Goal: Task Accomplishment & Management: Complete application form

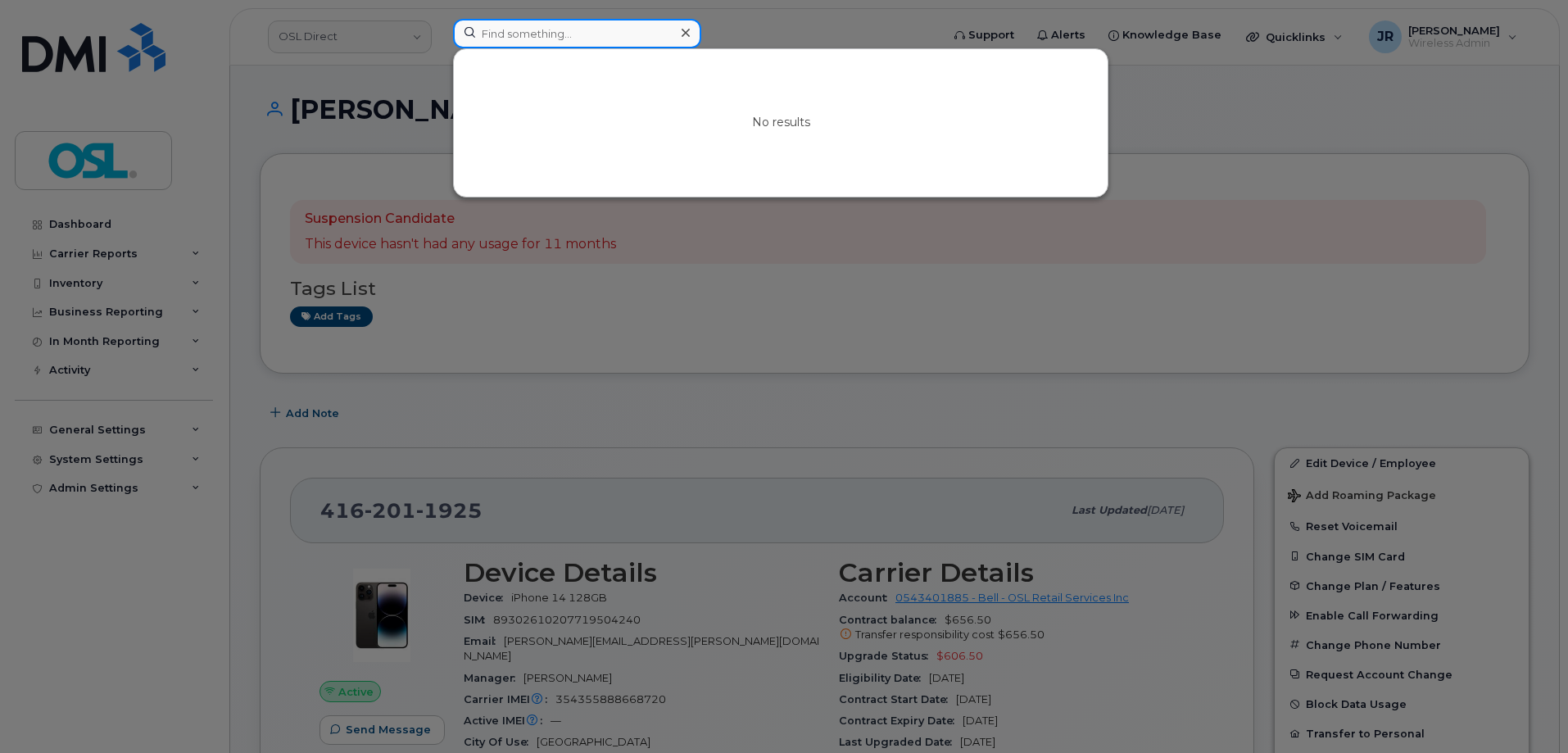
click at [519, 27] on input at bounding box center [577, 33] width 248 height 29
paste input "4164282839"
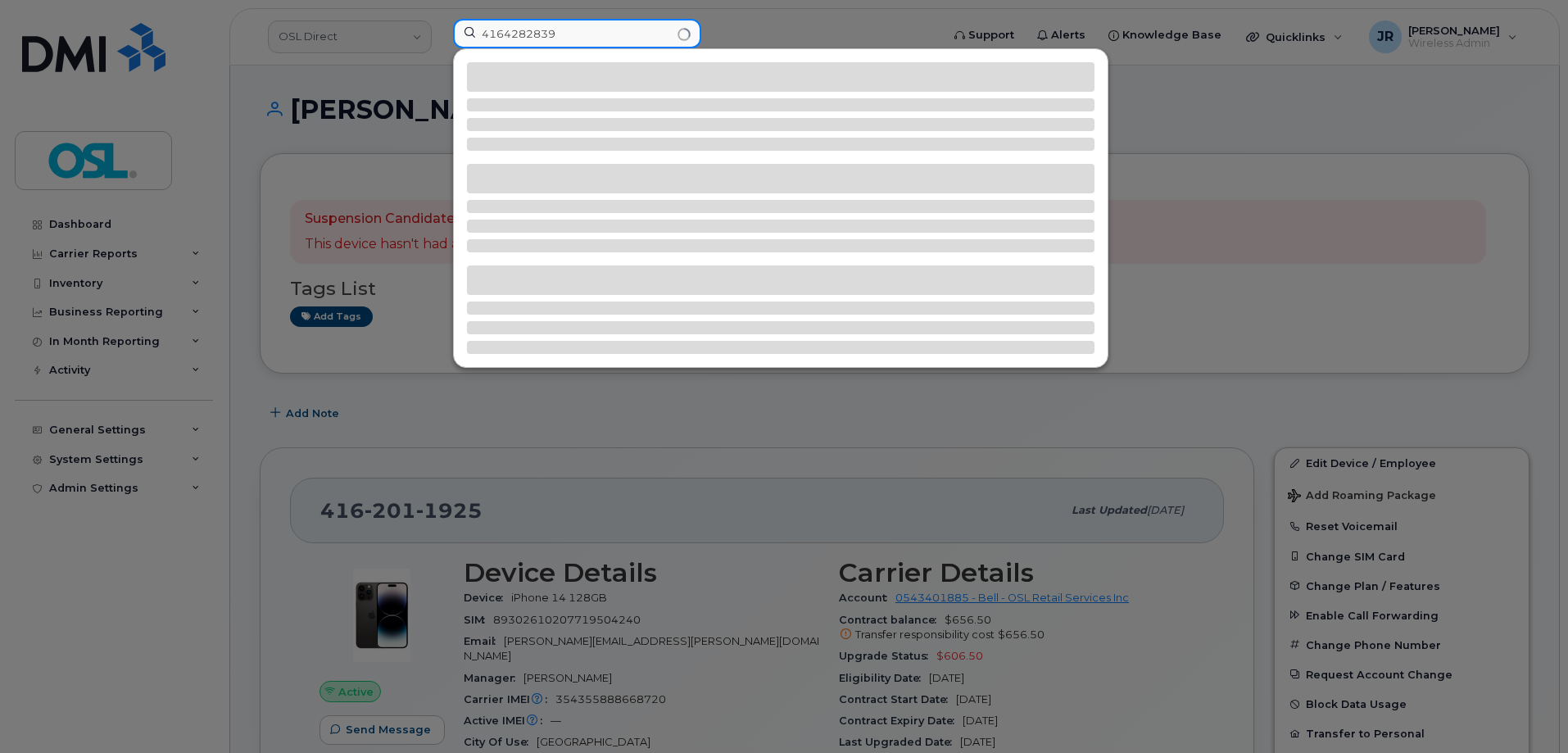
type input "4164282839"
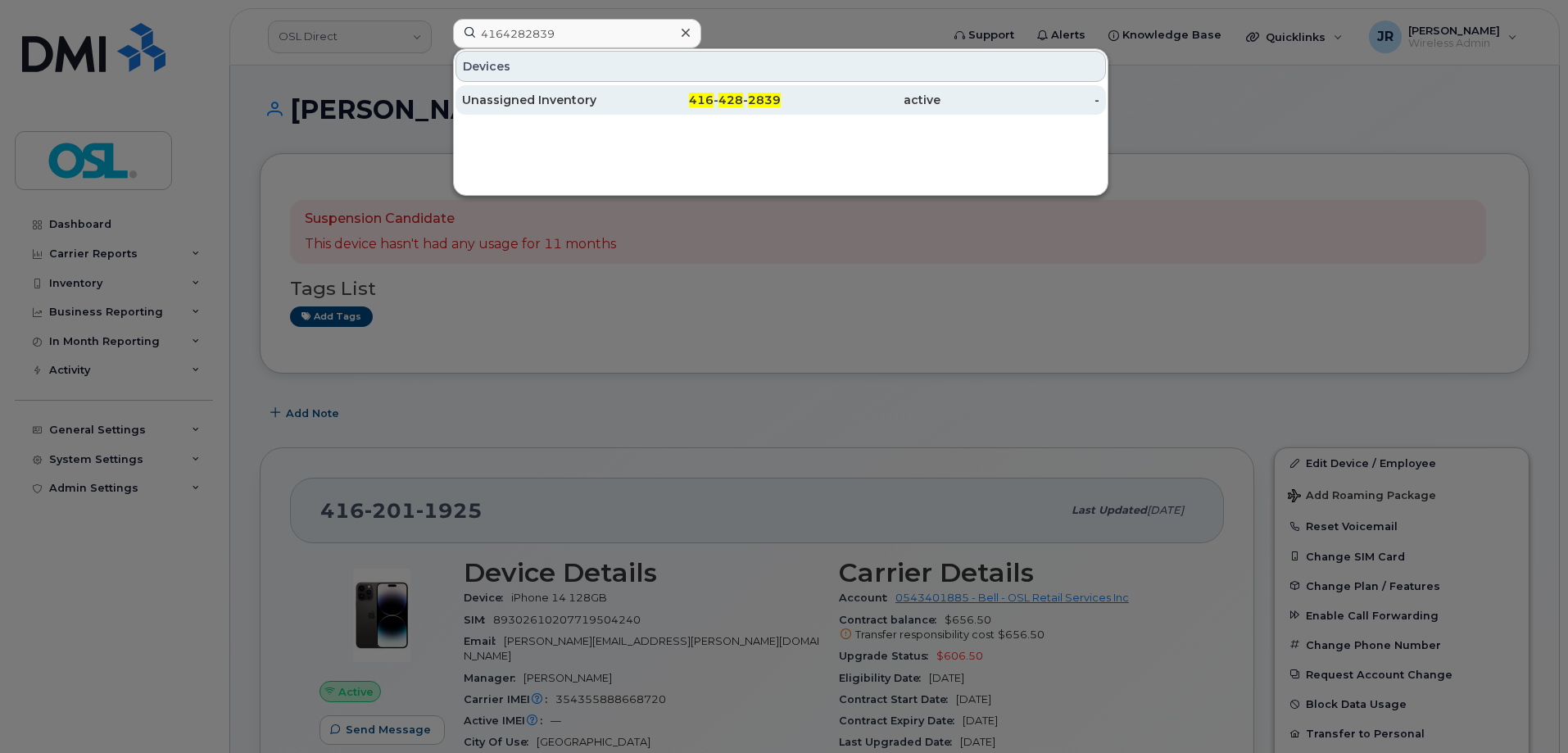
click at [535, 98] on div "Unassigned Inventory" at bounding box center [541, 100] width 160 height 16
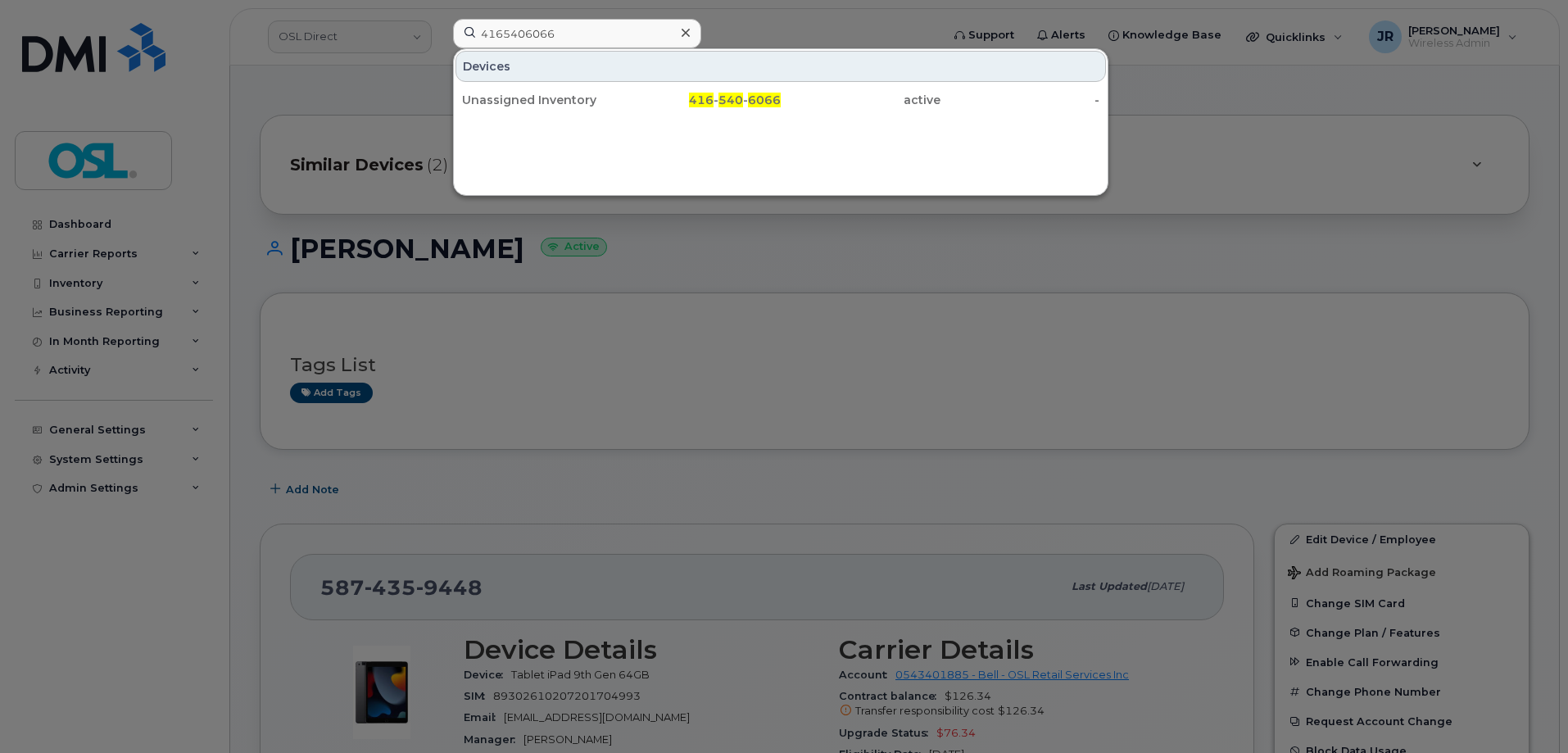
type input "4165406066"
click at [505, 101] on div "Unassigned Inventory" at bounding box center [541, 100] width 160 height 16
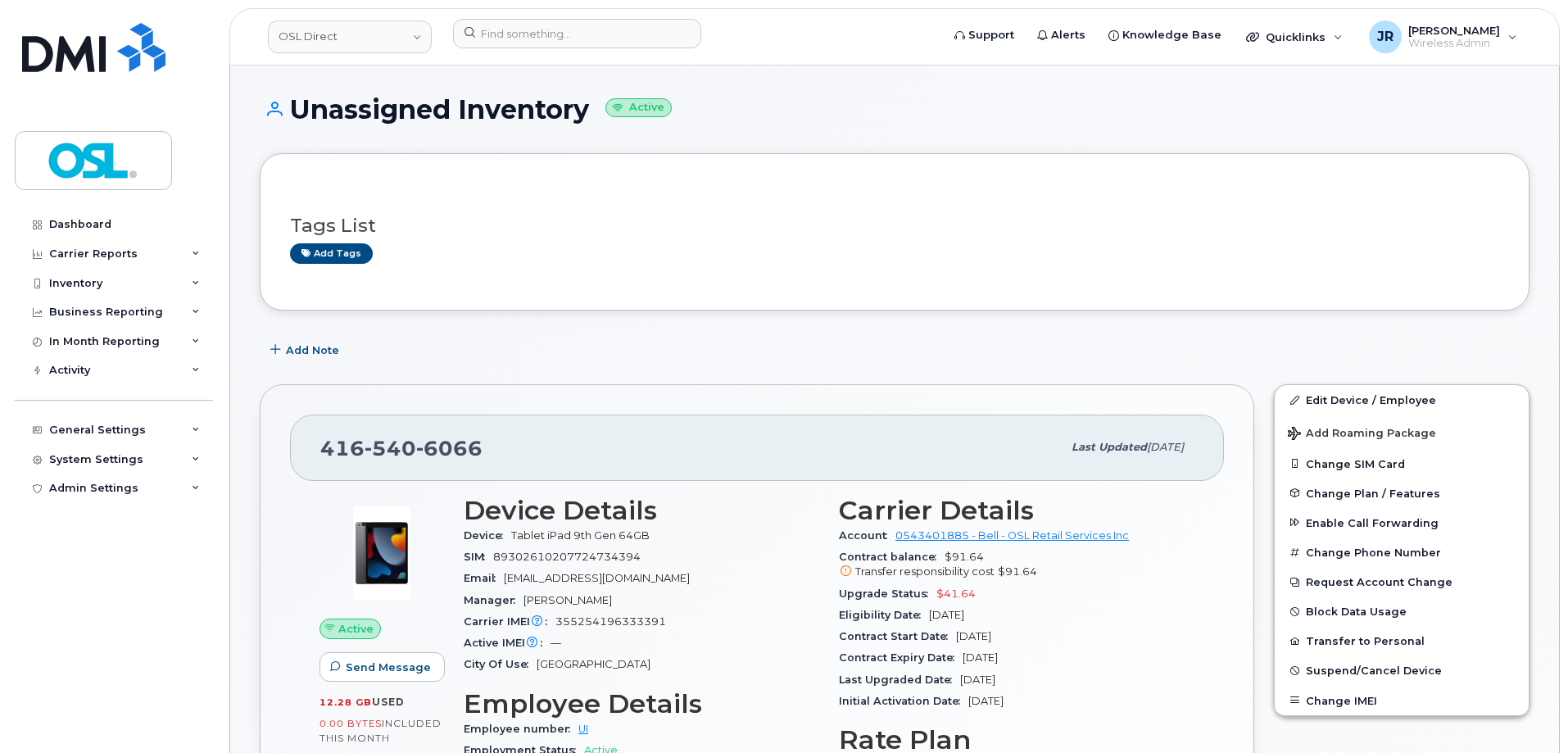
click at [1344, 384] on div "Edit Device / Employee Add Roaming Package Change SIM Card Change Plan / Featur…" at bounding box center [1401, 549] width 255 height 331
click at [1318, 392] on link "Edit Device / Employee" at bounding box center [1402, 400] width 254 height 29
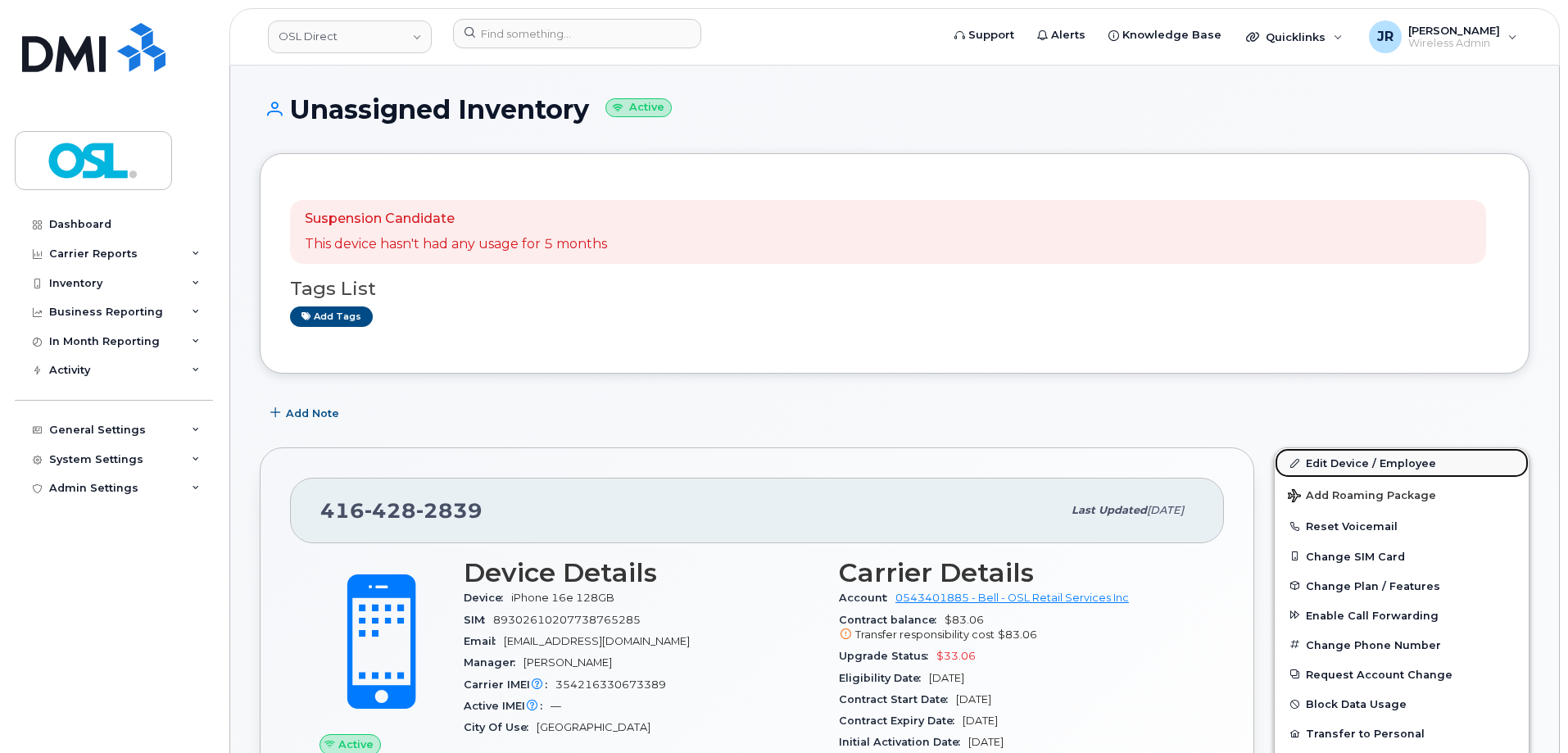
click at [1350, 462] on link "Edit Device / Employee" at bounding box center [1402, 463] width 254 height 29
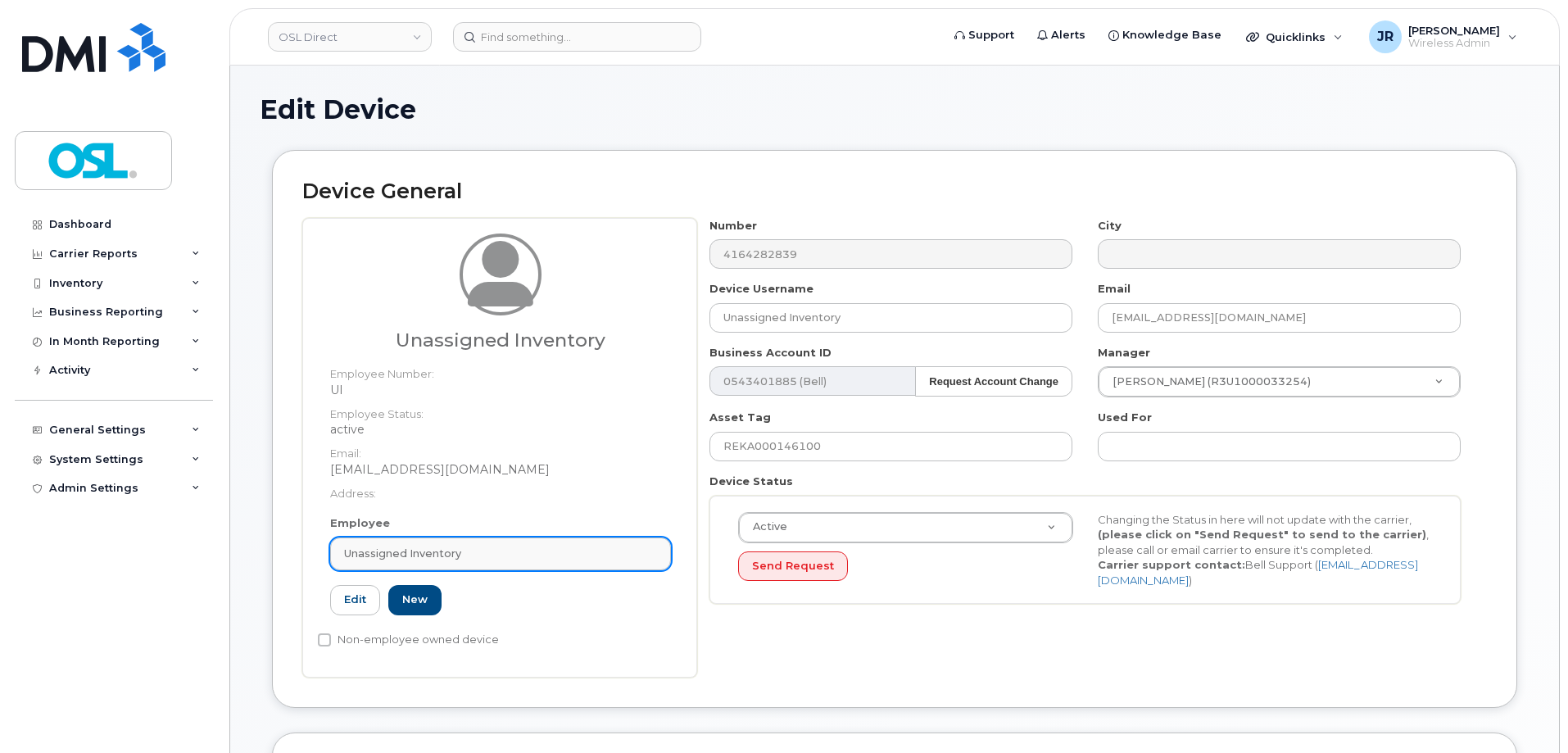
click at [488, 555] on div "Unassigned Inventory" at bounding box center [501, 553] width 313 height 16
paste input "REKA000156404"
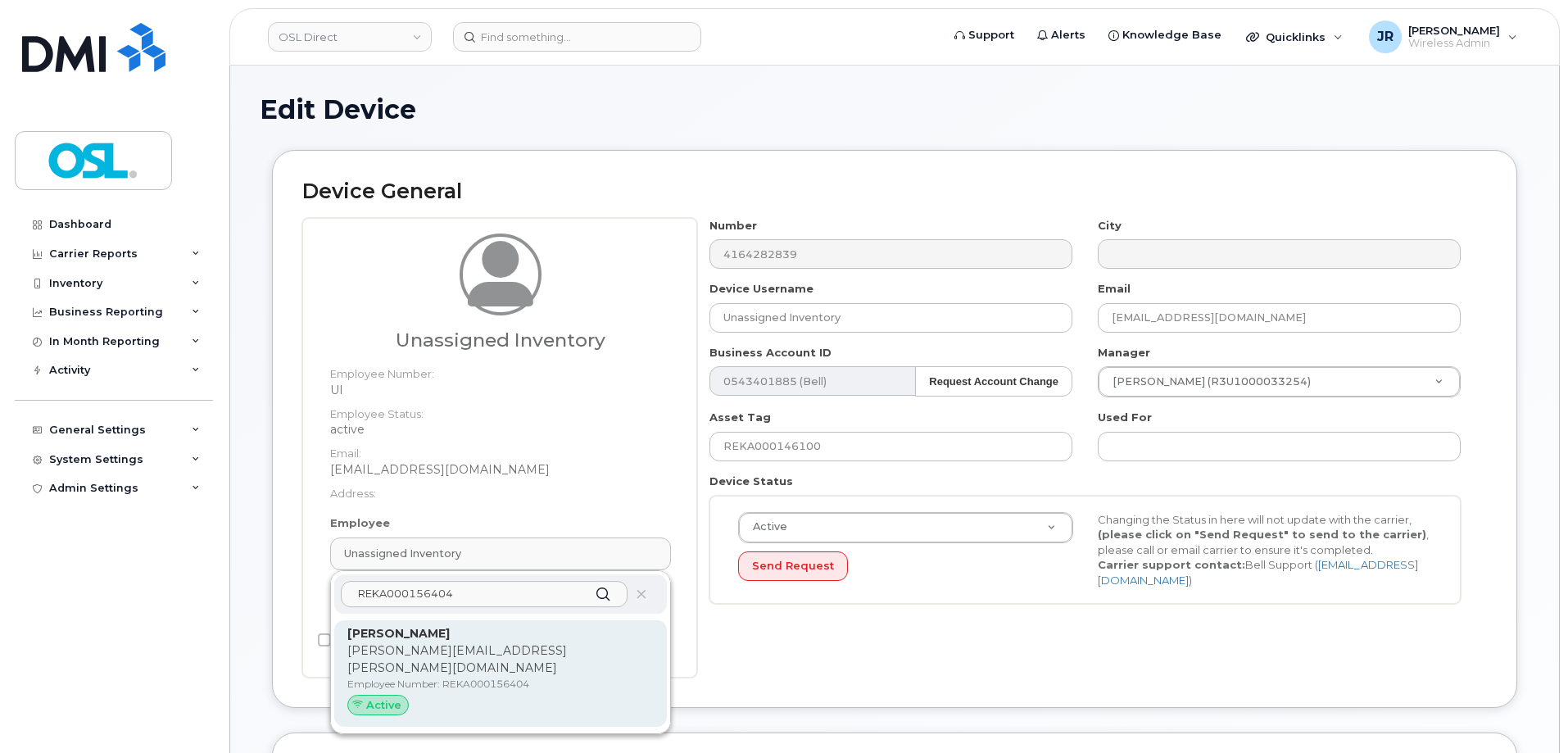
type input "REKA000156404"
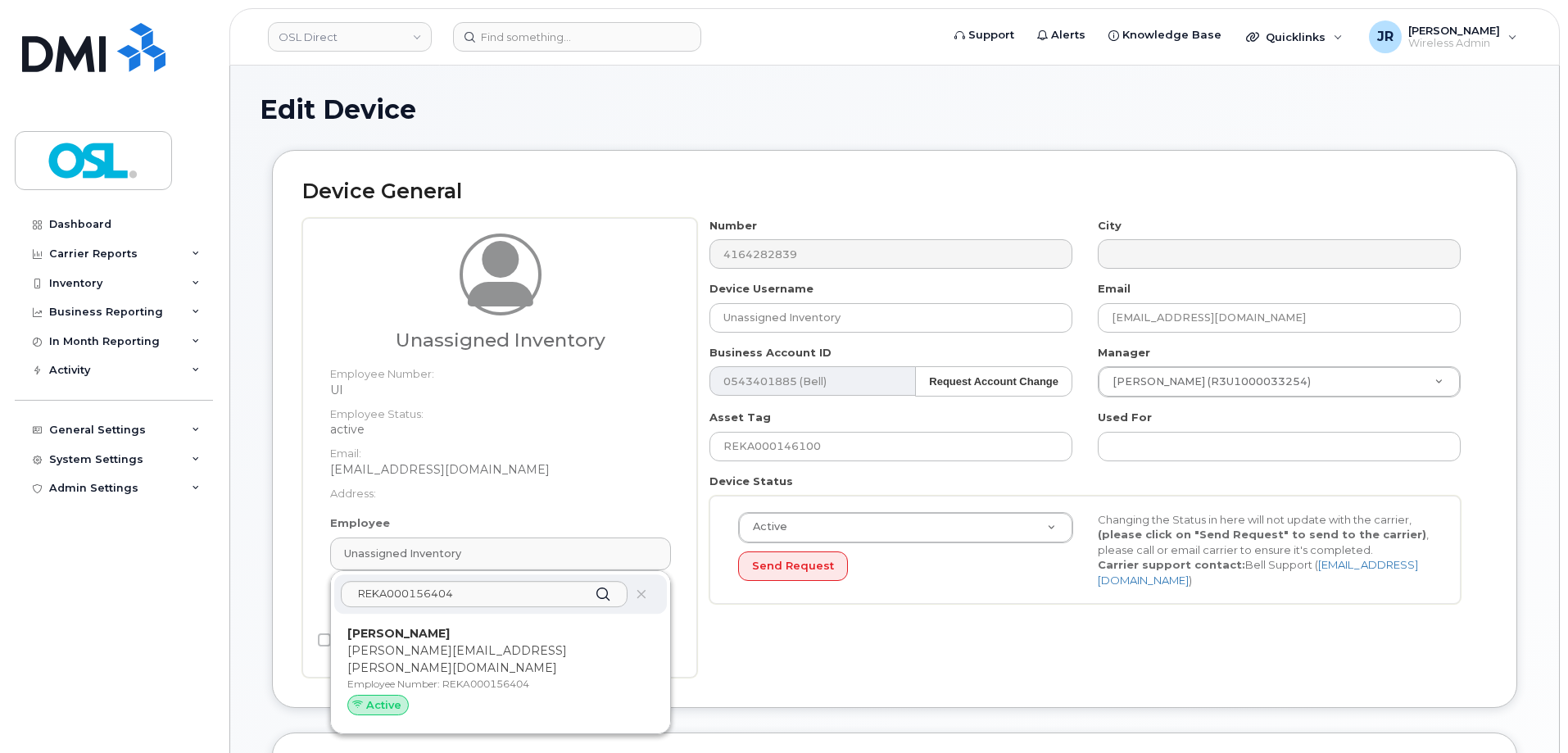
drag, startPoint x: 448, startPoint y: 676, endPoint x: 855, endPoint y: 57, distance: 740.8
click at [449, 676] on div "Rajvi Shah rajvi.shah@osldirect.com Employee Number: REKA000156404 Active" at bounding box center [501, 673] width 307 height 97
type input "REKA000156404"
type input "[PERSON_NAME]"
type input "[PERSON_NAME][EMAIL_ADDRESS][PERSON_NAME][DOMAIN_NAME]"
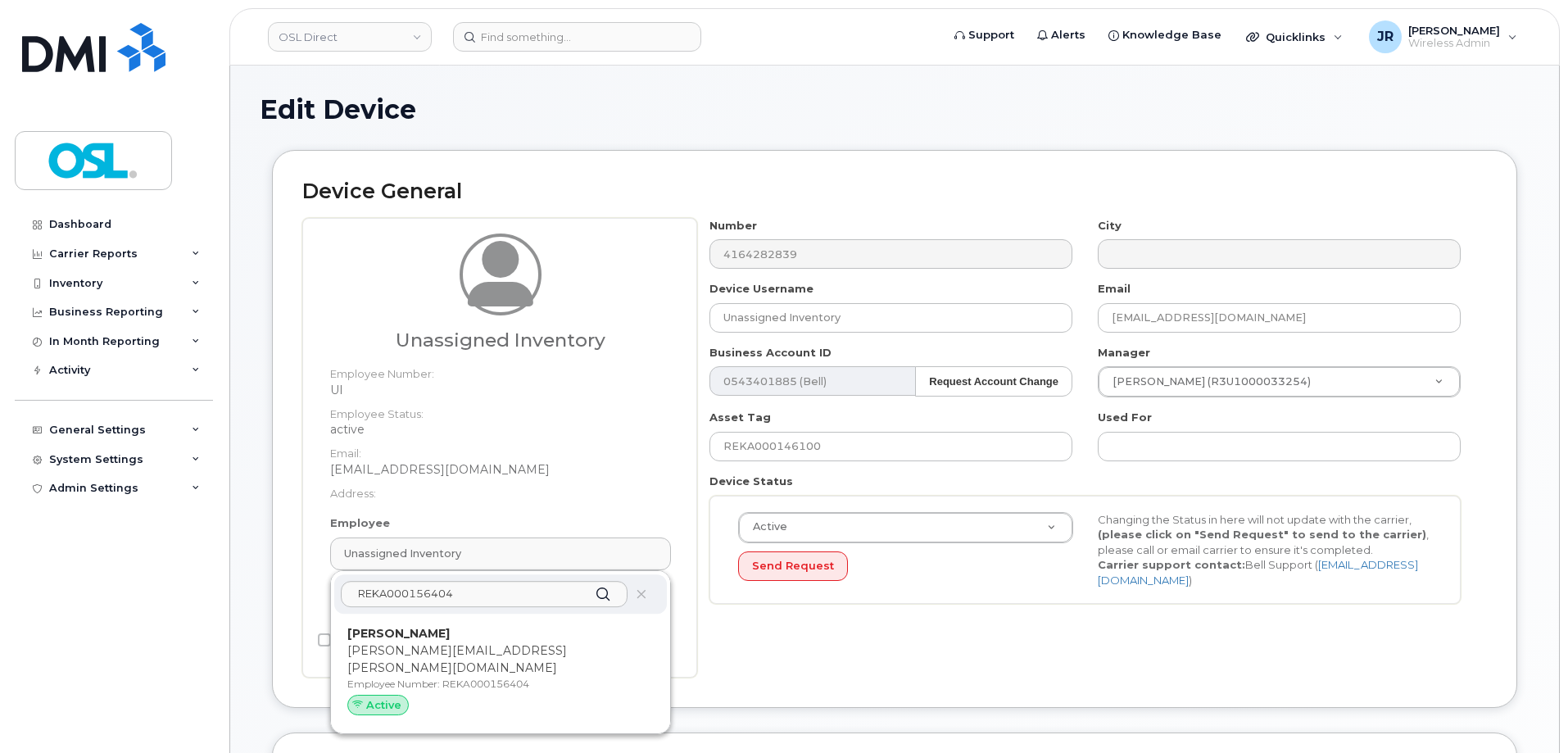
type input "3358076"
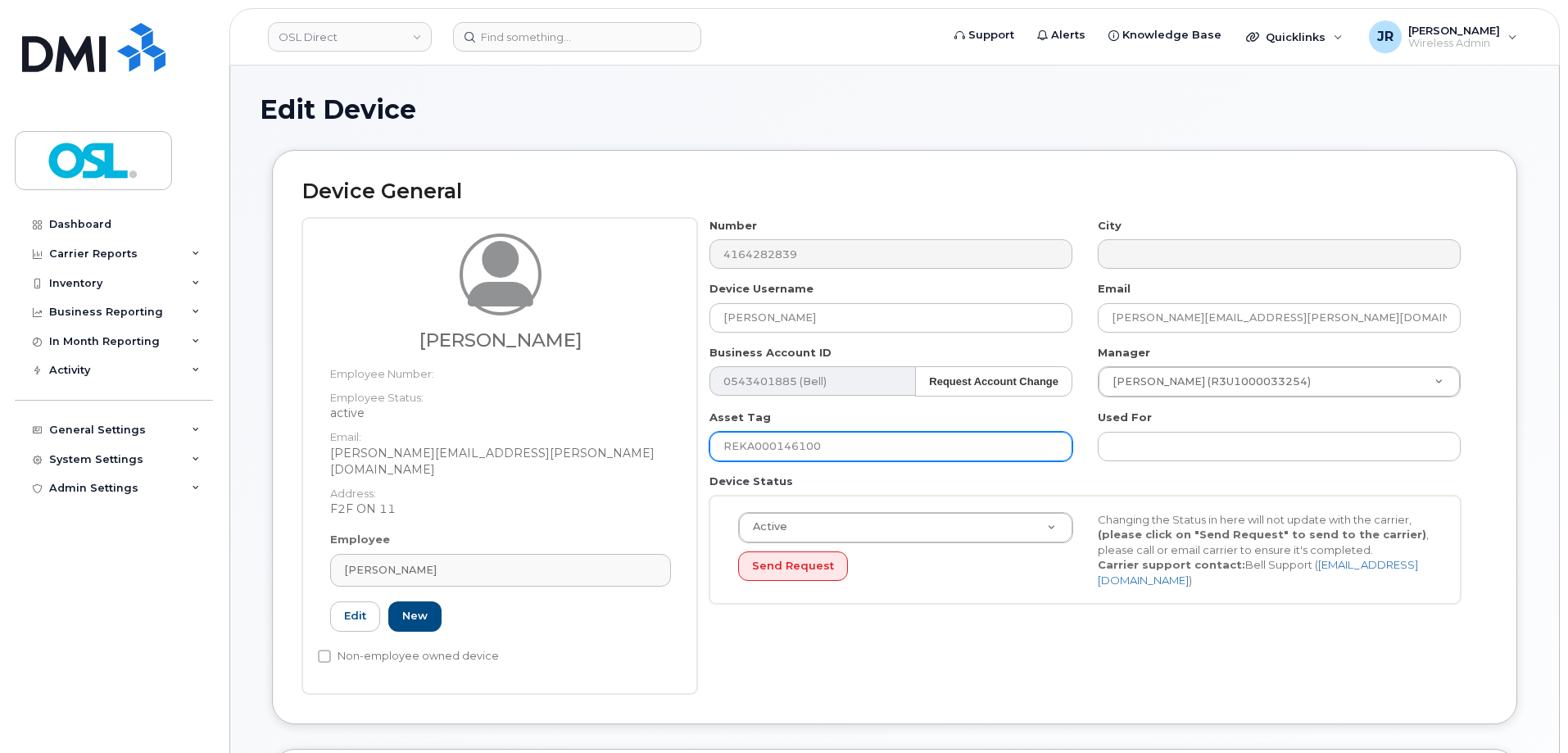
click at [763, 453] on input "REKA000146100" at bounding box center [891, 446] width 363 height 29
paste input "56404"
type input "REKA000156404"
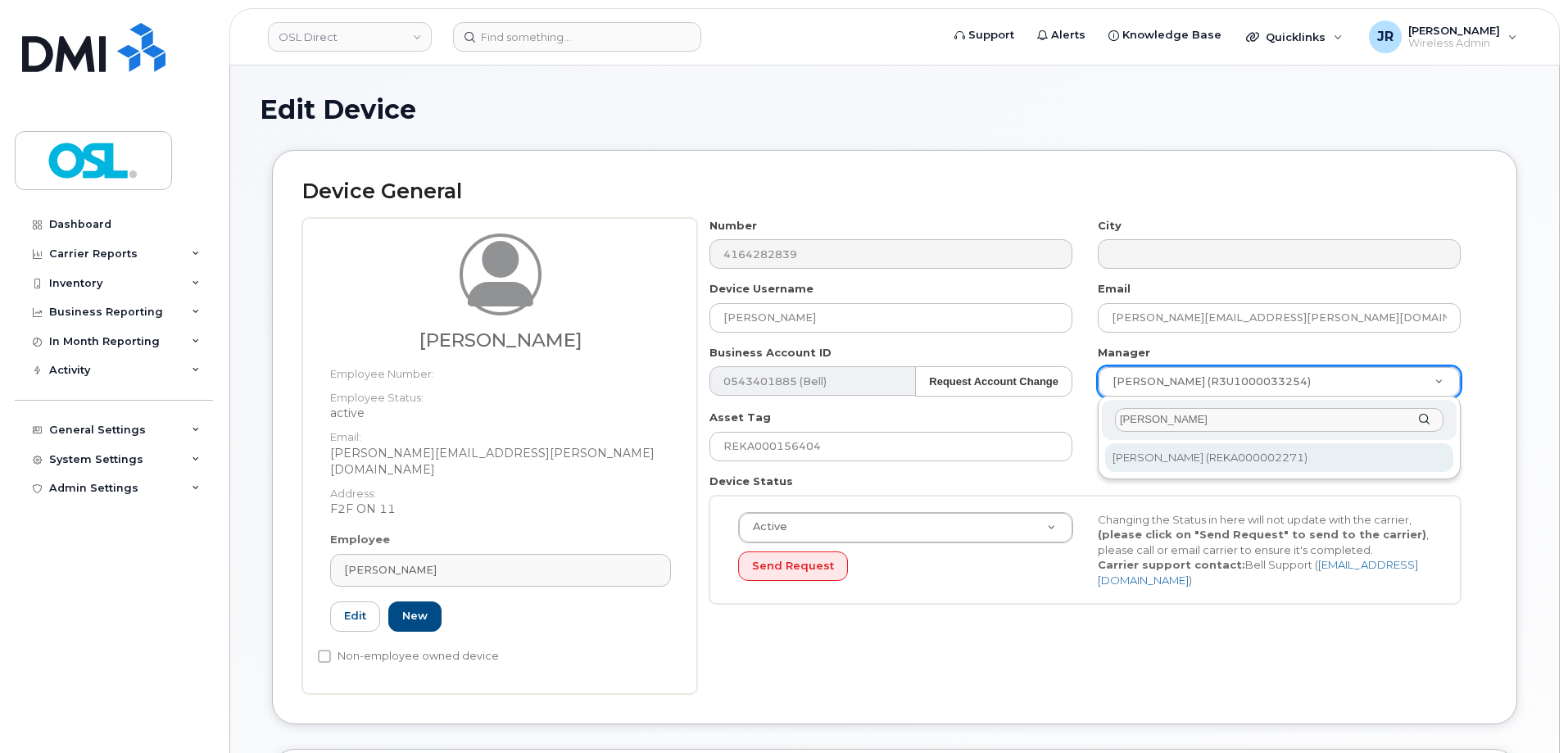
type input "Lorne Farovitch"
type input "1527370"
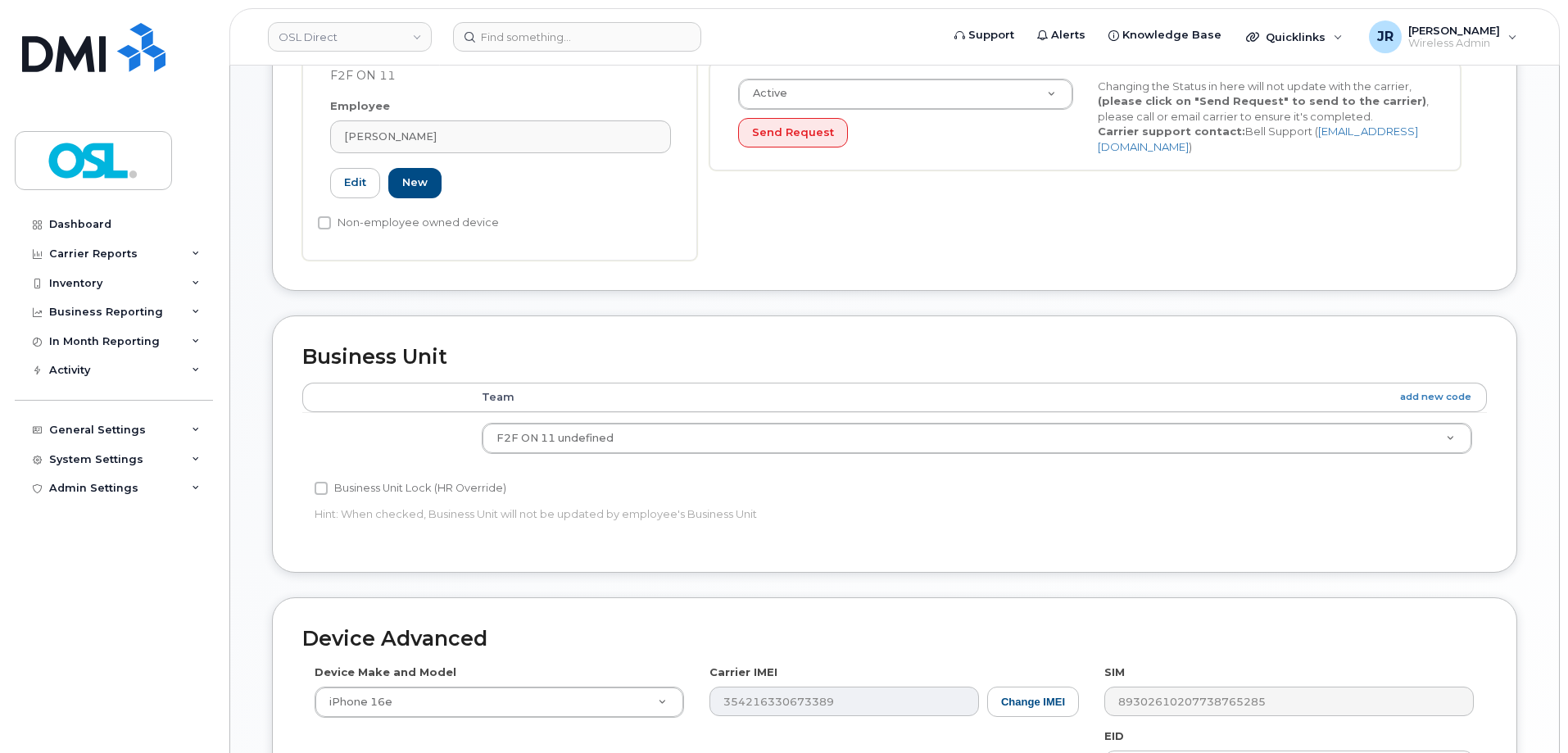
scroll to position [750, 0]
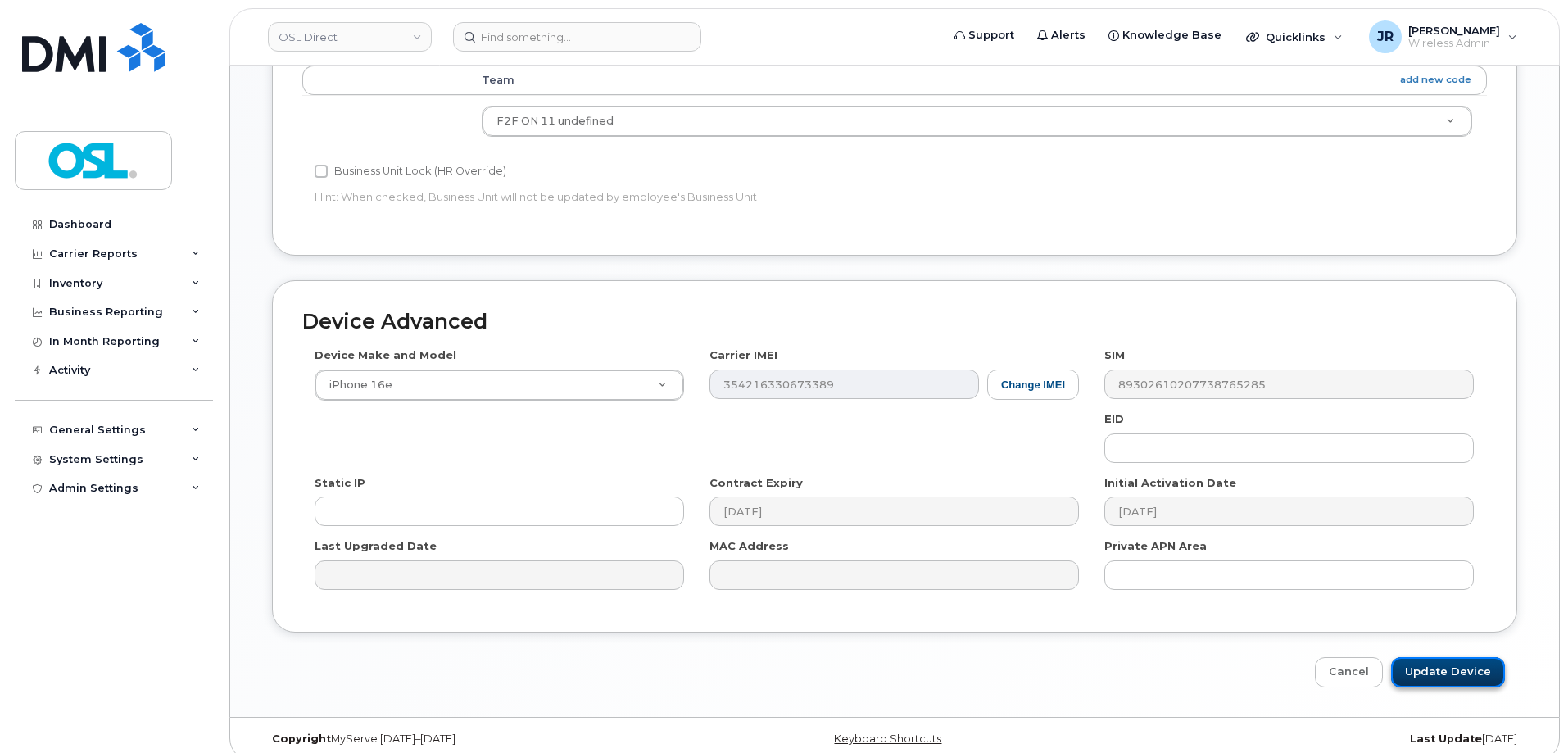
click at [1431, 659] on input "Update Device" at bounding box center [1448, 671] width 114 height 30
type input "Saving..."
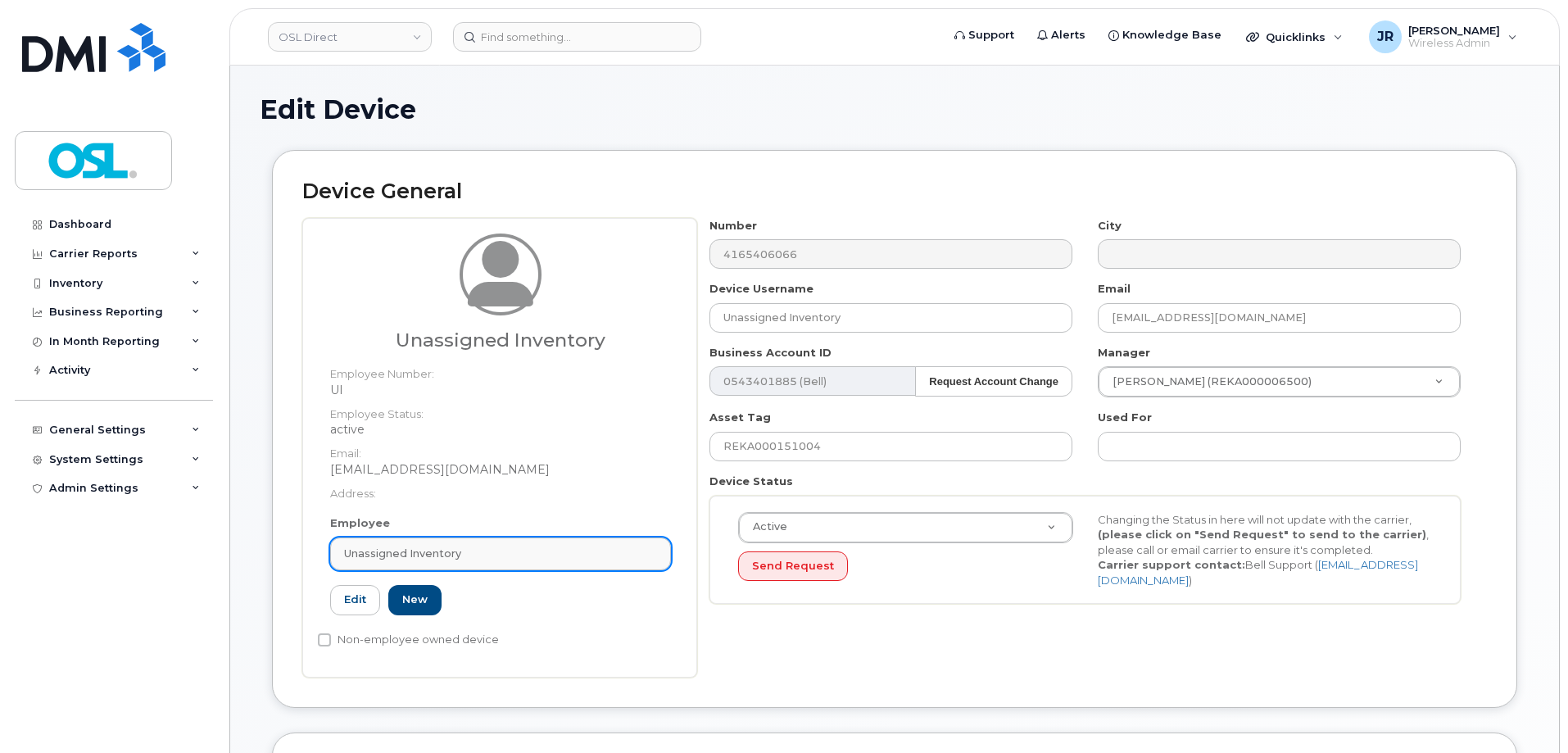
click at [433, 548] on span "Unassigned Inventory" at bounding box center [403, 553] width 117 height 16
paste input "REKA000156404"
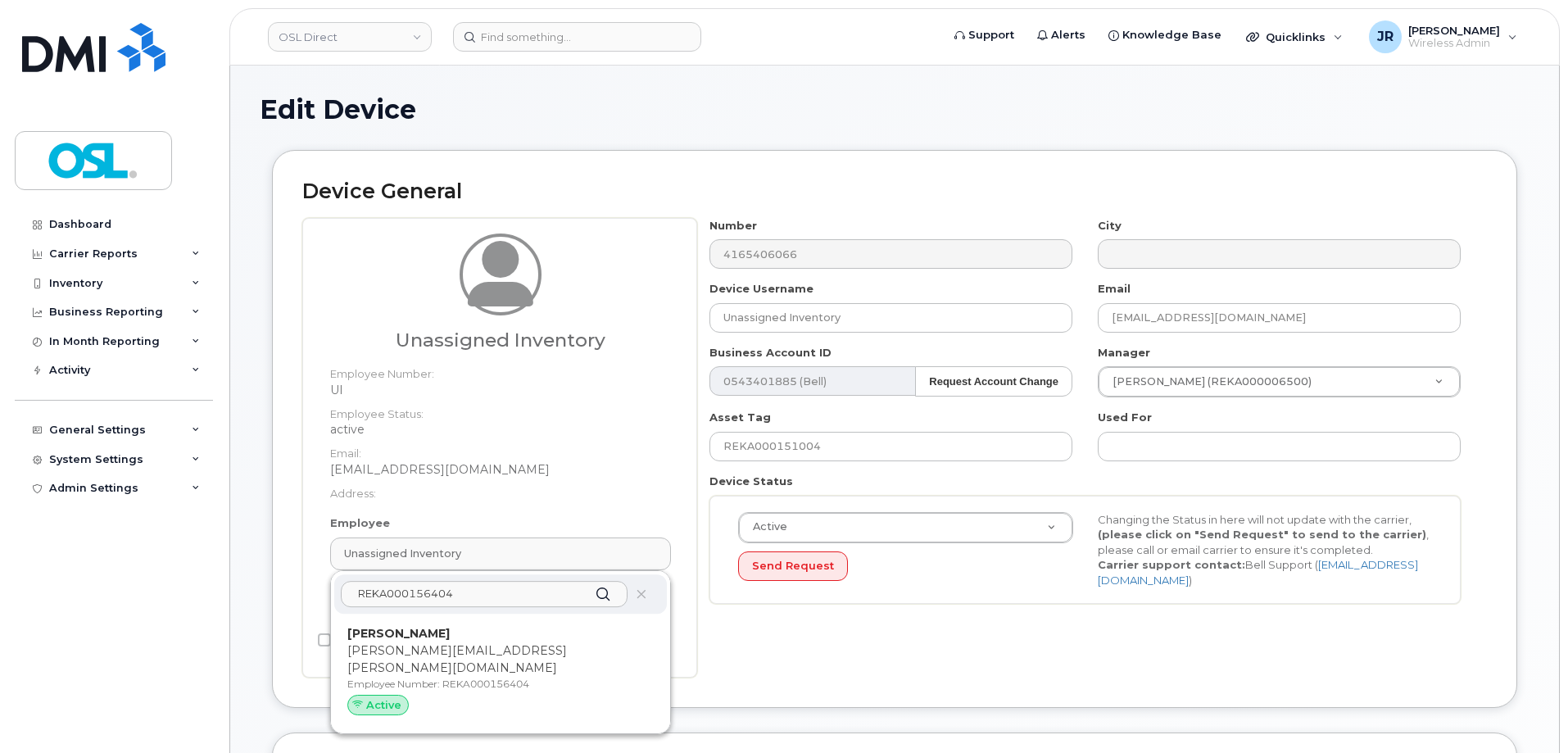
type input "REKA000156404"
click at [466, 630] on p "[PERSON_NAME]" at bounding box center [501, 634] width 307 height 17
type input "REKA000156404"
type input "[PERSON_NAME]"
type input "[PERSON_NAME][EMAIL_ADDRESS][PERSON_NAME][DOMAIN_NAME]"
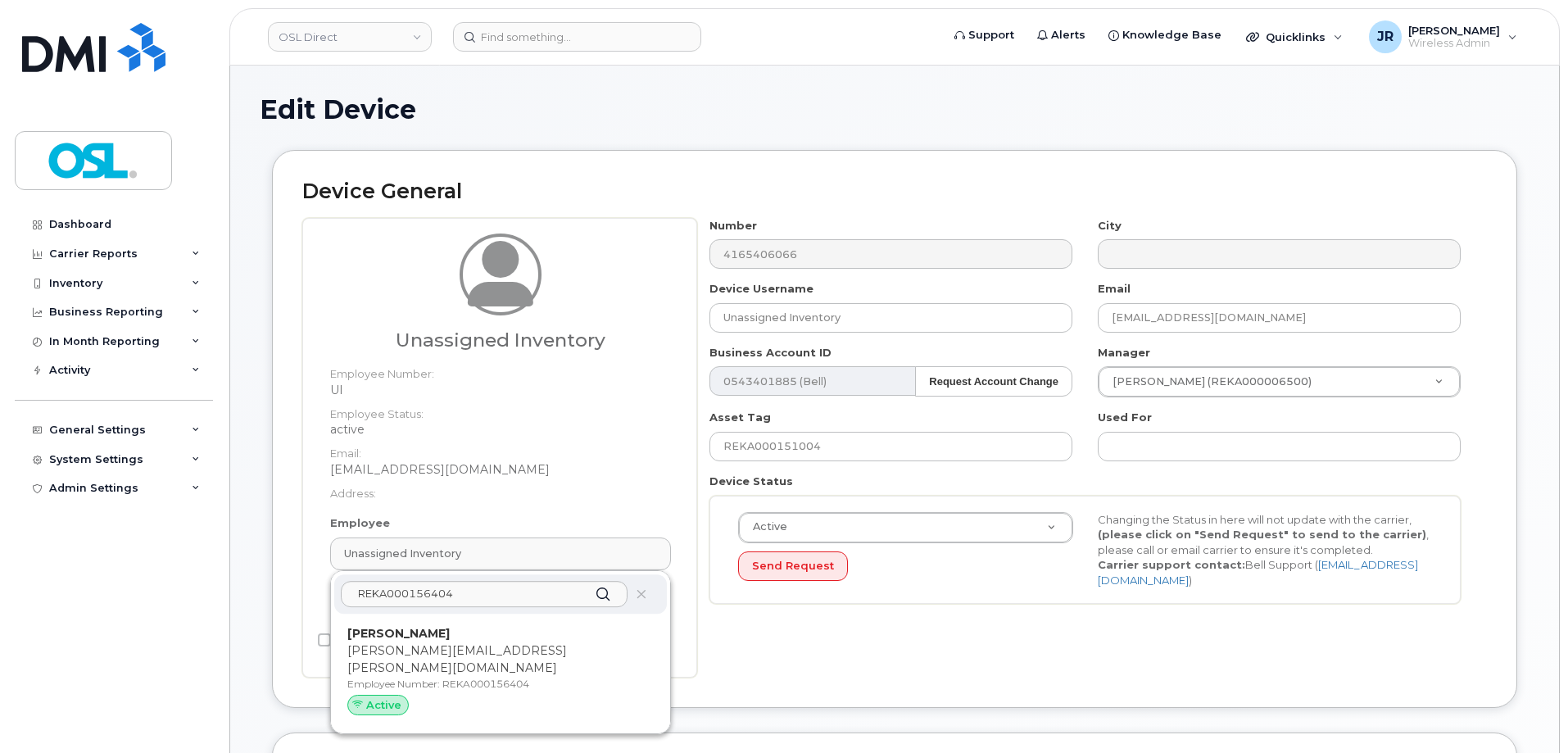
type input "3358076"
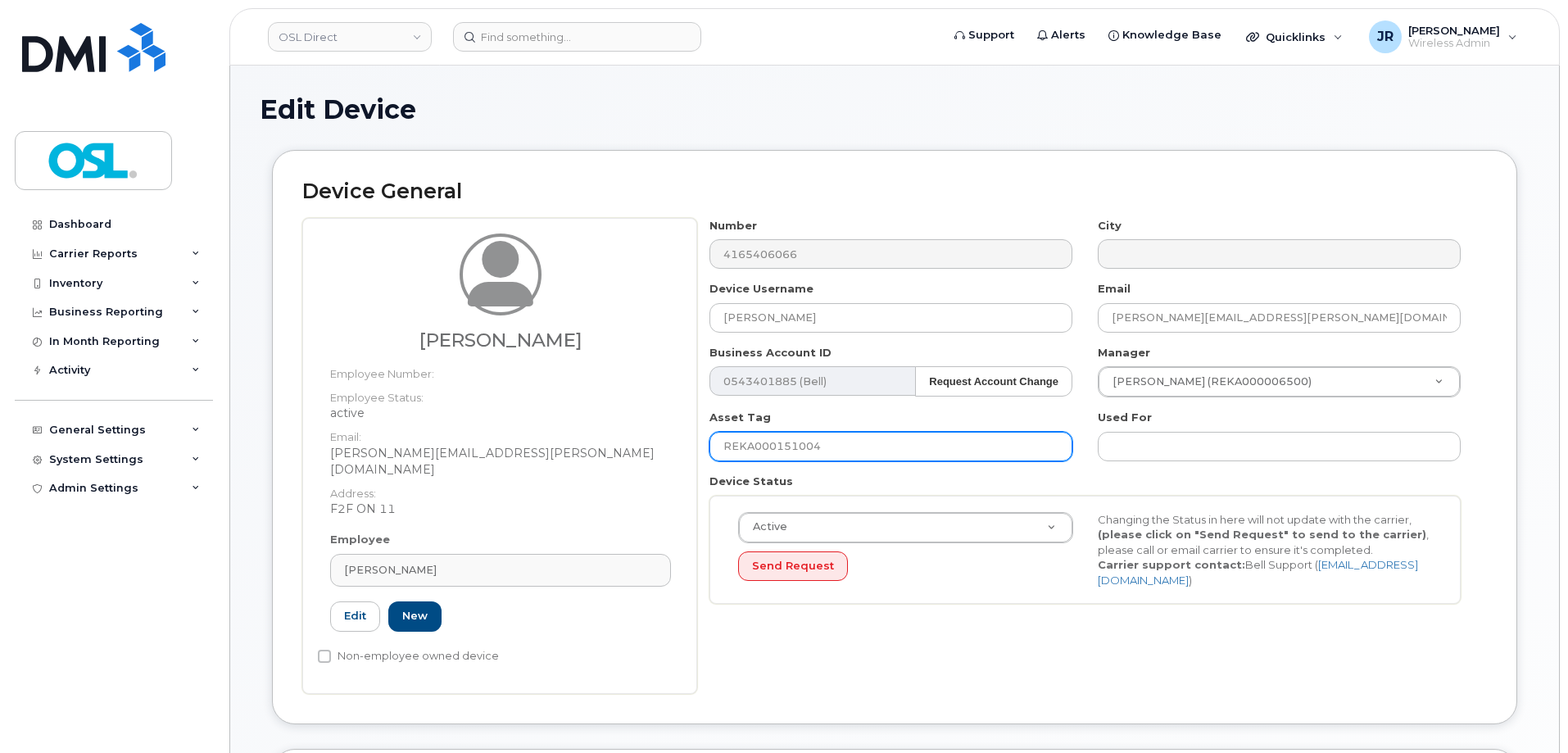
click at [752, 455] on input "REKA000151004" at bounding box center [891, 446] width 363 height 29
paste input "64"
click at [770, 442] on input "REKA000156404" at bounding box center [891, 446] width 363 height 29
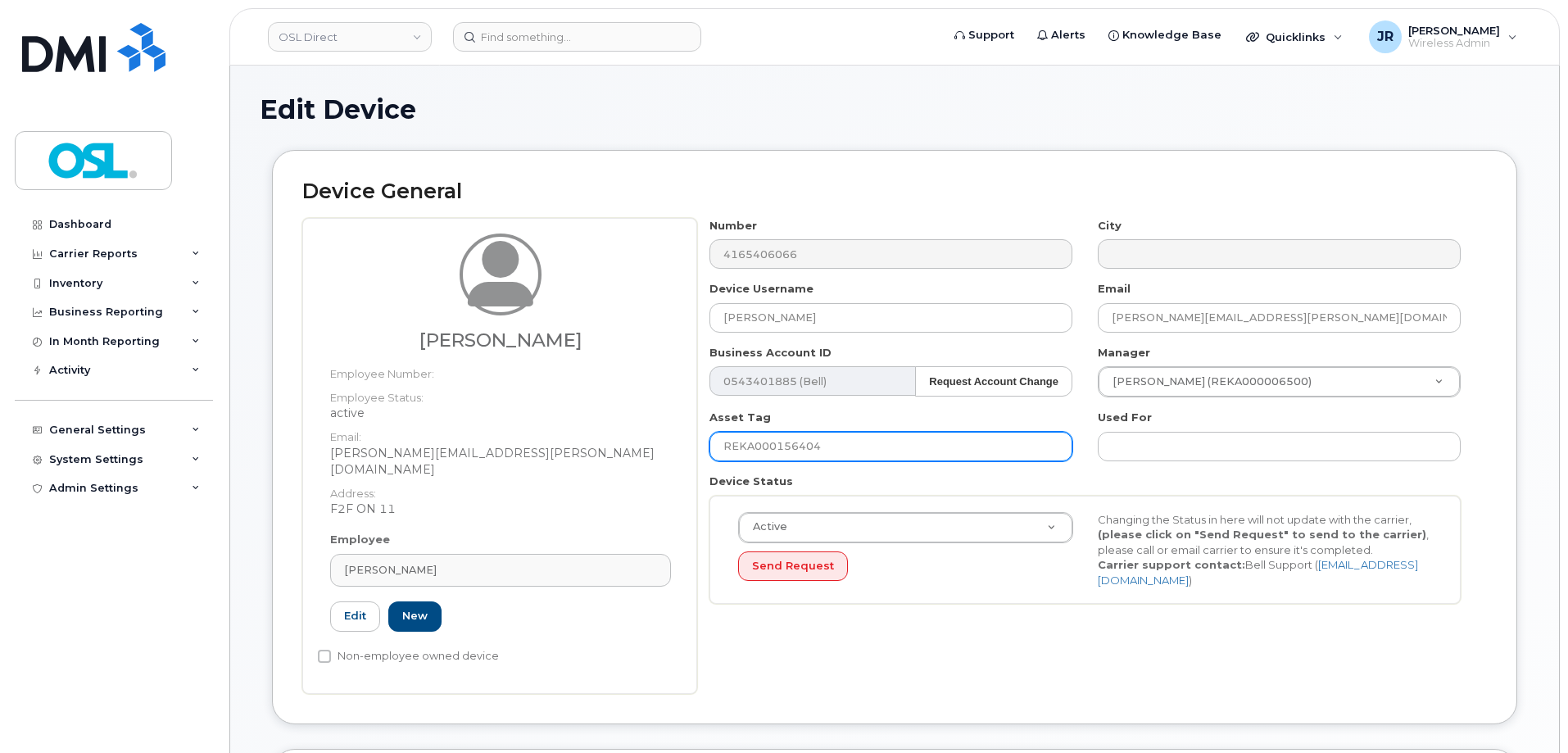
paste input "text"
type input "REKA000156404"
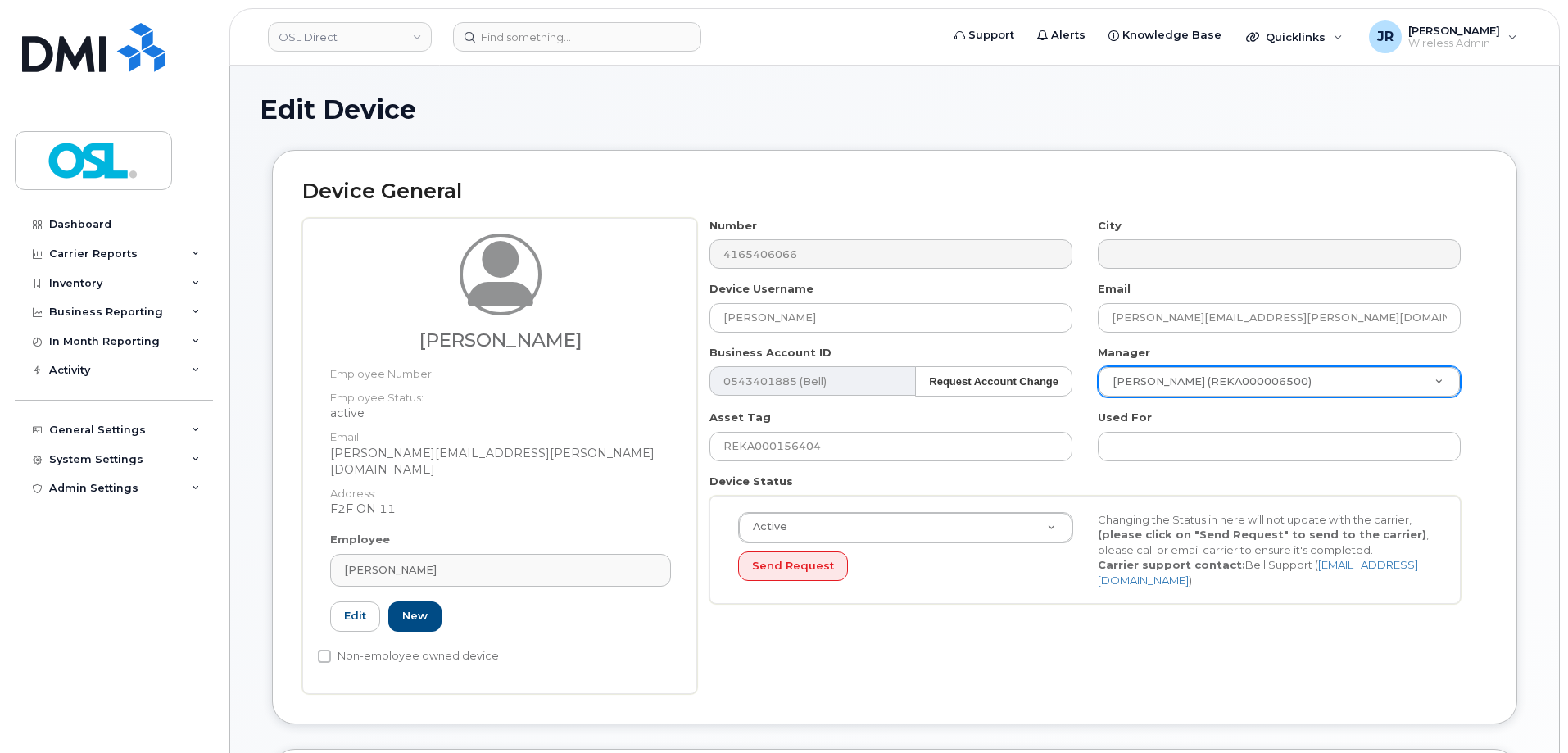
paste input "Lorne Farovitch"
type input "Lorne Farovitch"
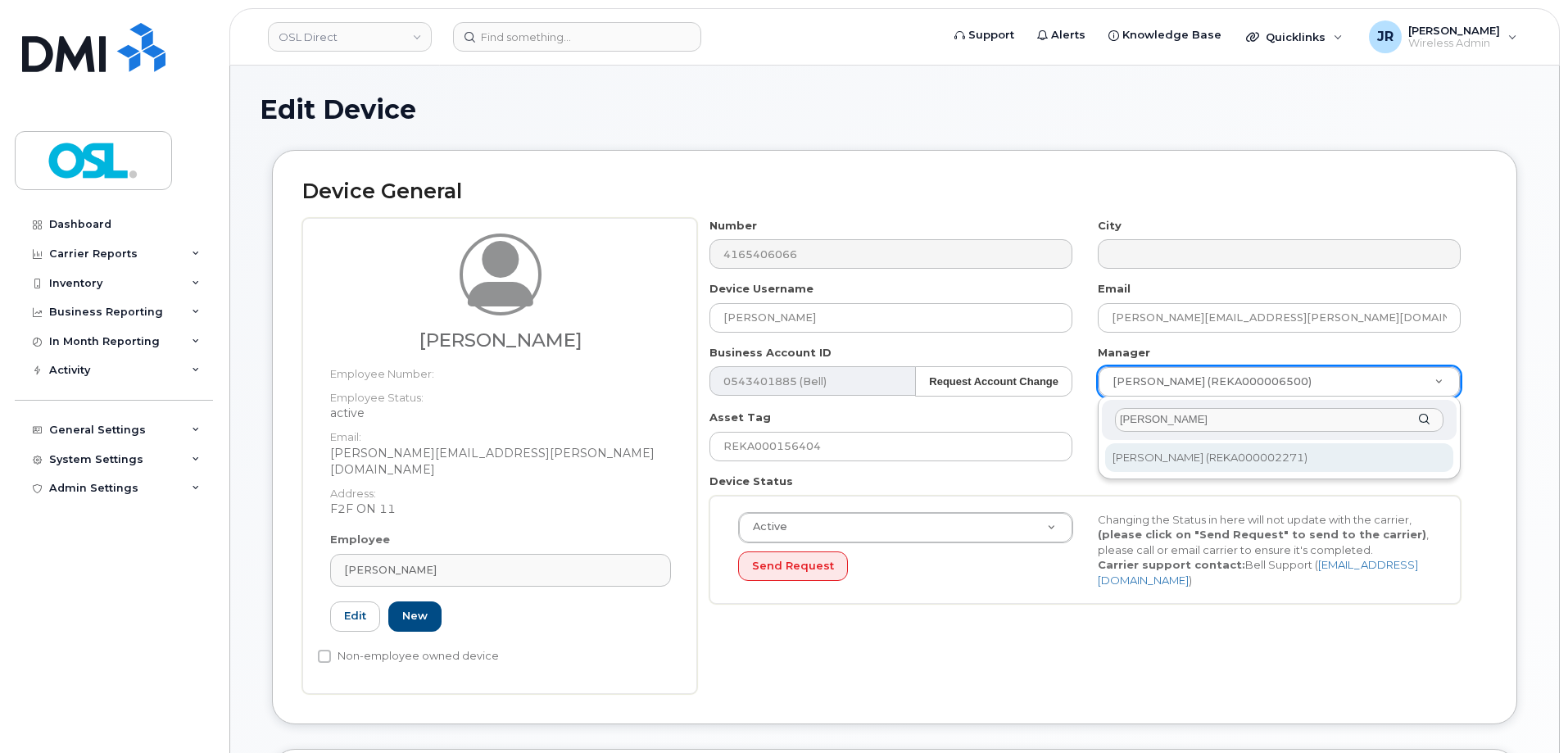
type input "Lorne Farovitch"
type input "1527370"
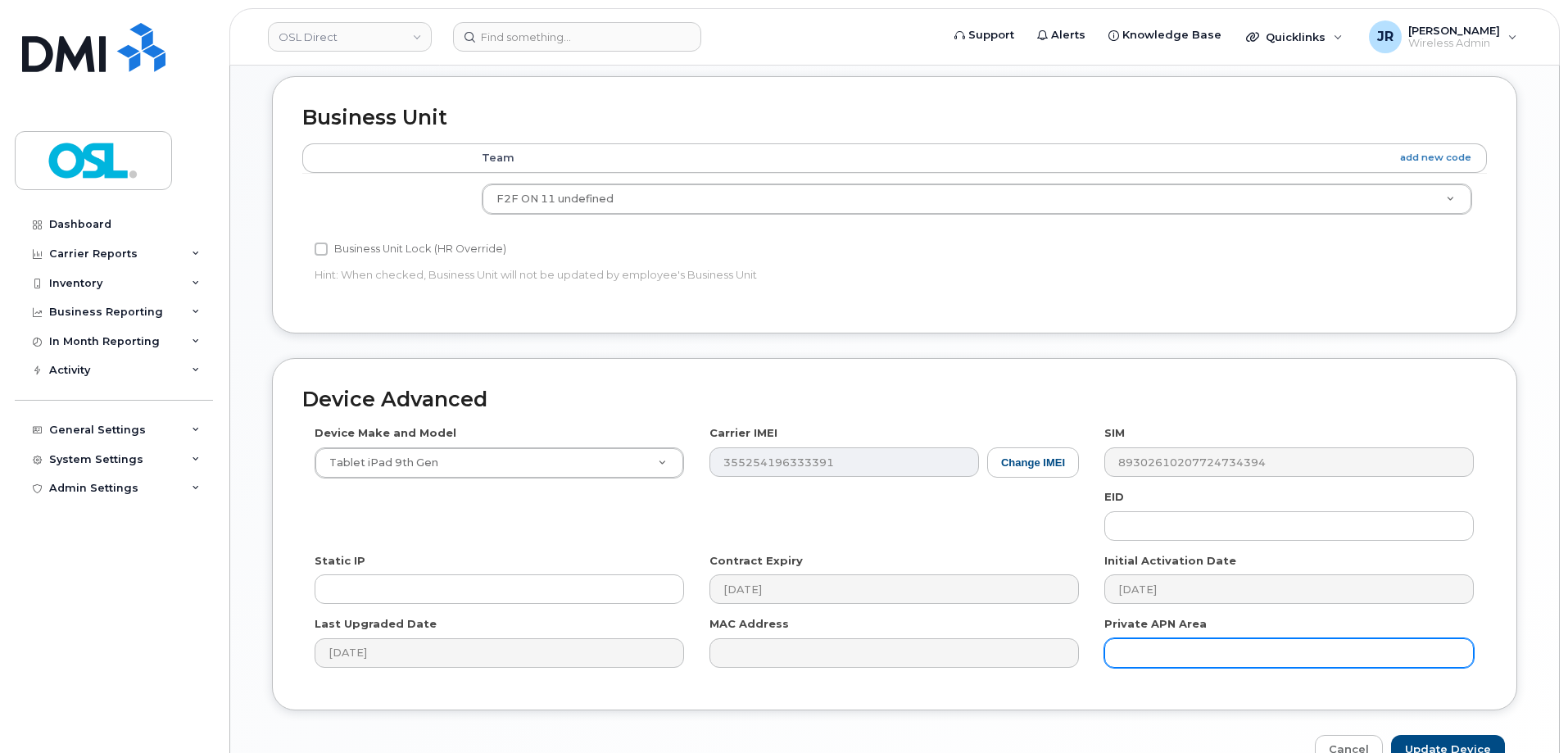
scroll to position [669, 0]
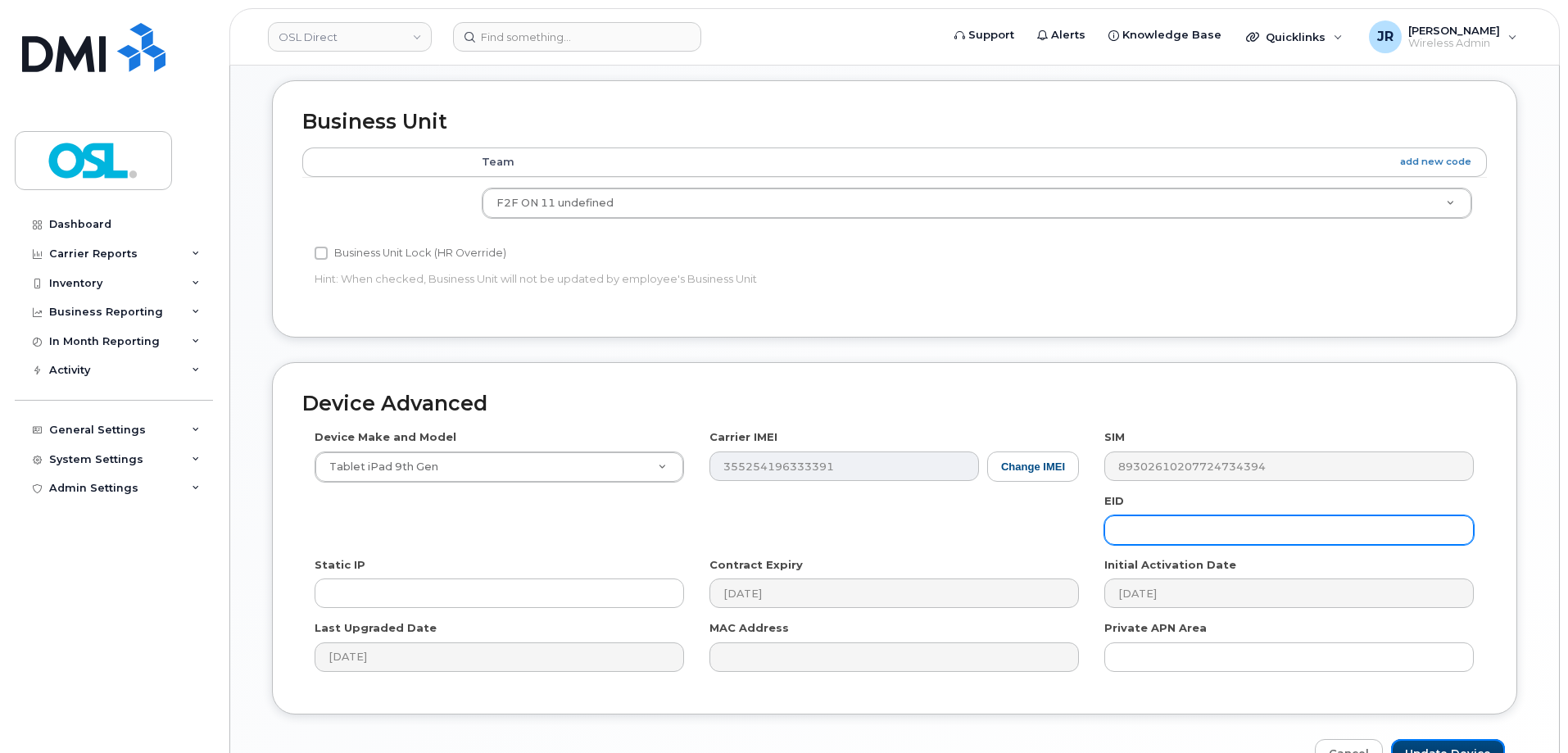
drag, startPoint x: 1430, startPoint y: 729, endPoint x: 1115, endPoint y: 503, distance: 387.7
click at [1431, 739] on input "Update Device" at bounding box center [1448, 754] width 114 height 30
type input "Saving..."
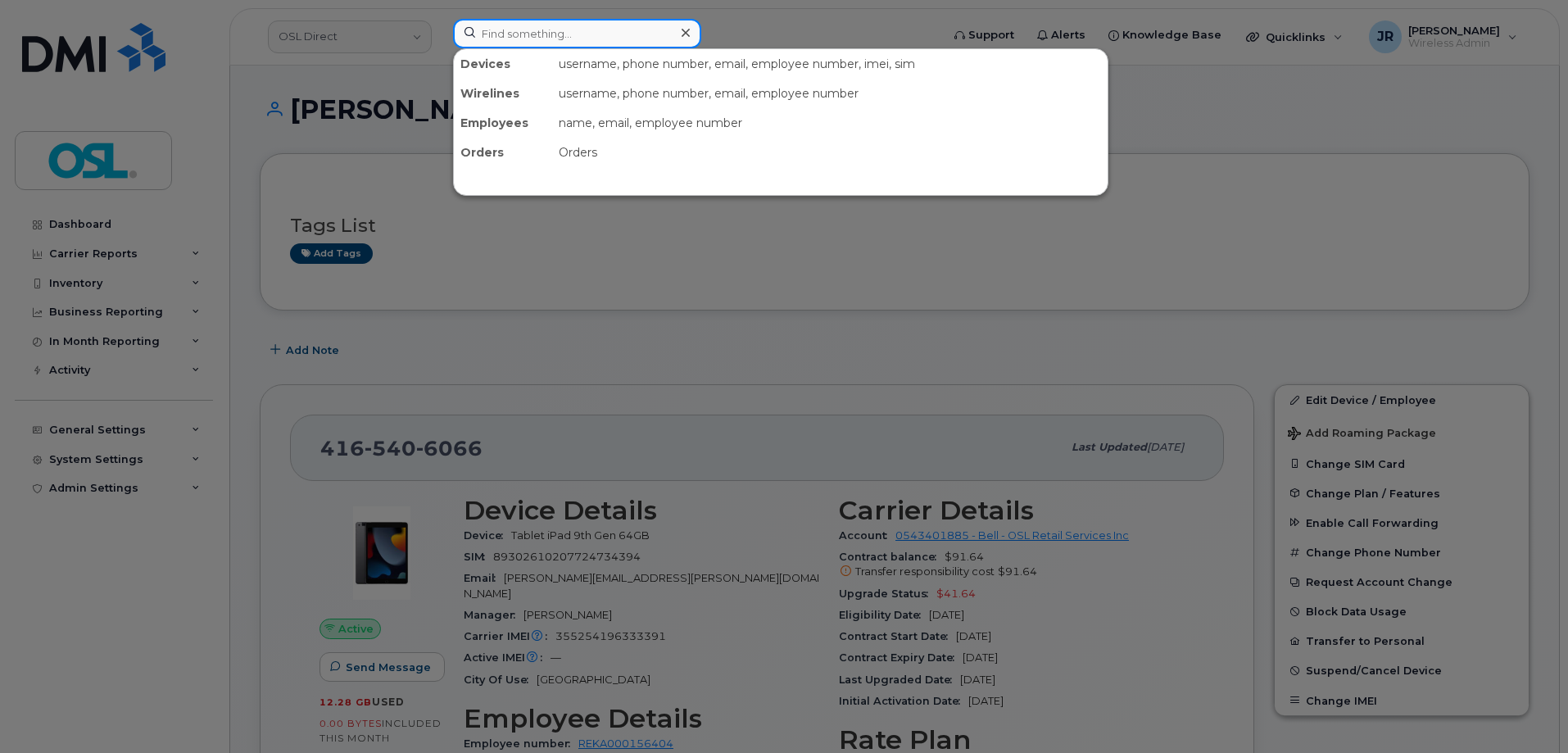
click at [607, 20] on input at bounding box center [577, 33] width 248 height 29
paste input "4165571955"
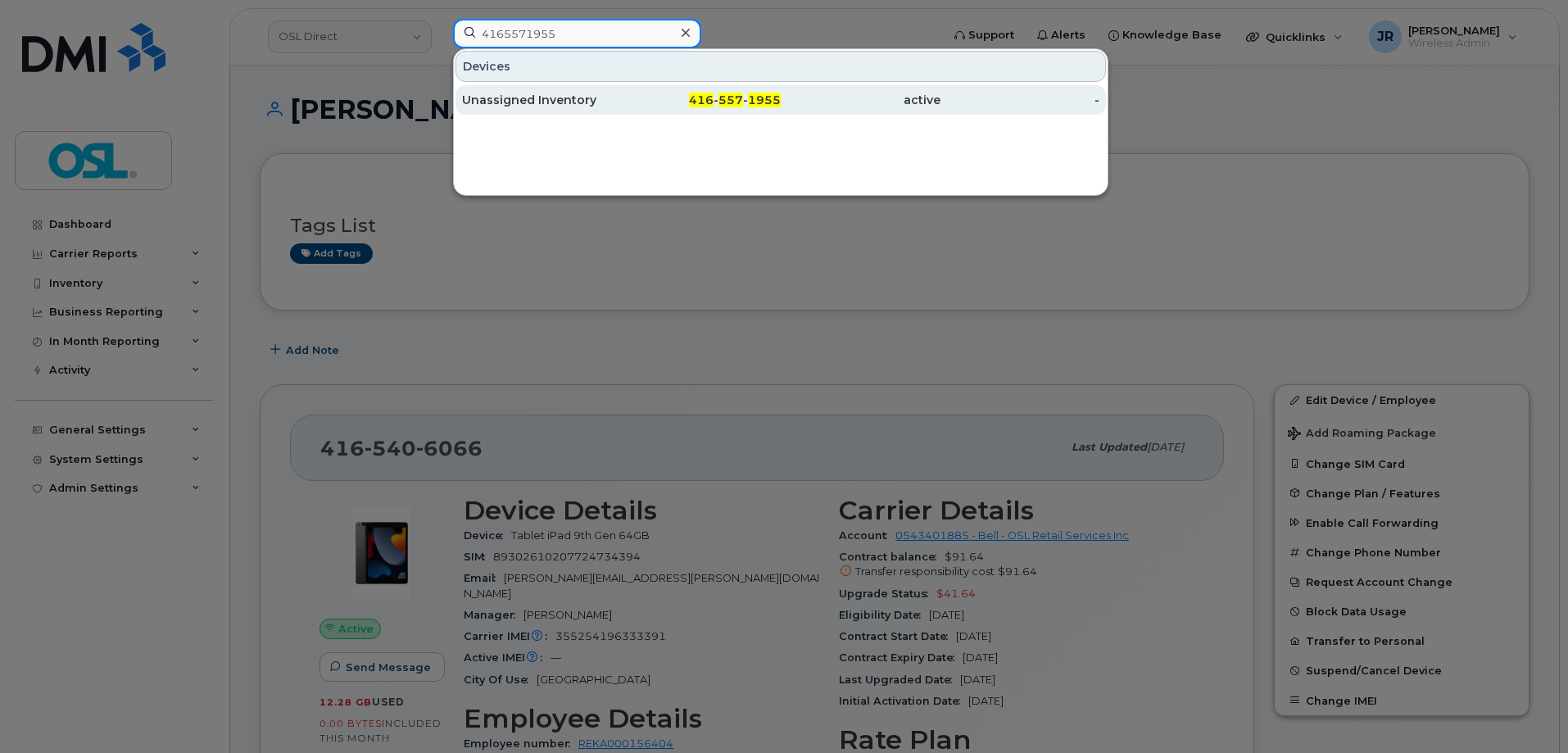
type input "4165571955"
click at [516, 92] on div "Unassigned Inventory" at bounding box center [541, 100] width 160 height 16
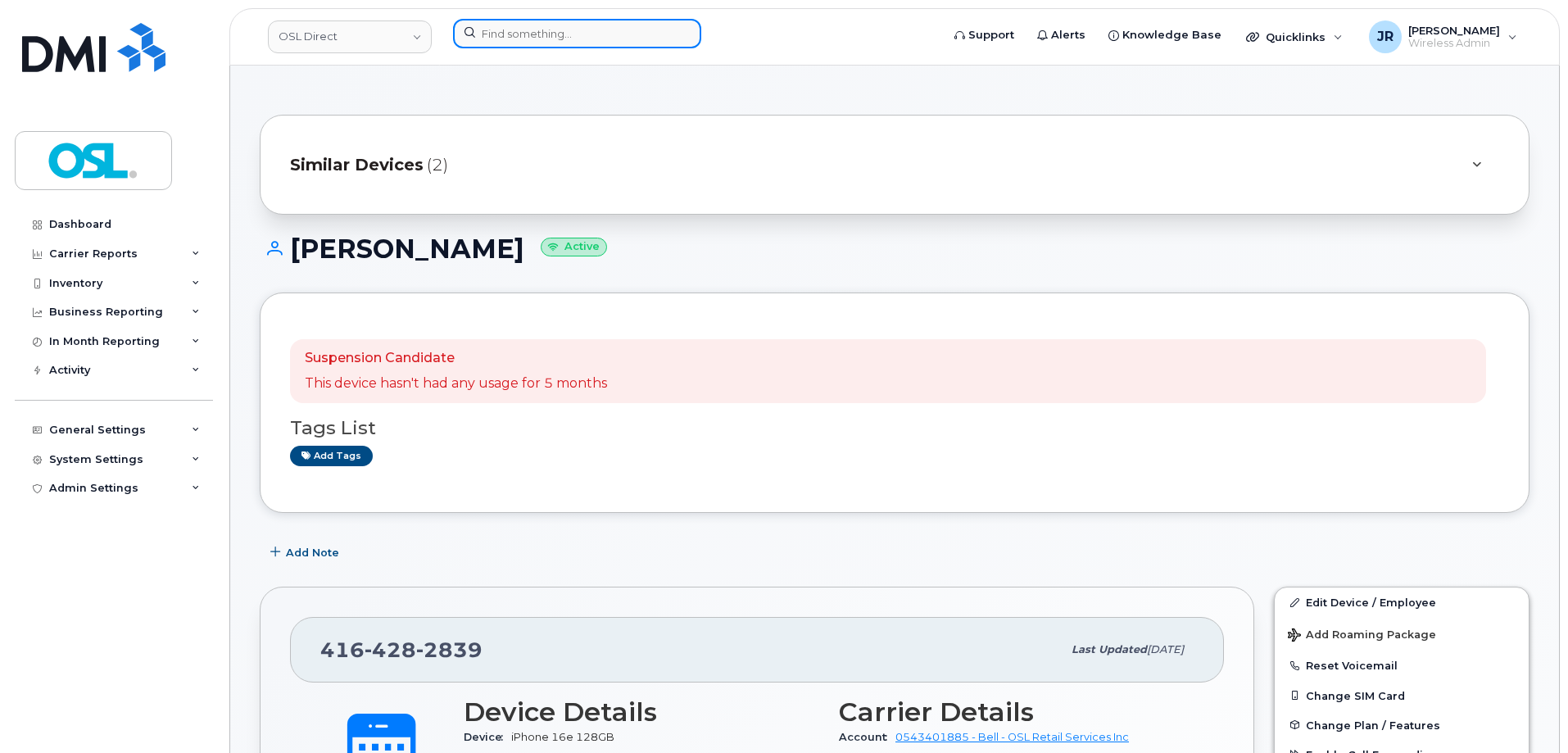
click at [571, 39] on input at bounding box center [577, 33] width 248 height 29
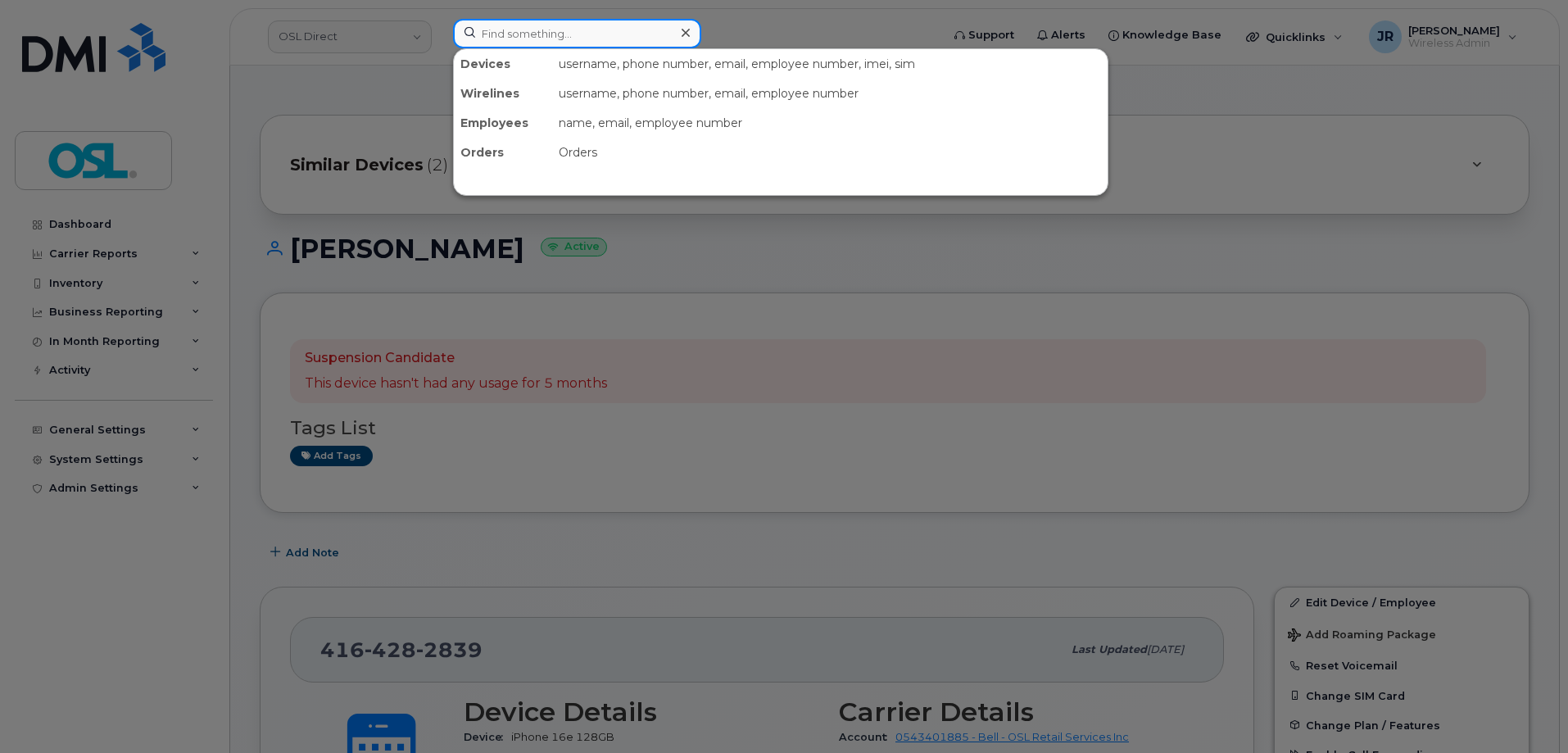
paste input "4383371416"
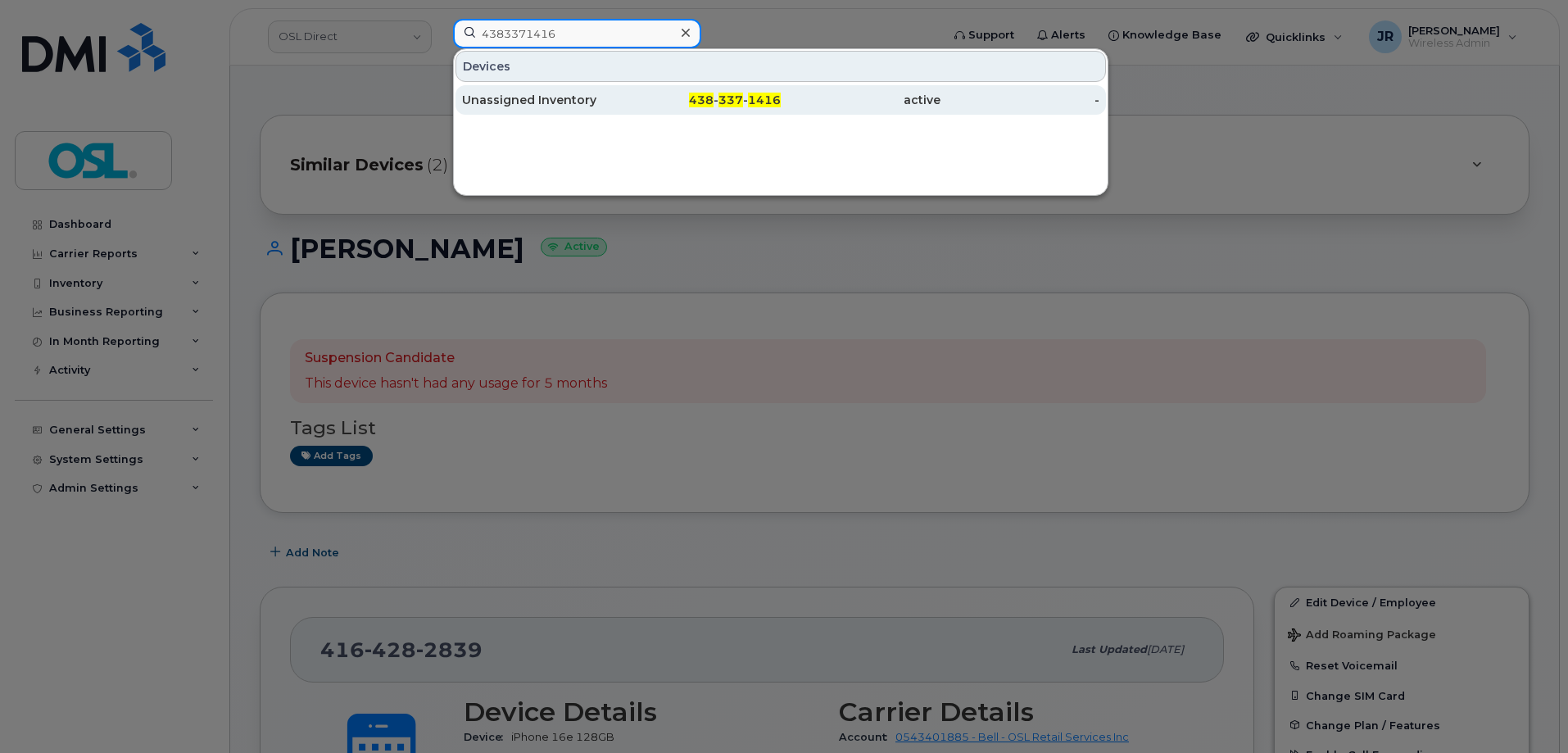
type input "4383371416"
click at [533, 97] on div "Unassigned Inventory" at bounding box center [541, 100] width 160 height 16
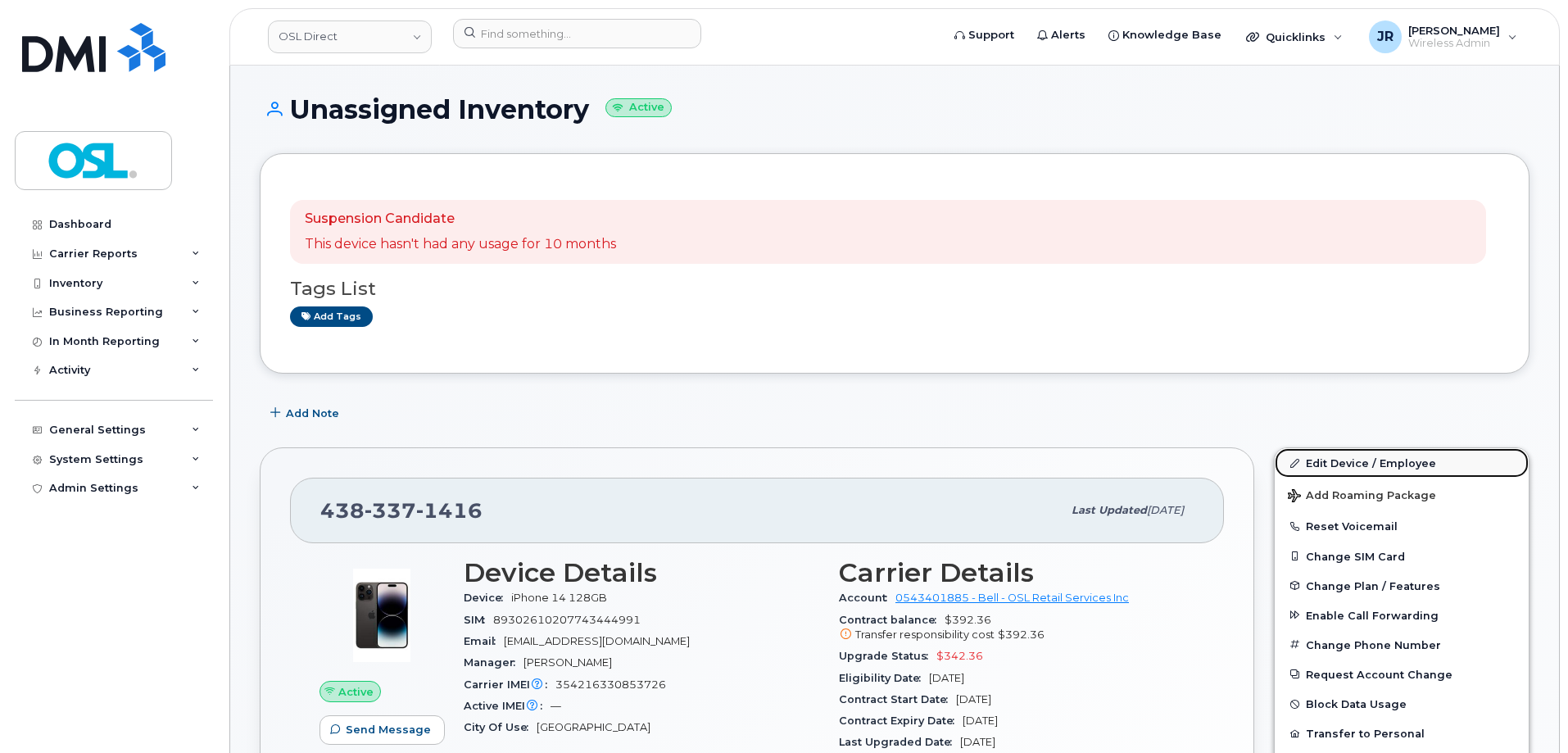
click at [1355, 457] on link "Edit Device / Employee" at bounding box center [1402, 463] width 254 height 29
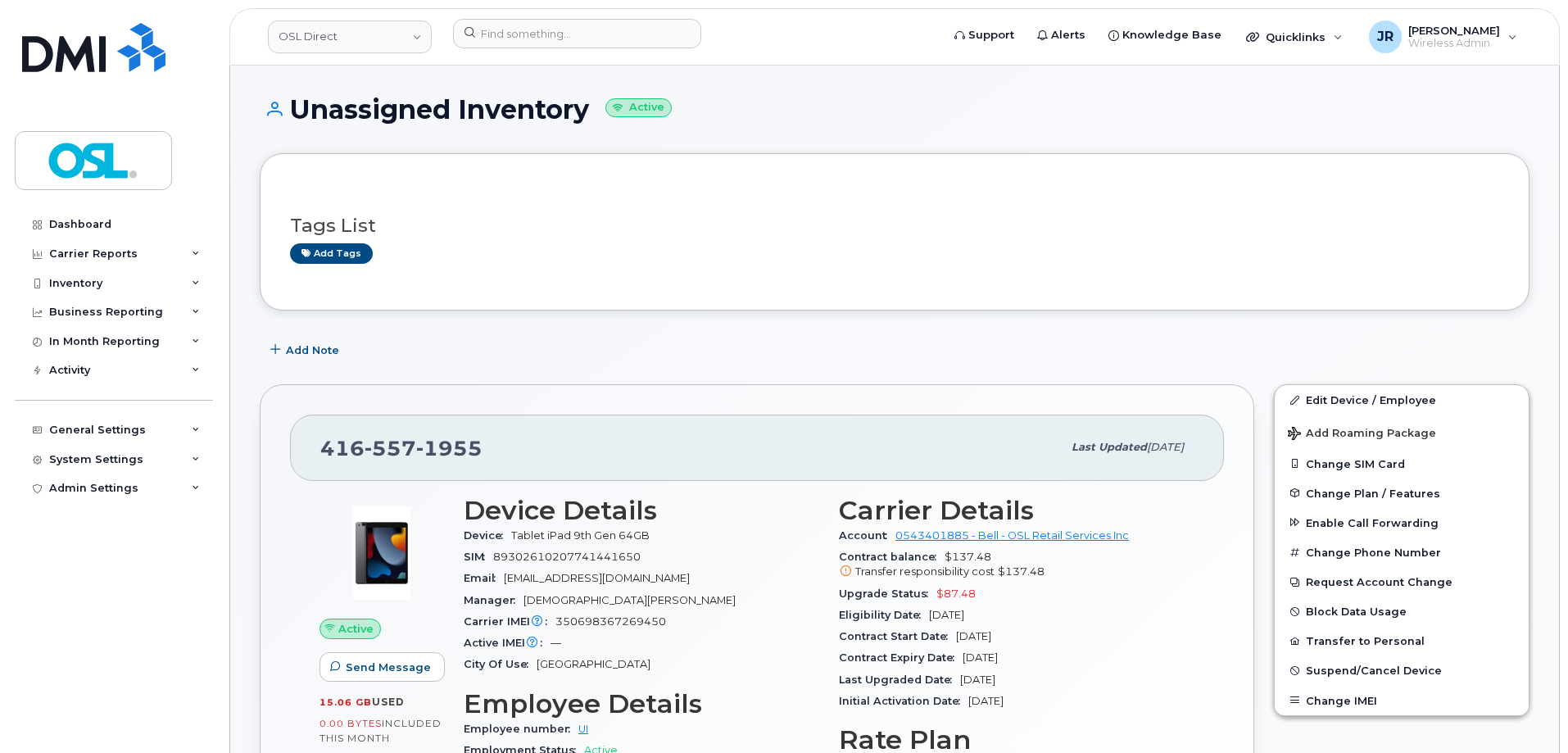
click at [1341, 384] on div "Edit Device / Employee Add Roaming Package Change SIM Card Change Plan / Featur…" at bounding box center [1401, 549] width 255 height 331
drag, startPoint x: 1344, startPoint y: 386, endPoint x: 1219, endPoint y: 342, distance: 132.5
click at [1345, 387] on link "Edit Device / Employee" at bounding box center [1402, 400] width 254 height 29
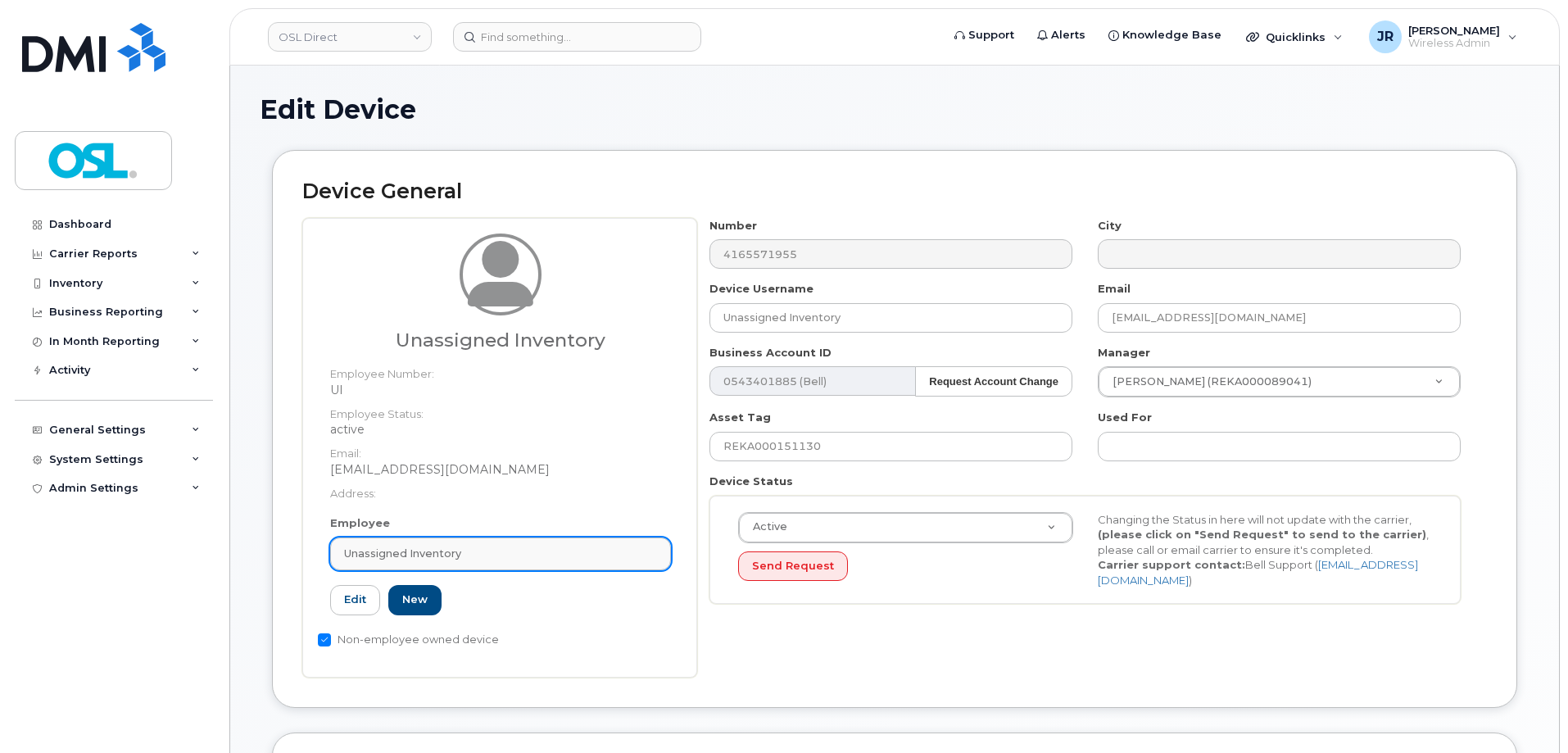
click at [444, 554] on span "Unassigned Inventory" at bounding box center [403, 553] width 117 height 16
paste input "REKA000156405"
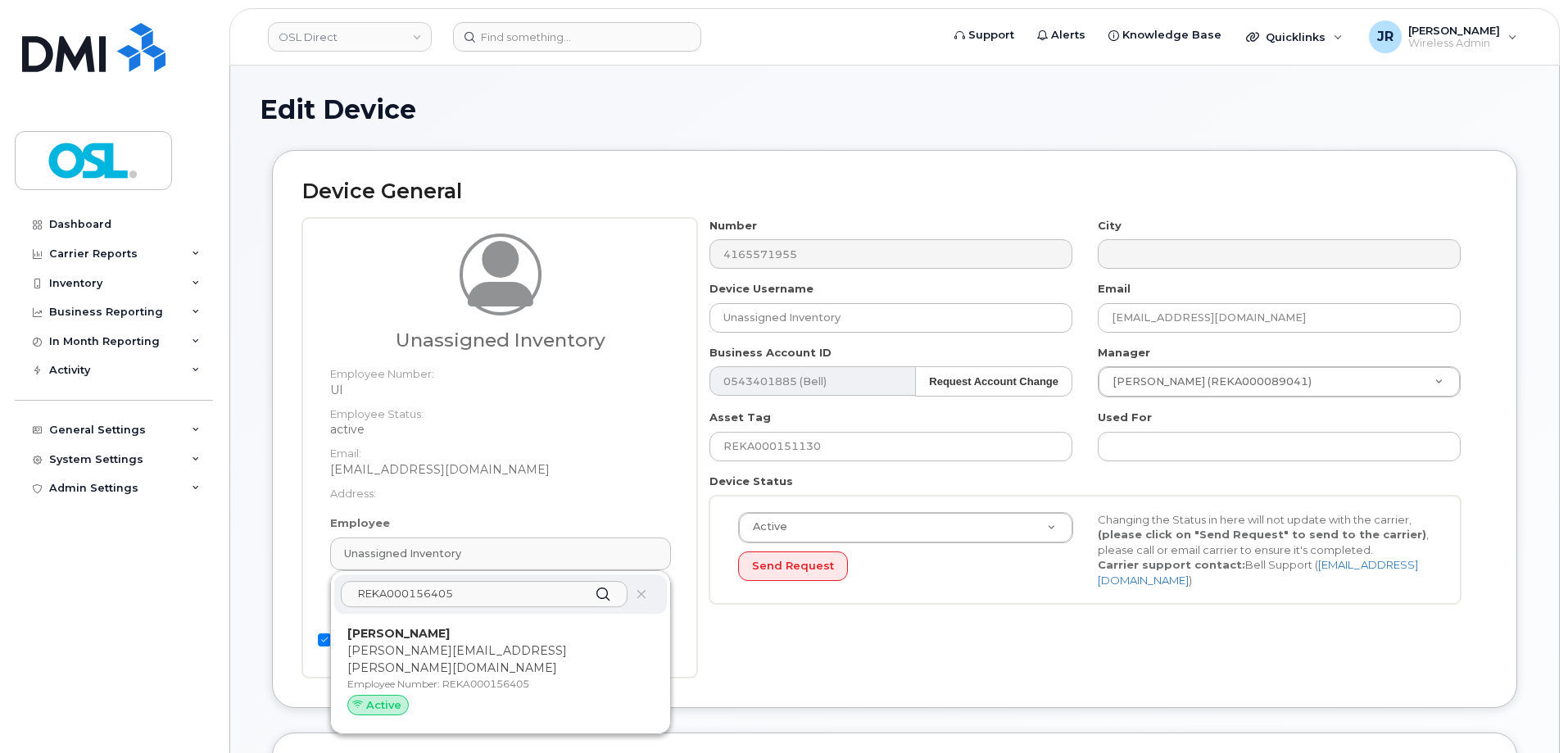
type input "REKA000156405"
click at [460, 627] on p "[PERSON_NAME]" at bounding box center [501, 634] width 307 height 17
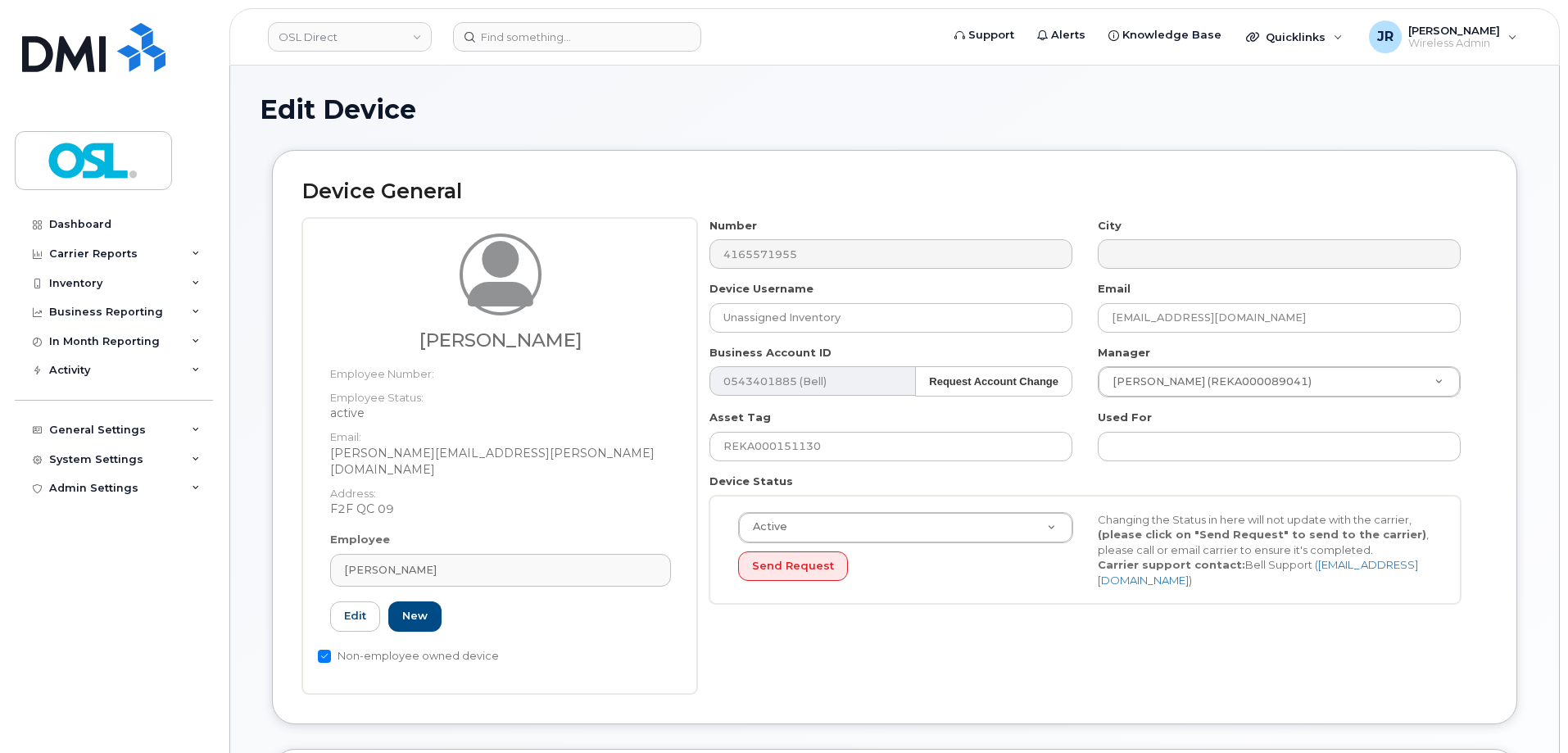
type input "REKA000156405"
type input "[PERSON_NAME]"
type input "[PERSON_NAME][EMAIL_ADDRESS][PERSON_NAME][DOMAIN_NAME]"
type input "3358032"
click at [787, 457] on input "REKA000151130" at bounding box center [891, 446] width 363 height 29
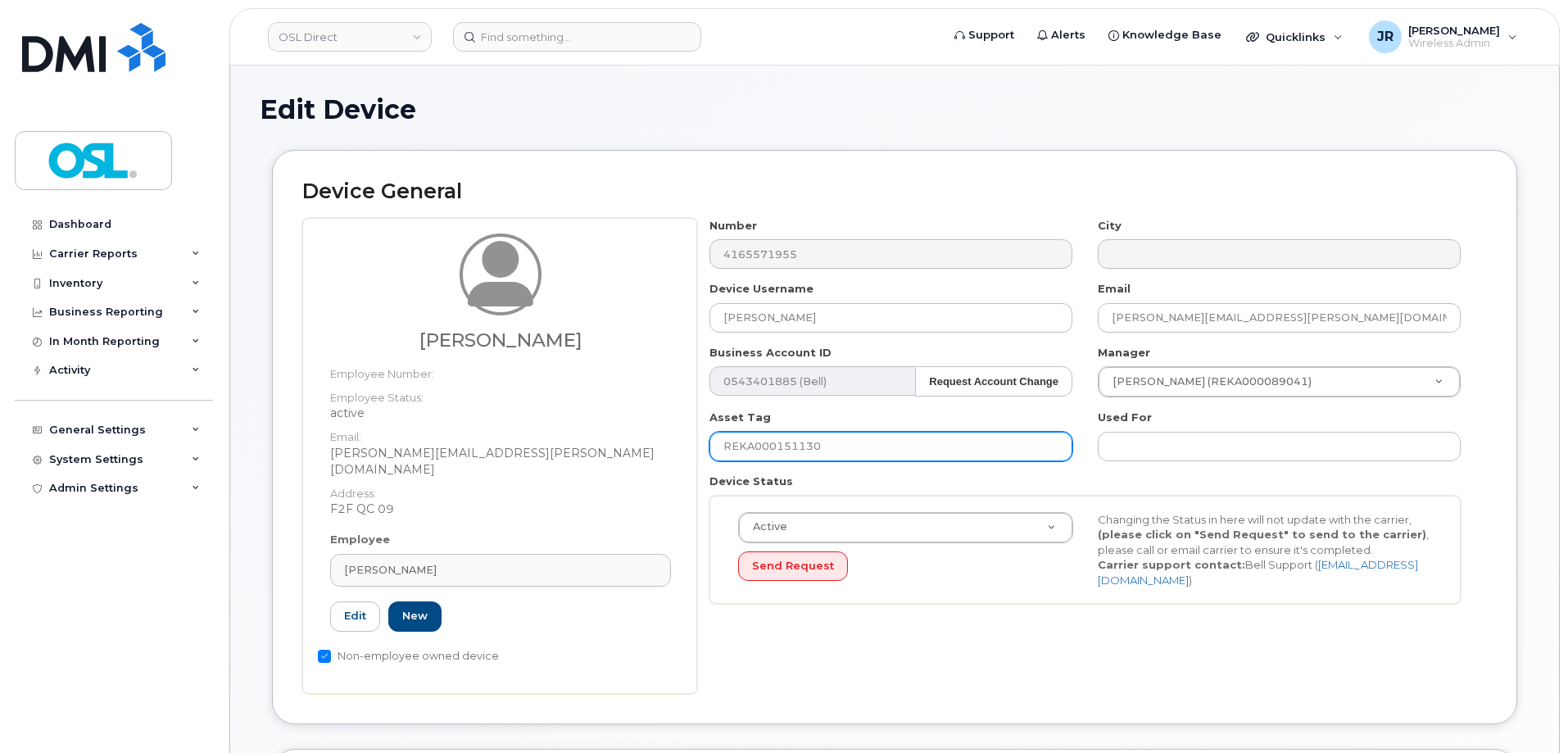
click at [787, 457] on input "REKA000151130" at bounding box center [891, 446] width 363 height 29
click at [798, 446] on input "REKA000151130" at bounding box center [891, 446] width 363 height 29
paste input "6405"
type input "REKA000156405"
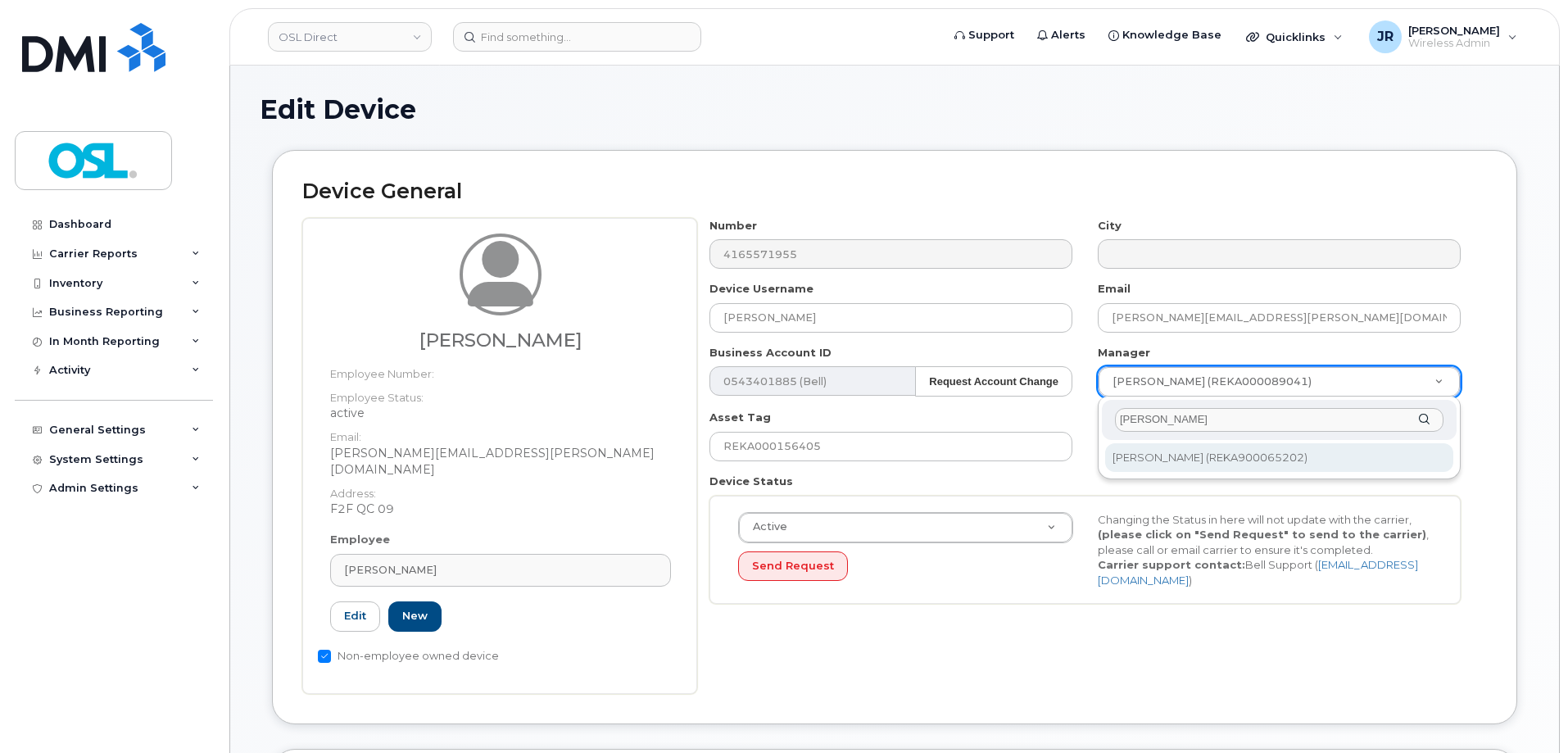
type input "Fiorentino Piambelli"
type input "2376499"
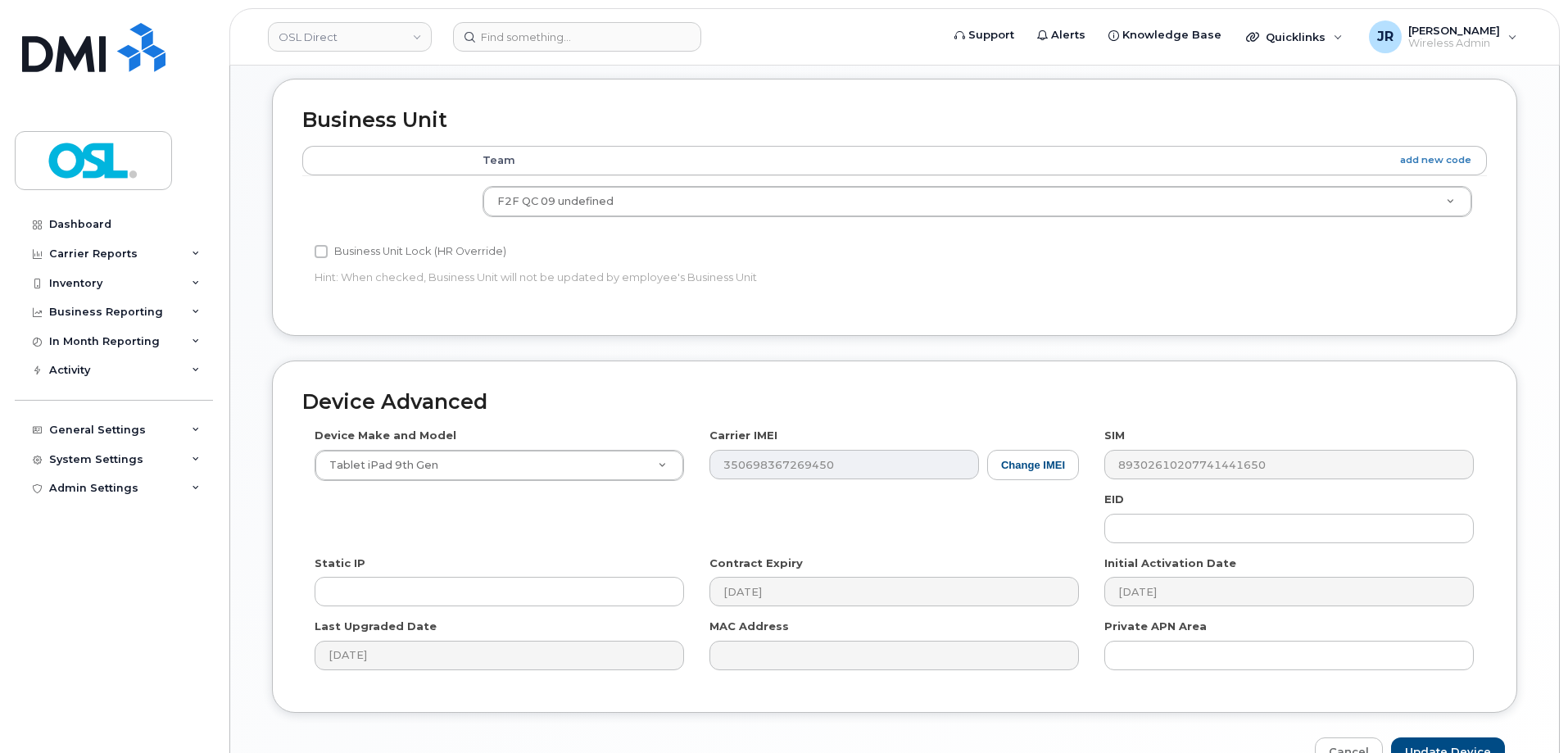
scroll to position [669, 0]
drag, startPoint x: 1448, startPoint y: 718, endPoint x: 1452, endPoint y: 730, distance: 12.6
click at [1449, 718] on div "Device Advanced Device Make and Model Tablet iPad 9th Gen Android TCL 502 Watch…" at bounding box center [895, 566] width 1270 height 408
click at [1452, 739] on input "Update Device" at bounding box center [1448, 754] width 114 height 30
type input "Saving..."
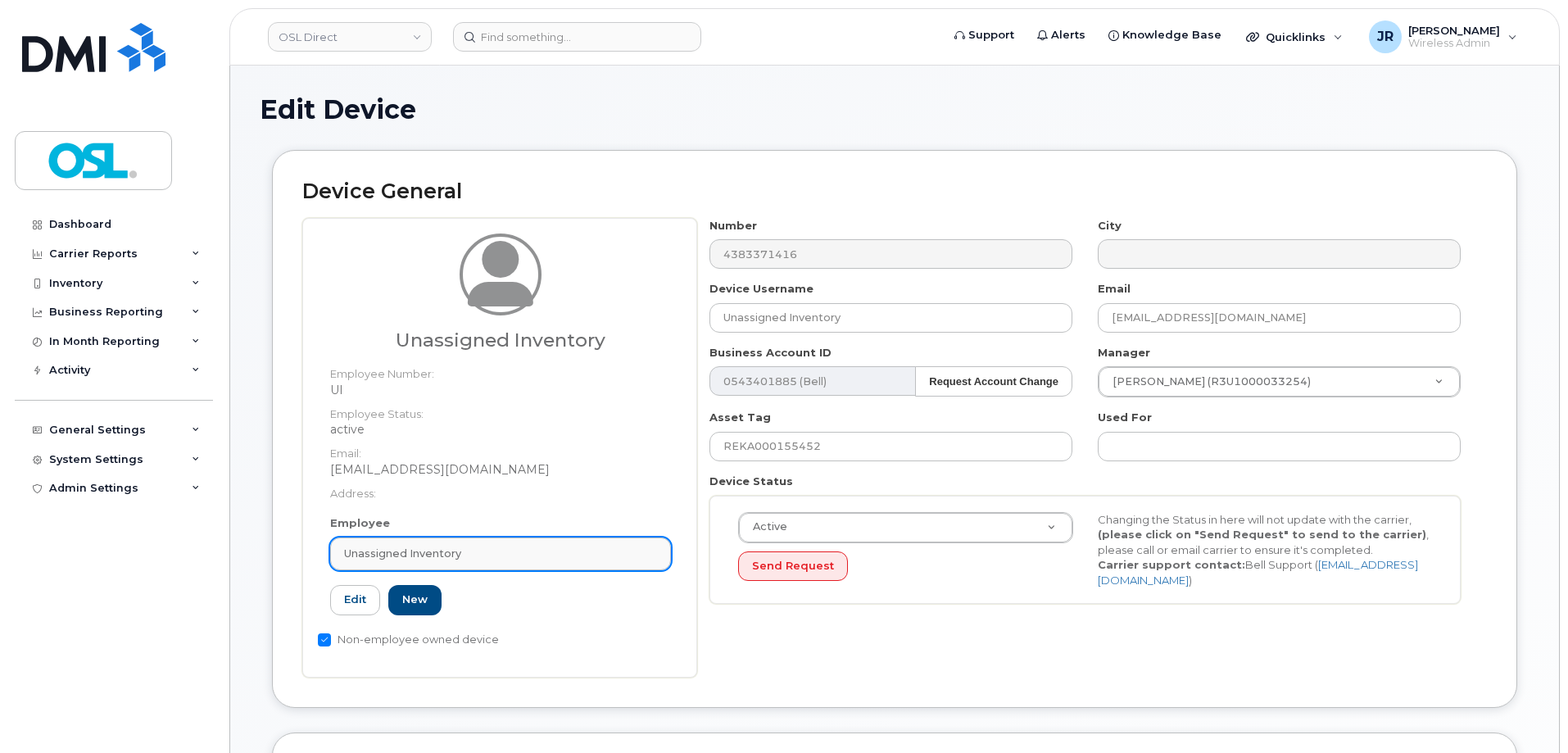
click at [508, 565] on link "Unassigned Inventory" at bounding box center [500, 554] width 341 height 33
paste input "REKA000156405"
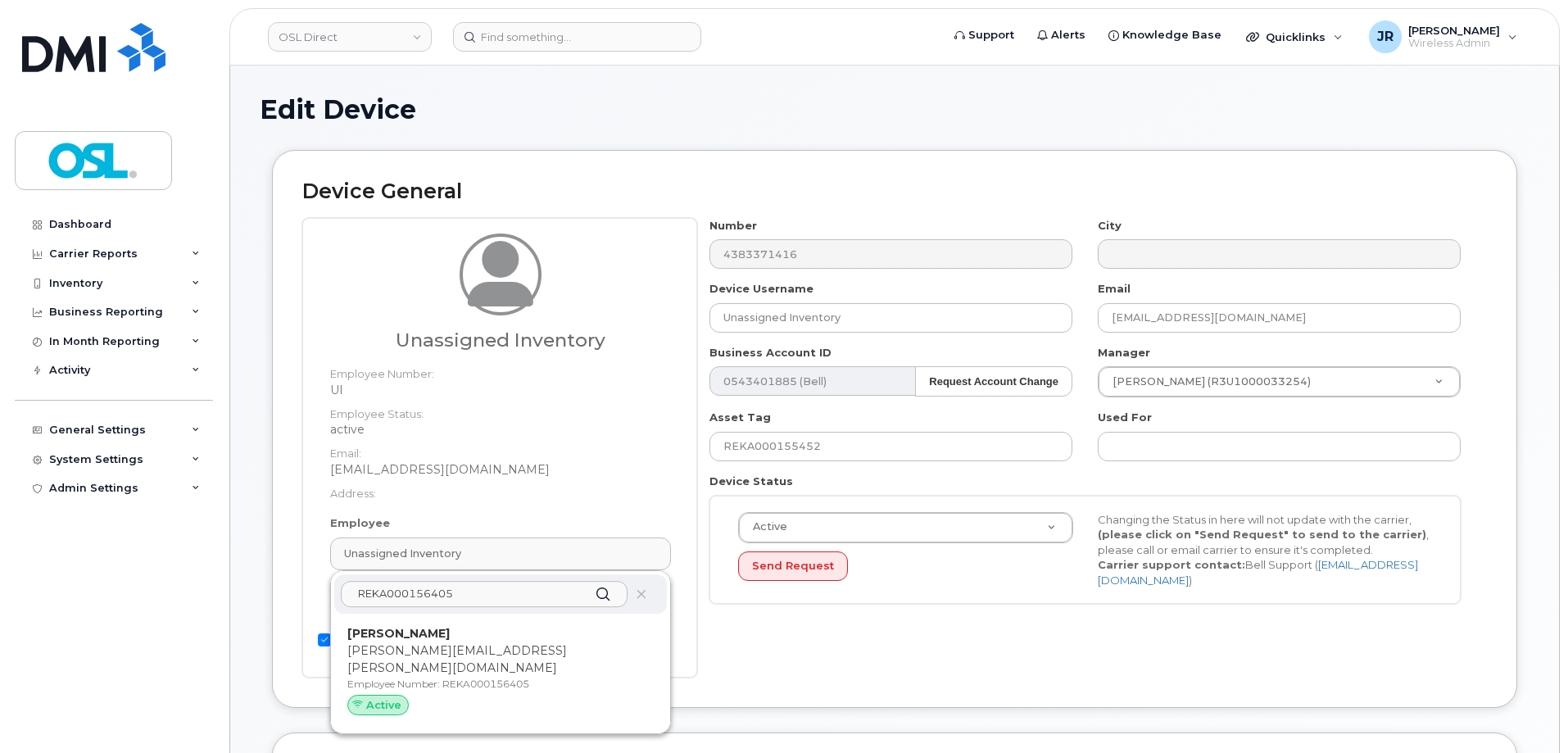
type input "REKA000156405"
click at [460, 630] on p "[PERSON_NAME]" at bounding box center [501, 634] width 307 height 17
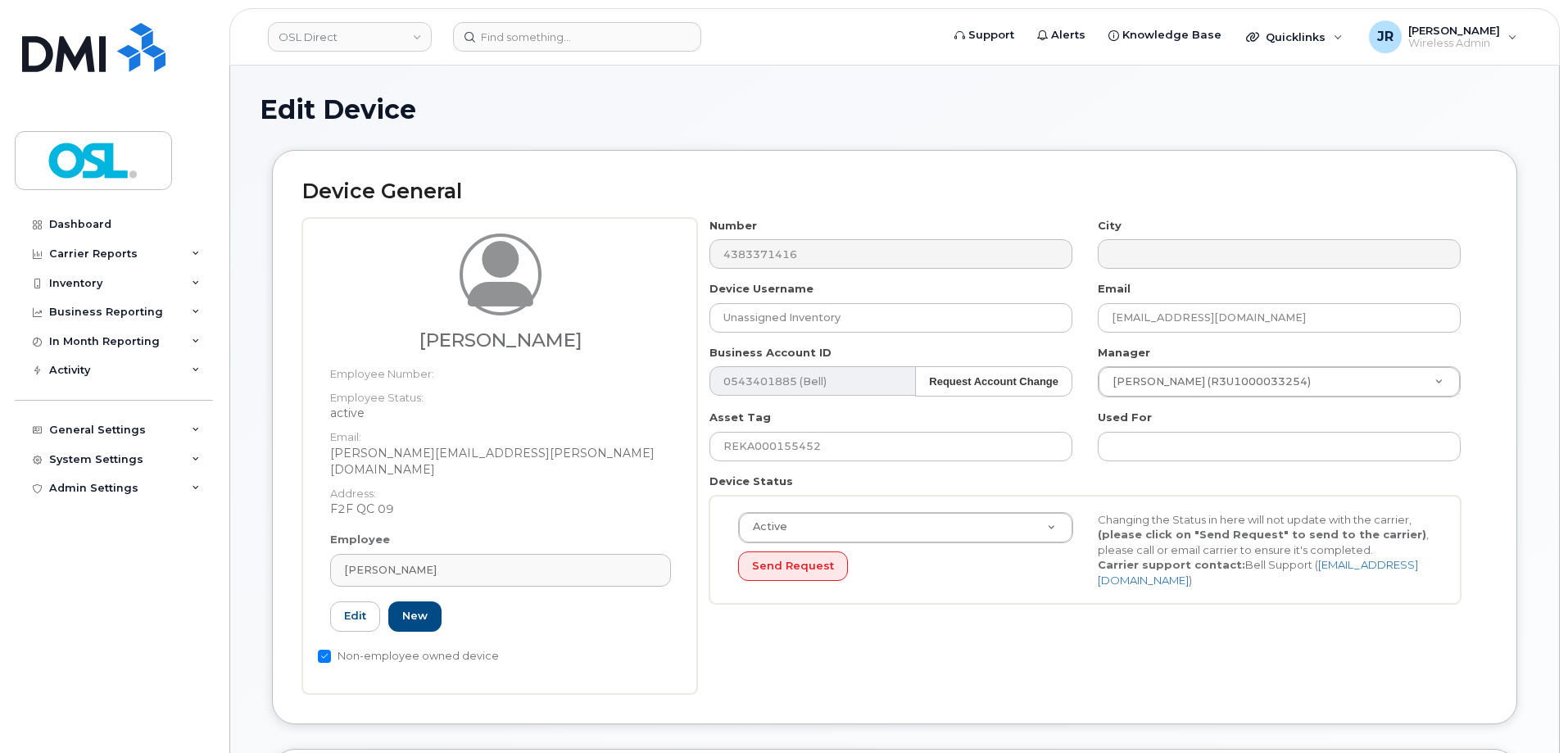
type input "REKA000156405"
type input "Jean Chery"
type input "jean.chery@osldirect.com"
type input "3358032"
click at [825, 464] on div "Number 4383371416 City Device Username Jean Chery Email jean.chery@osldirect.co…" at bounding box center [1085, 417] width 776 height 399
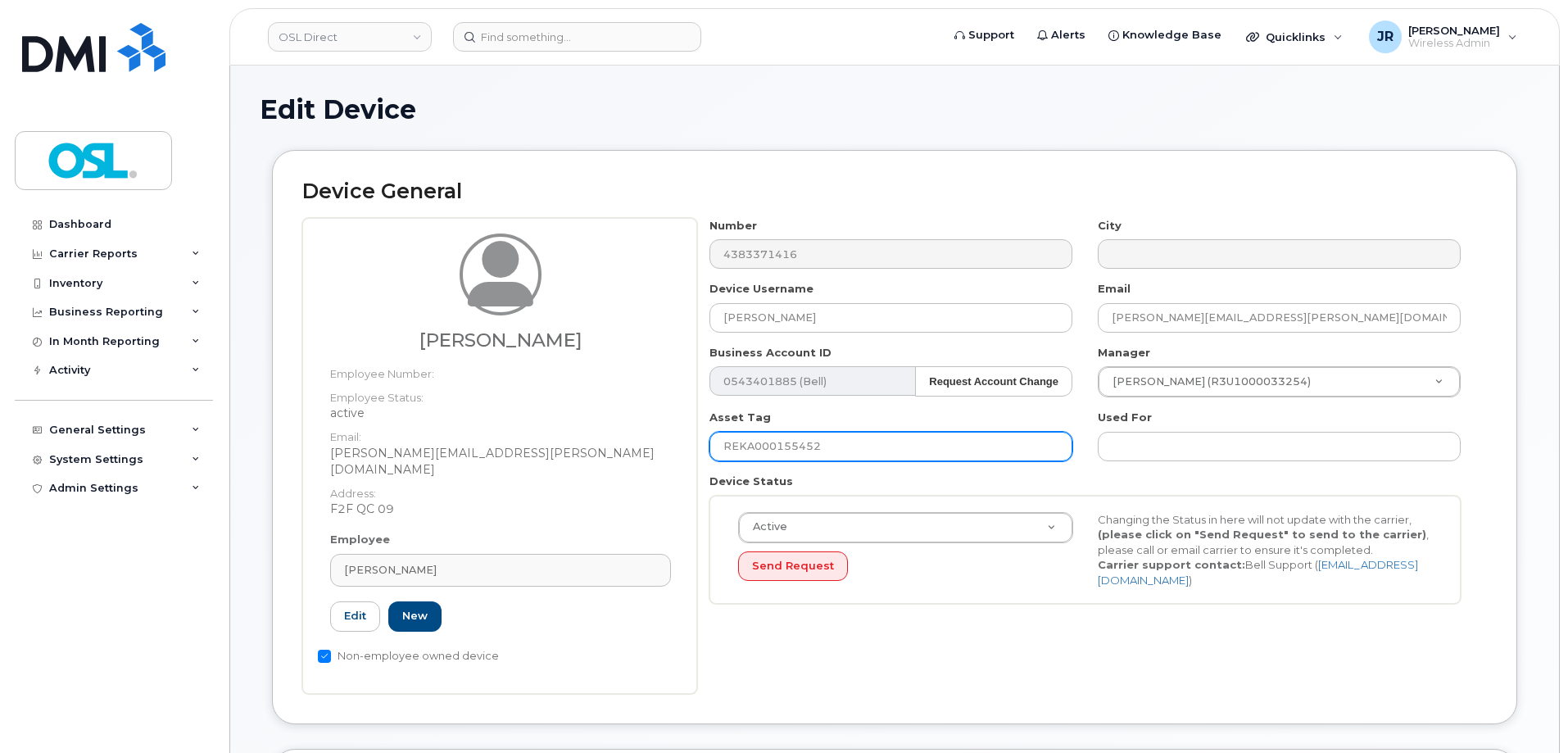
click at [829, 444] on input "REKA000155452" at bounding box center [891, 446] width 363 height 29
paste input "6405"
type input "REKA000156405"
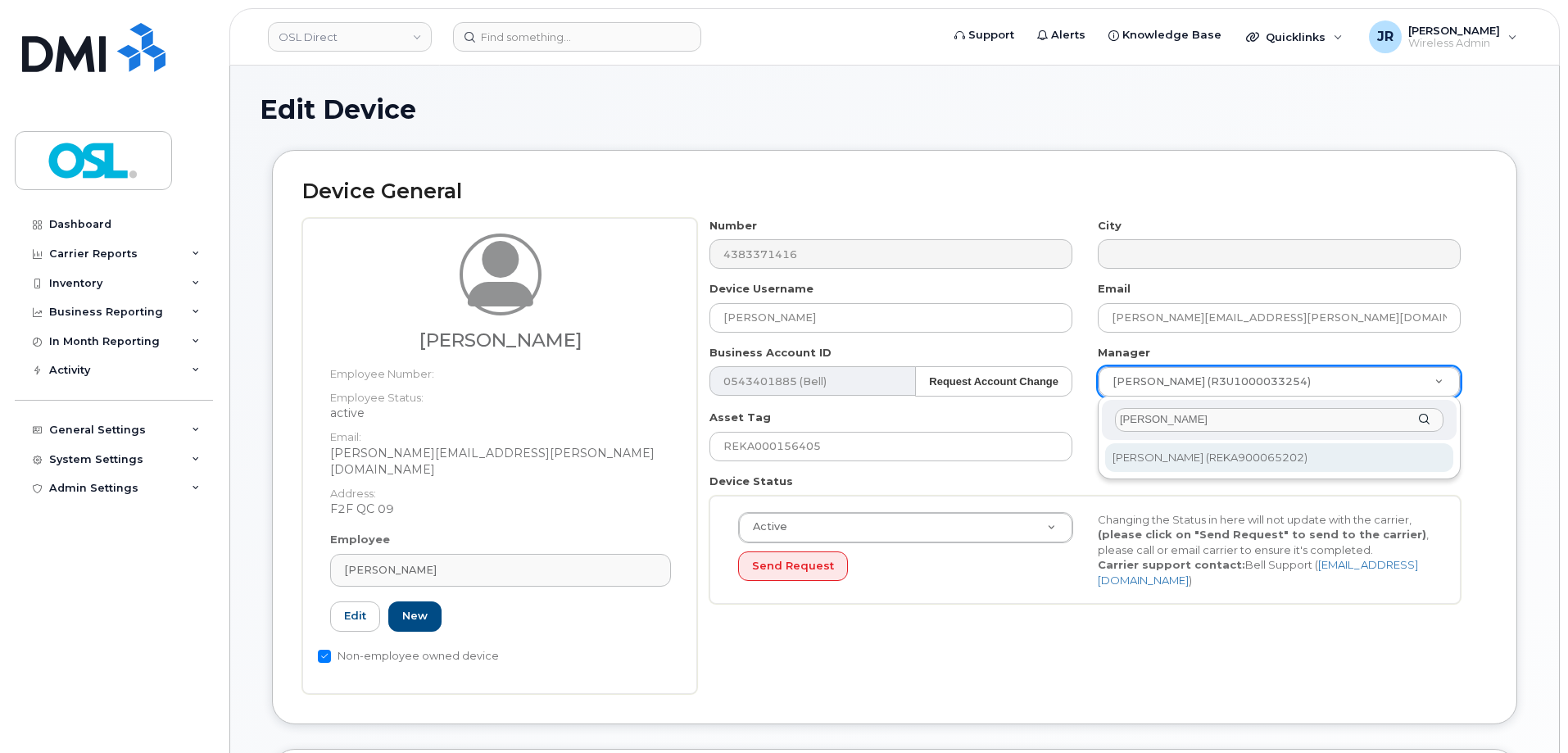
type input "Fiorentino Piambelli"
drag, startPoint x: 1160, startPoint y: 455, endPoint x: 1222, endPoint y: 503, distance: 78.4
type input "2376499"
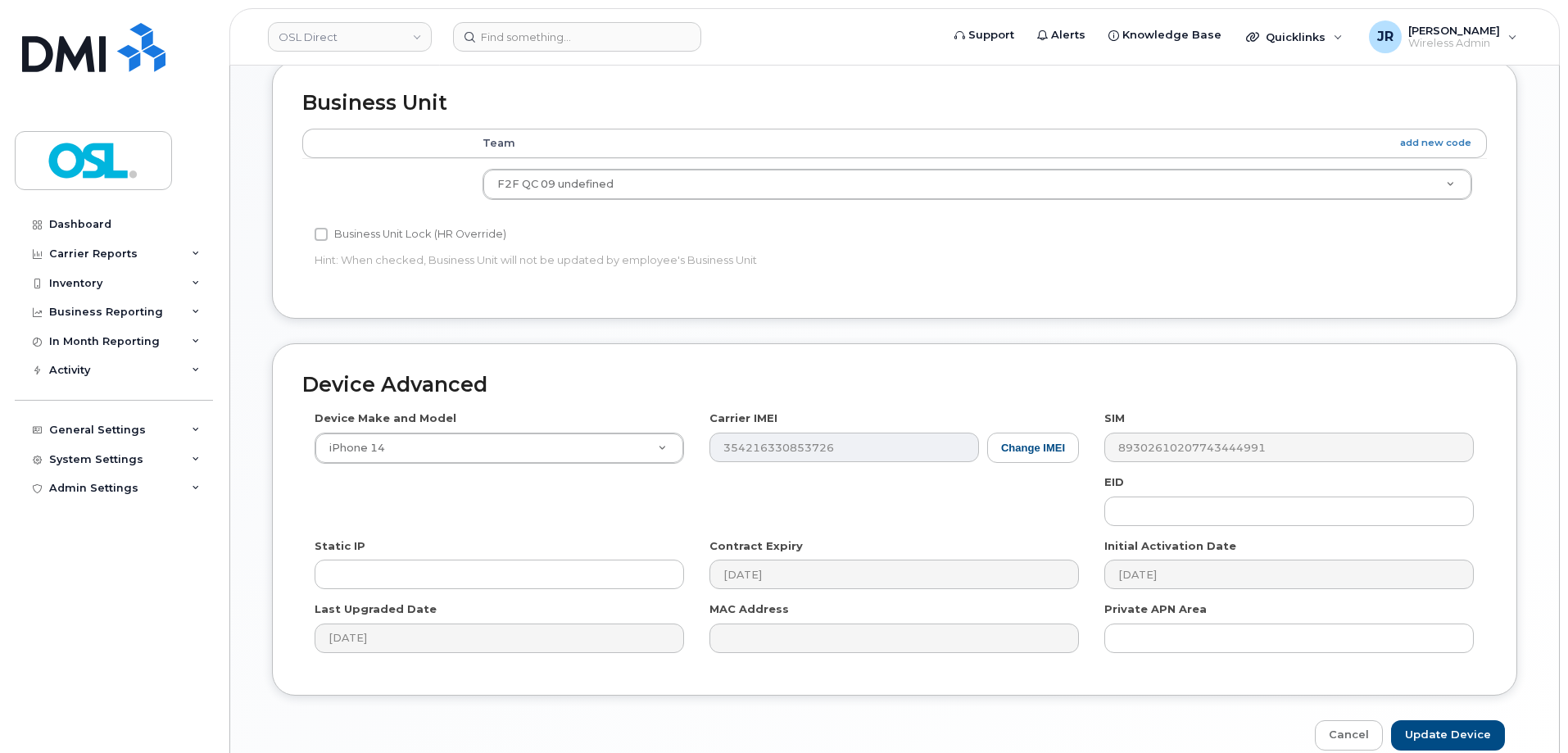
scroll to position [737, 0]
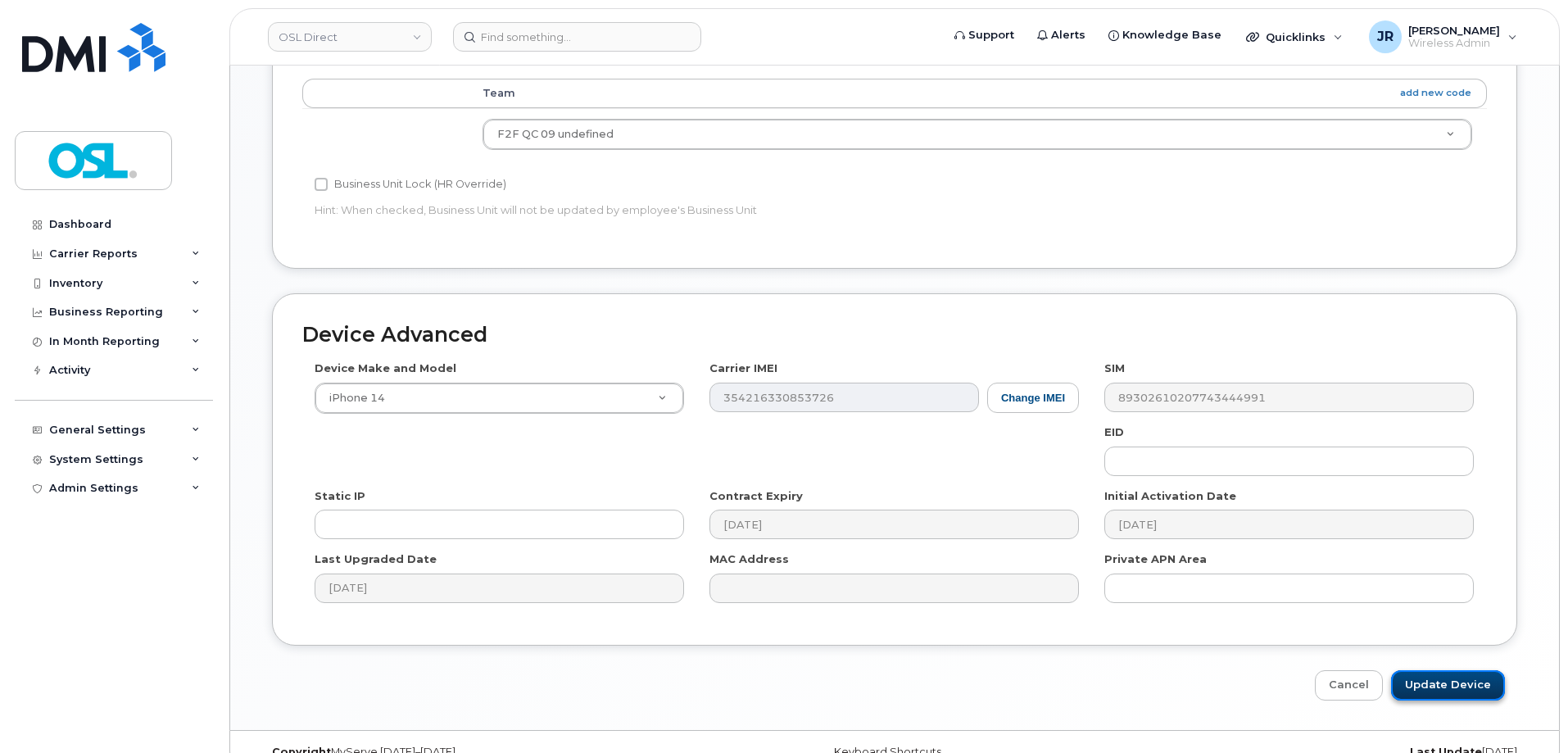
click at [1451, 672] on input "Update Device" at bounding box center [1448, 685] width 114 height 30
type input "Saving..."
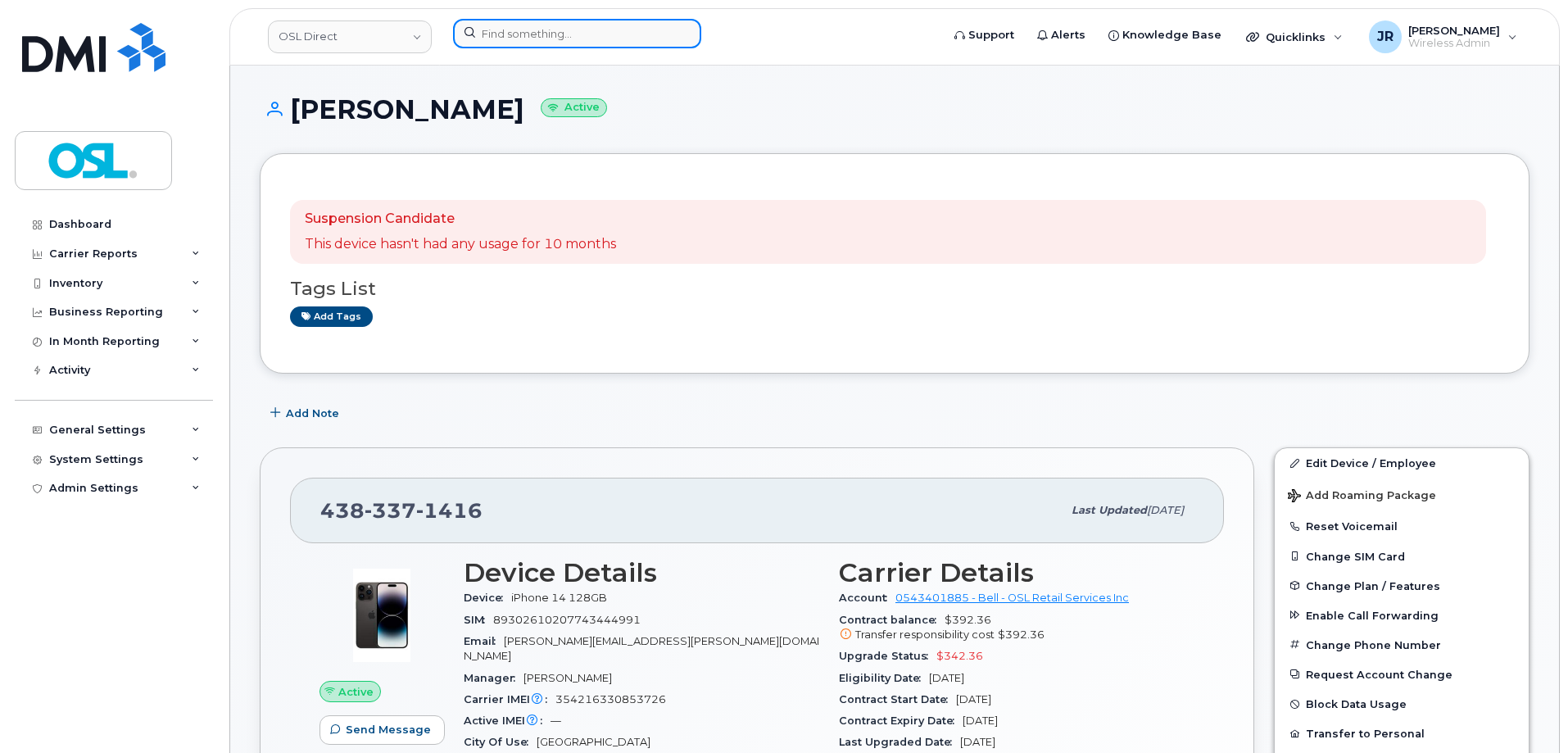
click at [518, 38] on input at bounding box center [577, 33] width 248 height 29
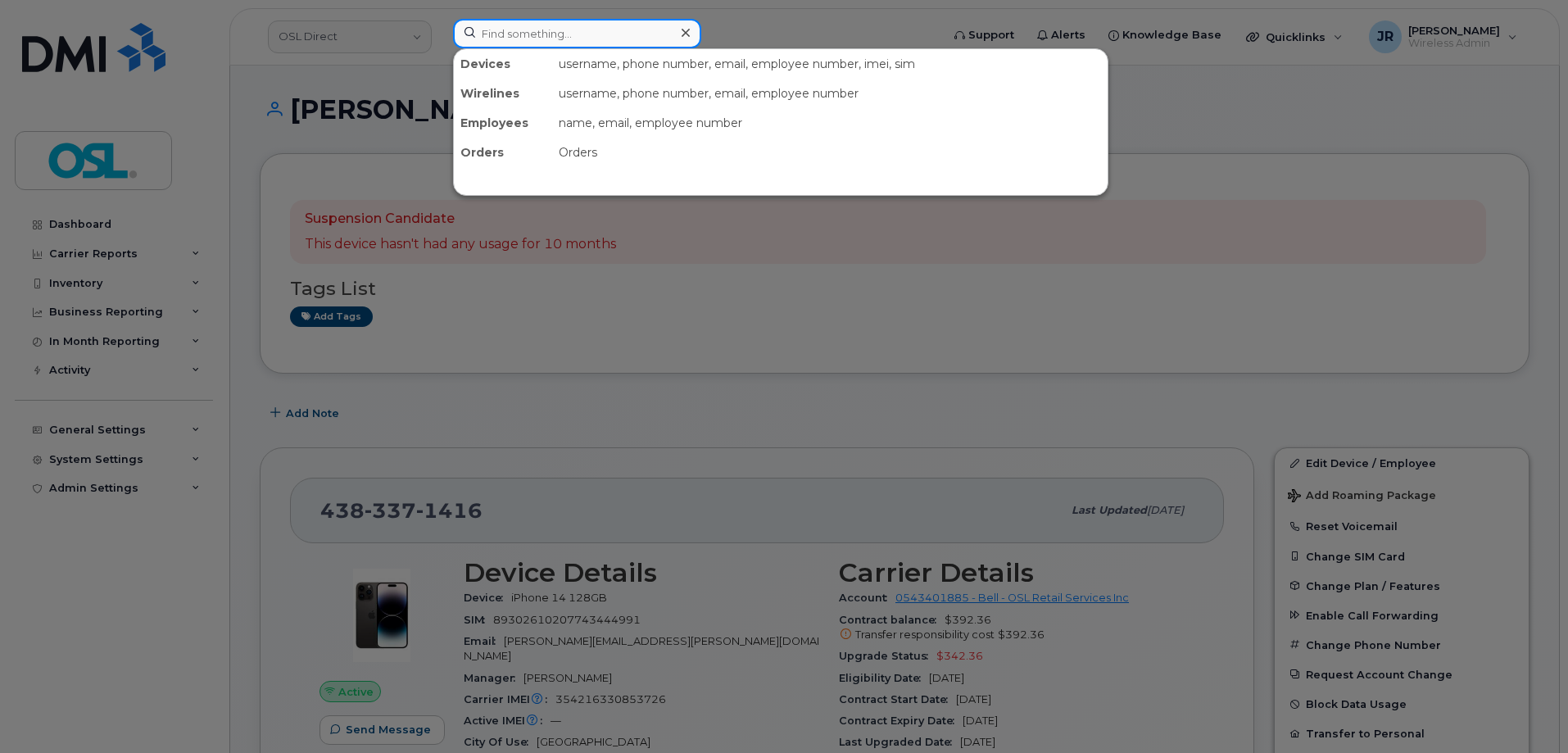
paste input "3435420268"
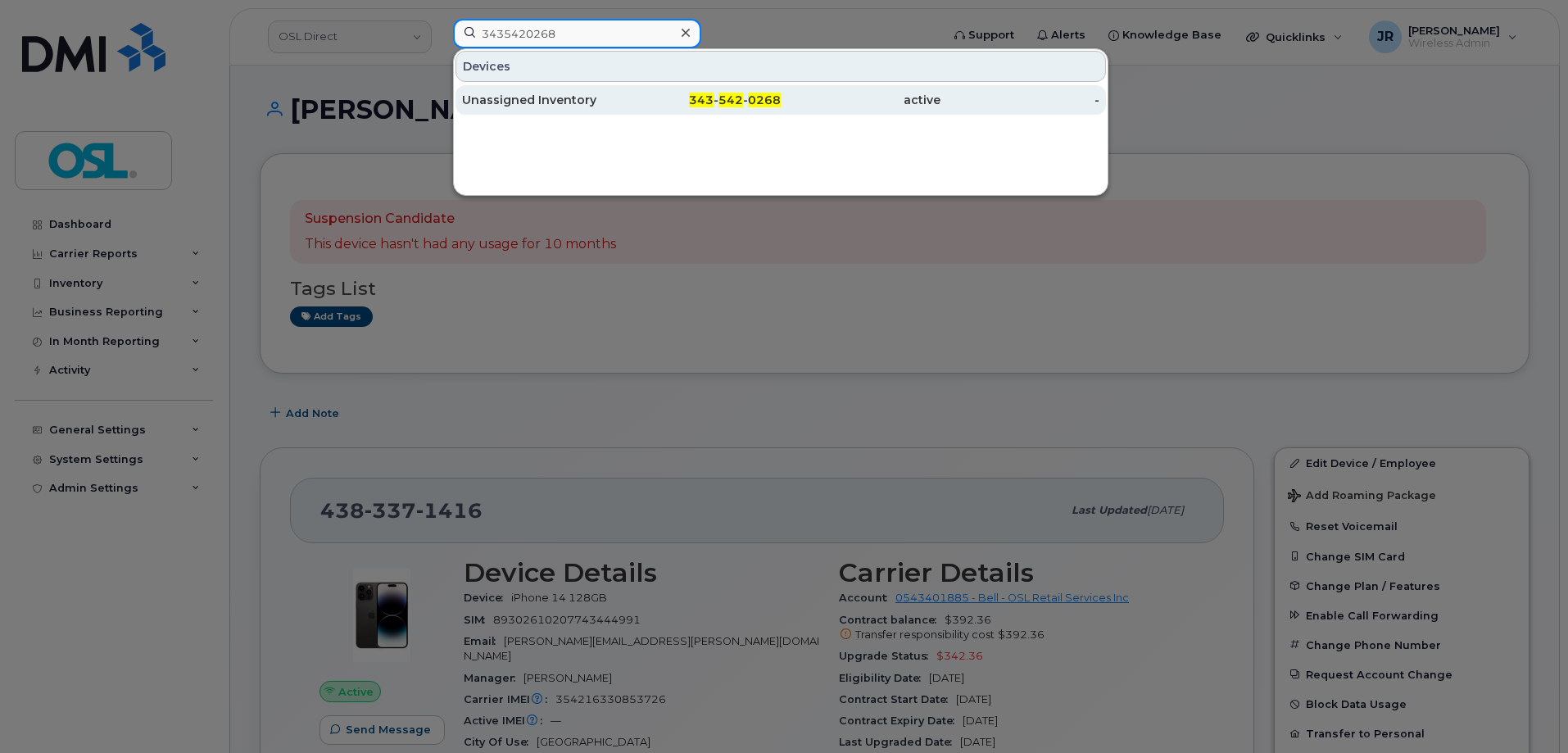
type input "3435420268"
click at [541, 90] on div "Unassigned Inventory" at bounding box center [541, 100] width 160 height 29
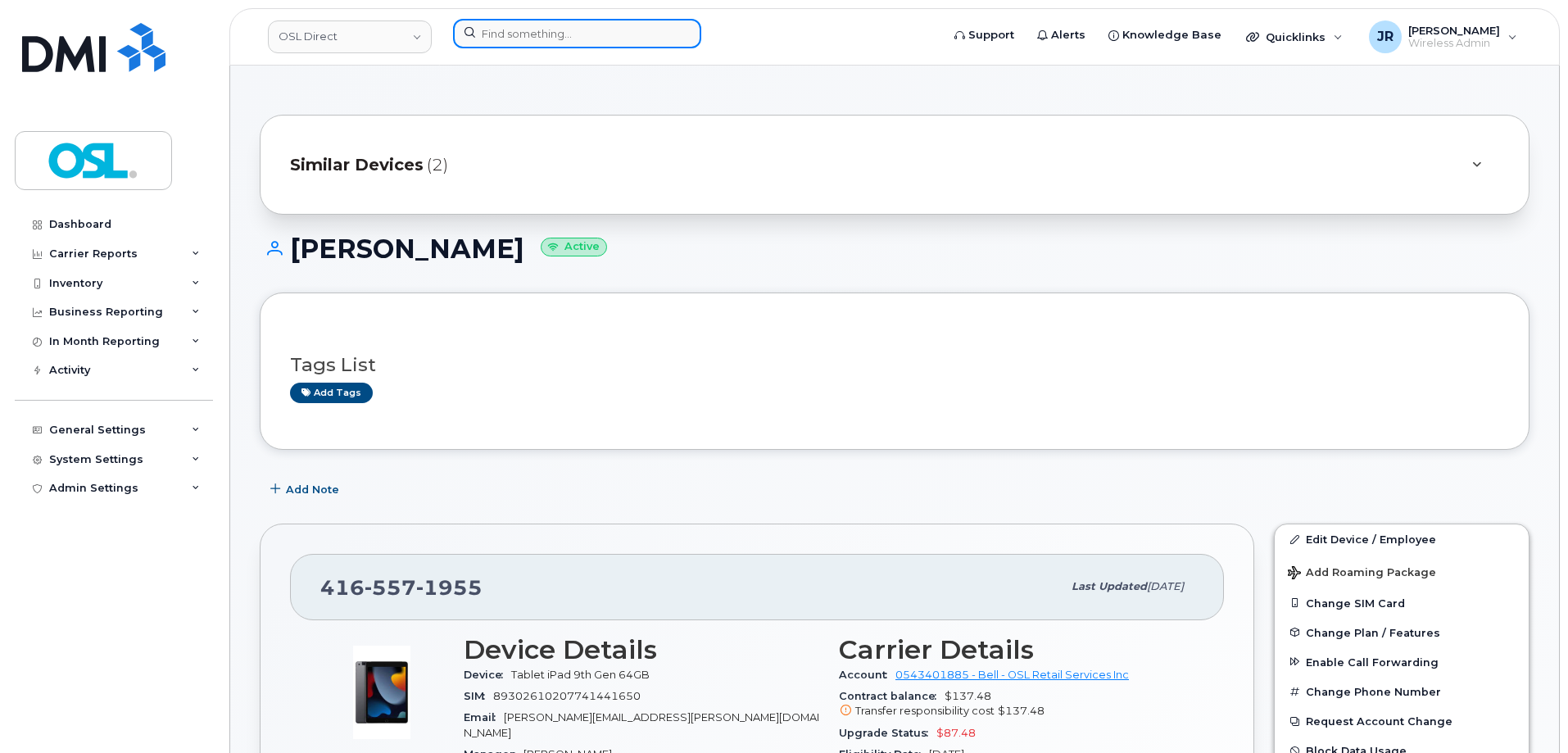
click at [594, 35] on input at bounding box center [577, 33] width 248 height 29
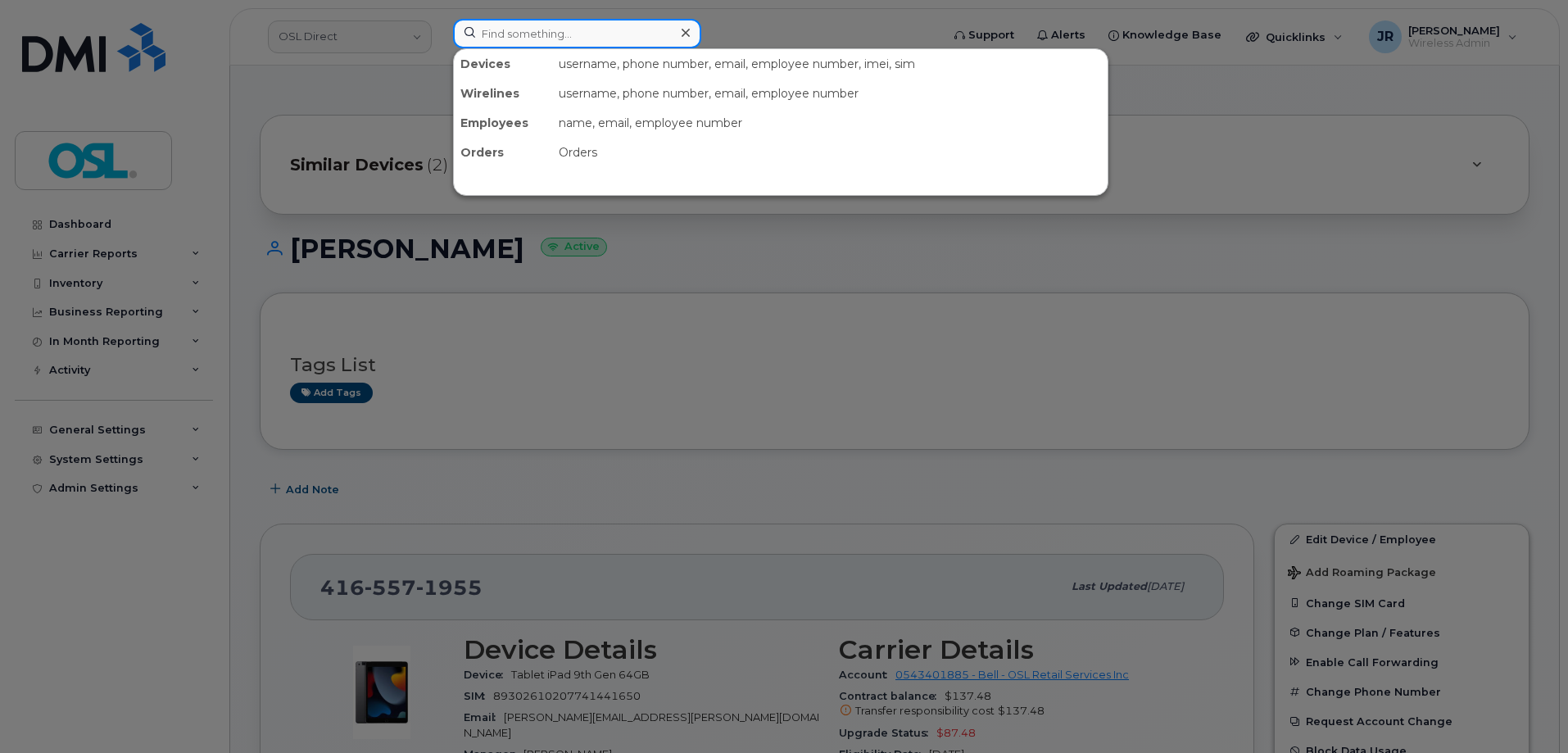
paste input "4164580710"
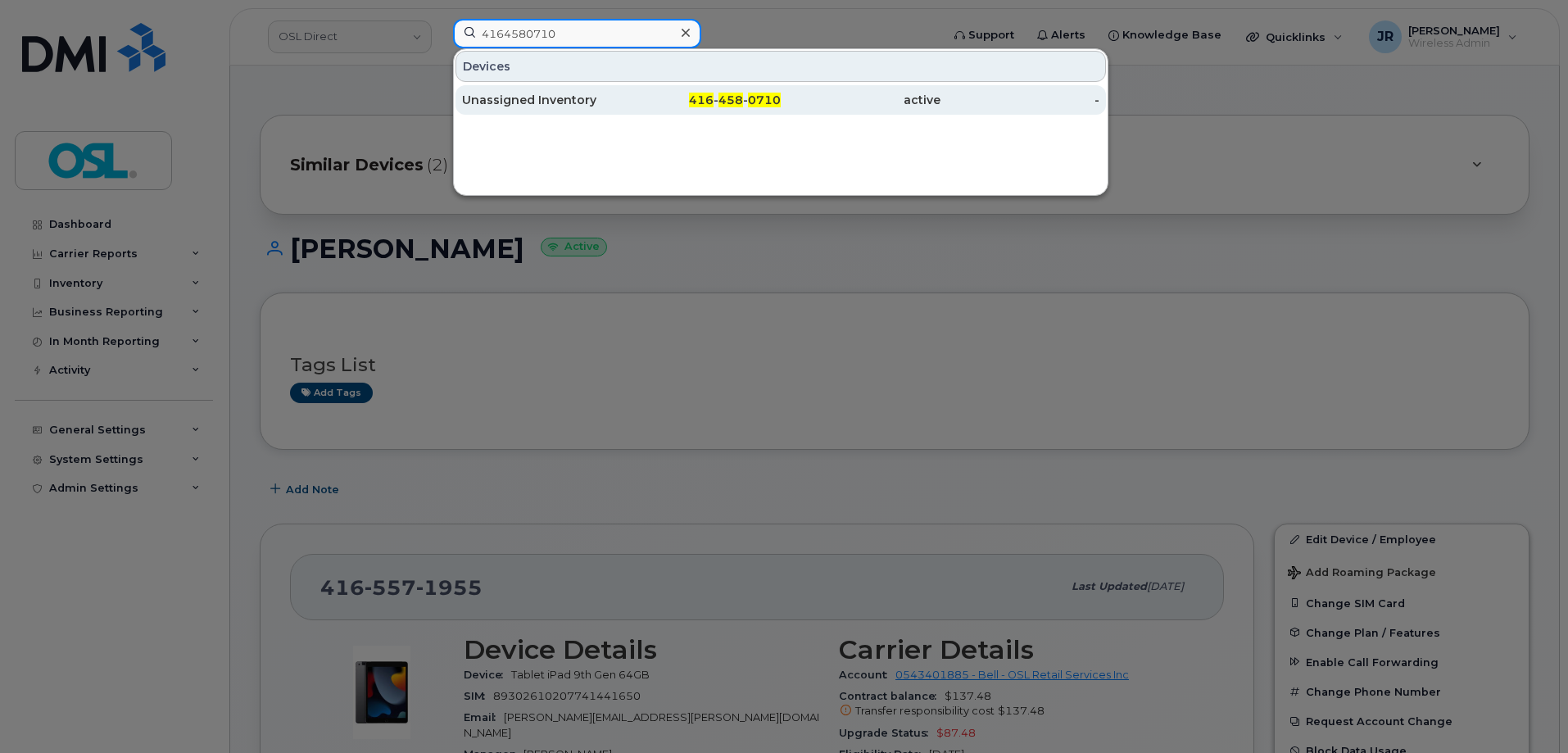
type input "4164580710"
click at [517, 100] on div "Unassigned Inventory" at bounding box center [541, 100] width 160 height 16
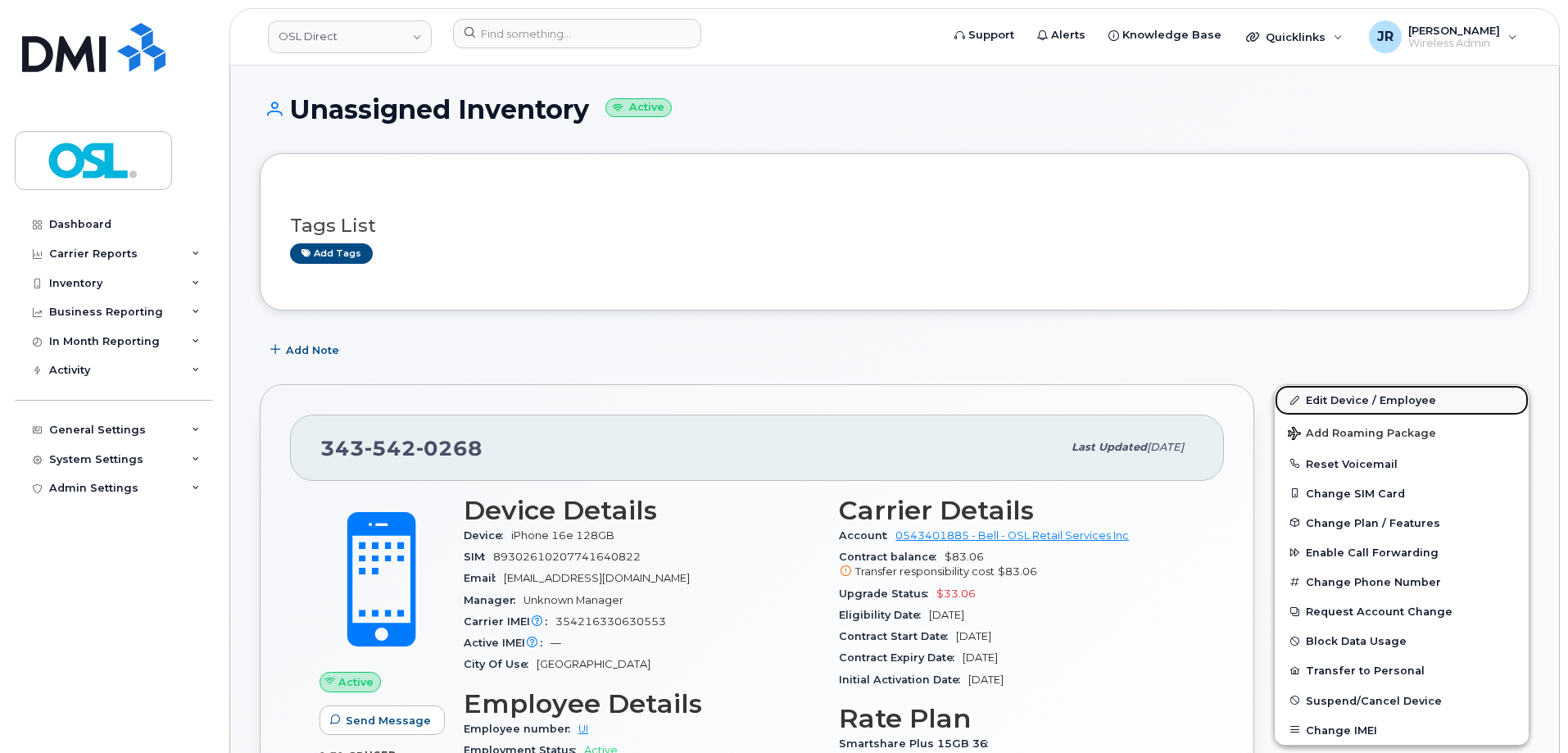
click at [1351, 398] on link "Edit Device / Employee" at bounding box center [1402, 400] width 254 height 29
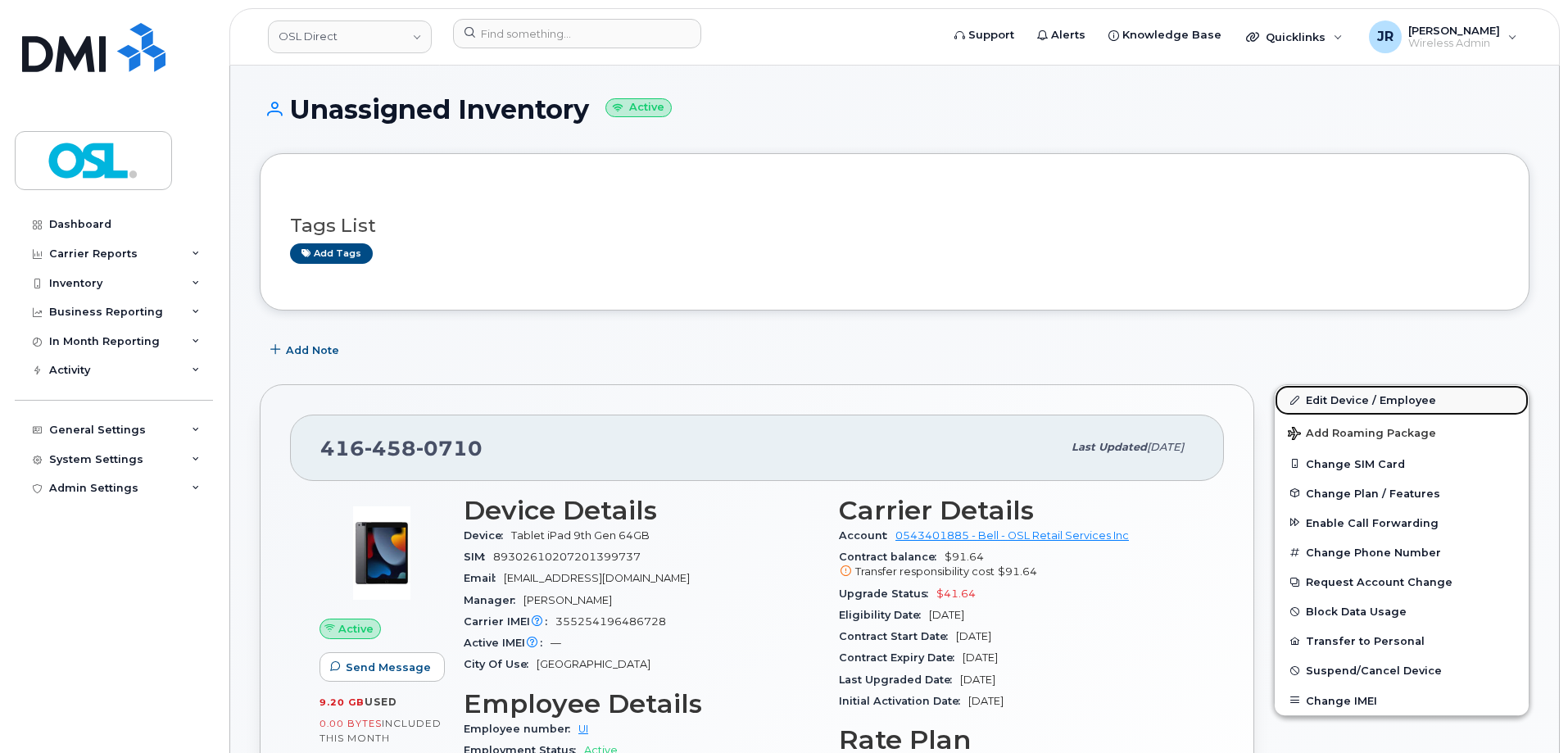
click at [1361, 390] on link "Edit Device / Employee" at bounding box center [1402, 400] width 254 height 29
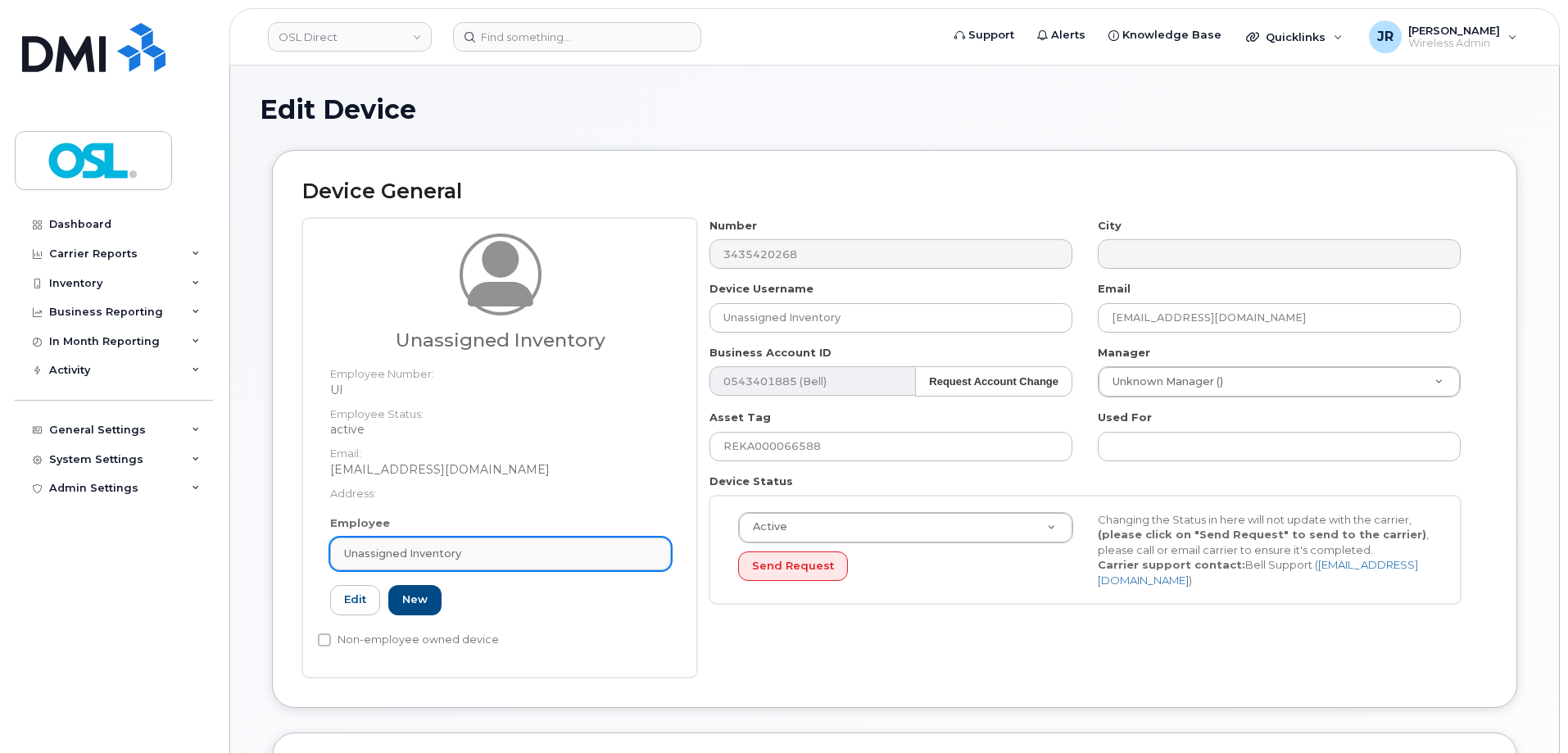
click at [494, 541] on link "Unassigned Inventory" at bounding box center [500, 554] width 341 height 33
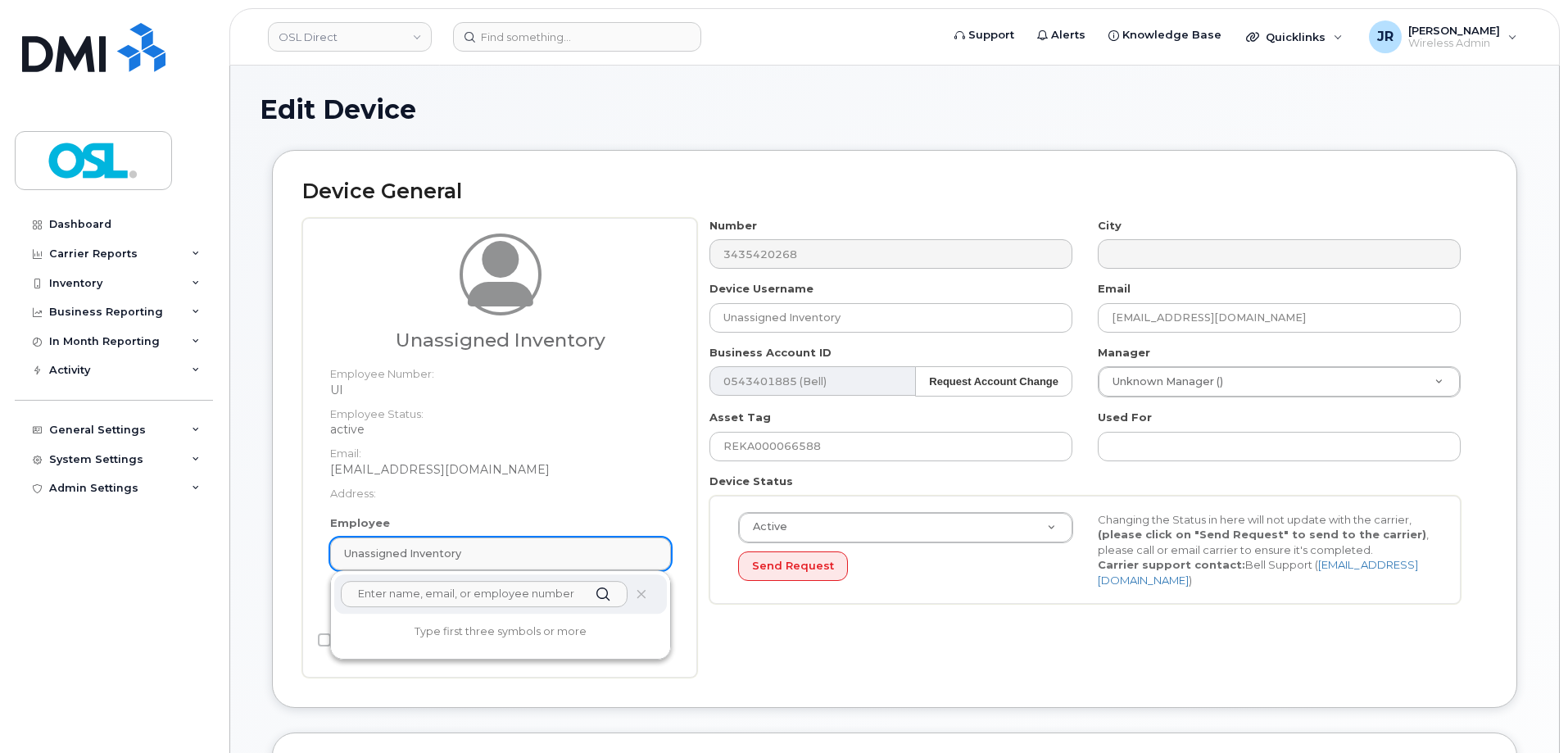
paste input "REKA000156355"
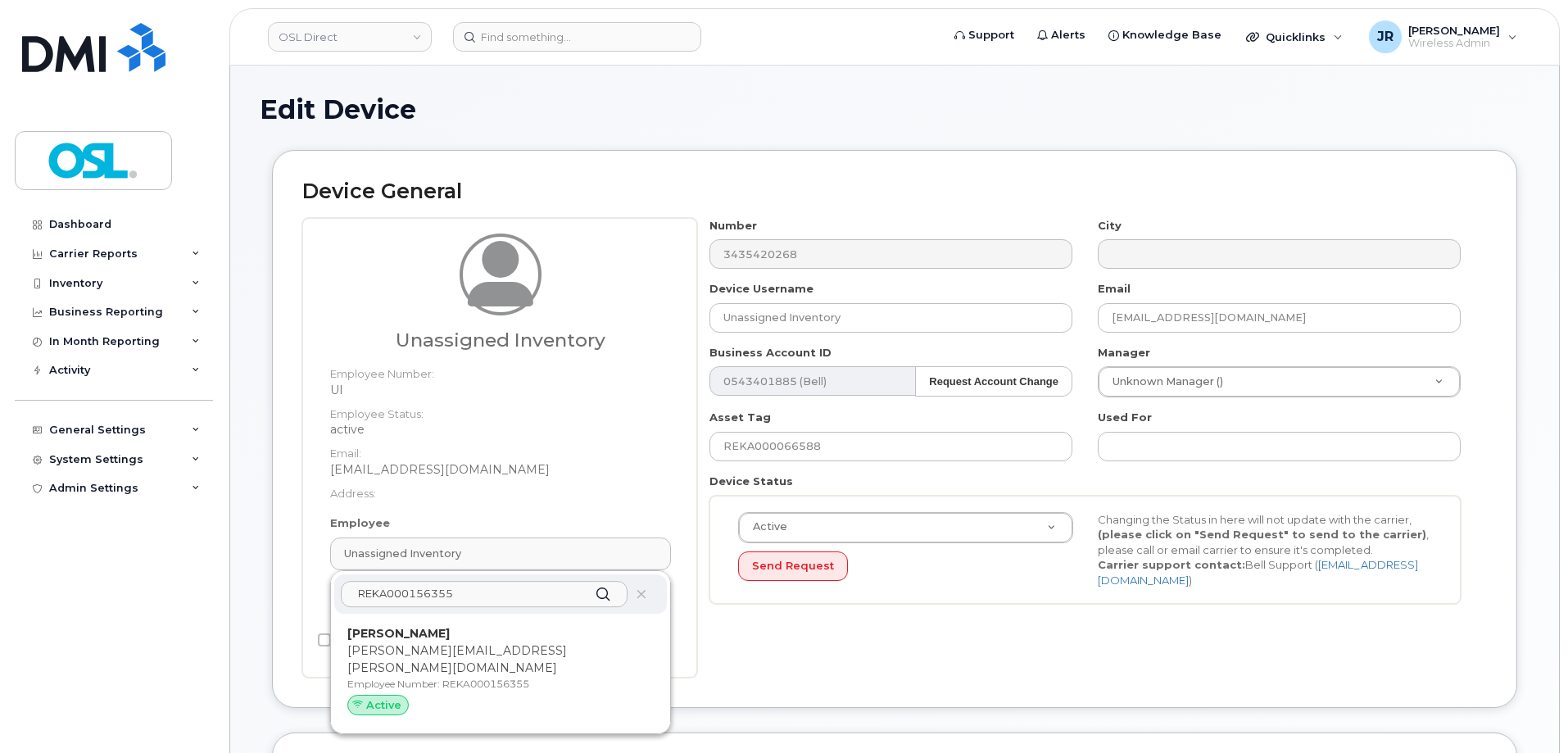
type input "REKA000156355"
click at [441, 624] on div "Micael Duclair micael.duclair@osldirect.com Employee Number: REKA000156355 Acti…" at bounding box center [500, 673] width 333 height 108
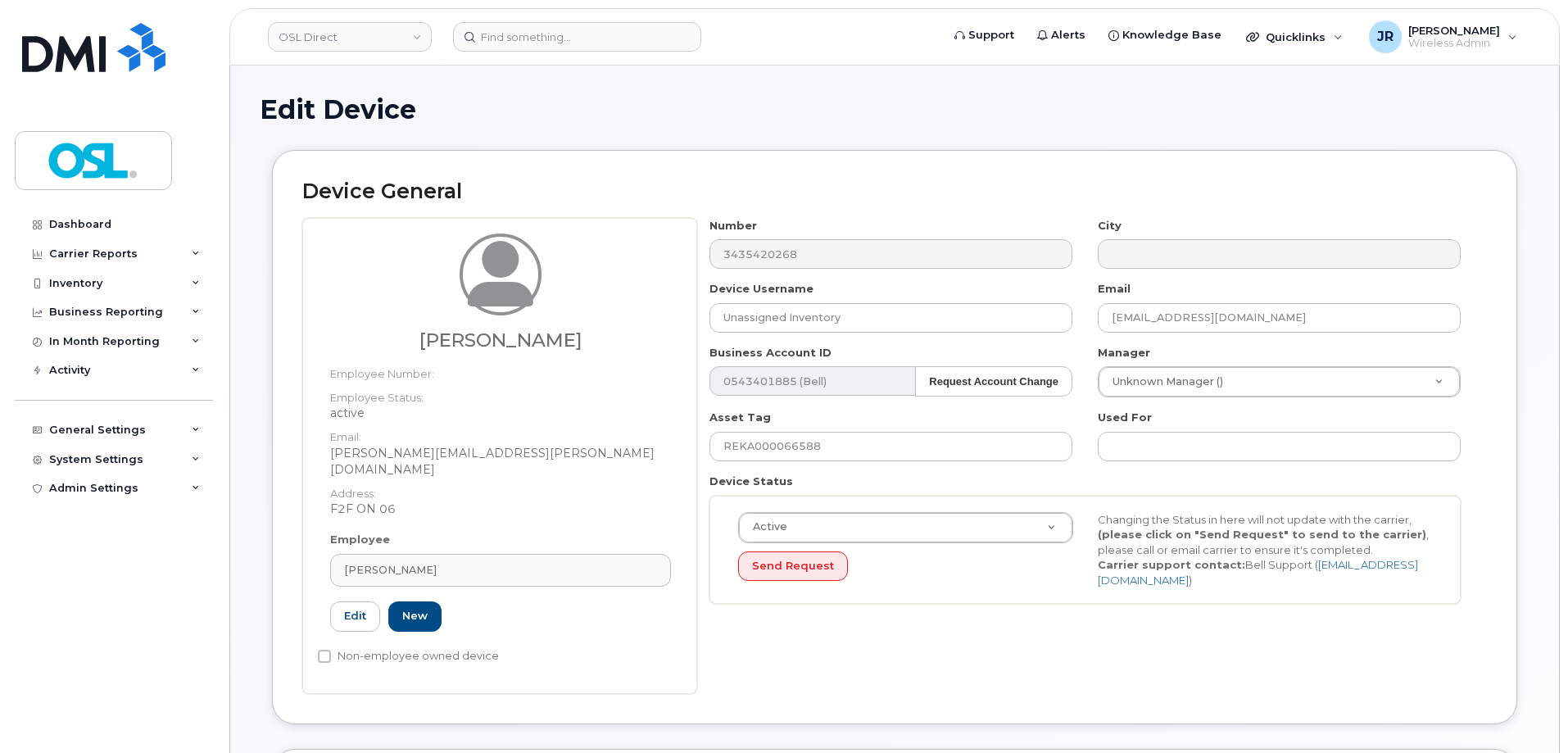
type input "REKA000156355"
type input "[PERSON_NAME]"
type input "[PERSON_NAME][EMAIL_ADDRESS][PERSON_NAME][DOMAIN_NAME]"
type input "3358092"
click at [840, 439] on input "REKA000066588" at bounding box center [891, 446] width 363 height 29
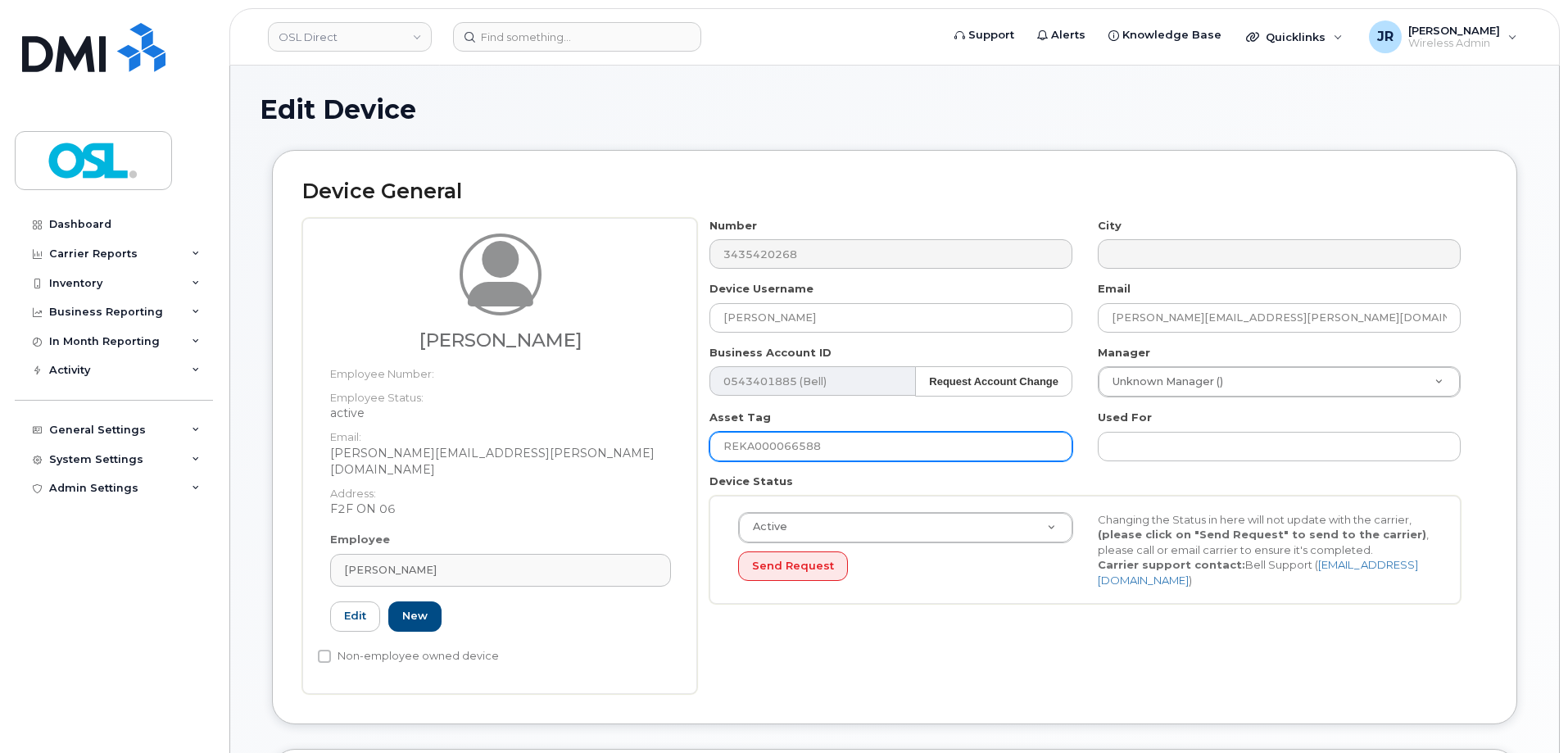
click at [840, 439] on input "REKA000066588" at bounding box center [891, 446] width 363 height 29
paste input "156355"
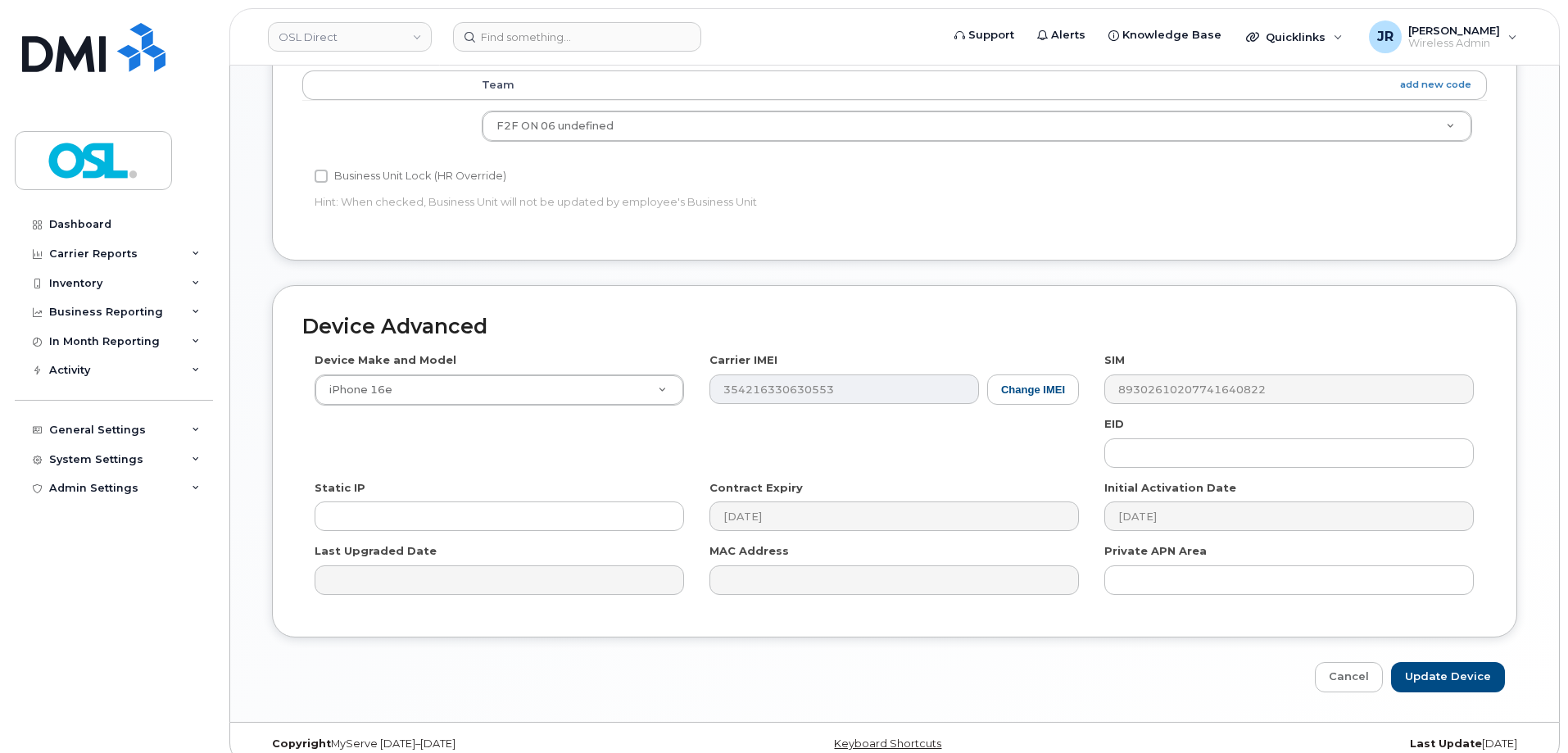
scroll to position [750, 0]
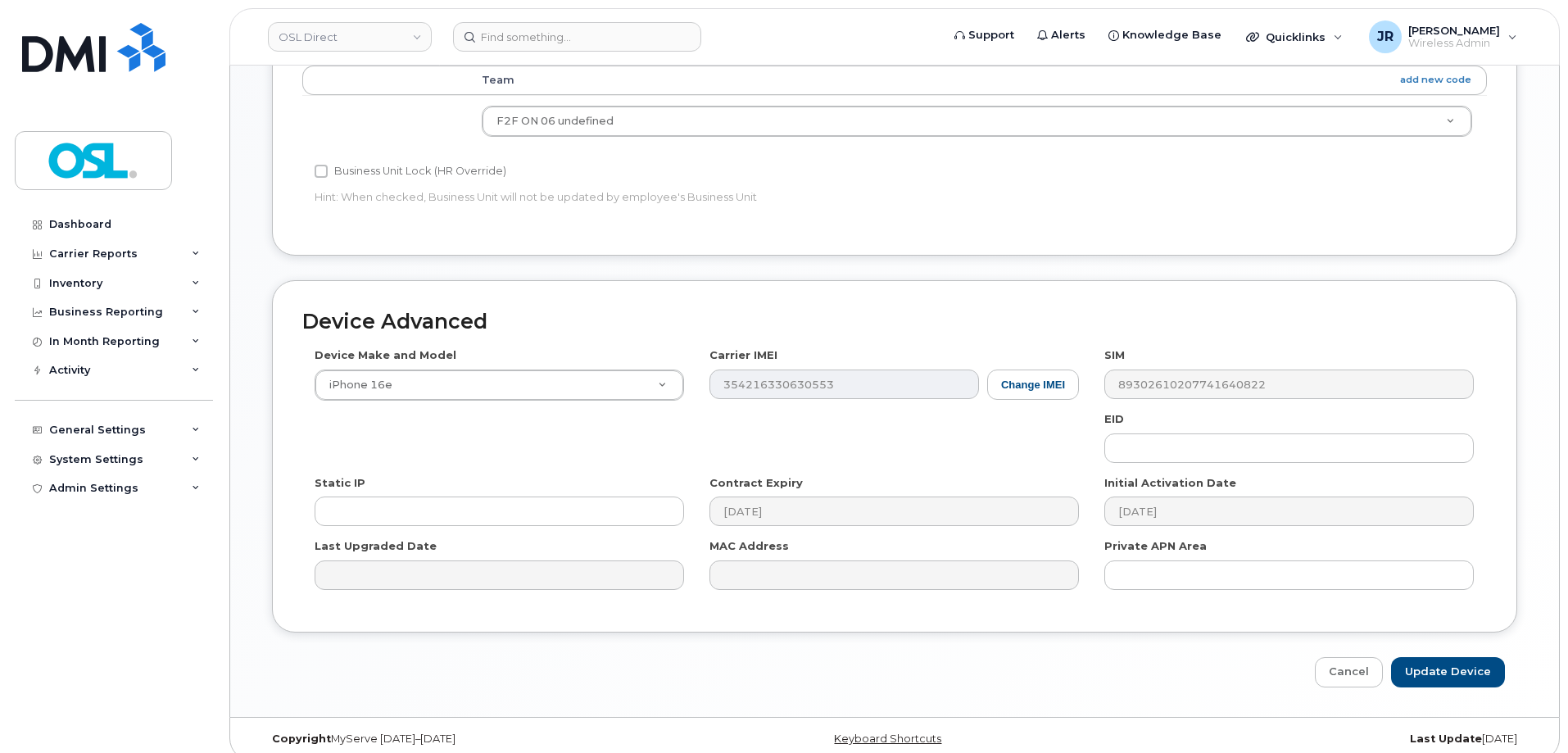
type input "REKA000156355"
click at [1449, 657] on input "Update Device" at bounding box center [1448, 671] width 114 height 30
type input "Saving..."
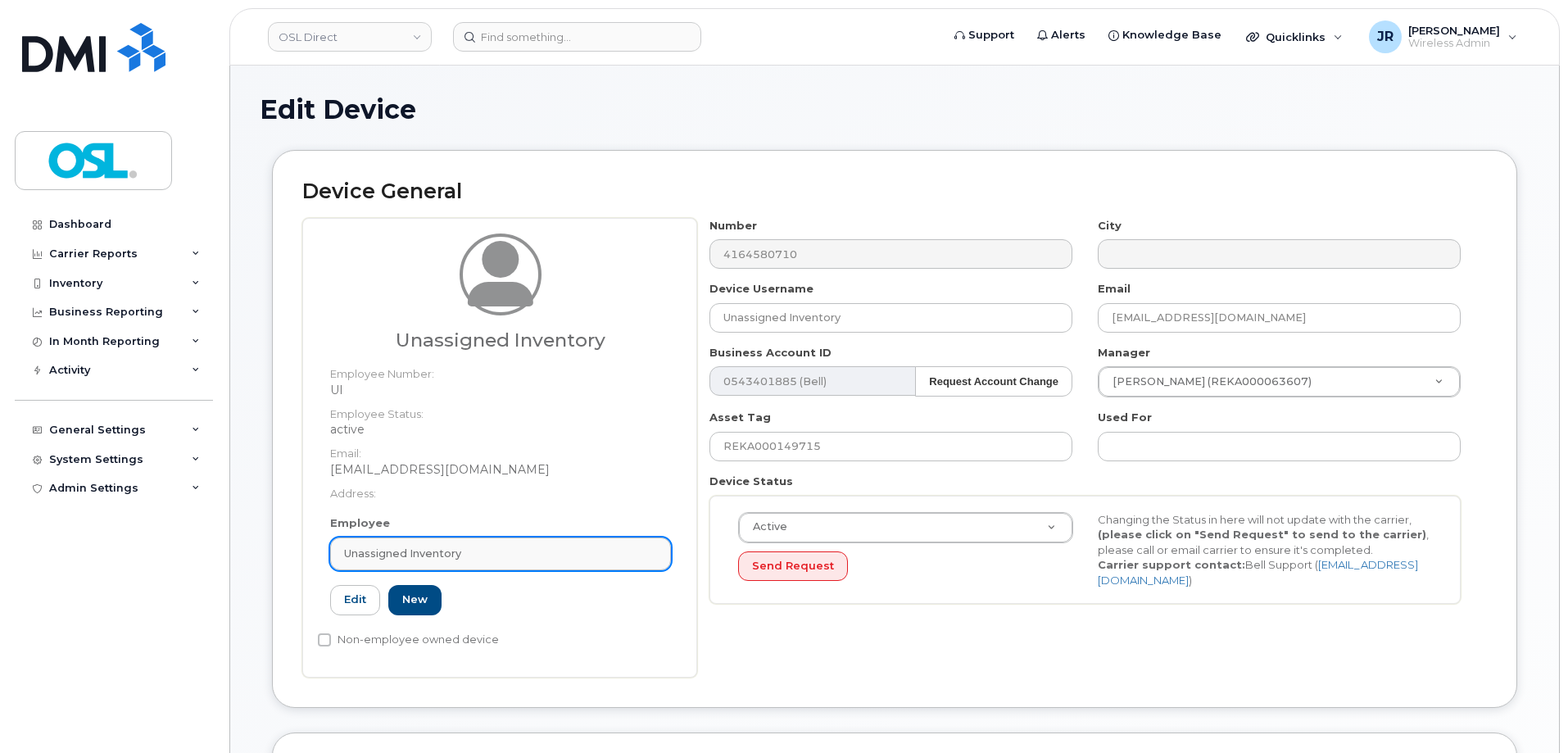
click at [486, 563] on link "Unassigned Inventory" at bounding box center [500, 554] width 341 height 33
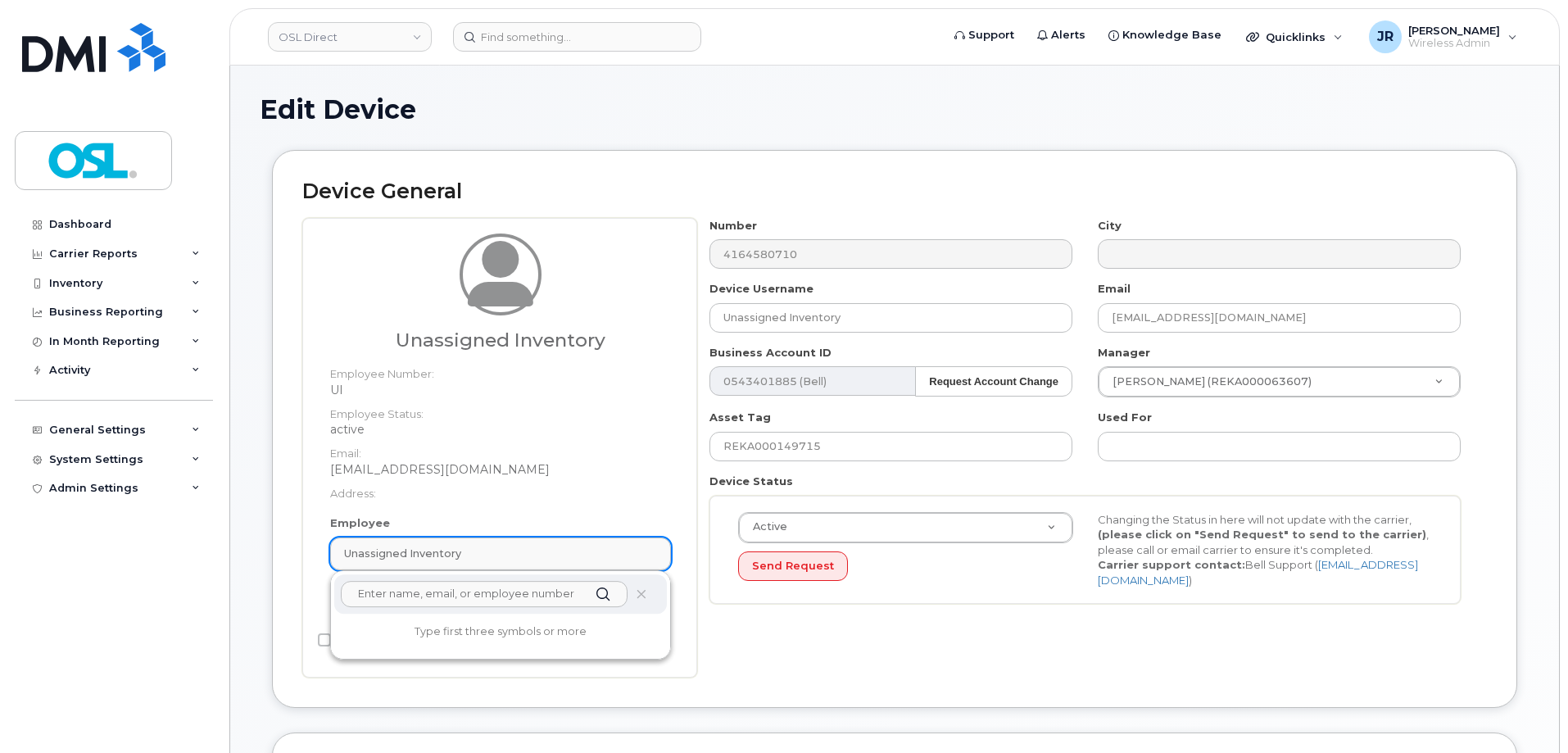
paste input "REKA000156355"
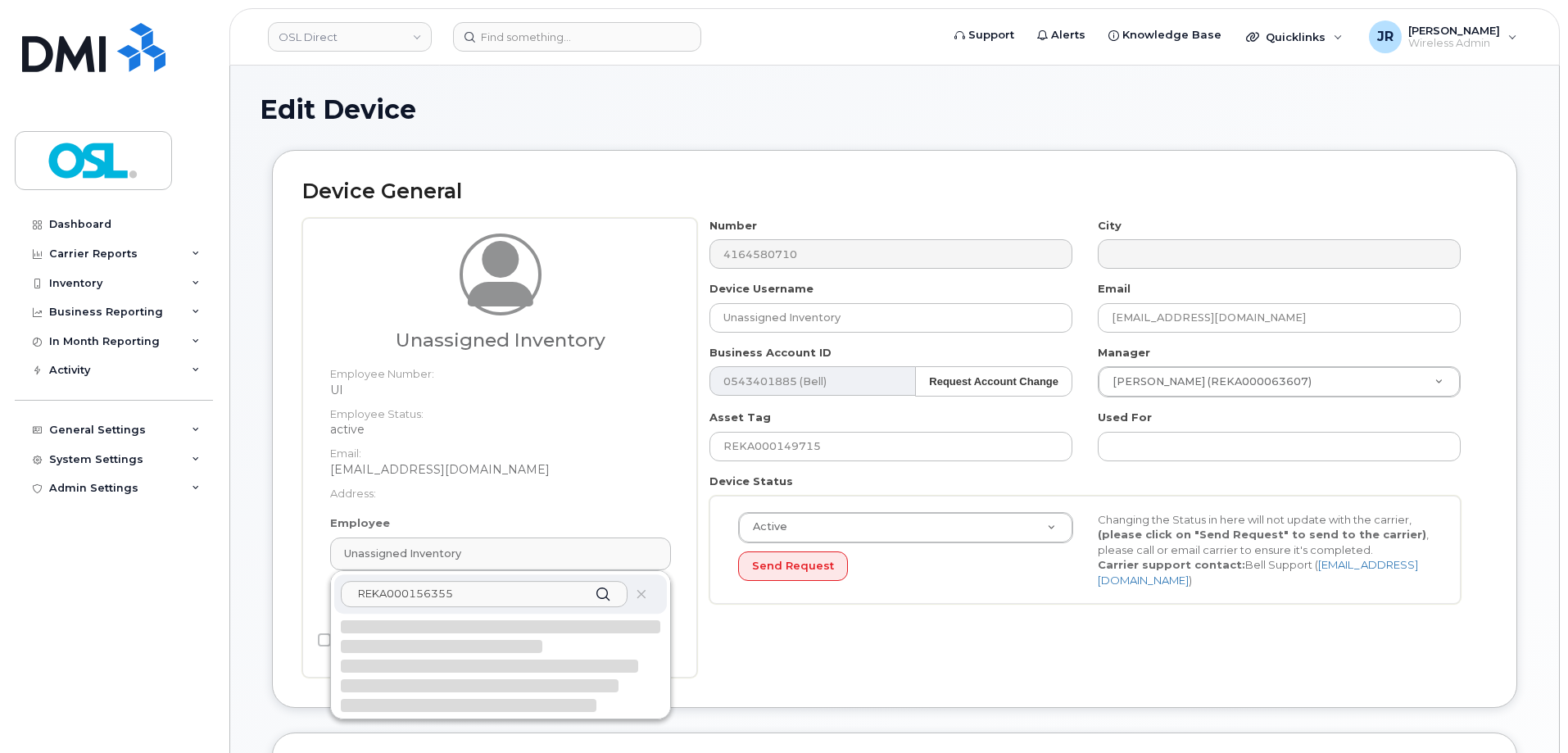
type input "REKA000156355"
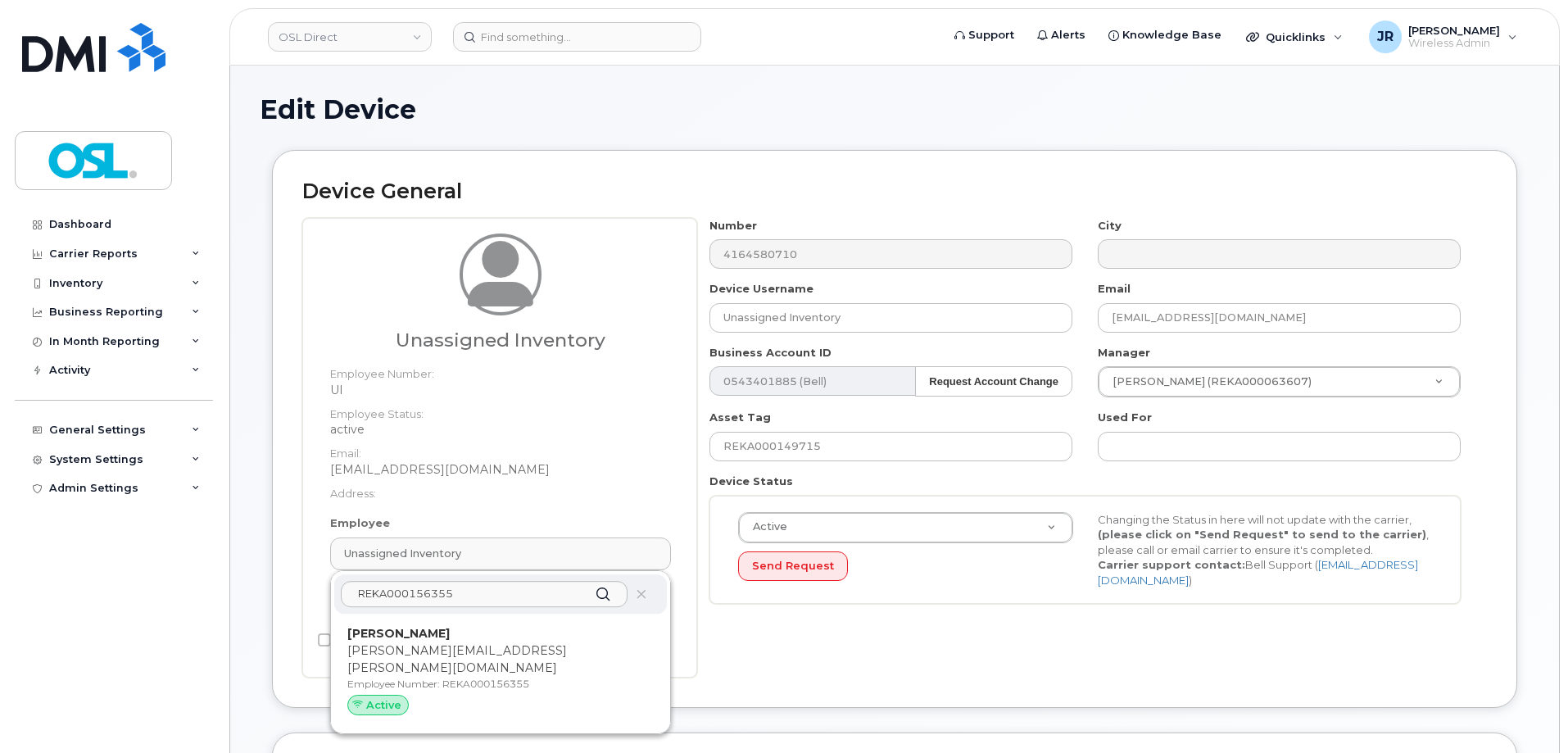
click at [505, 649] on p "[PERSON_NAME][EMAIL_ADDRESS][PERSON_NAME][DOMAIN_NAME]" at bounding box center [501, 659] width 307 height 34
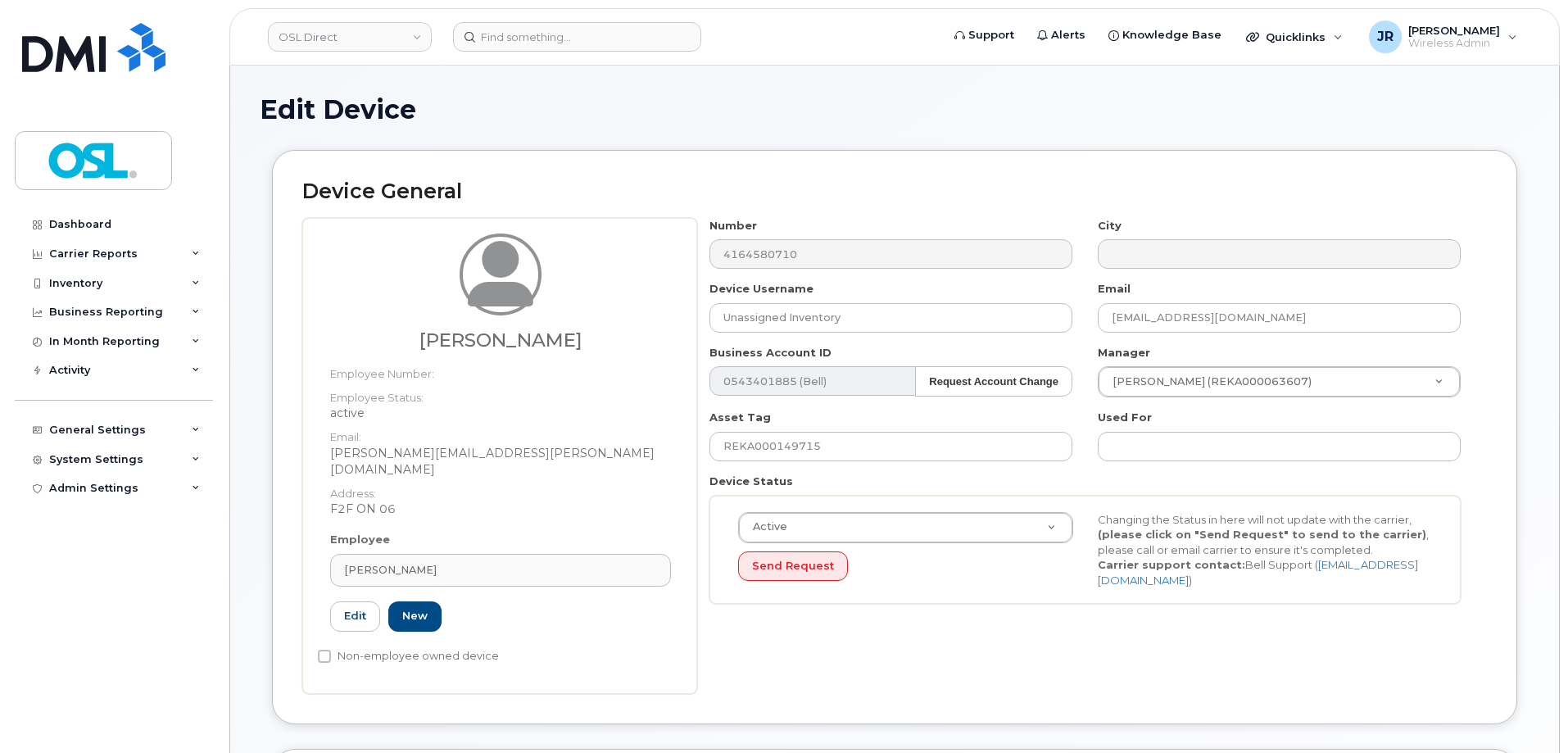
type input "REKA000156355"
type input "[PERSON_NAME]"
type input "[PERSON_NAME][EMAIL_ADDRESS][PERSON_NAME][DOMAIN_NAME]"
type input "3358092"
click at [788, 437] on input "REKA000149715" at bounding box center [891, 446] width 363 height 29
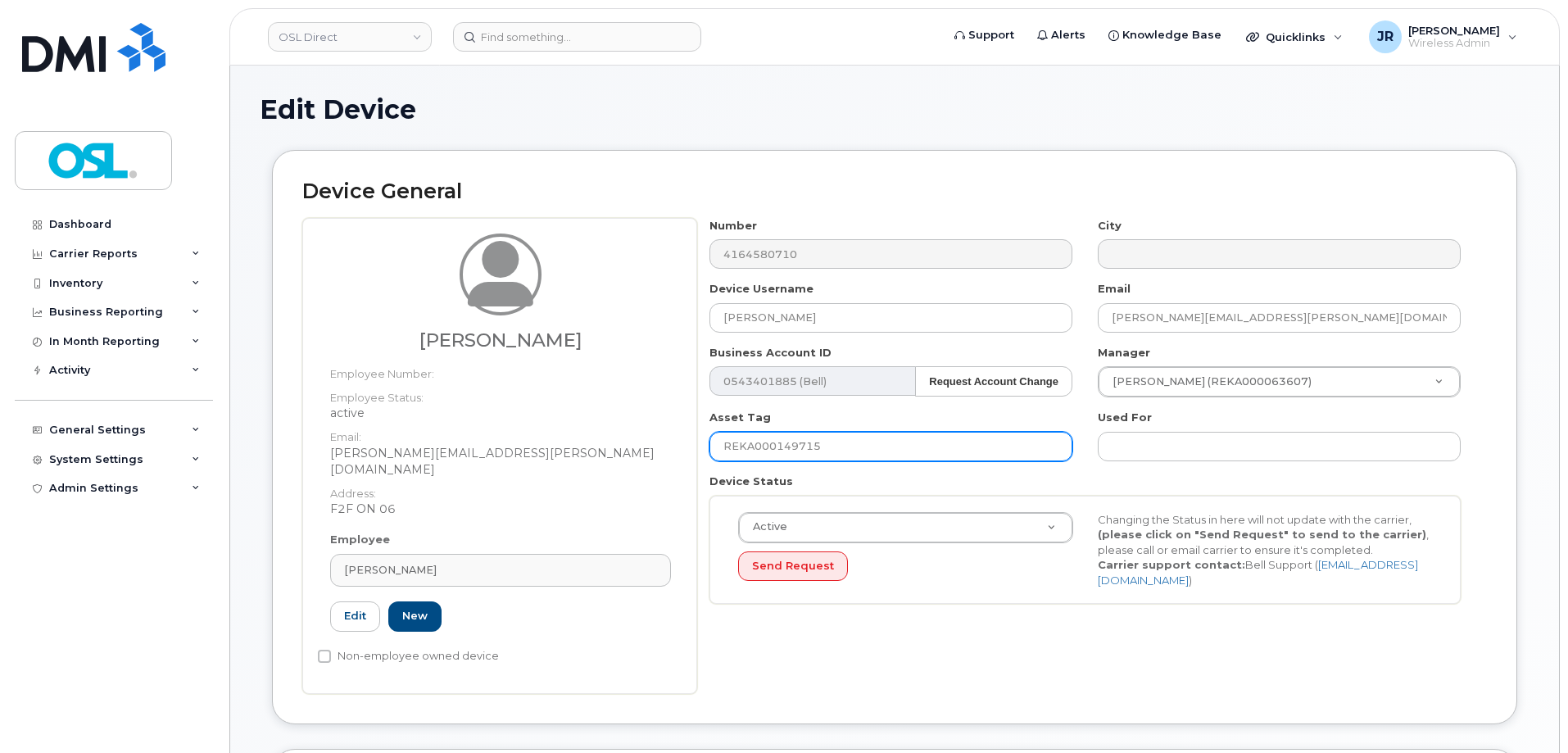
click at [788, 437] on input "REKA000149715" at bounding box center [891, 446] width 363 height 29
click at [796, 440] on input "REKA000149715" at bounding box center [891, 446] width 363 height 29
paste input "5635"
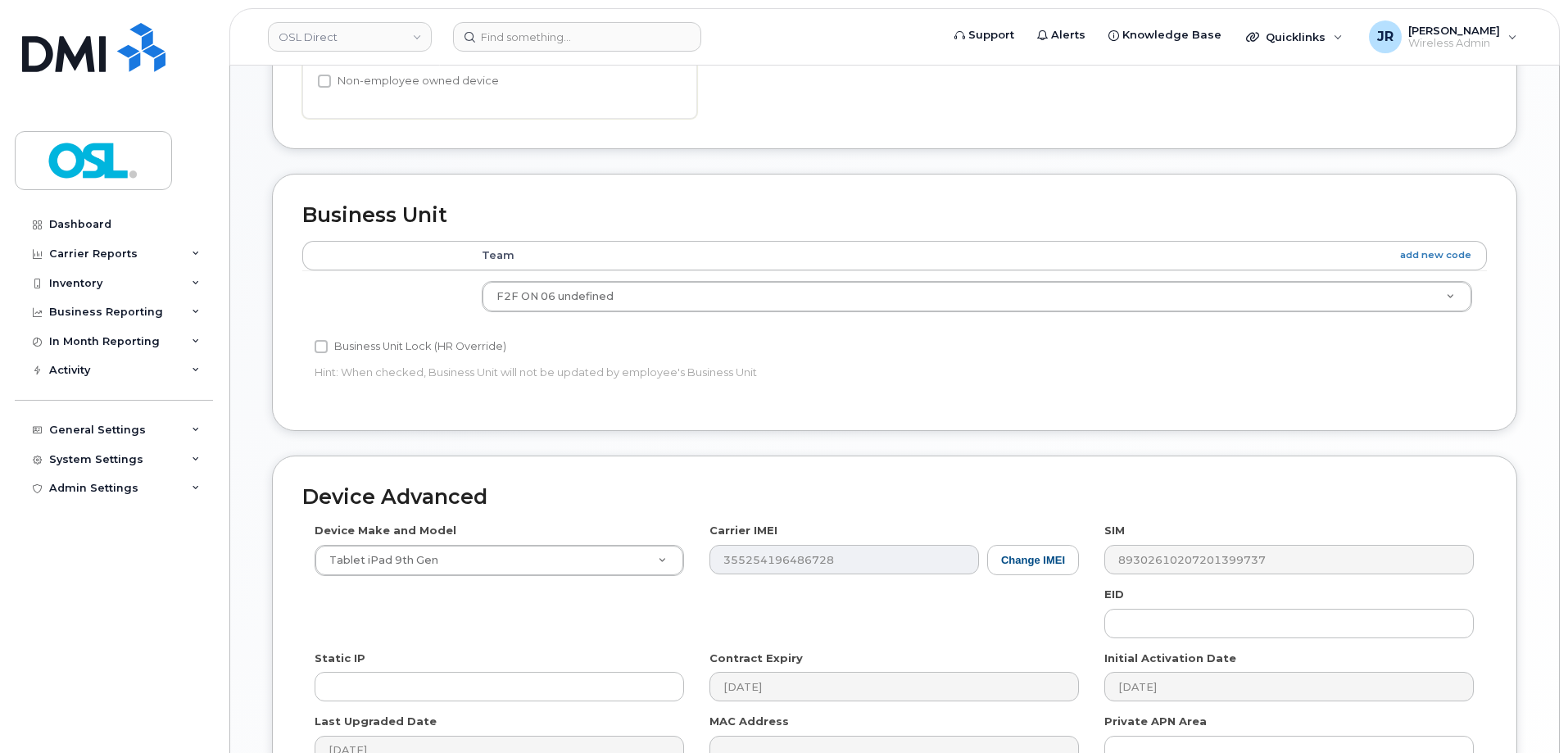
scroll to position [750, 0]
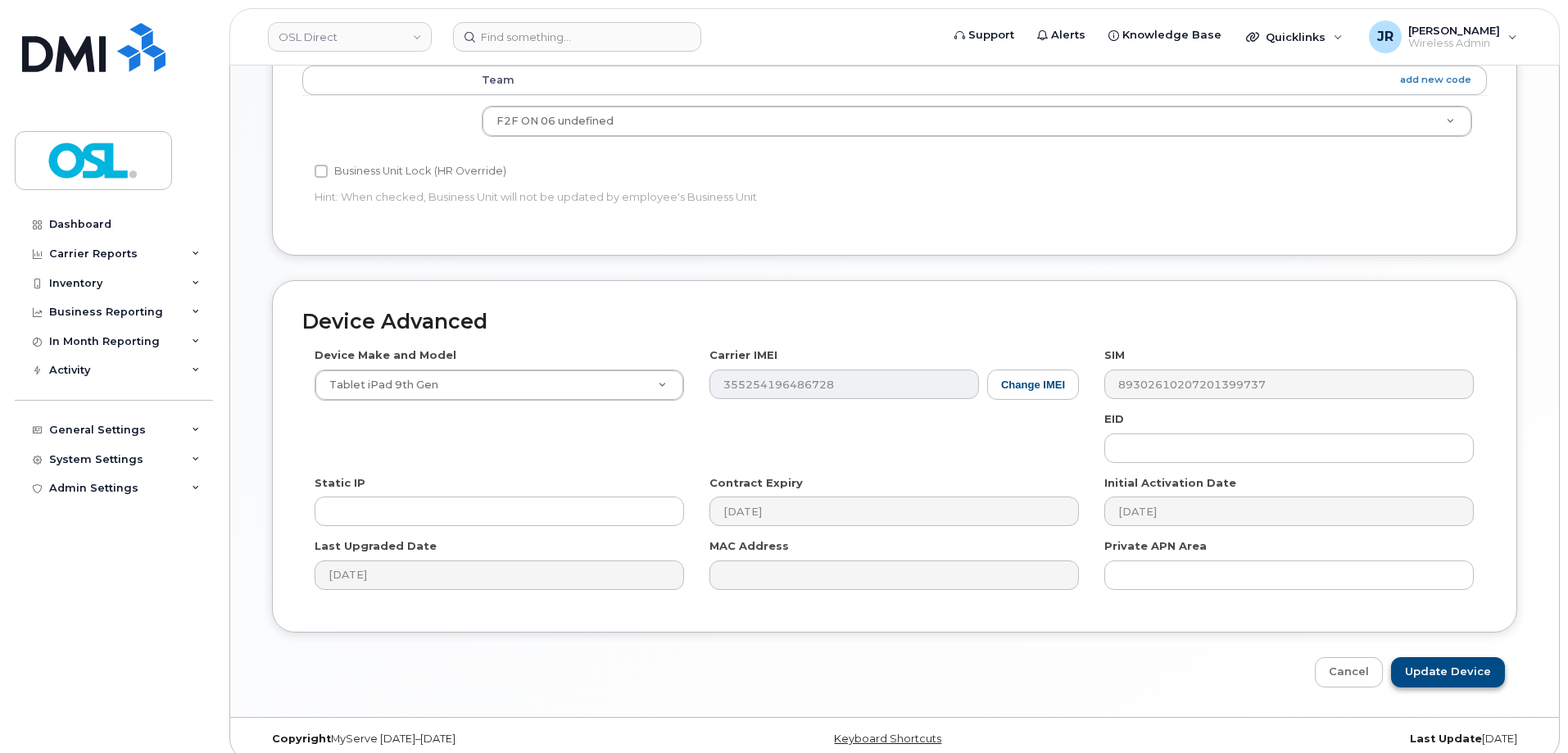
type input "REKA000156355"
click at [1429, 657] on input "Update Device" at bounding box center [1448, 671] width 114 height 30
type input "Saving..."
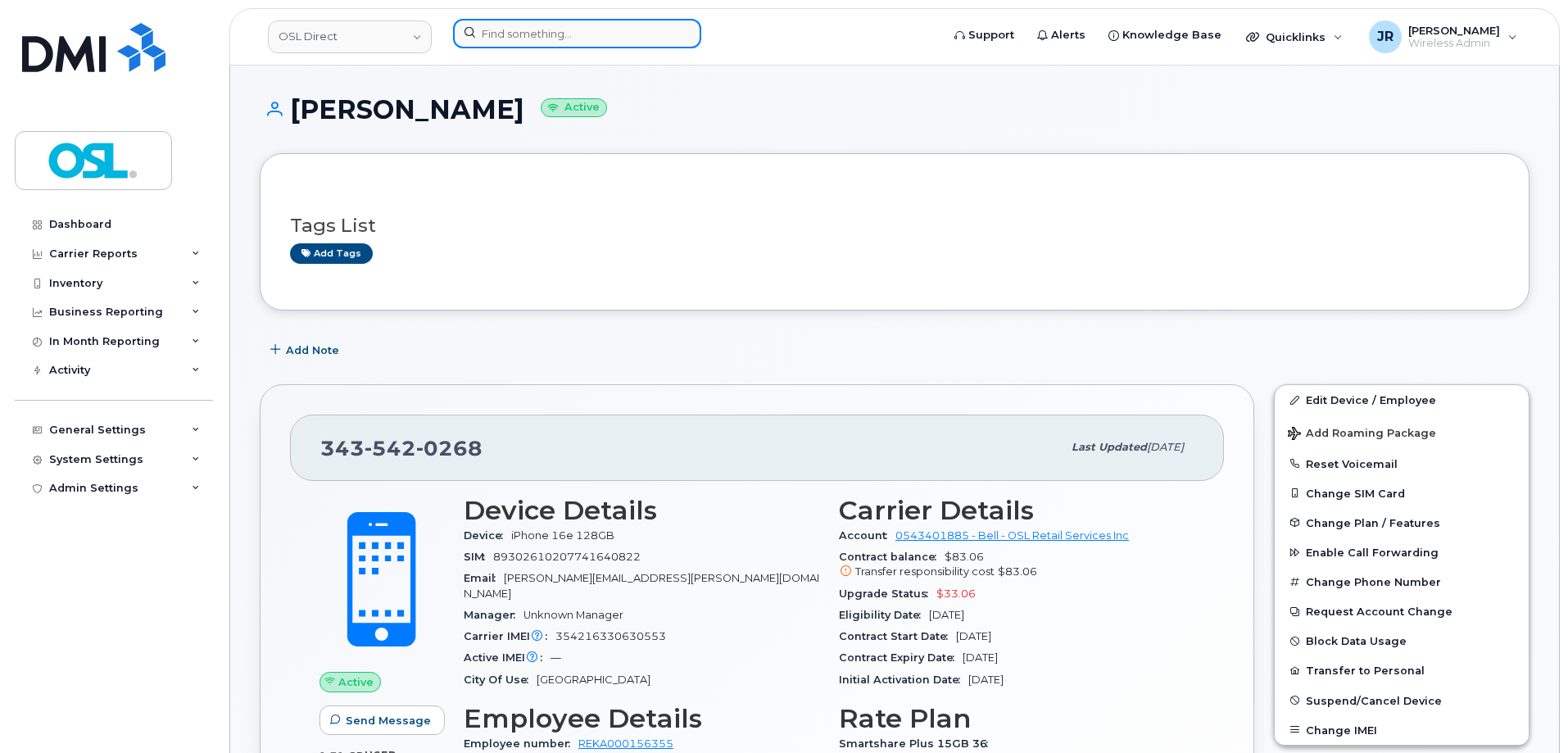
click at [528, 38] on input at bounding box center [577, 33] width 248 height 29
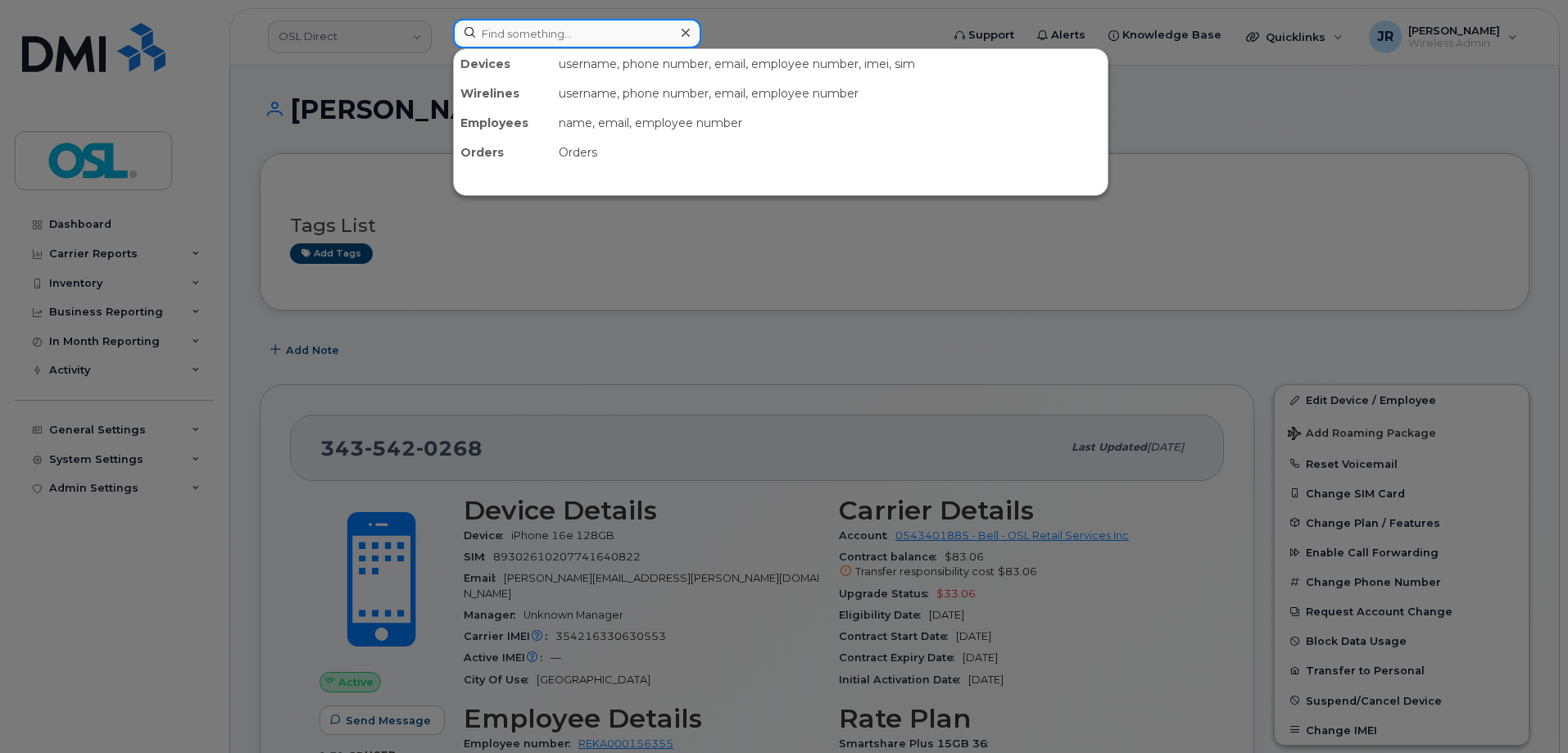
paste input "3673211123"
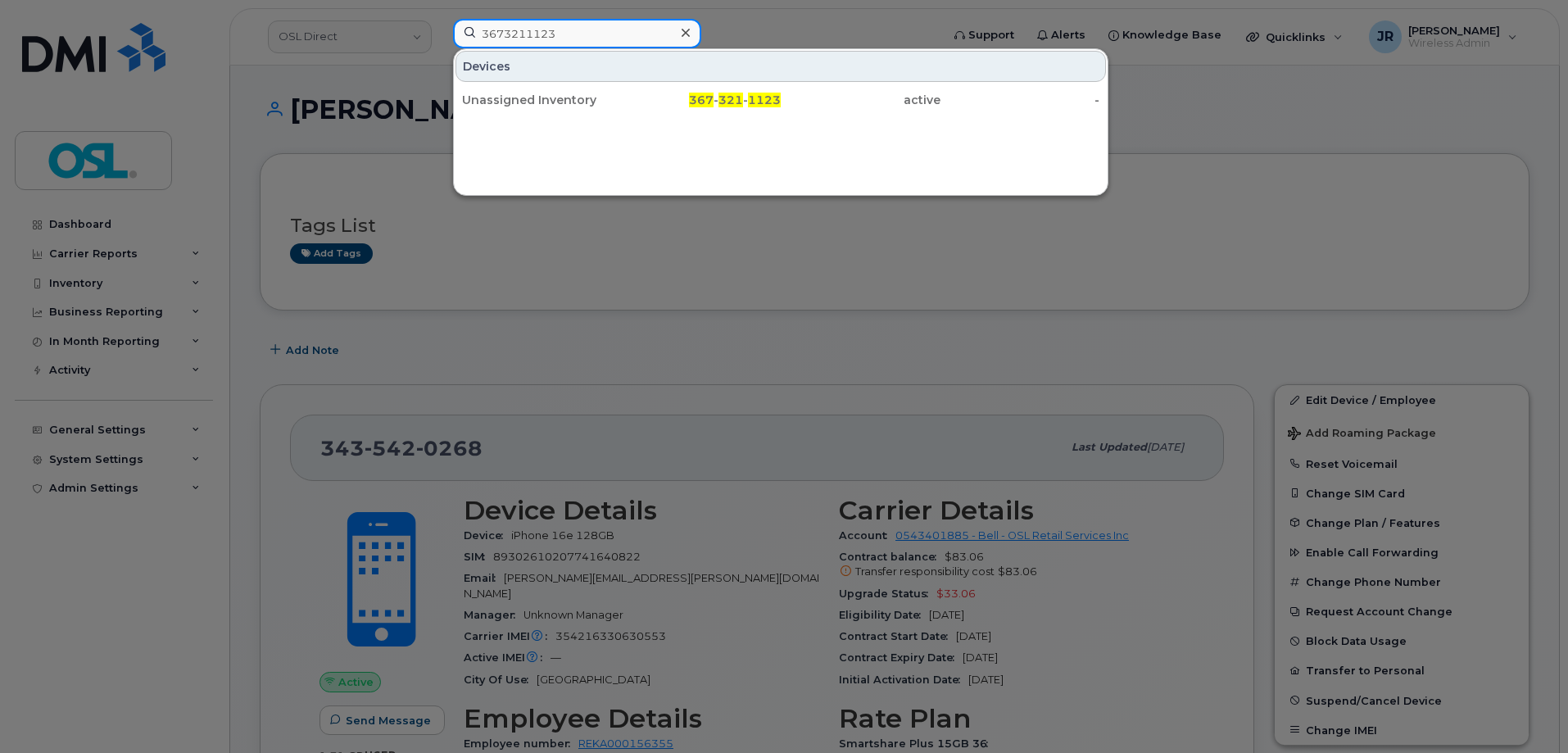
type input "3673211123"
click at [523, 106] on div "Unassigned Inventory" at bounding box center [541, 100] width 160 height 16
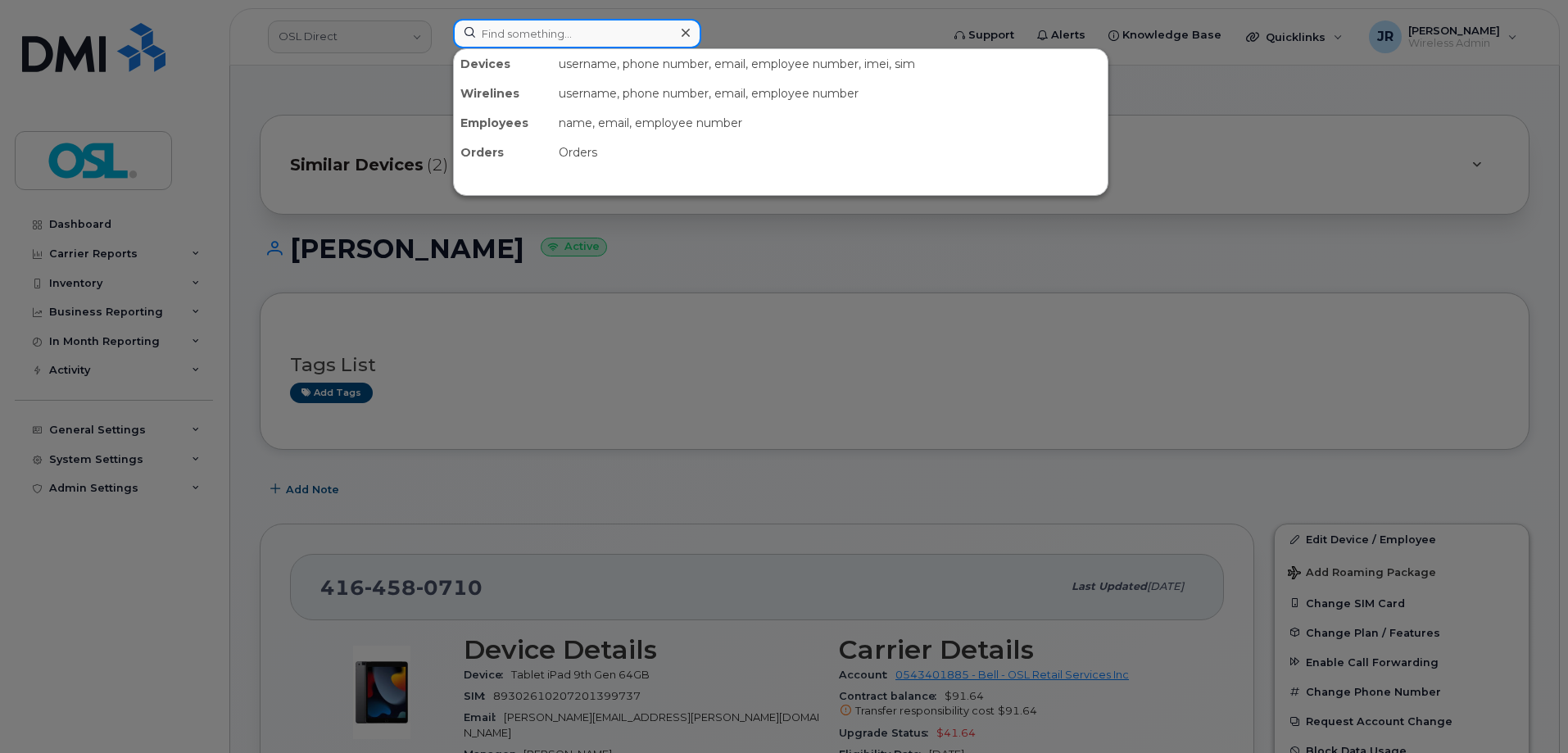
click at [541, 23] on input at bounding box center [577, 33] width 248 height 29
paste input "4374336627"
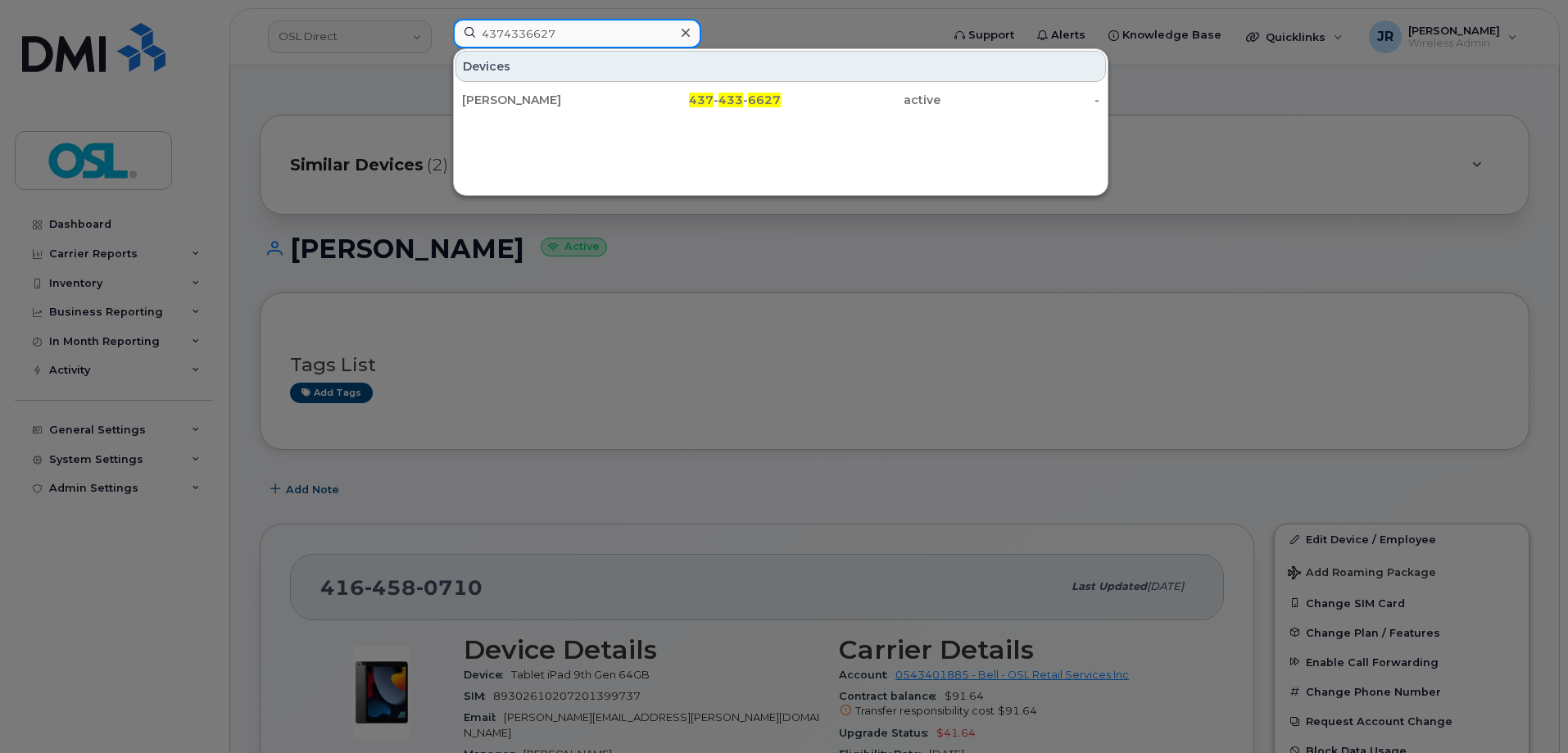
type input "4374336627"
click at [516, 87] on div "Kirpal Singh" at bounding box center [541, 100] width 160 height 29
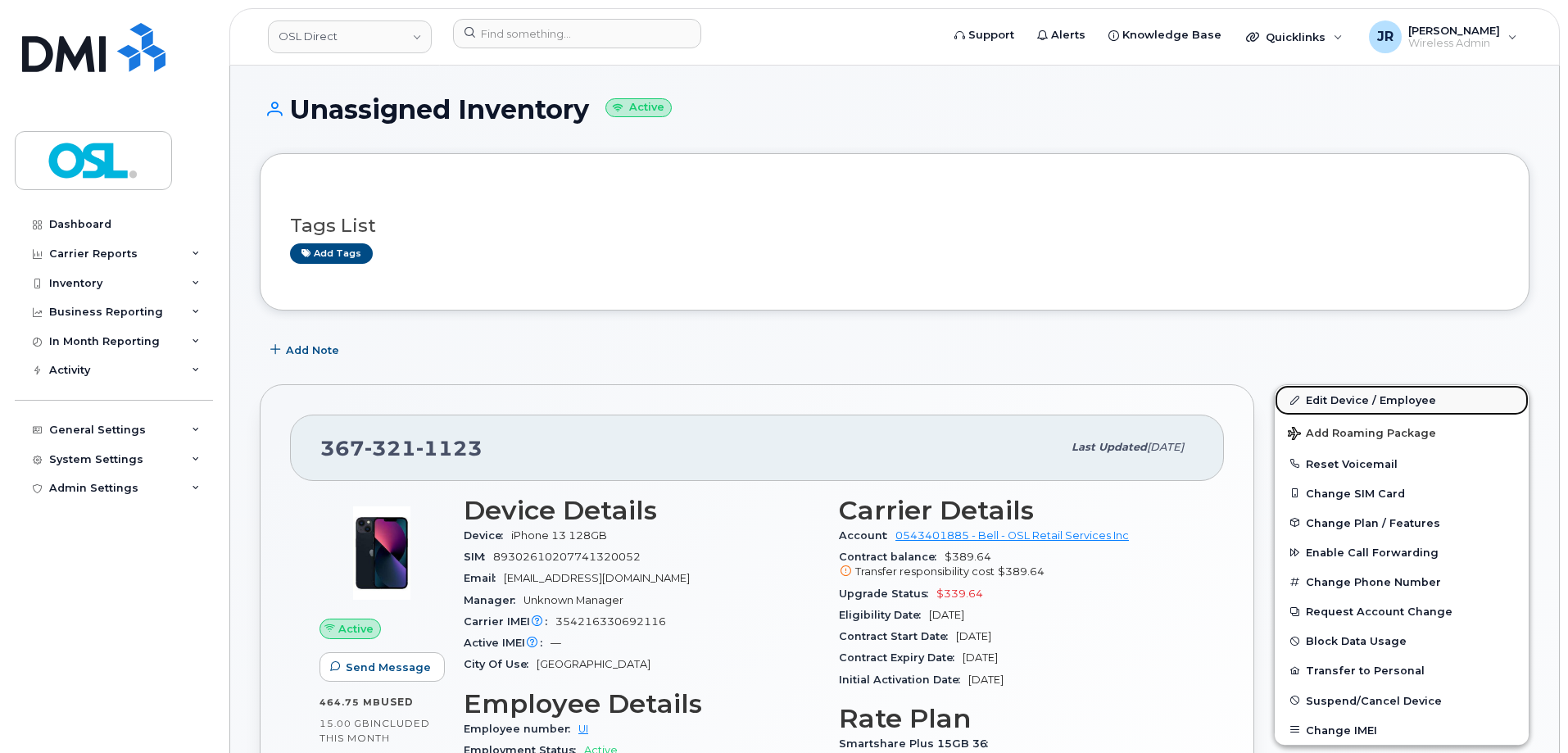
click at [1376, 397] on link "Edit Device / Employee" at bounding box center [1402, 400] width 254 height 29
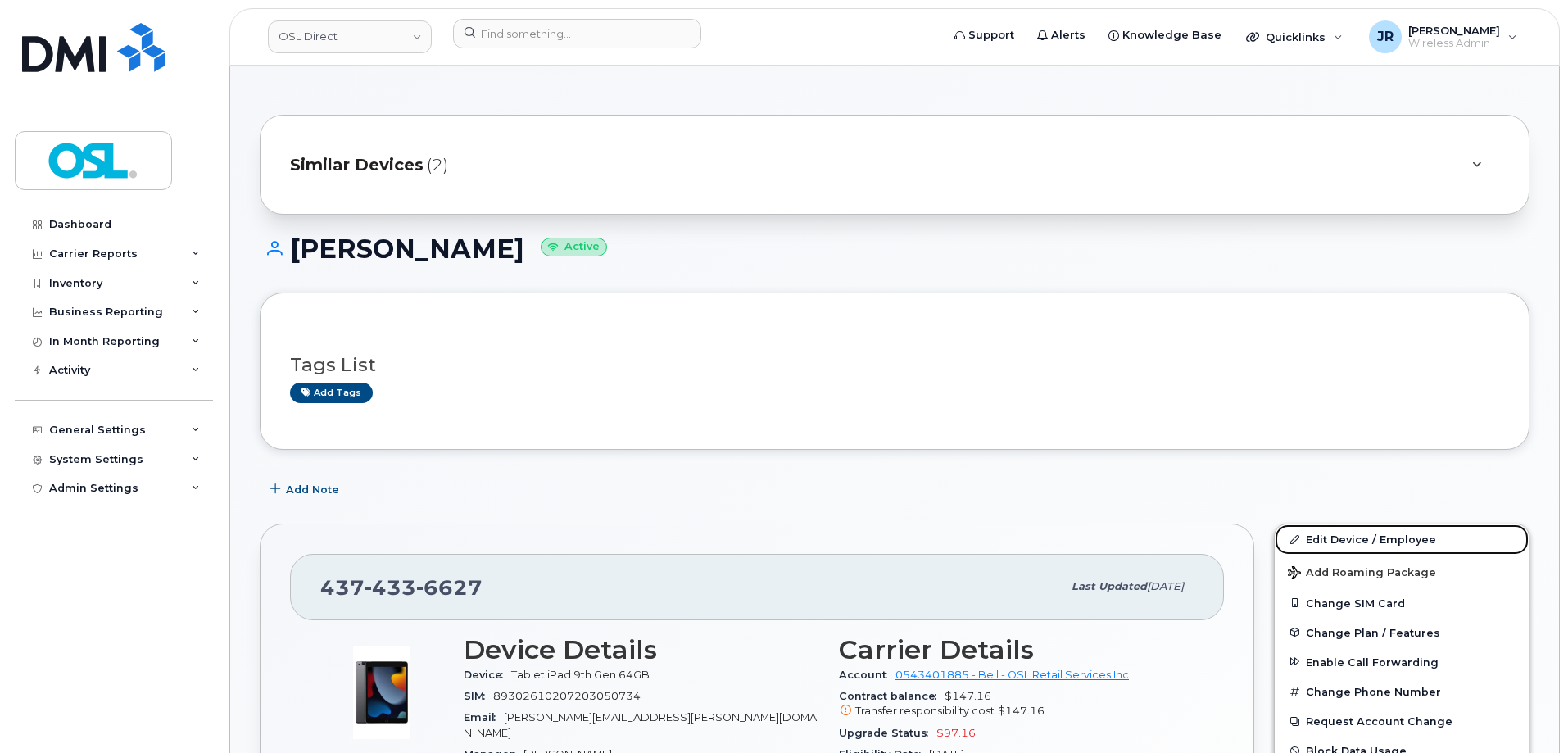
click at [1355, 533] on link "Edit Device / Employee" at bounding box center [1402, 539] width 254 height 29
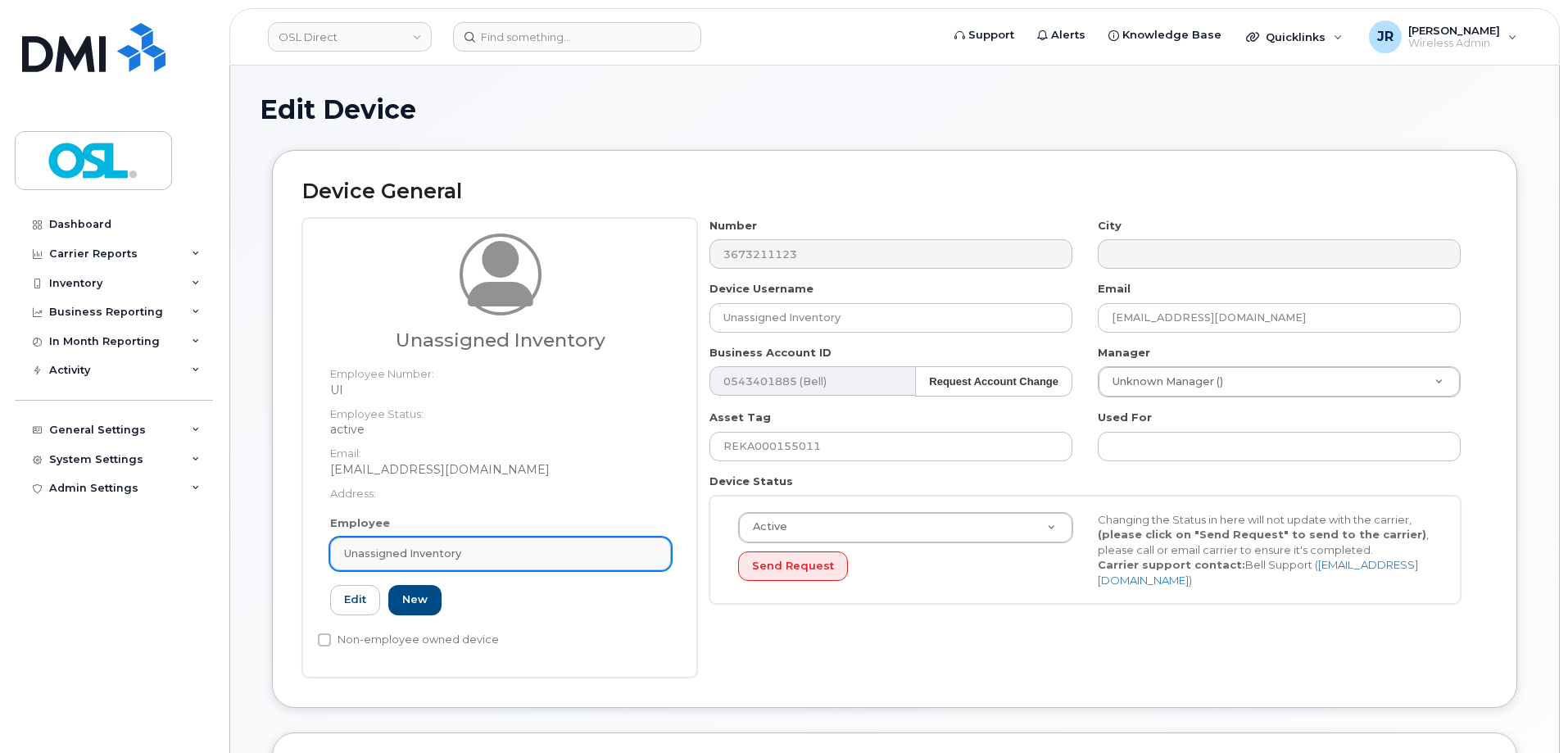
click at [503, 568] on link "Unassigned Inventory" at bounding box center [500, 554] width 341 height 33
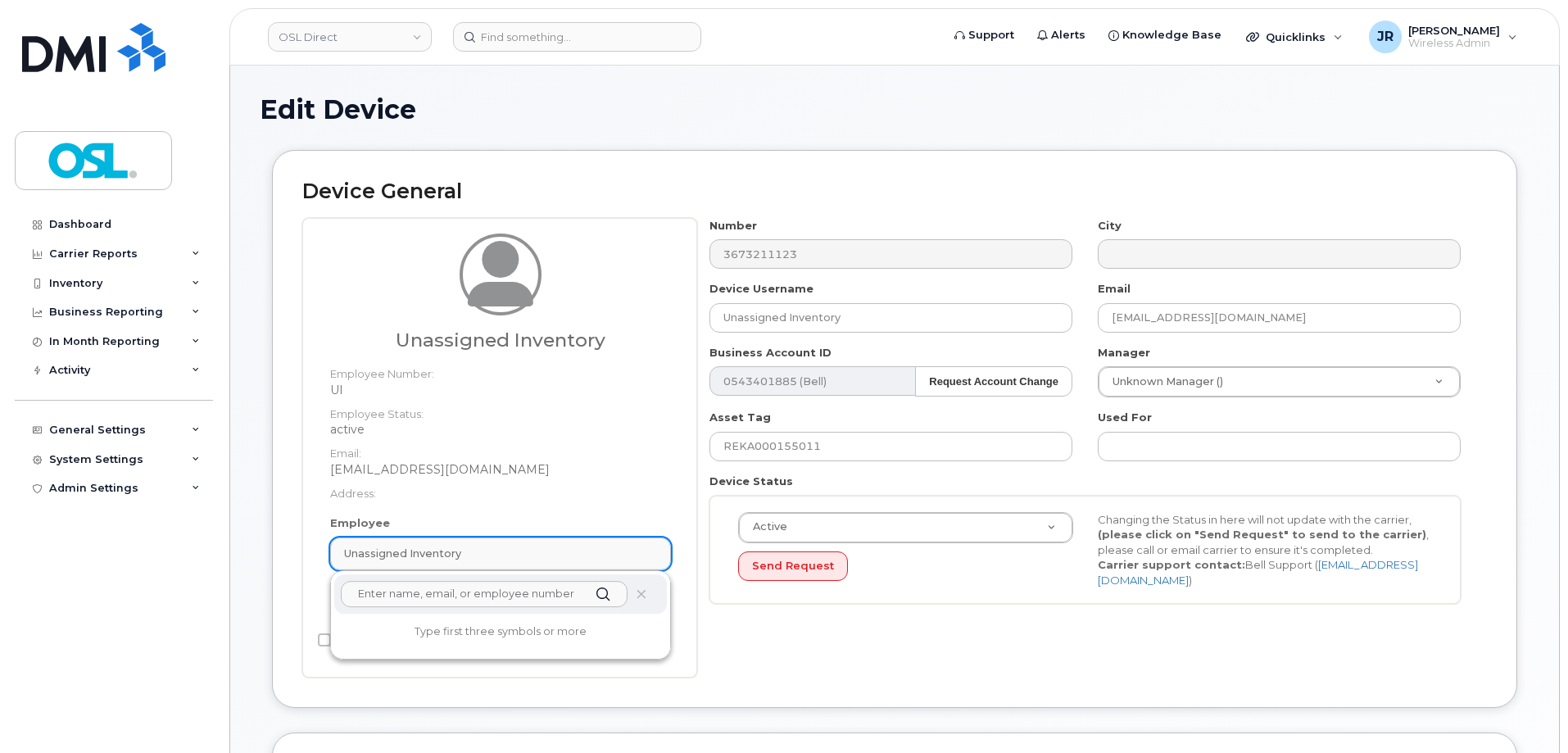
paste input "REKA000156363"
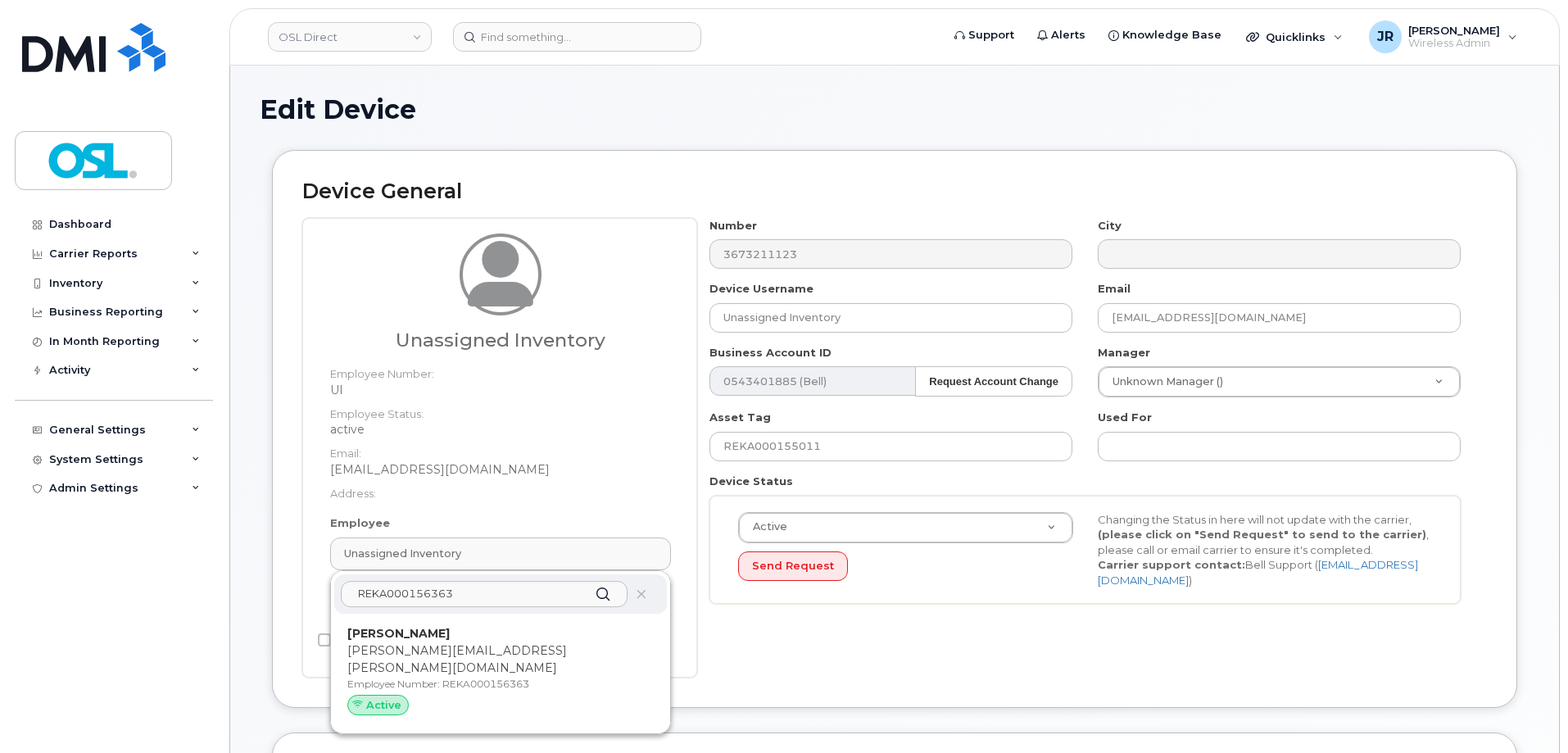
type input "REKA000156363"
click at [483, 620] on div "Andrew Bougie andrew.bougie@osldirect.com Employee Number: REKA000156363 Active" at bounding box center [500, 673] width 333 height 108
type input "REKA000156363"
type input "[PERSON_NAME]"
type input "[PERSON_NAME][EMAIL_ADDRESS][PERSON_NAME][DOMAIN_NAME]"
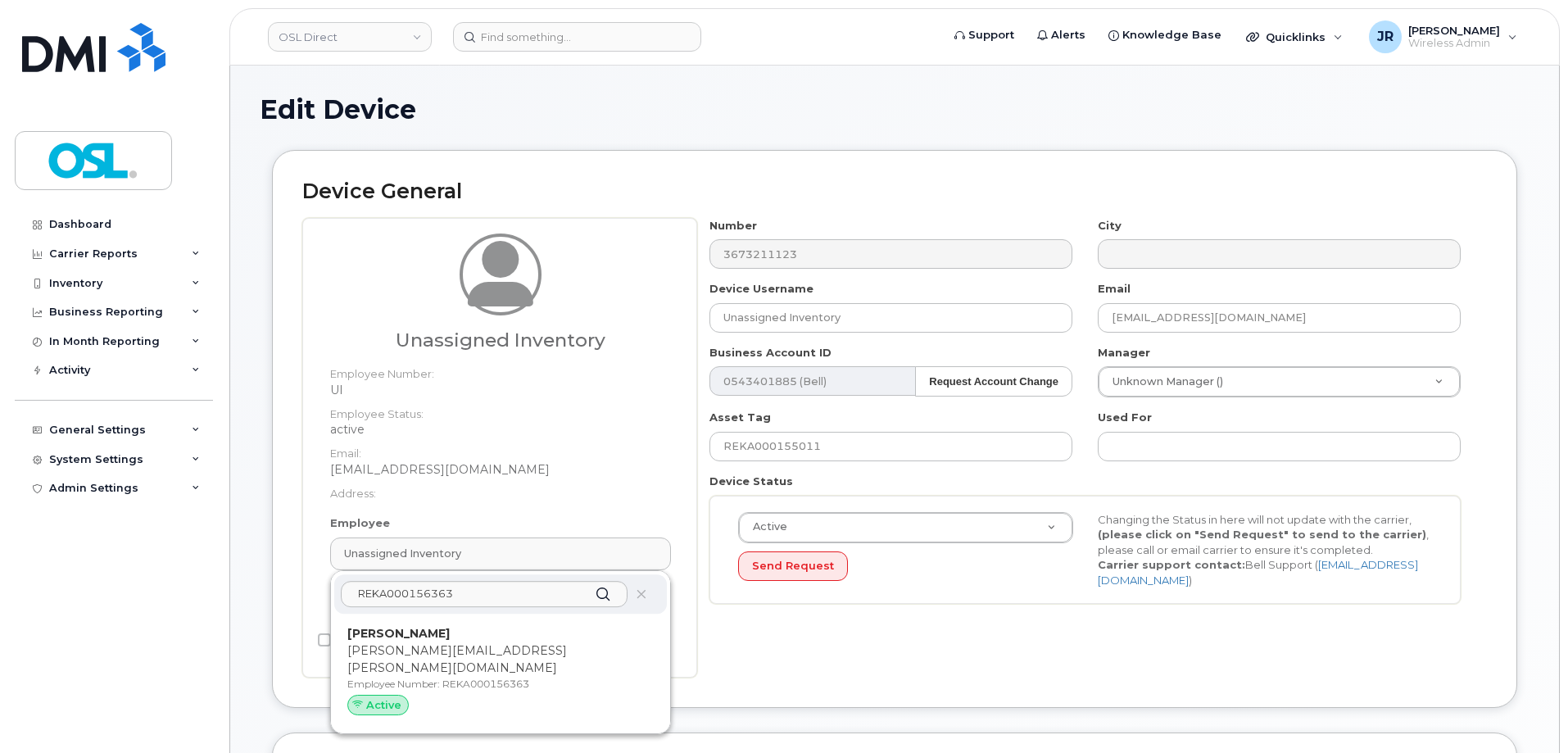
type input "3358058"
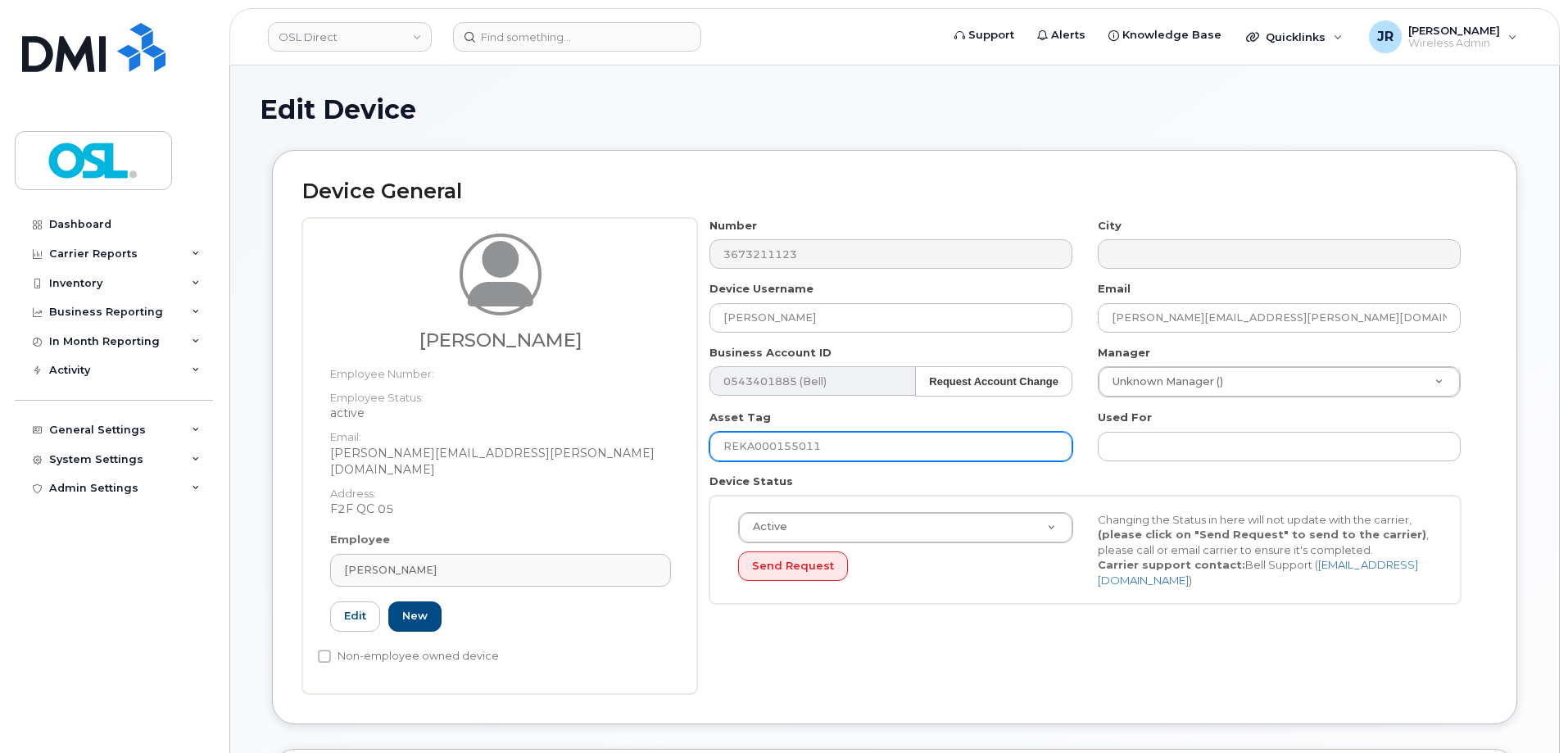
click at [817, 447] on input "REKA000155011" at bounding box center [891, 446] width 363 height 29
paste input "6363"
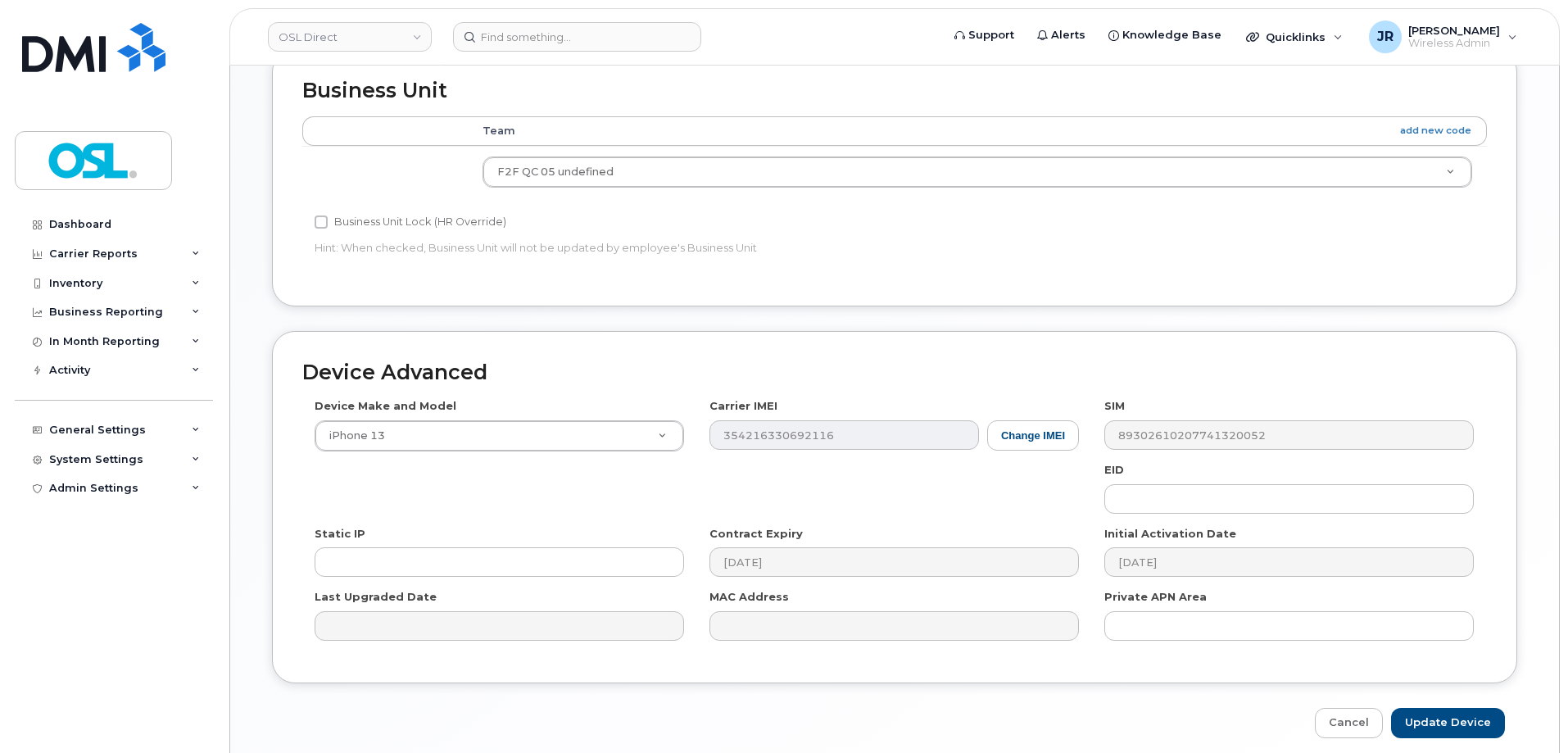
scroll to position [737, 0]
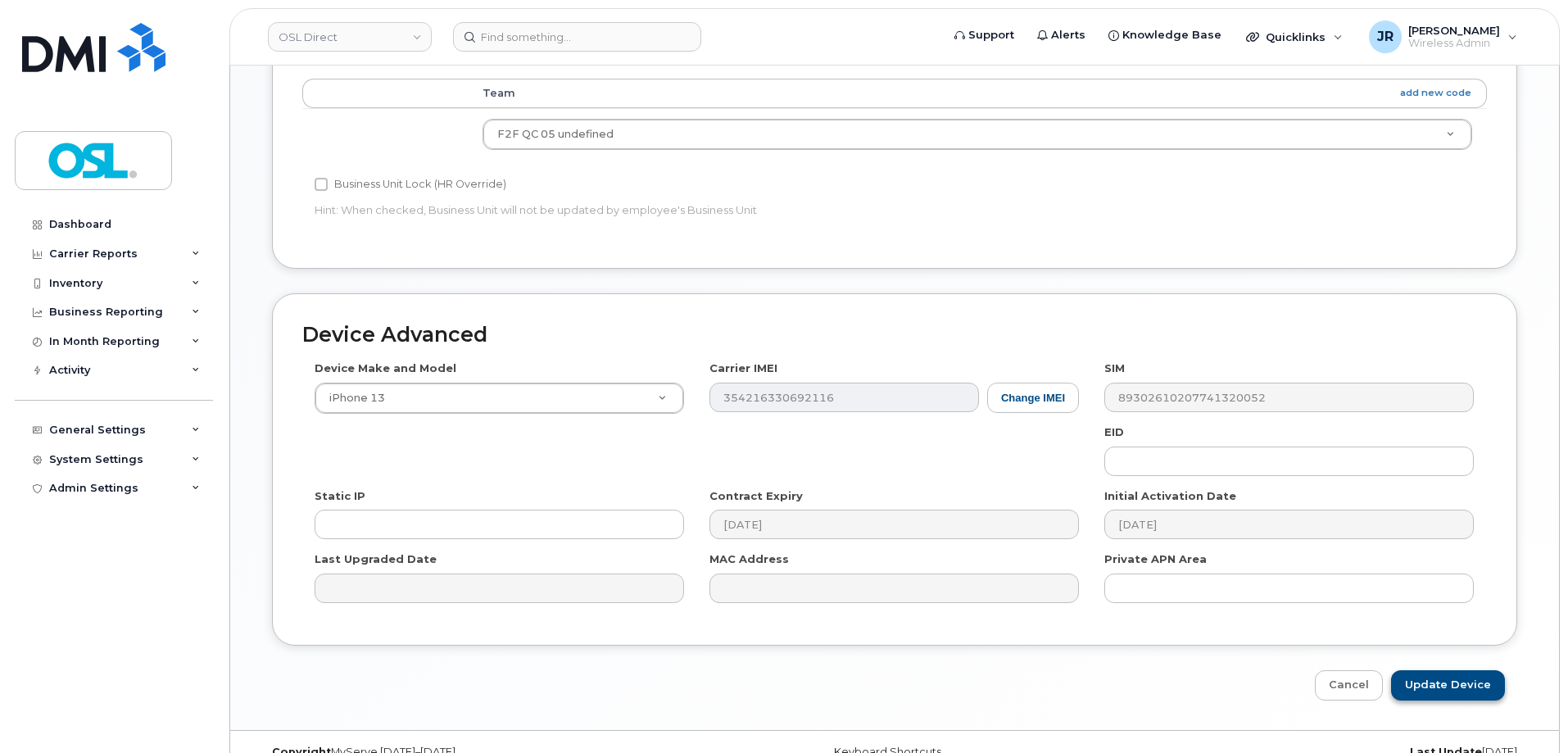
type input "REKA000156363"
click at [1439, 675] on input "Update Device" at bounding box center [1448, 685] width 114 height 30
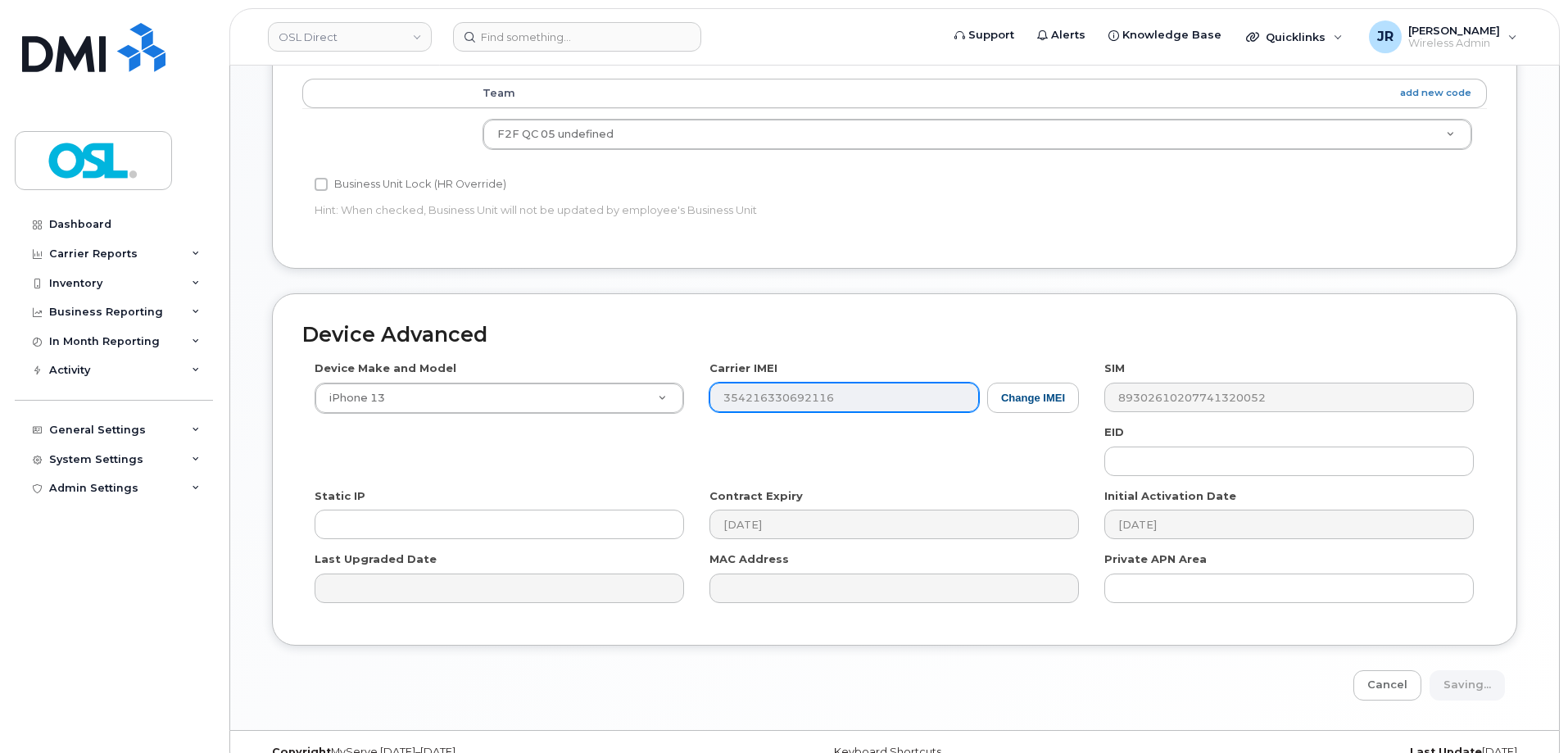
type input "Saving..."
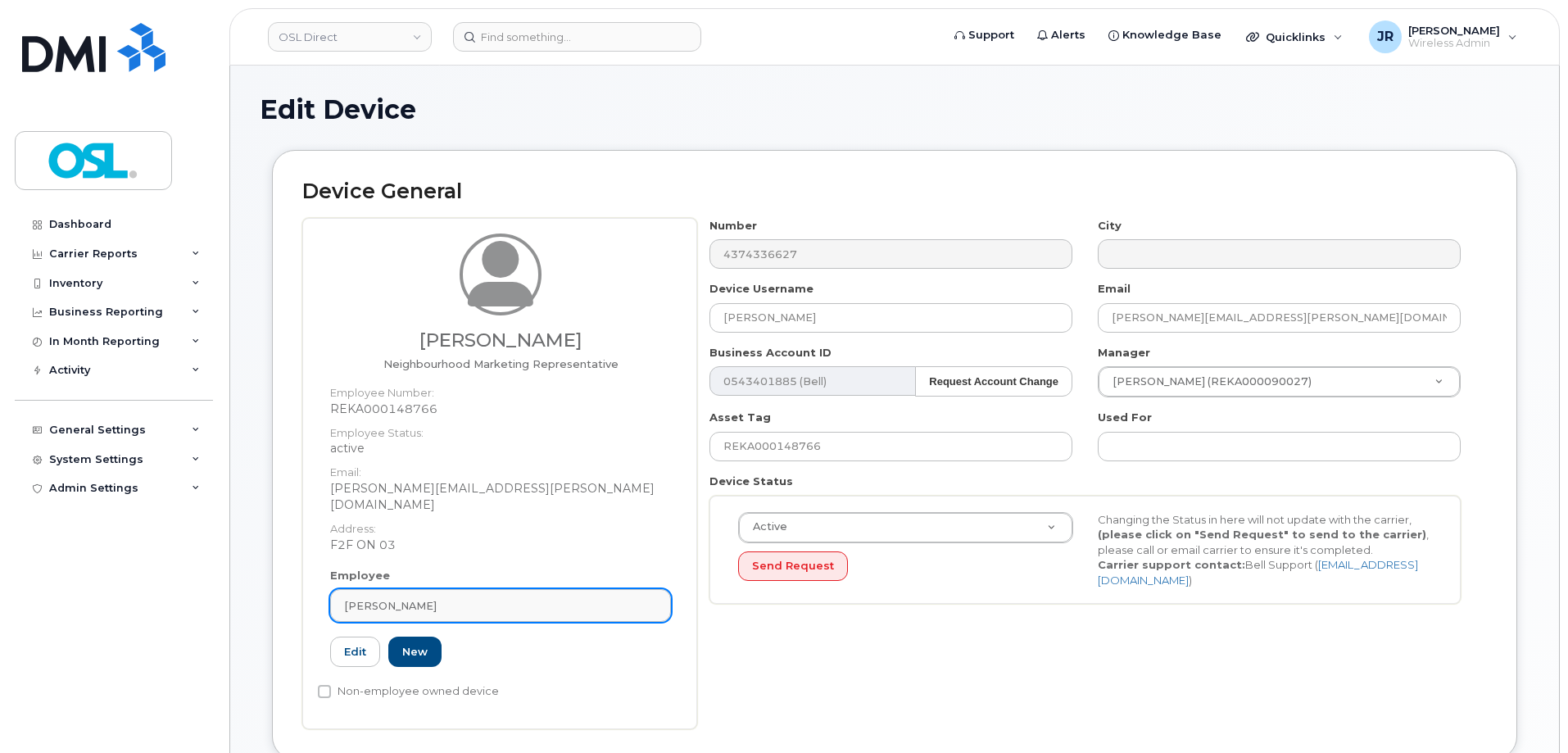
click at [471, 598] on div "[PERSON_NAME]" at bounding box center [501, 606] width 313 height 16
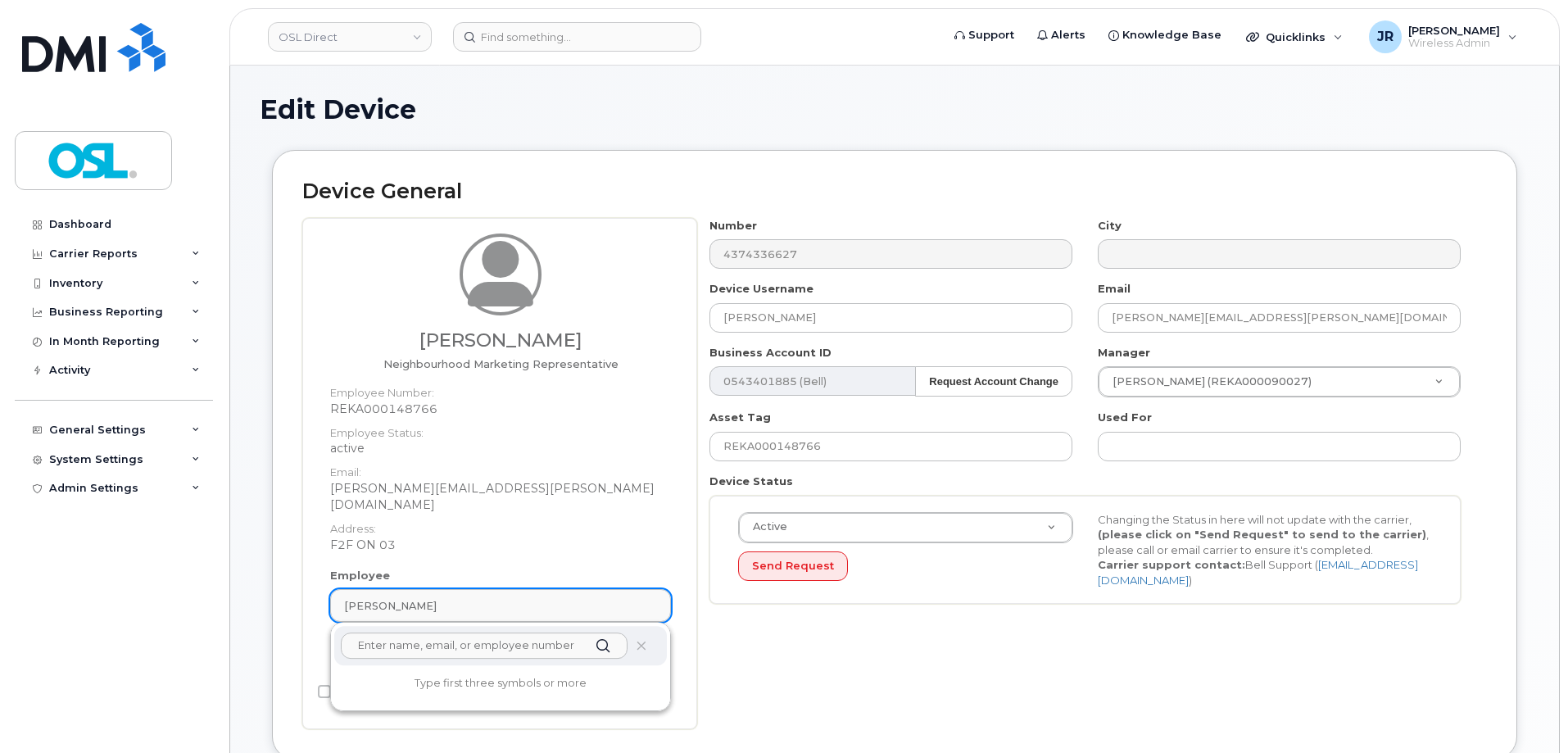
paste input "REKA000156363"
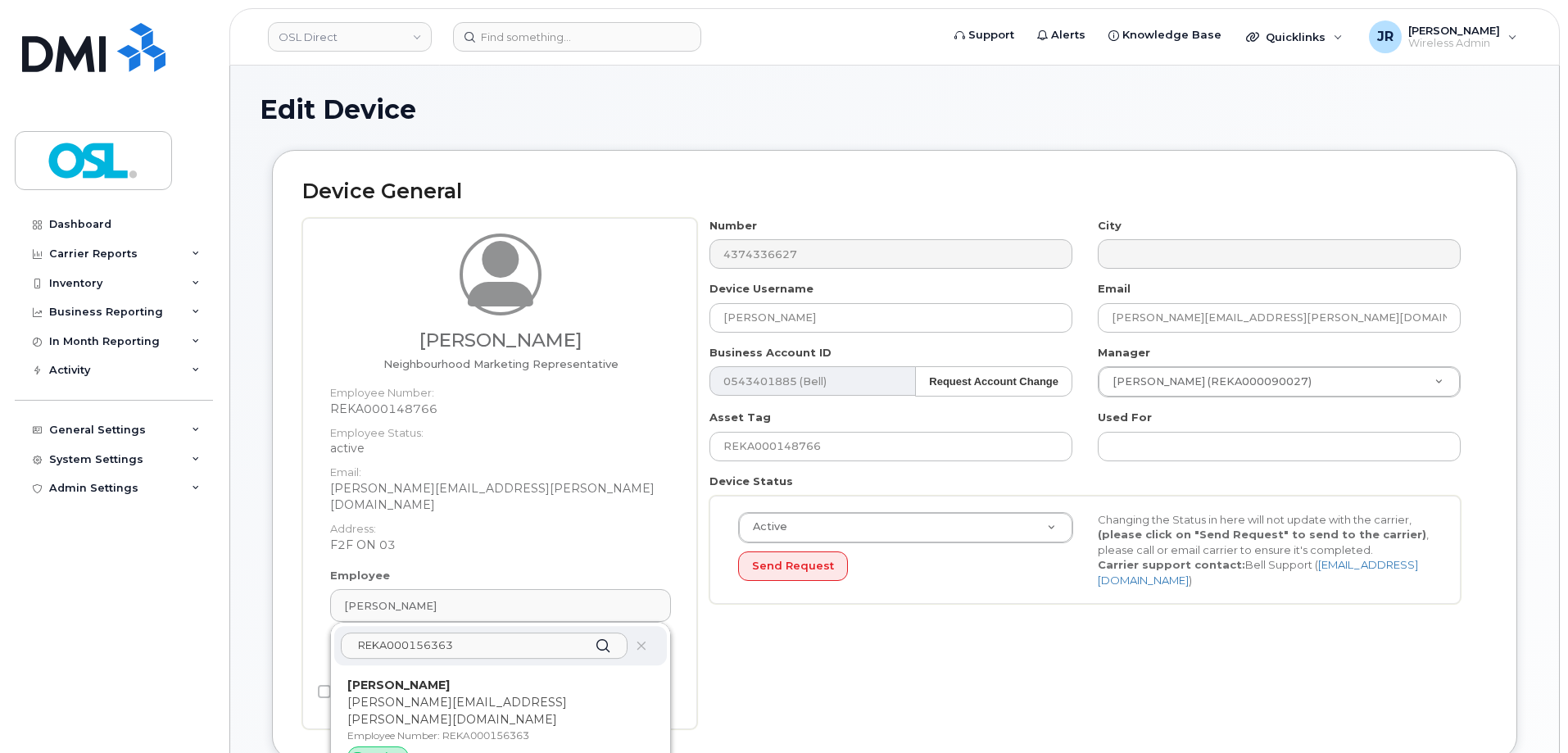
type input "REKA000156363"
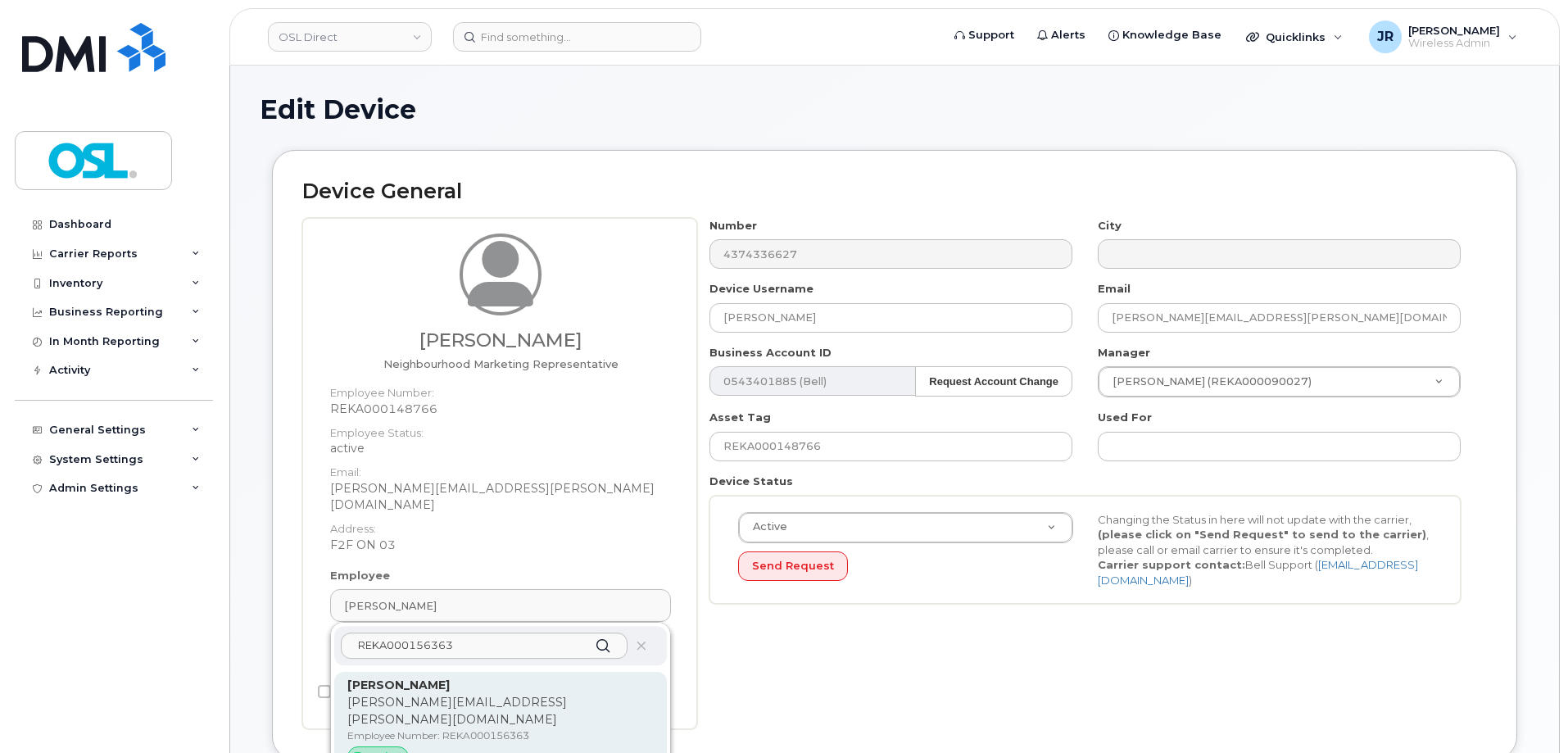
click at [492, 694] on p "[PERSON_NAME][EMAIL_ADDRESS][PERSON_NAME][DOMAIN_NAME]" at bounding box center [501, 710] width 307 height 34
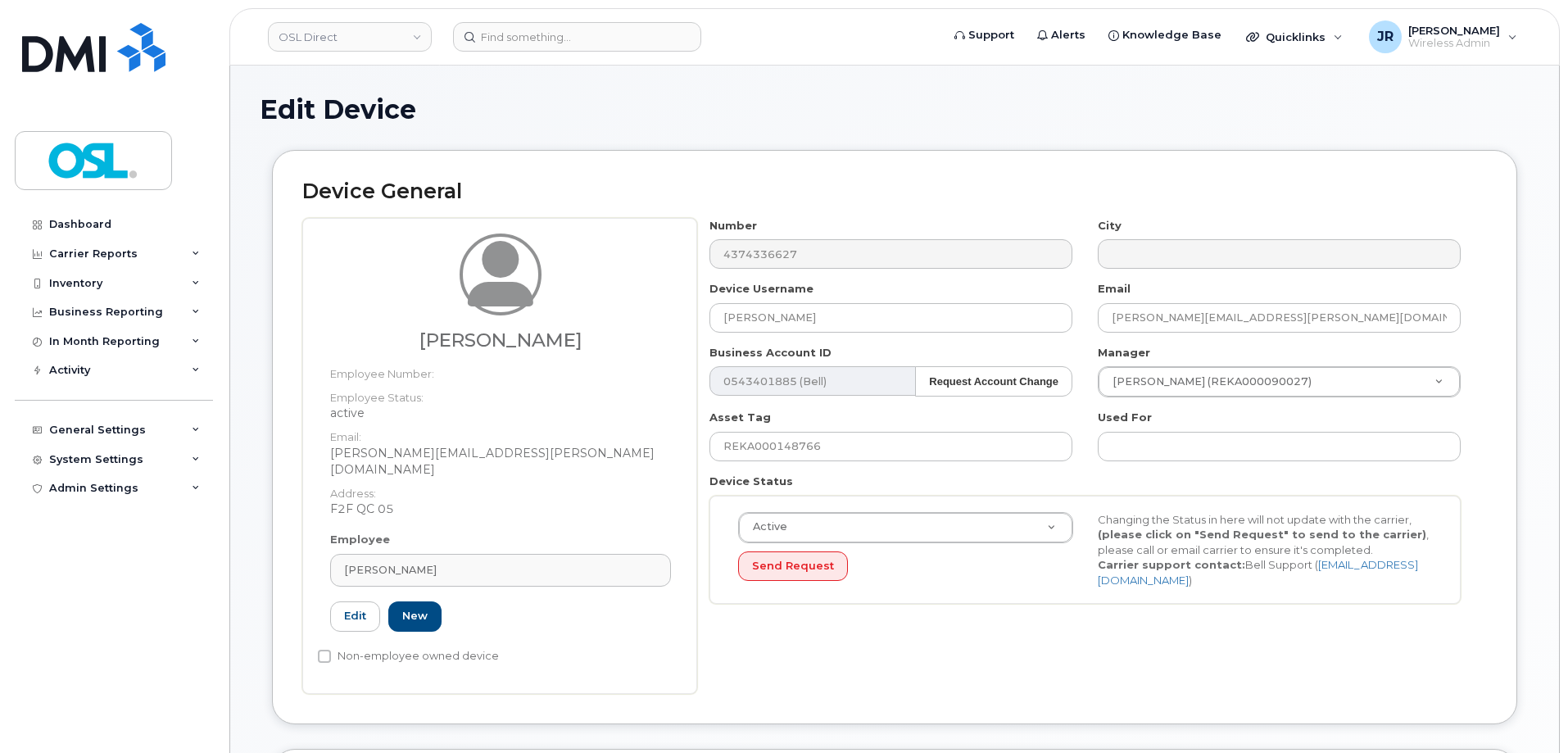
type input "REKA000156363"
type input "[PERSON_NAME]"
type input "[PERSON_NAME][EMAIL_ADDRESS][PERSON_NAME][DOMAIN_NAME]"
type input "3358058"
click at [791, 444] on input "REKA000148766" at bounding box center [891, 446] width 363 height 29
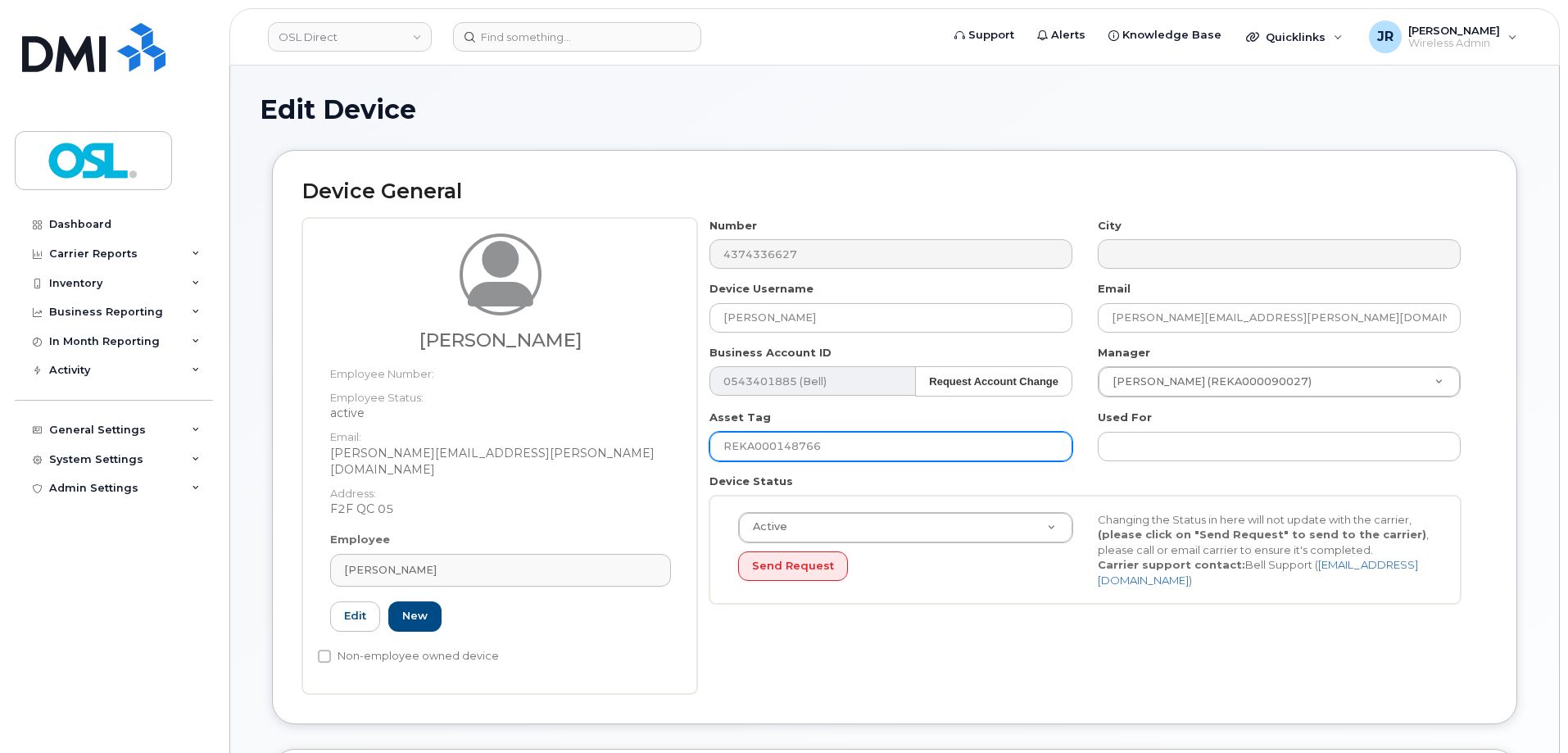
click at [791, 444] on input "REKA000148766" at bounding box center [891, 446] width 363 height 29
paste input "56363"
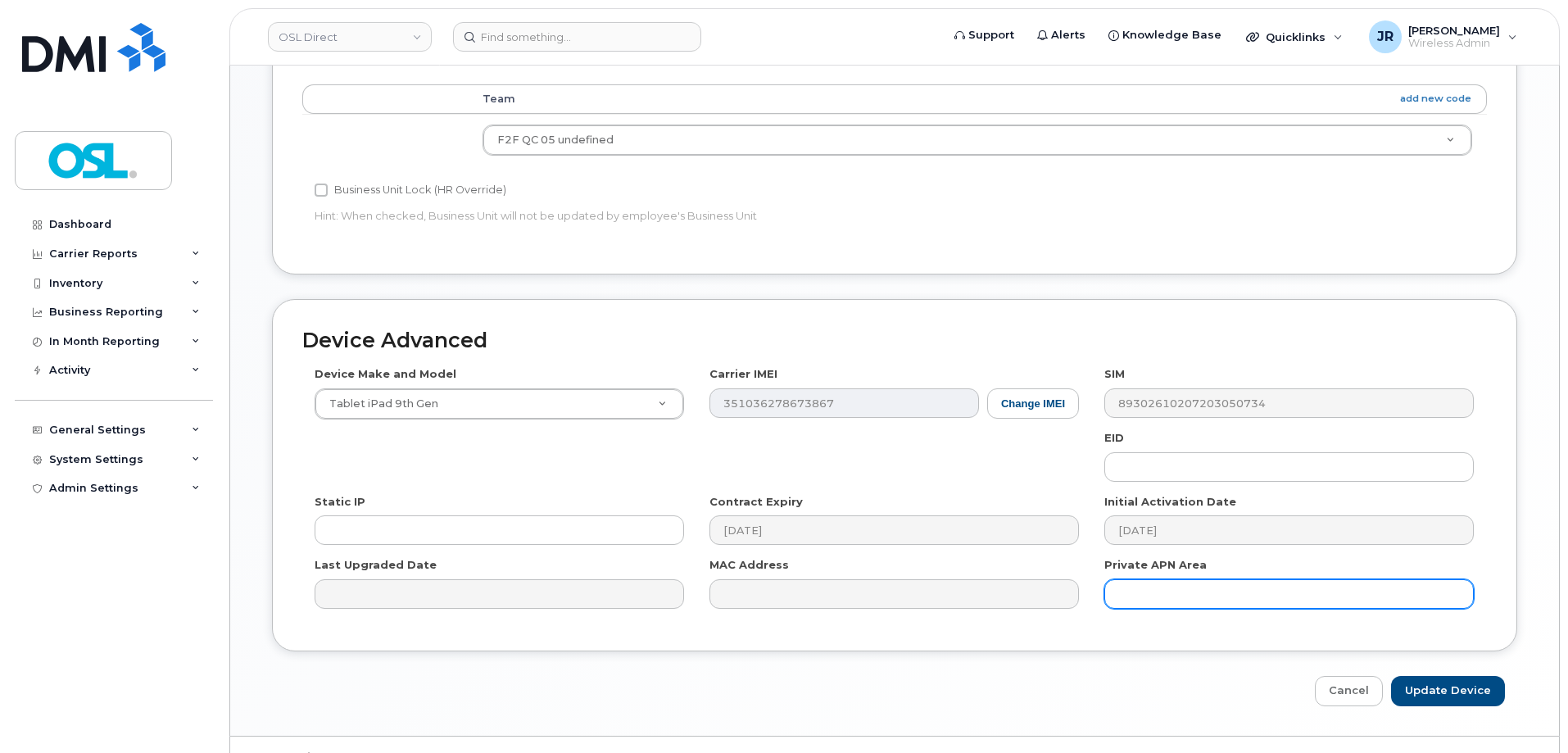
scroll to position [750, 0]
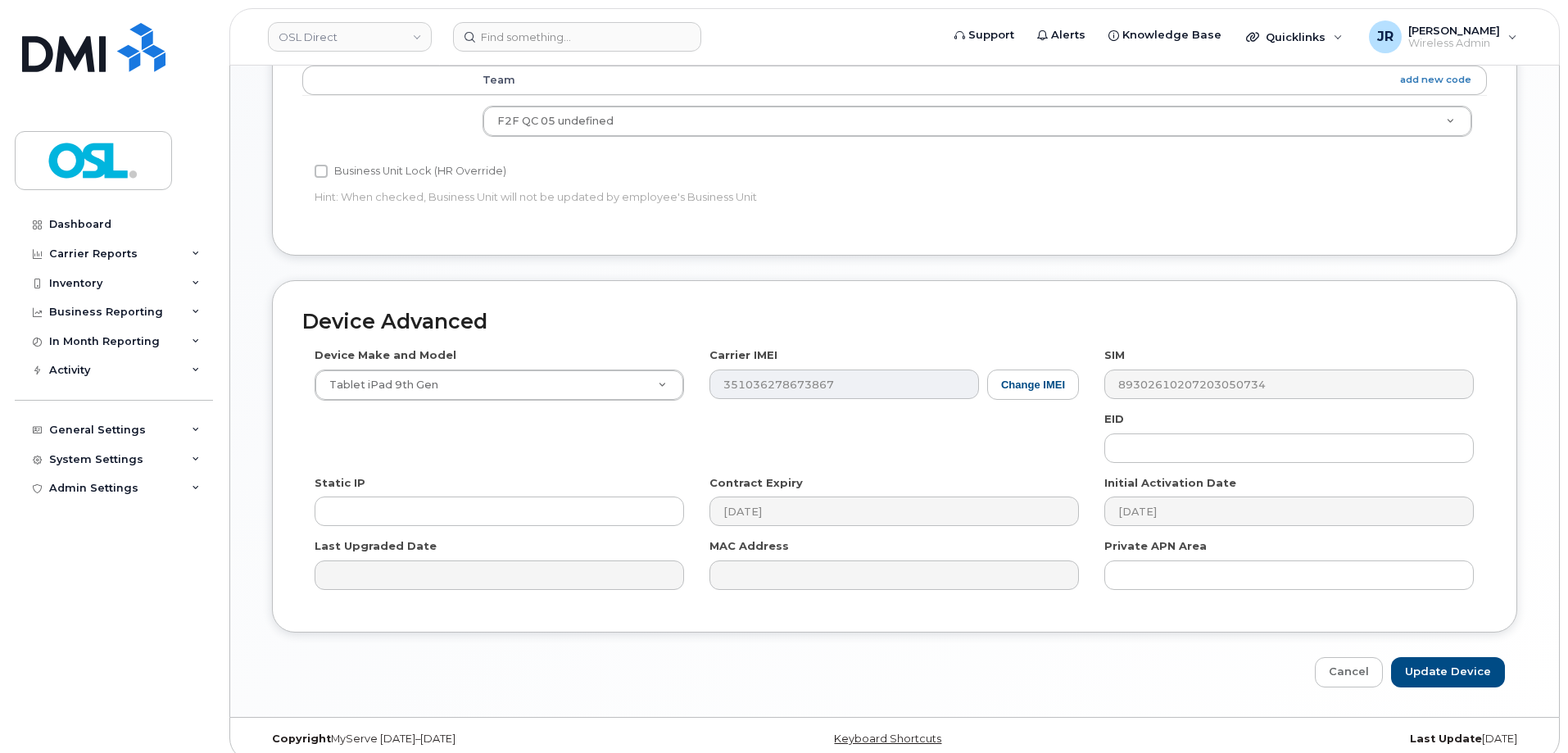
type input "REKA000156363"
click at [1442, 671] on div "Edit Device Device General Andrew Bougie Employee Number: Employee Status: acti…" at bounding box center [894, 16] width 1328 height 1402
click at [1442, 665] on input "Update Device" at bounding box center [1448, 671] width 114 height 30
type input "Saving..."
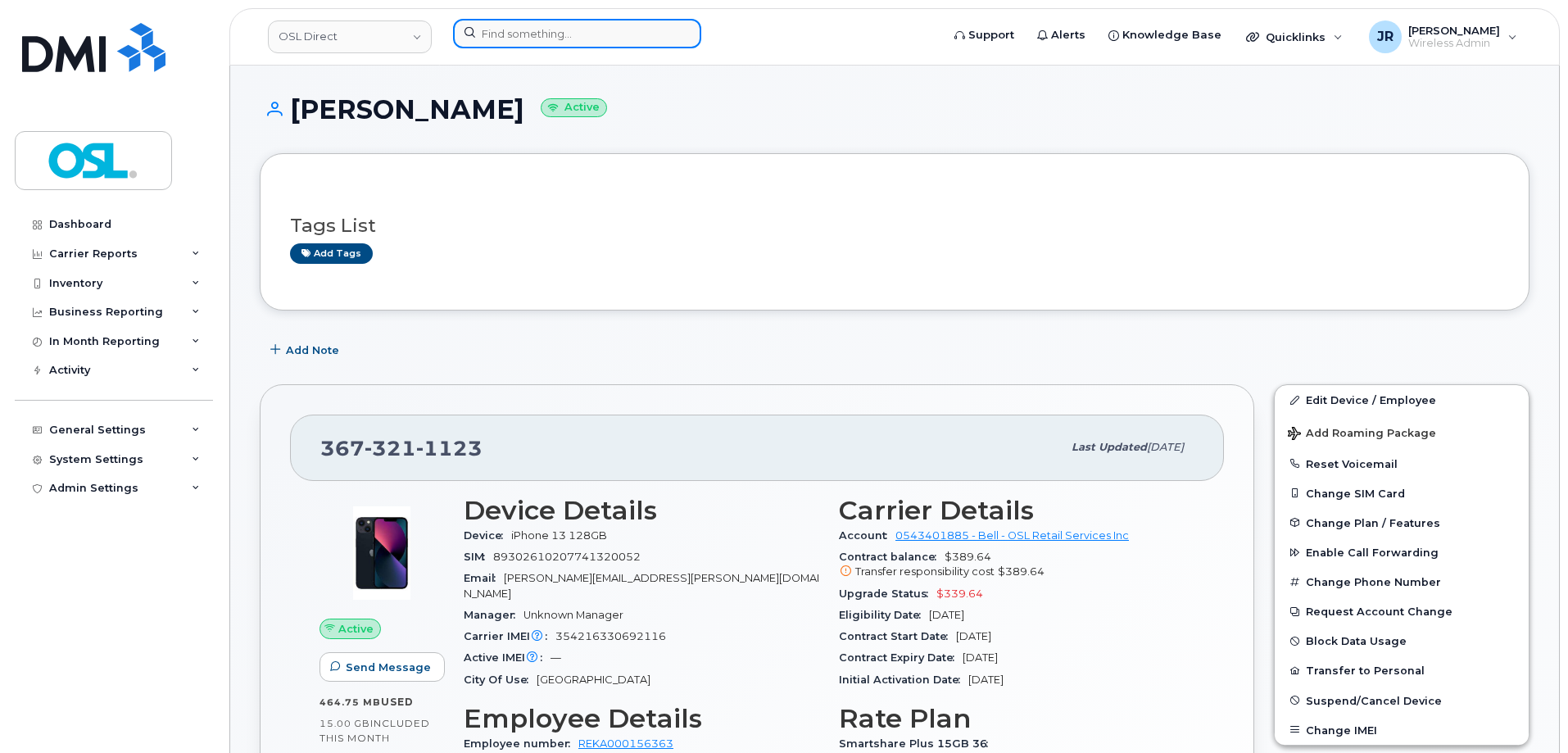
click at [503, 31] on input at bounding box center [577, 33] width 248 height 29
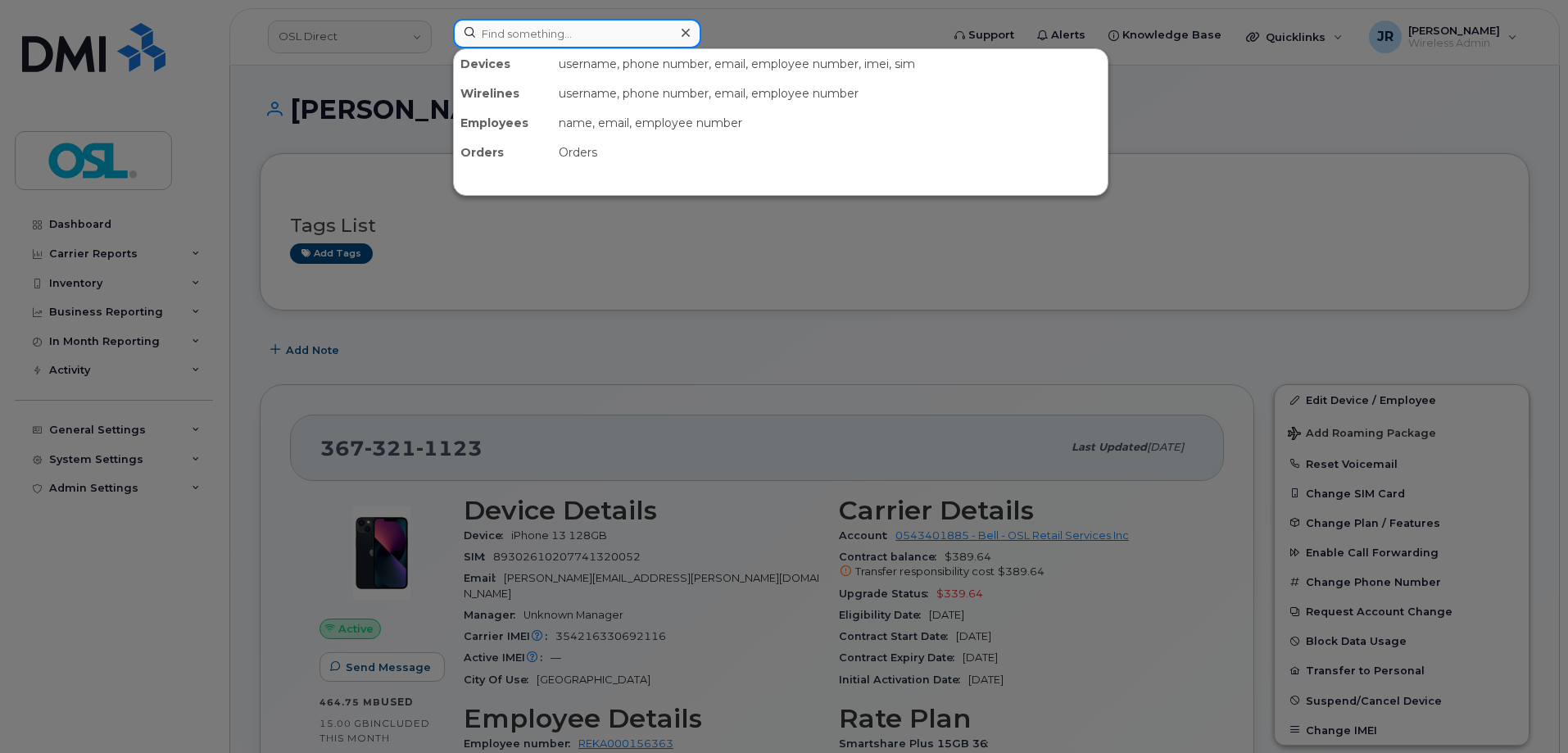
paste input "Retrieving data. Wait a few seconds and try to cut or copy again."
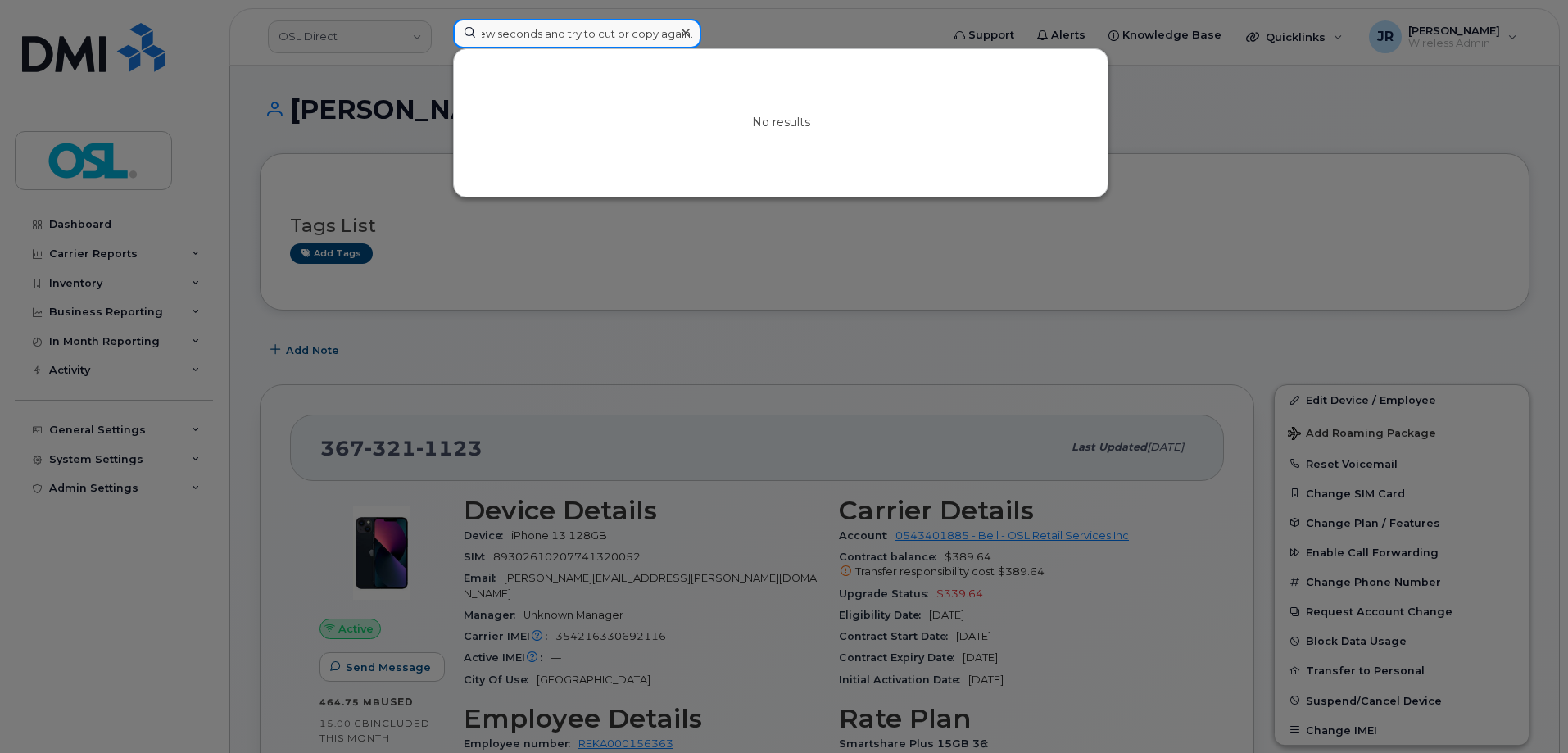
type input "Retrieving data. Wait a few seconds and try to cut or copy again."
click at [681, 26] on icon at bounding box center [685, 33] width 8 height 14
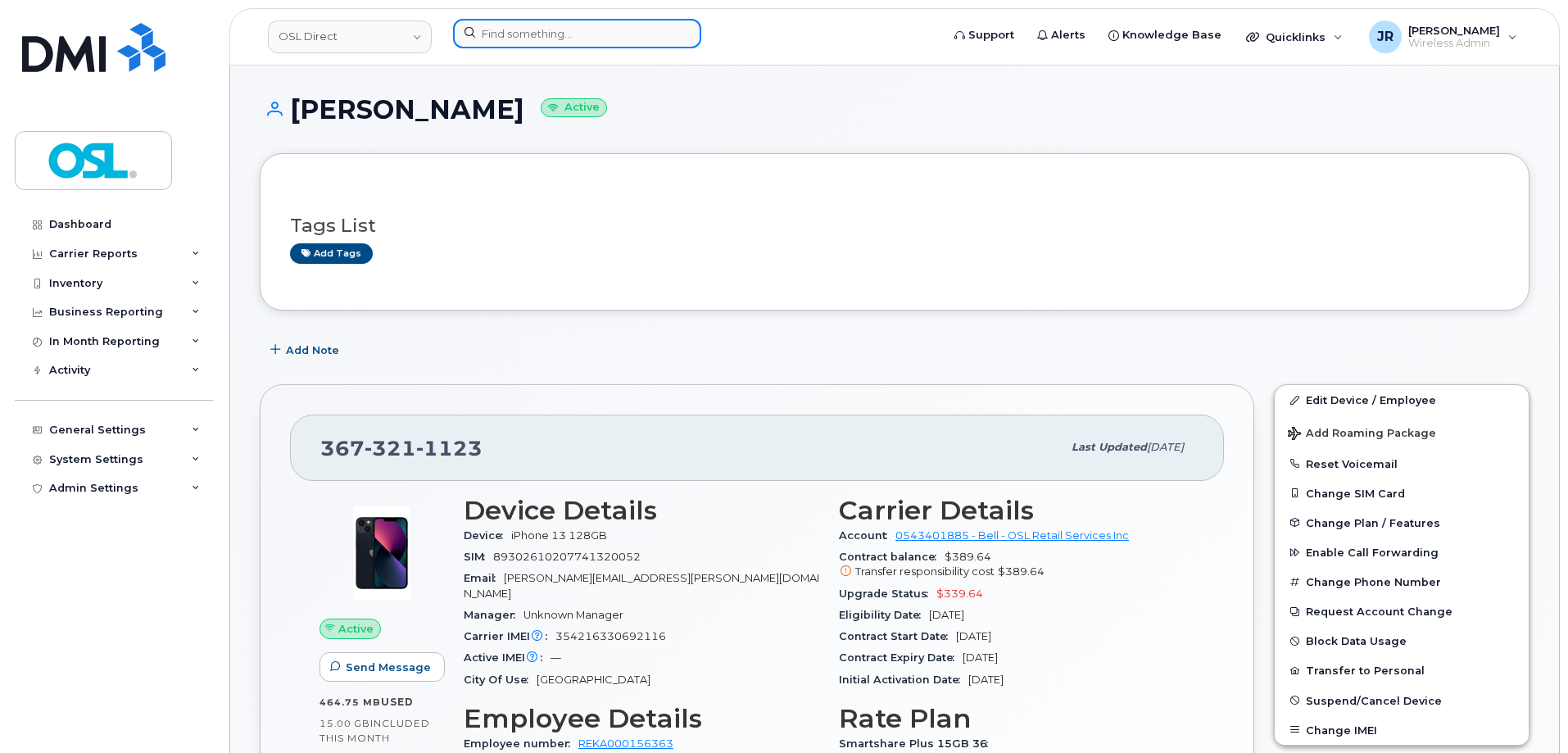
click at [632, 33] on input at bounding box center [577, 33] width 248 height 29
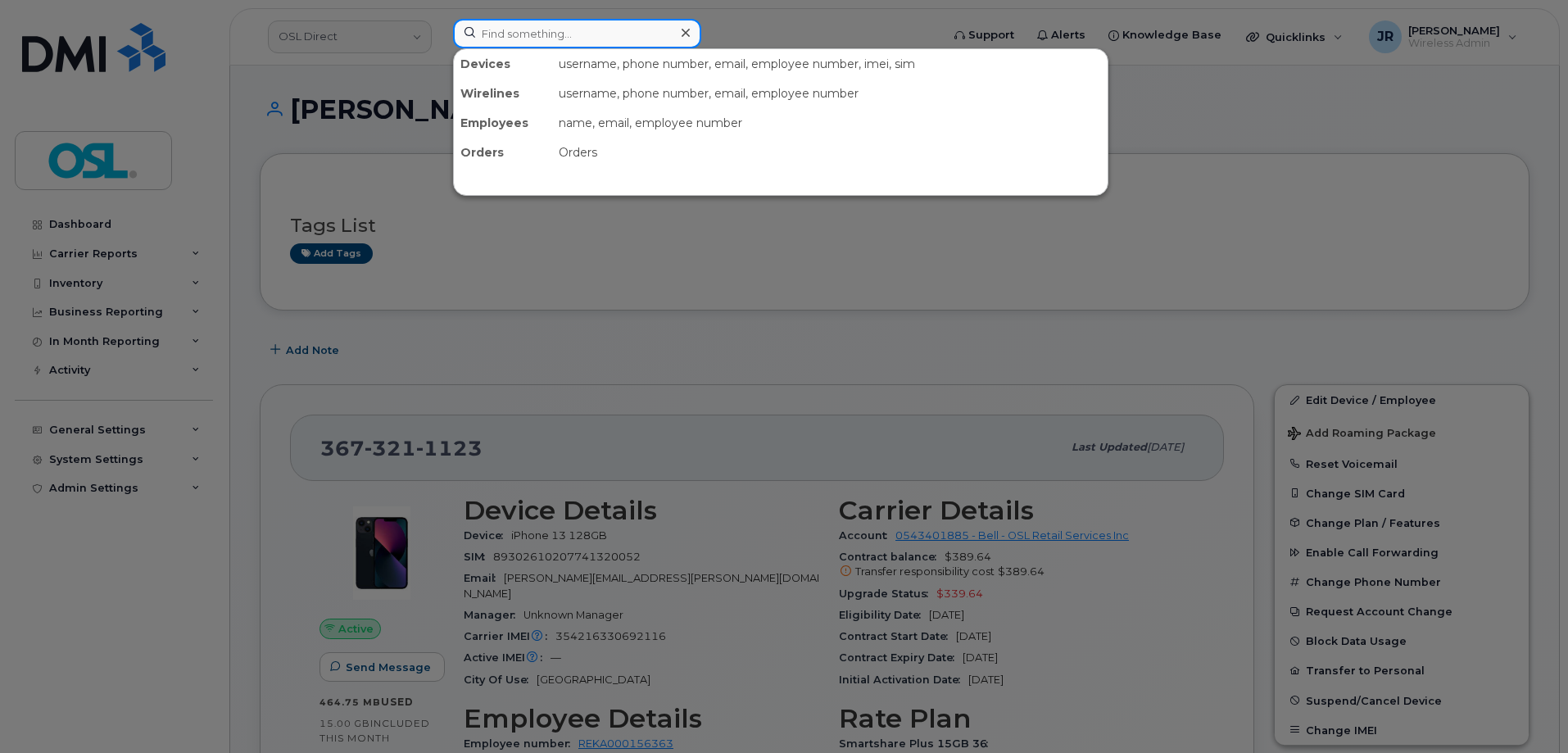
paste input "4164338532"
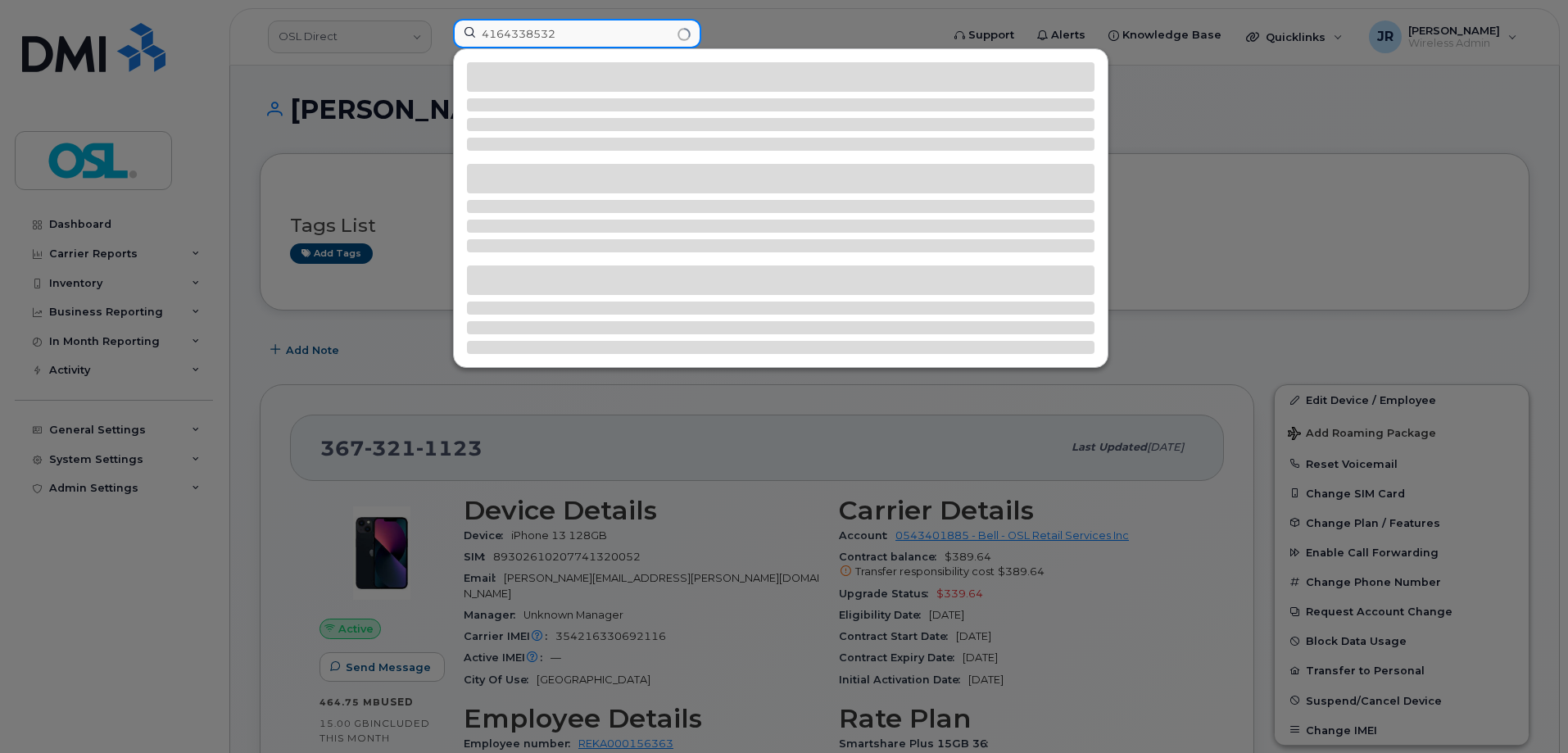
type input "4164338532"
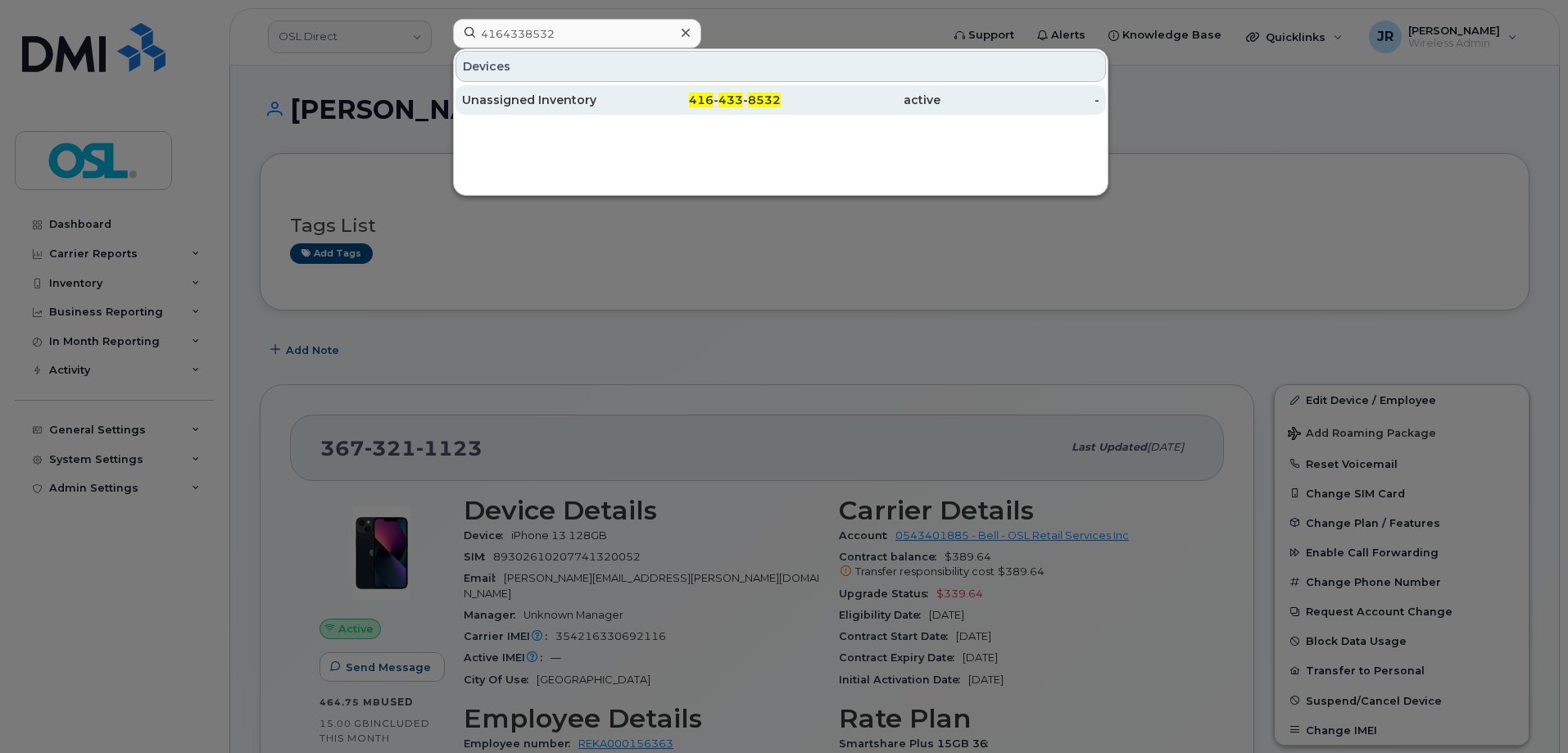
click at [534, 100] on div "Unassigned Inventory" at bounding box center [541, 100] width 160 height 16
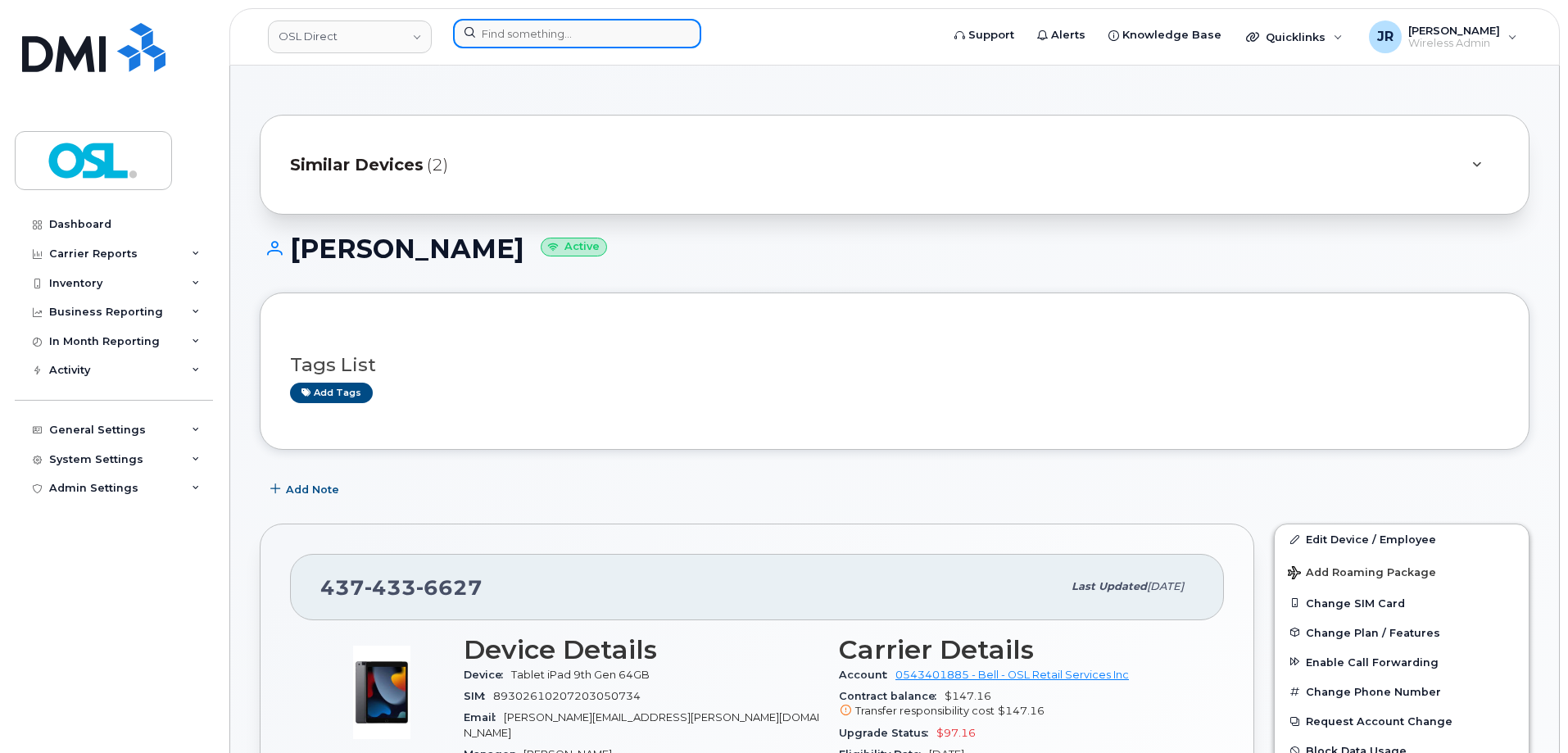
click at [545, 32] on input at bounding box center [577, 33] width 248 height 29
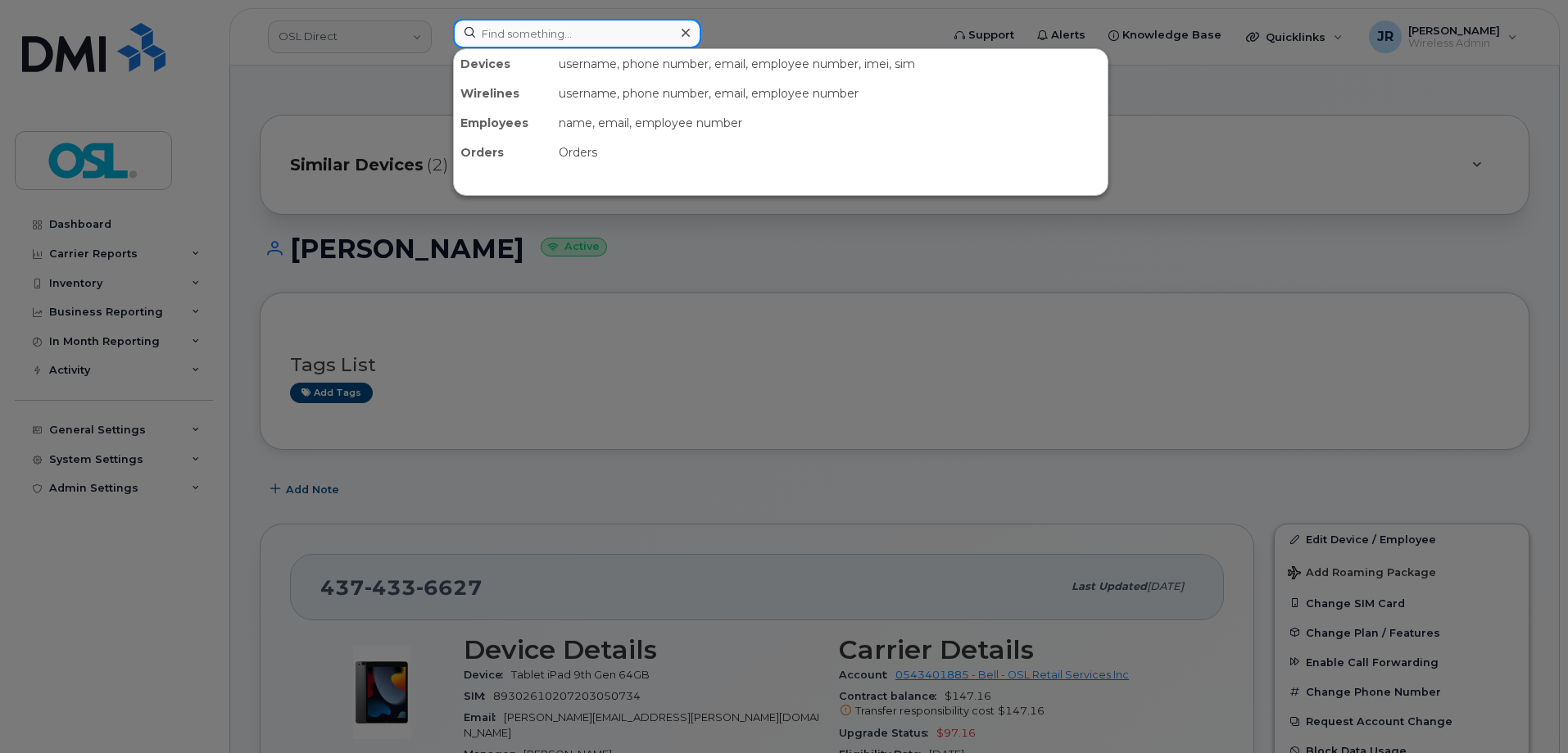
paste input "4168595429"
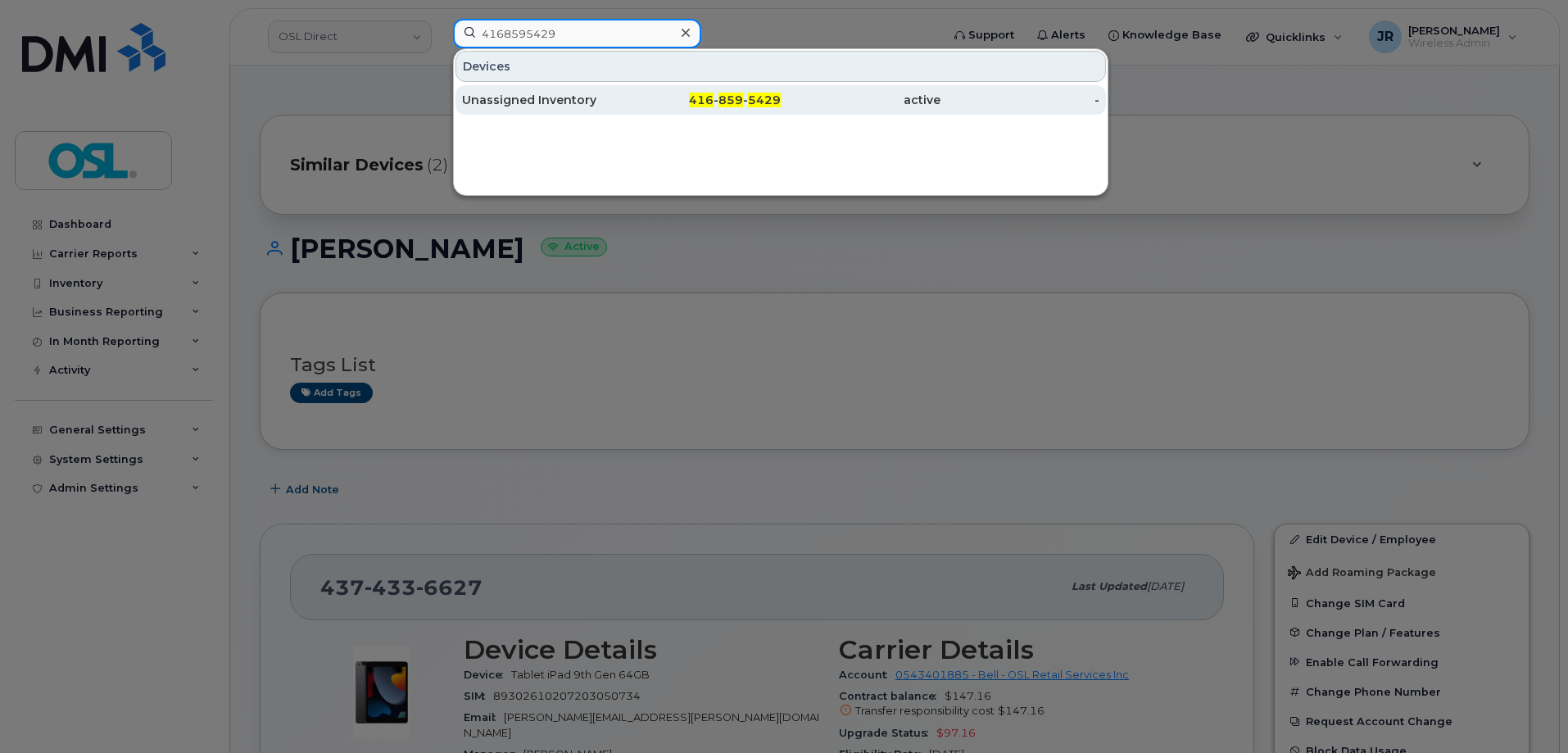
type input "4168595429"
click at [498, 92] on div "Unassigned Inventory" at bounding box center [541, 100] width 160 height 16
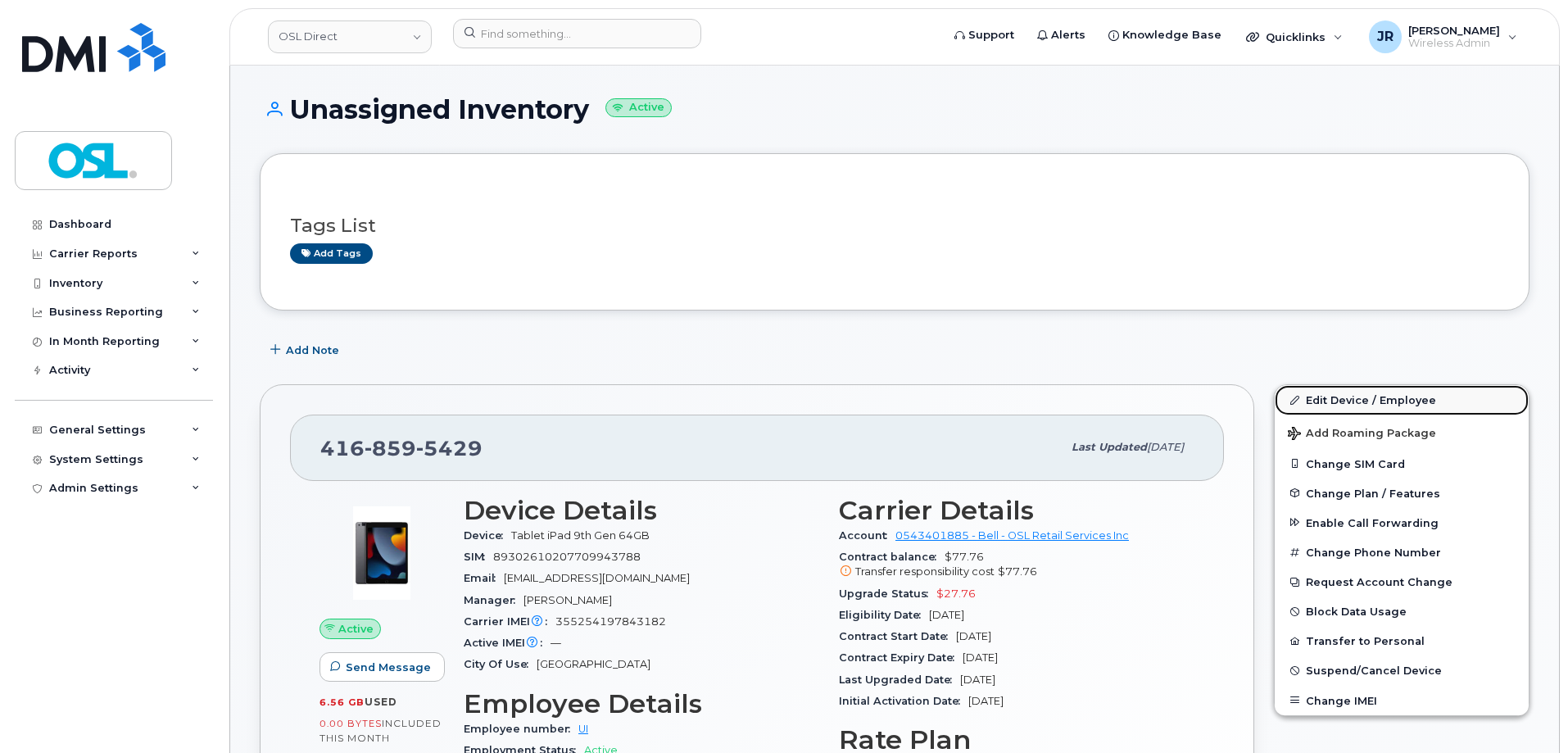
click at [1350, 394] on link "Edit Device / Employee" at bounding box center [1402, 400] width 254 height 29
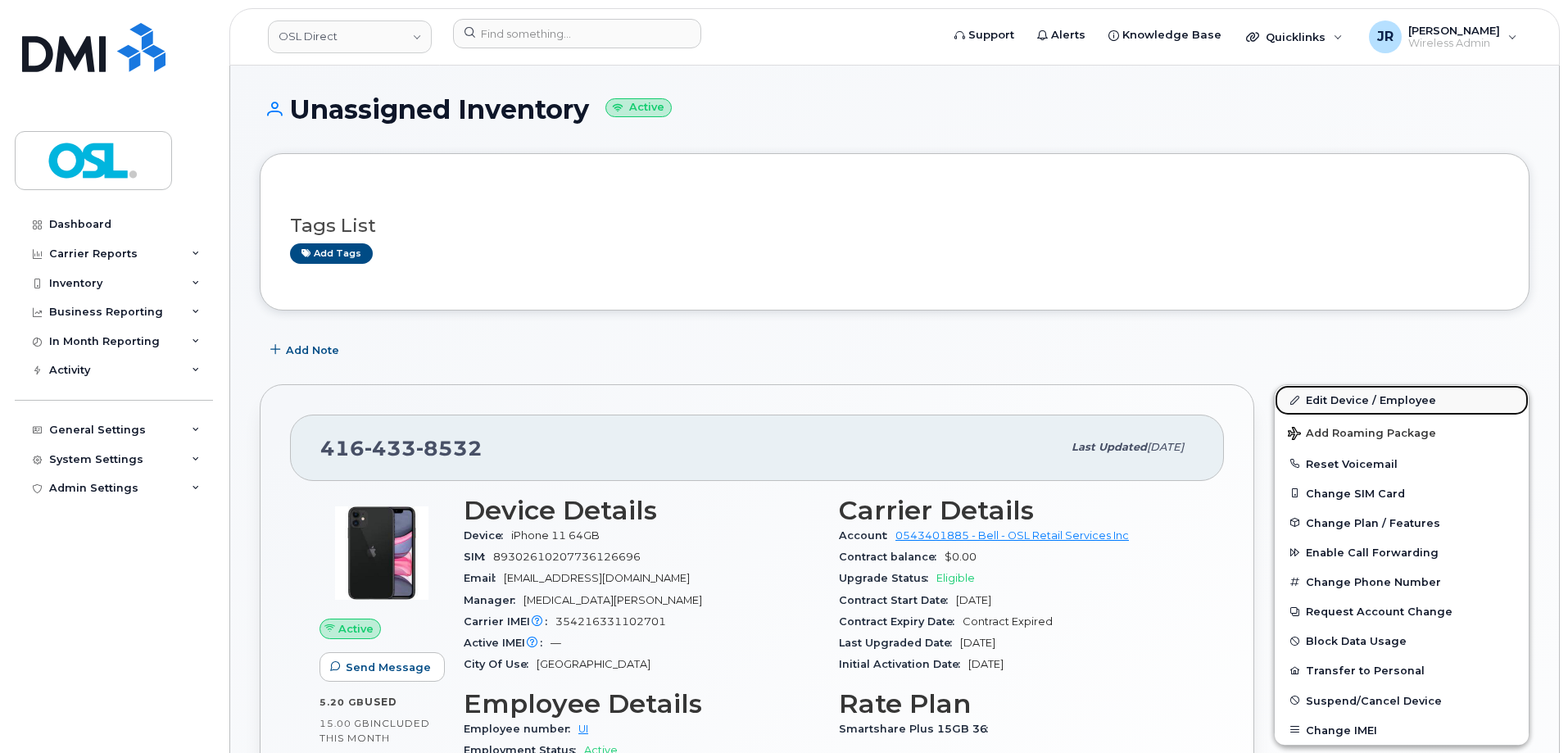
click at [1341, 403] on link "Edit Device / Employee" at bounding box center [1402, 400] width 254 height 29
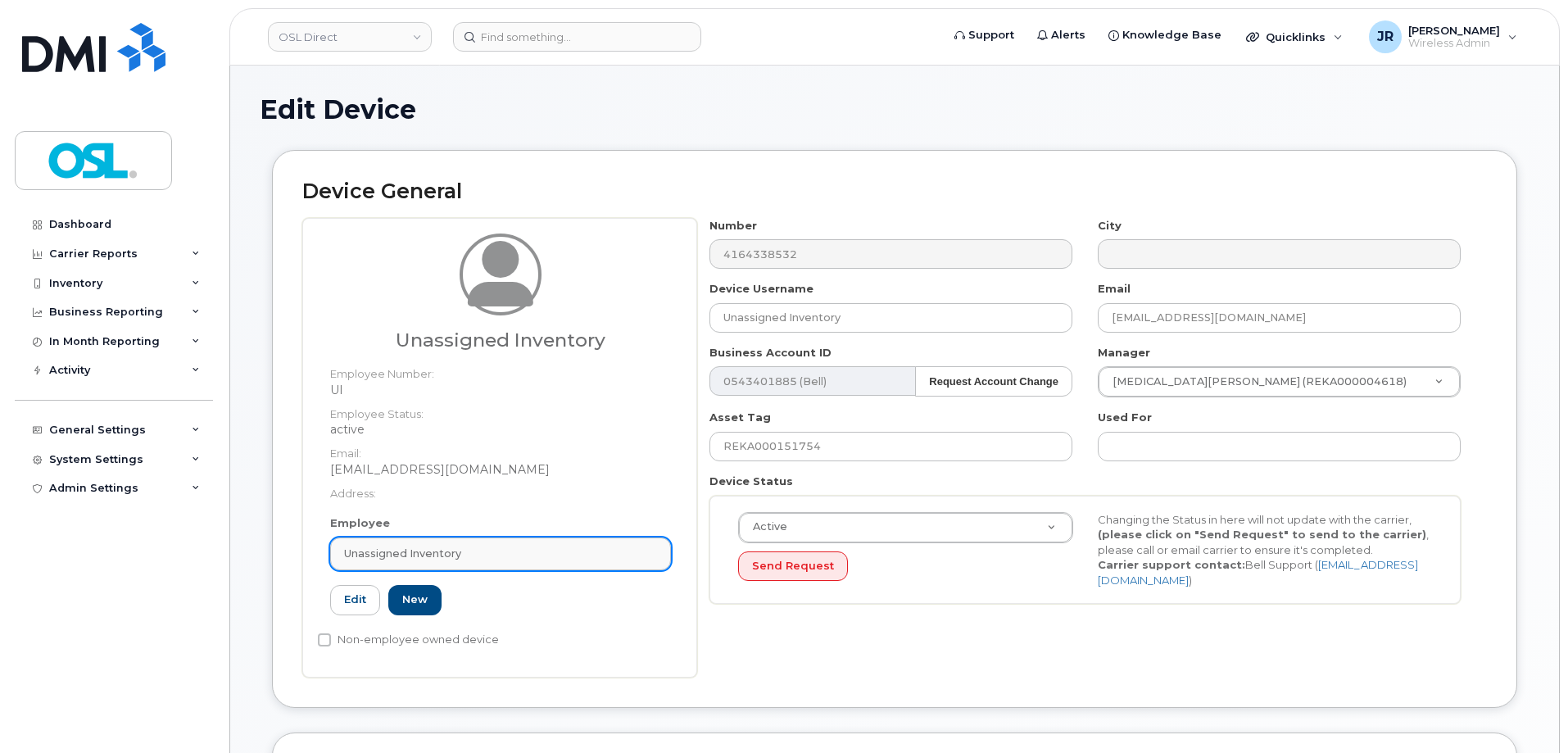
click at [509, 561] on div "Unassigned Inventory" at bounding box center [501, 553] width 313 height 16
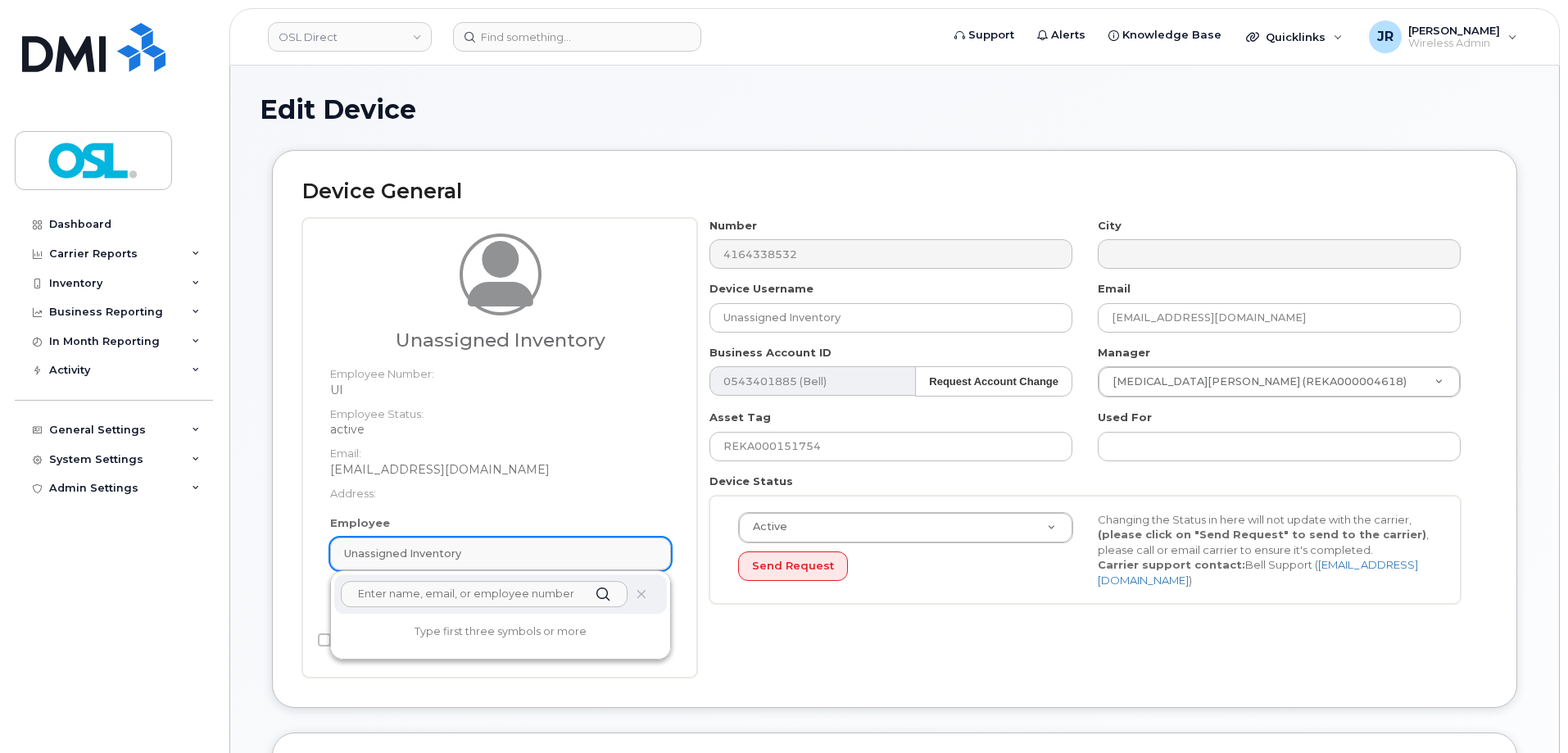
paste input "REKA000156364"
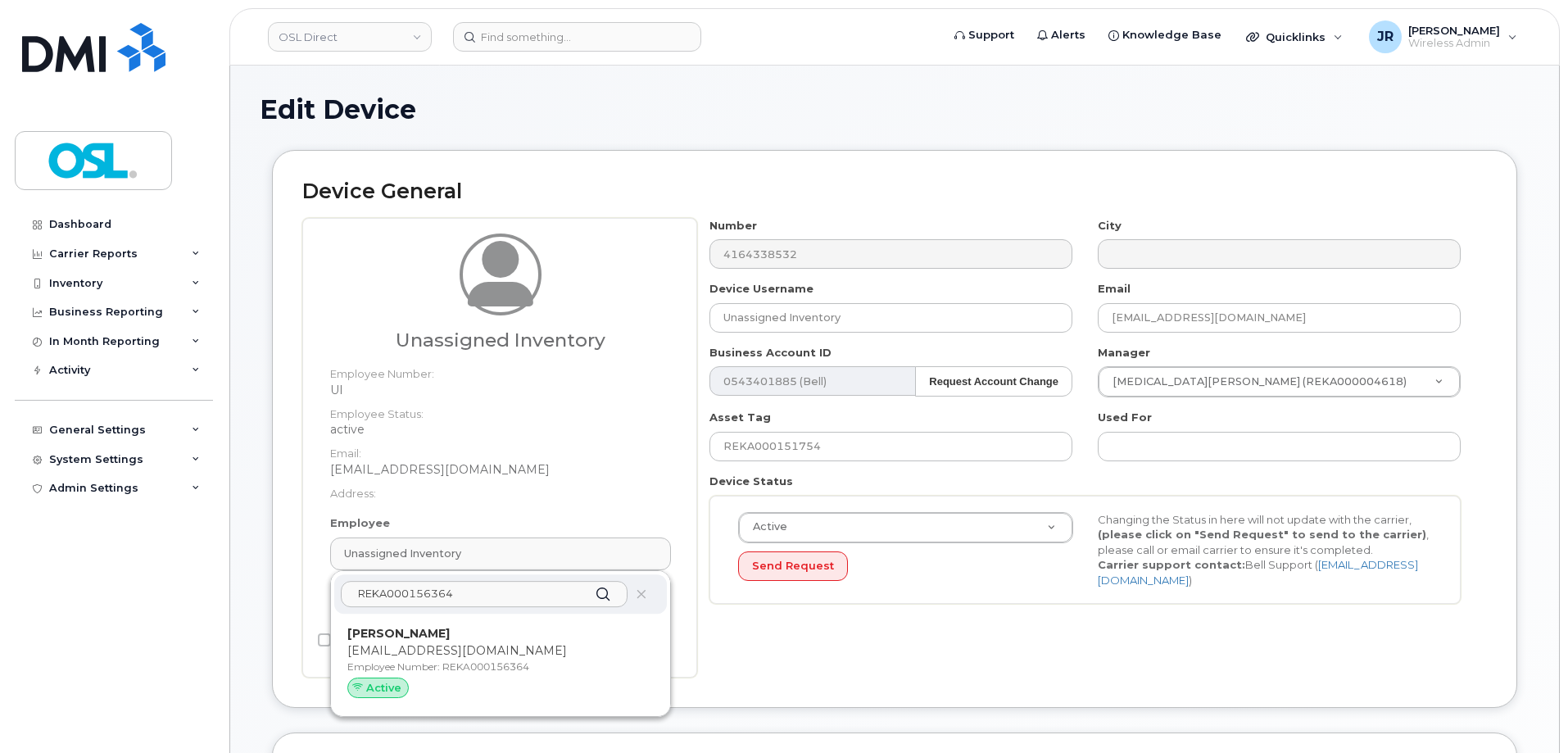
type input "REKA000156364"
drag, startPoint x: 529, startPoint y: 618, endPoint x: 847, endPoint y: 62, distance: 640.5
click at [529, 625] on div "Usama Ahmed usama.ahmed@osldirect.com Employee Number: REKA000156364 Active" at bounding box center [500, 665] width 333 height 90
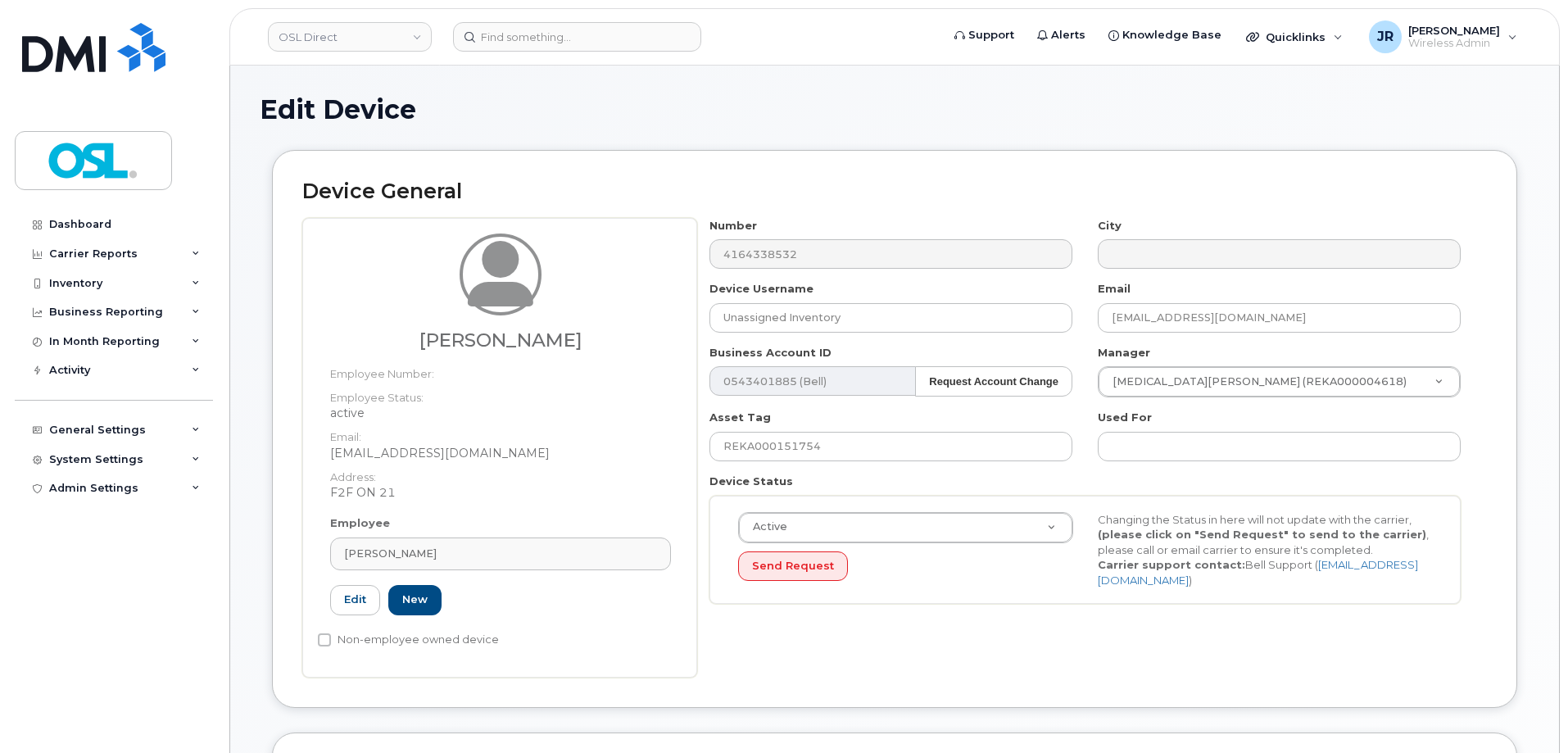
type input "REKA000156364"
type input "Usama Ahmed"
type input "usama.ahmed@osldirect.com"
type input "3358027"
click at [785, 449] on input "REKA000151754" at bounding box center [891, 446] width 363 height 29
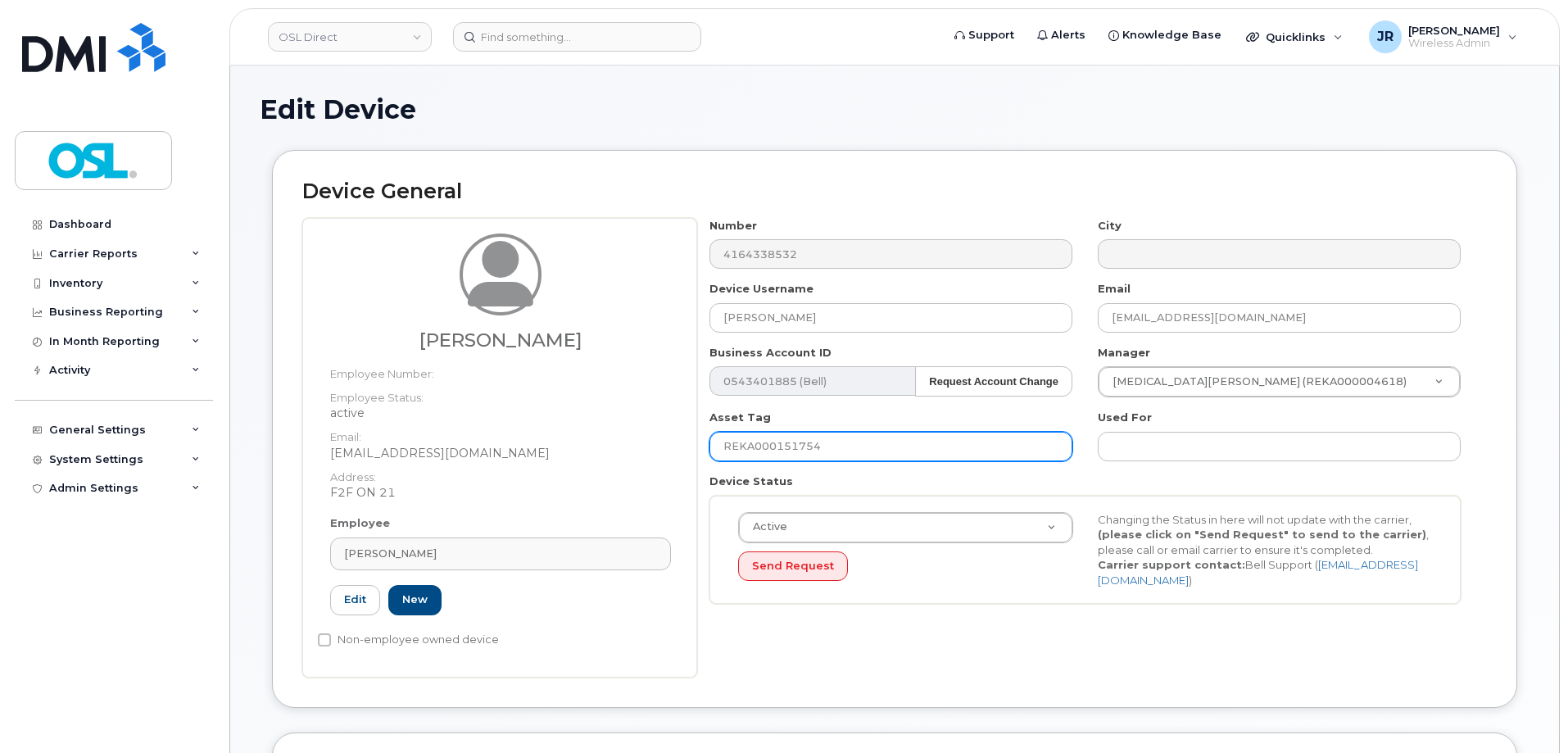
click at [785, 449] on input "REKA000151754" at bounding box center [891, 446] width 363 height 29
paste input "636"
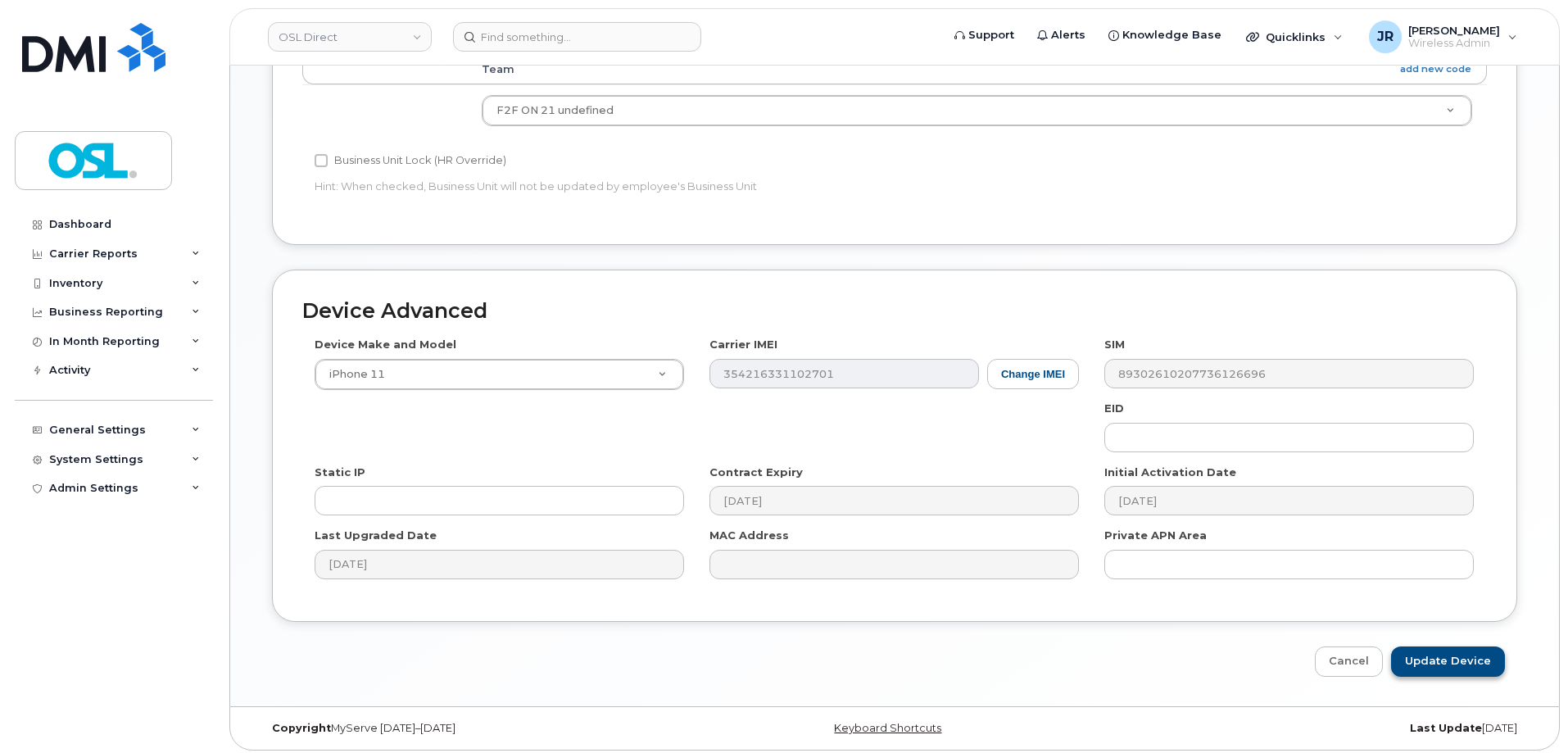
scroll to position [750, 0]
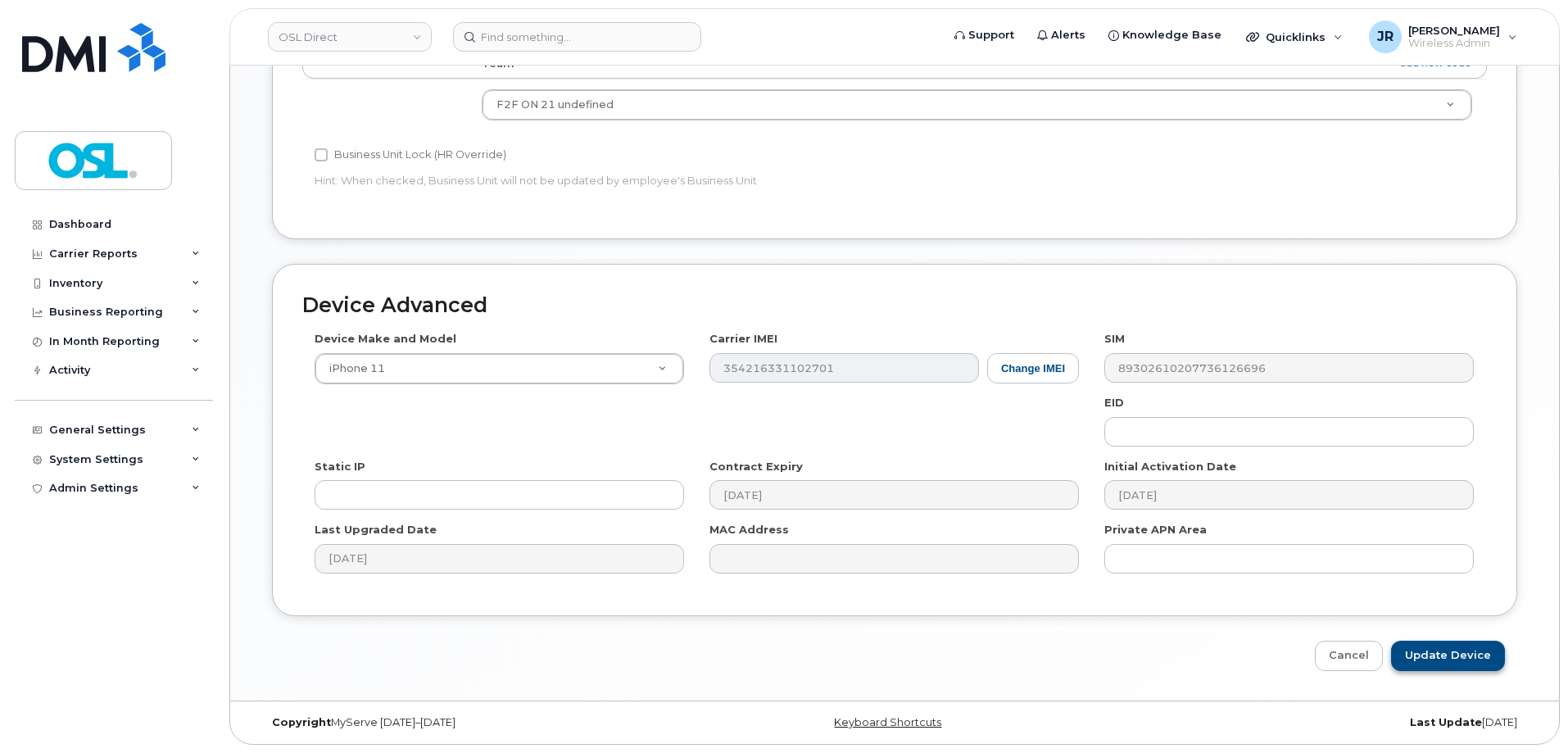
type input "REKA000156364"
click at [1431, 644] on input "Update Device" at bounding box center [1448, 655] width 114 height 30
type input "Saving..."
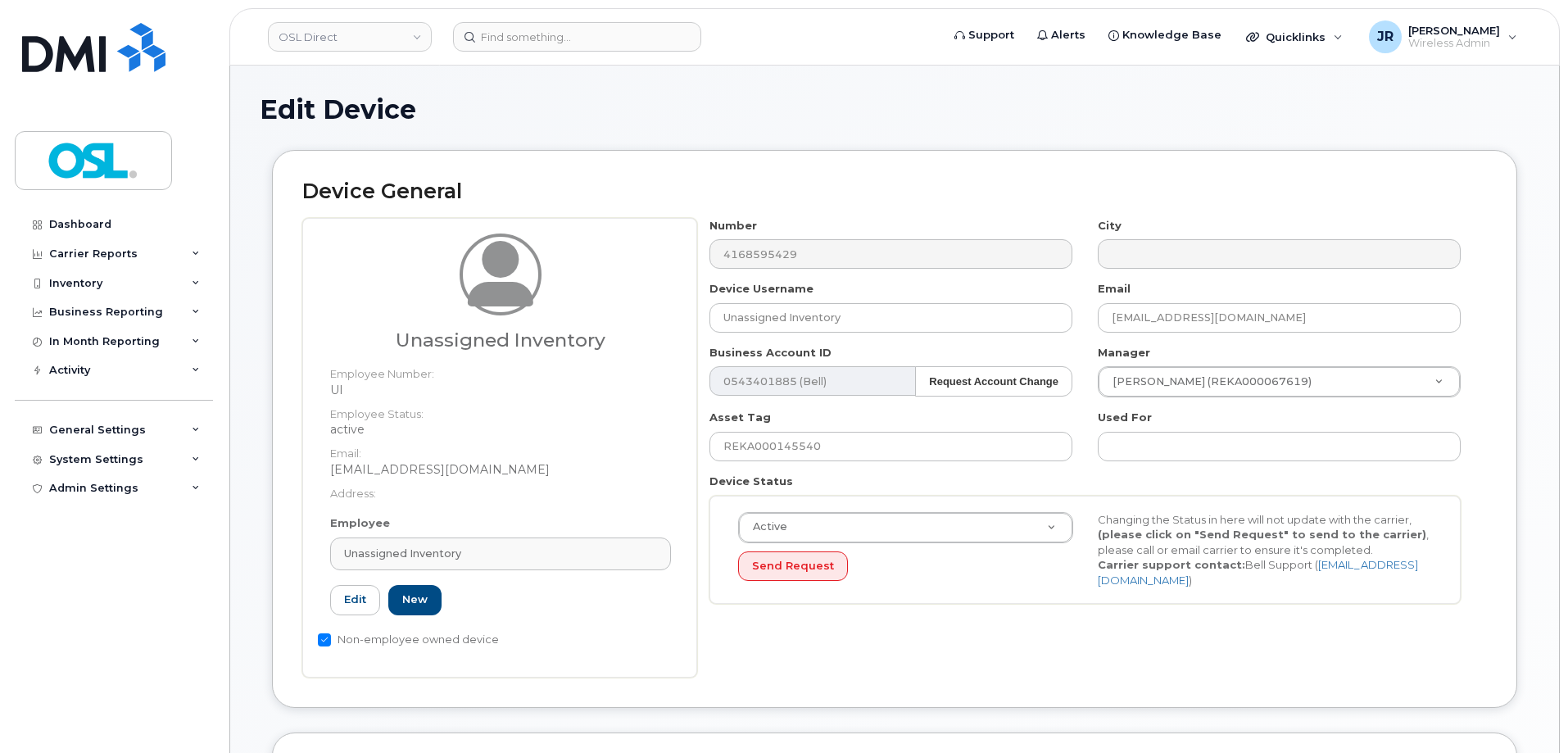
click at [468, 572] on div "Employee Unassigned Inventory Type first three symbols or more UI Edit New" at bounding box center [501, 572] width 366 height 114
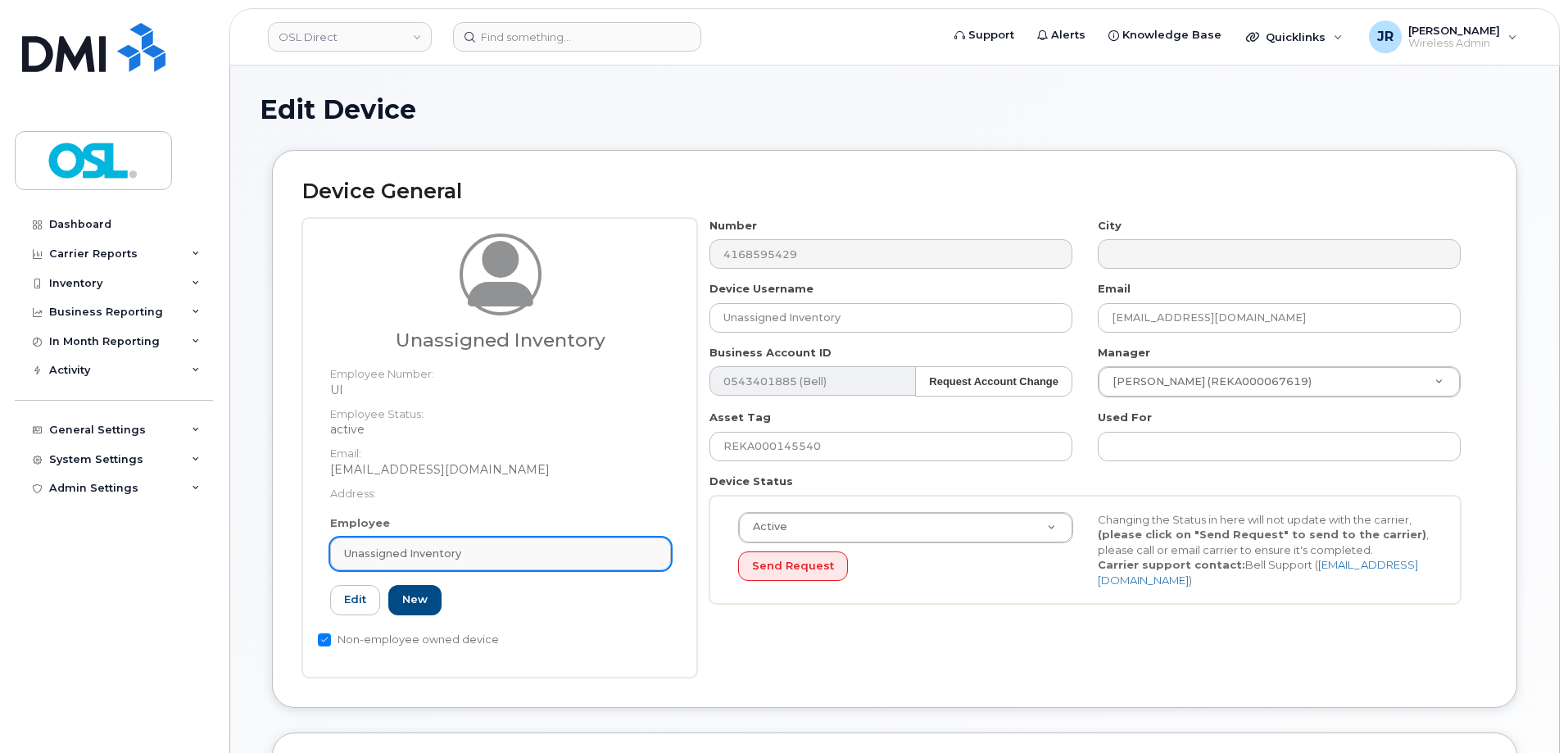
click at [476, 557] on div "Unassigned Inventory" at bounding box center [501, 553] width 313 height 16
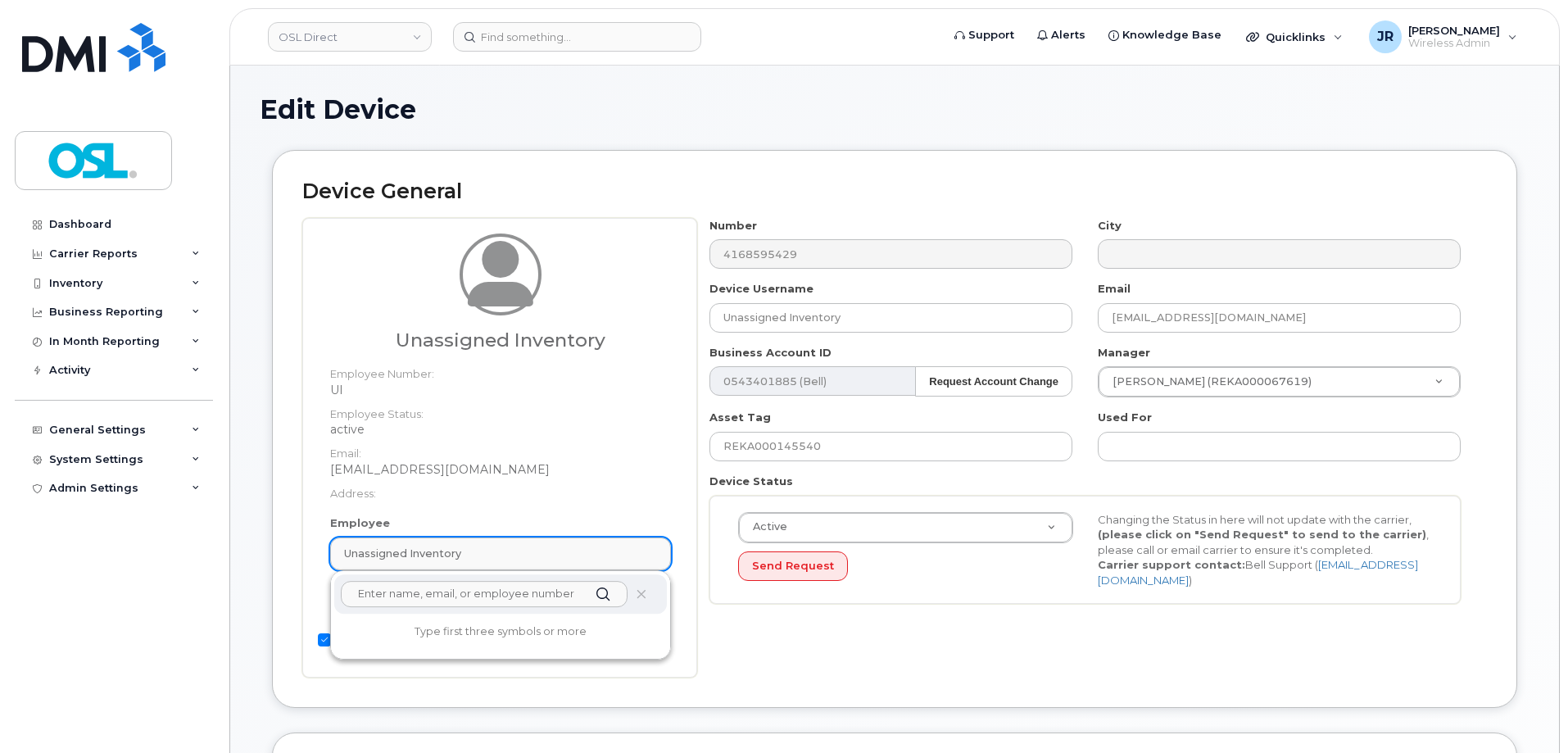
paste input "REKA000156364"
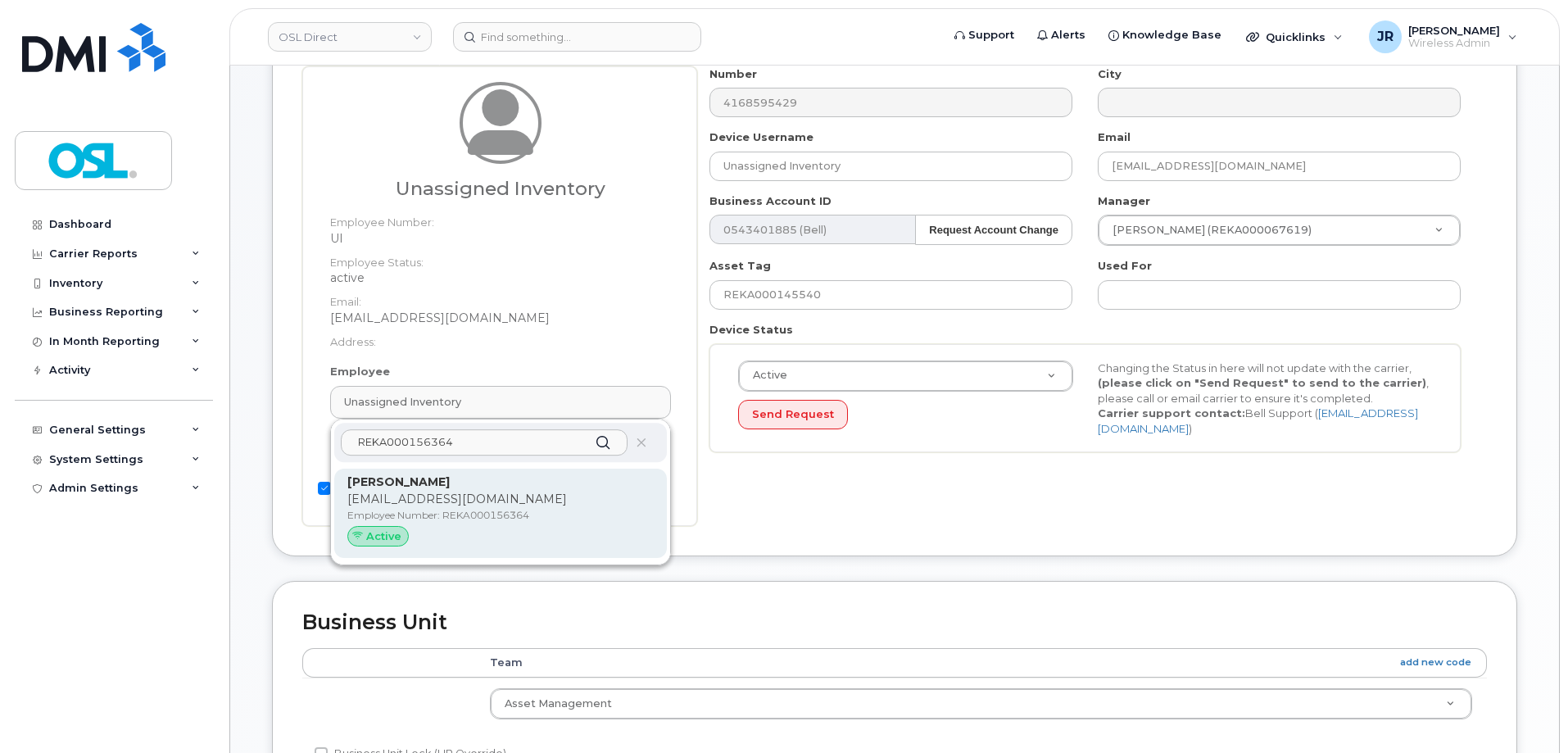
scroll to position [164, 0]
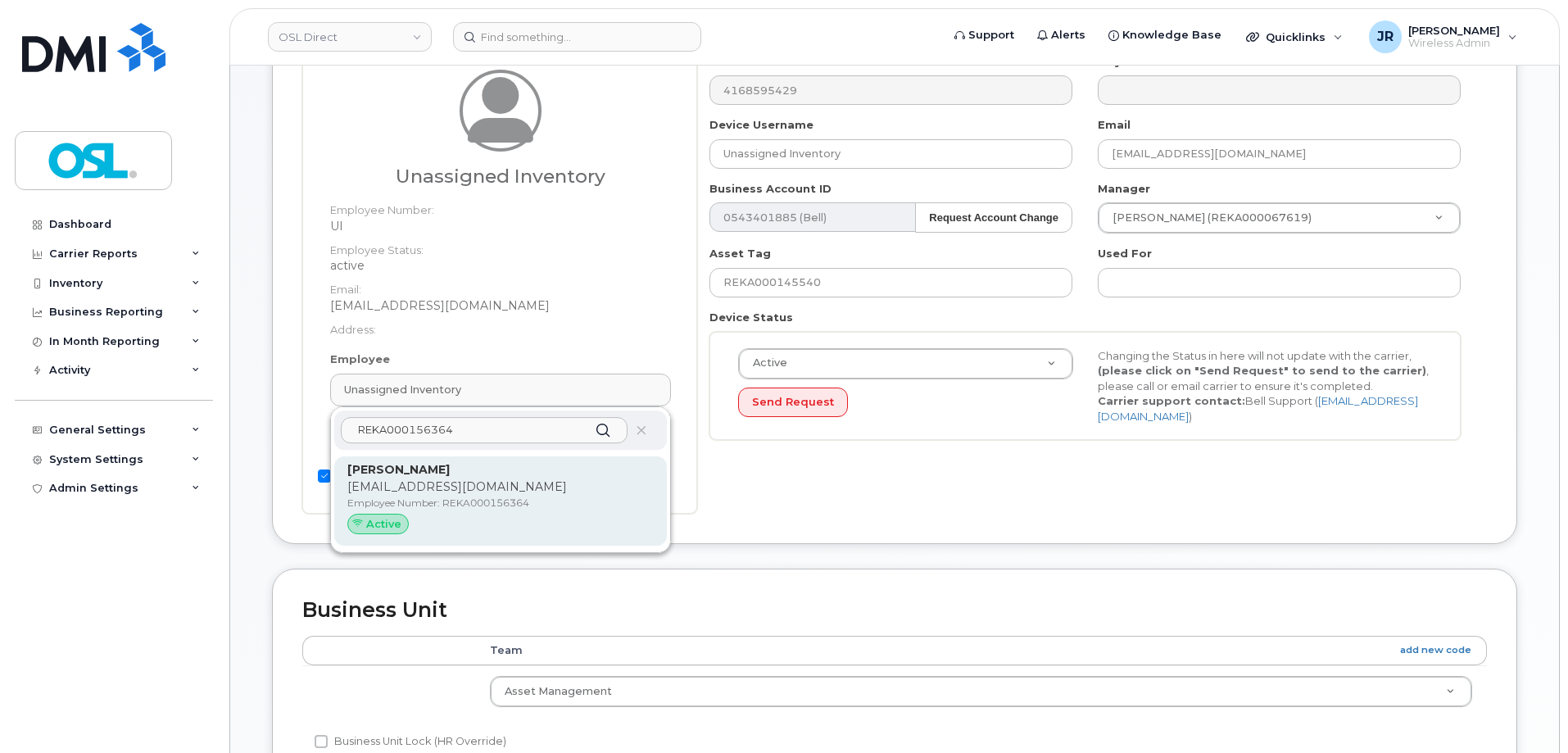
type input "REKA000156364"
click at [501, 481] on p "[EMAIL_ADDRESS][DOMAIN_NAME]" at bounding box center [501, 487] width 307 height 17
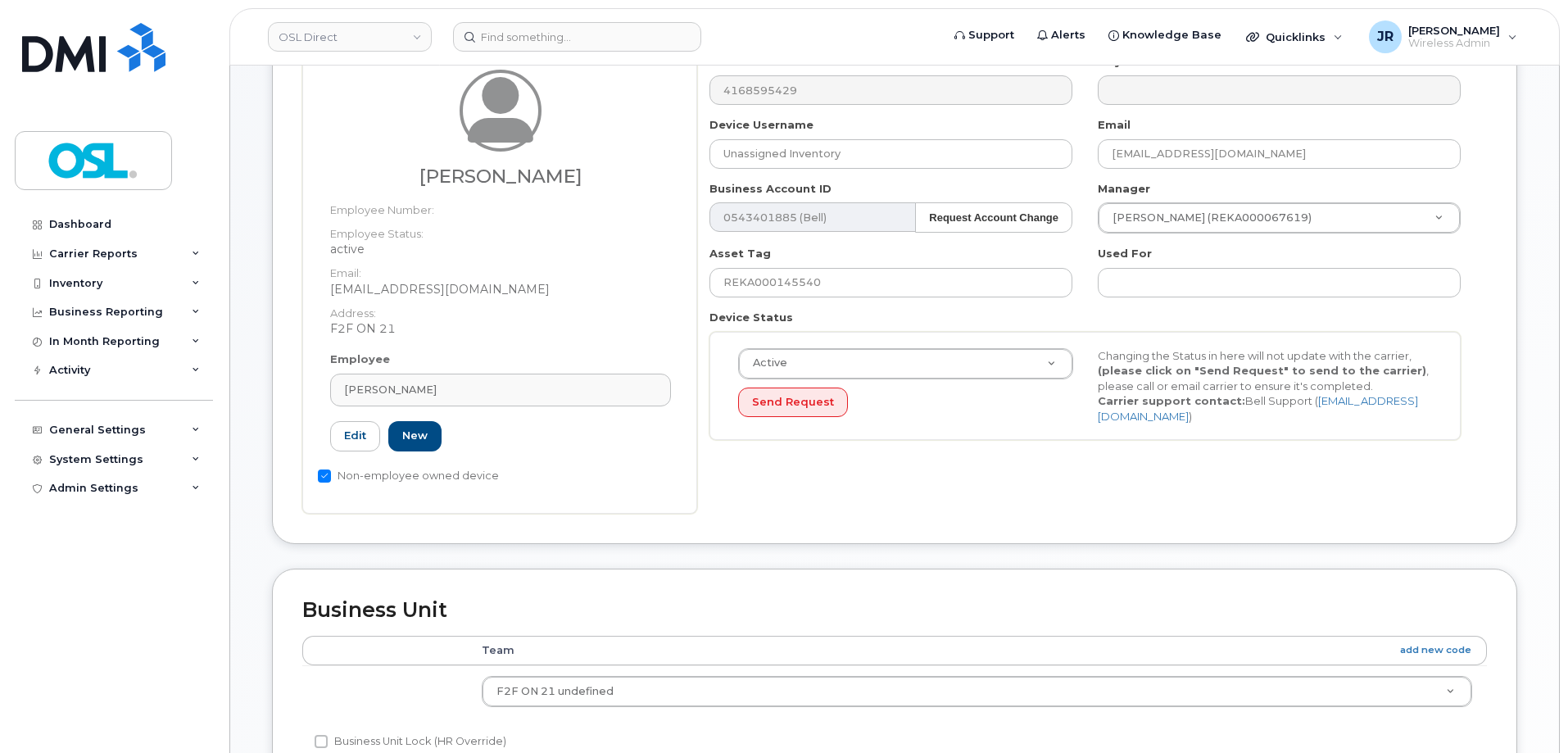
type input "REKA000156364"
type input "[PERSON_NAME]"
type input "[EMAIL_ADDRESS][DOMAIN_NAME]"
type input "3358027"
click at [801, 282] on input "REKA000145540" at bounding box center [891, 282] width 363 height 29
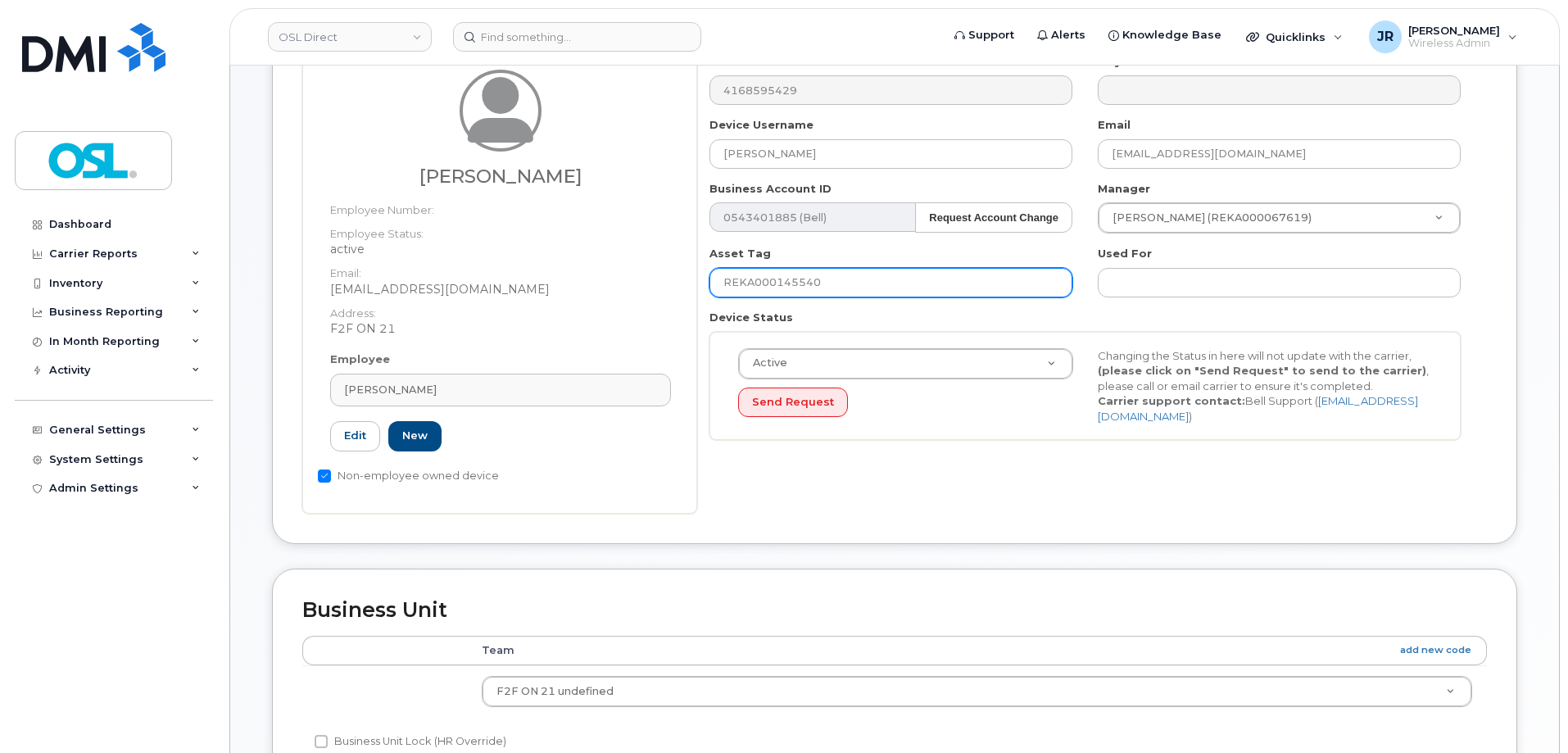
click at [801, 282] on input "REKA000145540" at bounding box center [891, 282] width 363 height 29
paste input "56364"
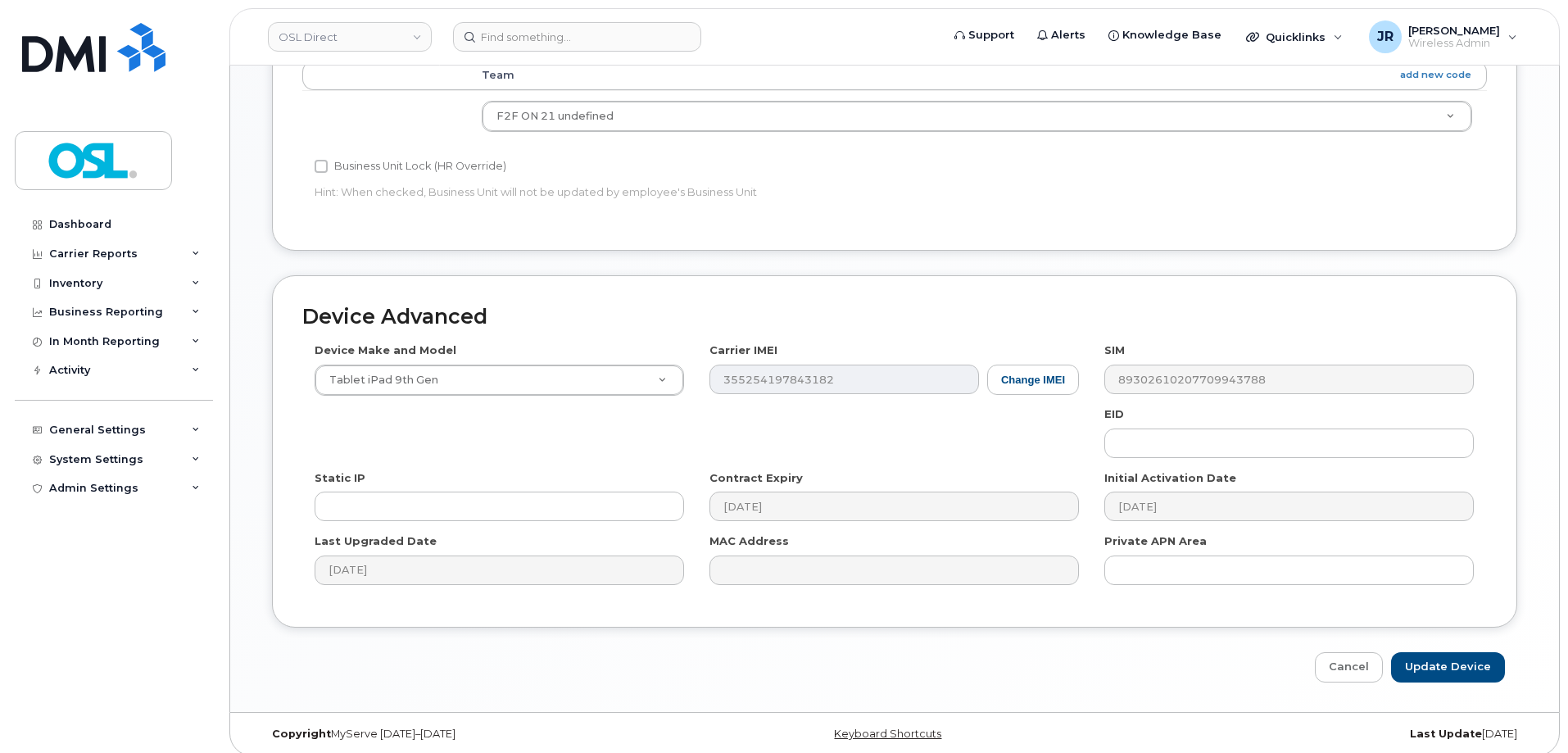
scroll to position [750, 0]
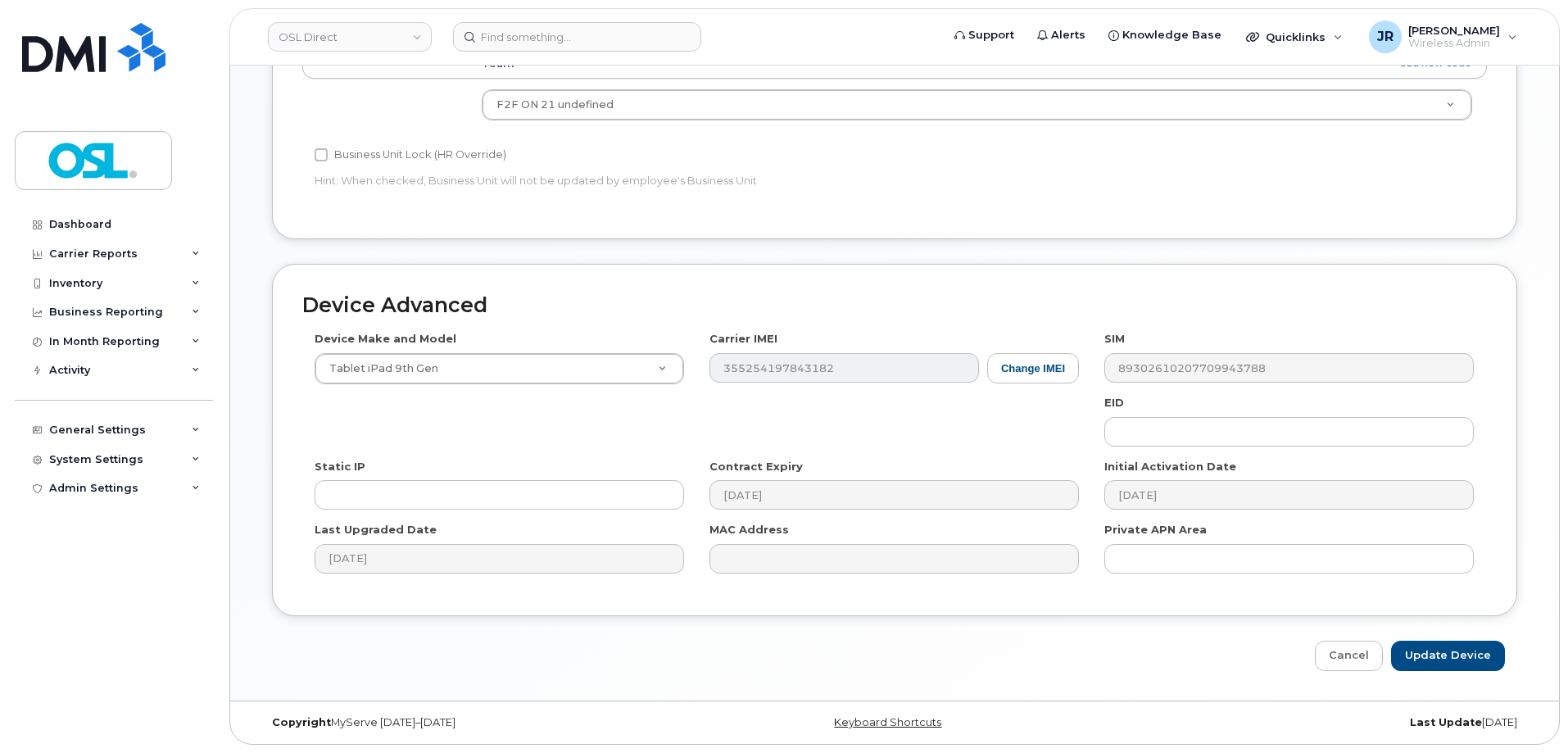
type input "REKA000156364"
click at [1439, 671] on div "Edit Device Device General Usama Ahmed Employee Number: Employee Status: active…" at bounding box center [894, 8] width 1328 height 1386
click at [1500, 663] on input "Update Device" at bounding box center [1448, 655] width 114 height 30
type input "Saving..."
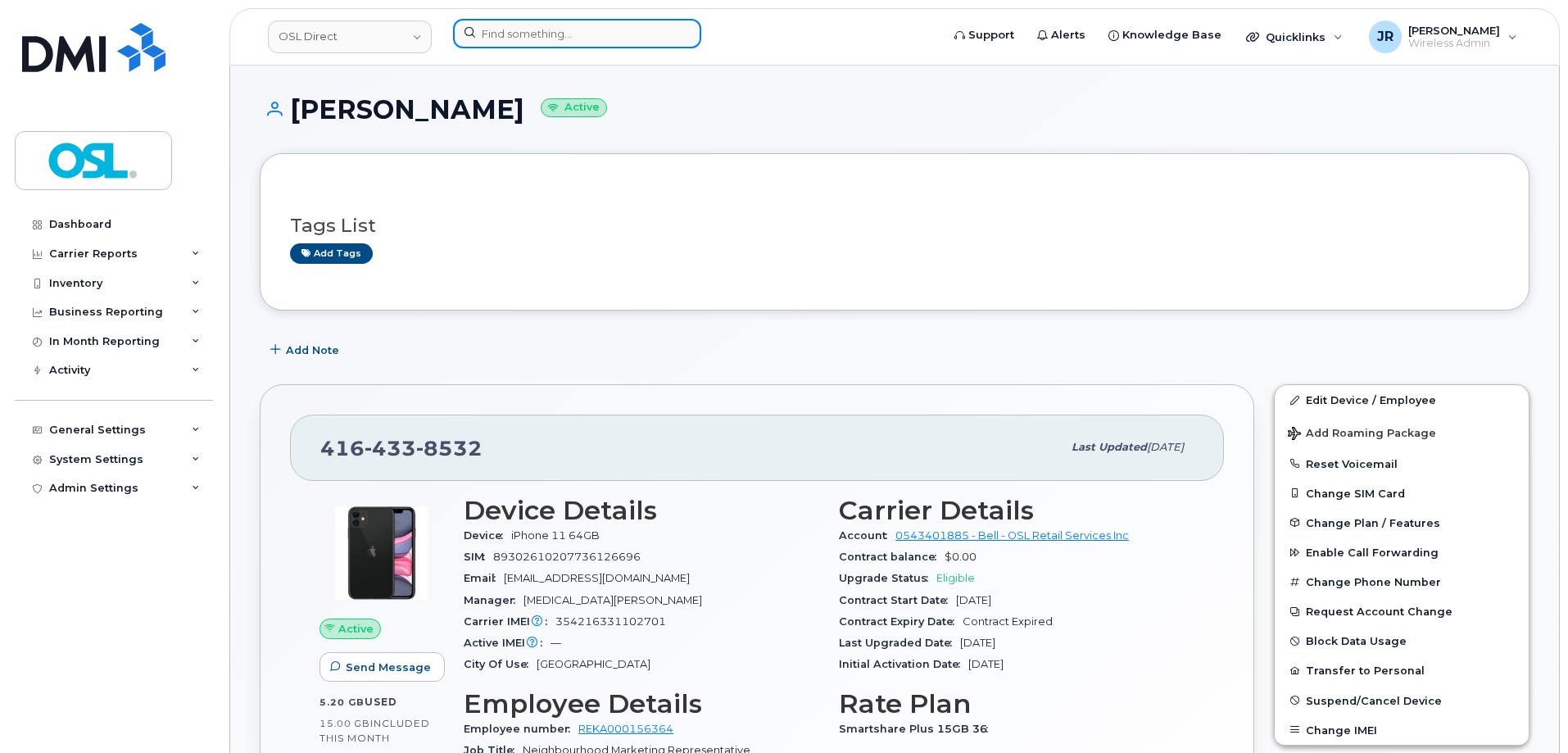
click at [625, 33] on input at bounding box center [577, 33] width 248 height 29
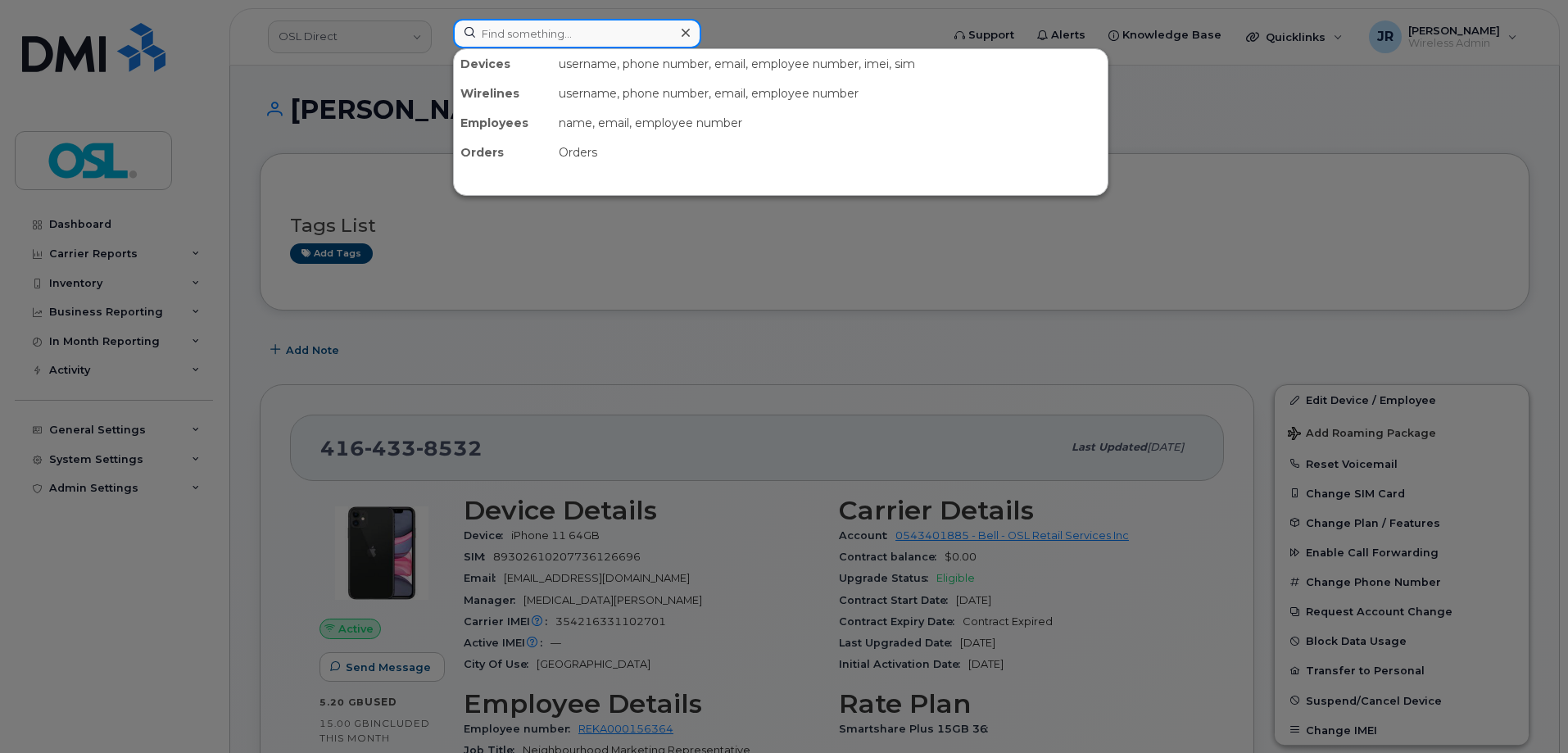
paste input "6475468904"
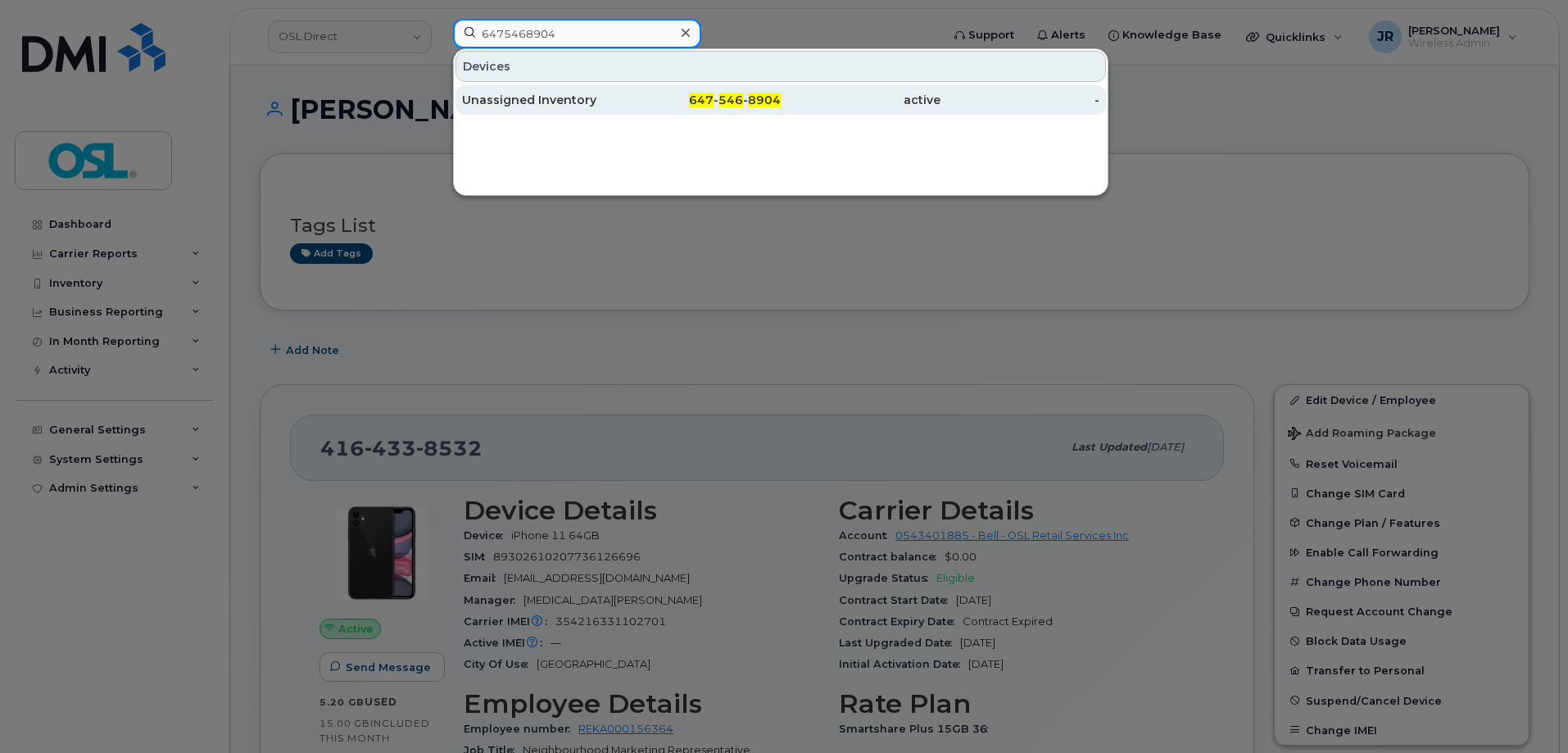
type input "6475468904"
click at [523, 91] on div "Unassigned Inventory" at bounding box center [541, 100] width 160 height 29
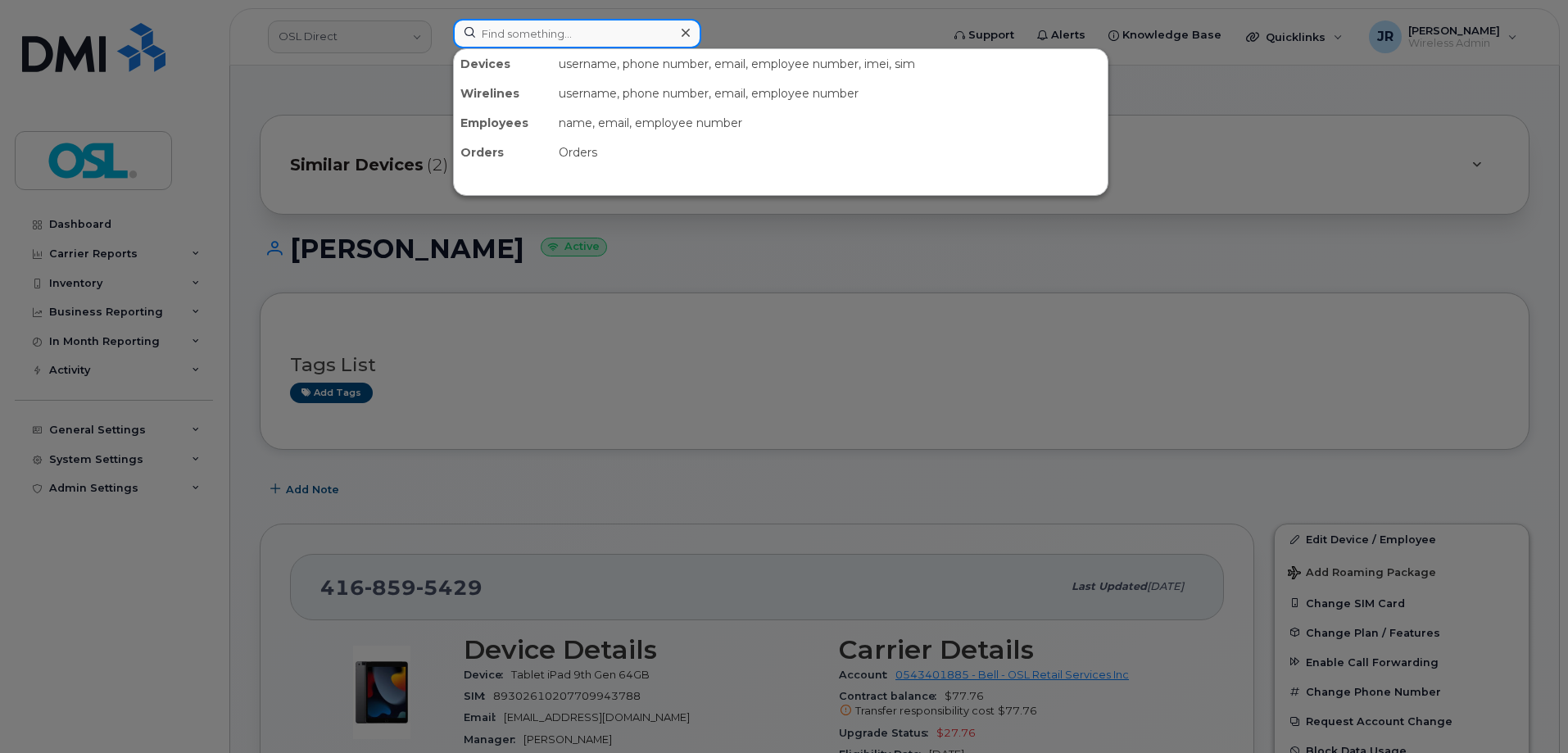
click at [550, 39] on input at bounding box center [577, 33] width 248 height 29
paste input "Retrieving data. Wait a few seconds and try to cut or copy again."
type input "Retrieving data. Wait a few seconds and try to cut or copy again."
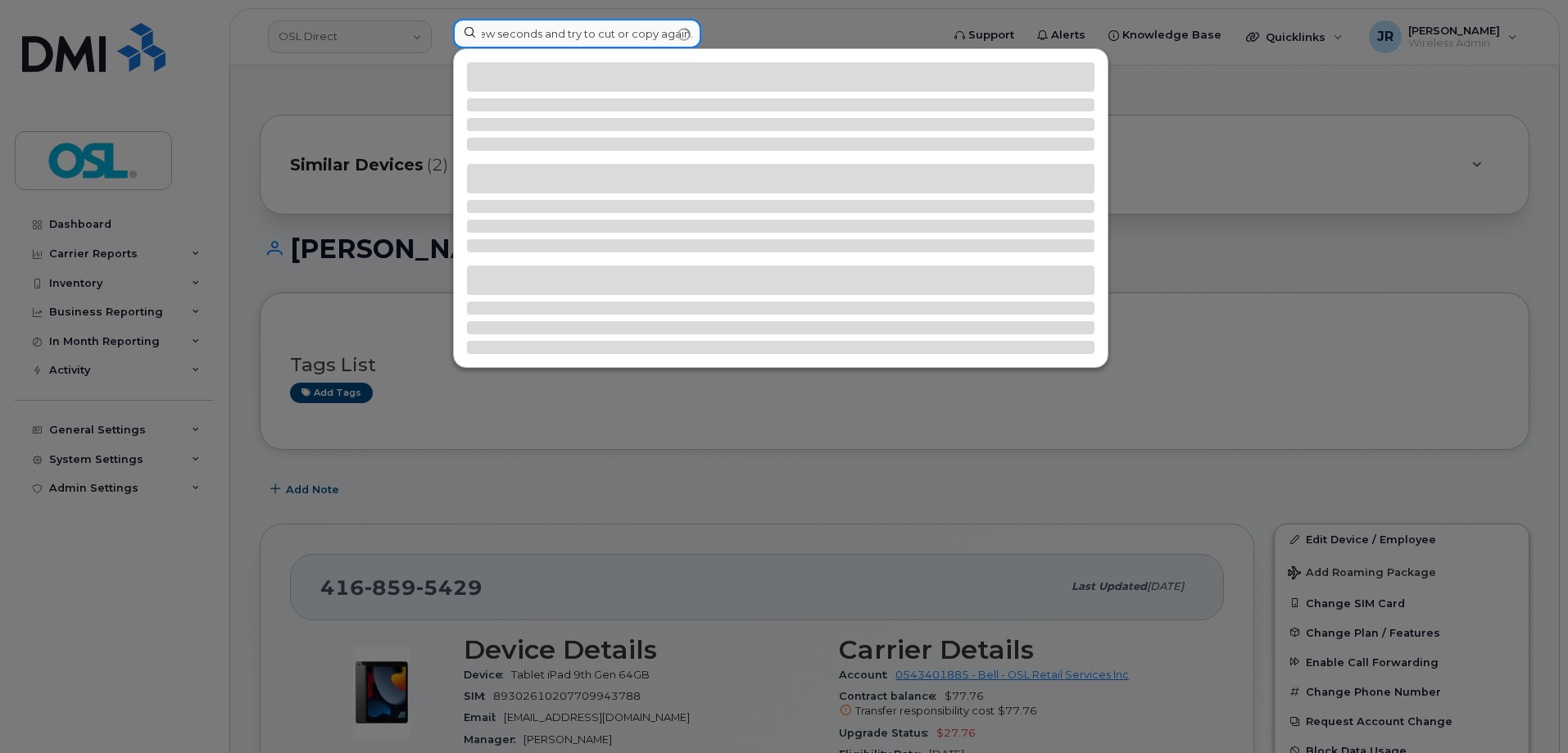
click at [683, 30] on input "Retrieving data. Wait a few seconds and try to cut or copy again." at bounding box center [577, 33] width 248 height 29
click at [697, 33] on input "Retrieving data. Wait a few seconds and try to cut or copy again." at bounding box center [577, 33] width 248 height 29
click at [678, 35] on input "Retrieving data. Wait a few seconds and try to cut or copy again." at bounding box center [577, 33] width 248 height 29
click at [592, 34] on input "Retrieving data. Wait a few seconds and try to cut or copy again." at bounding box center [577, 33] width 248 height 29
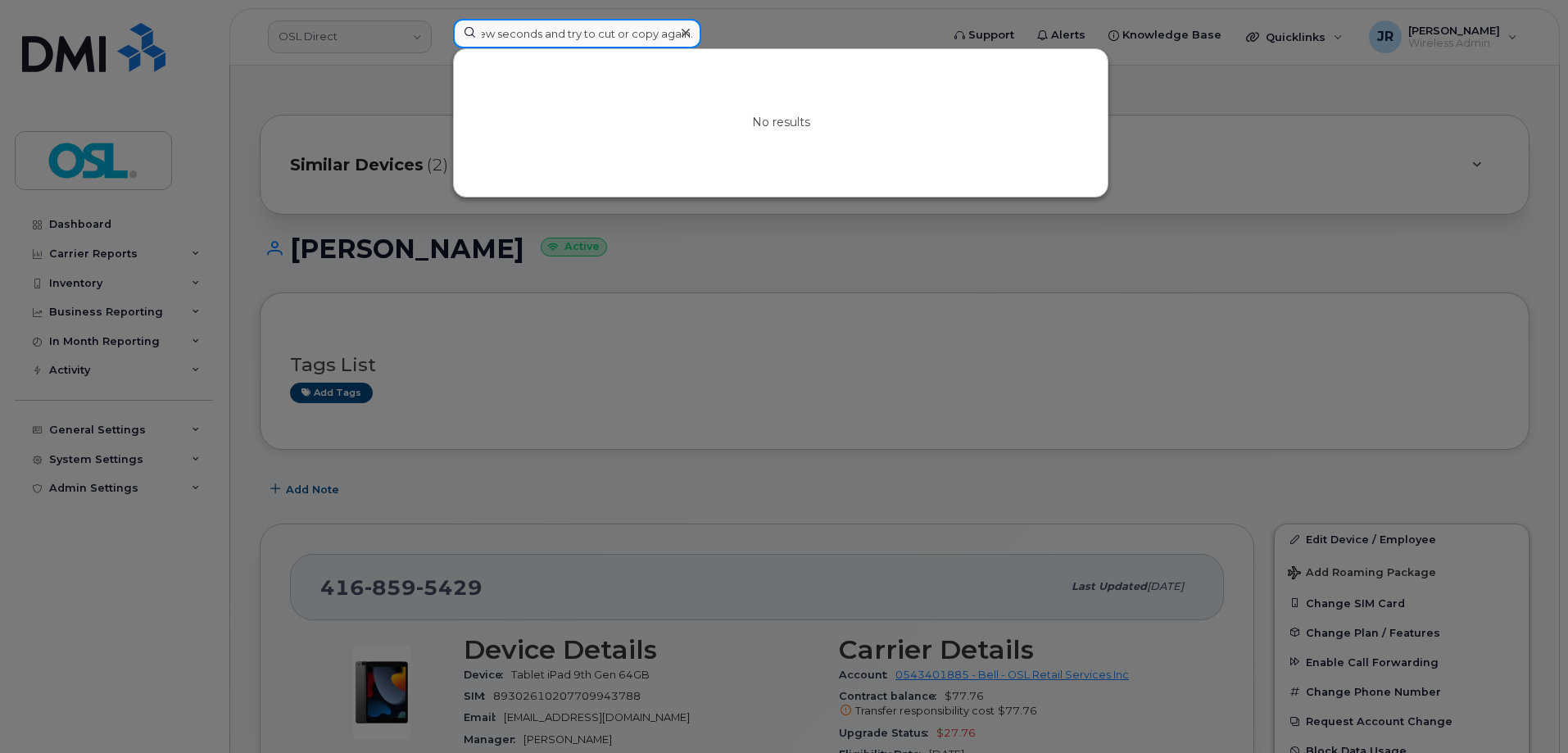
click at [592, 34] on input "Retrieving data. Wait a few seconds and try to cut or copy again." at bounding box center [577, 33] width 248 height 29
paste input "4169860932"
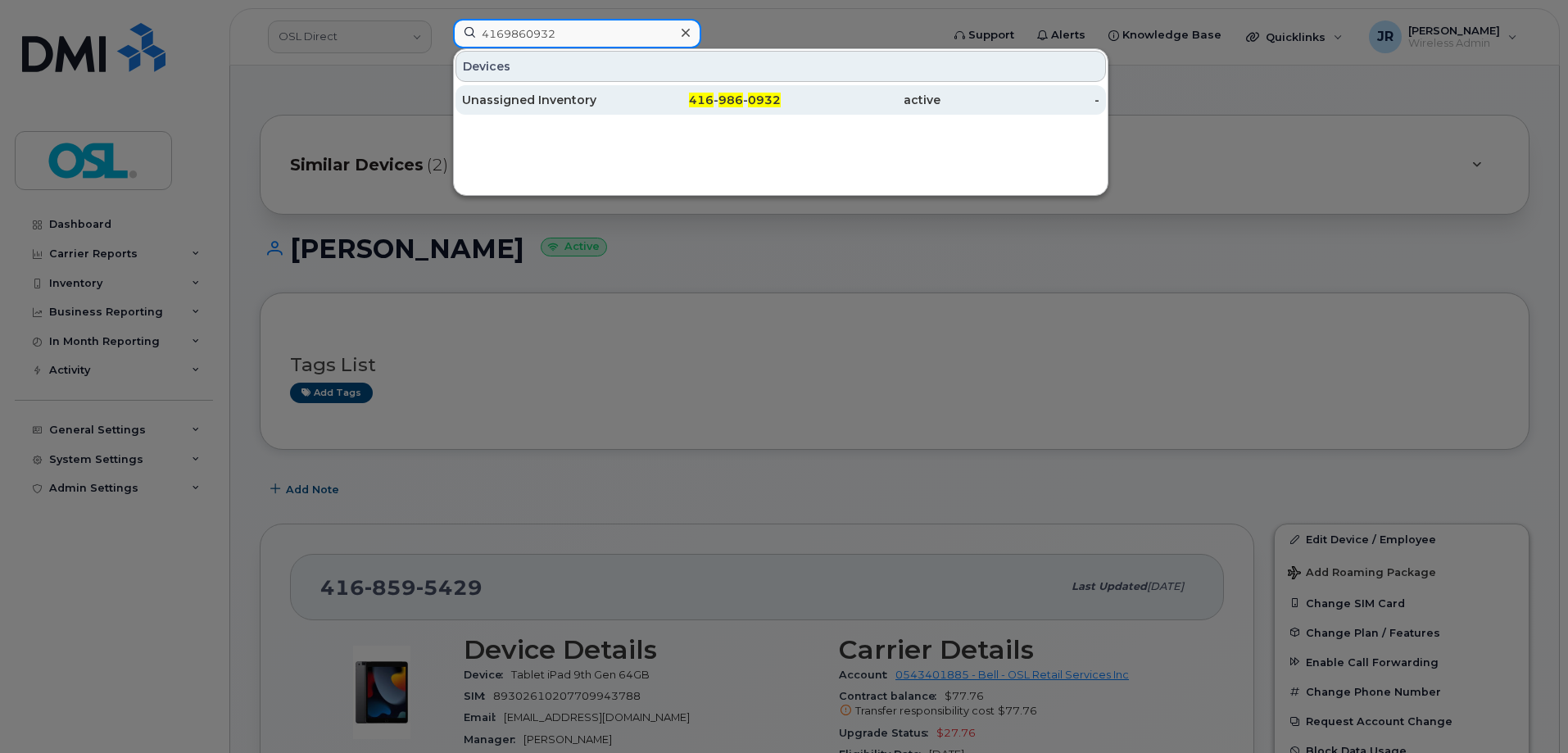
type input "4169860932"
click at [520, 96] on div "Unassigned Inventory" at bounding box center [541, 100] width 160 height 16
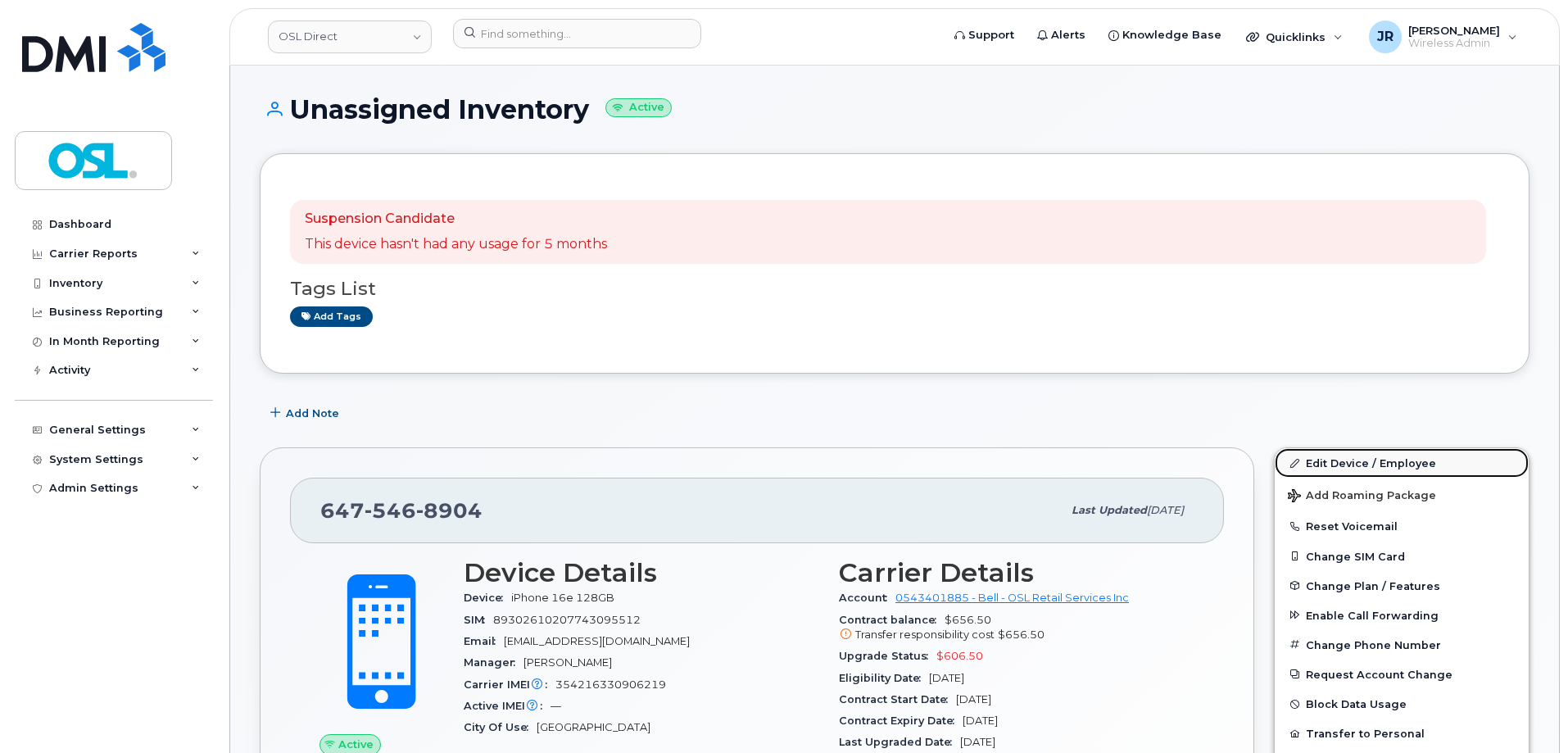
click at [1370, 466] on link "Edit Device / Employee" at bounding box center [1402, 463] width 254 height 29
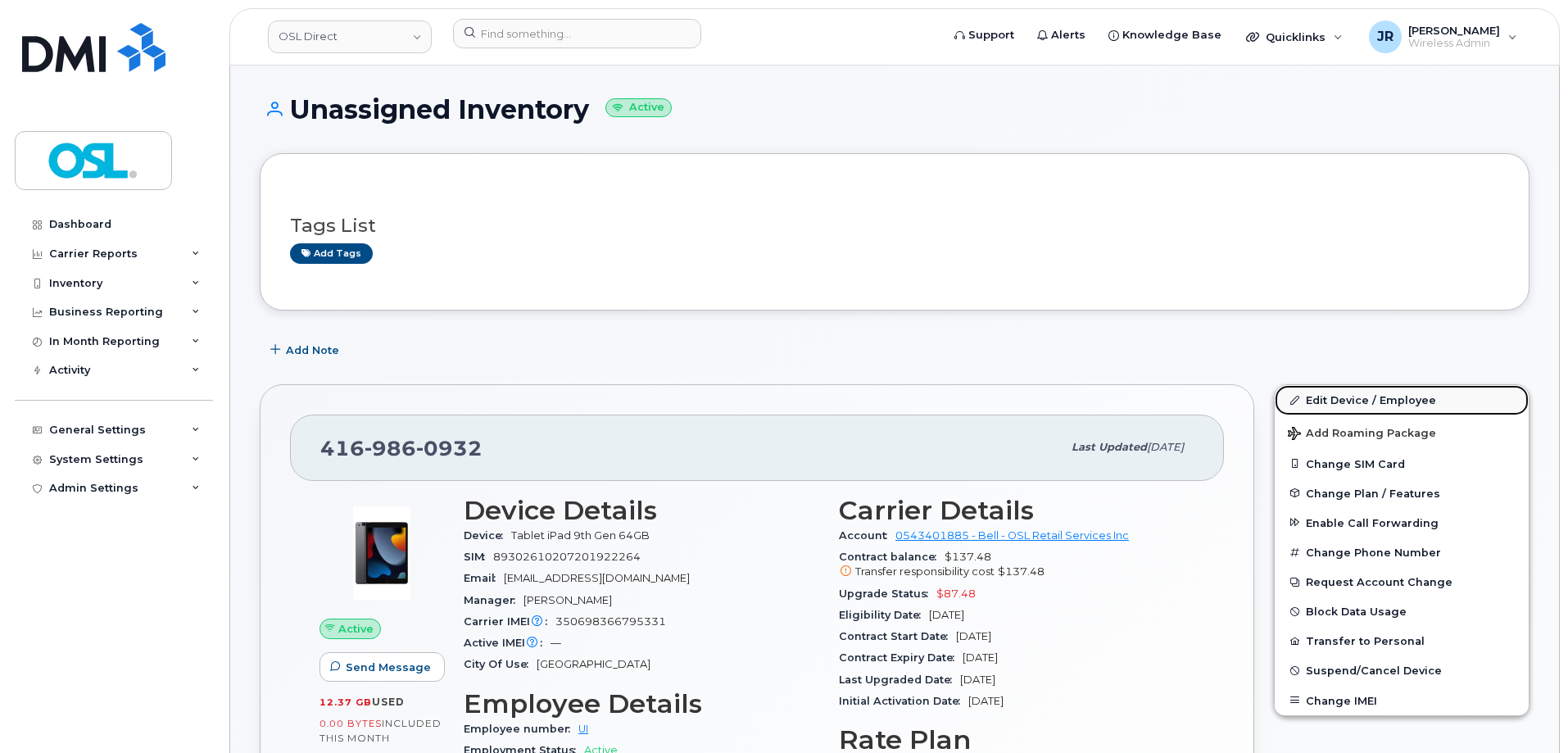
click at [1342, 386] on link "Edit Device / Employee" at bounding box center [1402, 400] width 254 height 29
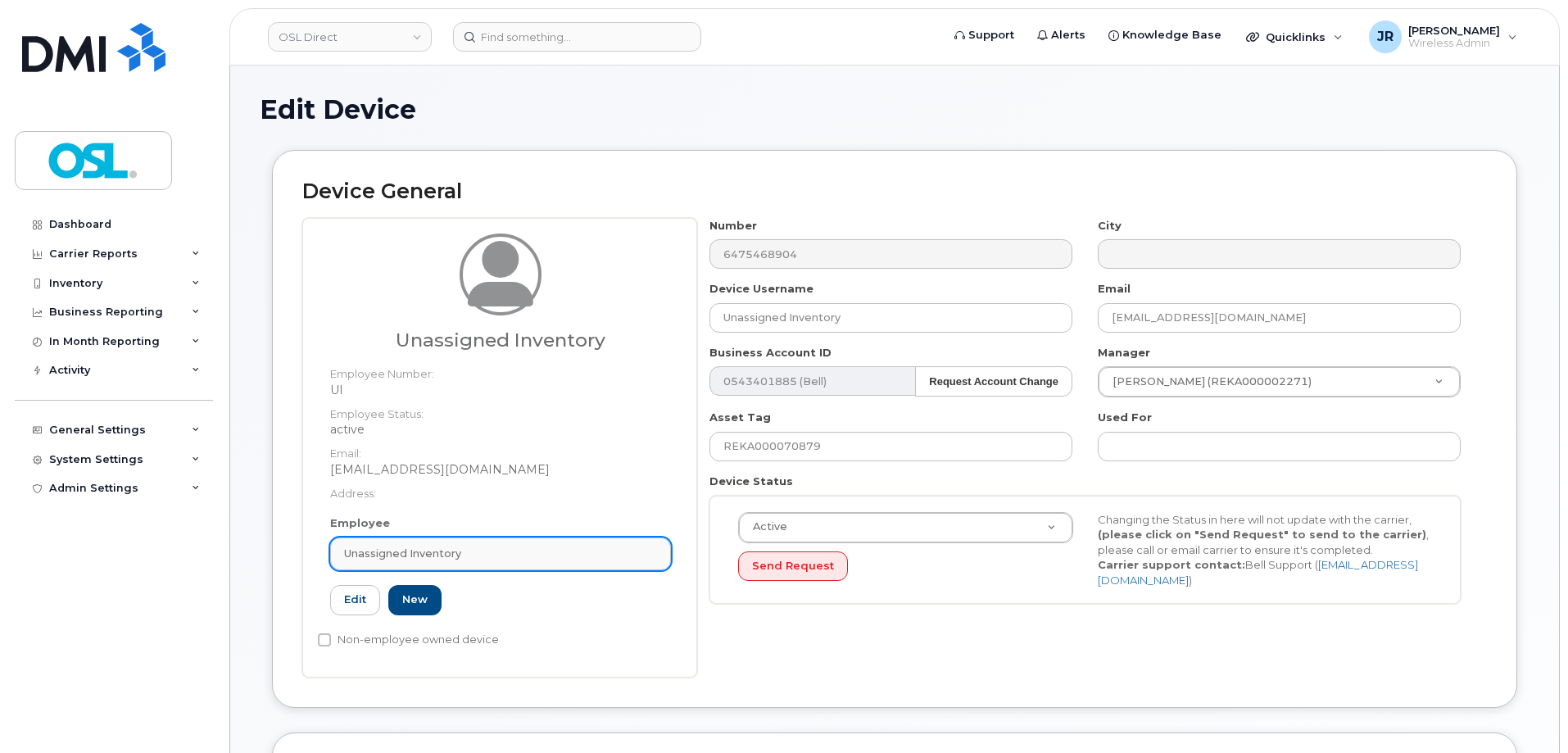
click at [482, 553] on div "Unassigned Inventory" at bounding box center [501, 553] width 313 height 16
paste input "REKA000156393"
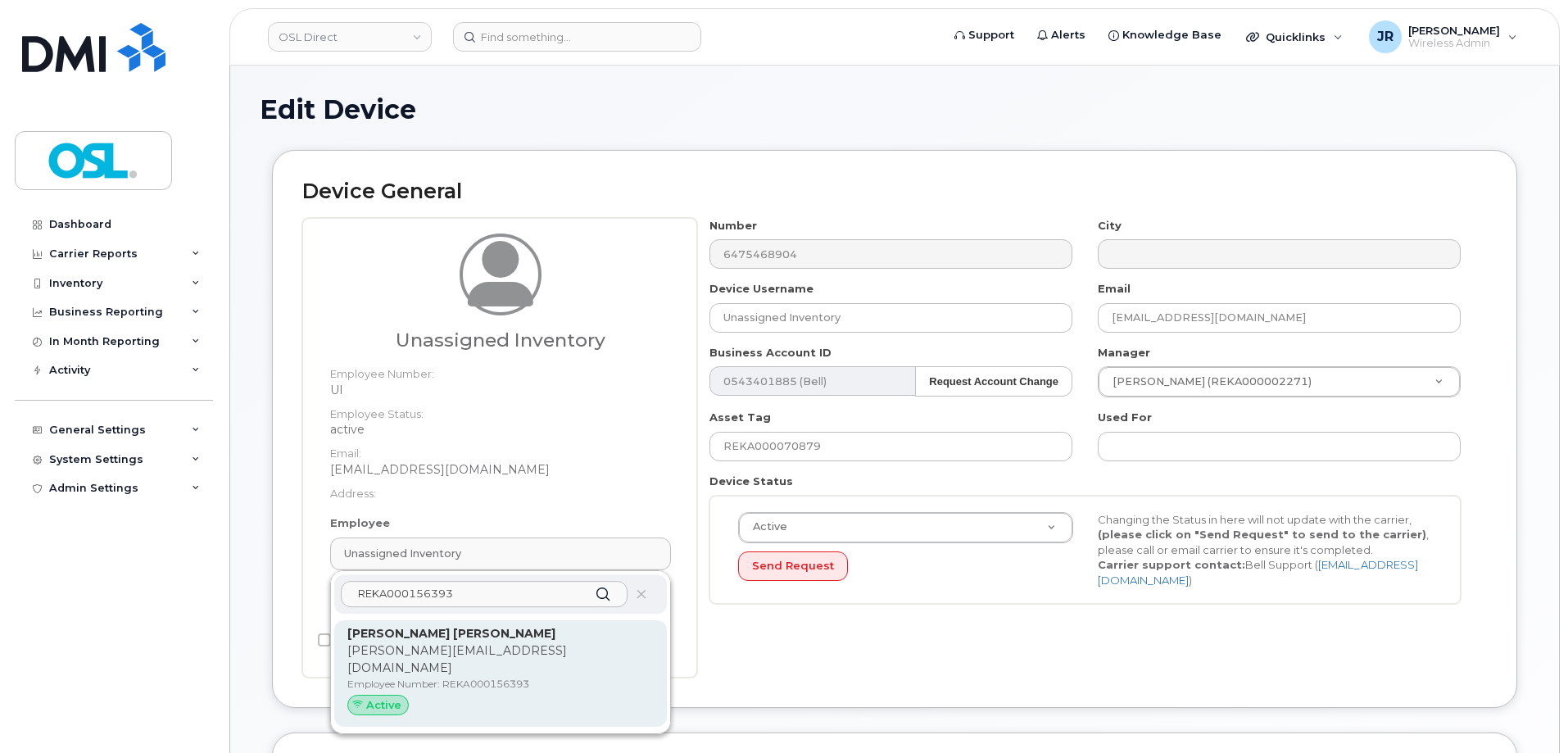
type input "REKA000156393"
click at [480, 636] on p "[PERSON_NAME] [PERSON_NAME]" at bounding box center [501, 634] width 307 height 17
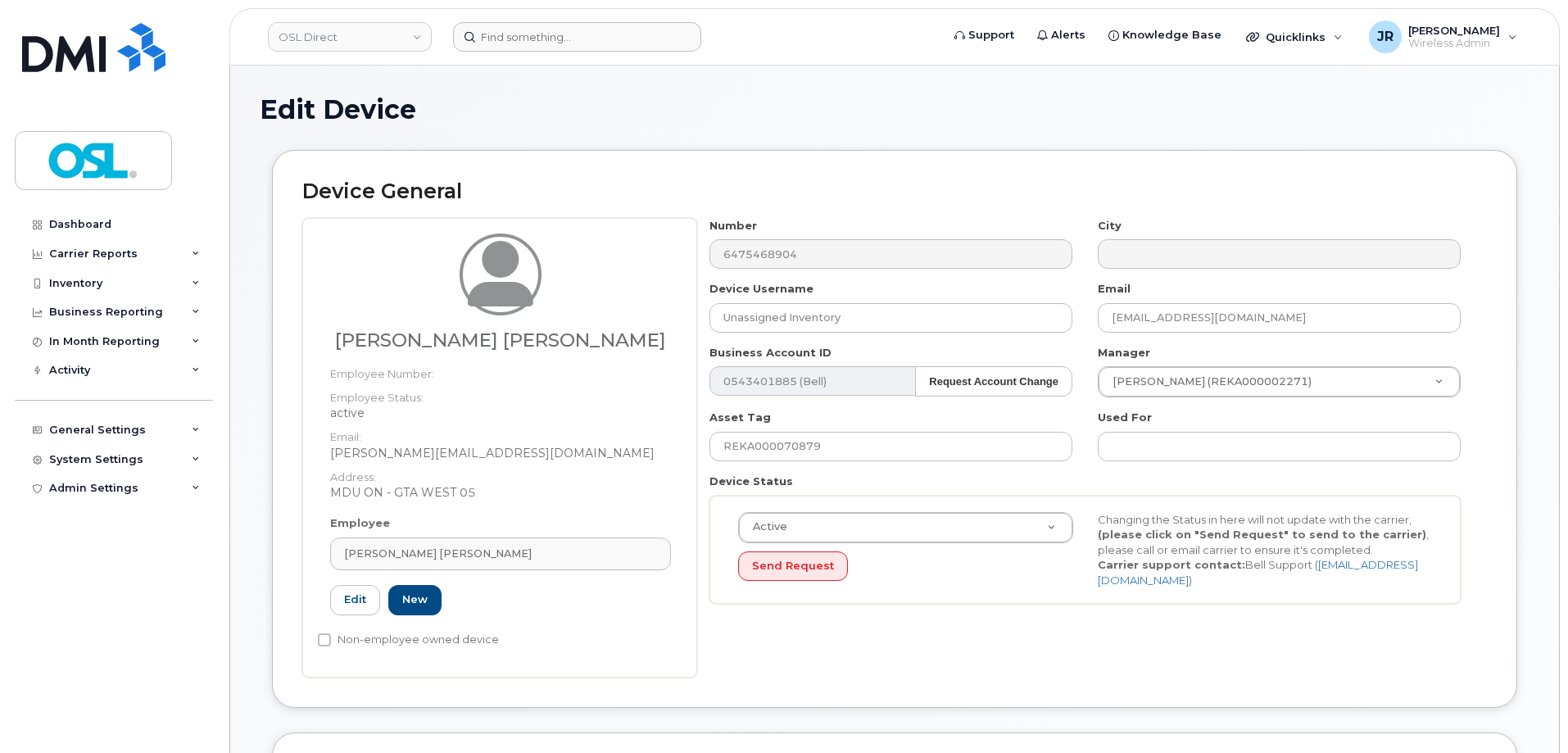
type input "REKA000156393"
type input "[PERSON_NAME] [PERSON_NAME]"
type input "[PERSON_NAME][EMAIL_ADDRESS][DOMAIN_NAME]"
type input "34634860"
click at [806, 432] on input "REKA000070879" at bounding box center [891, 446] width 363 height 29
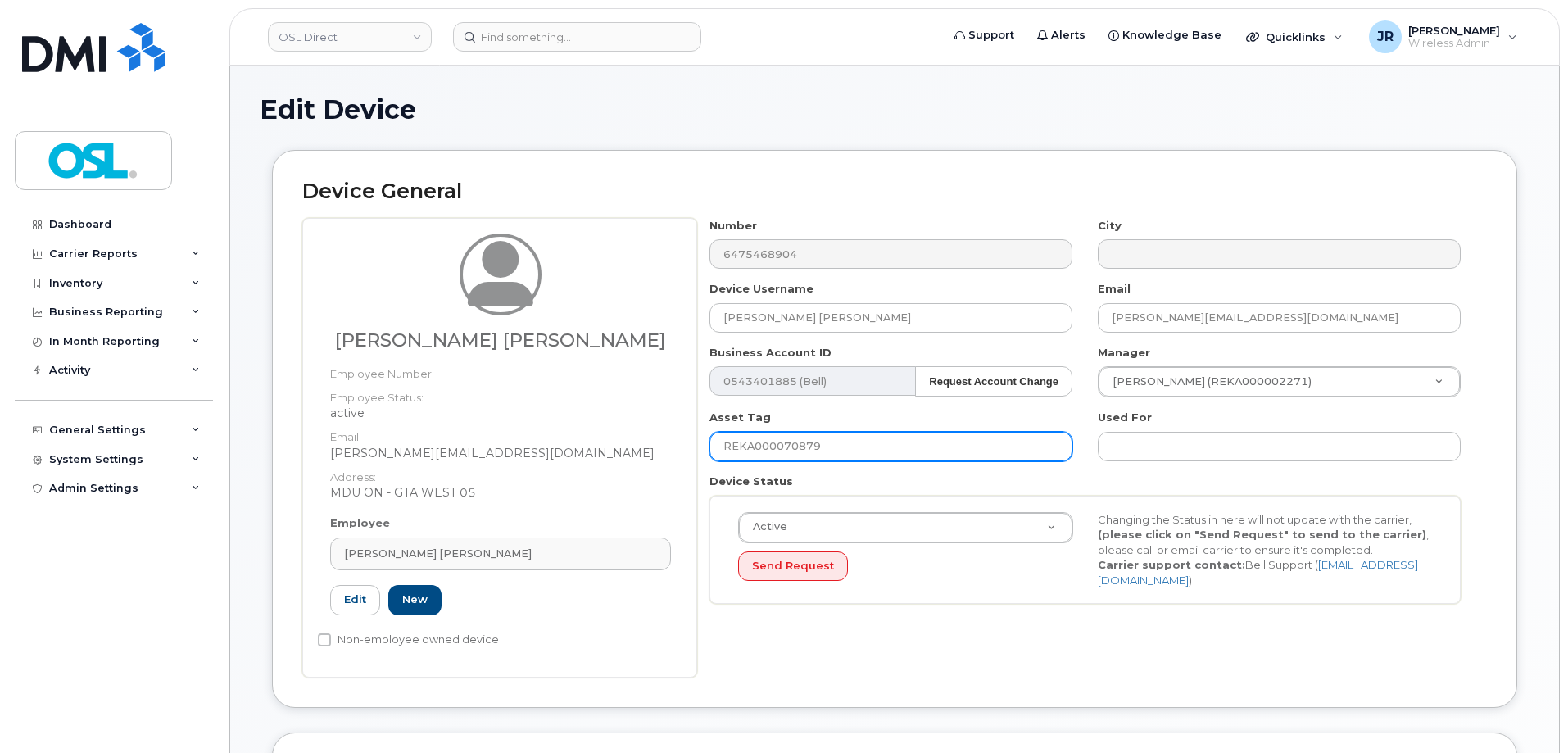
click at [806, 432] on input "REKA000070879" at bounding box center [891, 446] width 363 height 29
paste input "156393"
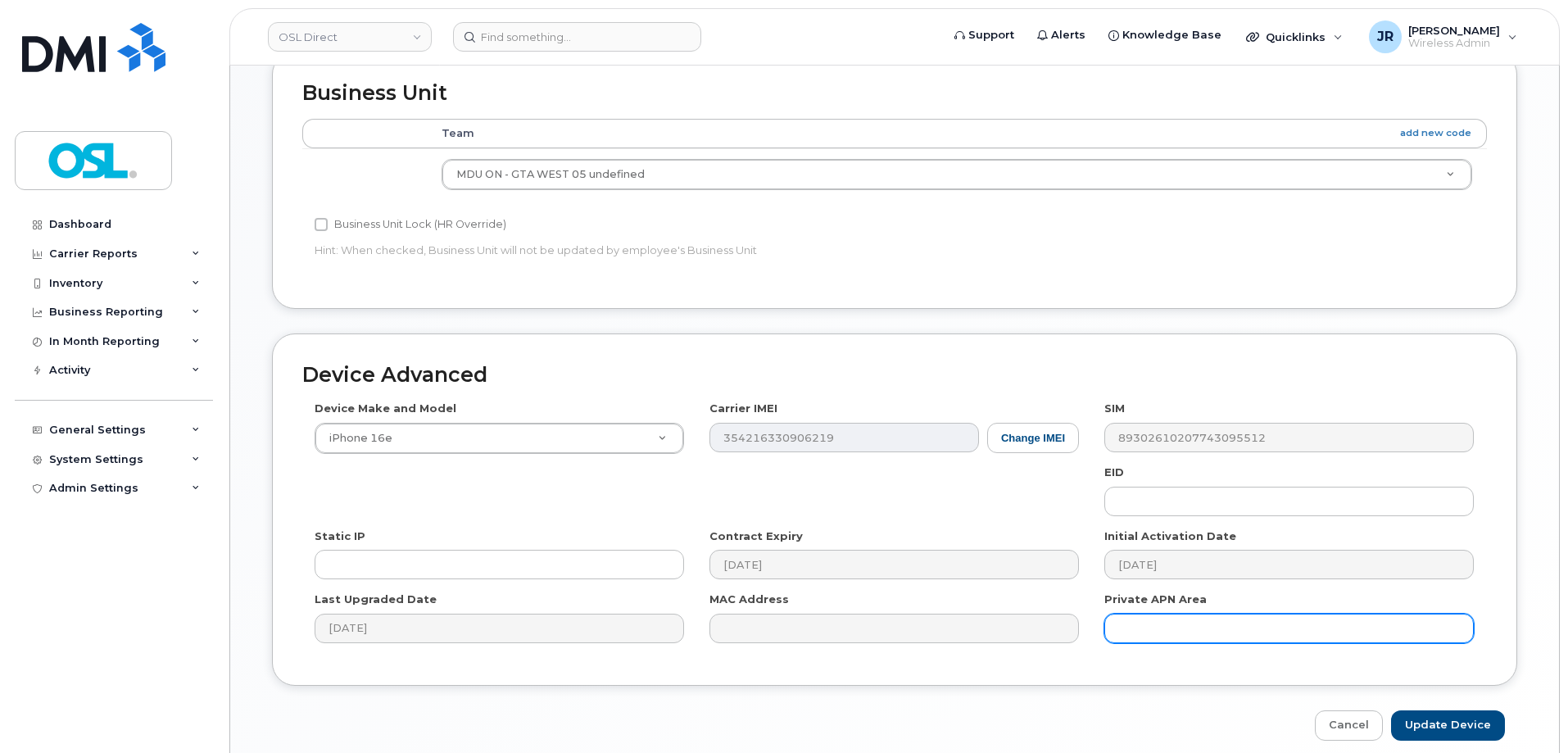
scroll to position [737, 0]
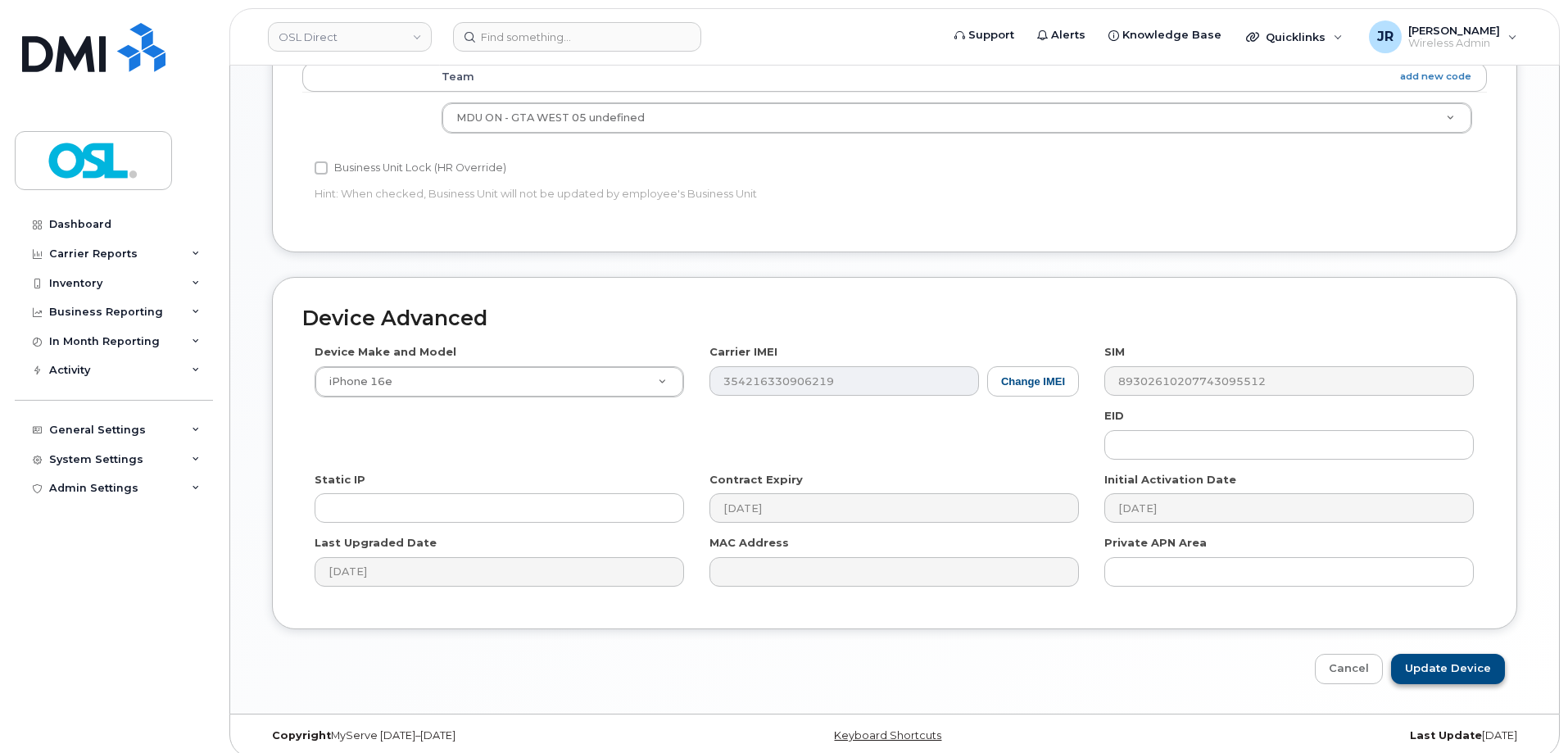
type input "REKA000156393"
click at [1444, 666] on input "Update Device" at bounding box center [1448, 669] width 114 height 30
type input "Saving..."
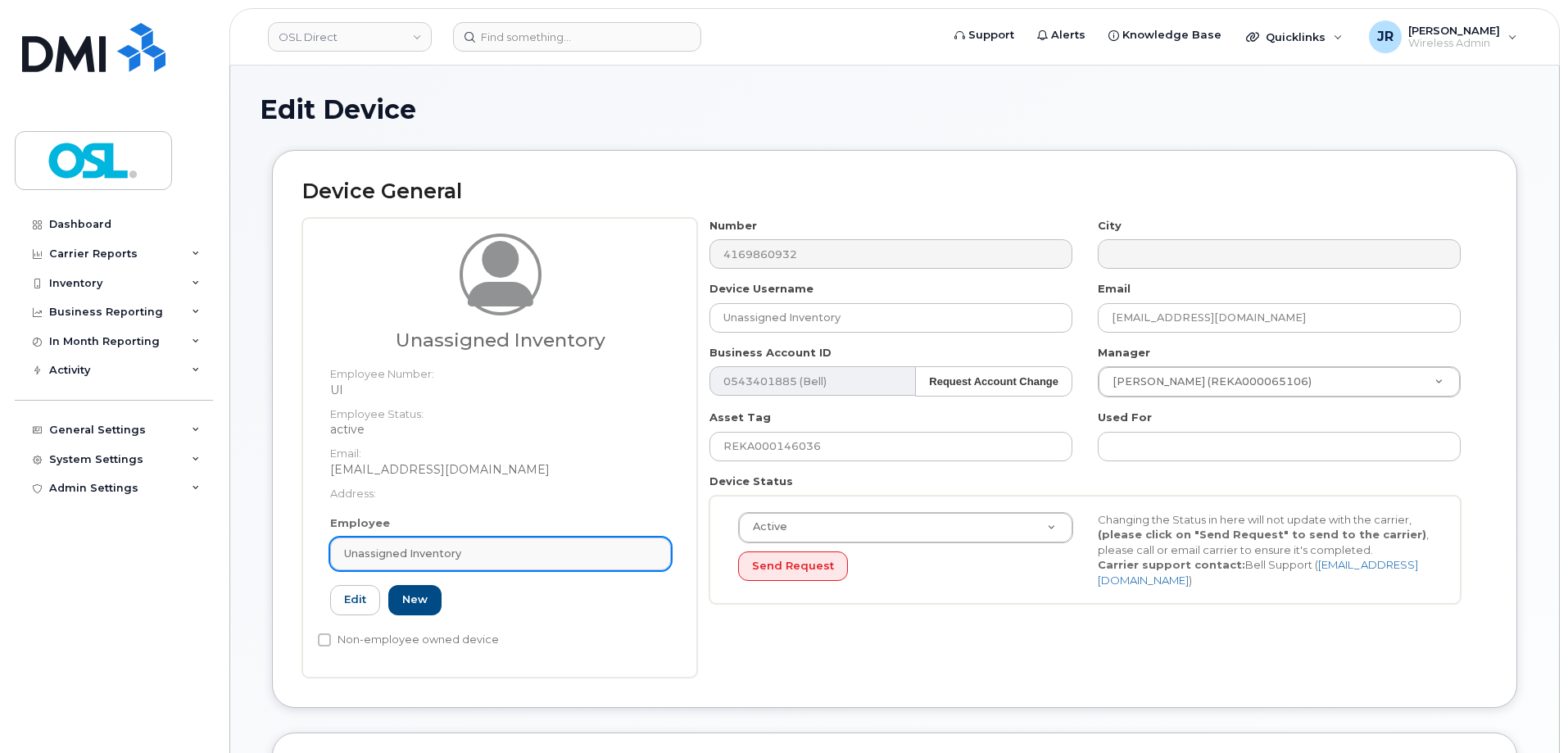
click at [462, 546] on div "Unassigned Inventory" at bounding box center [501, 553] width 313 height 16
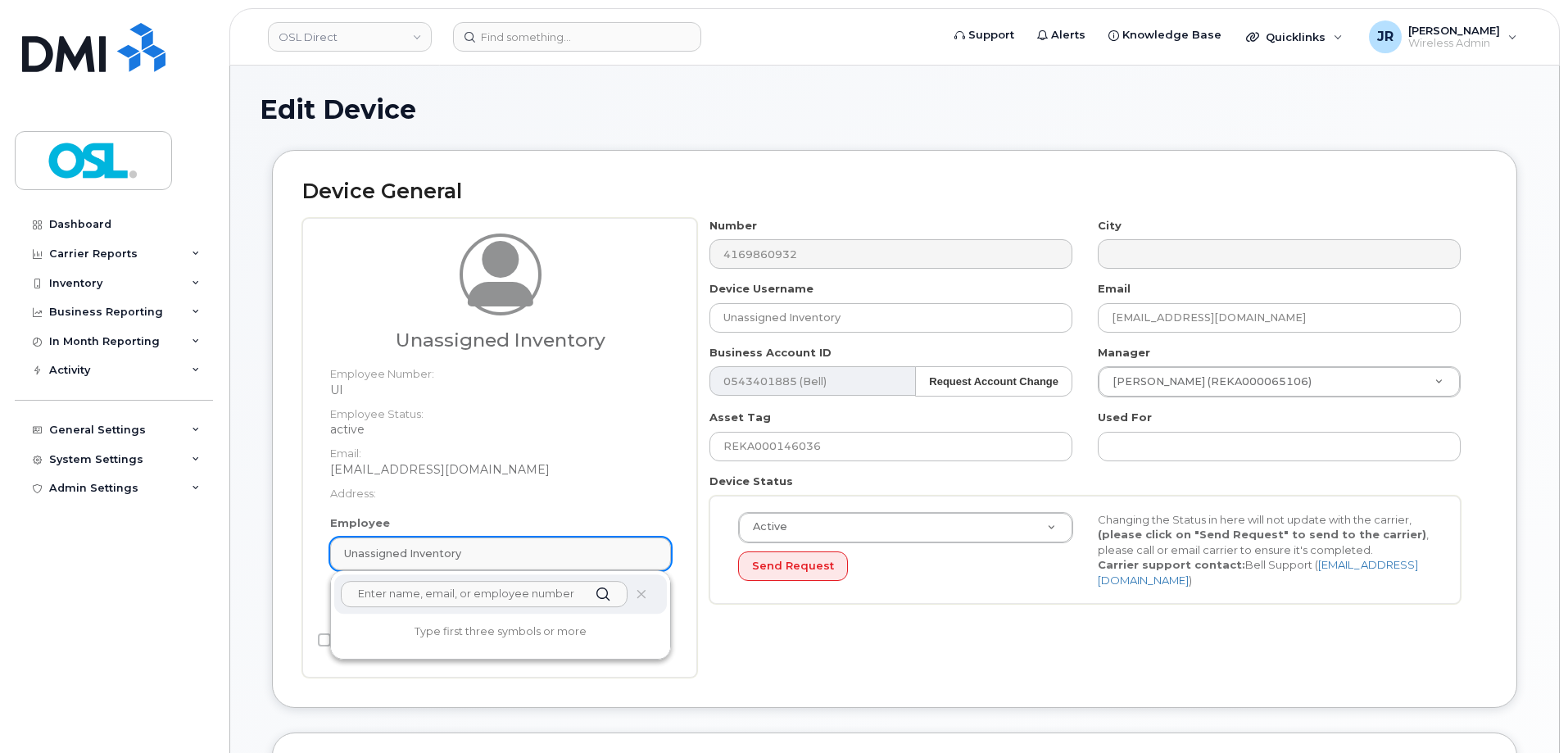
paste input "REKA000156393"
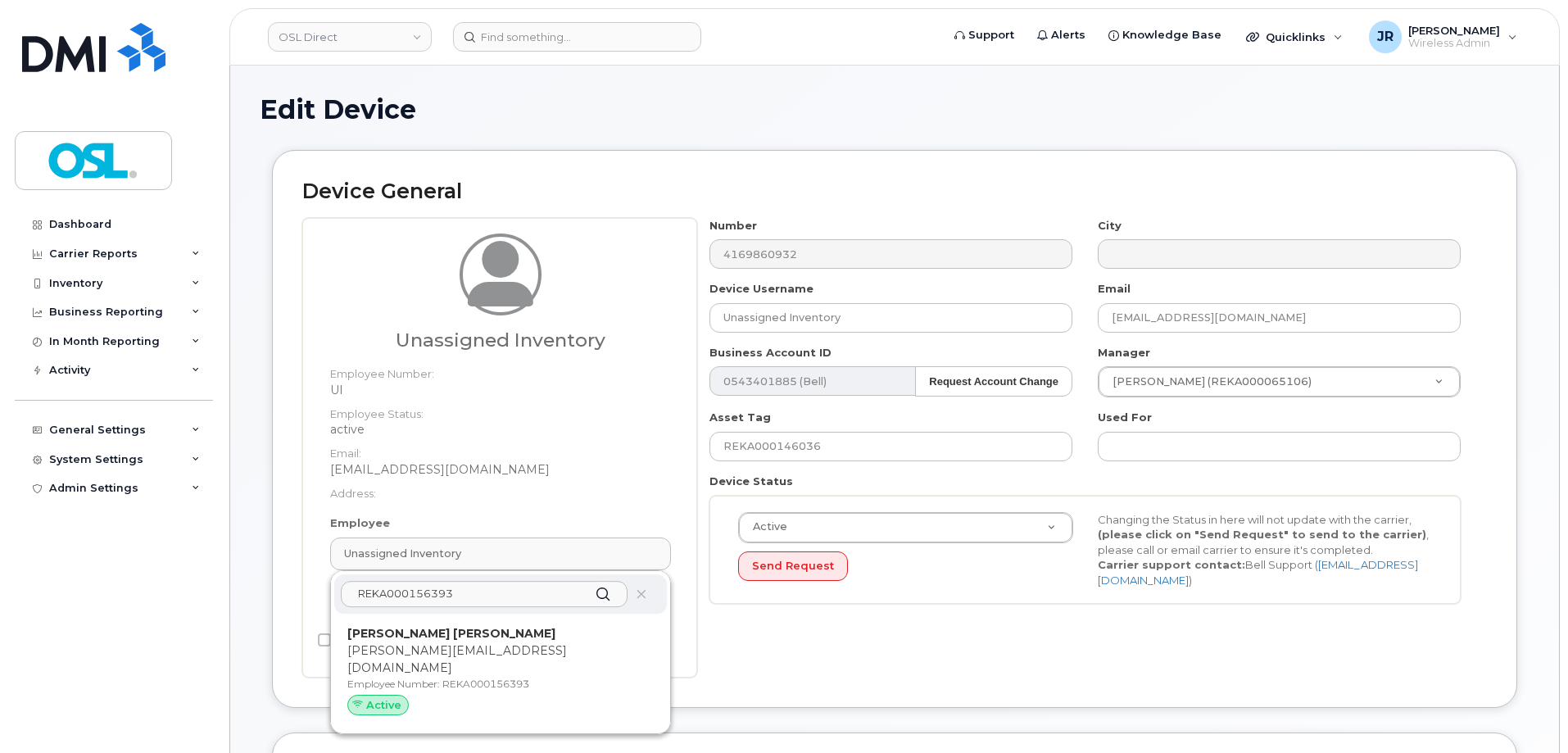
type input "REKA000156393"
click at [445, 655] on p "[PERSON_NAME][EMAIL_ADDRESS][DOMAIN_NAME]" at bounding box center [501, 659] width 307 height 34
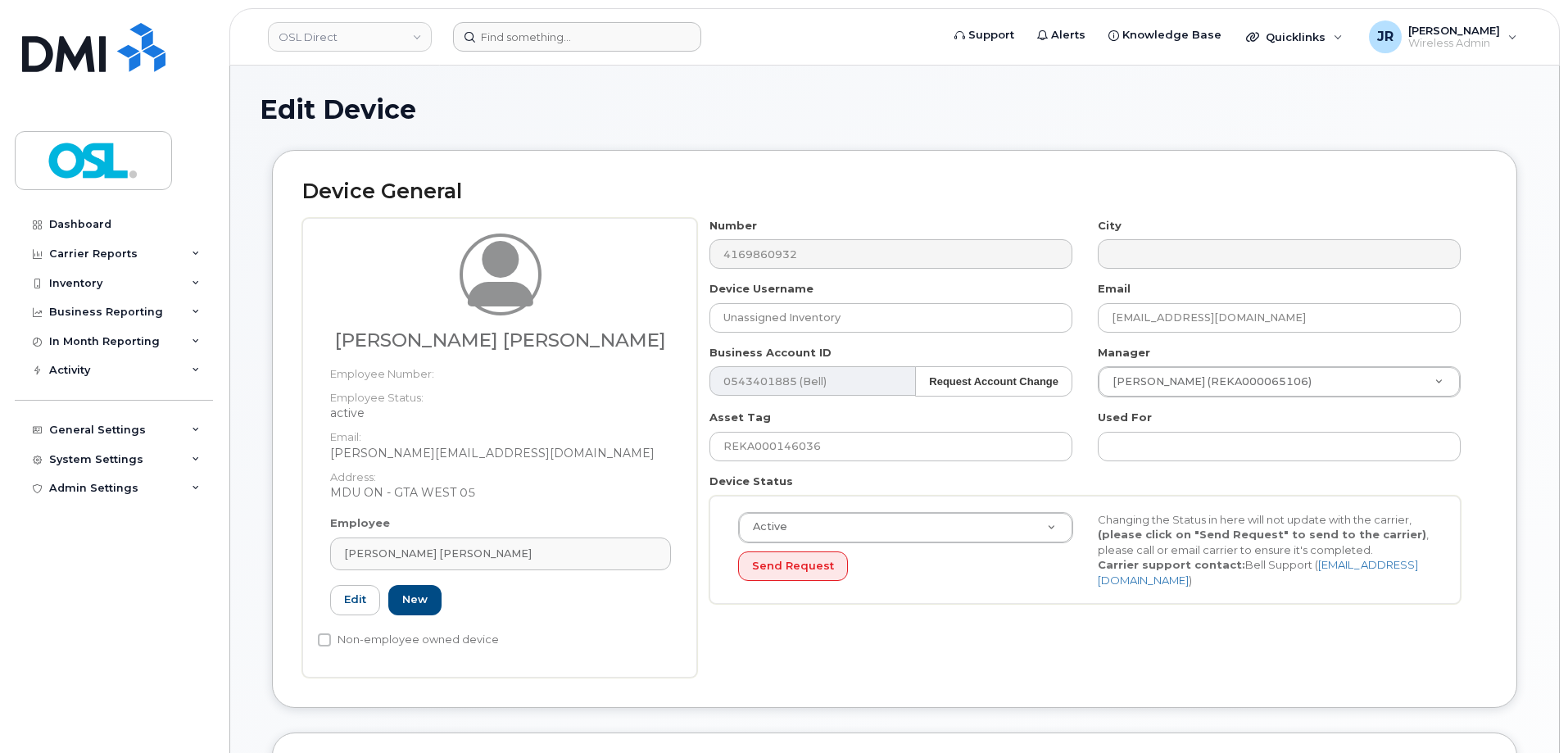
type input "REKA000156393"
type input "[PERSON_NAME] [PERSON_NAME]"
type input "[PERSON_NAME][EMAIL_ADDRESS][DOMAIN_NAME]"
type input "34634860"
click at [816, 451] on input "REKA000146036" at bounding box center [891, 446] width 363 height 29
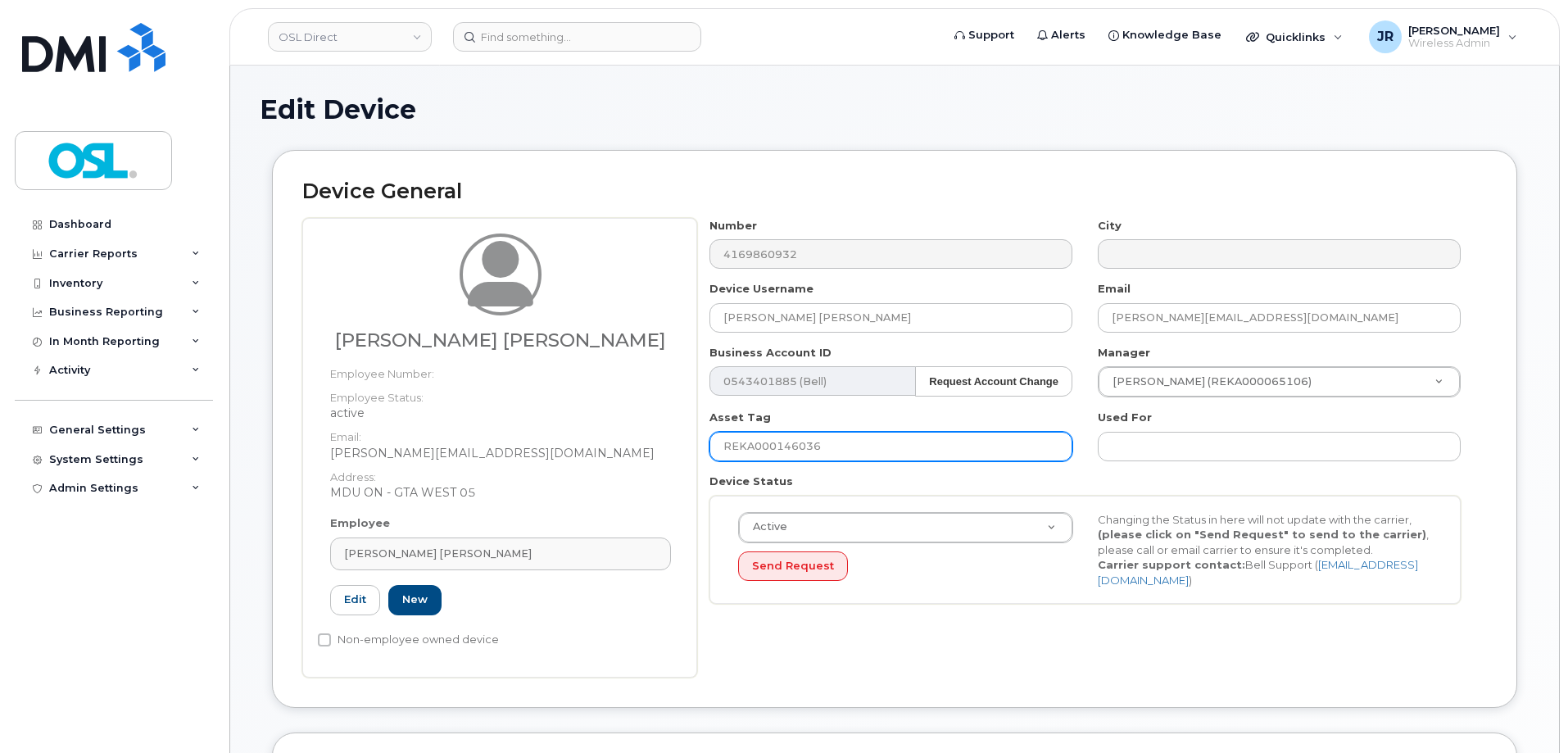
click at [816, 451] on input "REKA000146036" at bounding box center [891, 446] width 363 height 29
paste input "56393"
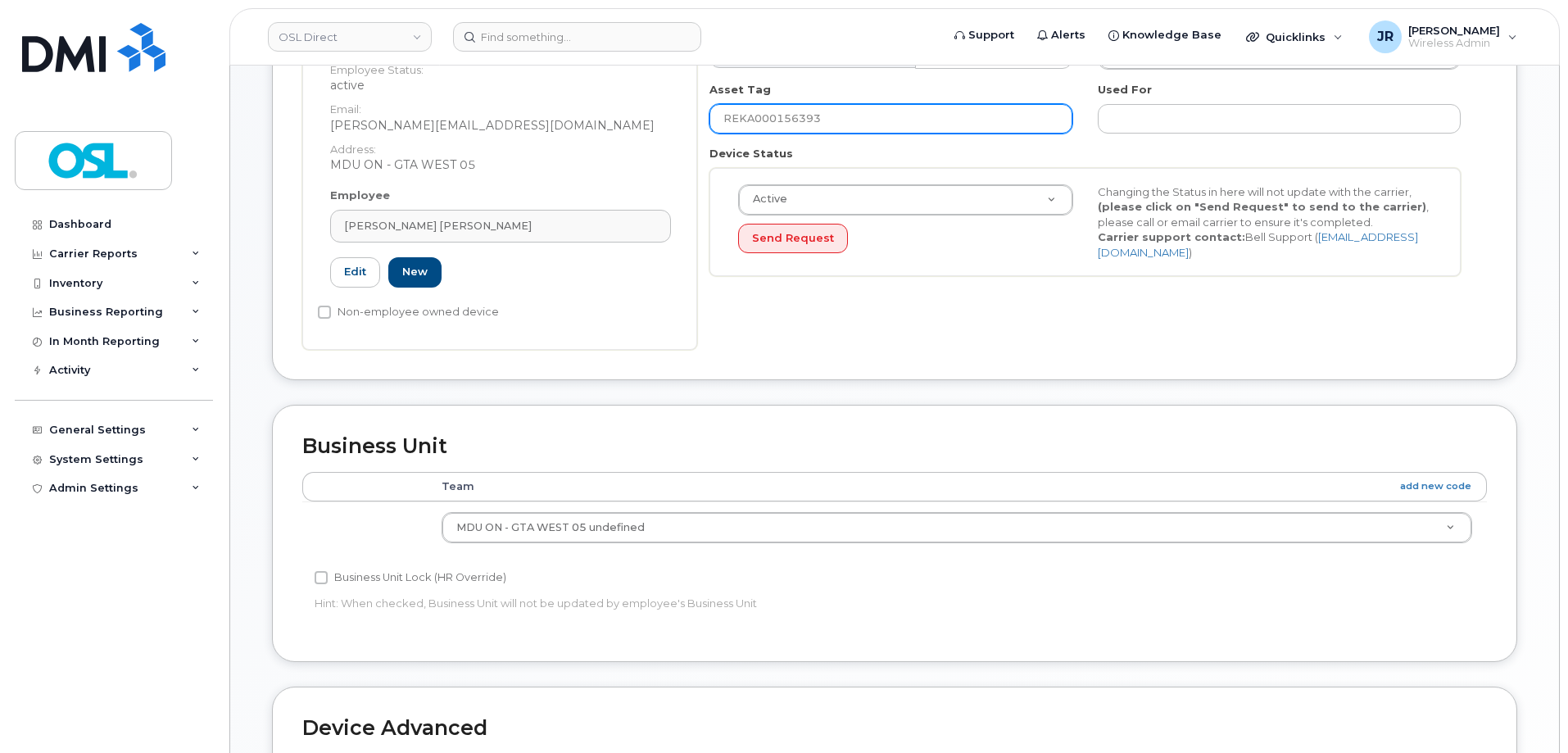
scroll to position [750, 0]
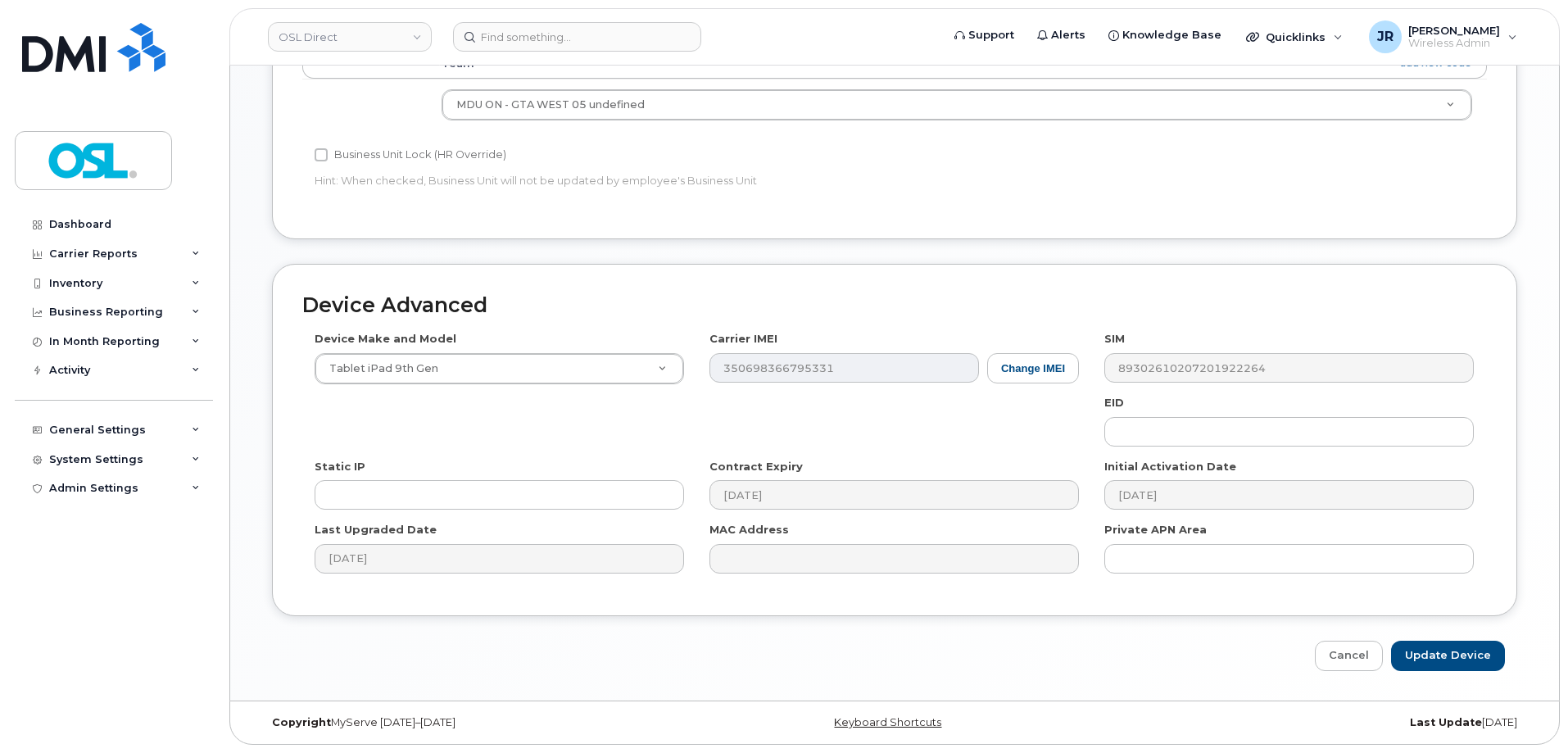
type input "REKA000156393"
click at [1437, 649] on input "Update Device" at bounding box center [1448, 655] width 114 height 30
type input "Saving..."
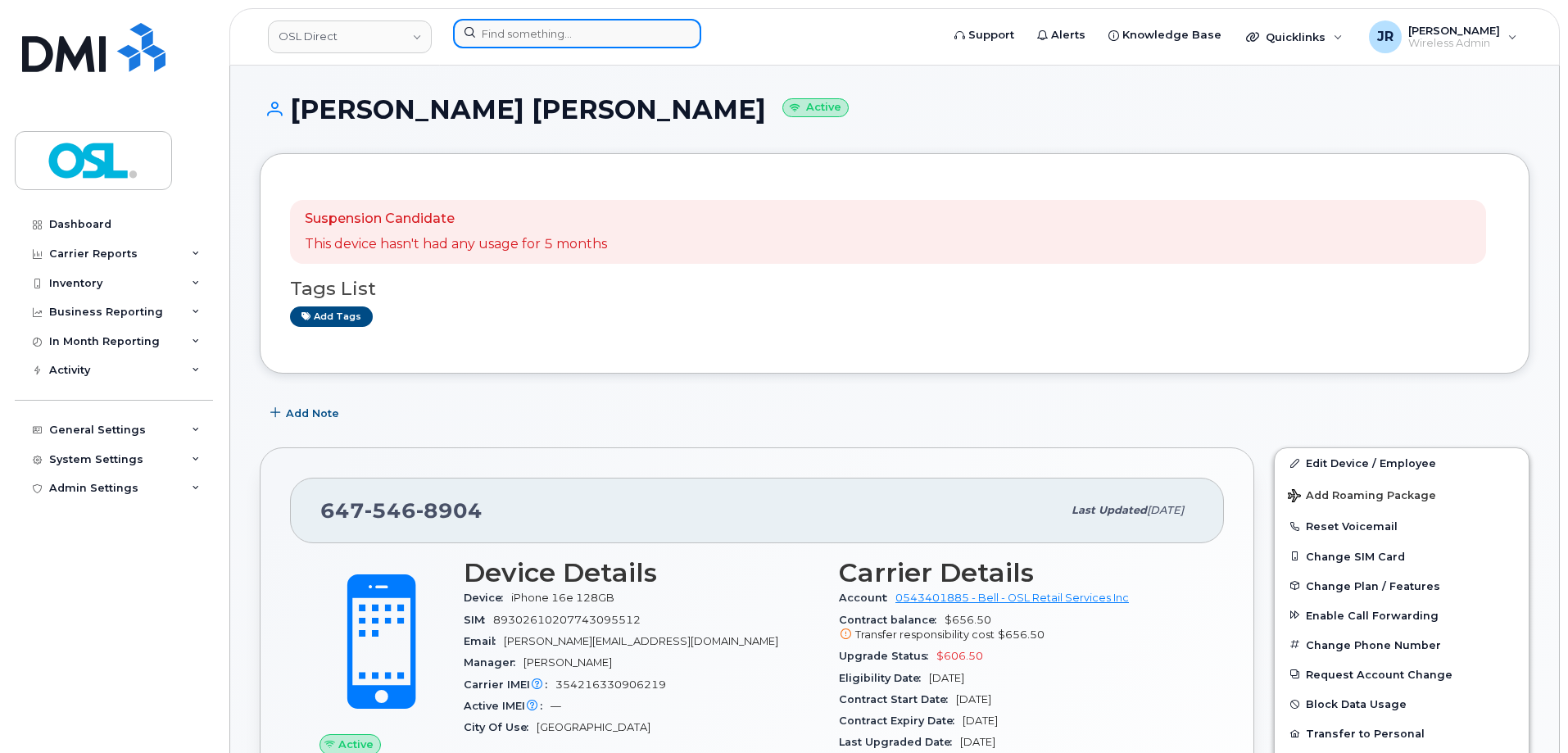
click at [514, 35] on input at bounding box center [577, 33] width 248 height 29
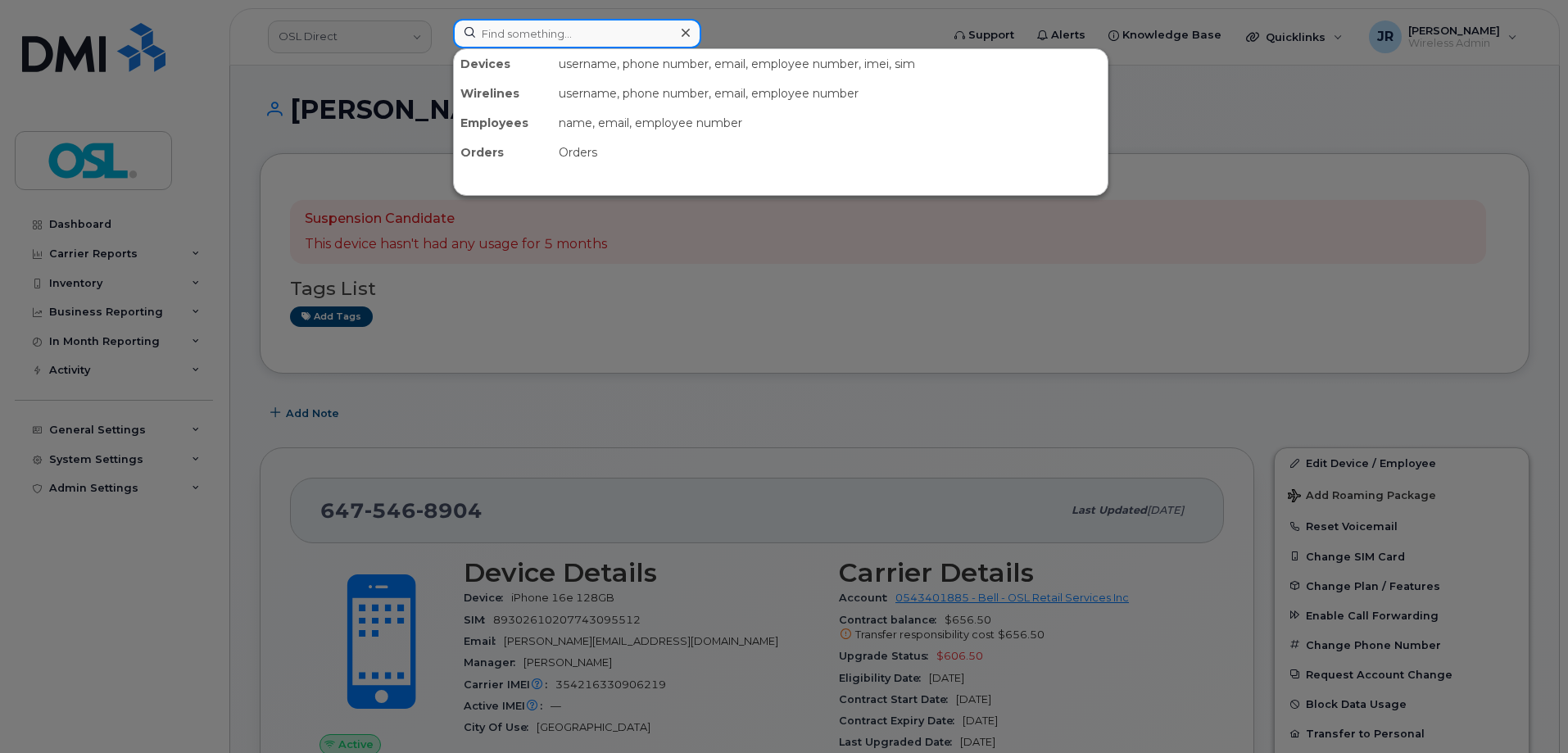
click at [515, 34] on input at bounding box center [577, 33] width 248 height 29
paste input "2045831351"
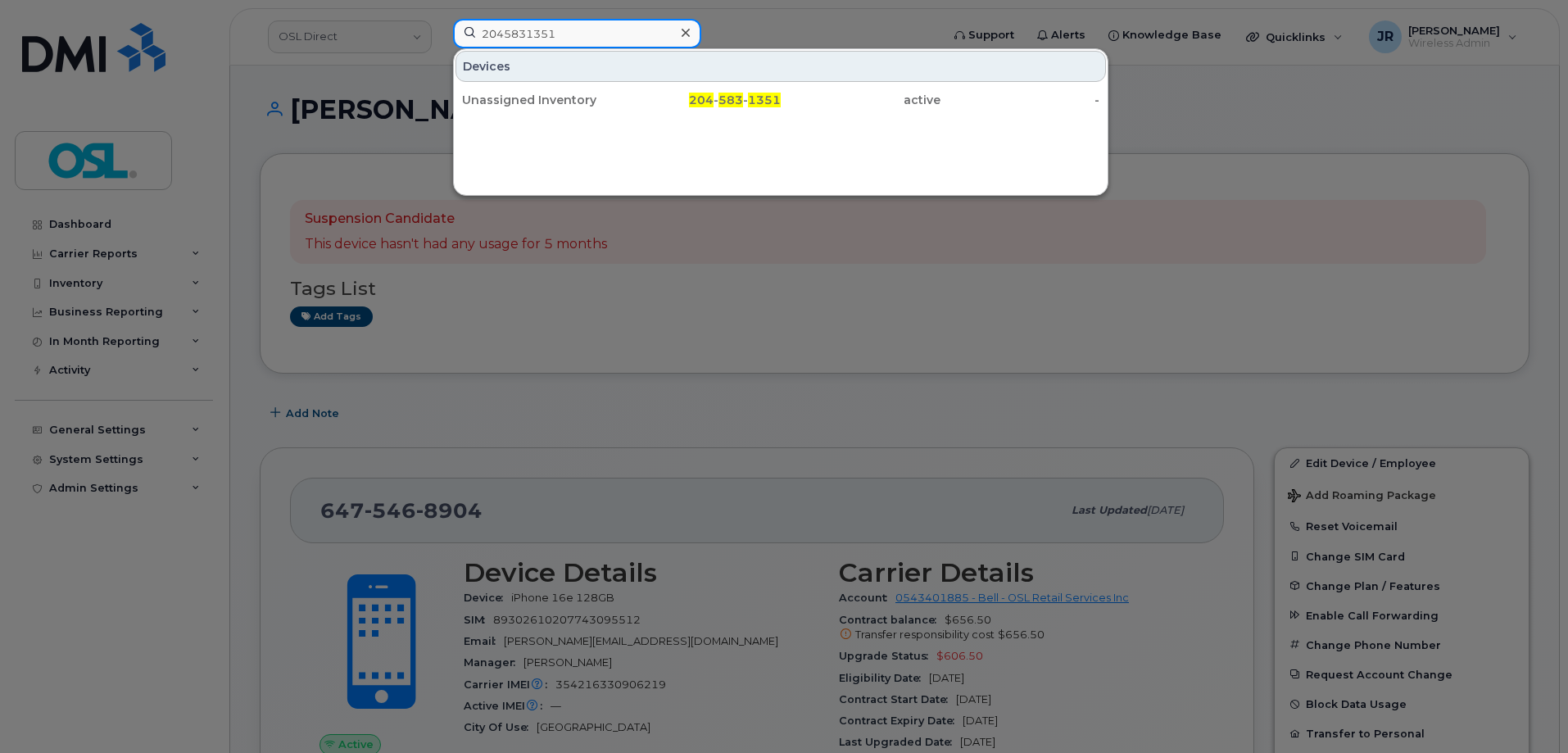
type input "2045831351"
click at [534, 118] on div "Devices Unassigned Inventory 204 - 583 - 1351 active -" at bounding box center [780, 122] width 655 height 147
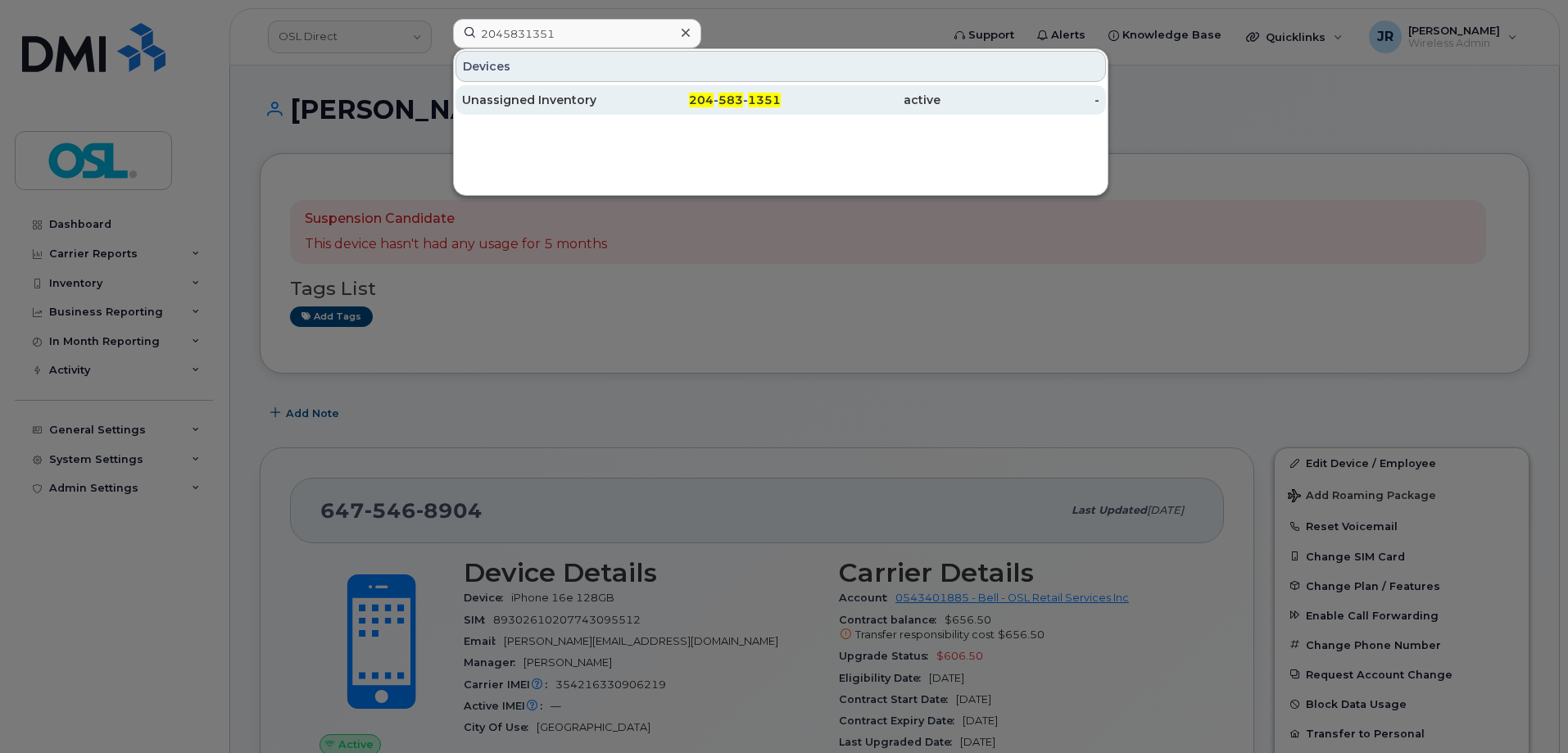
click at [539, 88] on div "Unassigned Inventory" at bounding box center [541, 100] width 160 height 29
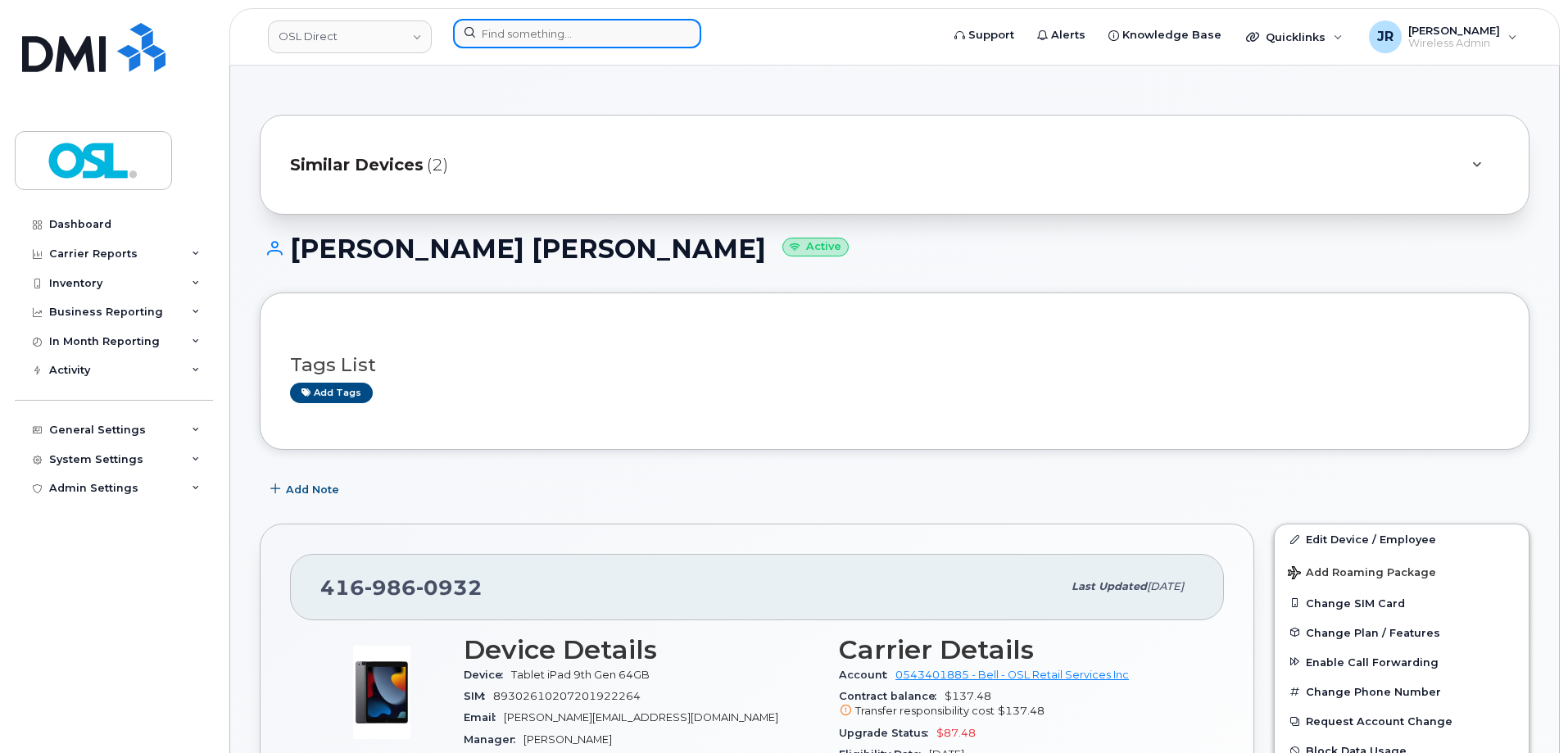
click at [550, 32] on input at bounding box center [577, 33] width 248 height 29
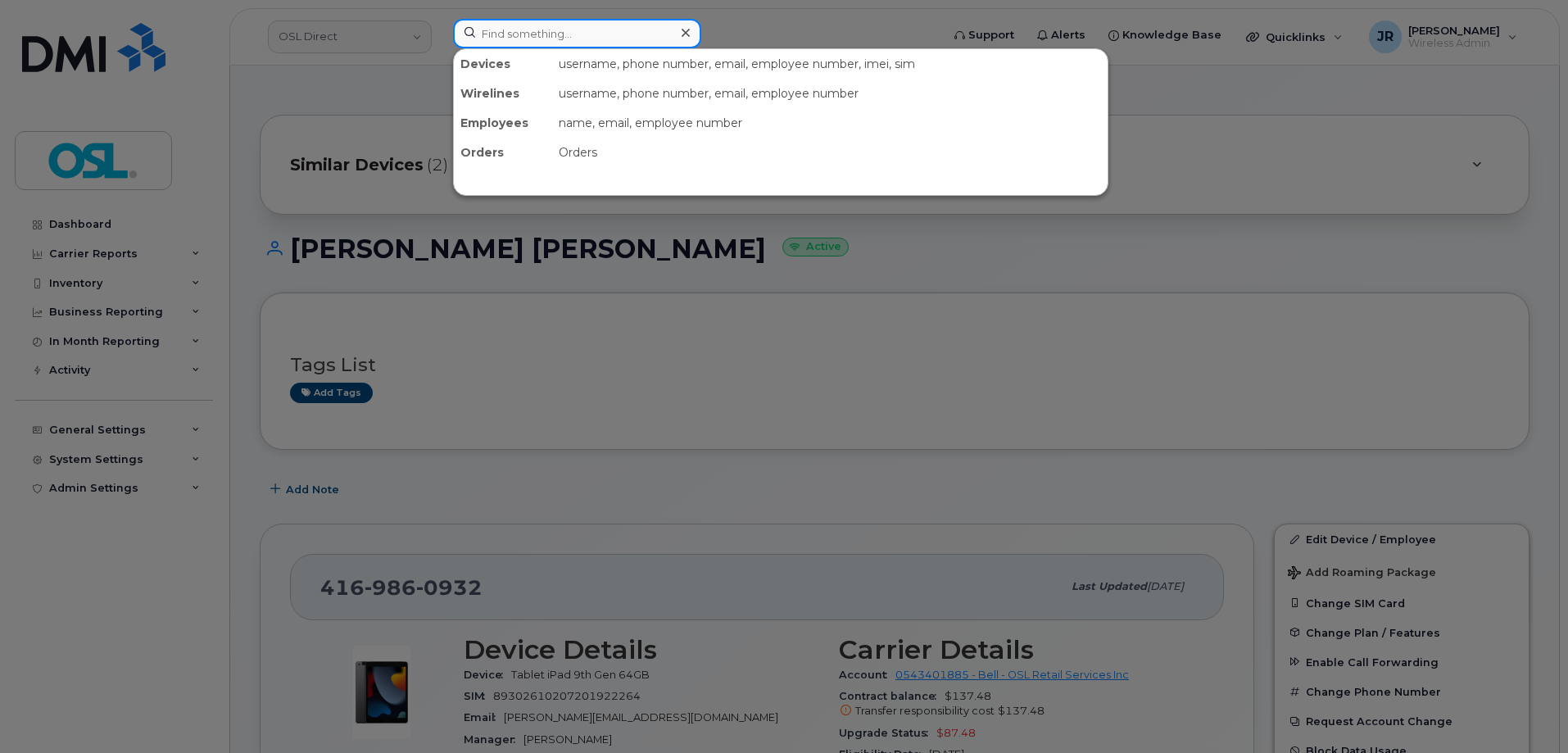
paste input "4167795796"
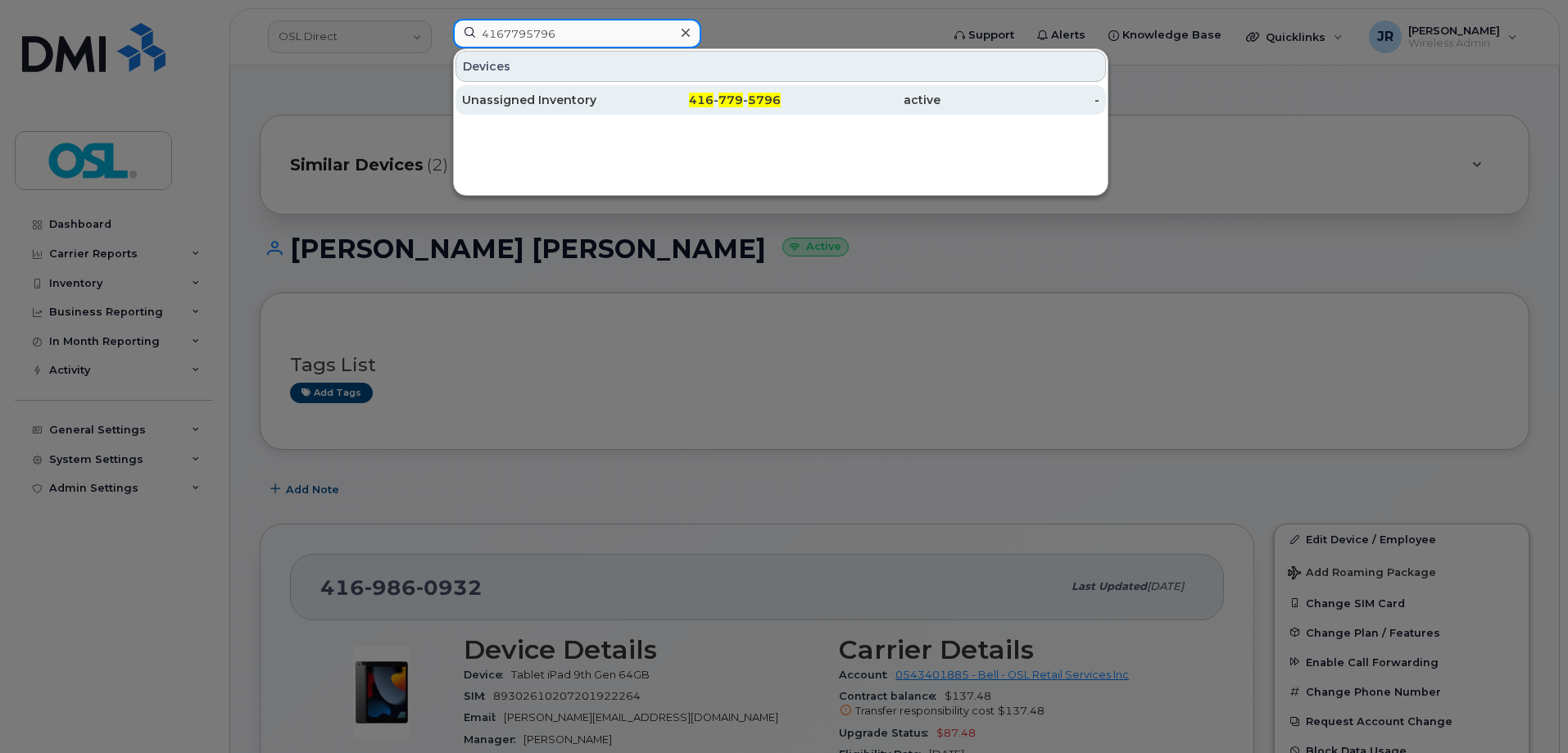
type input "4167795796"
click at [534, 101] on div "Unassigned Inventory" at bounding box center [541, 100] width 160 height 16
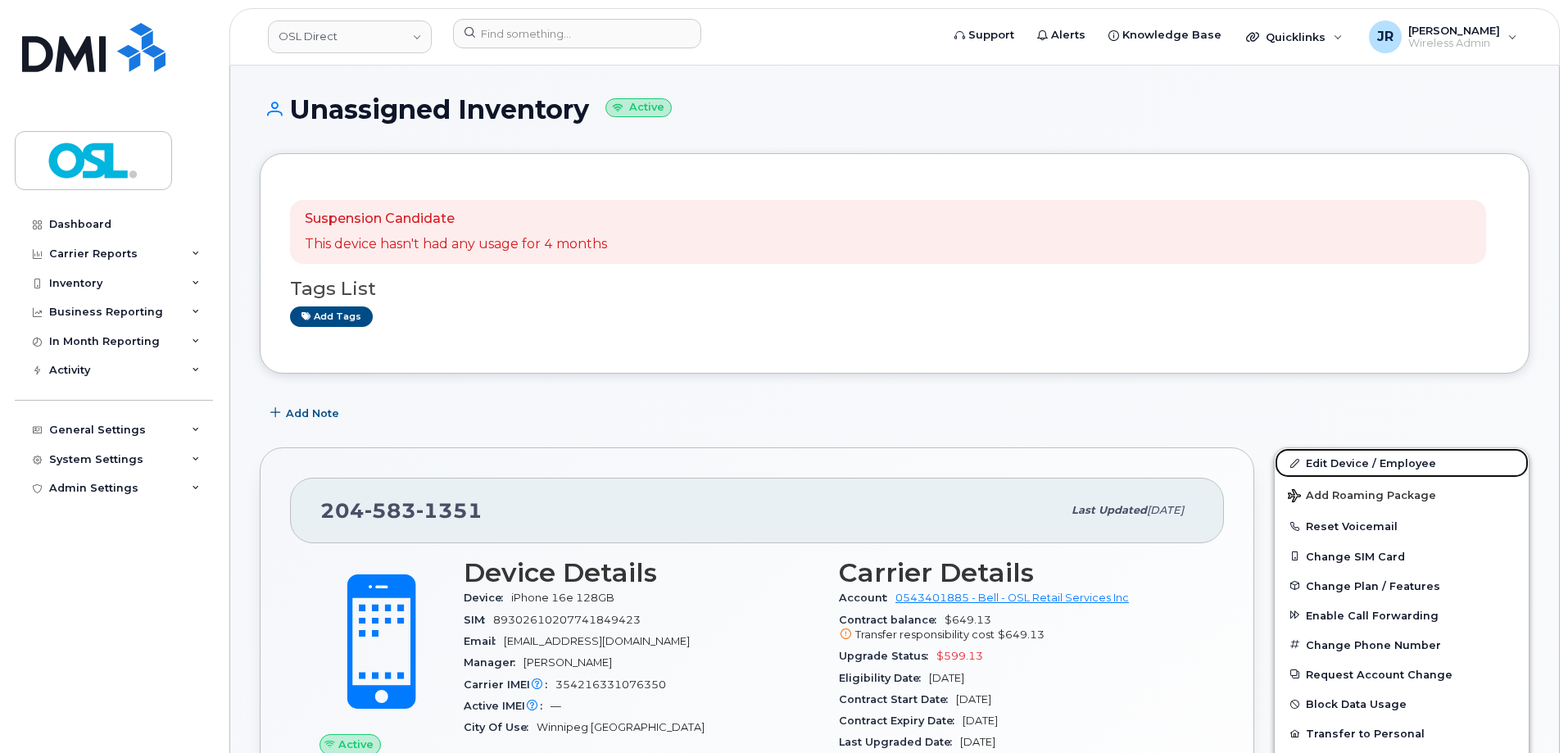
click at [1375, 459] on link "Edit Device / Employee" at bounding box center [1402, 463] width 254 height 29
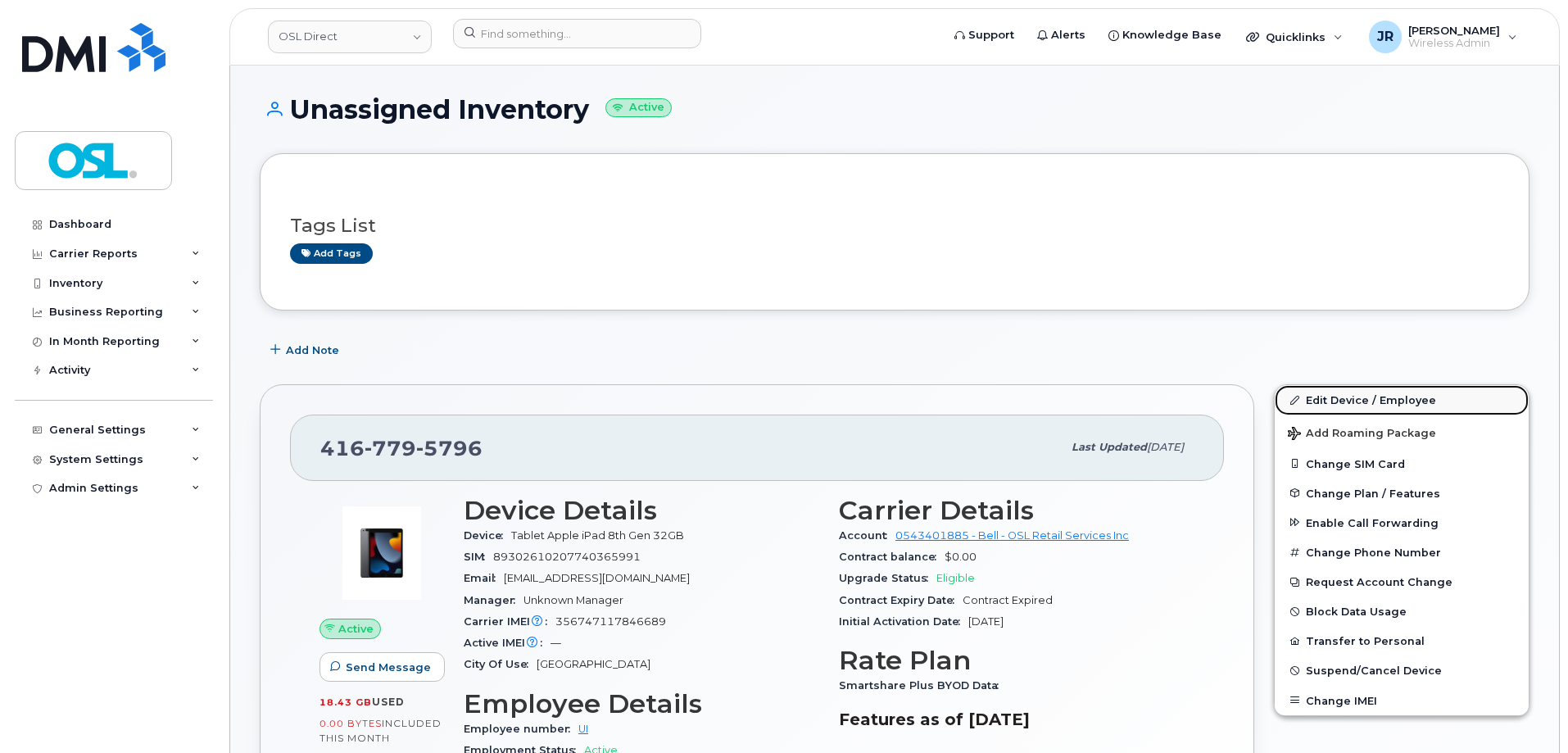
click at [1359, 397] on link "Edit Device / Employee" at bounding box center [1402, 400] width 254 height 29
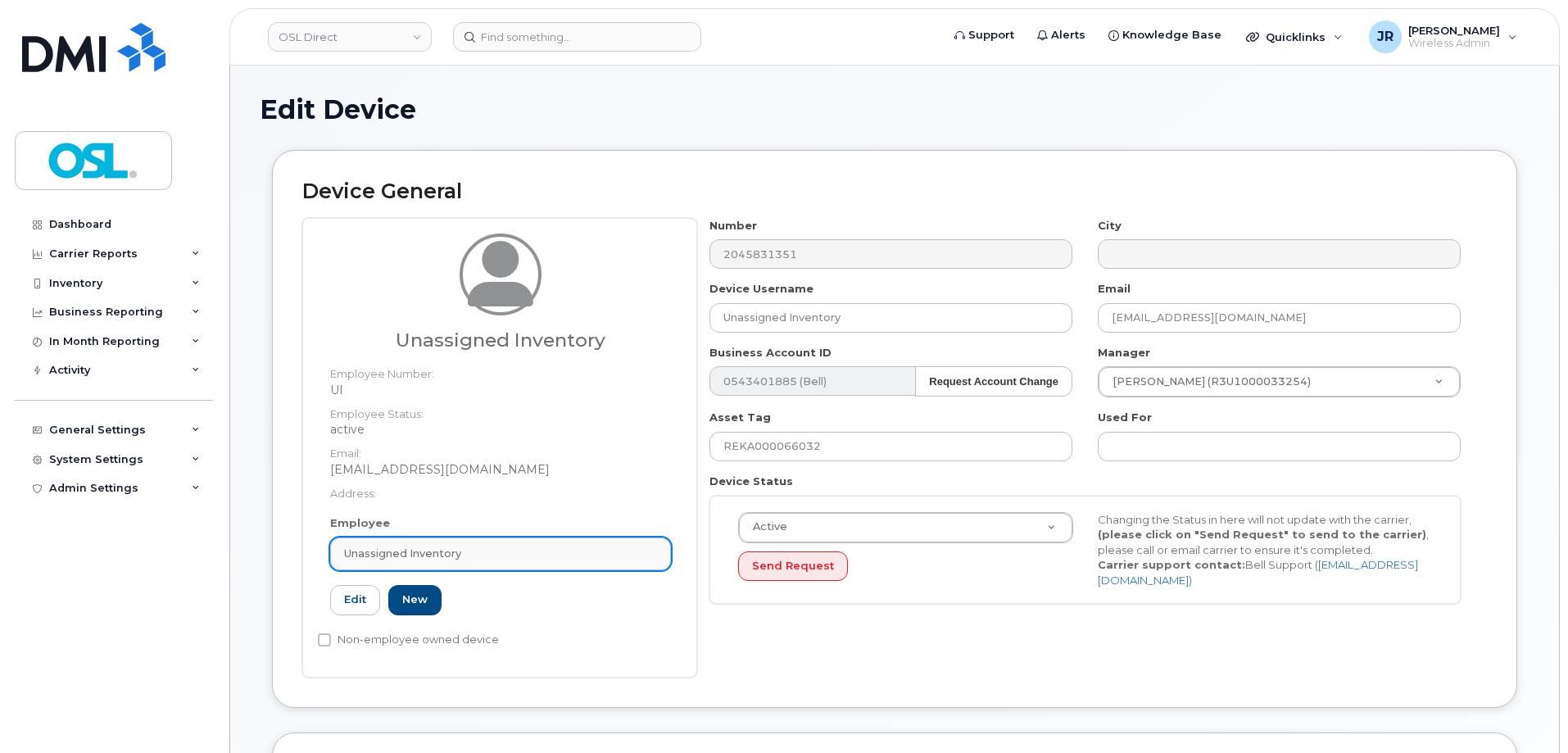
click at [484, 551] on div "Unassigned Inventory" at bounding box center [501, 553] width 313 height 16
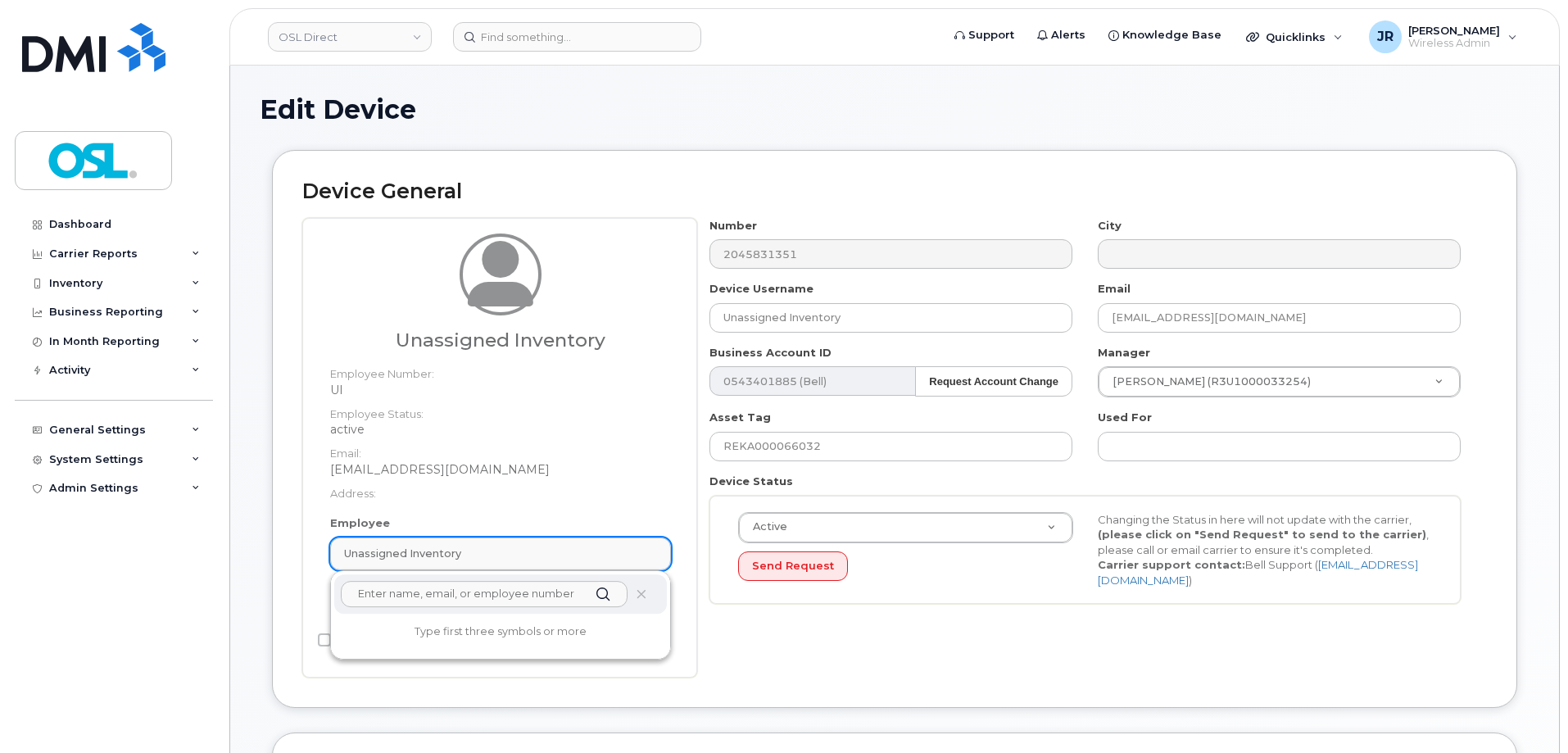
paste input "REKA000156369"
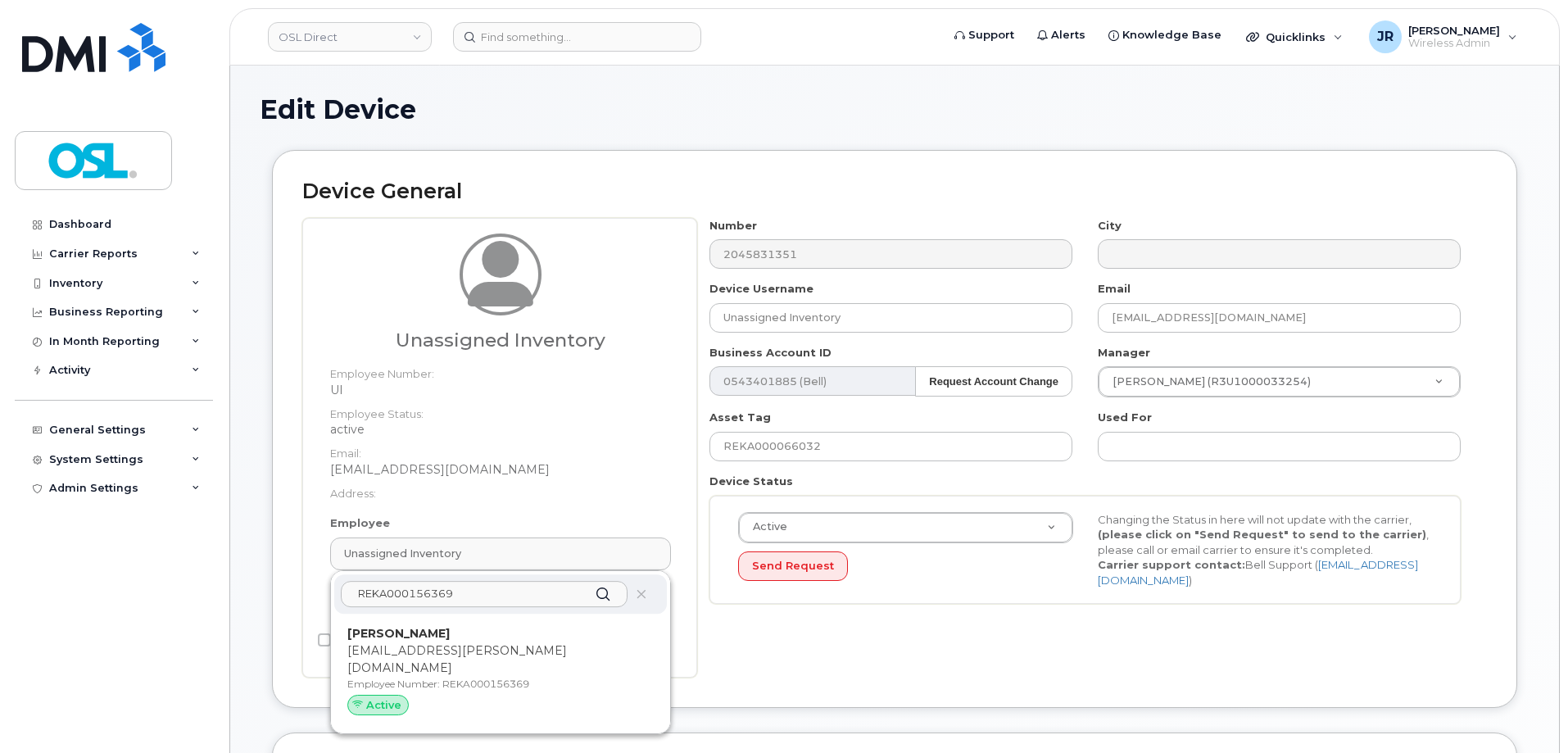
type input "REKA000156369"
click at [481, 638] on p "[PERSON_NAME]" at bounding box center [501, 634] width 307 height 17
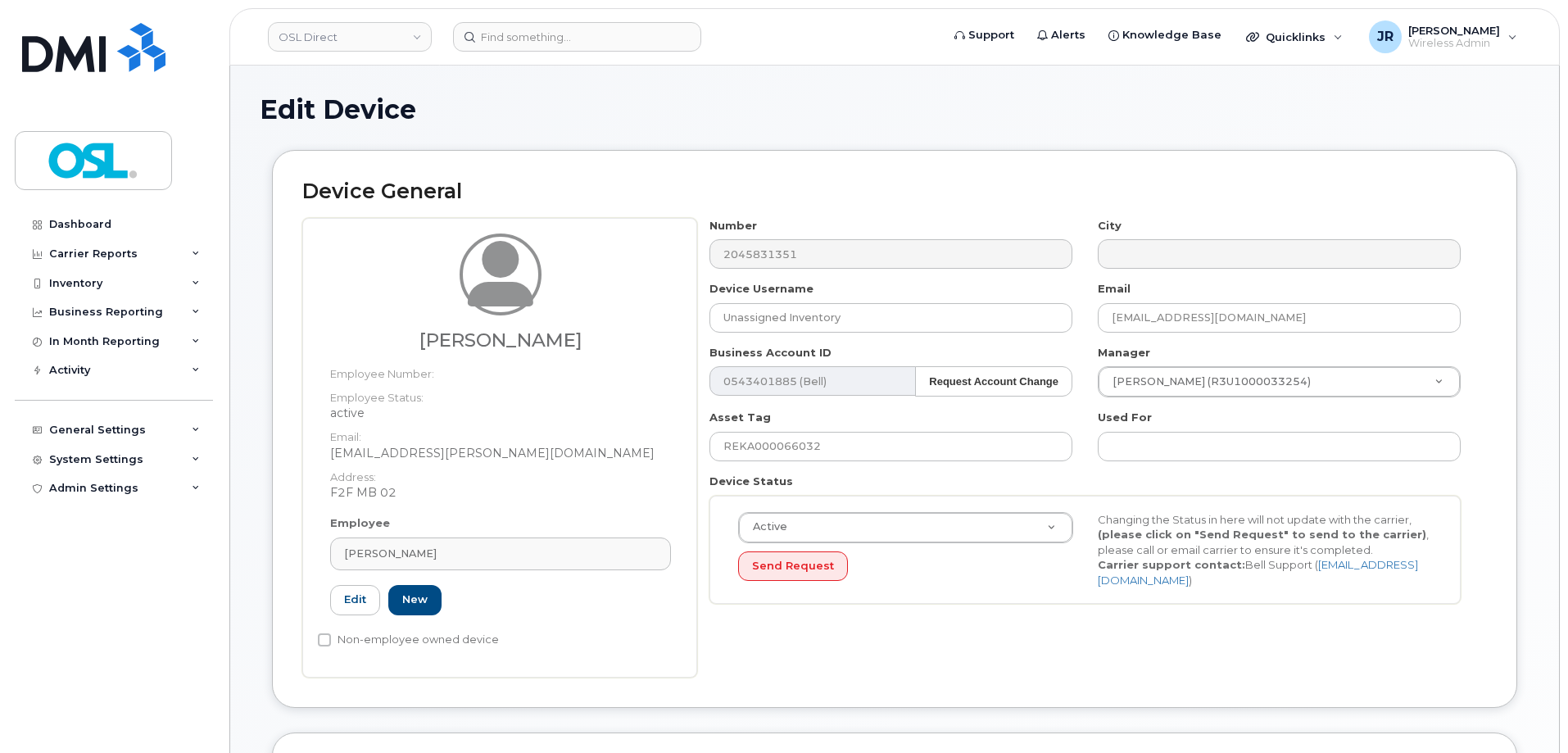
type input "REKA000156369"
type input "[PERSON_NAME]"
type input "[EMAIL_ADDRESS][PERSON_NAME][DOMAIN_NAME]"
type input "3358021"
click at [779, 440] on input "REKA000066032" at bounding box center [891, 446] width 363 height 29
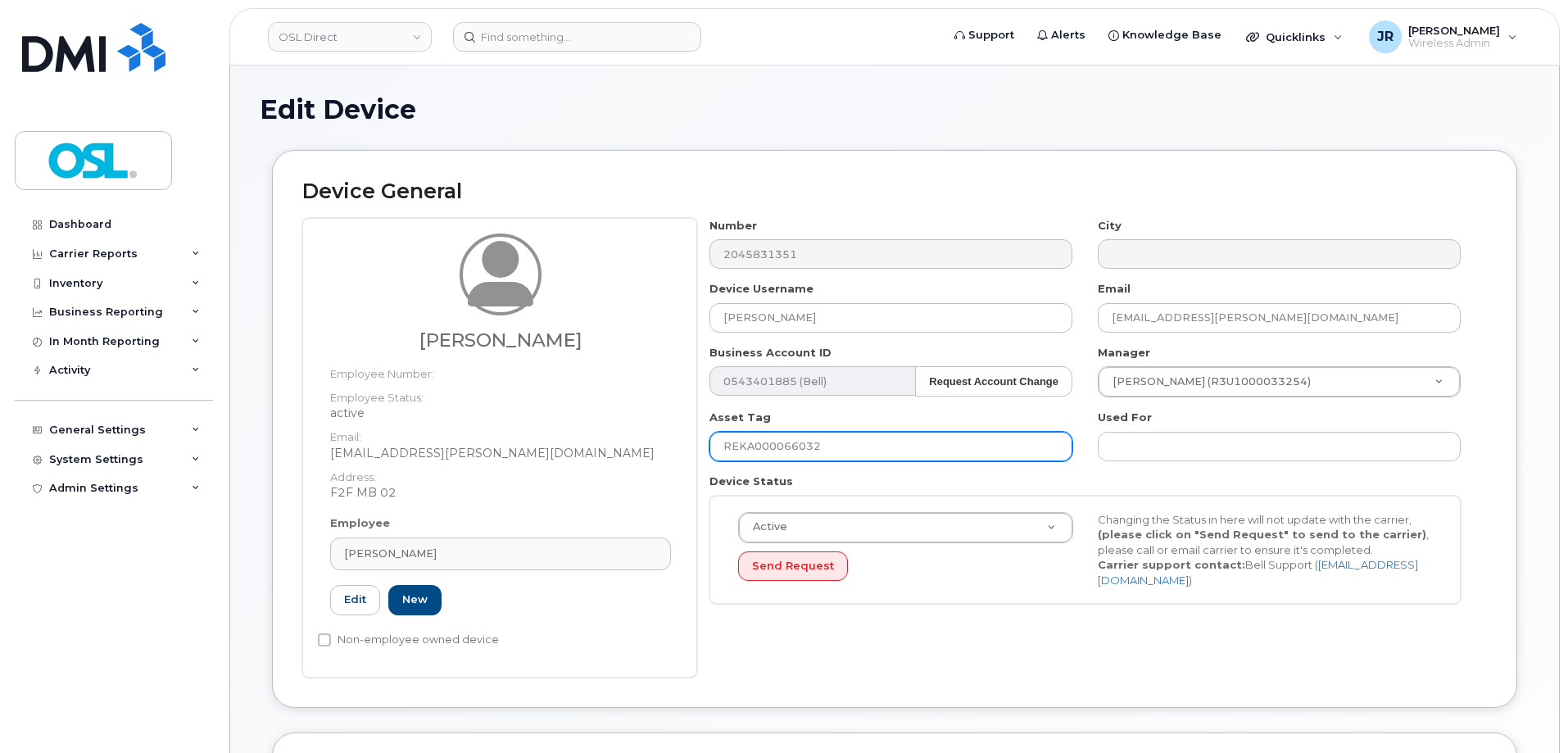
click at [779, 440] on input "REKA000066032" at bounding box center [891, 446] width 363 height 29
paste input "156369"
type input "REKA000156369"
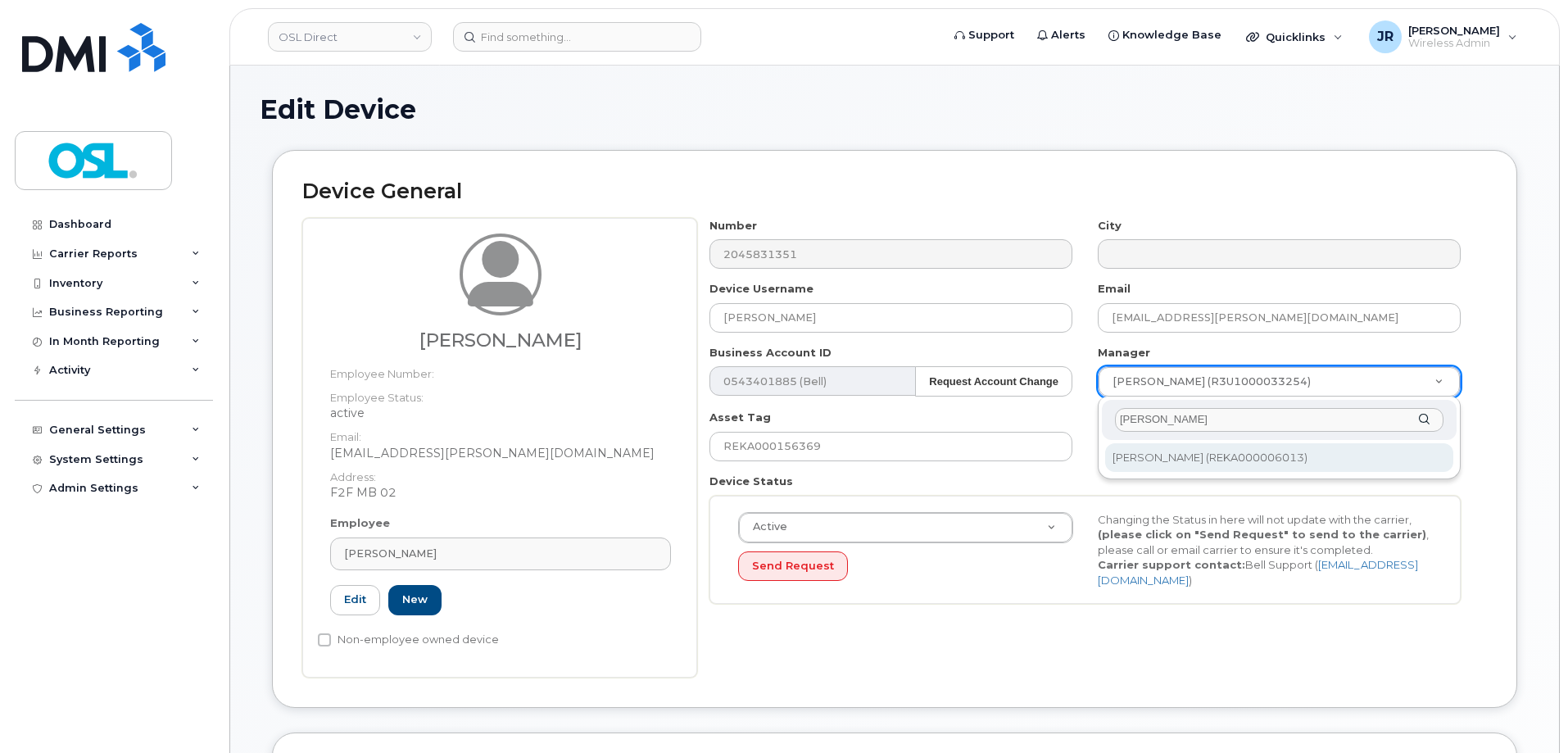
type input "[PERSON_NAME]"
type input "1526215"
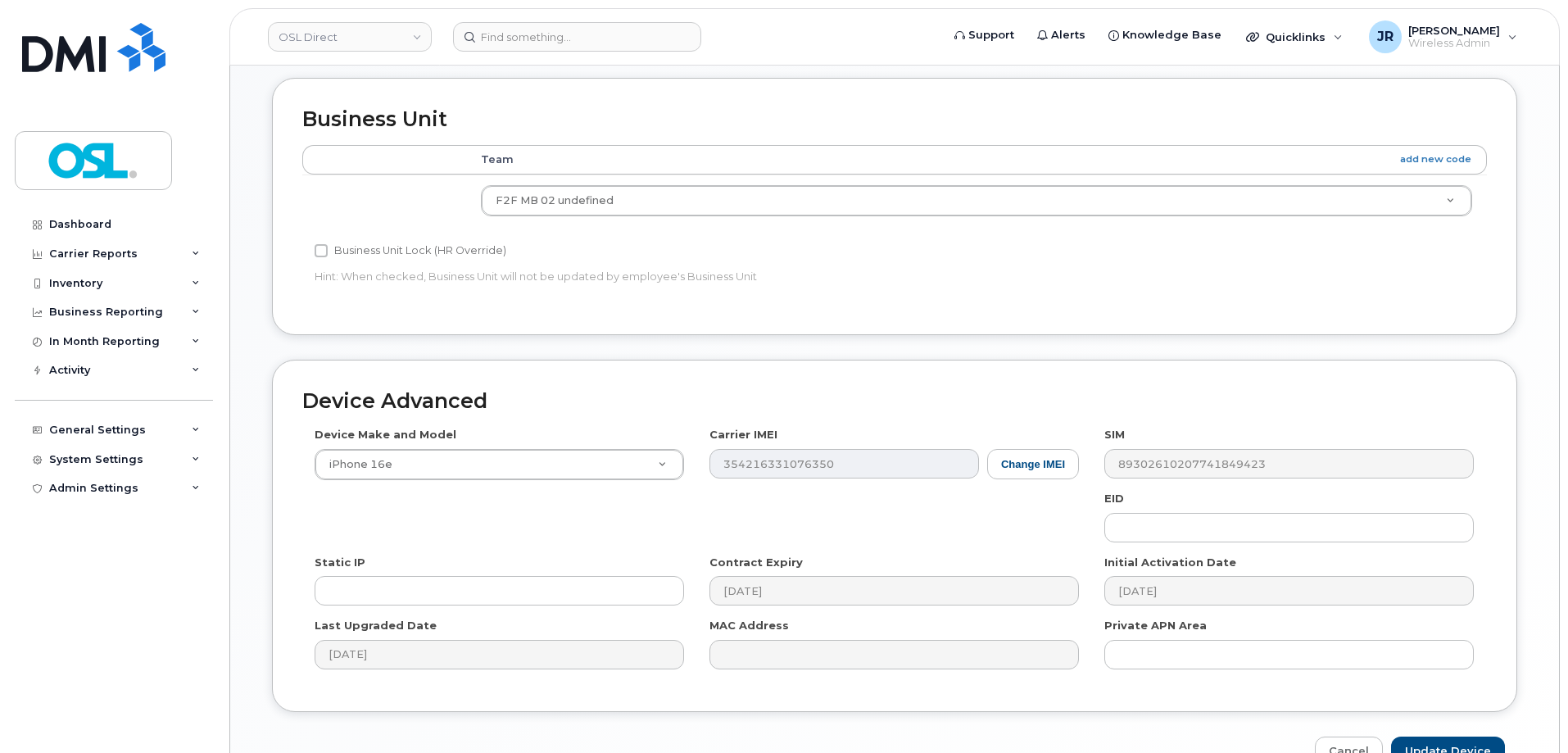
scroll to position [655, 0]
click at [1454, 743] on input "Update Device" at bounding box center [1448, 750] width 114 height 30
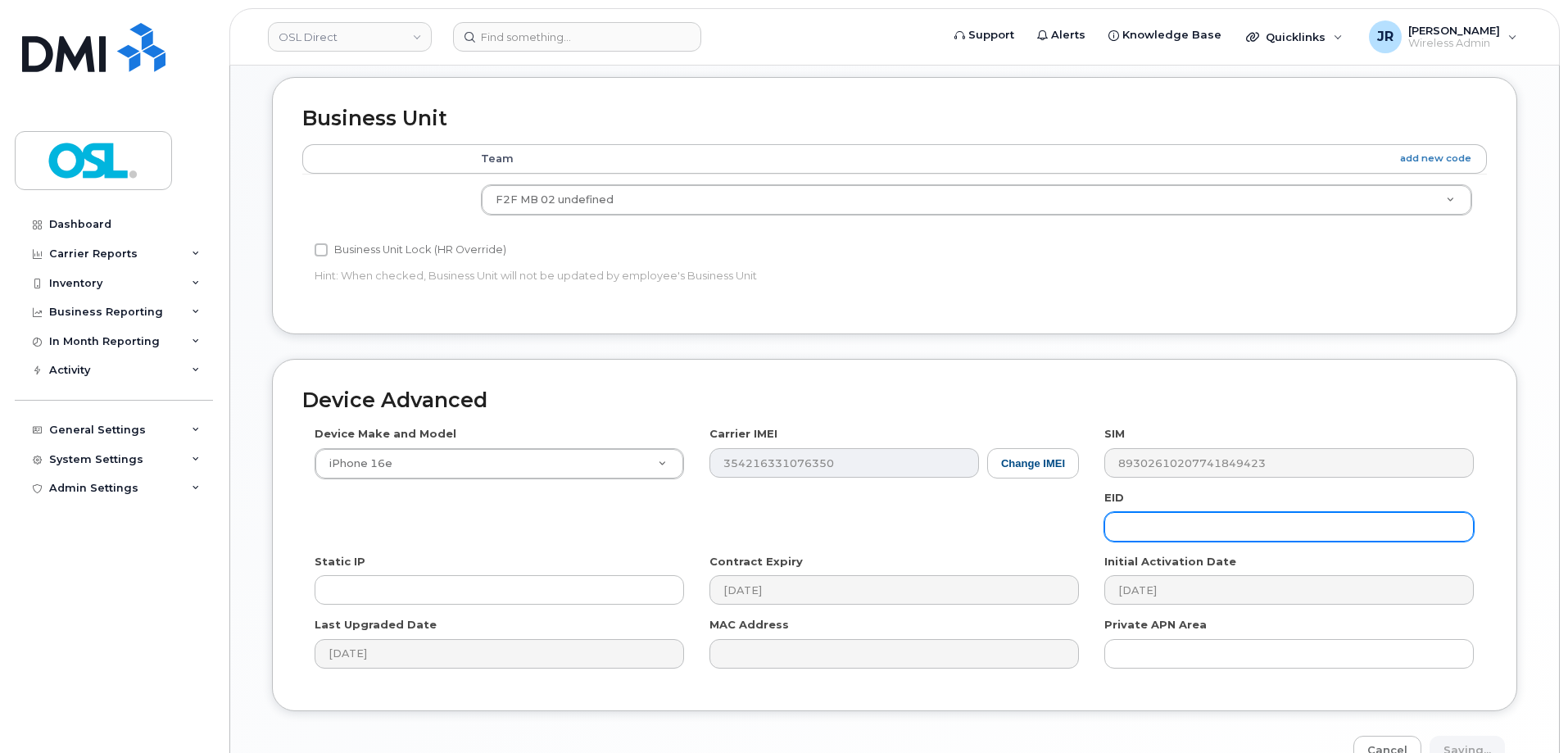
type input "Saving..."
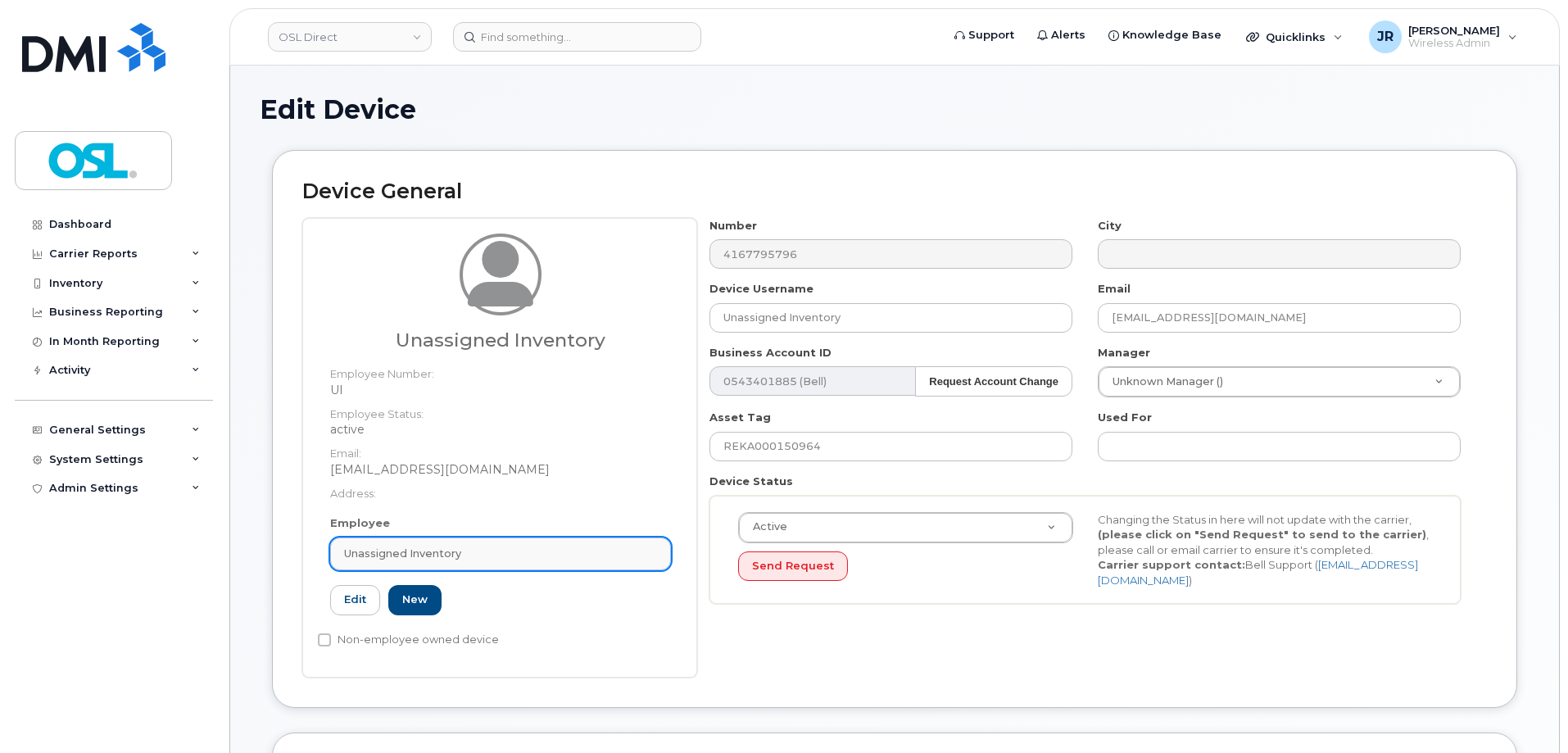
click at [529, 553] on div "Unassigned Inventory" at bounding box center [501, 553] width 313 height 16
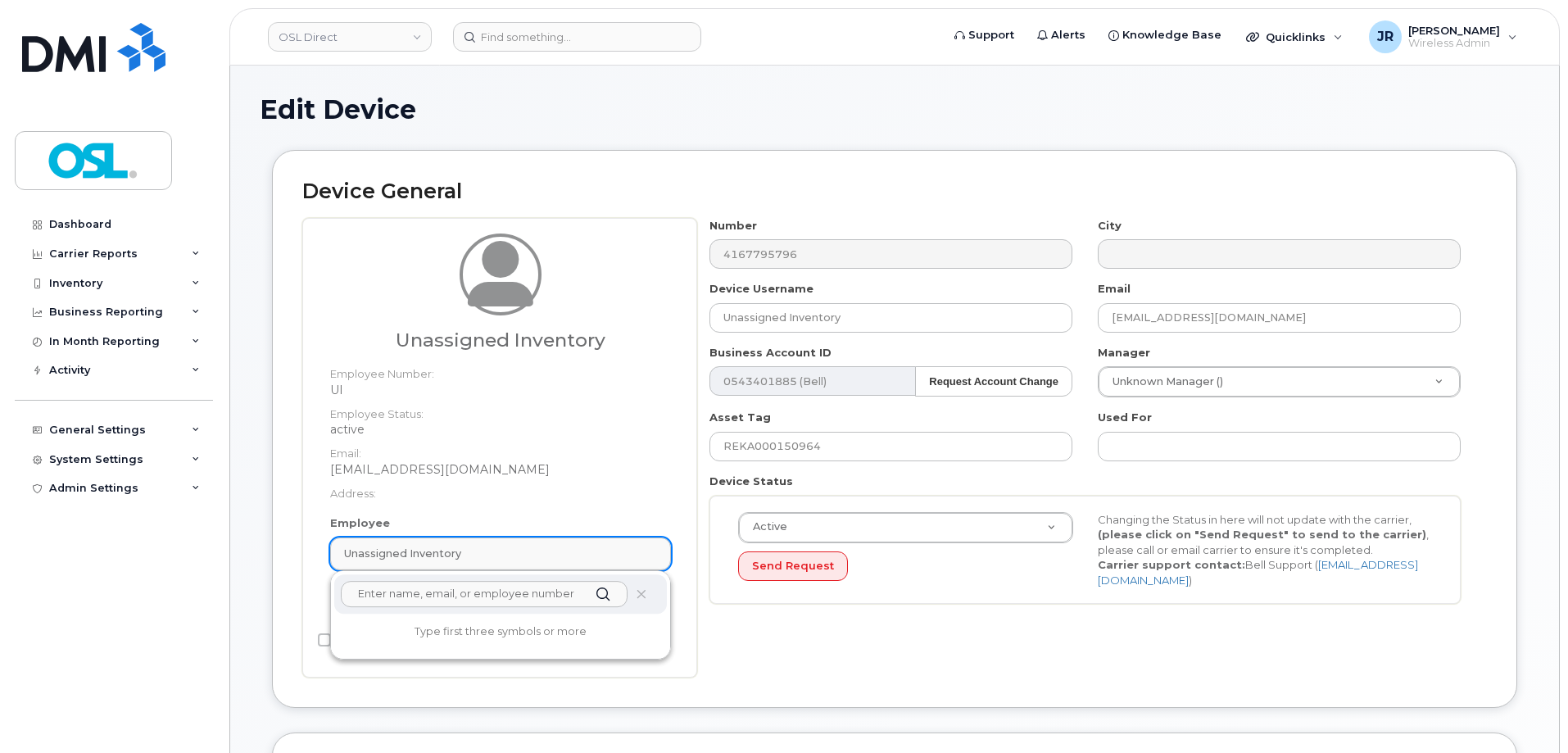
paste input "REKA000156369"
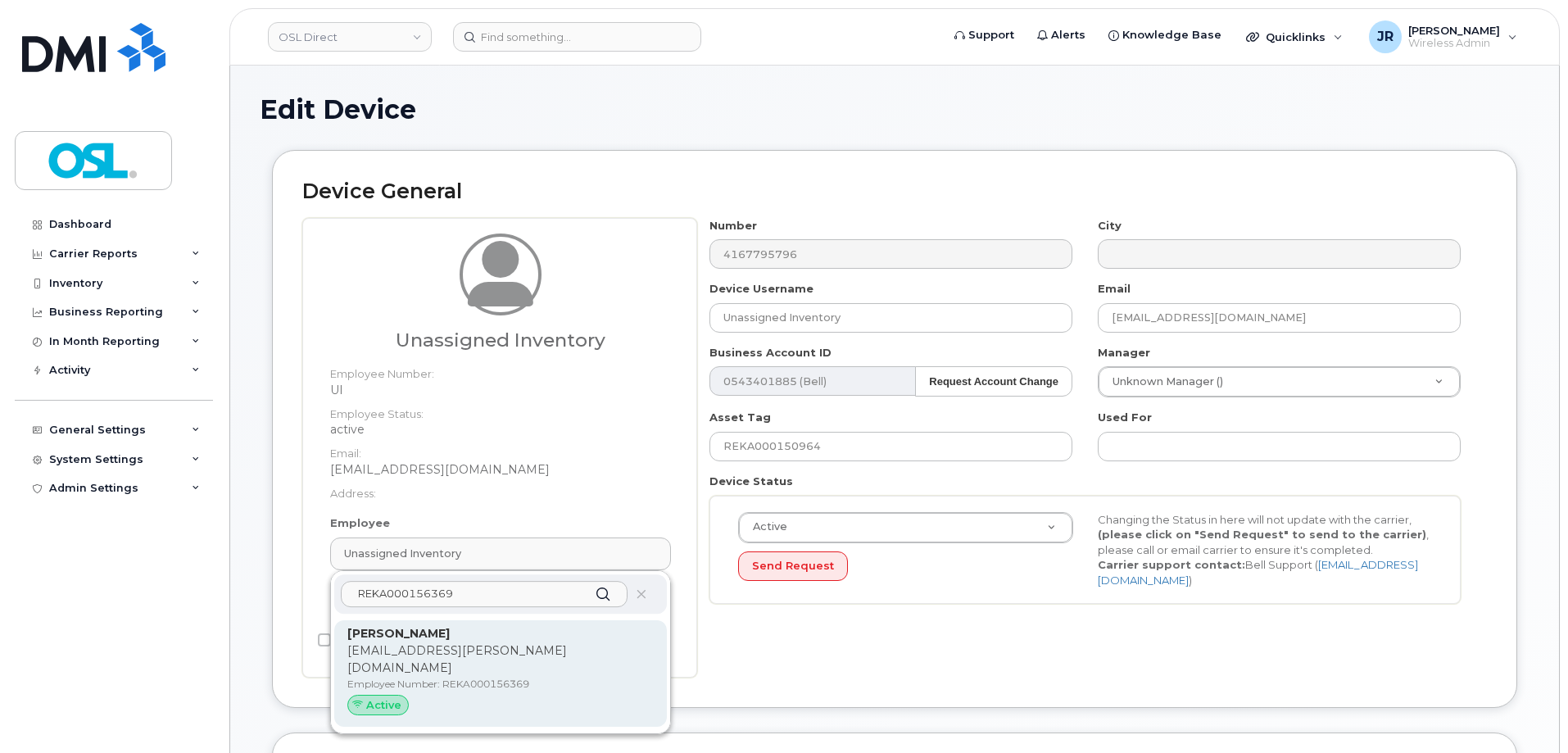
type input "REKA000156369"
click at [492, 676] on p "Employee Number: REKA000156369" at bounding box center [501, 683] width 307 height 15
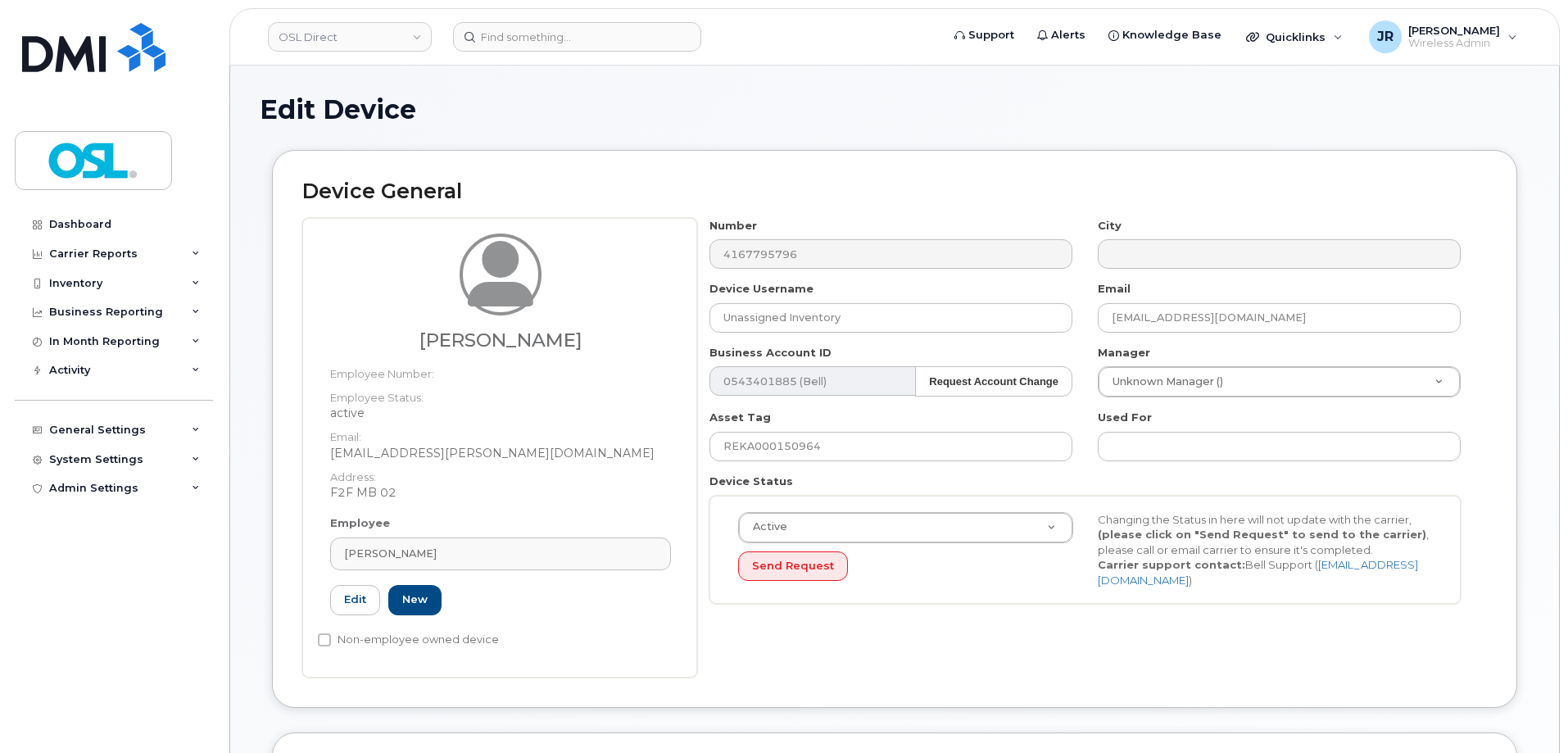
type input "REKA000156369"
type input "[PERSON_NAME]"
type input "[EMAIL_ADDRESS][PERSON_NAME][DOMAIN_NAME]"
type input "3358021"
click at [803, 438] on input "REKA000150964" at bounding box center [891, 446] width 363 height 29
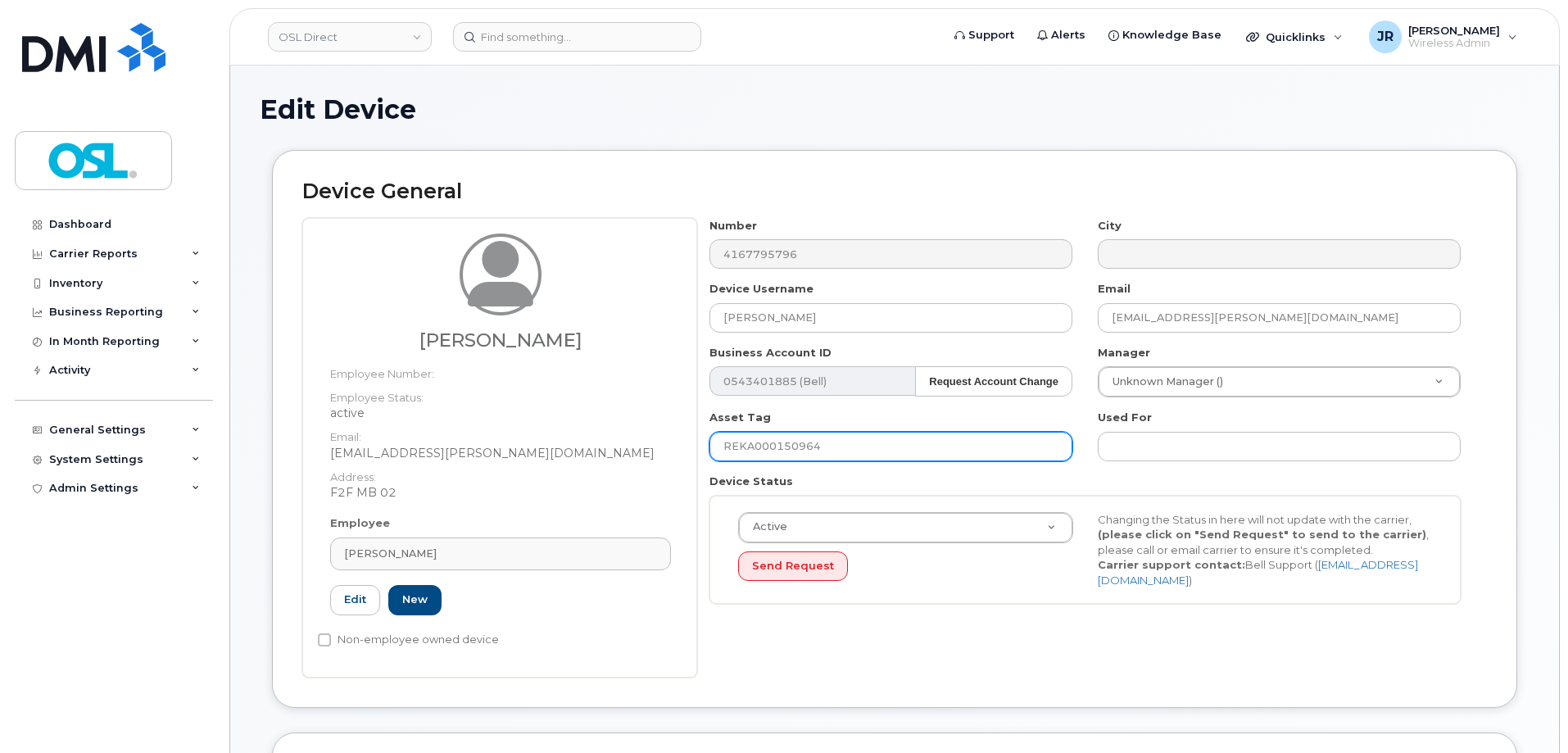
click at [803, 438] on input "REKA000150964" at bounding box center [891, 446] width 363 height 29
paste input "6369"
type input "REKA000156369"
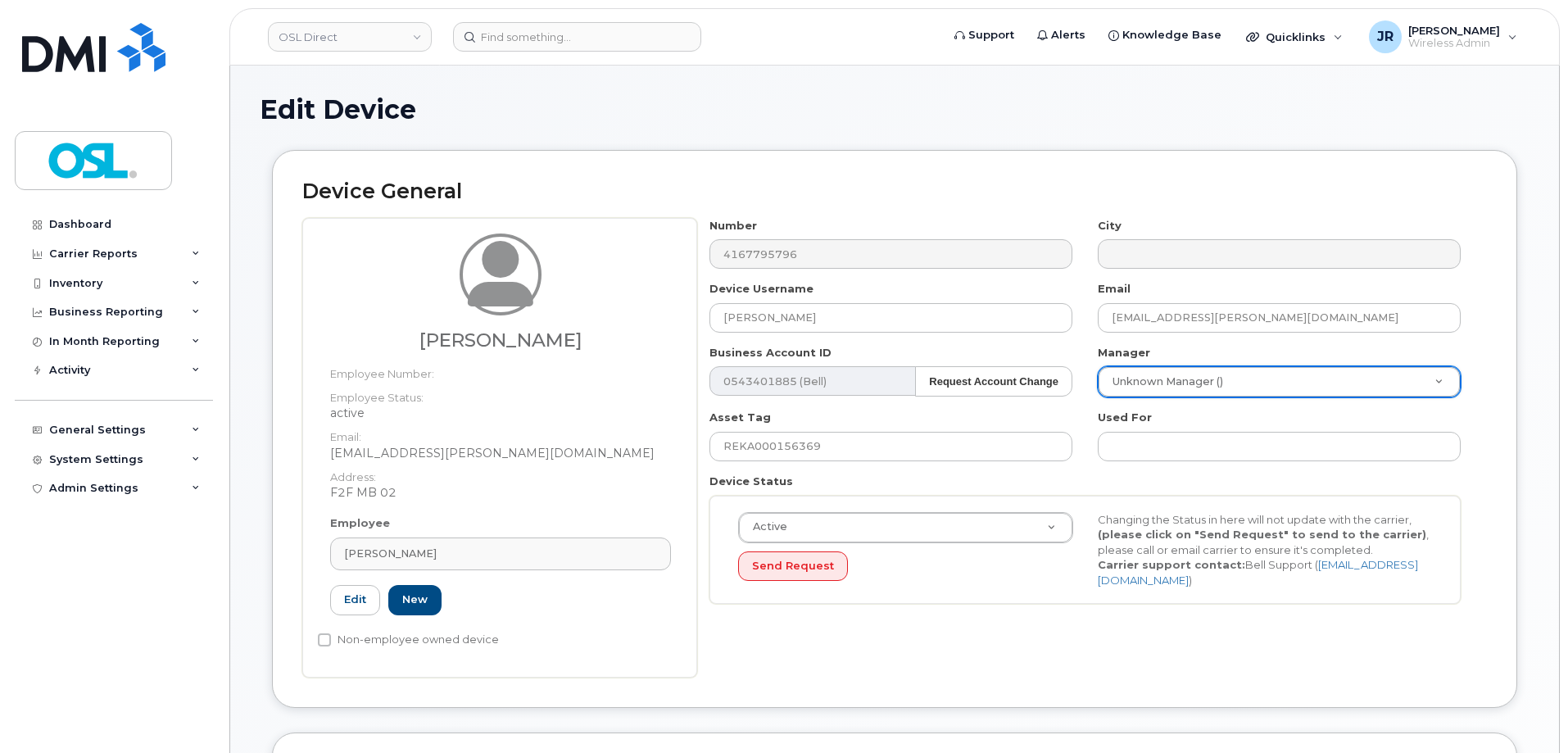
paste input "[PERSON_NAME]"
type input "[PERSON_NAME]"
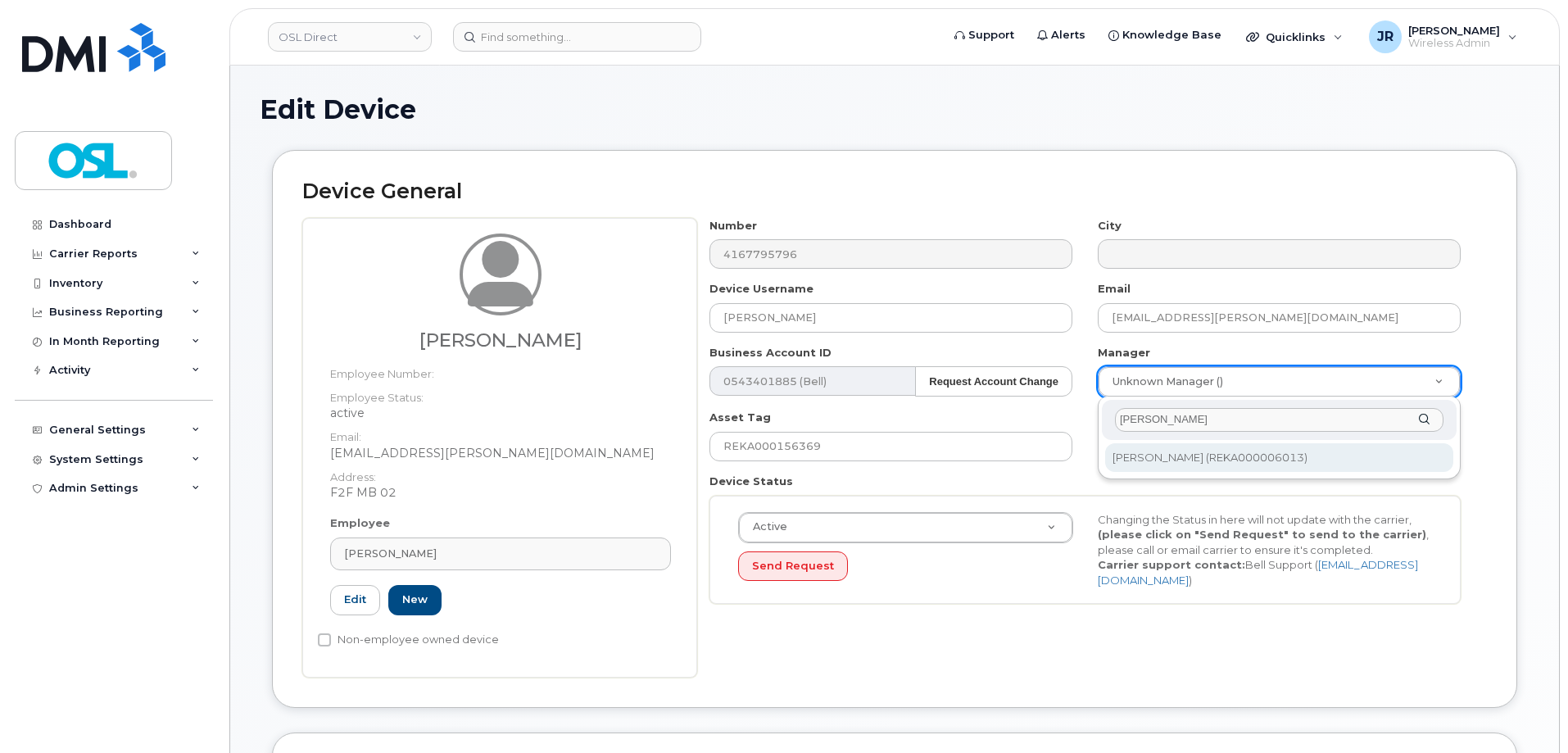
type input "1526215"
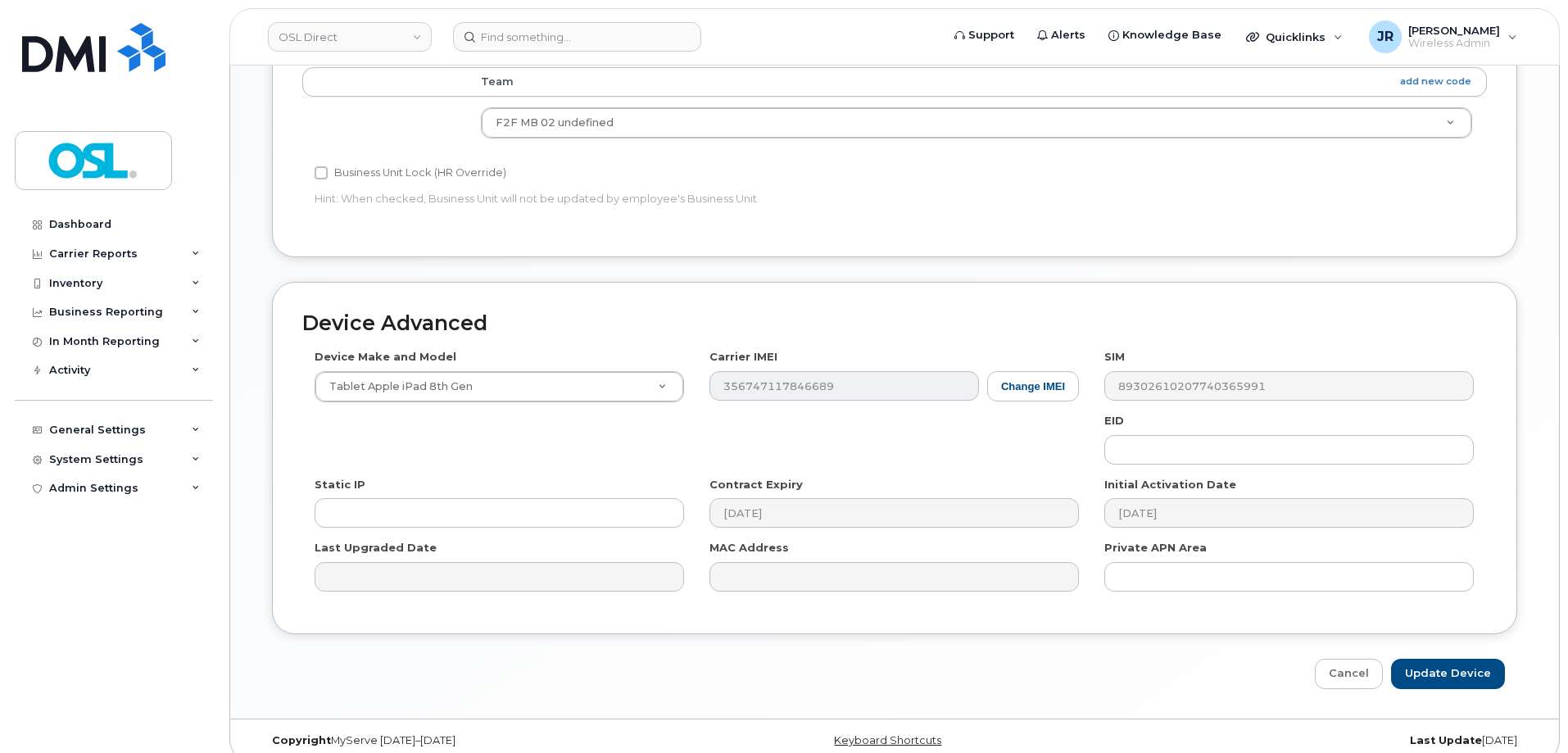
scroll to position [750, 0]
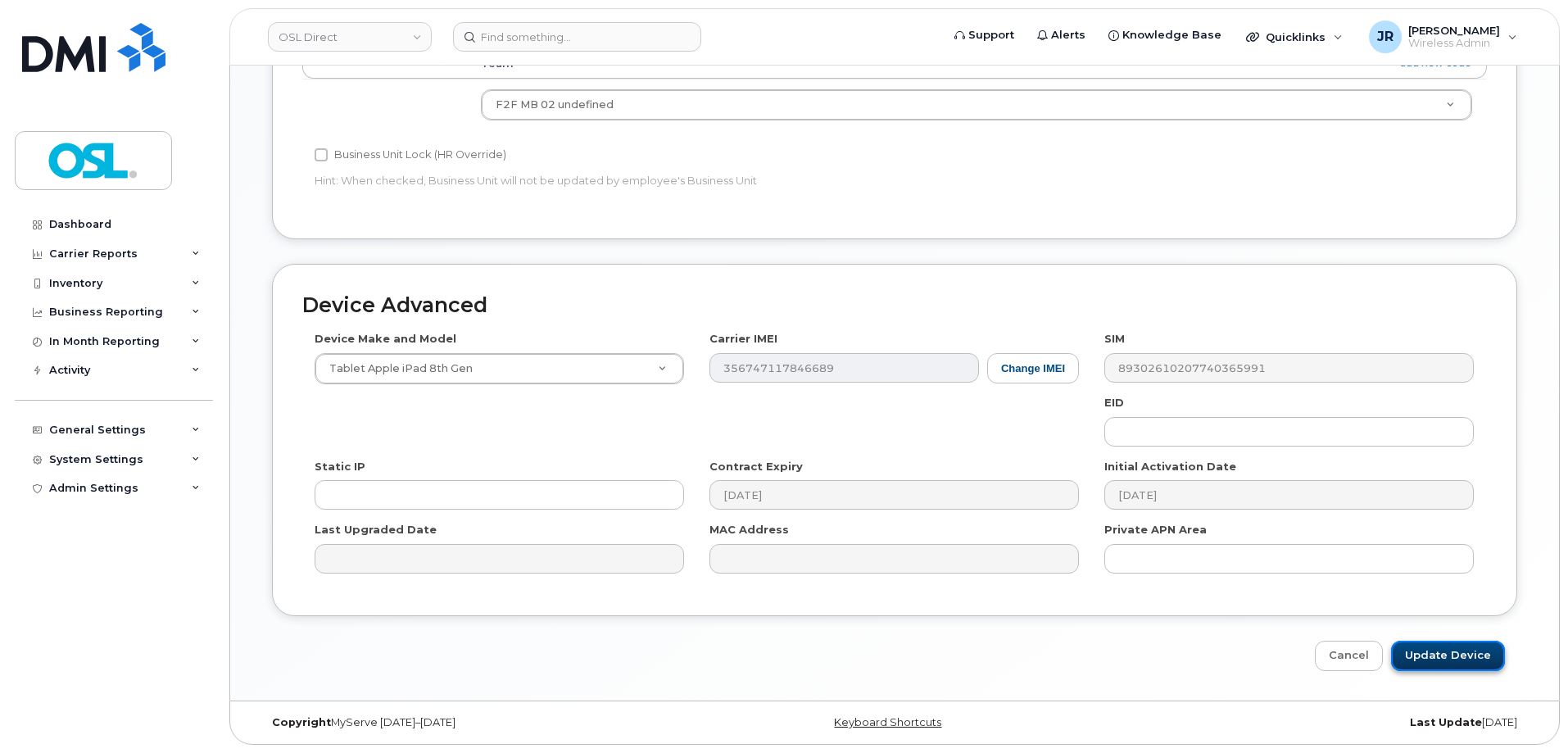
click at [1447, 640] on input "Update Device" at bounding box center [1448, 655] width 114 height 30
type input "Saving..."
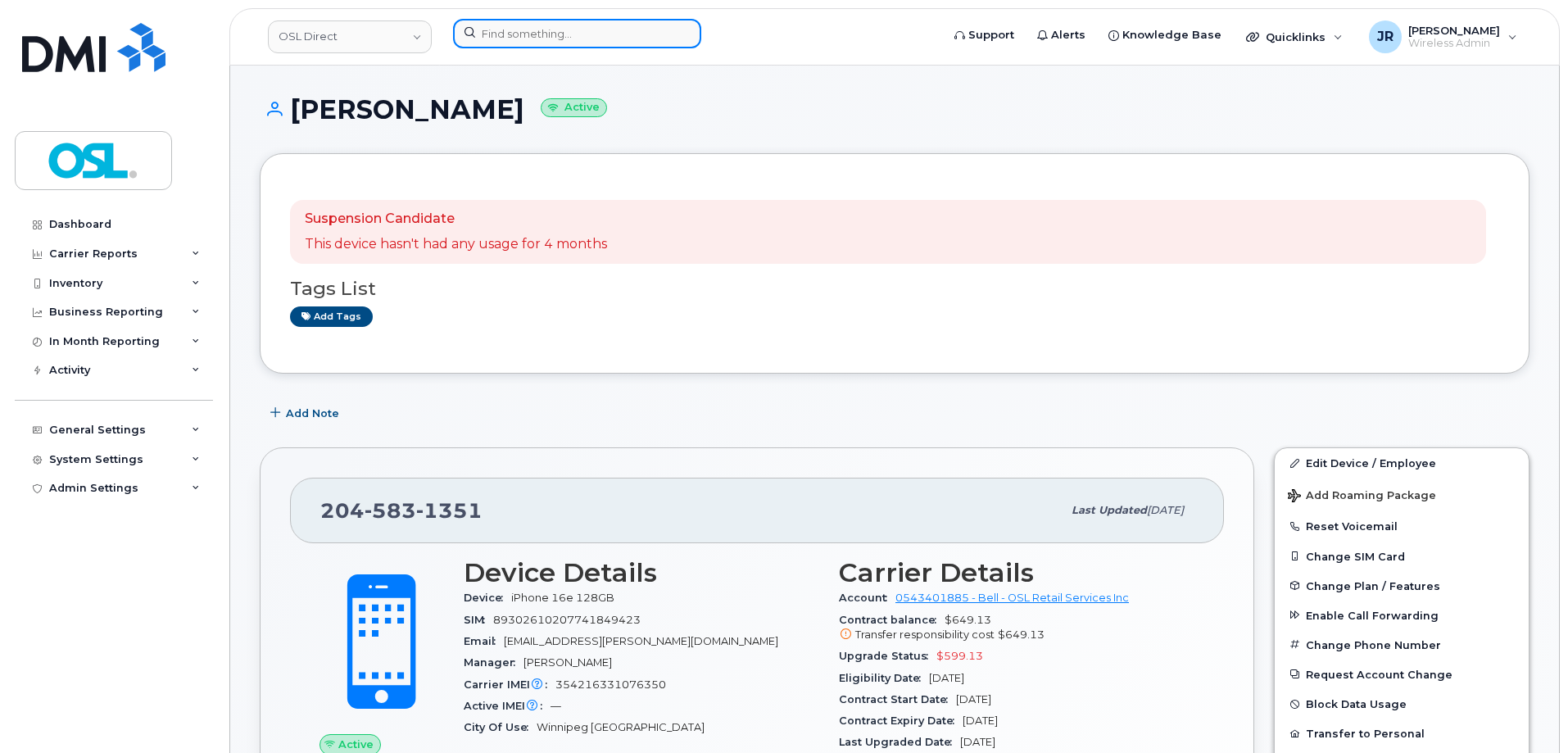
click at [539, 34] on input at bounding box center [577, 33] width 248 height 29
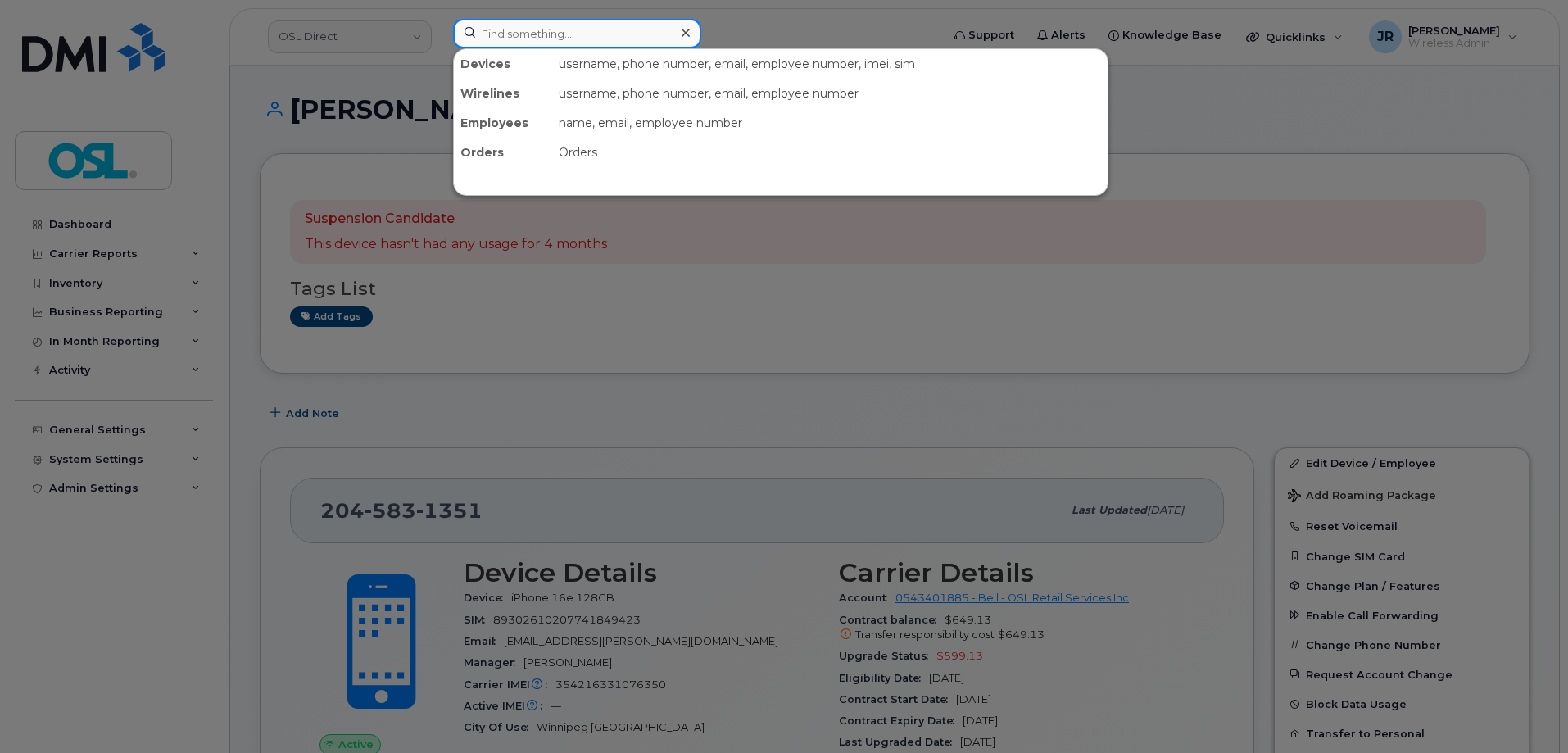
paste input "Retrieving data. Wait a few seconds and try to cut or copy again."
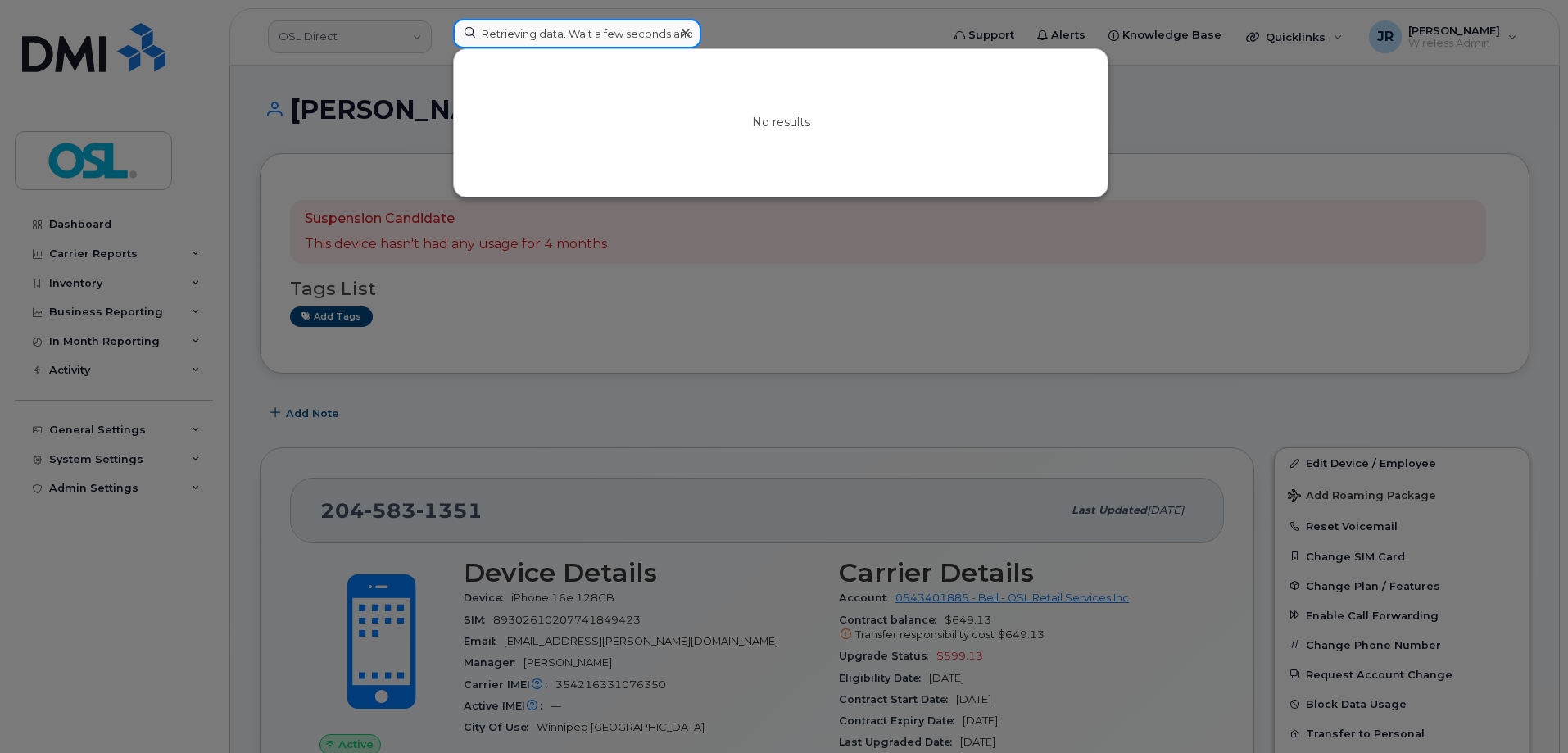
click at [543, 32] on input "Retrieving data. Wait a few seconds and try to cut or copy again." at bounding box center [577, 33] width 248 height 29
paste input "5149432162"
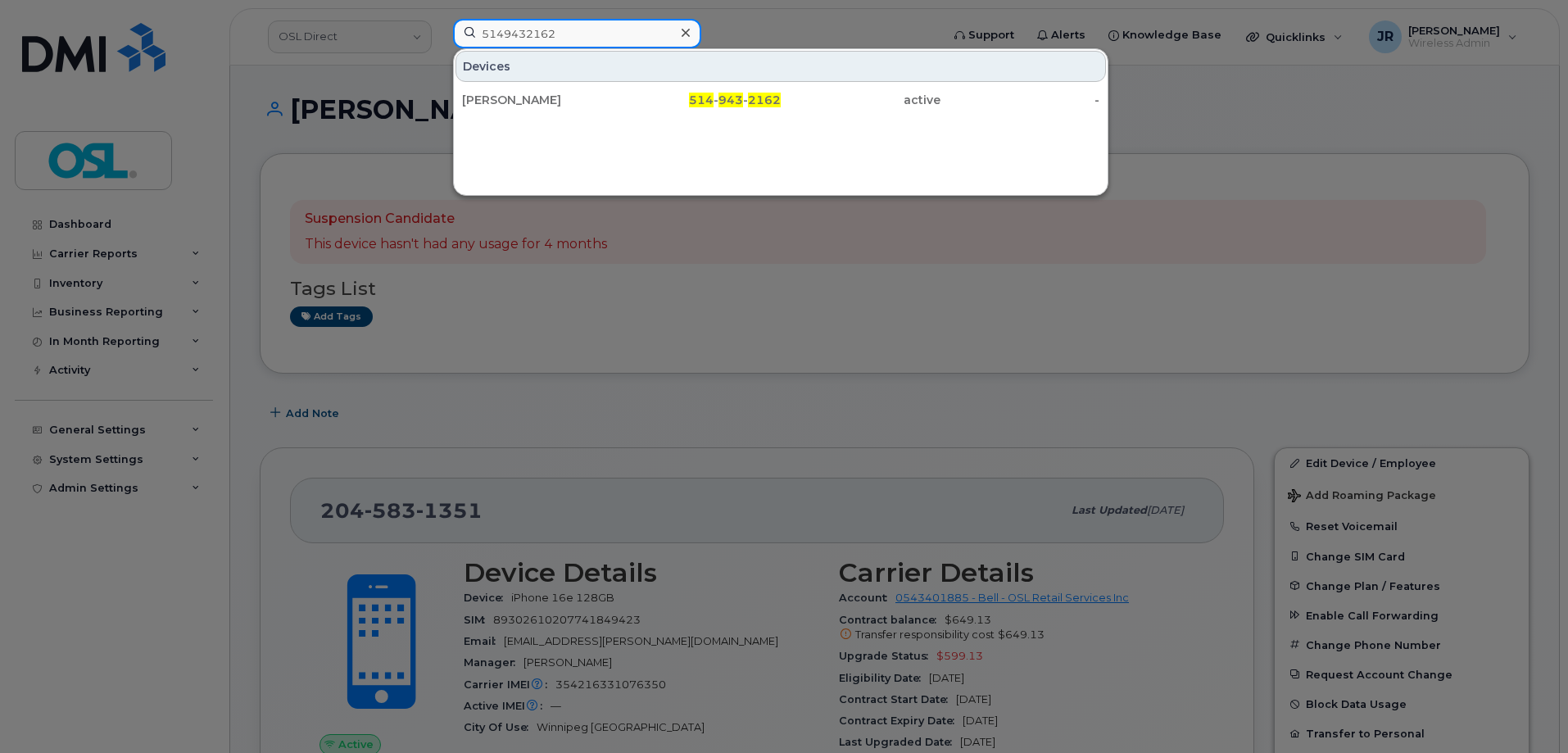
type input "5149432162"
click at [507, 89] on div "Nusreta Dedic" at bounding box center [541, 100] width 160 height 29
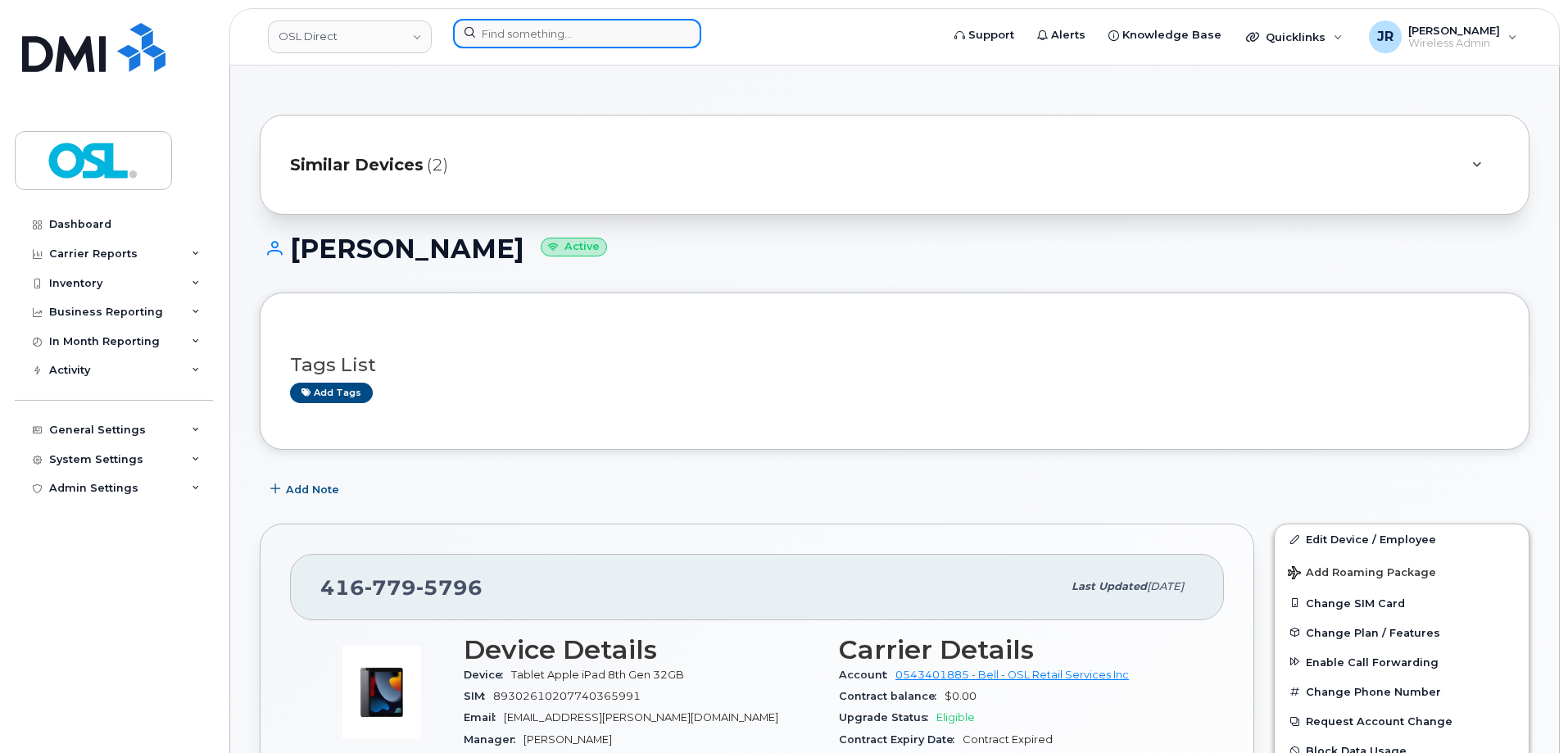
click at [572, 39] on input at bounding box center [577, 33] width 248 height 29
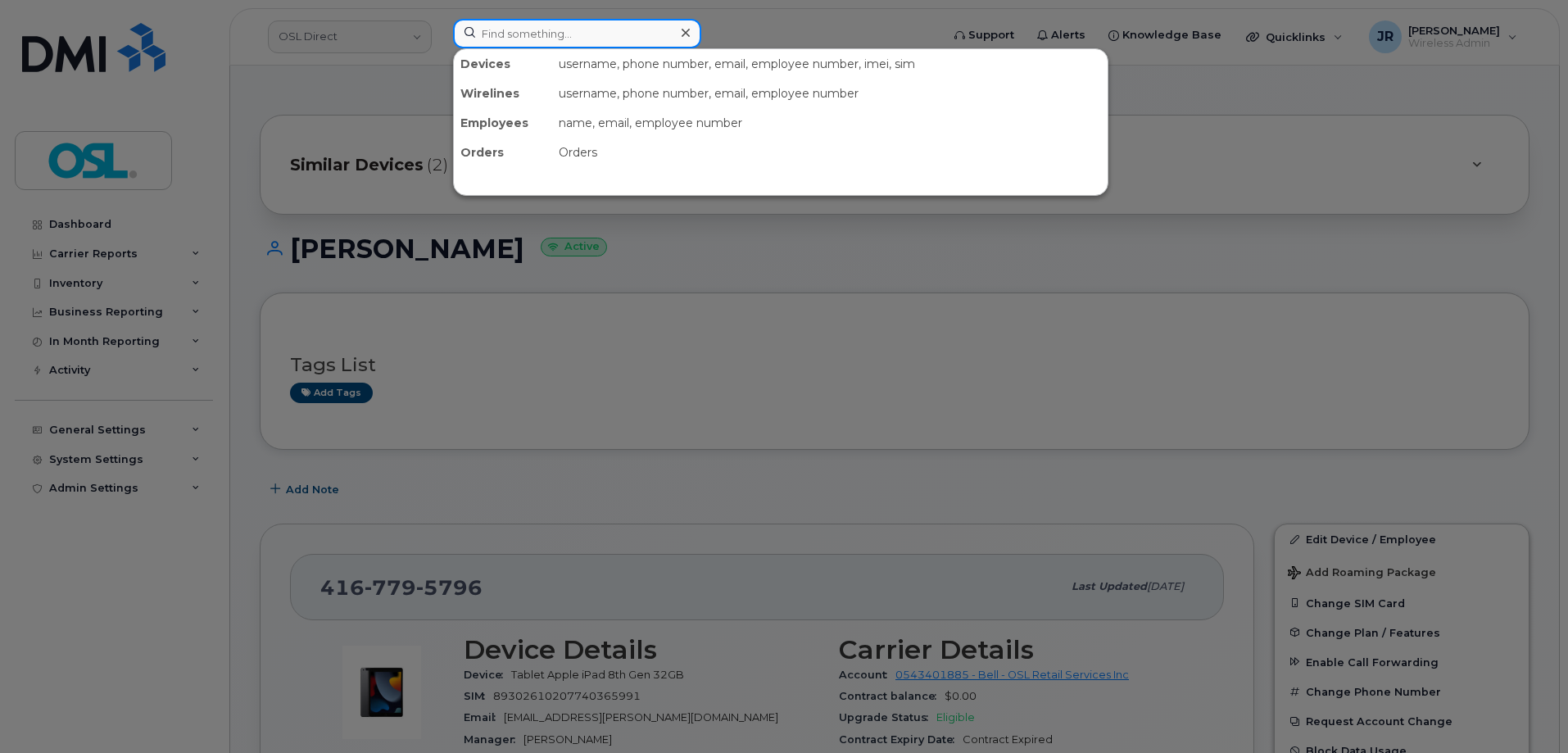
paste input "4164282385"
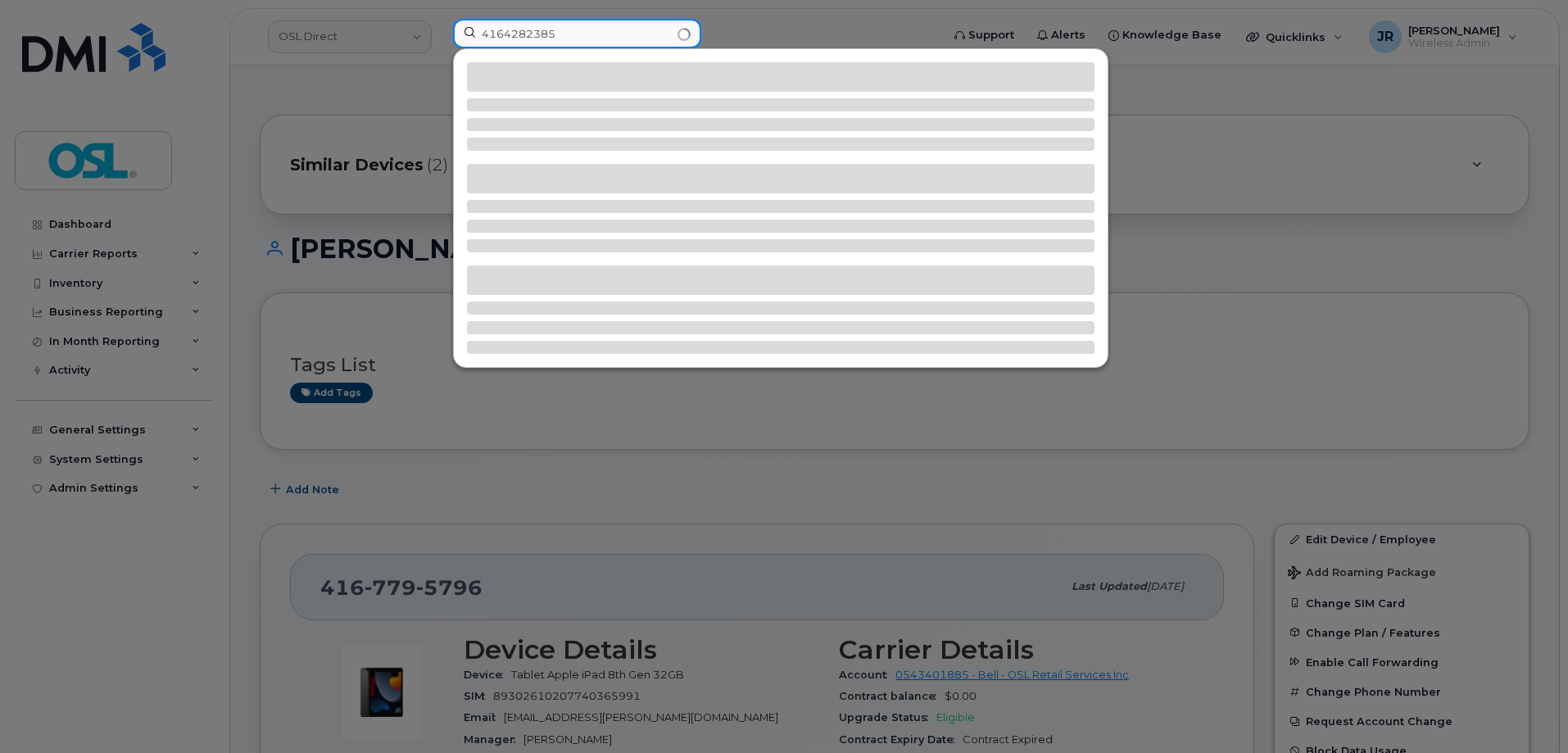
type input "4164282385"
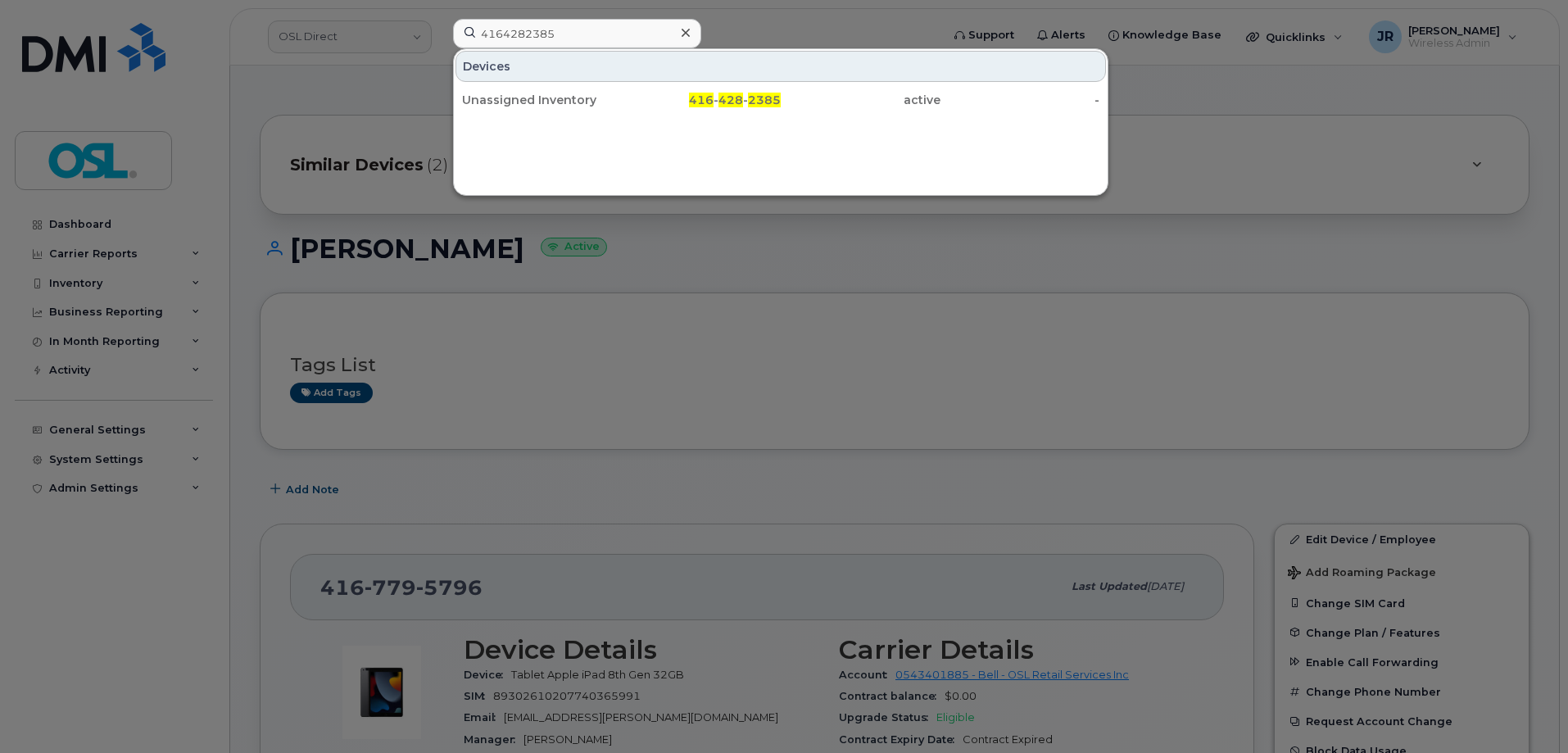
click at [521, 118] on div "Devices Unassigned Inventory 416 - 428 - 2385 active -" at bounding box center [780, 122] width 655 height 147
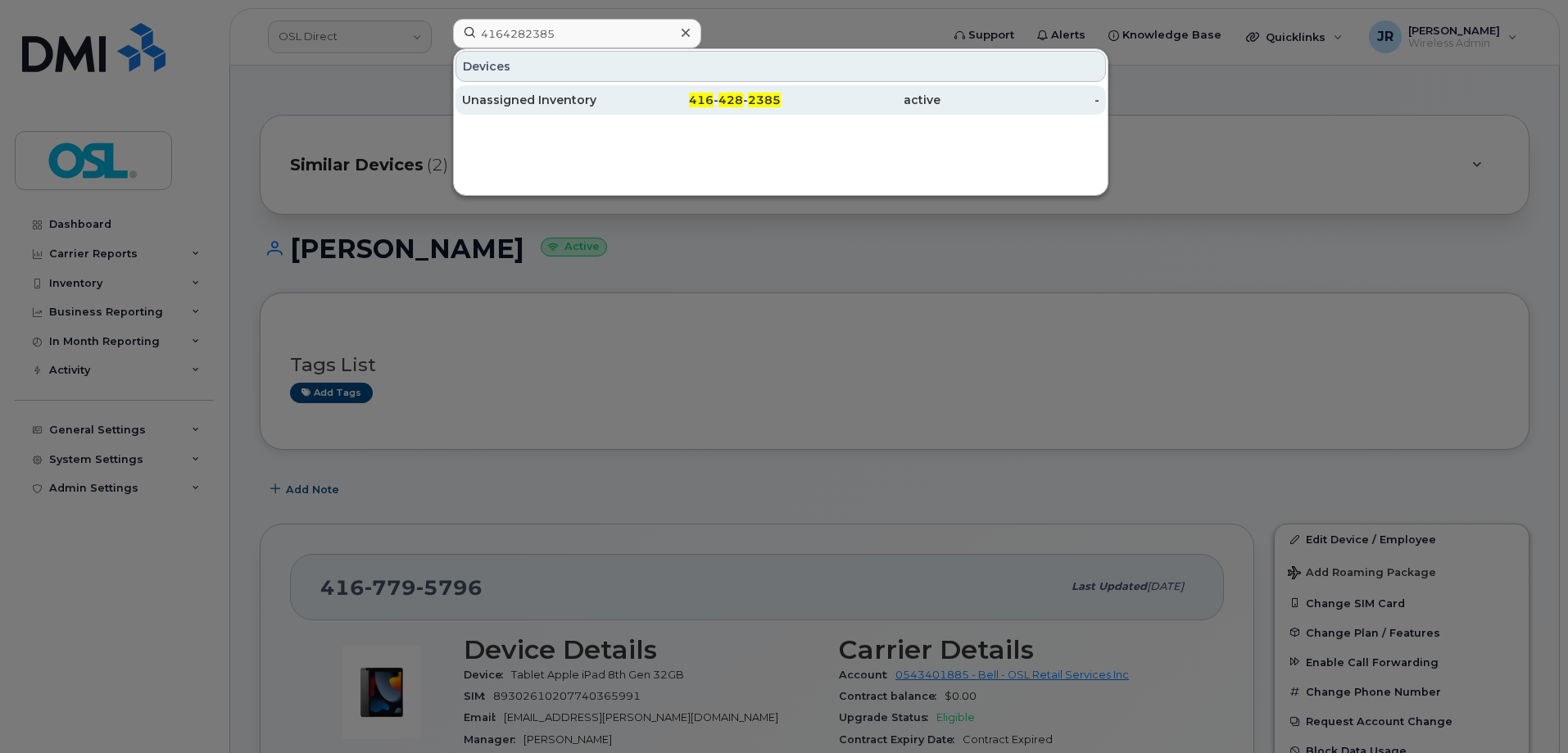
click at [522, 96] on div "Unassigned Inventory" at bounding box center [541, 100] width 160 height 16
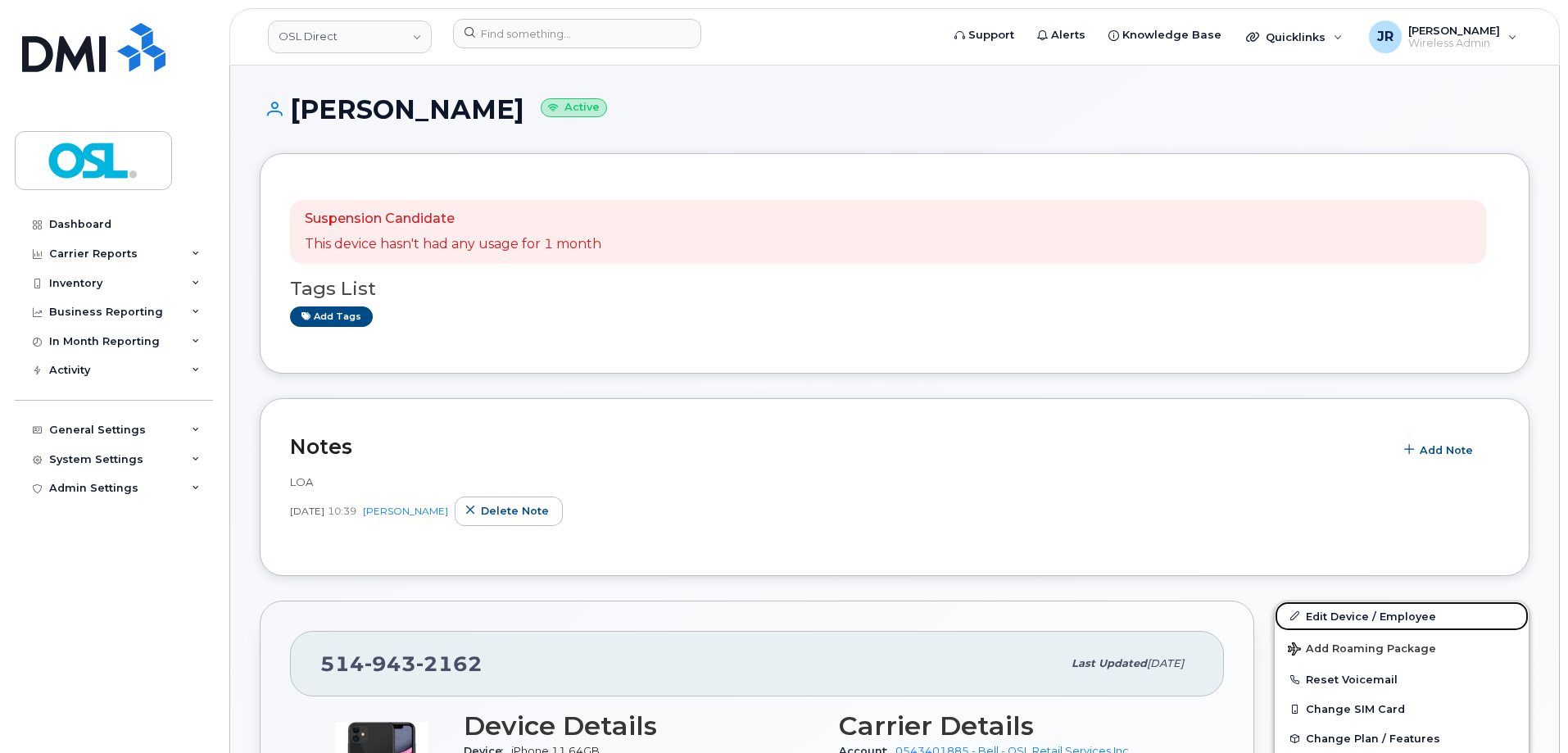
click at [1321, 611] on link "Edit Device / Employee" at bounding box center [1402, 616] width 254 height 29
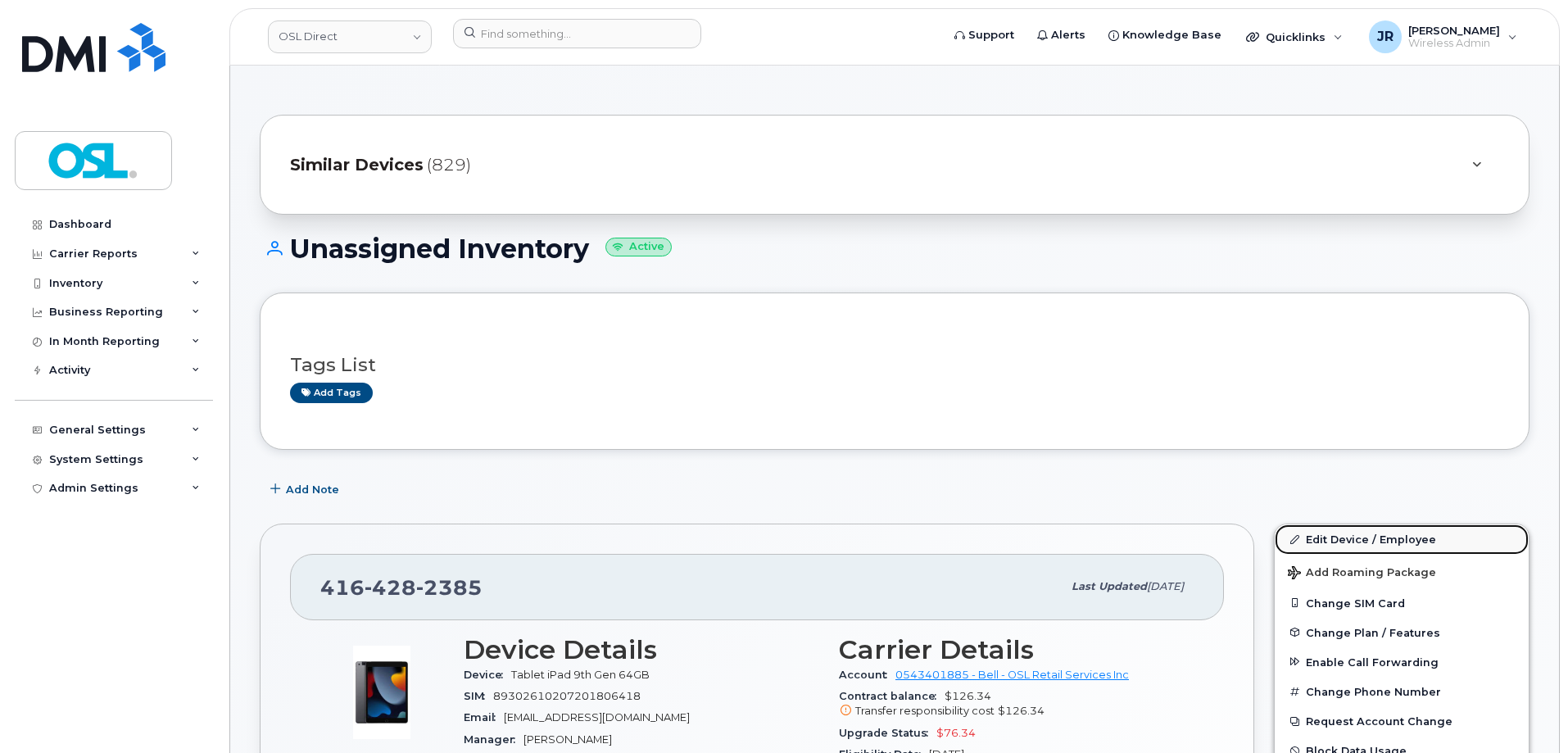
click at [1333, 546] on link "Edit Device / Employee" at bounding box center [1402, 539] width 254 height 29
click at [1333, 540] on link "Edit Device / Employee" at bounding box center [1402, 539] width 254 height 29
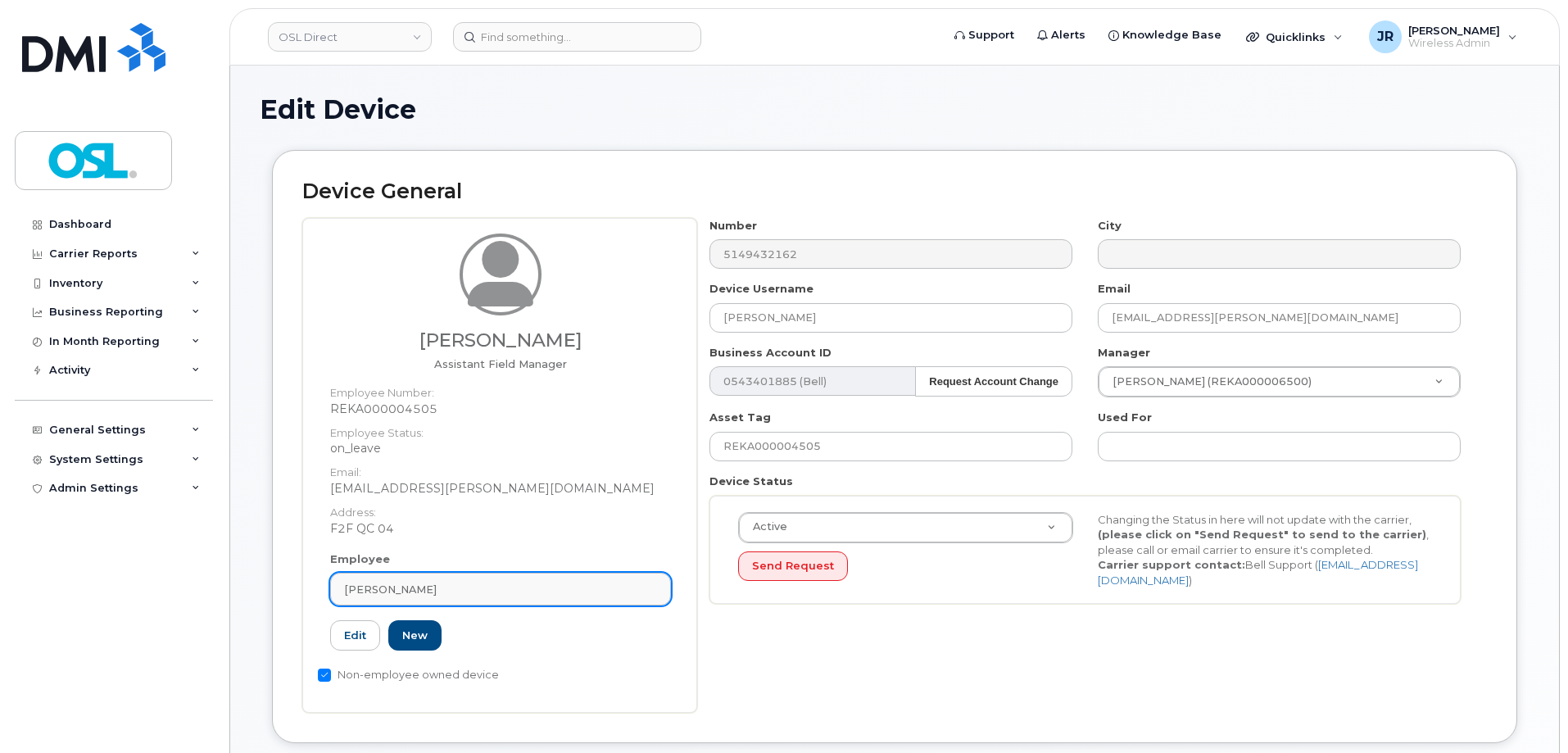
click at [471, 601] on link "[PERSON_NAME]" at bounding box center [500, 589] width 341 height 33
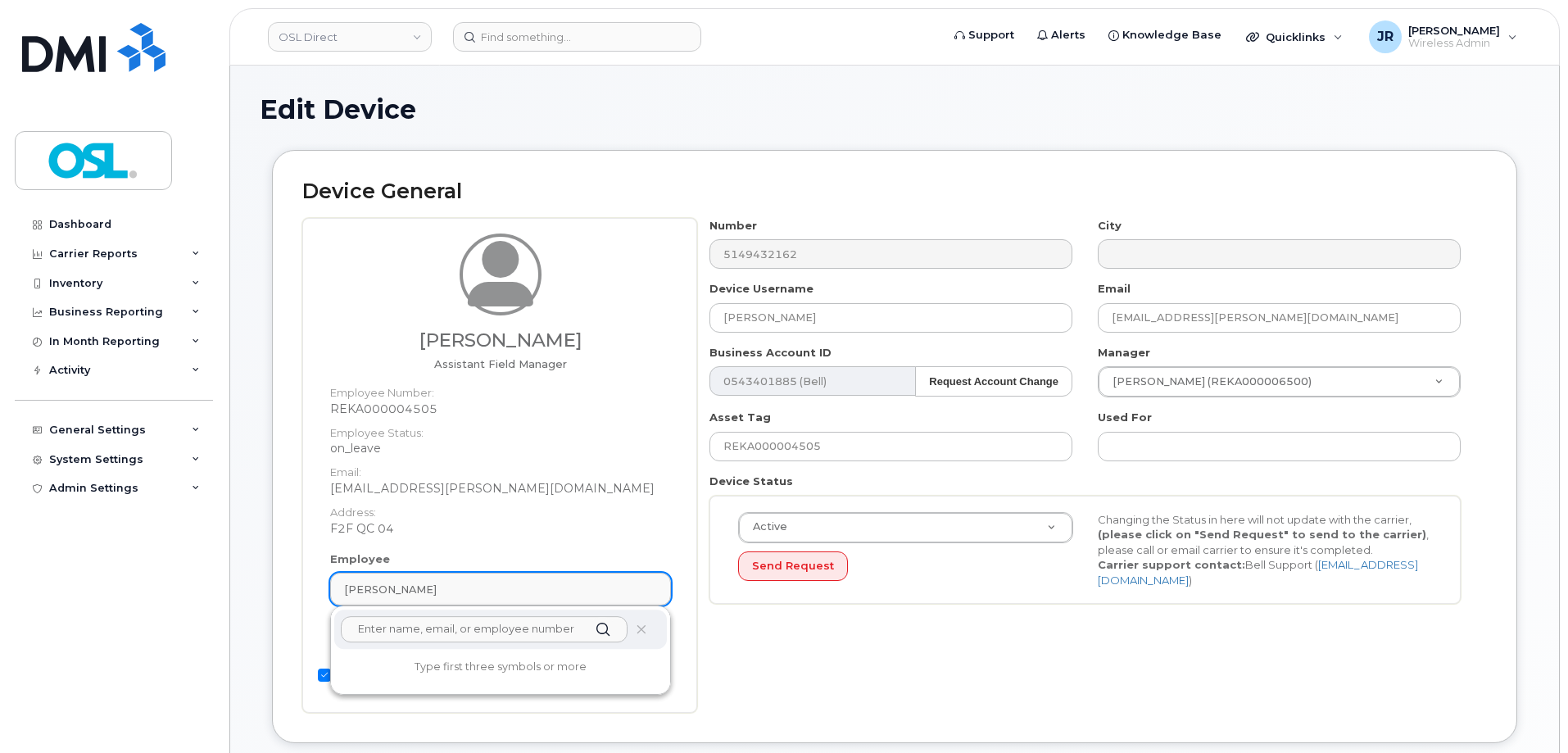
paste input "REKA000004505"
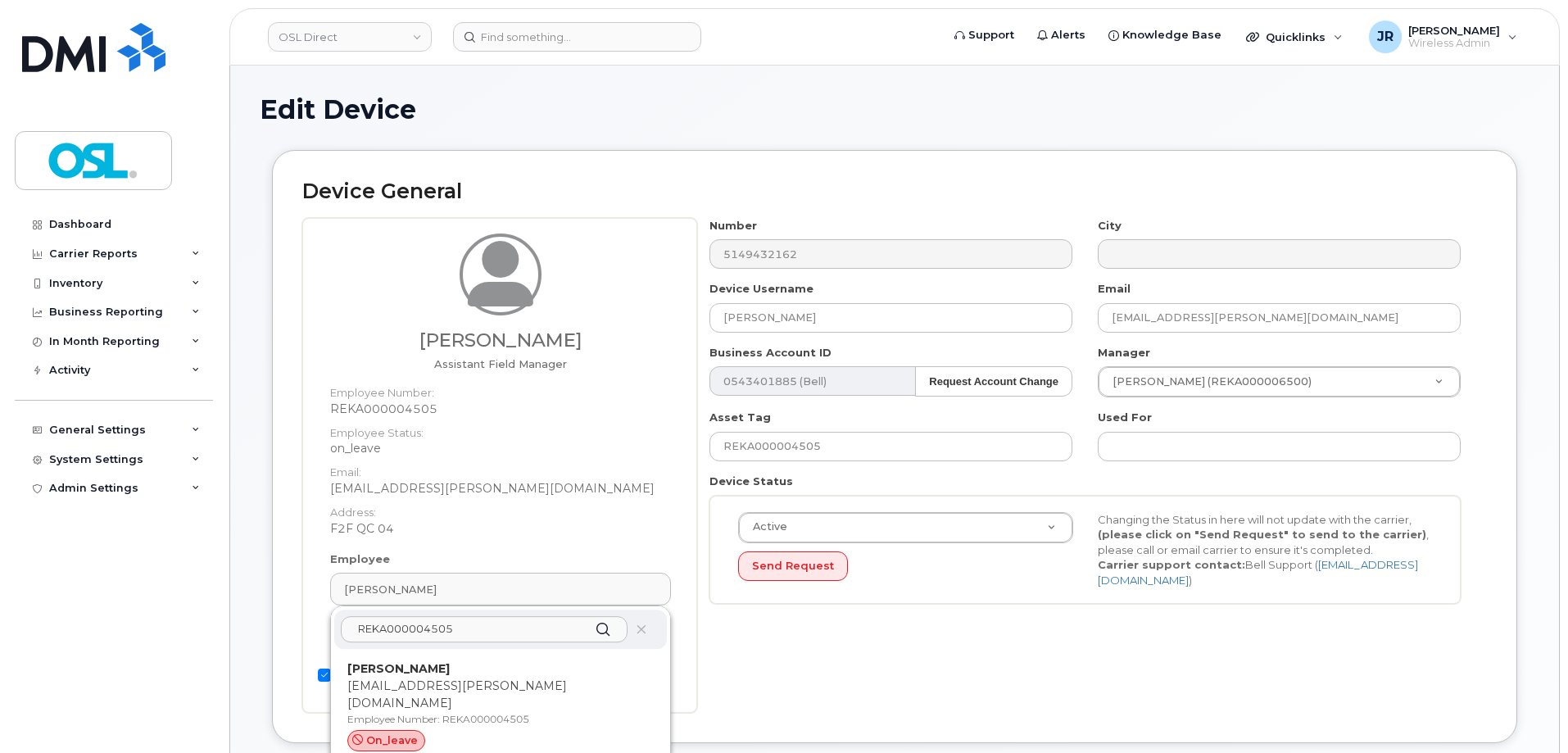
type input "REKA000004505"
click at [440, 665] on p "[PERSON_NAME]" at bounding box center [501, 669] width 307 height 17
type input "3358074"
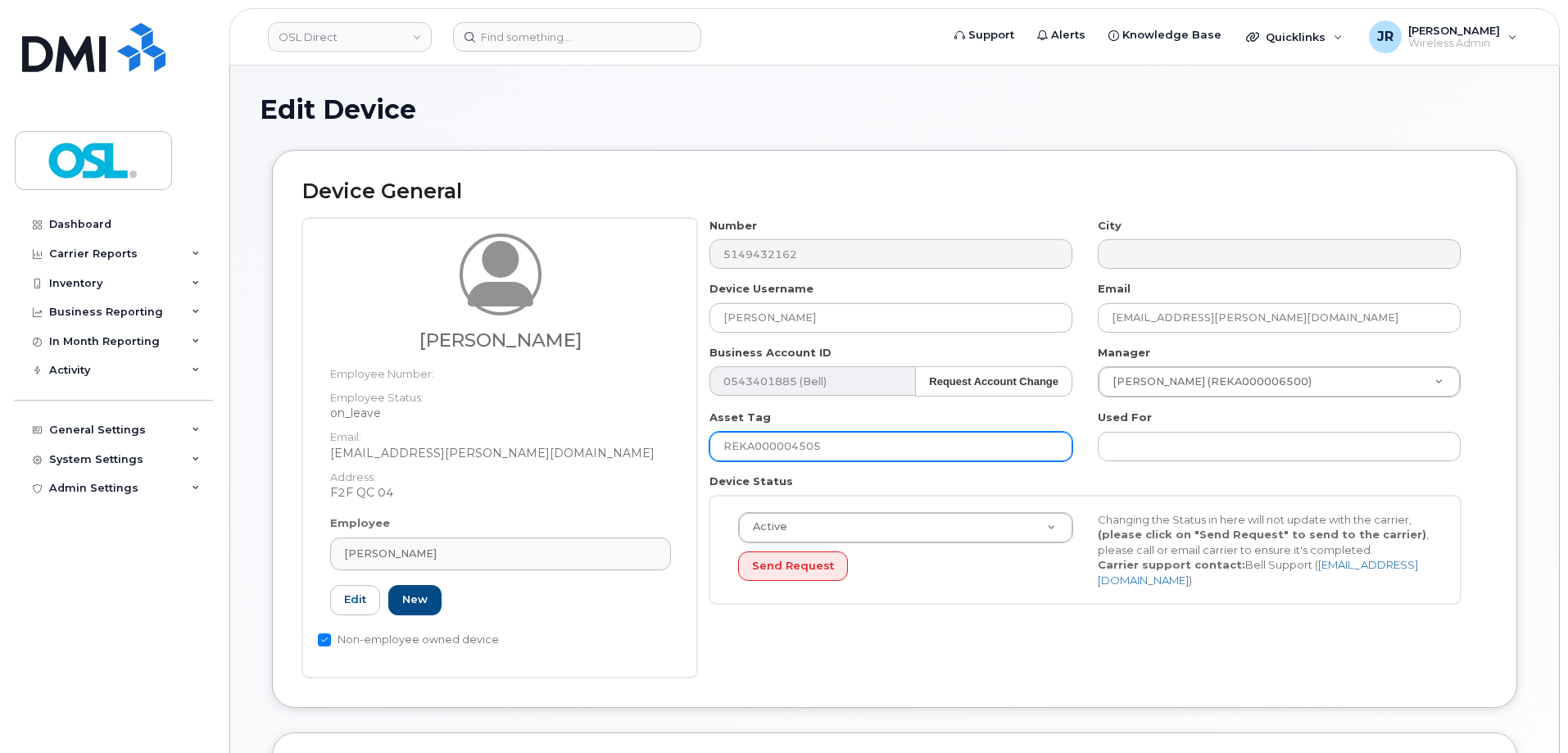
click at [772, 455] on input "REKA000004505" at bounding box center [891, 446] width 363 height 29
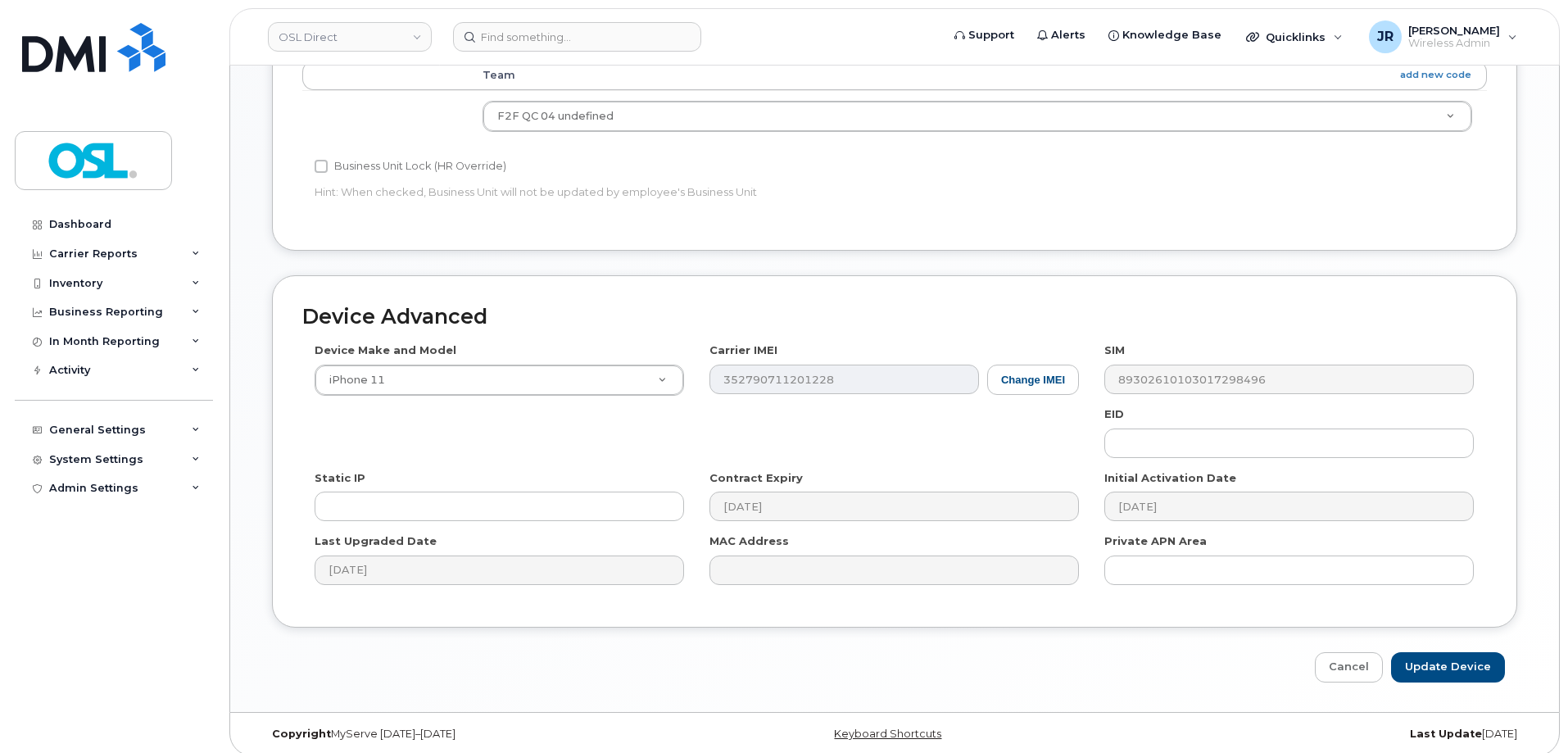
scroll to position [750, 0]
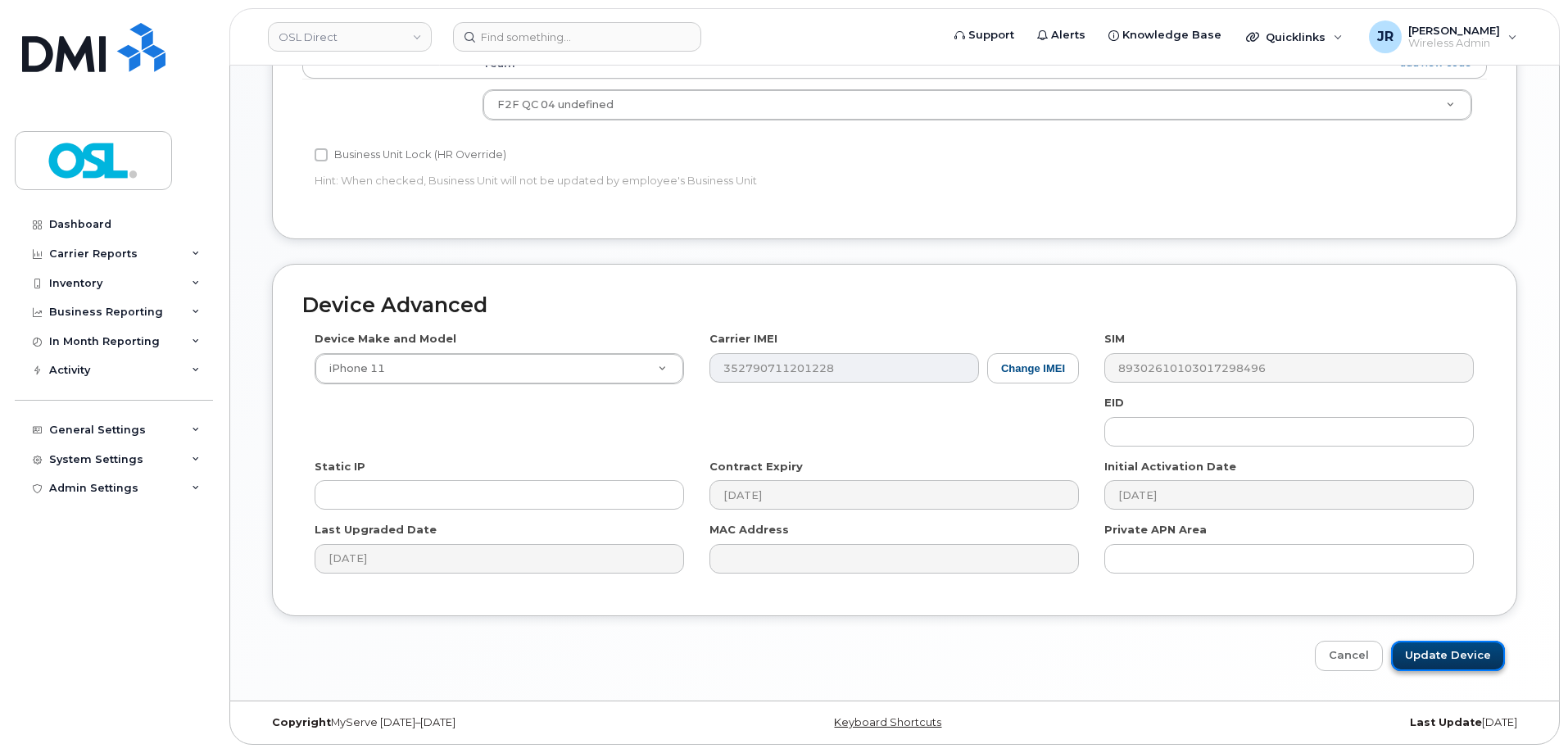
click at [1445, 644] on input "Update Device" at bounding box center [1448, 655] width 114 height 30
type input "Saving..."
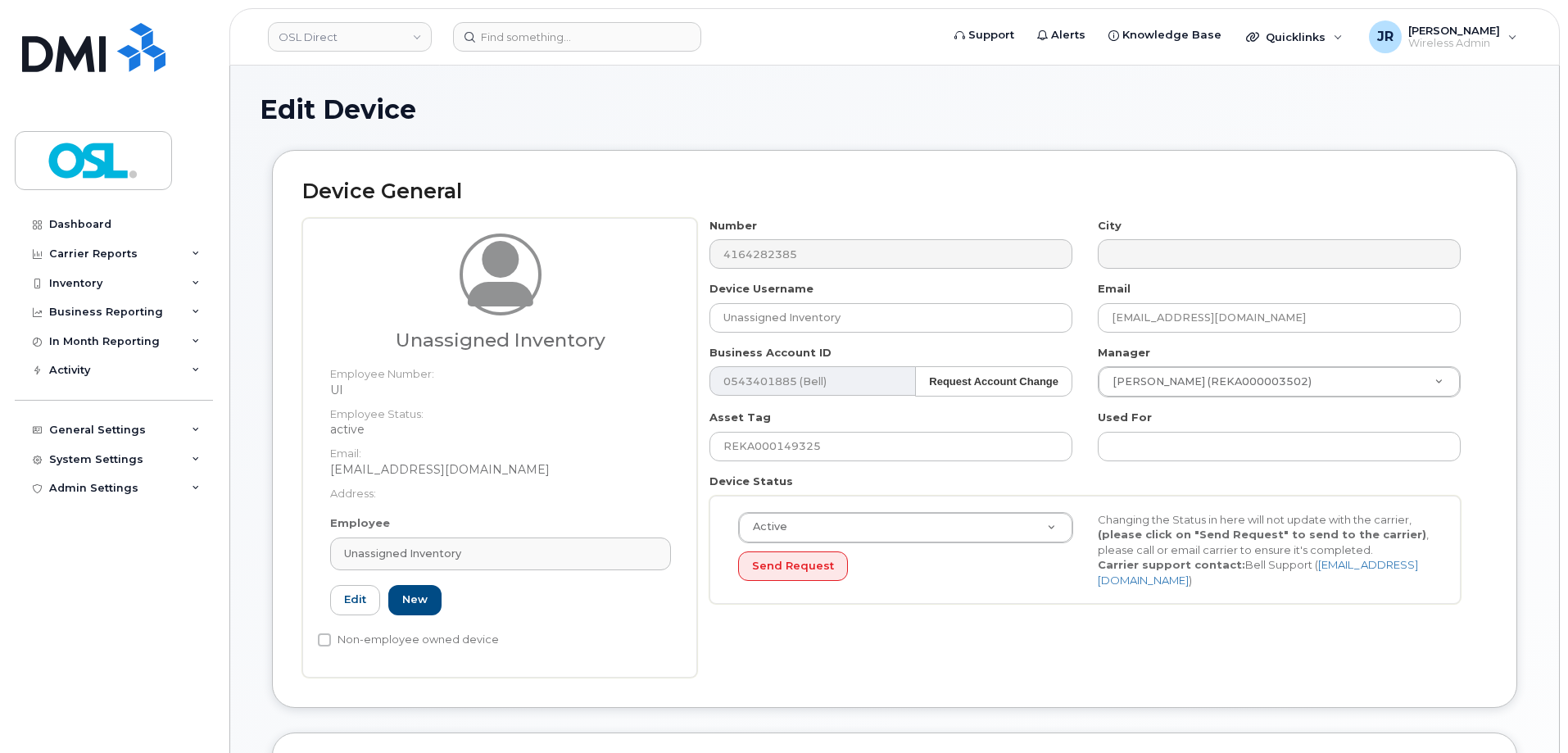
click at [420, 534] on div "Employee Unassigned Inventory Type first three symbols or more UI Edit New" at bounding box center [501, 572] width 366 height 114
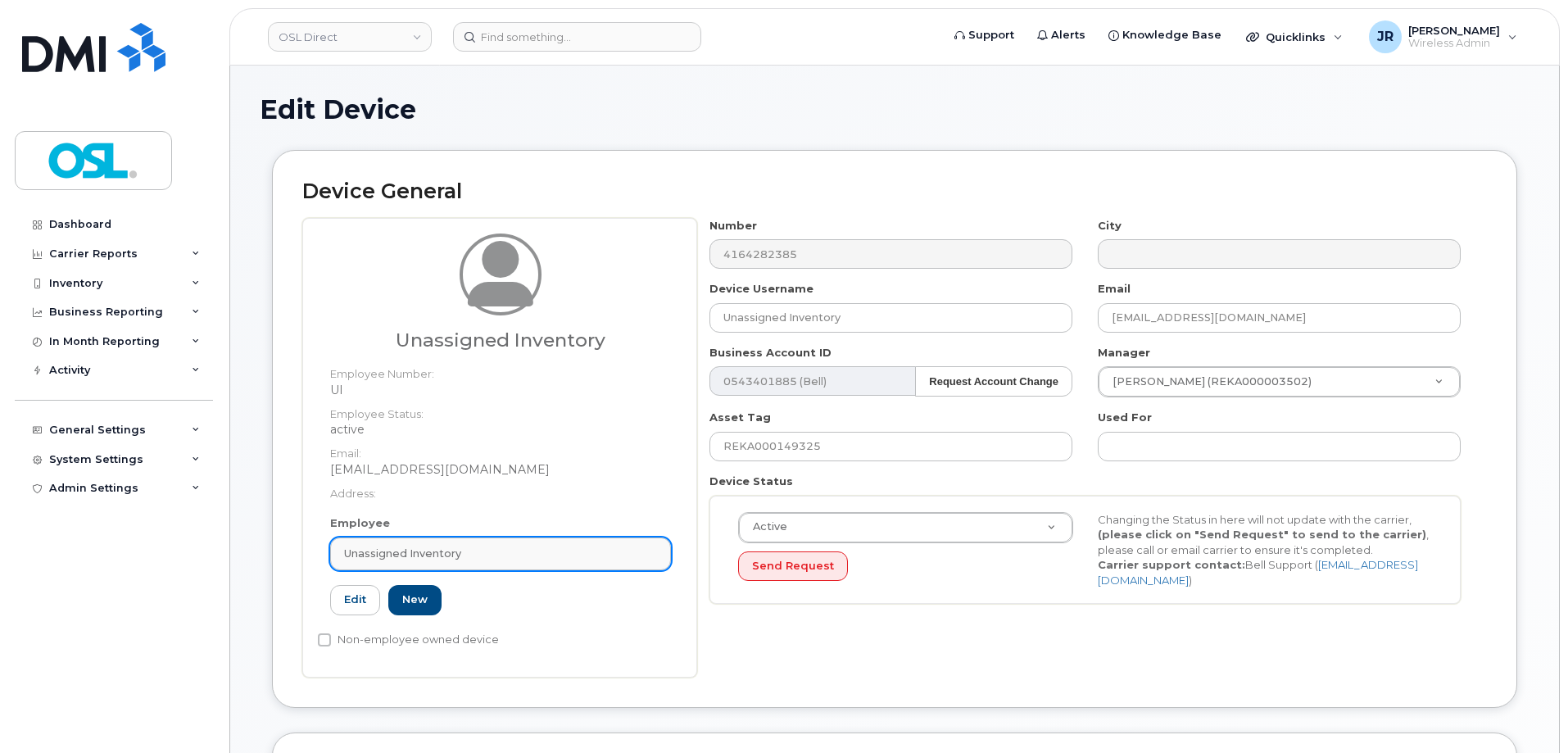
click at [433, 556] on span "Unassigned Inventory" at bounding box center [403, 553] width 117 height 16
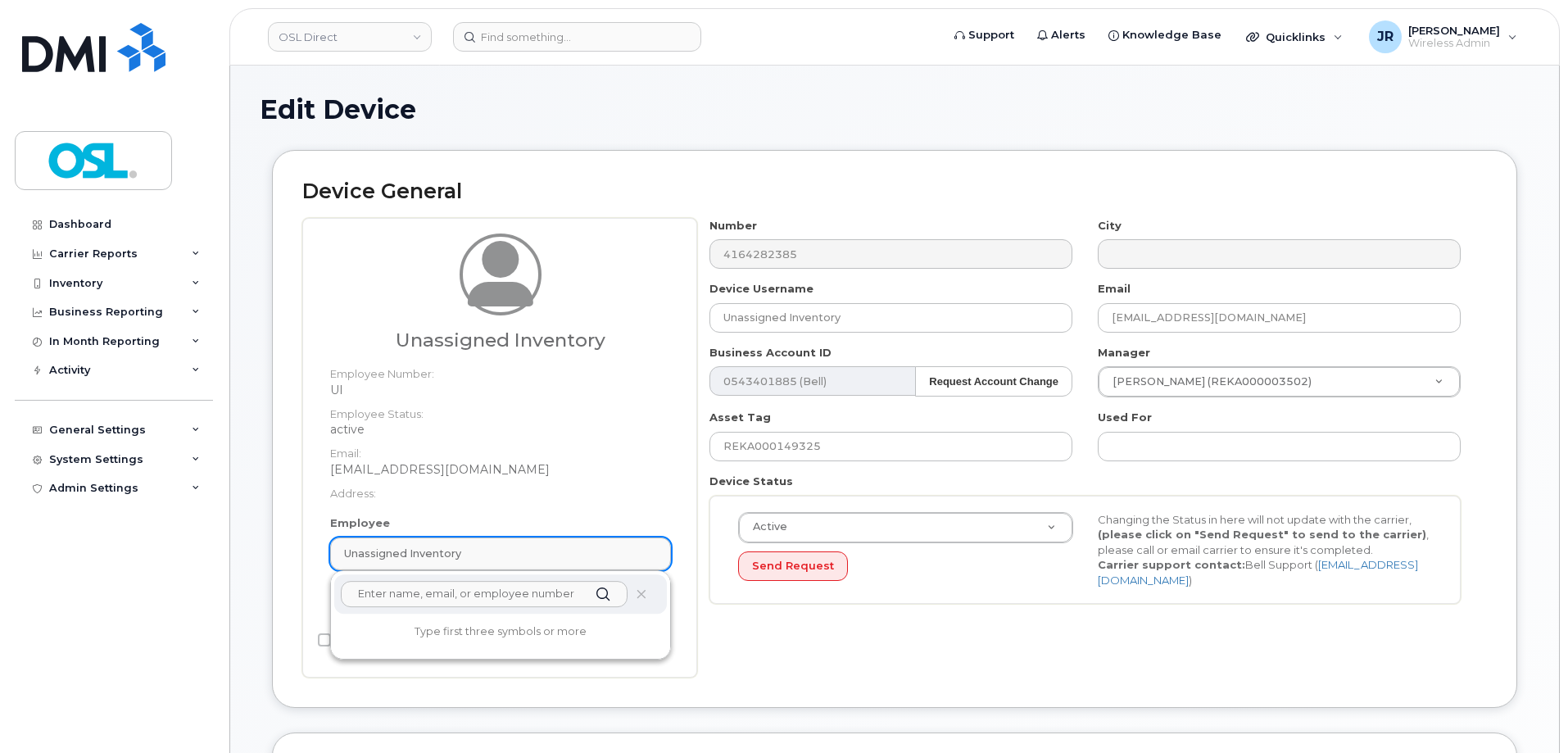
paste input "REKA000004505"
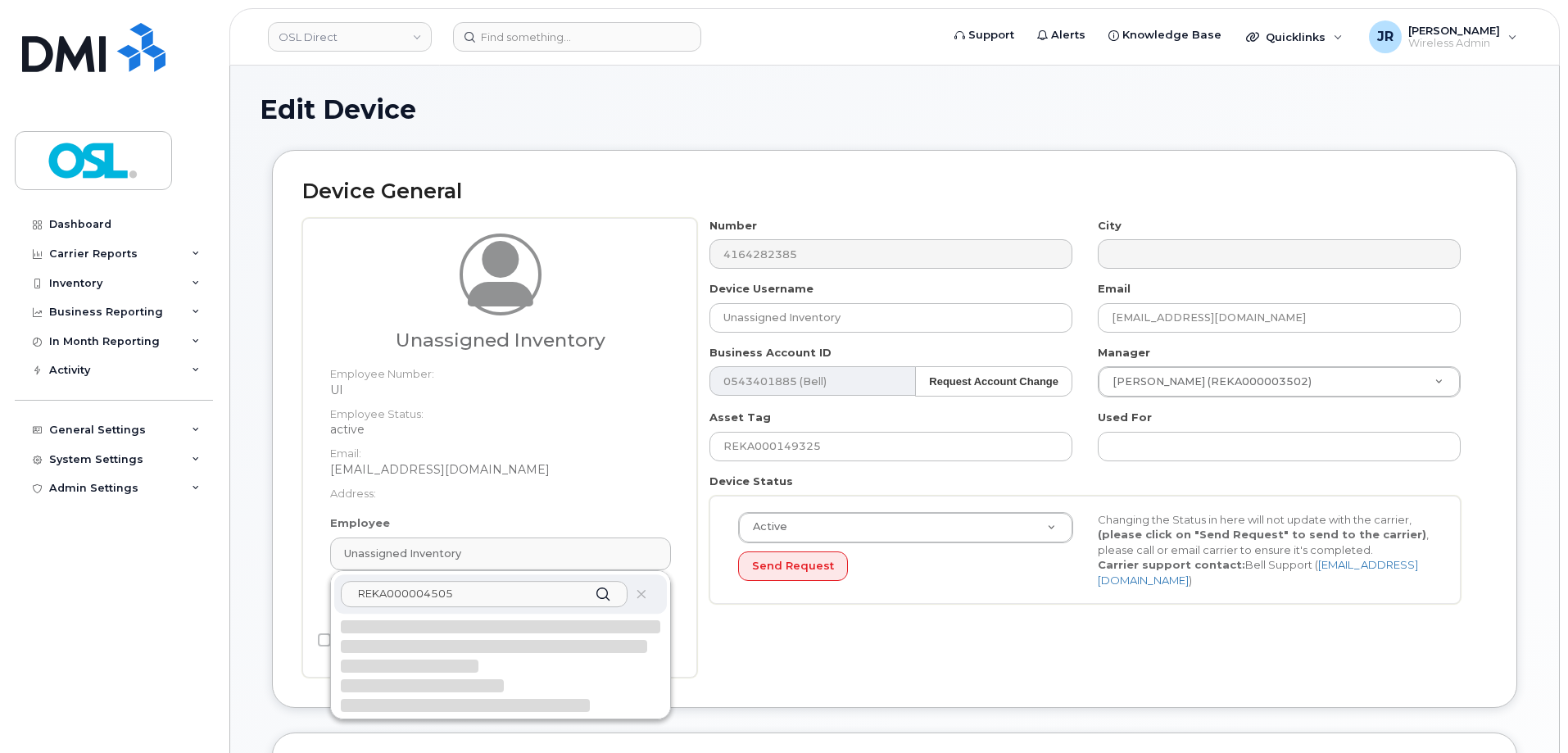
type input "REKA000004505"
type input "[PERSON_NAME]"
type input "[EMAIL_ADDRESS][PERSON_NAME][DOMAIN_NAME]"
type input "3358074"
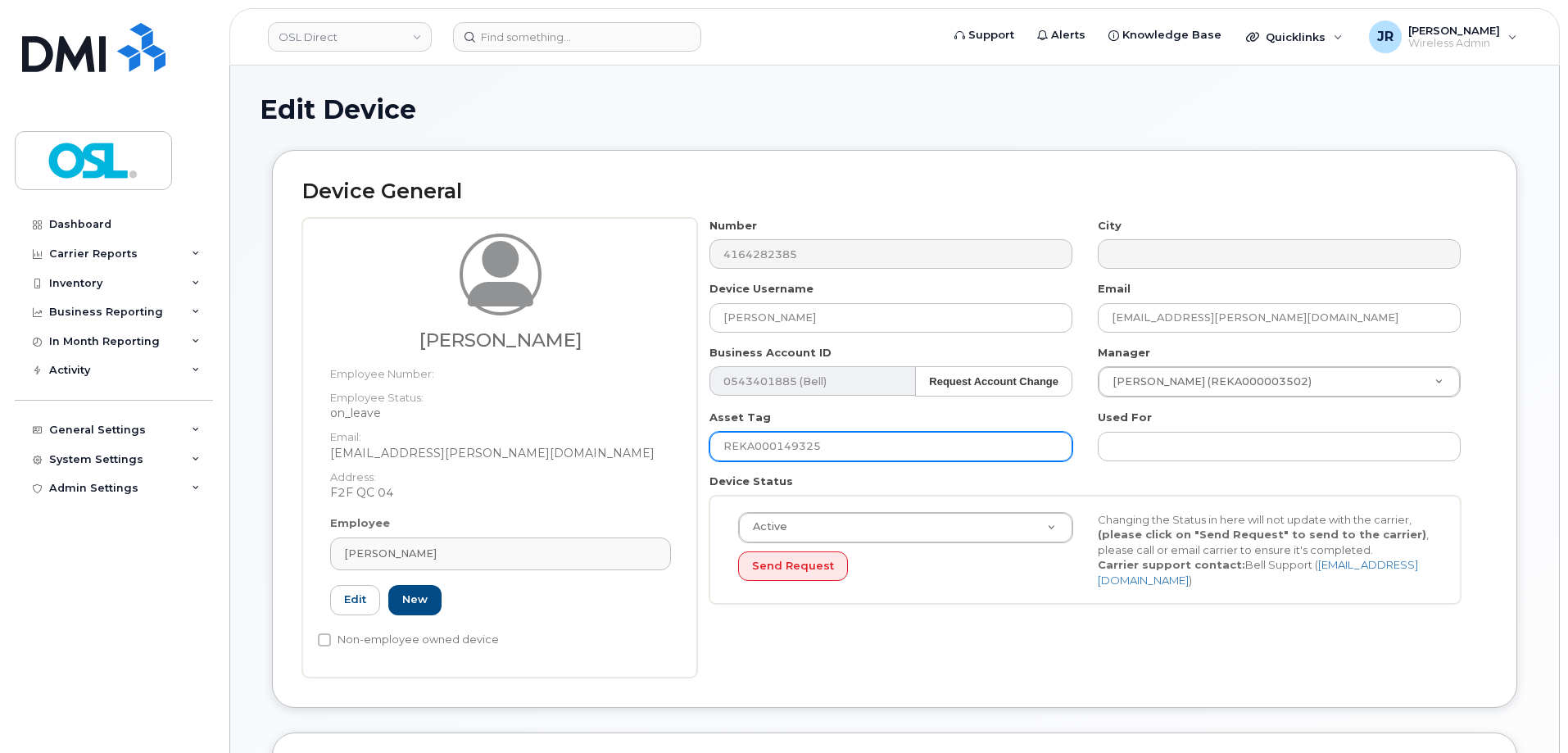
click at [782, 440] on input "REKA000149325" at bounding box center [891, 446] width 363 height 29
paste input "00450"
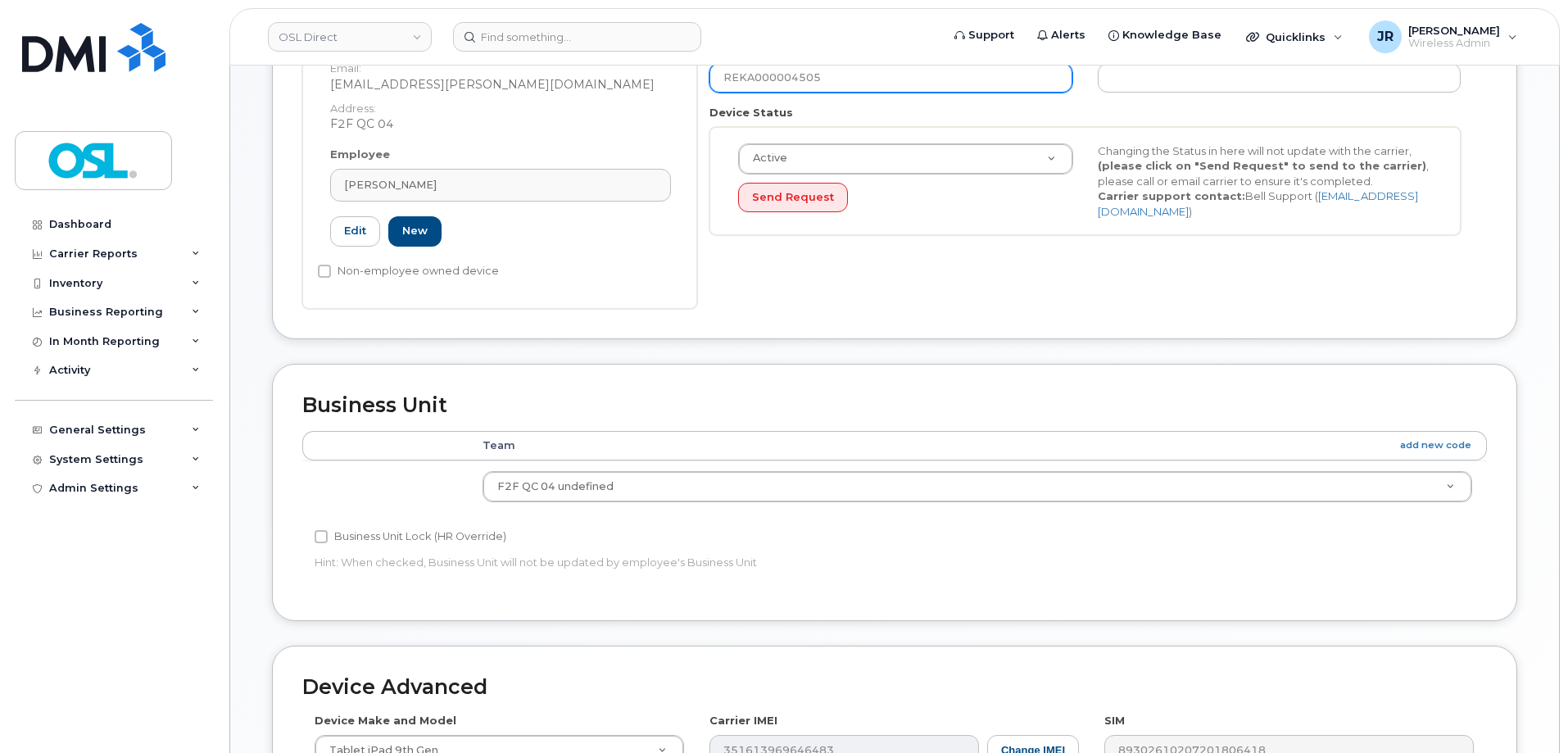
scroll to position [750, 0]
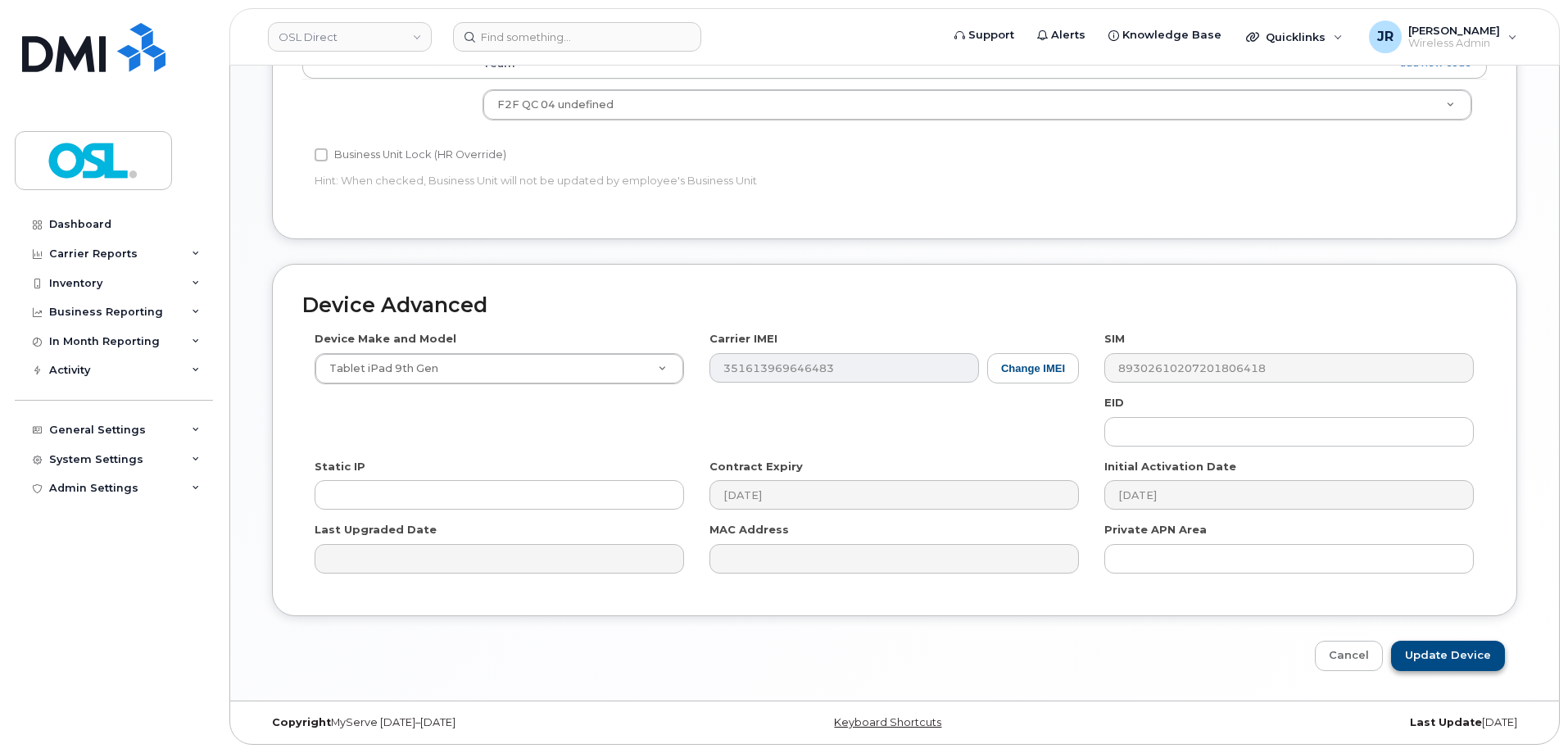
type input "REKA000004505"
click at [1470, 646] on input "Update Device" at bounding box center [1448, 655] width 114 height 30
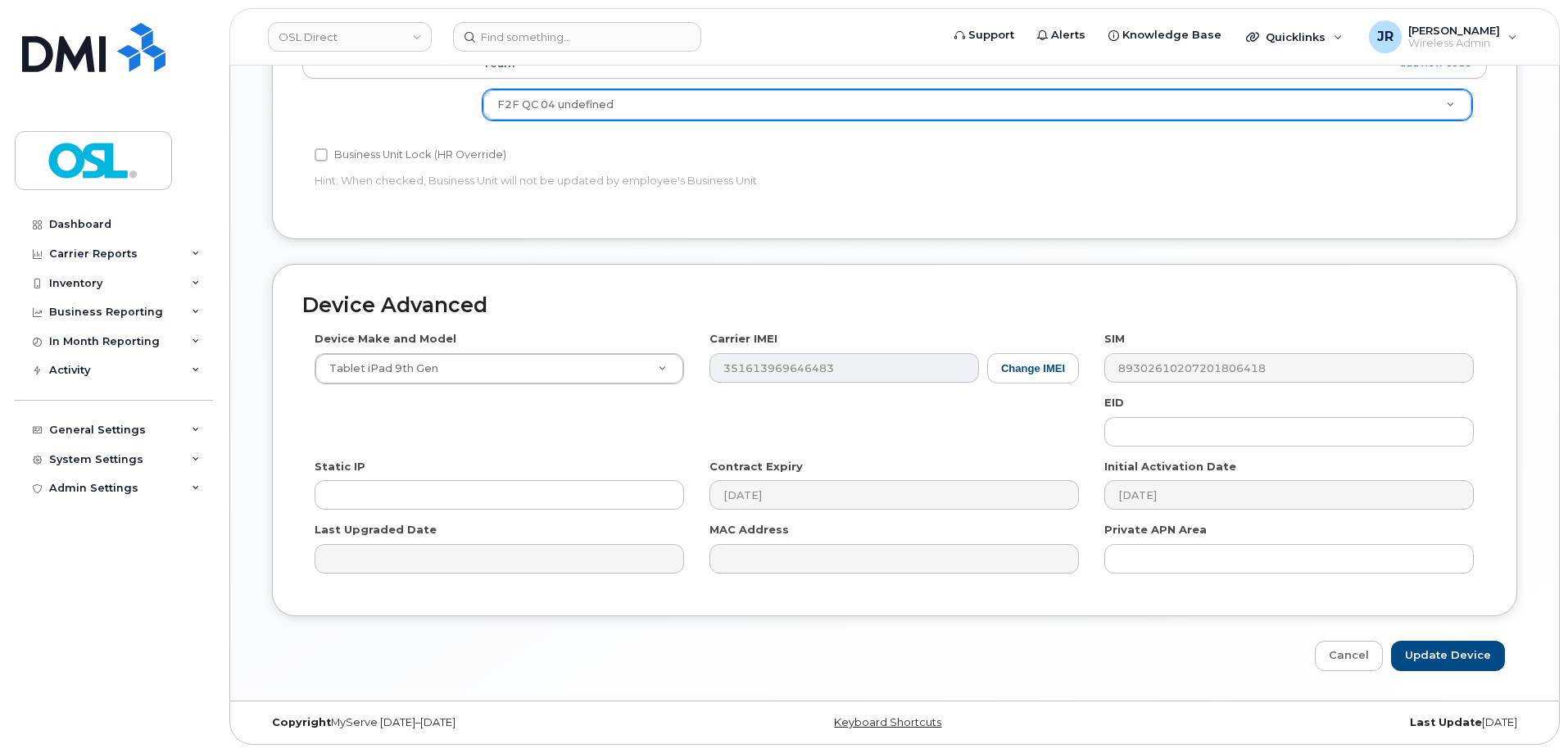
type input "Saving..."
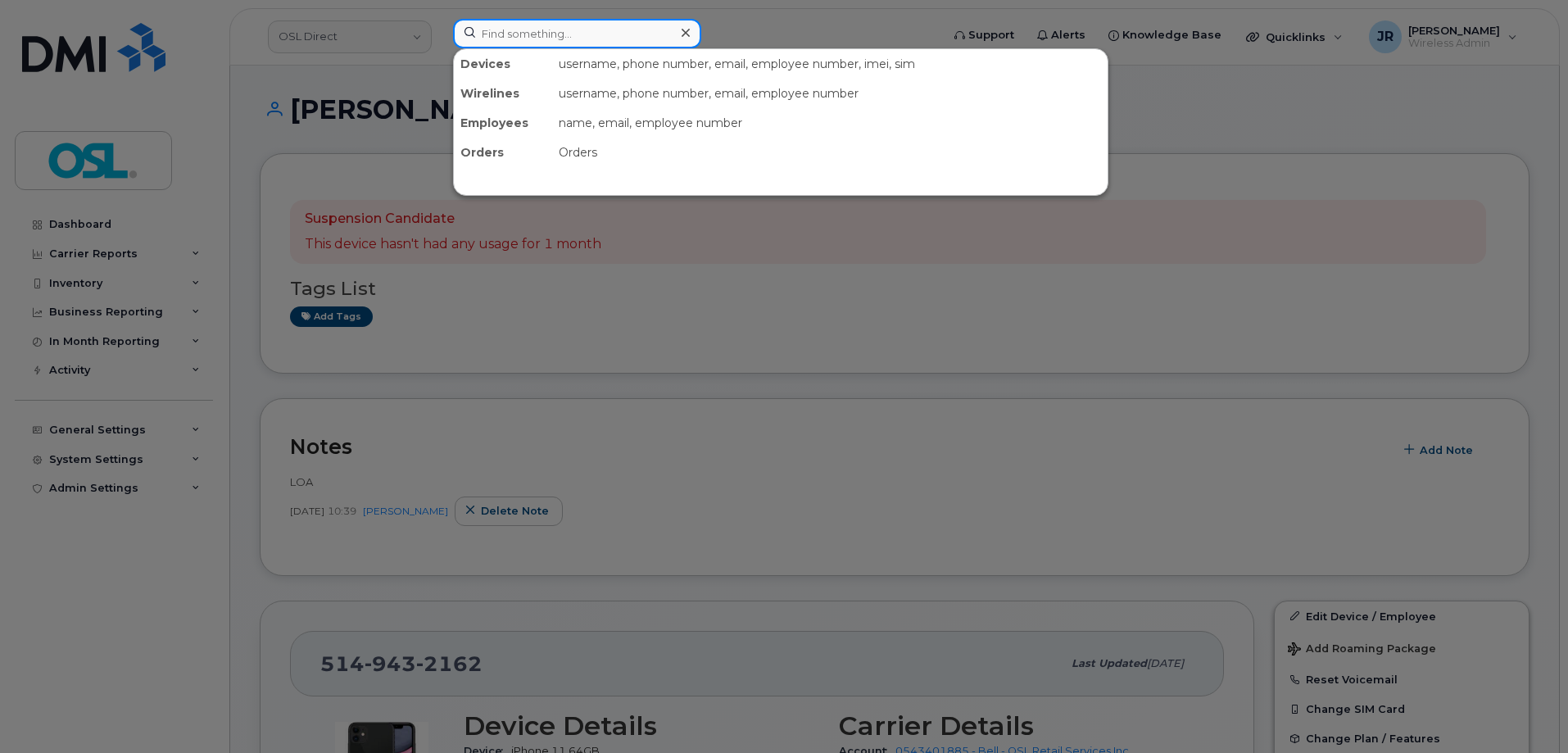
click at [529, 44] on input at bounding box center [577, 33] width 248 height 29
paste input "6472245167"
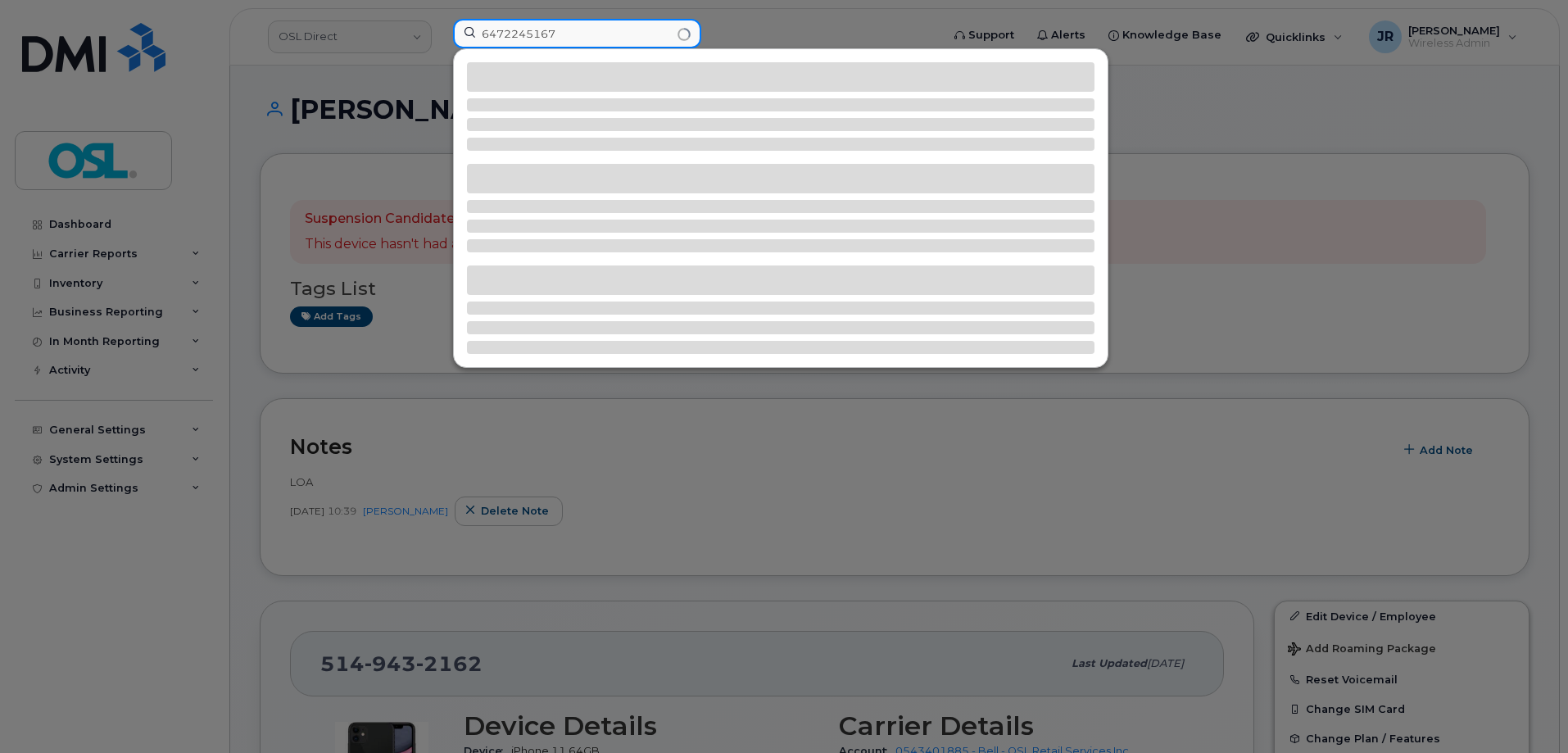
type input "6472245167"
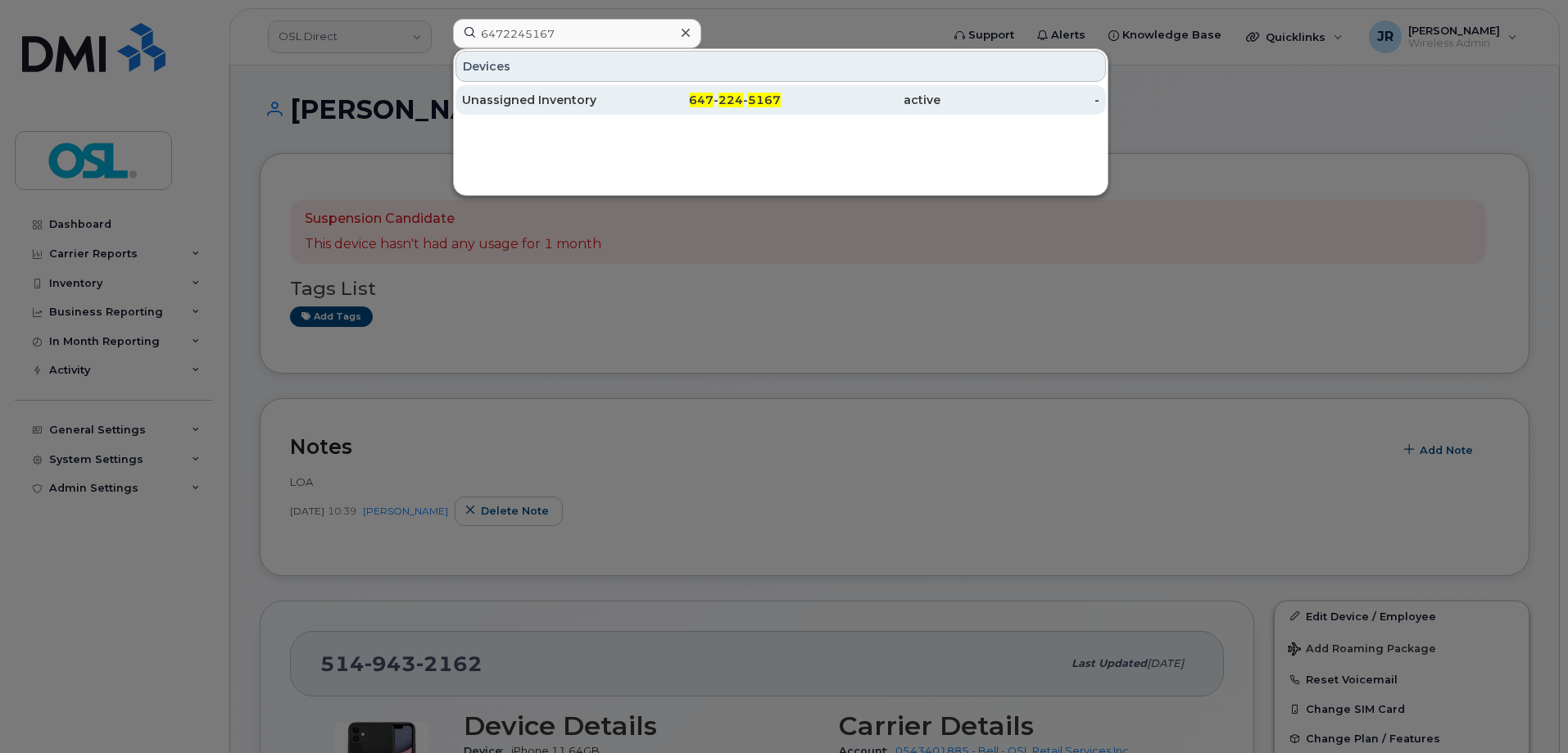
click at [534, 93] on div "Unassigned Inventory" at bounding box center [541, 100] width 160 height 16
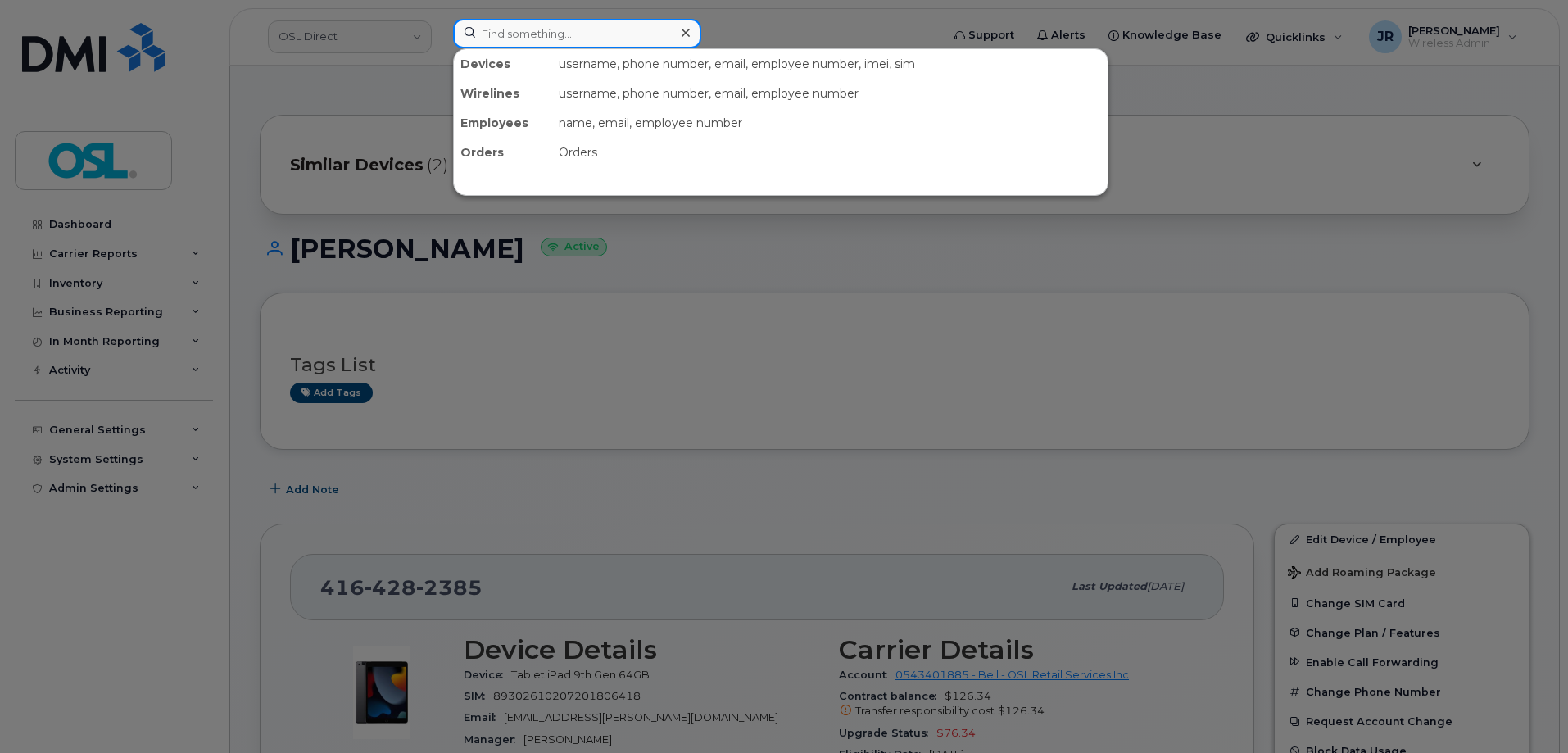
click at [559, 46] on input at bounding box center [577, 33] width 248 height 29
paste input "6476161832"
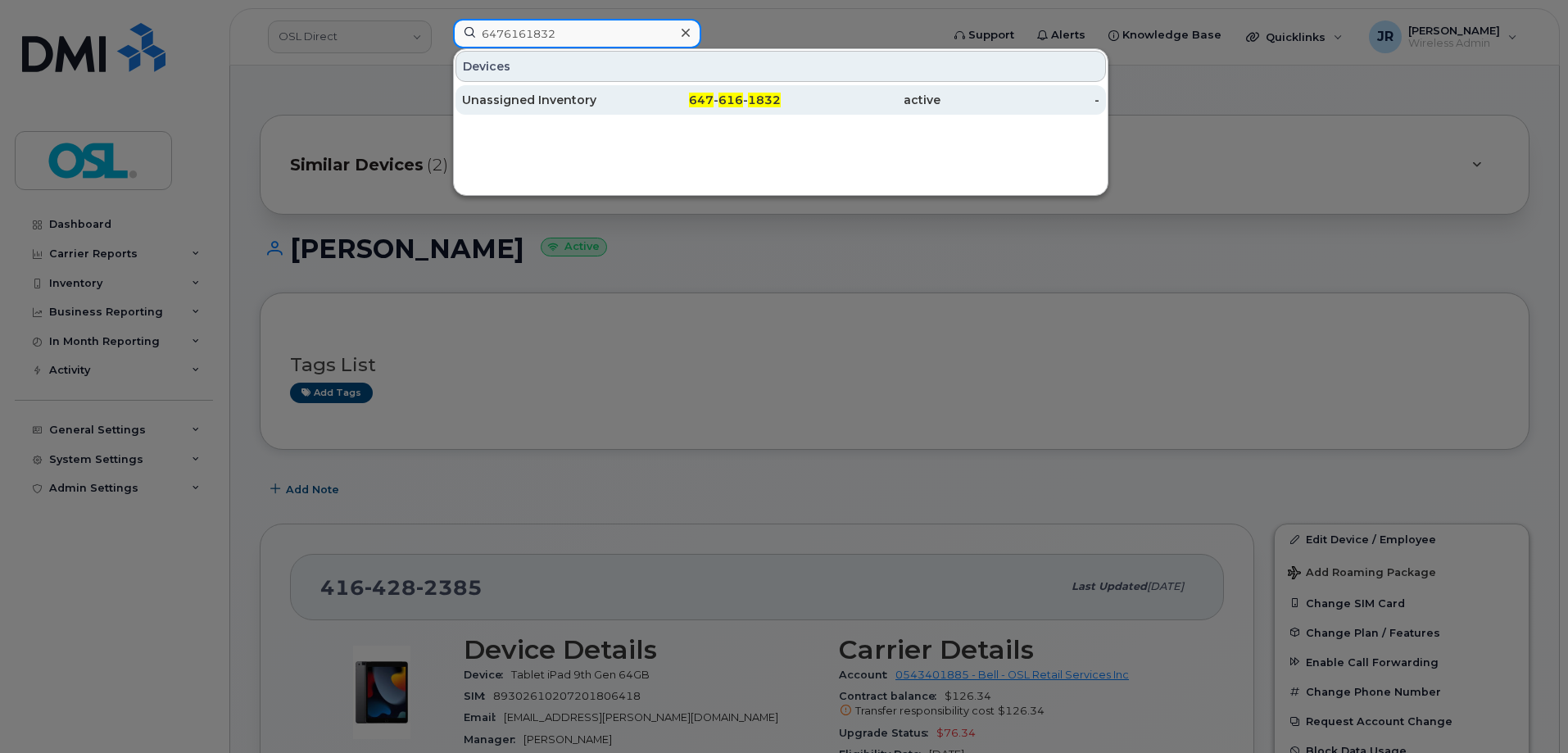
type input "6476161832"
click at [501, 99] on div "Unassigned Inventory" at bounding box center [541, 100] width 160 height 16
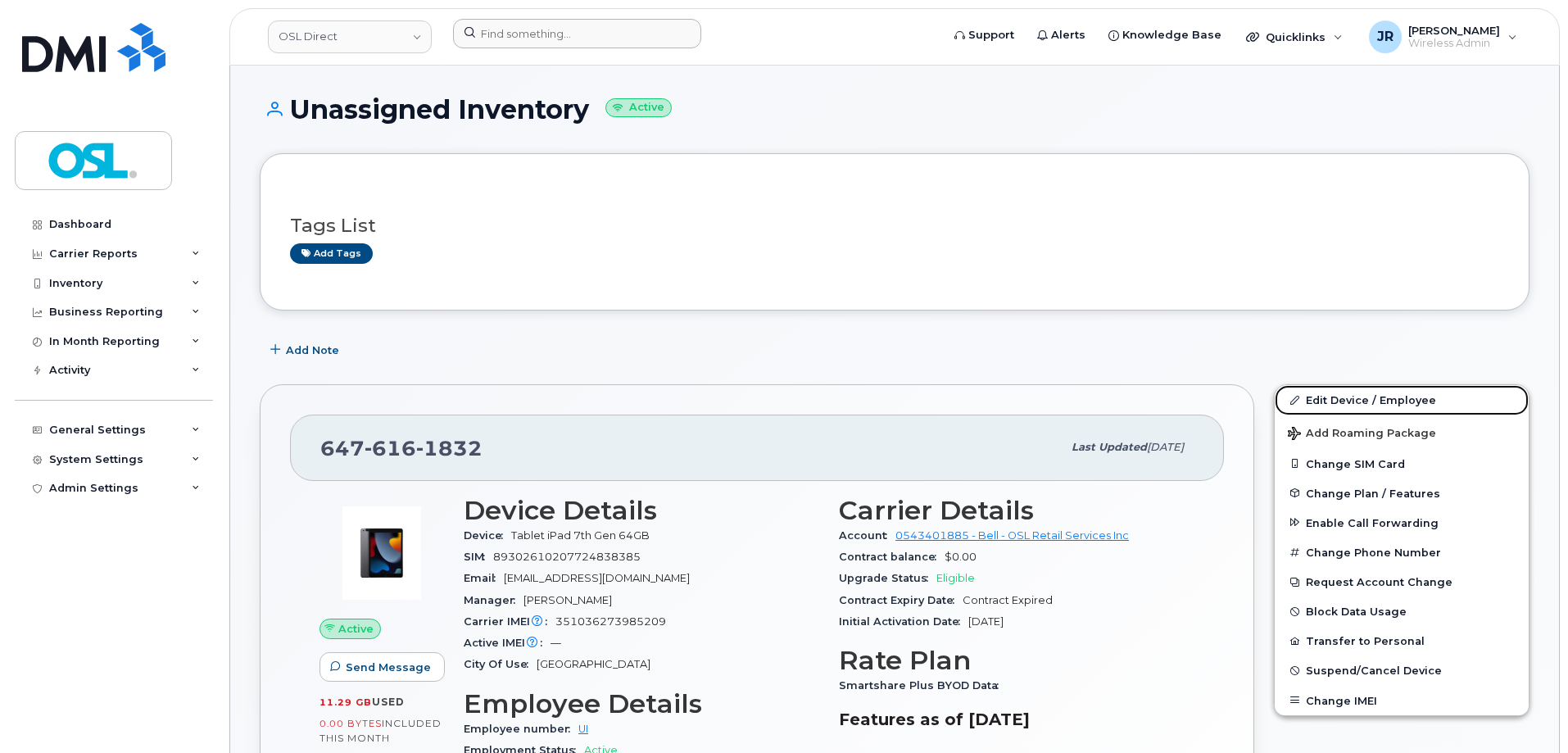
click at [1305, 401] on link "Edit Device / Employee" at bounding box center [1402, 400] width 254 height 29
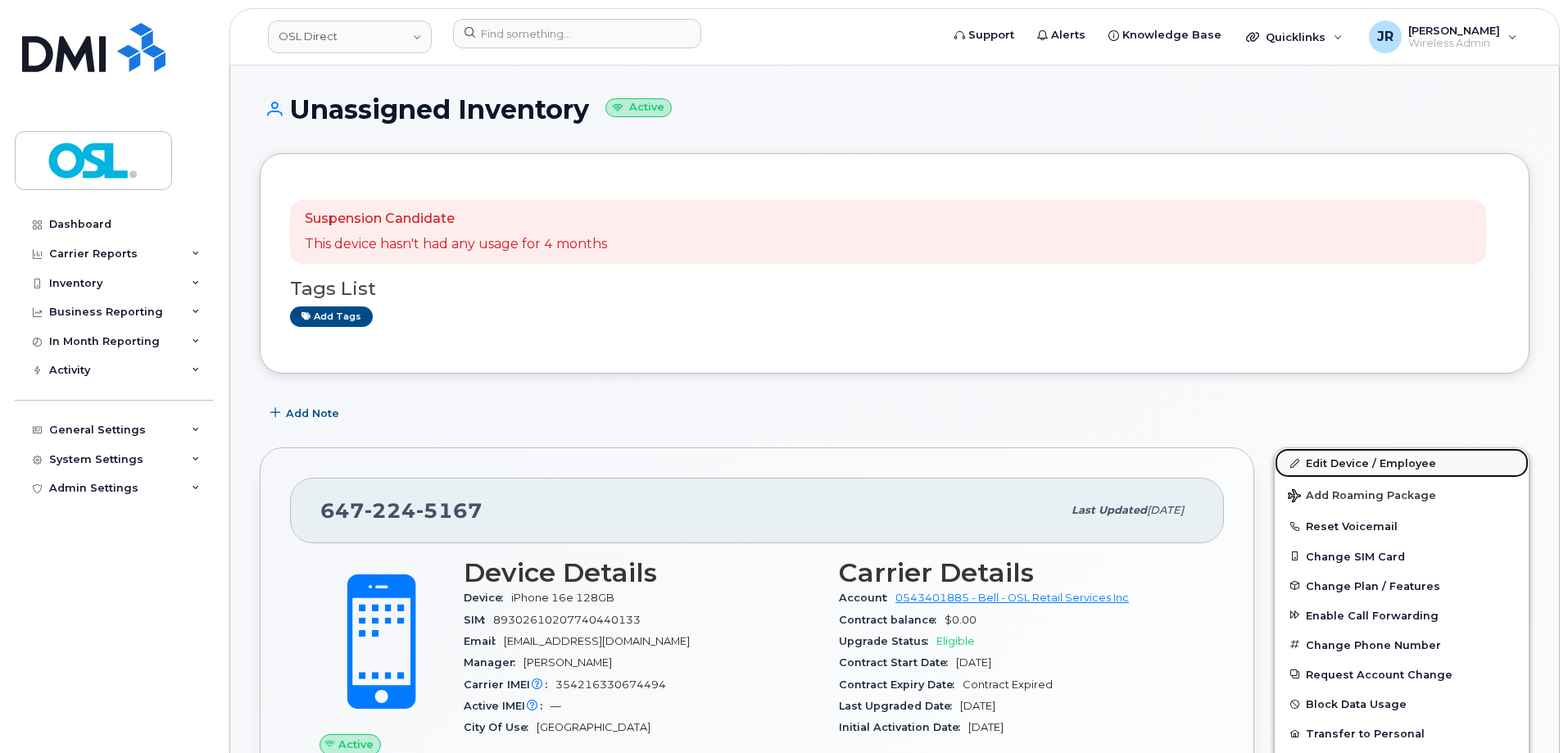
click at [1293, 454] on link "Edit Device / Employee" at bounding box center [1402, 463] width 254 height 29
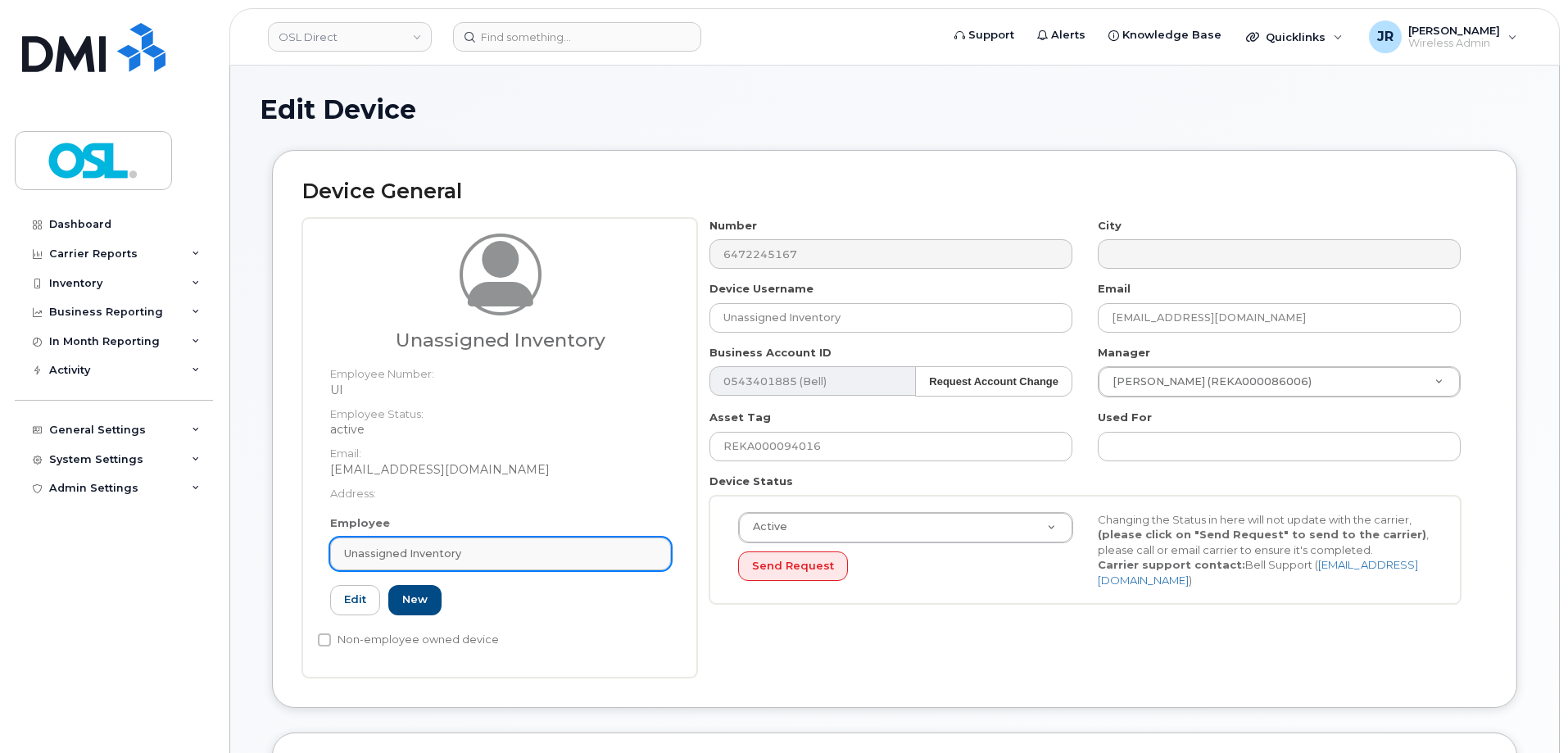
click at [498, 562] on link "Unassigned Inventory" at bounding box center [500, 554] width 341 height 33
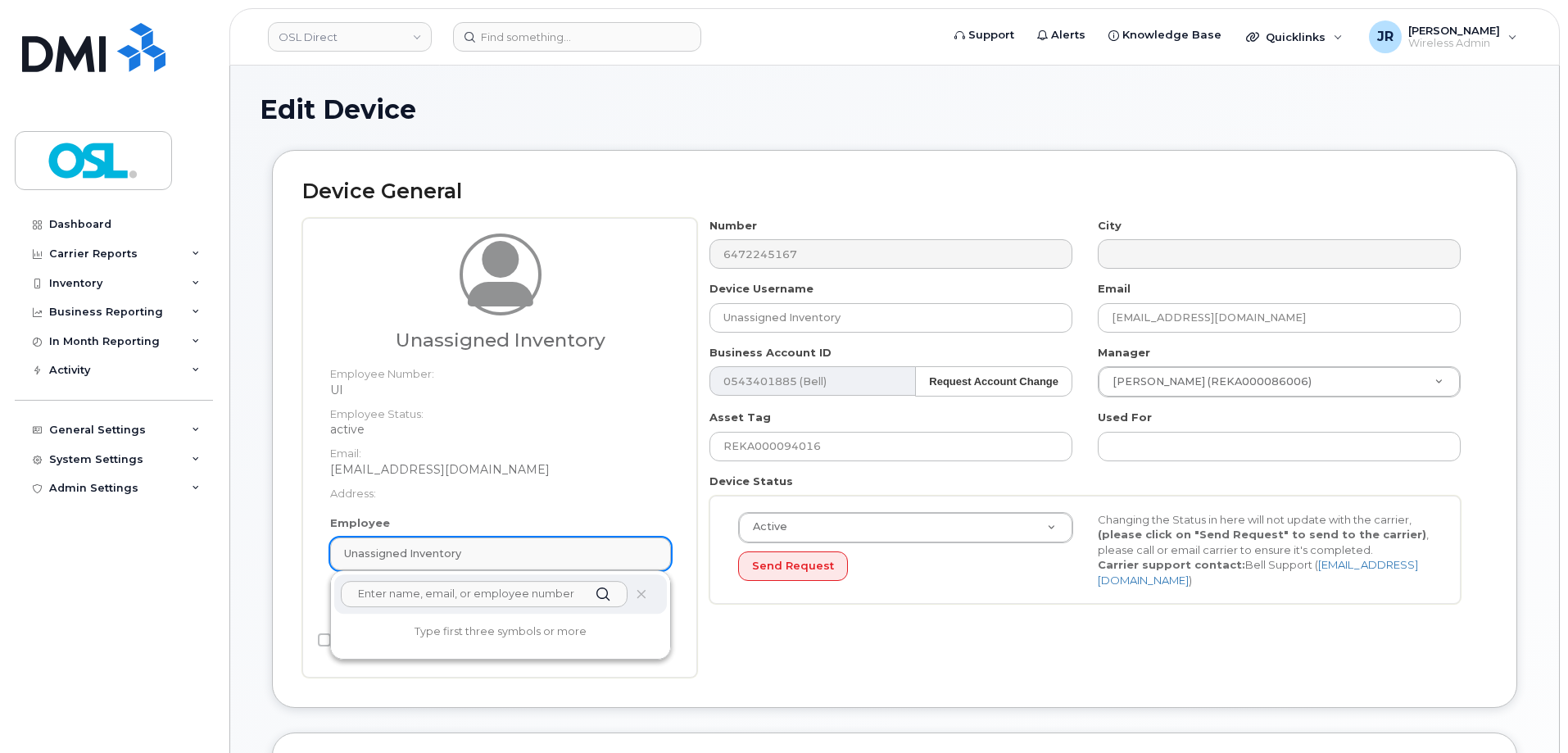
paste input "REKA000083079"
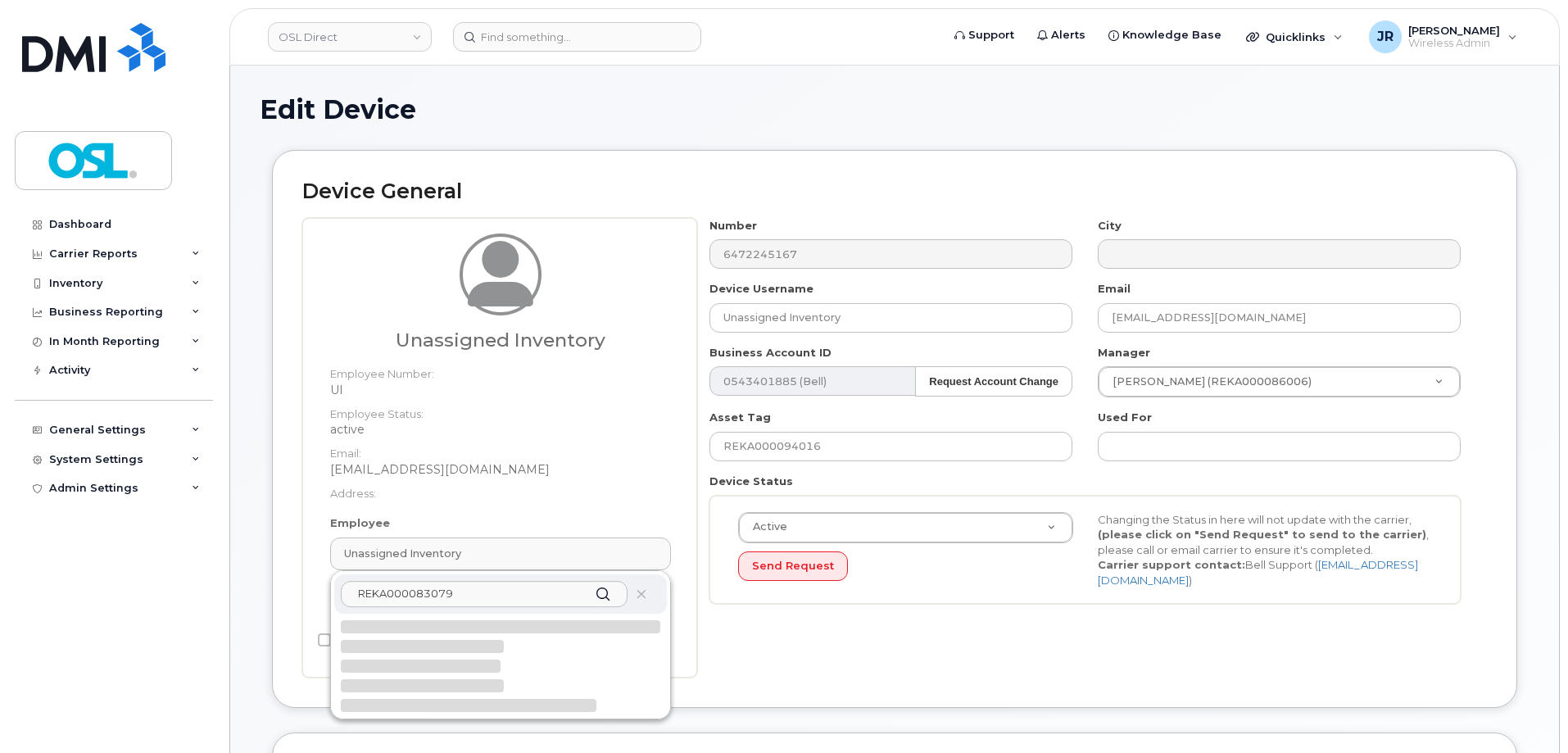
type input "REKA000083079"
click at [467, 638] on div at bounding box center [500, 666] width 319 height 92
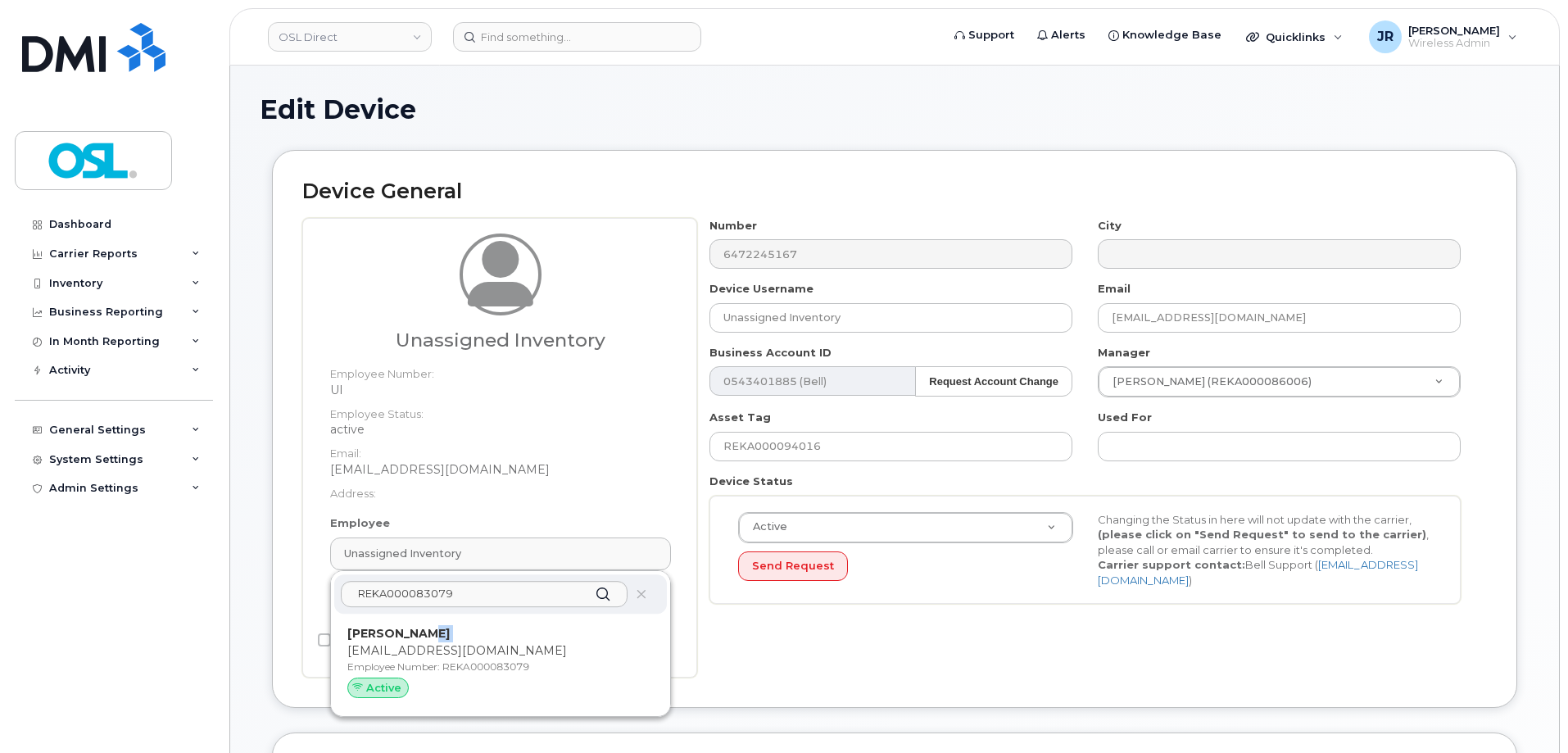
click at [467, 638] on p "[PERSON_NAME]" at bounding box center [501, 634] width 307 height 17
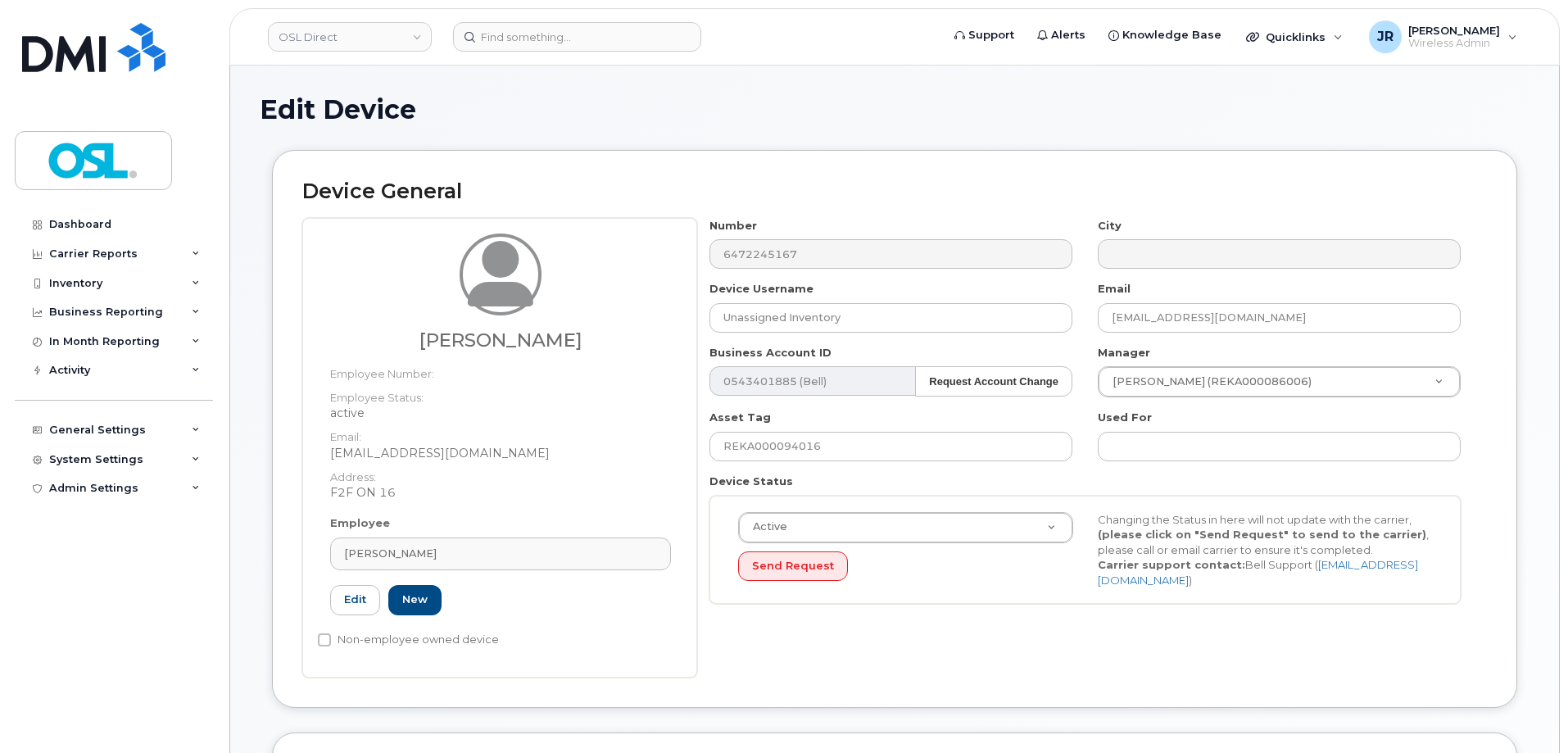
type input "REKA000083079"
type input "[PERSON_NAME]"
type input "[EMAIL_ADDRESS][DOMAIN_NAME]"
type input "3358064"
click at [771, 440] on input "REKA000094016" at bounding box center [891, 446] width 363 height 29
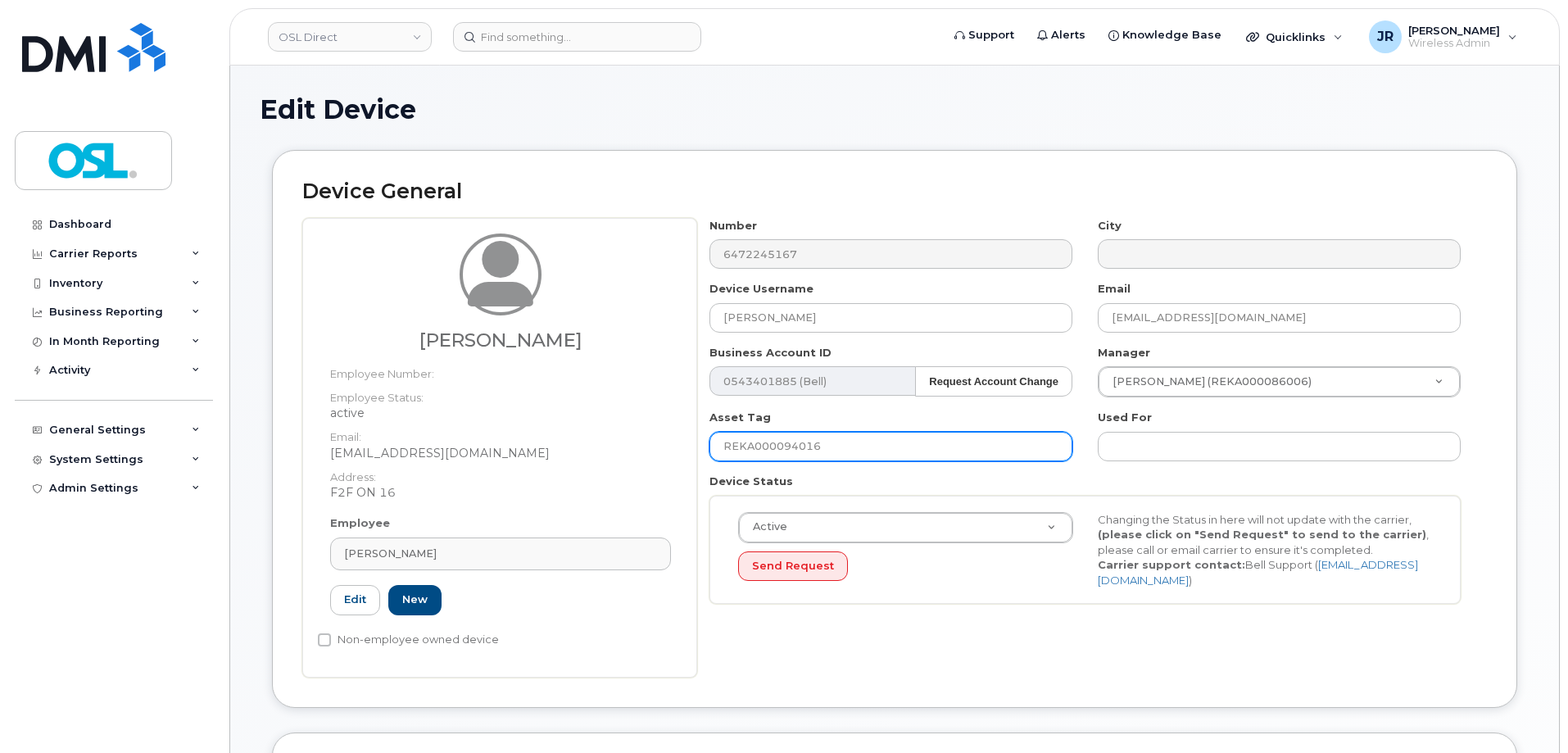
click at [771, 440] on input "REKA000094016" at bounding box center [891, 446] width 363 height 29
paste input "83079"
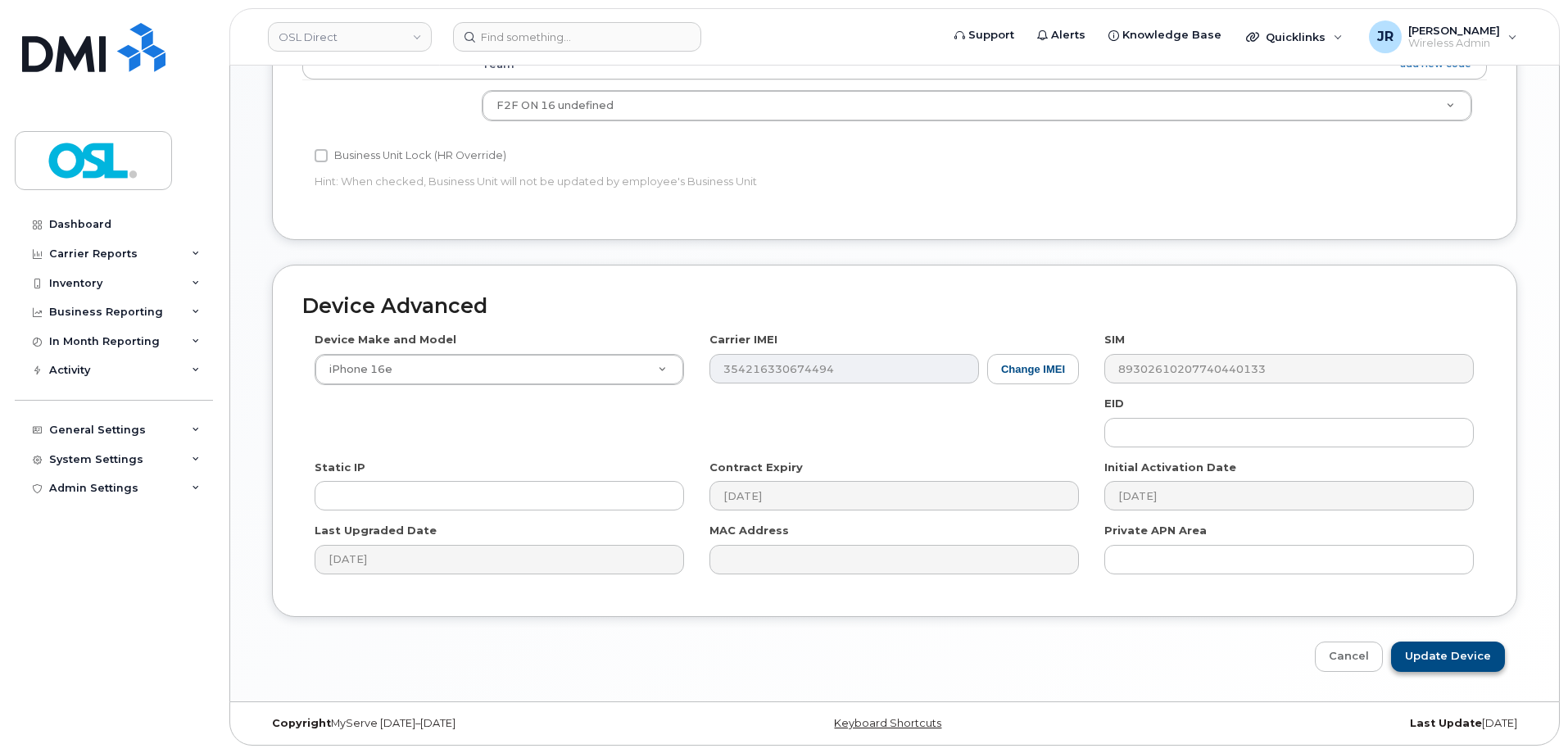
scroll to position [750, 0]
type input "REKA000083079"
click at [1420, 650] on input "Update Device" at bounding box center [1448, 655] width 114 height 30
type input "Saving..."
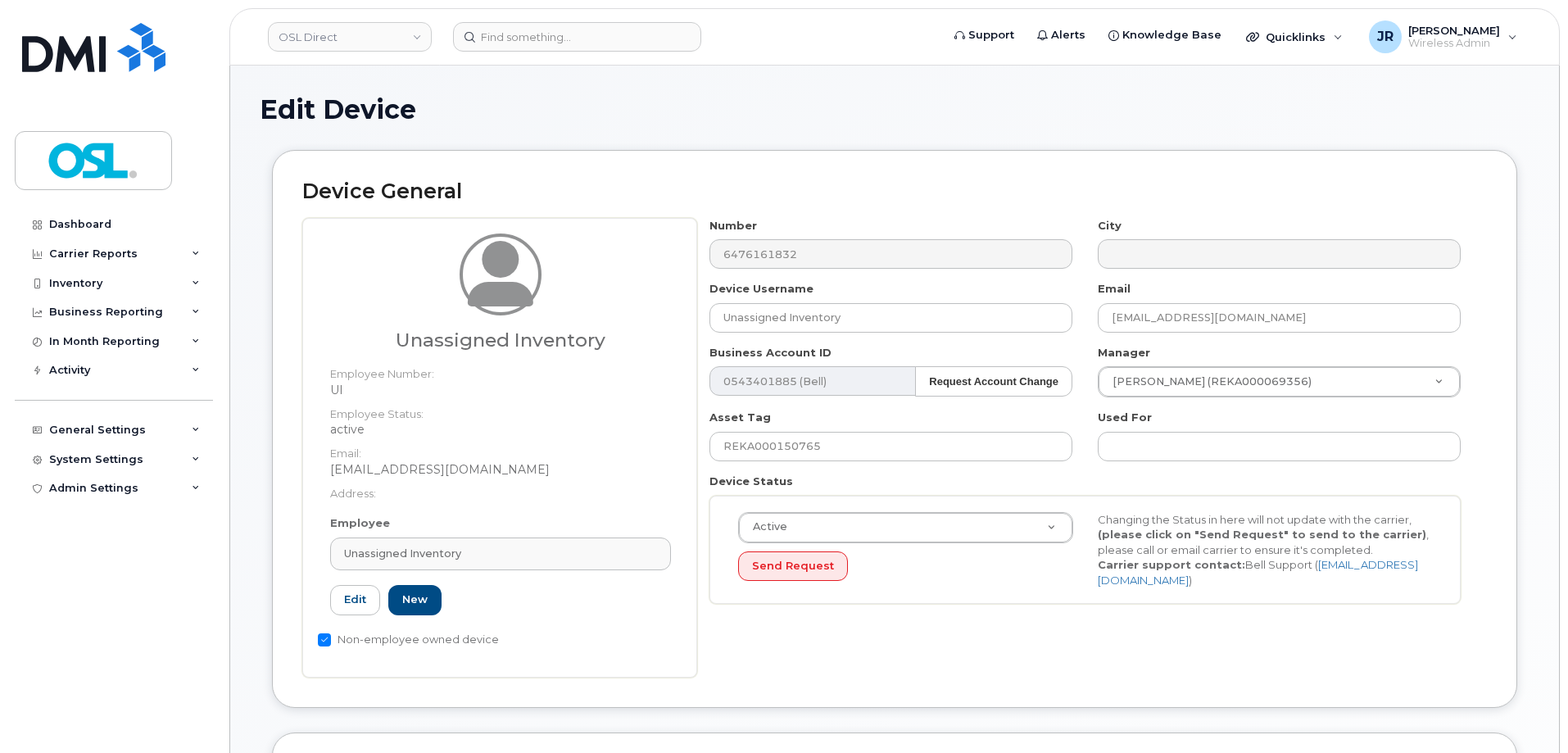
click at [469, 532] on div "Employee Unassigned Inventory Type first three symbols or more UI Edit New" at bounding box center [501, 572] width 366 height 114
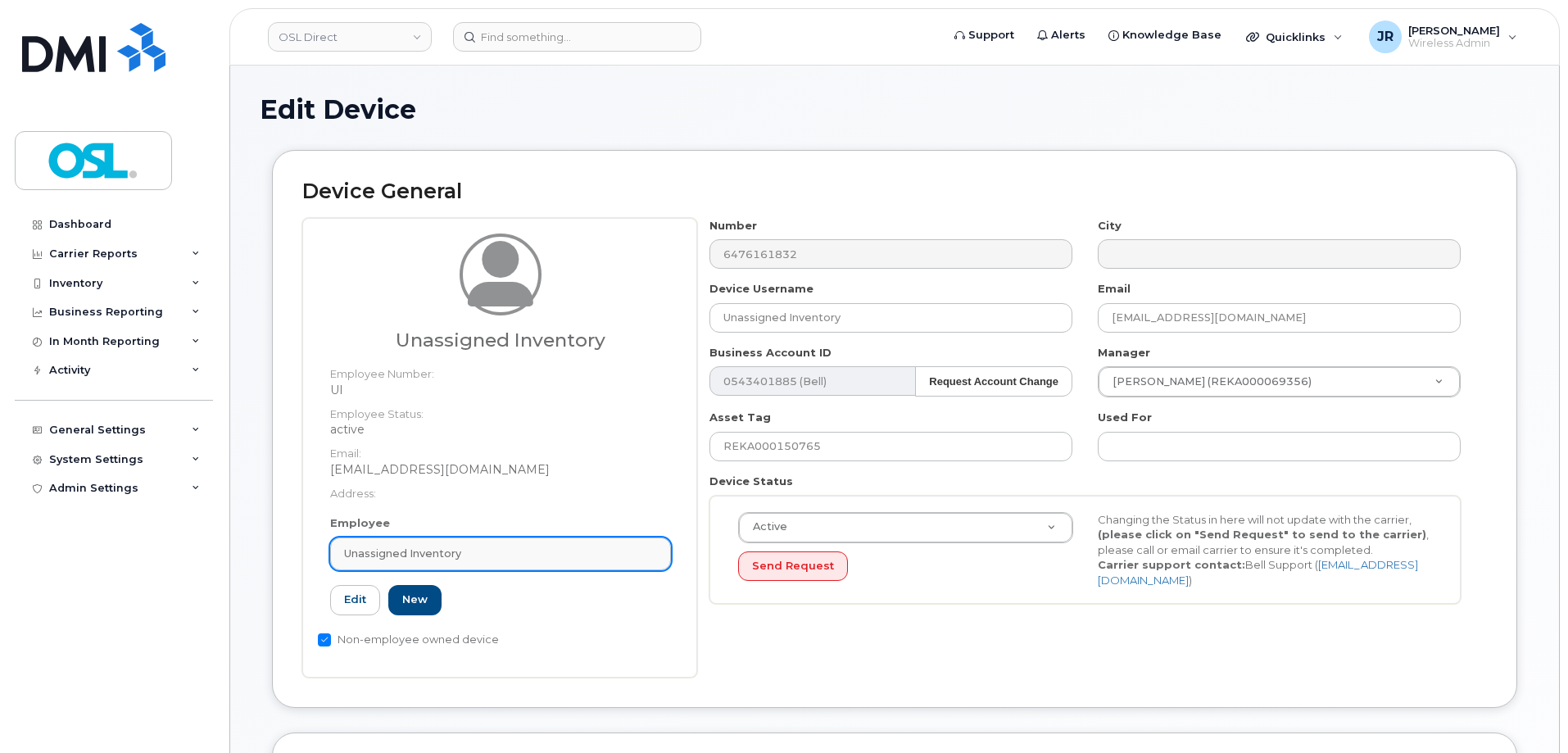
click at [474, 549] on div "Unassigned Inventory" at bounding box center [501, 553] width 313 height 16
paste input "REKA000083079"
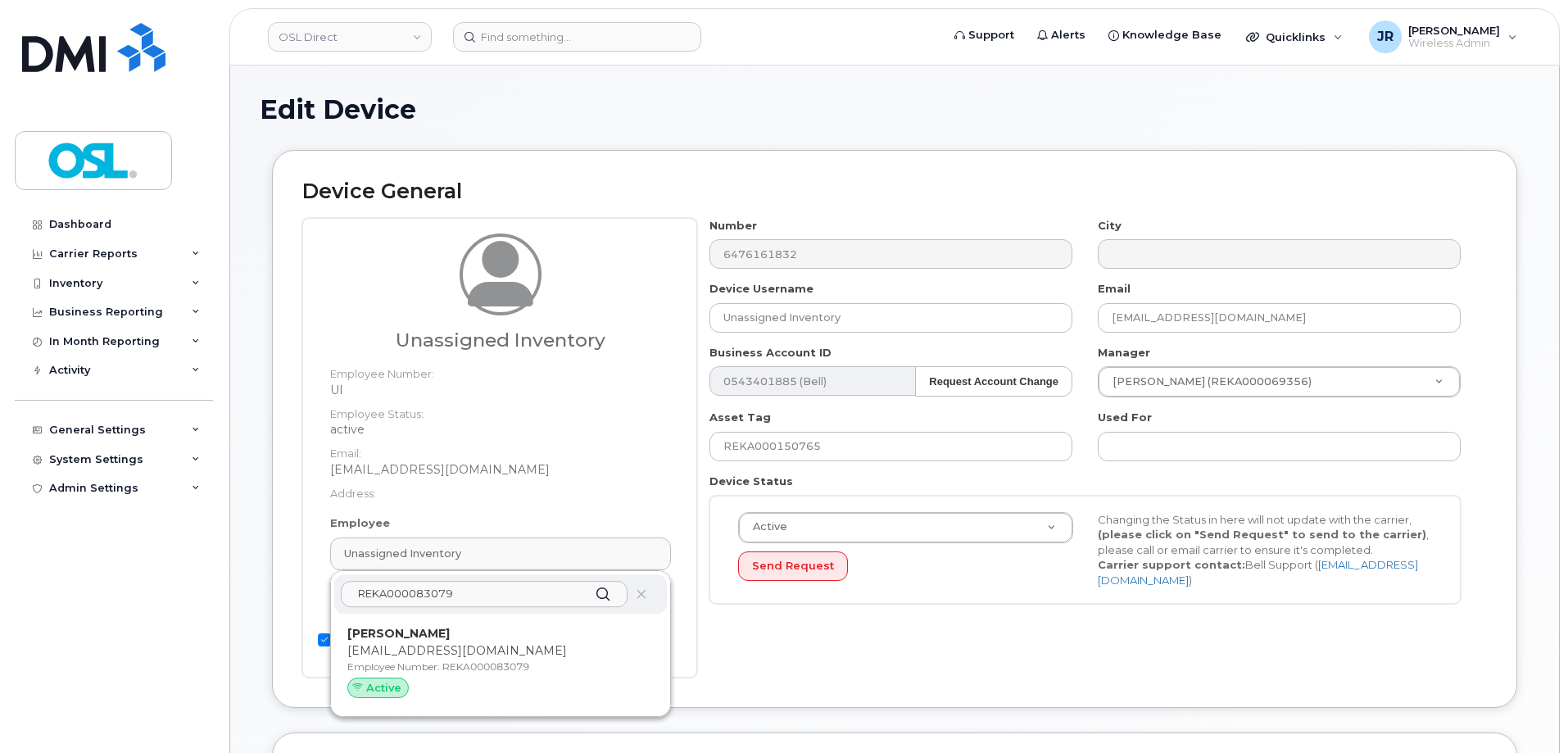
type input "REKA000083079"
click at [471, 614] on div "REKA000083079 Sagar Gupta sagar.gupta2@osldirect.com Employee Number: REKA00008…" at bounding box center [501, 642] width 340 height 145
drag, startPoint x: 477, startPoint y: 628, endPoint x: 851, endPoint y: 50, distance: 688.4
click at [477, 629] on div "Sagar Gupta sagar.gupta2@osldirect.com Employee Number: REKA000083079 Active" at bounding box center [500, 665] width 333 height 90
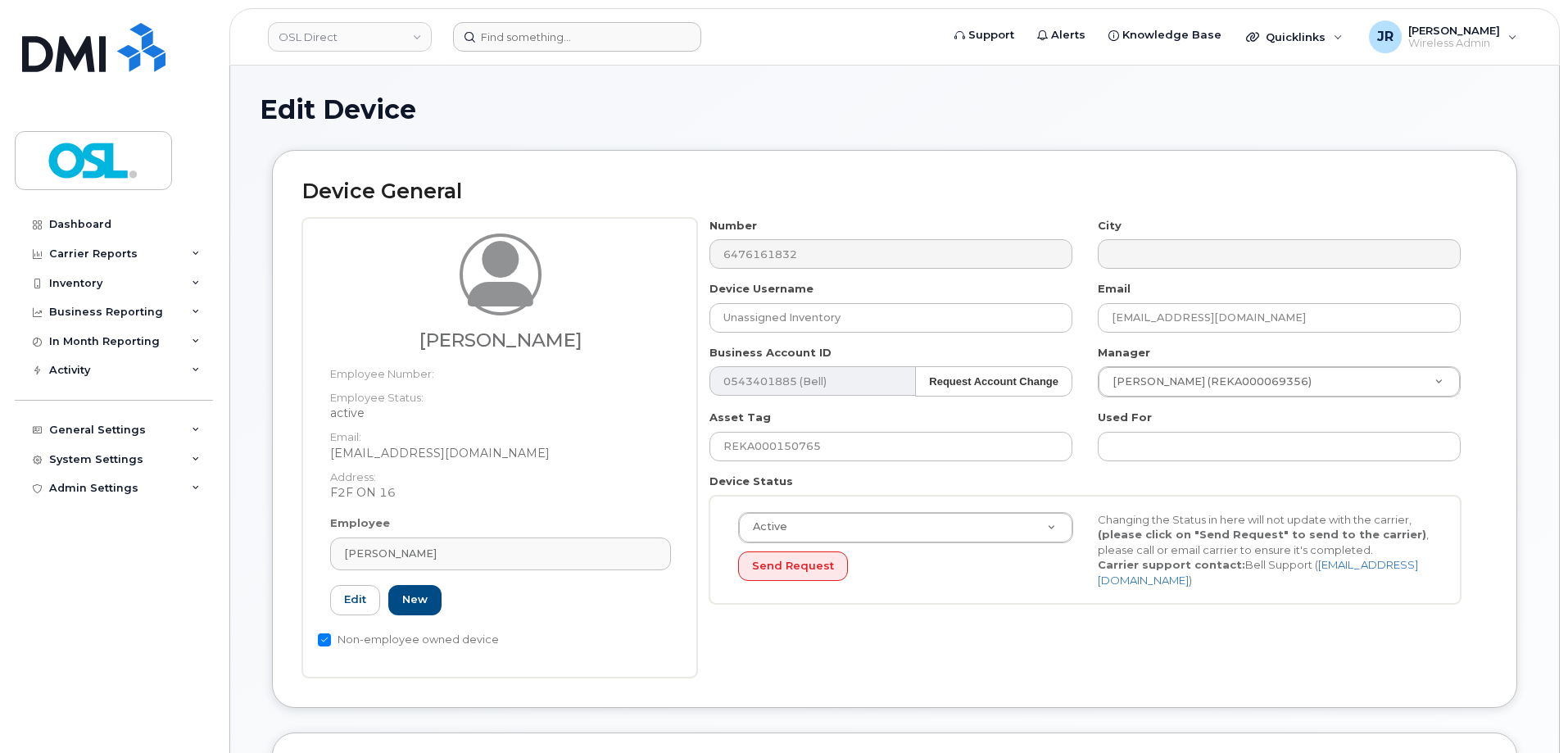
type input "REKA000083079"
type input "[PERSON_NAME]"
type input "[EMAIL_ADDRESS][DOMAIN_NAME]"
type input "3358064"
click at [751, 441] on input "REKA000150765" at bounding box center [891, 446] width 363 height 29
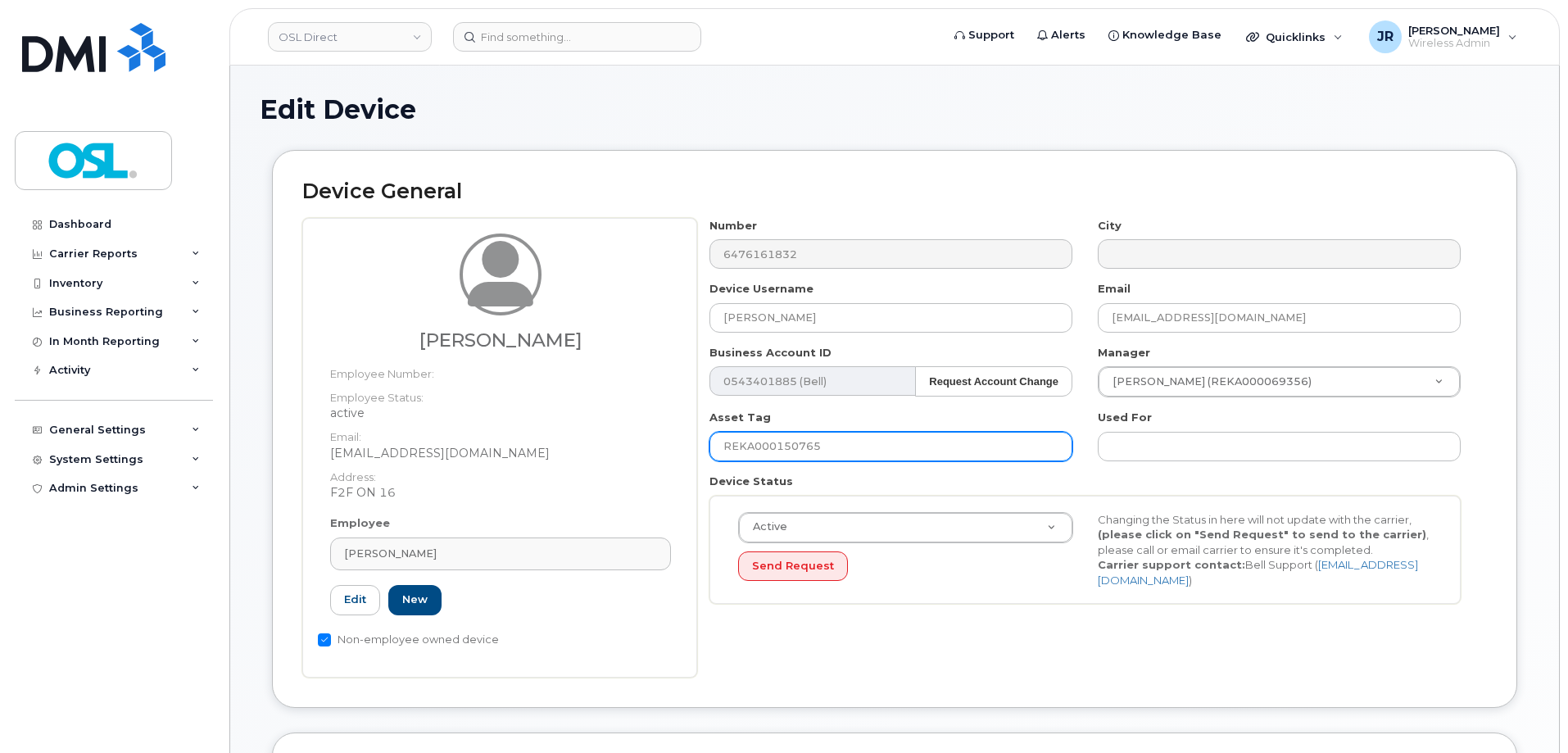
click at [751, 441] on input "REKA000150765" at bounding box center [891, 446] width 363 height 29
paste input "083079"
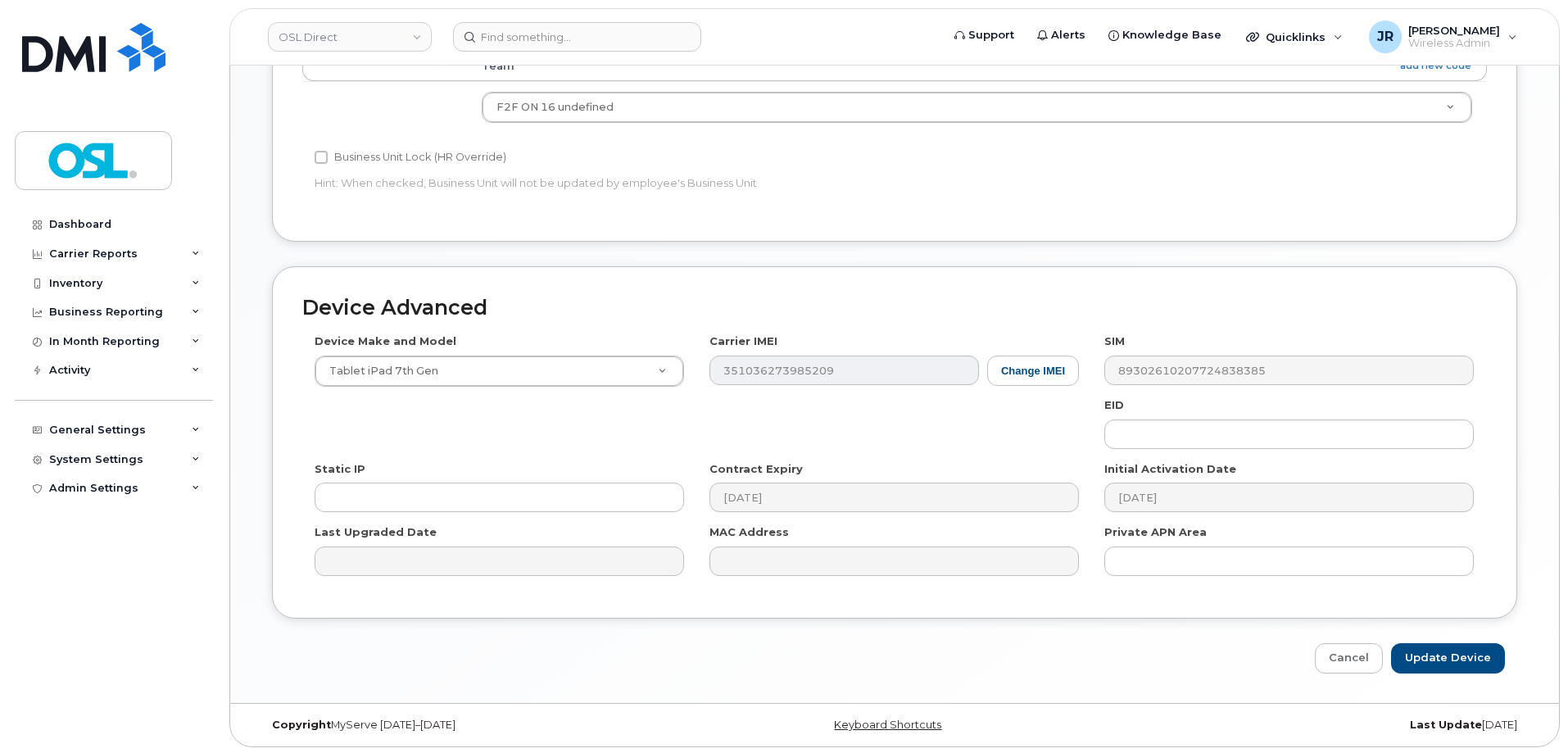
scroll to position [750, 0]
type input "REKA000083079"
click at [1433, 657] on input "Update Device" at bounding box center [1448, 655] width 114 height 30
type input "Saving..."
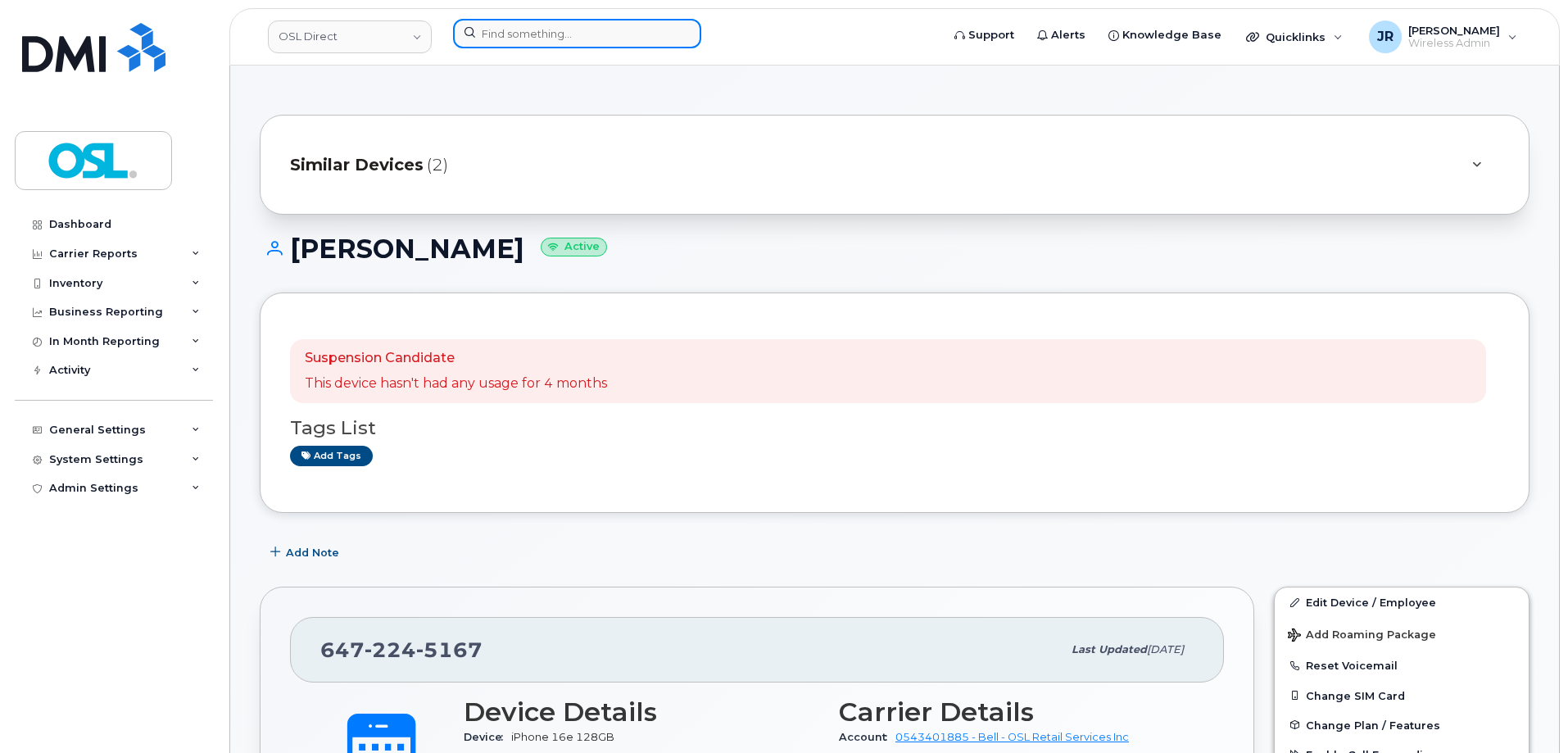
click at [523, 35] on input at bounding box center [577, 33] width 248 height 29
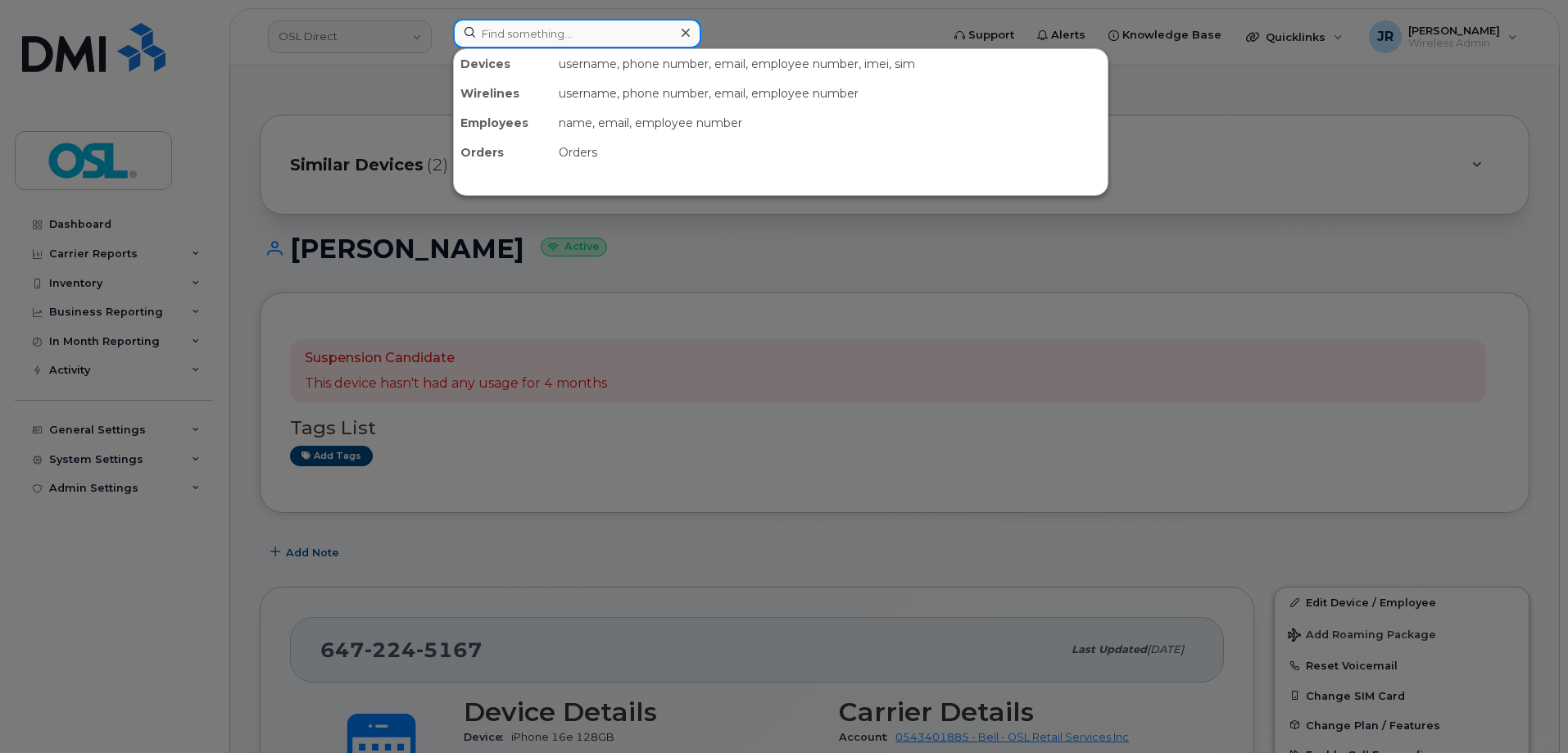
paste input "4165297870"
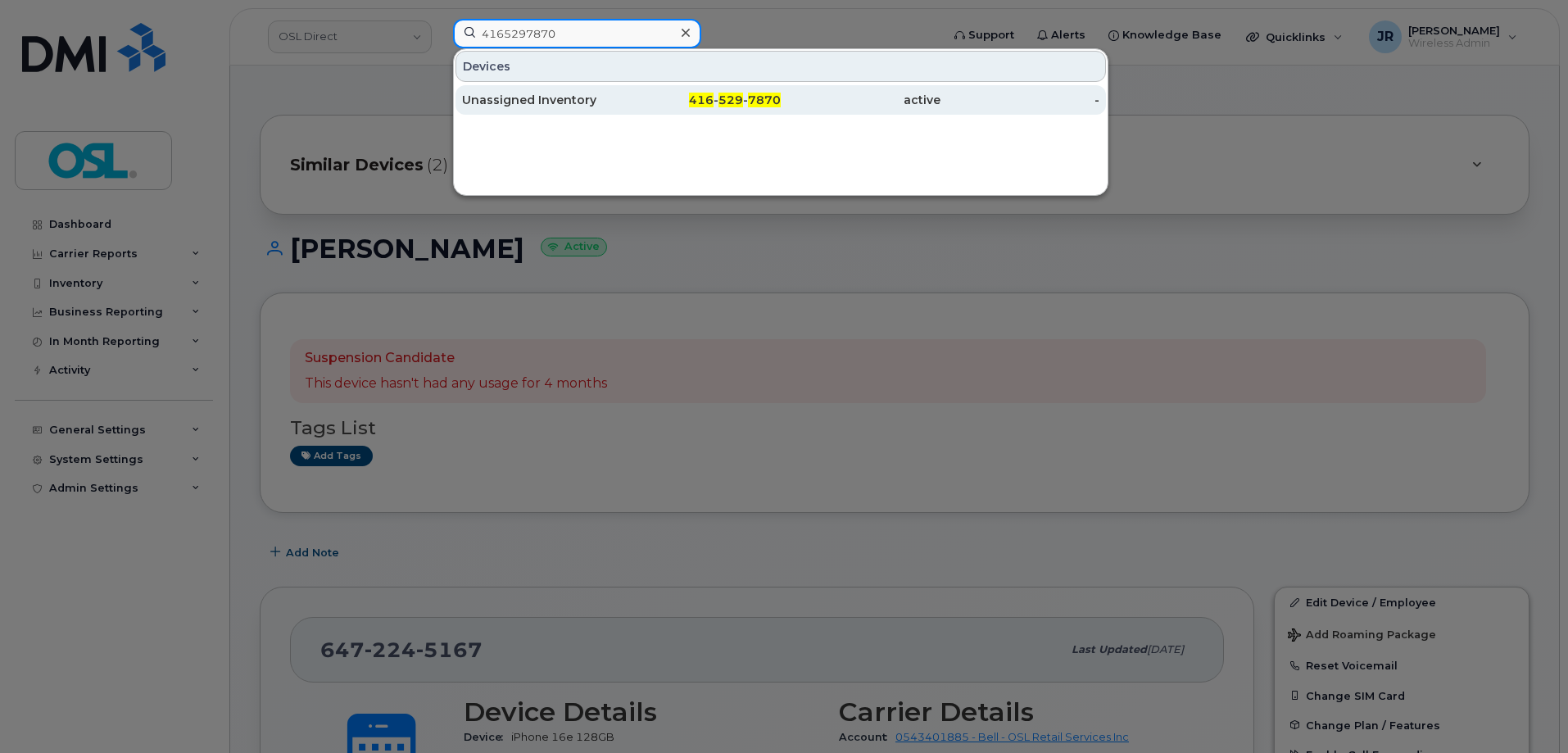
type input "4165297870"
click at [520, 90] on div "Unassigned Inventory" at bounding box center [541, 100] width 160 height 29
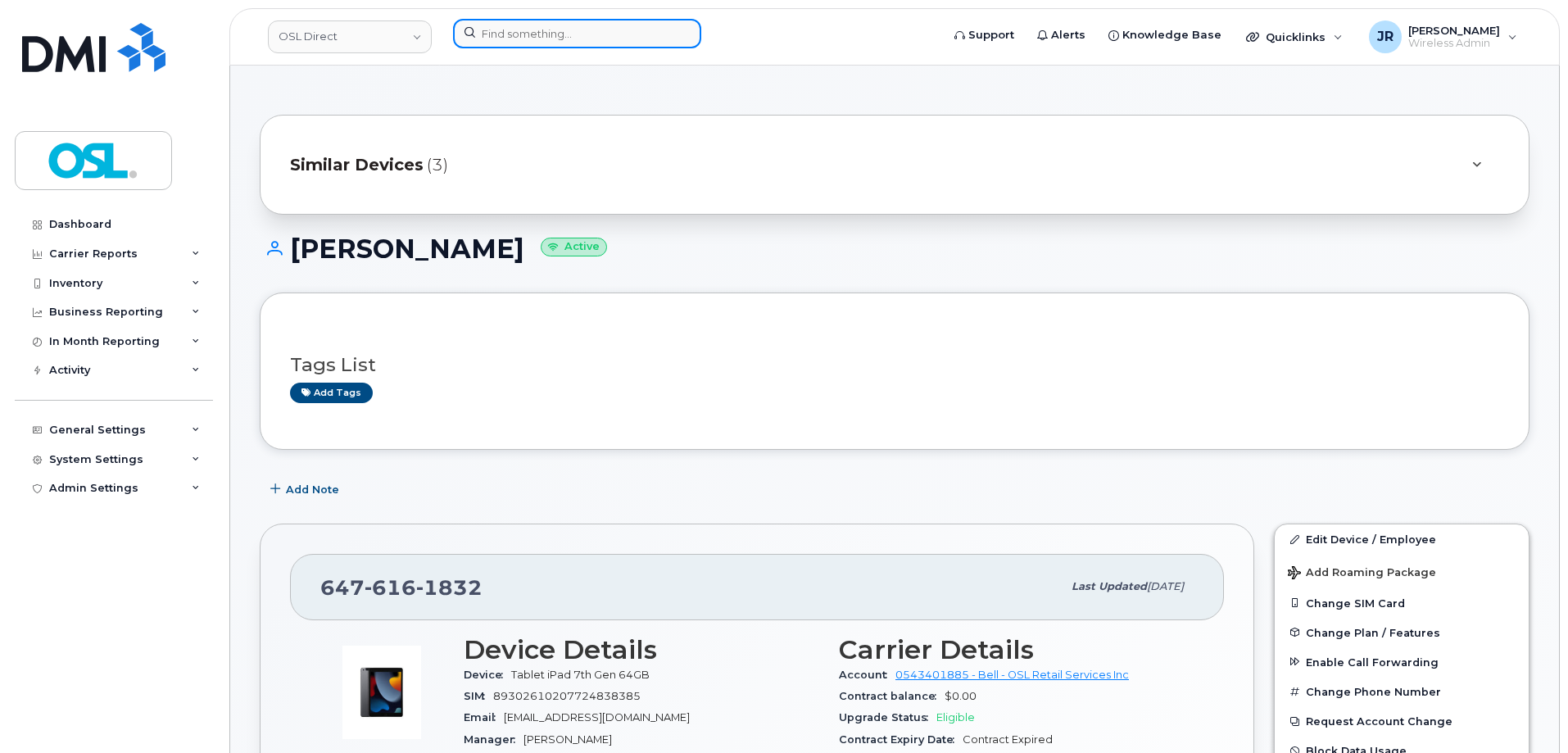
click at [592, 42] on input at bounding box center [577, 33] width 248 height 29
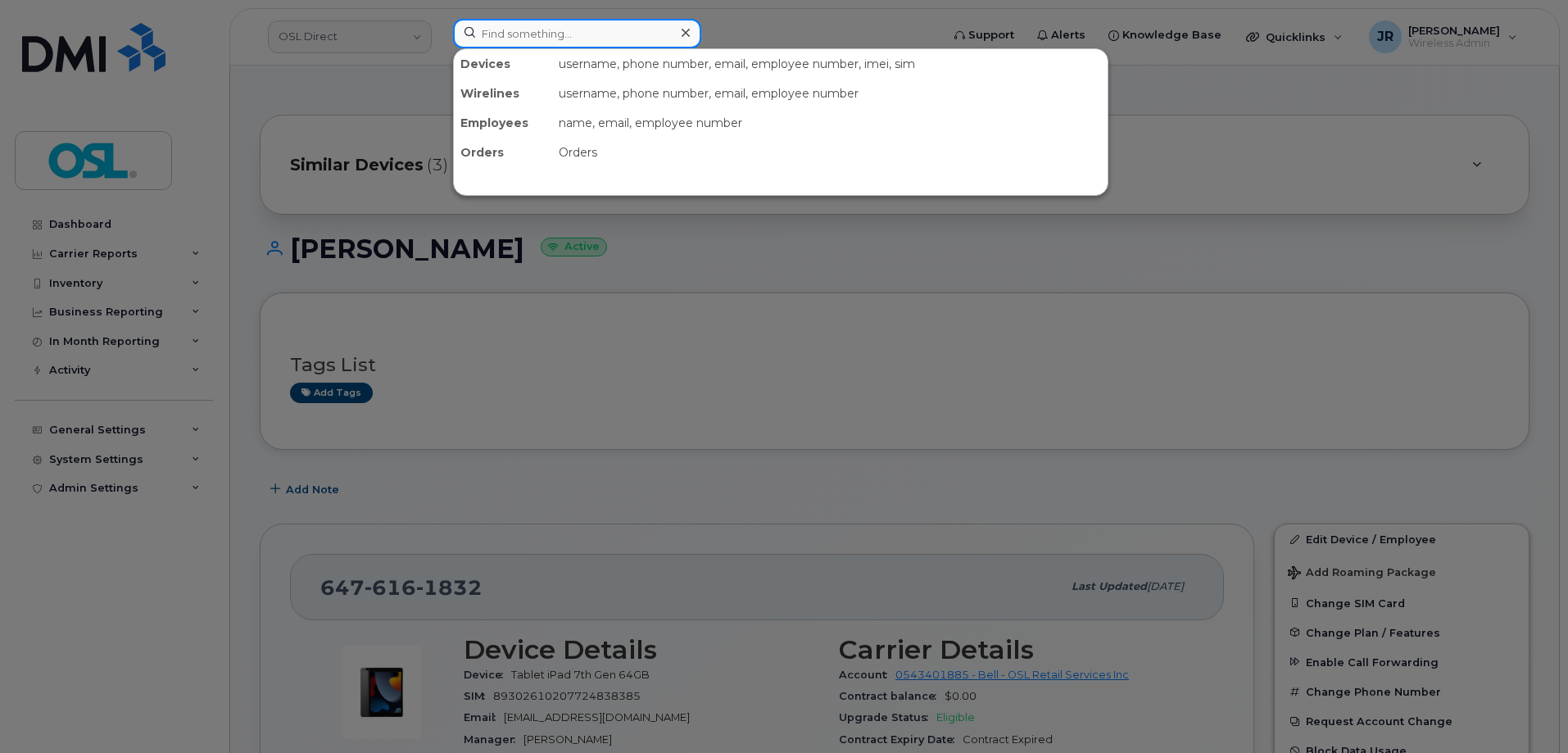
paste input "4383379606"
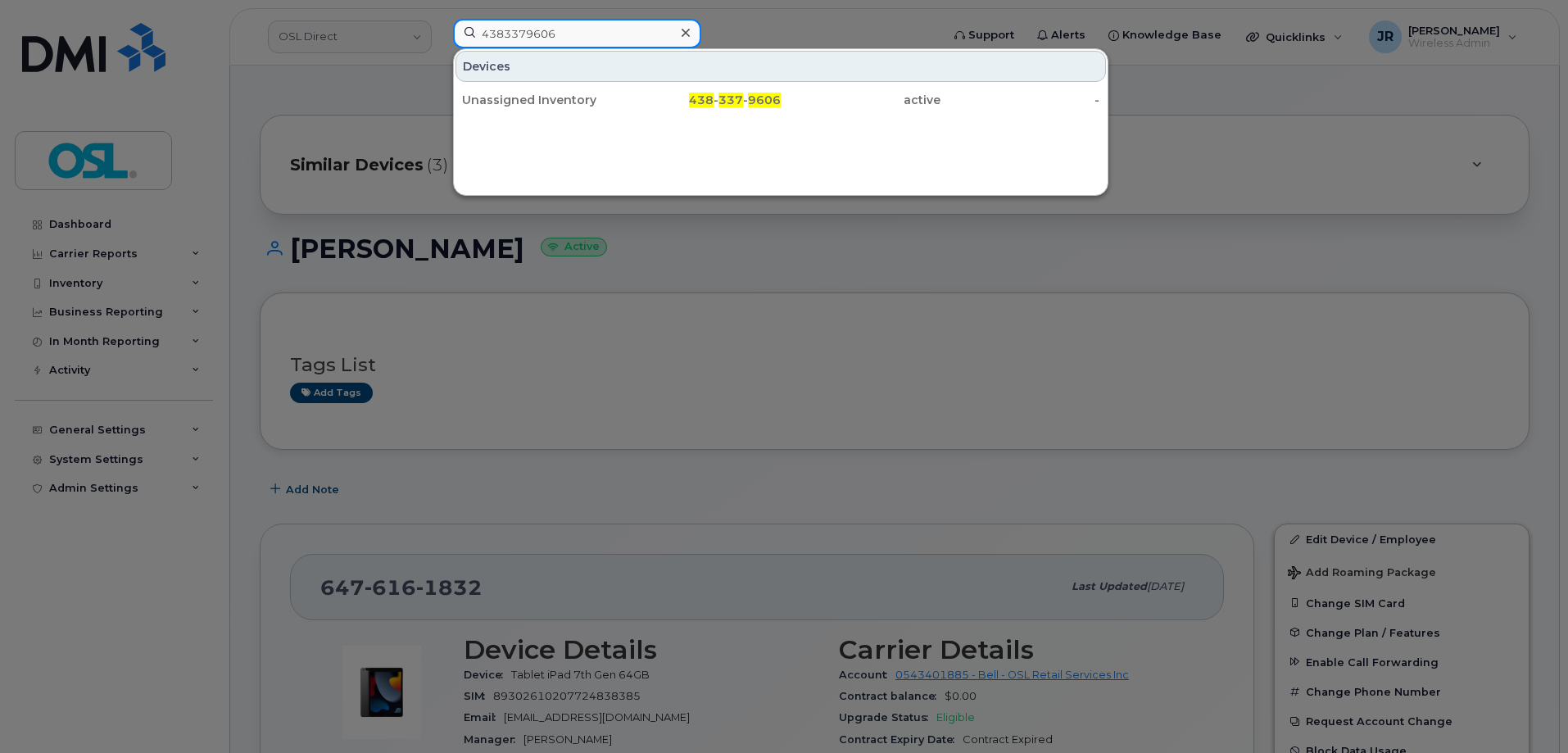
type input "4383379606"
click at [530, 100] on div "Unassigned Inventory" at bounding box center [541, 100] width 160 height 16
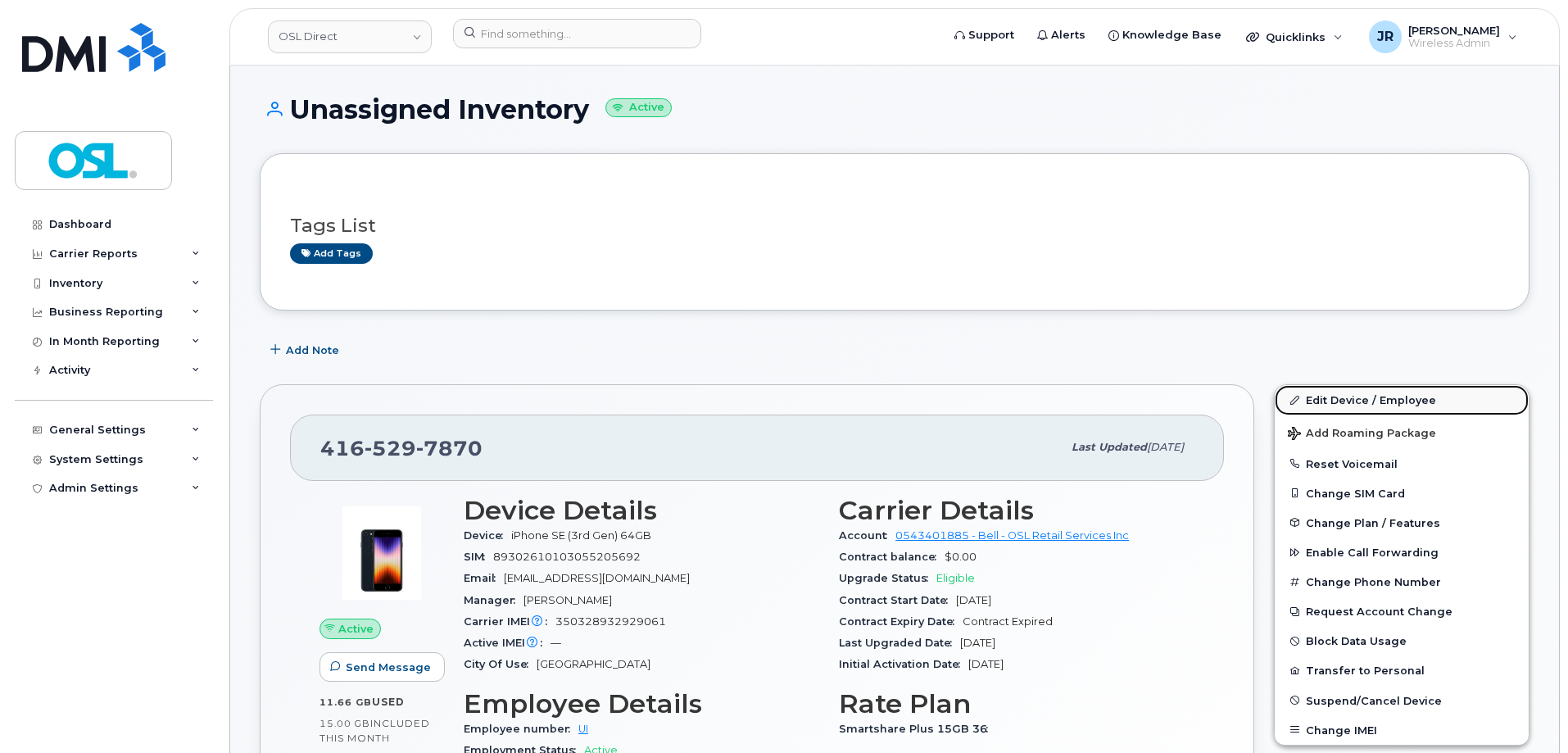
click at [1334, 398] on link "Edit Device / Employee" at bounding box center [1402, 400] width 254 height 29
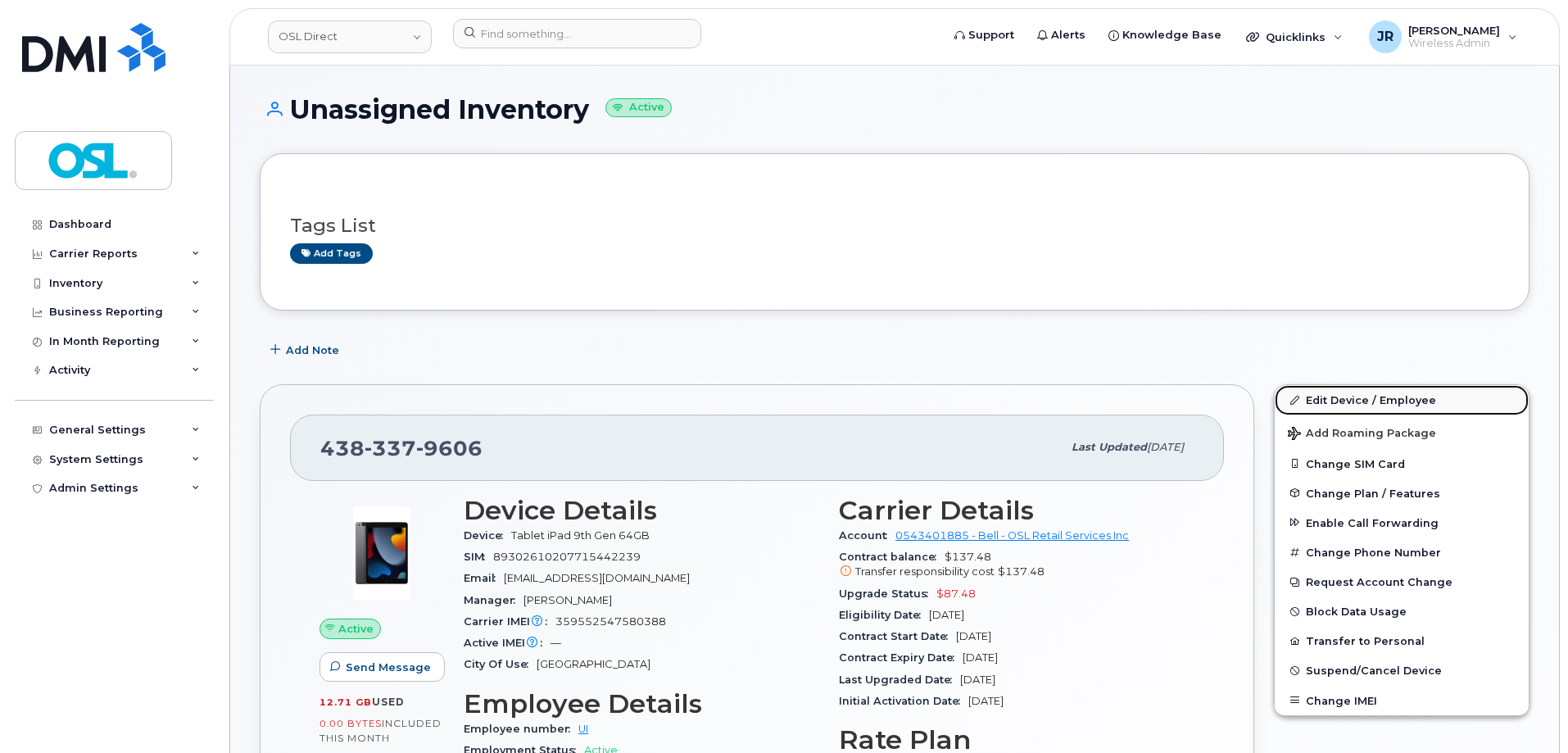
click at [1339, 409] on link "Edit Device / Employee" at bounding box center [1402, 400] width 254 height 29
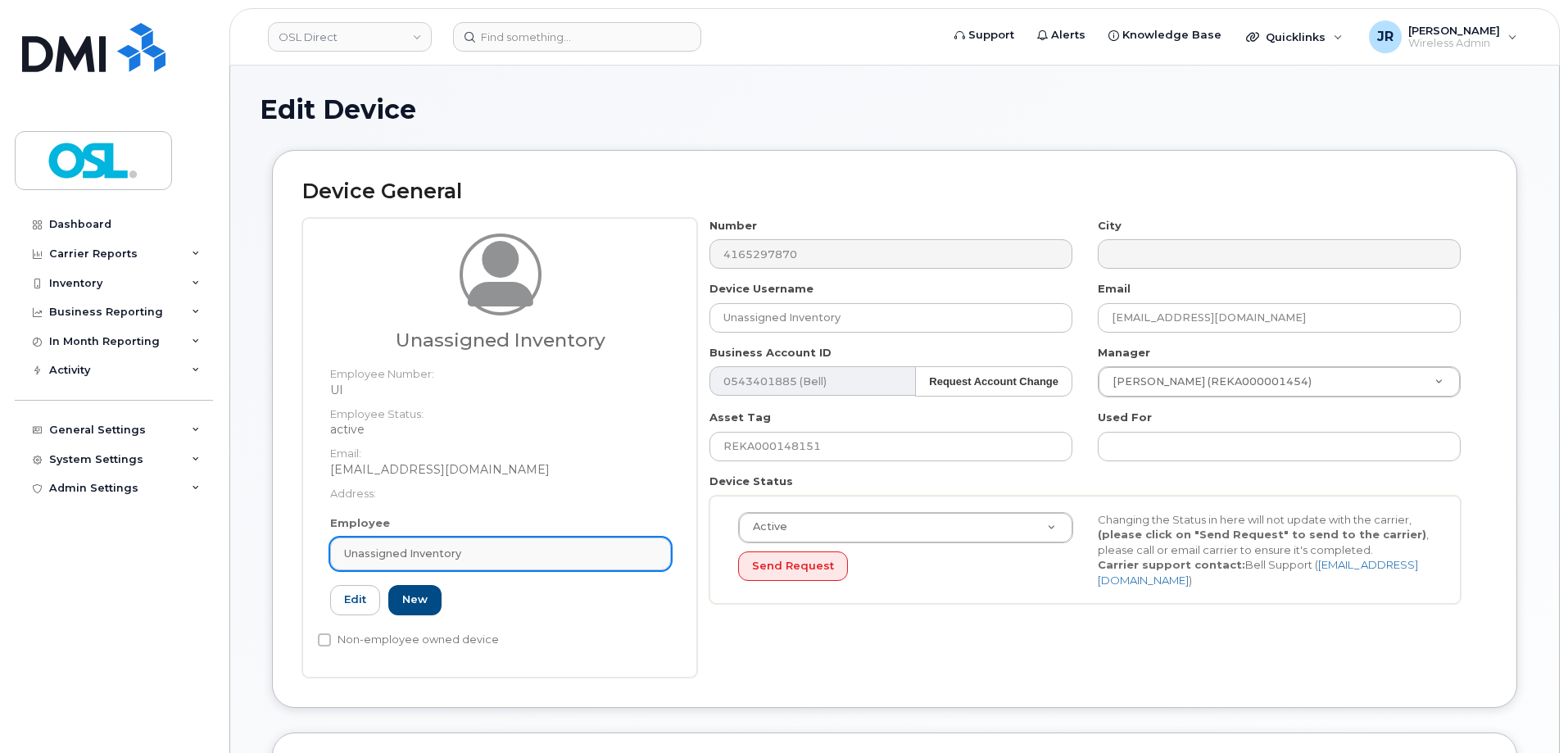
click at [508, 559] on div "Unassigned Inventory" at bounding box center [501, 553] width 313 height 16
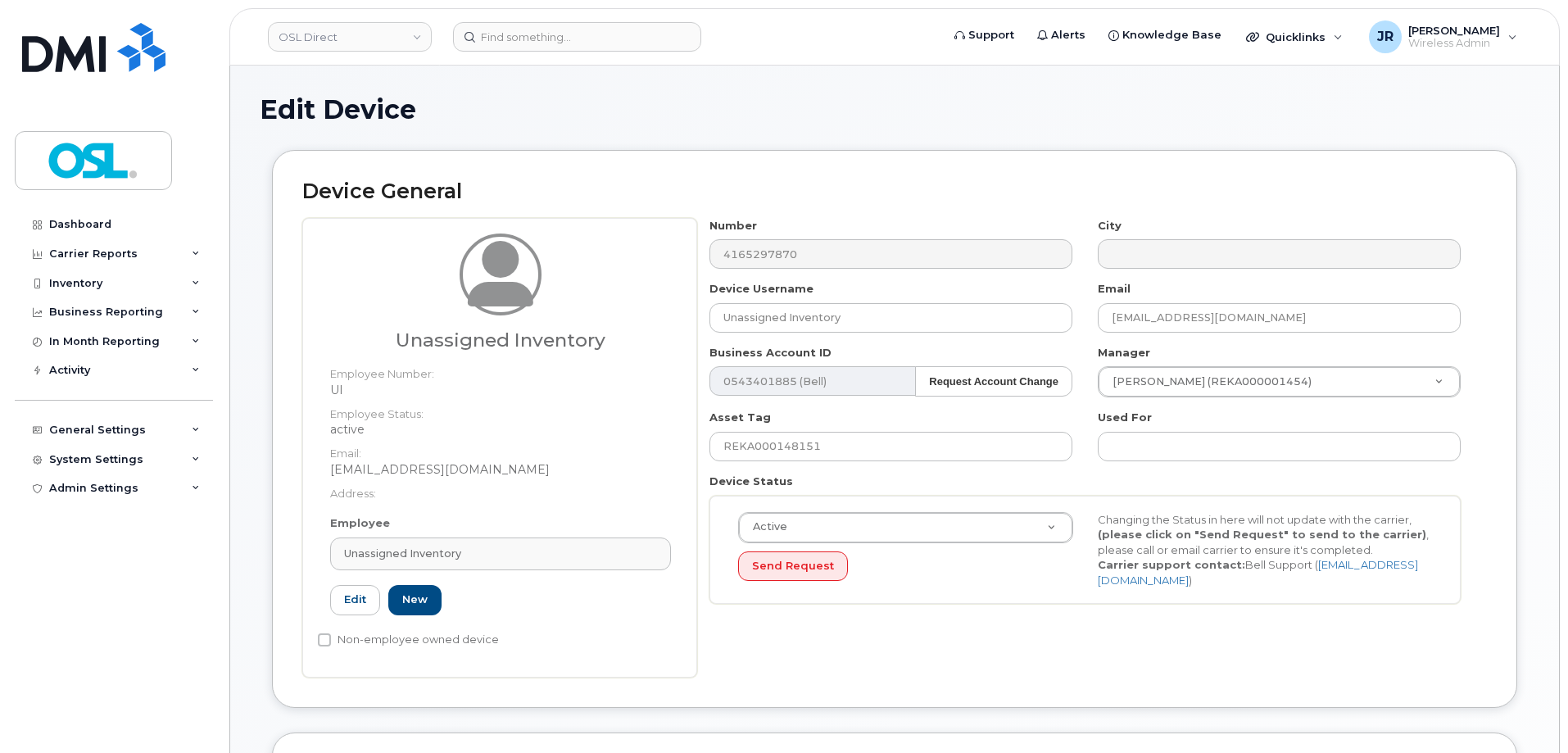
paste input "REKA000080096"
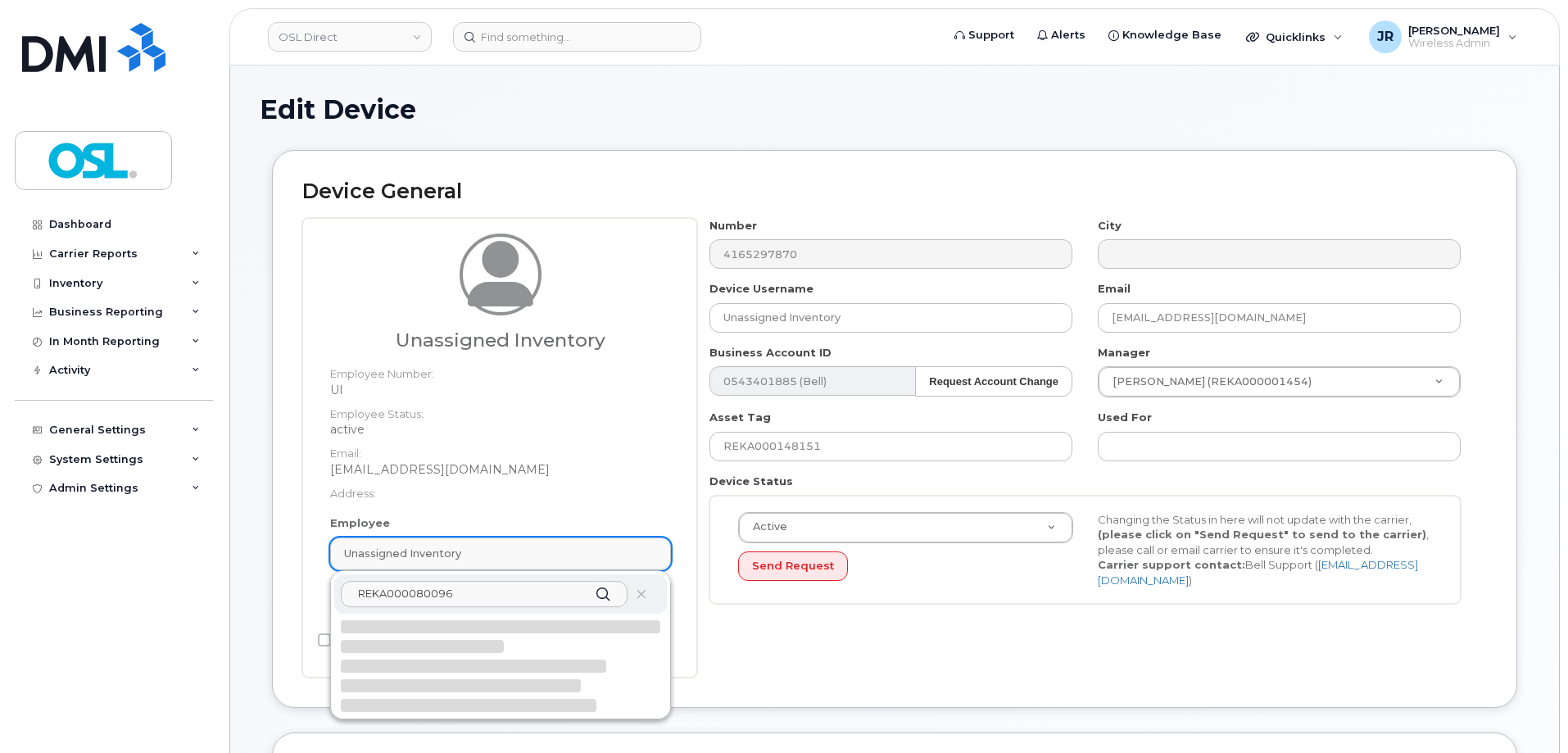
scroll to position [82, 0]
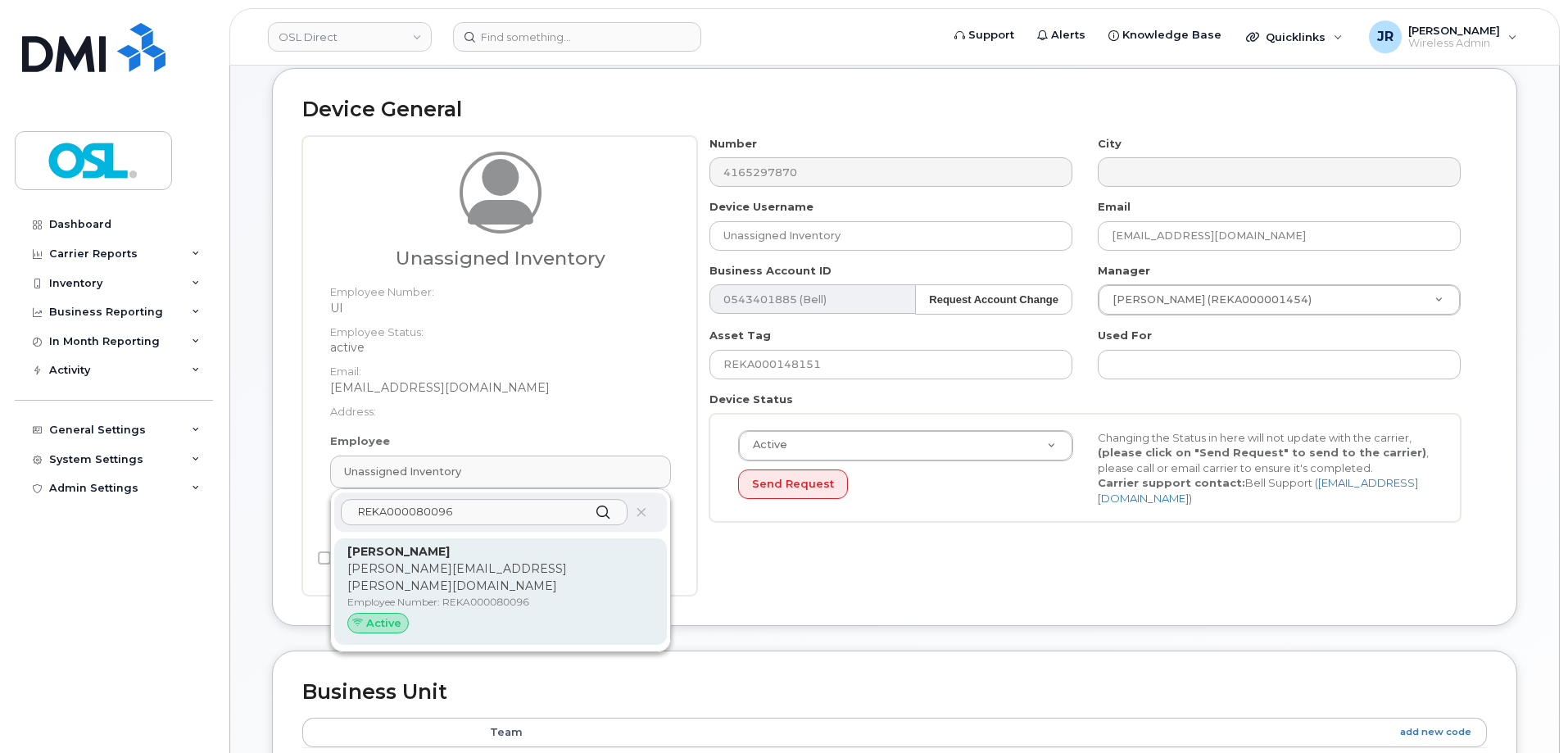
type input "REKA000080096"
click at [507, 595] on p "Employee Number: REKA000080096" at bounding box center [501, 602] width 307 height 15
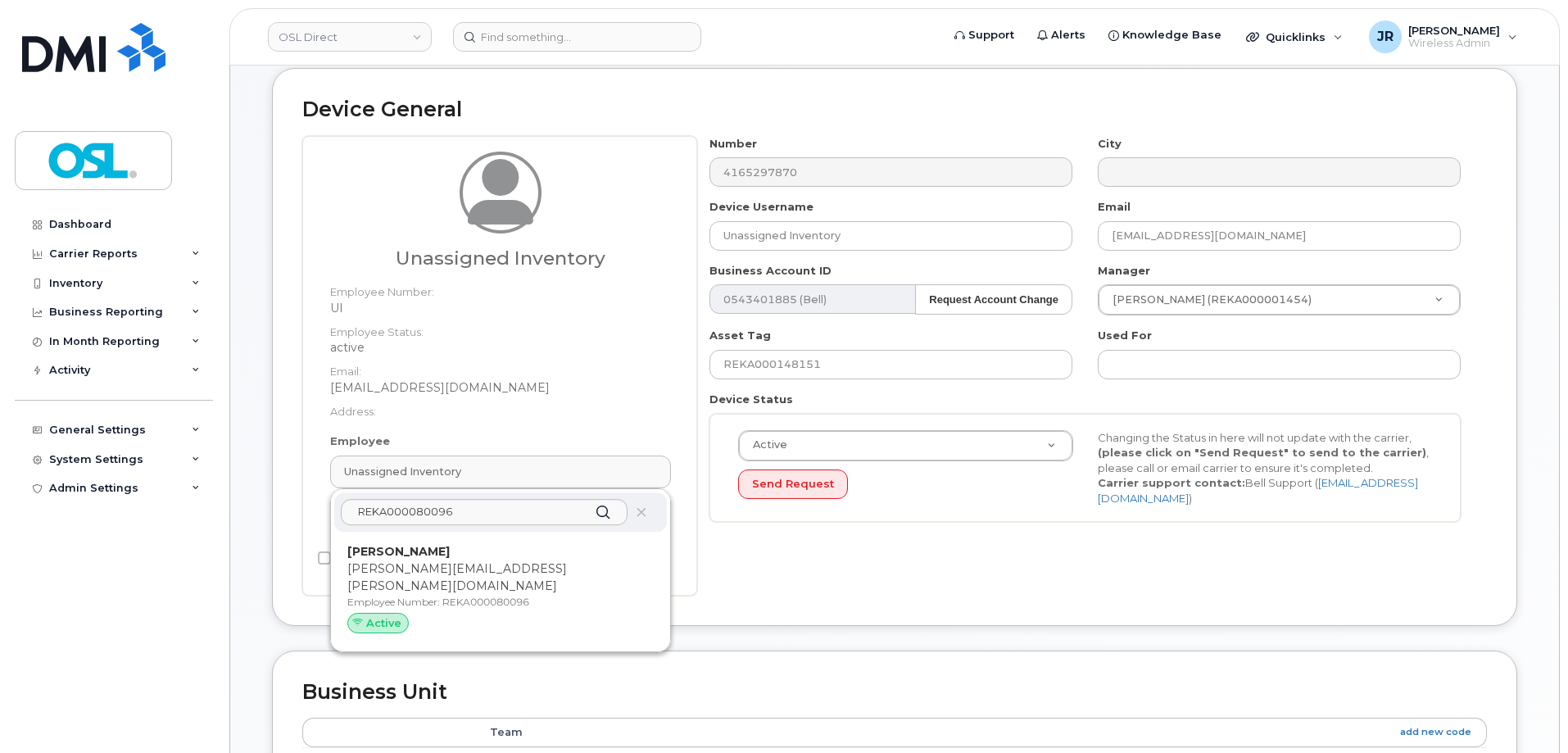
type input "REKA000080096"
type input "[PERSON_NAME]"
type input "[PERSON_NAME][EMAIL_ADDRESS][PERSON_NAME][DOMAIN_NAME]"
type input "3358097"
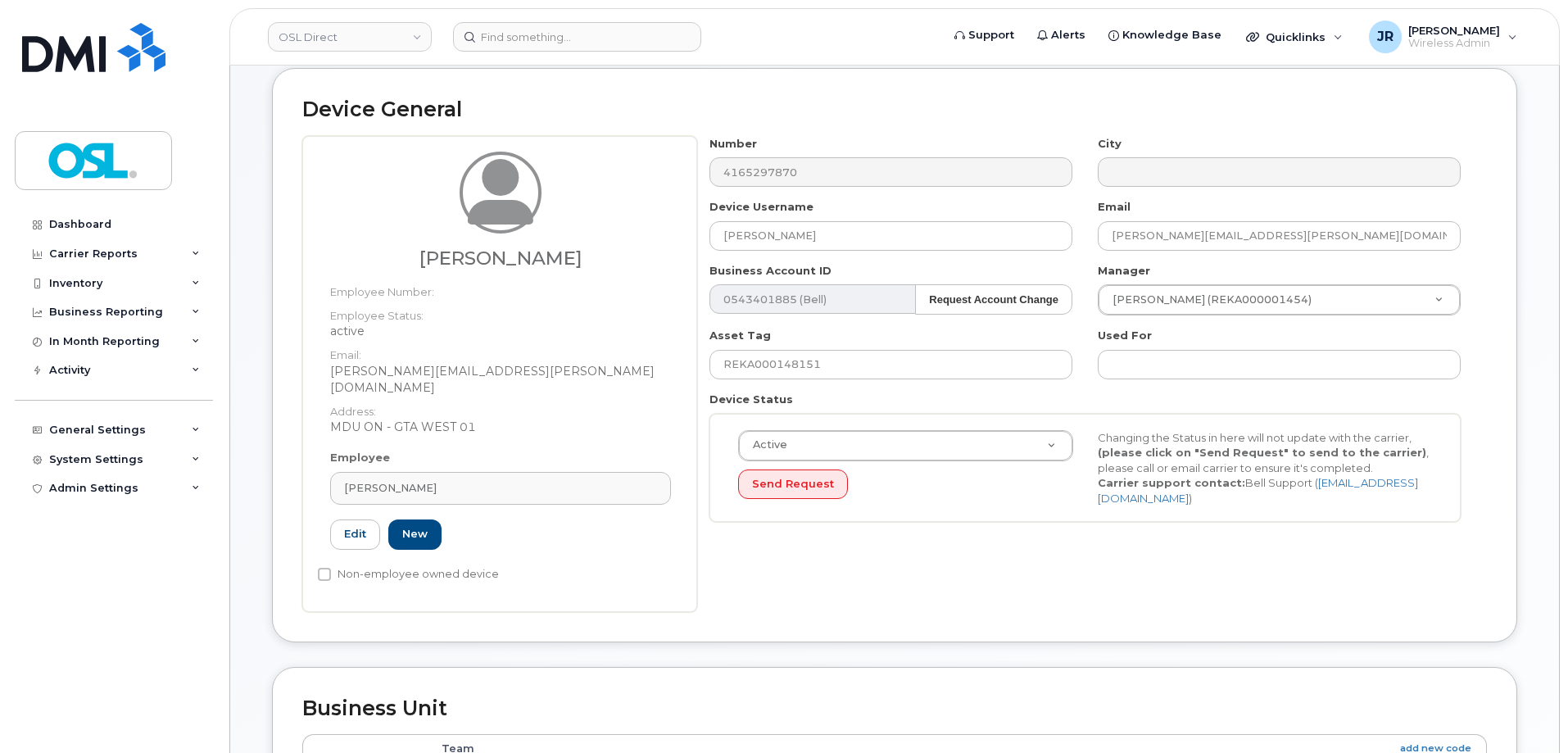
click at [787, 345] on div "Asset Tag REKA000148151" at bounding box center [891, 353] width 388 height 51
click at [826, 361] on input "REKA000148151" at bounding box center [891, 365] width 363 height 29
paste input "080096"
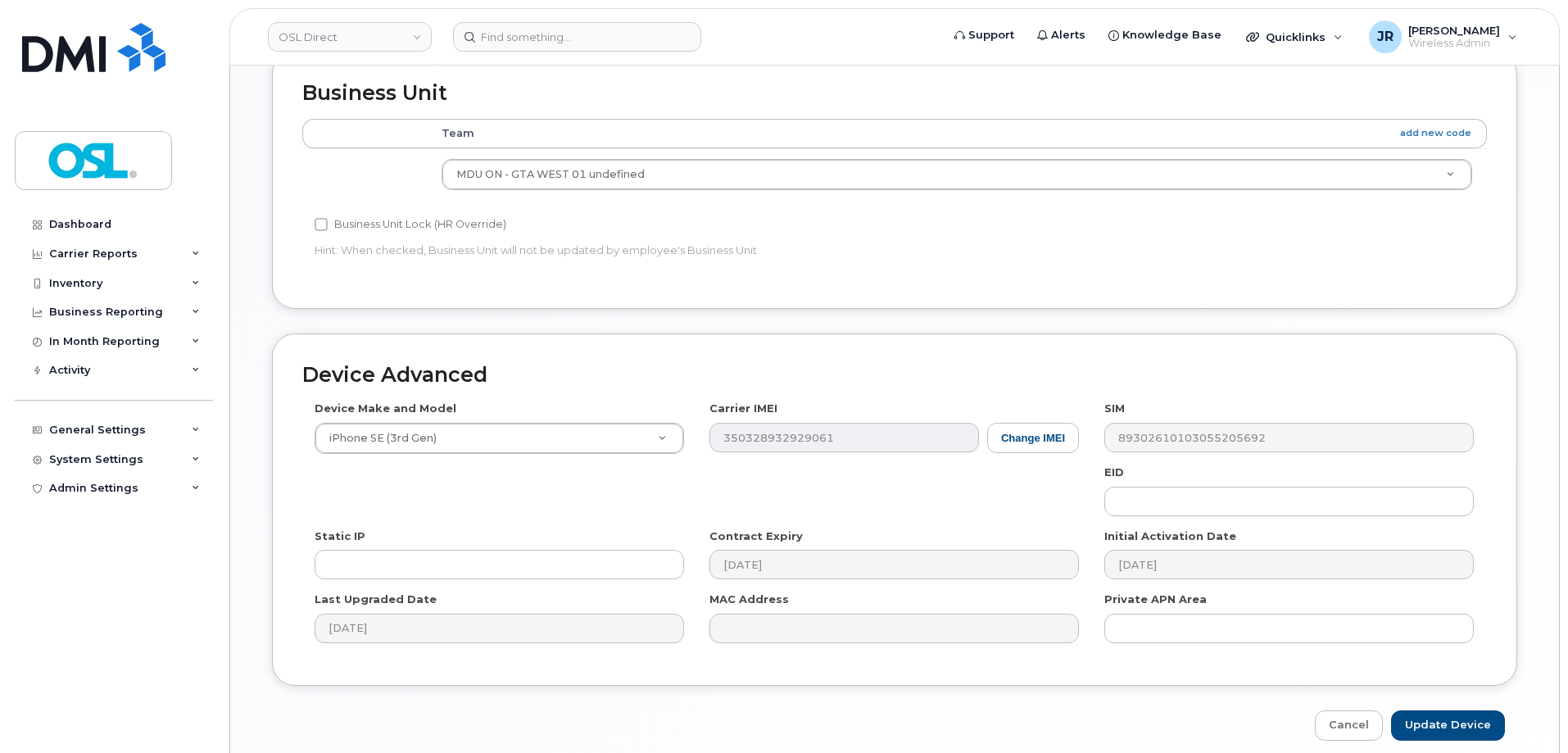
scroll to position [750, 0]
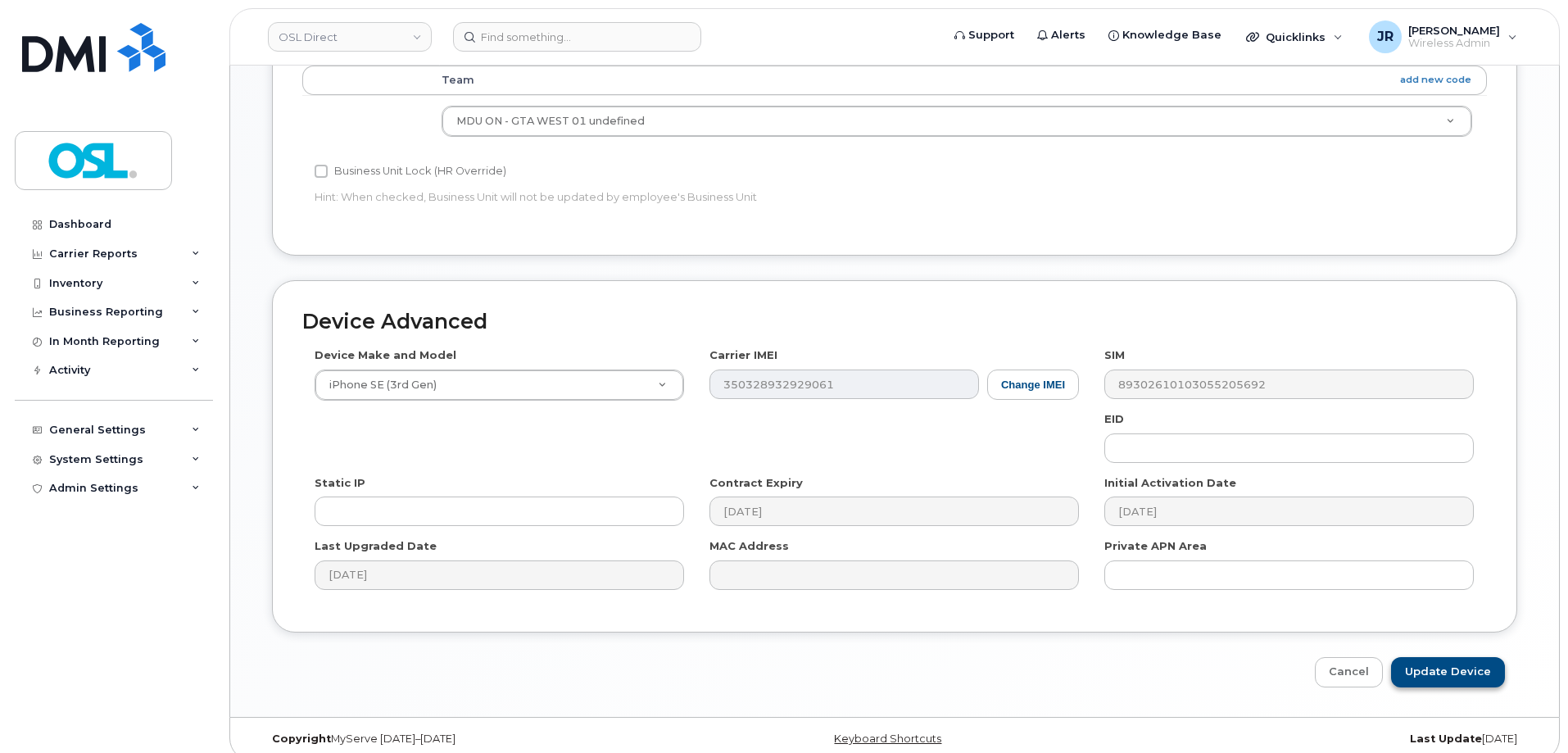
type input "REKA000080096"
click at [1466, 671] on input "Update Device" at bounding box center [1448, 671] width 114 height 30
type input "Saving..."
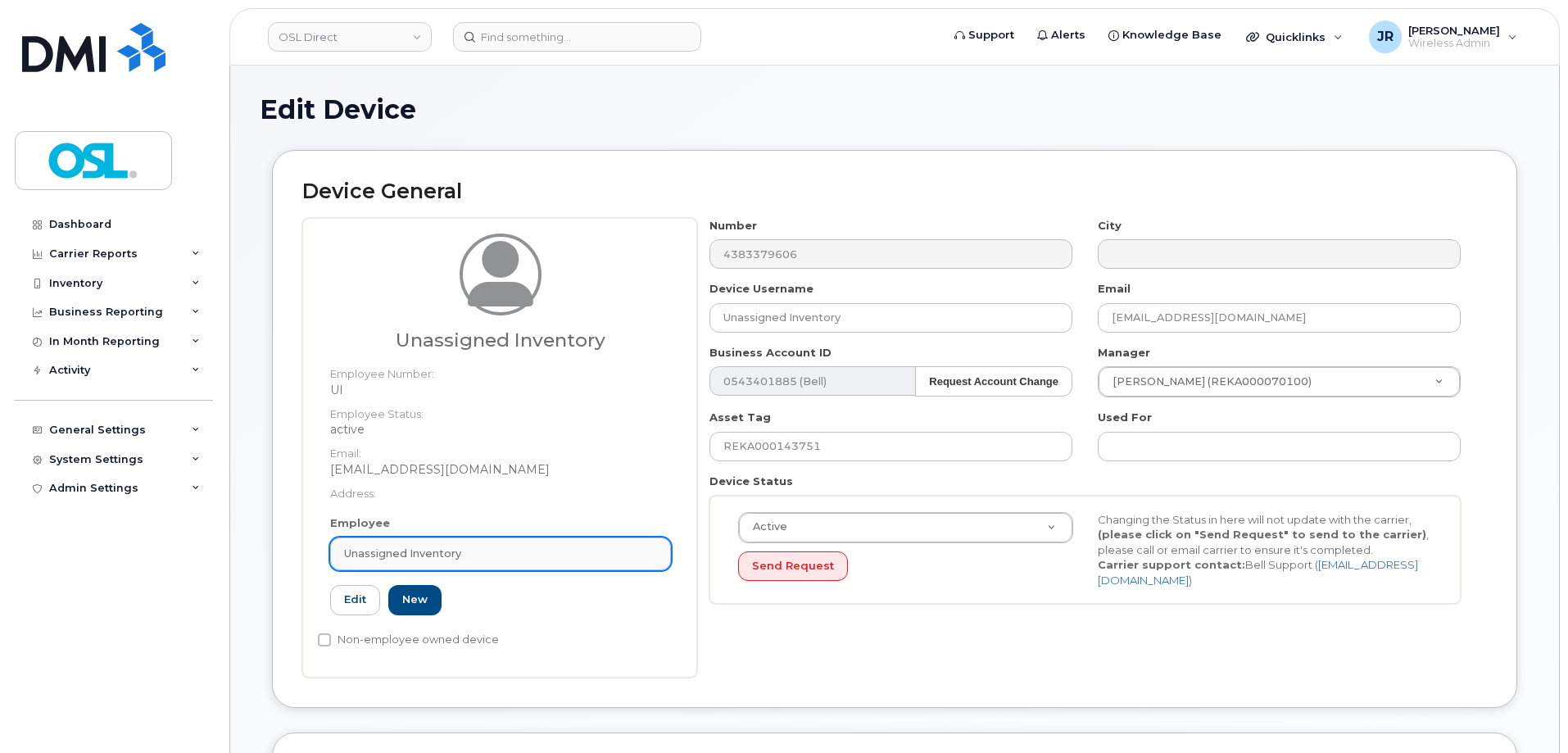
click at [496, 550] on div "Unassigned Inventory" at bounding box center [501, 553] width 313 height 16
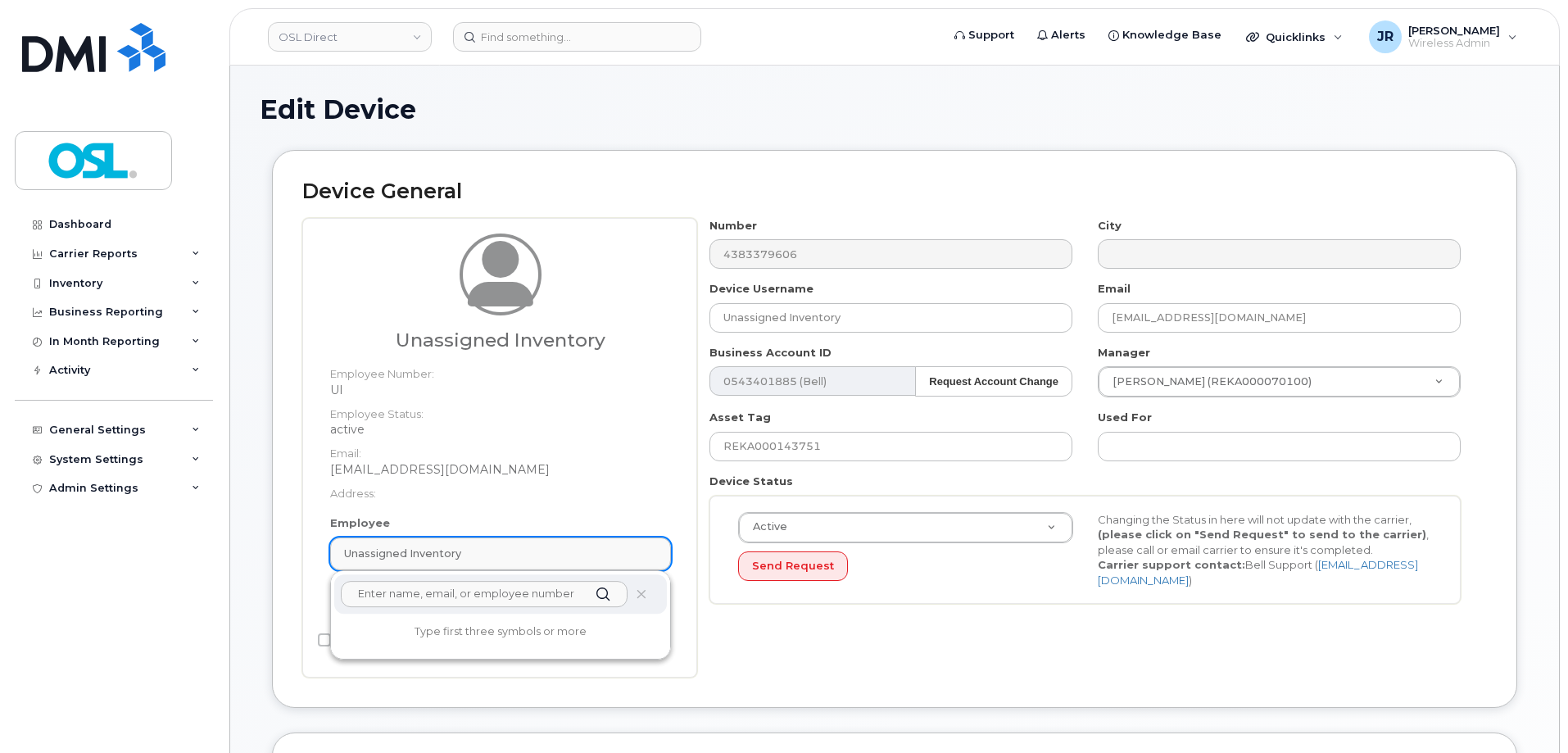
paste input "REKA000080096"
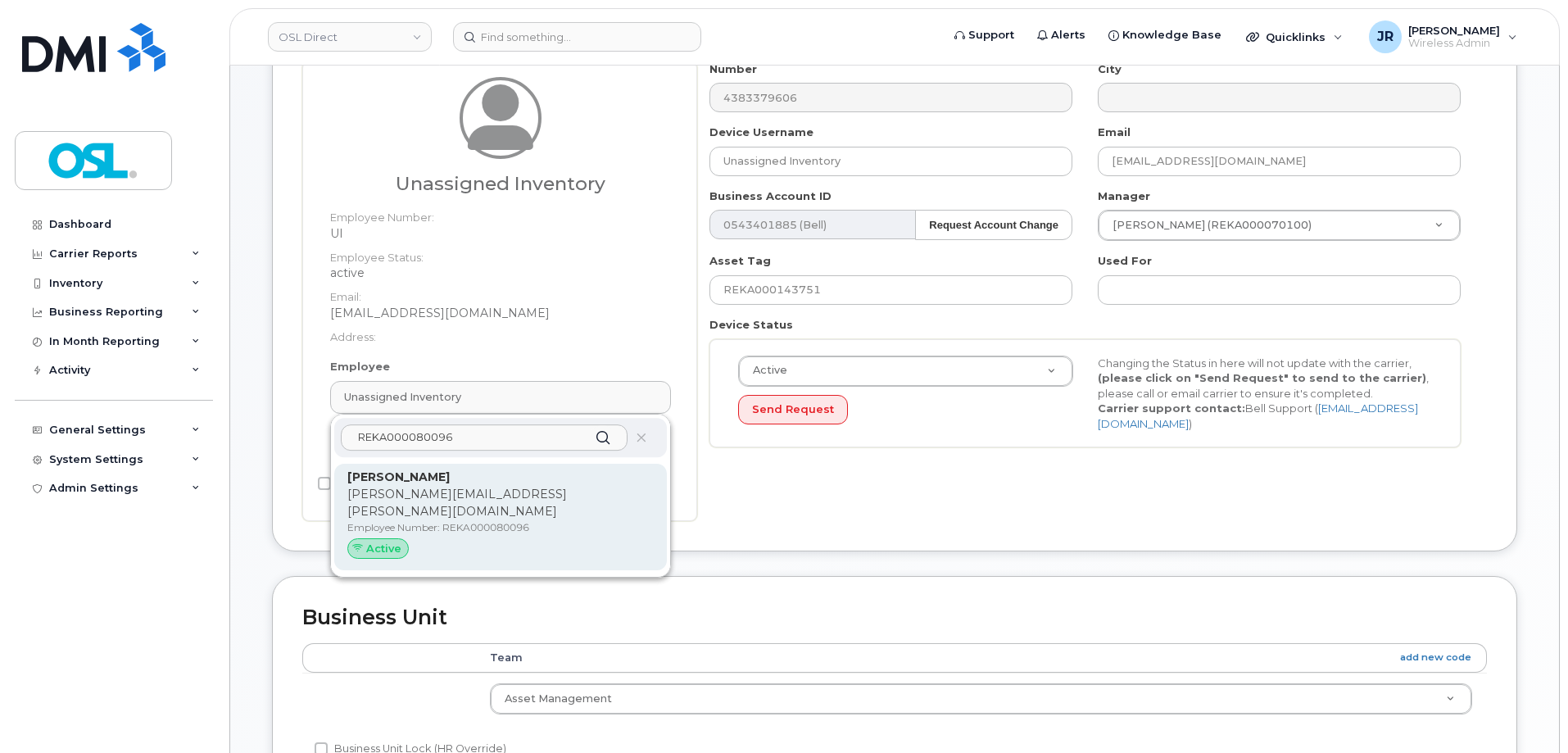
scroll to position [164, 0]
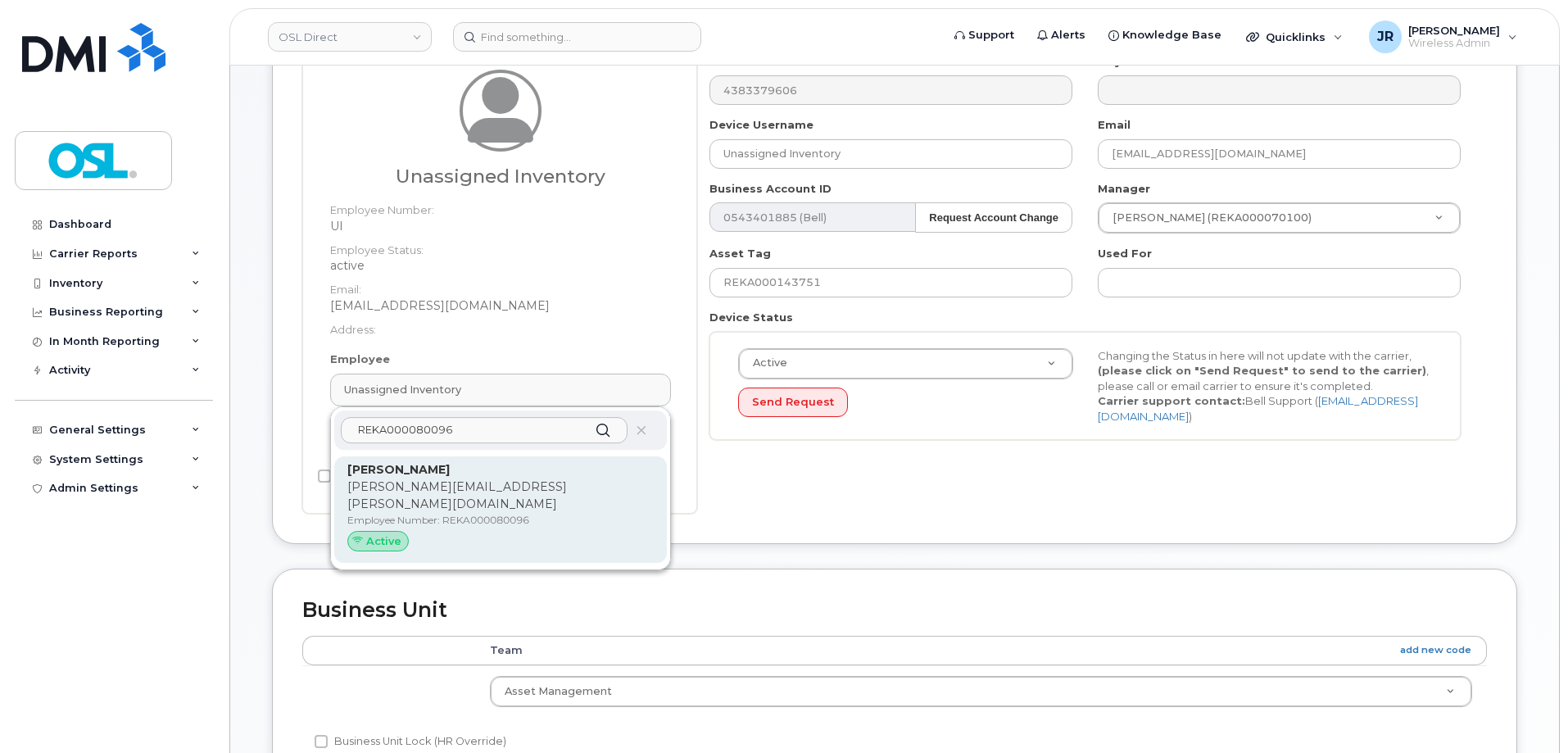
type input "REKA000080096"
click at [495, 513] on p "Employee Number: REKA000080096" at bounding box center [501, 520] width 307 height 15
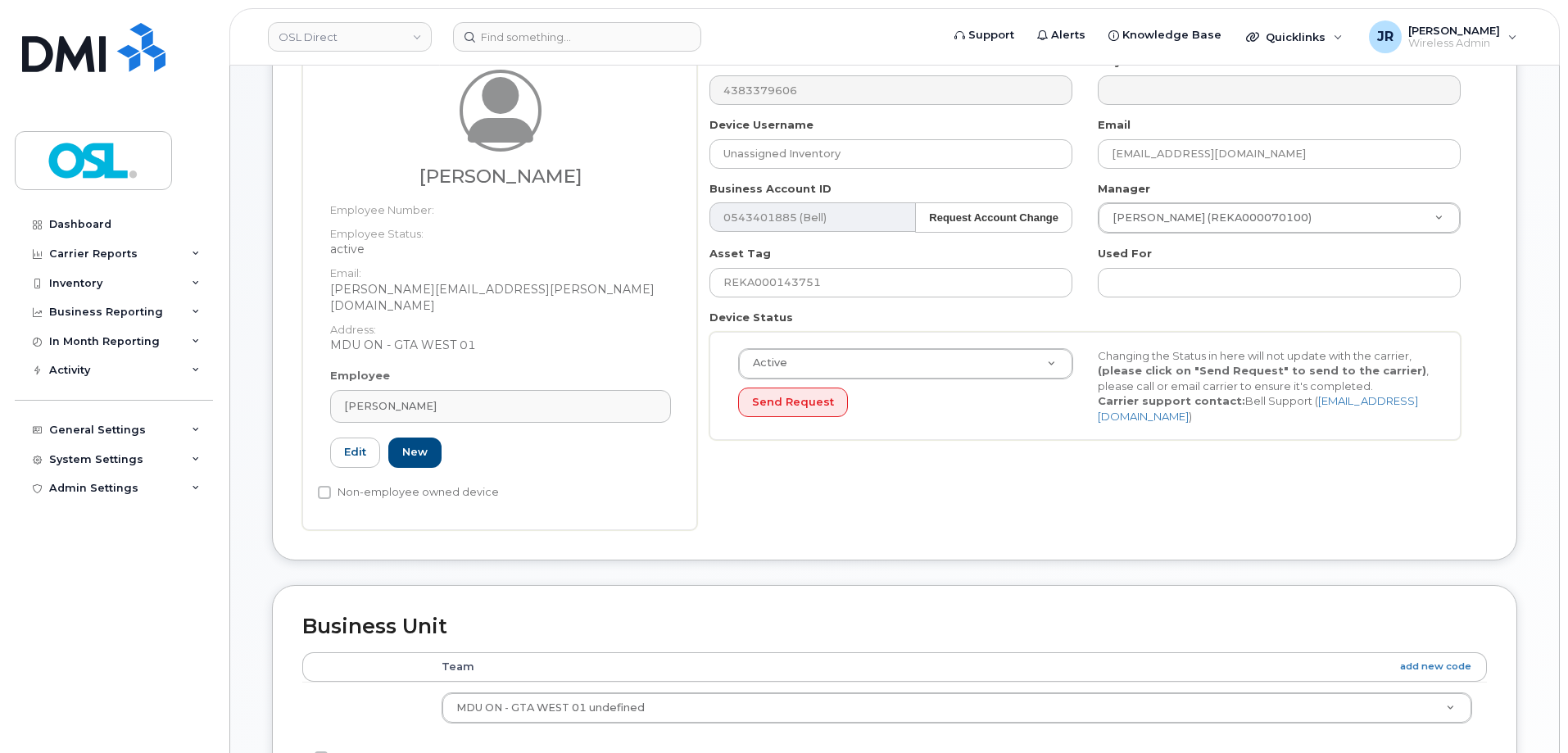
type input "REKA000080096"
type input "Harmeek Singh"
type input "harmeek.singh@osldirect.com"
type input "3358097"
click at [813, 278] on input "REKA000143751" at bounding box center [891, 282] width 363 height 29
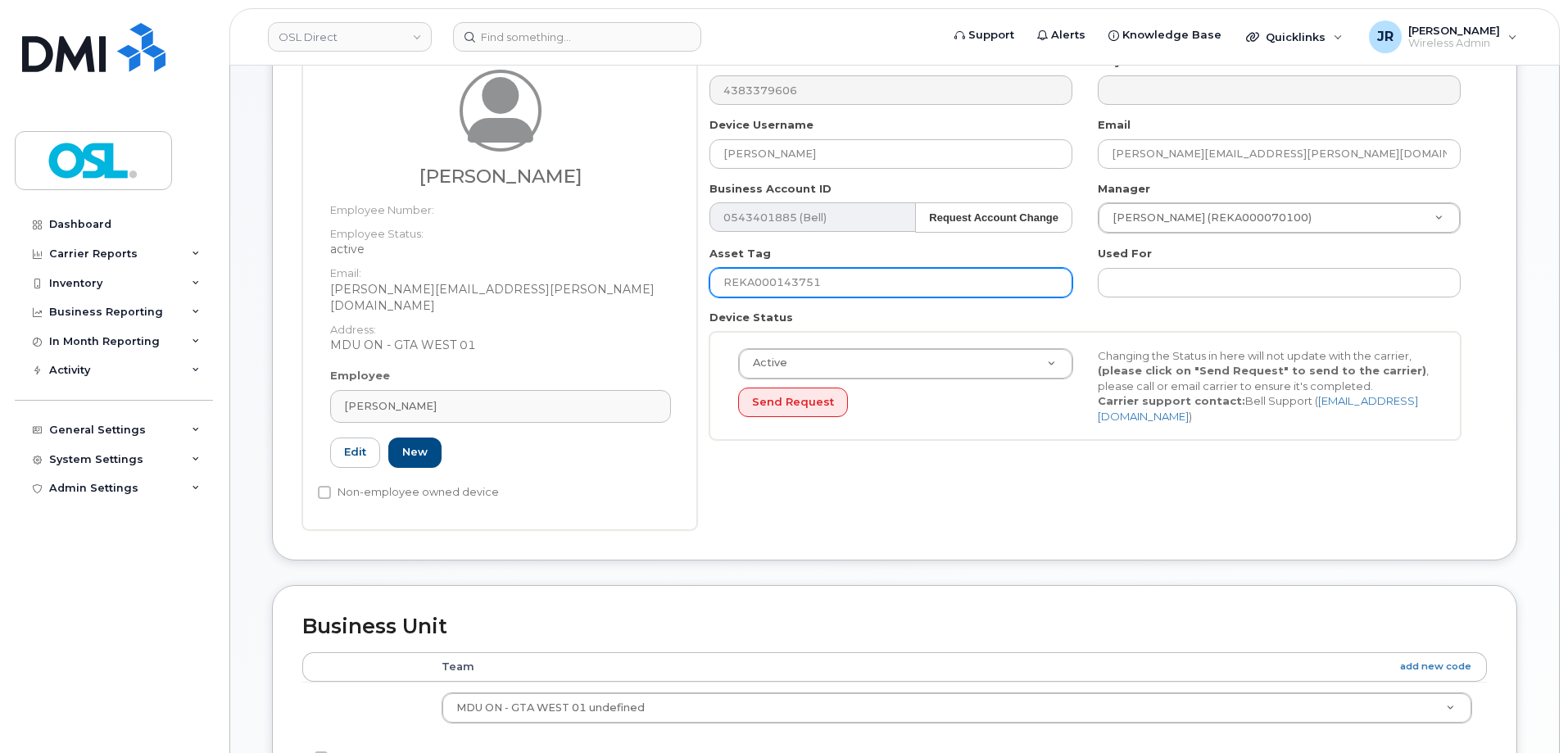
click at [813, 278] on input "REKA000143751" at bounding box center [891, 282] width 363 height 29
paste input "080096"
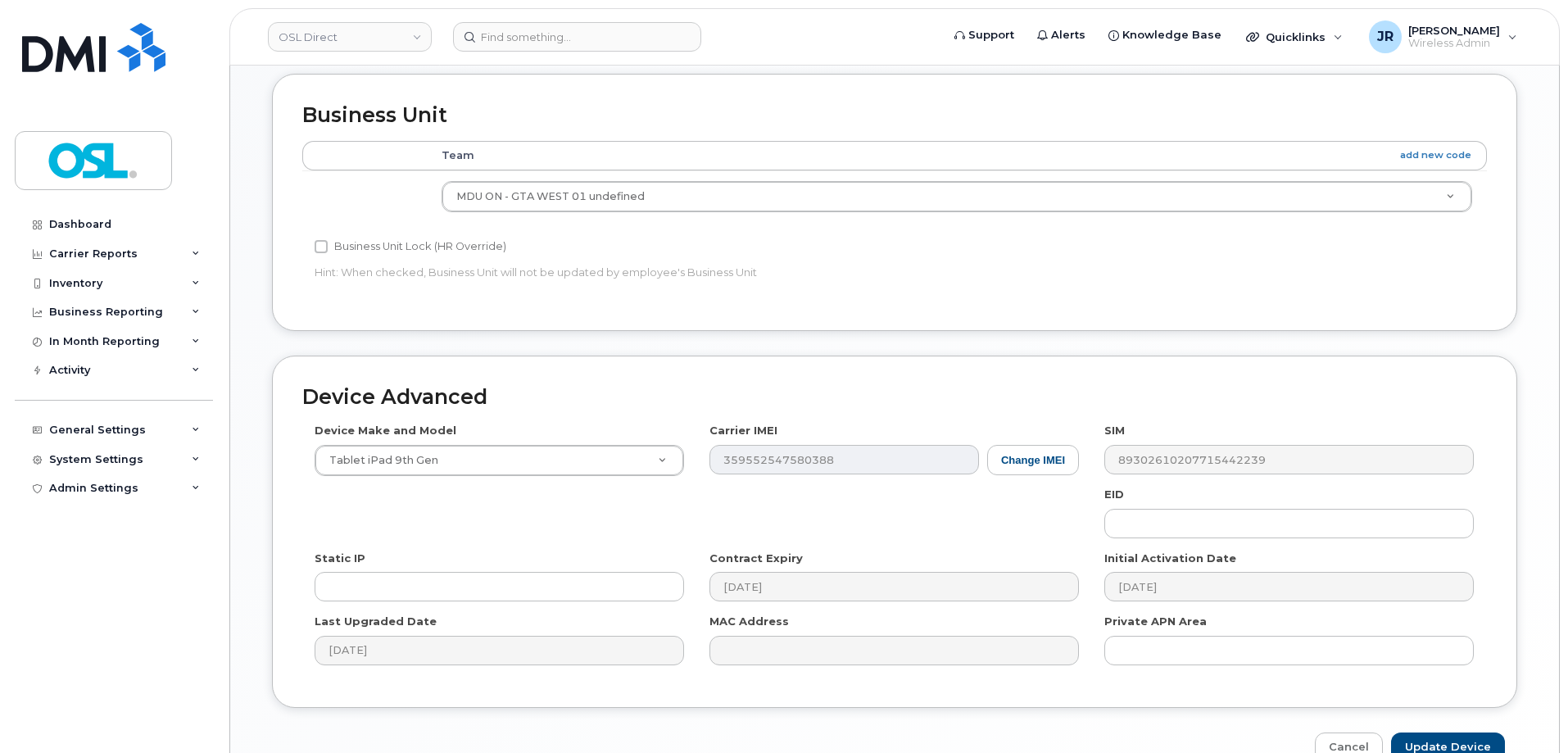
scroll to position [669, 0]
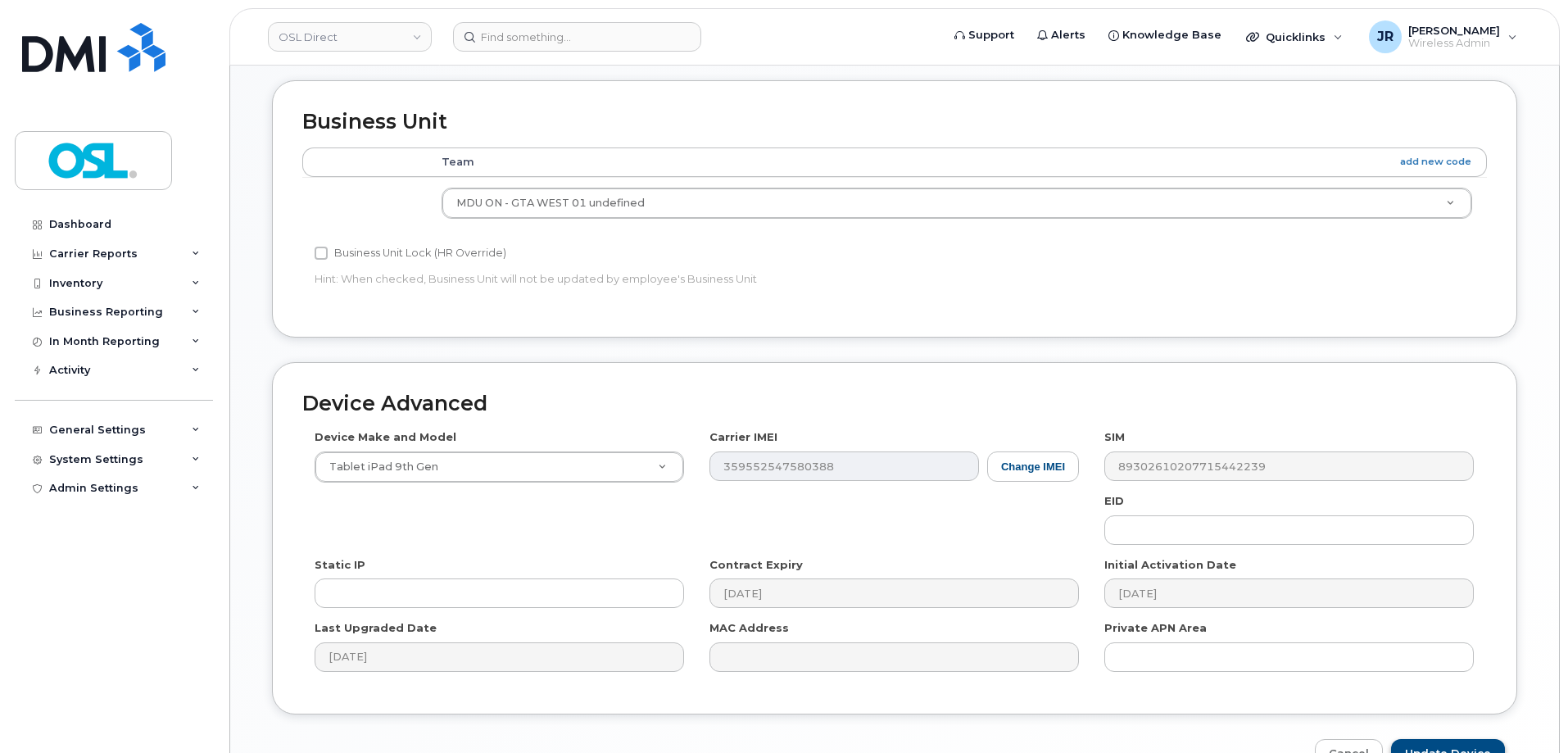
type input "REKA000080096"
click at [1454, 722] on div "Device Advanced Device Make and Model Tablet iPad 9th Gen Android TCL 502 Watch…" at bounding box center [895, 566] width 1270 height 408
click at [1454, 739] on input "Update Device" at bounding box center [1448, 754] width 114 height 30
type input "Saving..."
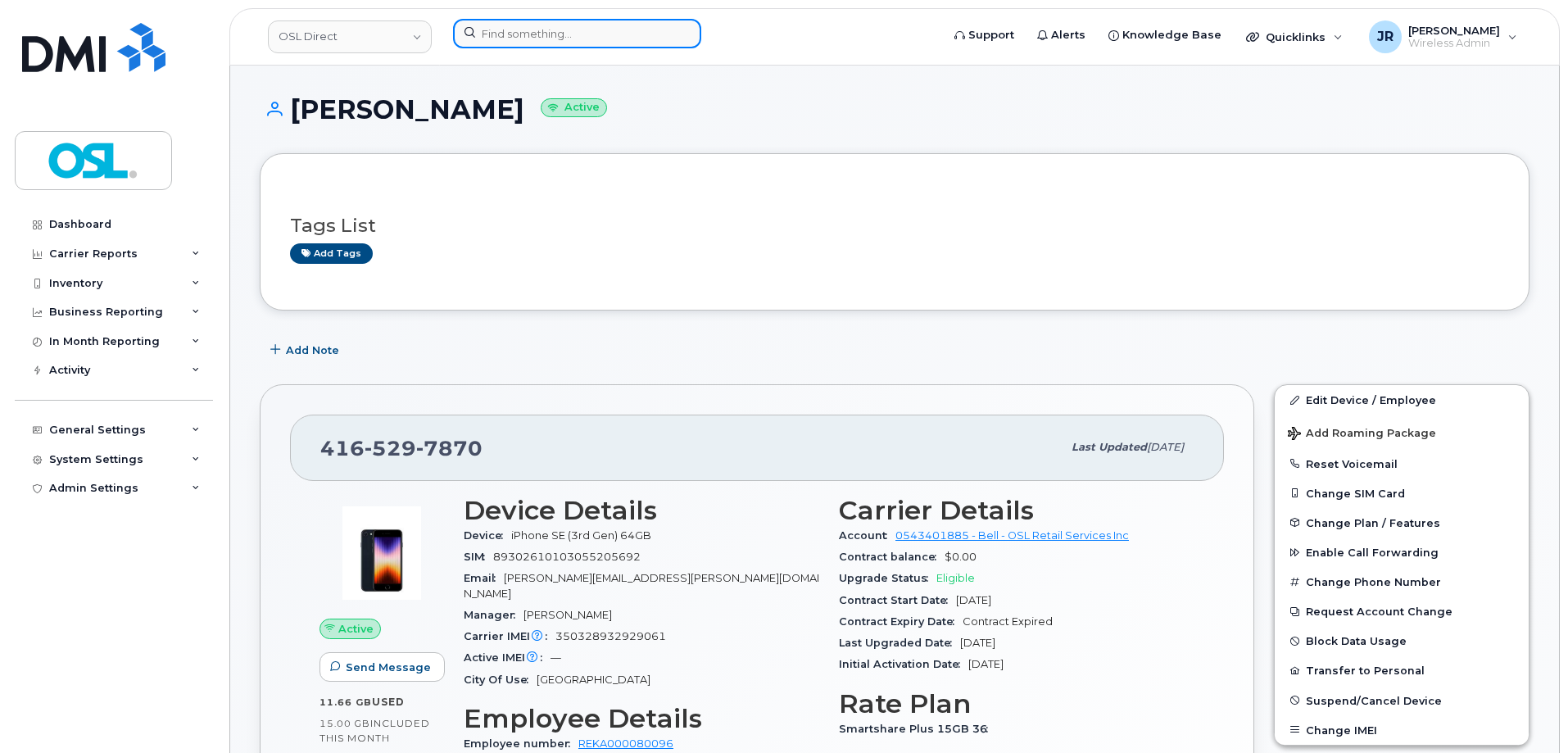
click at [502, 33] on input at bounding box center [577, 33] width 248 height 29
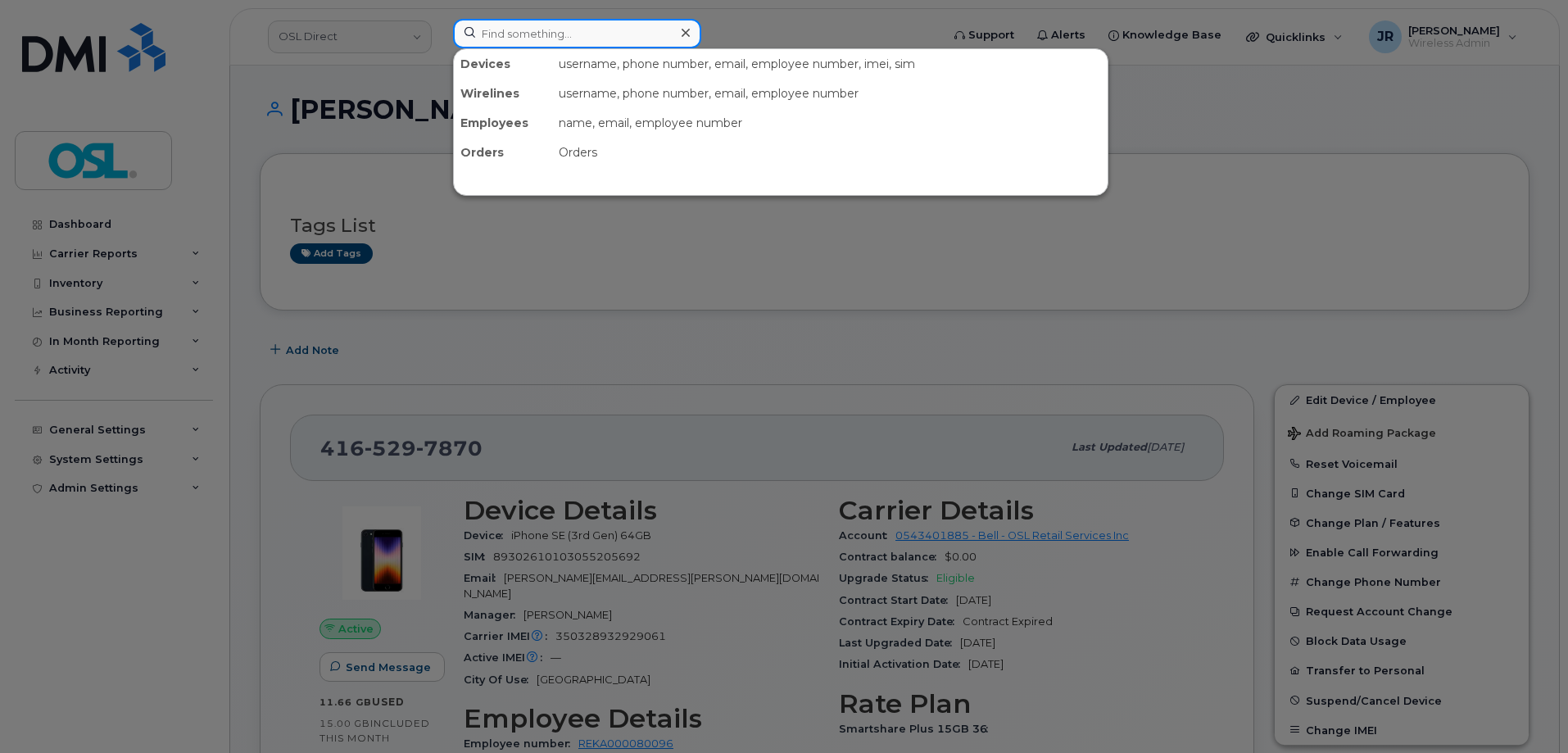
paste input "6472364317"
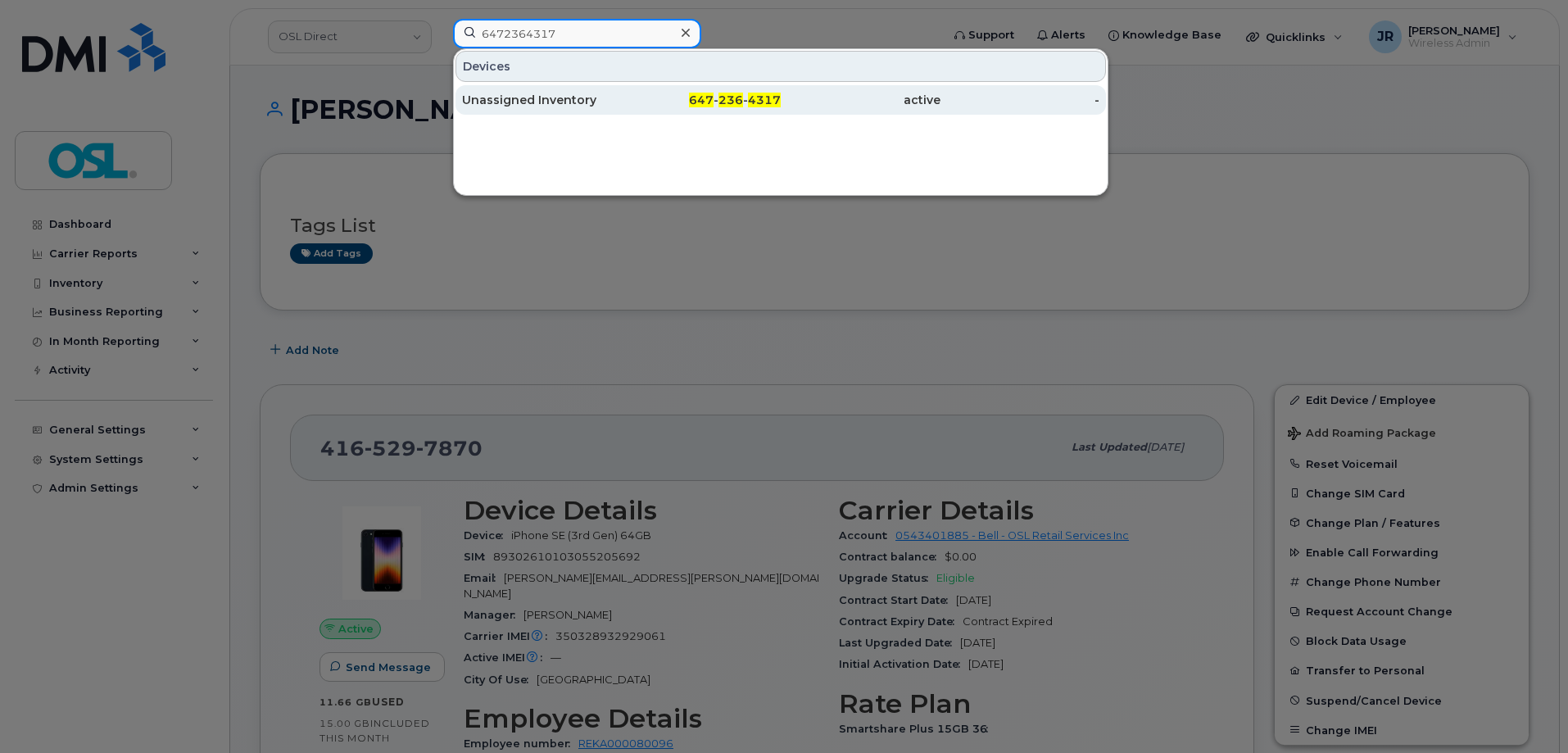
type input "6472364317"
click at [511, 97] on div "Unassigned Inventory" at bounding box center [541, 100] width 160 height 16
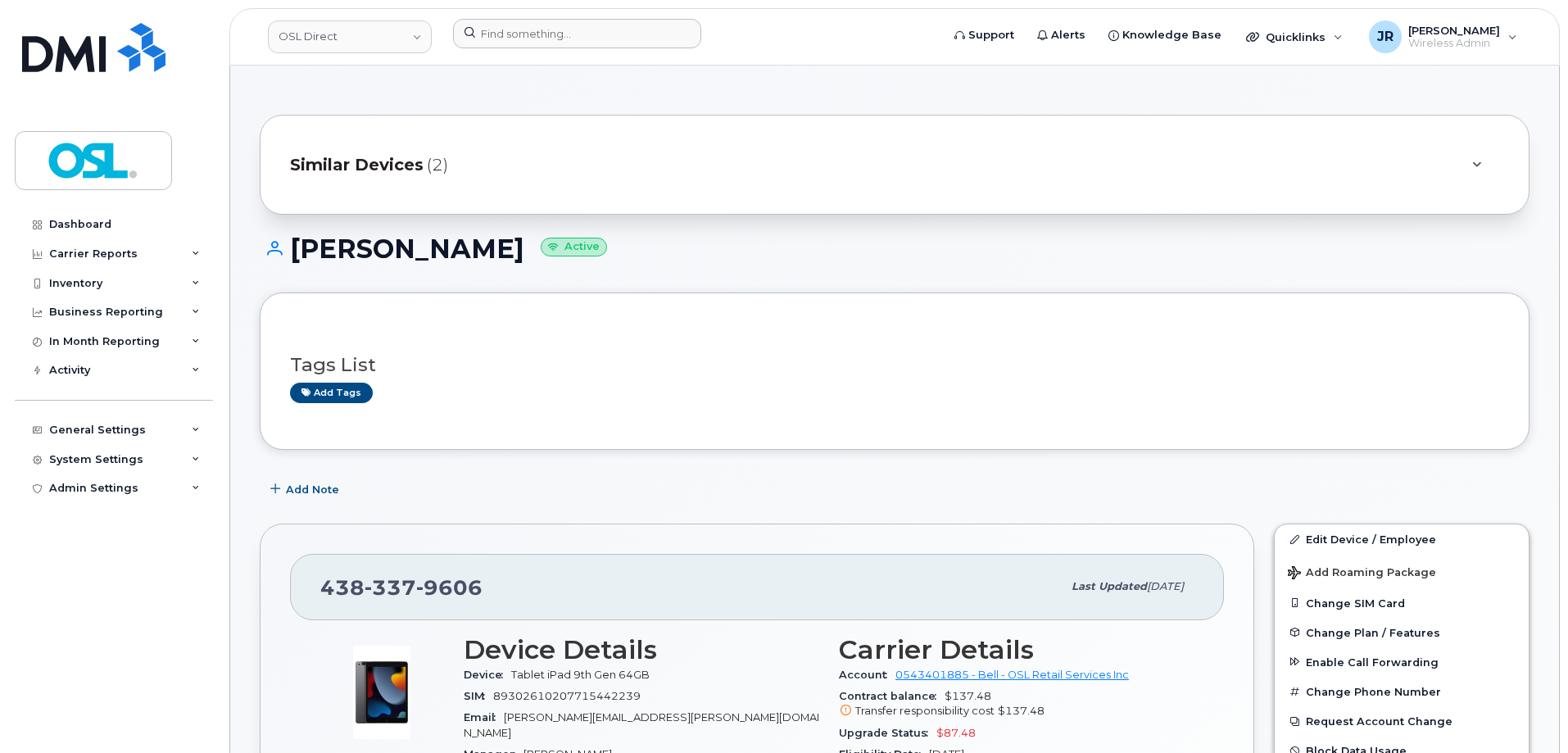
click at [503, 50] on div at bounding box center [691, 36] width 503 height 36
click at [506, 42] on input at bounding box center [577, 33] width 248 height 29
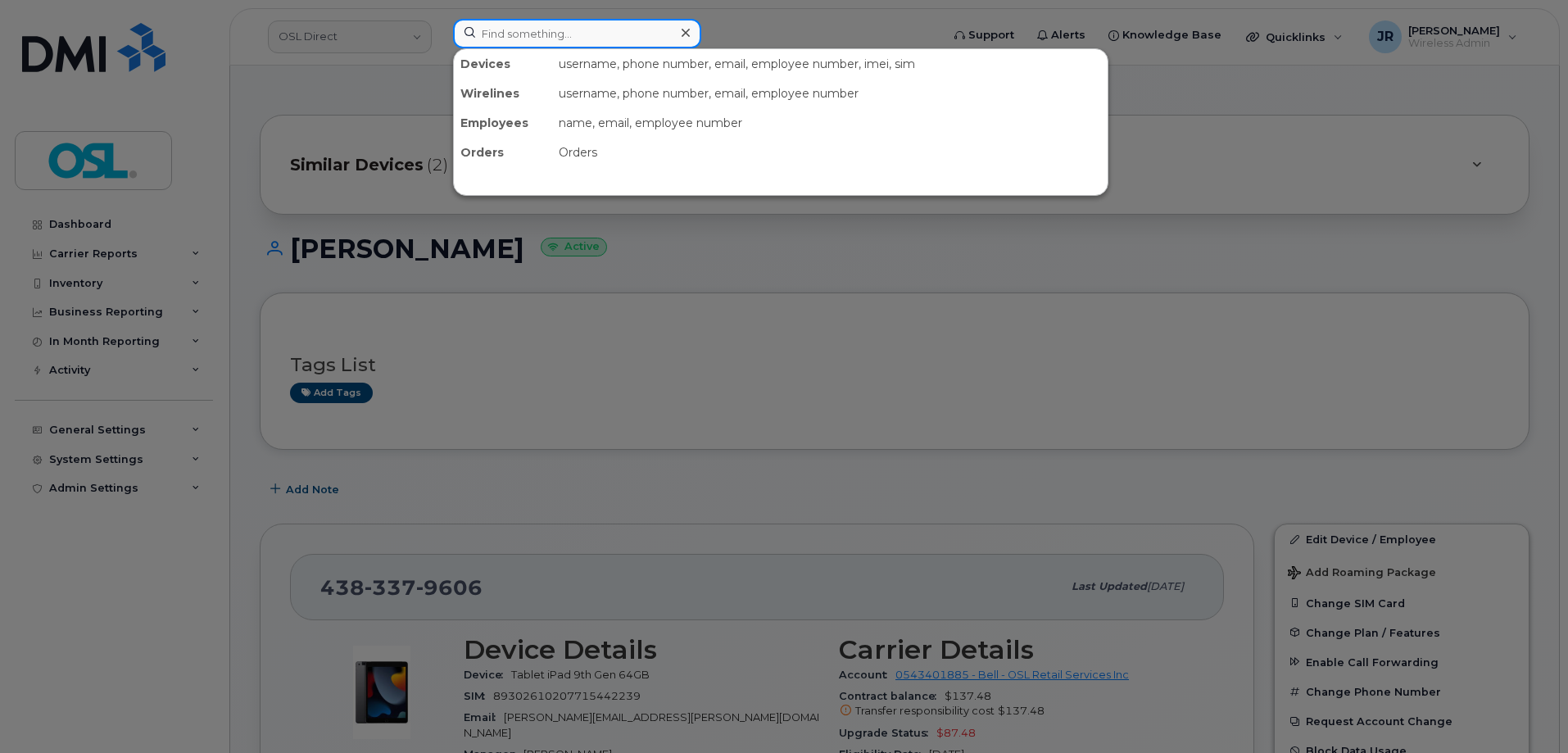
paste input "9022215786"
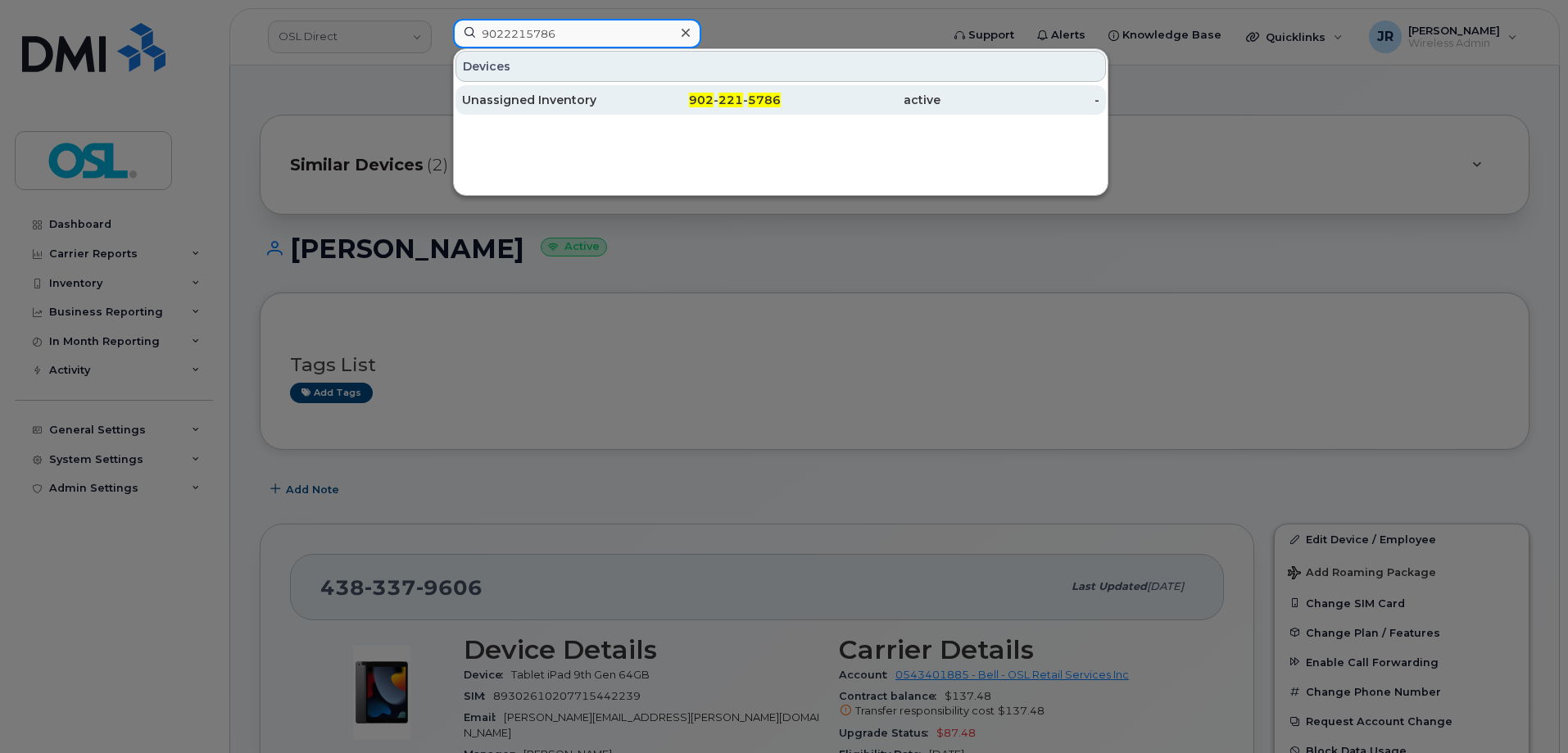
type input "9022215786"
click at [529, 99] on div "Unassigned Inventory" at bounding box center [541, 100] width 160 height 16
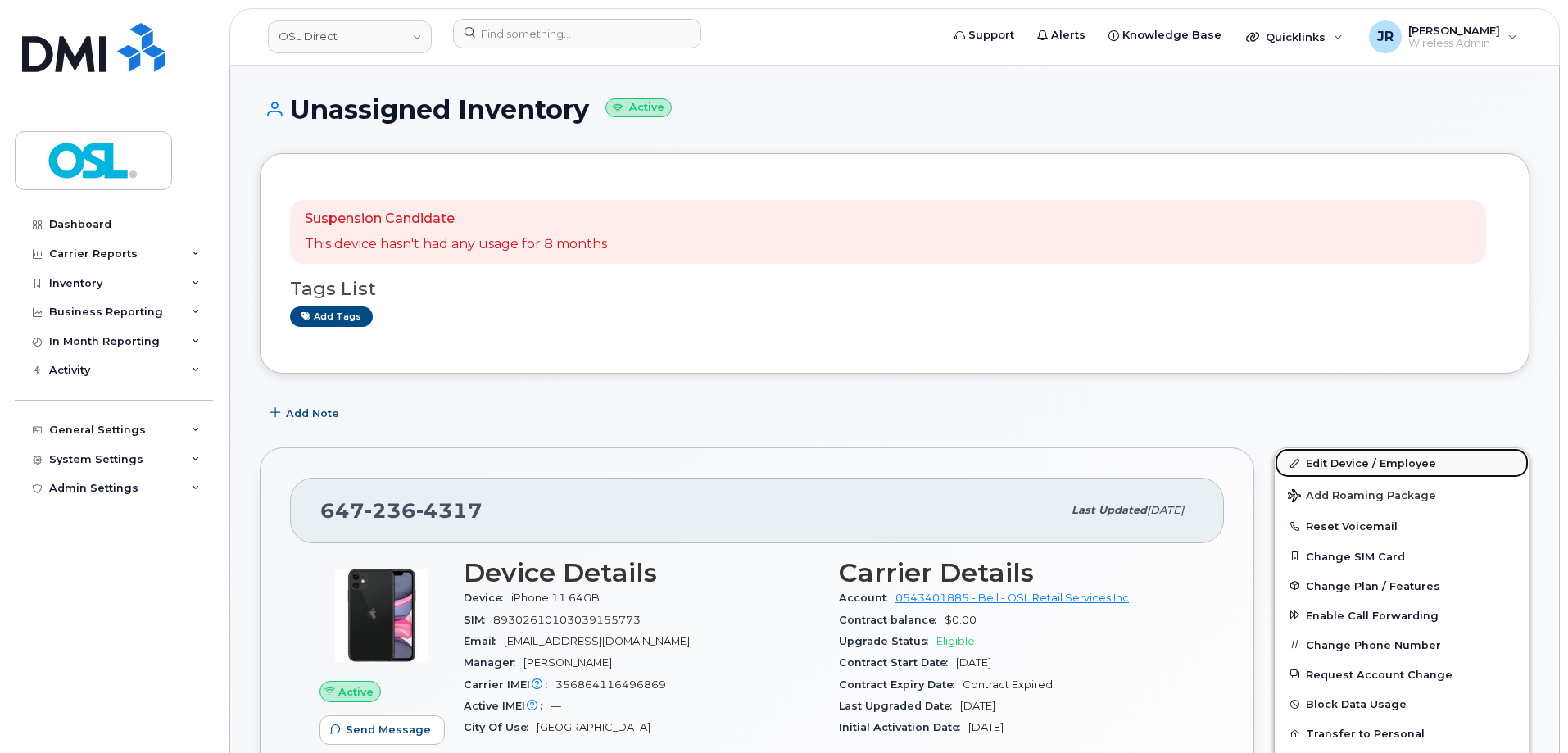
click at [1330, 453] on link "Edit Device / Employee" at bounding box center [1402, 463] width 254 height 29
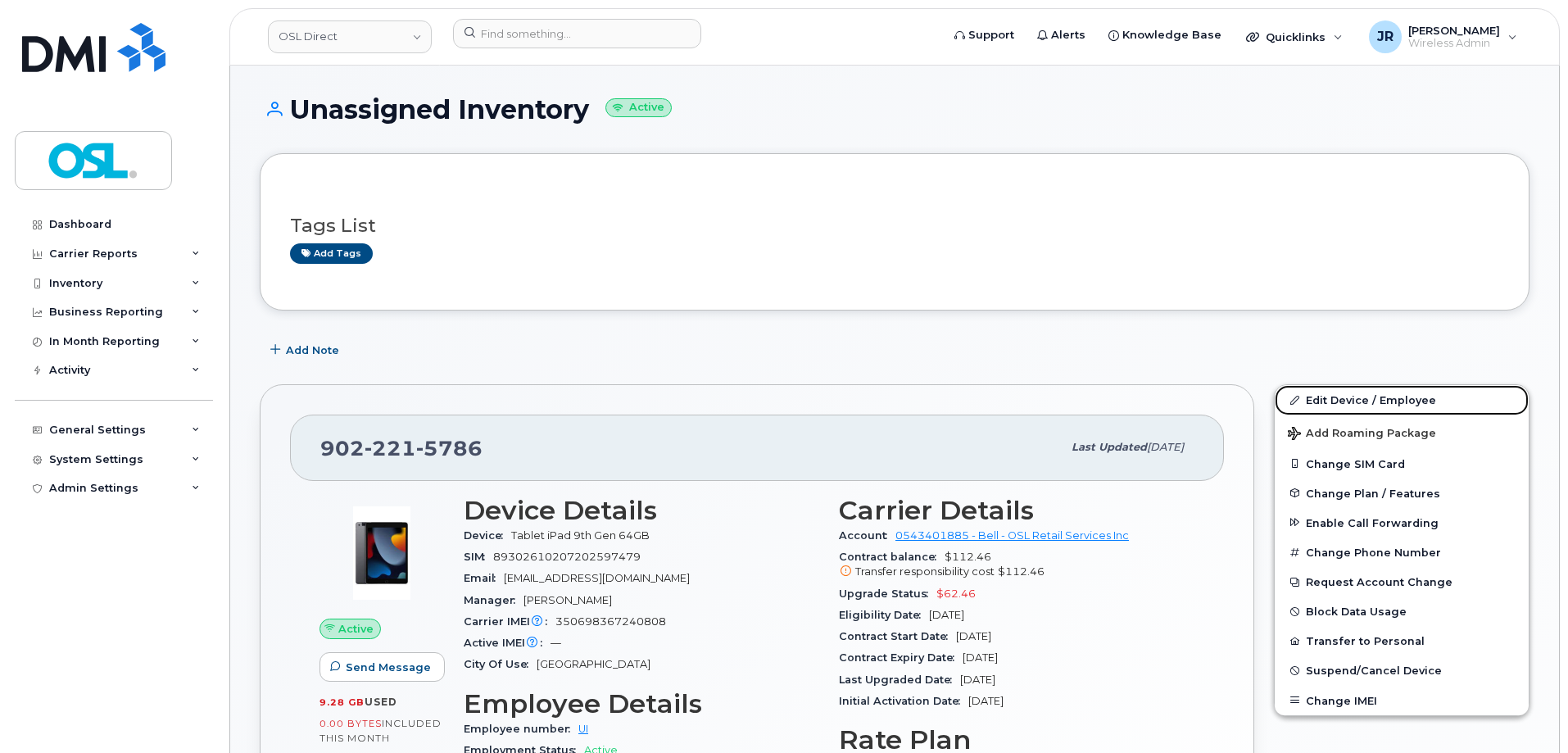
click at [1340, 390] on link "Edit Device / Employee" at bounding box center [1402, 400] width 254 height 29
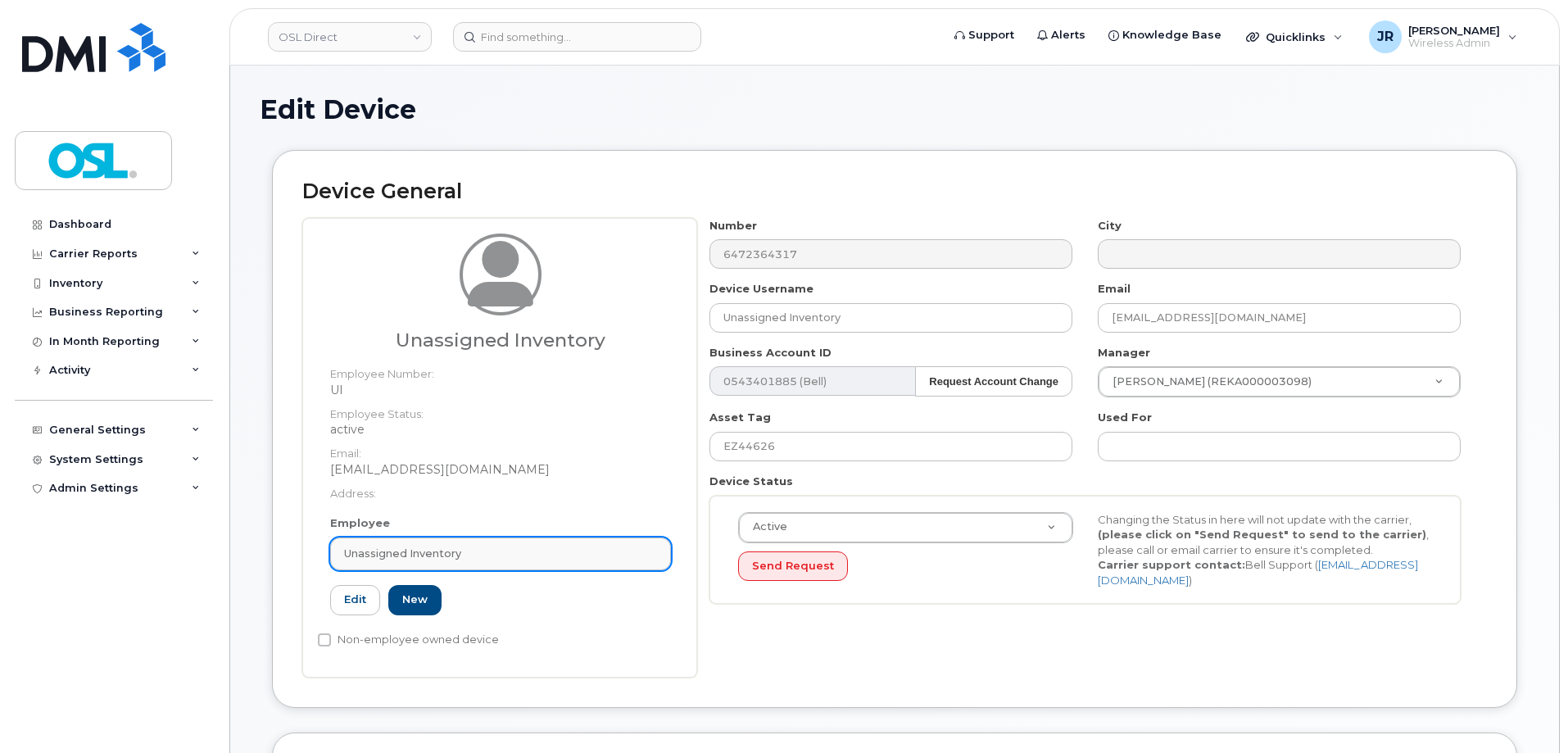
click at [431, 547] on span "Unassigned Inventory" at bounding box center [403, 553] width 117 height 16
paste input "REKA000156348"
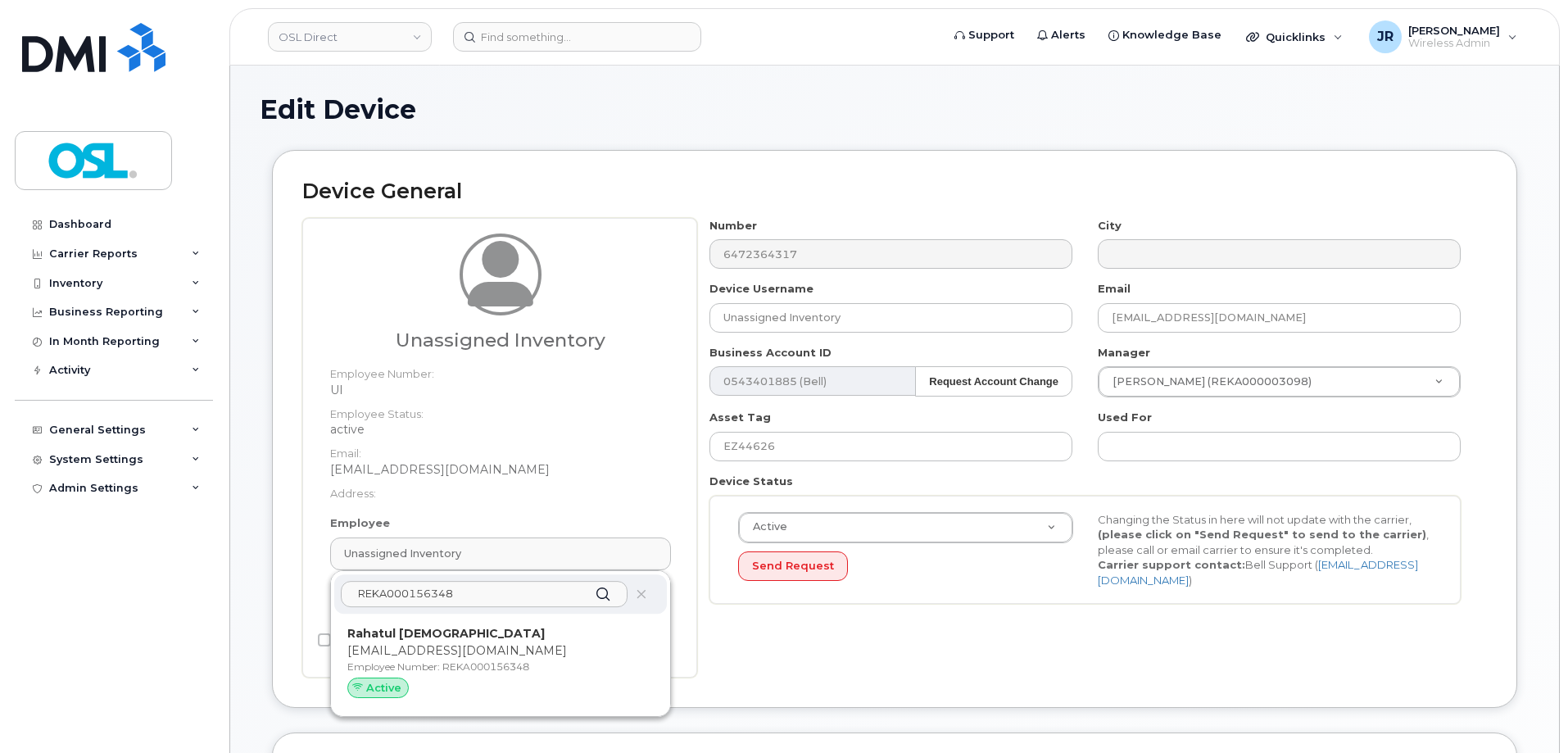
type input "REKA000156348"
click at [476, 642] on div "Rahatul Islam rahatul.islam@osldirect.com Employee Number: REKA000156348 Active" at bounding box center [501, 665] width 307 height 81
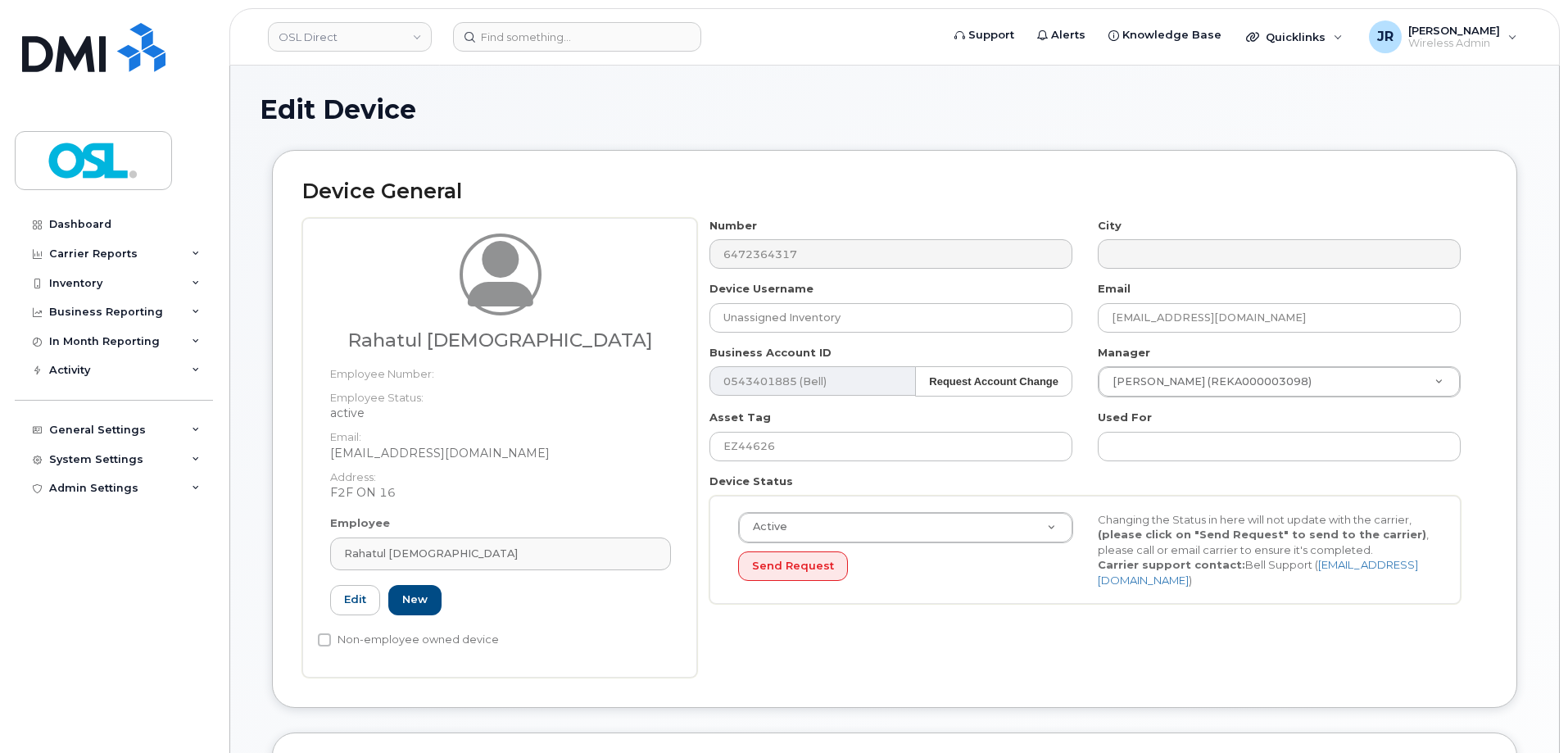
type input "REKA000156348"
type input "Rahatul [DEMOGRAPHIC_DATA]"
type input "[EMAIL_ADDRESS][DOMAIN_NAME]"
type input "3358064"
click at [799, 432] on input "EZ44626" at bounding box center [891, 446] width 363 height 29
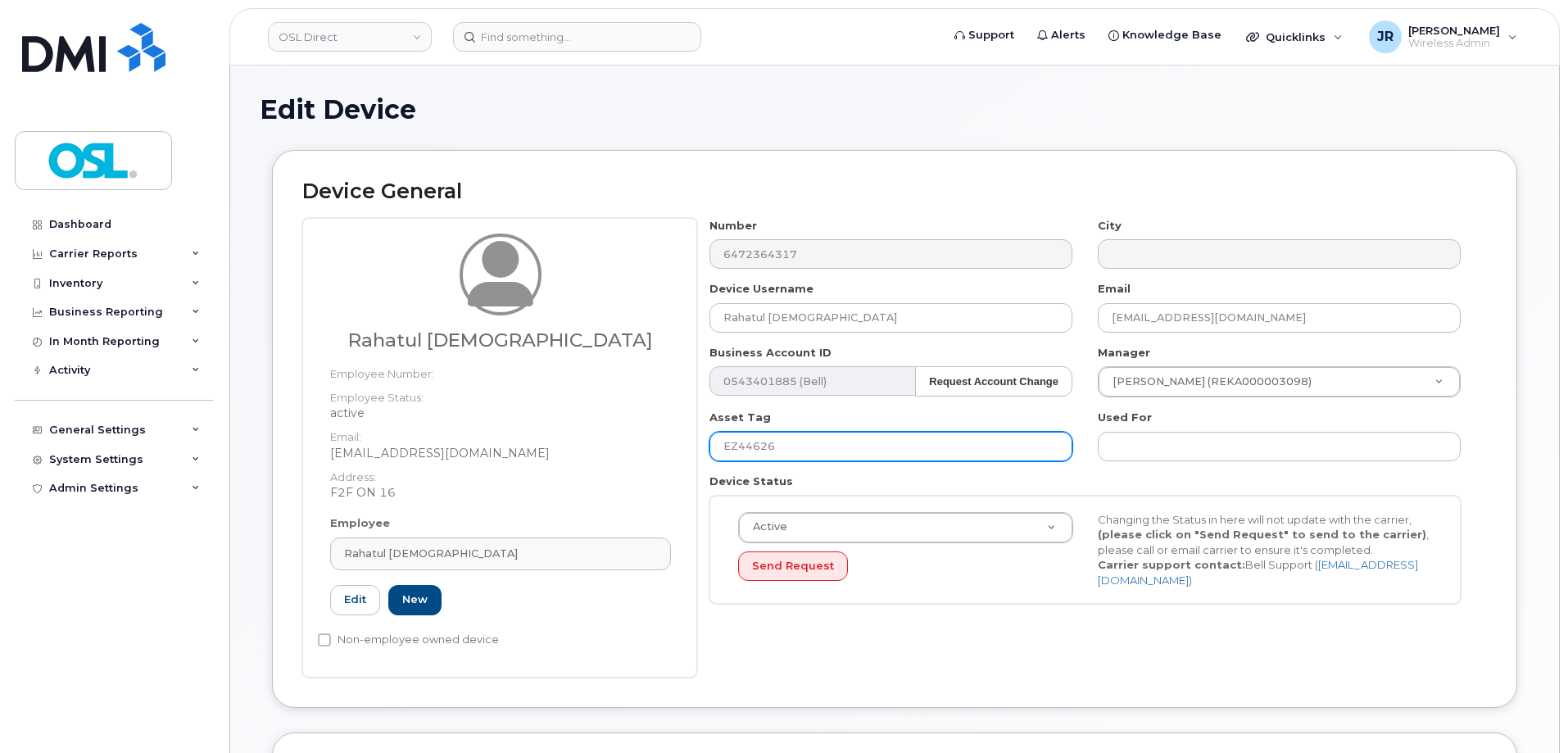
click at [799, 432] on input "EZ44626" at bounding box center [891, 446] width 363 height 29
paste input "REKA000156348"
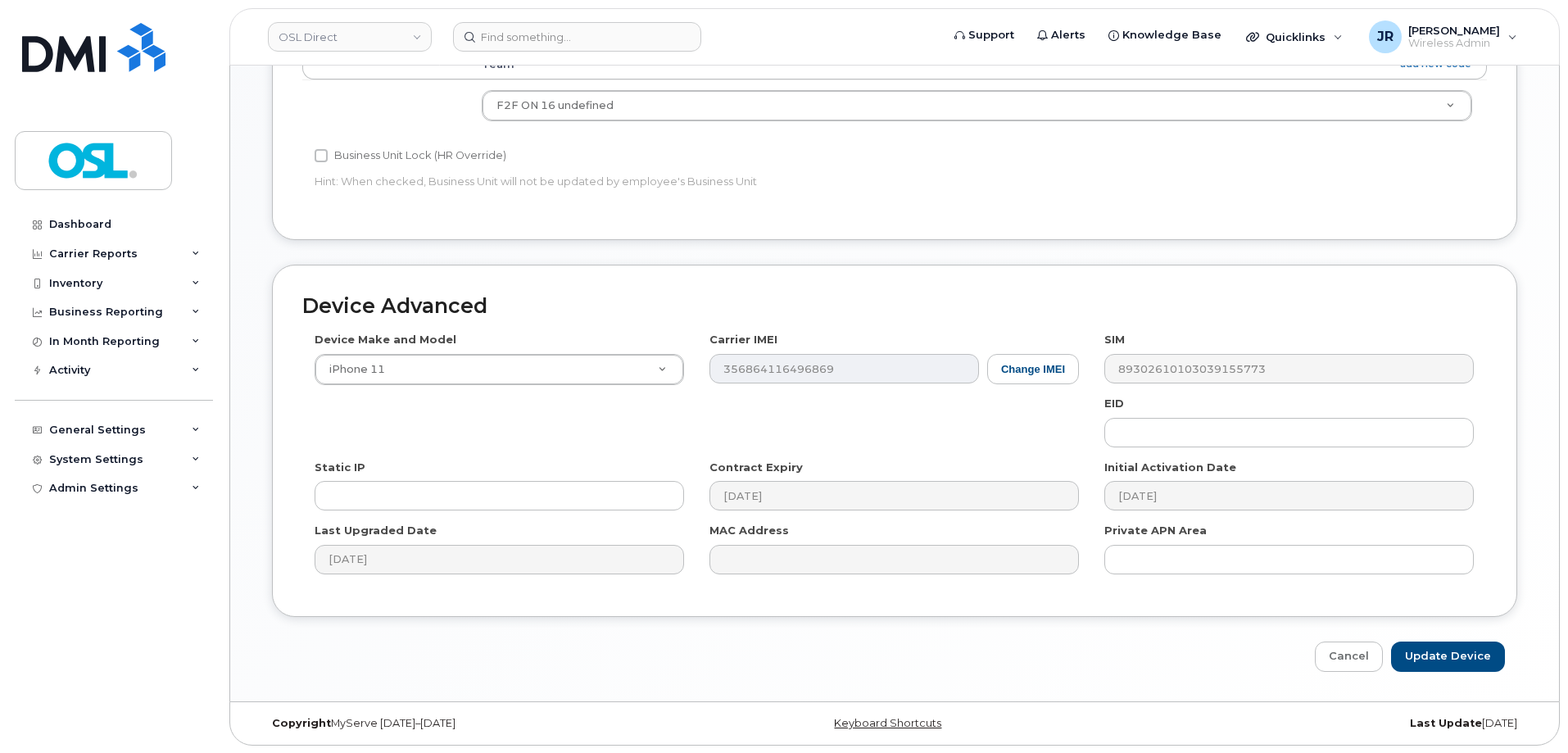
scroll to position [750, 0]
type input "REKA000156348"
click at [1435, 652] on input "Update Device" at bounding box center [1448, 655] width 114 height 30
type input "Saving..."
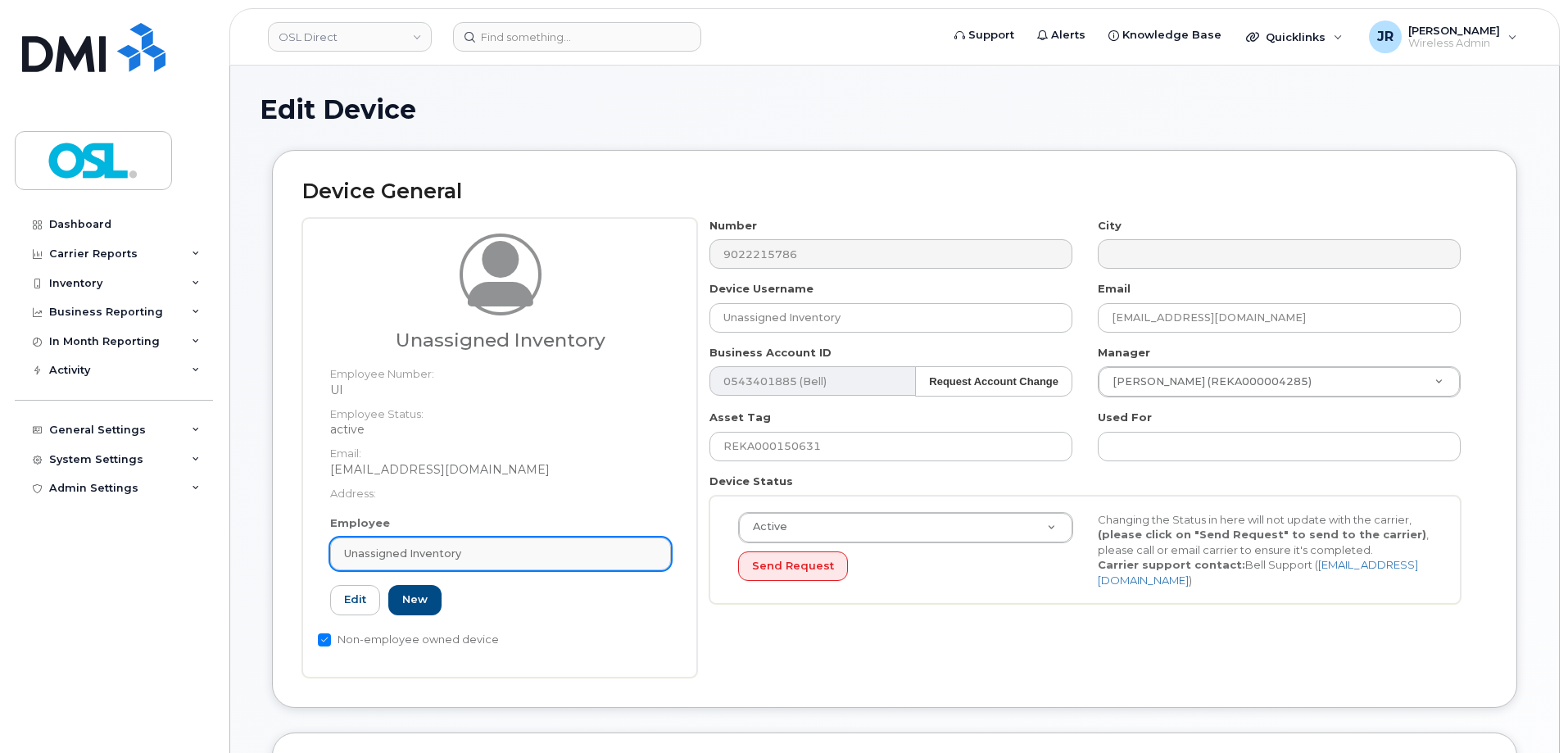
click at [455, 538] on link "Unassigned Inventory" at bounding box center [500, 554] width 341 height 33
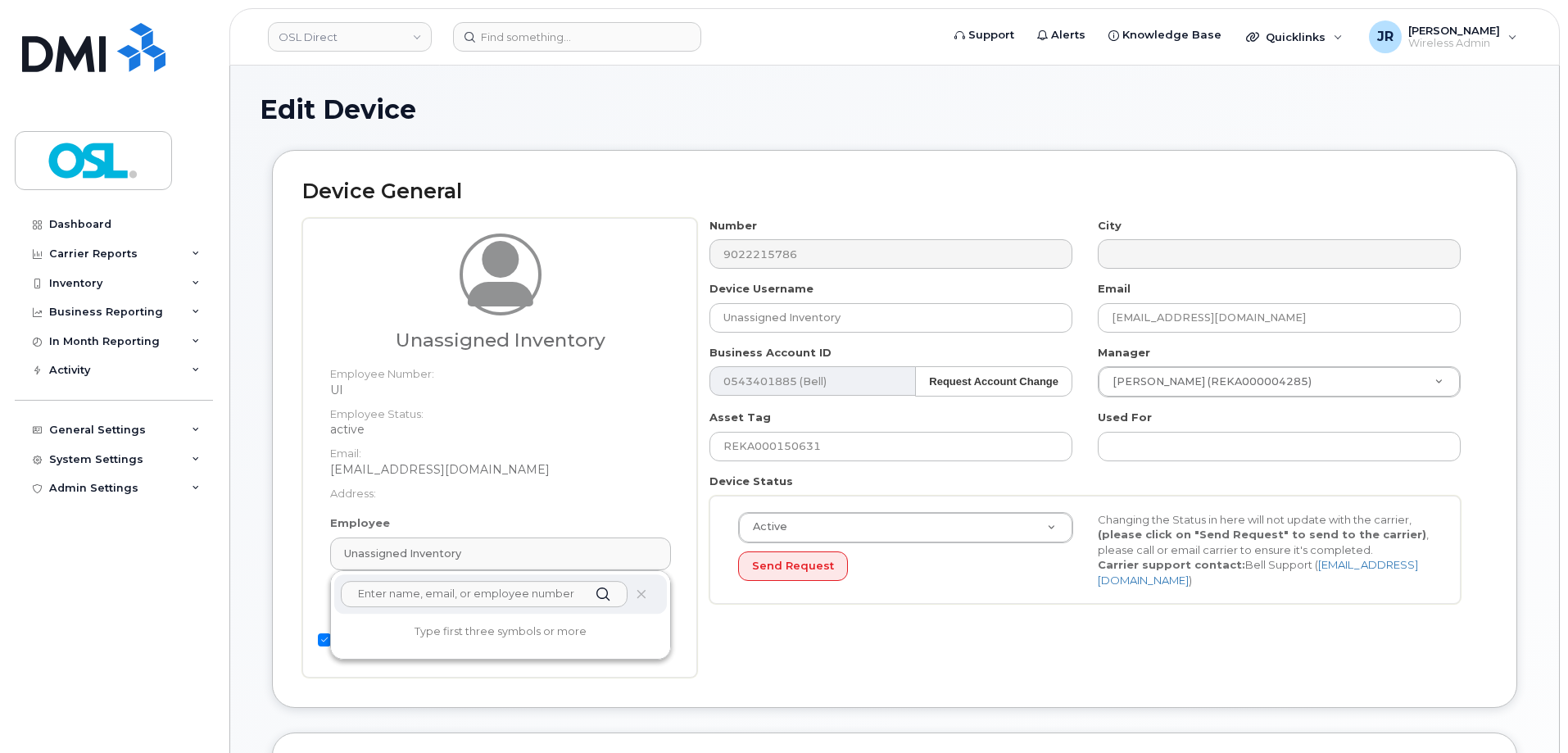
paste input "REKA000156348"
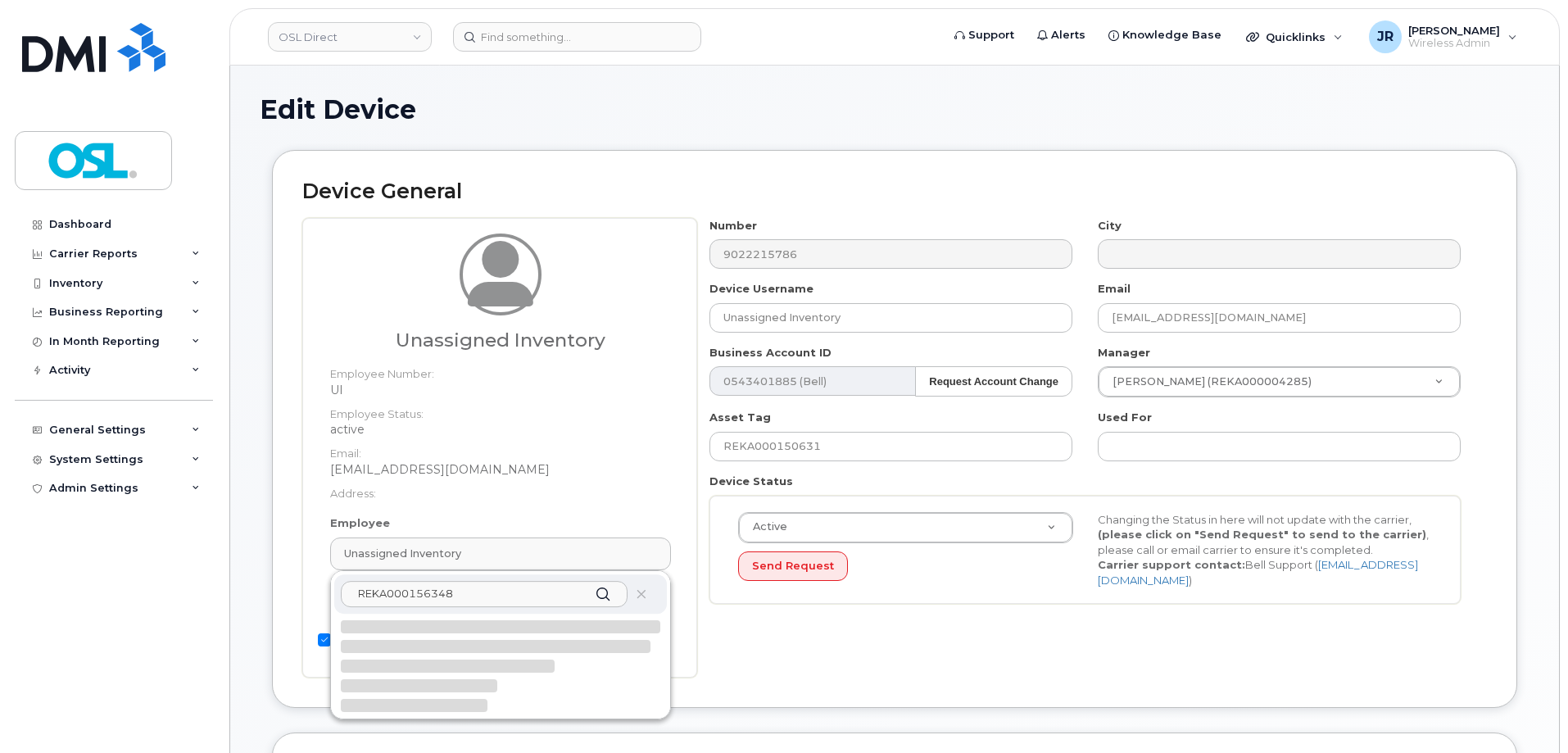
type input "REKA000156348"
click at [469, 630] on div at bounding box center [500, 627] width 319 height 14
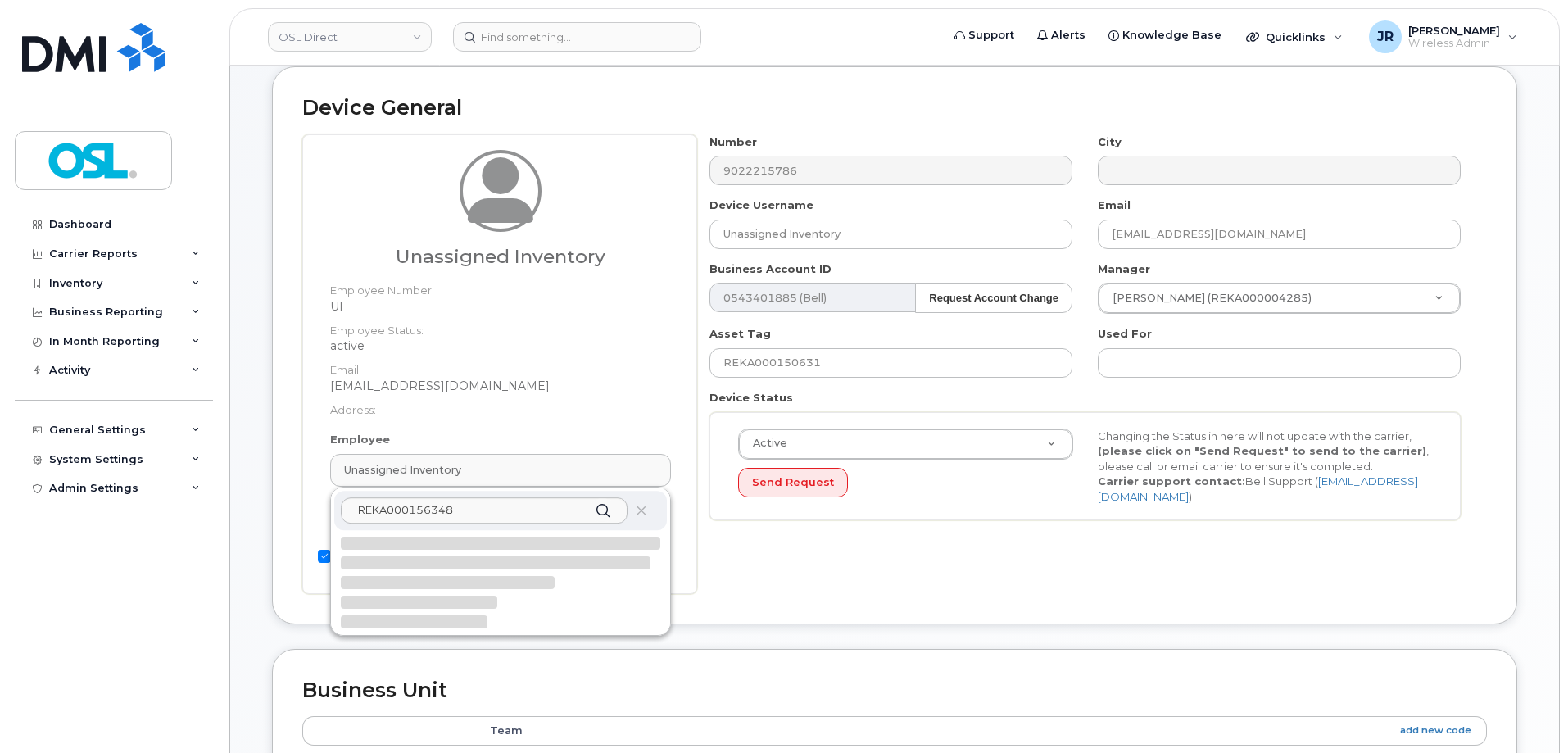
scroll to position [164, 0]
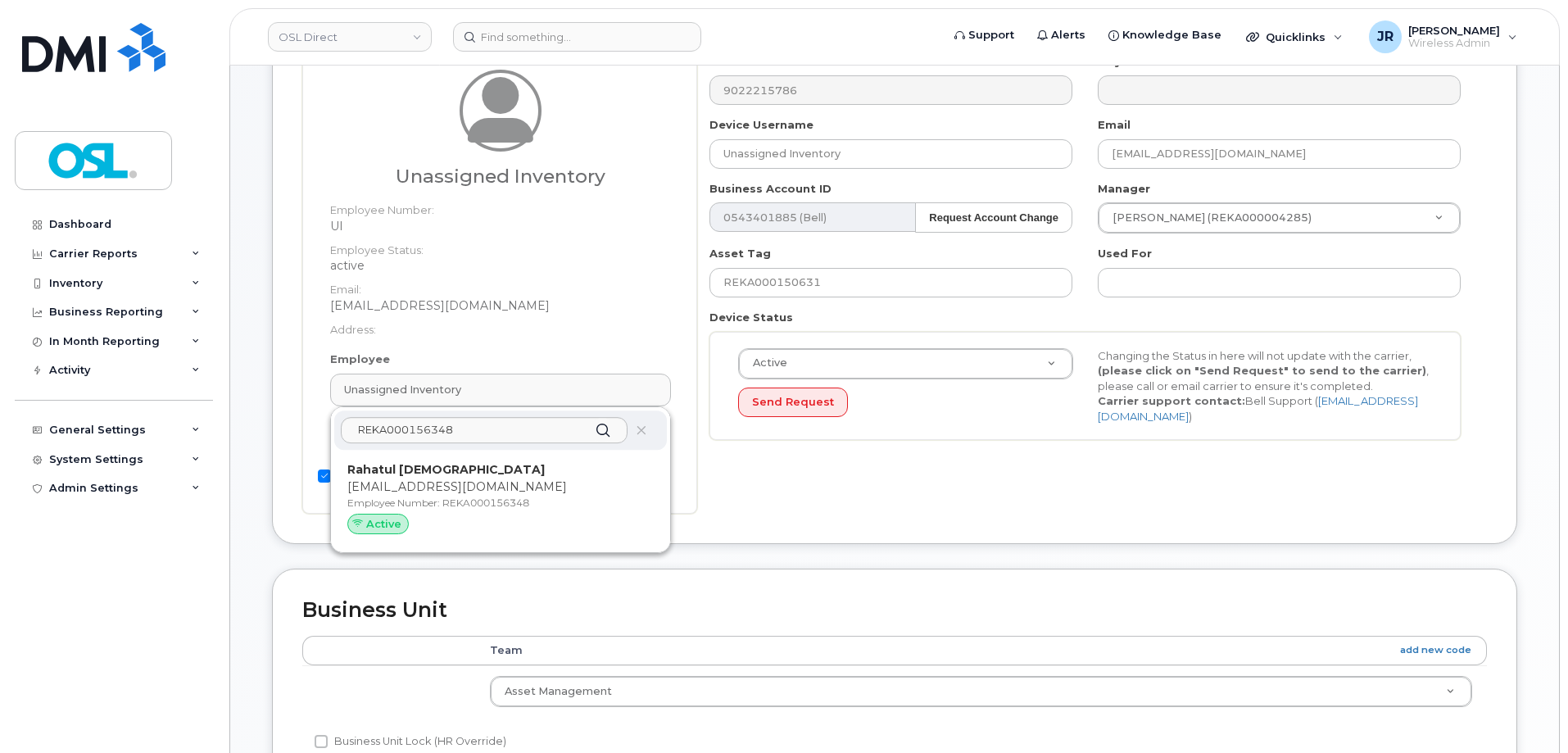
click at [530, 502] on p "Employee Number: REKA000156348" at bounding box center [501, 503] width 307 height 15
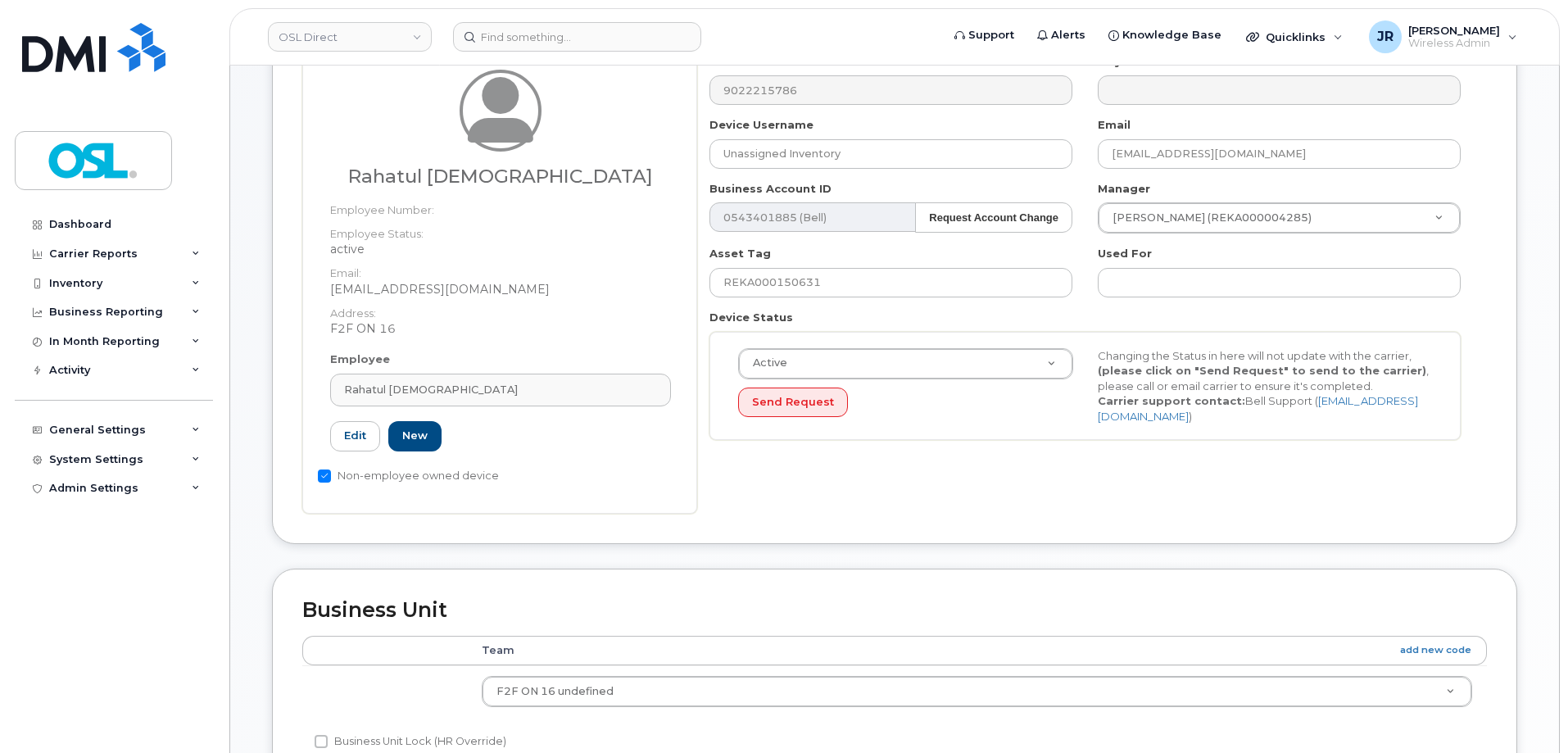
type input "REKA000156348"
type input "Rahatul [DEMOGRAPHIC_DATA]"
type input "[EMAIL_ADDRESS][DOMAIN_NAME]"
type input "3358064"
click at [799, 286] on input "REKA000150631" at bounding box center [891, 282] width 363 height 29
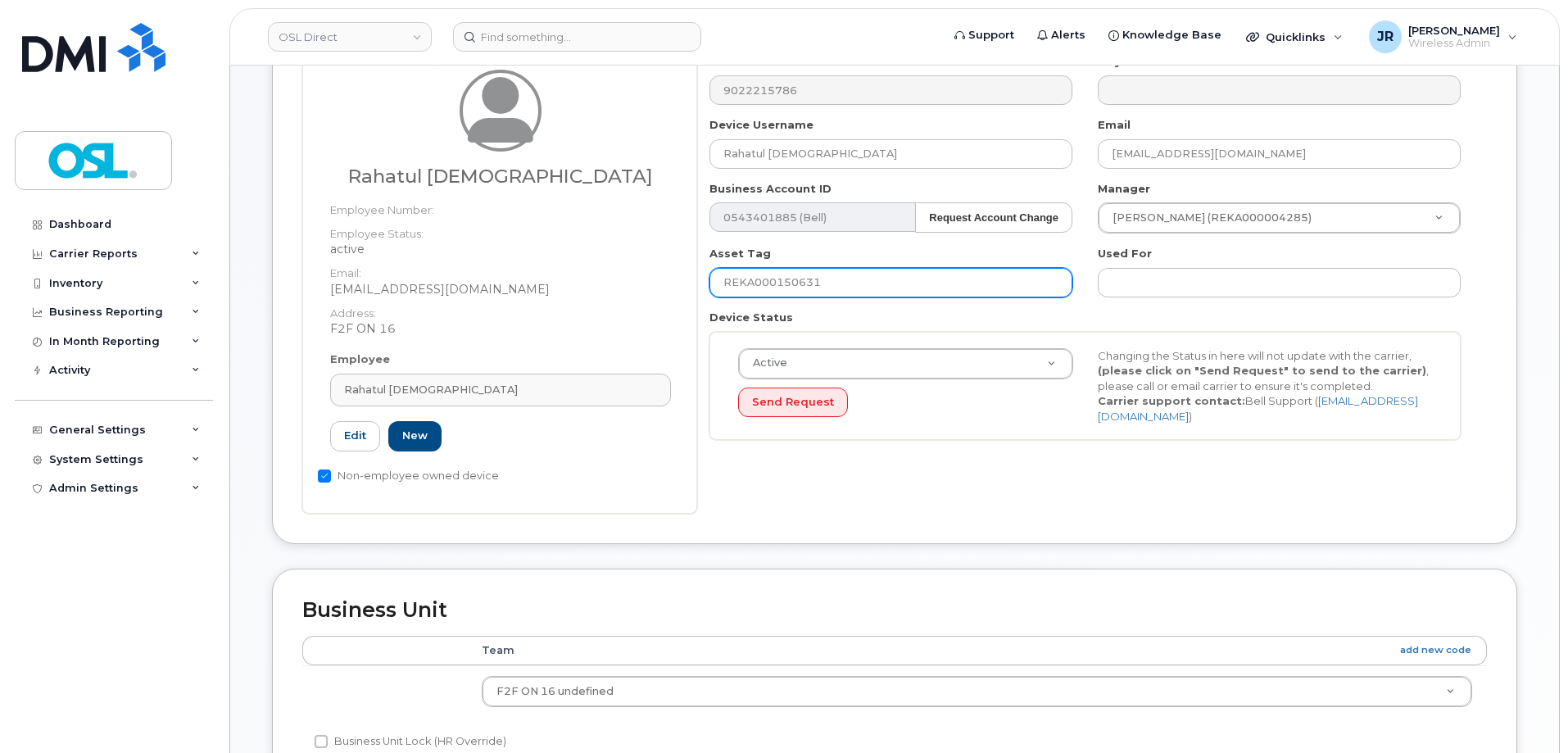
click at [799, 286] on input "REKA000150631" at bounding box center [891, 282] width 363 height 29
paste input "6348"
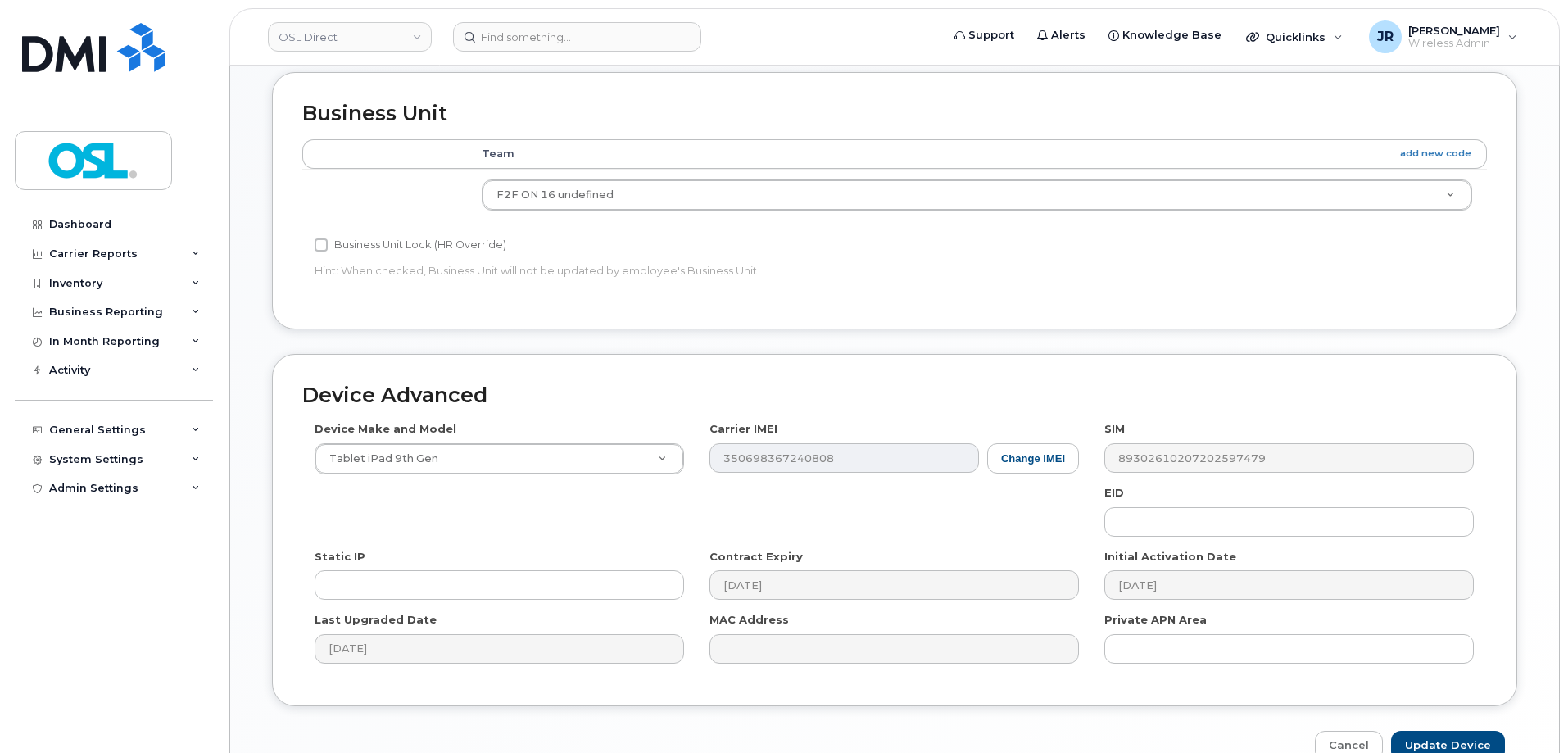
scroll to position [750, 0]
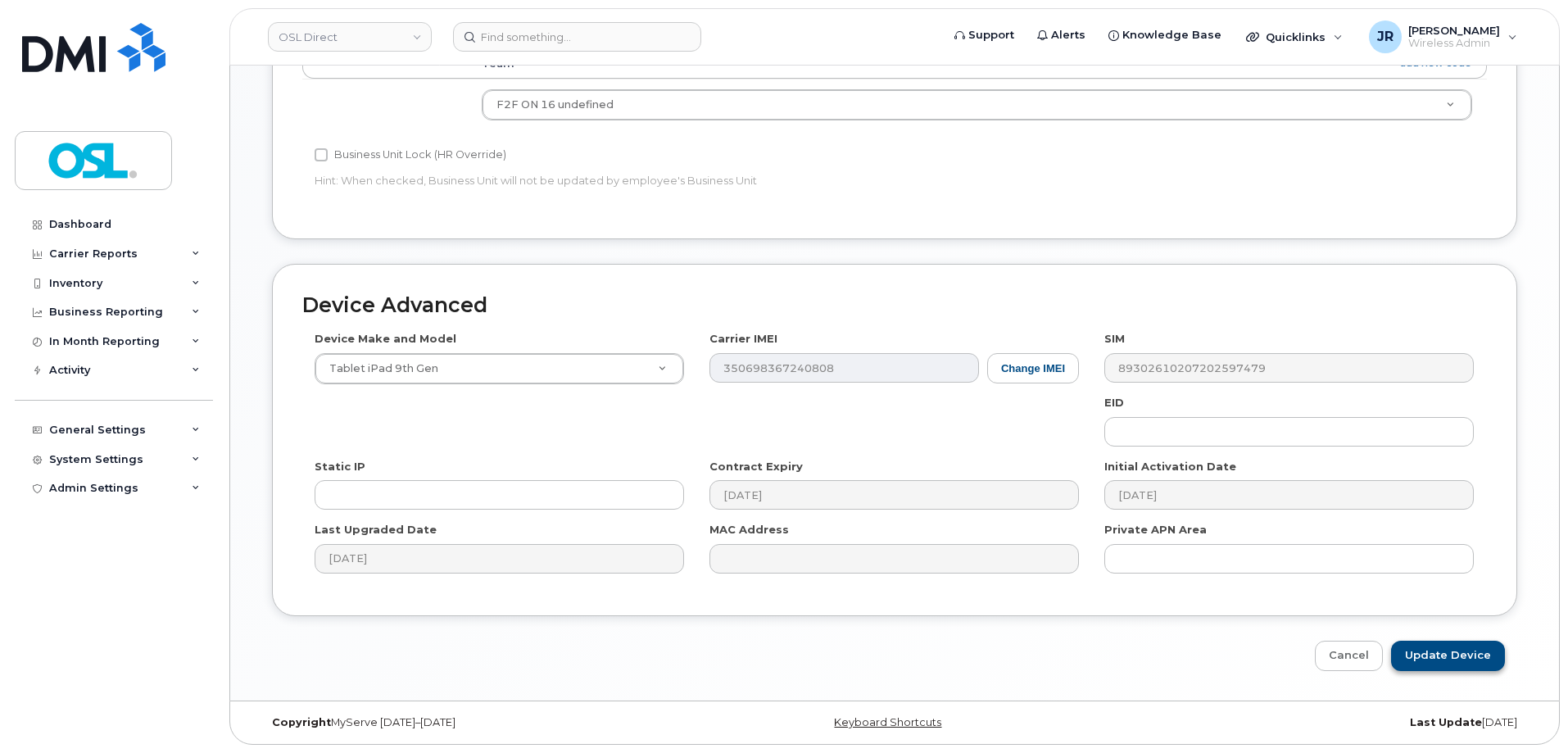
type input "REKA000156348"
drag, startPoint x: 1450, startPoint y: 660, endPoint x: 927, endPoint y: 371, distance: 597.5
click at [1450, 660] on input "Update Device" at bounding box center [1448, 655] width 114 height 30
type input "Saving..."
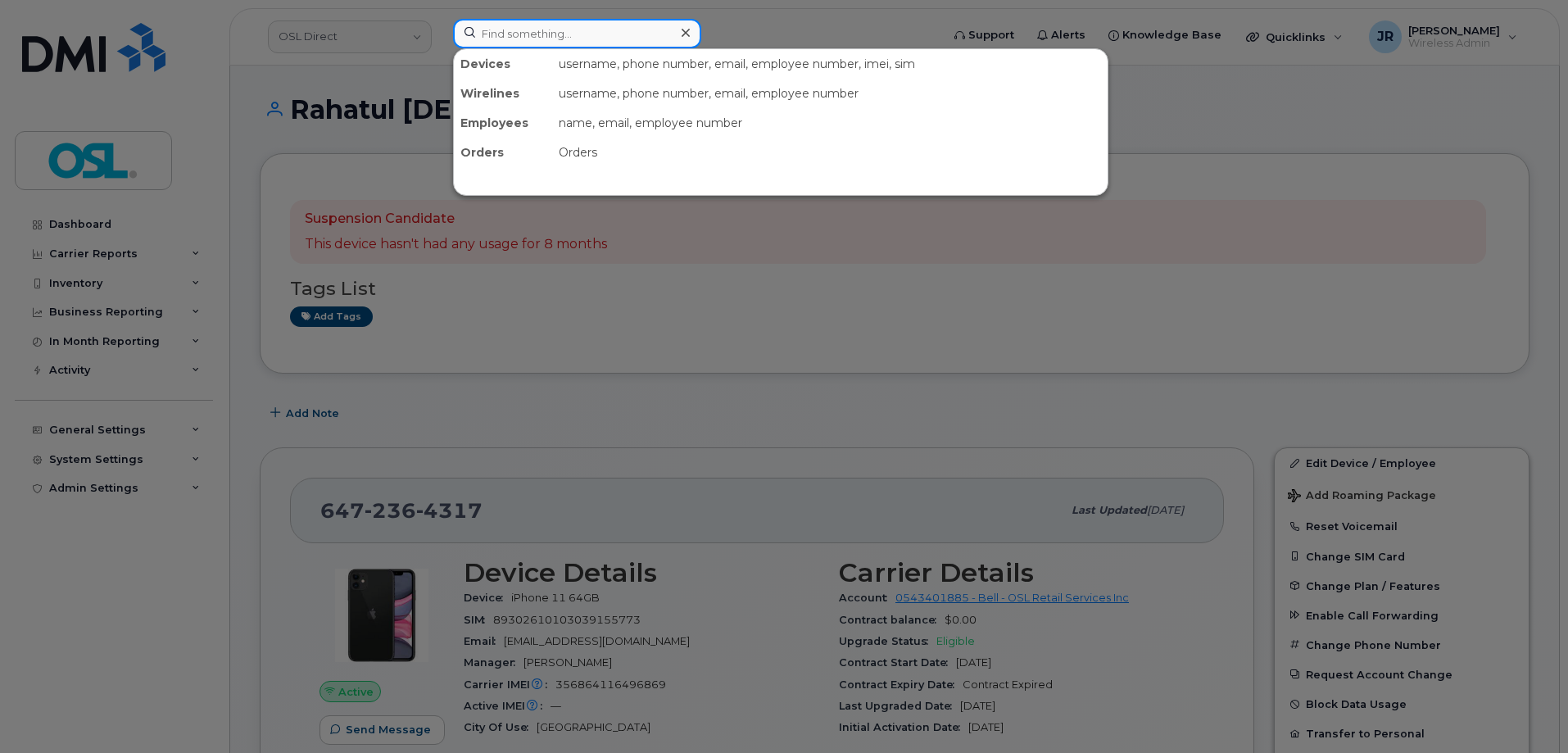
click at [550, 35] on input at bounding box center [577, 33] width 248 height 29
paste input "5142465783"
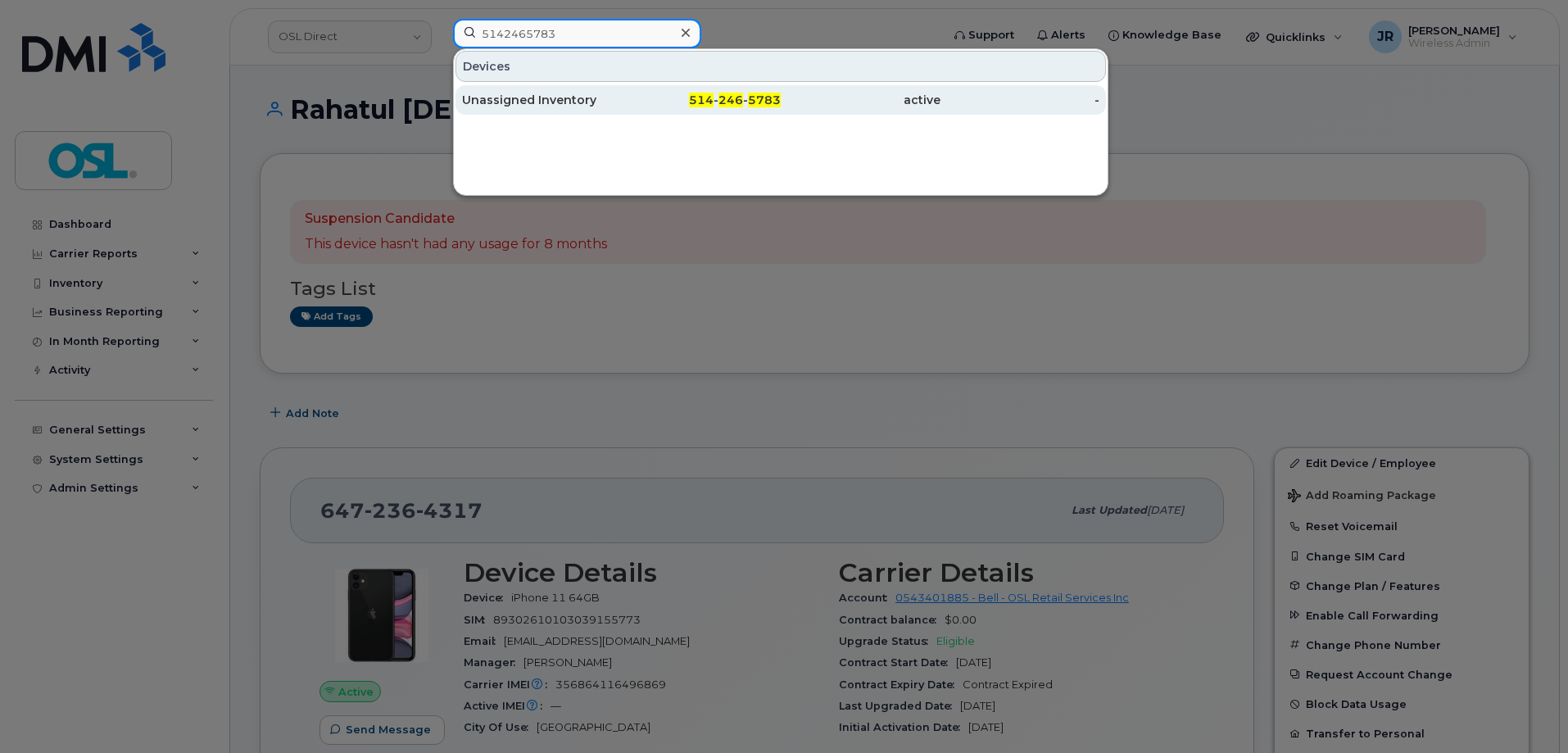
type input "5142465783"
click at [524, 96] on div "Unassigned Inventory" at bounding box center [541, 100] width 160 height 16
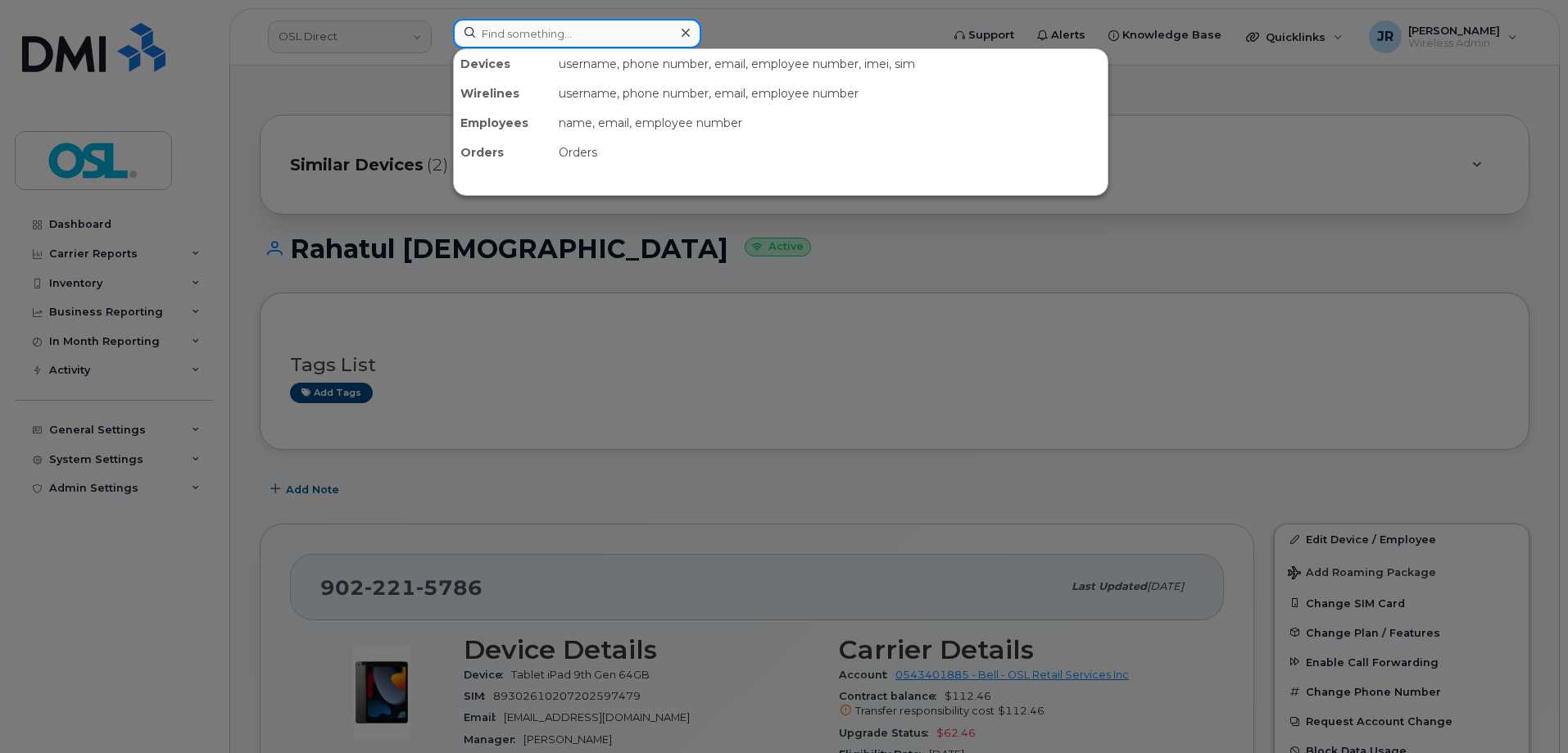
click at [542, 29] on input at bounding box center [577, 33] width 248 height 29
paste input "6472207564"
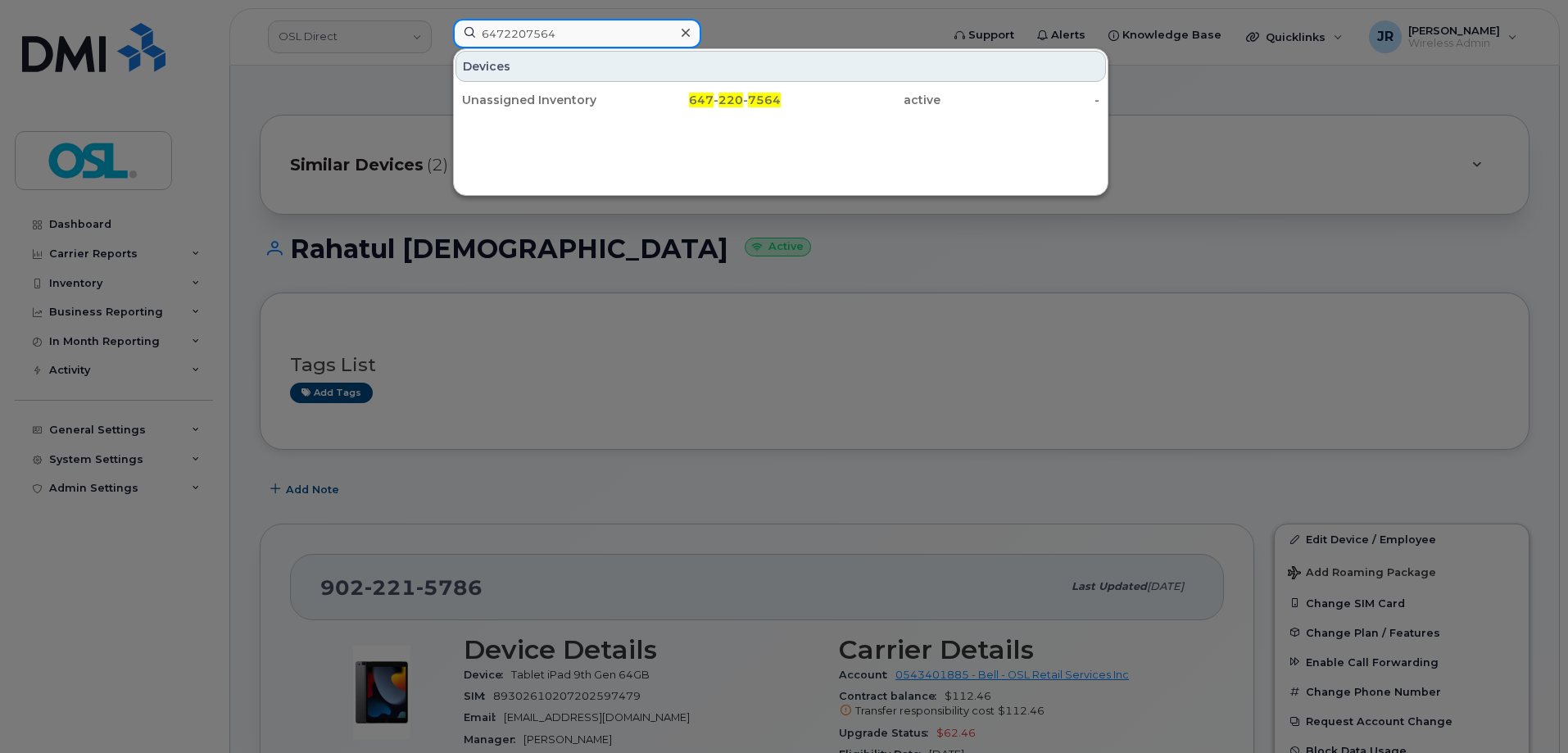
type input "6472207564"
click at [523, 100] on div "Unassigned Inventory" at bounding box center [541, 100] width 160 height 16
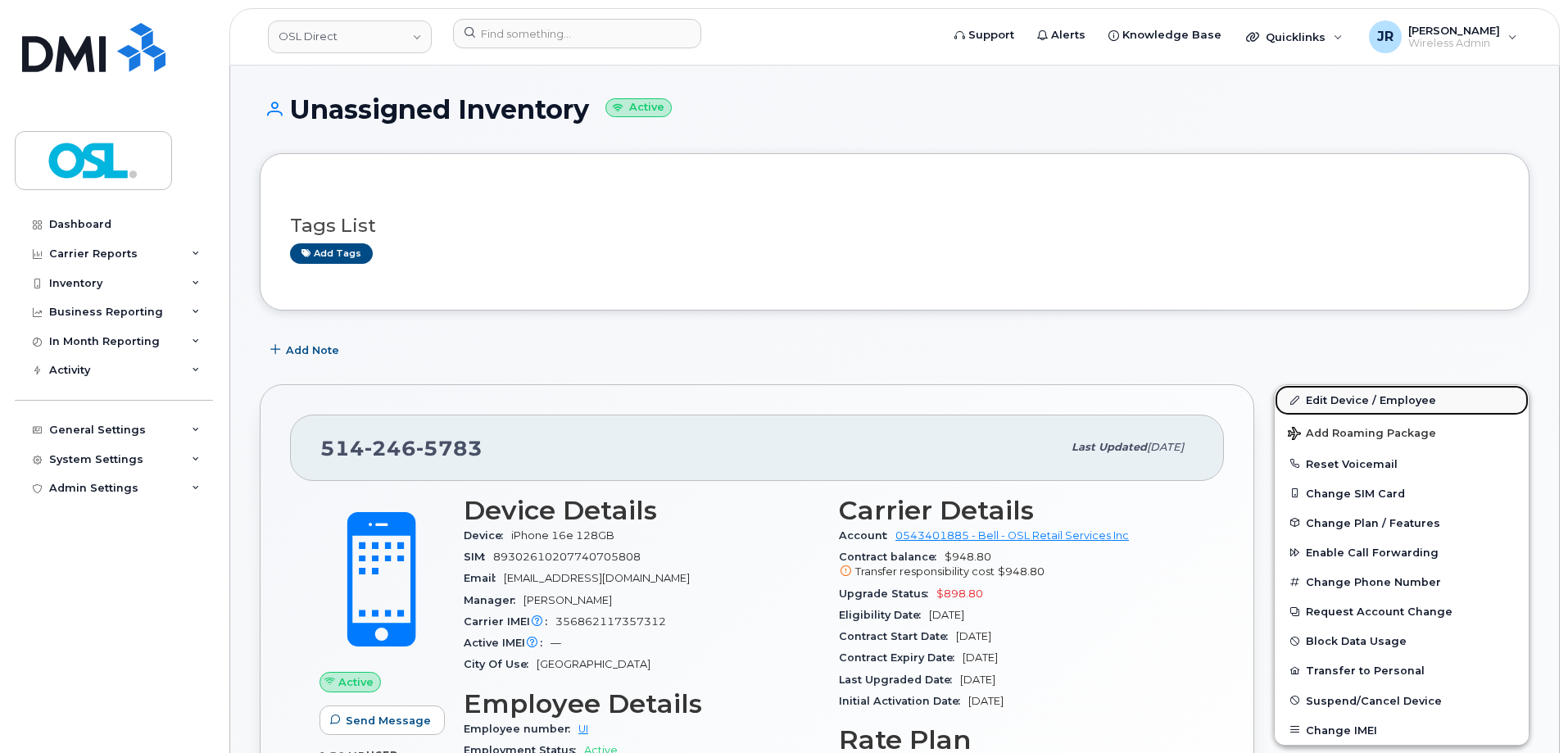
click at [1348, 390] on link "Edit Device / Employee" at bounding box center [1402, 400] width 254 height 29
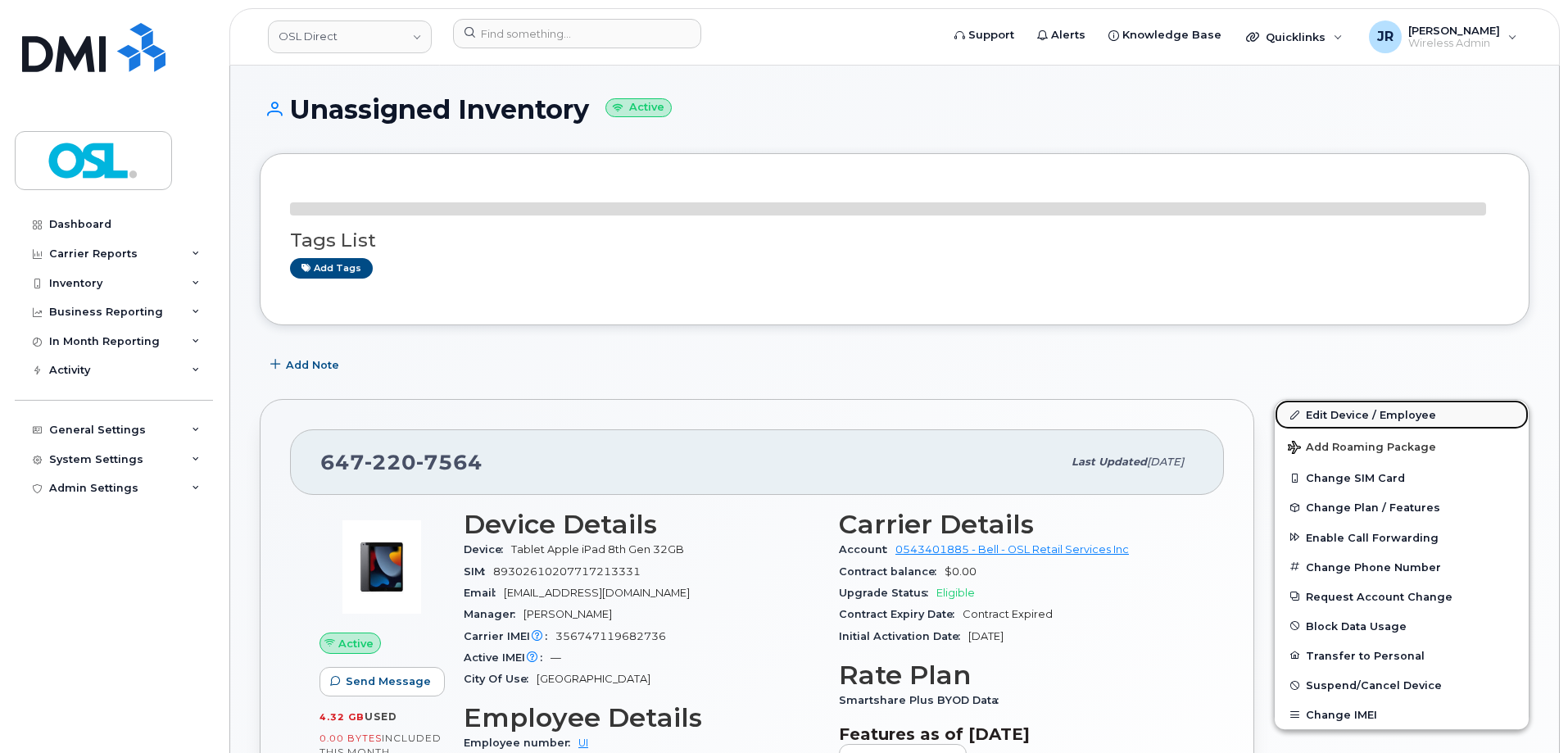
click at [1337, 409] on link "Edit Device / Employee" at bounding box center [1402, 414] width 254 height 29
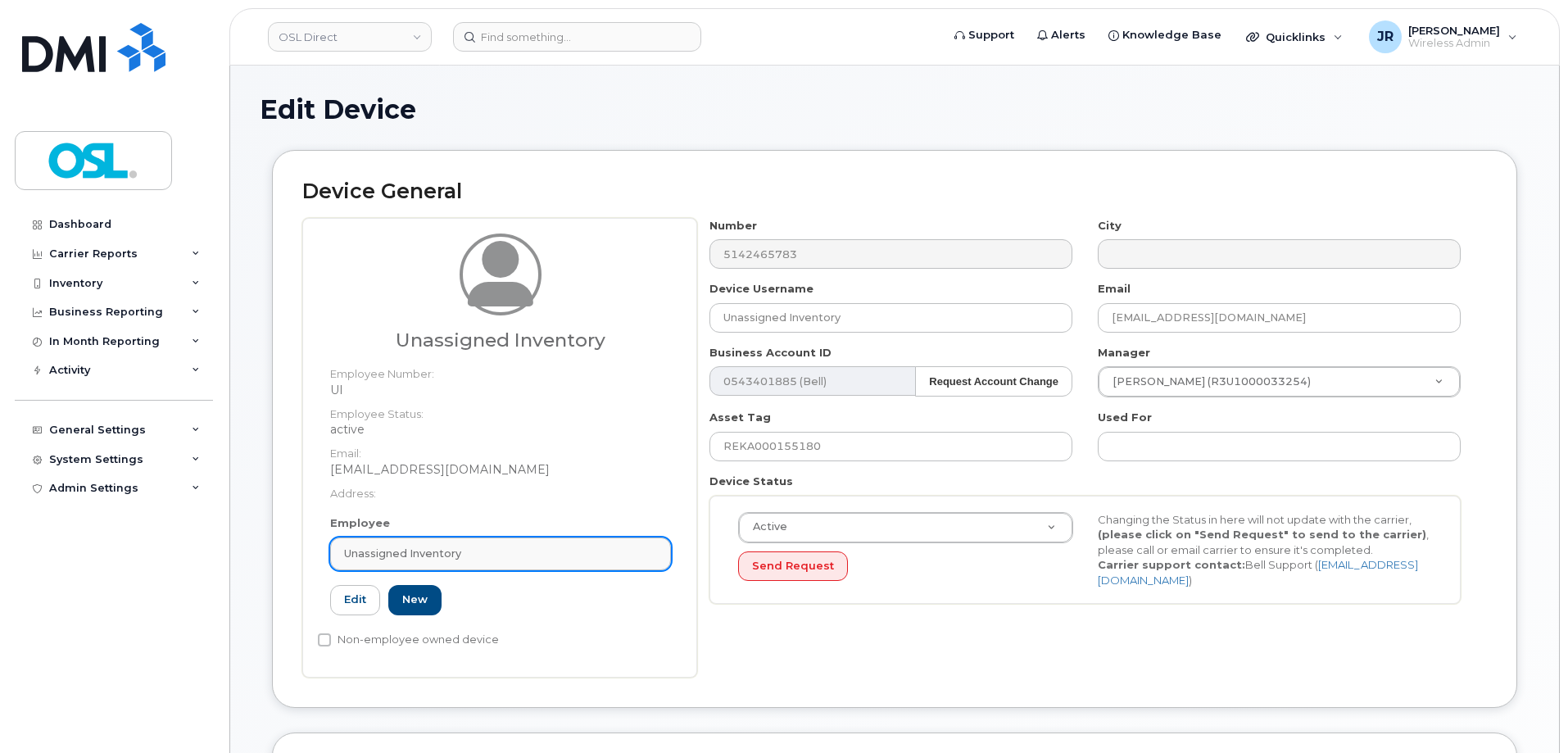
click at [480, 562] on link "Unassigned Inventory" at bounding box center [500, 554] width 341 height 33
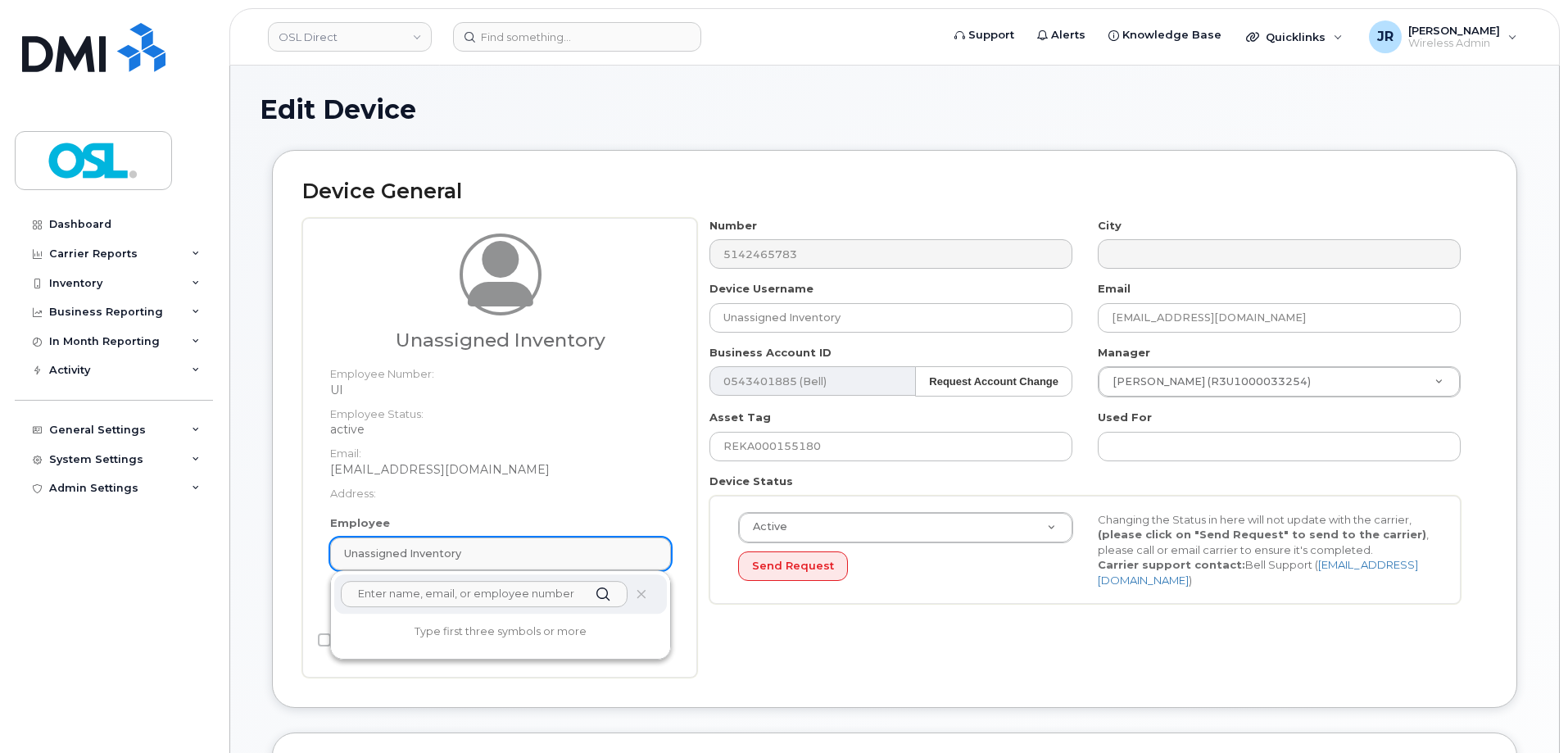
paste input "REKA000009887"
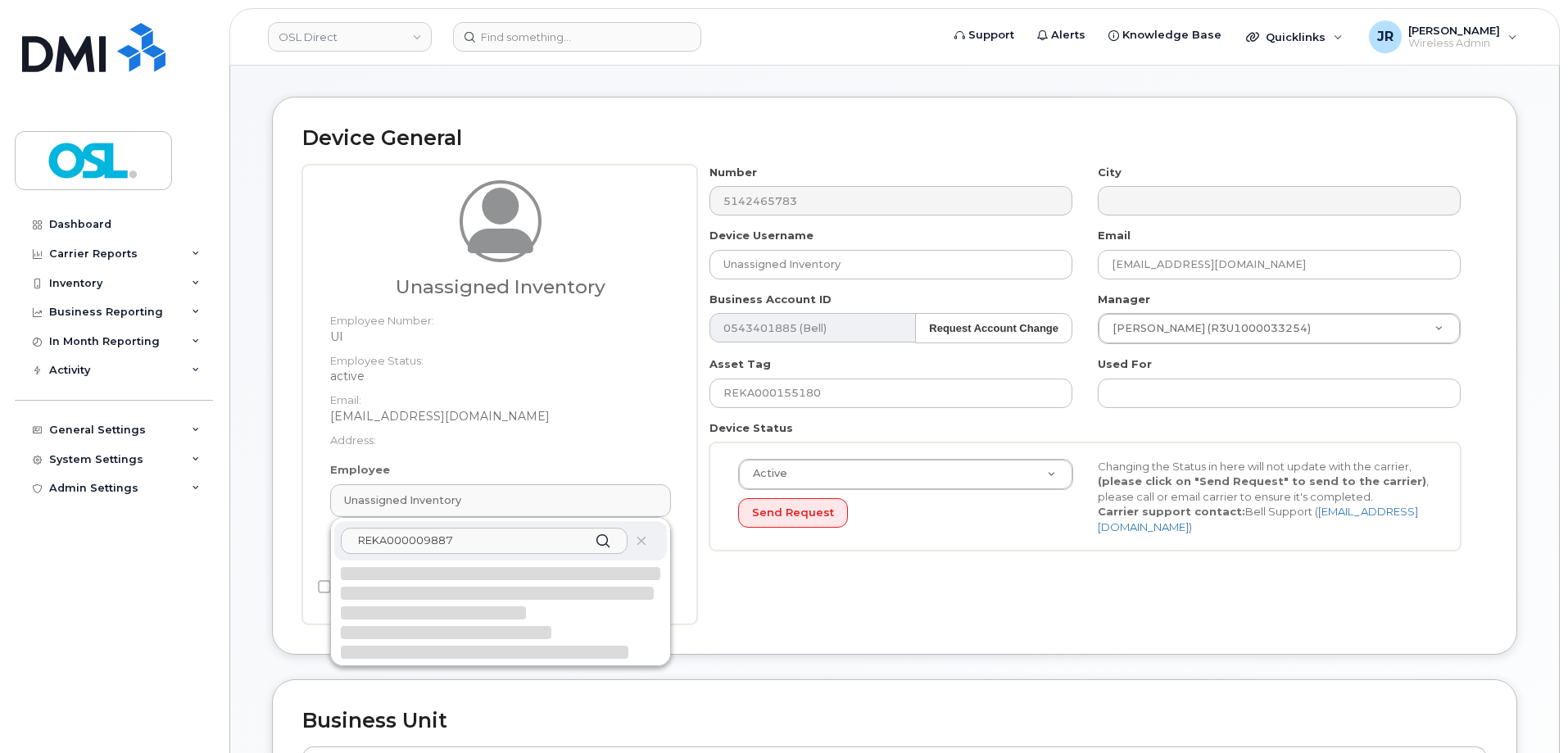
scroll to position [82, 0]
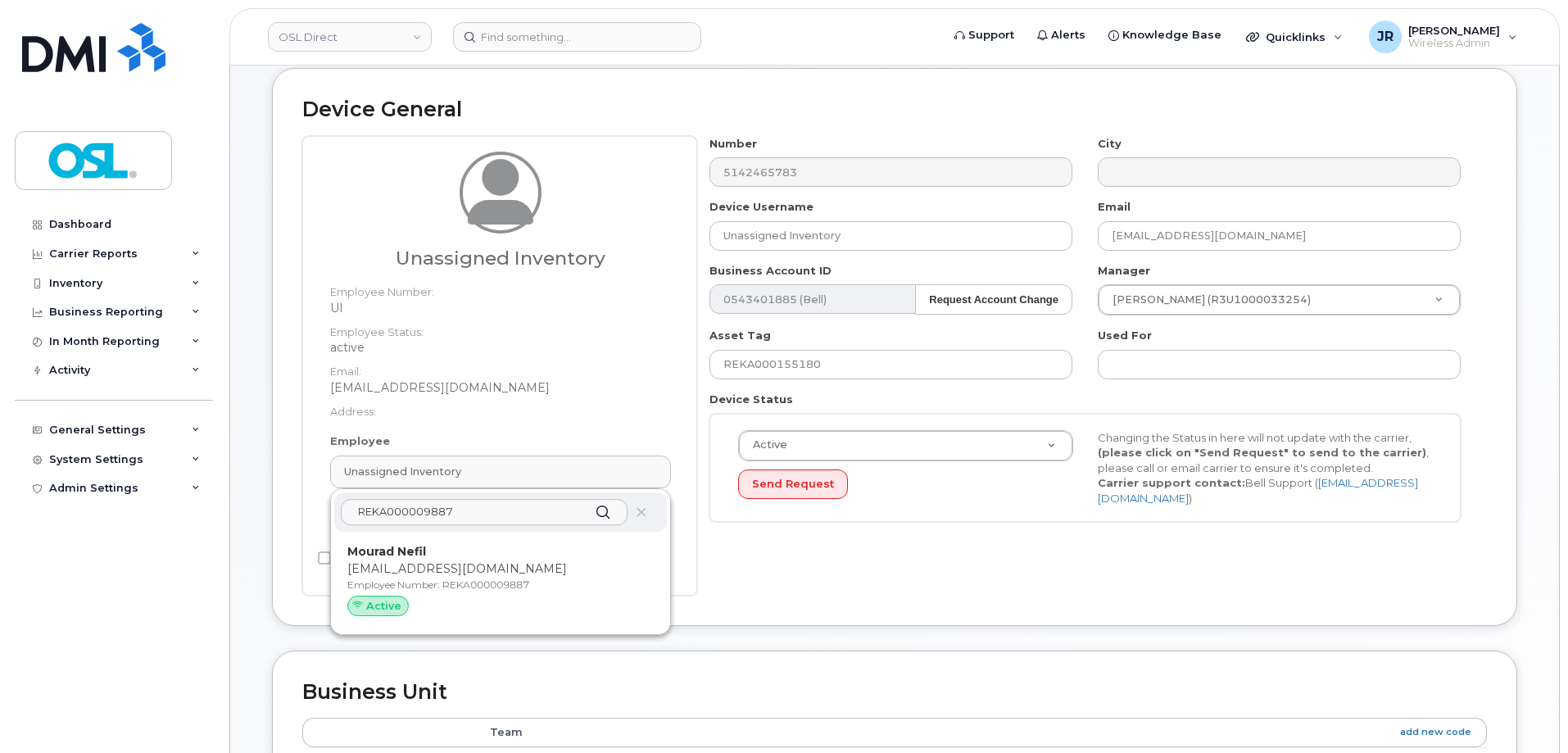
click at [500, 524] on input "REKA000009887" at bounding box center [483, 511] width 286 height 26
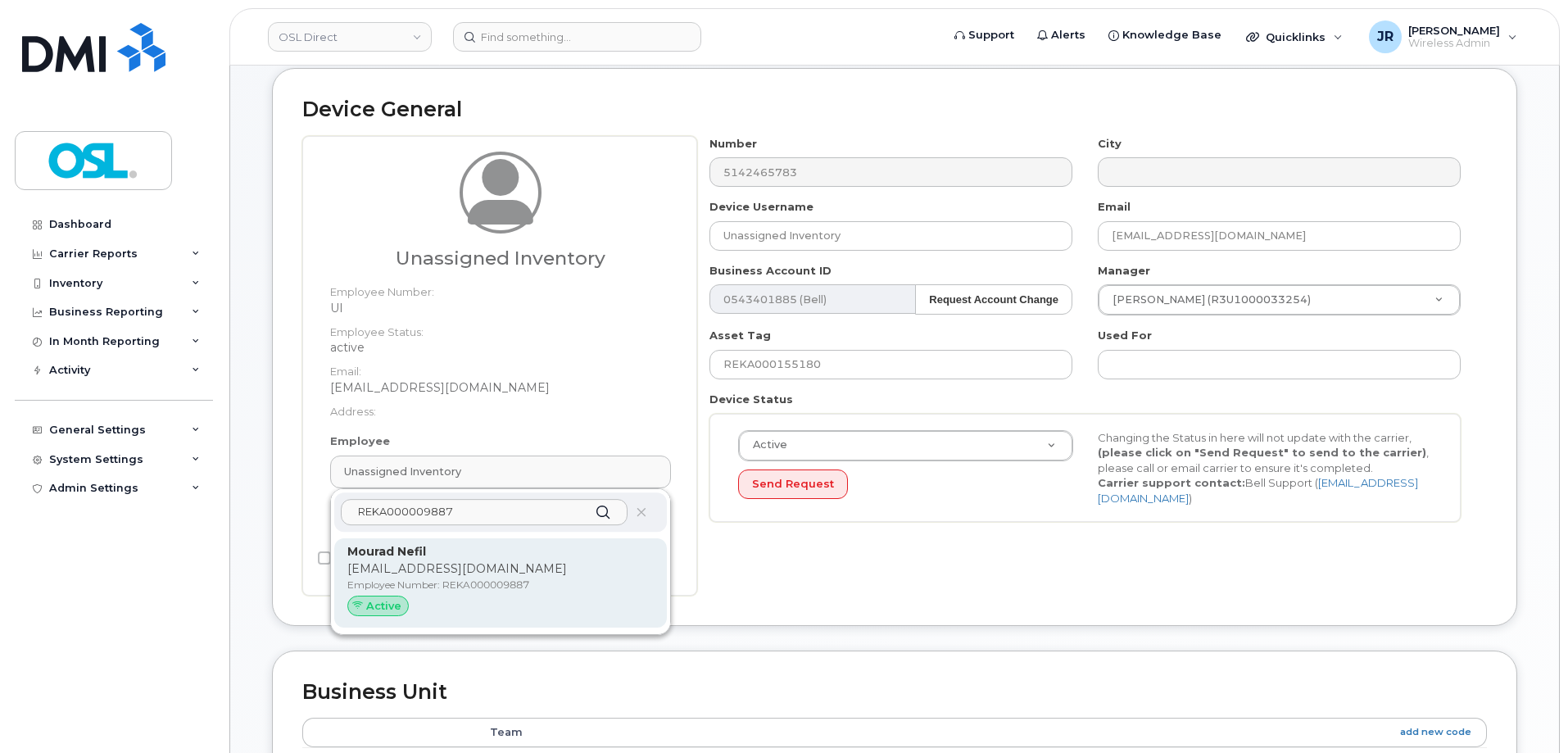
type input "REKA000009887"
click at [481, 576] on p "[EMAIL_ADDRESS][DOMAIN_NAME]" at bounding box center [501, 569] width 307 height 17
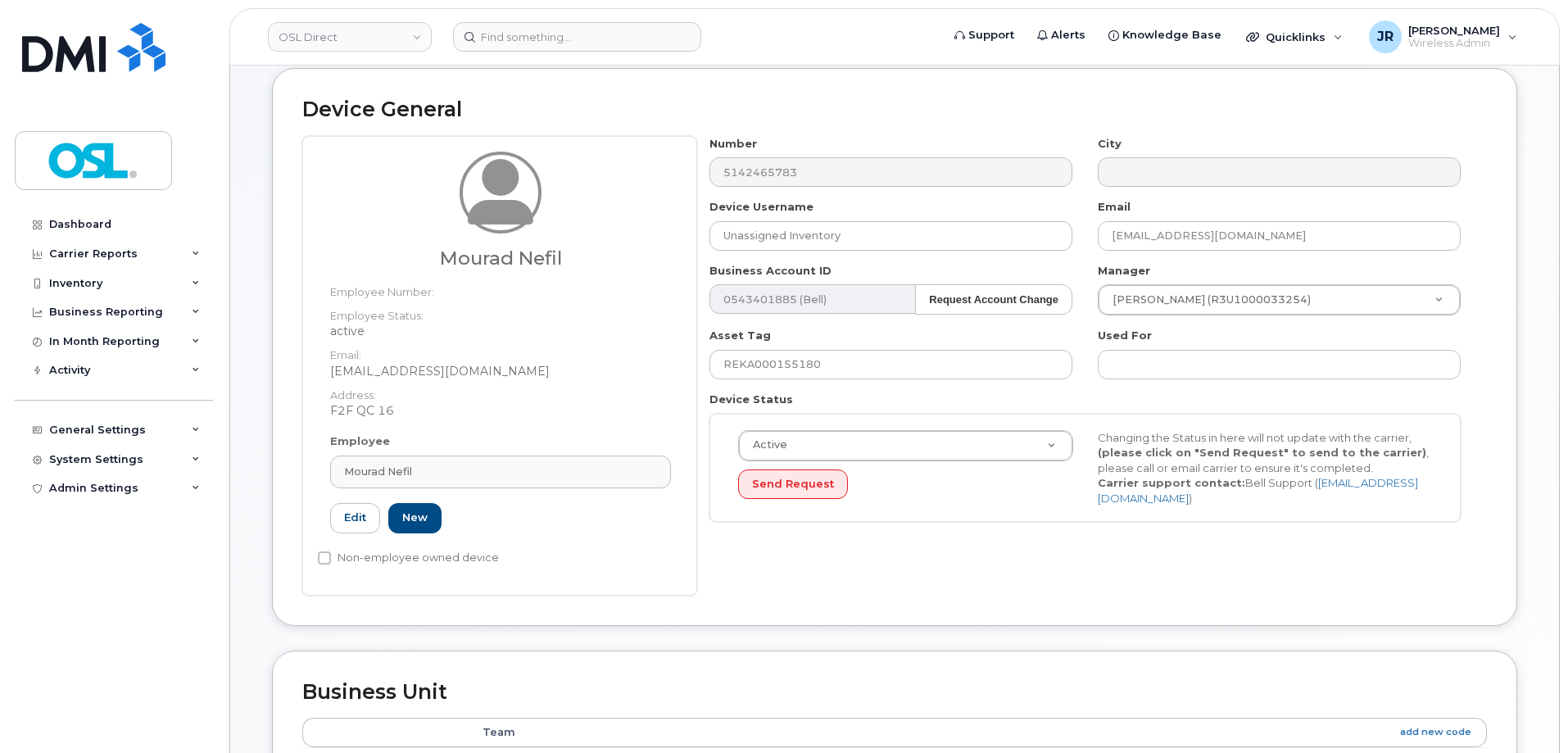
type input "REKA000009887"
type input "Mourad Nefil"
type input "[EMAIL_ADDRESS][DOMAIN_NAME]"
type input "3358008"
click at [799, 355] on input "REKA000155180" at bounding box center [891, 365] width 363 height 29
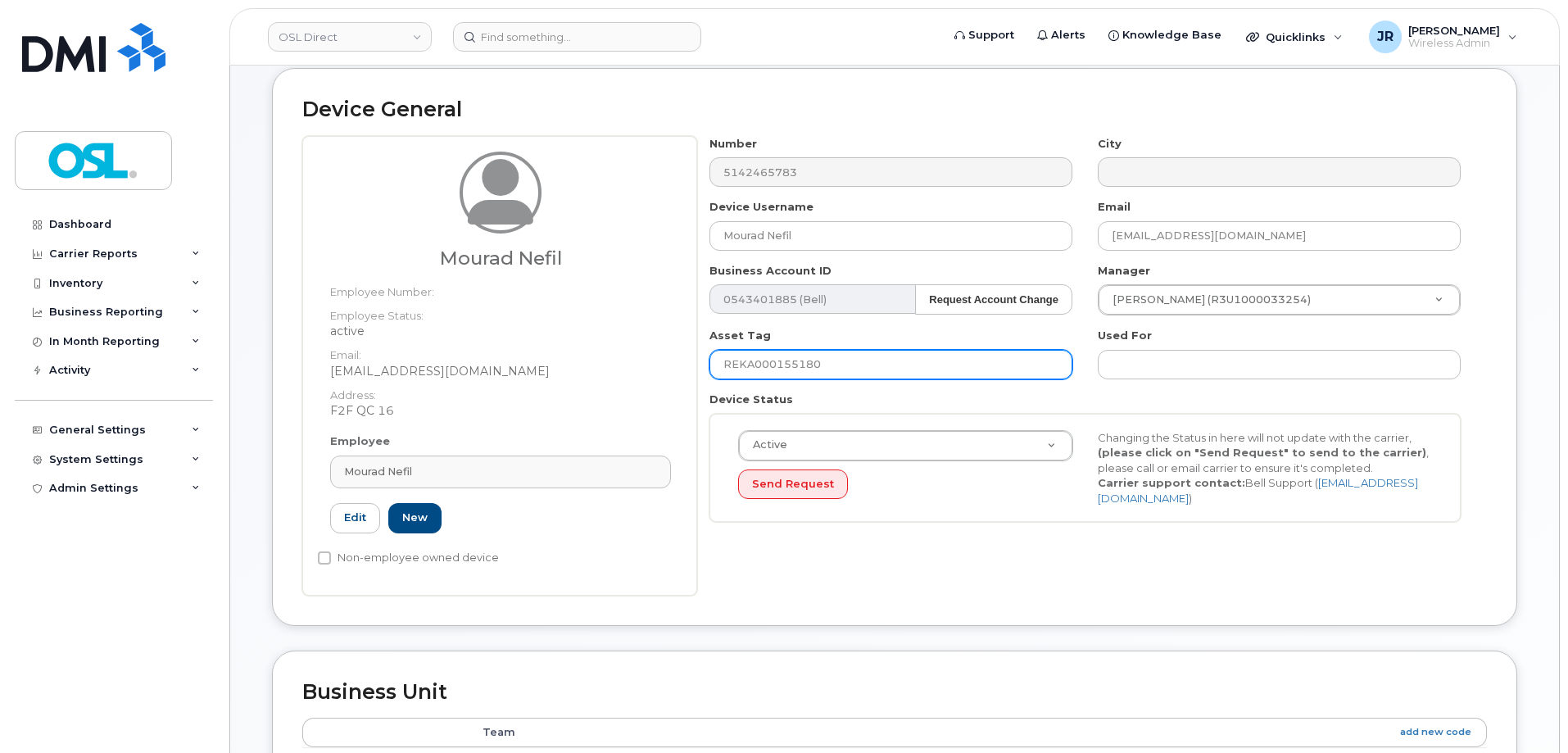
click at [799, 355] on input "REKA000155180" at bounding box center [891, 365] width 363 height 29
paste input "009887"
type input "REKA000009887"
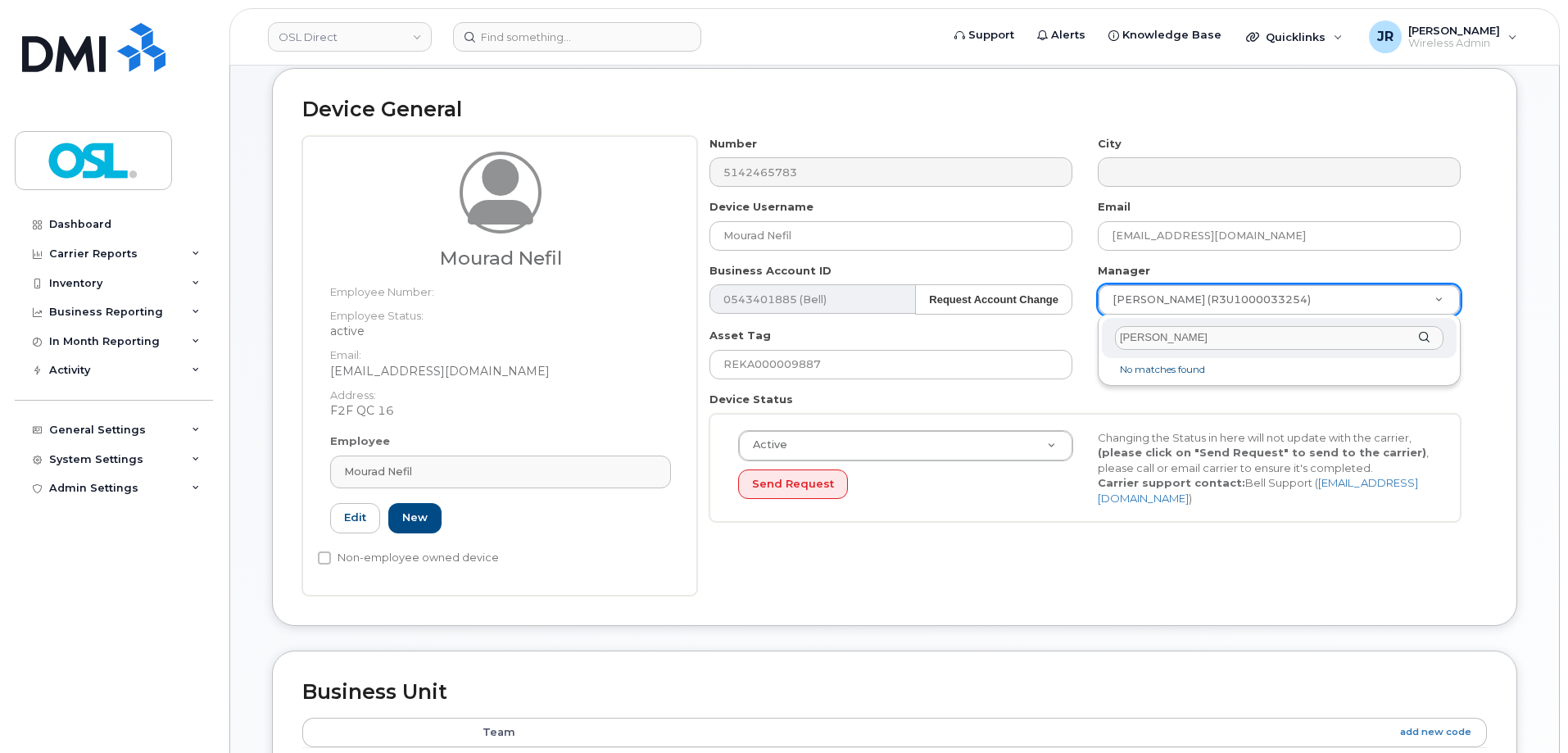
click at [1170, 374] on li "No matches found" at bounding box center [1279, 370] width 348 height 17
click at [1175, 334] on input "Mohamed Kais Basti" at bounding box center [1279, 338] width 329 height 23
type input "Mohamed Basti"
type input "1527401"
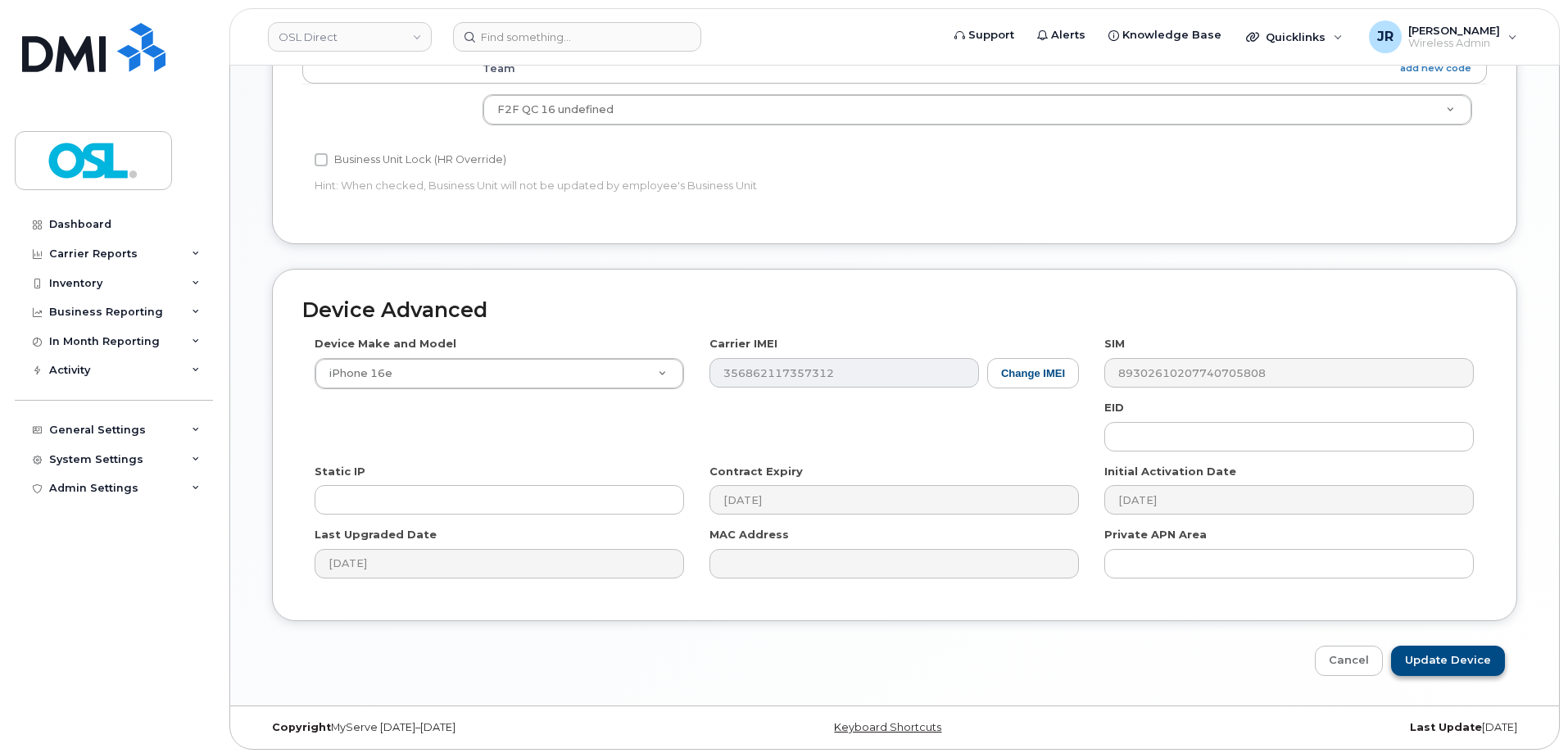
scroll to position [750, 0]
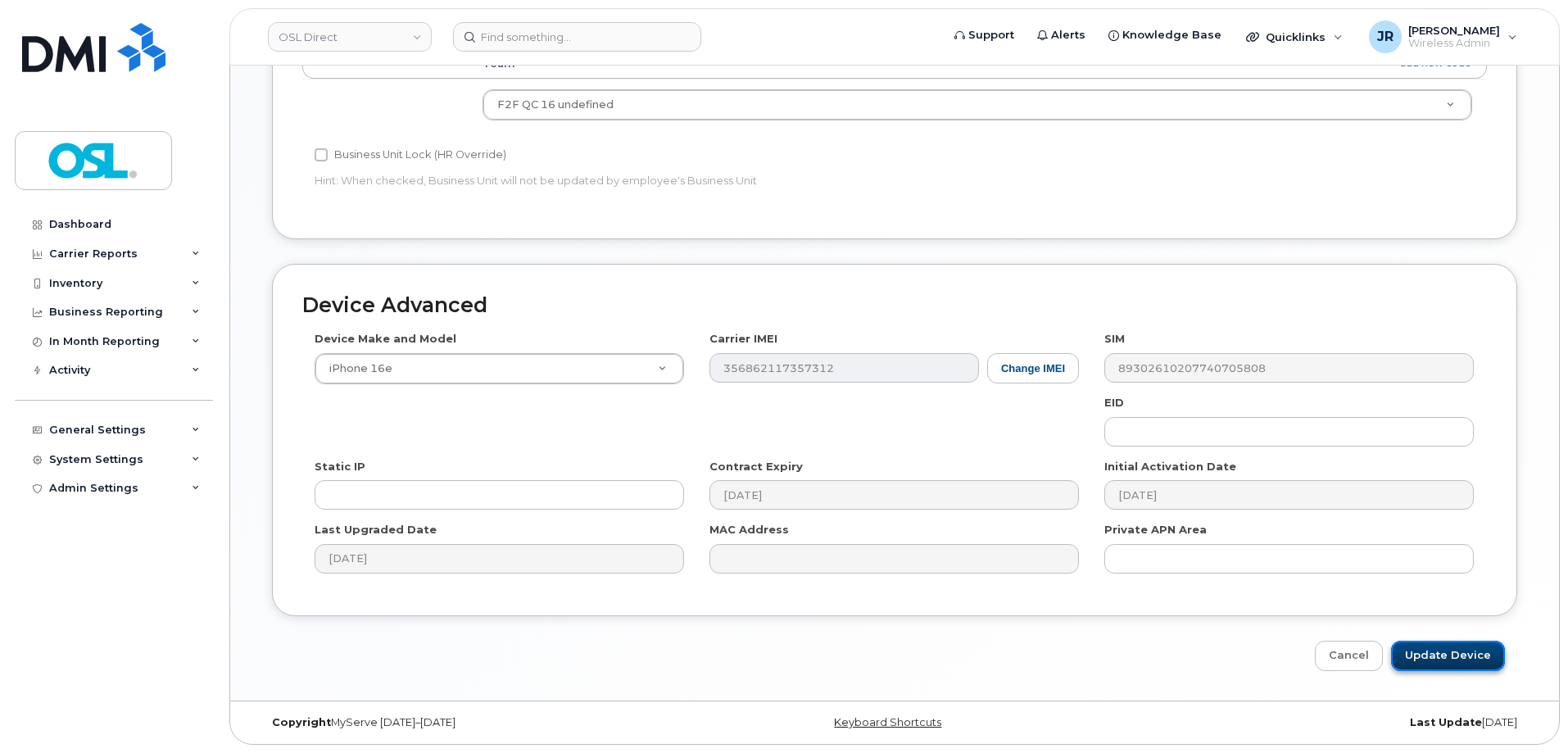
click at [1431, 656] on input "Update Device" at bounding box center [1448, 655] width 114 height 30
type input "Saving..."
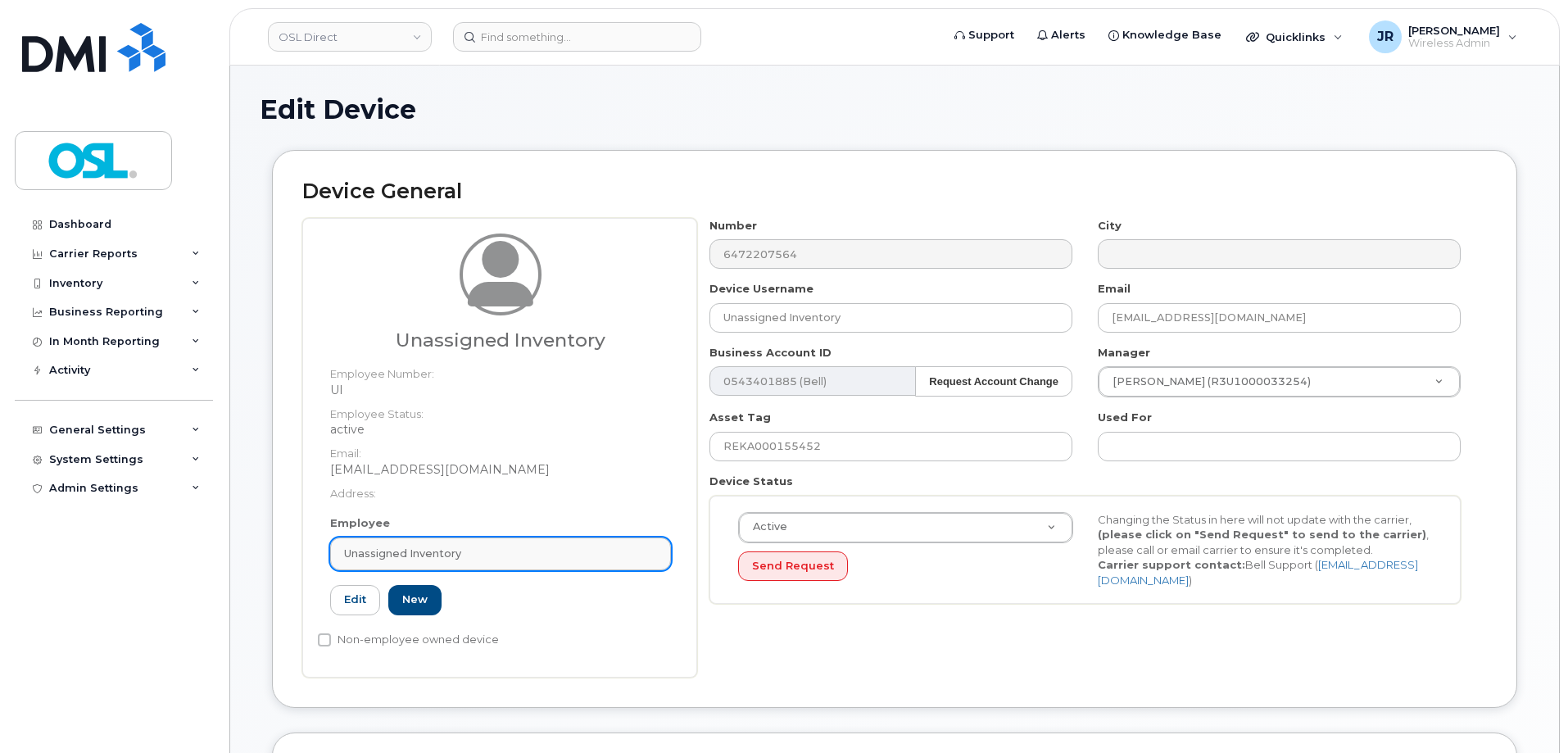
click at [405, 556] on span "Unassigned Inventory" at bounding box center [403, 553] width 117 height 16
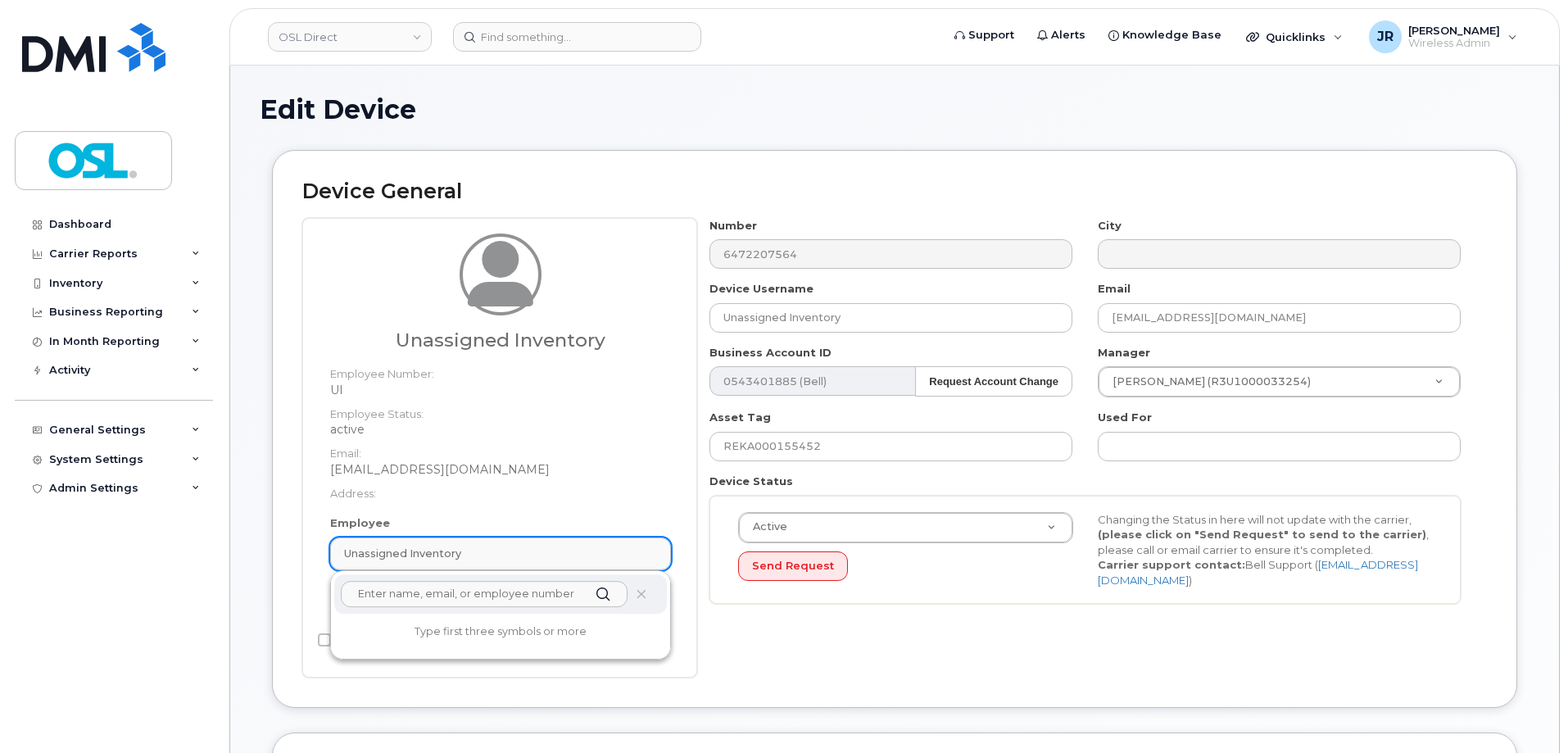
paste input "REKA000009887"
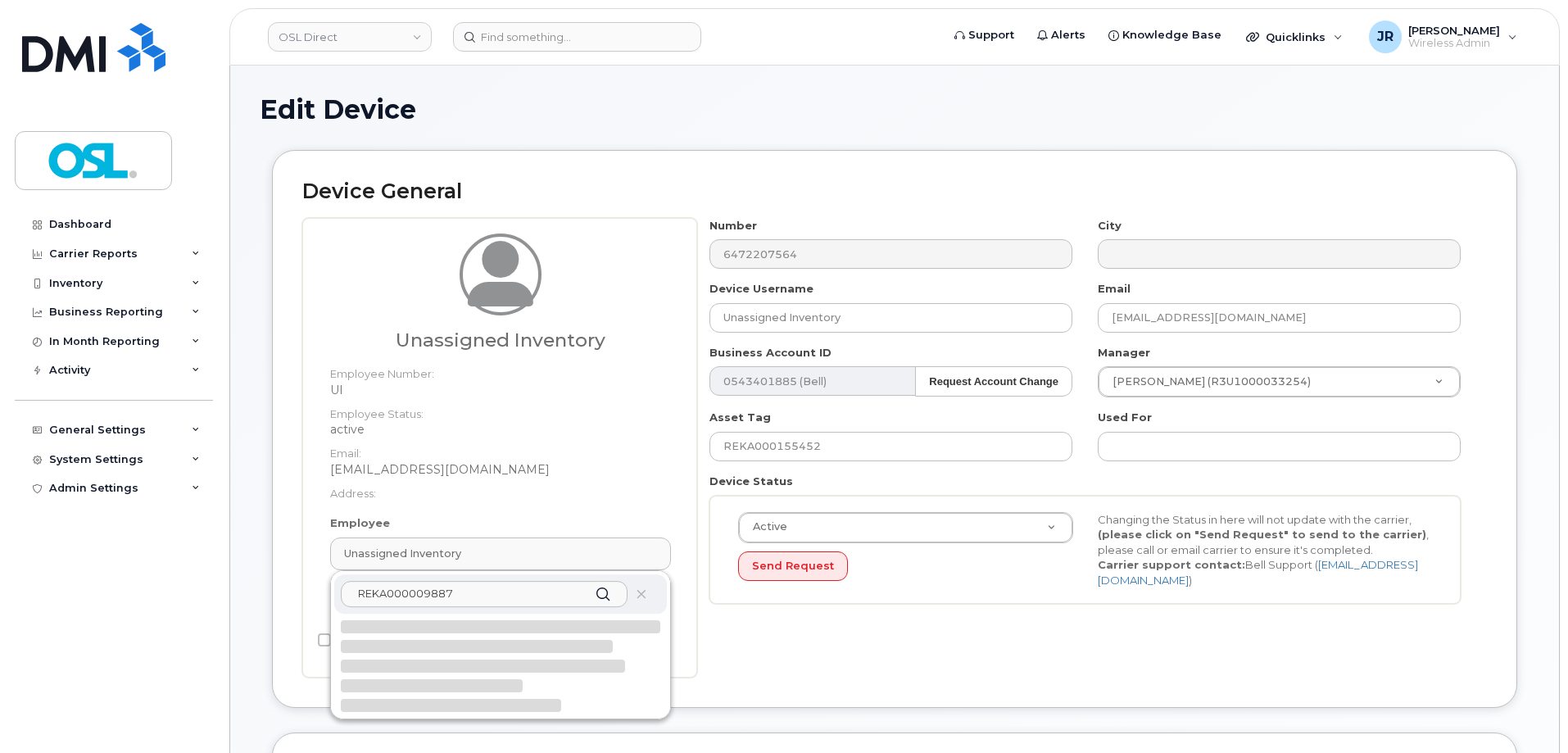
type input "REKA000009887"
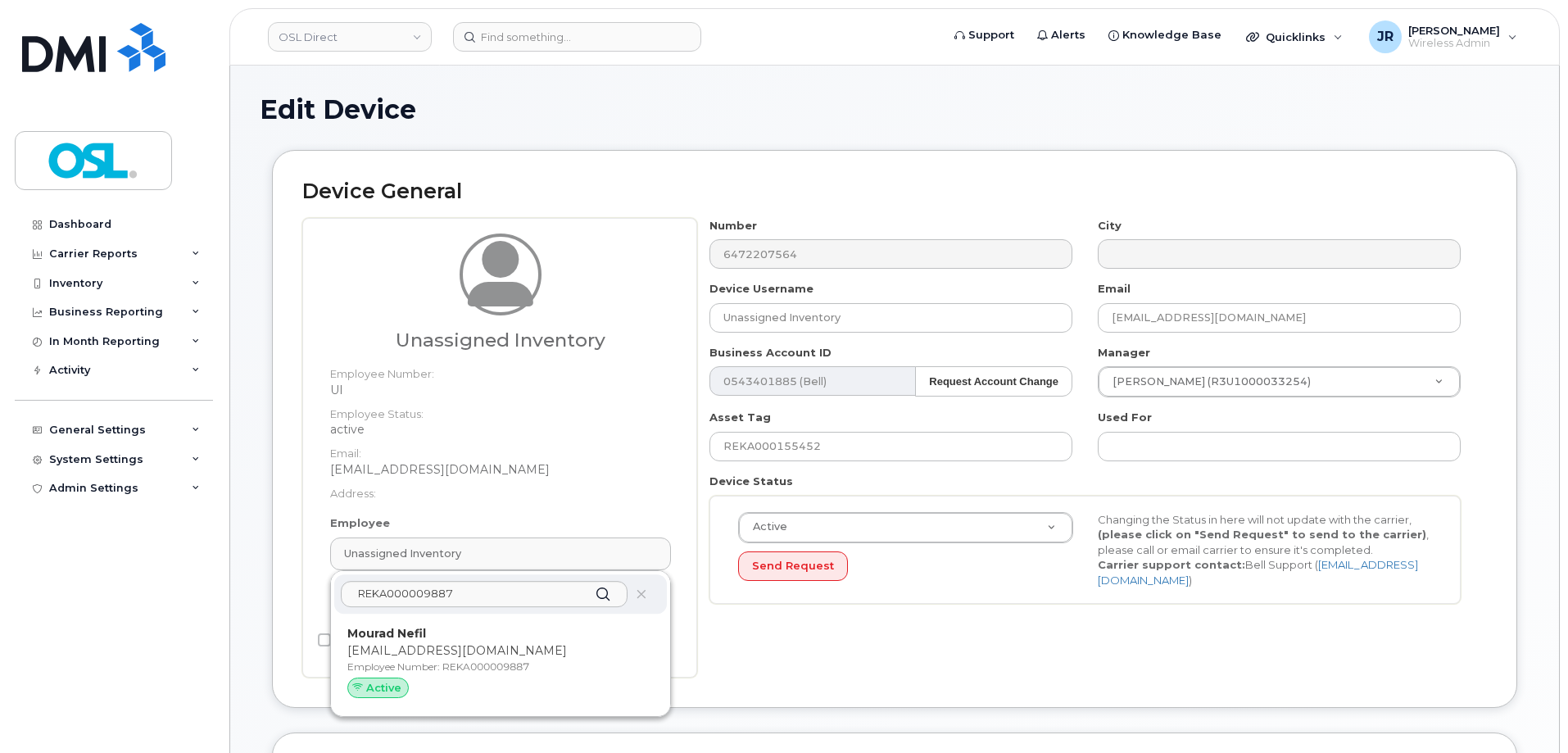
click at [440, 652] on p "[EMAIL_ADDRESS][DOMAIN_NAME]" at bounding box center [501, 651] width 307 height 17
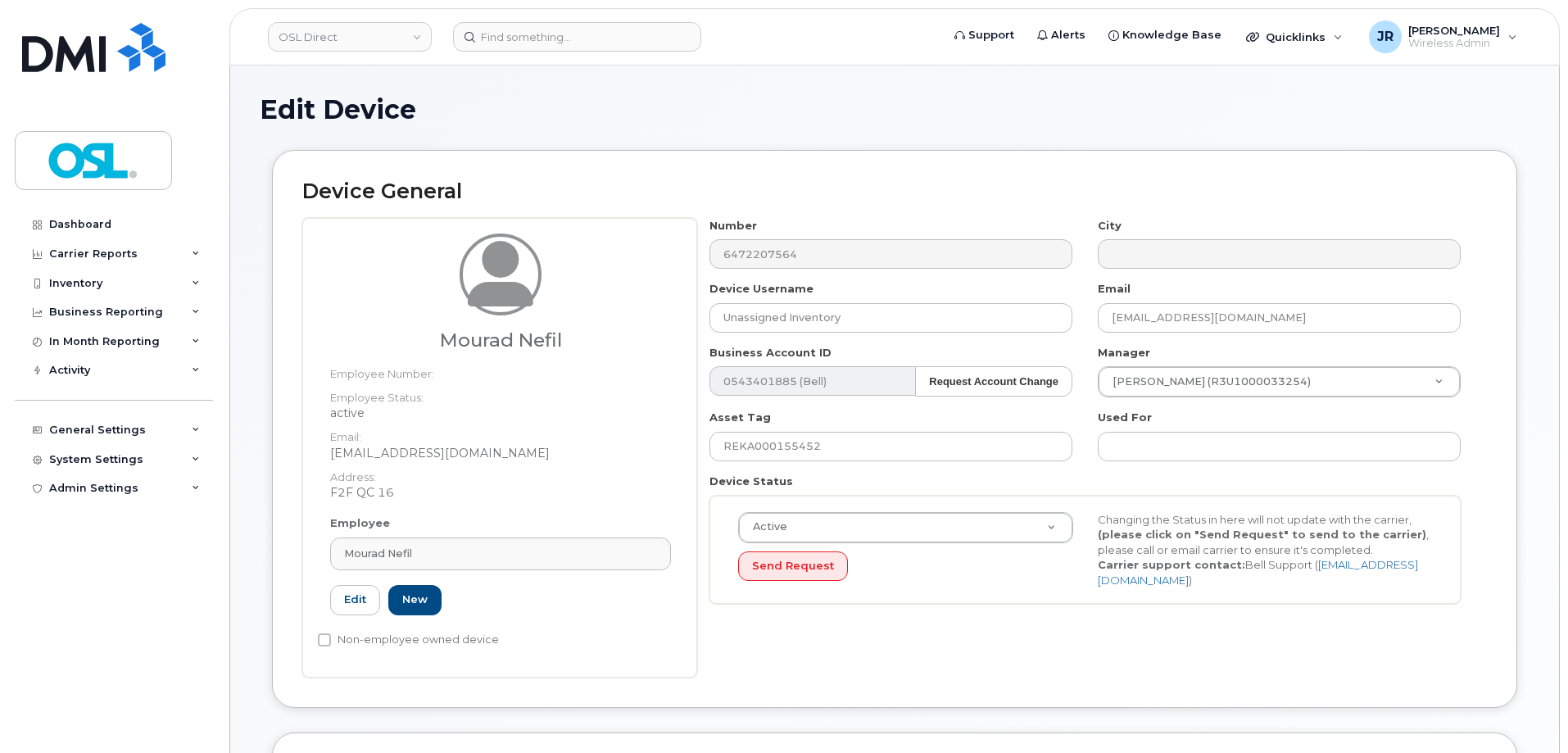
type input "REKA000009887"
type input "Mourad Nefil"
type input "[EMAIL_ADDRESS][DOMAIN_NAME]"
type input "3358008"
click at [768, 443] on input "REKA000155452" at bounding box center [891, 446] width 363 height 29
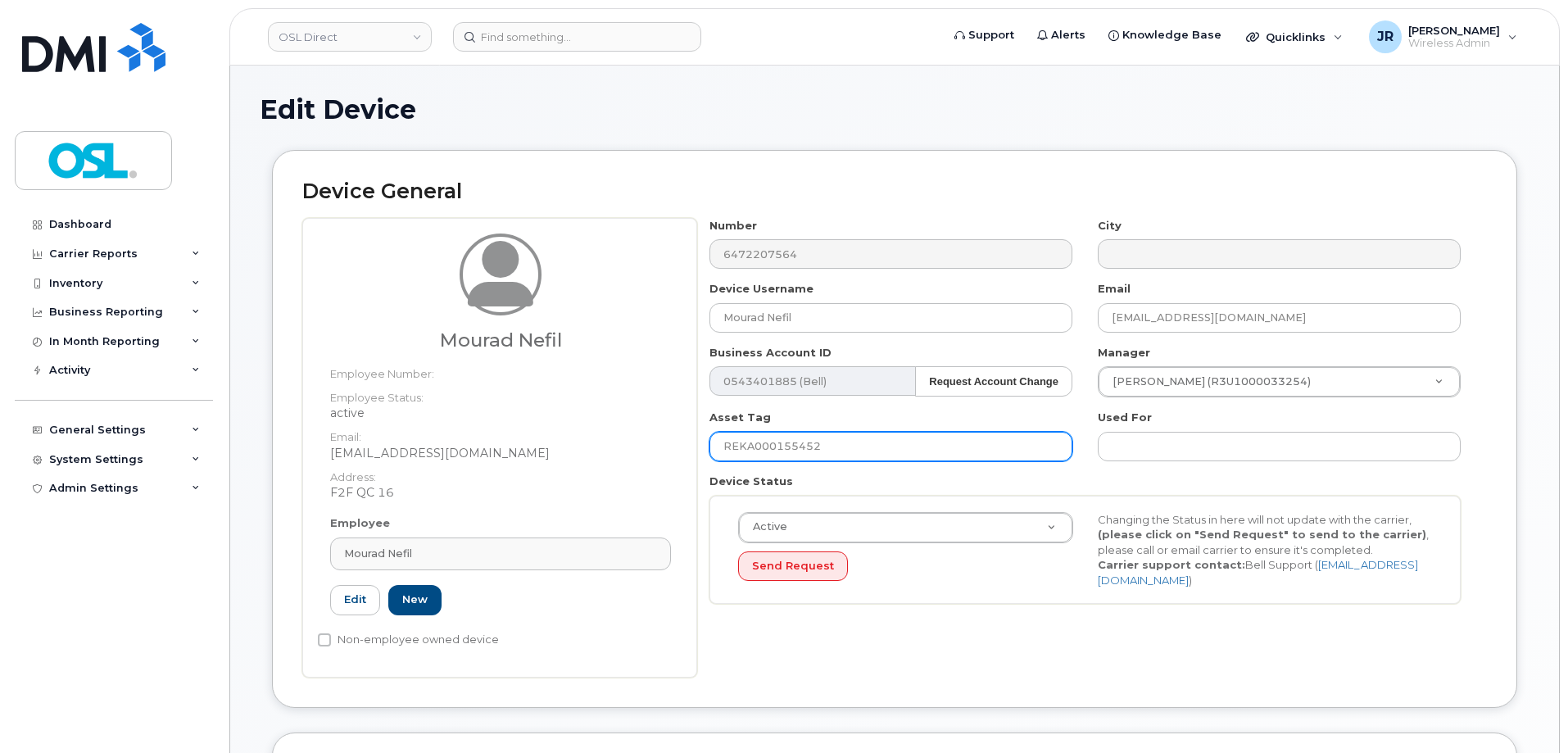
click at [768, 443] on input "REKA000155452" at bounding box center [891, 446] width 363 height 29
paste input "009887"
type input "REKA000009887"
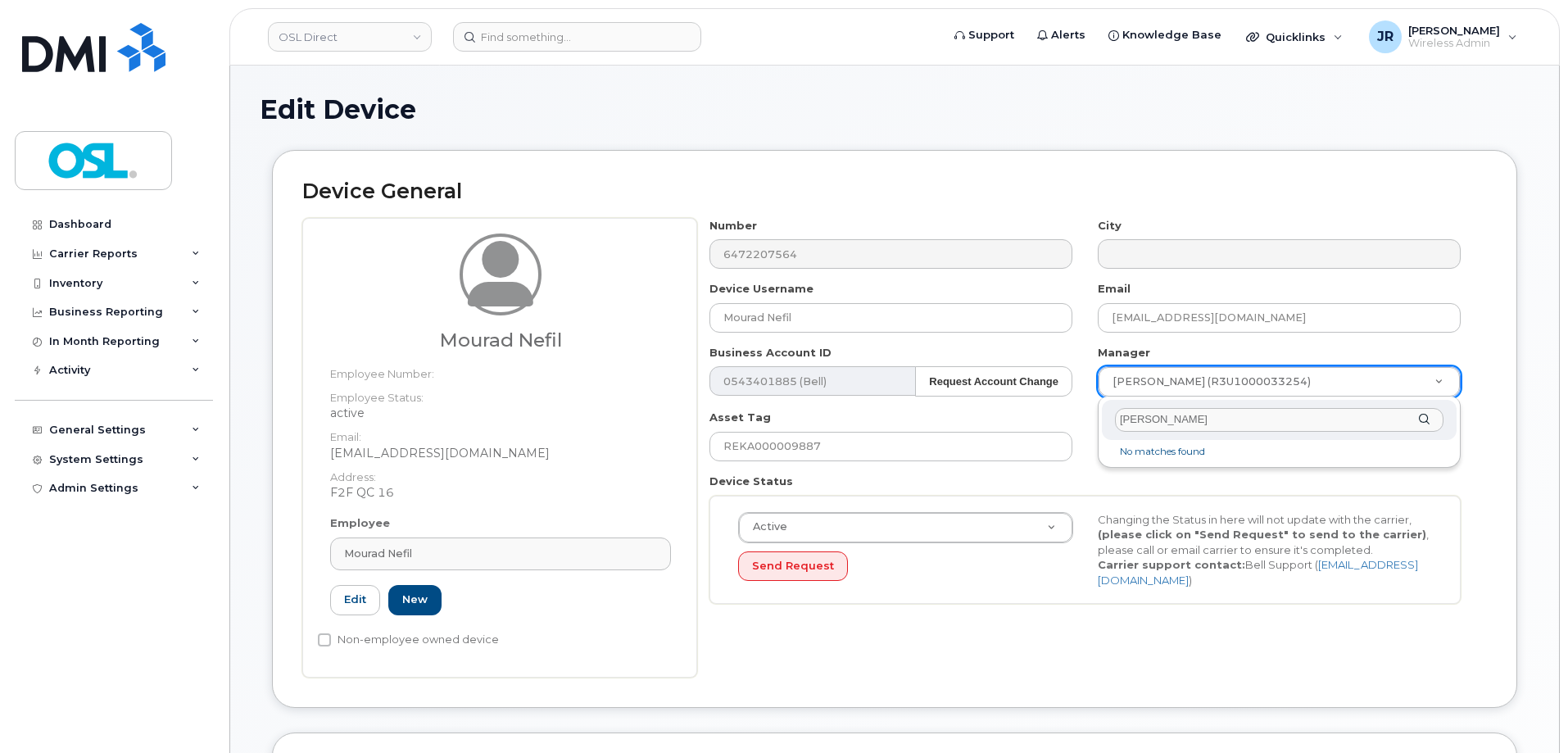
click at [1174, 413] on input "Mohamed Kais Basti" at bounding box center [1279, 419] width 329 height 23
type input "Mohamed Basti"
type input "1527401"
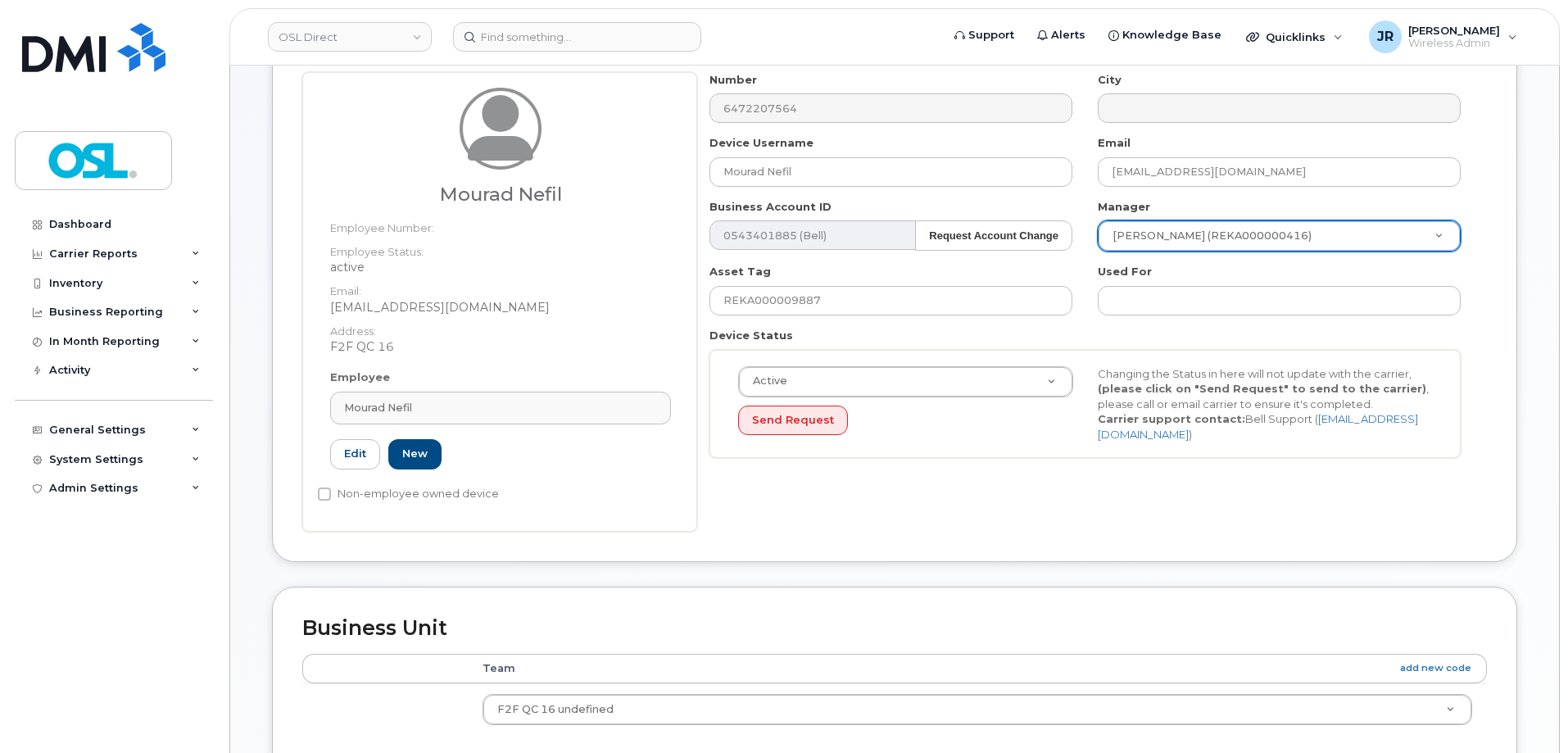
scroll to position [737, 0]
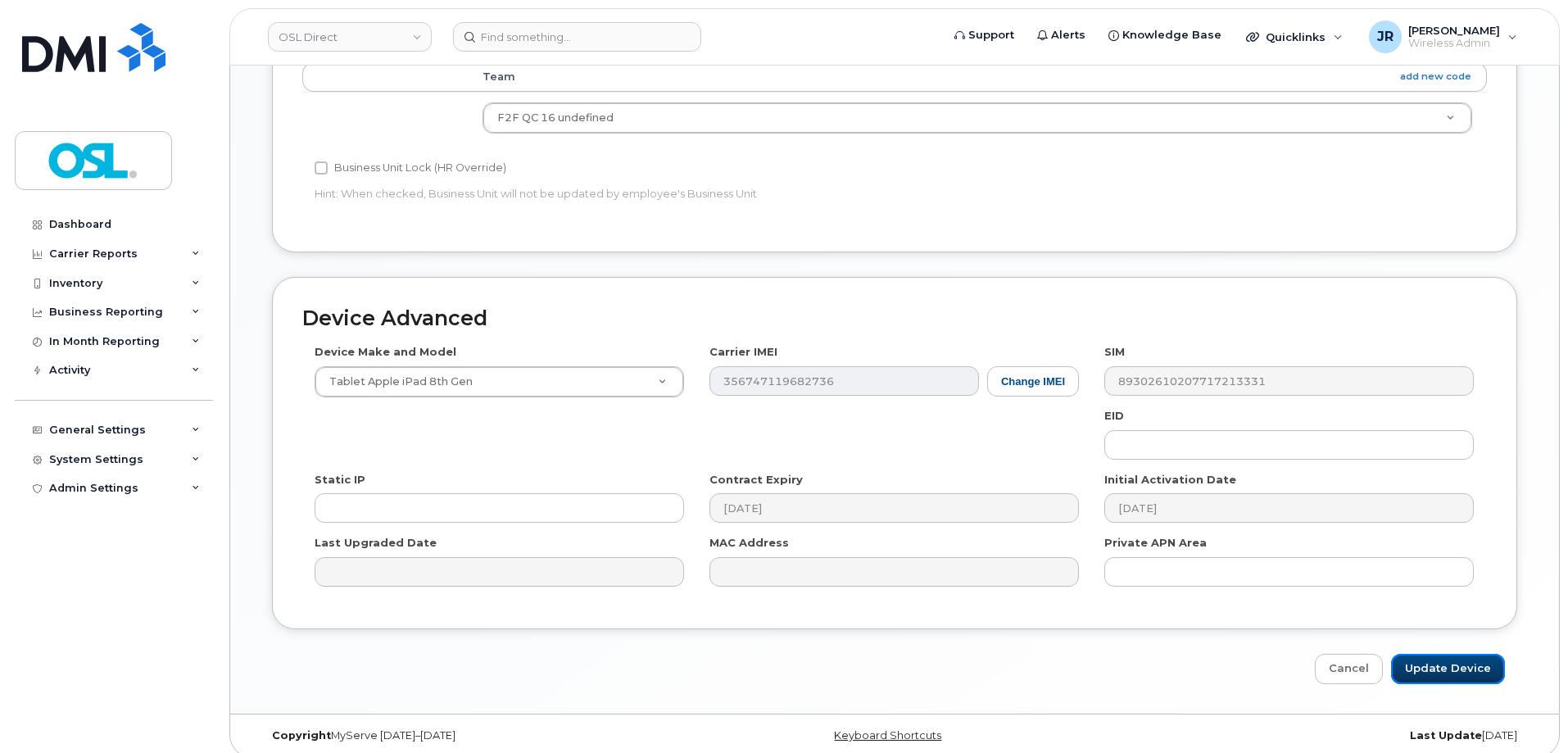
drag, startPoint x: 1430, startPoint y: 673, endPoint x: 1350, endPoint y: 632, distance: 89.9
click at [1431, 673] on input "Update Device" at bounding box center [1448, 669] width 114 height 30
type input "Saving..."
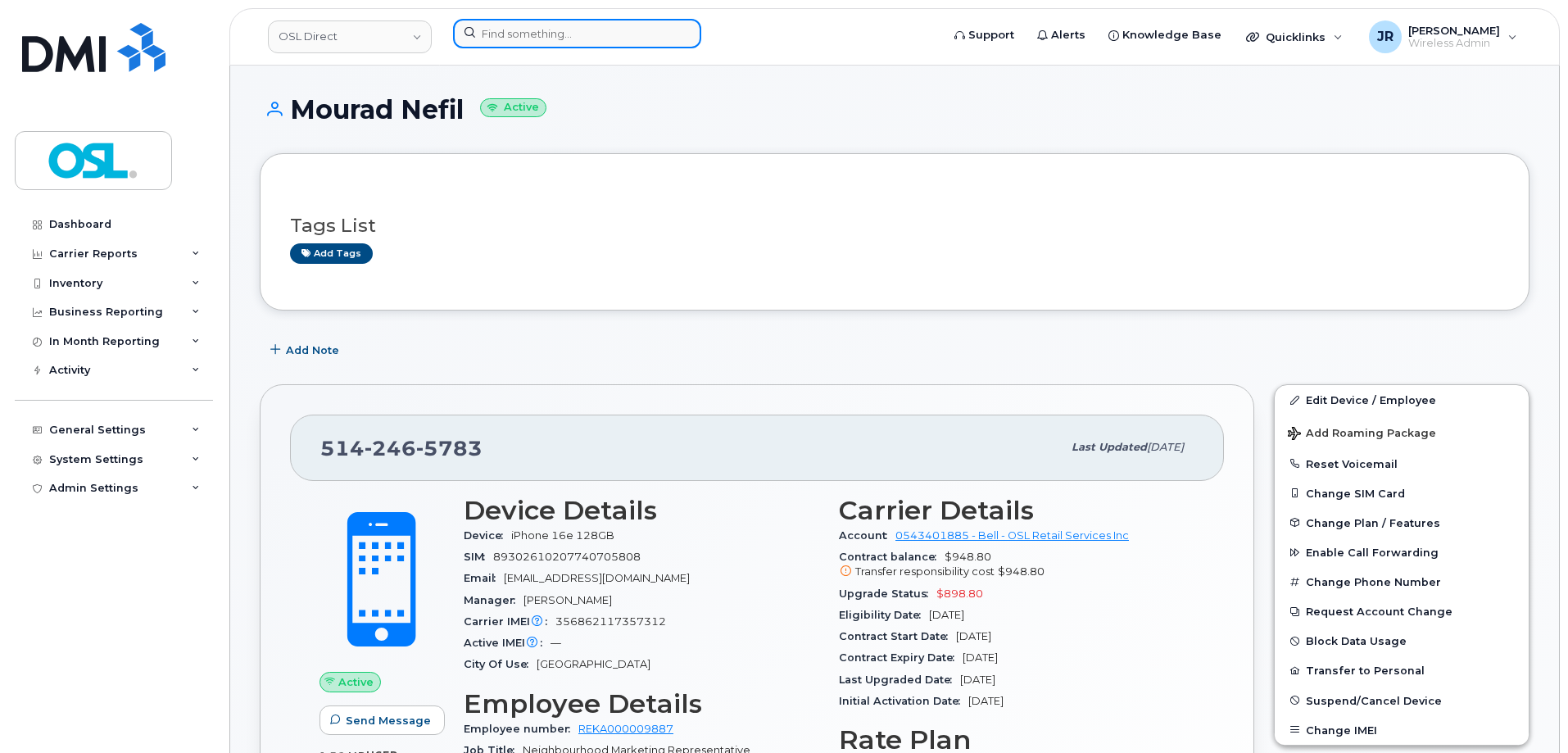
click at [542, 40] on input at bounding box center [577, 33] width 248 height 29
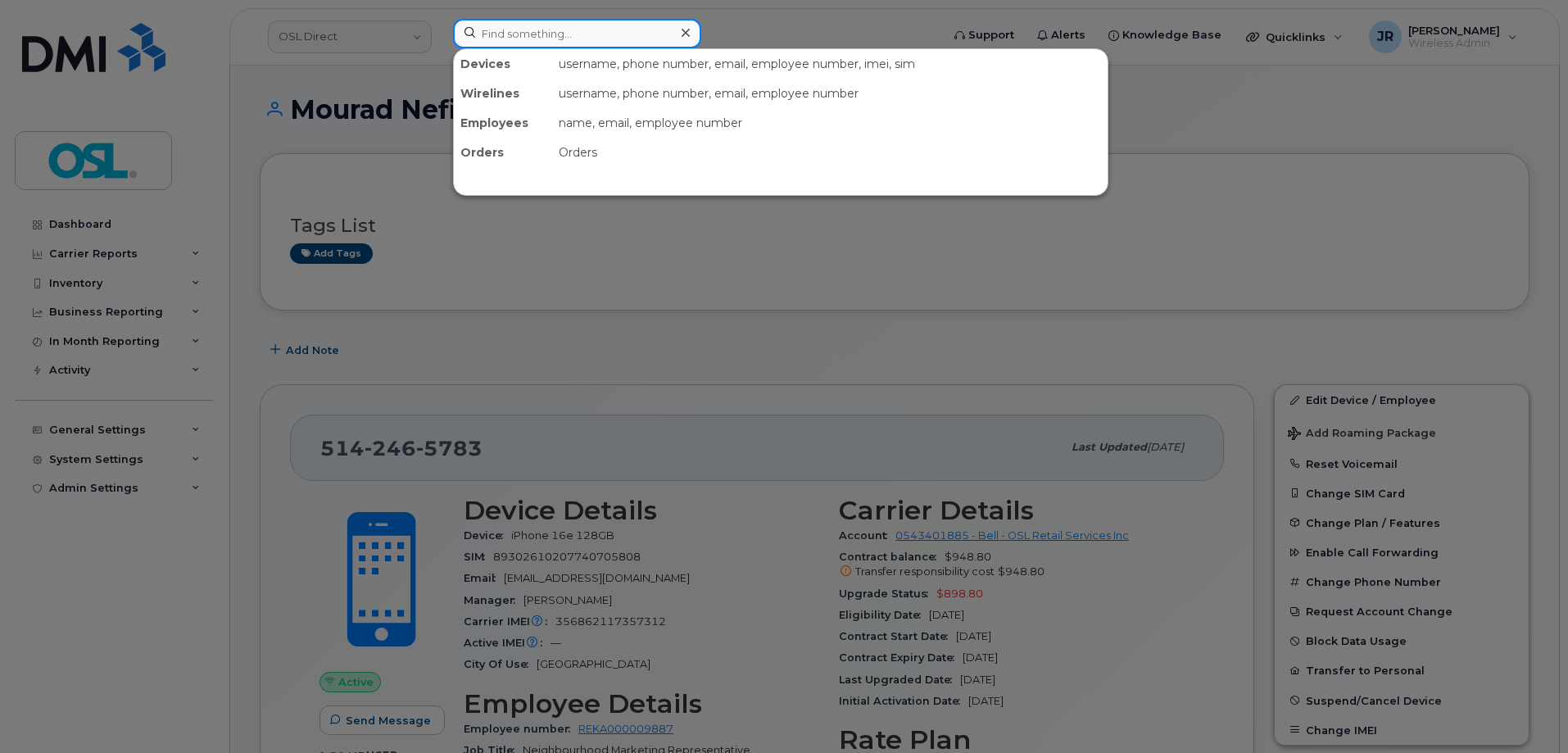
paste input "4164364618"
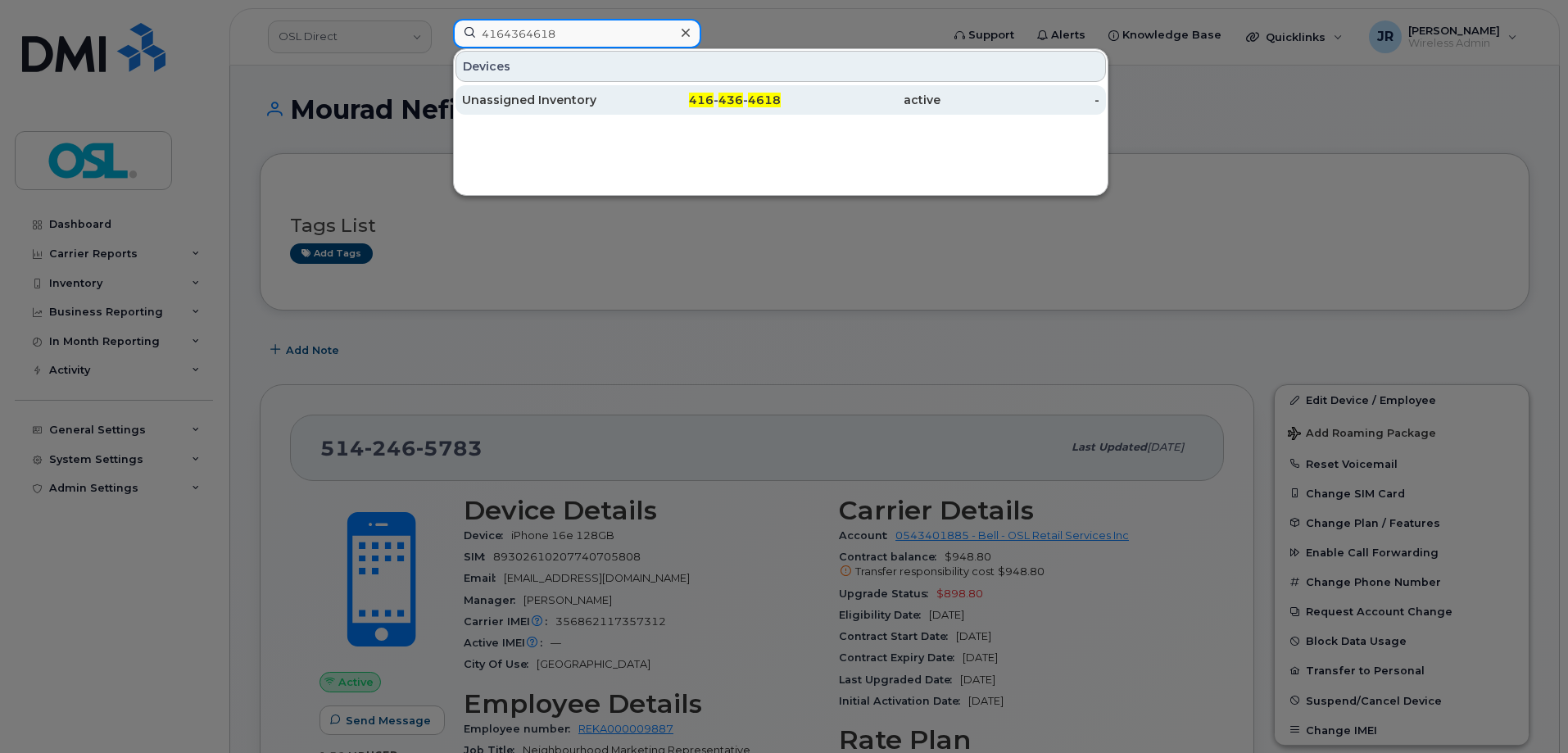
type input "4164364618"
click at [529, 99] on div "Unassigned Inventory" at bounding box center [541, 100] width 160 height 16
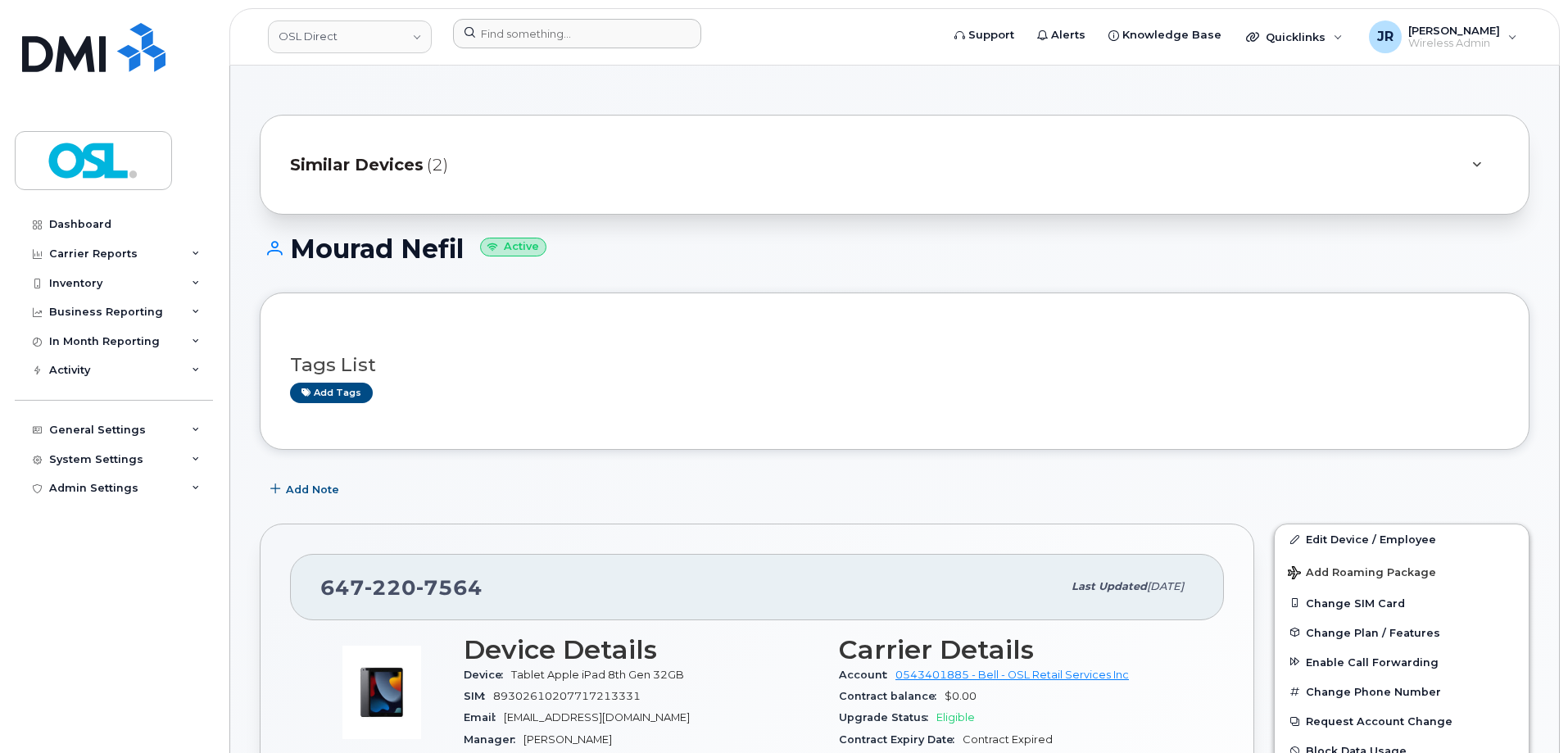
click at [580, 54] on div at bounding box center [691, 36] width 503 height 36
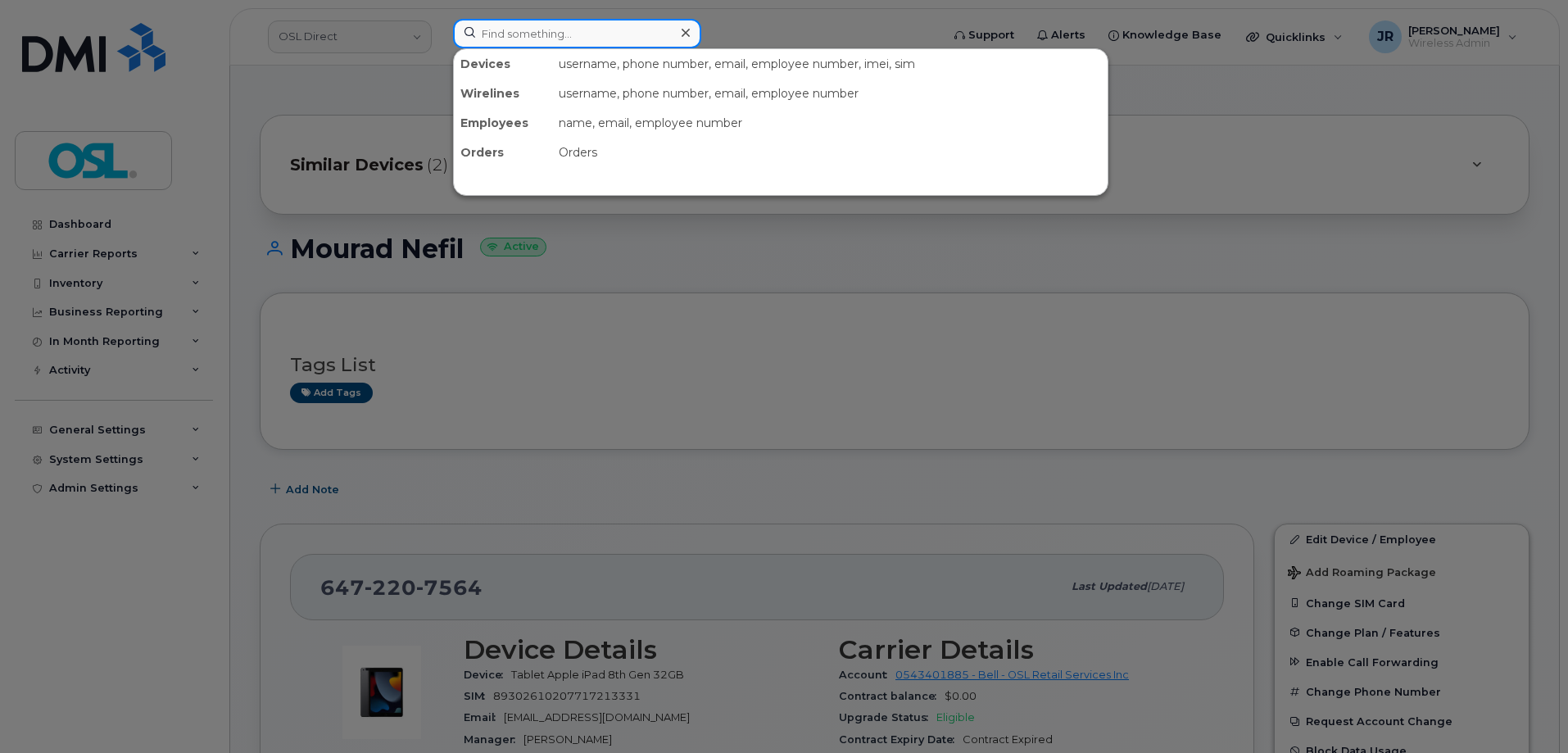
click at [575, 36] on input at bounding box center [577, 33] width 248 height 29
paste input "4168059264"
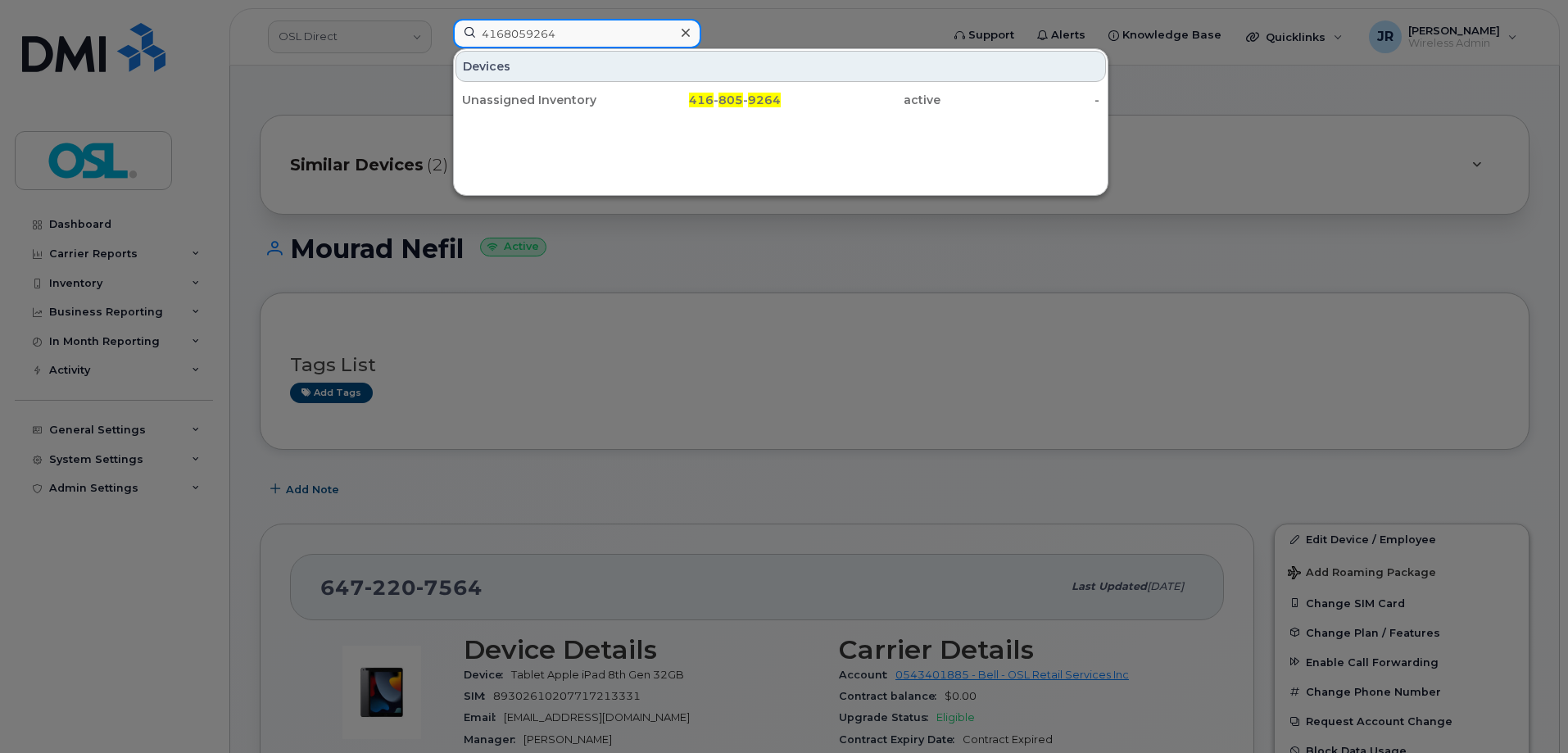
type input "4168059264"
click at [514, 93] on div "Unassigned Inventory" at bounding box center [541, 100] width 160 height 16
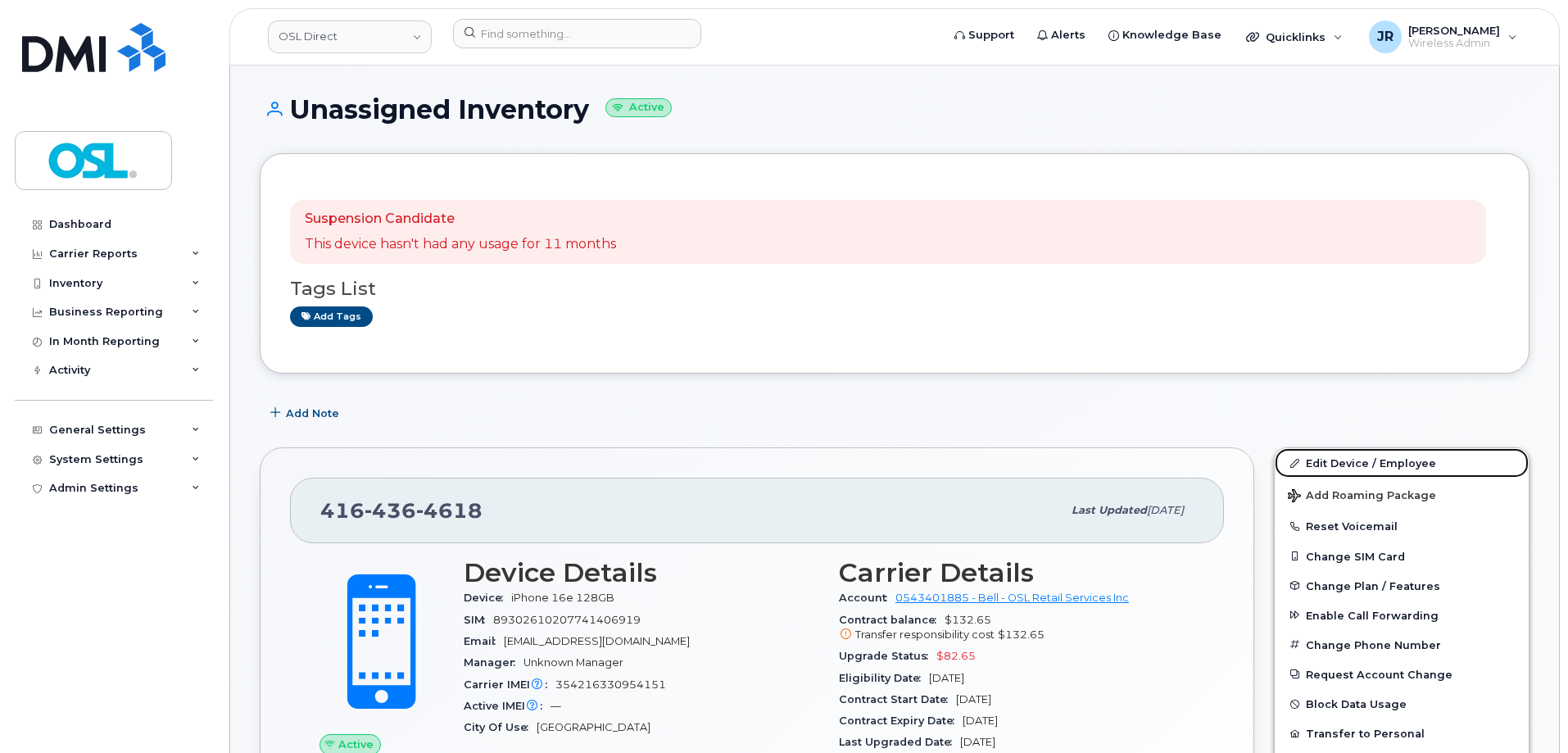
click at [1333, 458] on link "Edit Device / Employee" at bounding box center [1402, 463] width 254 height 29
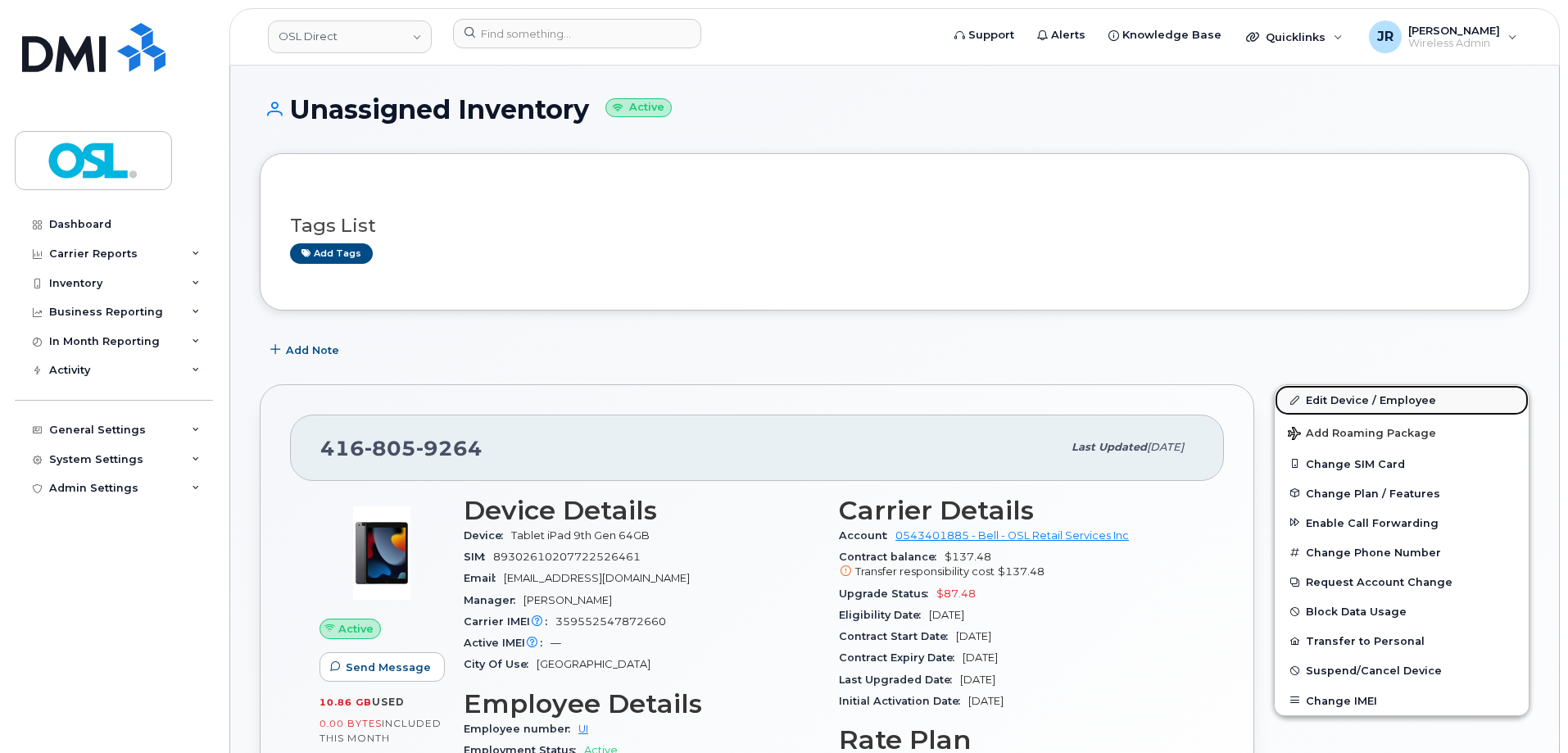
click at [1326, 395] on link "Edit Device / Employee" at bounding box center [1402, 400] width 254 height 29
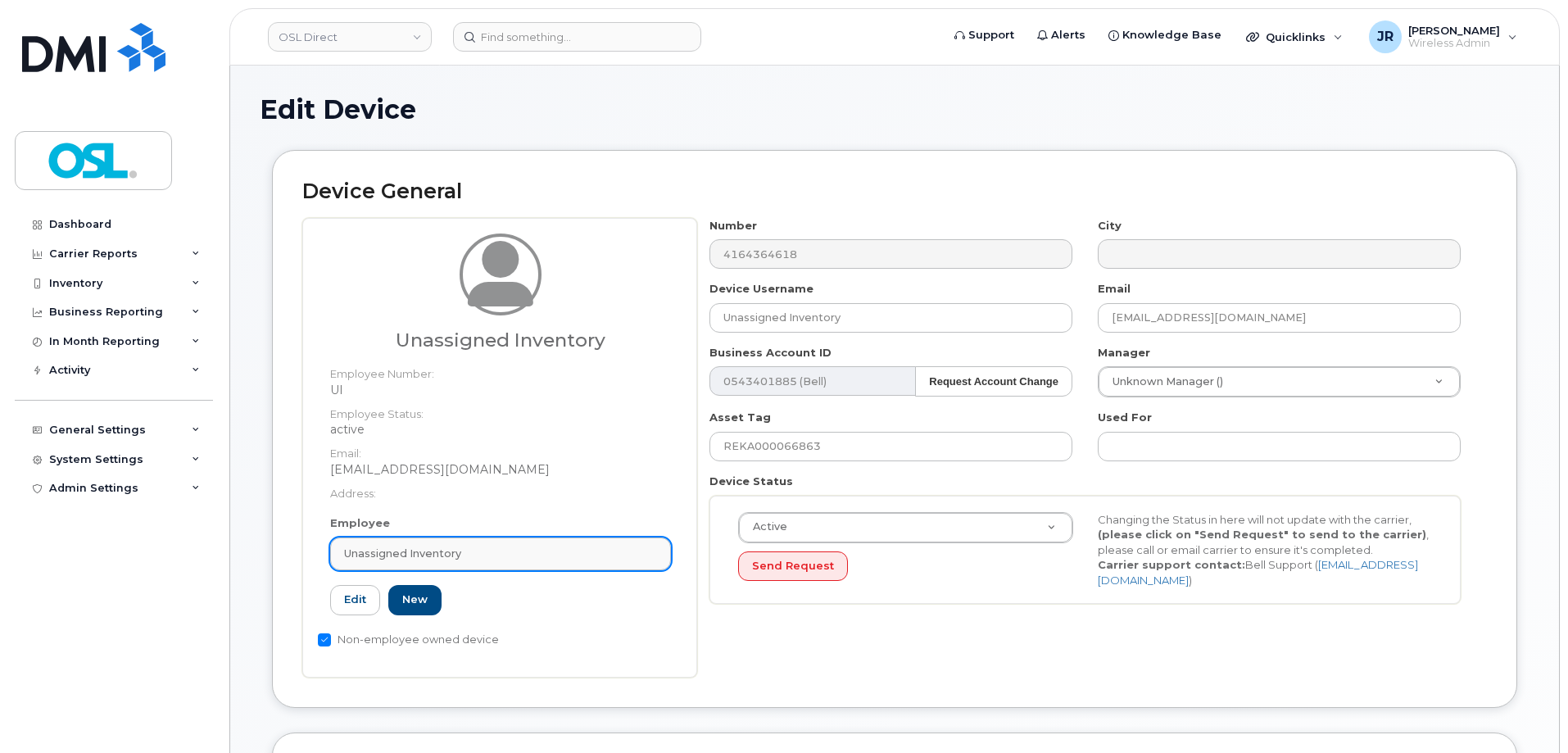
click at [472, 562] on link "Unassigned Inventory" at bounding box center [500, 554] width 341 height 33
paste input "REKA000156378"
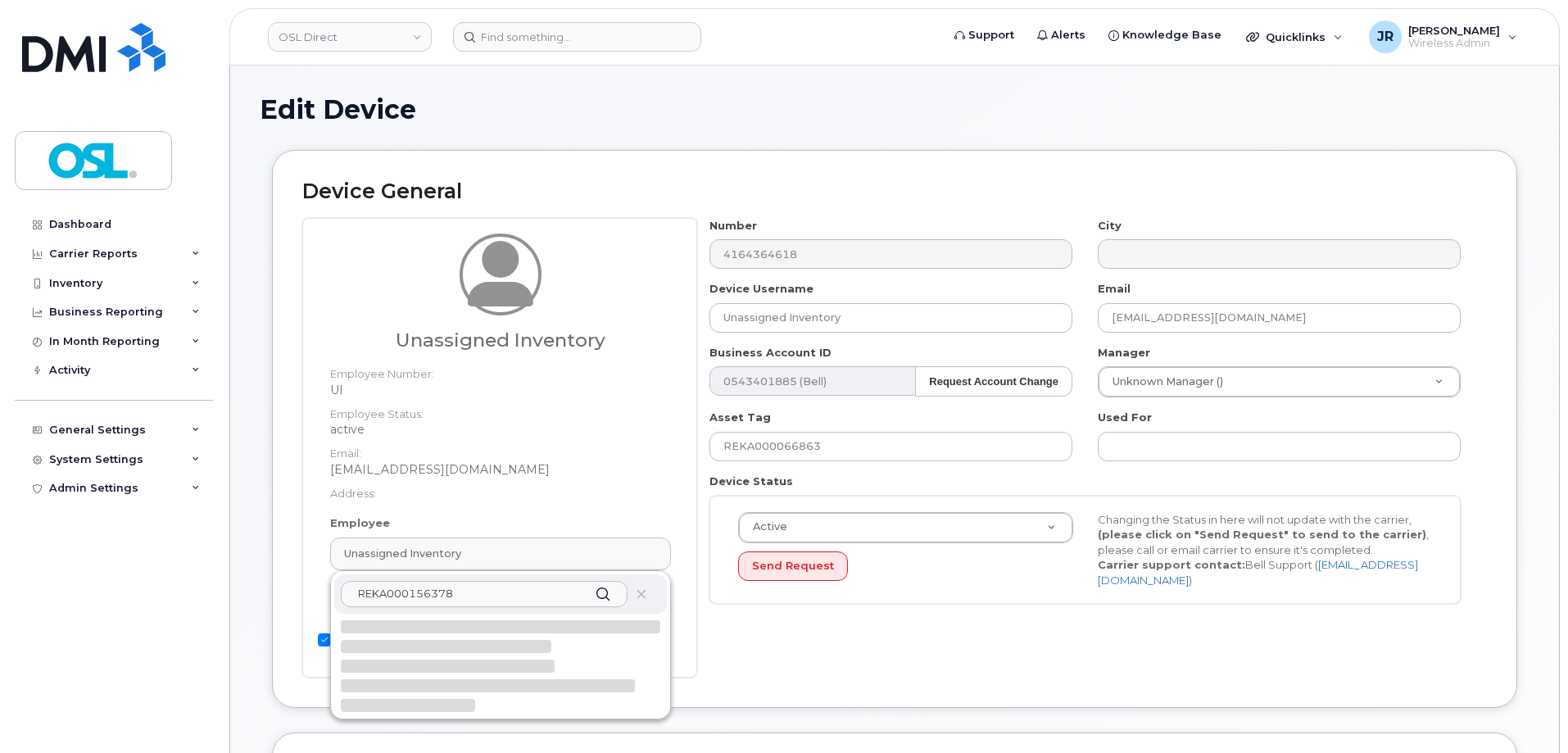
type input "REKA000156378"
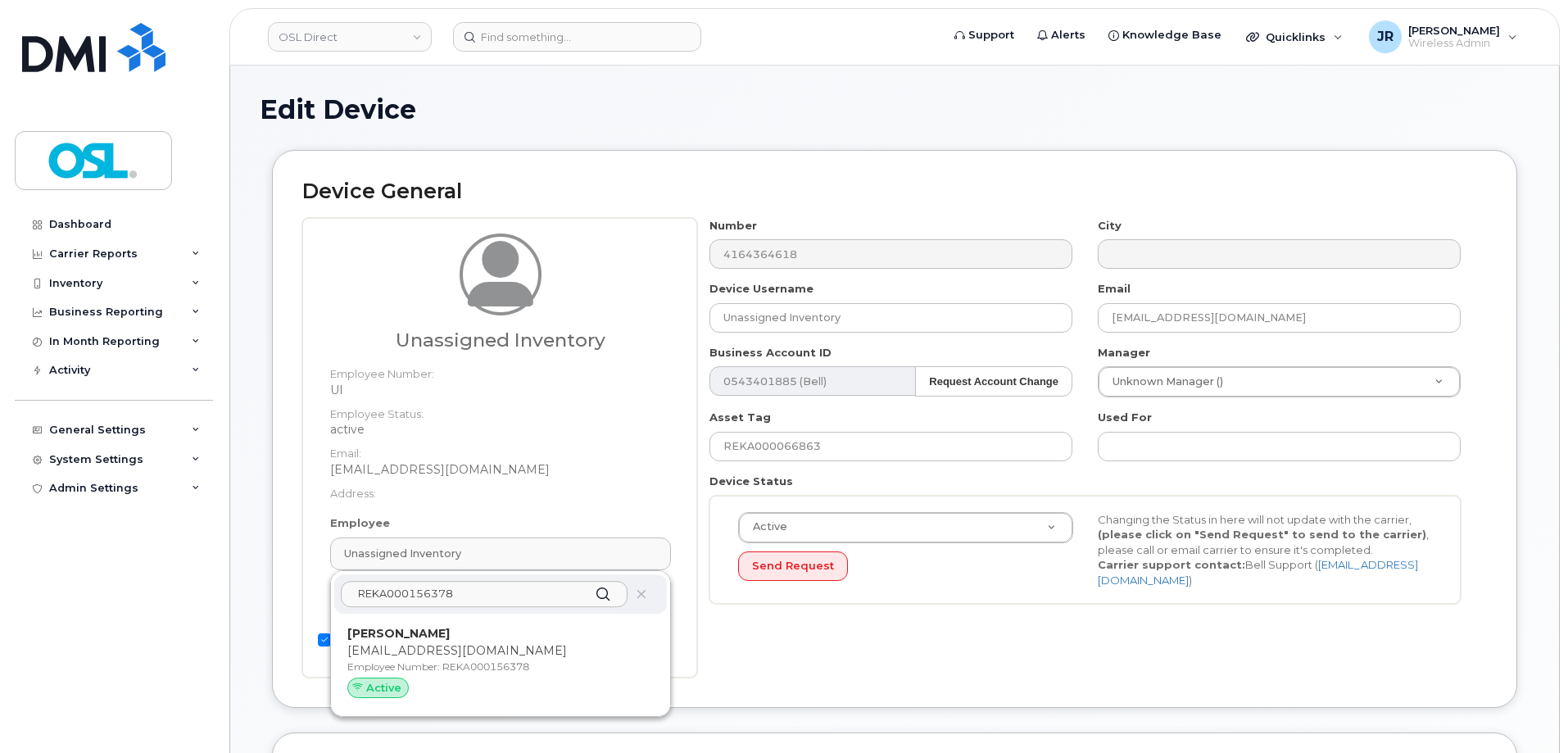
click at [433, 639] on strong "[PERSON_NAME]" at bounding box center [399, 633] width 103 height 15
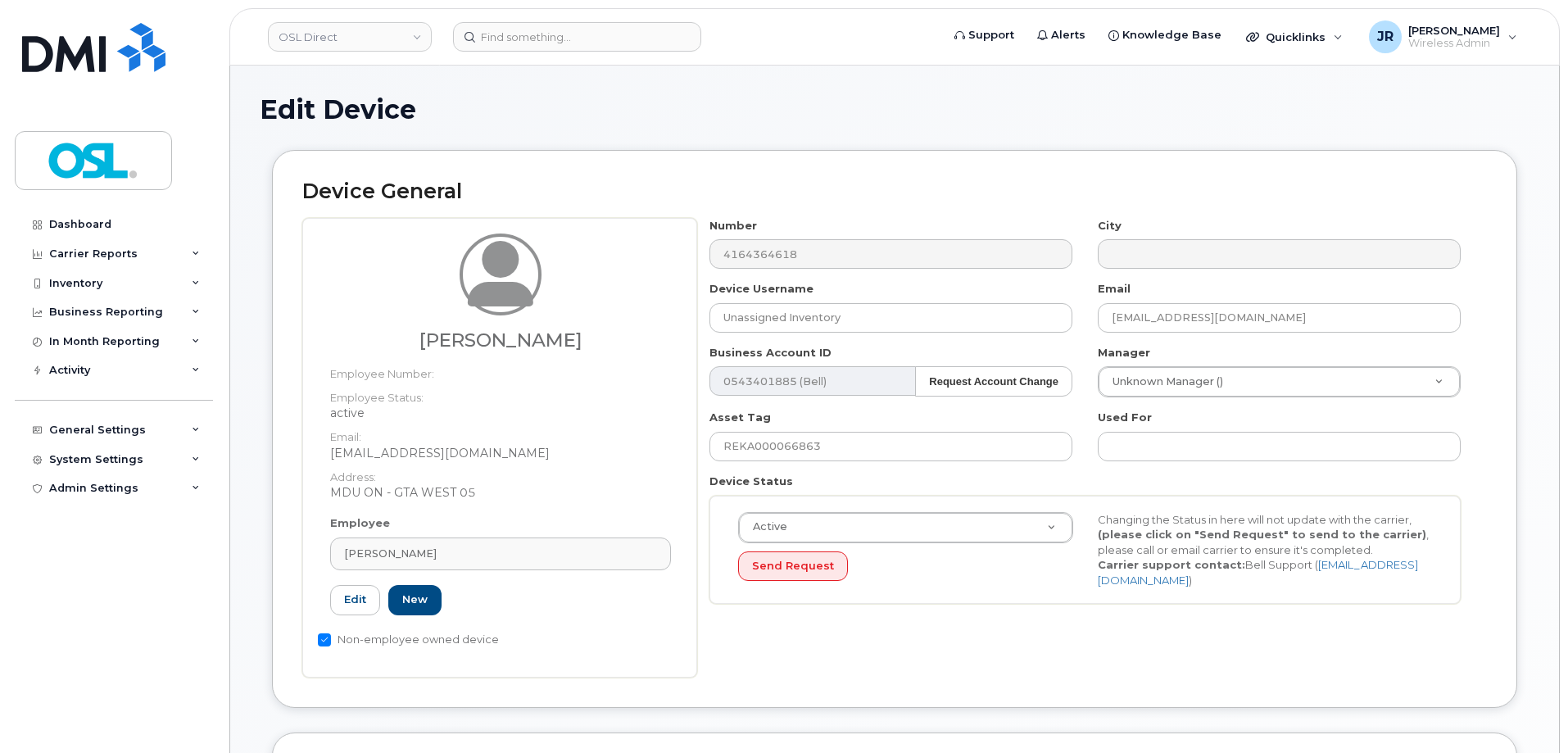
type input "REKA000156378"
type input "[PERSON_NAME]"
type input "[EMAIL_ADDRESS][DOMAIN_NAME]"
type input "34634860"
click at [782, 446] on input "REKA000066863" at bounding box center [891, 446] width 363 height 29
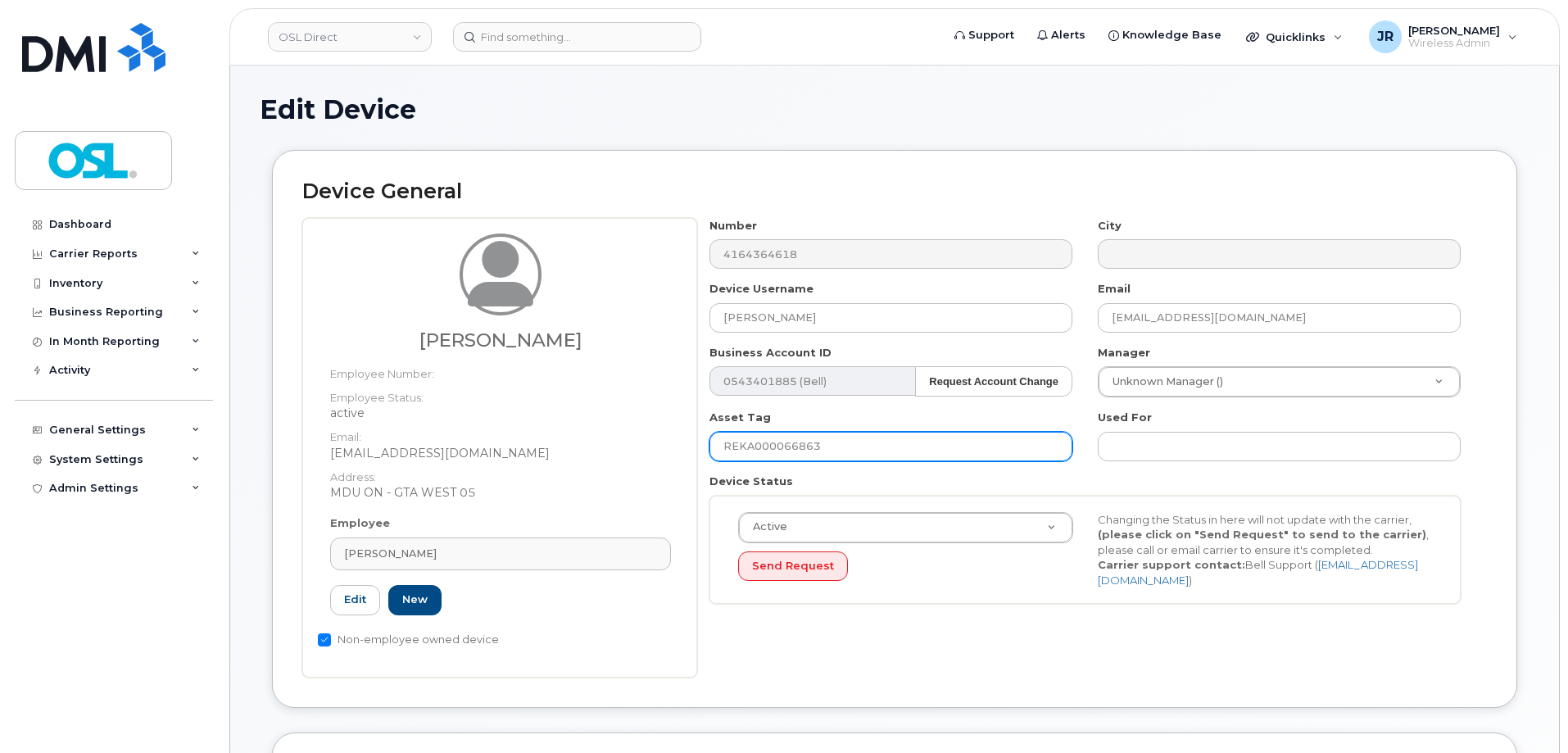
click at [782, 446] on input "REKA000066863" at bounding box center [891, 446] width 363 height 29
paste input "156378"
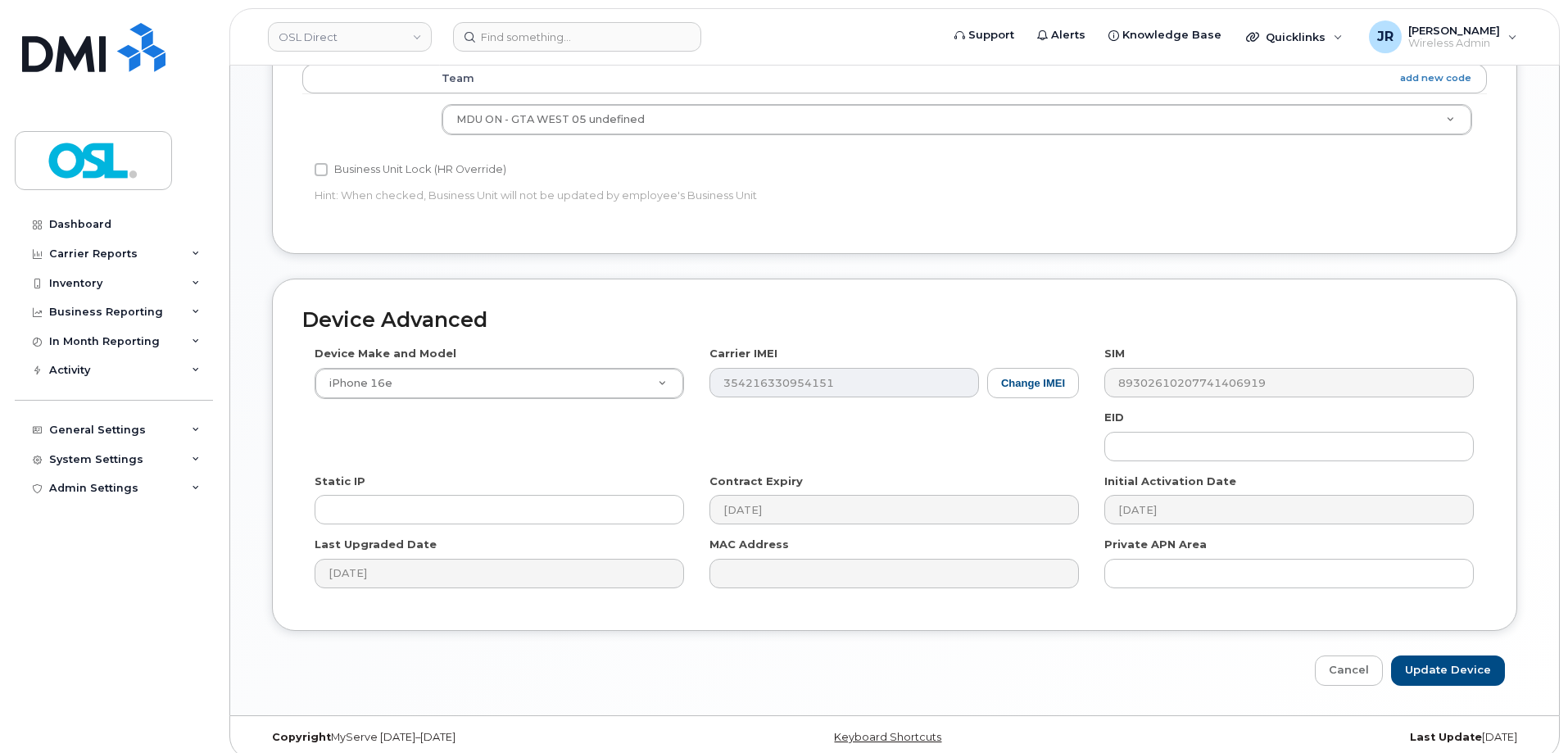
scroll to position [750, 0]
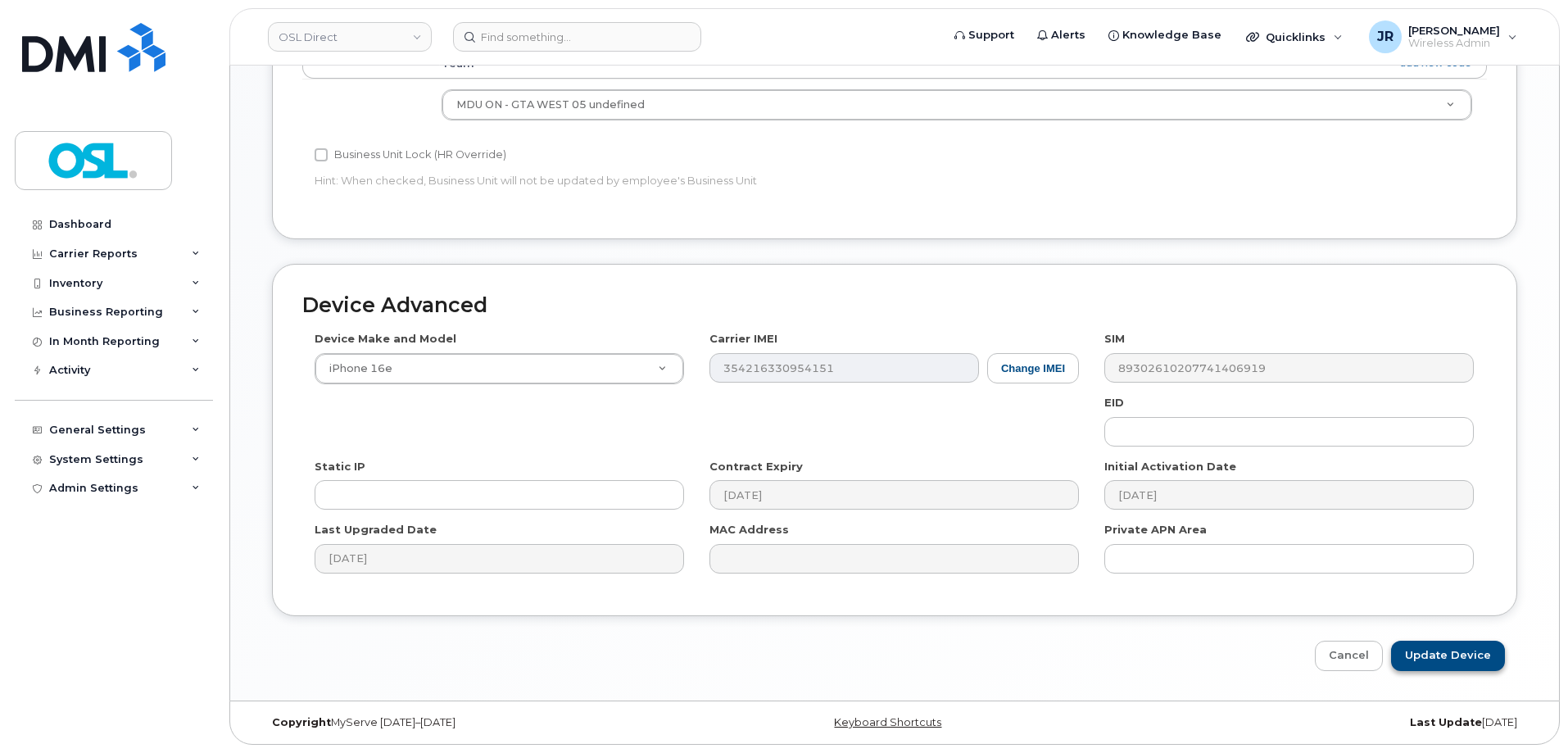
type input "REKA000156378"
click at [1422, 655] on input "Update Device" at bounding box center [1448, 655] width 114 height 30
type input "Saving..."
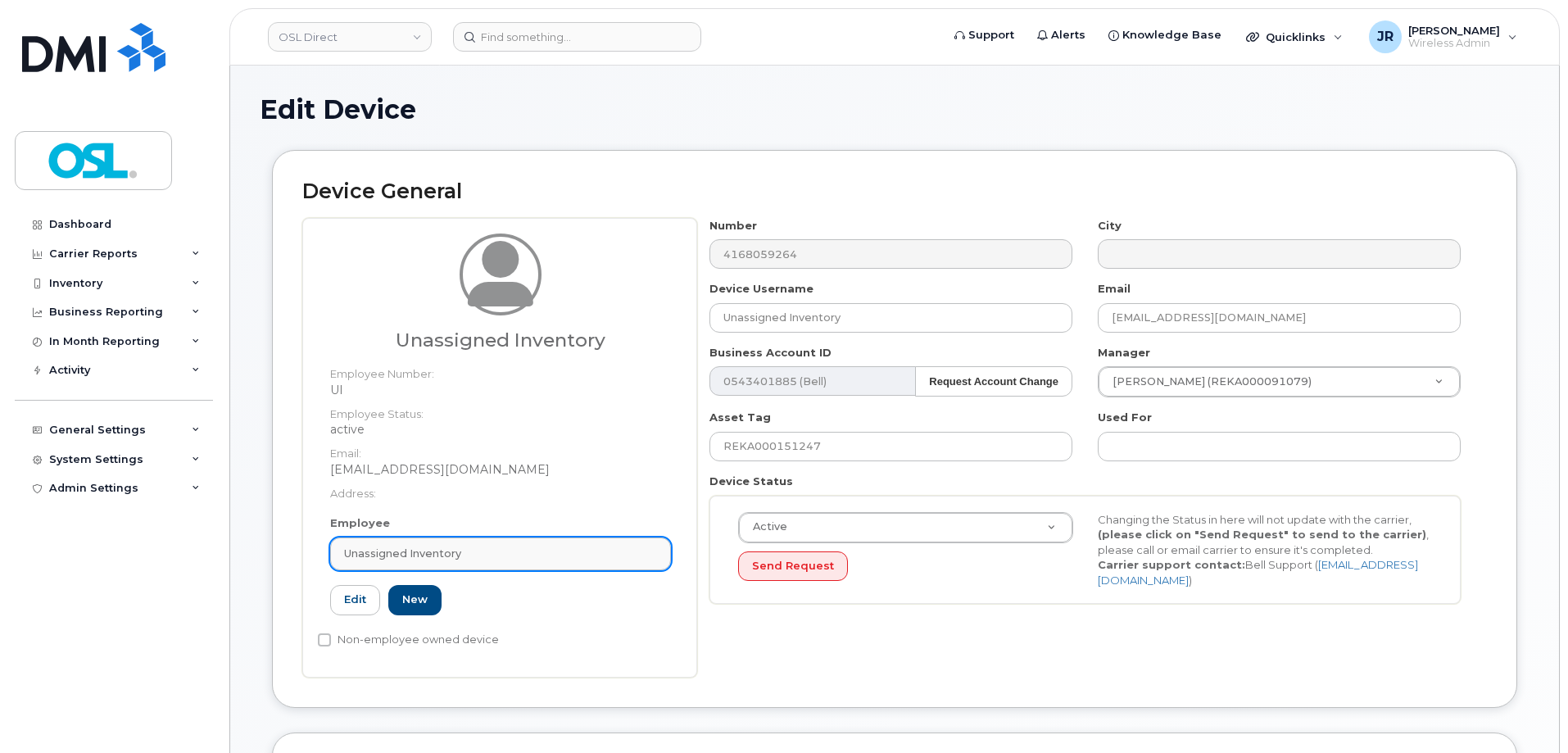
click at [454, 557] on span "Unassigned Inventory" at bounding box center [403, 553] width 117 height 16
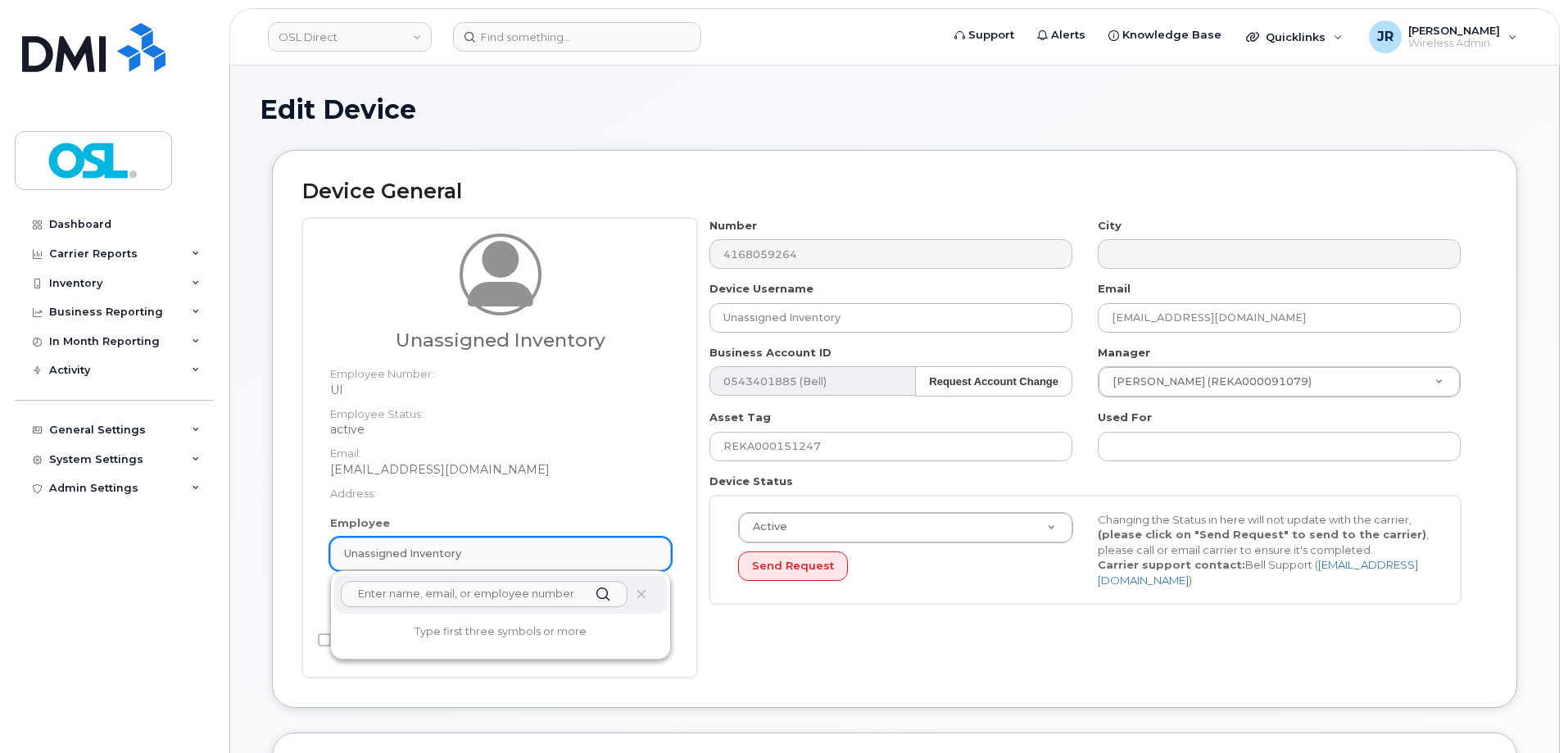
paste input "REKA000156378"
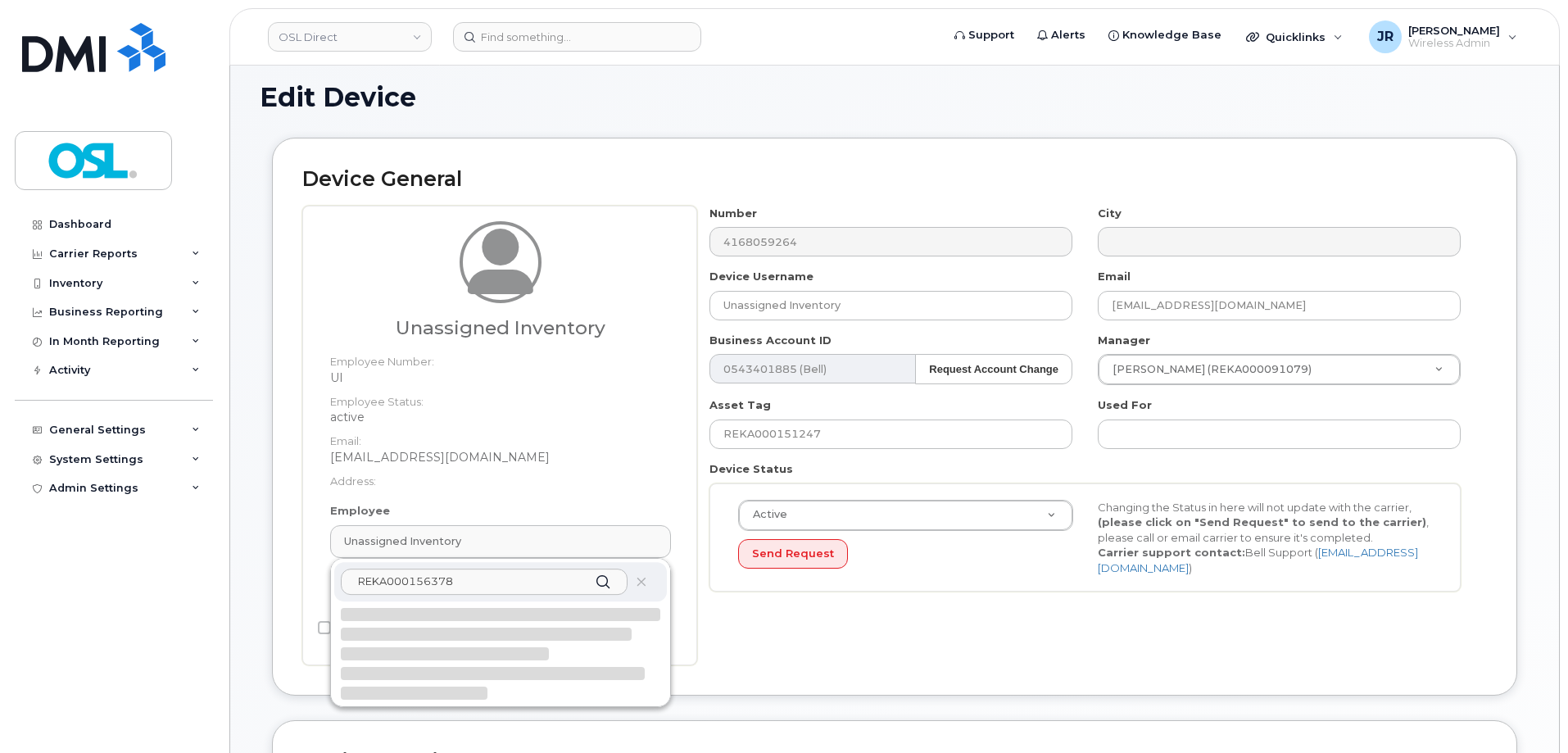
scroll to position [164, 0]
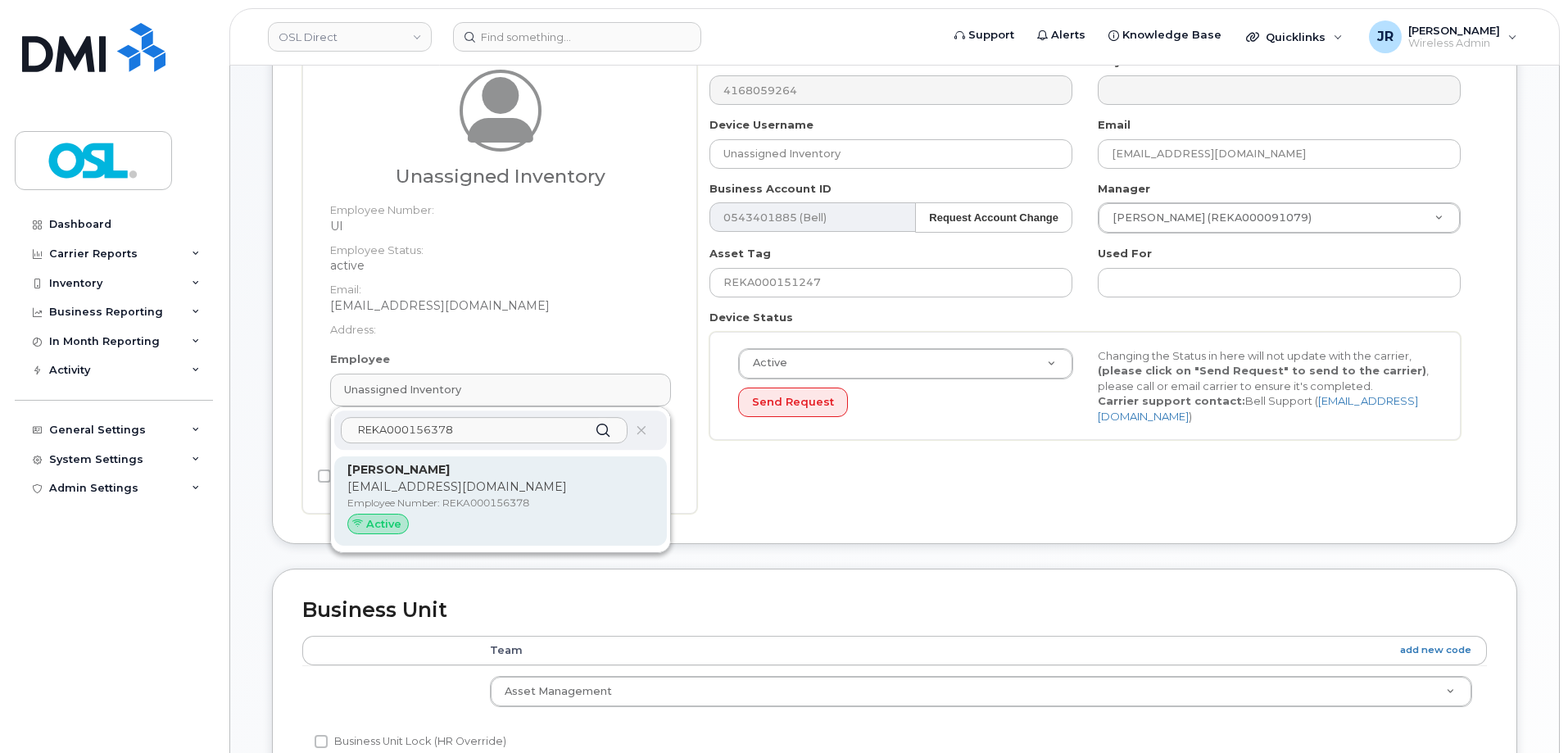
type input "REKA000156378"
click at [495, 483] on p "manu.singh@osldirect.com" at bounding box center [501, 487] width 307 height 17
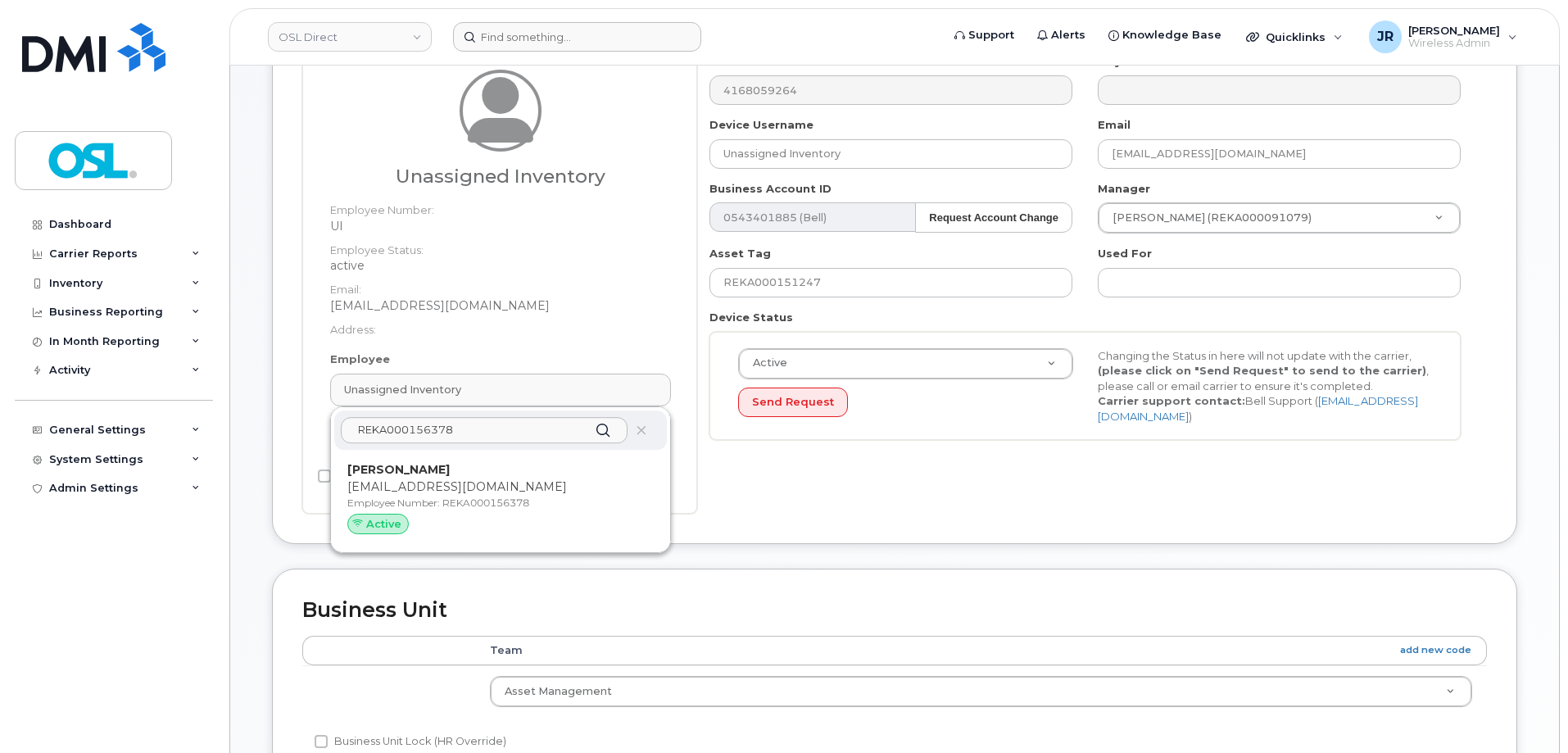
type input "REKA000156378"
type input "Manu Anmol Singh"
type input "manu.singh@osldirect.com"
type input "34634860"
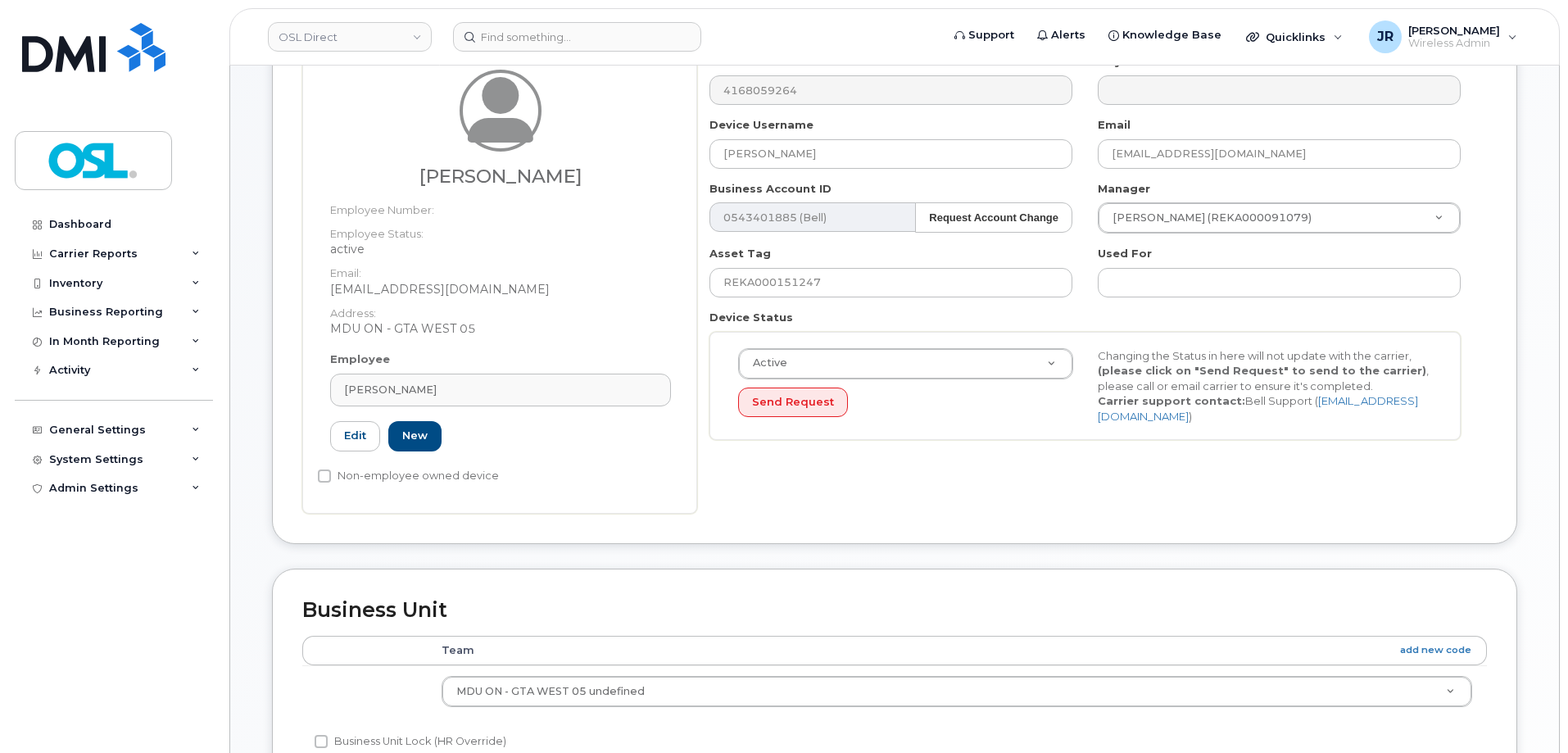
click at [778, 265] on div "Asset Tag REKA000151247" at bounding box center [891, 271] width 388 height 51
click at [781, 272] on input "REKA000151247" at bounding box center [891, 282] width 363 height 29
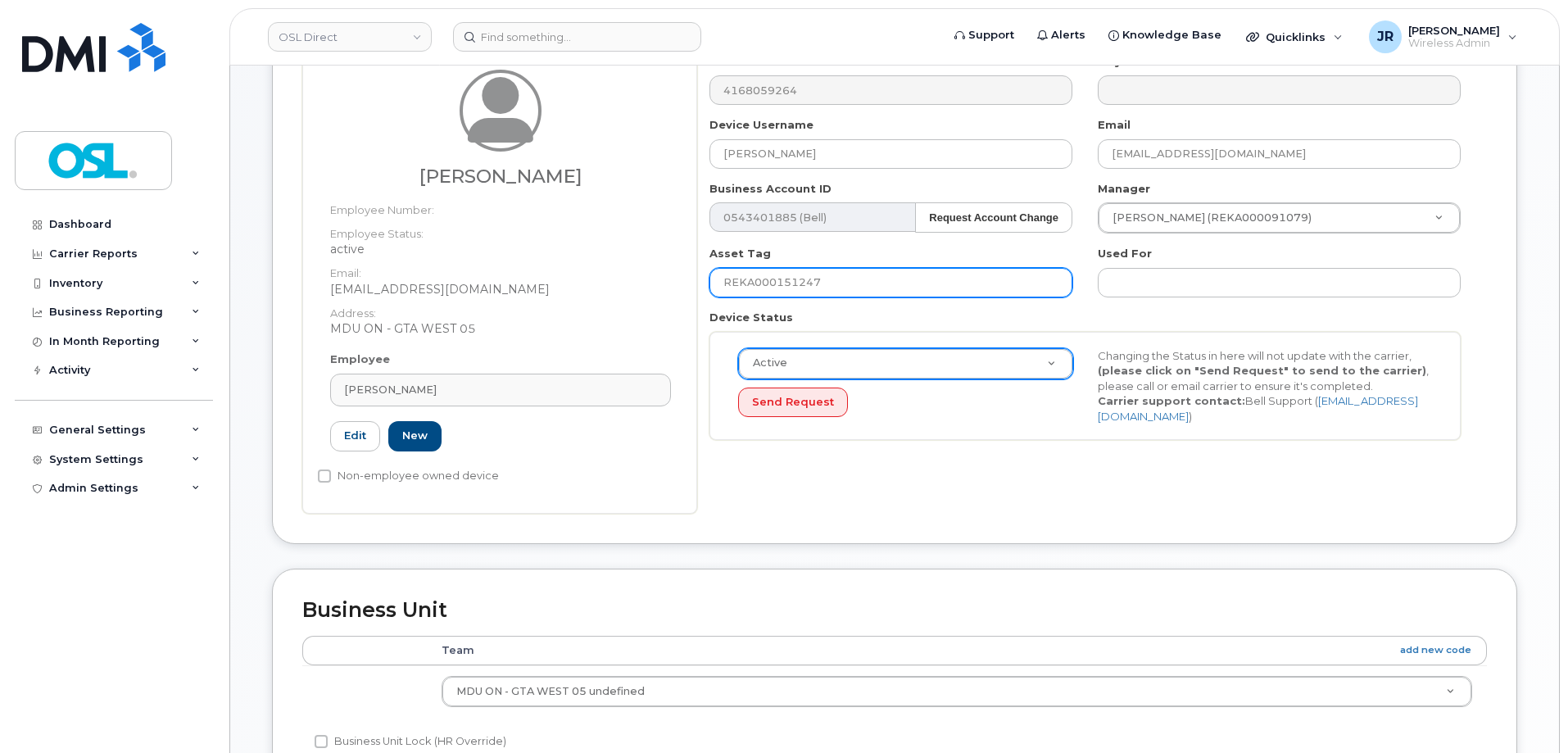
paste input "6378"
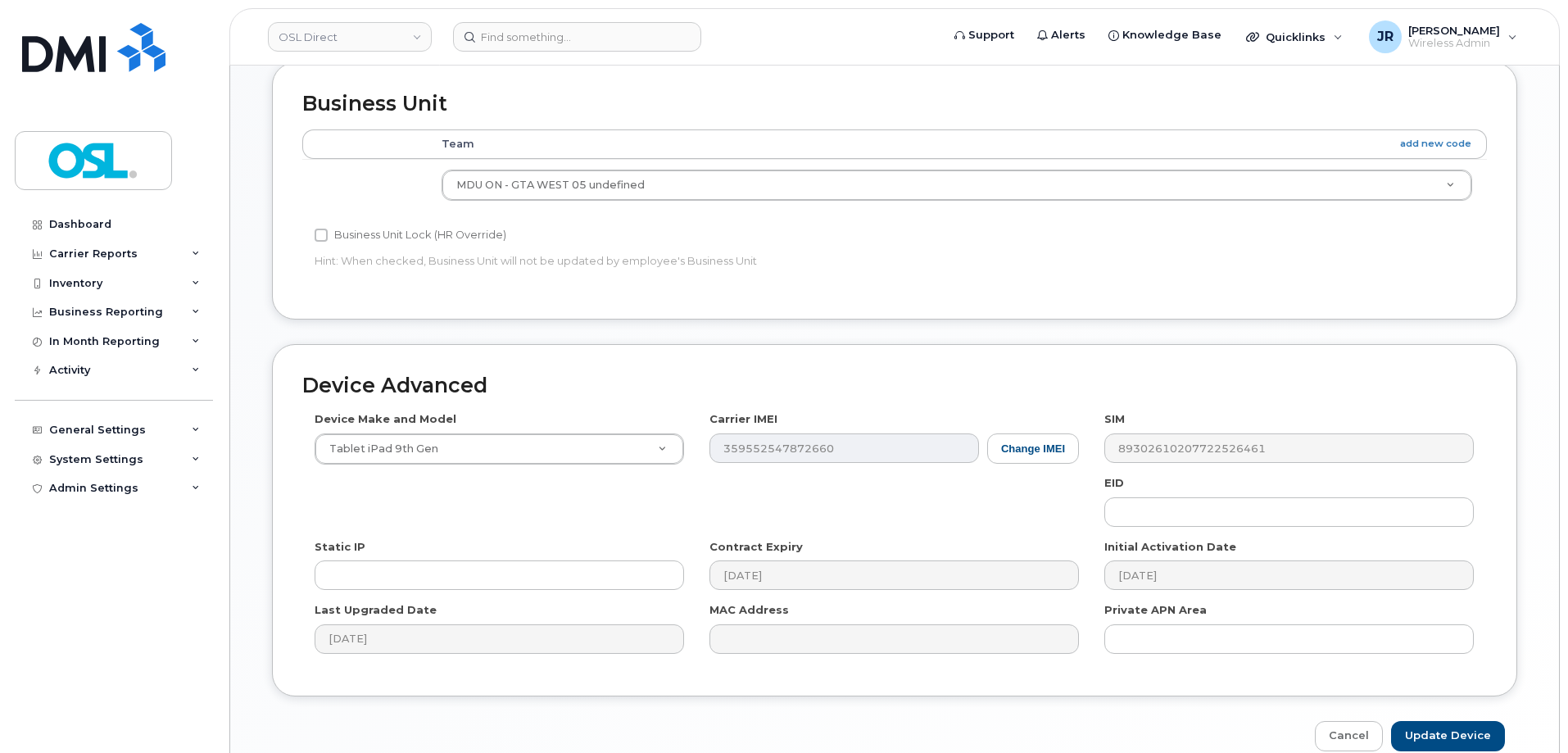
scroll to position [669, 0]
type input "REKA000156378"
click at [1454, 722] on div "Device Advanced Device Make and Model Tablet iPad 9th Gen Android TCL 502 Watch…" at bounding box center [895, 549] width 1270 height 408
click at [1454, 726] on input "Update Device" at bounding box center [1448, 737] width 114 height 30
type input "Saving..."
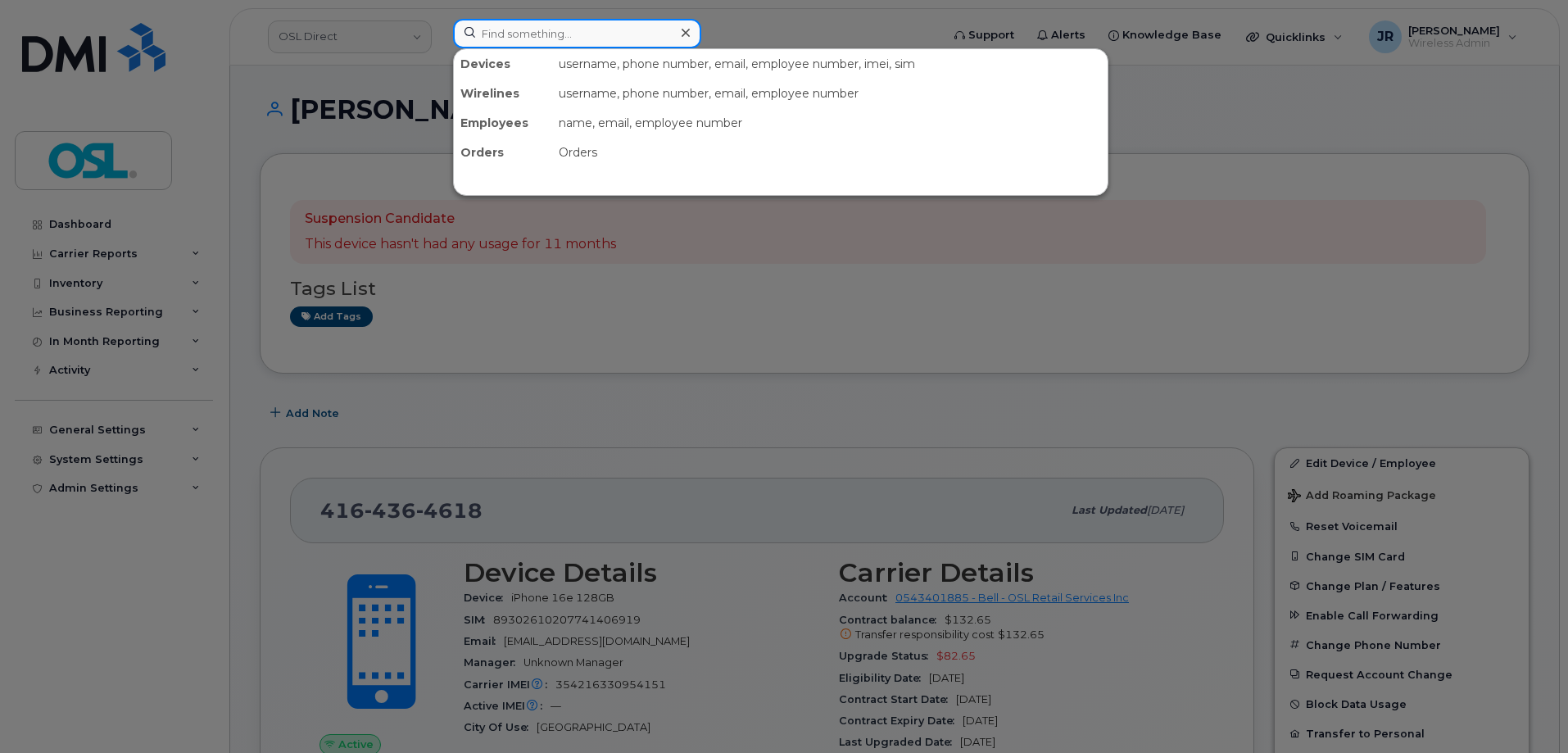
click at [553, 36] on input at bounding box center [577, 33] width 248 height 29
paste input "4166898541"
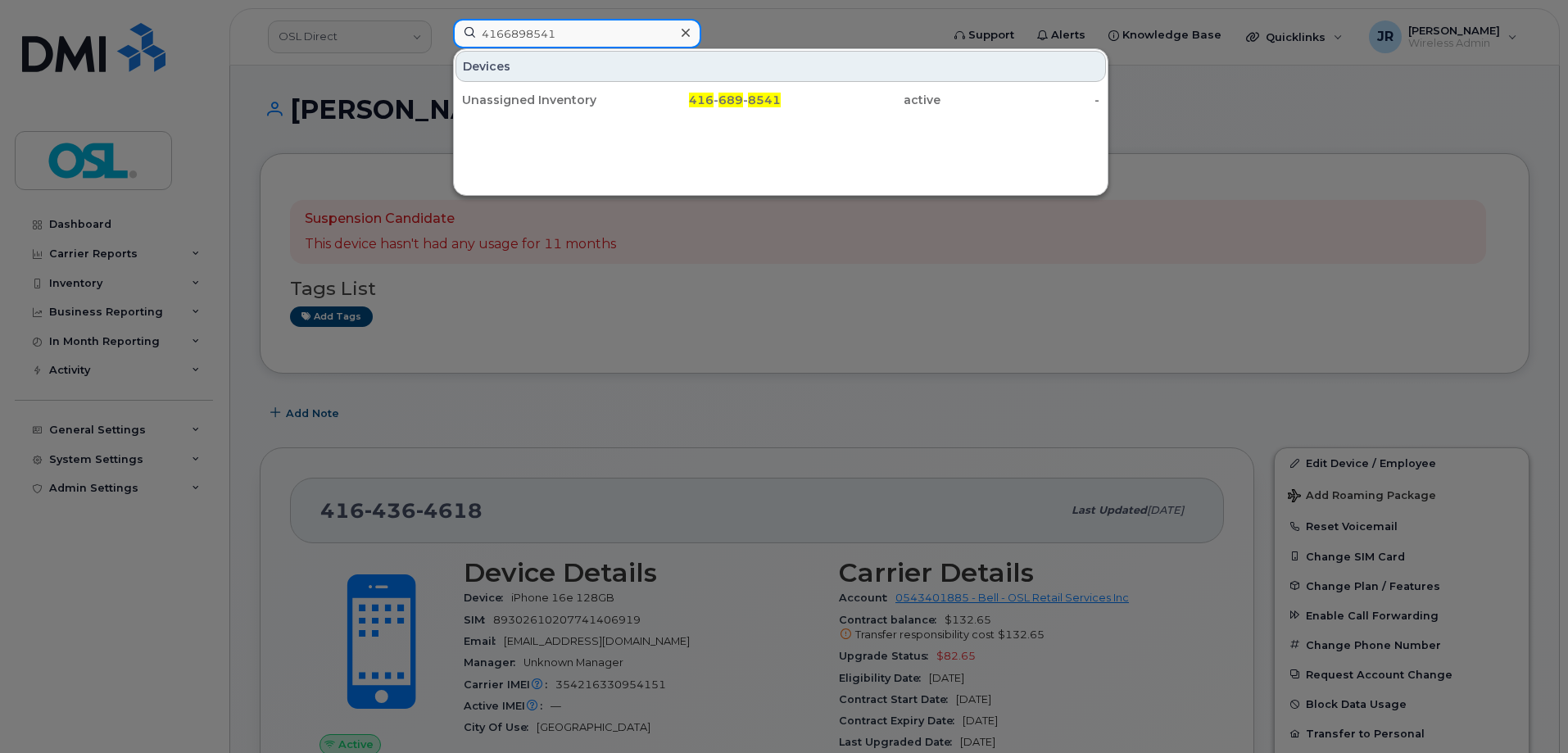
type input "4166898541"
click at [523, 102] on div "Unassigned Inventory" at bounding box center [541, 100] width 160 height 16
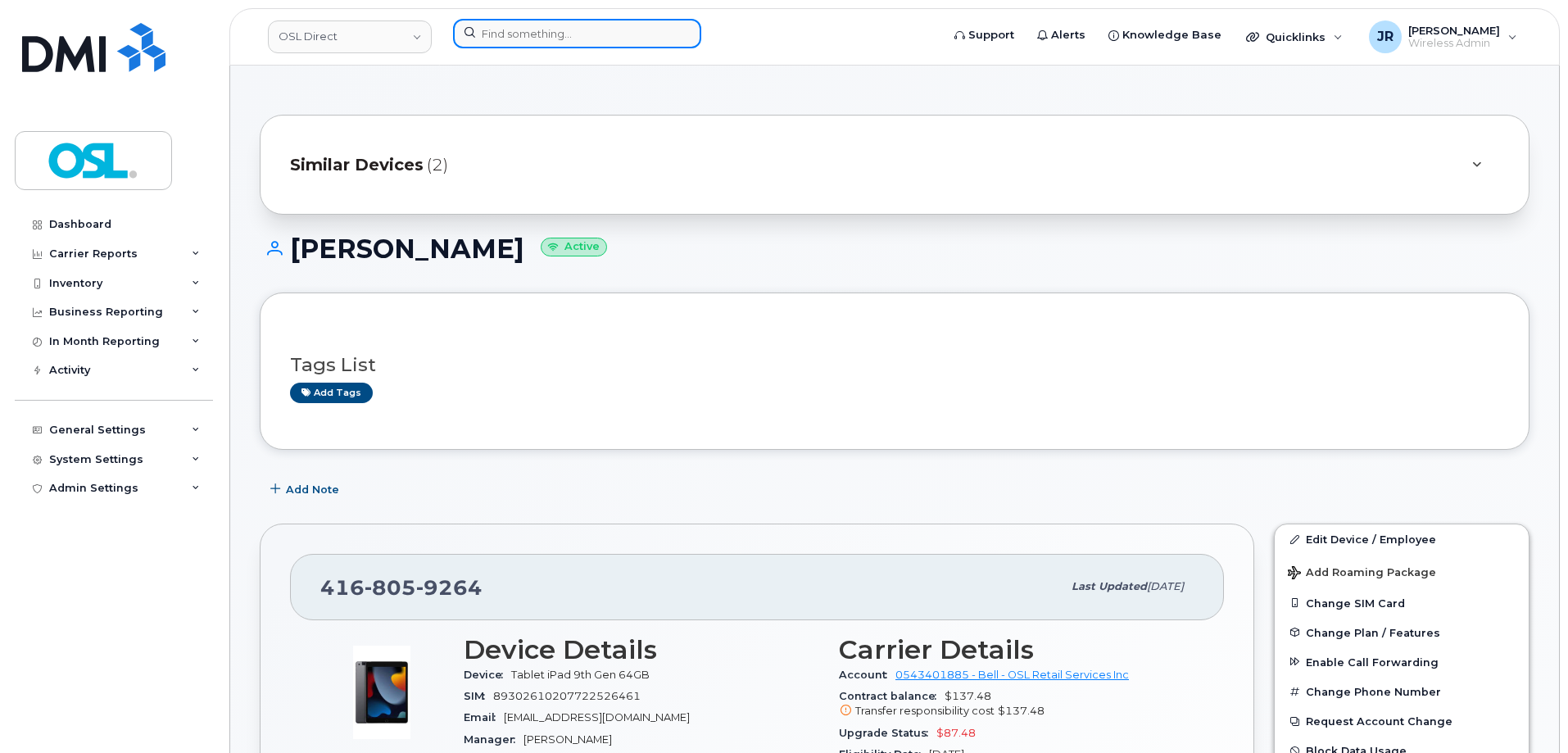
click at [557, 28] on input at bounding box center [577, 33] width 248 height 29
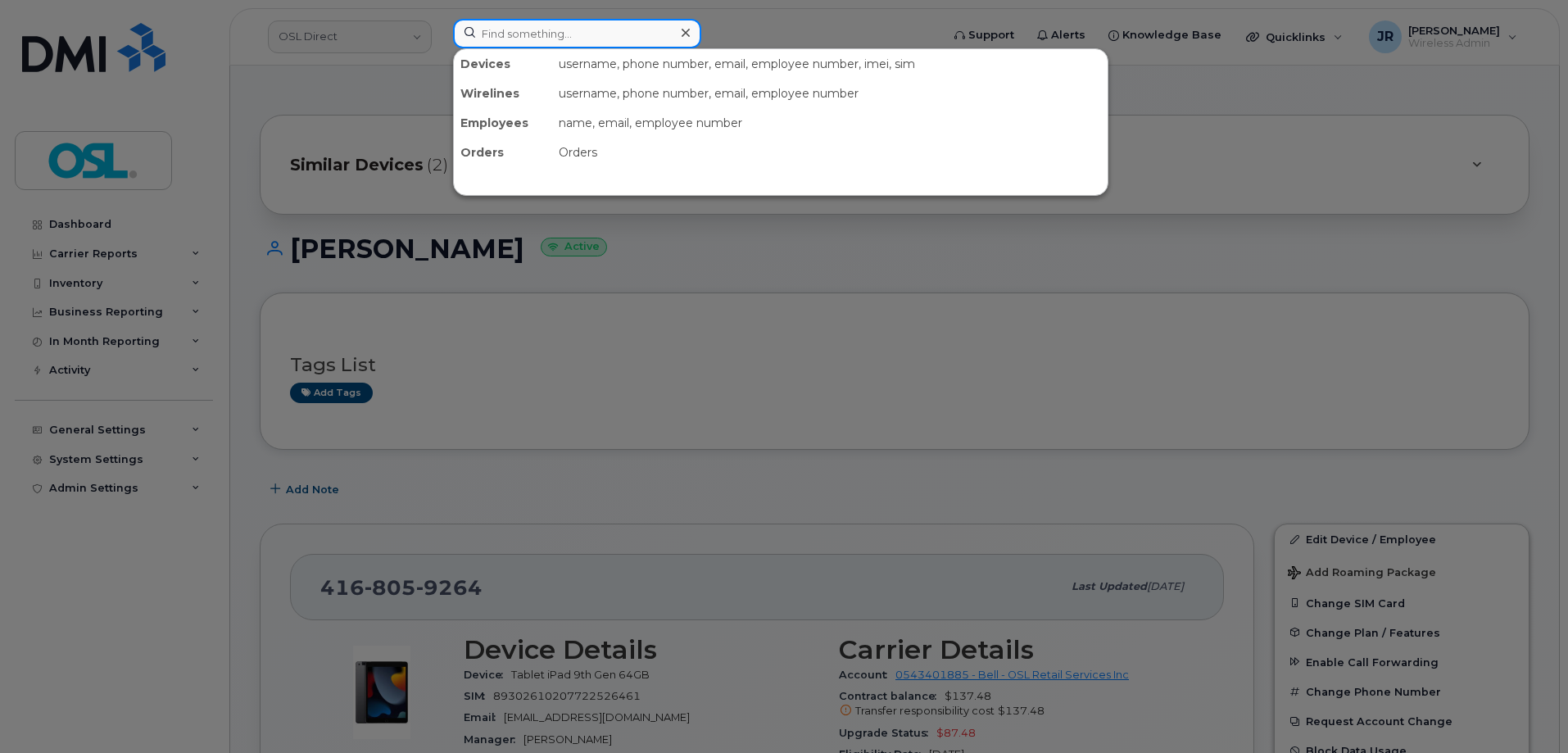
paste input "Retrieving data. Wait a few seconds and try to cut or copy again."
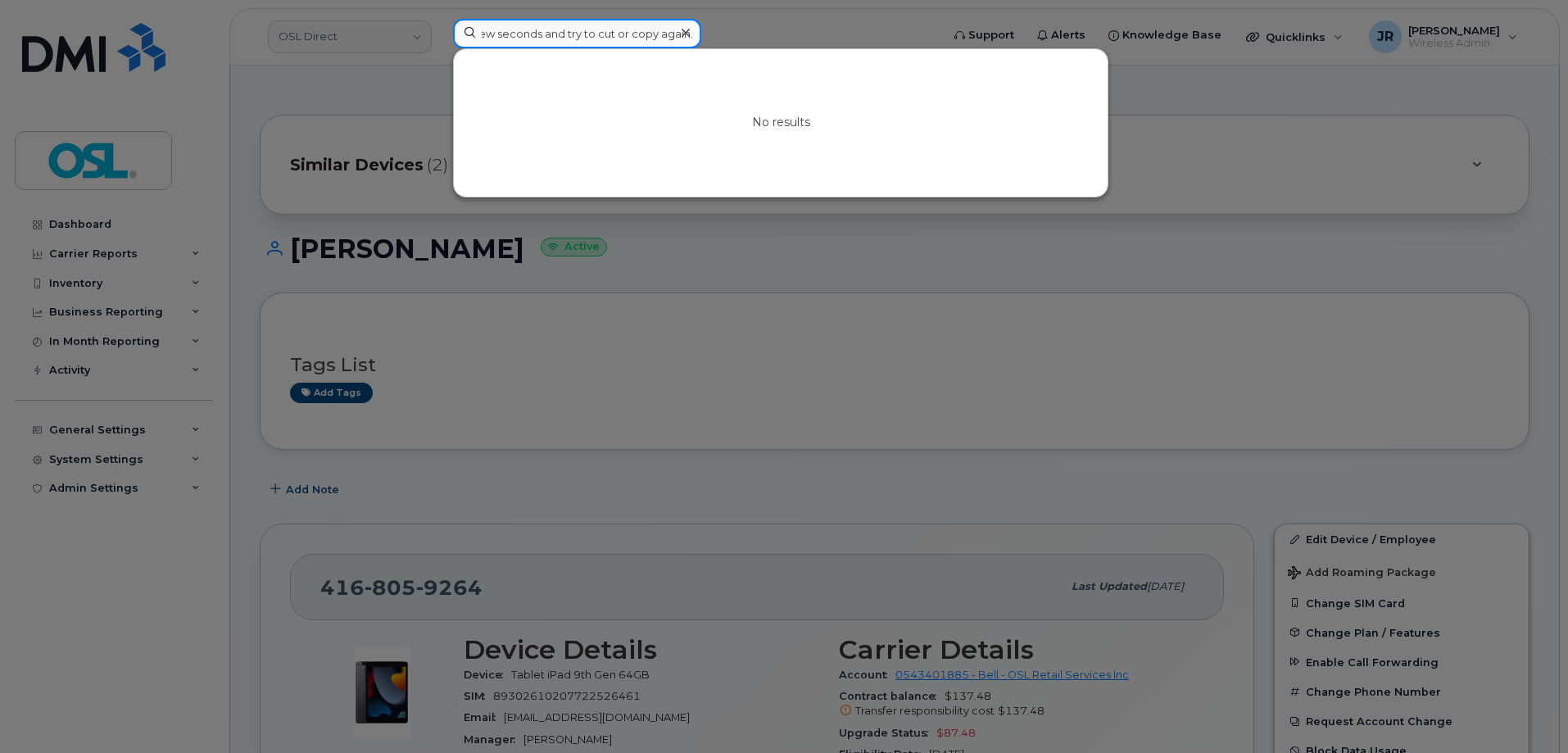
type input "Retrieving data. Wait a few seconds and try to cut or copy again."
click at [683, 32] on icon at bounding box center [685, 33] width 8 height 14
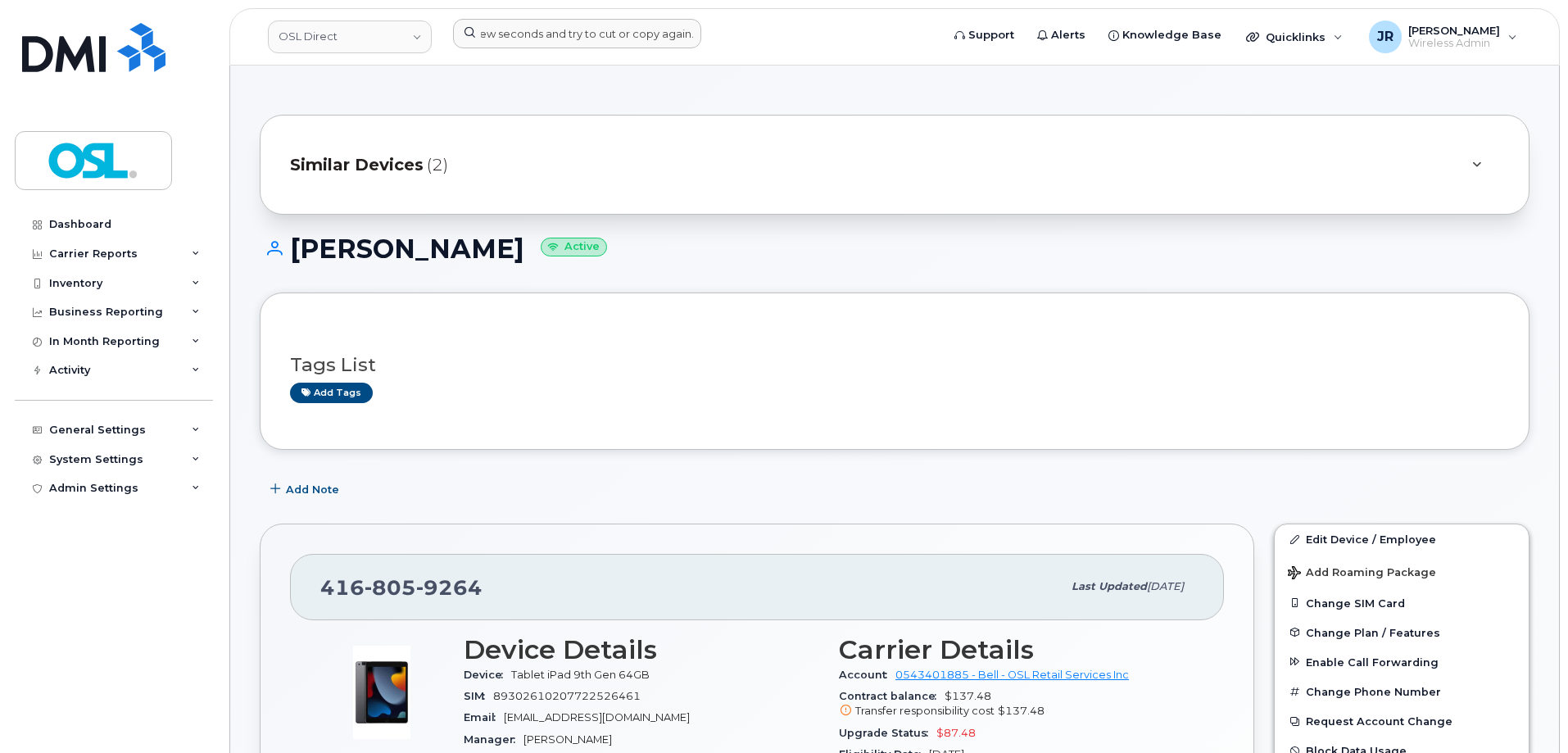
scroll to position [0, 0]
click at [622, 33] on input at bounding box center [577, 33] width 248 height 29
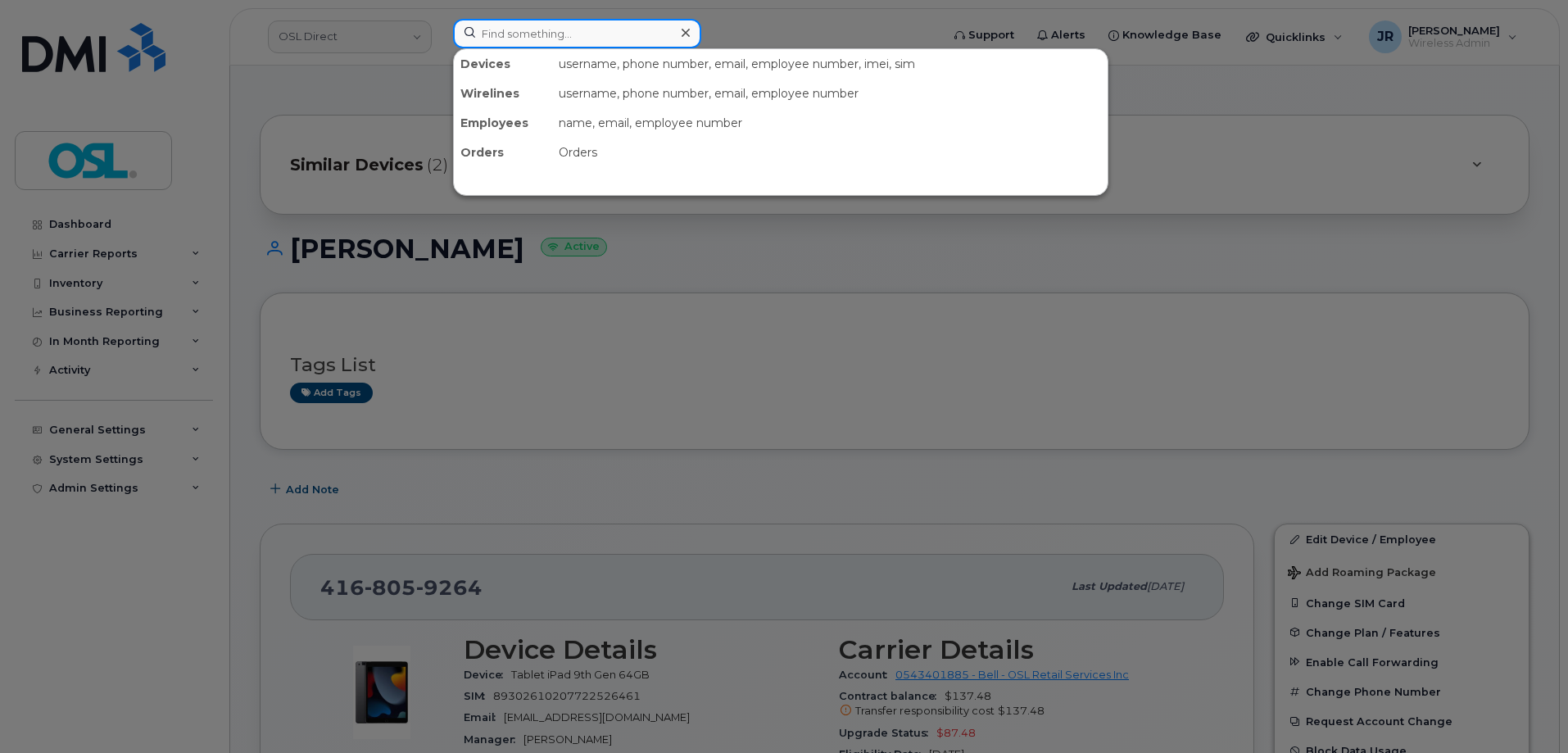
paste input "6472310979"
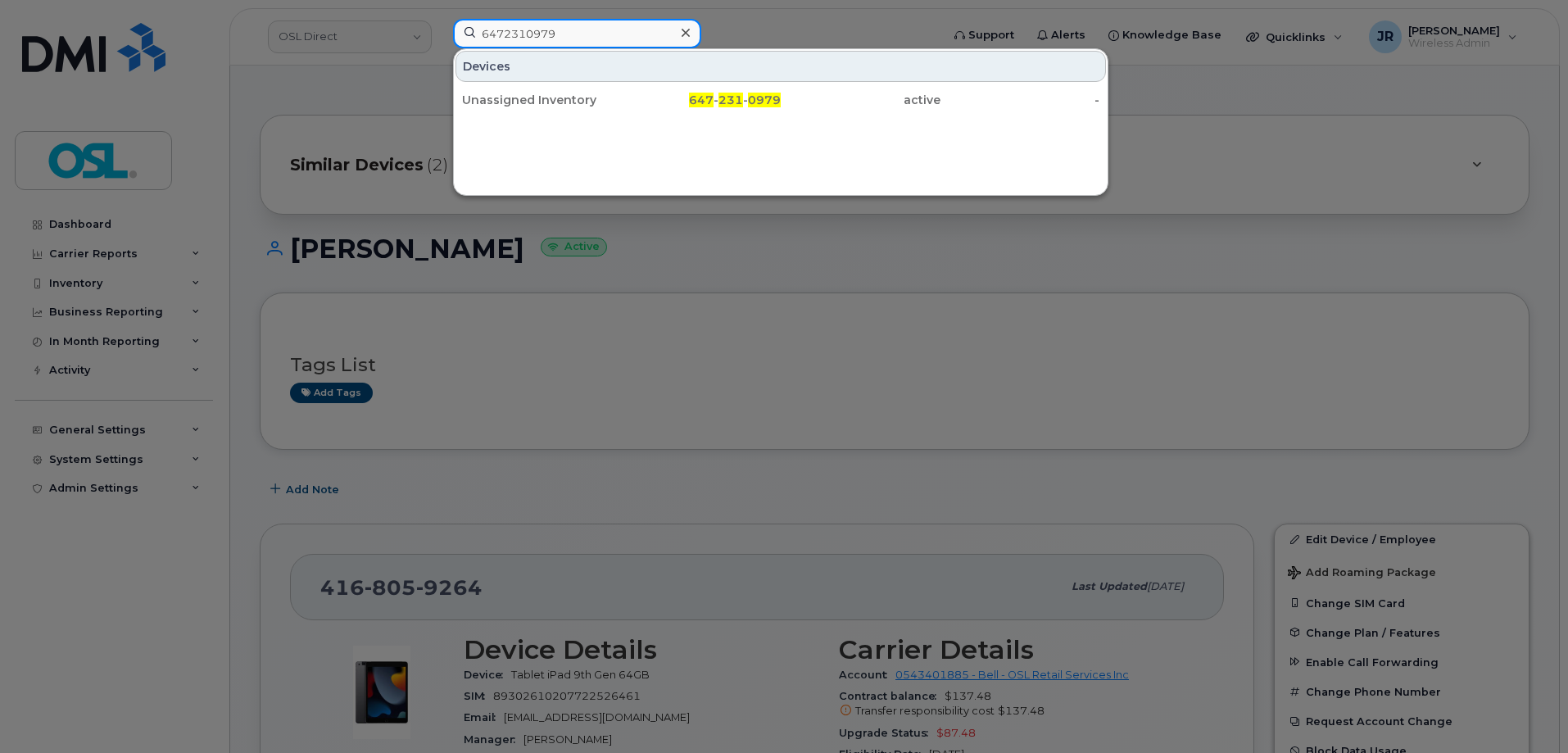
type input "6472310979"
click at [543, 87] on div "Unassigned Inventory" at bounding box center [541, 100] width 160 height 29
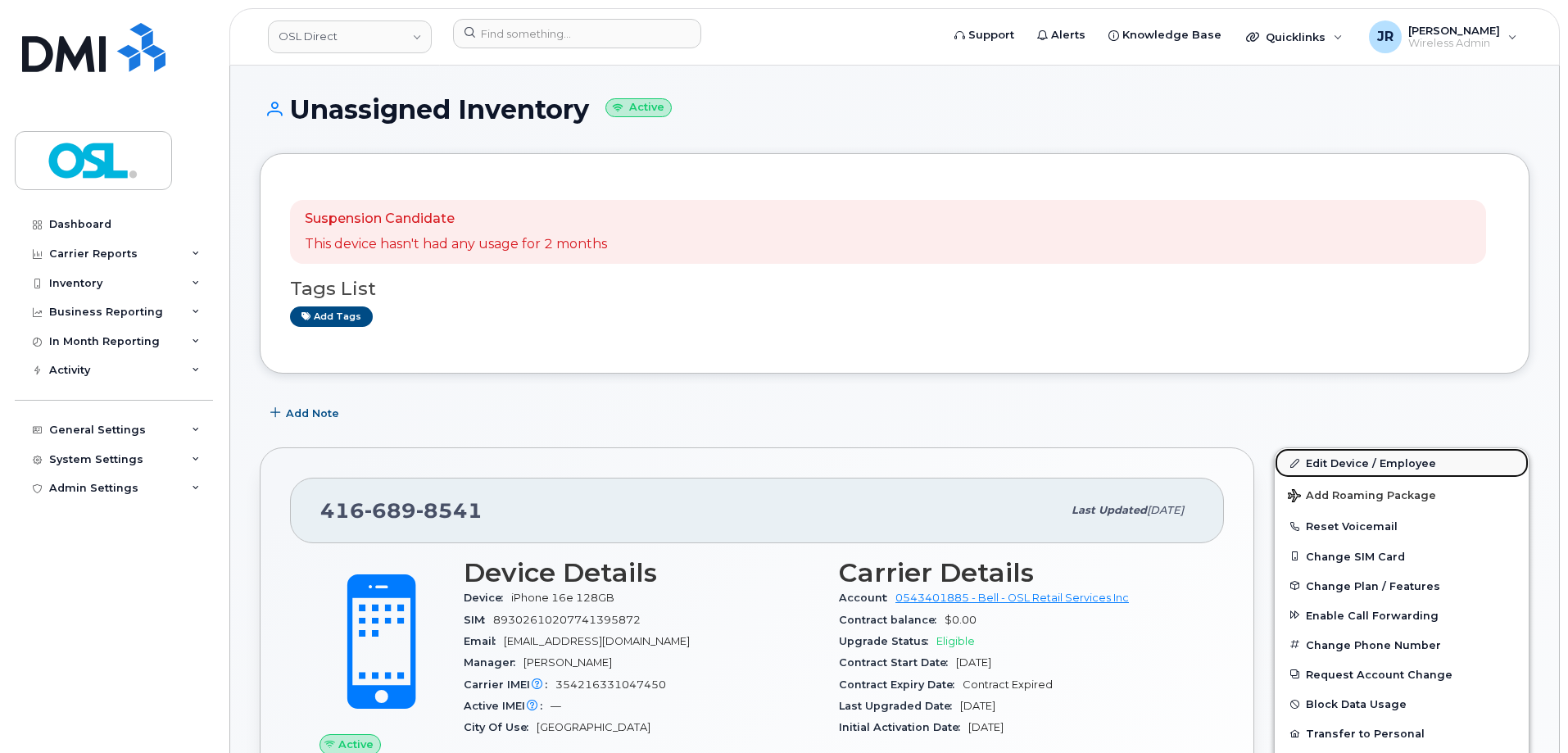
click at [1364, 459] on link "Edit Device / Employee" at bounding box center [1402, 463] width 254 height 29
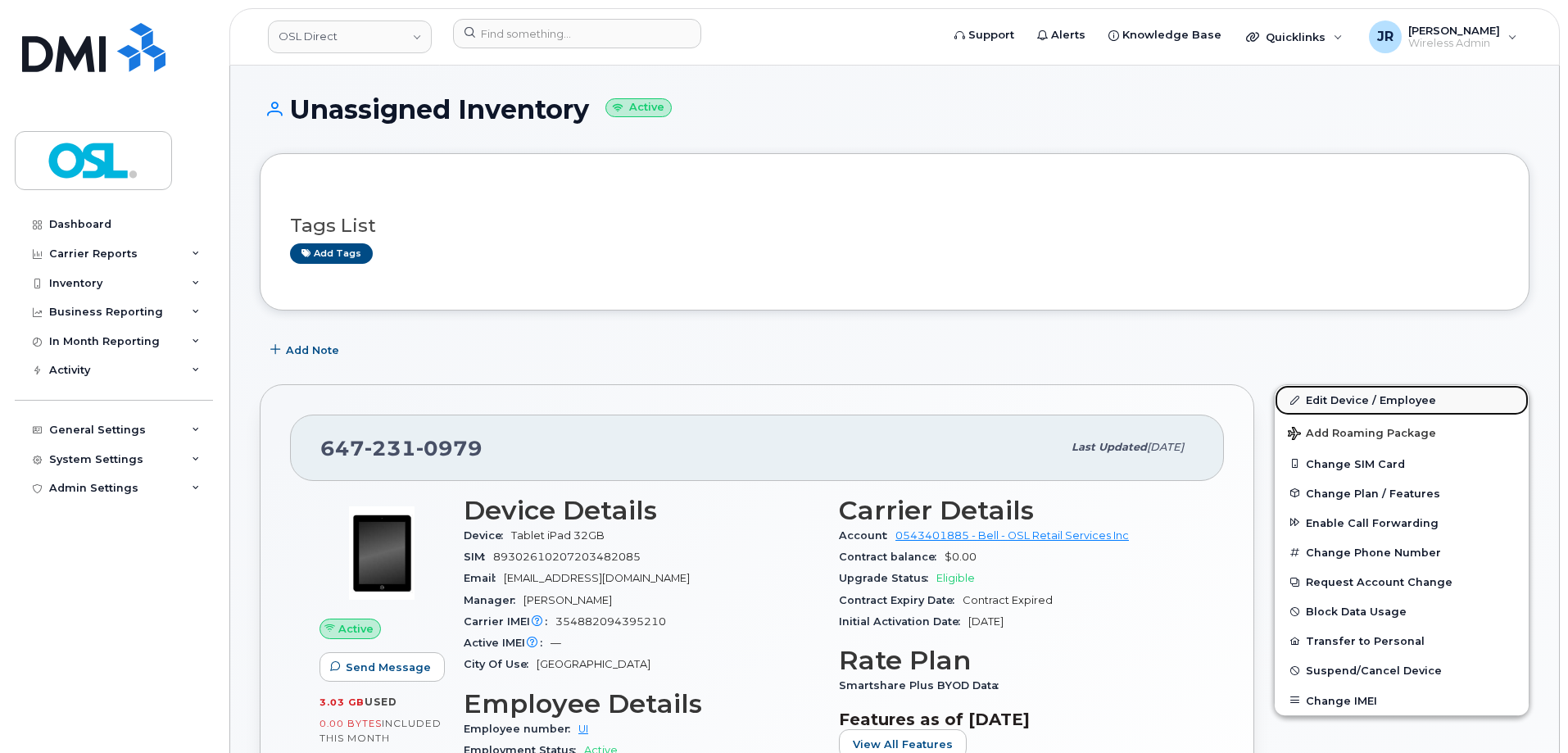
click at [1337, 392] on link "Edit Device / Employee" at bounding box center [1402, 400] width 254 height 29
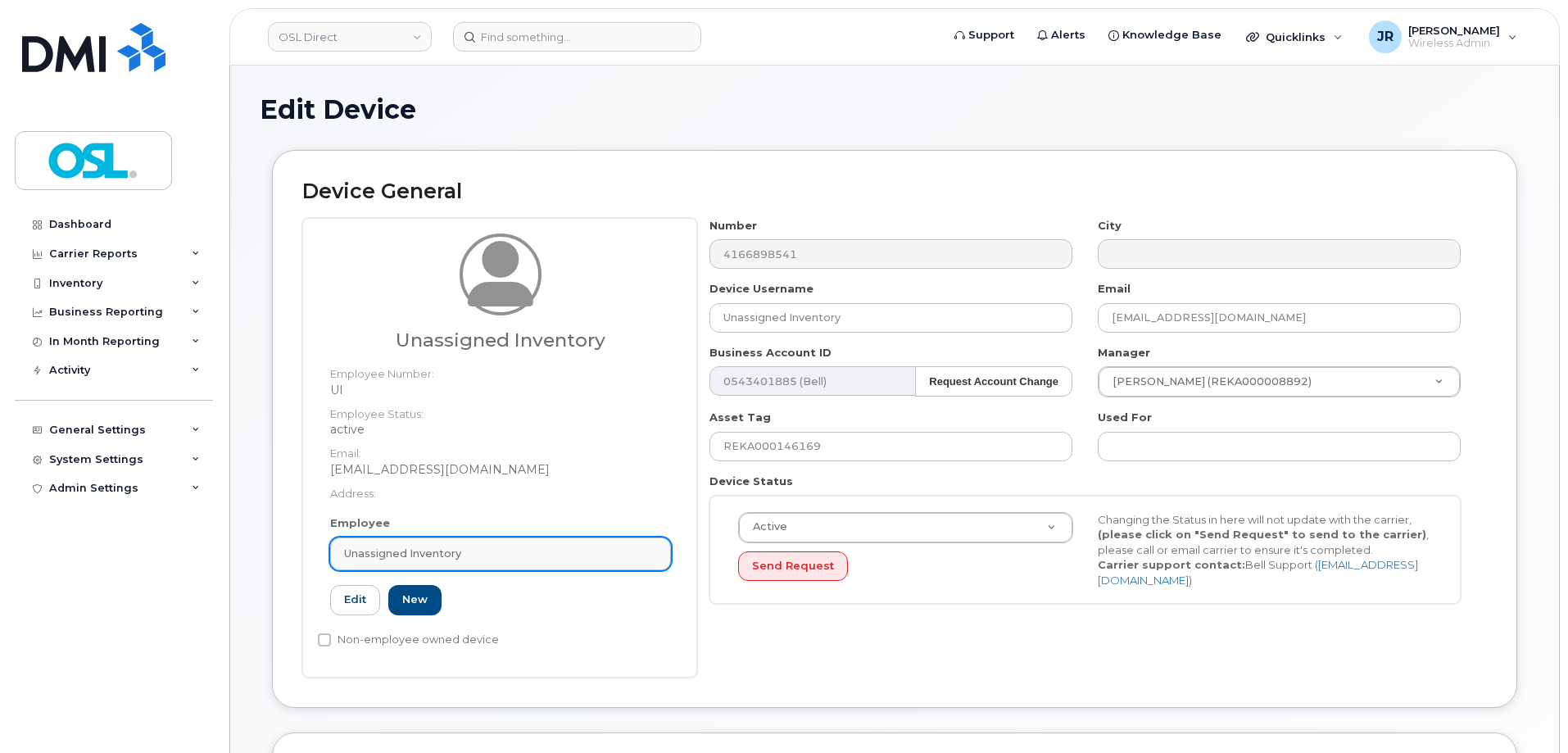
click at [503, 555] on div "Unassigned Inventory" at bounding box center [501, 553] width 313 height 16
paste input "REKA000156350"
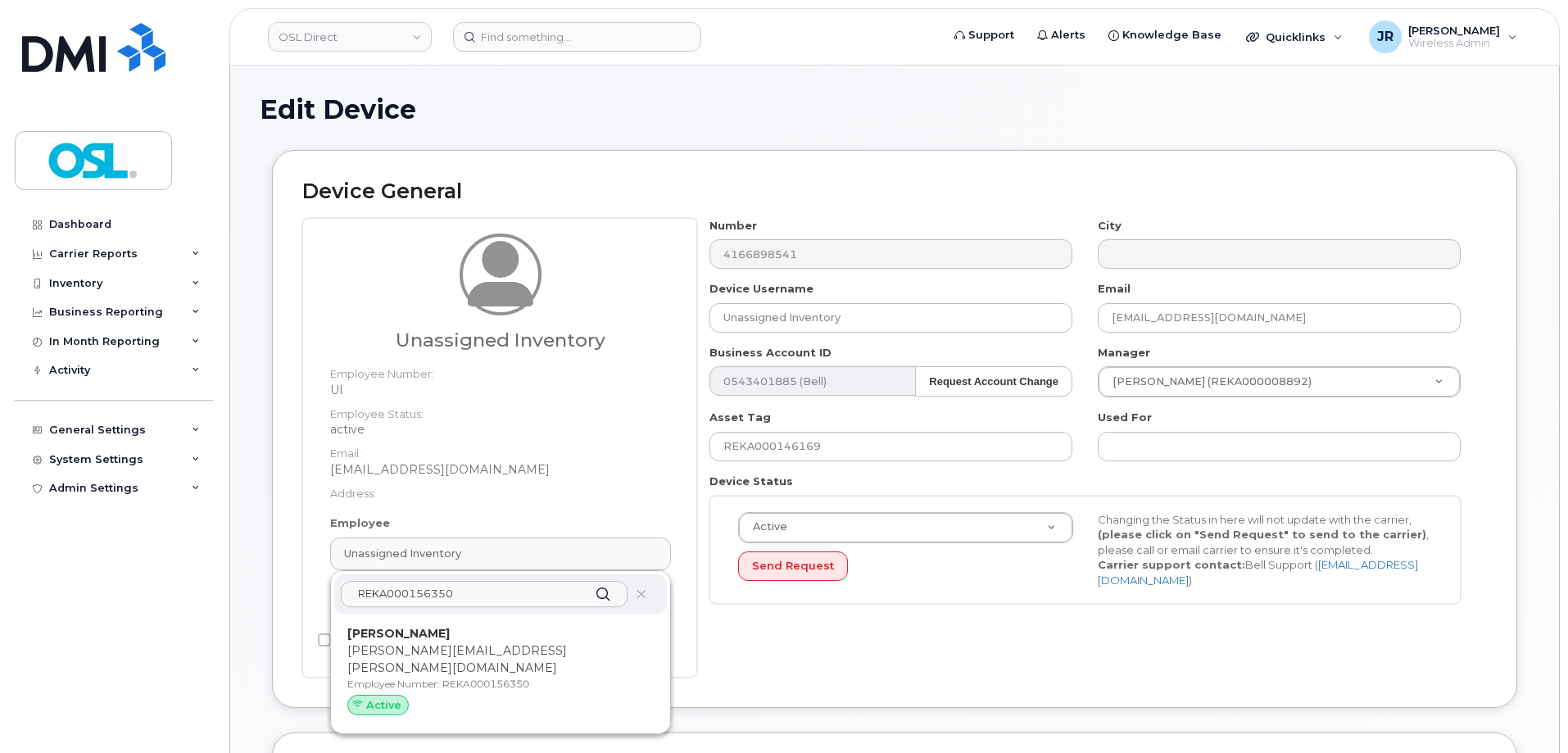
type input "REKA000156350"
click at [490, 609] on div "REKA000156350" at bounding box center [500, 594] width 333 height 40
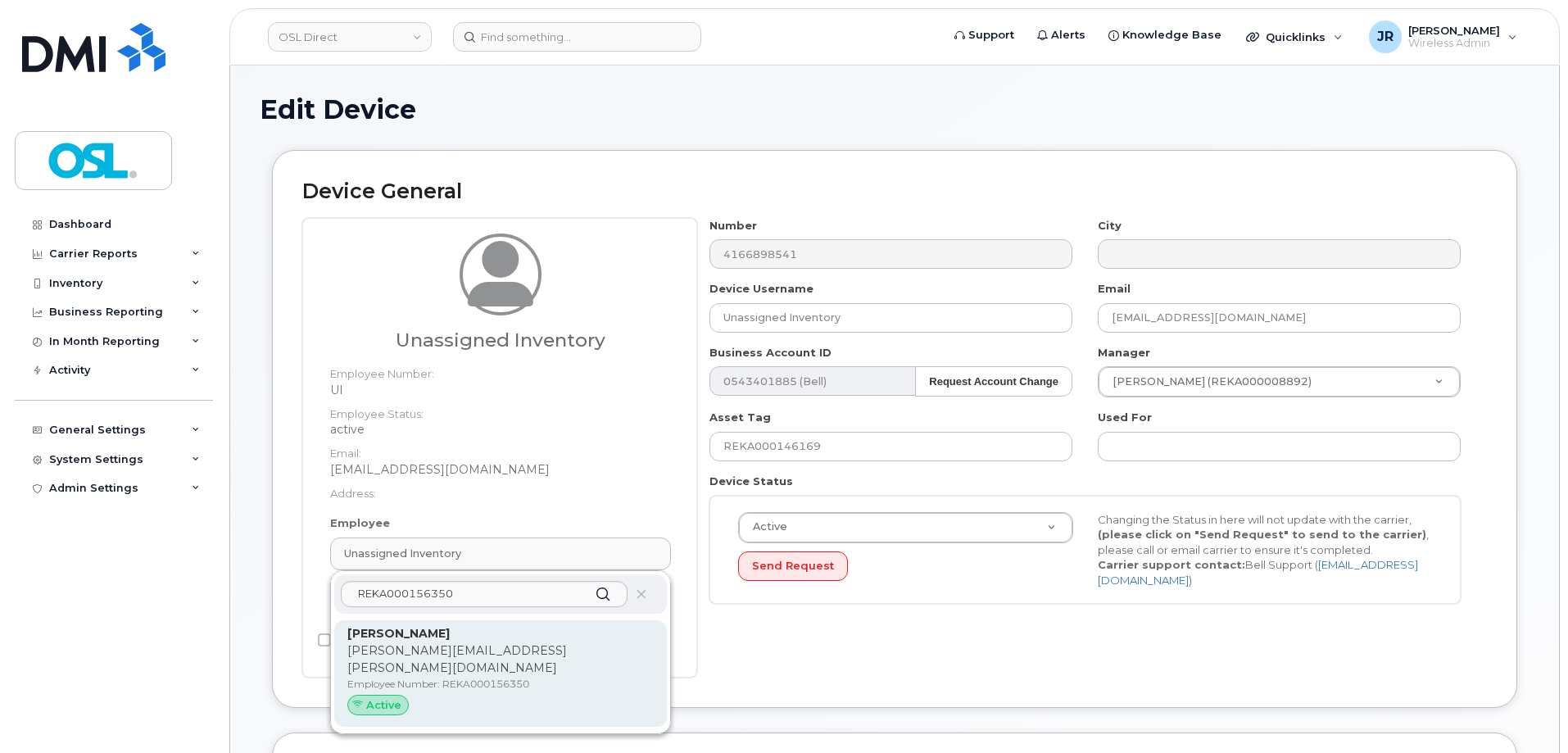
click at [497, 650] on p "john.amato@osldirect.com" at bounding box center [501, 659] width 307 height 34
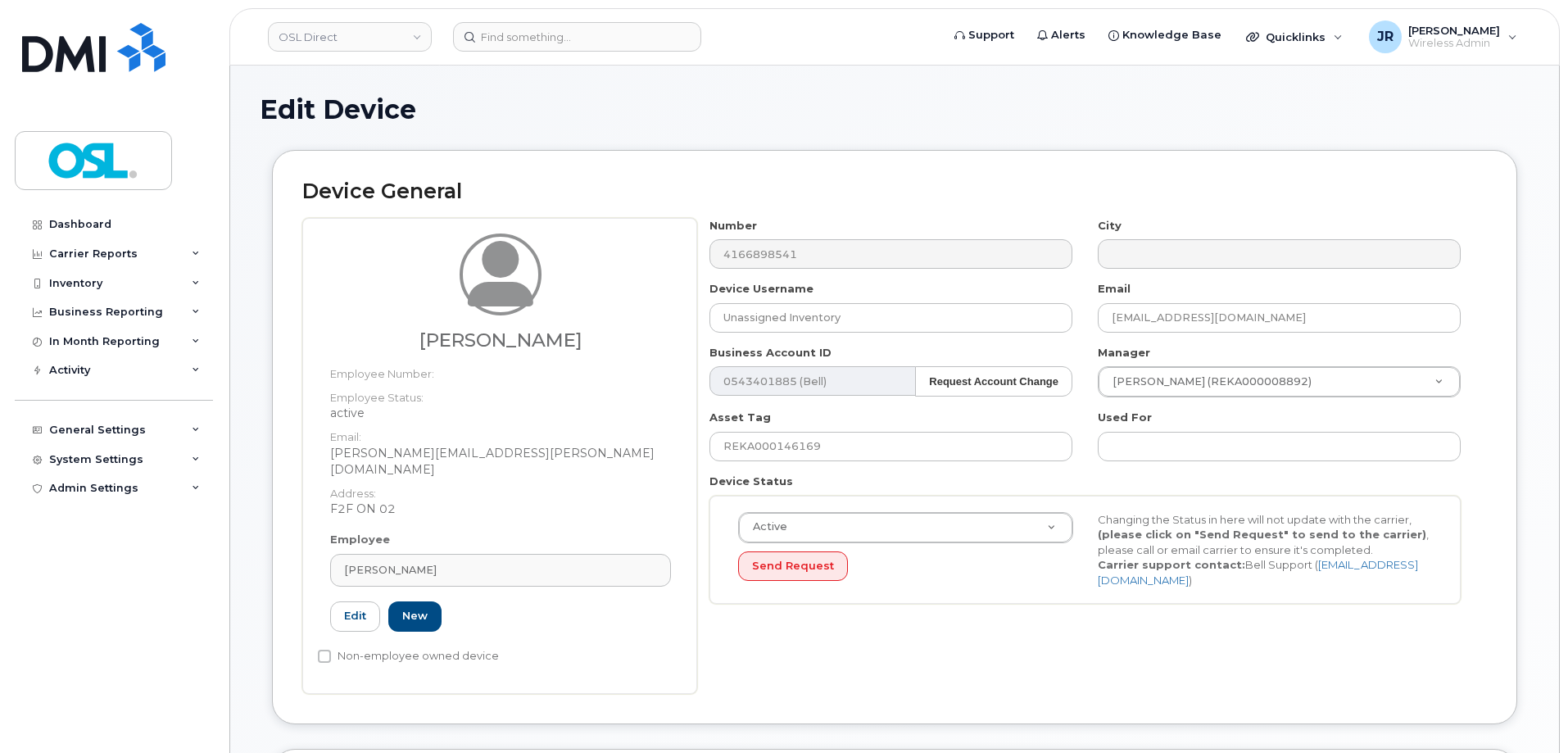
type input "REKA000156350"
type input "John Amato"
type input "john.amato@osldirect.com"
type input "3358051"
click at [787, 456] on input "REKA000146169" at bounding box center [891, 446] width 363 height 29
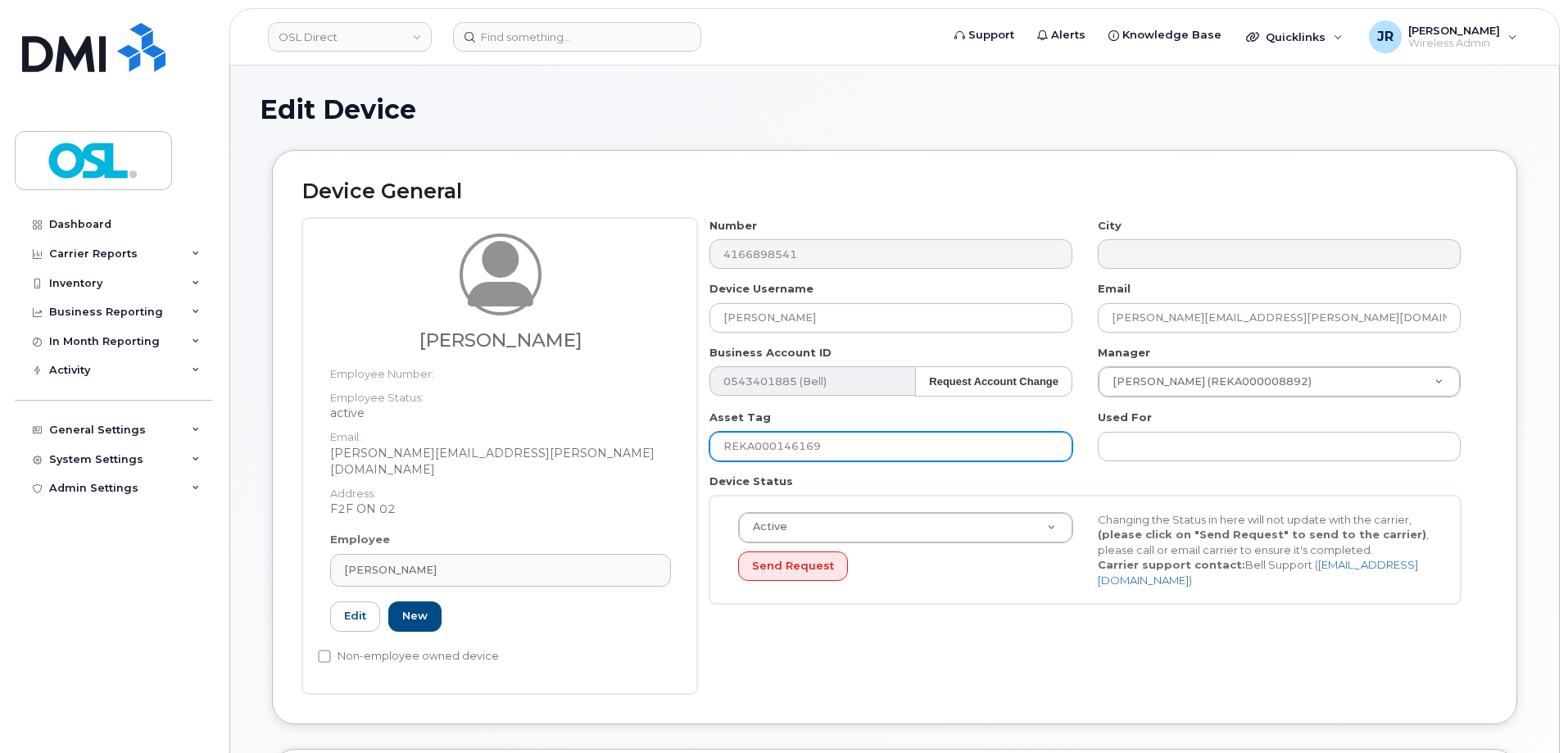
click at [787, 456] on input "REKA000146169" at bounding box center [891, 446] width 363 height 29
paste input "56350"
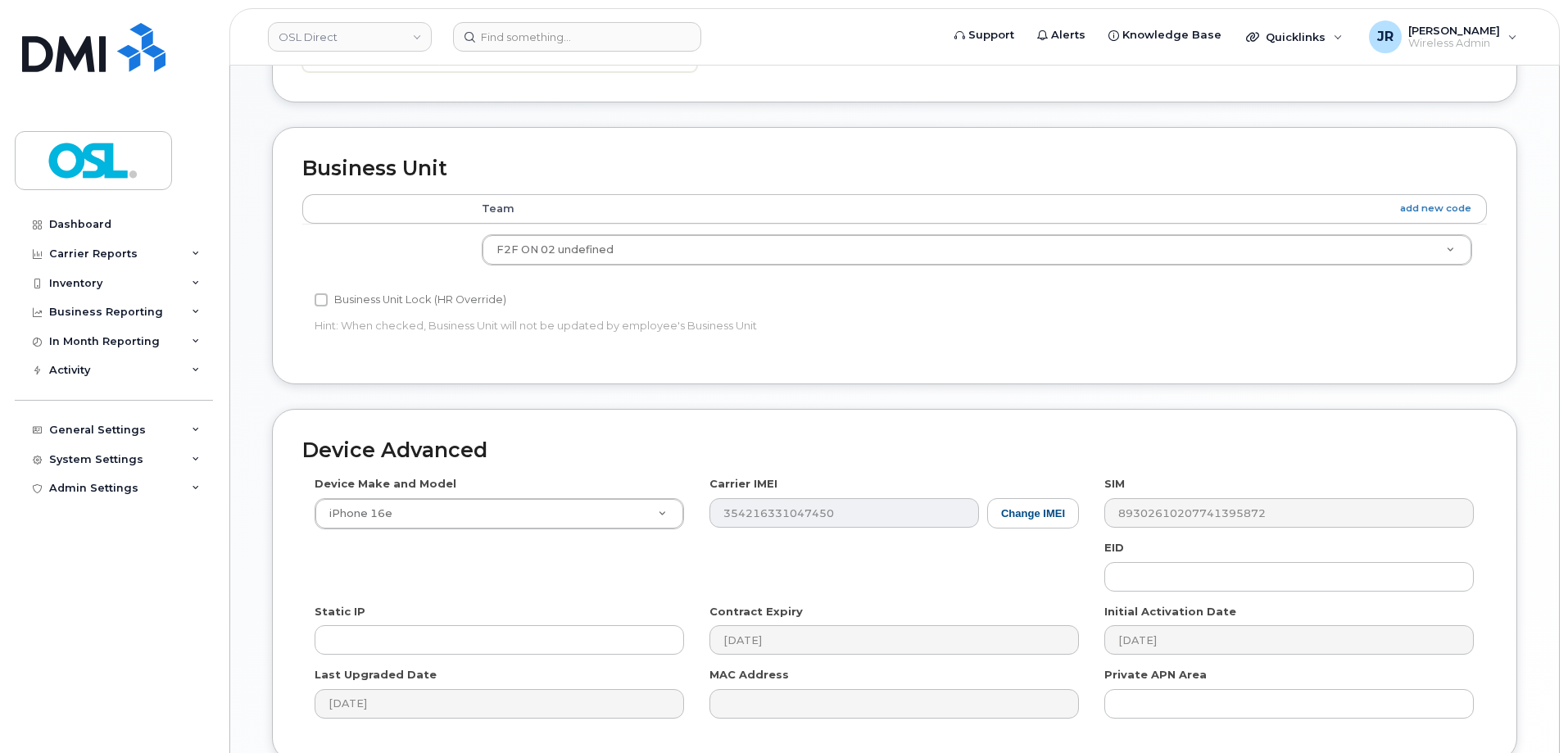
scroll to position [750, 0]
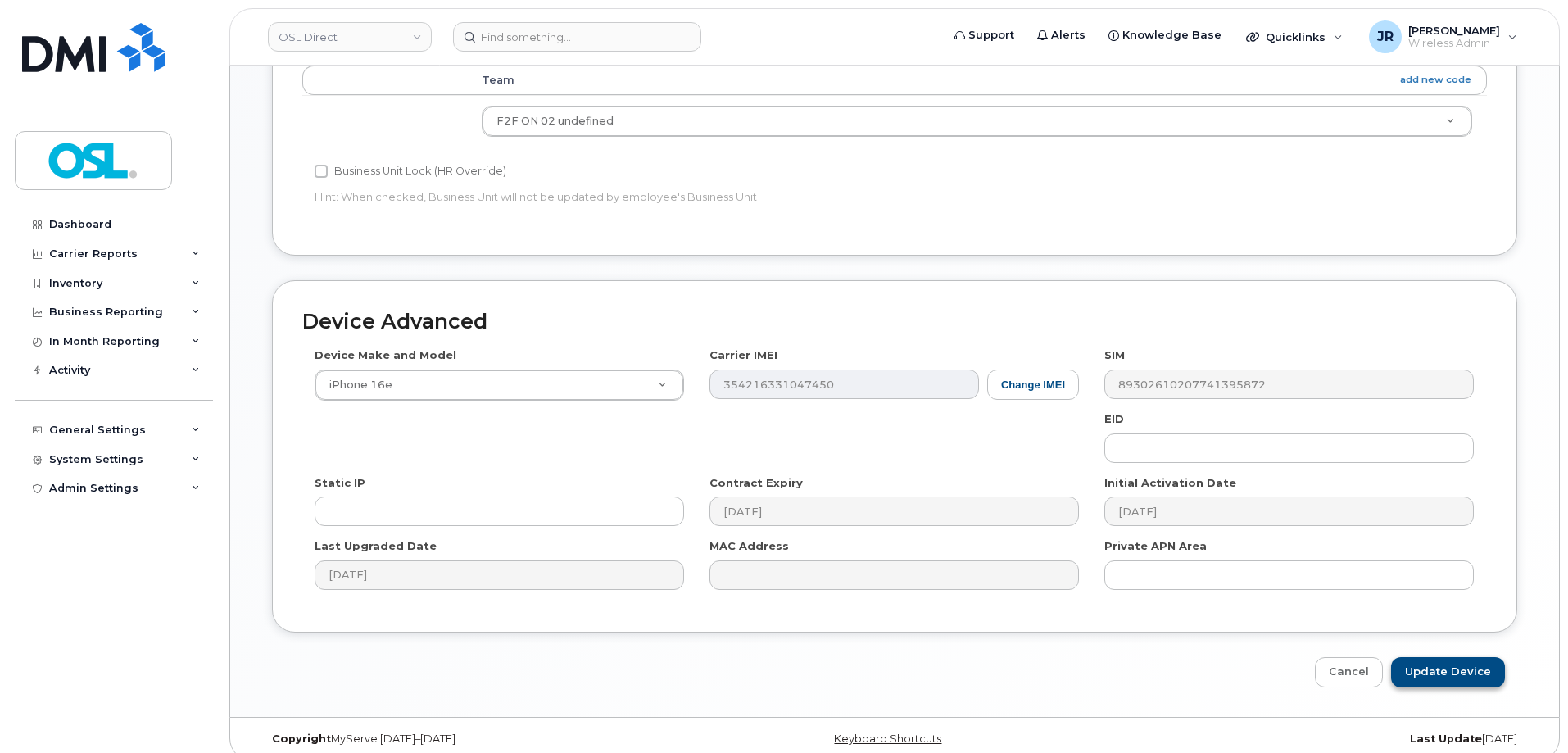
type input "REKA000156350"
click at [1430, 657] on input "Update Device" at bounding box center [1448, 671] width 114 height 30
type input "Saving..."
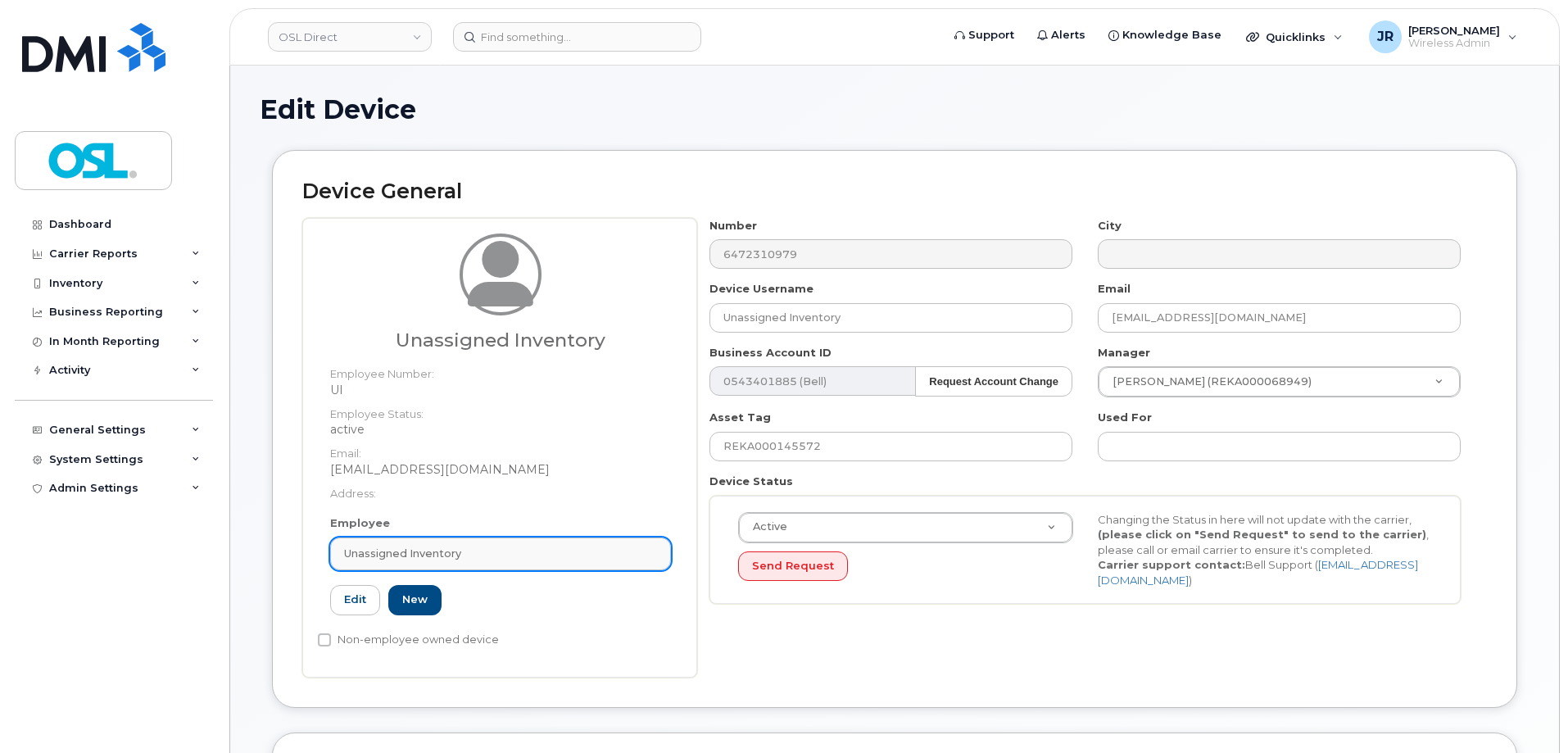
click at [467, 540] on link "Unassigned Inventory" at bounding box center [500, 554] width 341 height 33
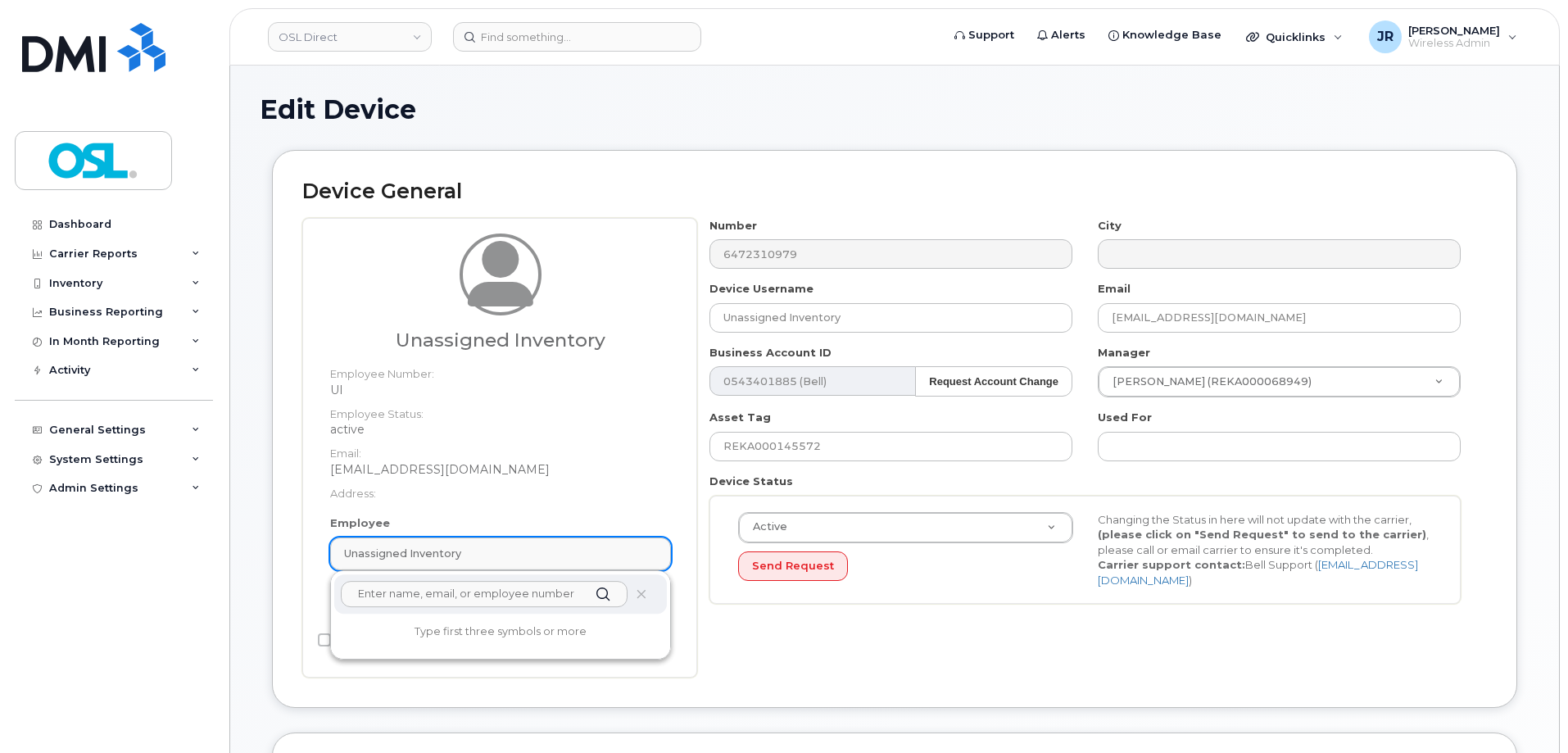
paste input "REKA000156350"
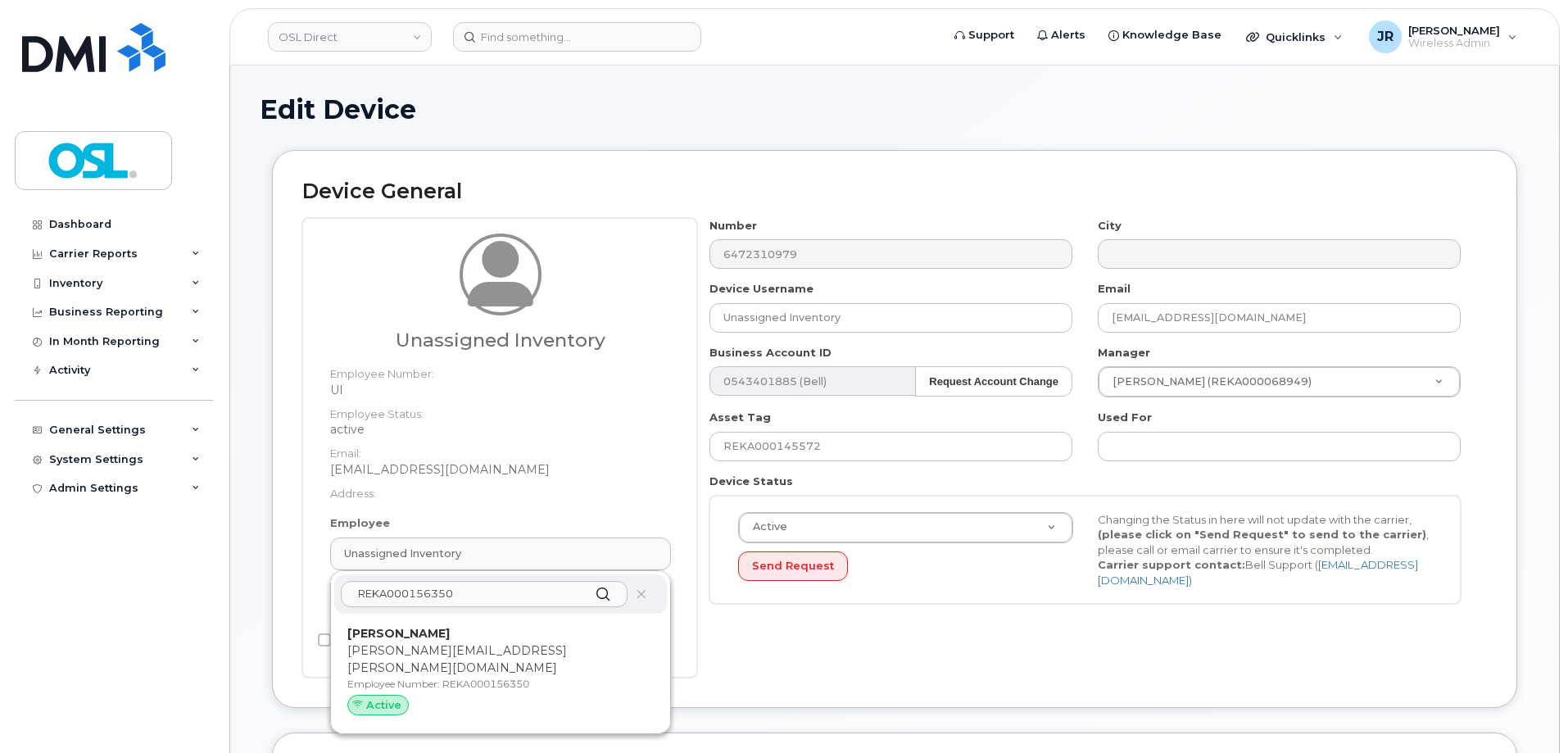
type input "REKA000156350"
click at [514, 645] on p "john.amato@osldirect.com" at bounding box center [501, 659] width 307 height 34
type input "REKA000156350"
type input "John Amato"
type input "john.amato@osldirect.com"
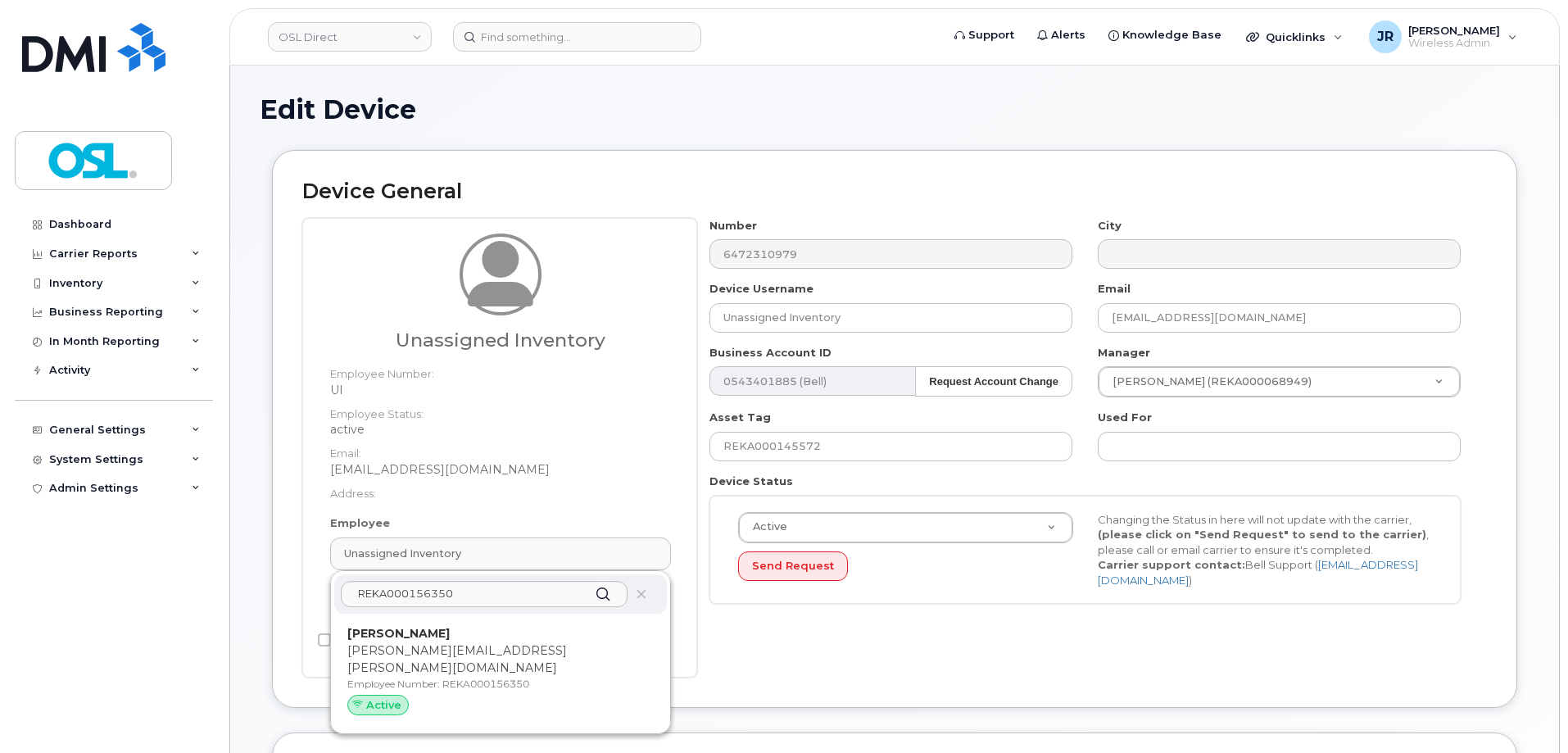
type input "3358051"
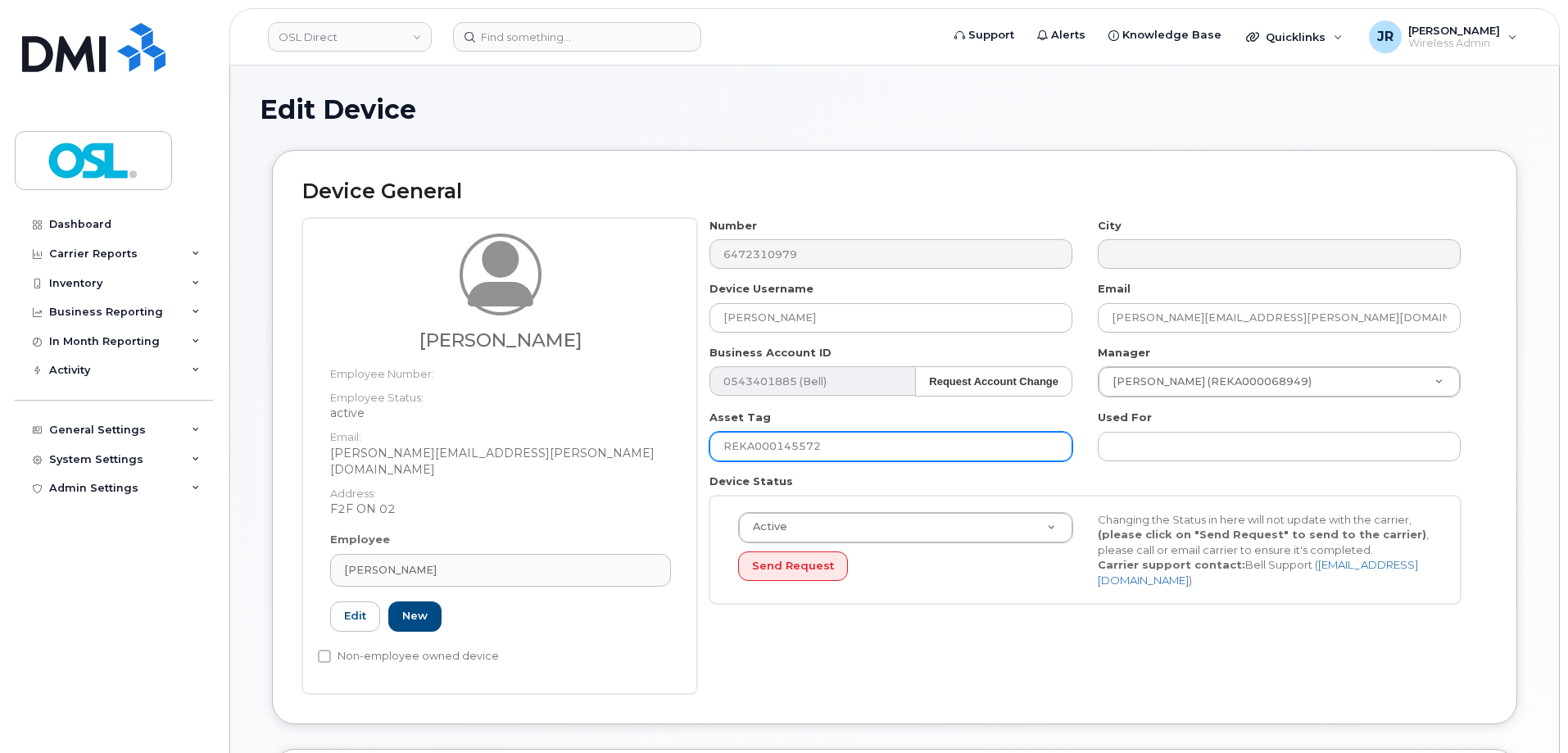
click at [770, 446] on input "REKA000145572" at bounding box center [891, 446] width 363 height 29
paste input "56350"
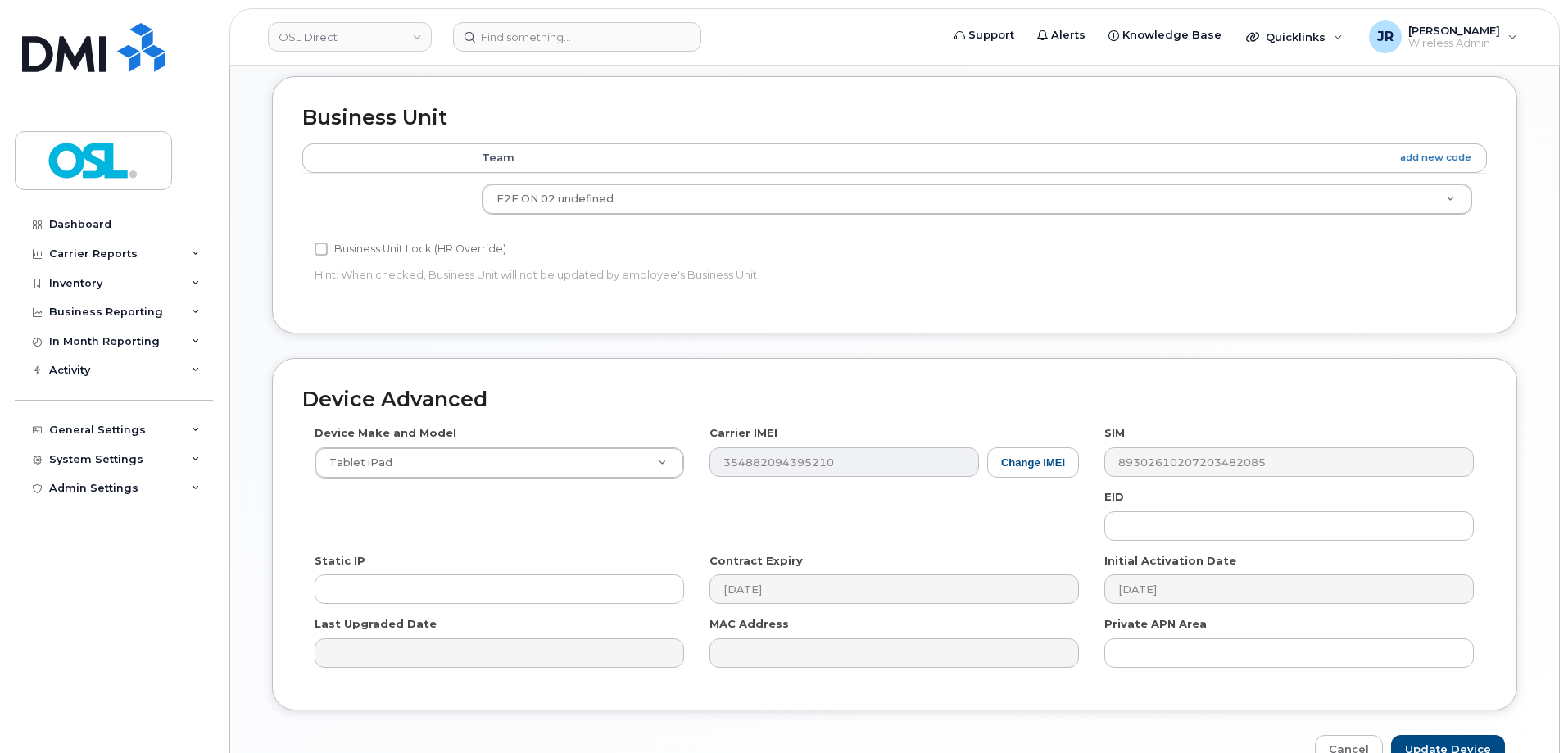
scroll to position [669, 0]
type input "REKA000156350"
click at [1467, 718] on div "Device Advanced Device Make and Model Tablet iPad Android TCL 502 Watch Apple W…" at bounding box center [895, 566] width 1270 height 408
click at [1464, 739] on input "Update Device" at bounding box center [1448, 754] width 114 height 30
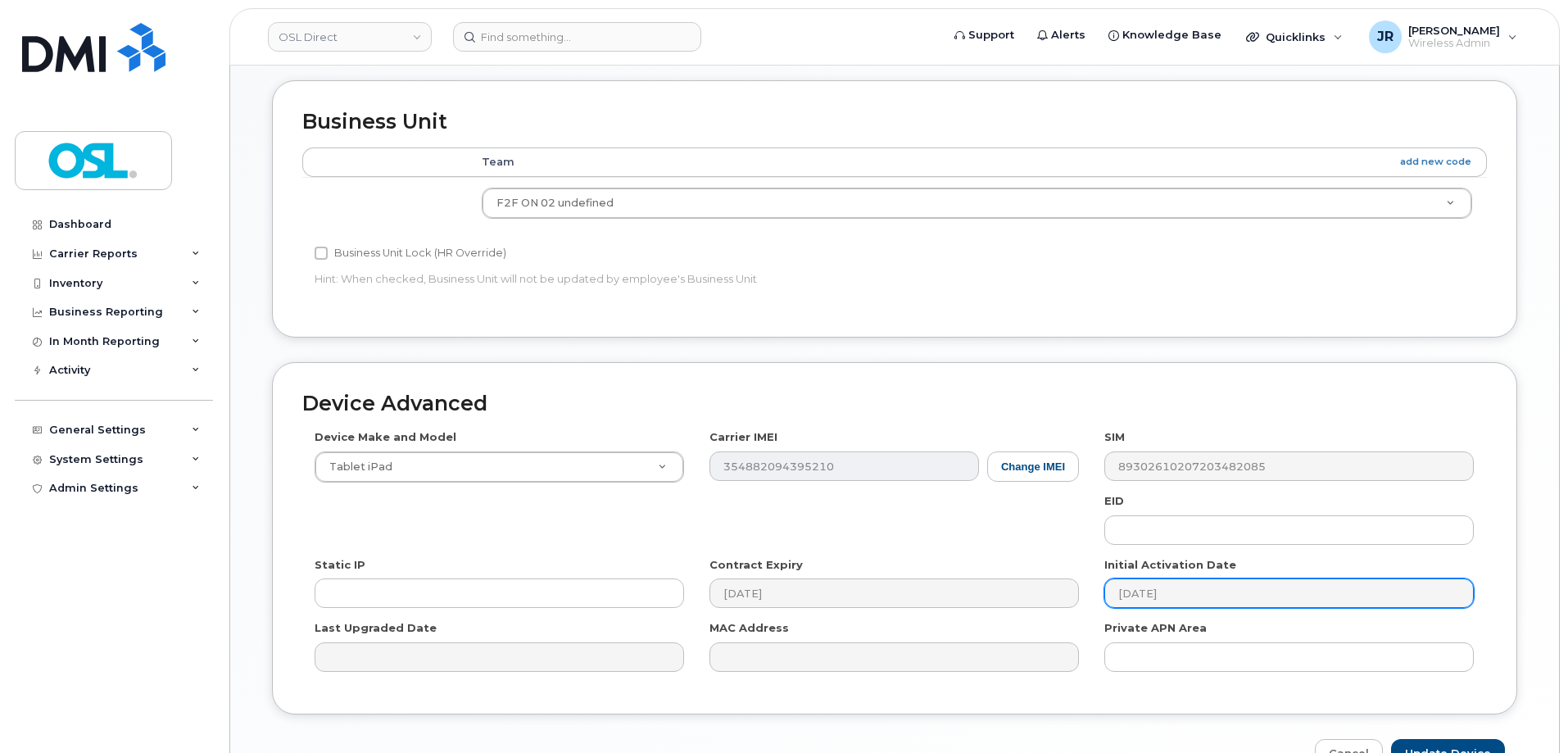
type input "Saving..."
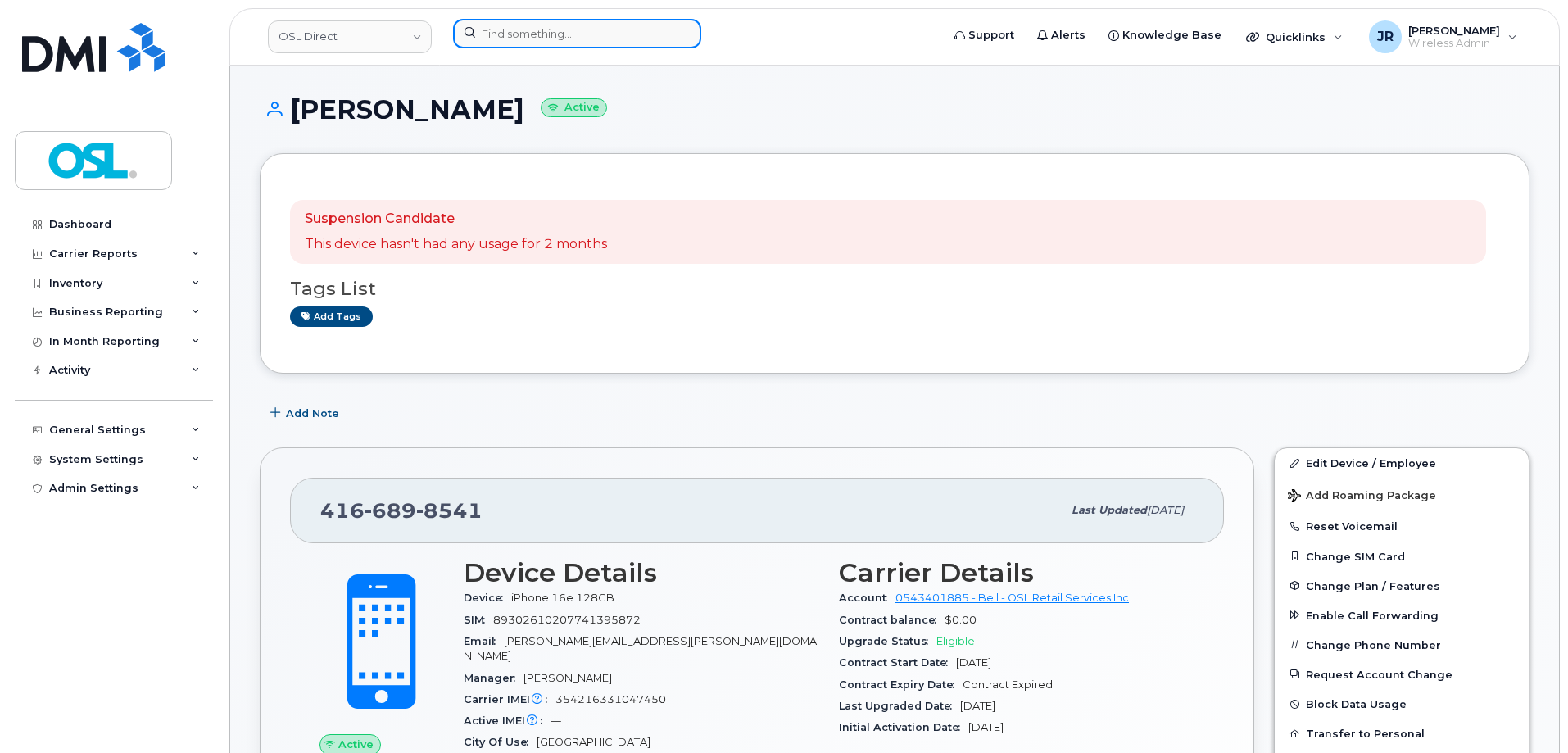
click at [578, 23] on input at bounding box center [577, 33] width 248 height 29
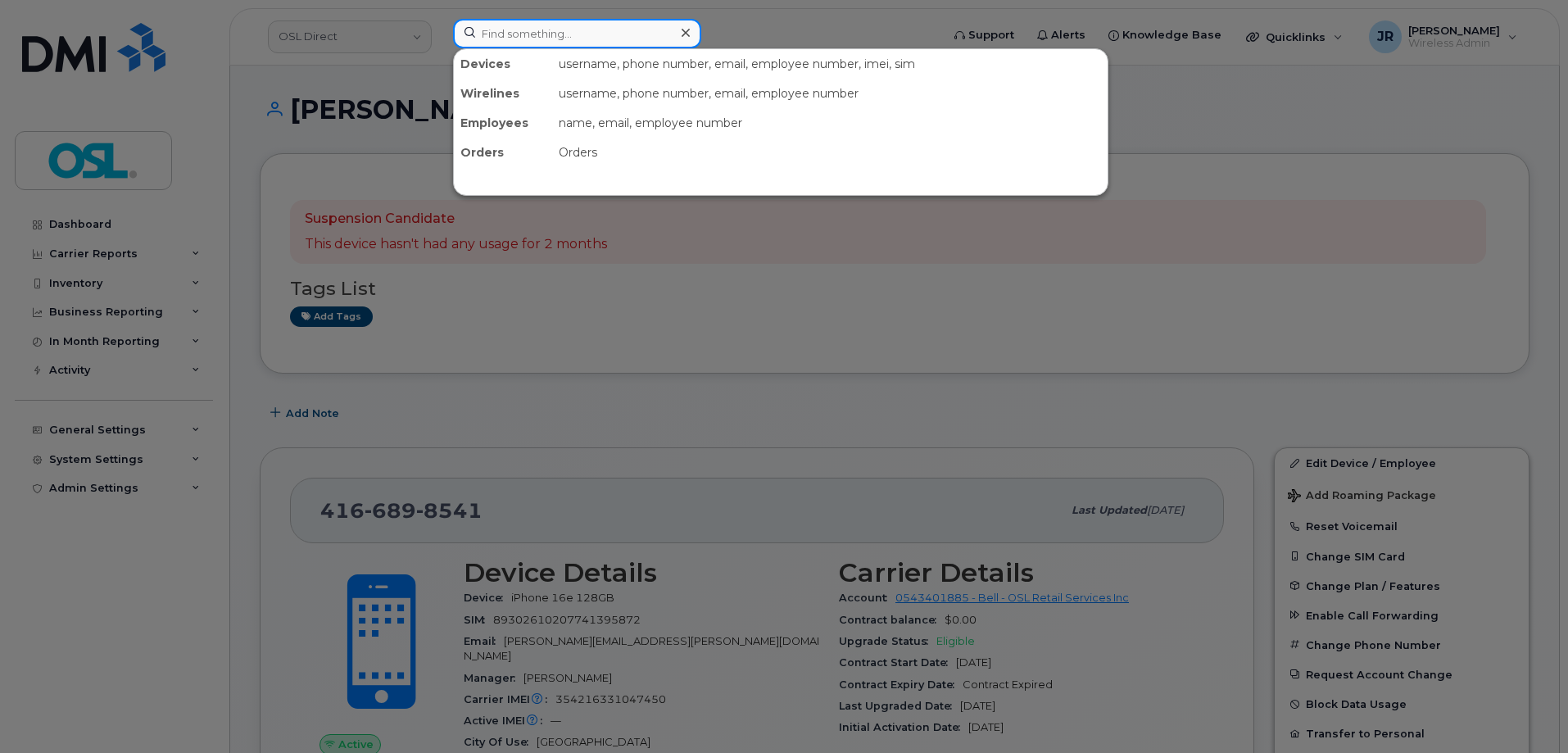
paste input "4312787392"
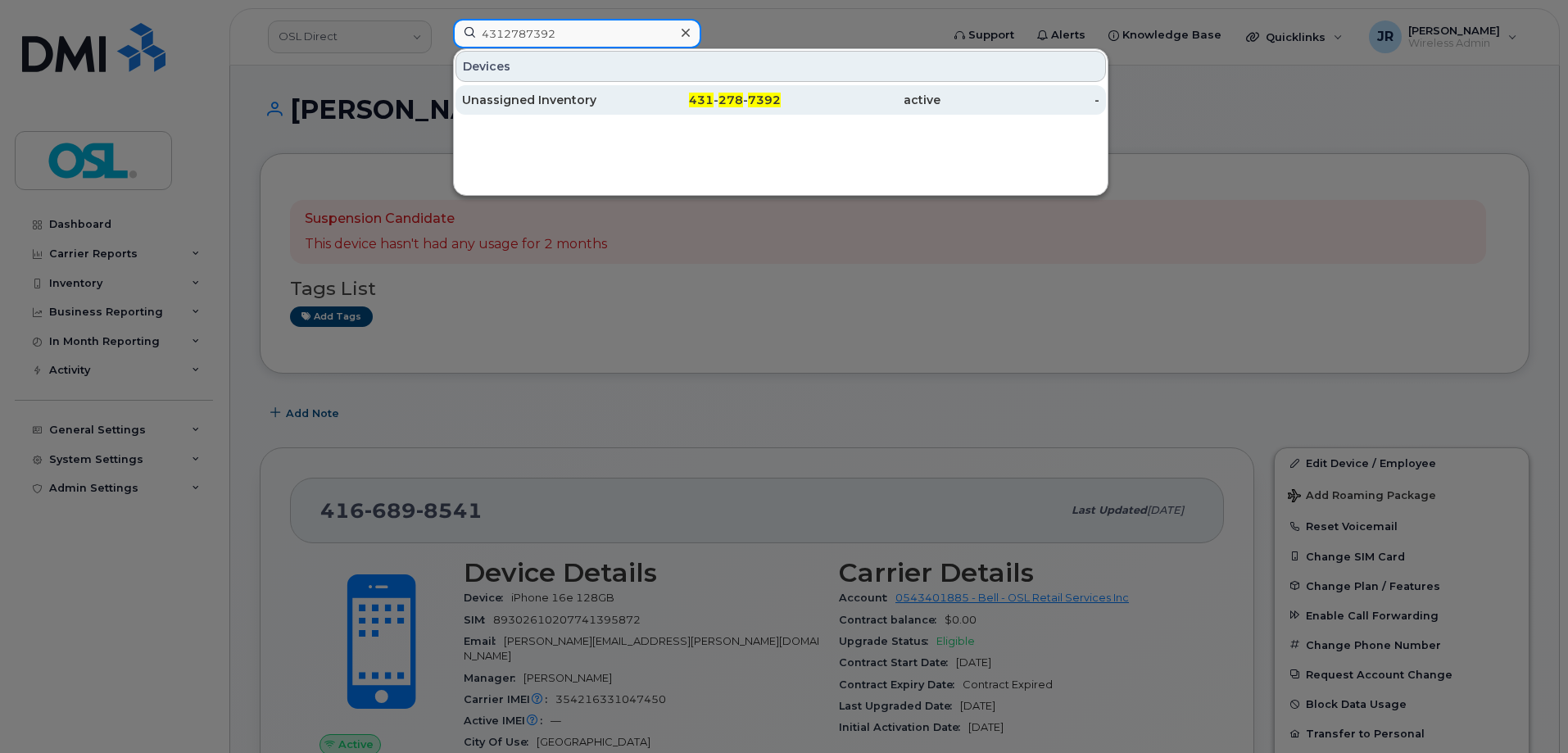
type input "4312787392"
click at [515, 90] on div "Unassigned Inventory" at bounding box center [541, 100] width 160 height 29
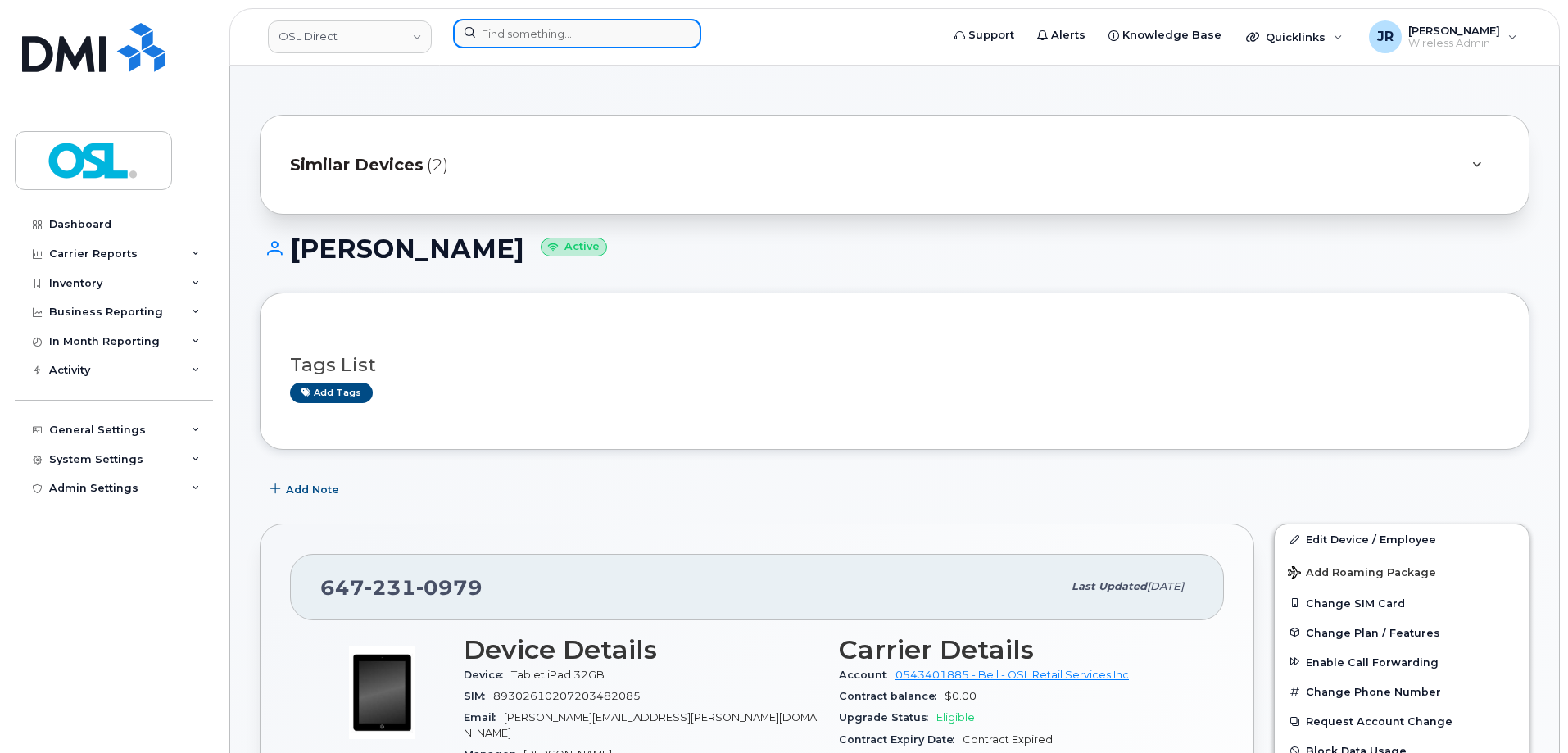
click at [544, 34] on input at bounding box center [577, 33] width 248 height 29
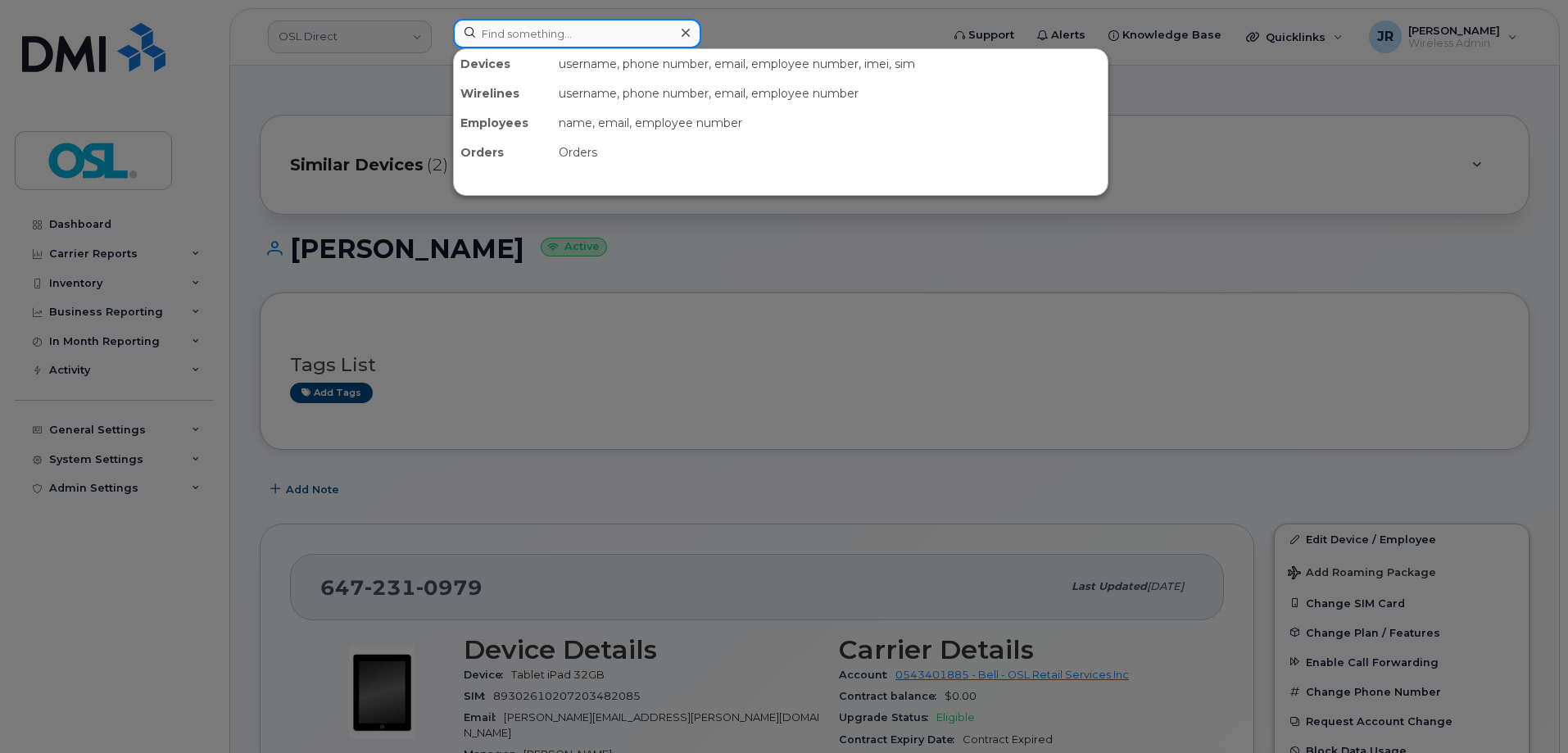
paste input "4164323803"
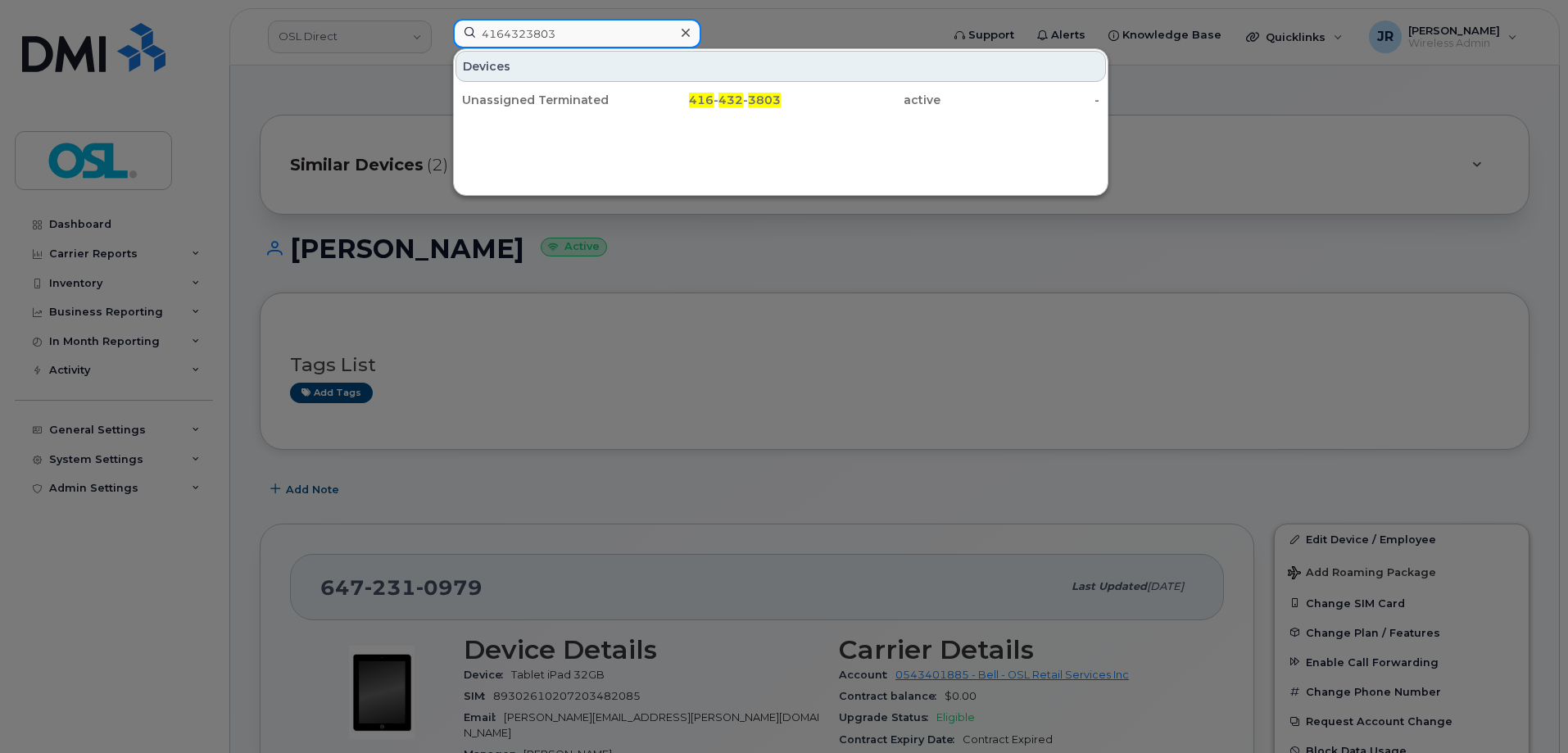
type input "4164323803"
click at [518, 115] on div "Unassigned Terminated 416 - 432 - 3803 active -" at bounding box center [781, 100] width 654 height 33
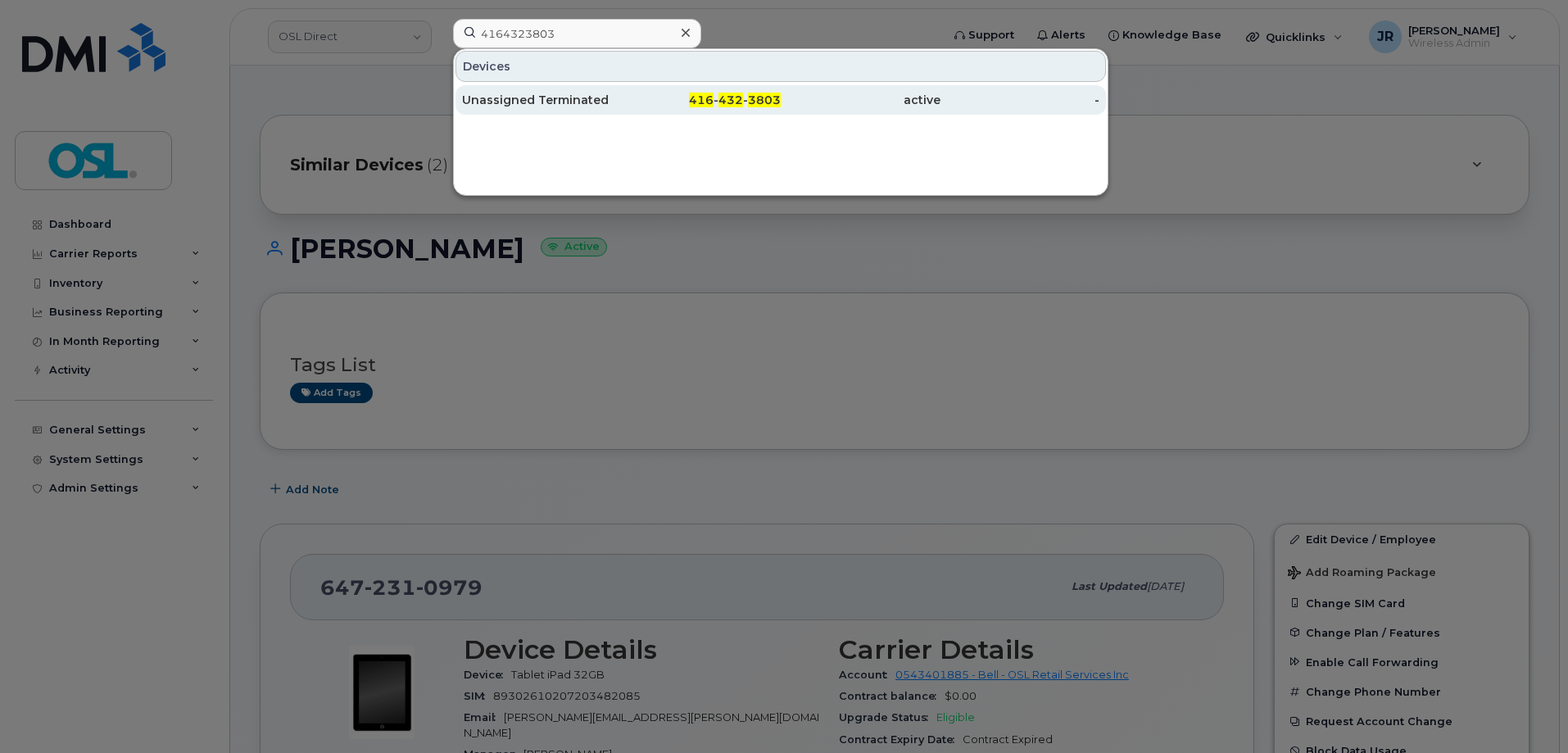
click at [513, 101] on div "Unassigned Terminated" at bounding box center [541, 100] width 160 height 16
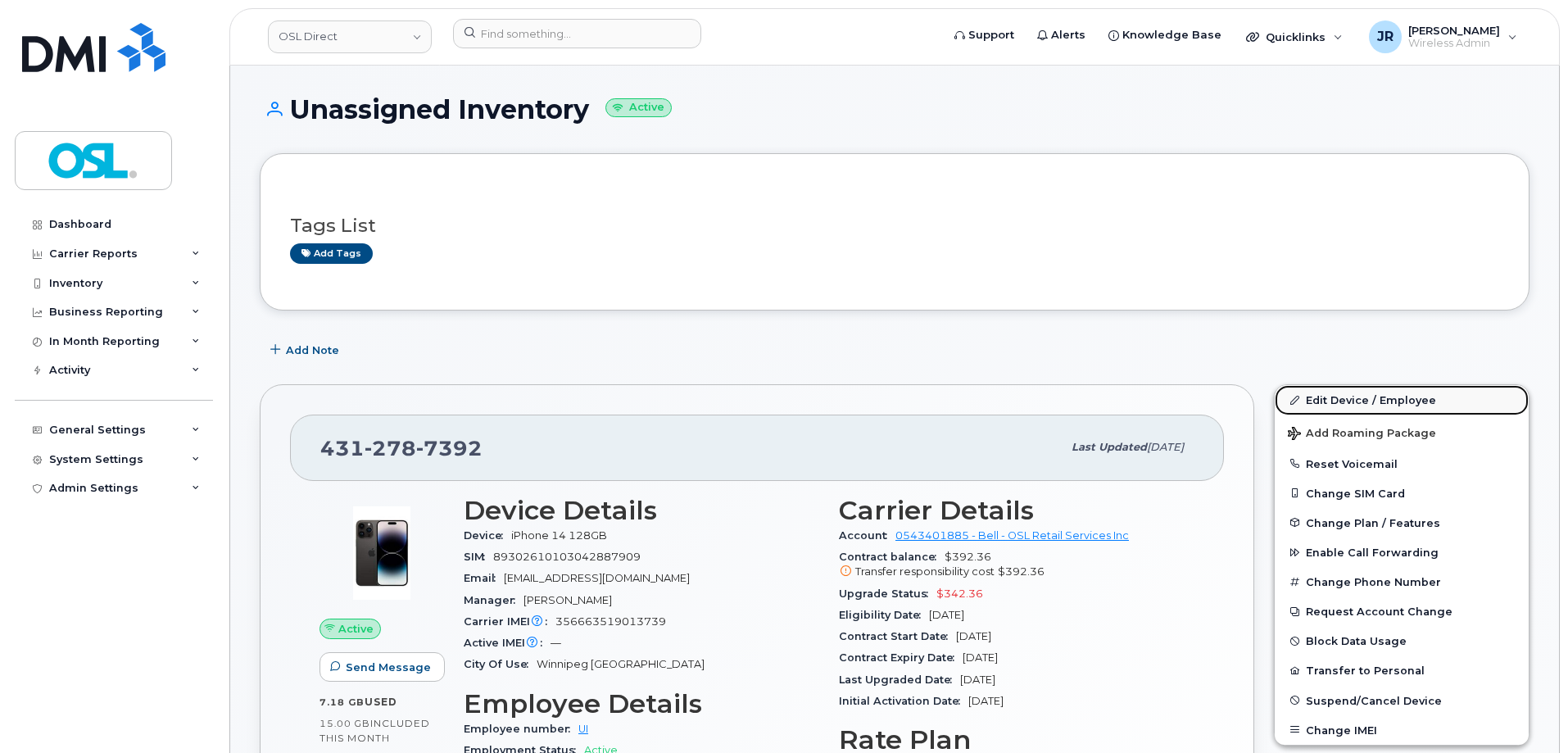
click at [1342, 390] on link "Edit Device / Employee" at bounding box center [1402, 400] width 254 height 29
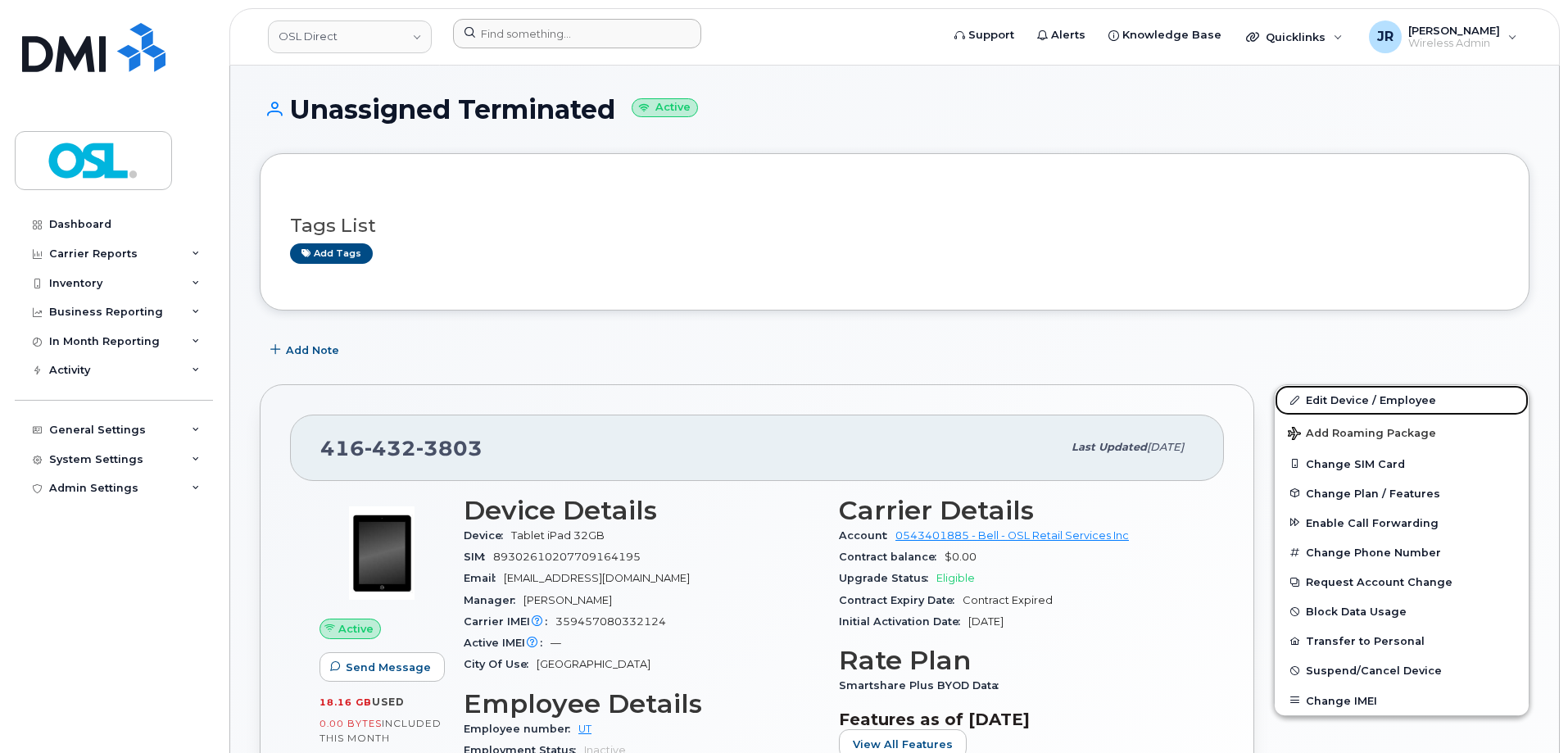
click at [1339, 397] on link "Edit Device / Employee" at bounding box center [1402, 400] width 254 height 29
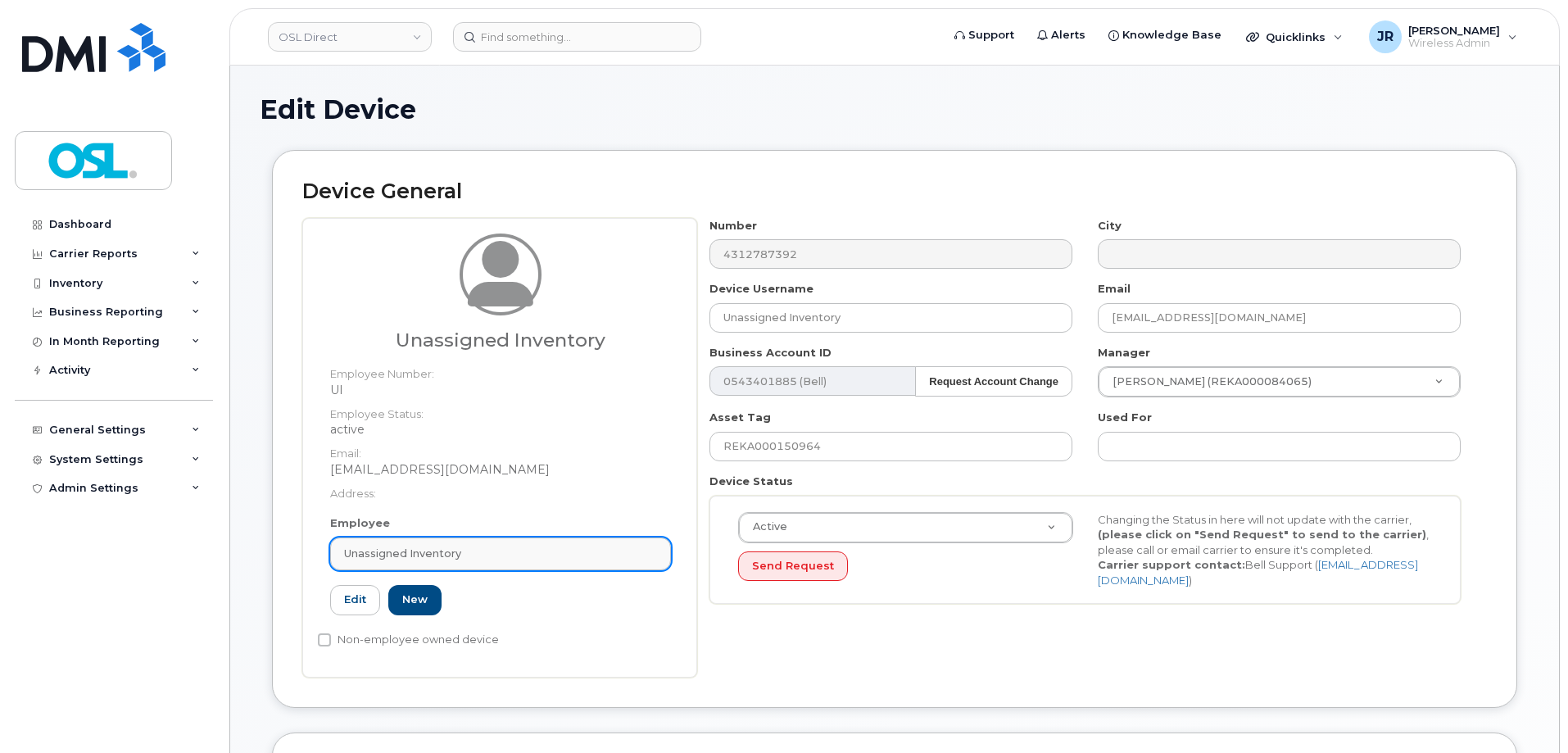
click at [470, 545] on link "Unassigned Inventory" at bounding box center [500, 554] width 341 height 33
paste input "REKA000156468"
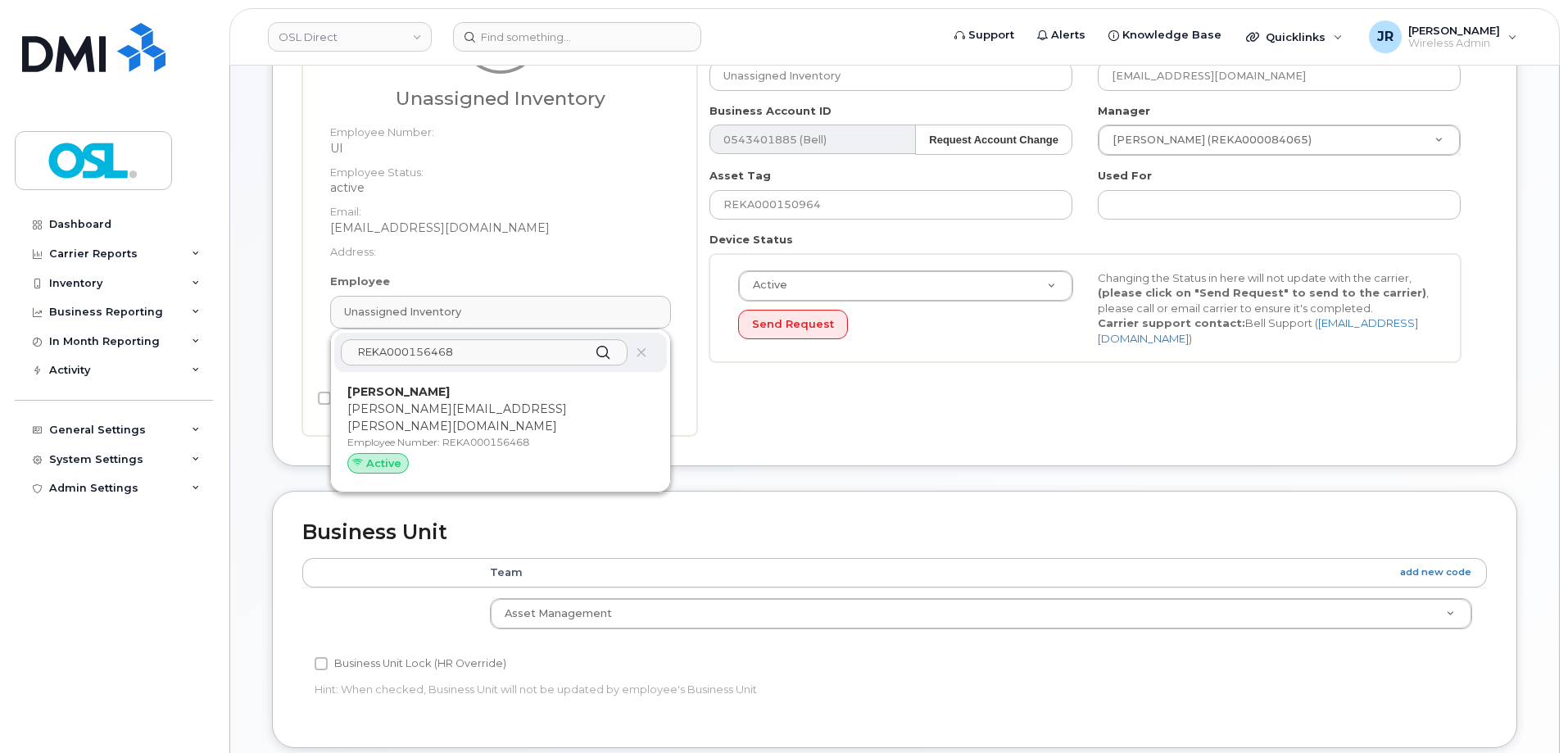
scroll to position [246, 0]
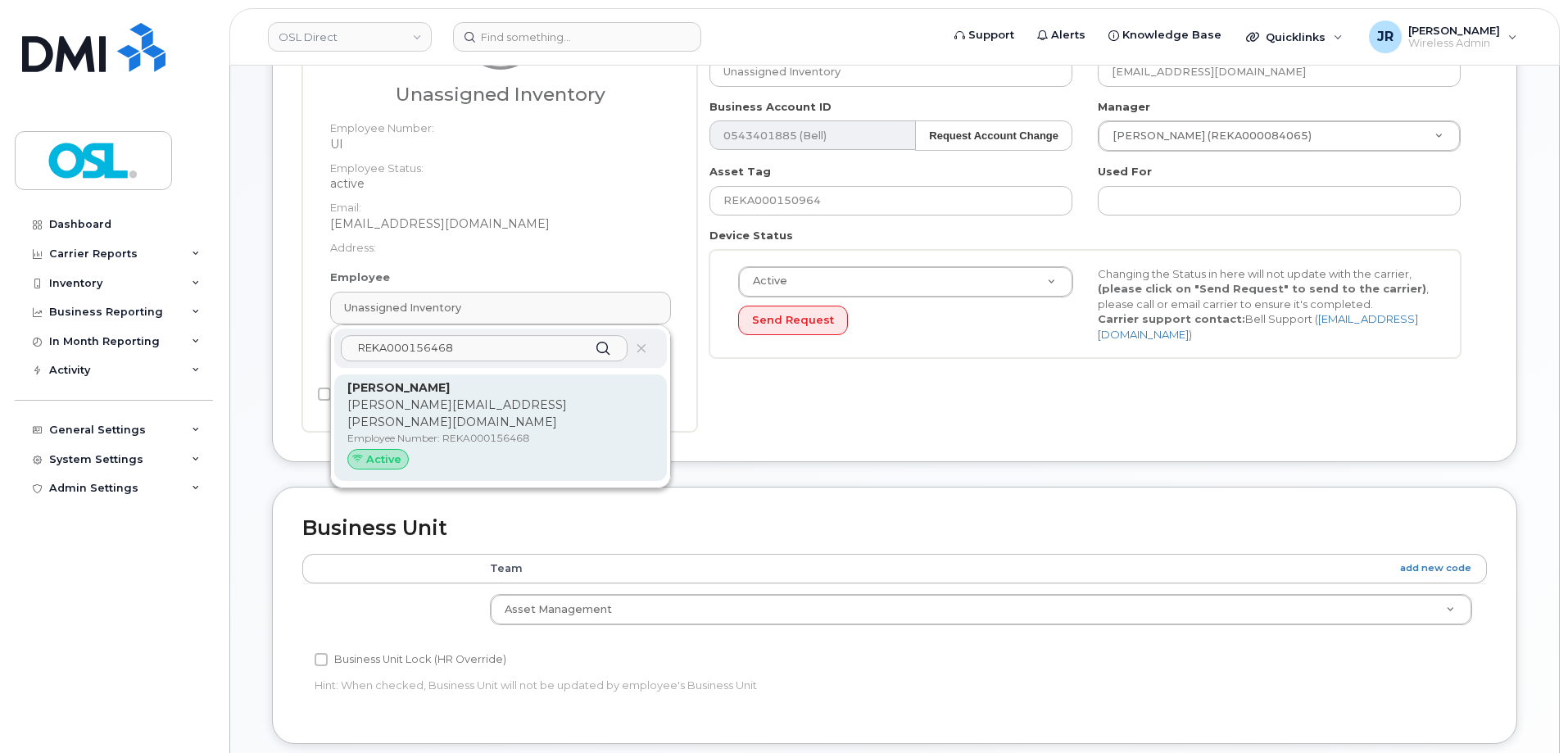
type input "REKA000156468"
click at [489, 431] on p "Employee Number: REKA000156468" at bounding box center [501, 438] width 307 height 15
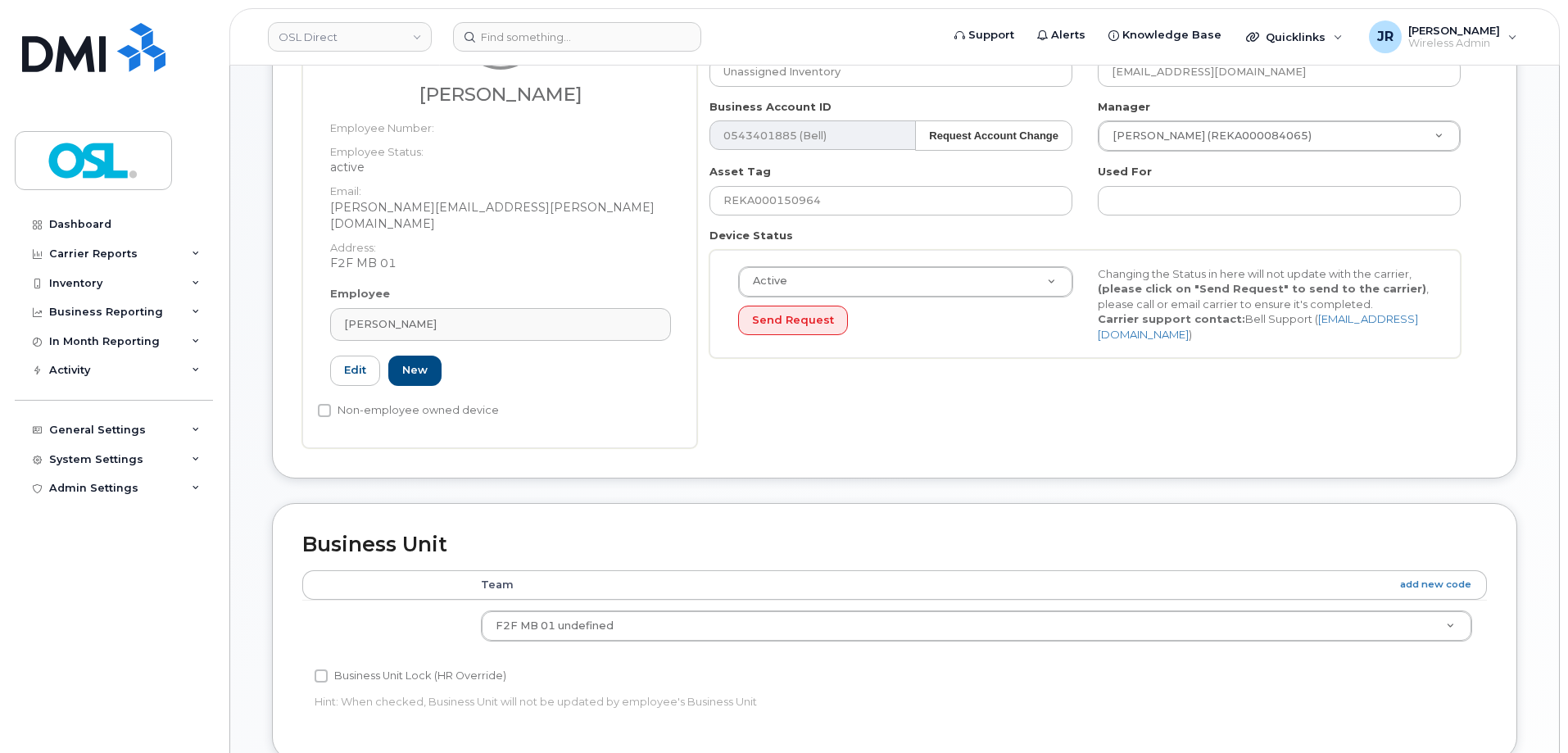
type input "REKA000156468"
type input "[PERSON_NAME]"
type input "[PERSON_NAME][EMAIL_ADDRESS][PERSON_NAME][DOMAIN_NAME]"
type input "3358026"
click at [795, 197] on input "REKA000150964" at bounding box center [891, 201] width 363 height 29
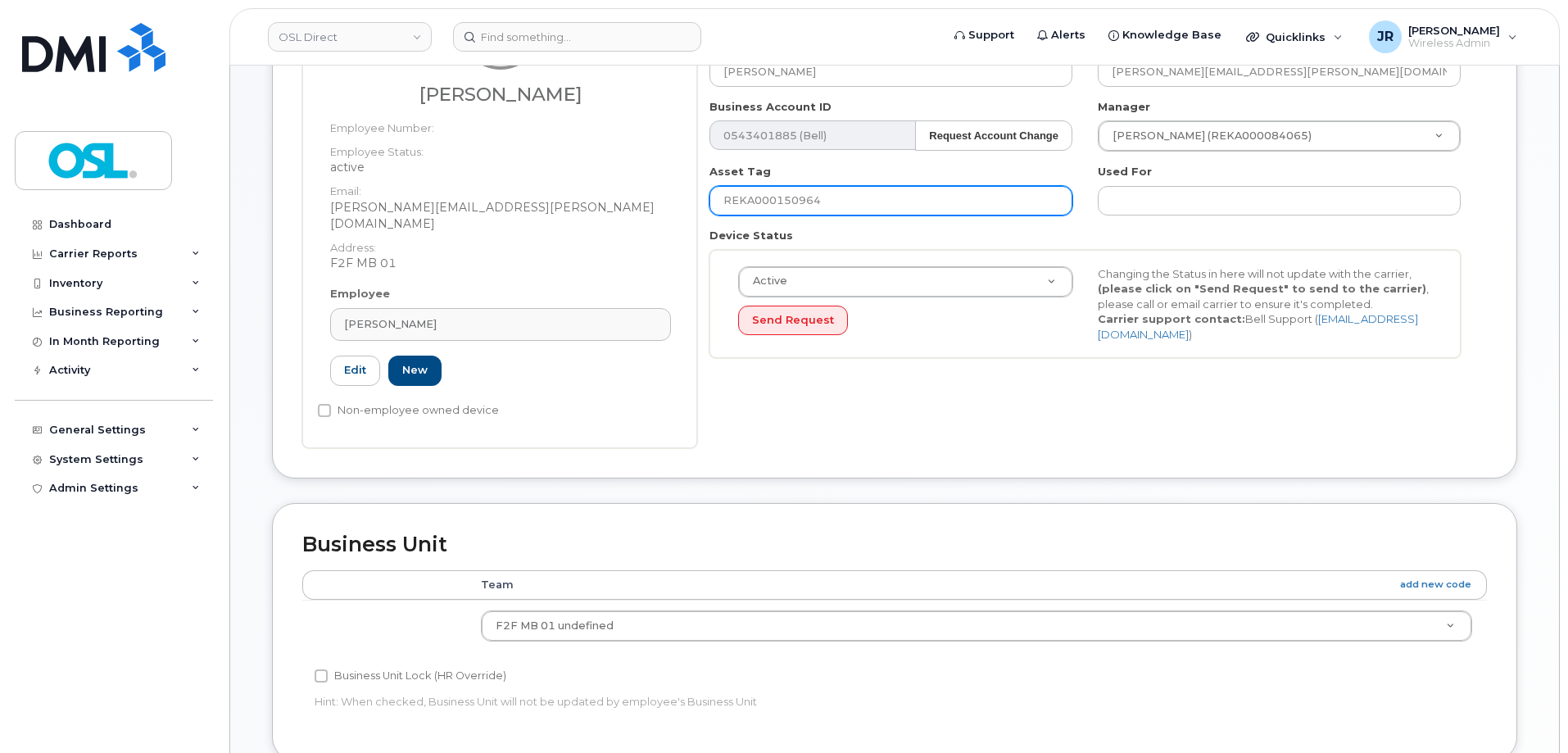
click at [795, 197] on input "REKA000150964" at bounding box center [891, 201] width 363 height 29
paste input "6468"
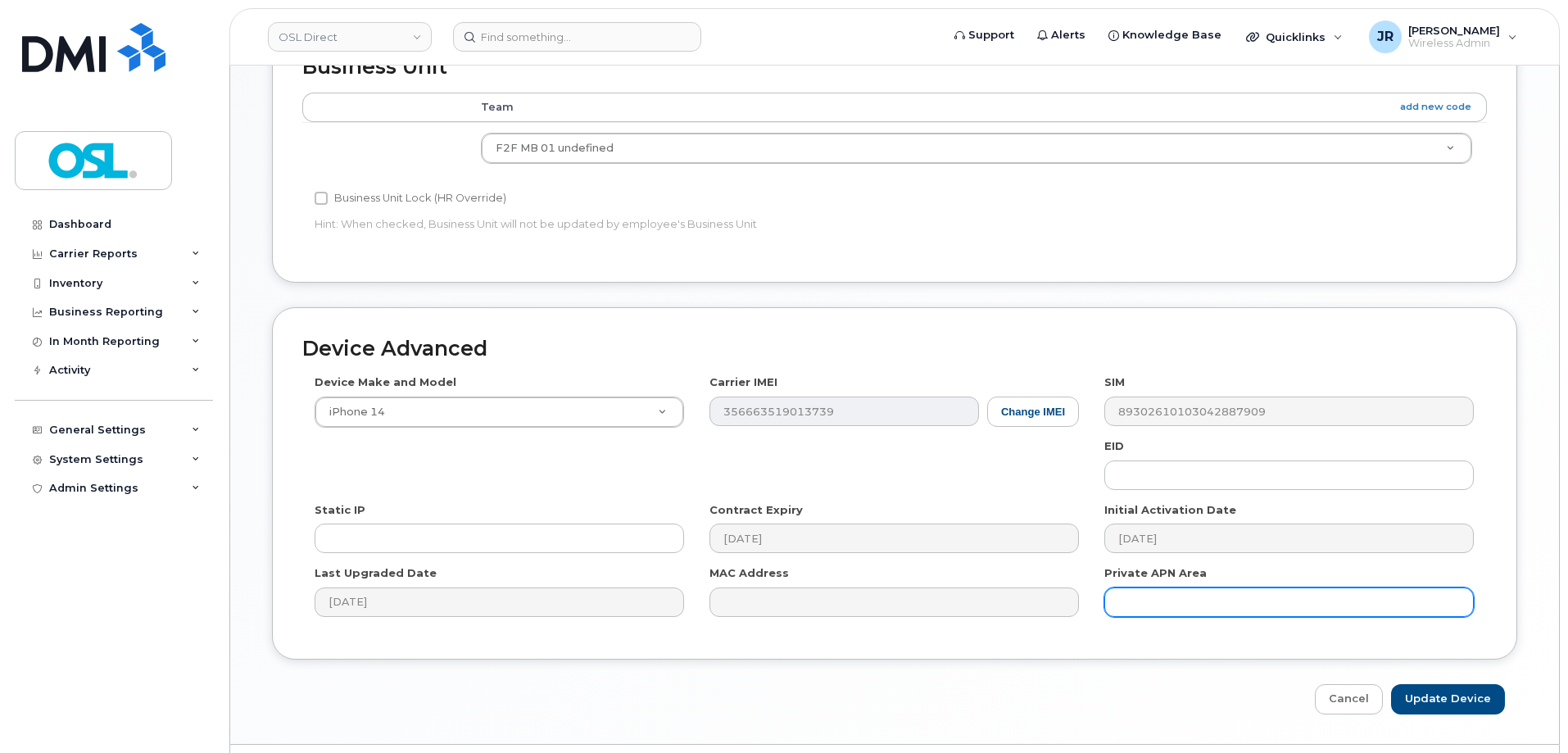
scroll to position [750, 0]
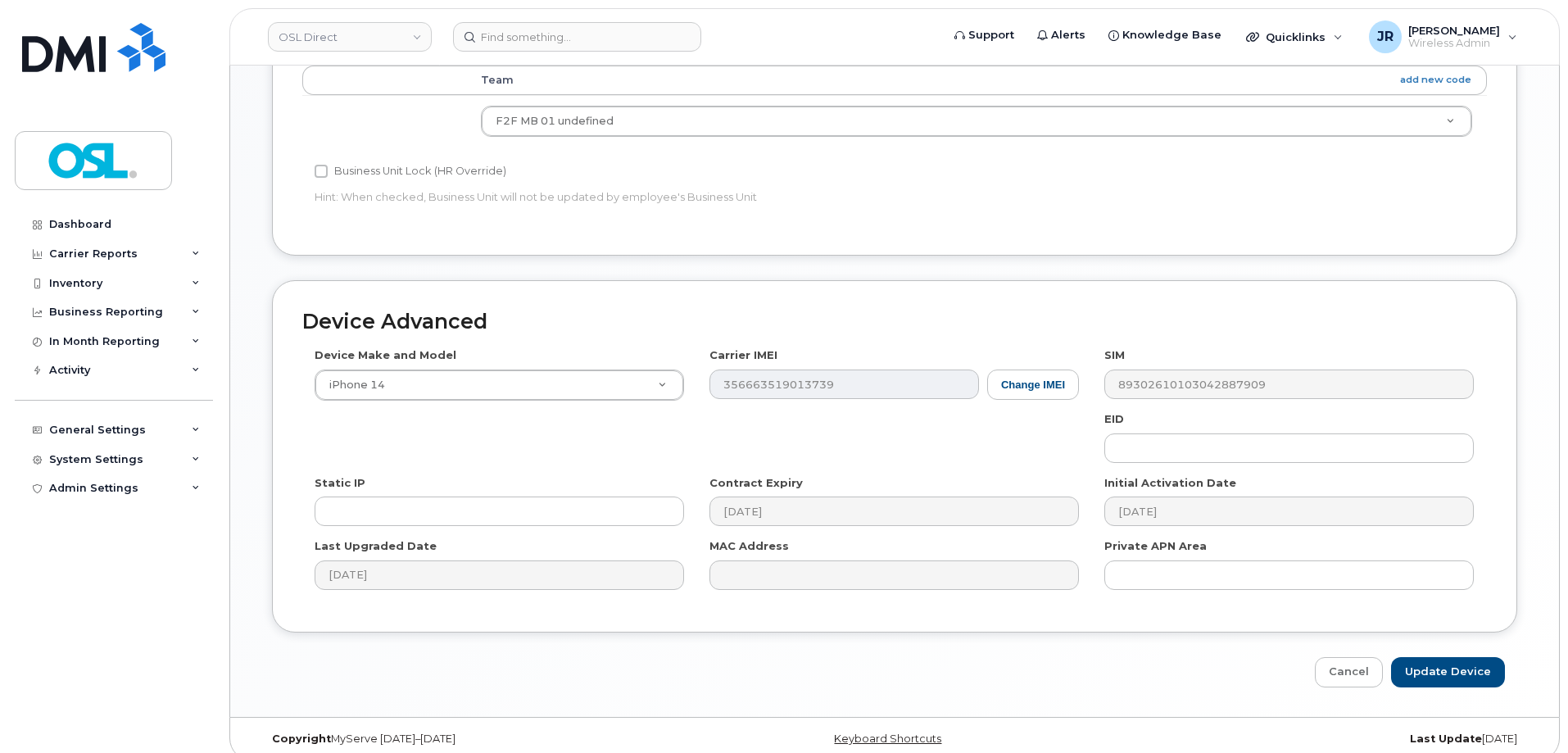
type input "REKA000156468"
click at [1407, 625] on div "Device Advanced Device Make and Model iPhone 14 Android TCL 502 Watch Apple Wat…" at bounding box center [895, 484] width 1270 height 408
click at [1442, 657] on input "Update Device" at bounding box center [1448, 671] width 114 height 30
type input "Saving..."
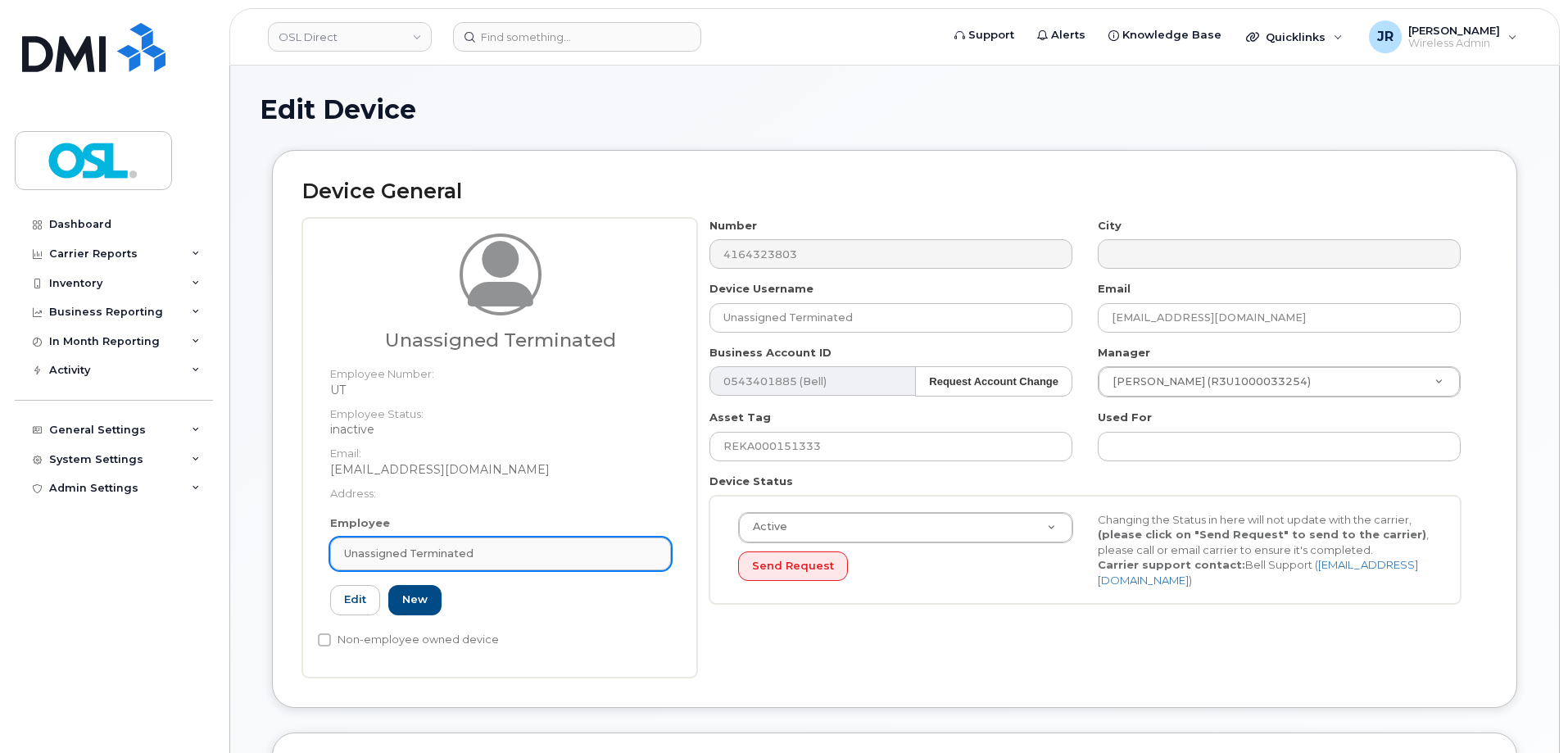
click at [455, 554] on span "Unassigned Terminated" at bounding box center [408, 553] width 129 height 16
paste input "REKA000156468"
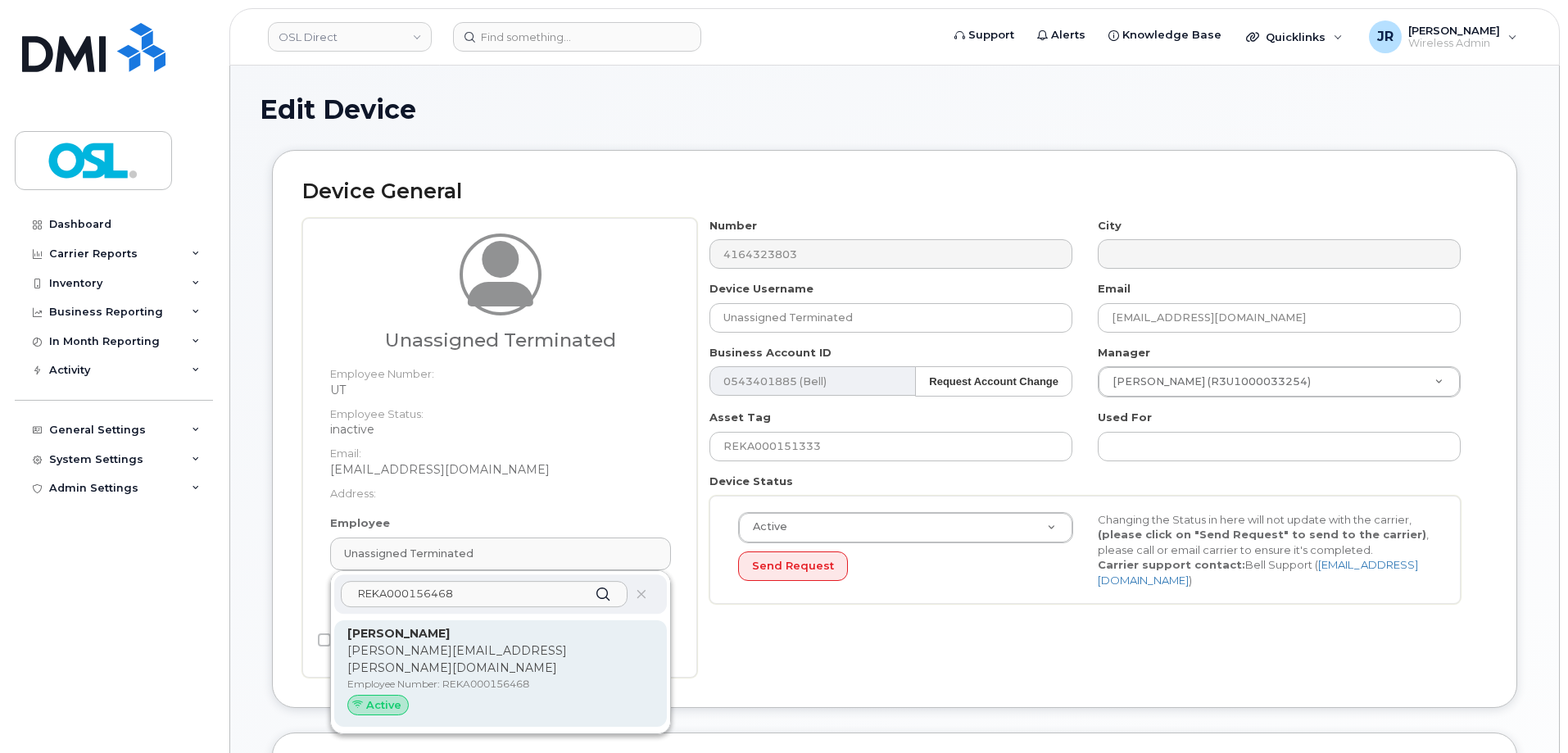
type input "REKA000156468"
click at [485, 660] on div "Meraz Prodhan meraz.prodhan@osldirect.com Employee Number: REKA000156468 Active" at bounding box center [501, 673] width 307 height 97
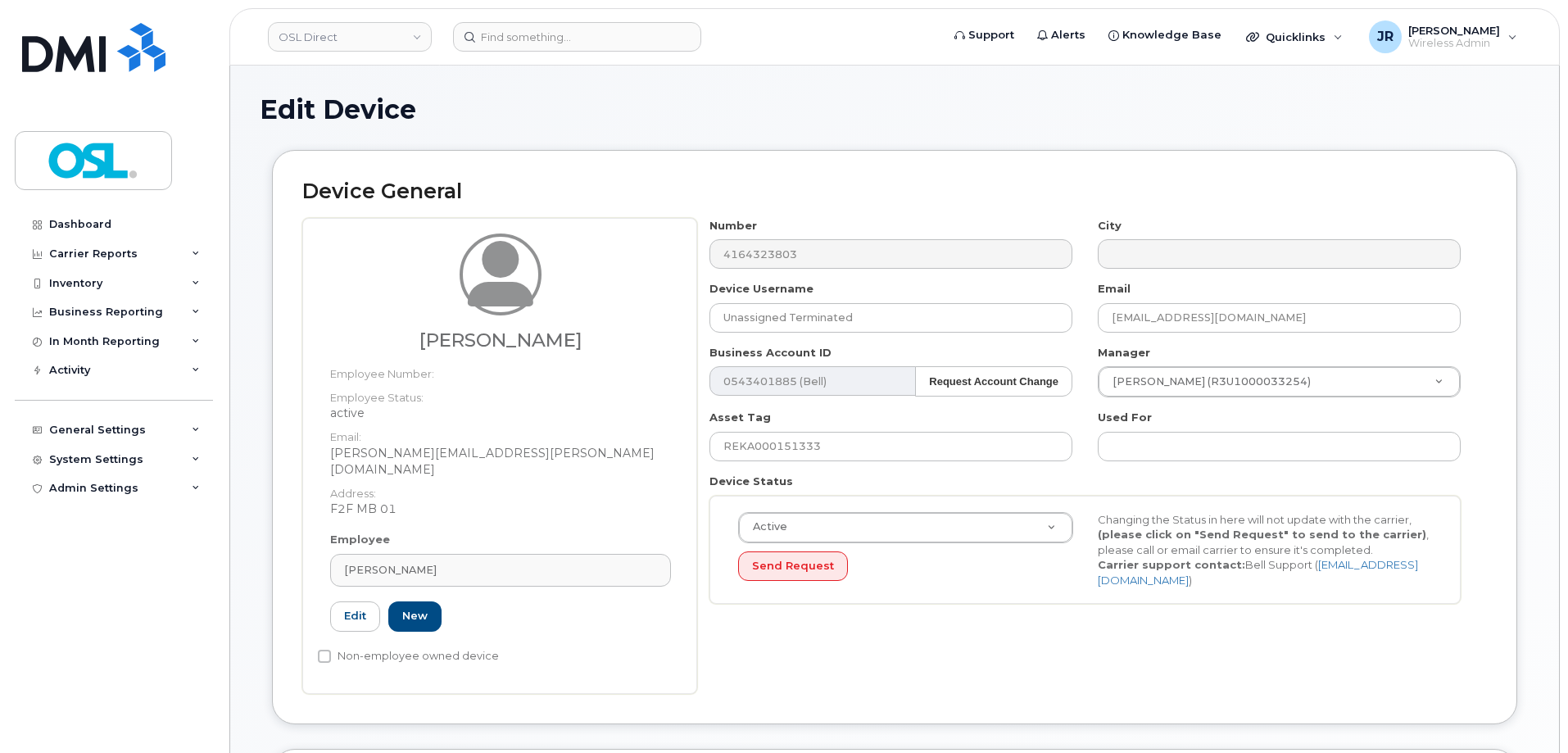
type input "REKA000156468"
type input "[PERSON_NAME]"
type input "[PERSON_NAME][EMAIL_ADDRESS][PERSON_NAME][DOMAIN_NAME]"
type input "3358026"
click at [781, 442] on input "REKA000151333" at bounding box center [891, 446] width 363 height 29
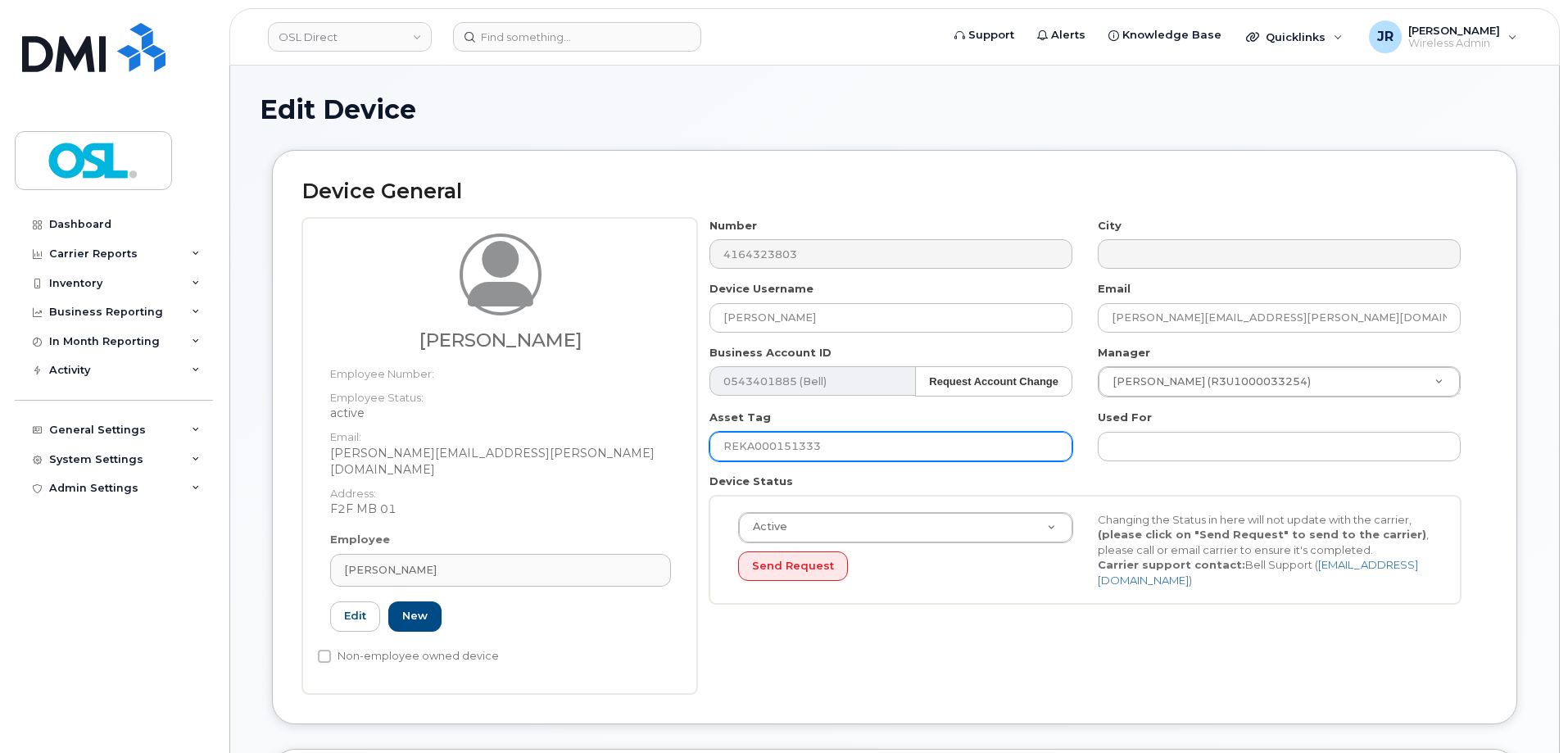
click at [781, 442] on input "REKA000151333" at bounding box center [891, 446] width 363 height 29
paste input "6468"
type input "REKA000156468"
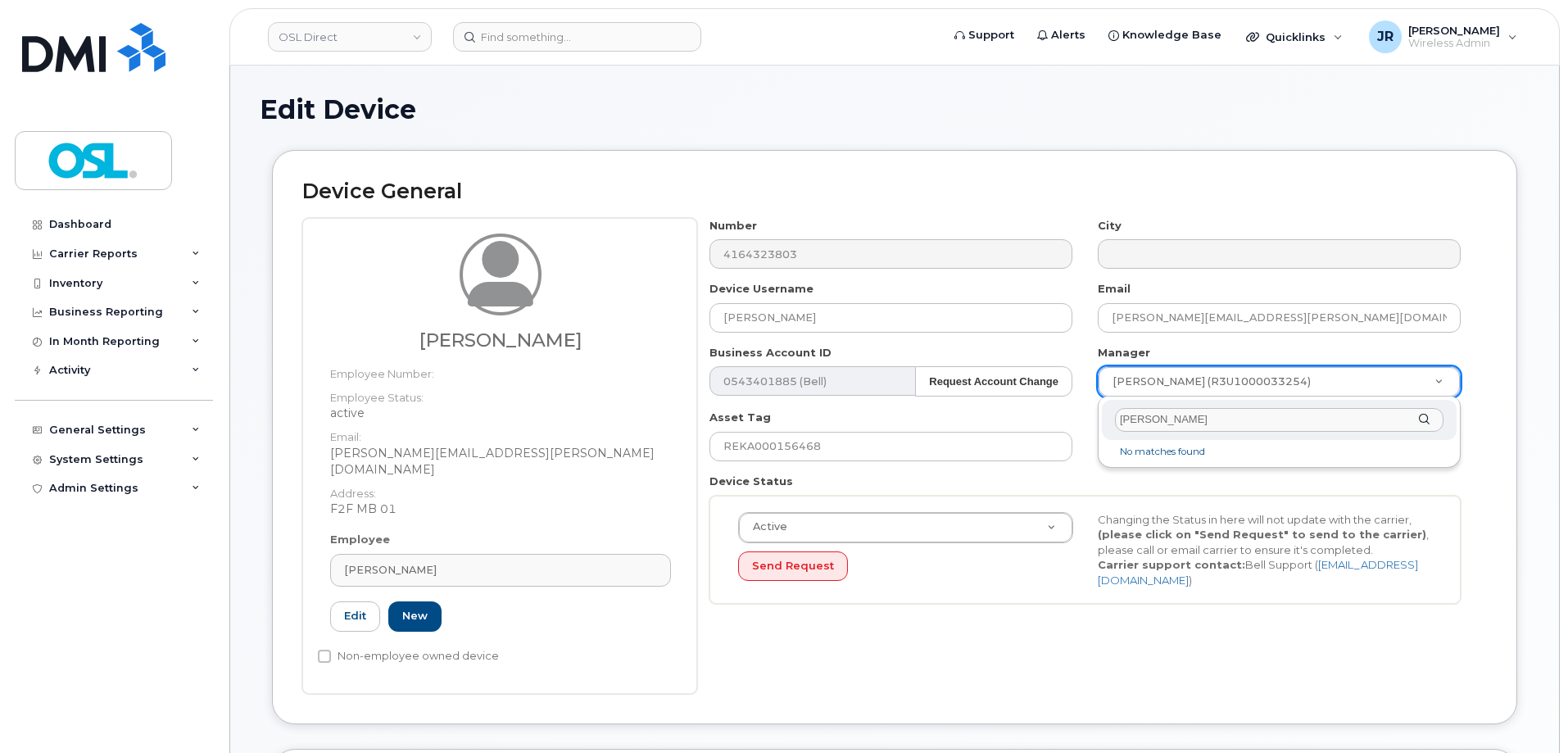
click at [1160, 417] on input "Navjot Vinayik" at bounding box center [1279, 419] width 329 height 23
click at [1126, 413] on input "Navjot Vinayik" at bounding box center [1279, 419] width 329 height 23
type input "Vinayik"
type input "1526201"
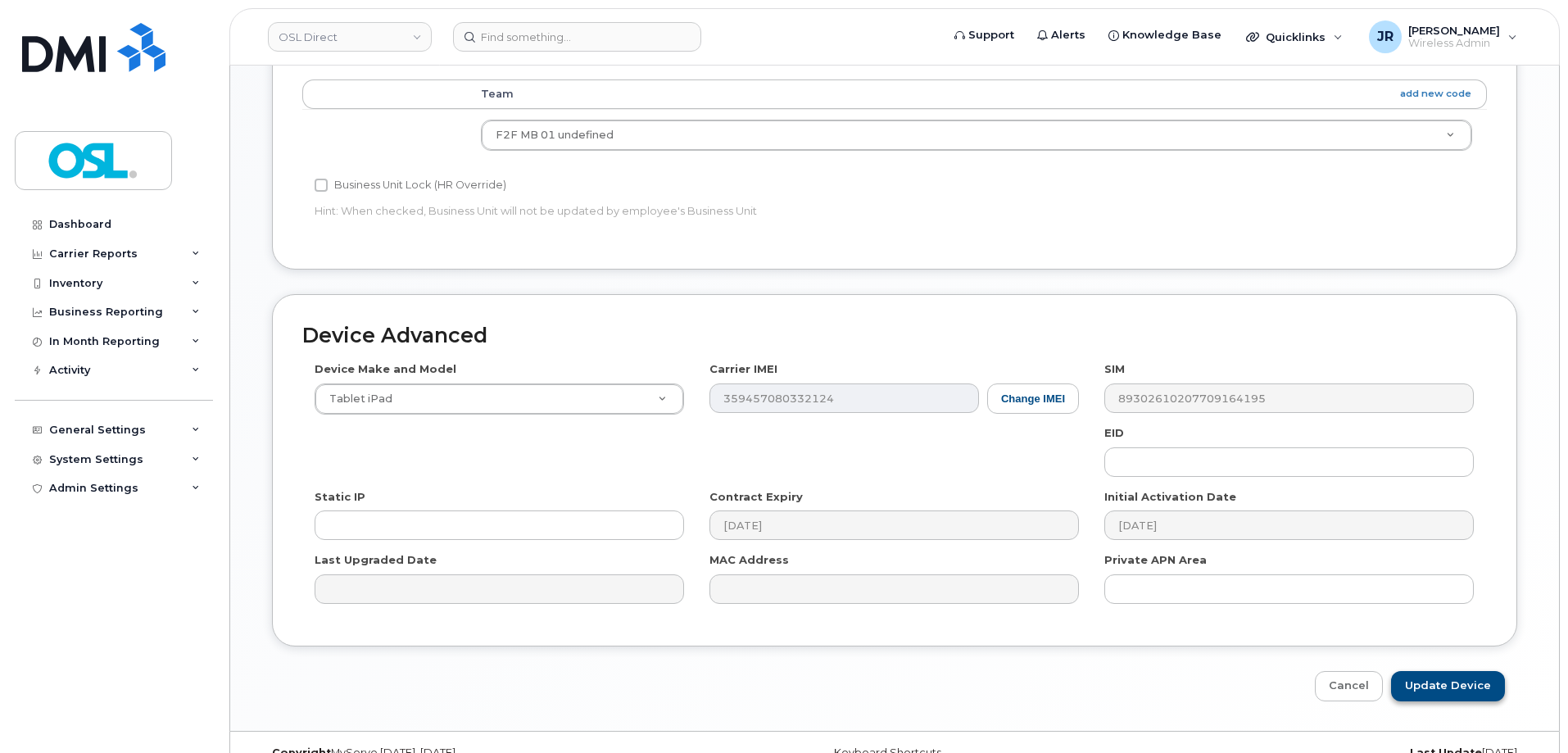
scroll to position [737, 0]
click at [1457, 673] on input "Update Device" at bounding box center [1448, 685] width 114 height 30
type input "Saving..."
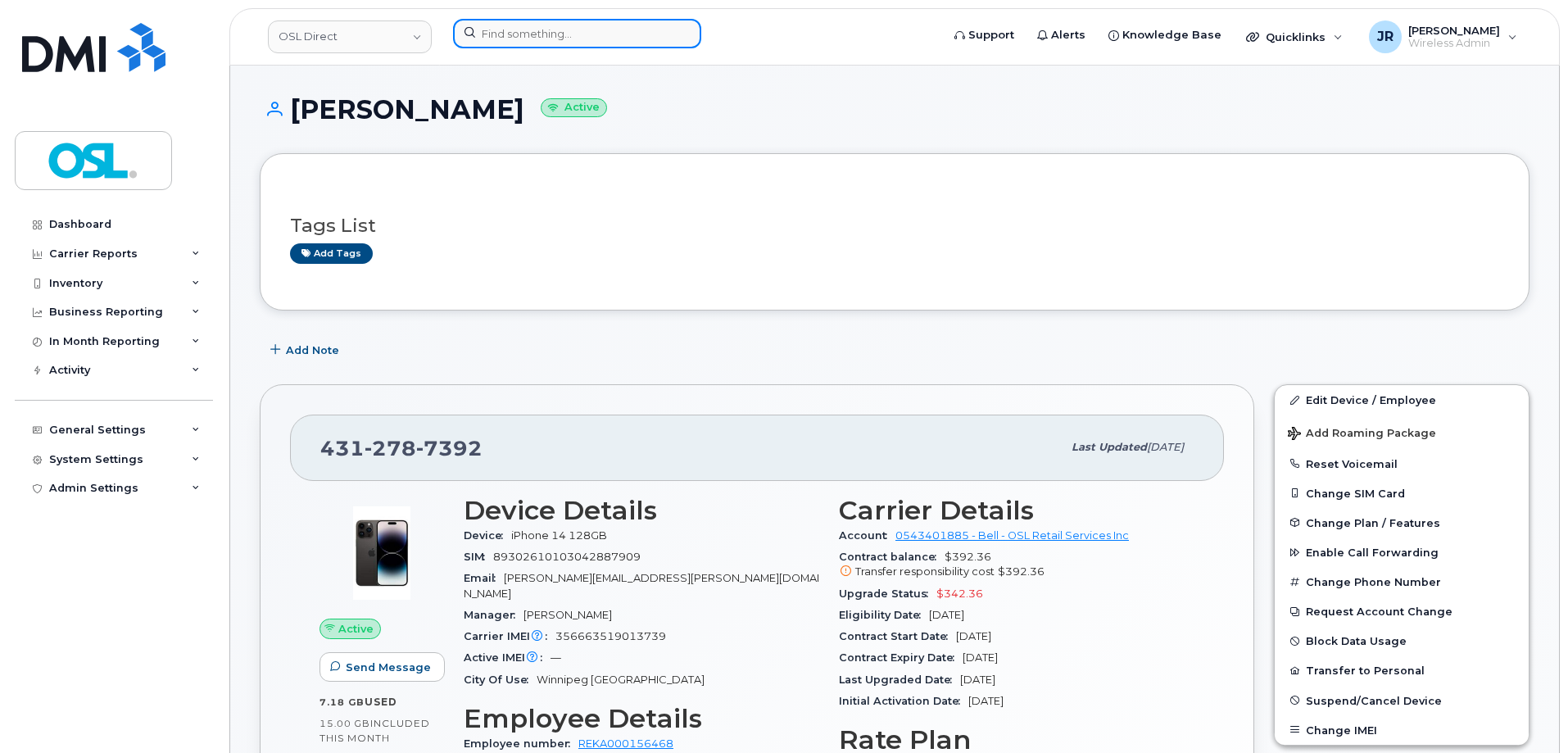
click at [476, 34] on input at bounding box center [577, 33] width 248 height 29
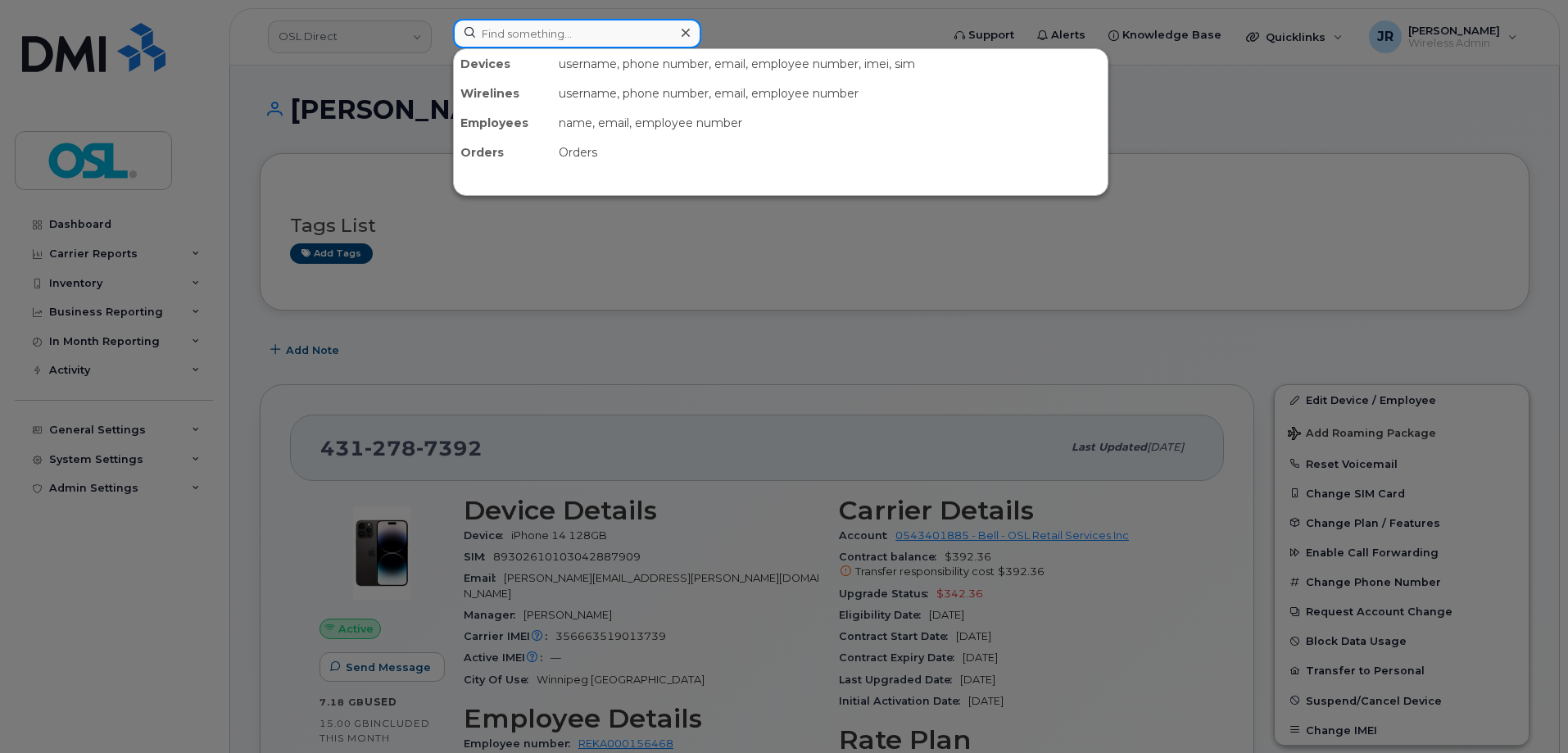
paste input "4164208673"
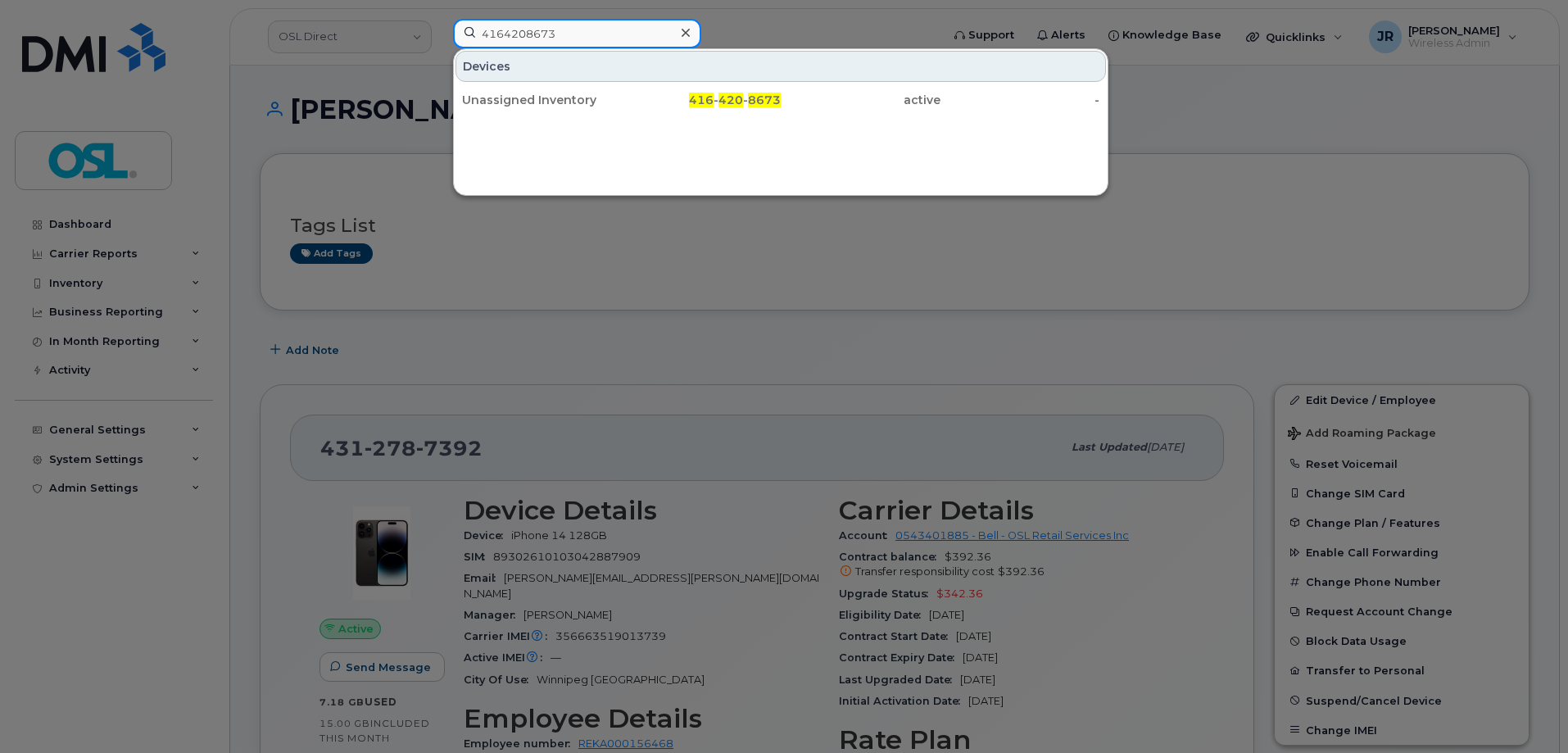
type input "4164208673"
click at [569, 119] on div "Devices Unassigned Inventory 416 - 420 - 8673 active -" at bounding box center [780, 122] width 655 height 147
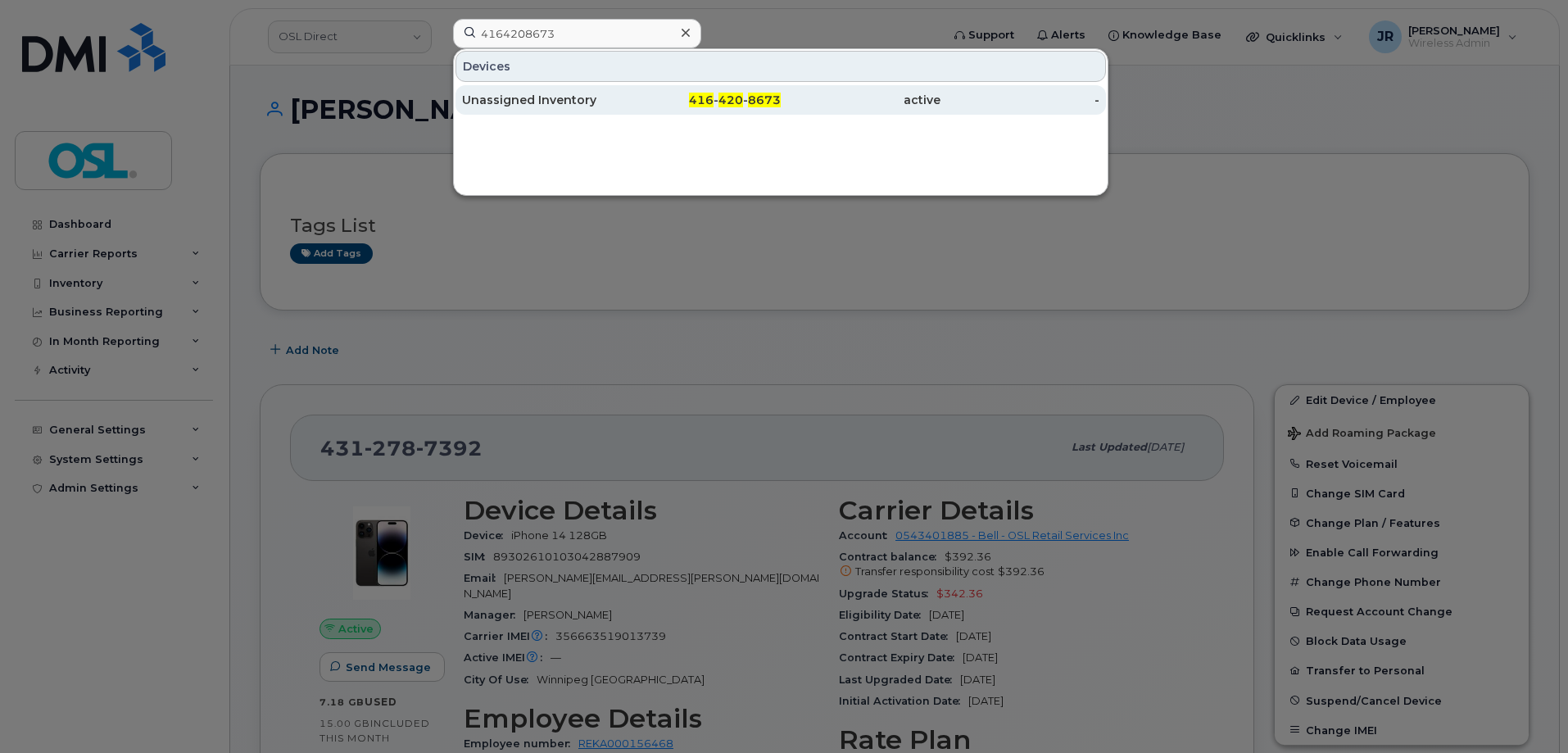
click at [534, 99] on div "Unassigned Inventory" at bounding box center [541, 100] width 160 height 16
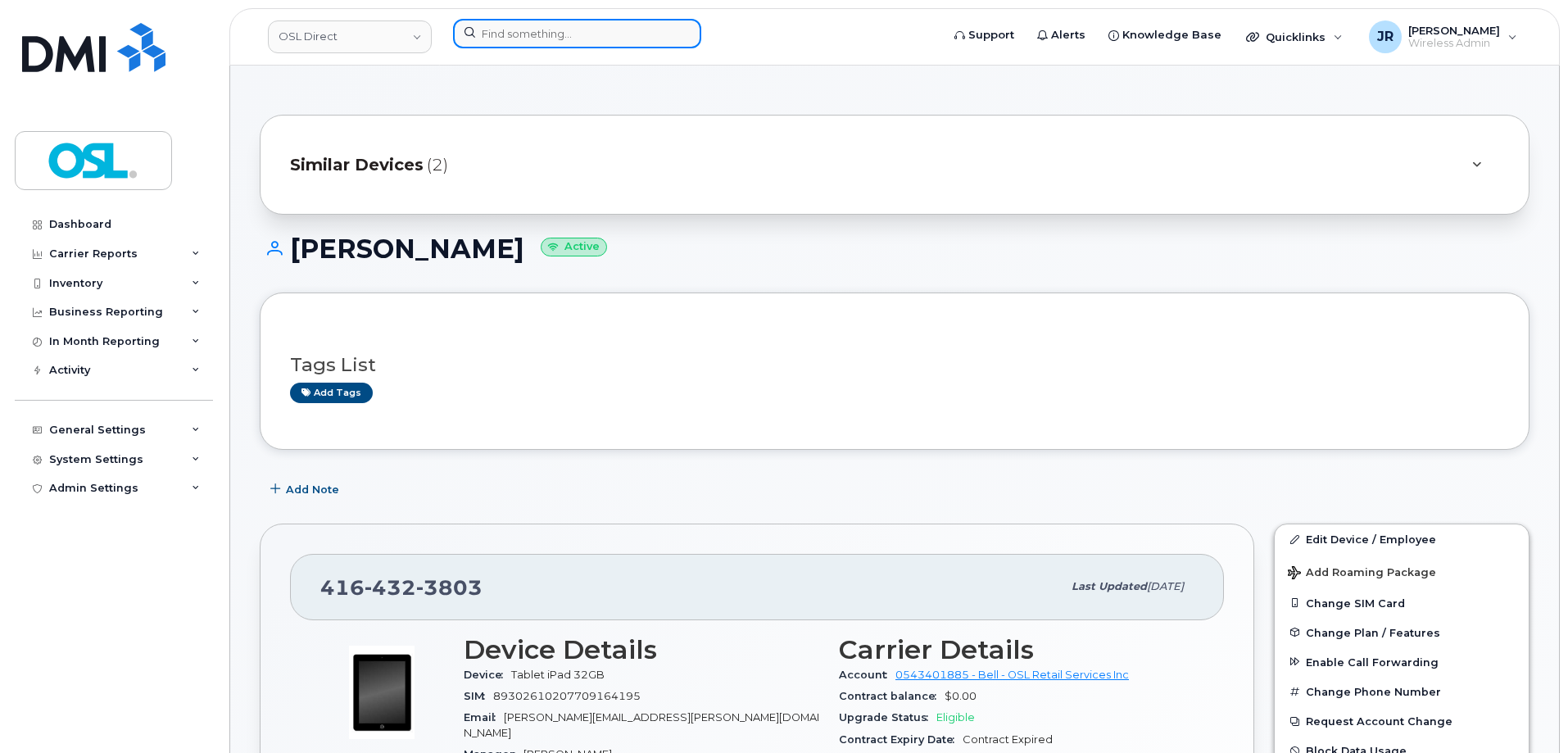
click at [587, 23] on input at bounding box center [577, 33] width 248 height 29
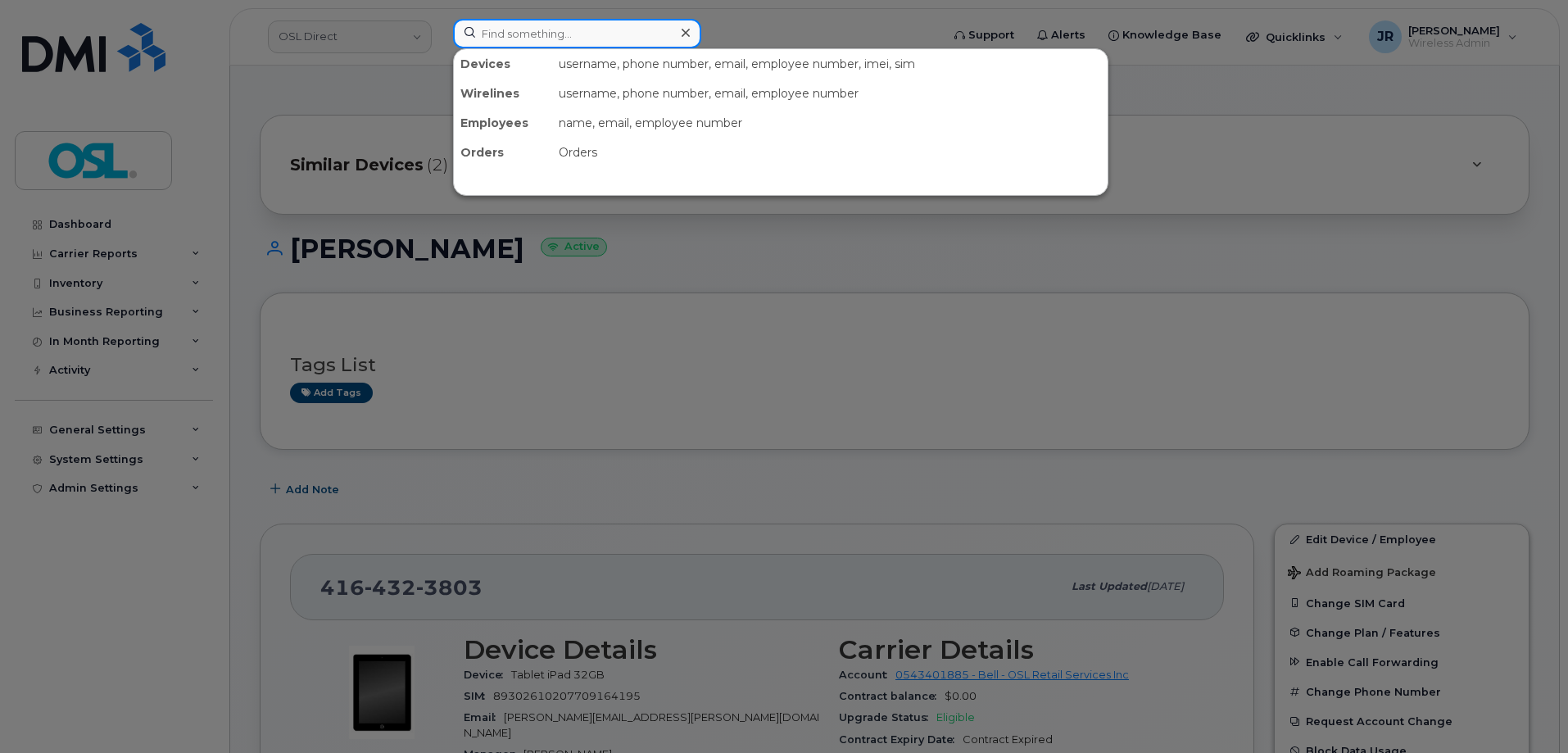
paste input "4168095906"
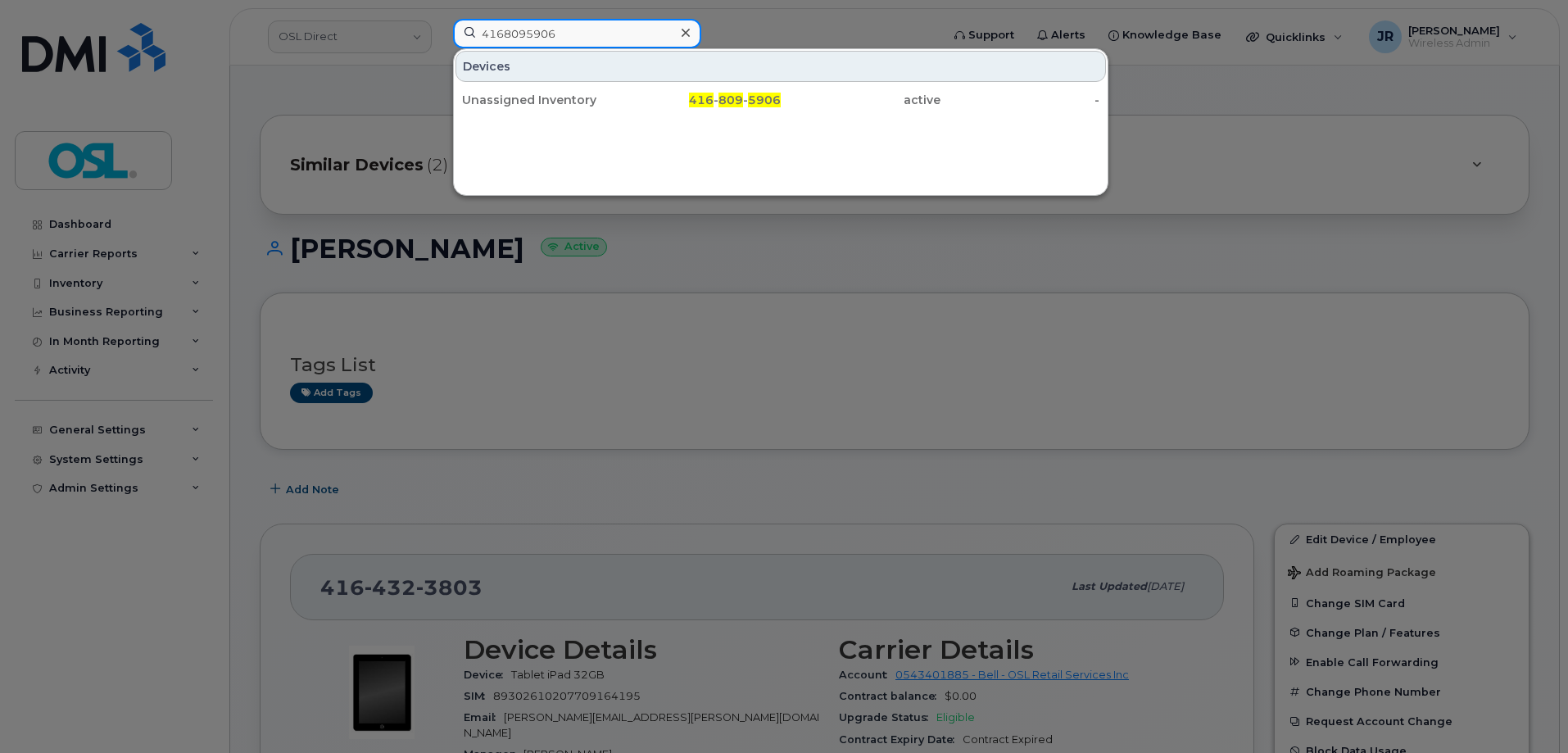
type input "4168095906"
click at [529, 103] on div "Unassigned Inventory" at bounding box center [541, 100] width 160 height 16
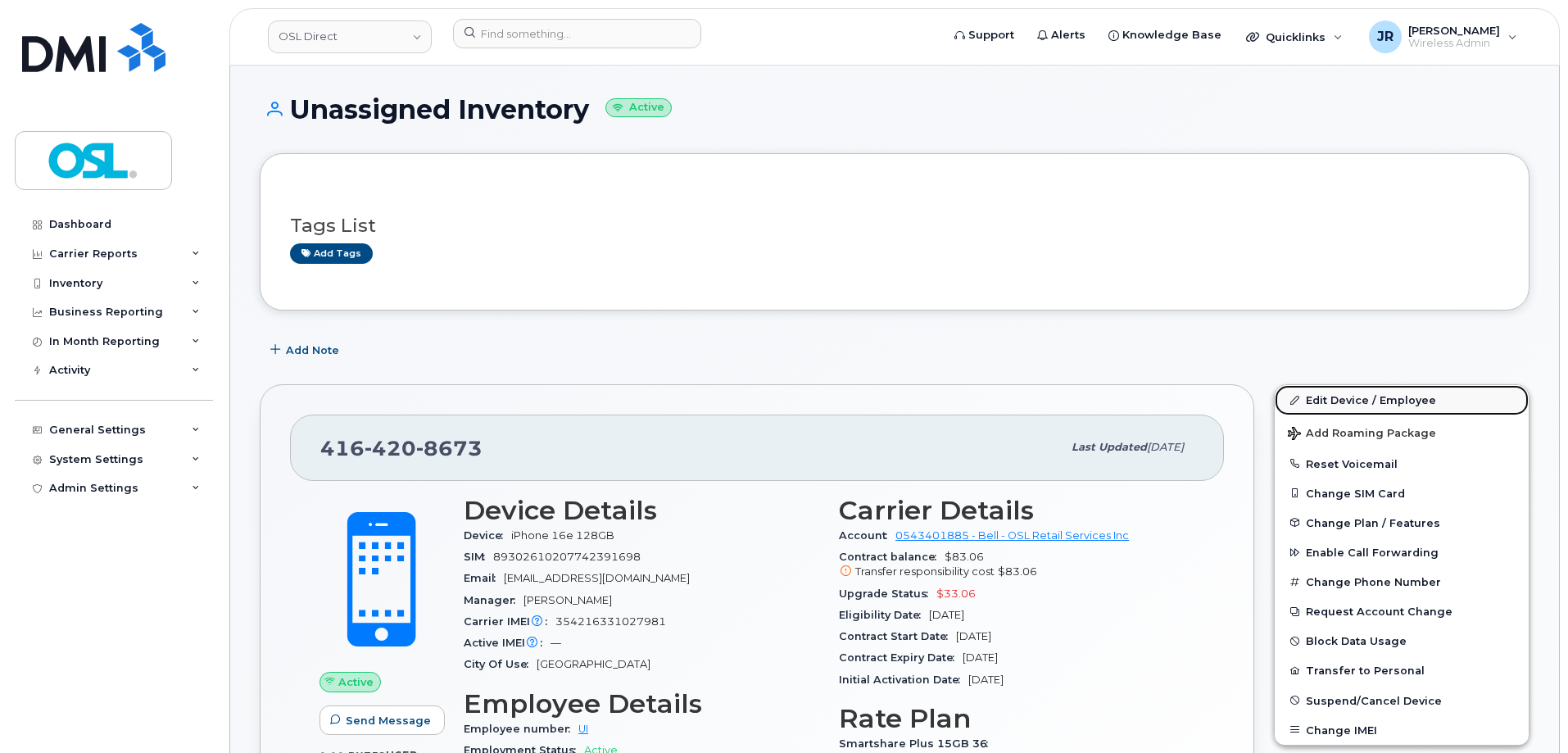
click at [1350, 392] on link "Edit Device / Employee" at bounding box center [1402, 400] width 254 height 29
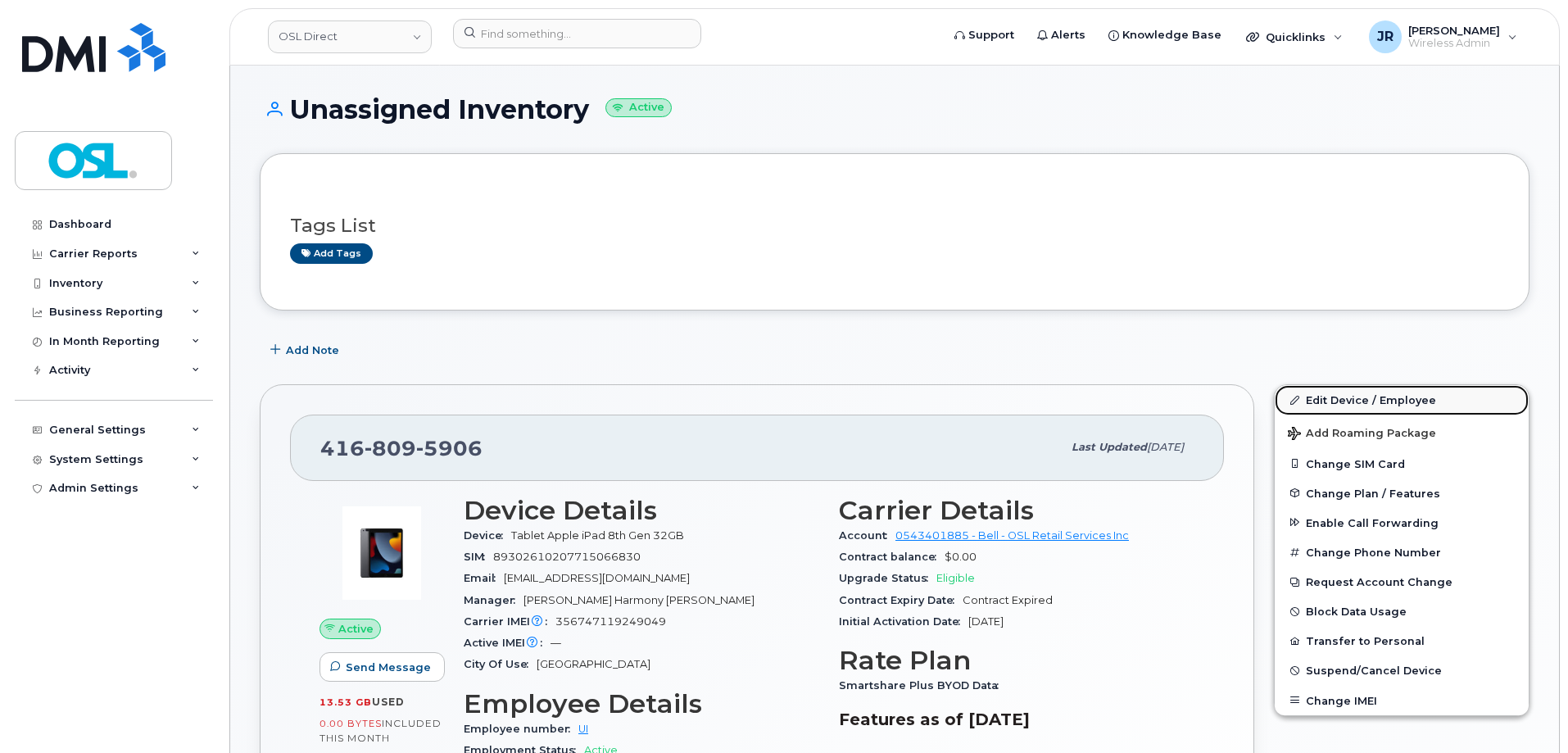
click at [1372, 387] on link "Edit Device / Employee" at bounding box center [1402, 400] width 254 height 29
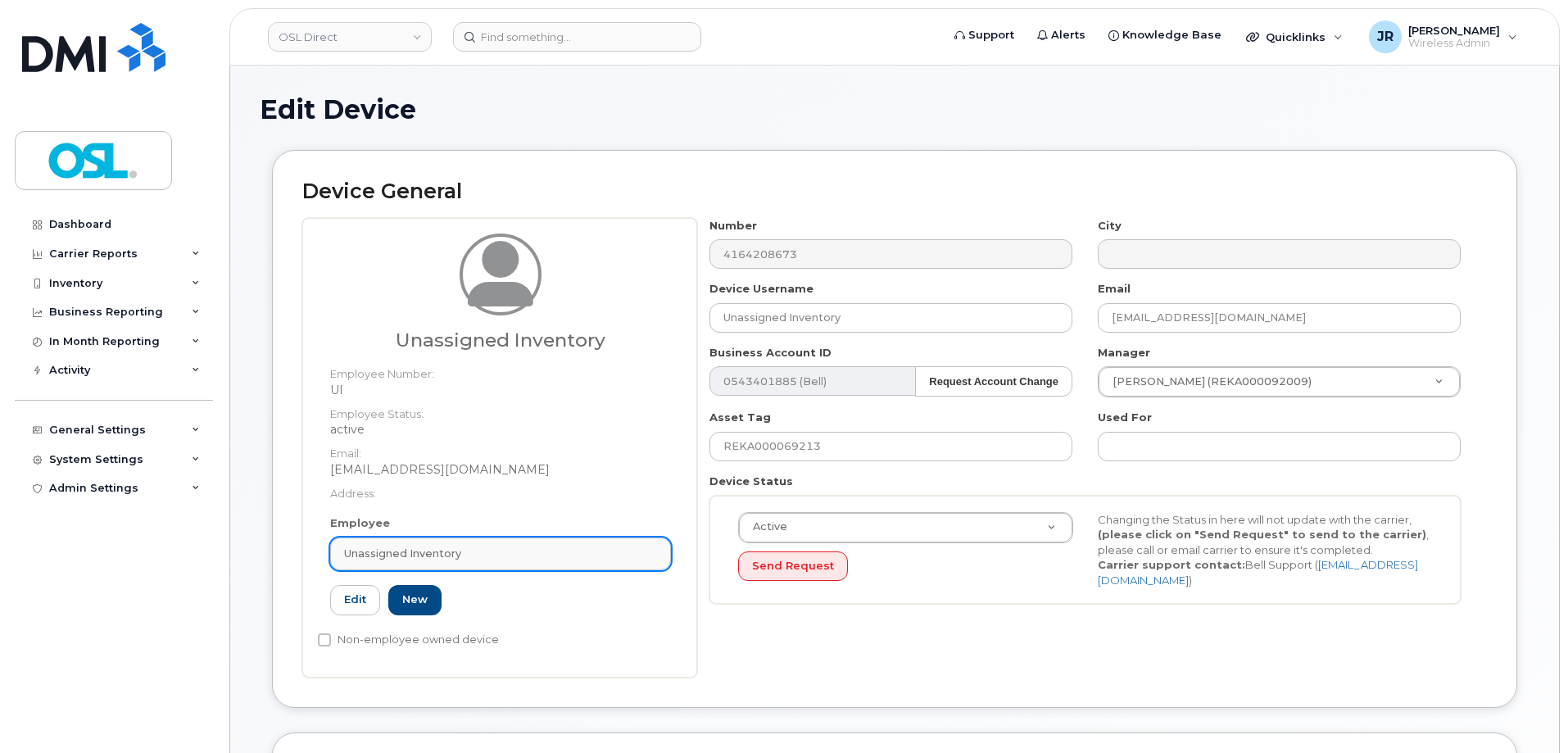
click at [495, 540] on link "Unassigned Inventory" at bounding box center [500, 554] width 341 height 33
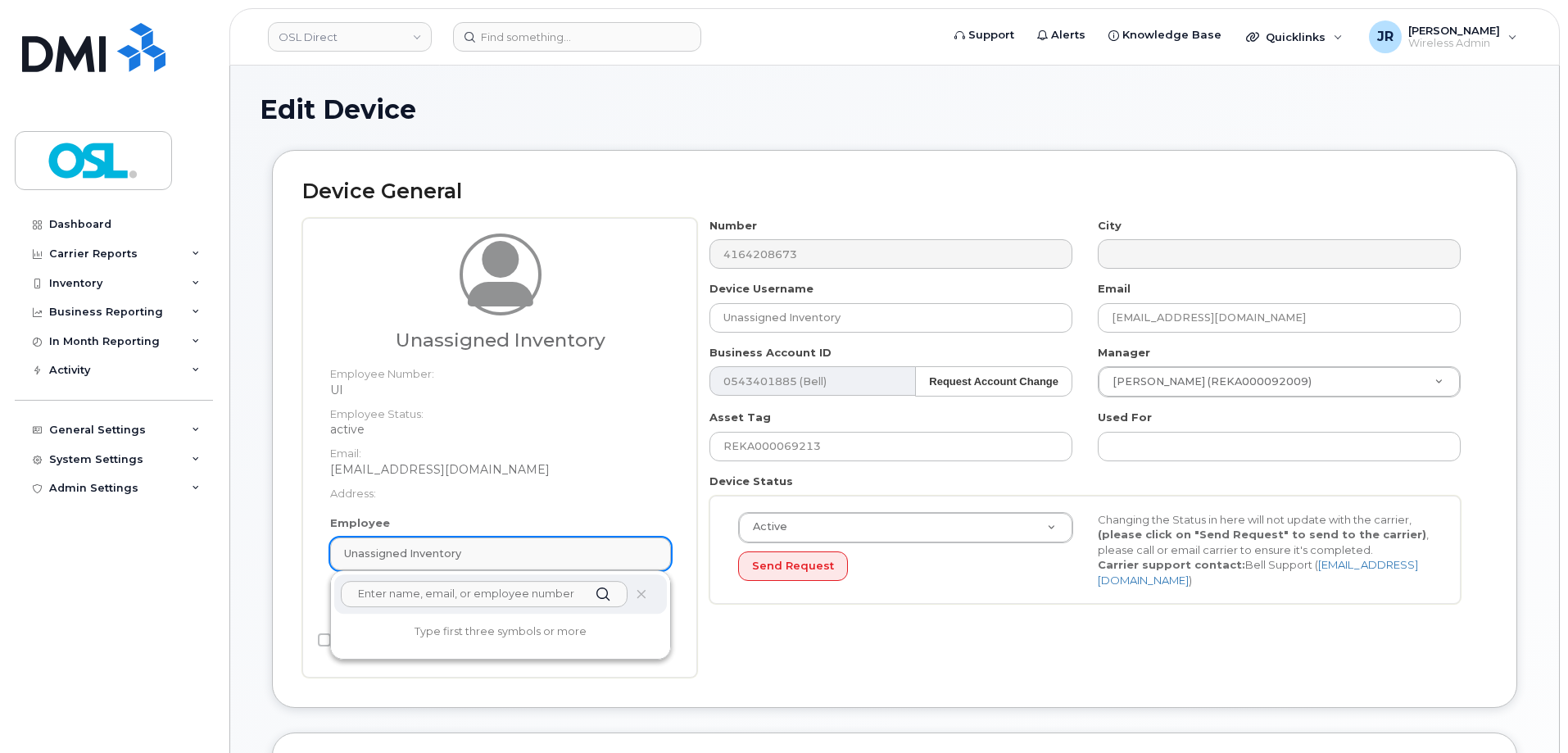
paste input "REKA000156447"
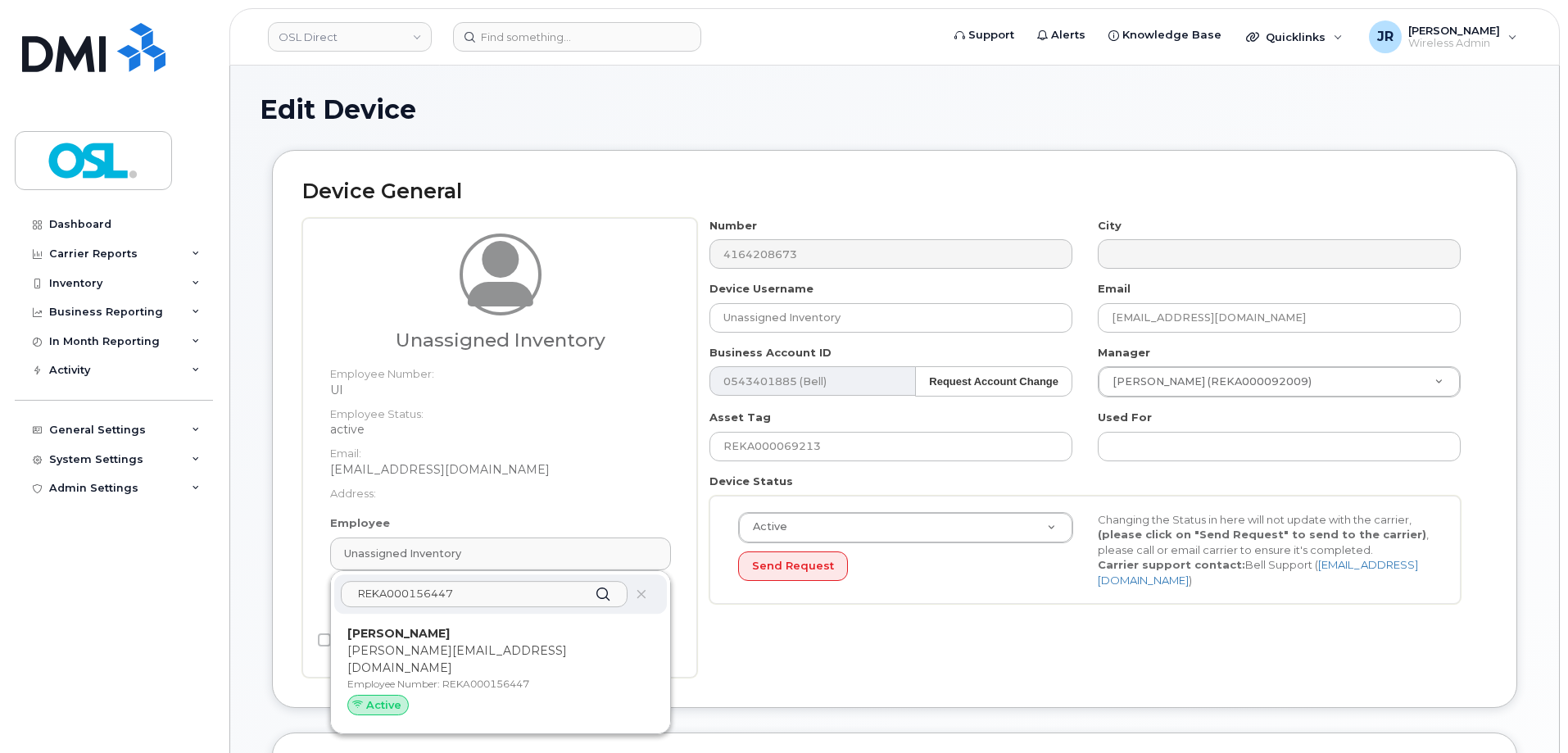
type input "REKA000156447"
click at [481, 636] on p "[PERSON_NAME]" at bounding box center [501, 634] width 307 height 17
type input "REKA000156447"
type input "[PERSON_NAME]"
type input "[PERSON_NAME][EMAIL_ADDRESS][DOMAIN_NAME]"
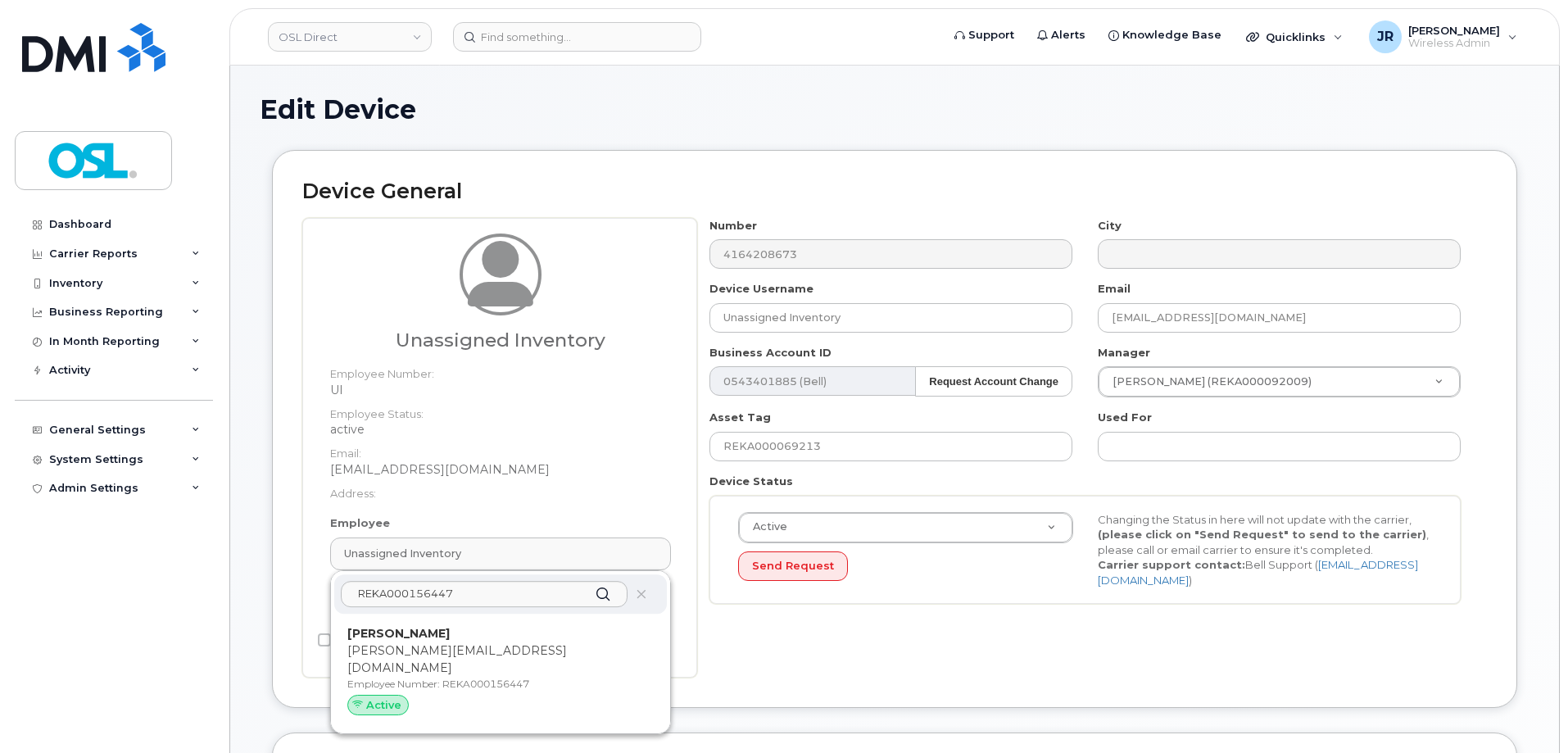
type input "3728408"
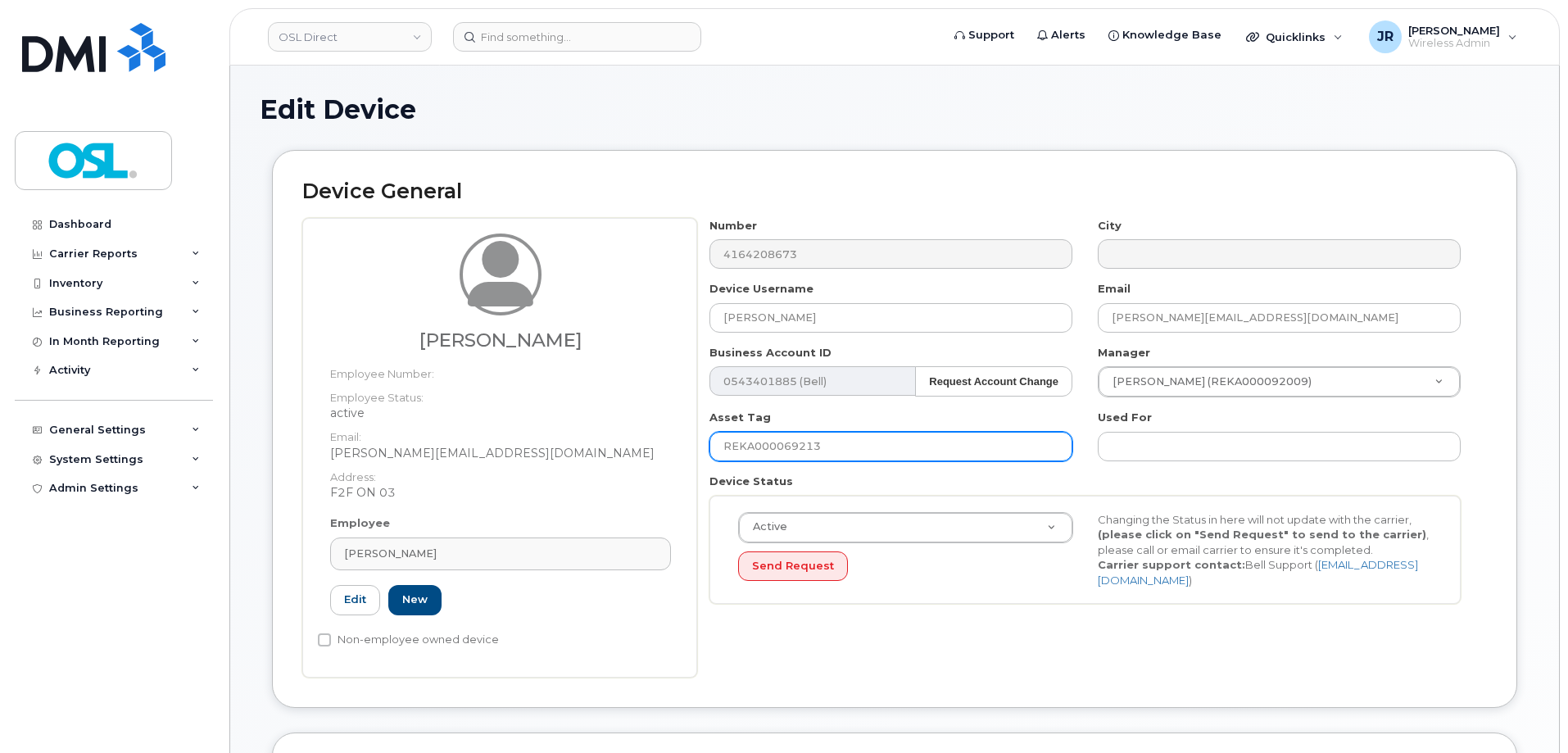
click at [773, 435] on input "REKA000069213" at bounding box center [891, 446] width 363 height 29
paste input "156447"
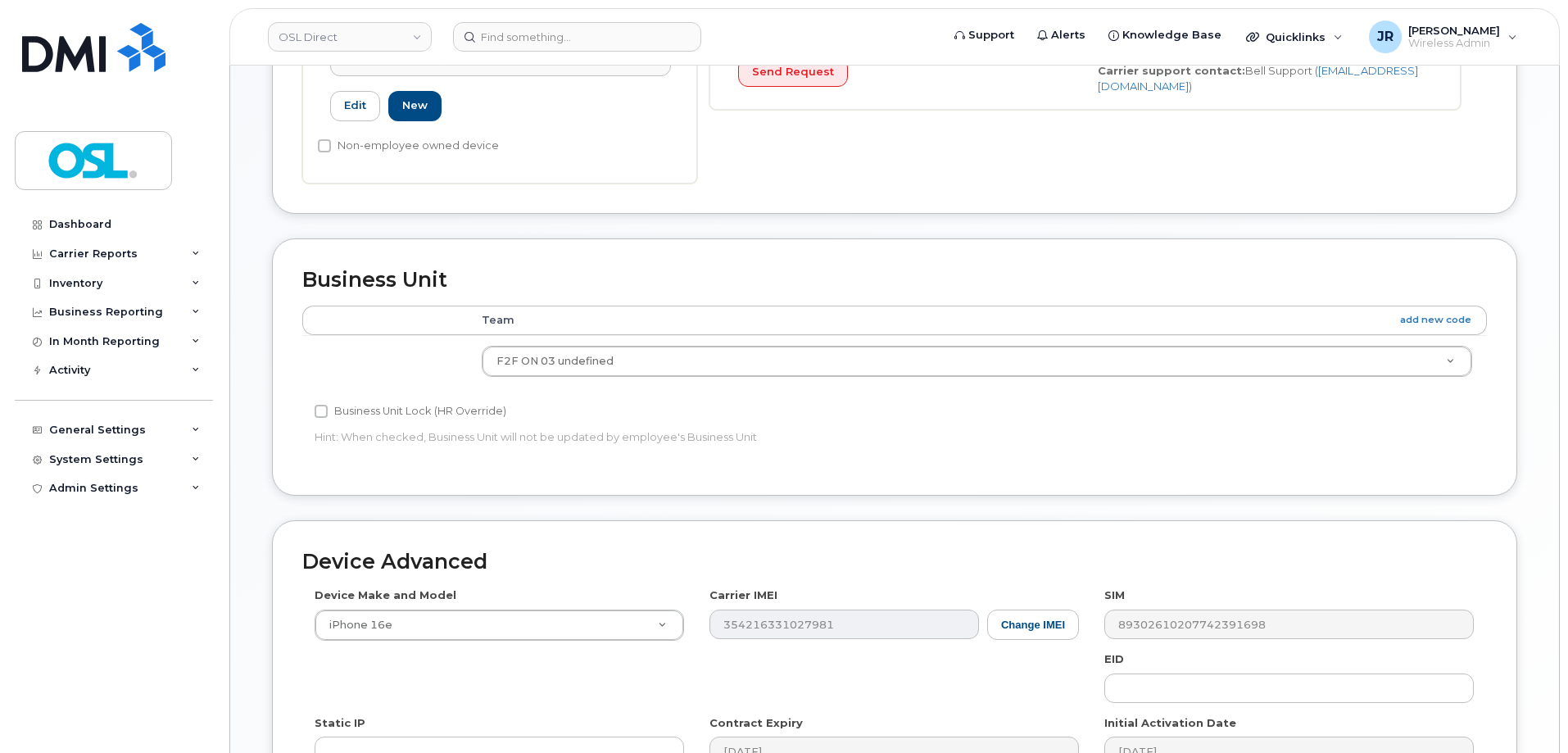
scroll to position [750, 0]
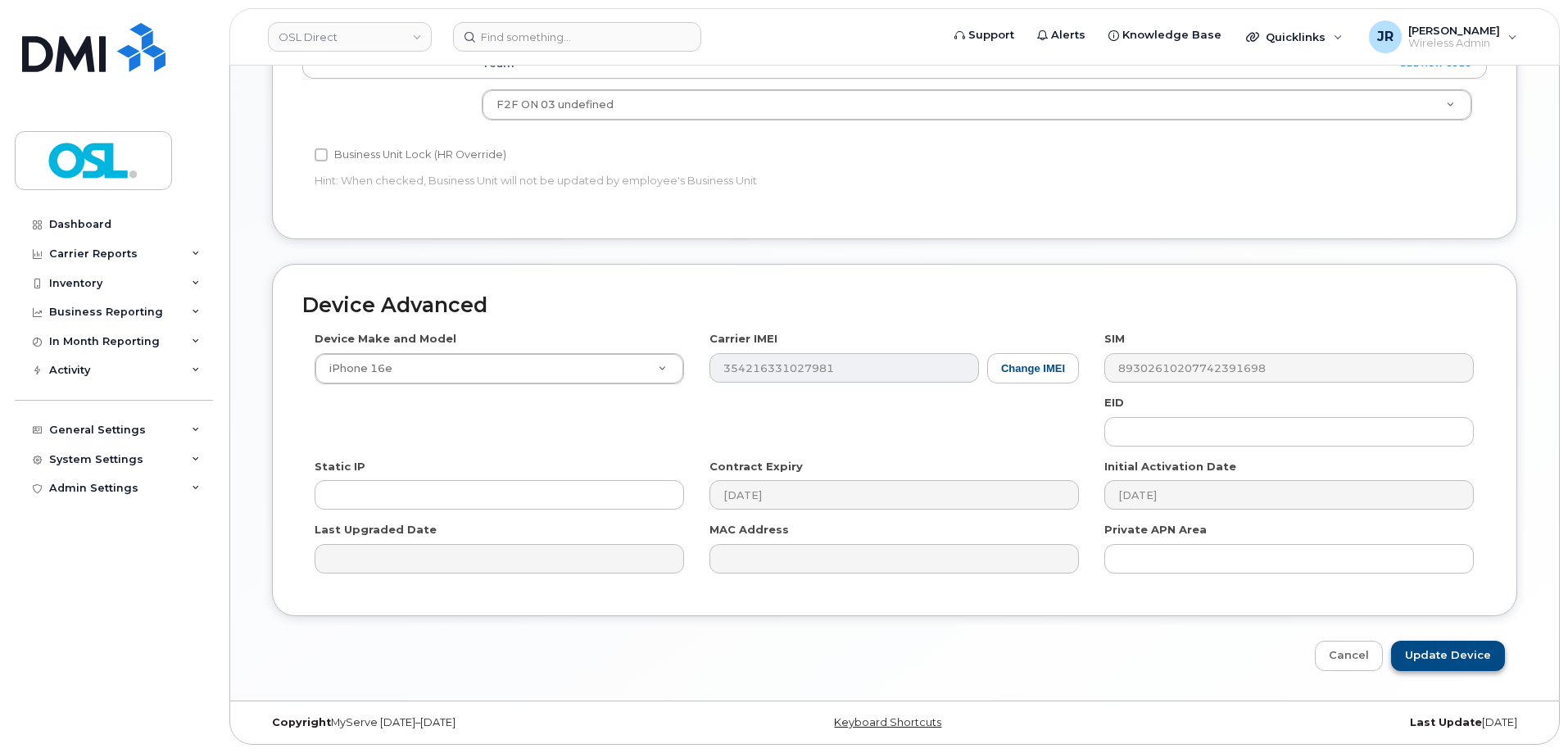
type input "REKA000156447"
click at [1461, 654] on input "Update Device" at bounding box center [1448, 655] width 114 height 30
type input "Saving..."
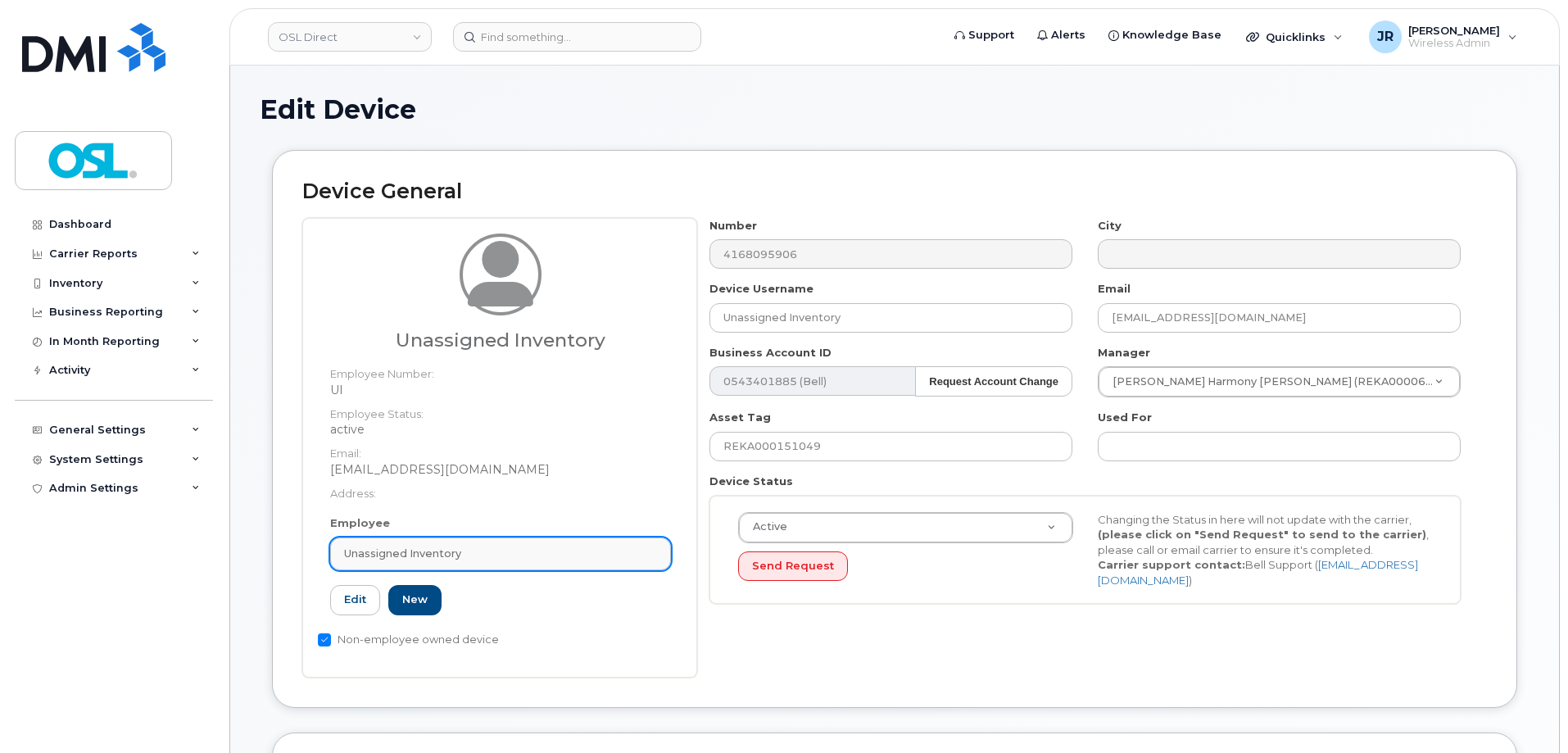
click at [454, 545] on span "Unassigned Inventory" at bounding box center [403, 553] width 117 height 16
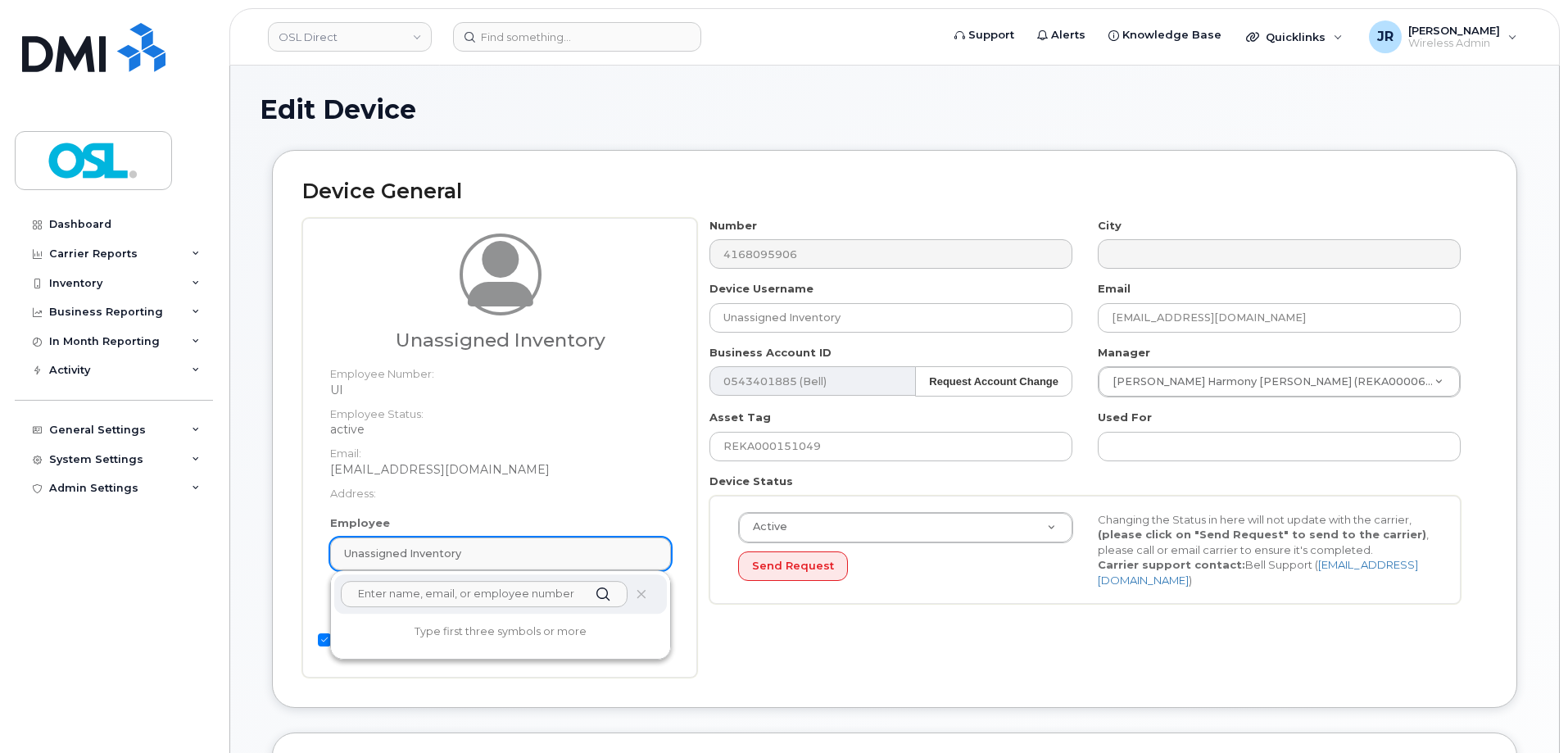
paste input "REKA000156447"
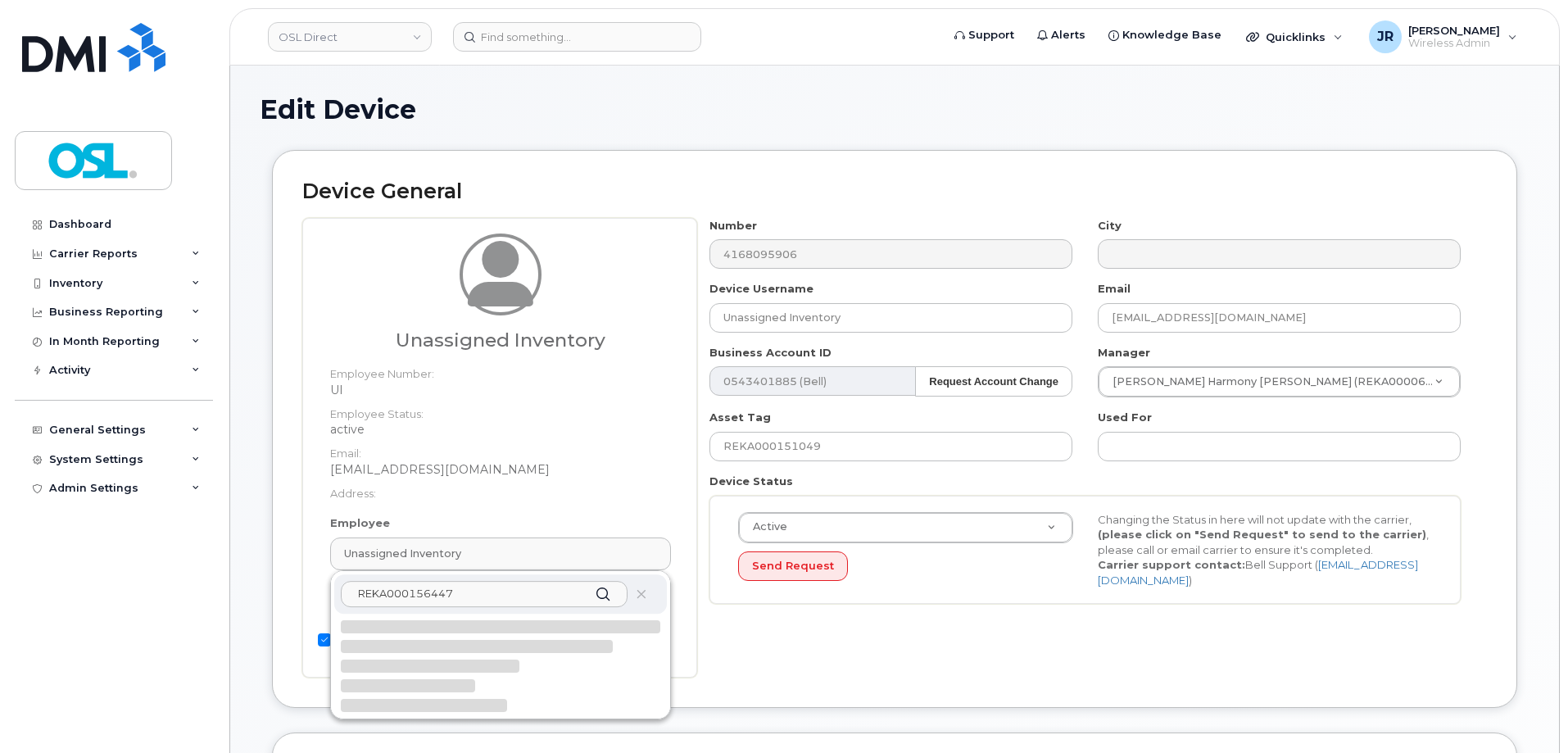
type input "REKA000156447"
click at [481, 646] on div at bounding box center [476, 646] width 272 height 14
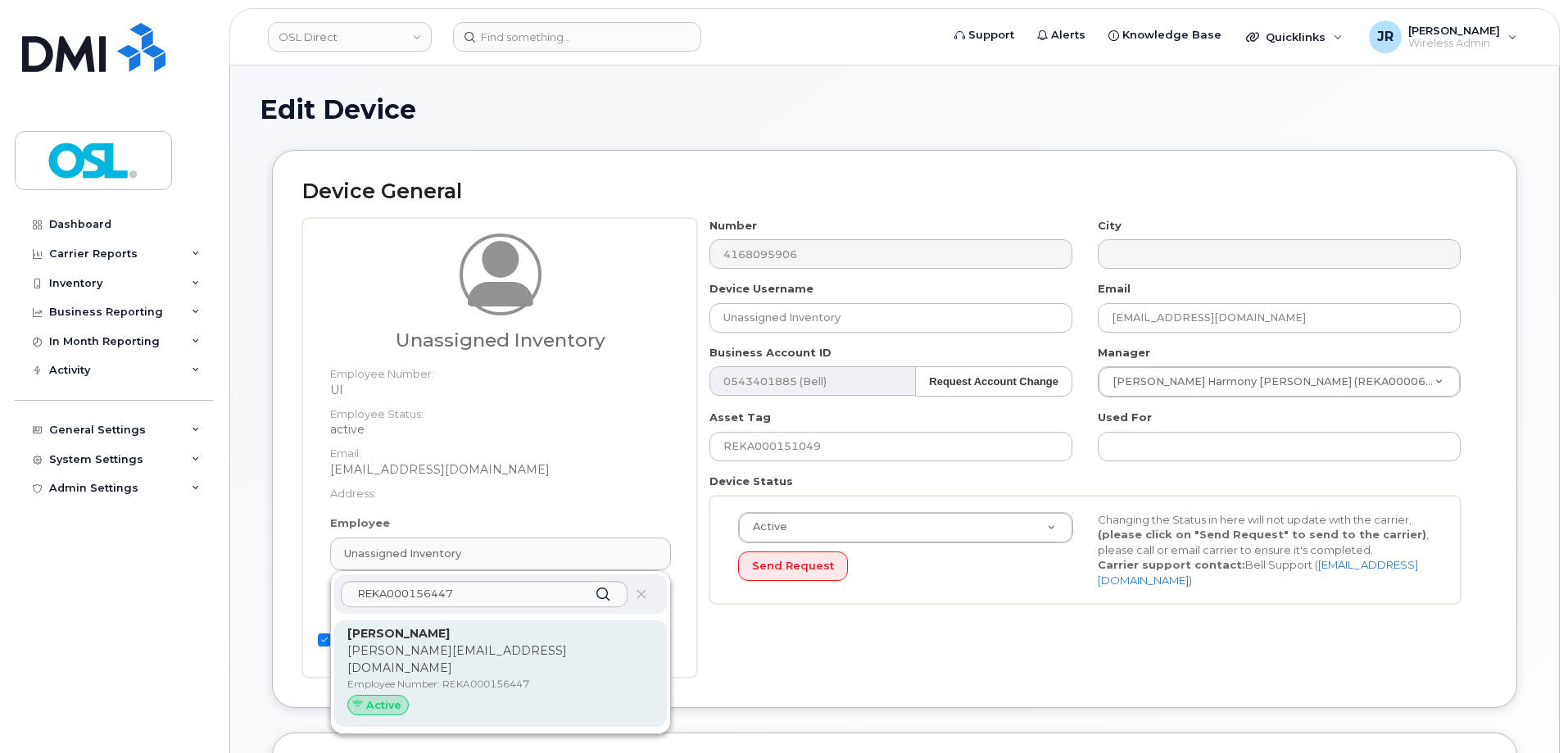
click at [482, 646] on p "[PERSON_NAME][EMAIL_ADDRESS][DOMAIN_NAME]" at bounding box center [501, 659] width 307 height 34
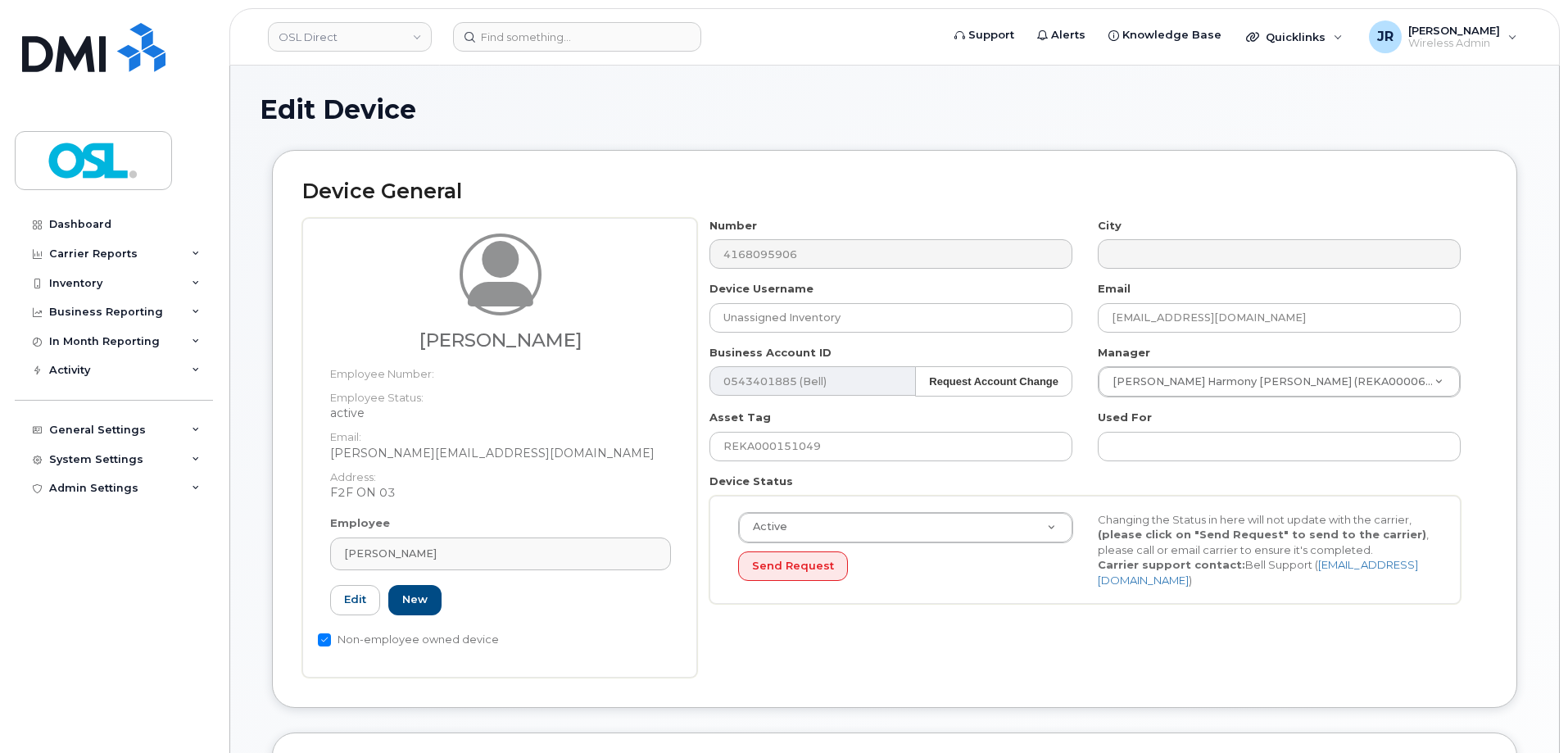
type input "REKA000156447"
type input "[PERSON_NAME]"
type input "[PERSON_NAME][EMAIL_ADDRESS][DOMAIN_NAME]"
type input "3728408"
click at [789, 450] on input "REKA000151049" at bounding box center [891, 446] width 363 height 29
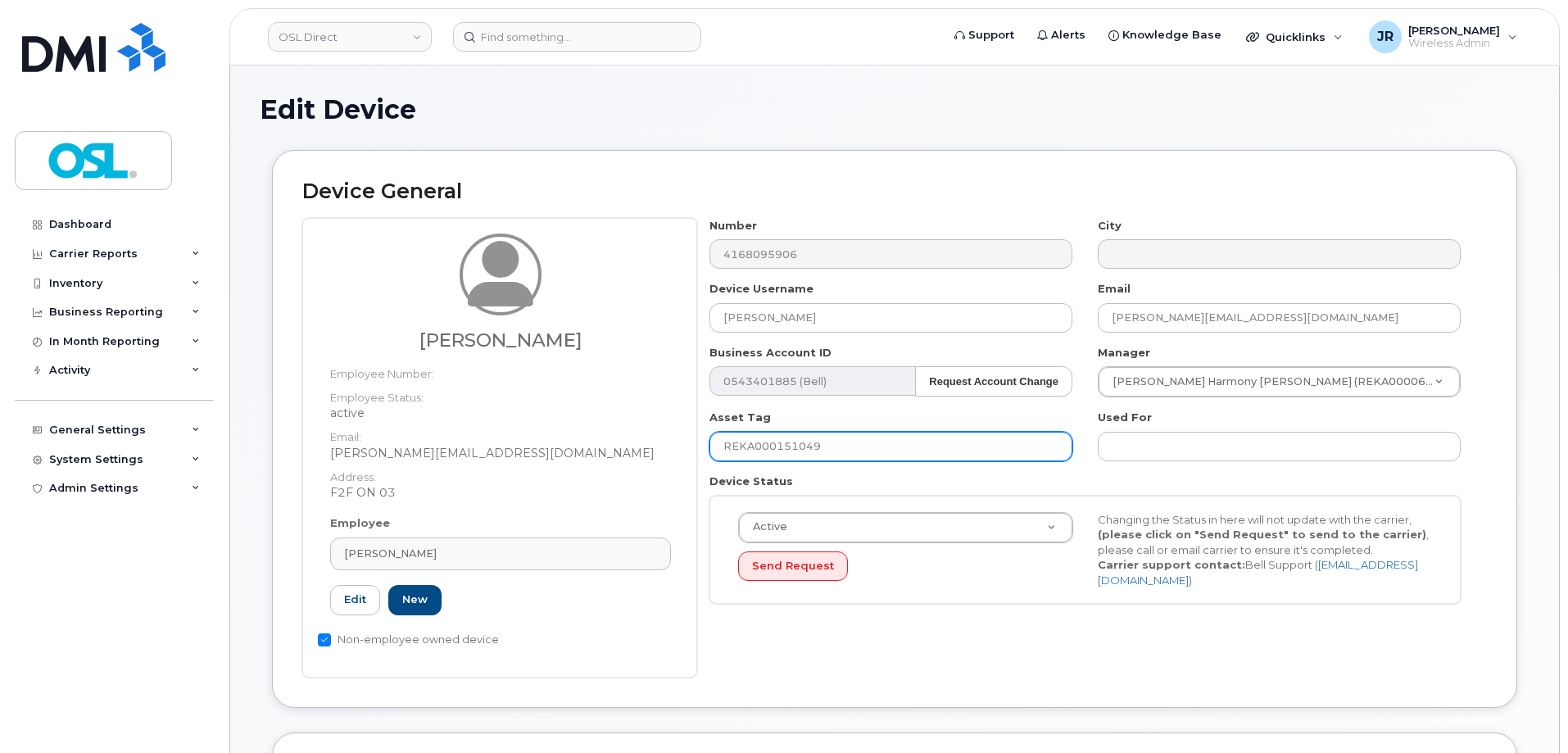
click at [789, 450] on input "REKA000151049" at bounding box center [891, 446] width 363 height 29
paste input "6447"
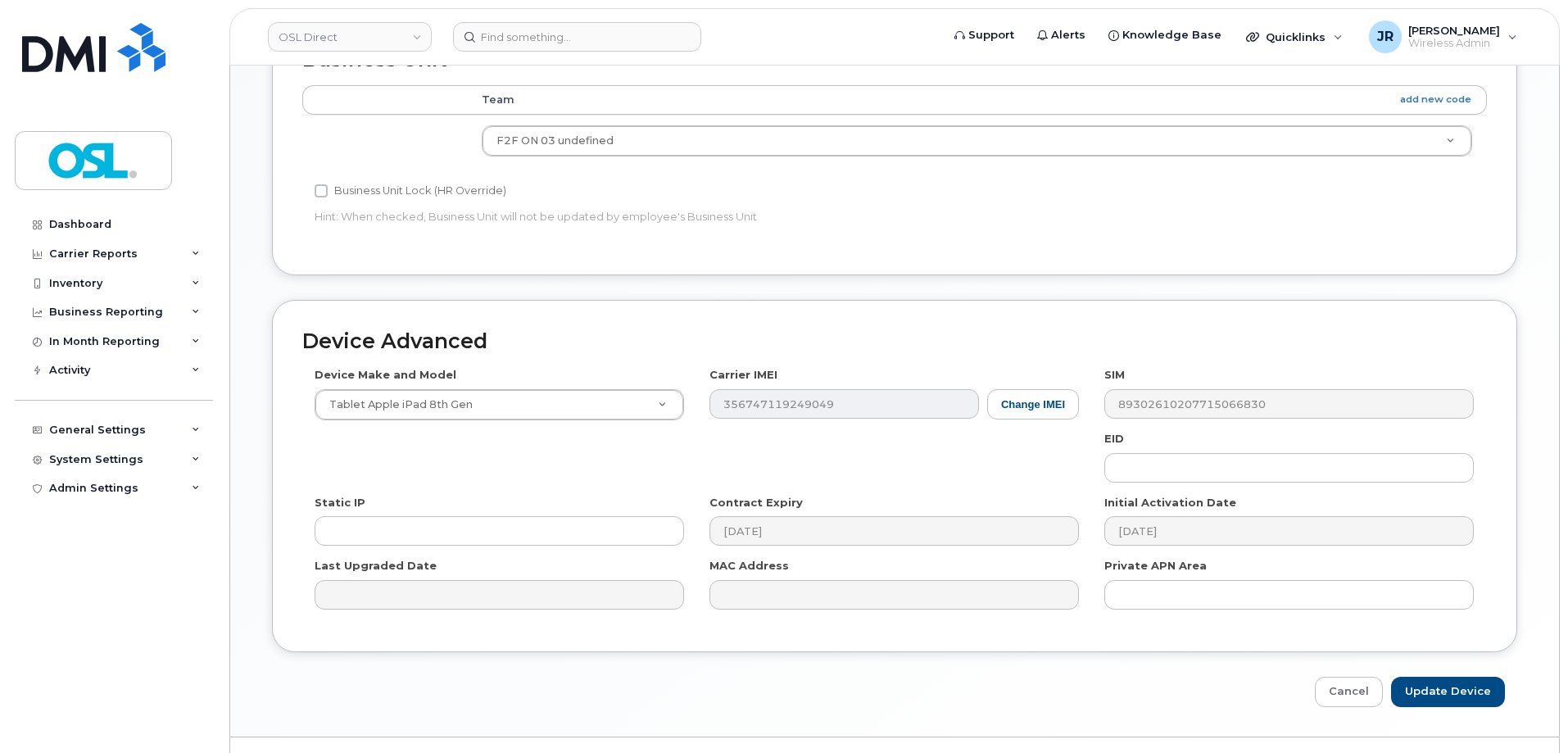
scroll to position [737, 0]
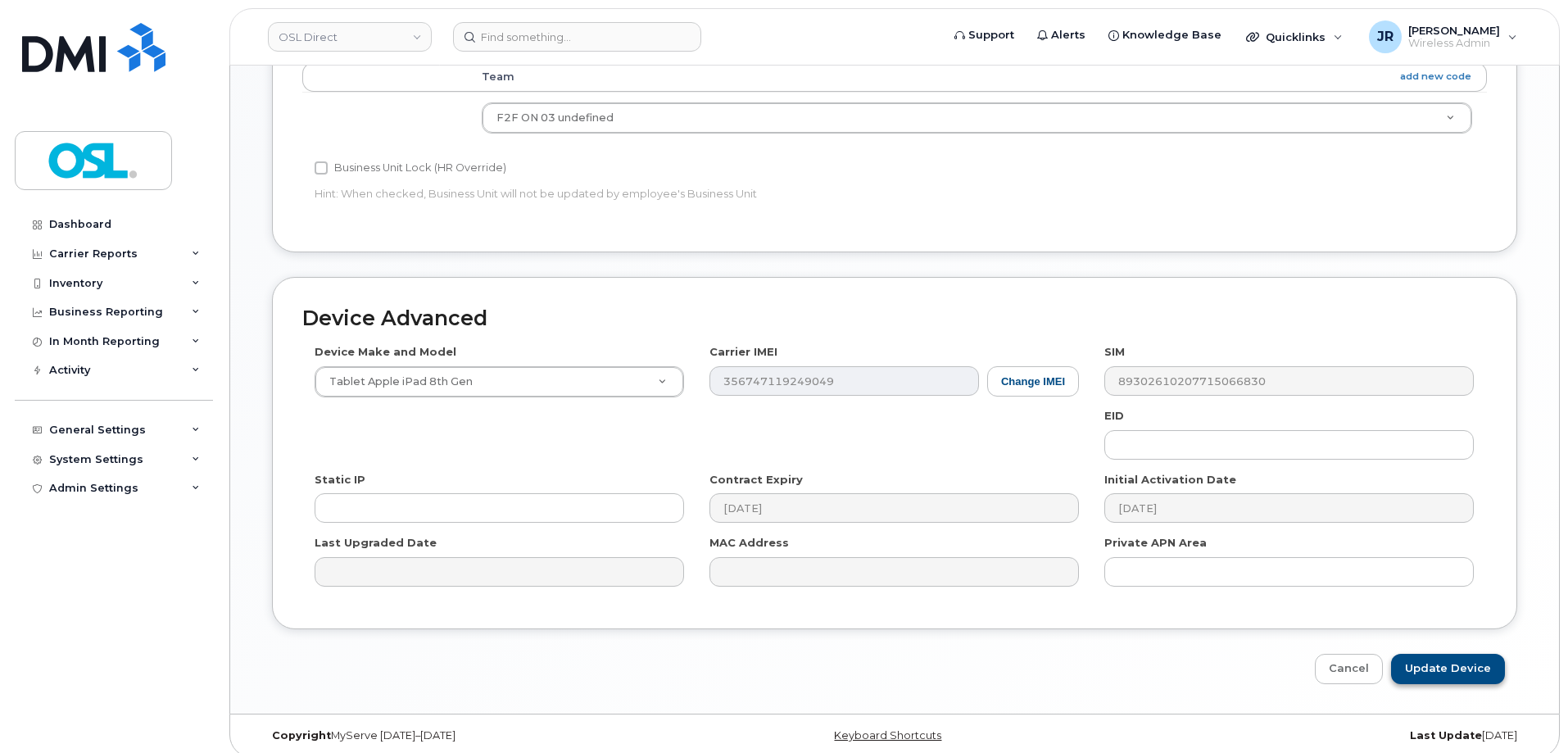
type input "REKA000156447"
click at [1425, 671] on input "Update Device" at bounding box center [1448, 669] width 114 height 30
type input "Saving..."
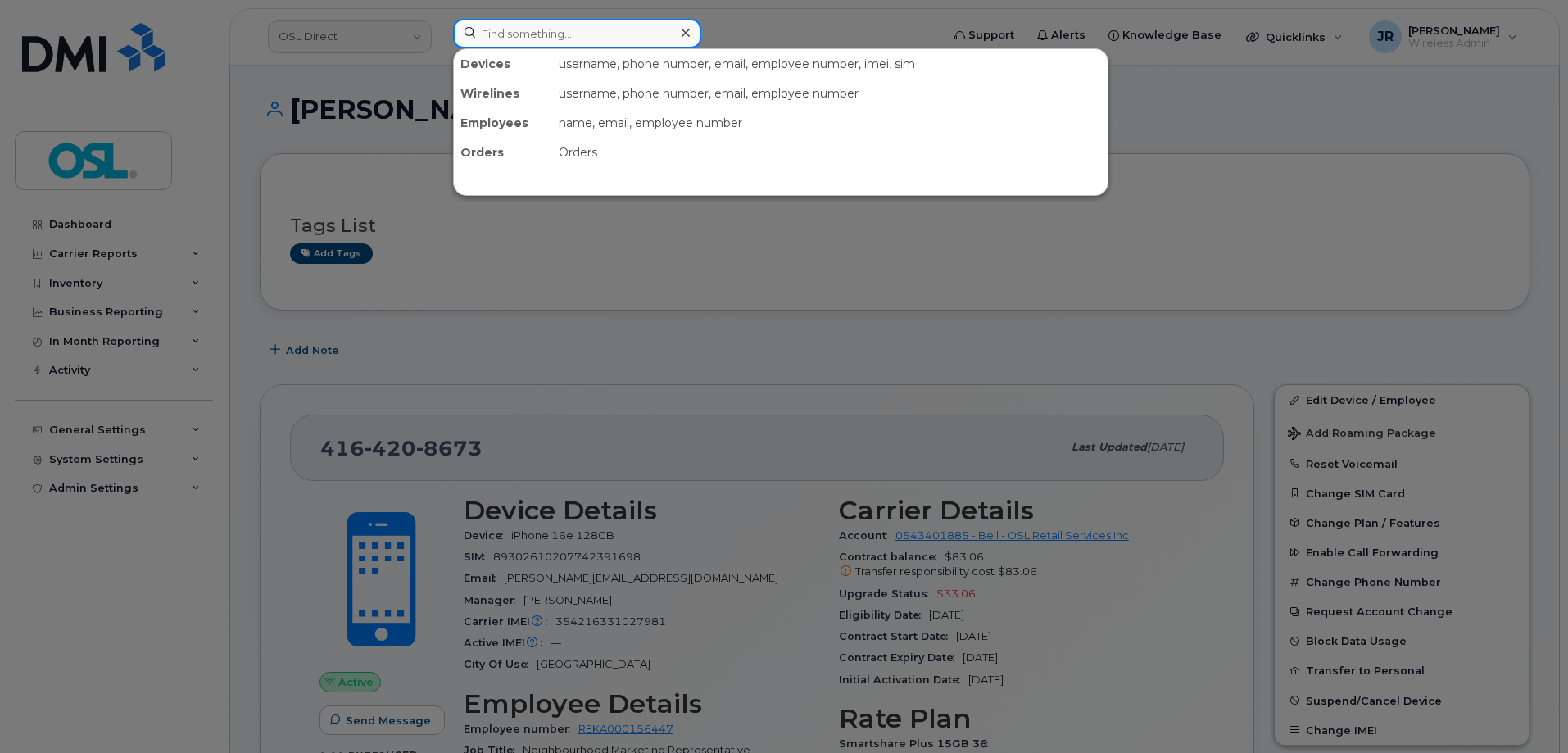
click at [573, 38] on input at bounding box center [577, 33] width 248 height 29
paste input "4165784829"
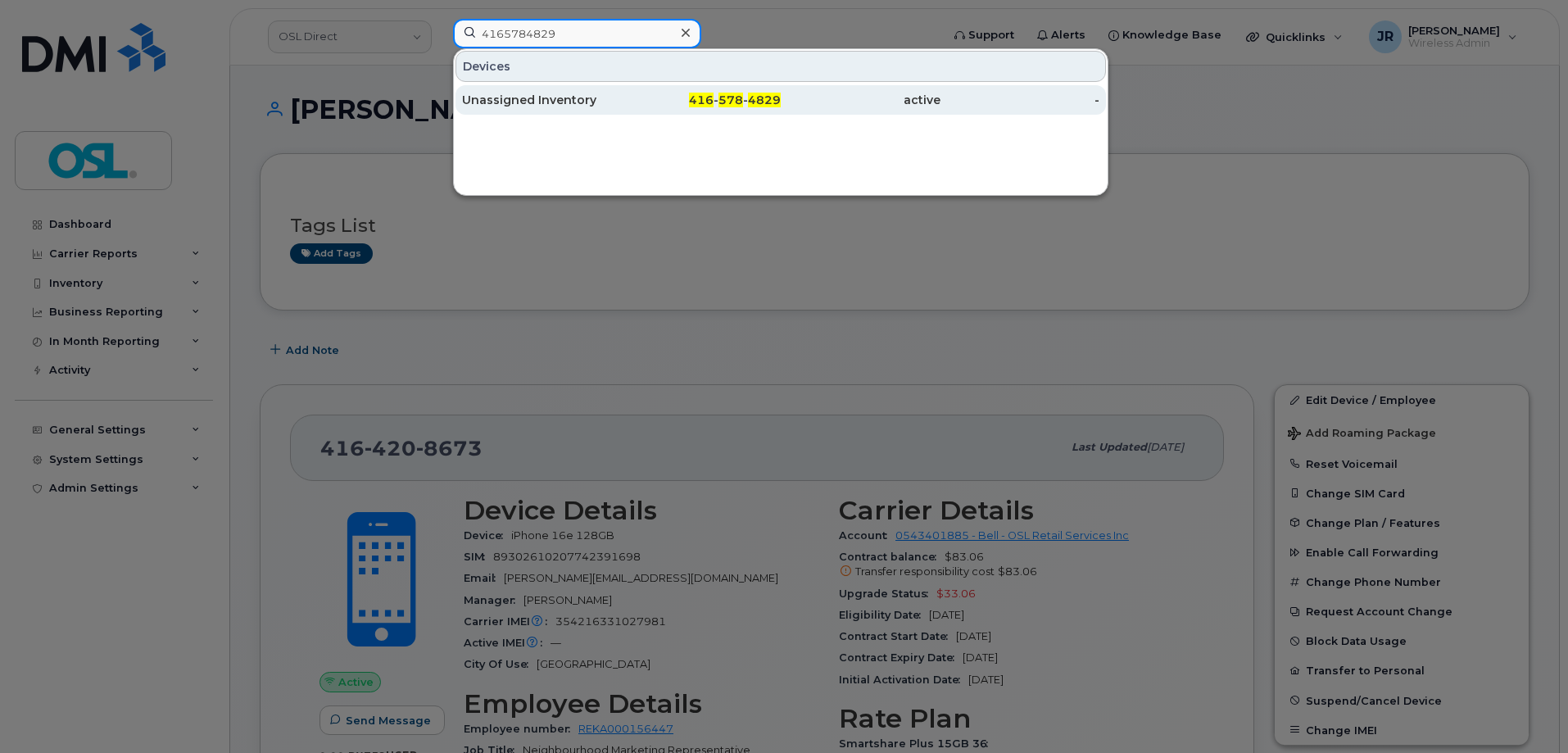
type input "4165784829"
click at [540, 114] on div "Unassigned Inventory" at bounding box center [541, 100] width 160 height 29
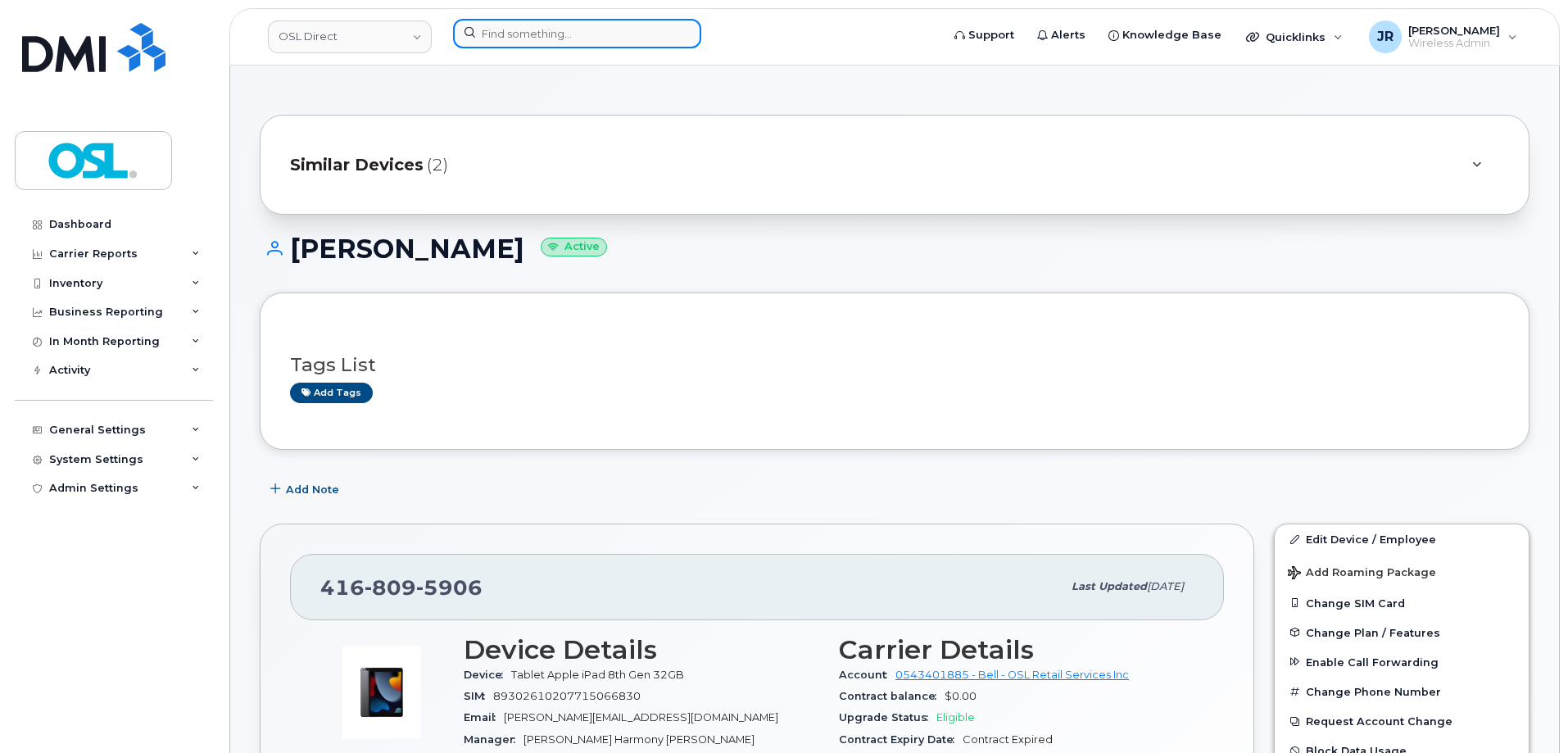
click at [534, 33] on input at bounding box center [577, 33] width 248 height 29
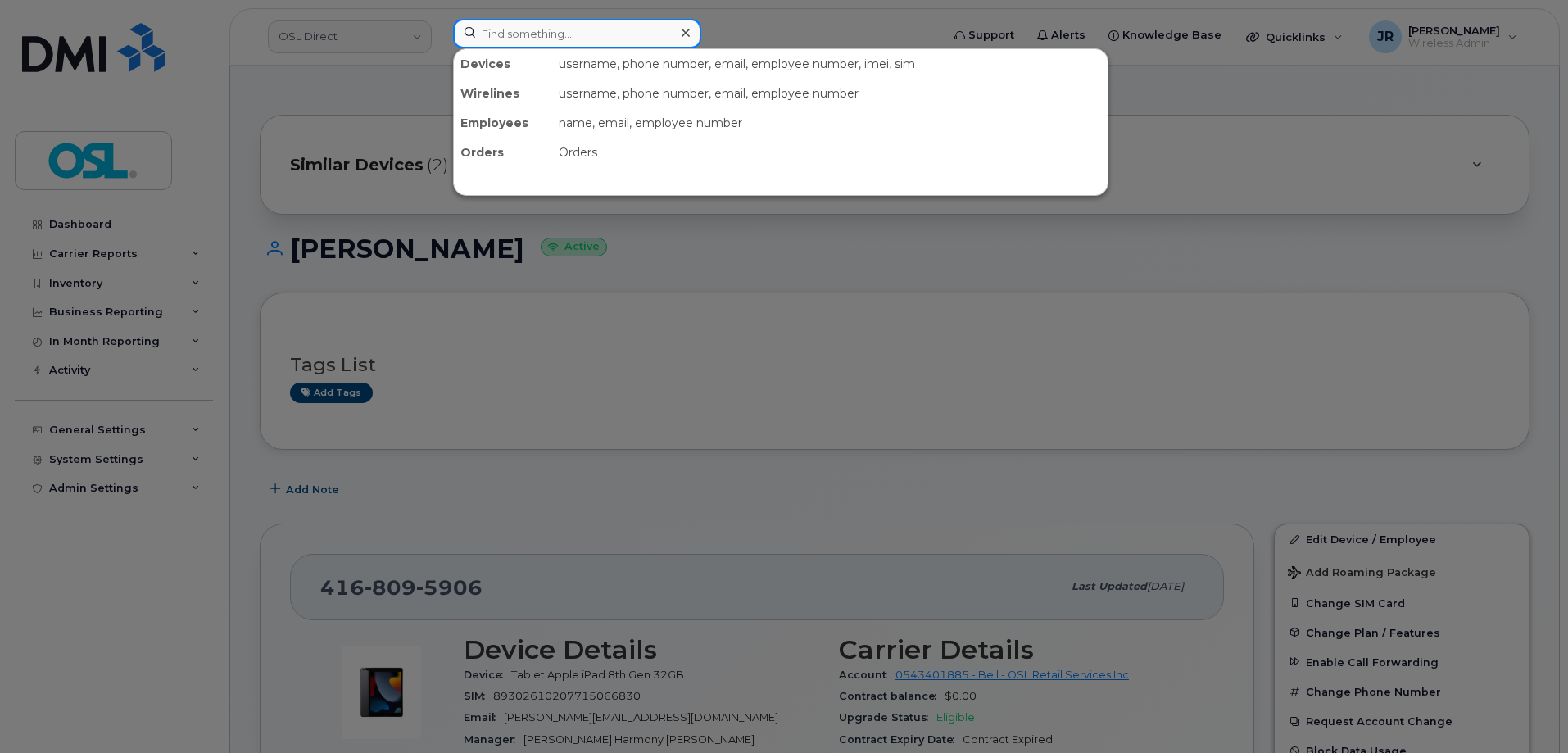
paste input "6473278377"
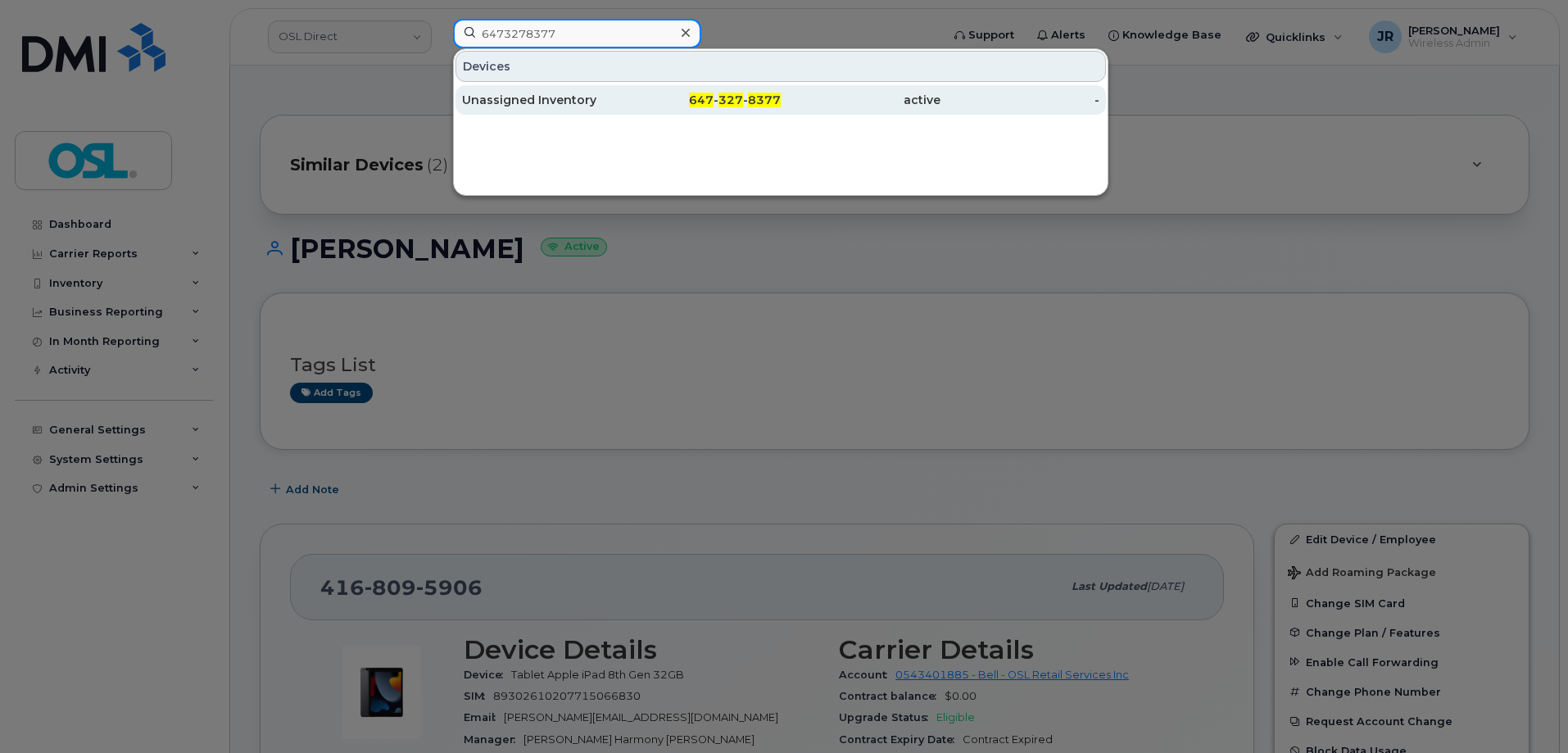
type input "6473278377"
click at [494, 93] on div "Unassigned Inventory" at bounding box center [541, 100] width 160 height 16
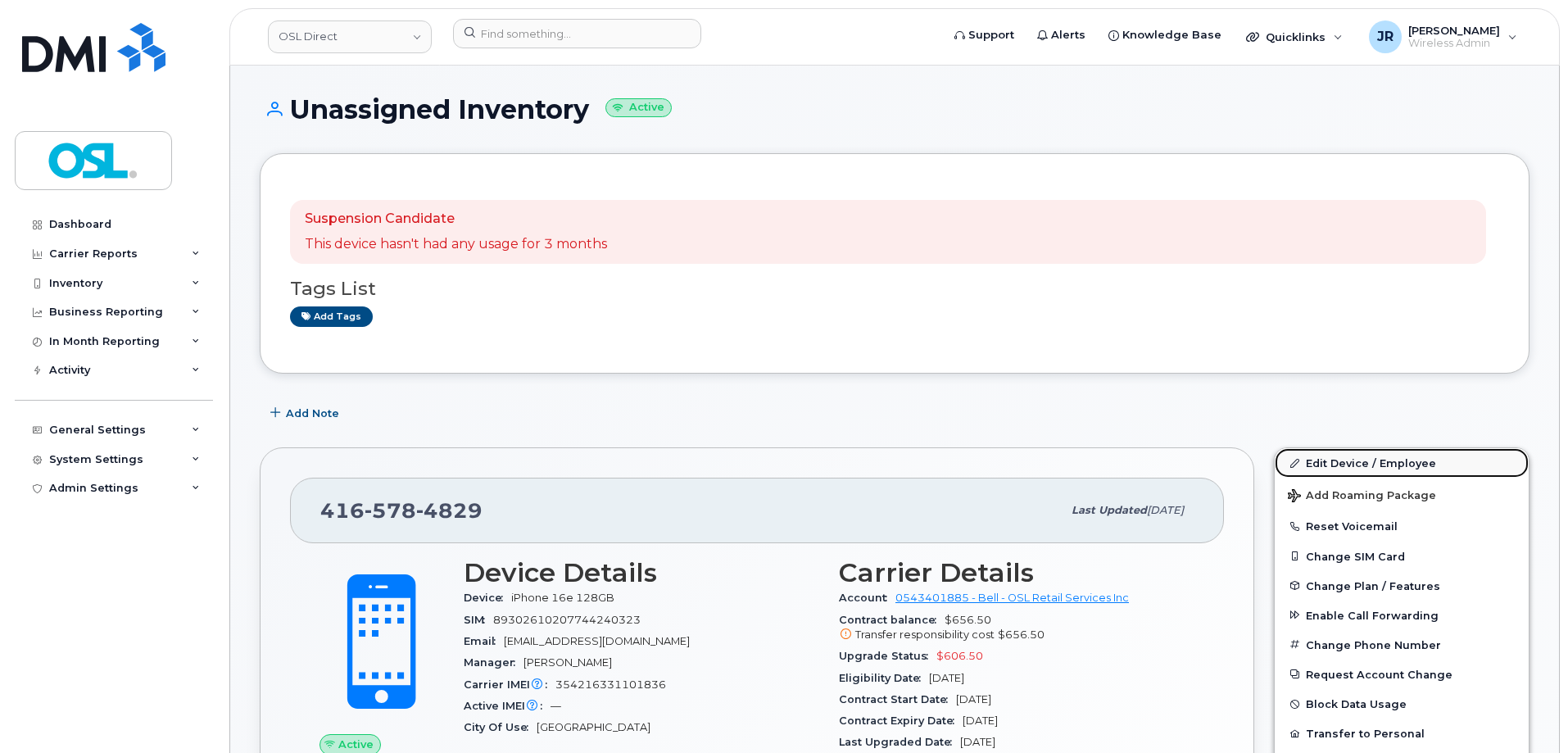
click at [1330, 455] on link "Edit Device / Employee" at bounding box center [1402, 463] width 254 height 29
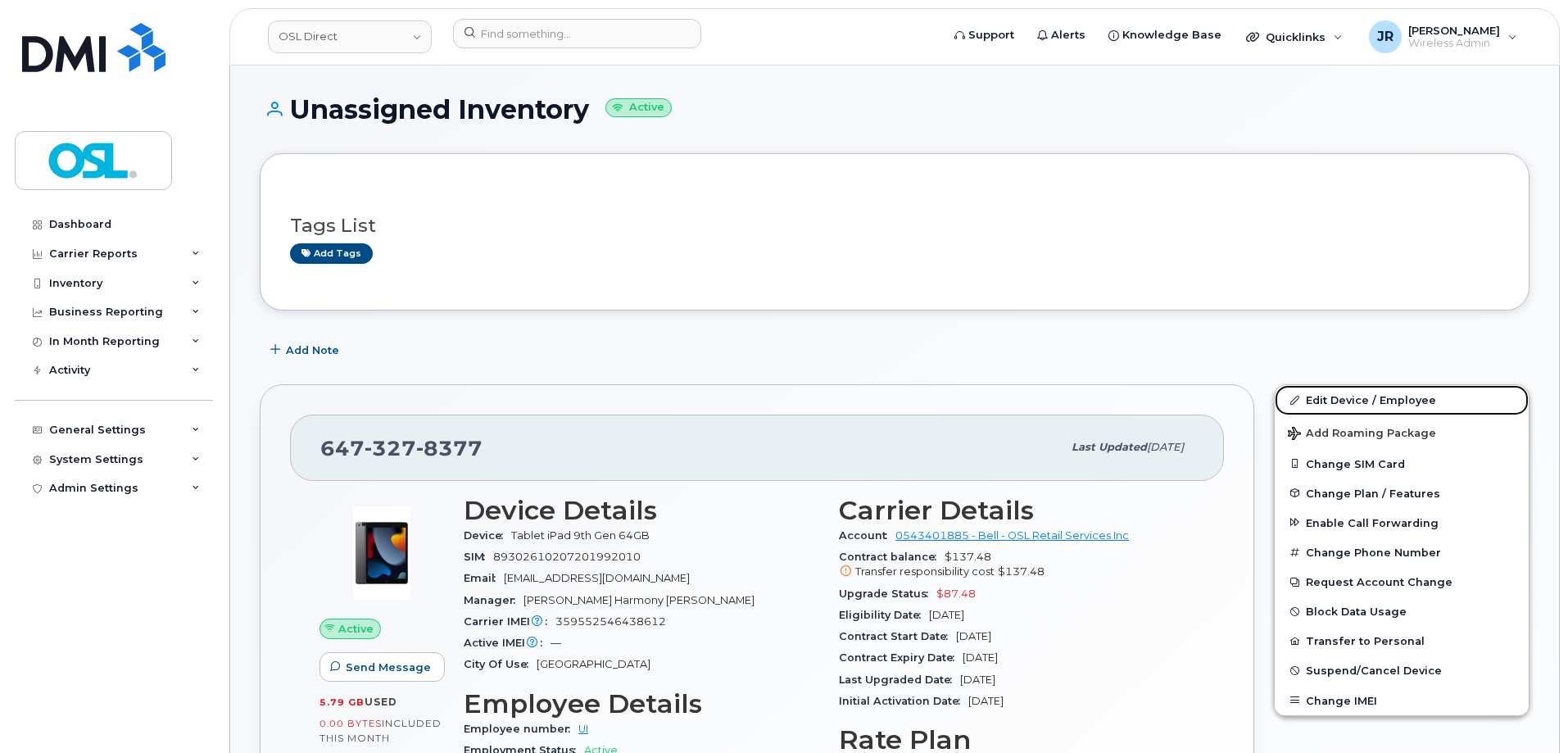
click at [1349, 404] on link "Edit Device / Employee" at bounding box center [1402, 400] width 254 height 29
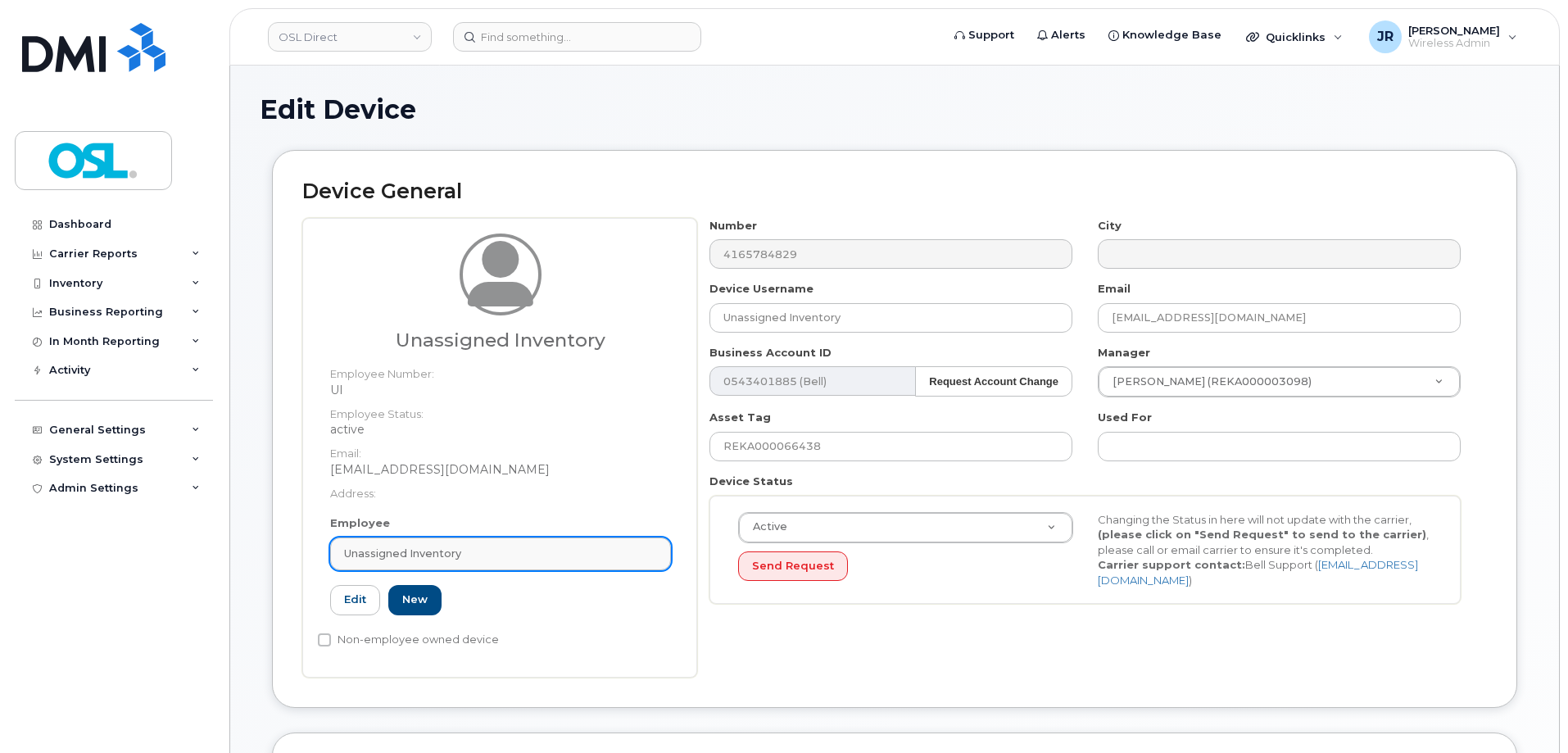
click at [380, 560] on span "Unassigned Inventory" at bounding box center [403, 553] width 117 height 16
paste input "REKA000005523"
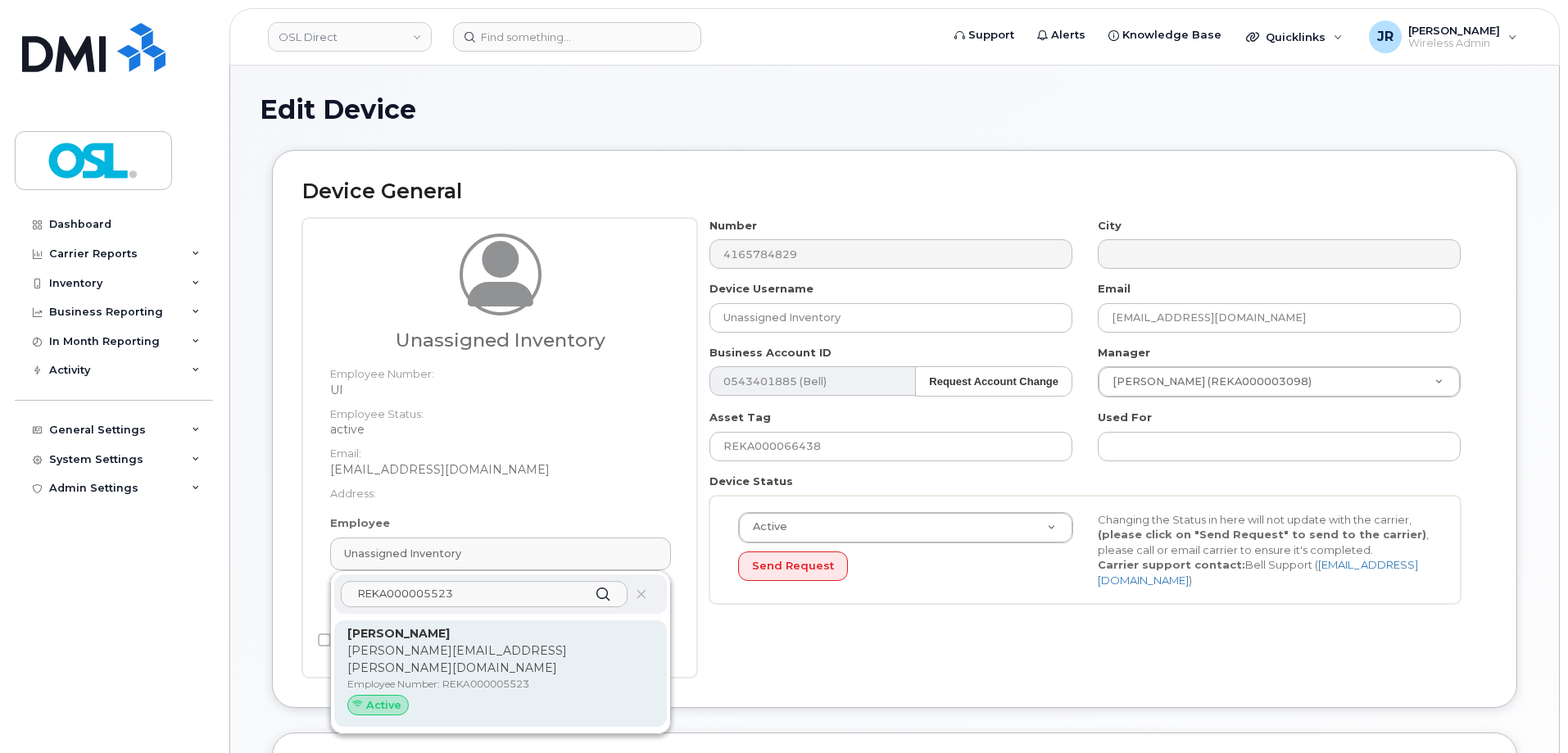
type input "REKA000005523"
click at [459, 676] on p "Employee Number: REKA000005523" at bounding box center [501, 683] width 307 height 15
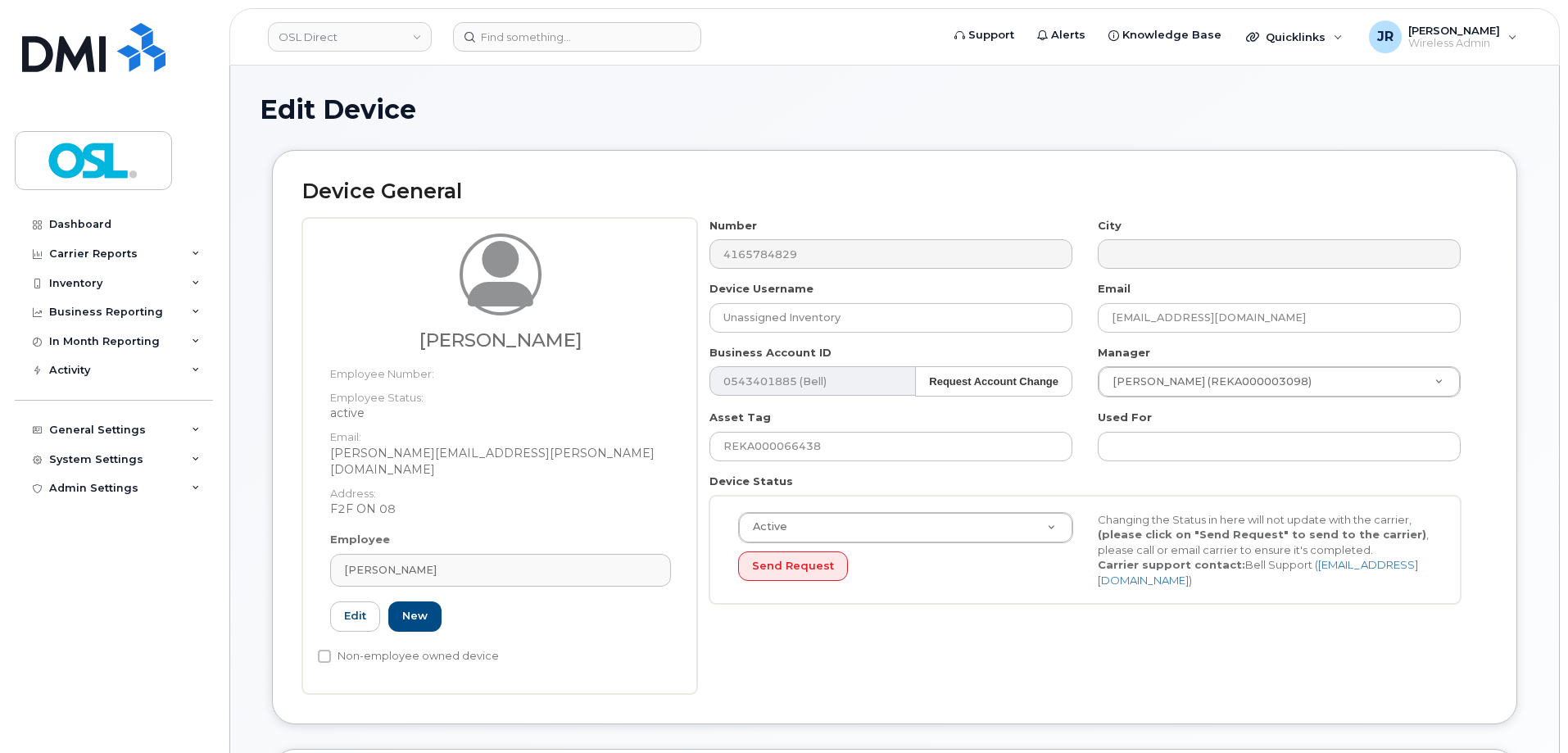
type input "REKA000005523"
type input "[PERSON_NAME]"
type input "[PERSON_NAME][EMAIL_ADDRESS][PERSON_NAME][DOMAIN_NAME]"
type input "3358014"
click at [782, 444] on input "REKA000066438" at bounding box center [891, 446] width 363 height 29
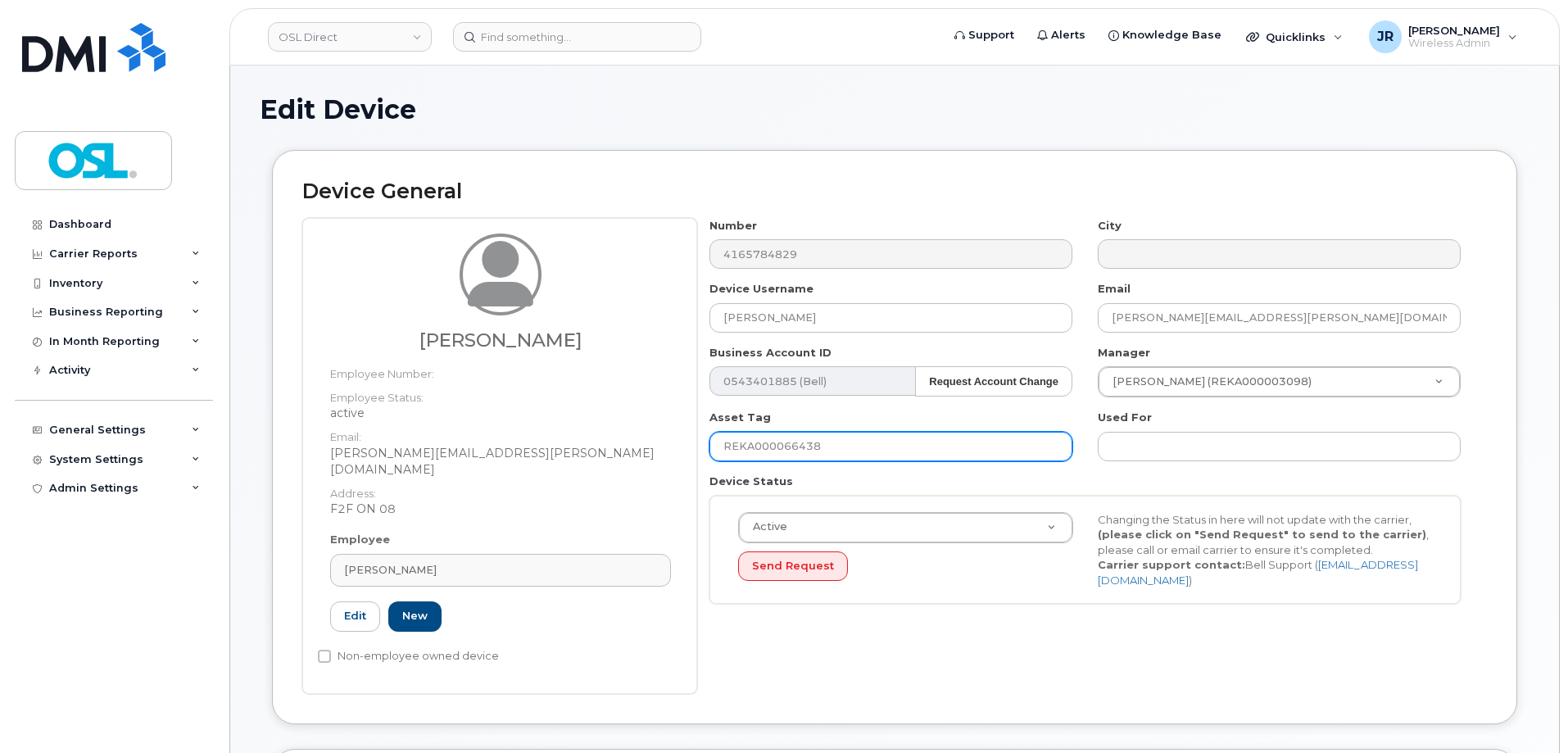
click at [782, 444] on input "REKA000066438" at bounding box center [891, 446] width 363 height 29
paste input "05523"
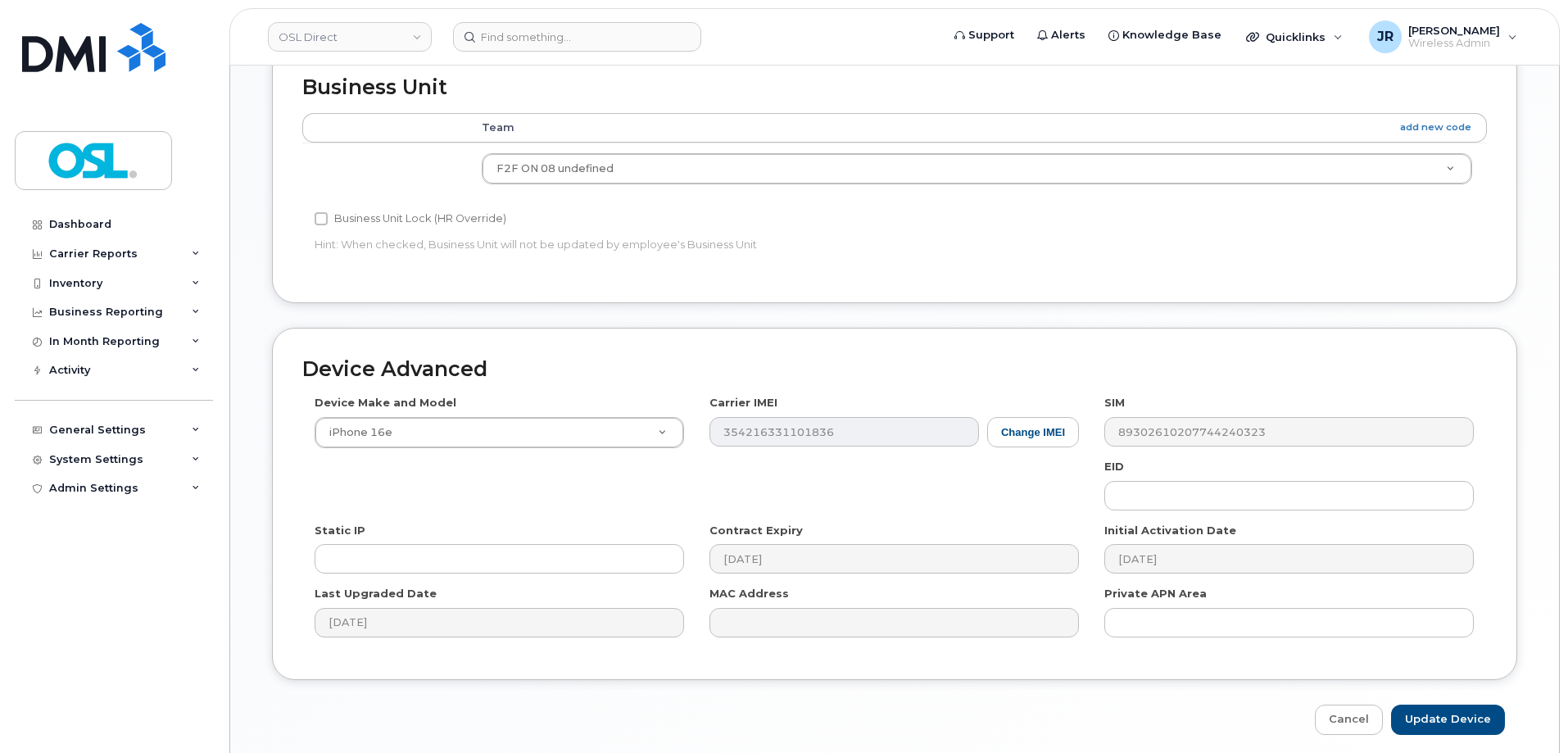
scroll to position [750, 0]
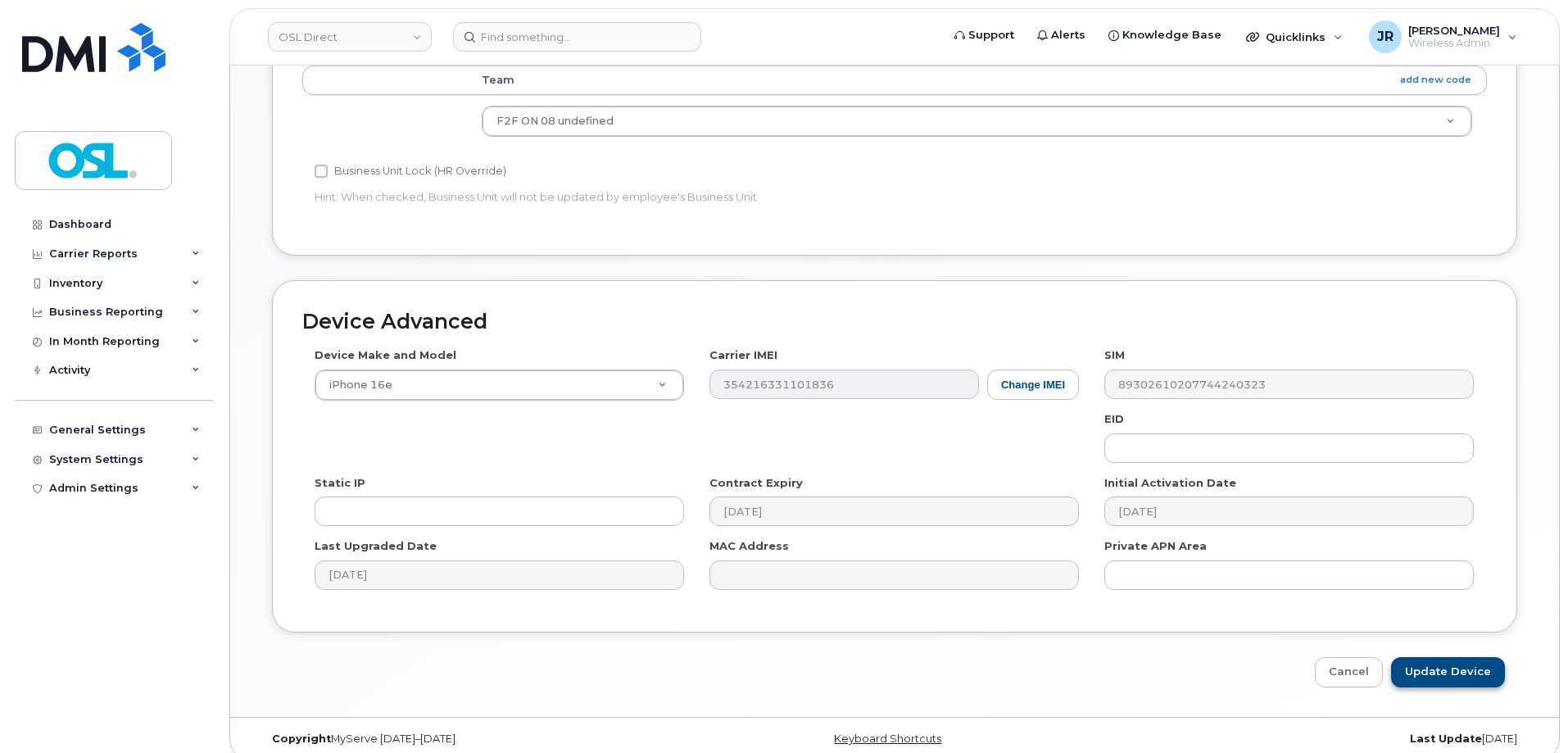
type input "REKA000005523"
click at [1453, 657] on input "Update Device" at bounding box center [1448, 671] width 114 height 30
type input "Saving..."
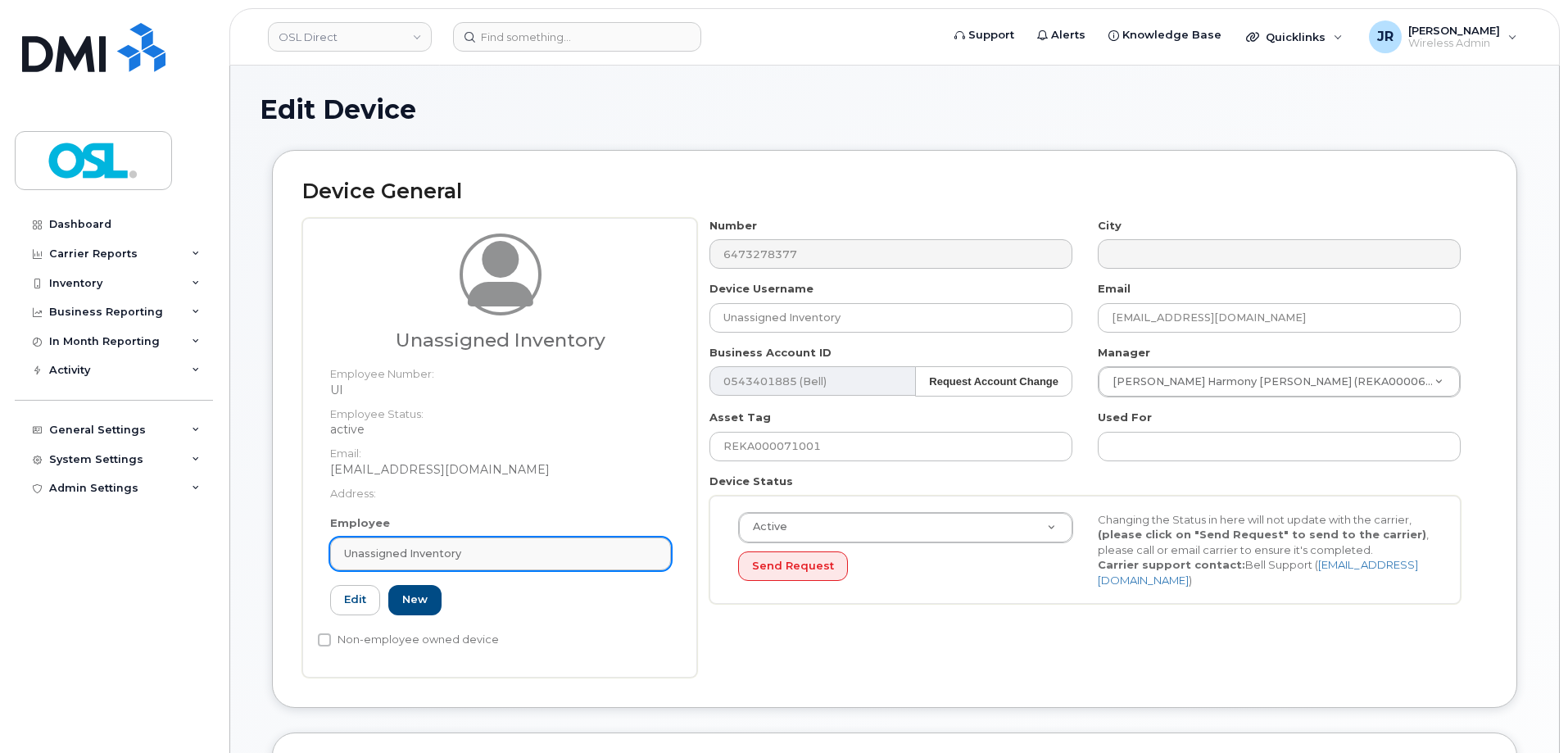
click at [450, 547] on span "Unassigned Inventory" at bounding box center [403, 553] width 117 height 16
paste input "REKA000005523"
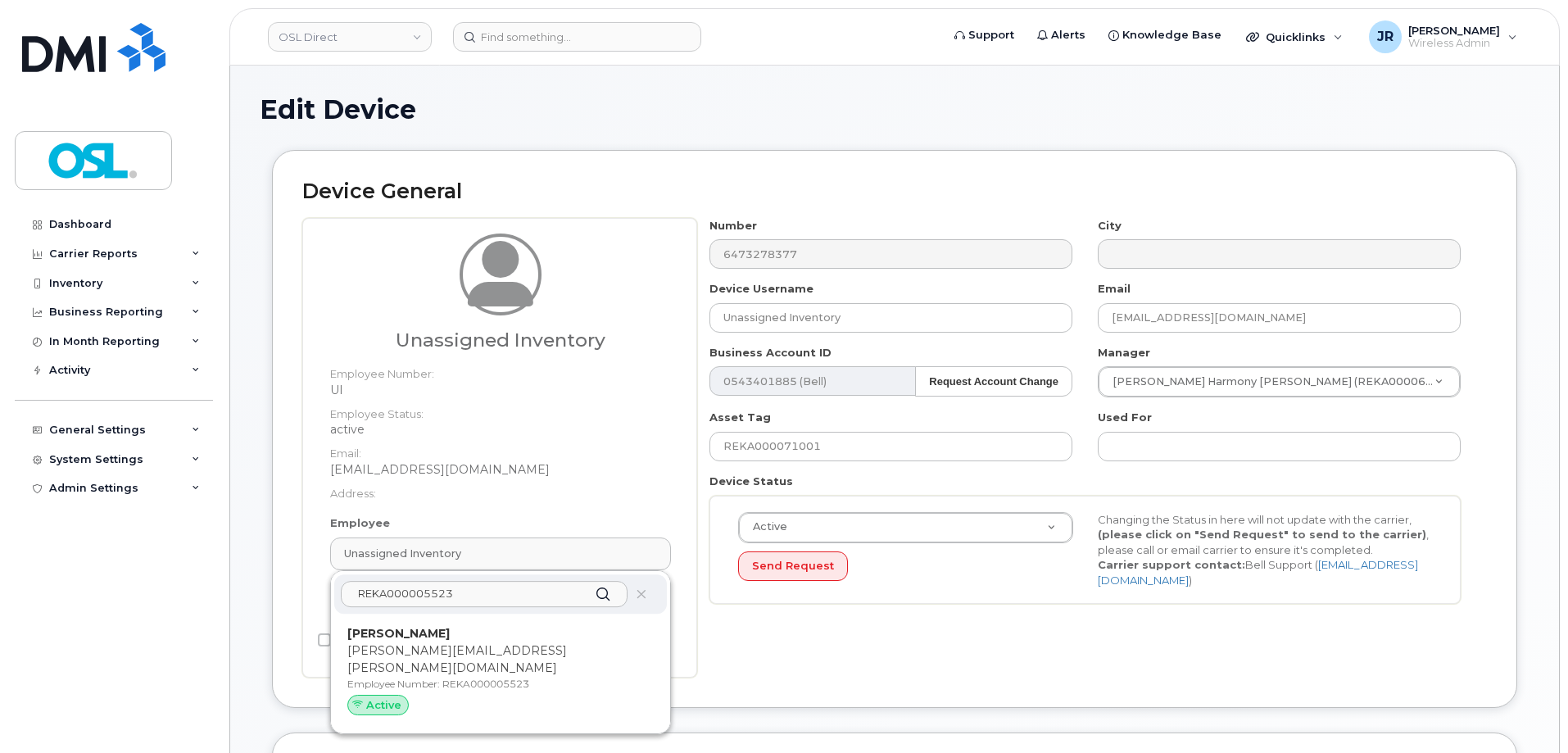
type input "REKA000005523"
click at [489, 676] on p "Employee Number: REKA000005523" at bounding box center [501, 683] width 307 height 15
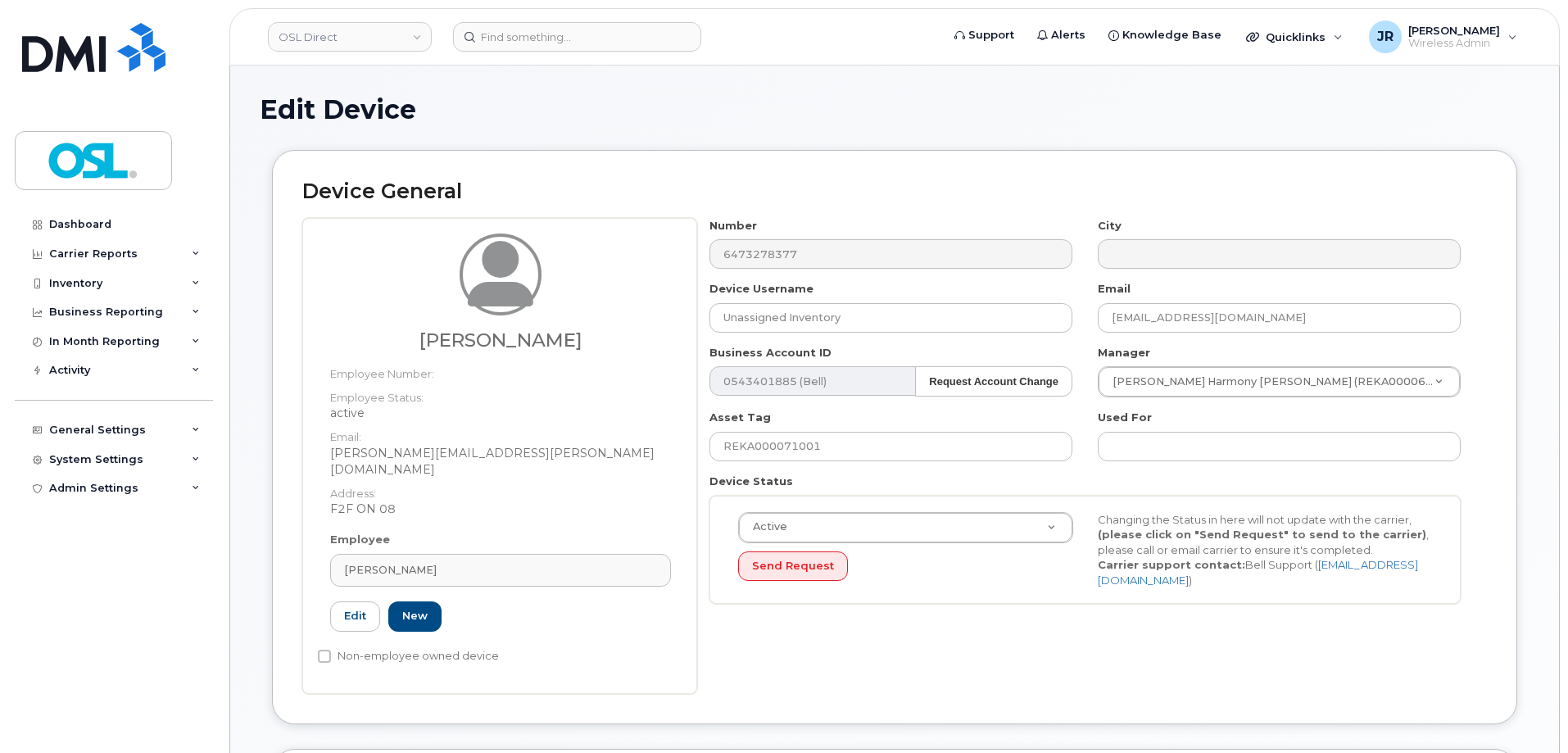
type input "REKA000005523"
type input "[PERSON_NAME]"
type input "[PERSON_NAME][EMAIL_ADDRESS][PERSON_NAME][DOMAIN_NAME]"
type input "3358014"
click at [870, 450] on input "REKA000071001" at bounding box center [891, 446] width 363 height 29
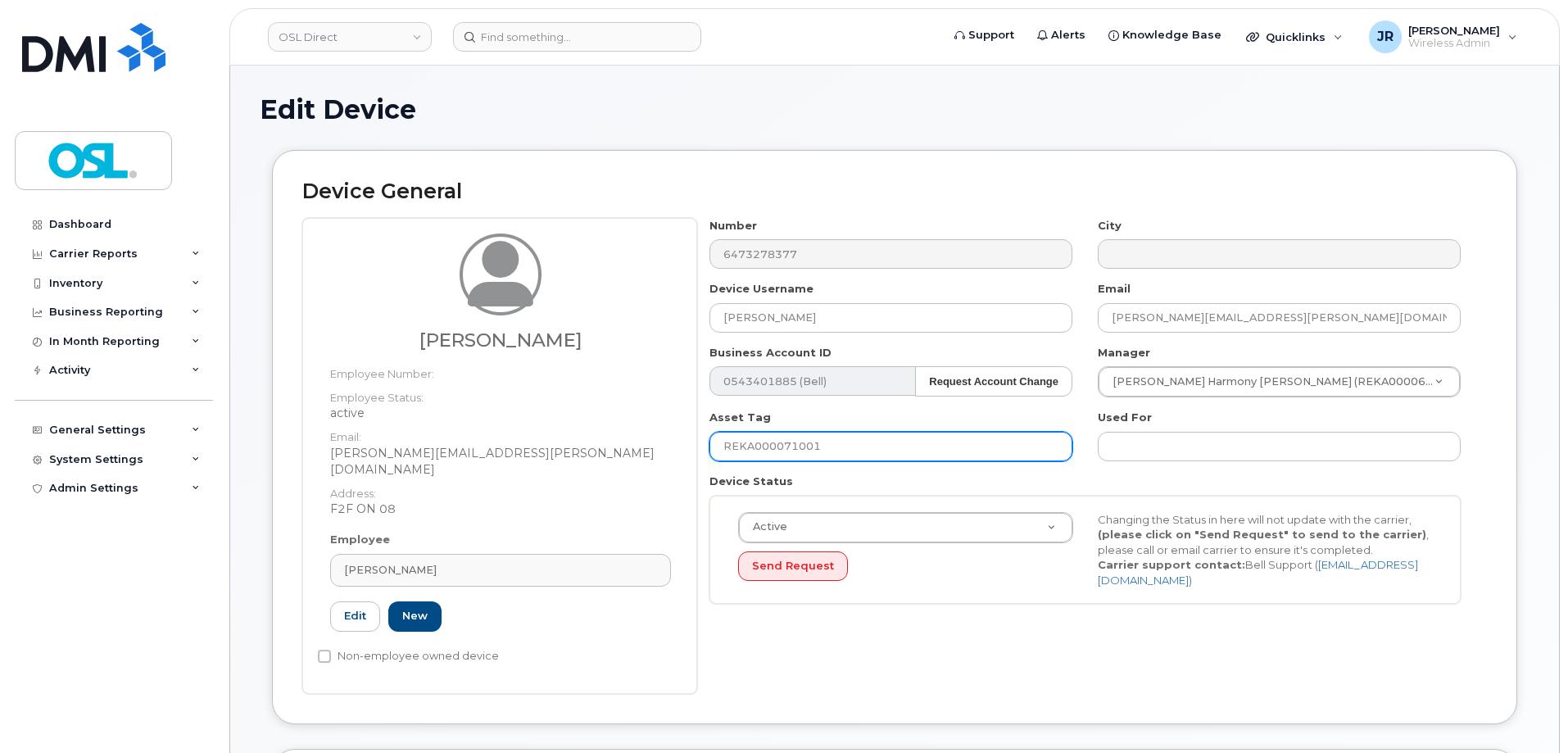
click at [870, 450] on input "REKA000071001" at bounding box center [891, 446] width 363 height 29
paste input "05523"
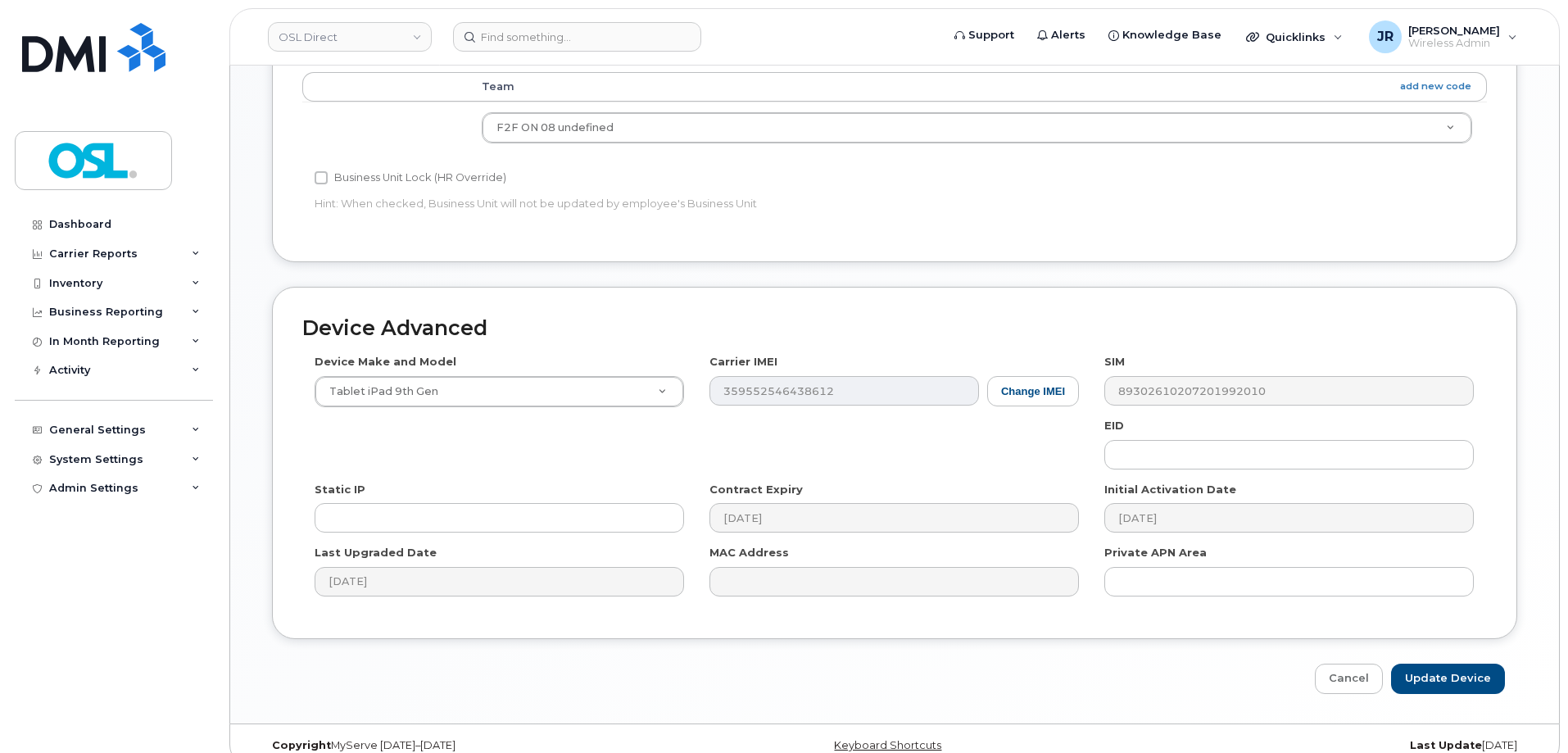
scroll to position [750, 0]
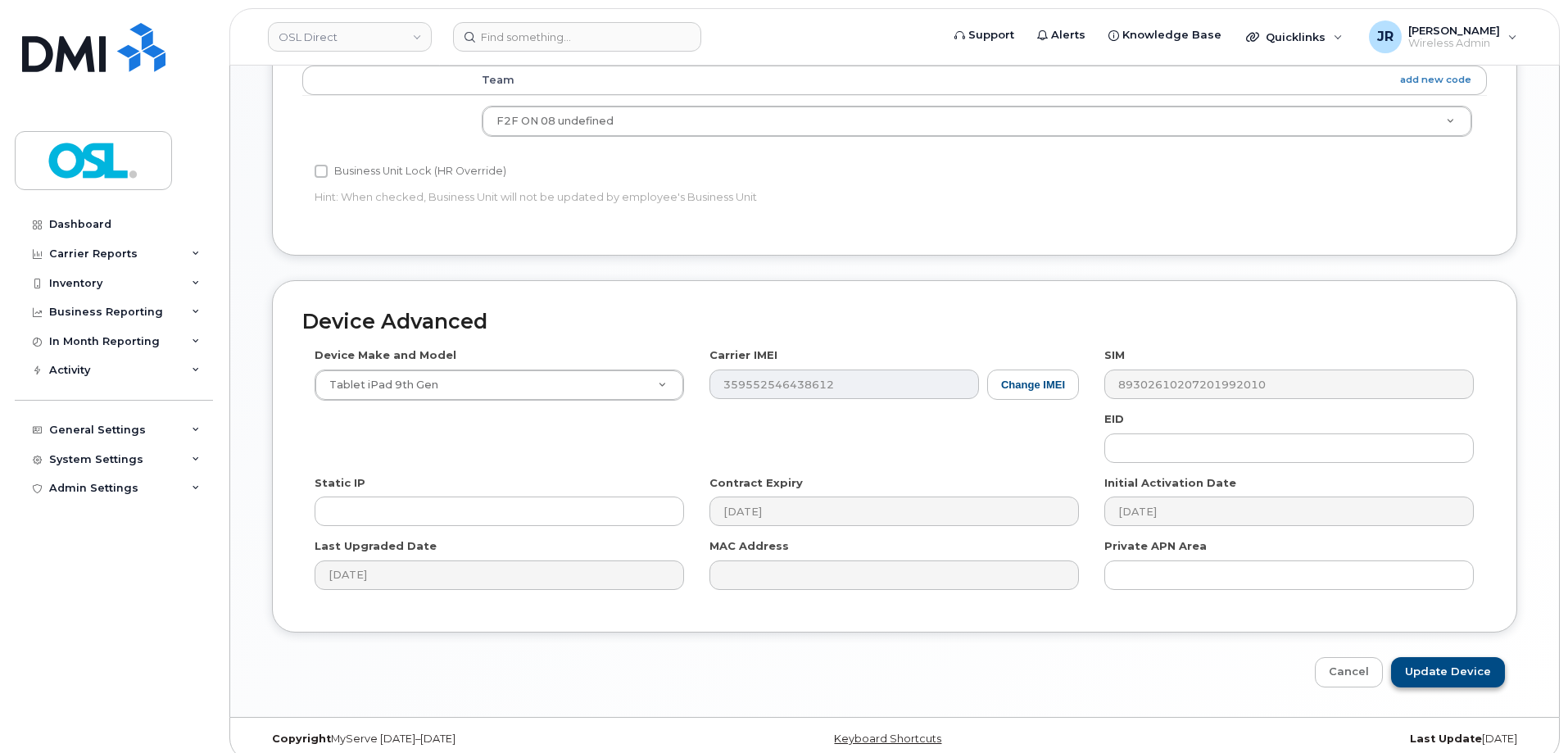
type input "REKA000005523"
drag, startPoint x: 1440, startPoint y: 657, endPoint x: 1184, endPoint y: 438, distance: 336.9
click at [1441, 658] on input "Update Device" at bounding box center [1448, 671] width 114 height 30
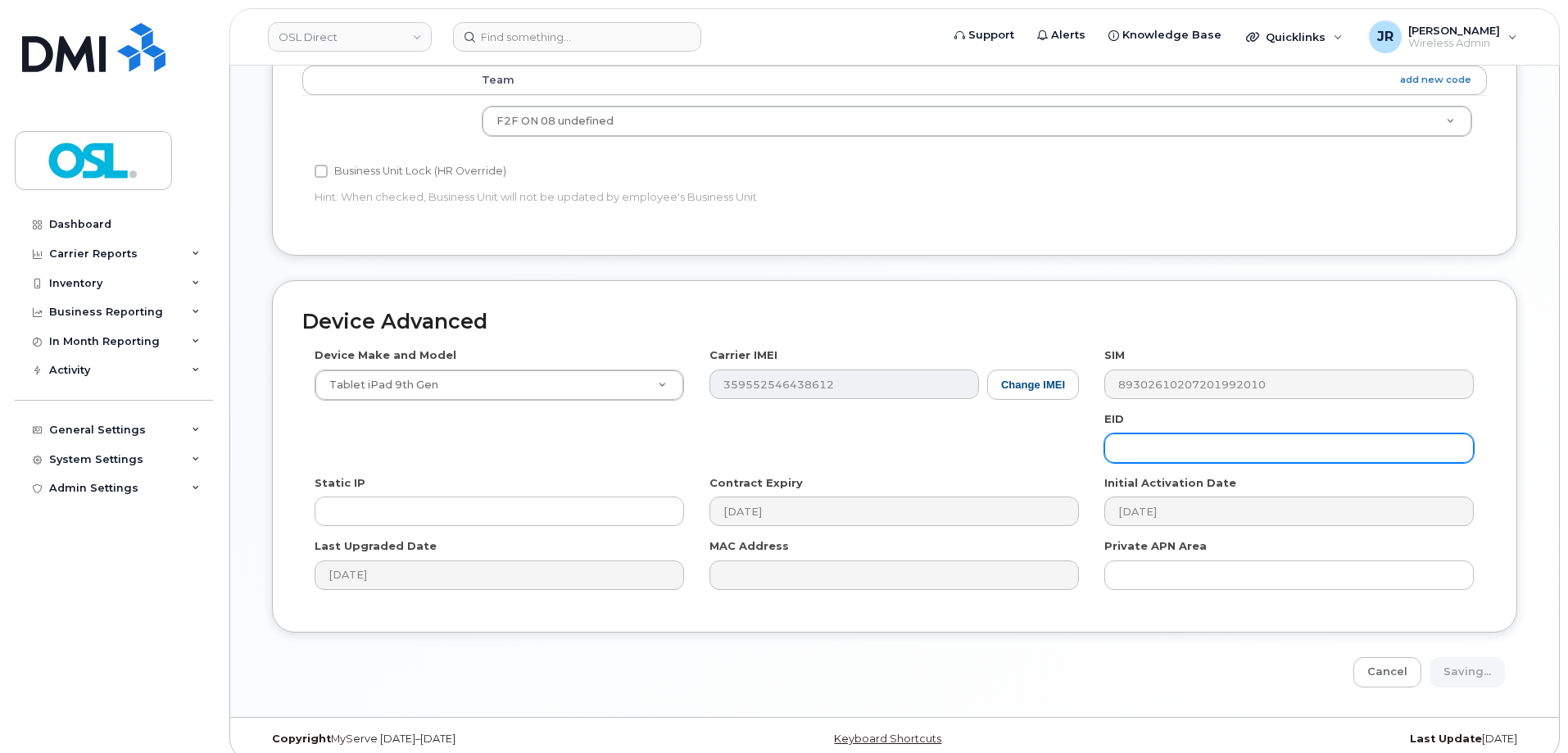
type input "Saving..."
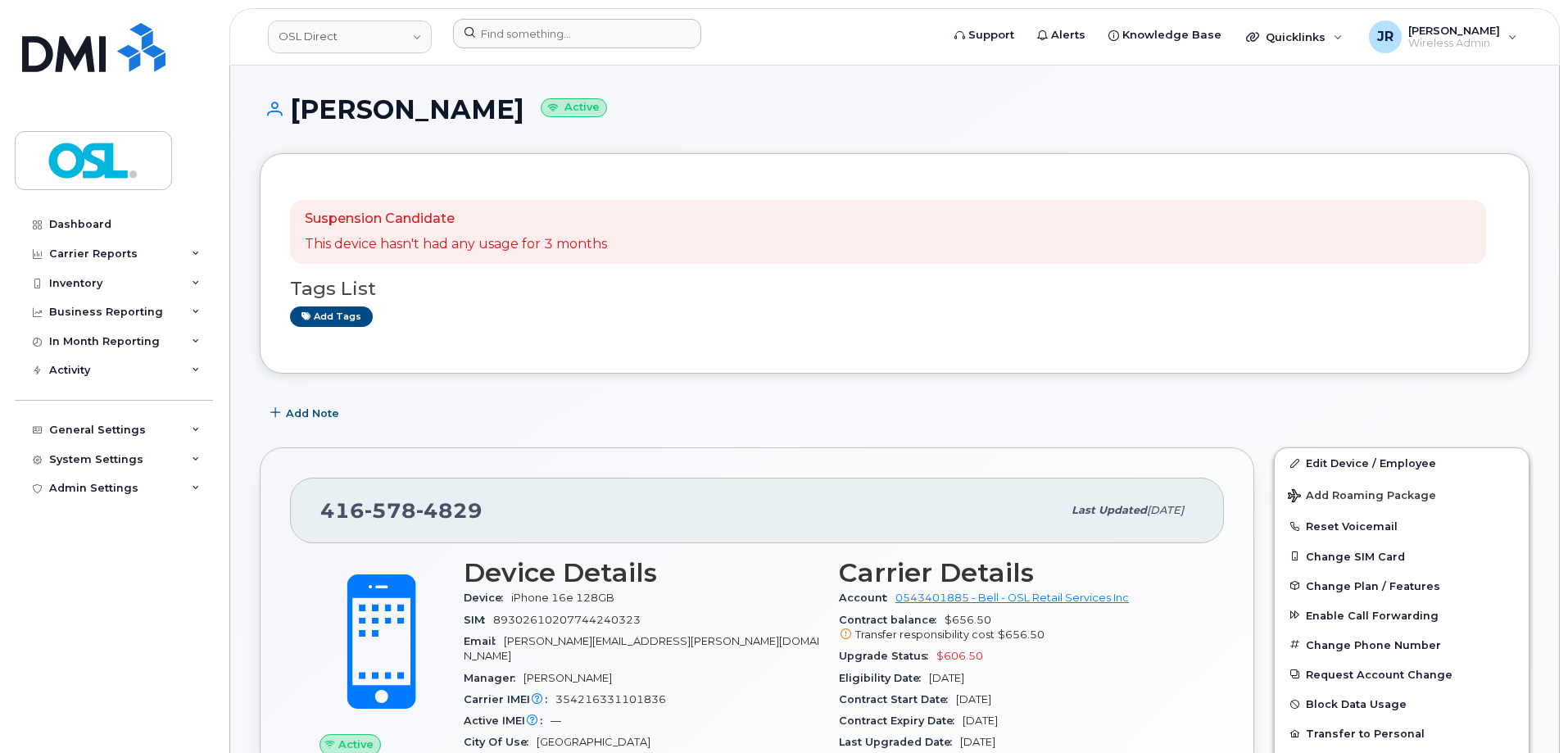
click at [532, 49] on div at bounding box center [691, 36] width 503 height 36
click at [539, 42] on input at bounding box center [577, 33] width 248 height 29
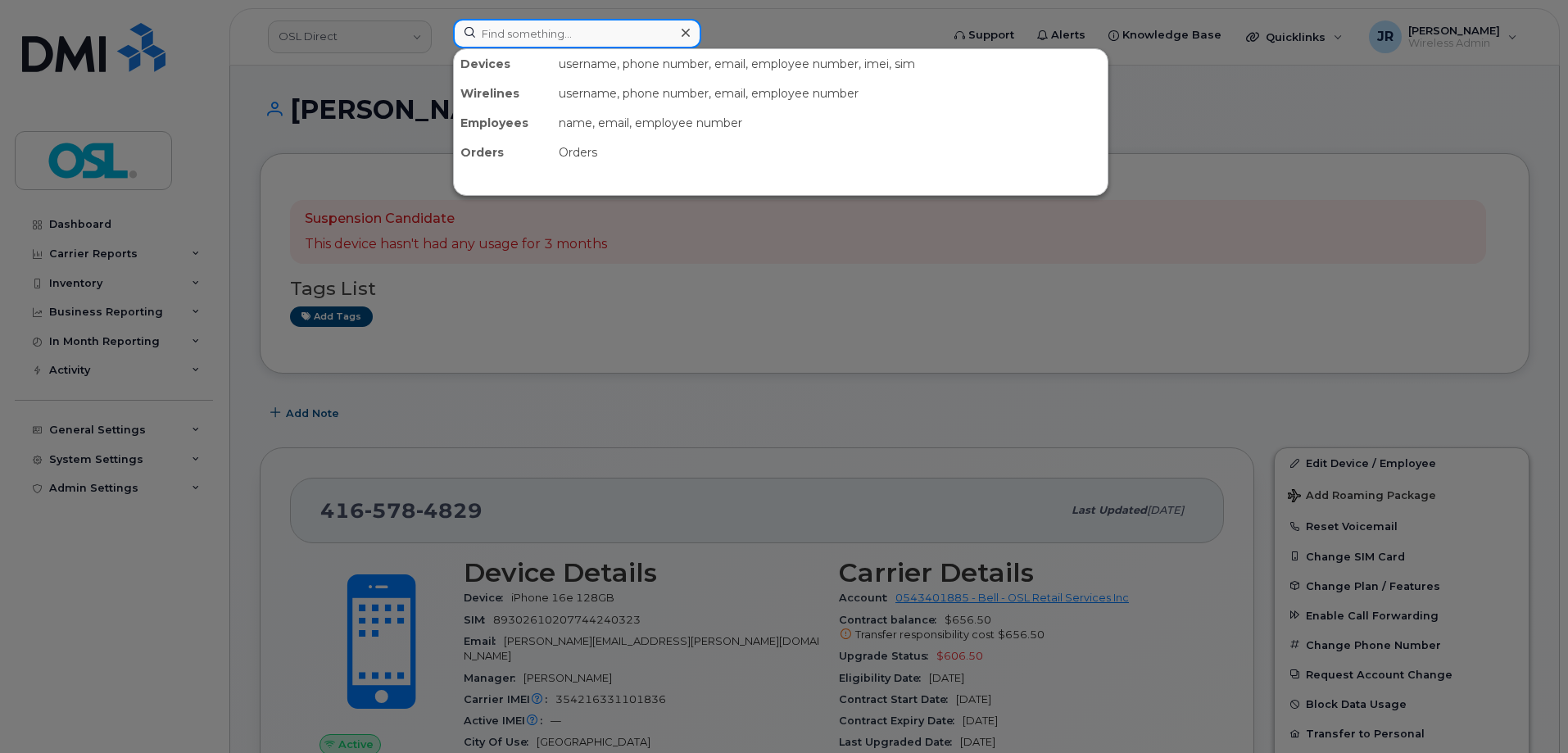
click at [539, 42] on input at bounding box center [577, 33] width 248 height 29
paste input "4189317052"
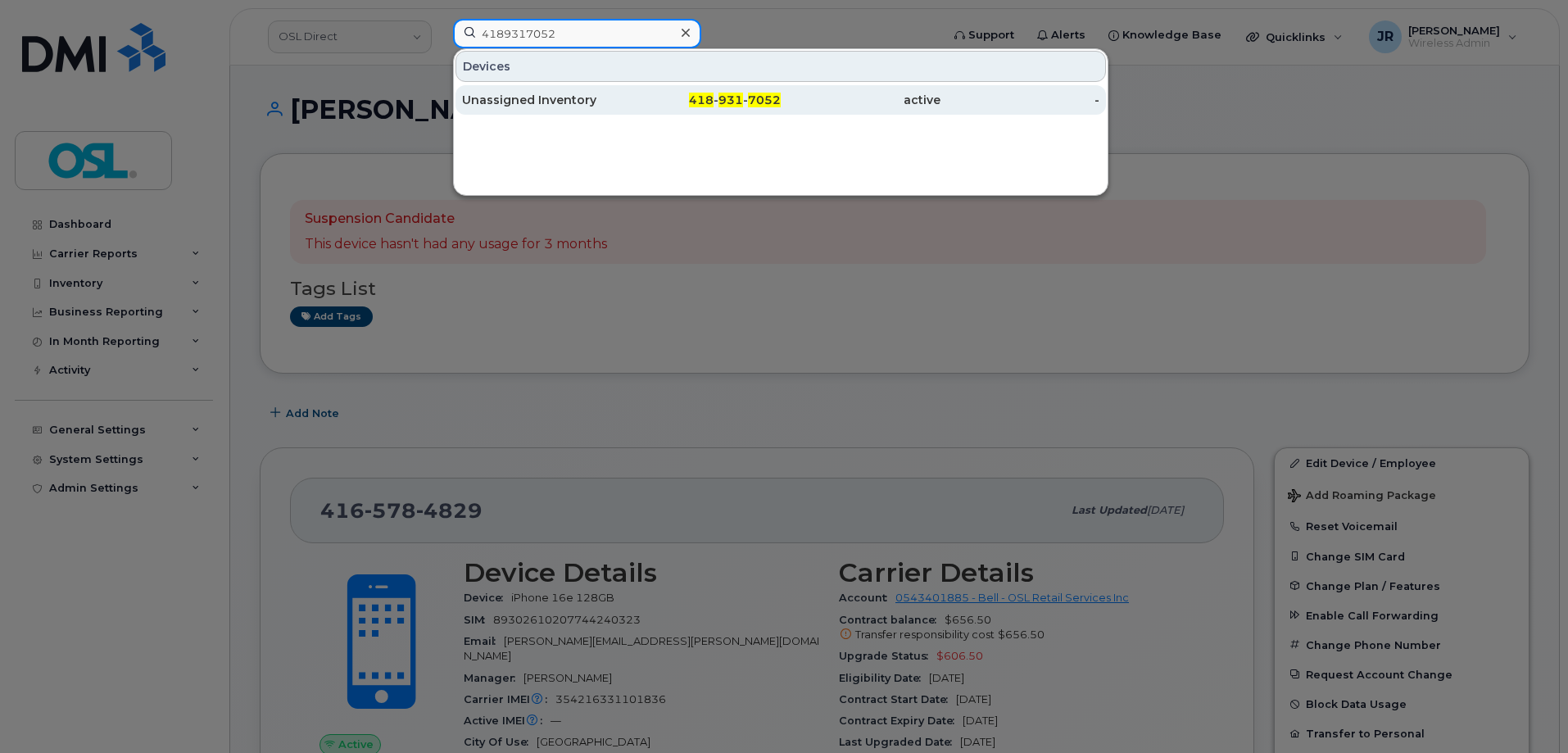
type input "4189317052"
click at [526, 106] on div "Unassigned Inventory" at bounding box center [541, 100] width 160 height 16
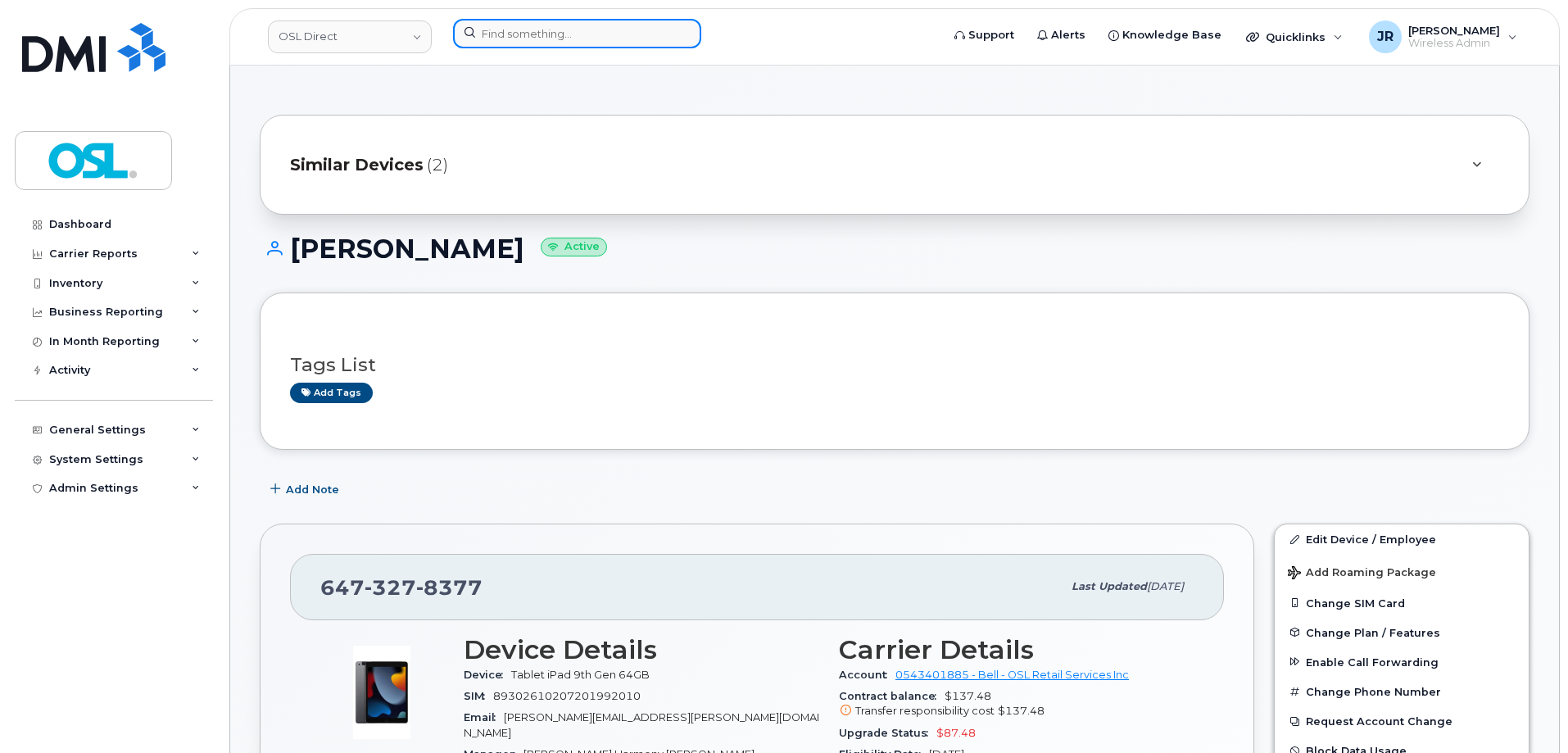
click at [506, 42] on input at bounding box center [577, 33] width 248 height 29
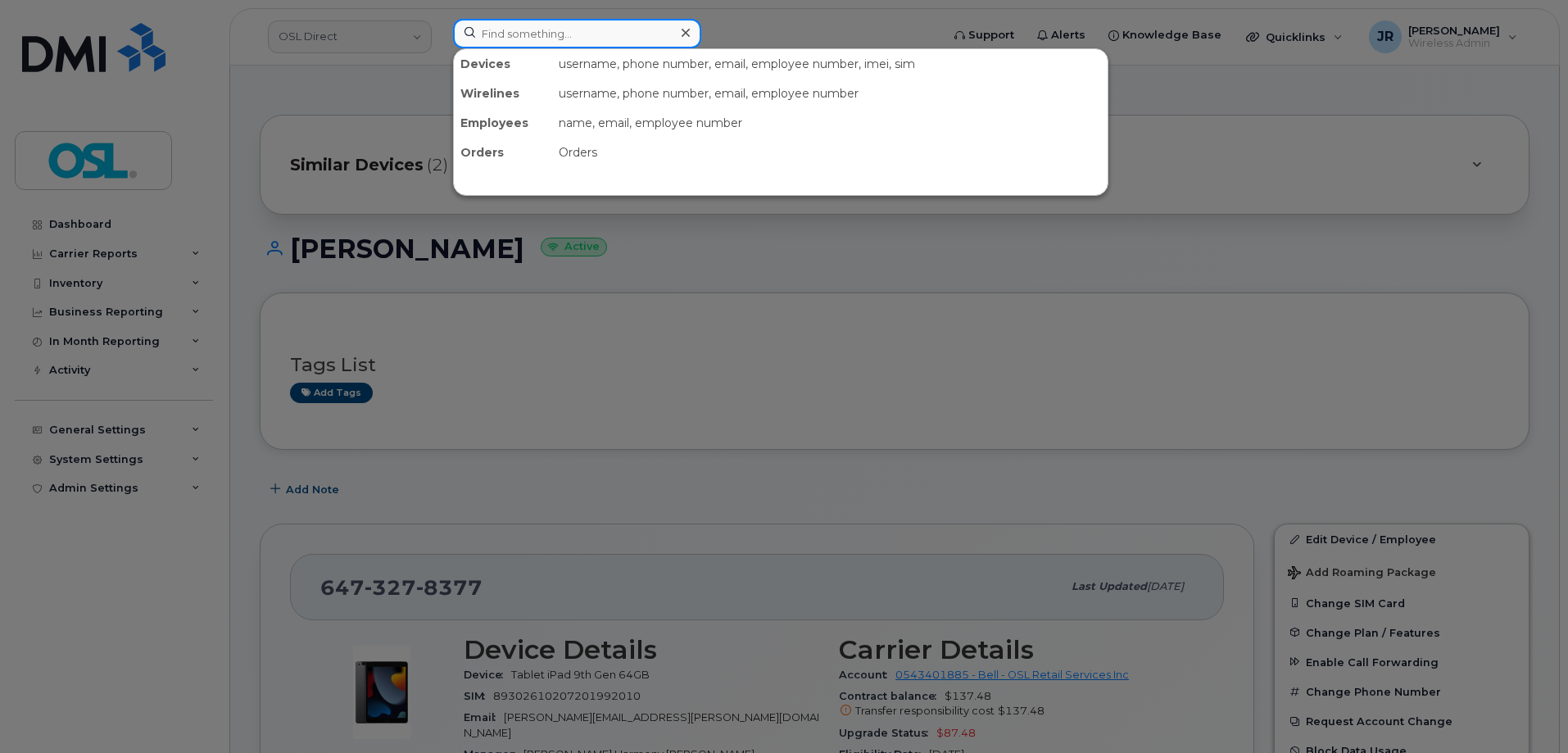
paste input "4164344388"
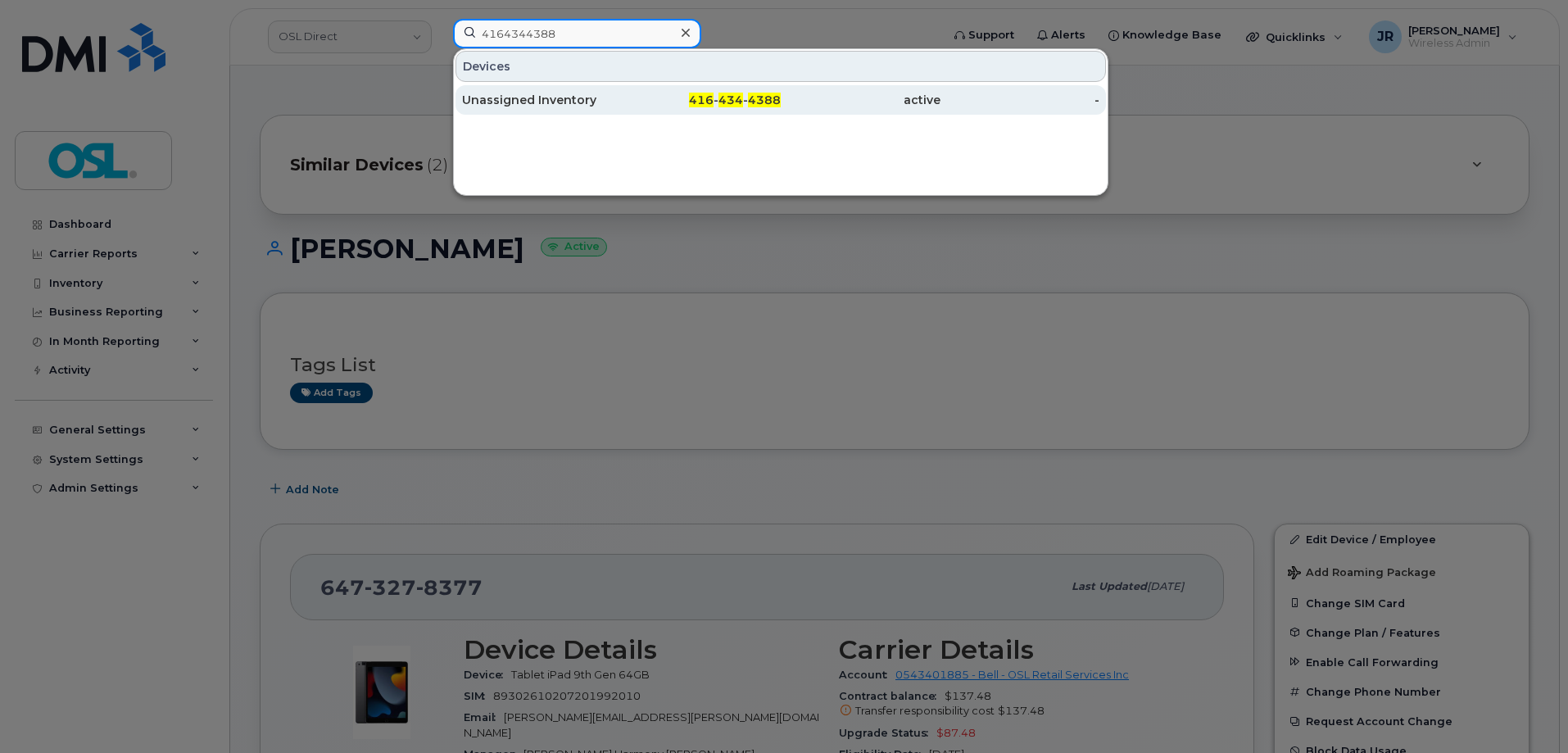
type input "4164344388"
click at [523, 103] on div "Unassigned Inventory" at bounding box center [541, 100] width 160 height 16
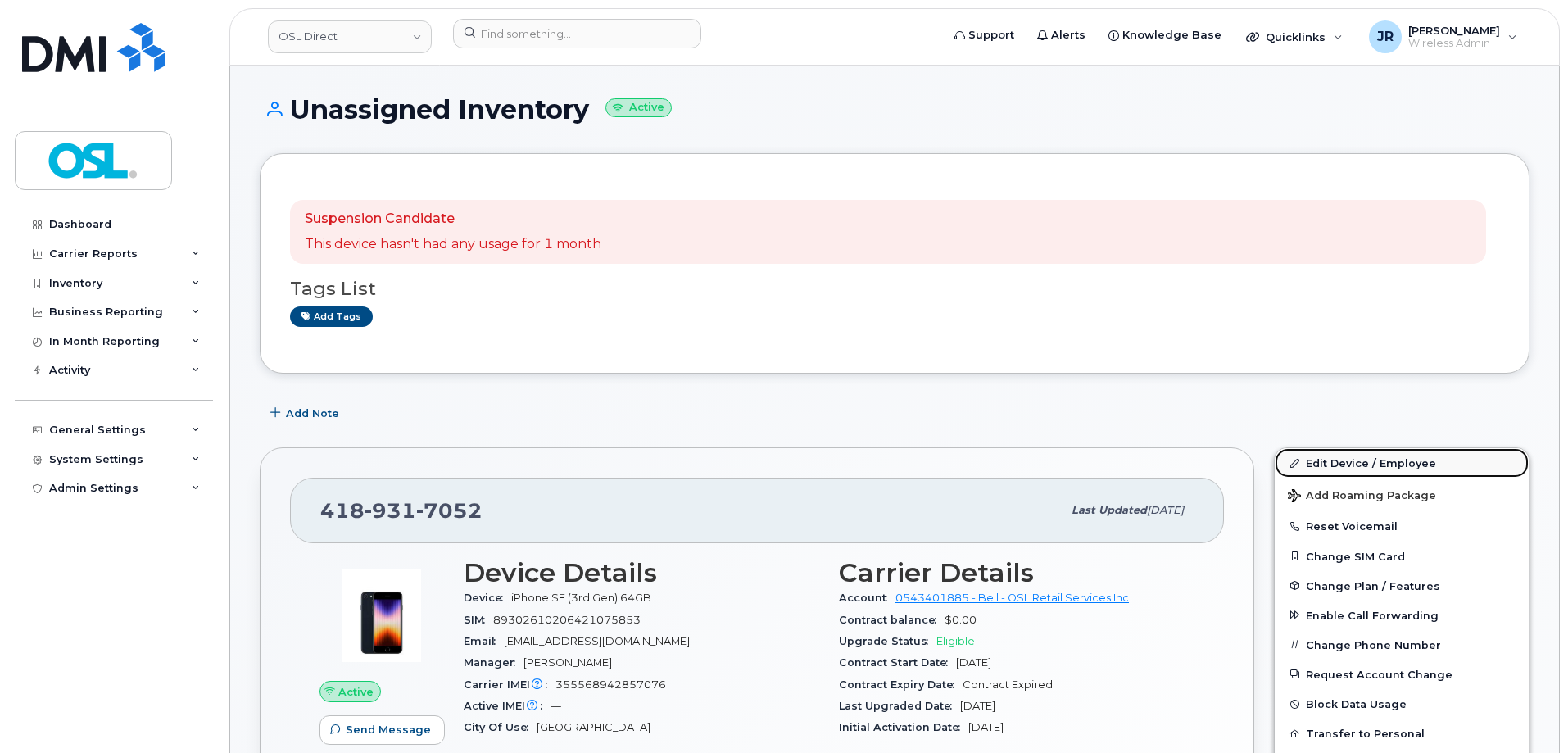
click at [1351, 460] on link "Edit Device / Employee" at bounding box center [1402, 463] width 254 height 29
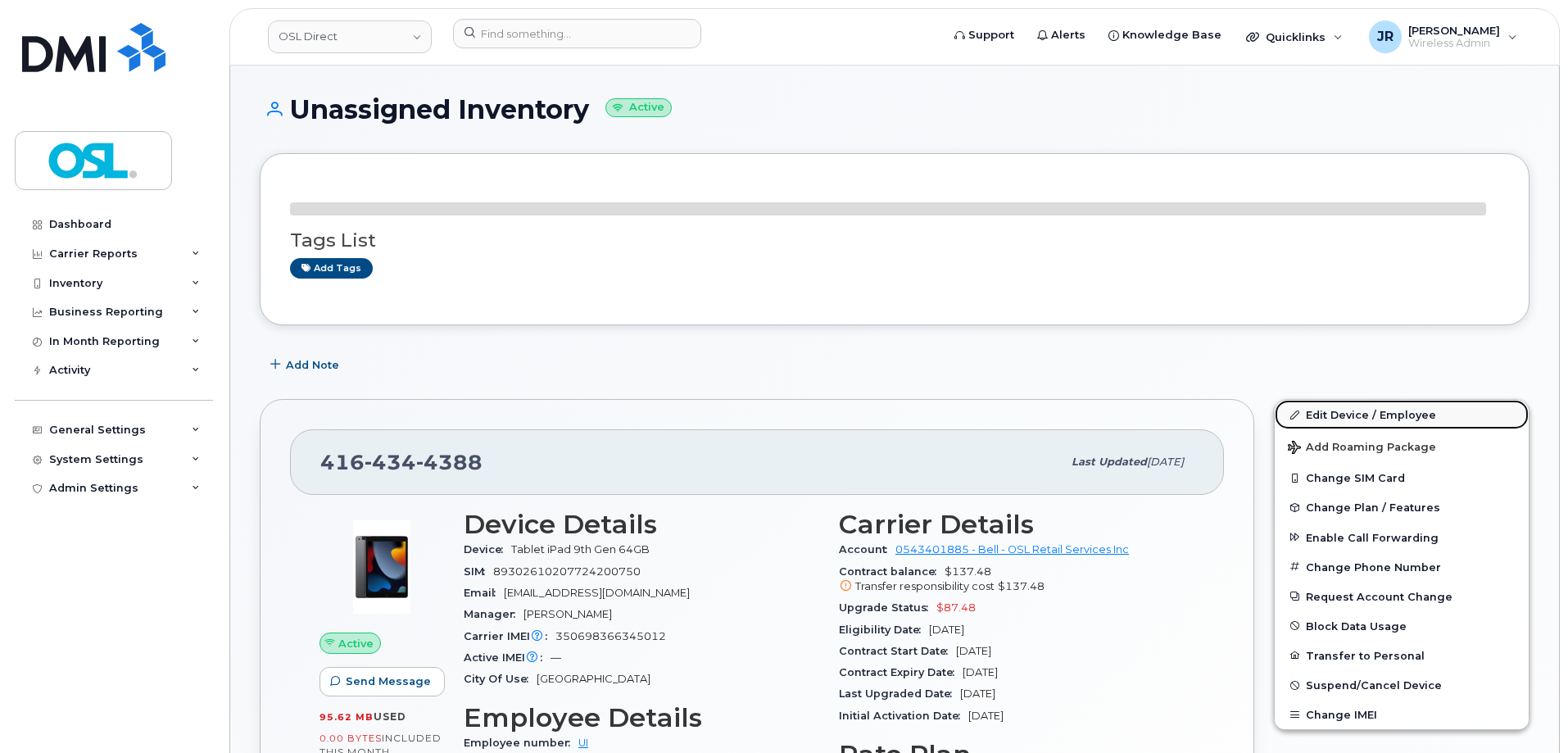
click at [1372, 412] on link "Edit Device / Employee" at bounding box center [1402, 414] width 254 height 29
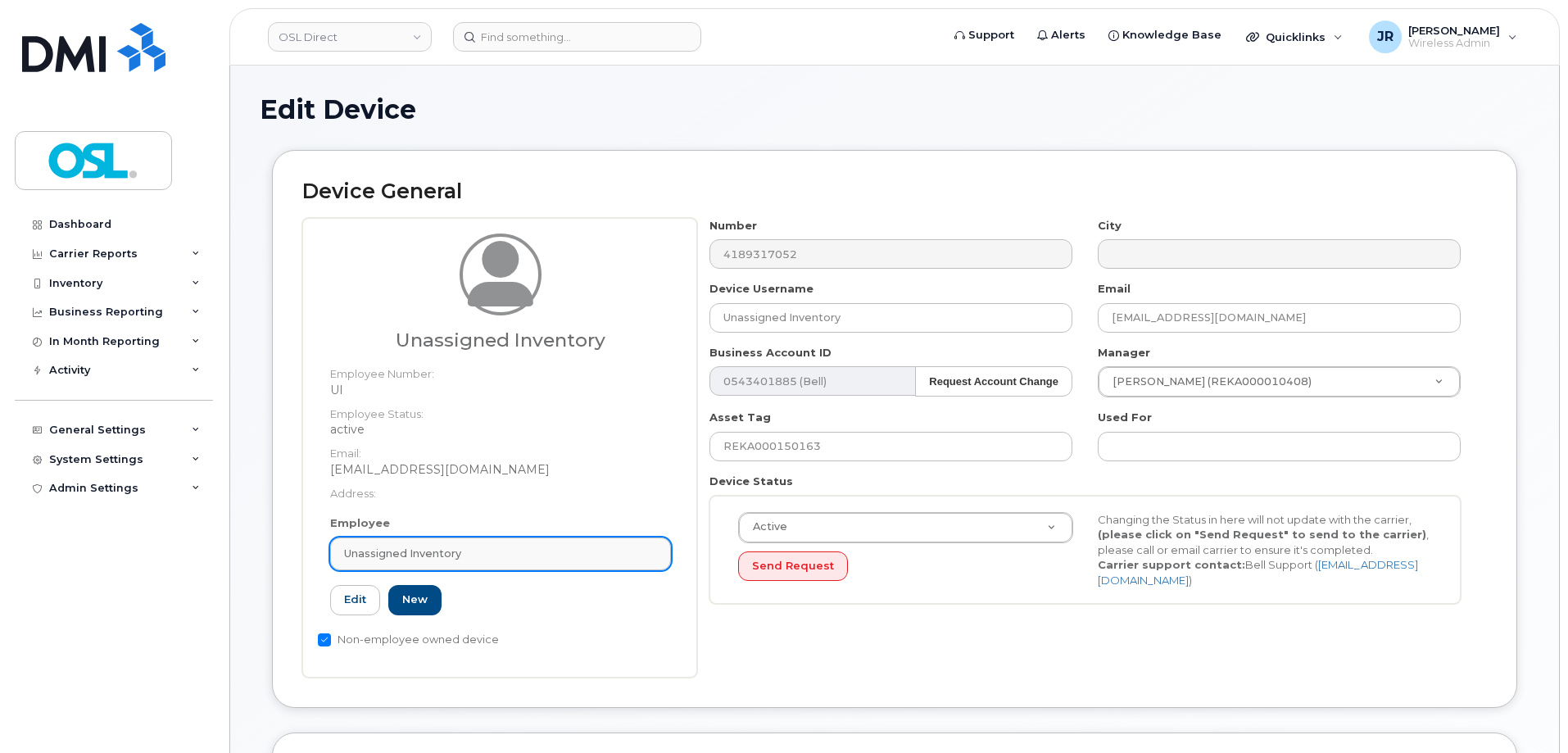
click at [571, 564] on link "Unassigned Inventory" at bounding box center [500, 554] width 341 height 33
paste input "REKA000156443"
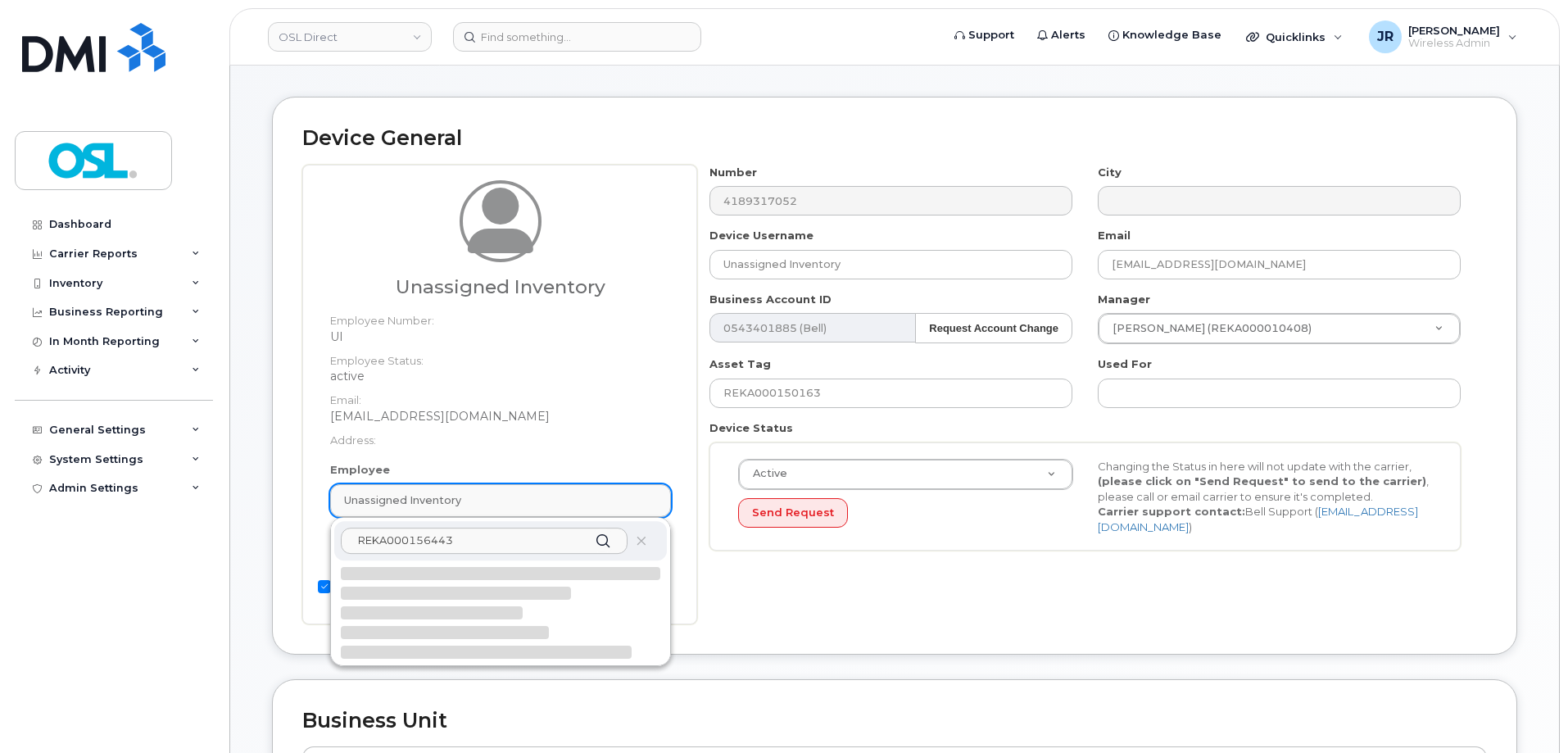
scroll to position [82, 0]
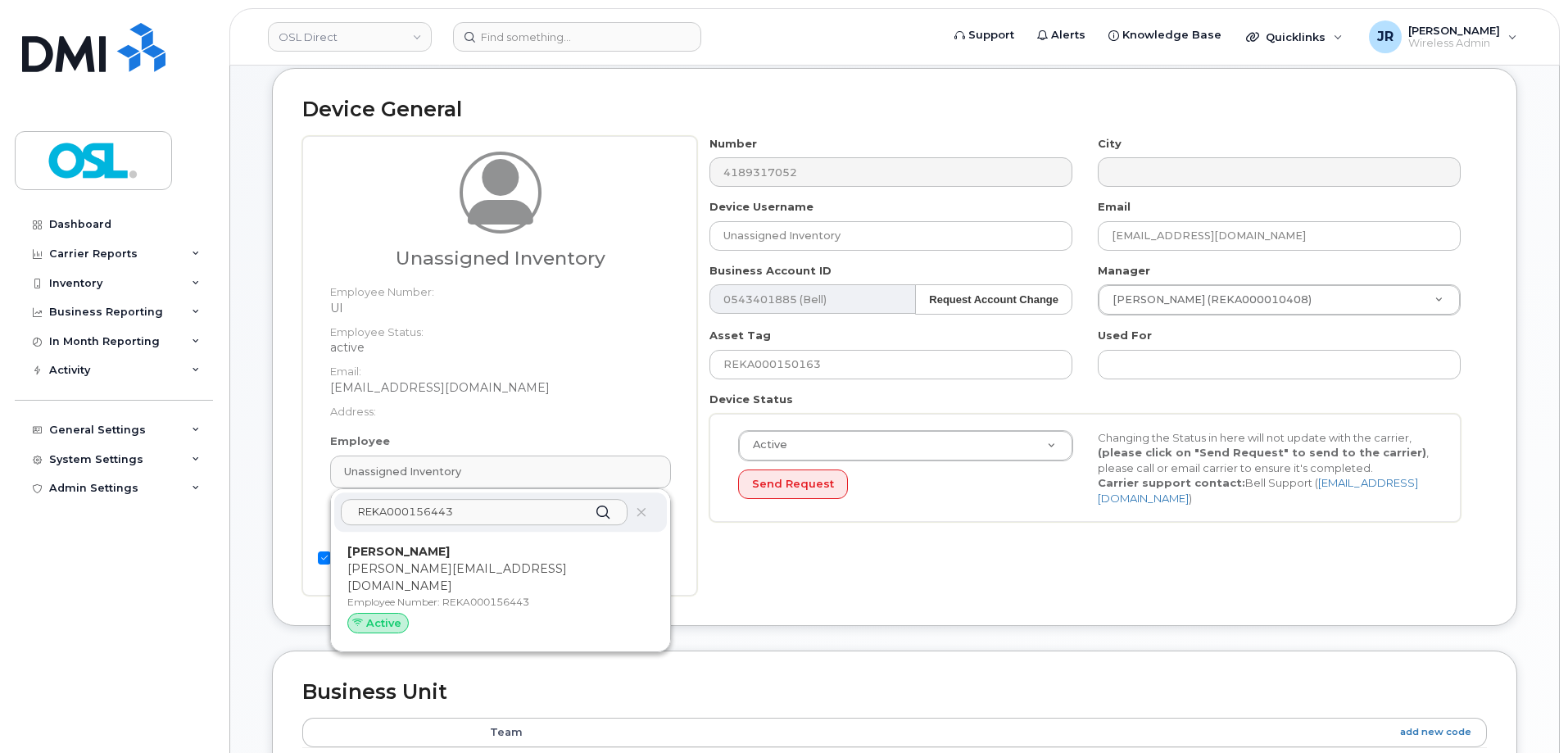
type input "REKA000156443"
click at [470, 533] on div "REKA000156443 Francois Parent francois.parent@osldirect.com Employee Number: RE…" at bounding box center [501, 570] width 340 height 162
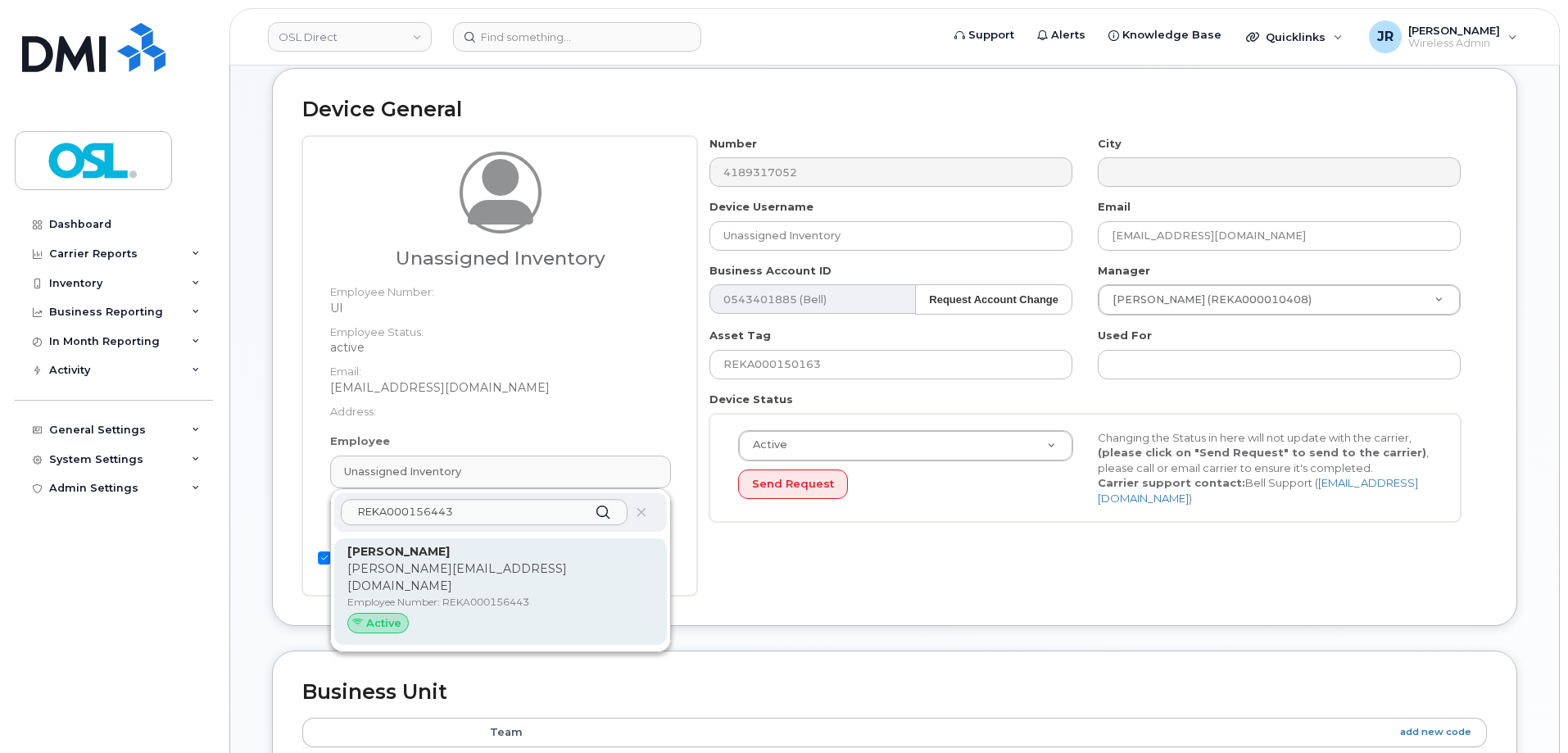
click at [483, 563] on p "[PERSON_NAME][EMAIL_ADDRESS][DOMAIN_NAME]" at bounding box center [501, 576] width 307 height 34
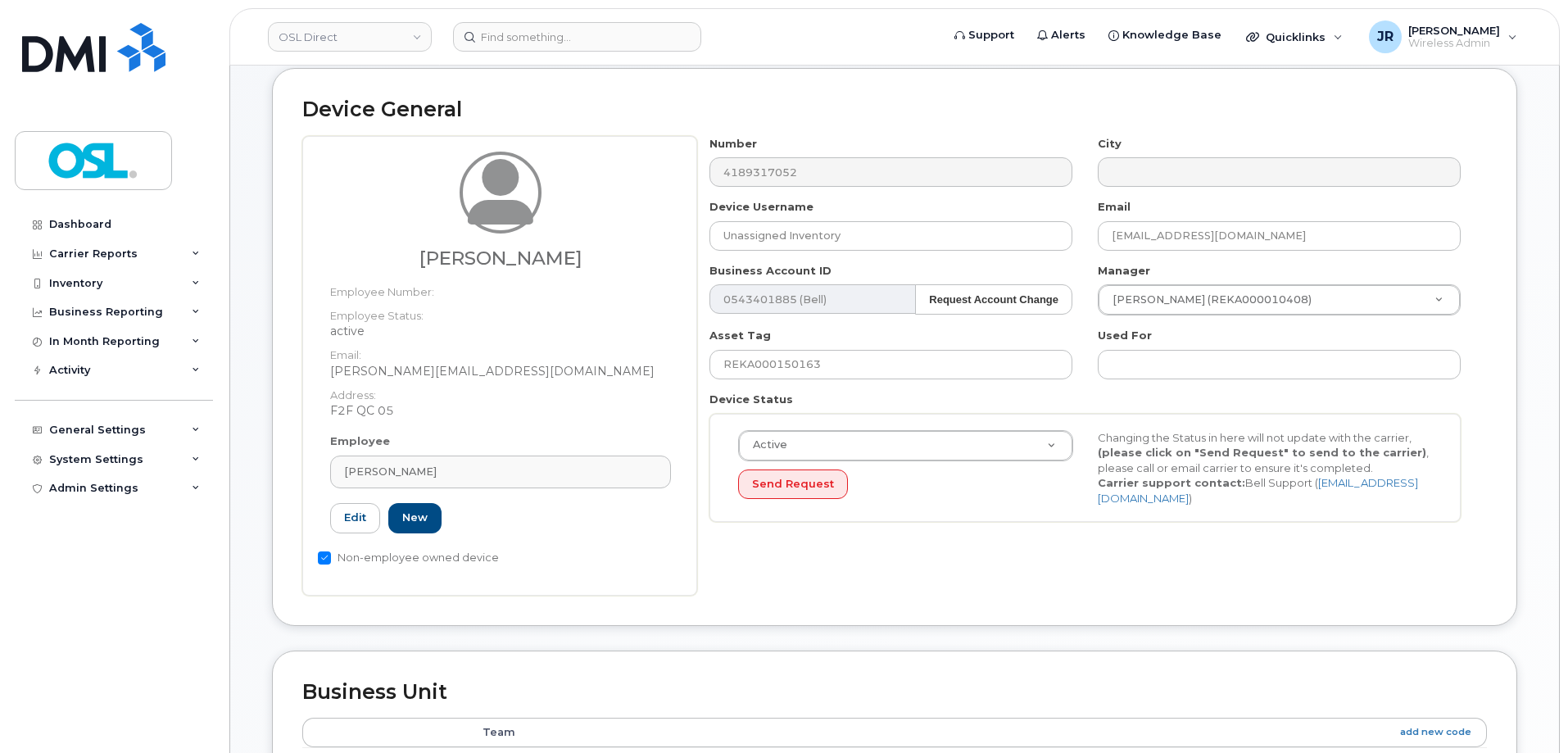
type input "REKA000156443"
type input "[PERSON_NAME]"
type input "[PERSON_NAME][EMAIL_ADDRESS][DOMAIN_NAME]"
type input "3358058"
click at [802, 364] on input "REKA000150163" at bounding box center [891, 365] width 363 height 29
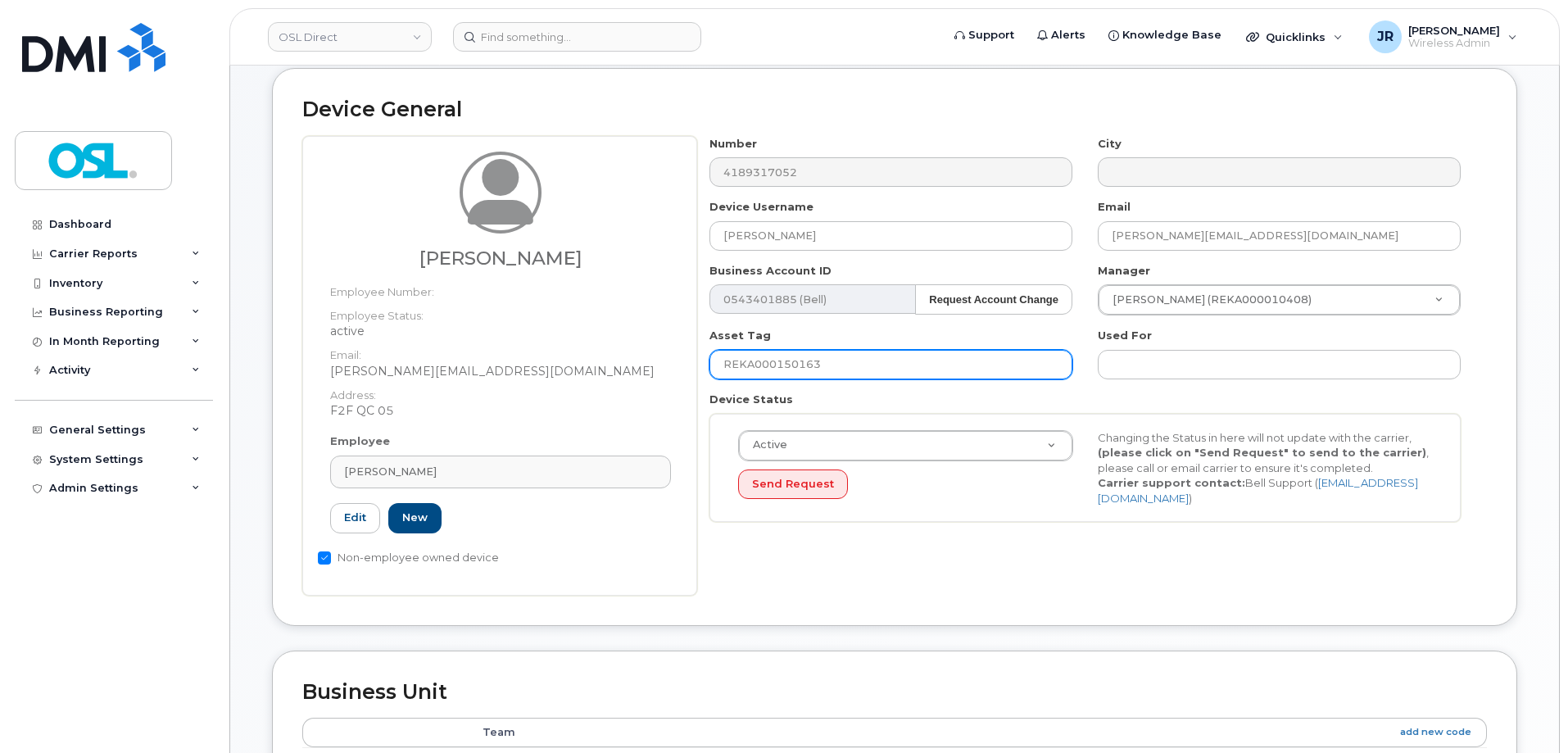
click at [802, 364] on input "REKA000150163" at bounding box center [891, 365] width 363 height 29
paste input "644"
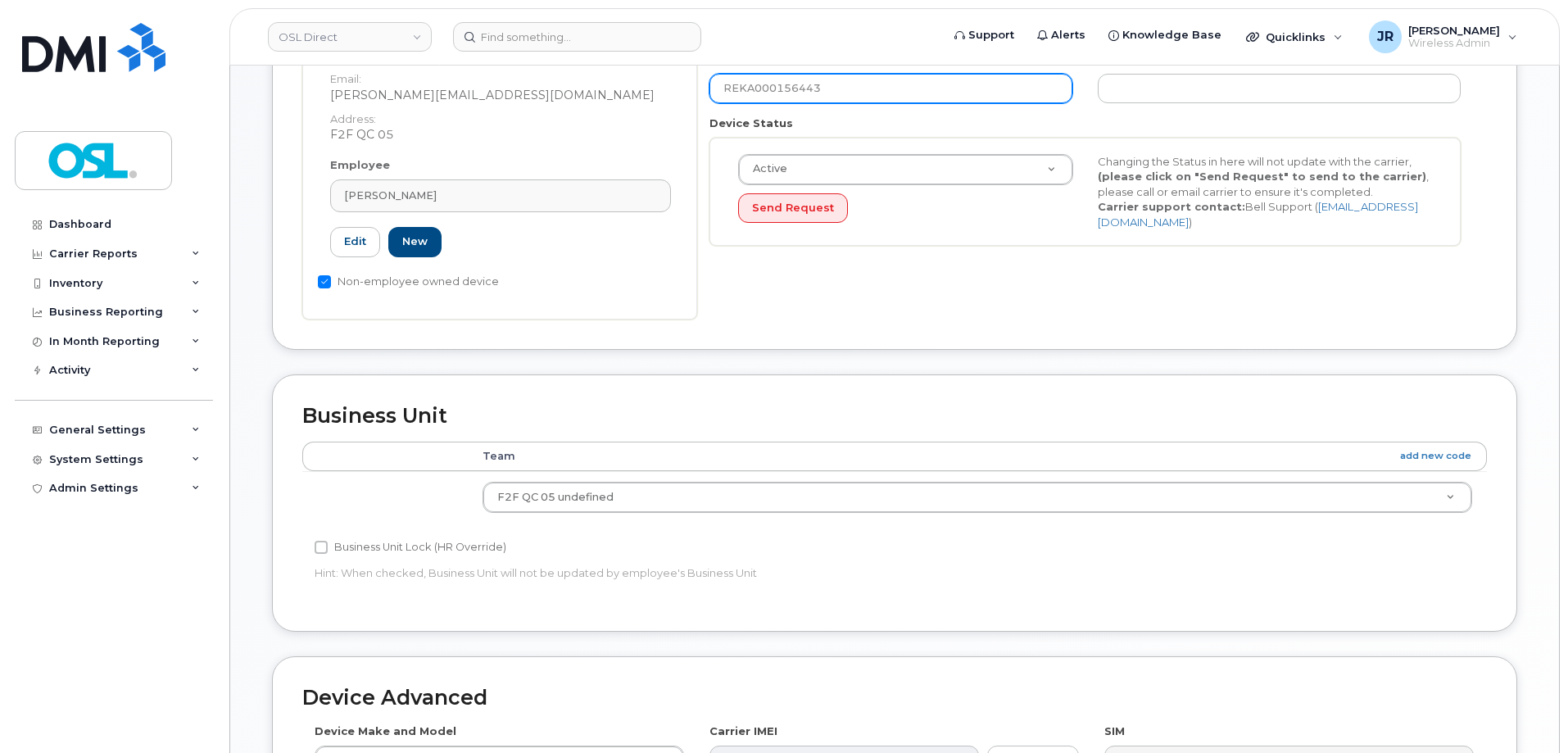
scroll to position [750, 0]
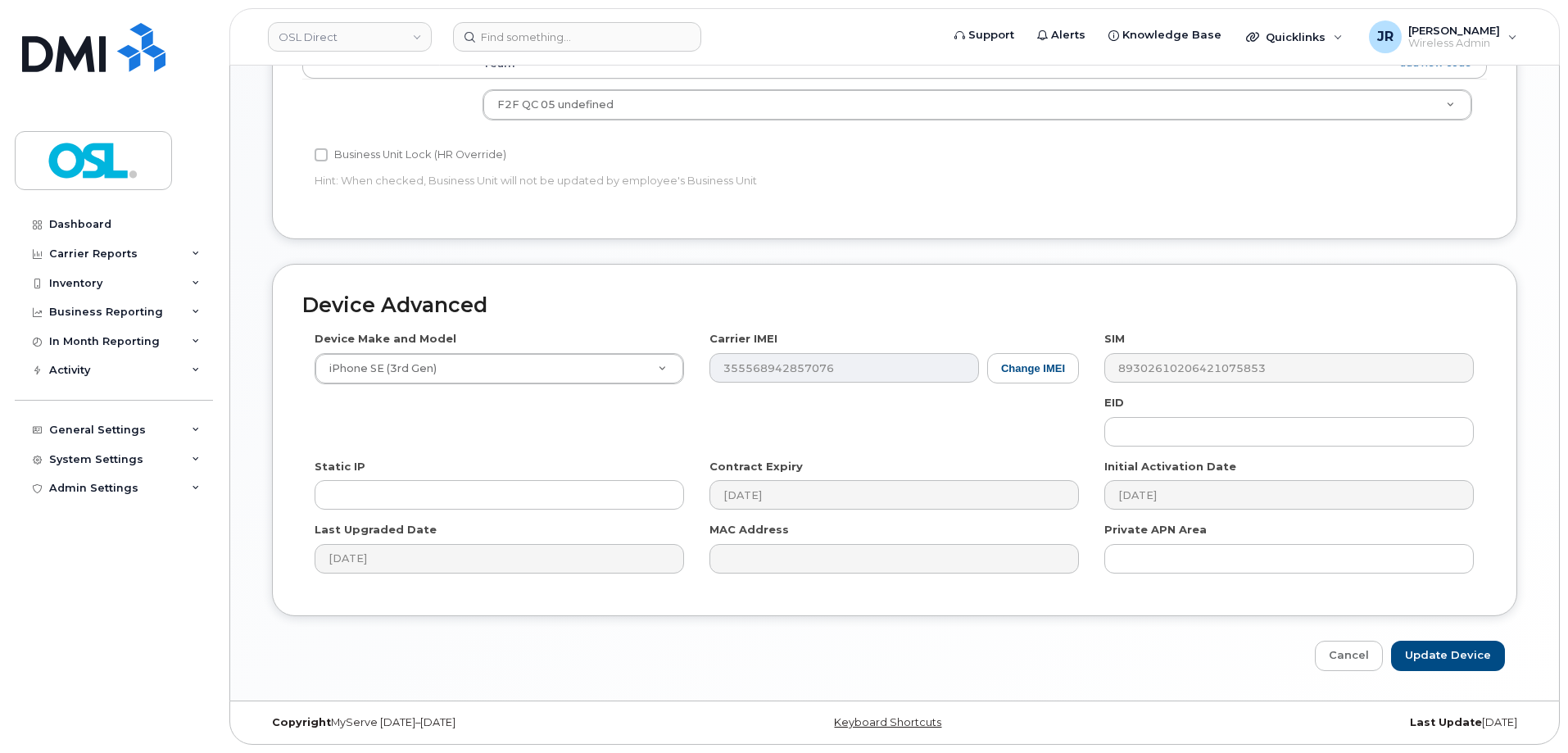
type input "REKA000156443"
click at [1439, 650] on input "Update Device" at bounding box center [1448, 655] width 114 height 30
type input "Saving..."
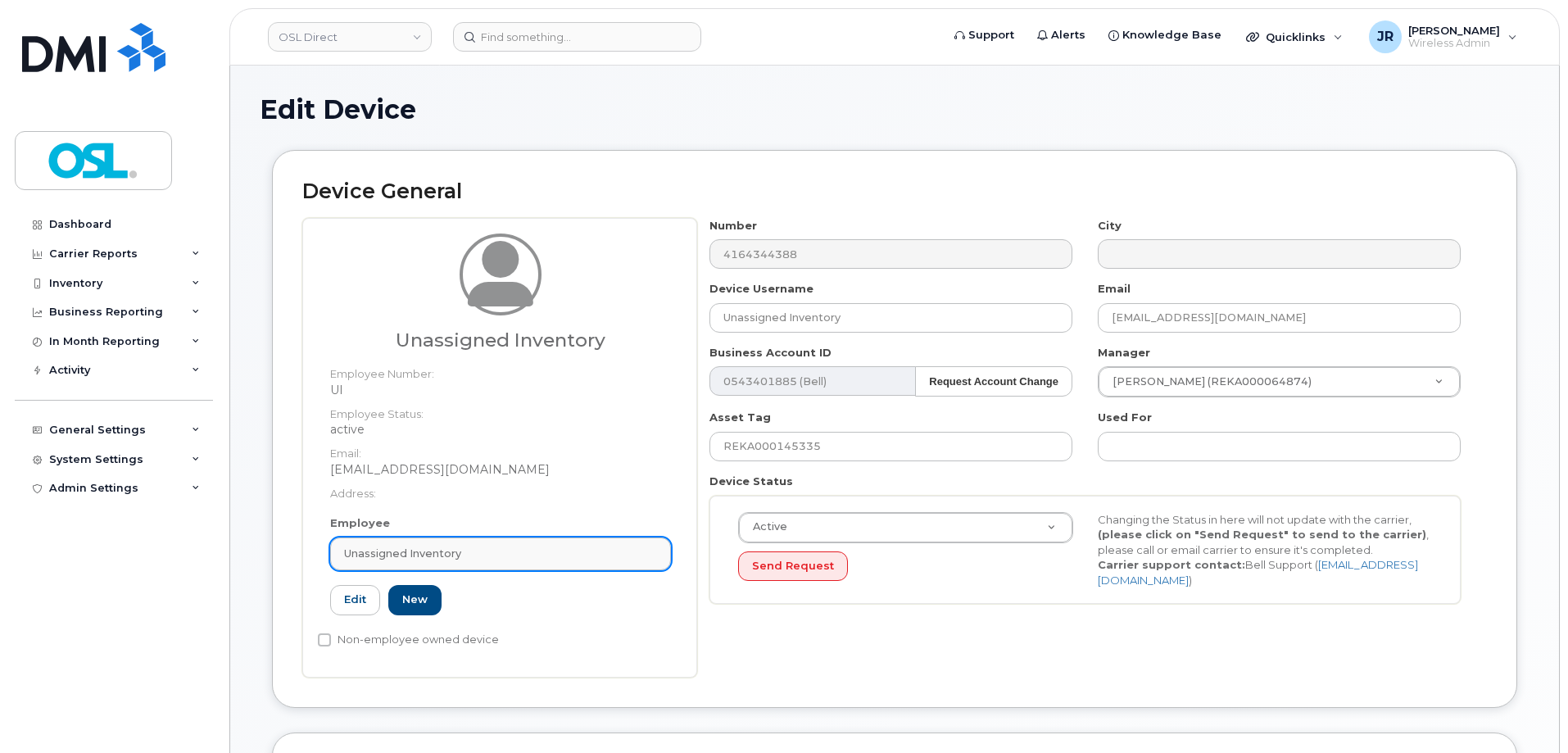
click at [420, 563] on link "Unassigned Inventory" at bounding box center [500, 554] width 341 height 33
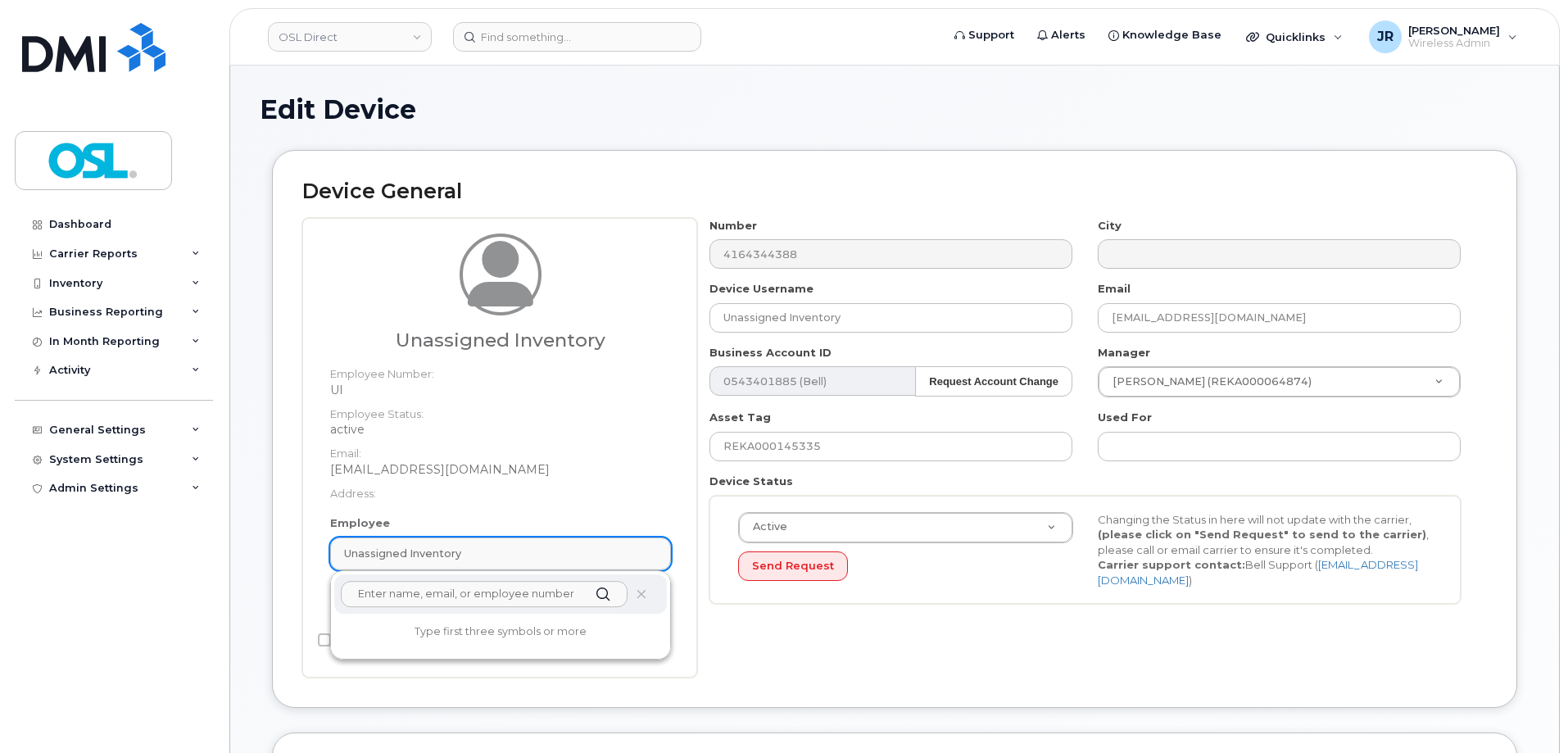
paste input "REKA000156443"
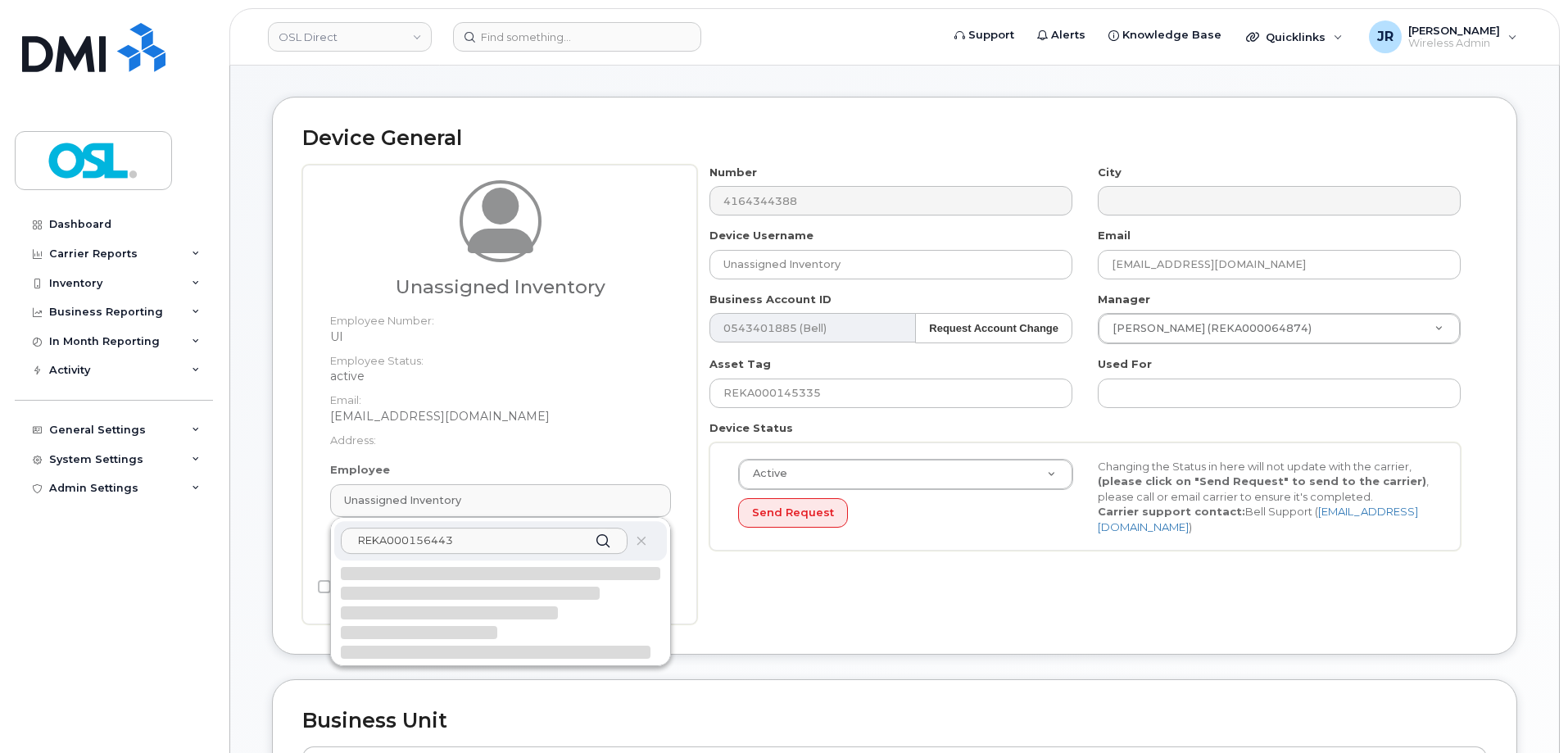
scroll to position [82, 0]
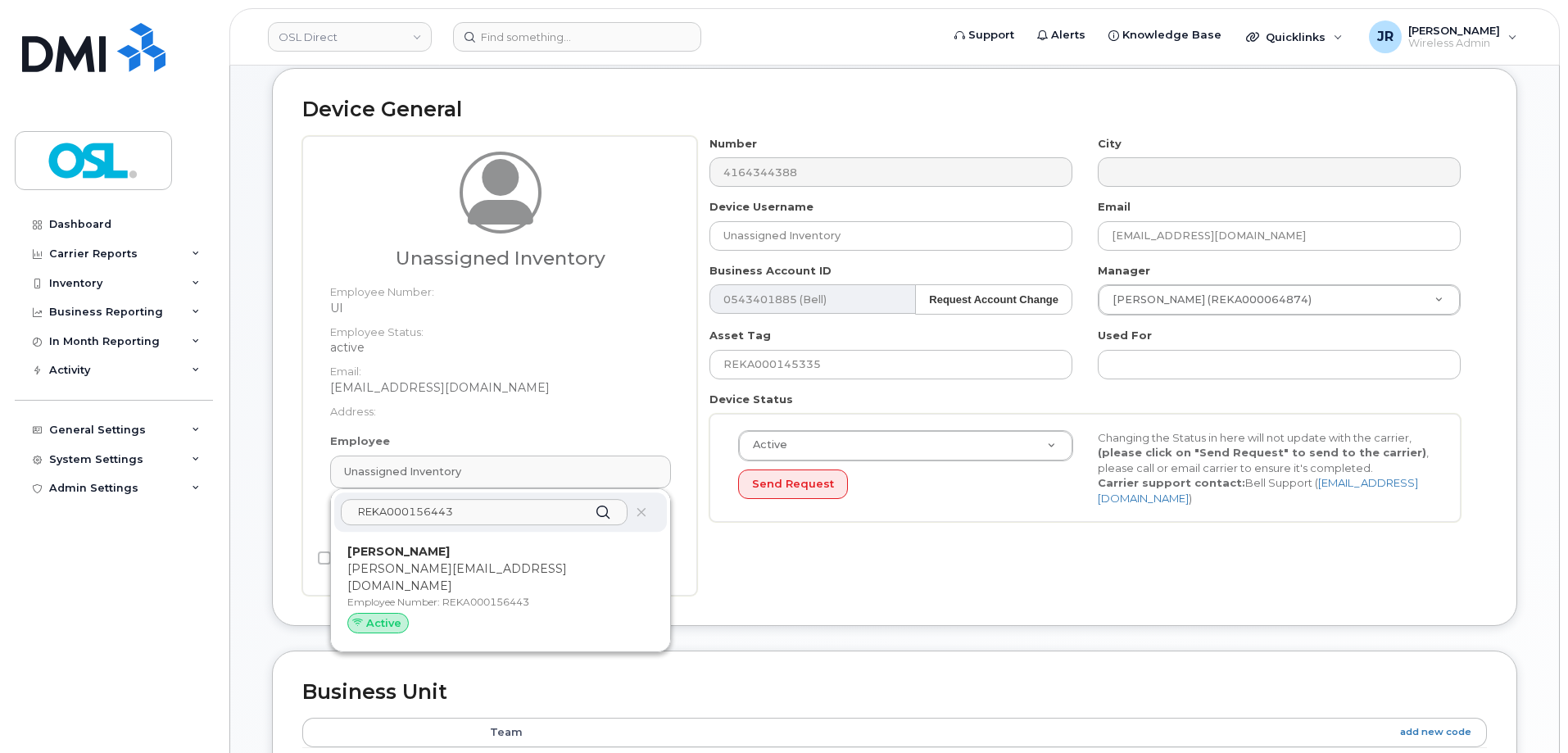
type input "REKA000156443"
click at [495, 552] on p "Francois Parent" at bounding box center [501, 552] width 307 height 17
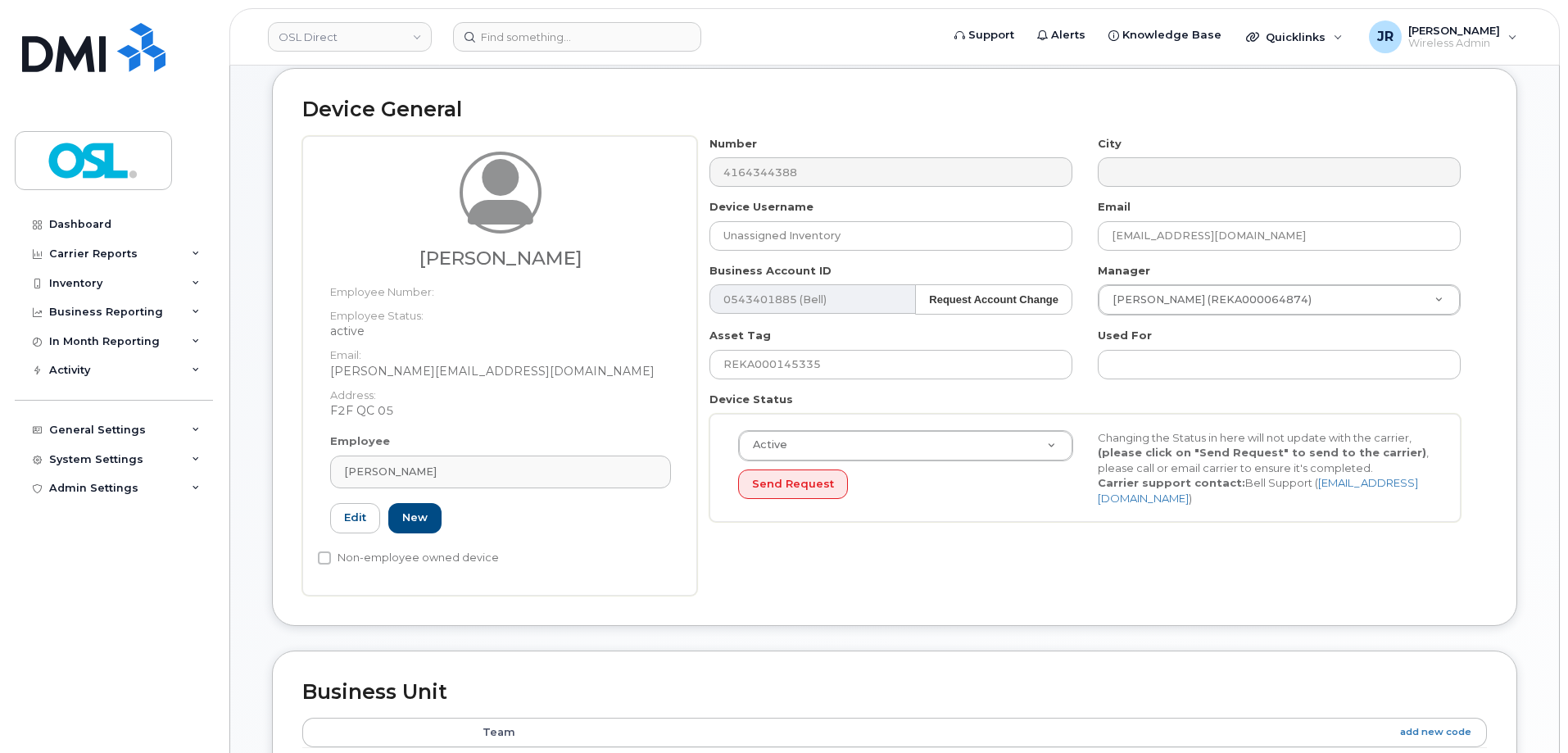
type input "REKA000156443"
type input "Francois Parent"
type input "francois.parent@osldirect.com"
type input "3358058"
click at [765, 366] on input "REKA000145335" at bounding box center [891, 365] width 363 height 29
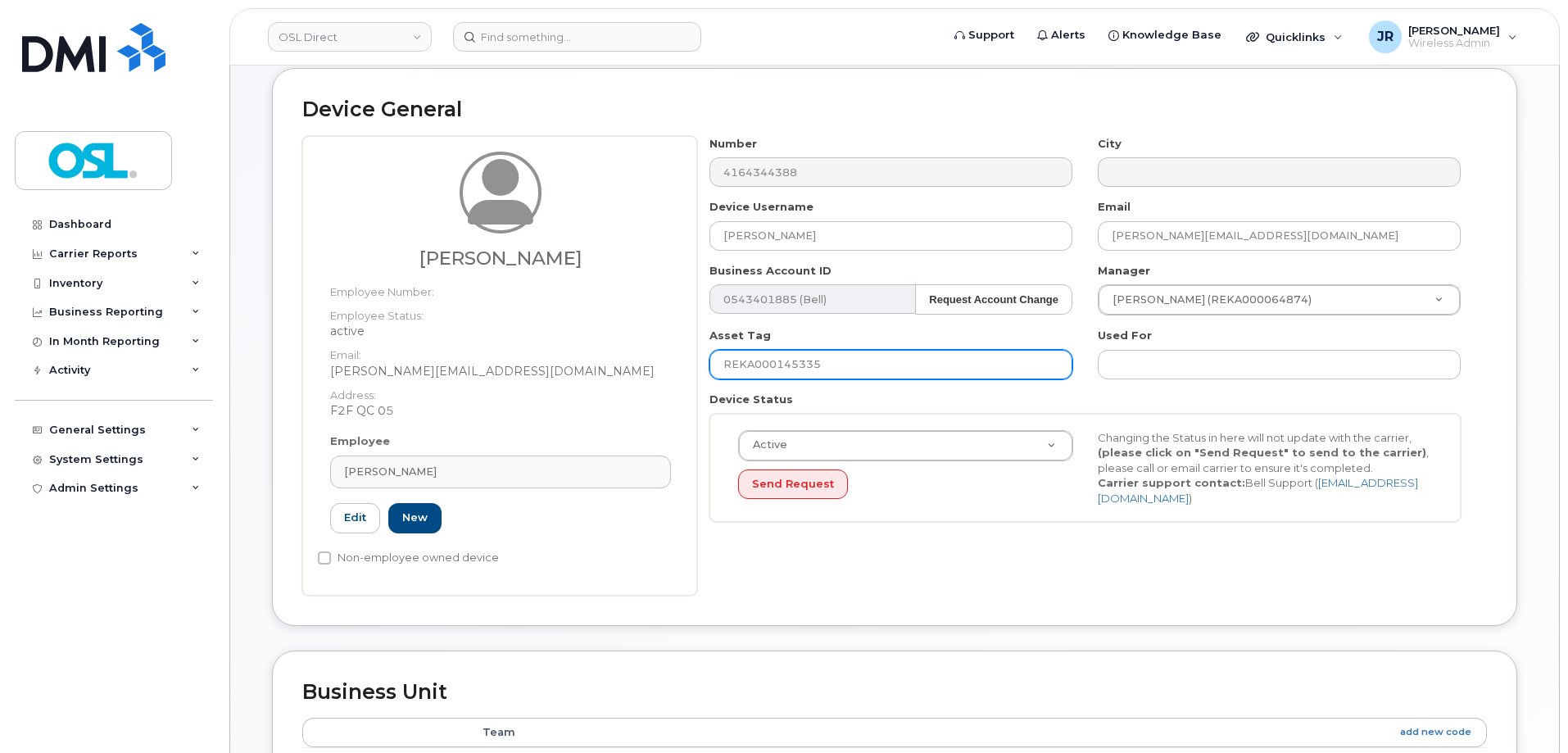
click at [765, 366] on input "REKA000145335" at bounding box center [891, 365] width 363 height 29
paste input "56443"
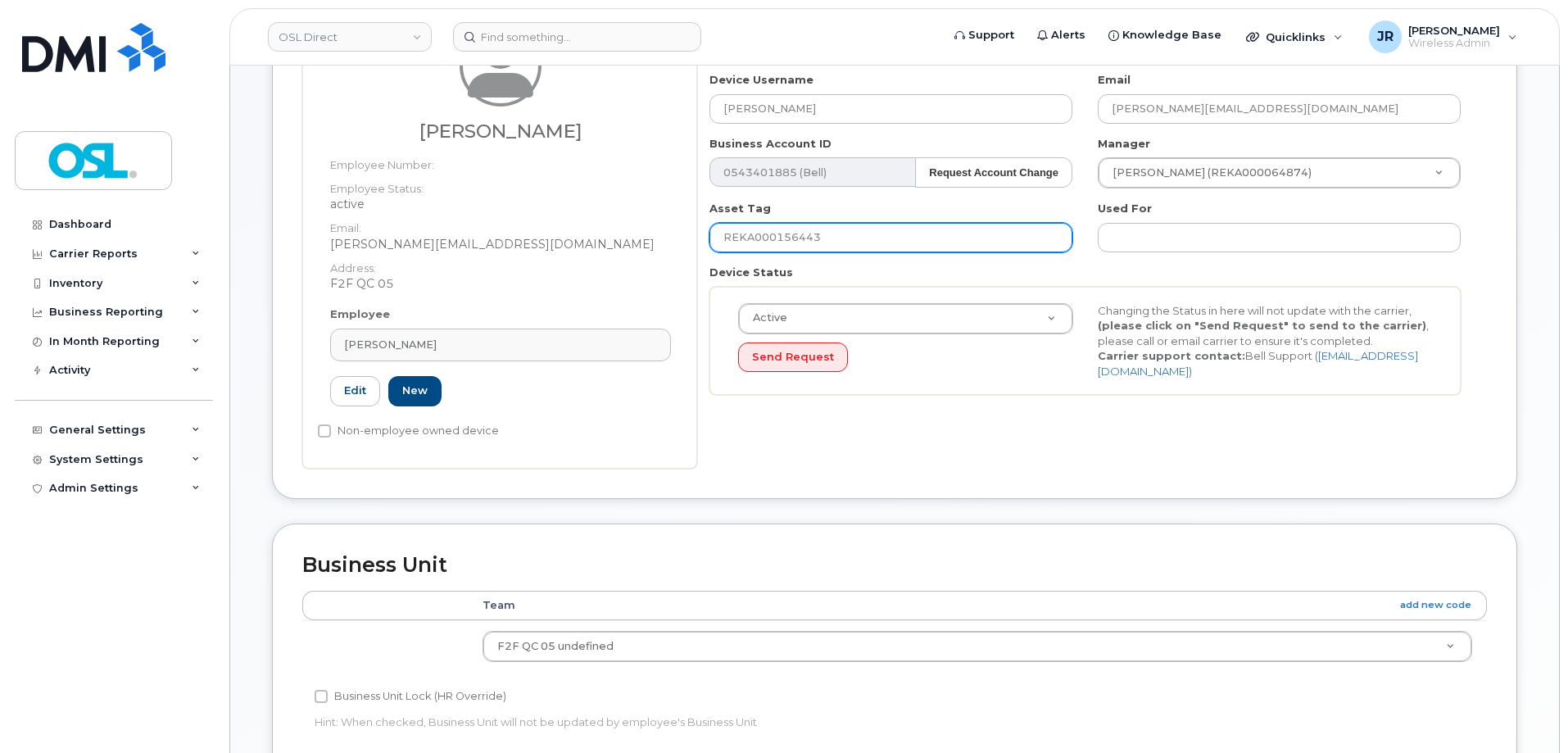
scroll to position [750, 0]
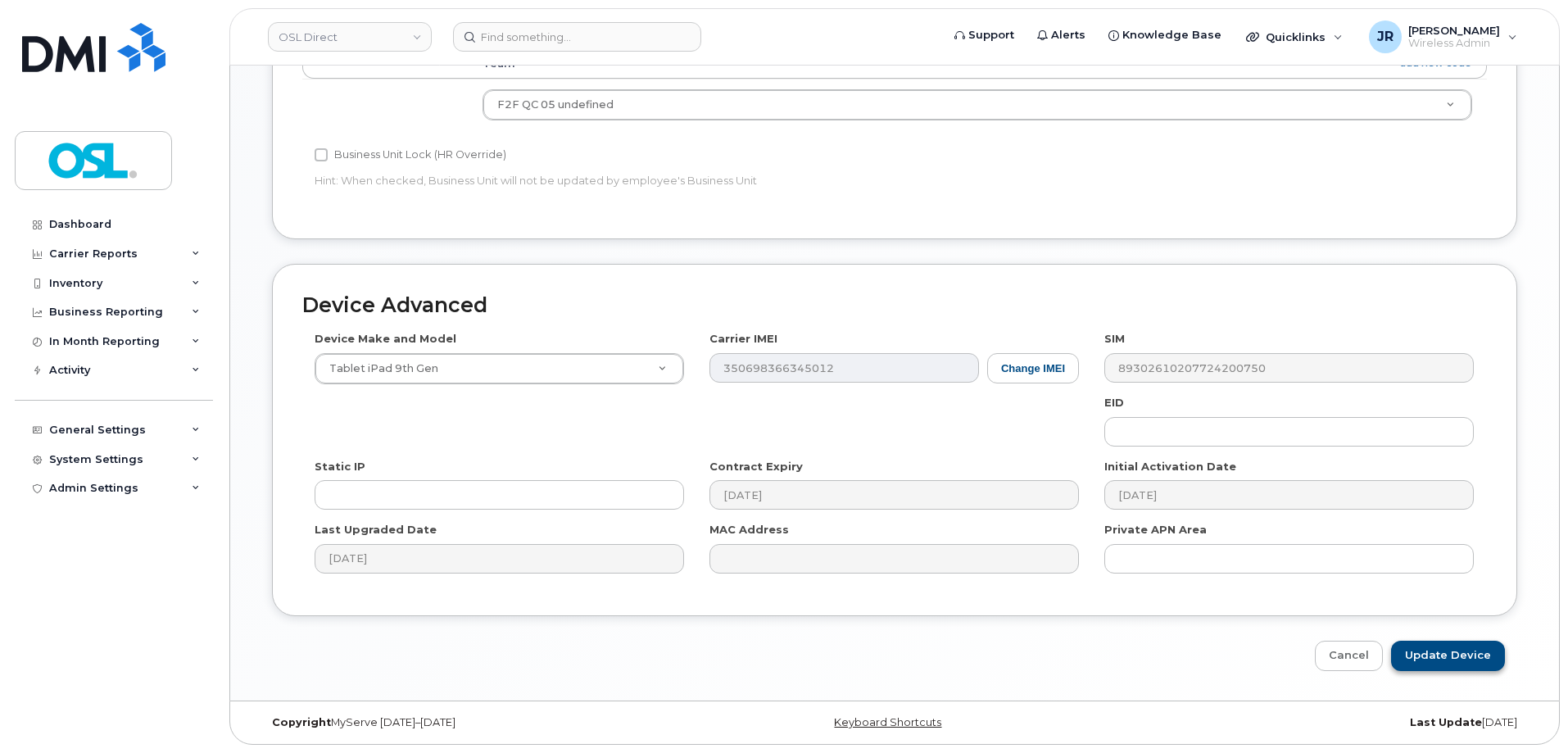
type input "REKA000156443"
click at [1437, 654] on input "Update Device" at bounding box center [1448, 655] width 114 height 30
type input "Saving..."
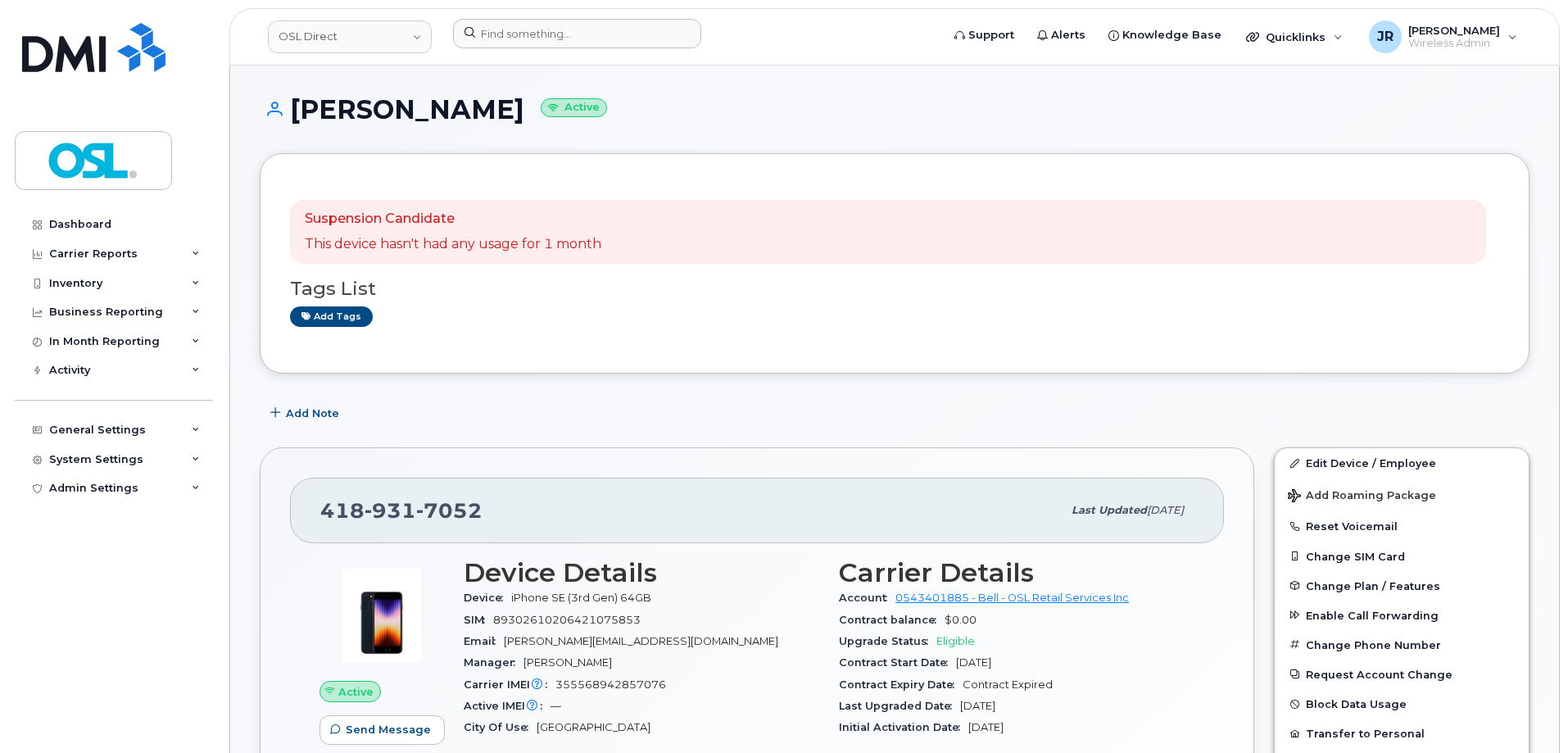
click at [526, 49] on div at bounding box center [691, 36] width 503 height 36
click at [526, 36] on input at bounding box center [577, 33] width 248 height 29
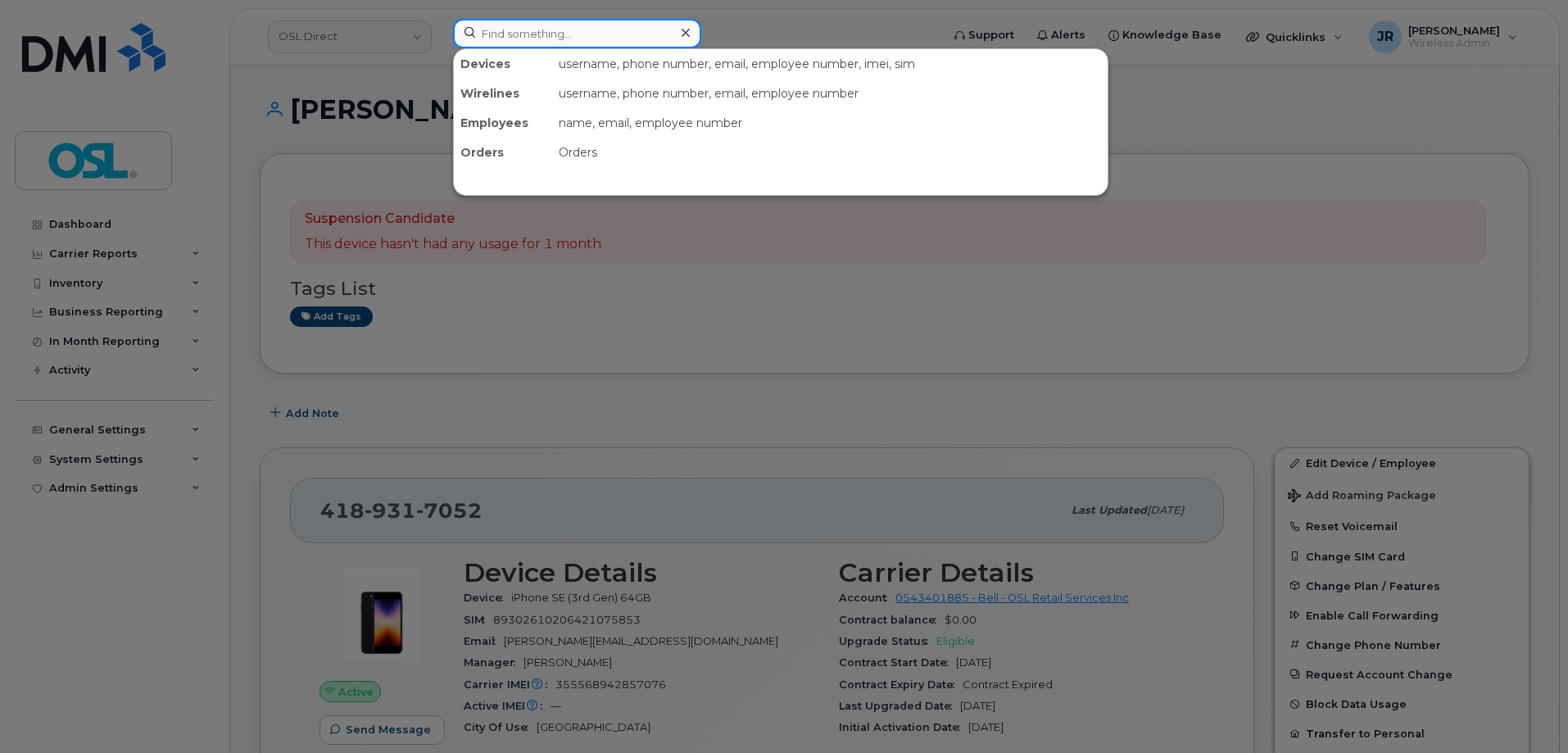
paste input "5147134177"
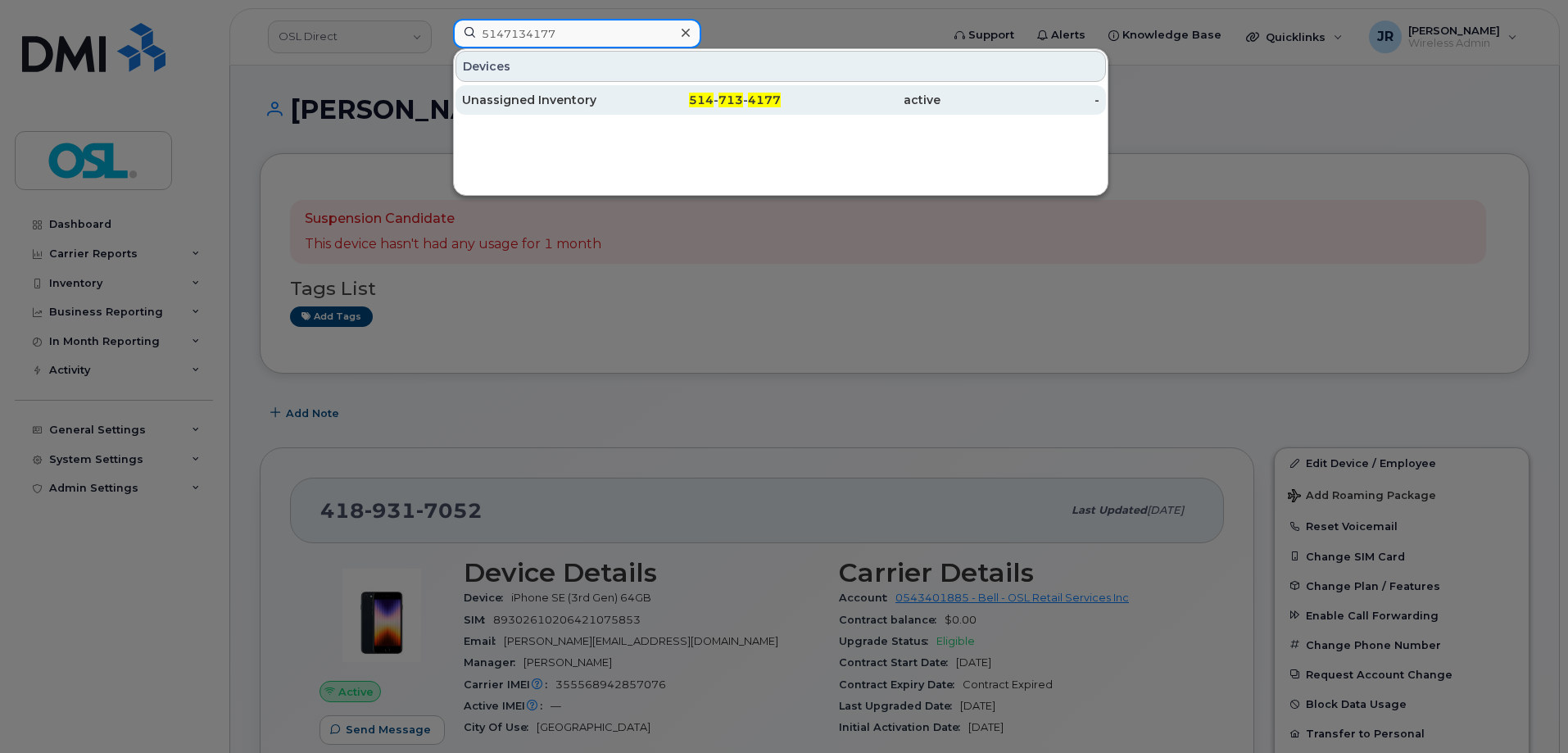
type input "5147134177"
click at [550, 94] on div "Unassigned Inventory" at bounding box center [541, 100] width 160 height 16
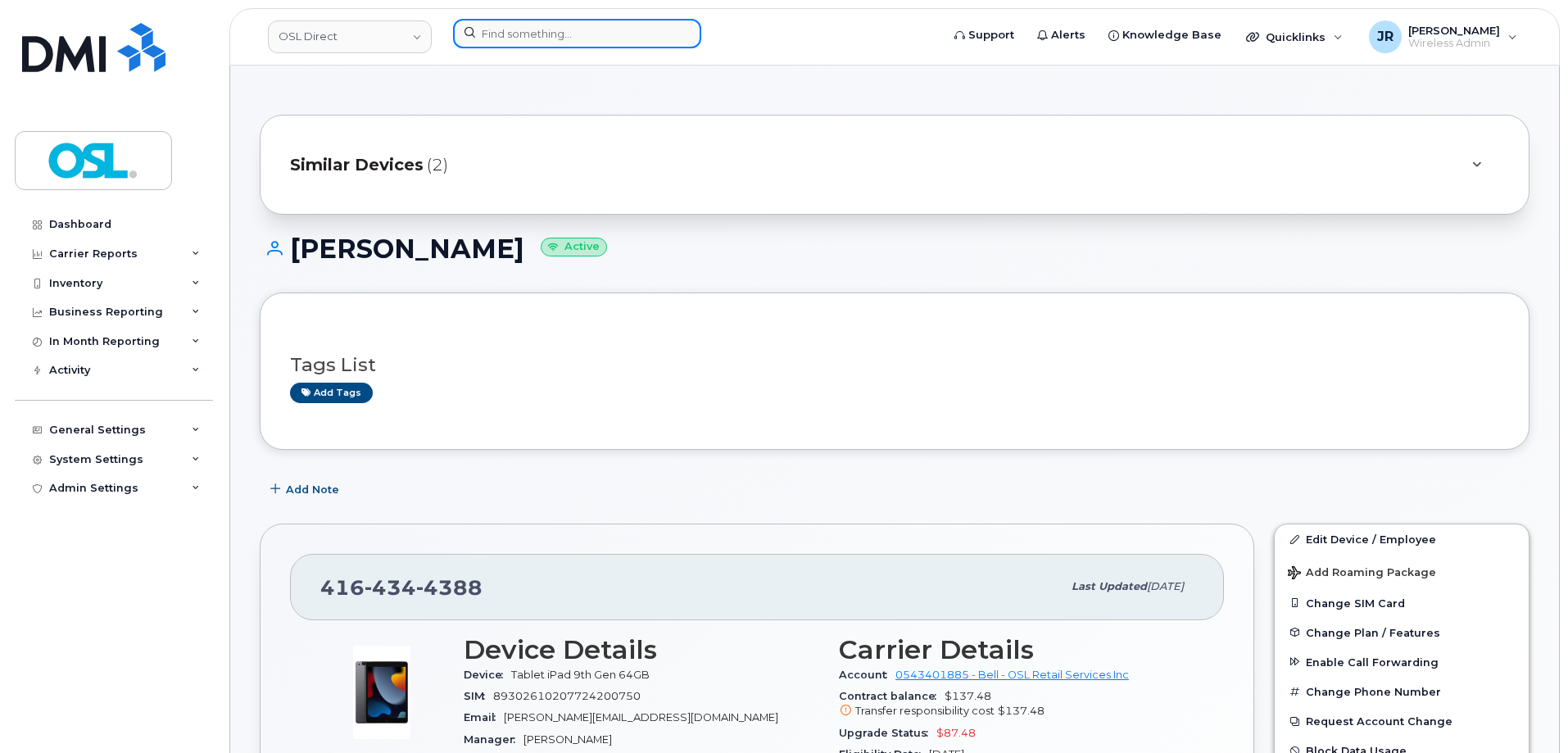
click at [599, 46] on input at bounding box center [577, 33] width 248 height 29
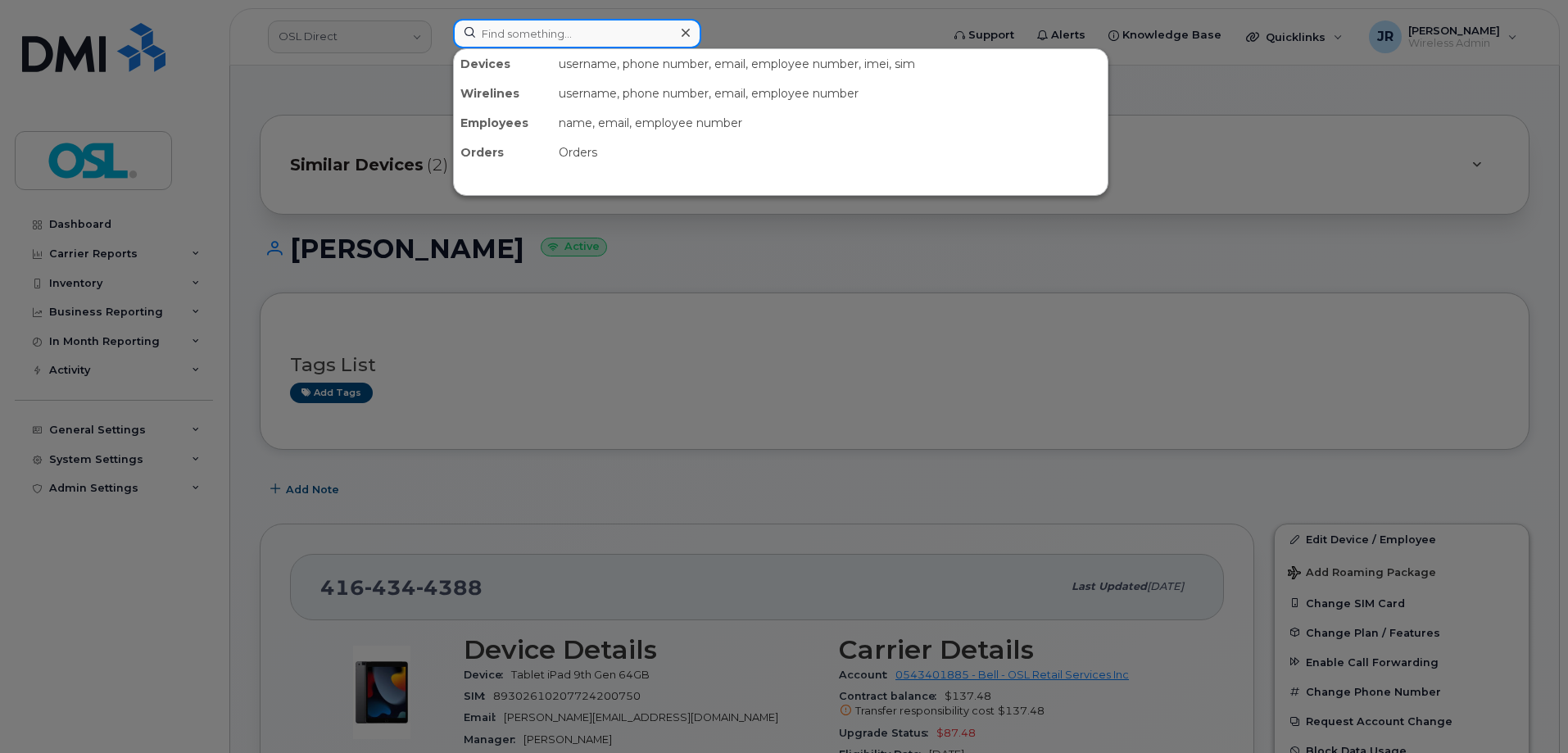
paste input "4162099842"
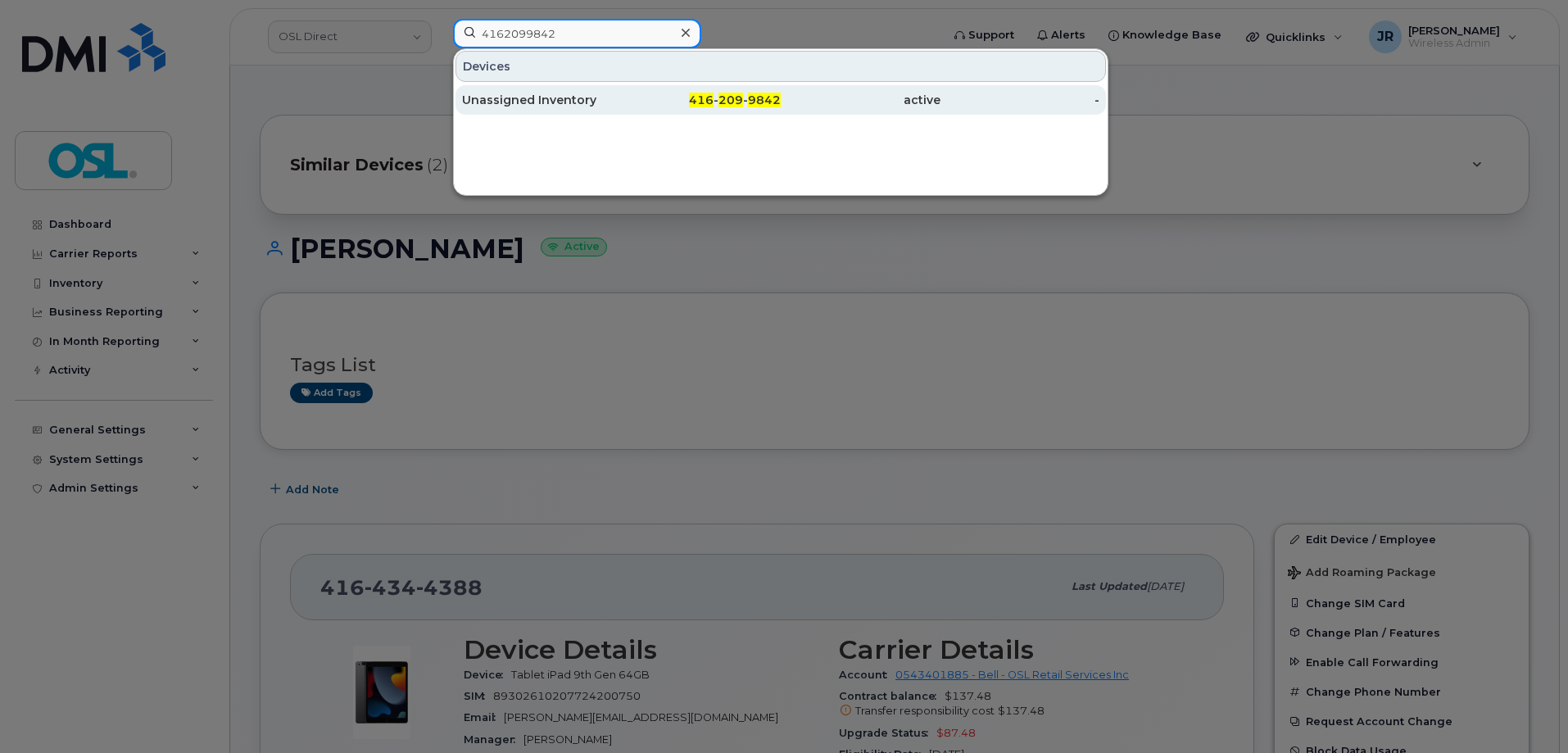
type input "4162099842"
click at [517, 102] on div "Unassigned Inventory" at bounding box center [541, 100] width 160 height 16
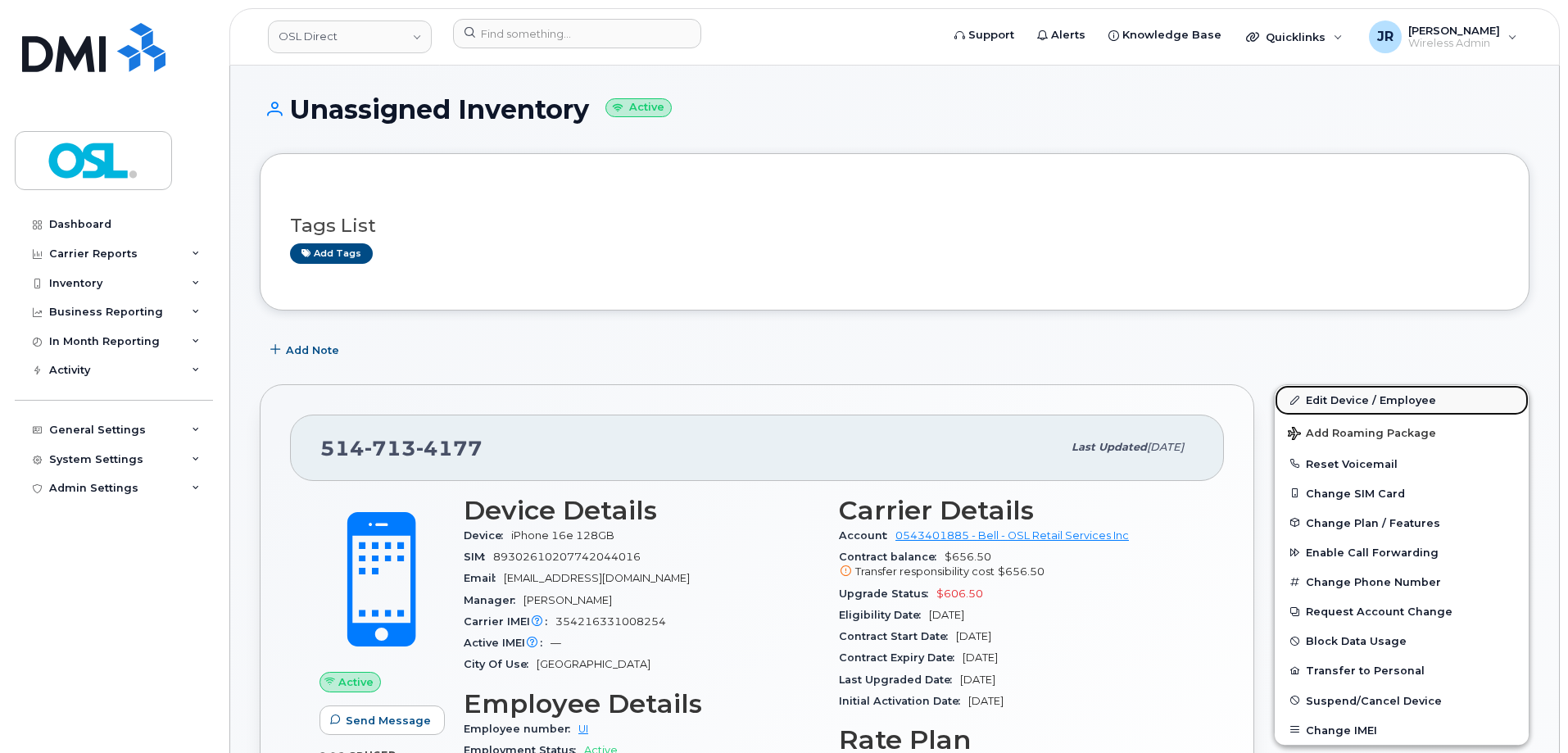
click at [1306, 395] on link "Edit Device / Employee" at bounding box center [1402, 400] width 254 height 29
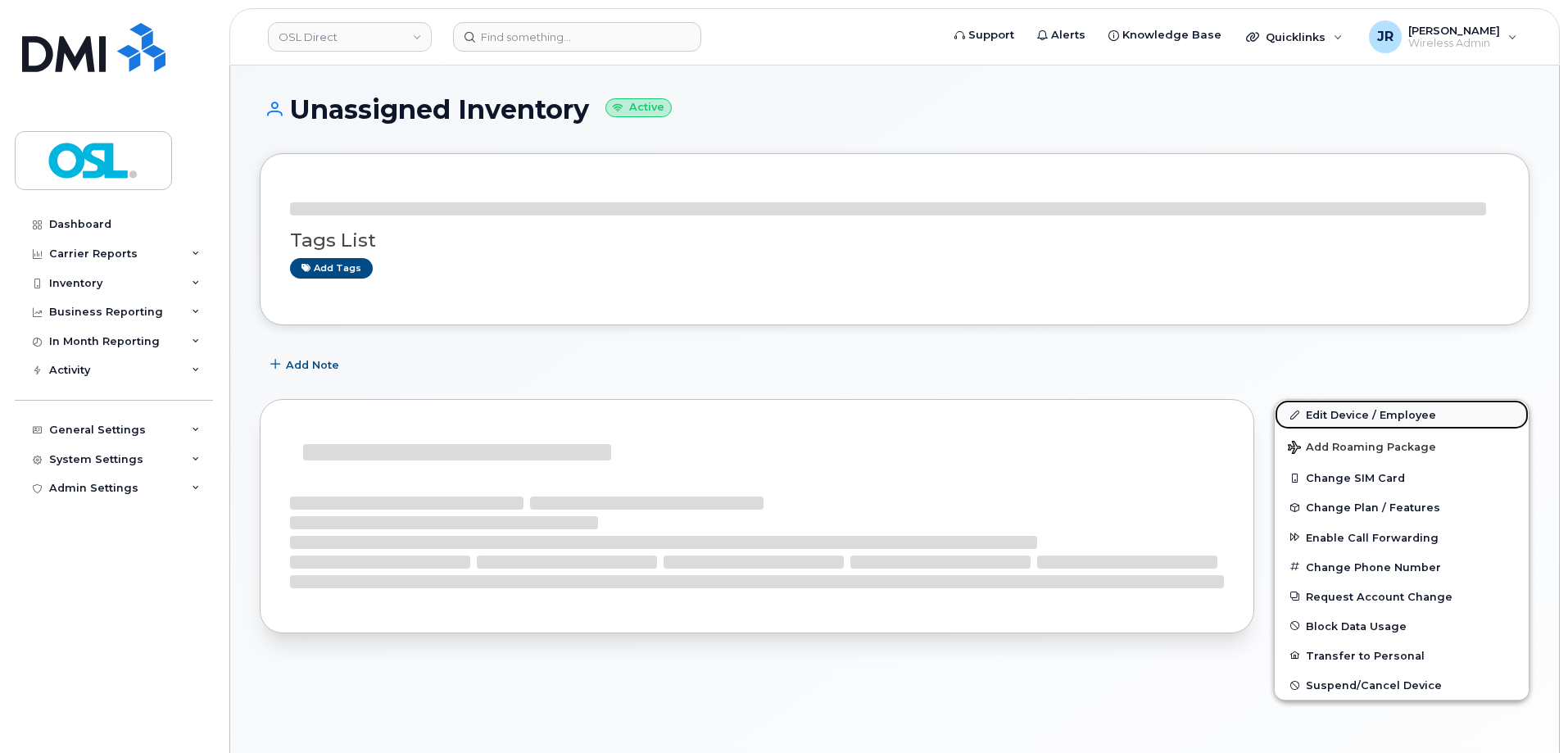
click at [1350, 413] on link "Edit Device / Employee" at bounding box center [1402, 414] width 254 height 29
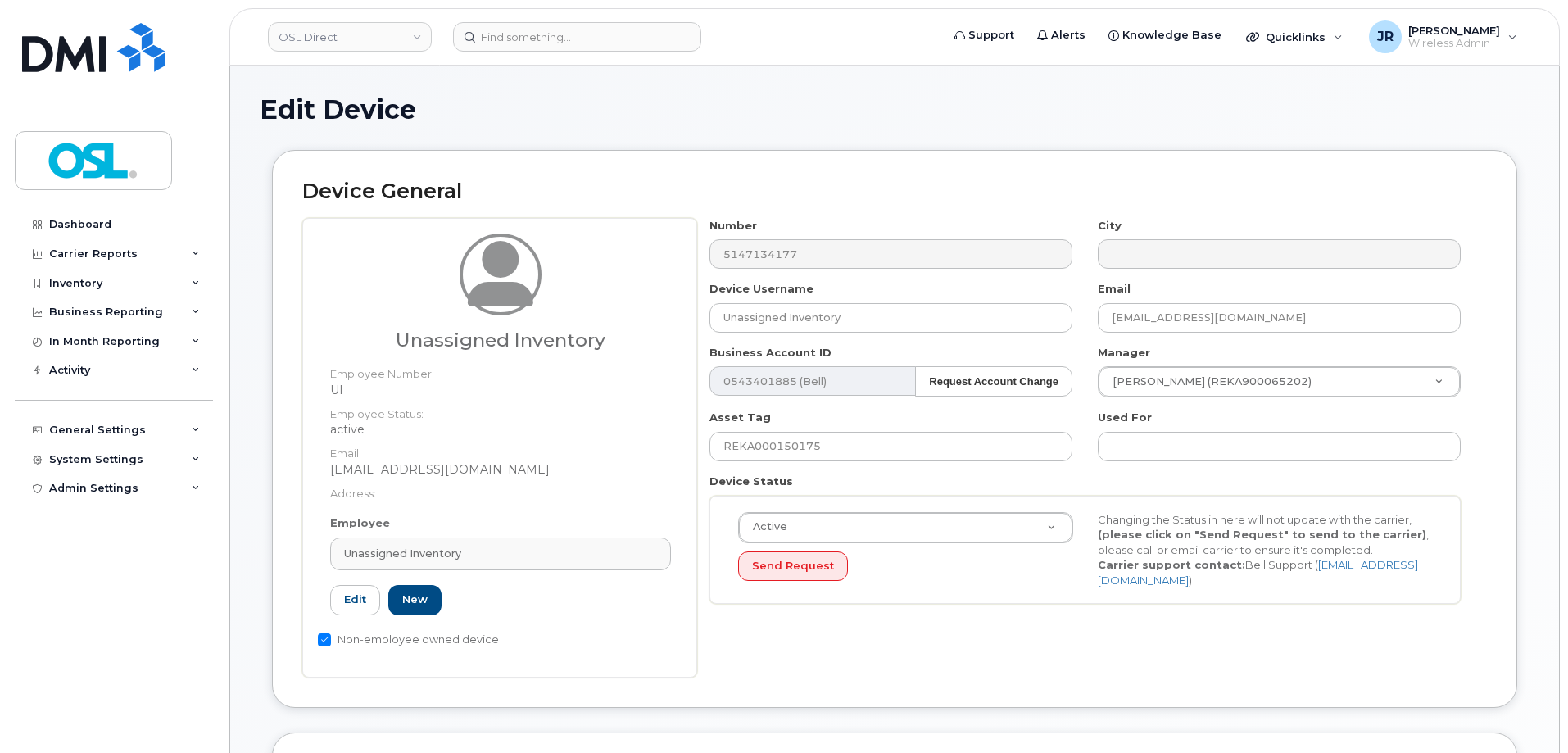
click at [513, 571] on div "Employee Unassigned Inventory Type first three symbols or more UI Edit New" at bounding box center [501, 572] width 366 height 114
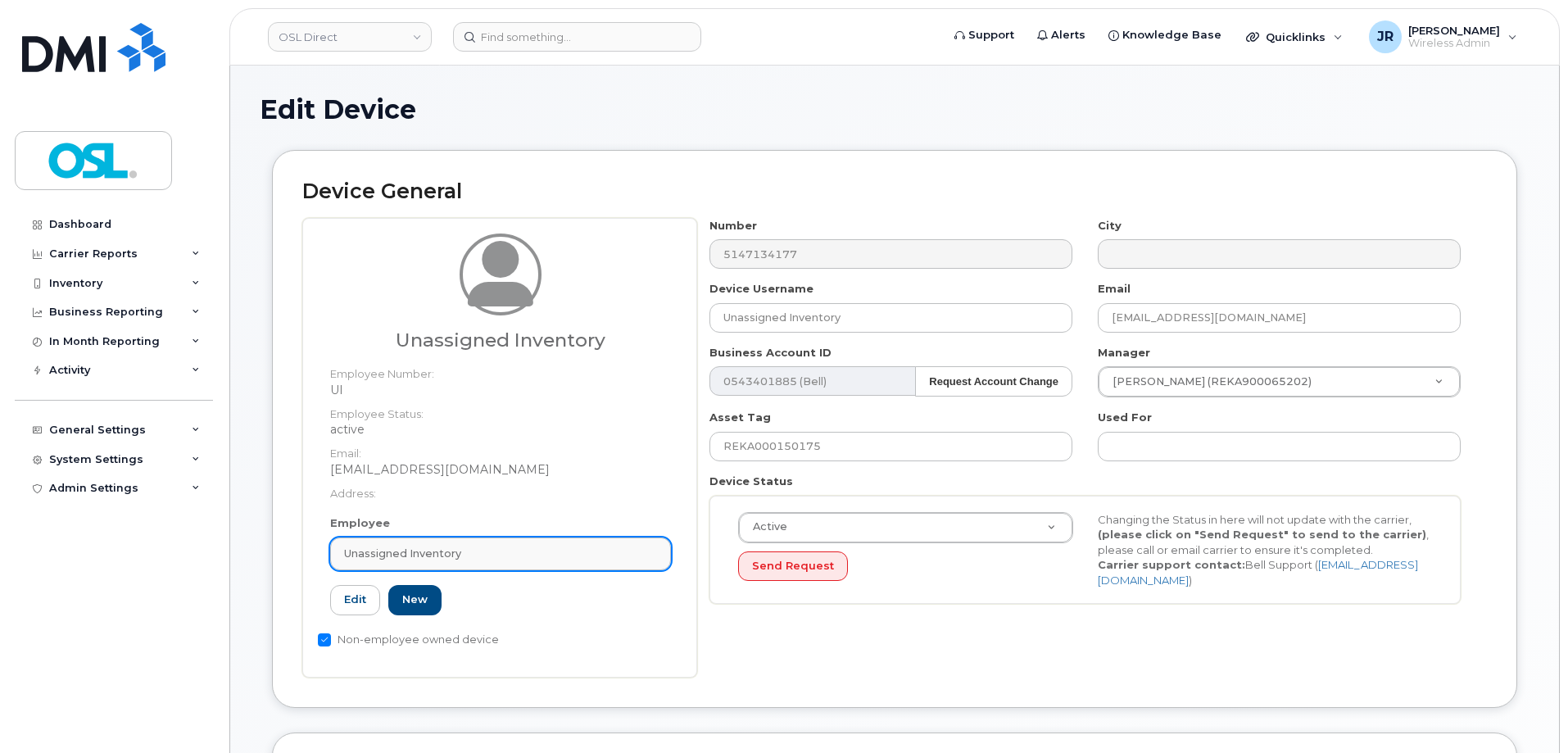
click at [515, 555] on div "Unassigned Inventory" at bounding box center [501, 553] width 313 height 16
paste input "Retrieving data. Wait a few seconds and try to cut or copy again."
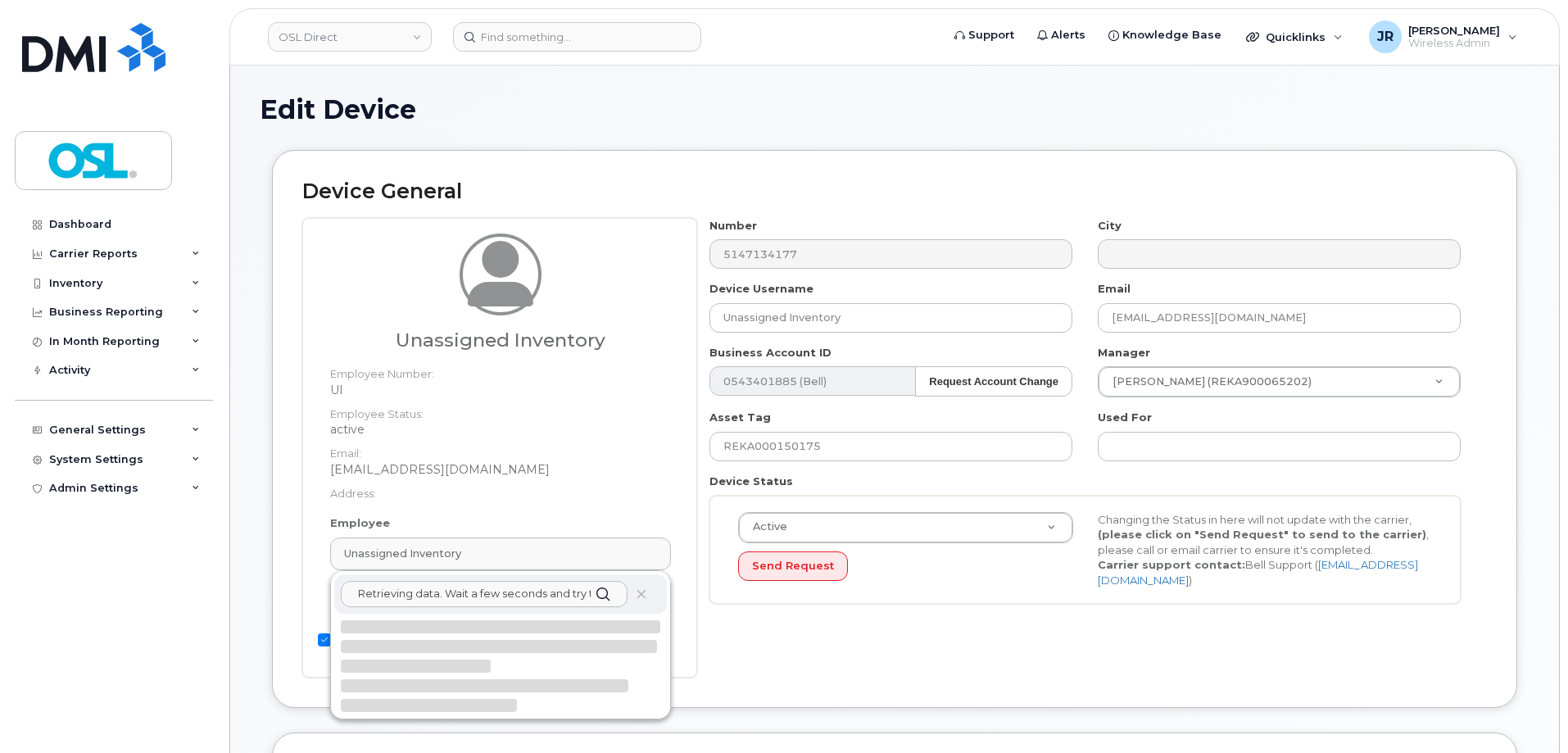
scroll to position [0, 82]
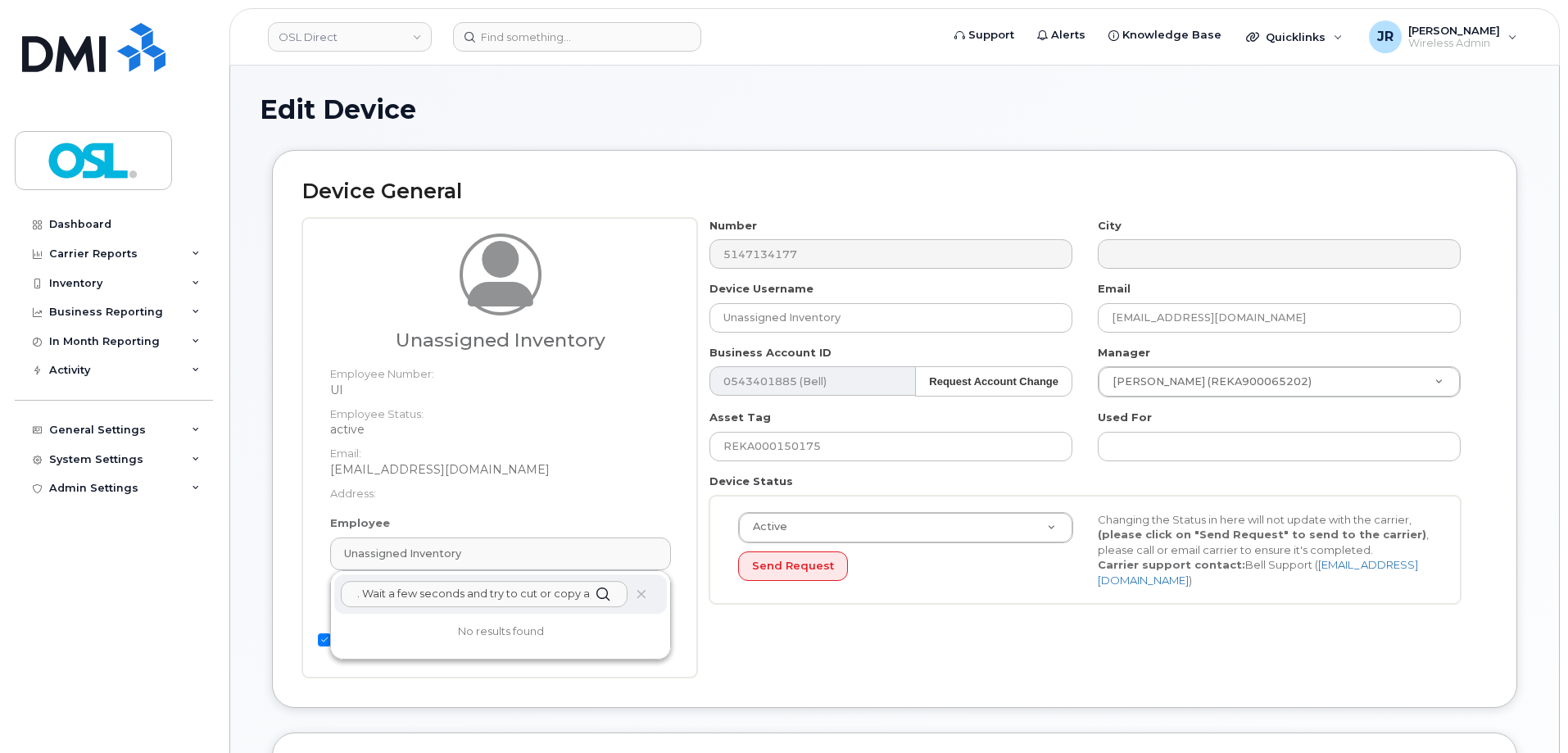
type input "Retrieving data. Wait a few seconds and try to cut or copy again."
click at [632, 593] on div "Retrieving data. Wait a few seconds and try to cut or copy again." at bounding box center [500, 594] width 333 height 40
click at [633, 592] on div "Retrieving data. Wait a few seconds and try to cut or copy again." at bounding box center [500, 594] width 333 height 40
click at [641, 592] on icon at bounding box center [640, 594] width 11 height 11
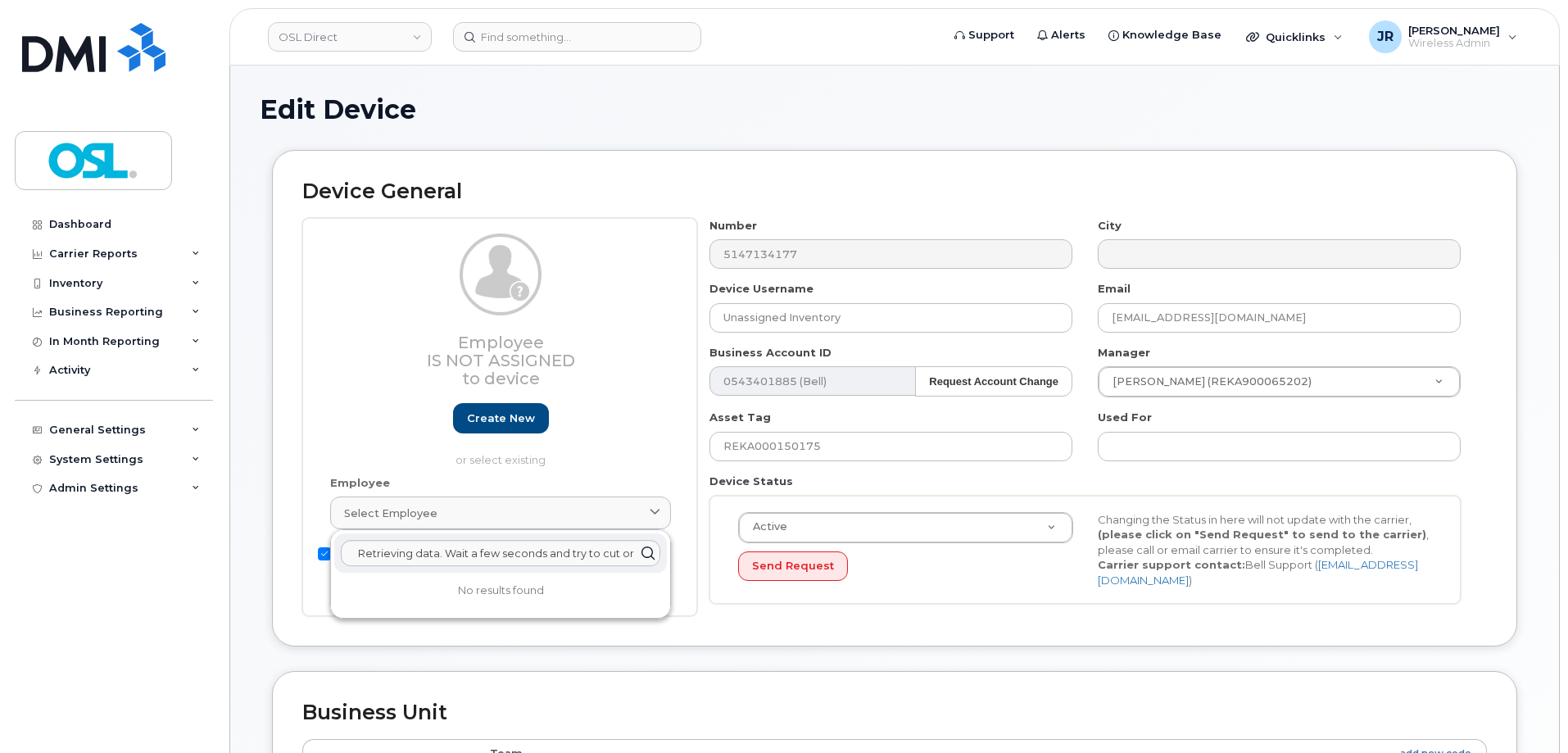
click at [466, 540] on div "Retrieving data. Wait a few seconds and try to cut or copy again." at bounding box center [500, 553] width 333 height 40
click at [460, 548] on input "Retrieving data. Wait a few seconds and try to cut or copy again." at bounding box center [500, 552] width 319 height 26
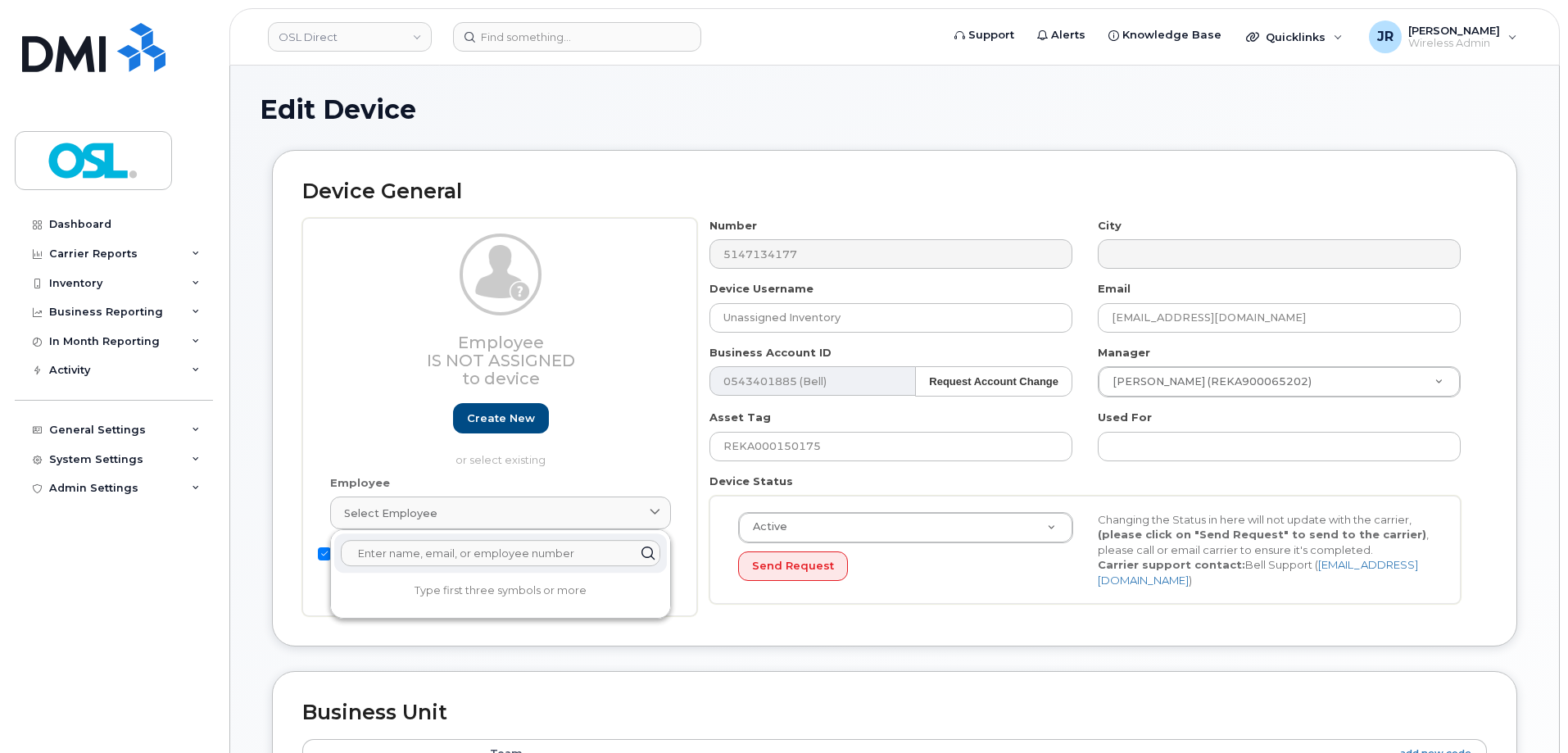
click at [460, 549] on input "text" at bounding box center [500, 552] width 319 height 26
paste input "REKA000156457"
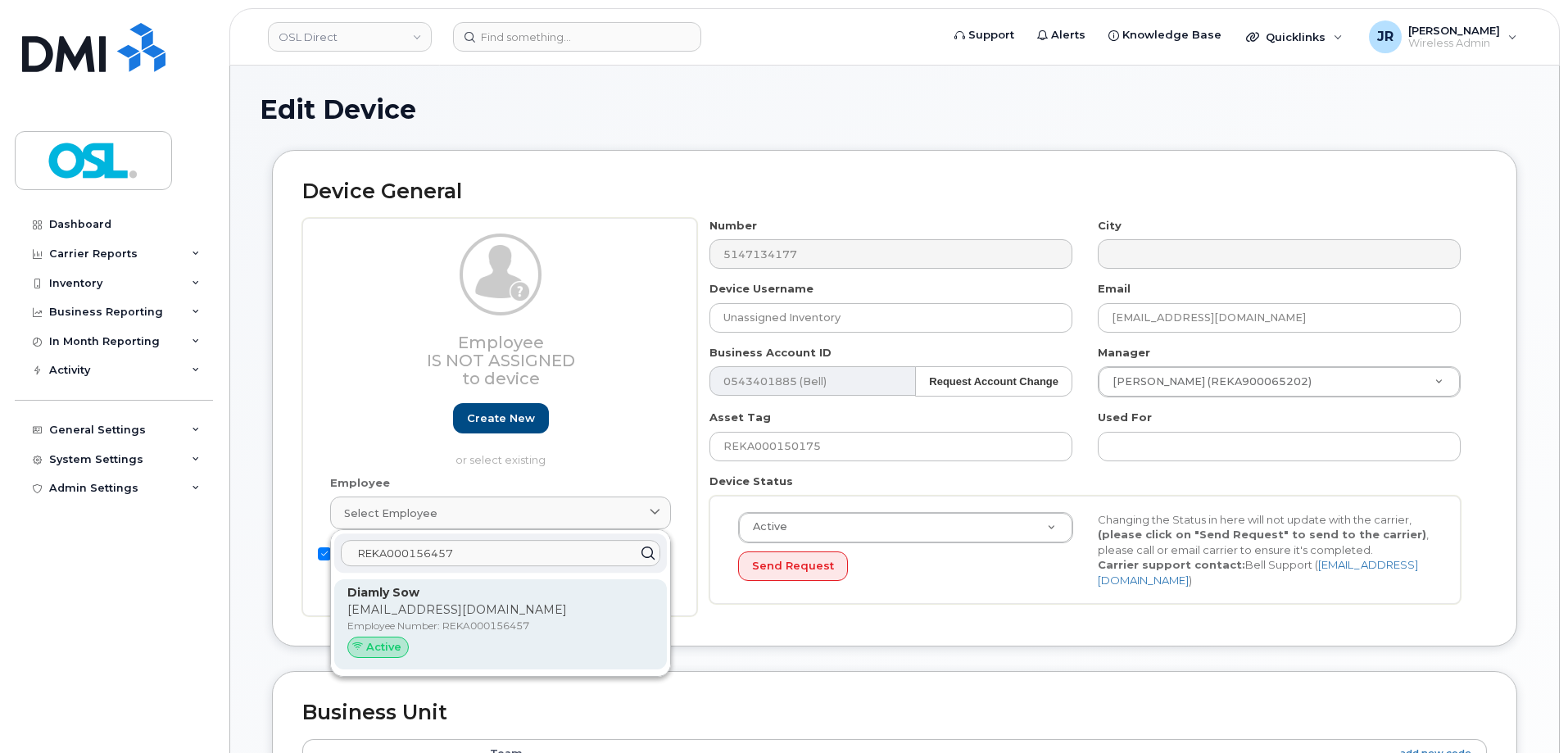
type input "REKA000156457"
click at [443, 608] on p "diamly.sow@osldirect.com" at bounding box center [501, 610] width 307 height 17
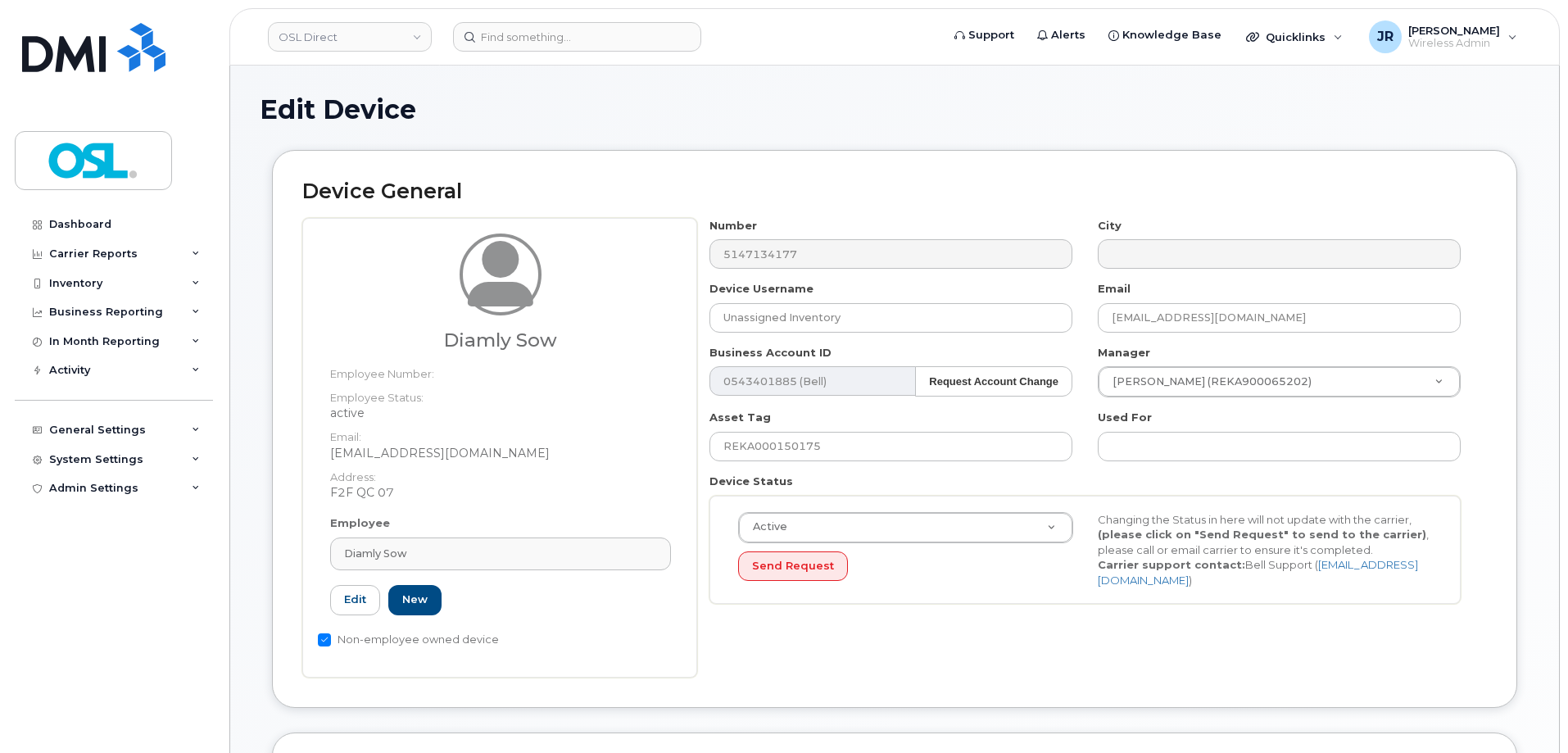
type input "REKA000156457"
type input "Diamly Sow"
type input "diamly.sow@osldirect.com"
type input "3358056"
click at [781, 444] on input "REKA000150175" at bounding box center [891, 446] width 363 height 29
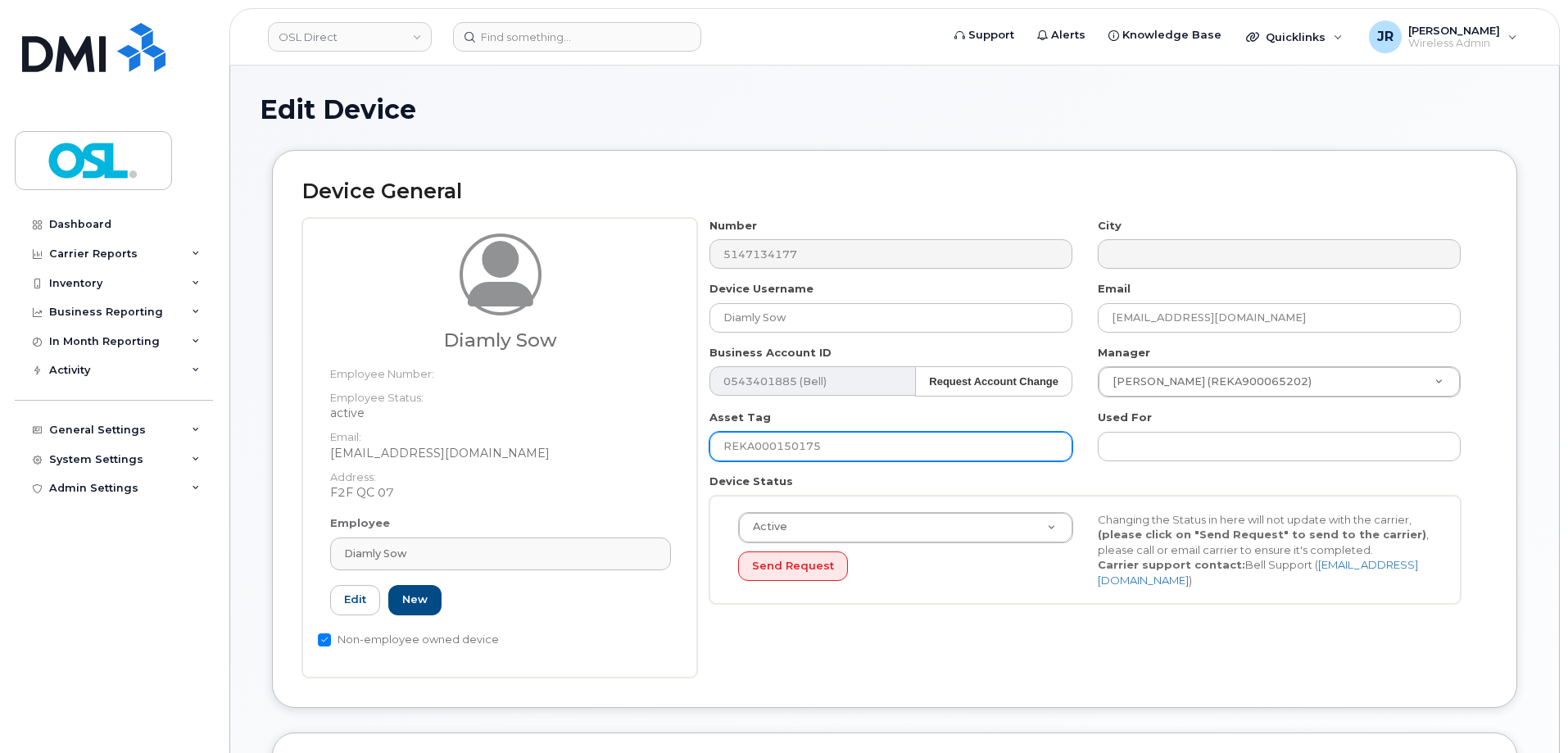
click at [781, 444] on input "REKA000150175" at bounding box center [891, 446] width 363 height 29
paste input "6457"
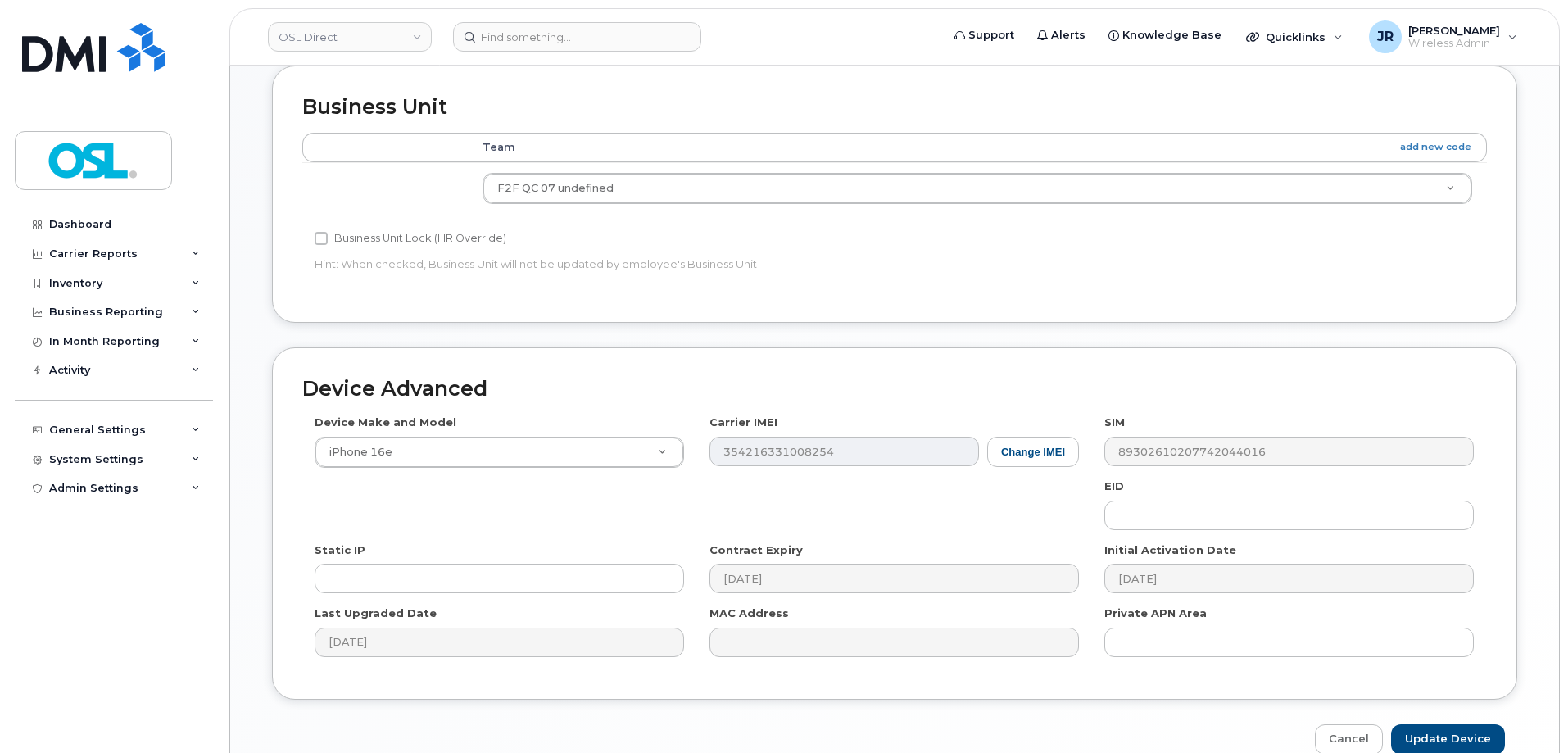
scroll to position [669, 0]
type input "REKA000156457"
drag, startPoint x: 1489, startPoint y: 721, endPoint x: 1481, endPoint y: 723, distance: 8.2
click at [1488, 721] on div "Device Advanced Device Make and Model iPhone 16e Android TCL 502 Watch Apple Wa…" at bounding box center [895, 549] width 1270 height 408
click at [1469, 732] on input "Update Device" at bounding box center [1448, 737] width 114 height 30
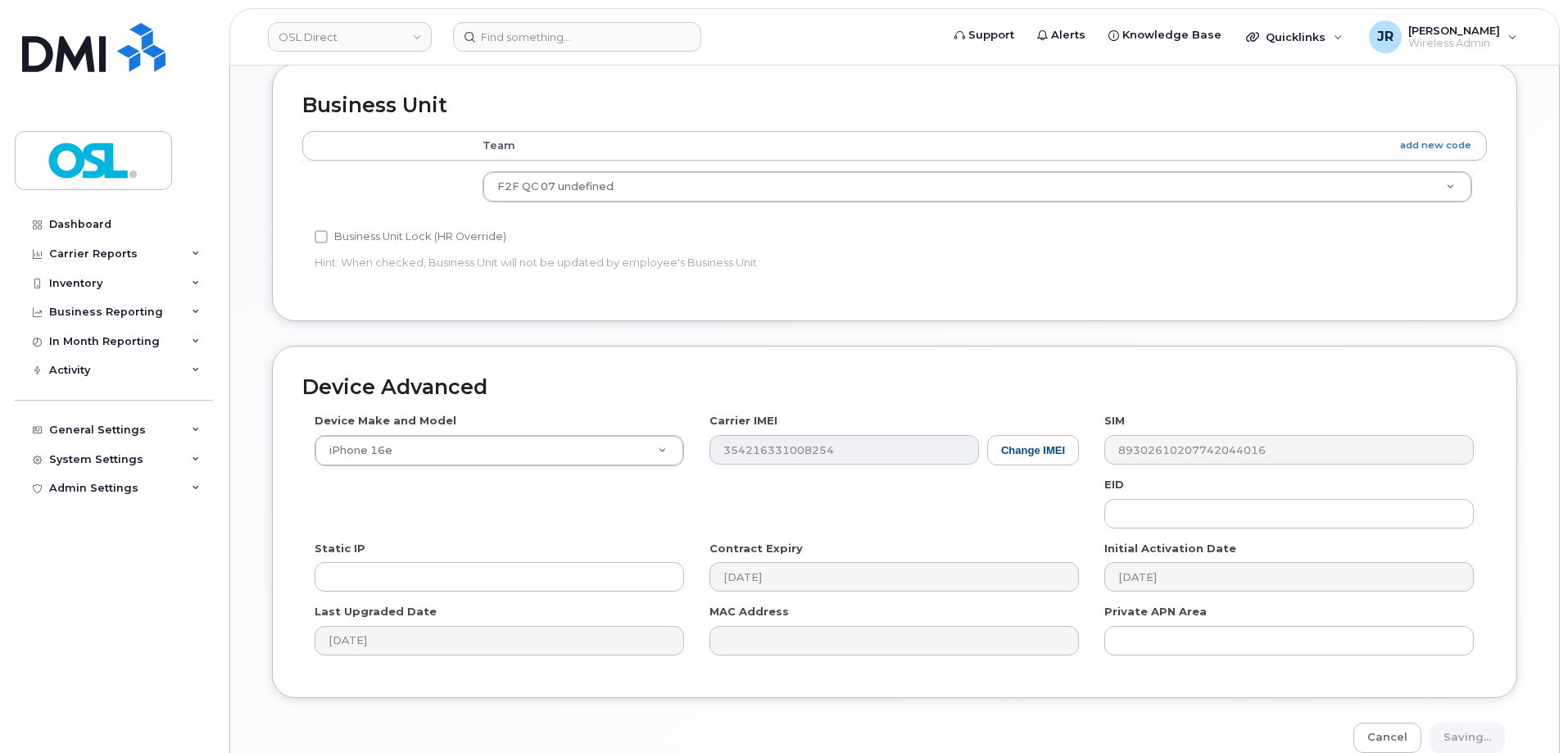
type input "Saving..."
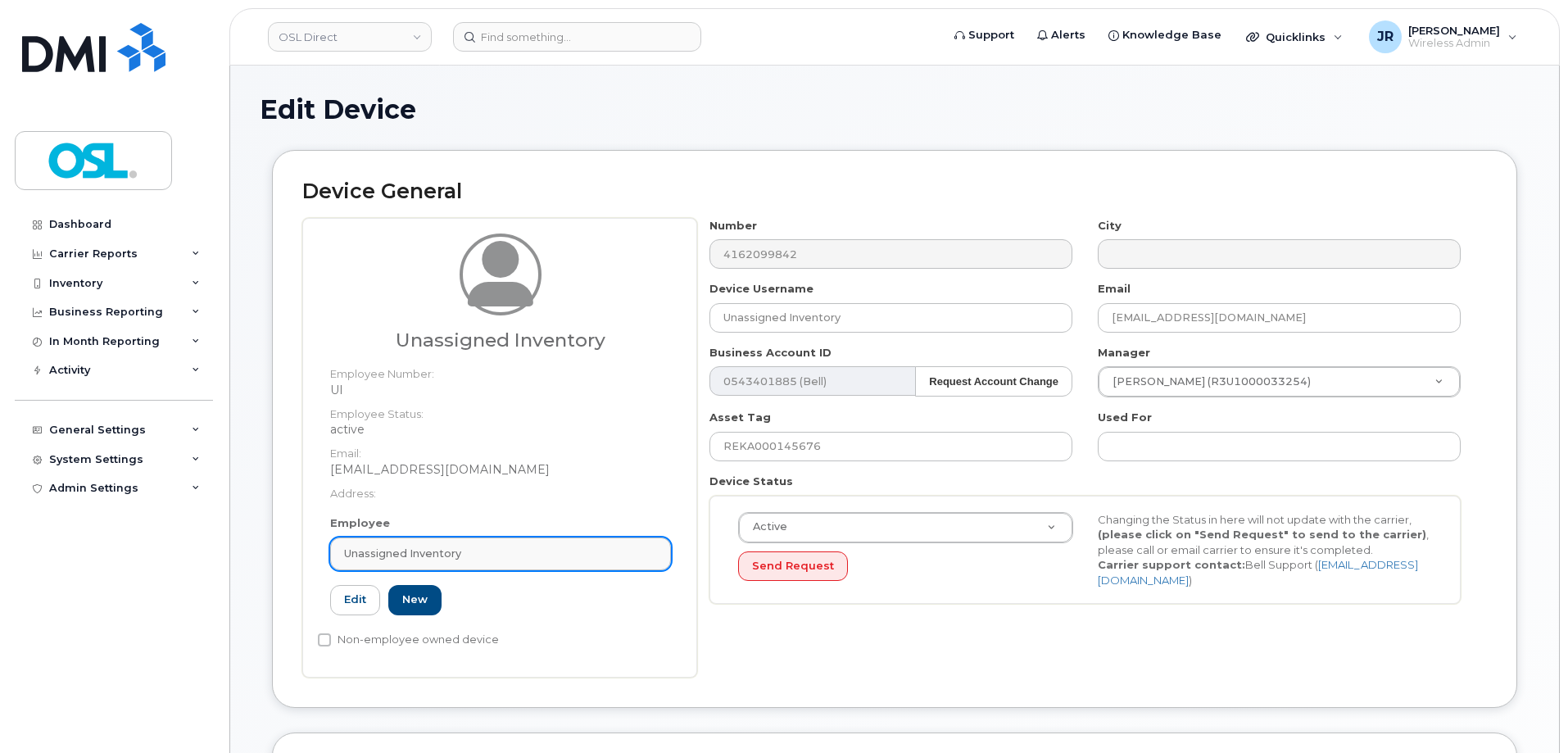
click at [444, 556] on span "Unassigned Inventory" at bounding box center [403, 553] width 117 height 16
paste input "REKA000156457"
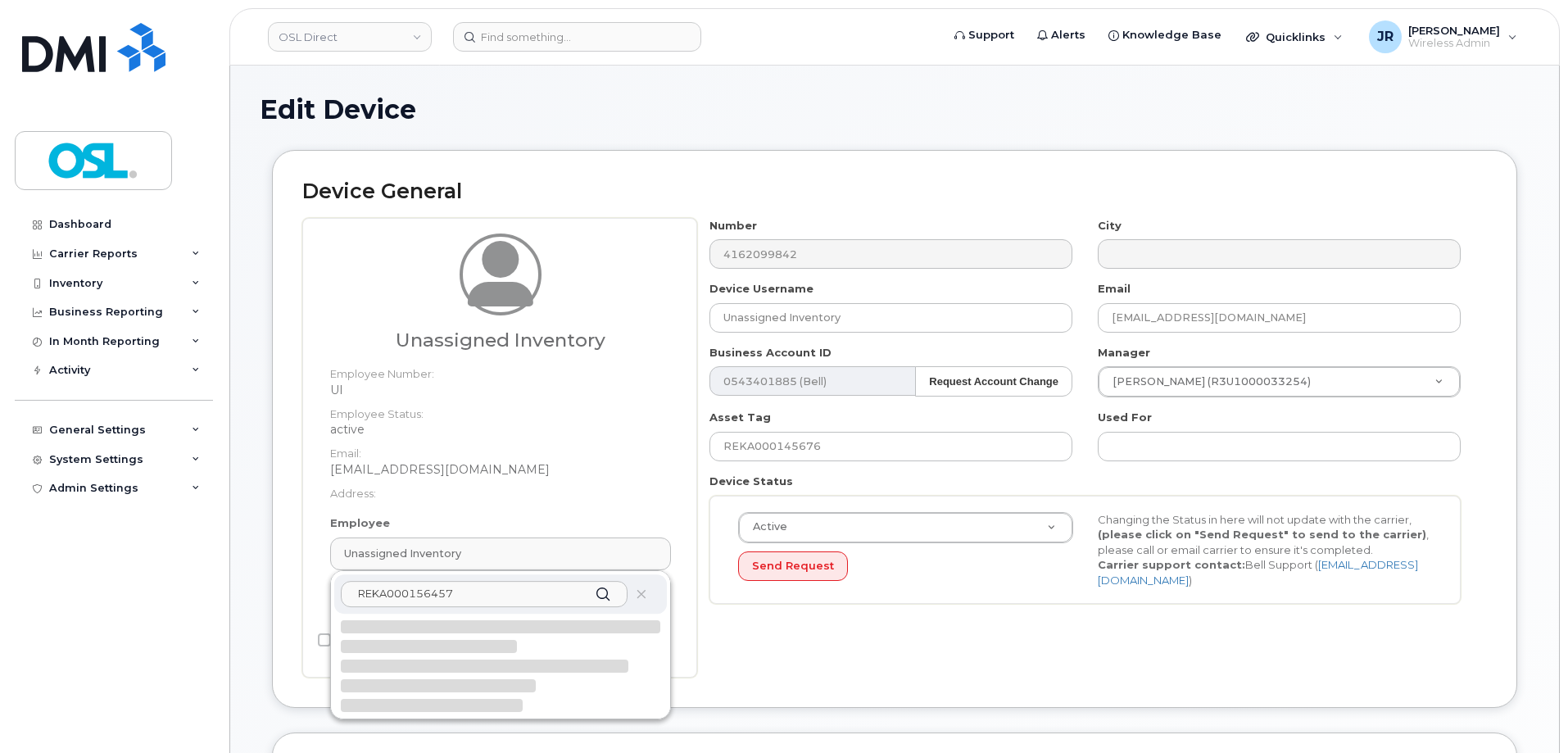
type input "REKA000156457"
click at [431, 651] on div at bounding box center [429, 646] width 177 height 14
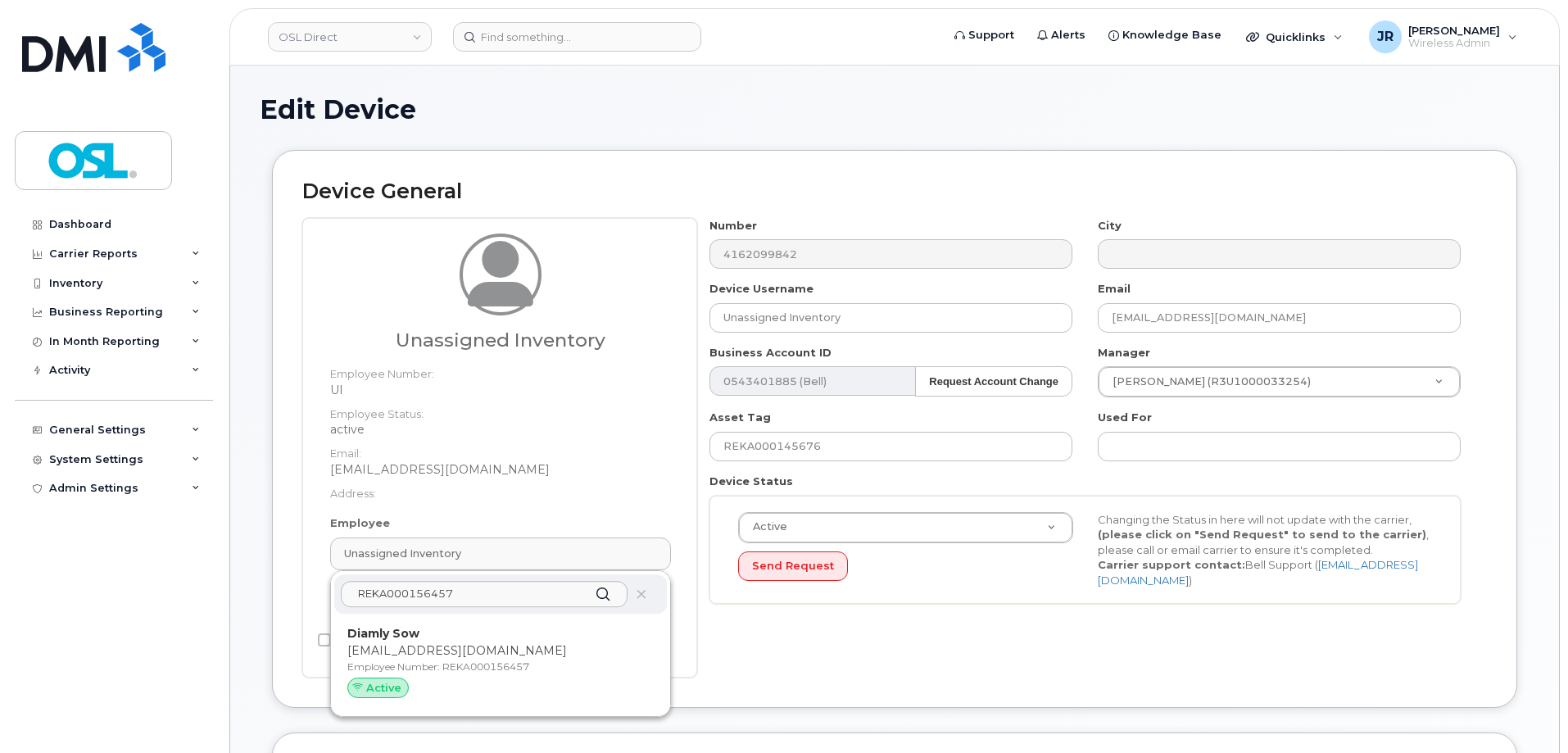
click at [434, 652] on p "[EMAIL_ADDRESS][DOMAIN_NAME]" at bounding box center [501, 651] width 307 height 17
type input "REKA000156457"
type input "Diamly Sow"
type input "[EMAIL_ADDRESS][DOMAIN_NAME]"
type input "3358056"
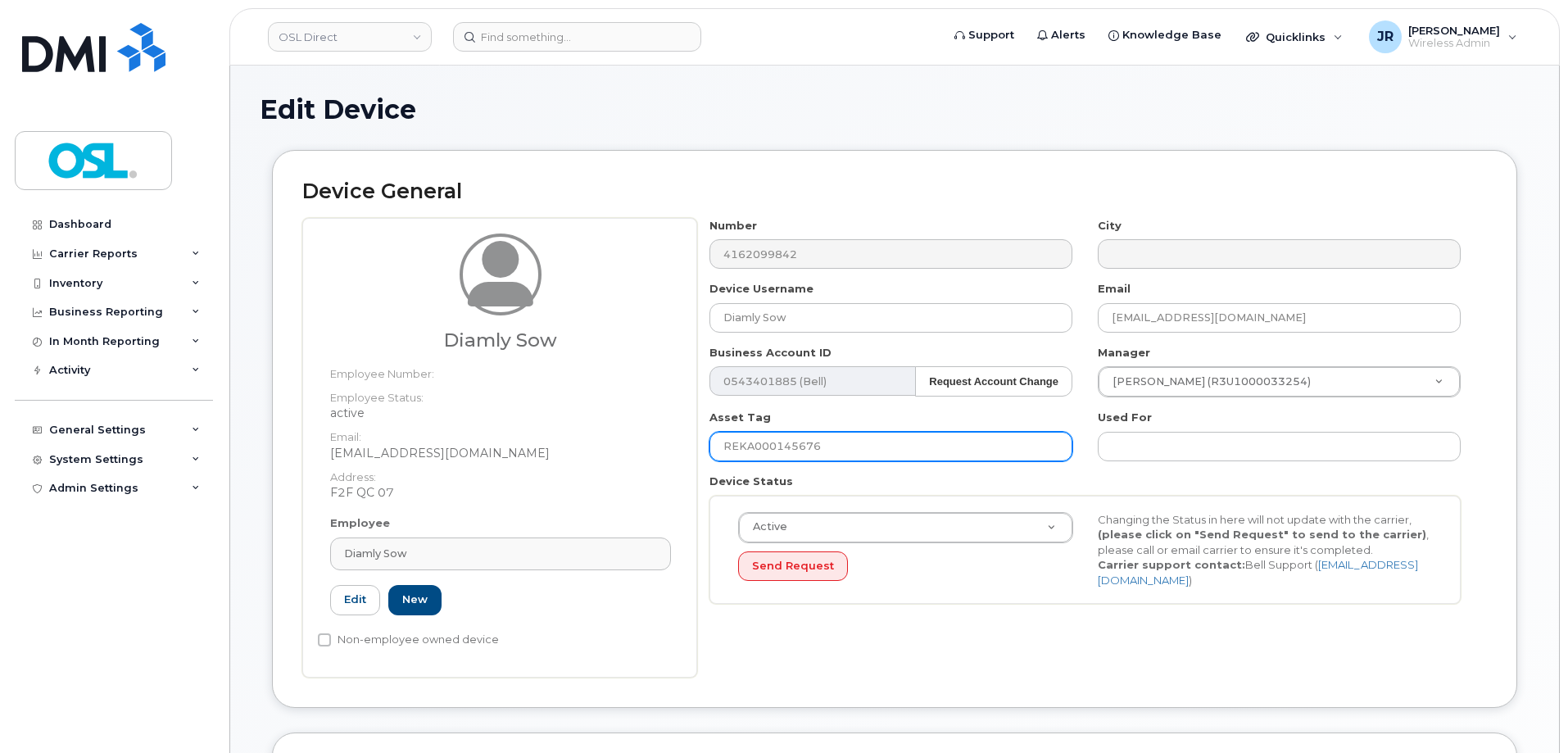
click at [792, 441] on input "REKA000145676" at bounding box center [891, 446] width 363 height 29
drag, startPoint x: 792, startPoint y: 441, endPoint x: 698, endPoint y: 380, distance: 112.1
click at [792, 440] on input "REKA000145676" at bounding box center [891, 446] width 363 height 29
paste input "56457"
type input "REKA000156457"
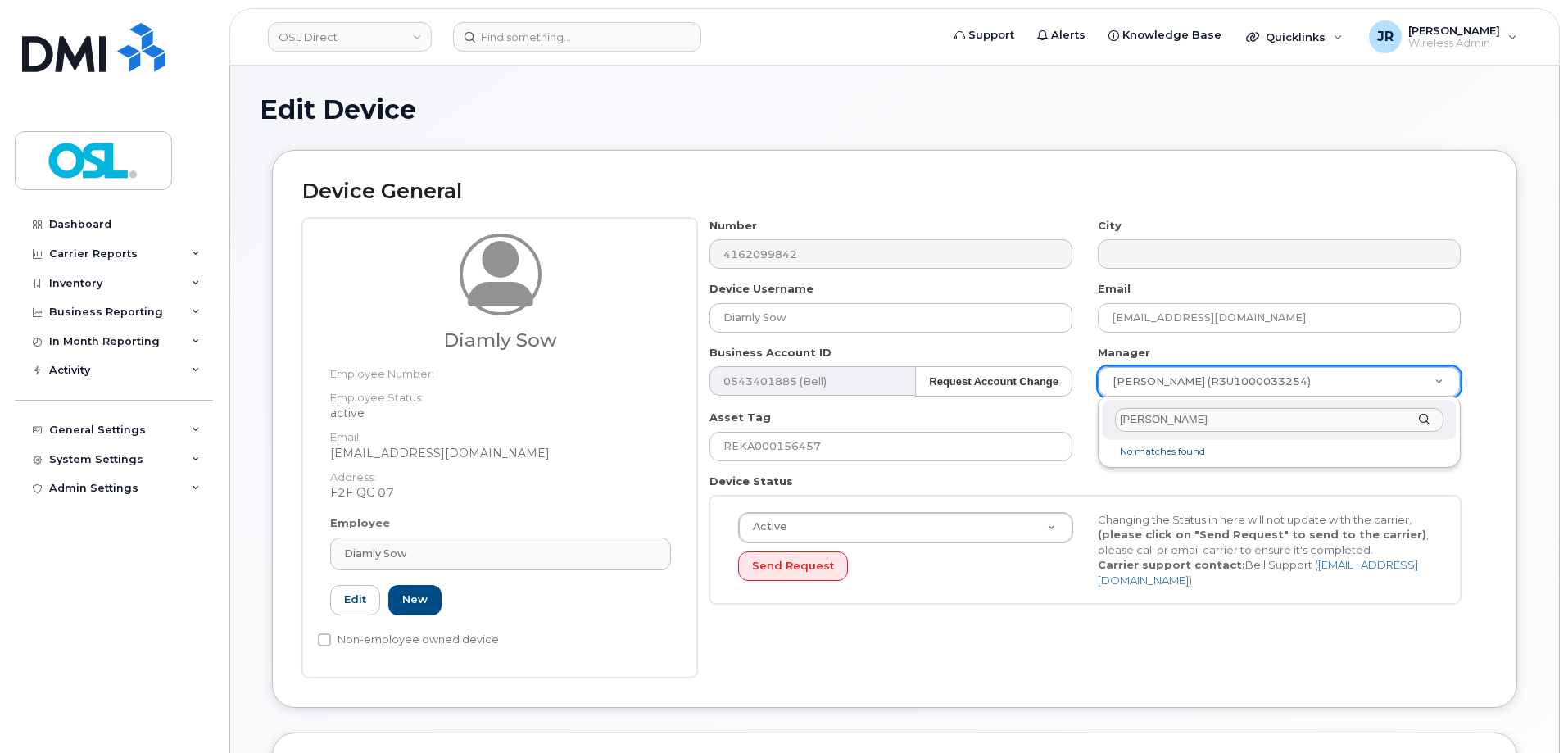
click at [1181, 418] on input "Guillaume Olivier Martin" at bounding box center [1279, 419] width 329 height 23
click at [1181, 417] on input "Guillaume Olivier Martin" at bounding box center [1279, 419] width 329 height 23
type input "Guillaume Martin"
type input "1906290"
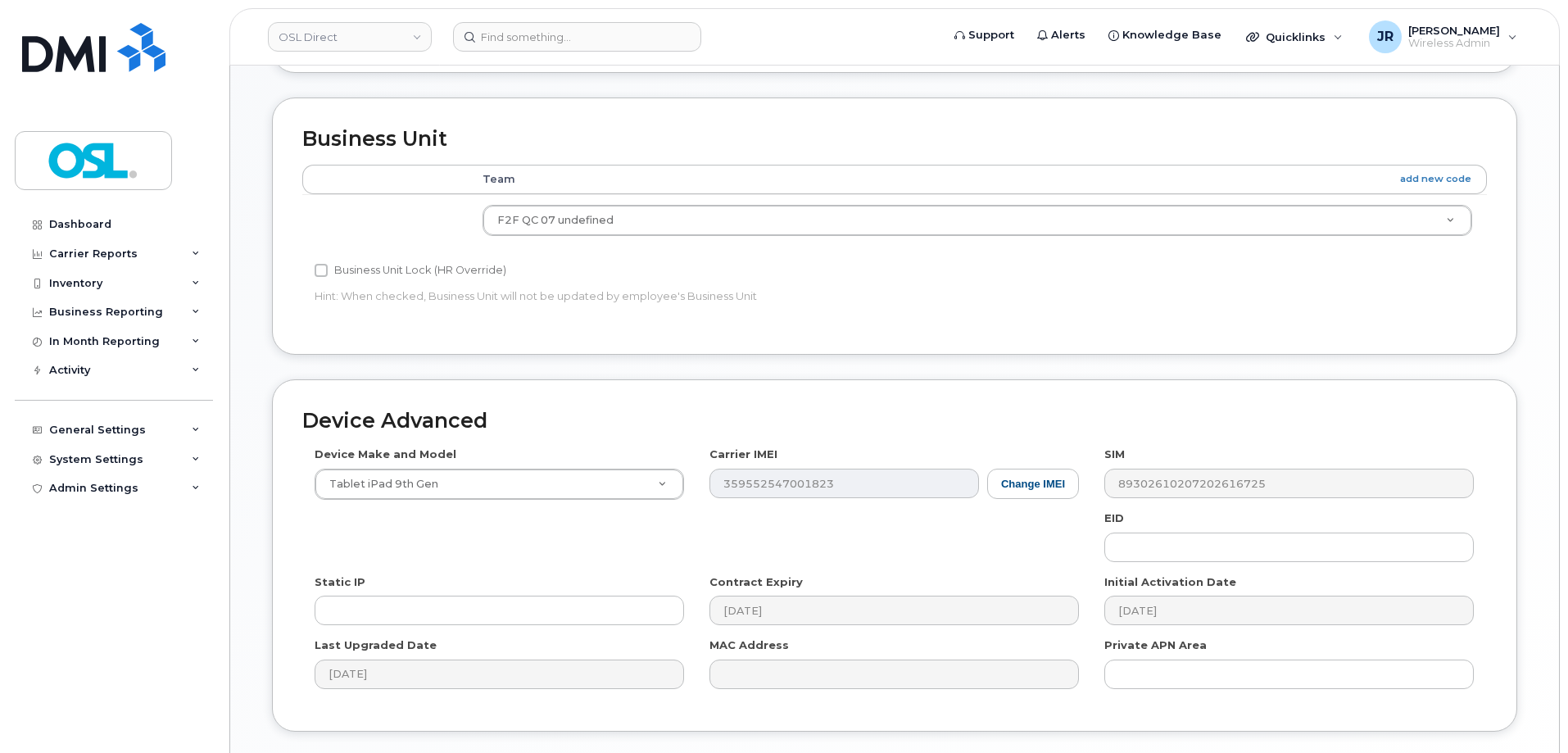
scroll to position [750, 0]
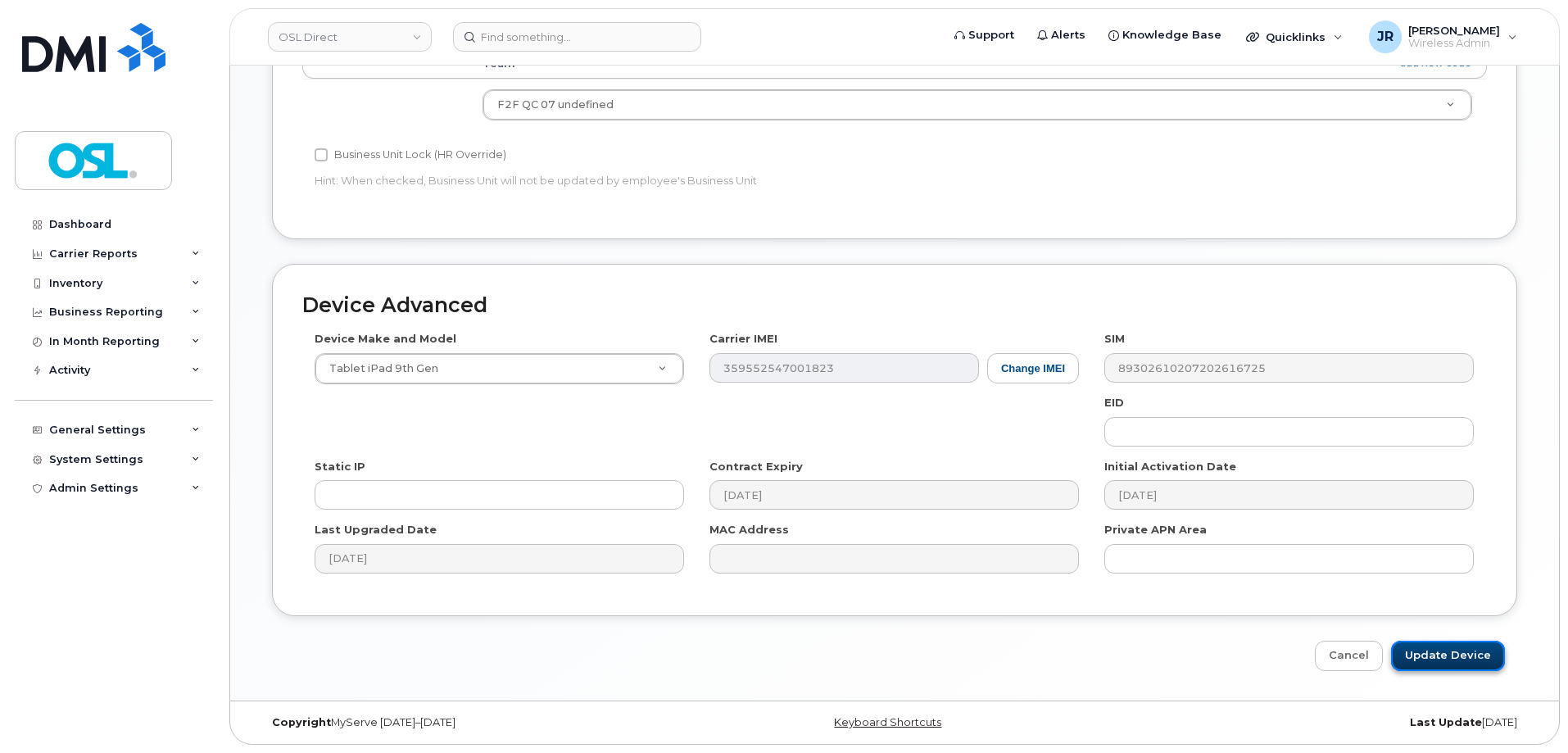
click at [1450, 653] on input "Update Device" at bounding box center [1448, 655] width 114 height 30
type input "Saving..."
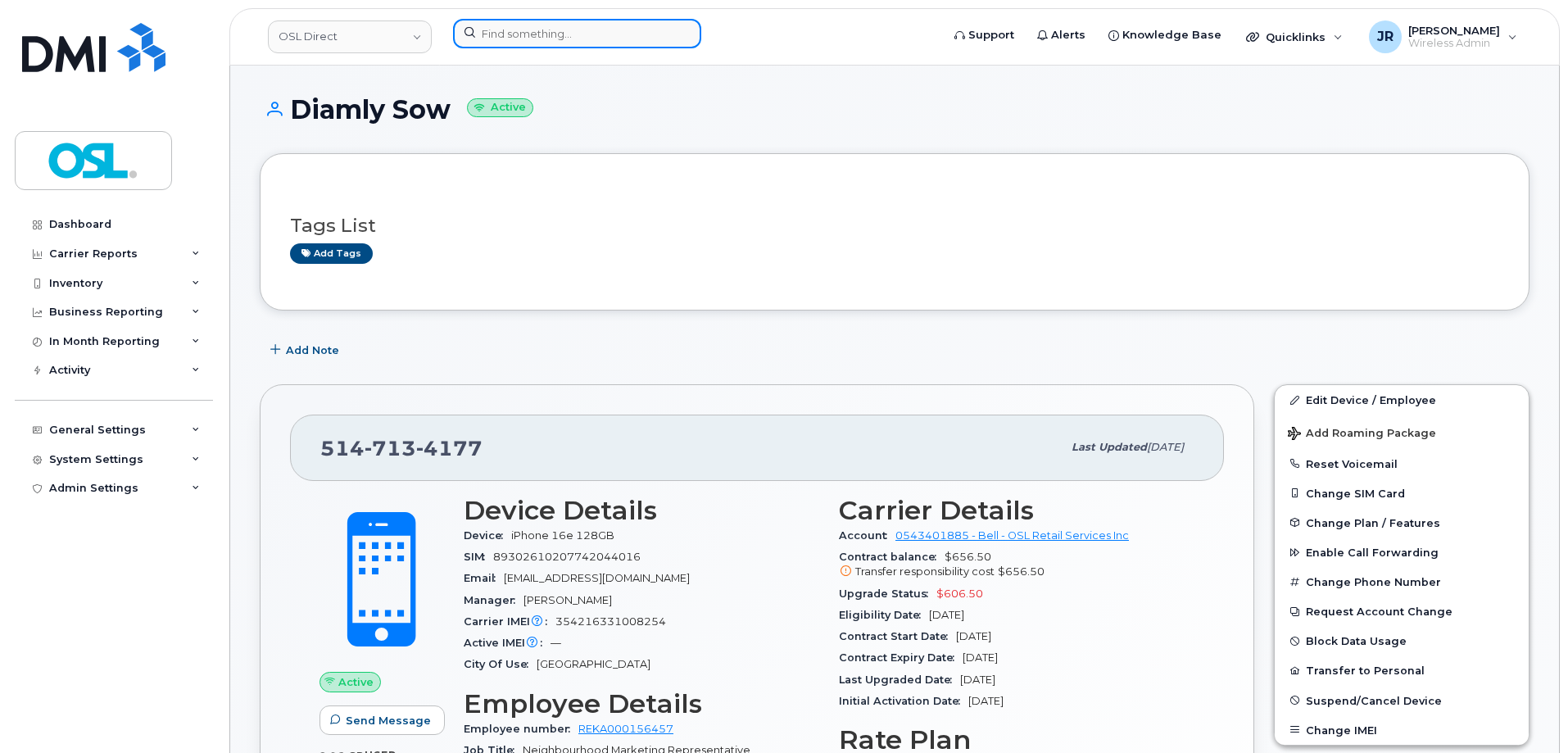
click at [556, 42] on input at bounding box center [577, 33] width 248 height 29
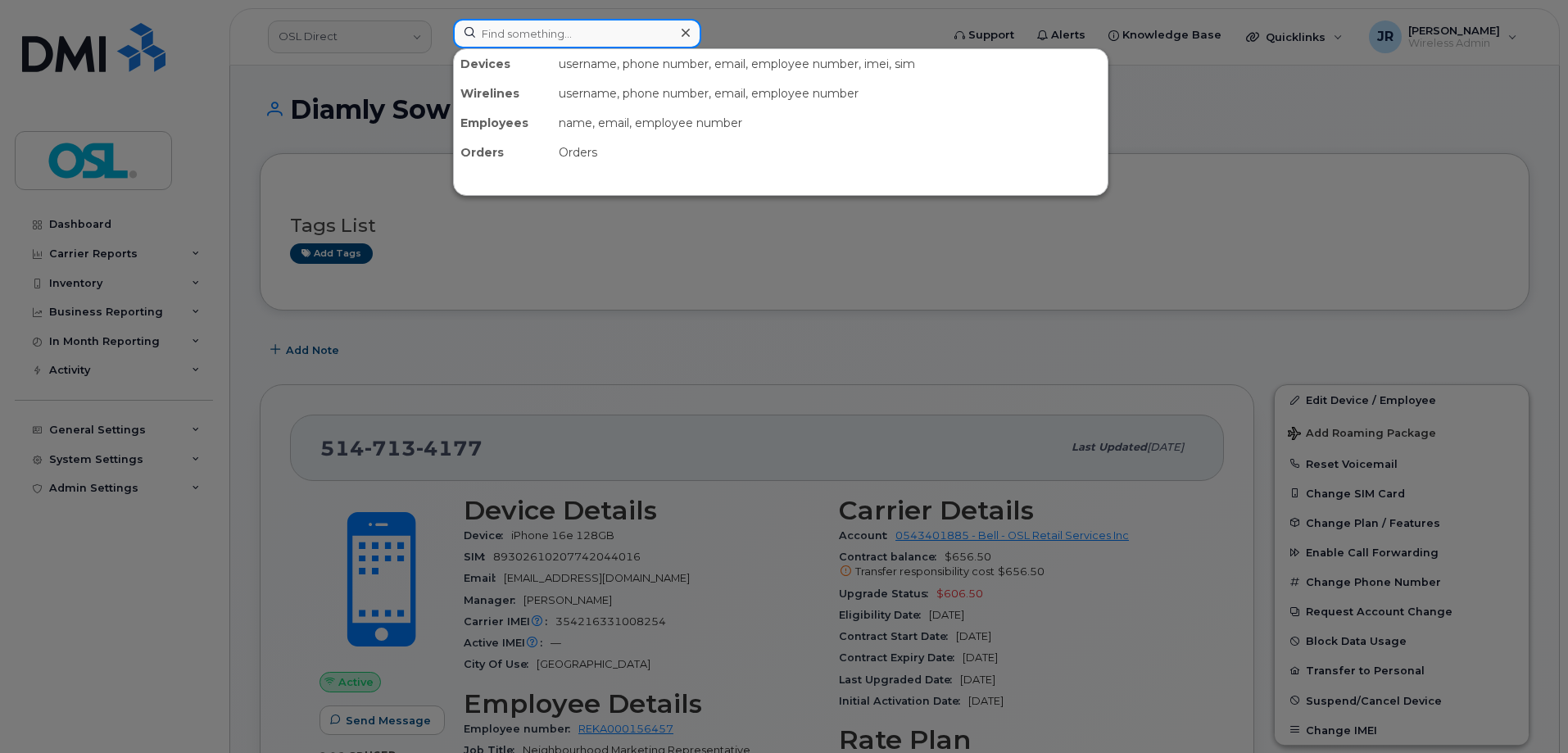
paste input "5142142496"
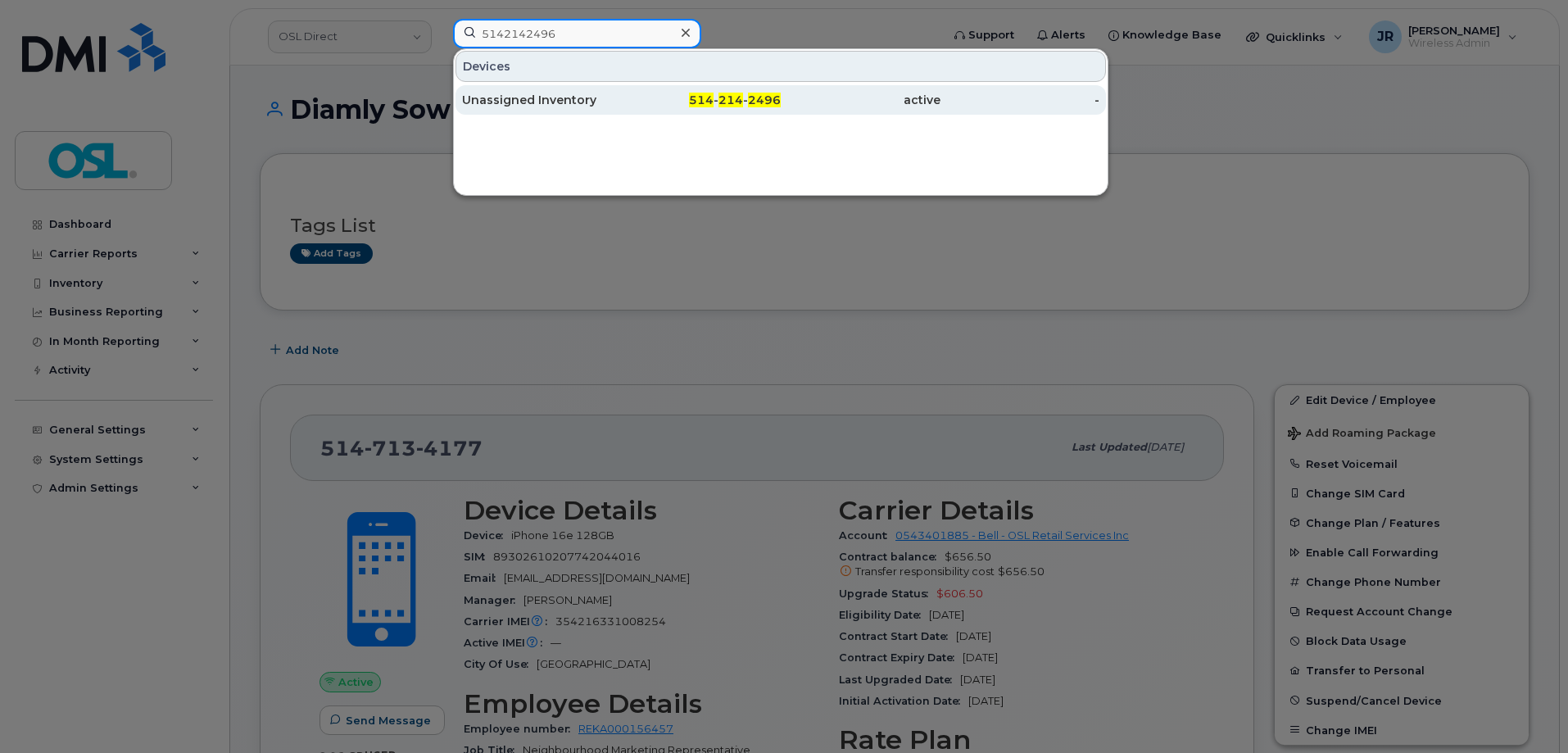
type input "5142142496"
click at [524, 102] on div "Unassigned Inventory" at bounding box center [541, 100] width 160 height 16
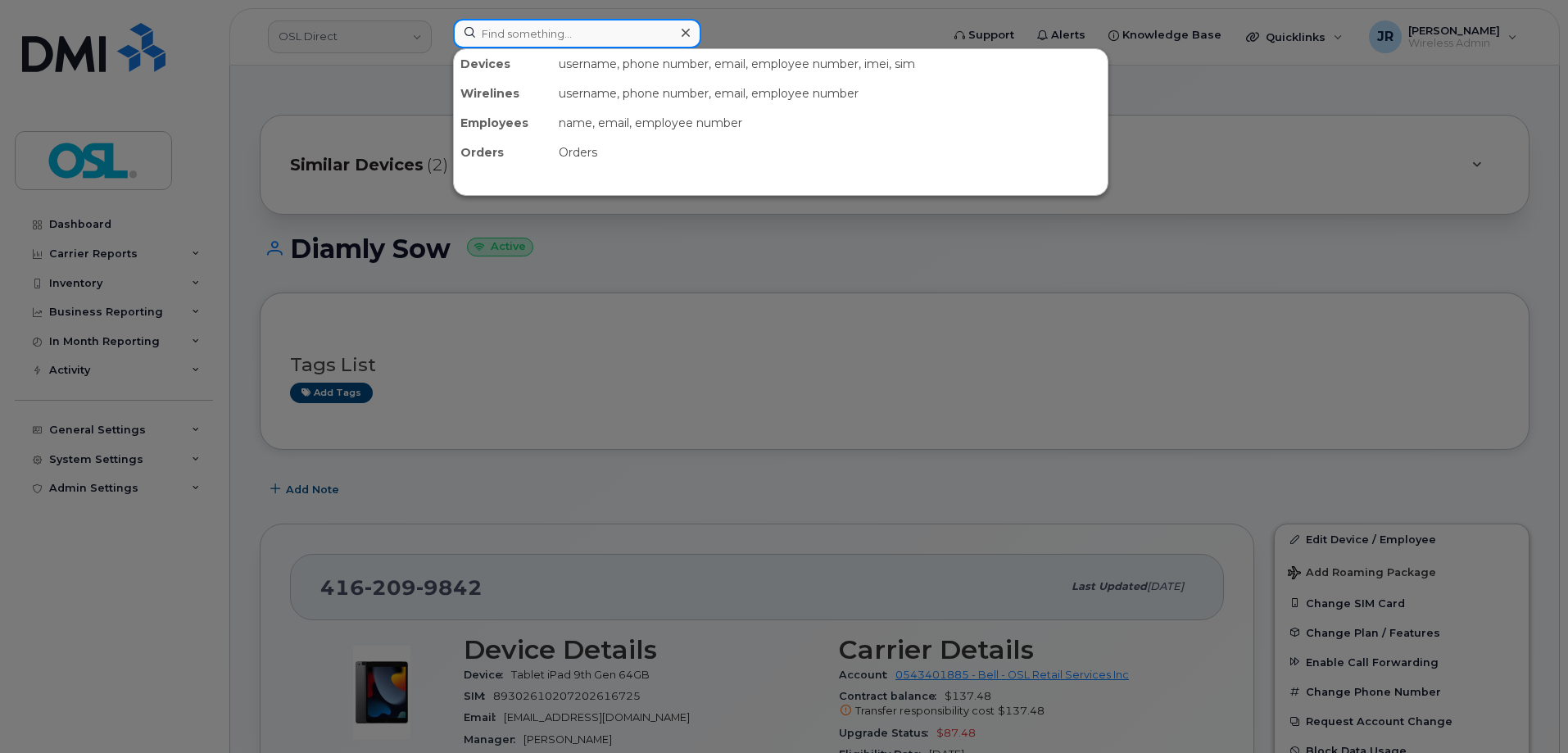
click at [502, 33] on input at bounding box center [577, 33] width 248 height 29
paste input "6473278358"
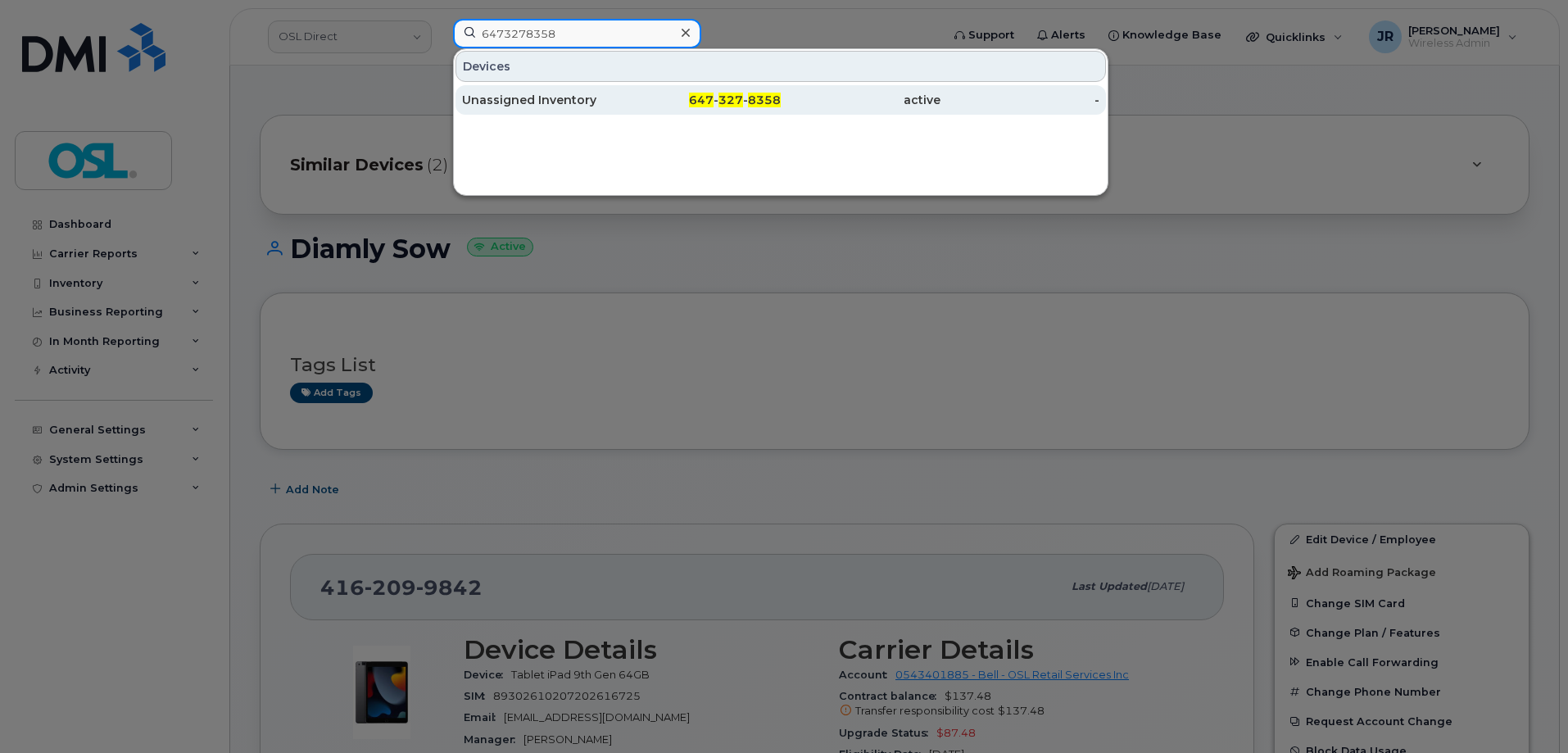
type input "6473278358"
click at [506, 100] on div "Unassigned Inventory" at bounding box center [541, 100] width 160 height 16
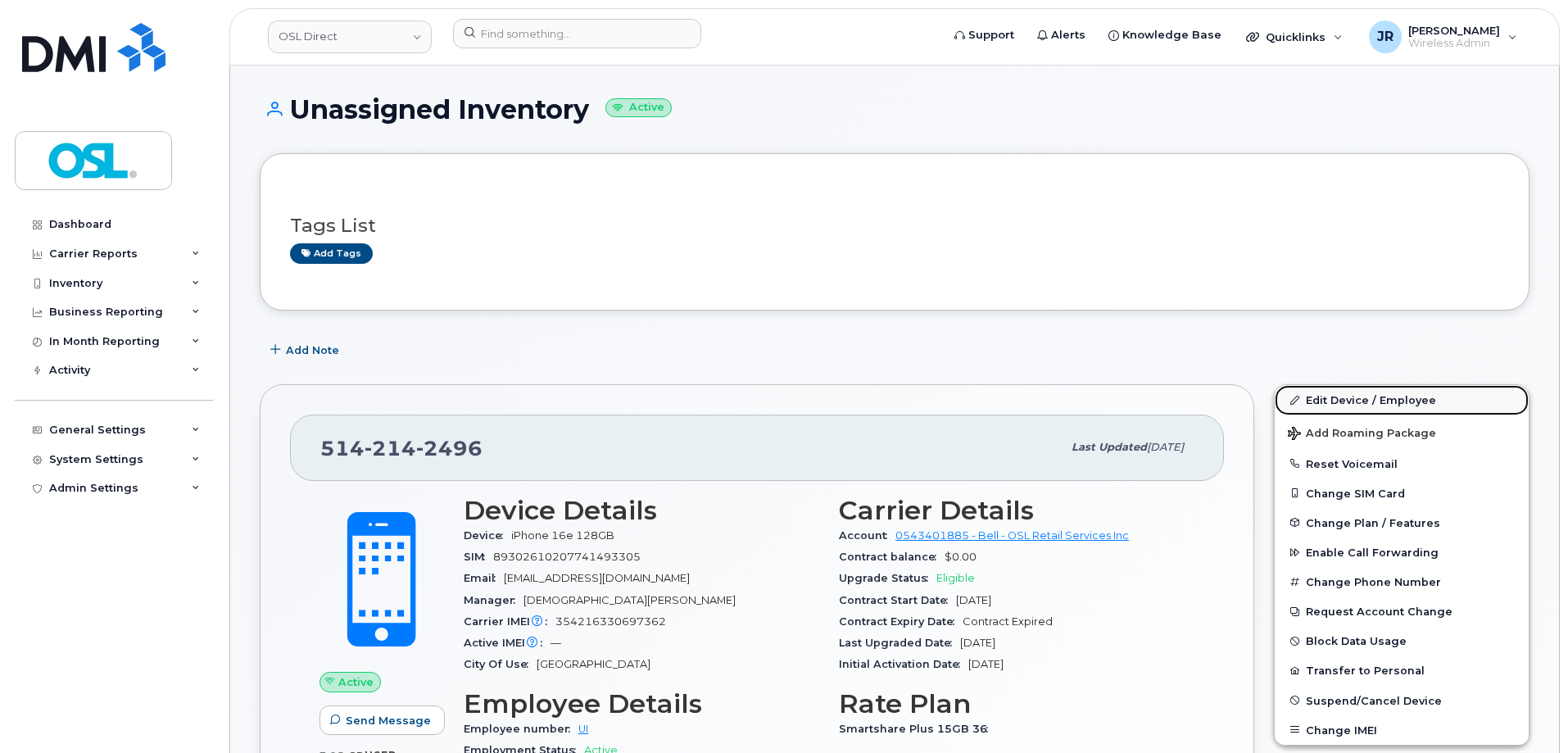
click at [1379, 394] on link "Edit Device / Employee" at bounding box center [1402, 400] width 254 height 29
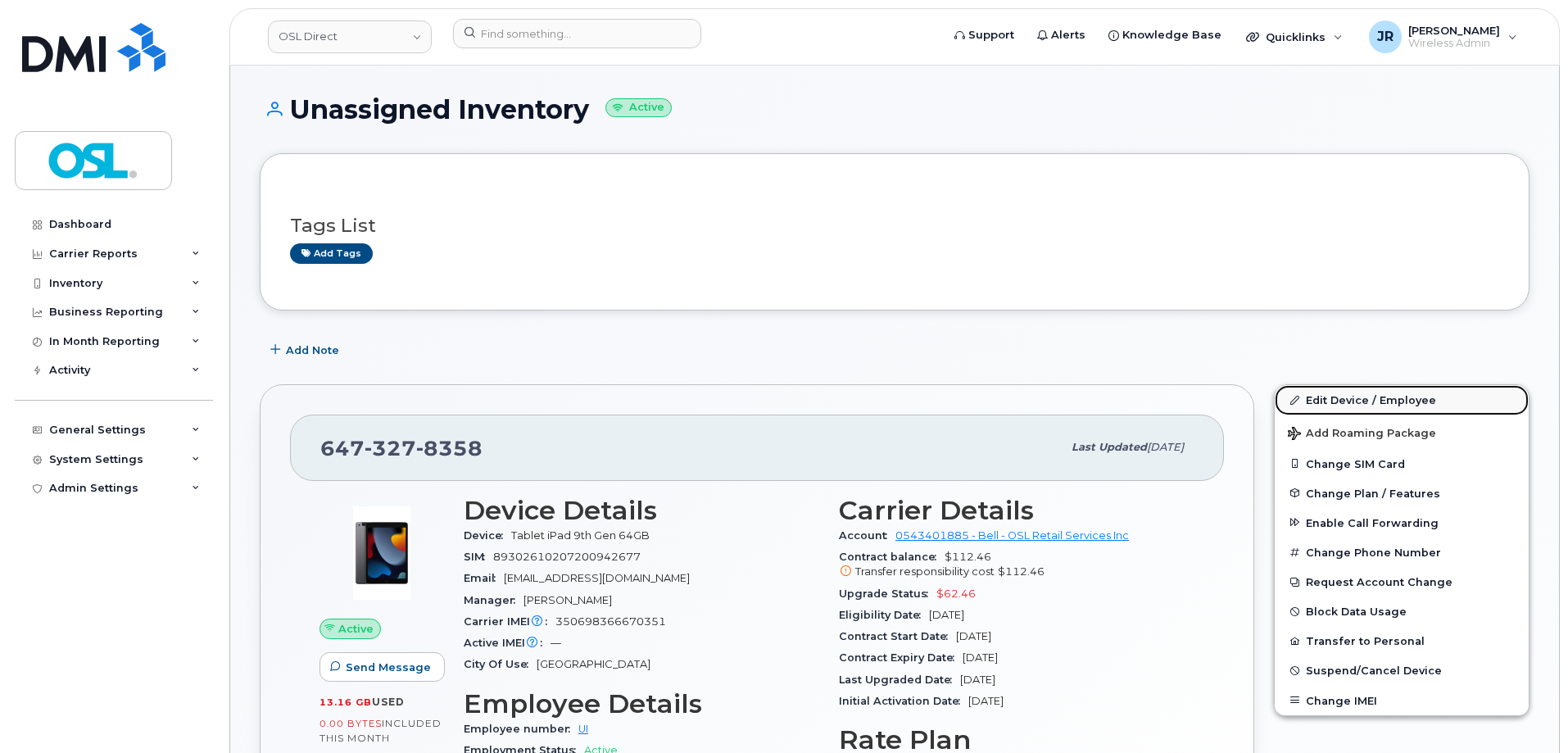
click at [1356, 400] on link "Edit Device / Employee" at bounding box center [1402, 400] width 254 height 29
click at [1356, 406] on link "Edit Device / Employee" at bounding box center [1402, 400] width 254 height 29
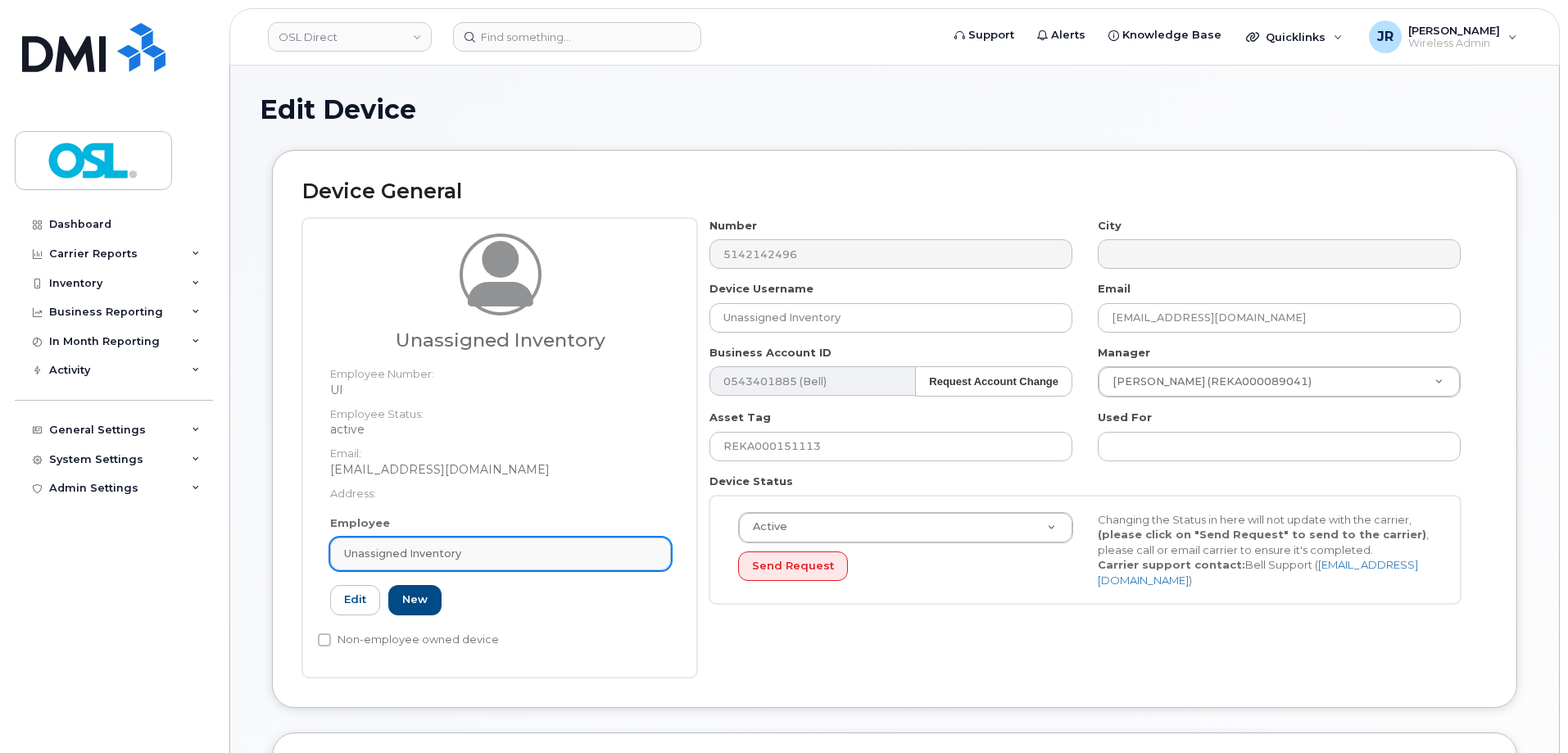
click at [385, 570] on link "Unassigned Inventory" at bounding box center [500, 554] width 341 height 33
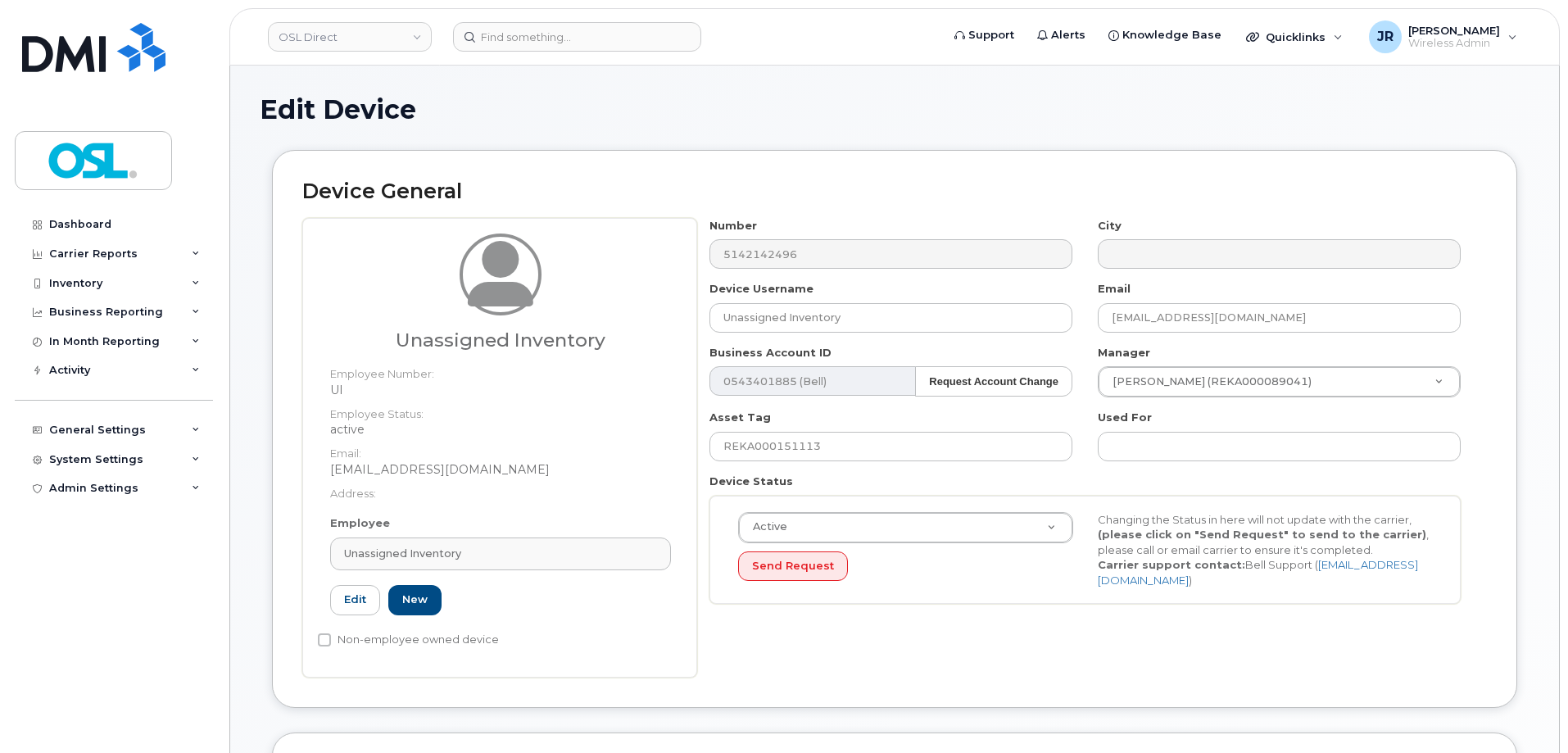
paste input "REKA000156460"
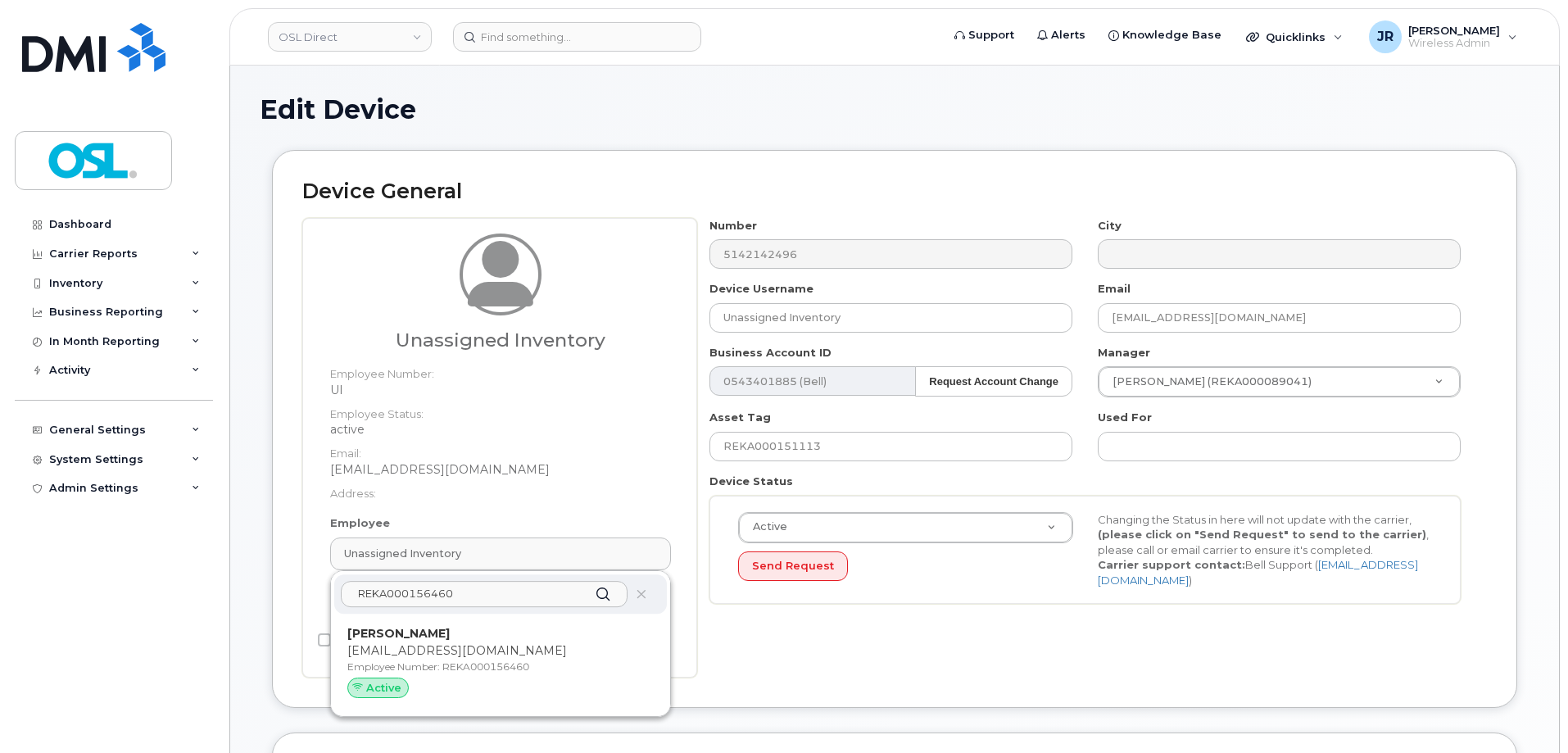
type input "REKA000156460"
click at [434, 650] on p "[EMAIL_ADDRESS][DOMAIN_NAME]" at bounding box center [501, 651] width 307 height 17
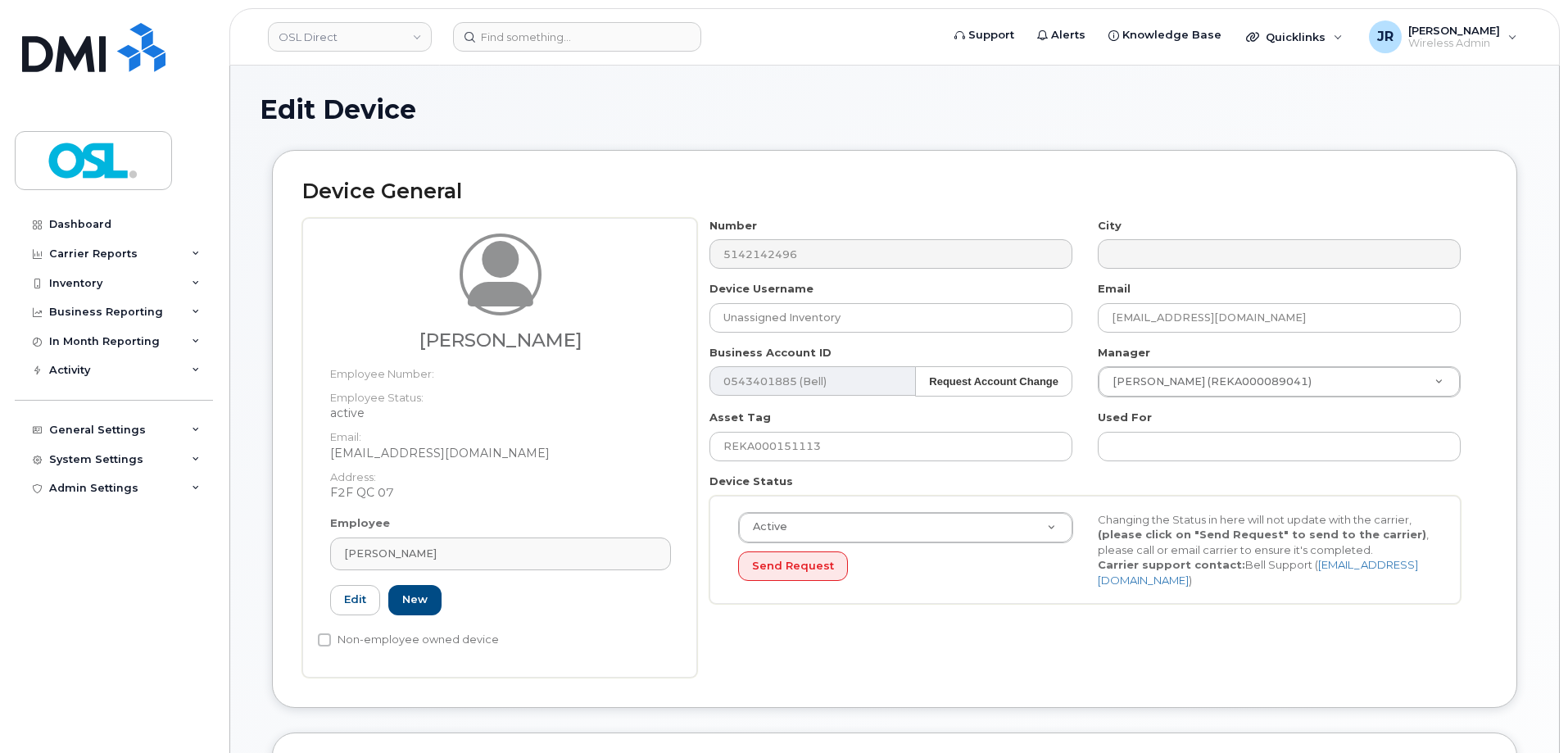
type input "REKA000156460"
type input "[PERSON_NAME]"
type input "[EMAIL_ADDRESS][DOMAIN_NAME]"
type input "3358056"
click at [790, 450] on input "REKA000151113" at bounding box center [891, 446] width 363 height 29
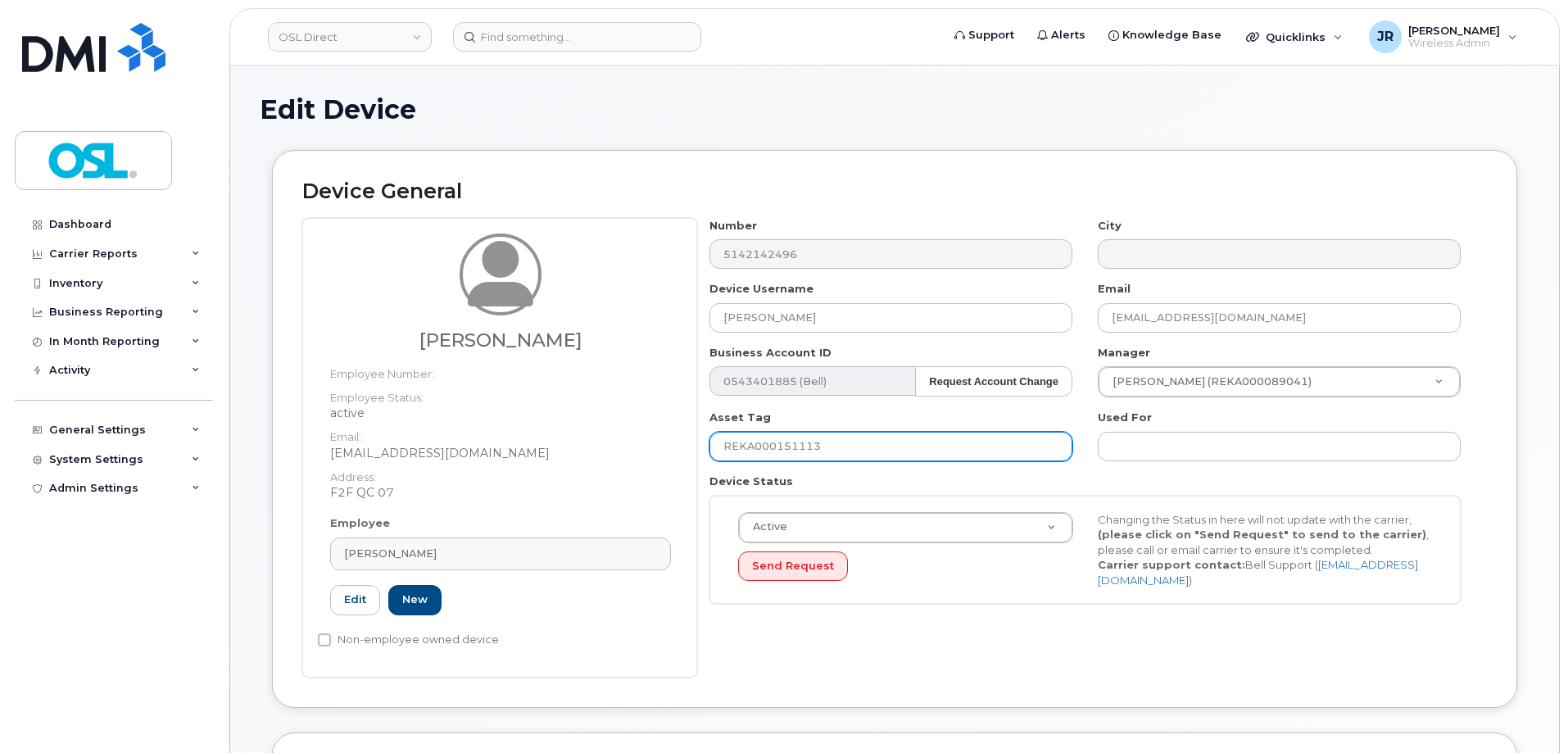
click at [790, 450] on input "REKA000151113" at bounding box center [891, 446] width 363 height 29
paste input "6460"
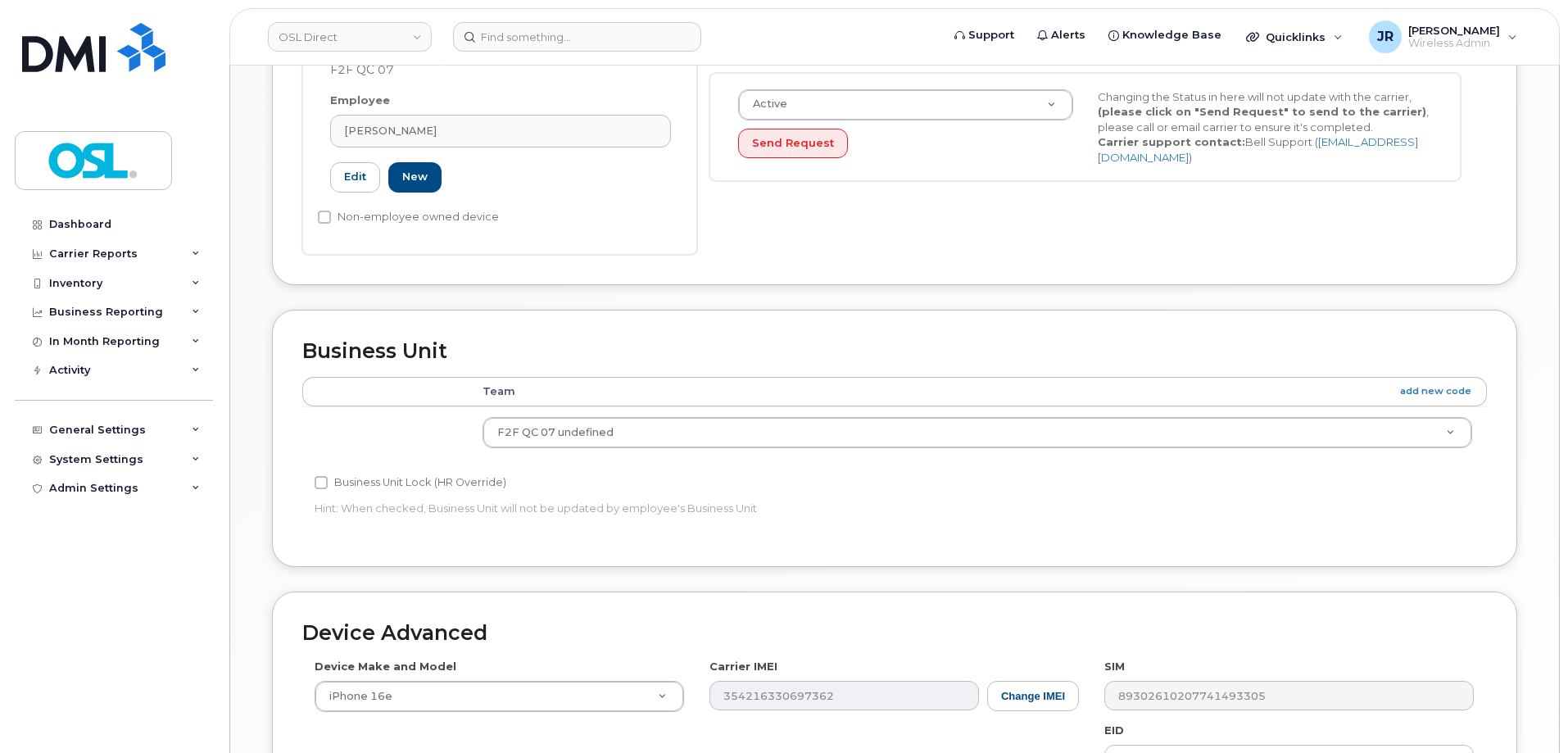
scroll to position [750, 0]
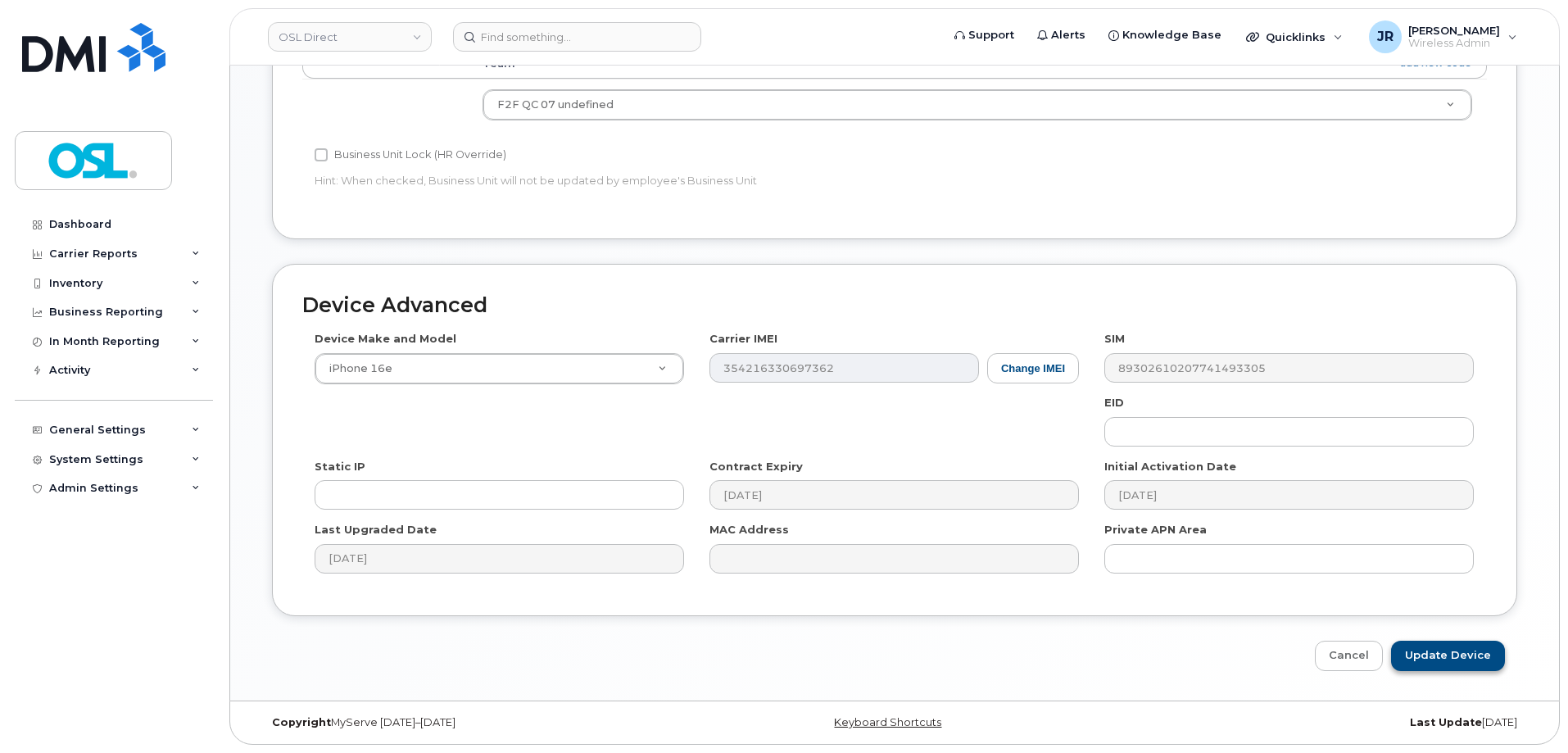
type input "REKA000156460"
click at [1437, 646] on input "Update Device" at bounding box center [1448, 655] width 114 height 30
type input "Saving..."
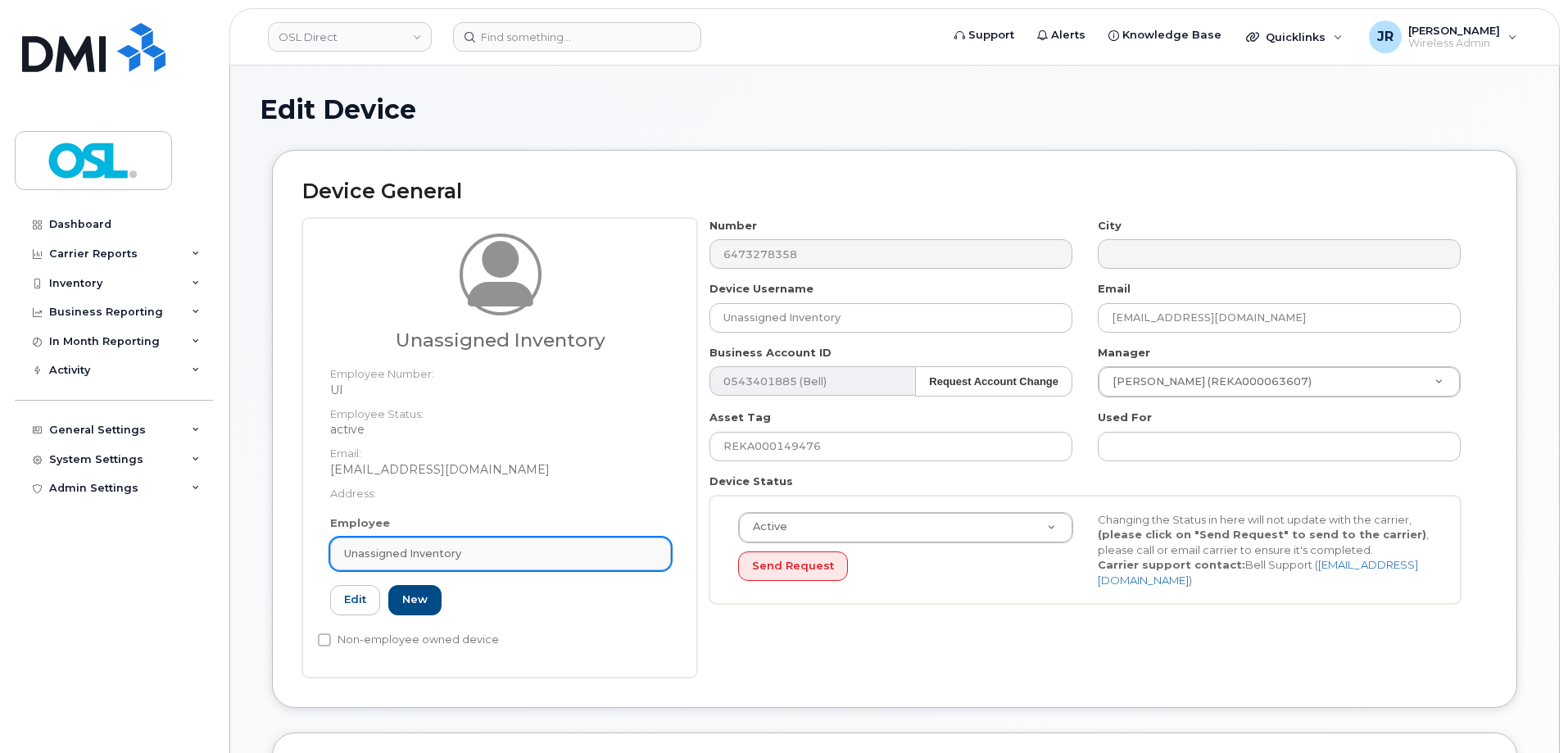
click at [489, 553] on div "Unassigned Inventory" at bounding box center [501, 553] width 313 height 16
paste input "REKA000156460"
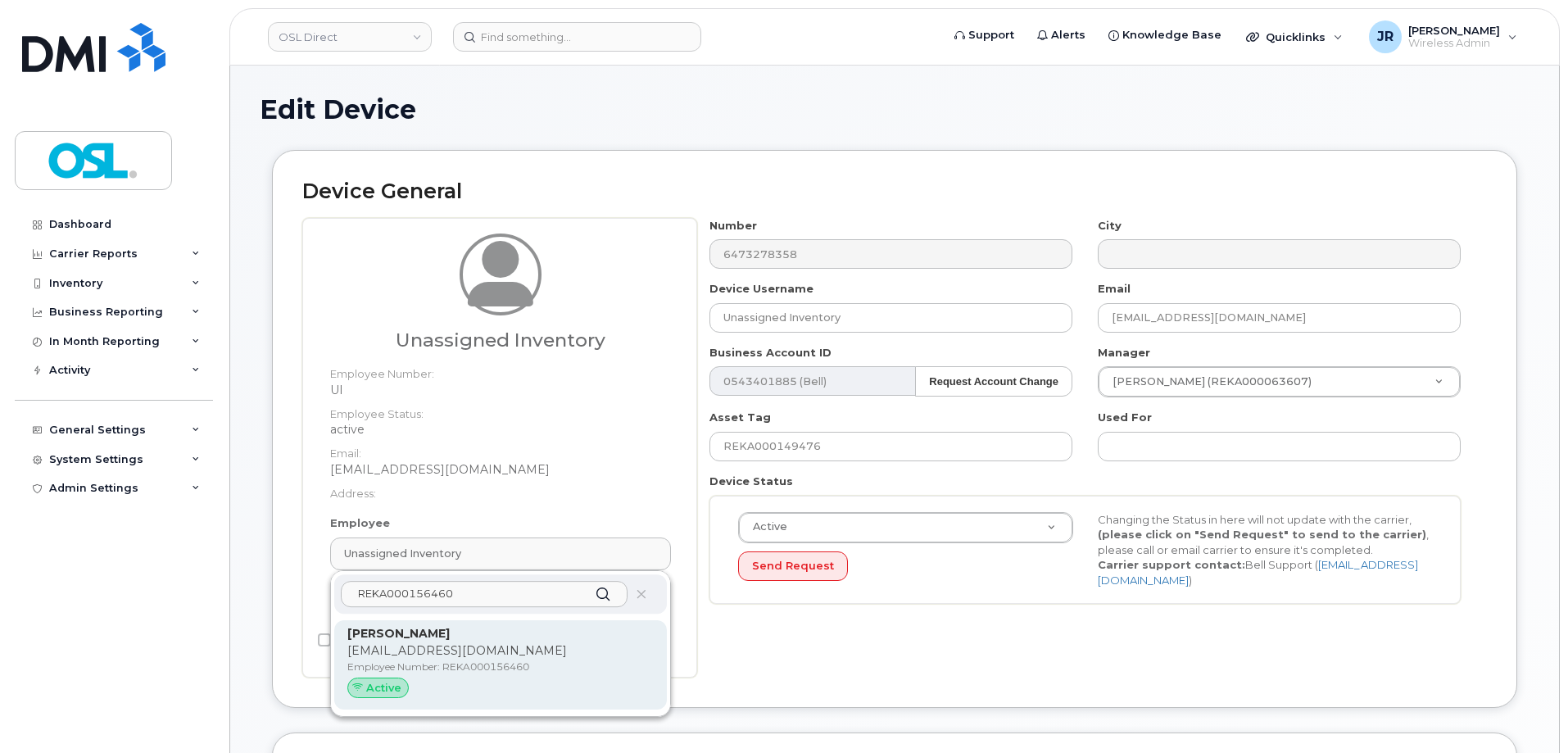
type input "REKA000156460"
click at [452, 629] on p "Rym Sedraoui" at bounding box center [501, 634] width 307 height 17
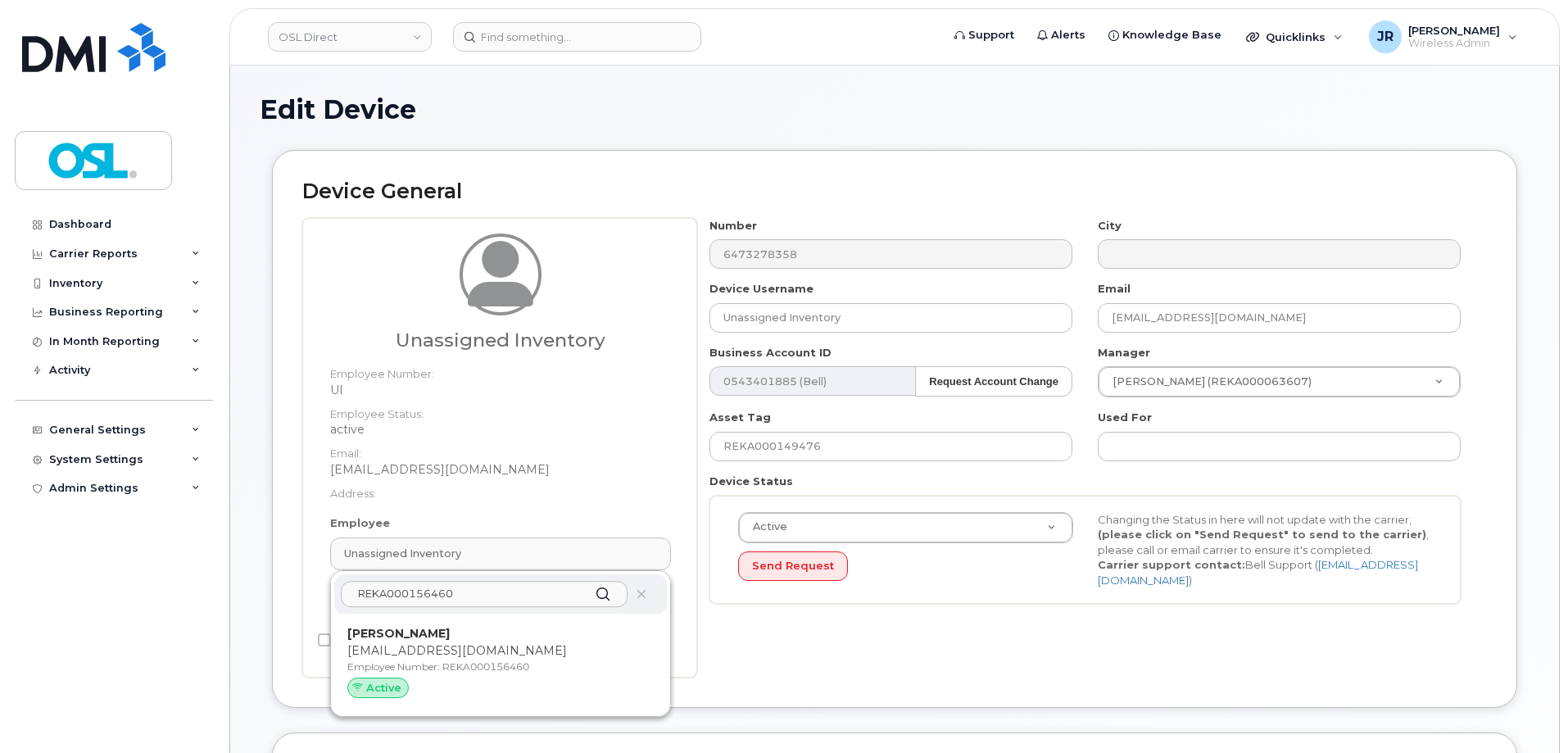
type input "REKA000156460"
type input "Rym Sedraoui"
type input "rym.sedraoui@osldirect.com"
type input "3358056"
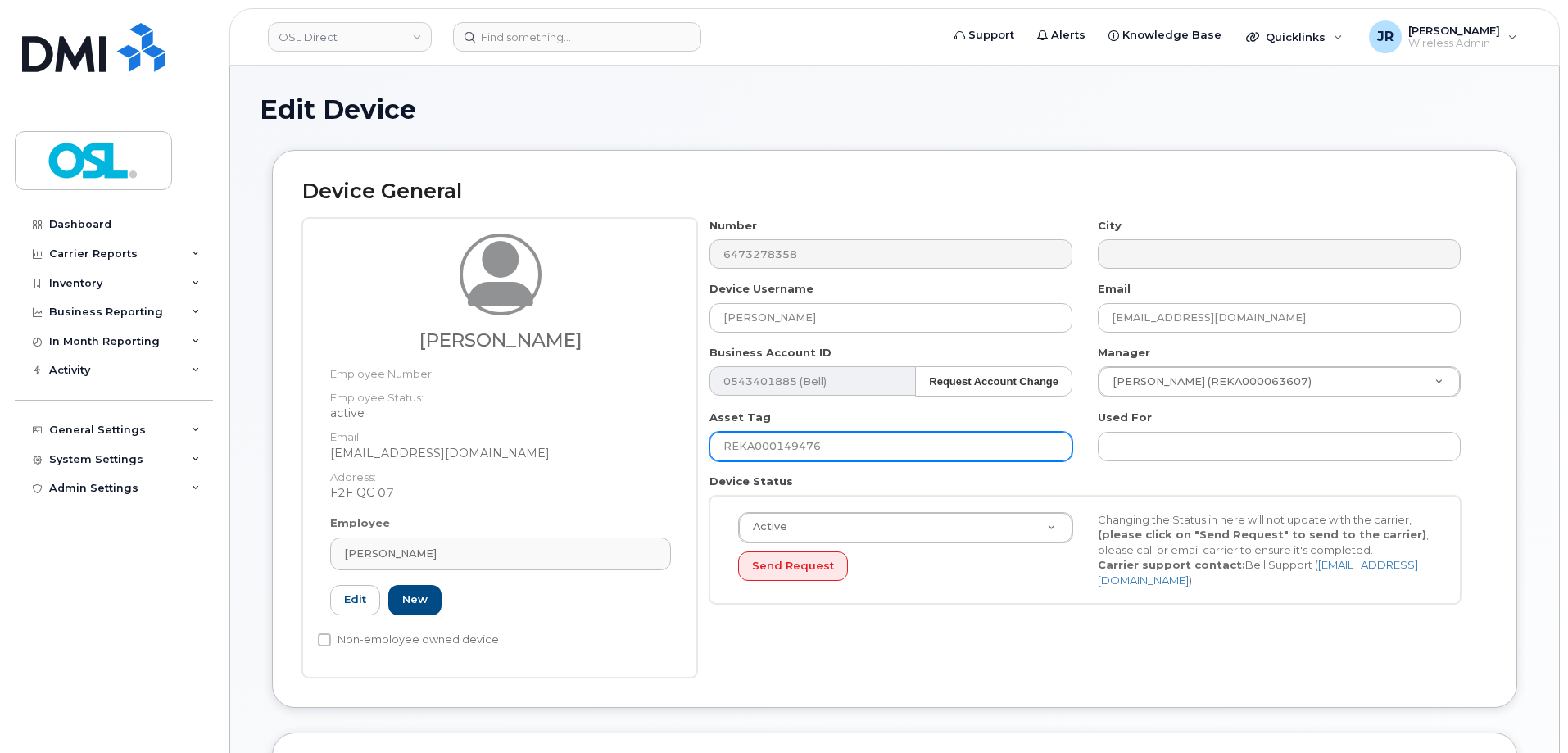
click at [791, 450] on input "REKA000149476" at bounding box center [891, 446] width 363 height 29
paste input "56460"
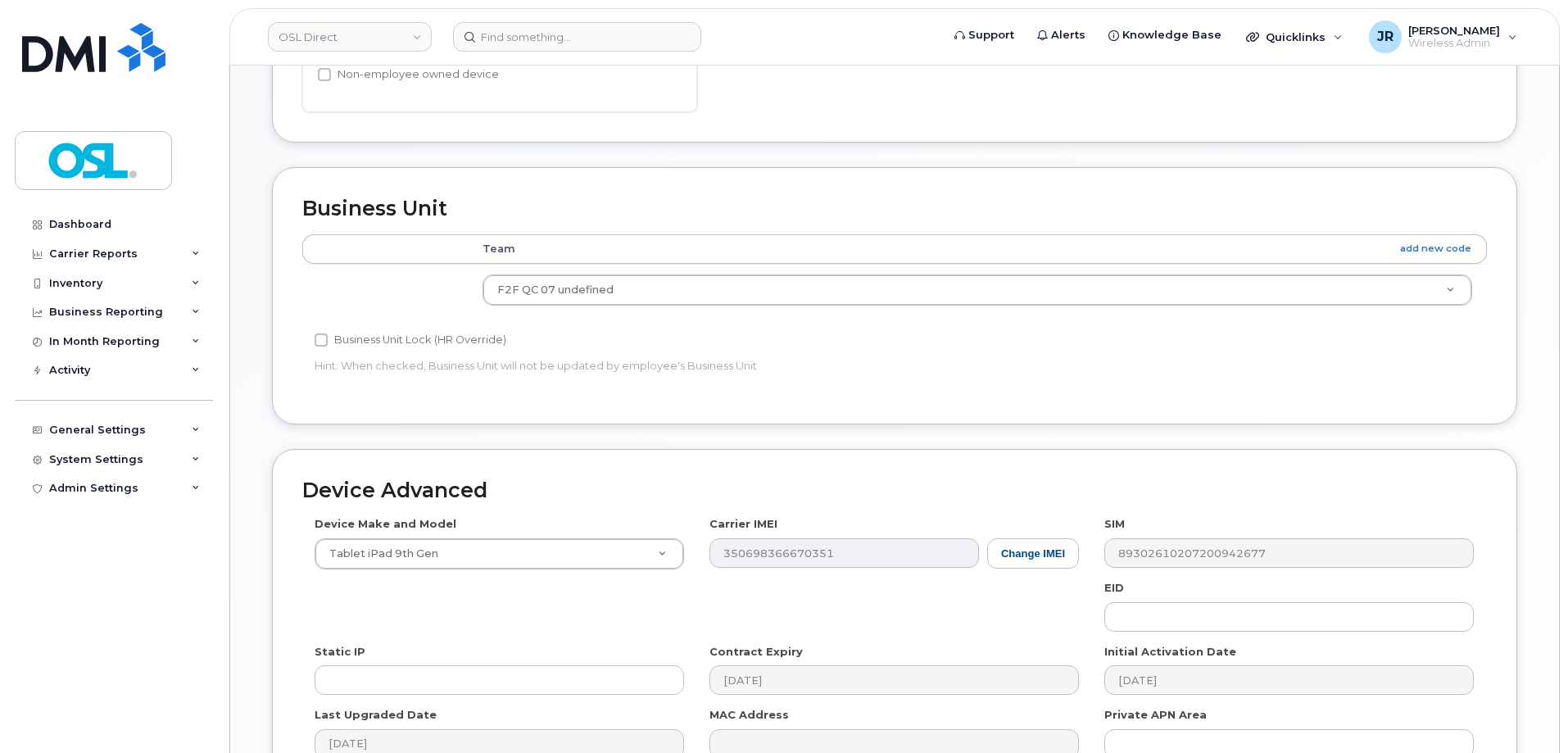
scroll to position [655, 0]
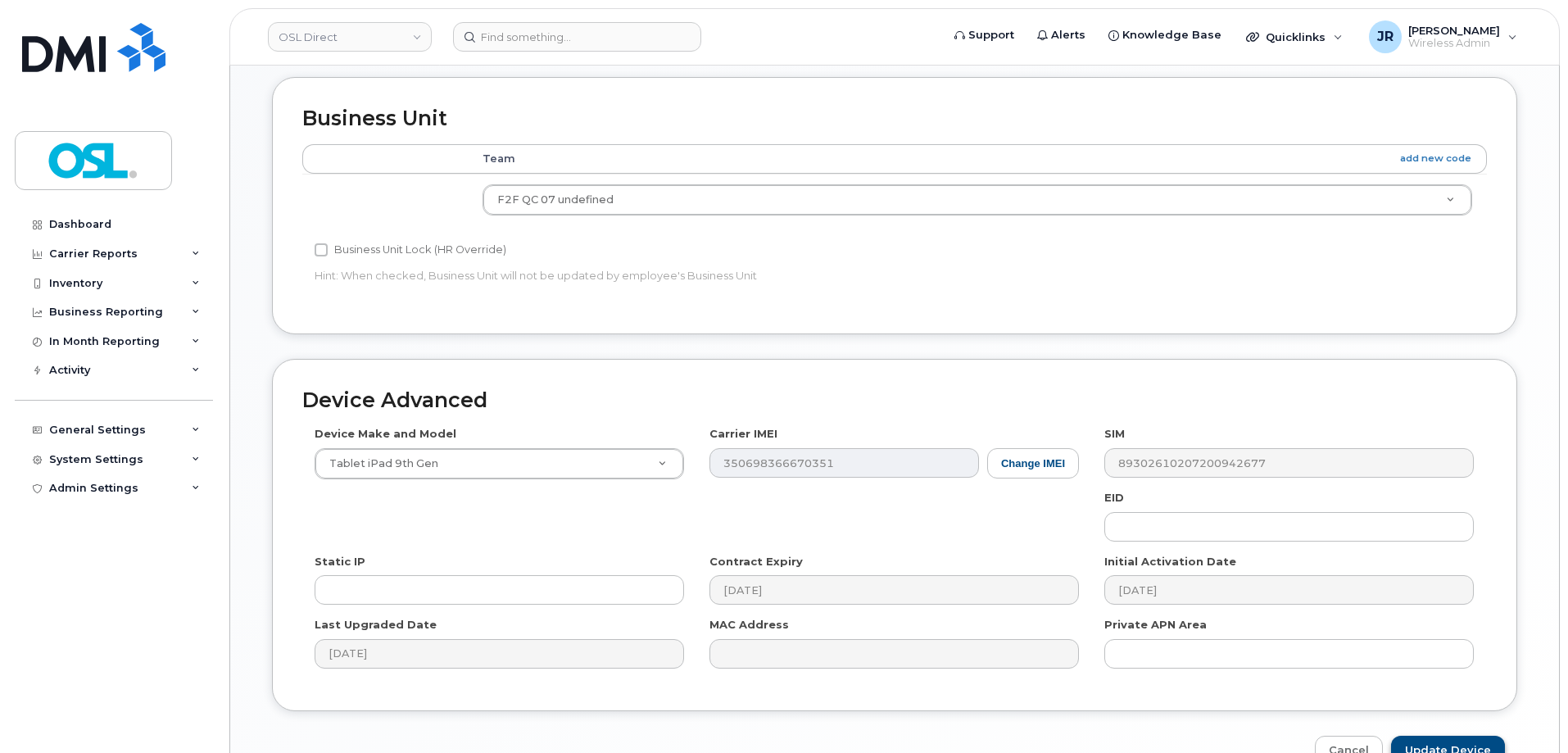
type input "REKA000156460"
click at [1458, 750] on input "Update Device" at bounding box center [1448, 750] width 114 height 30
type input "Saving..."
click at [1455, 742] on div "Cancel Saving..." at bounding box center [894, 750] width 1245 height 30
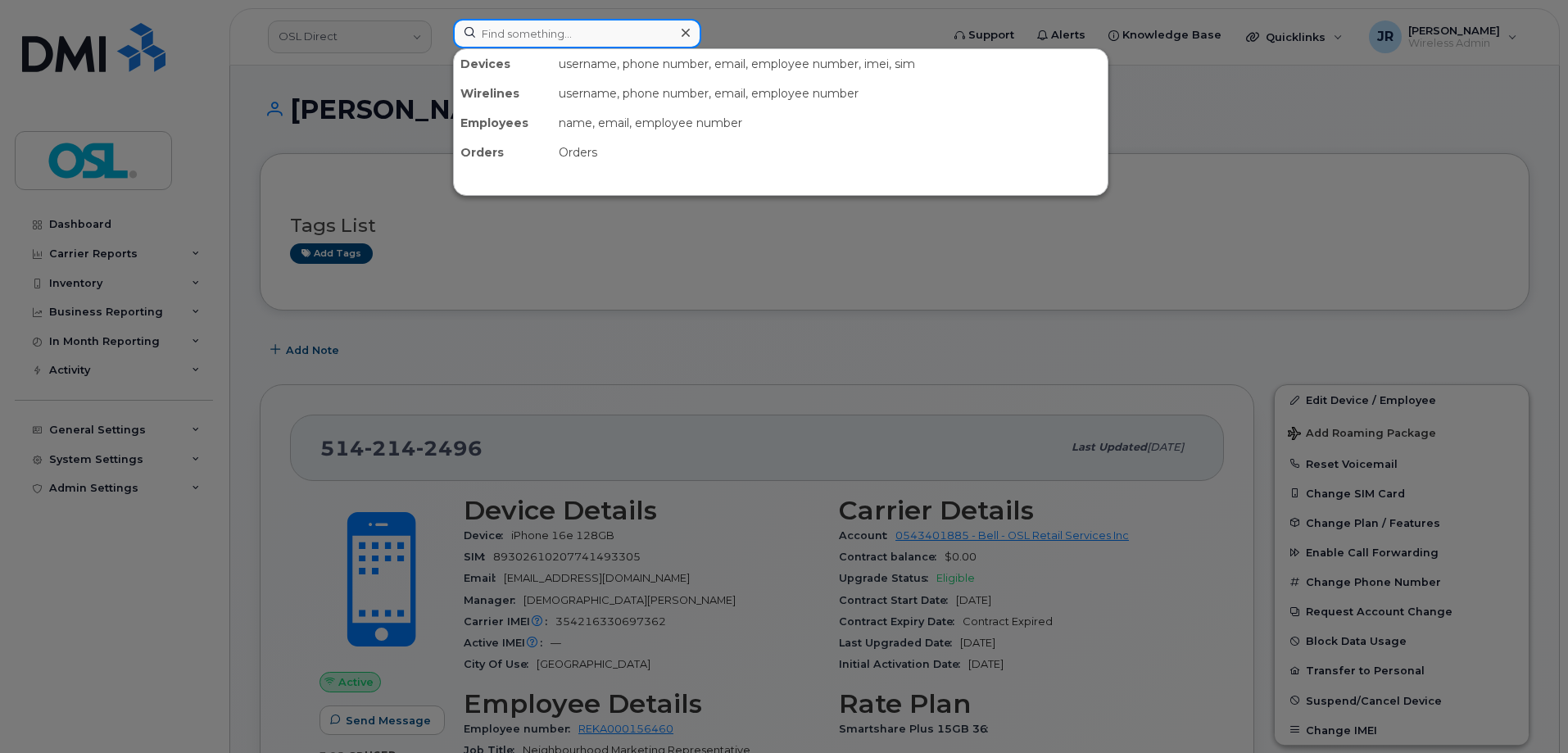
click at [542, 41] on input at bounding box center [577, 33] width 248 height 29
paste input "4383556409"
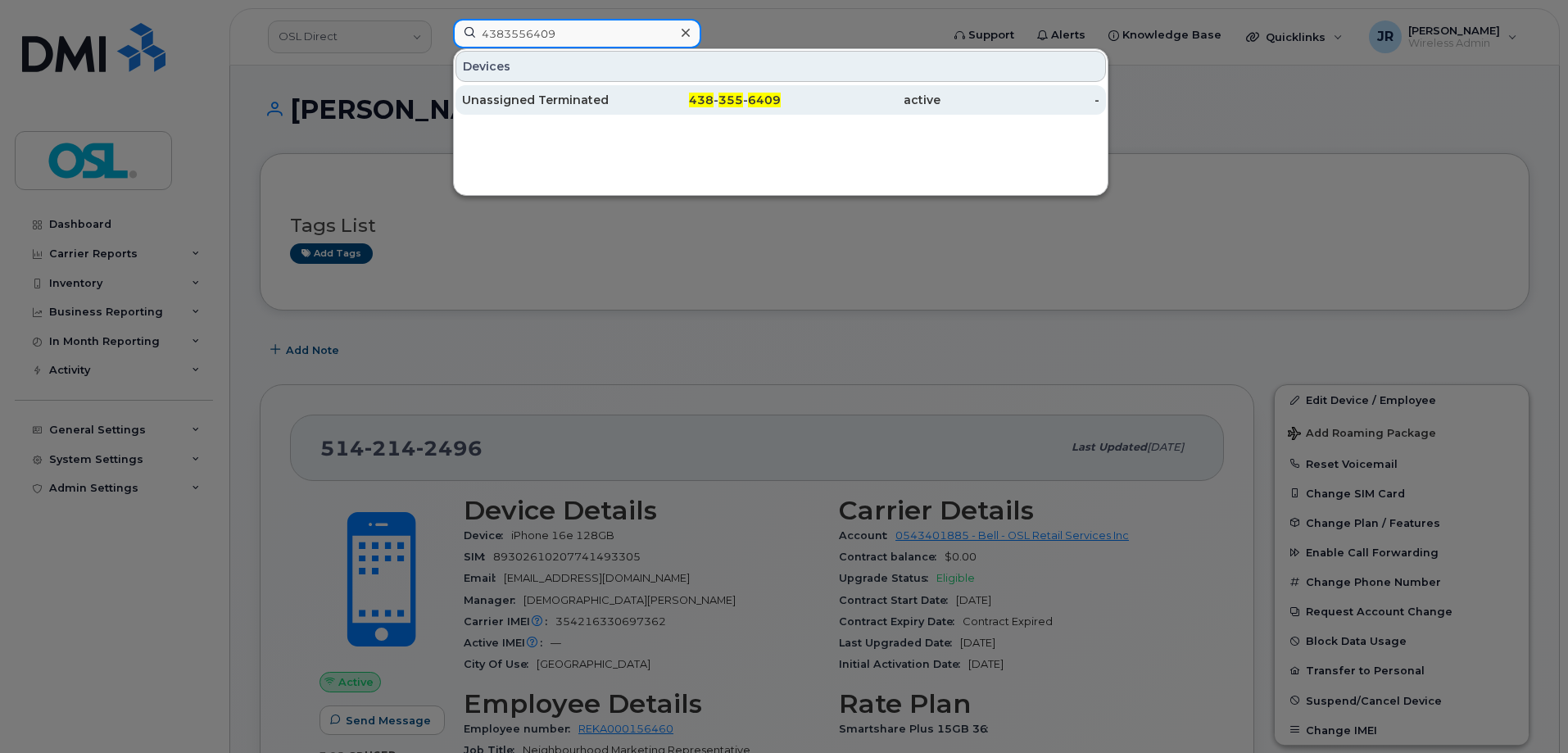
type input "4383556409"
click at [529, 106] on div "Unassigned Terminated" at bounding box center [541, 100] width 160 height 16
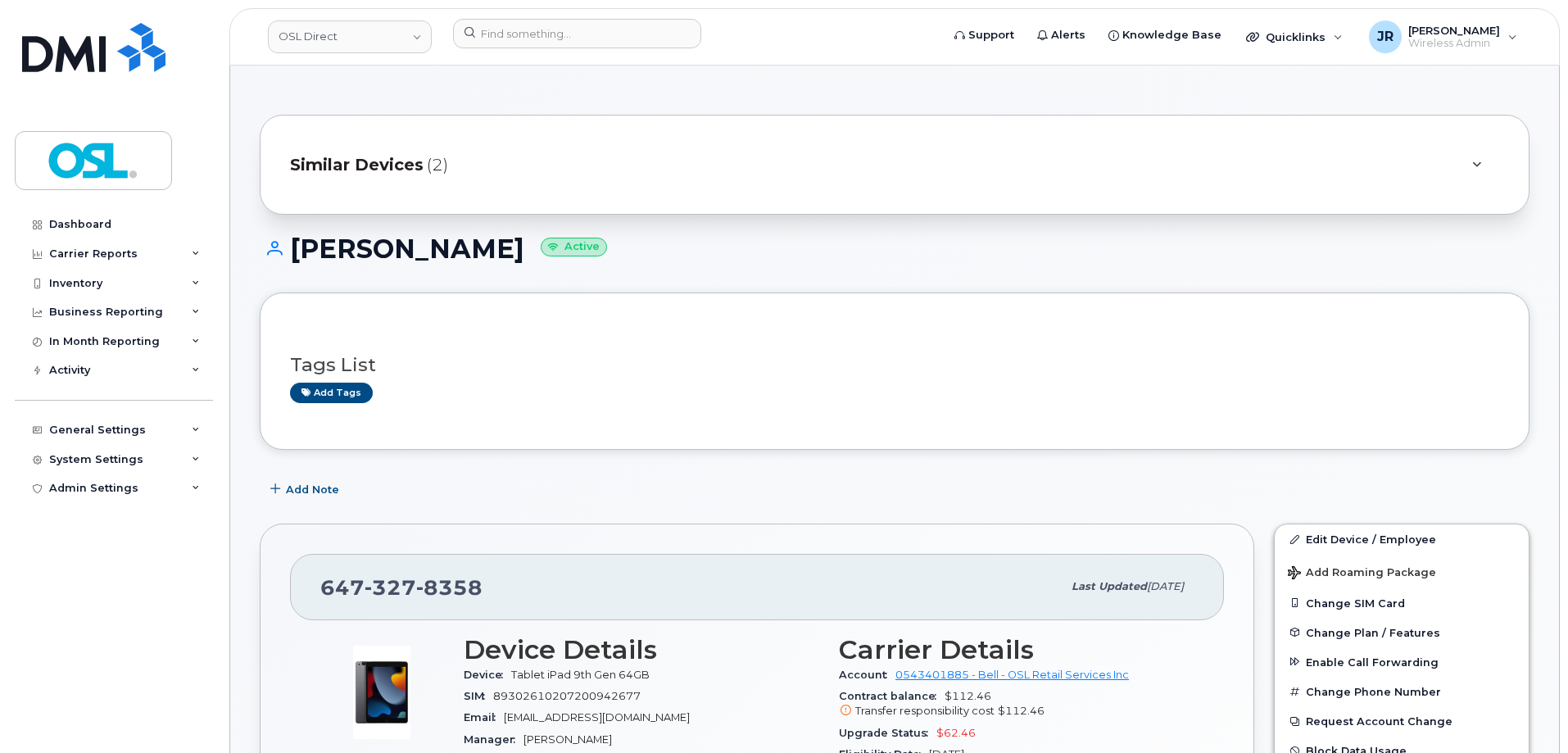
click at [574, 8] on header "OSL Direct Support Alerts Knowledge Base Quicklinks Suspend / Cancel Device Cha…" at bounding box center [894, 36] width 1330 height 57
click at [567, 42] on input at bounding box center [577, 33] width 248 height 29
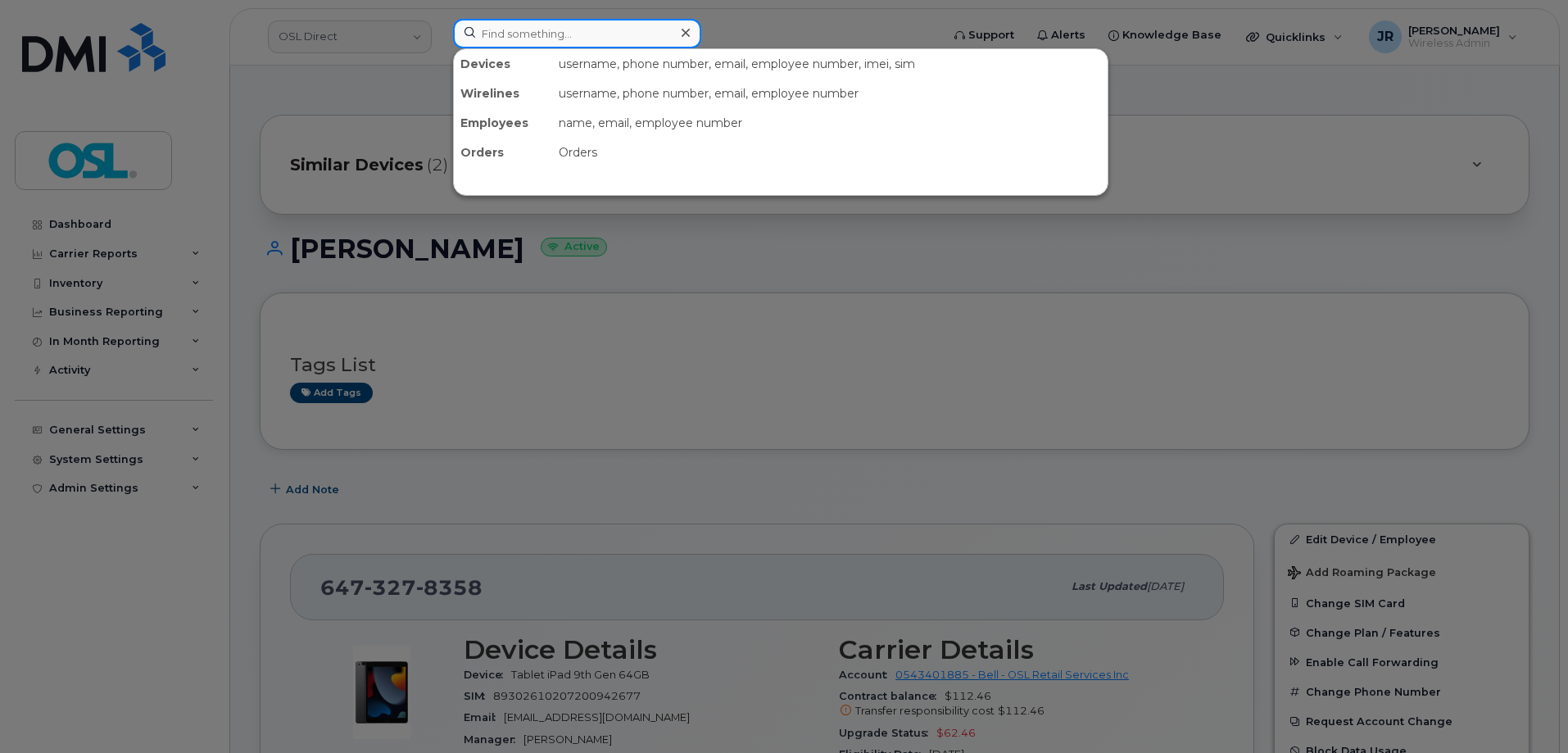
paste input "4166061502"
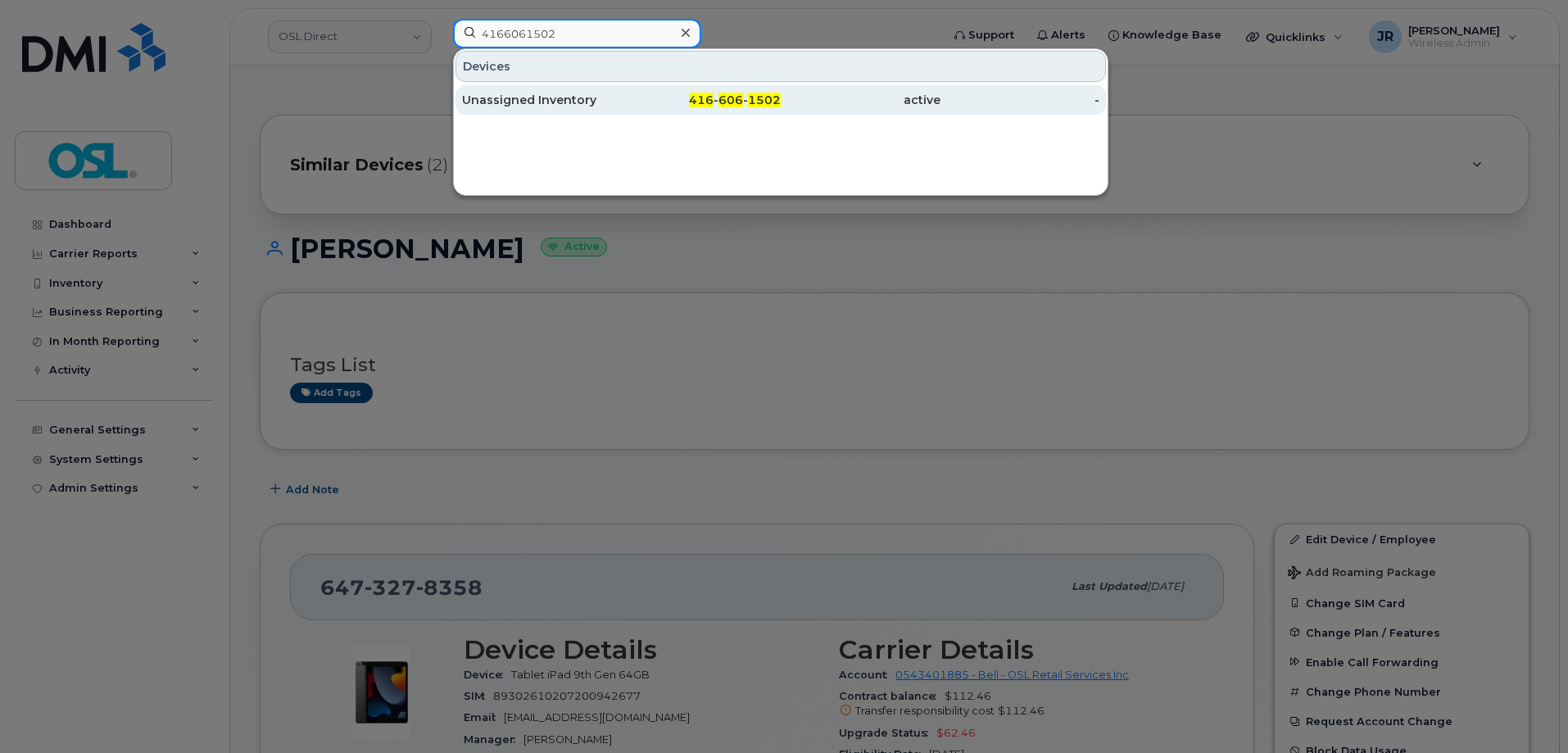
type input "4166061502"
click at [536, 108] on div "Unassigned Inventory" at bounding box center [541, 100] width 160 height 16
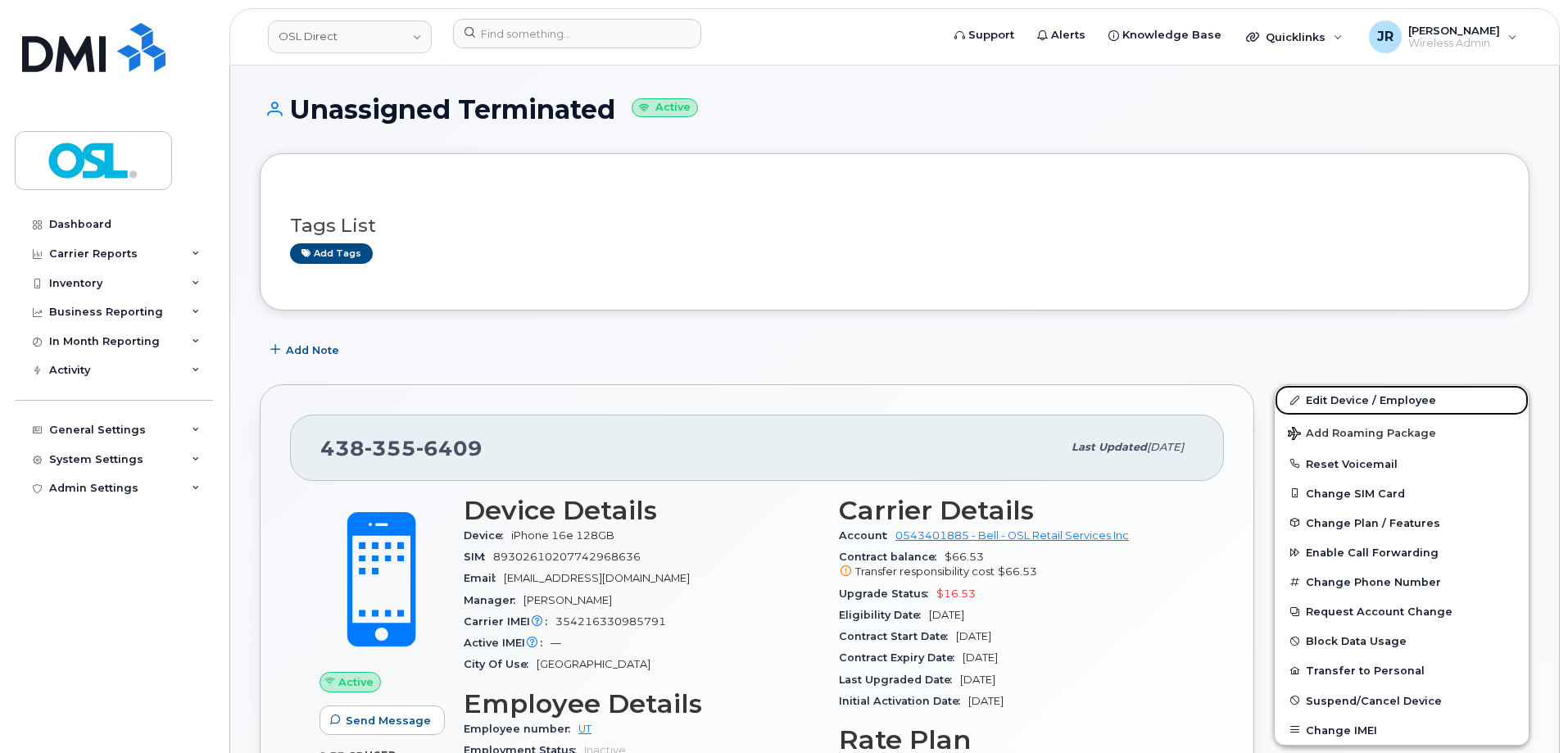
click at [1314, 397] on link "Edit Device / Employee" at bounding box center [1402, 400] width 254 height 29
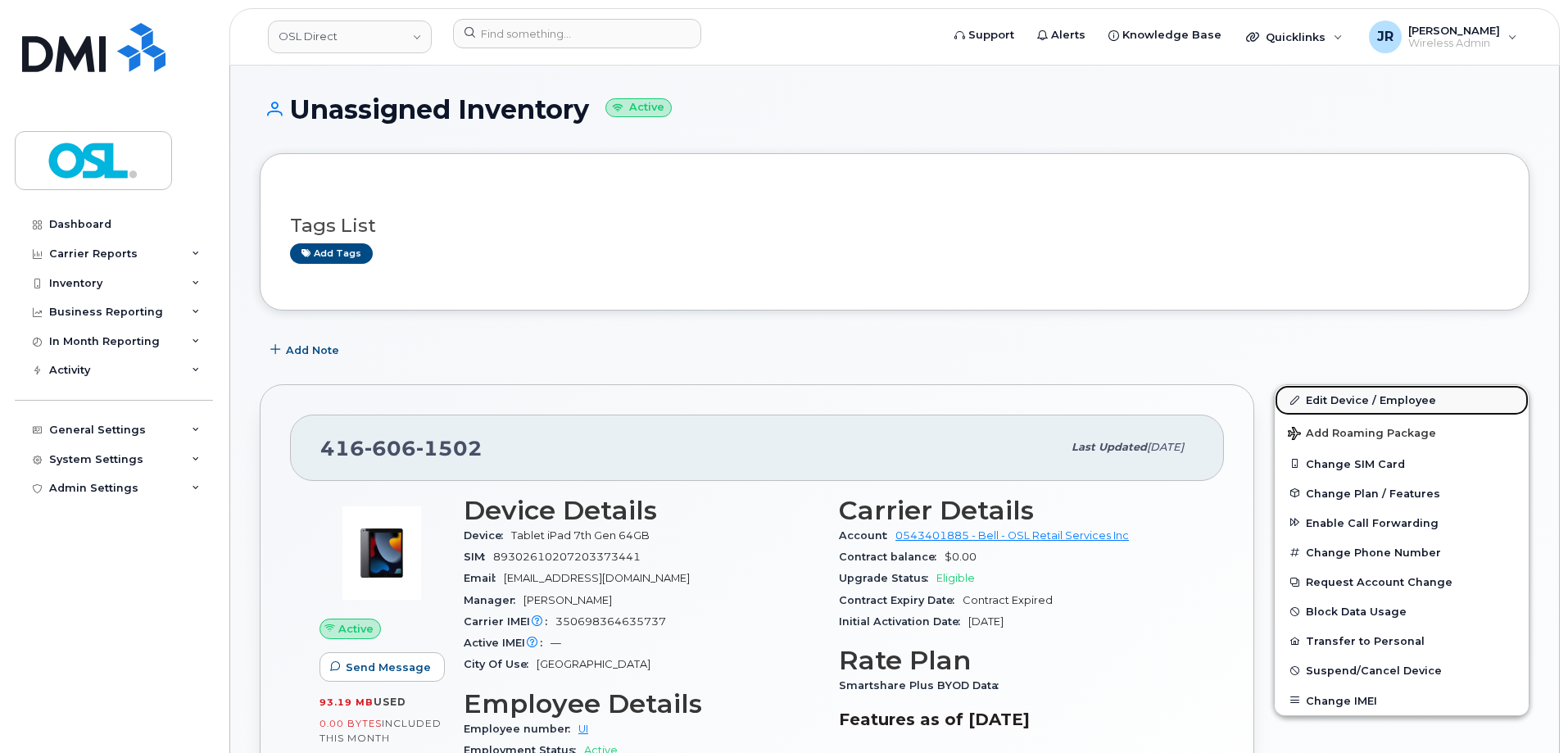
click at [1337, 397] on link "Edit Device / Employee" at bounding box center [1402, 400] width 254 height 29
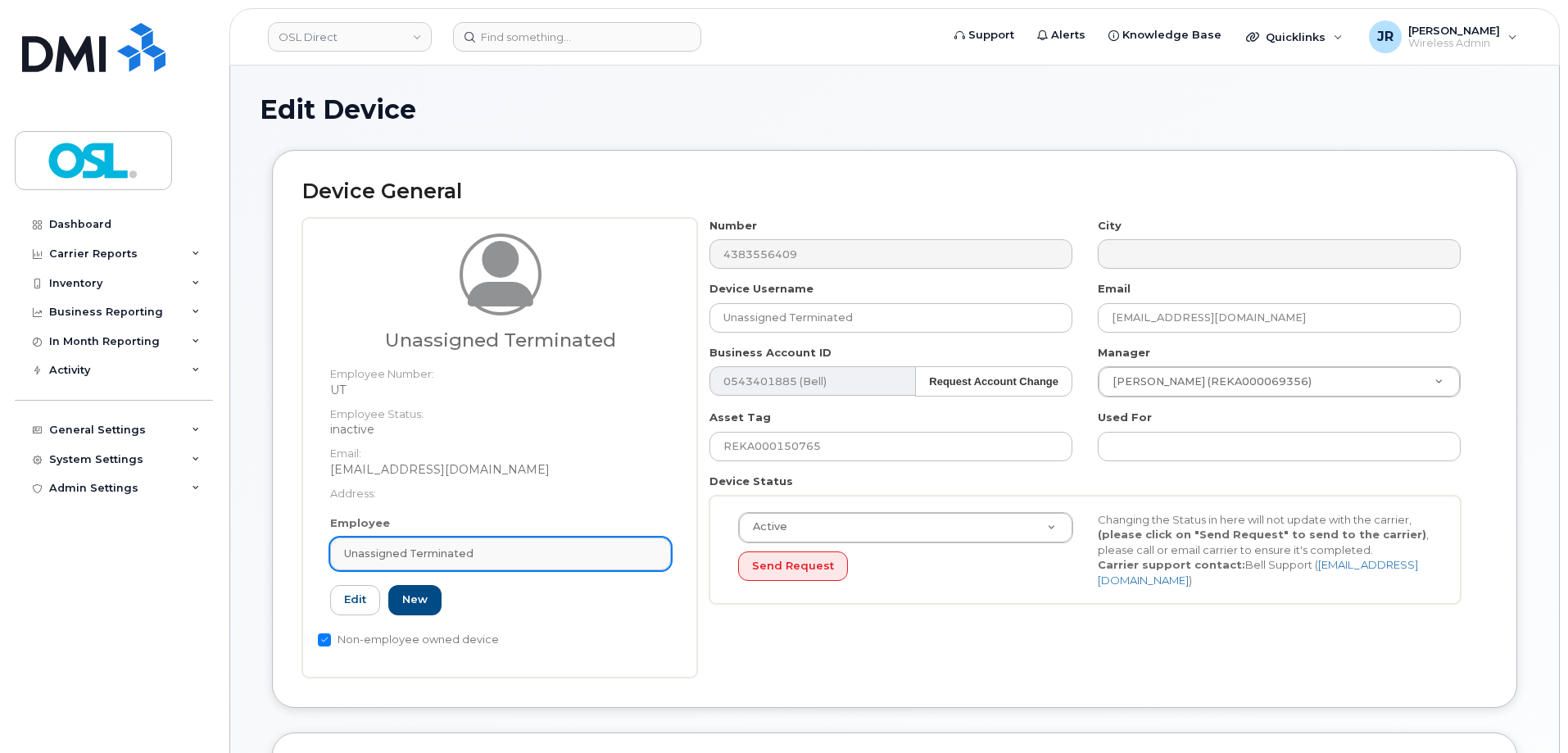
click at [502, 562] on link "Unassigned Terminated" at bounding box center [500, 554] width 341 height 33
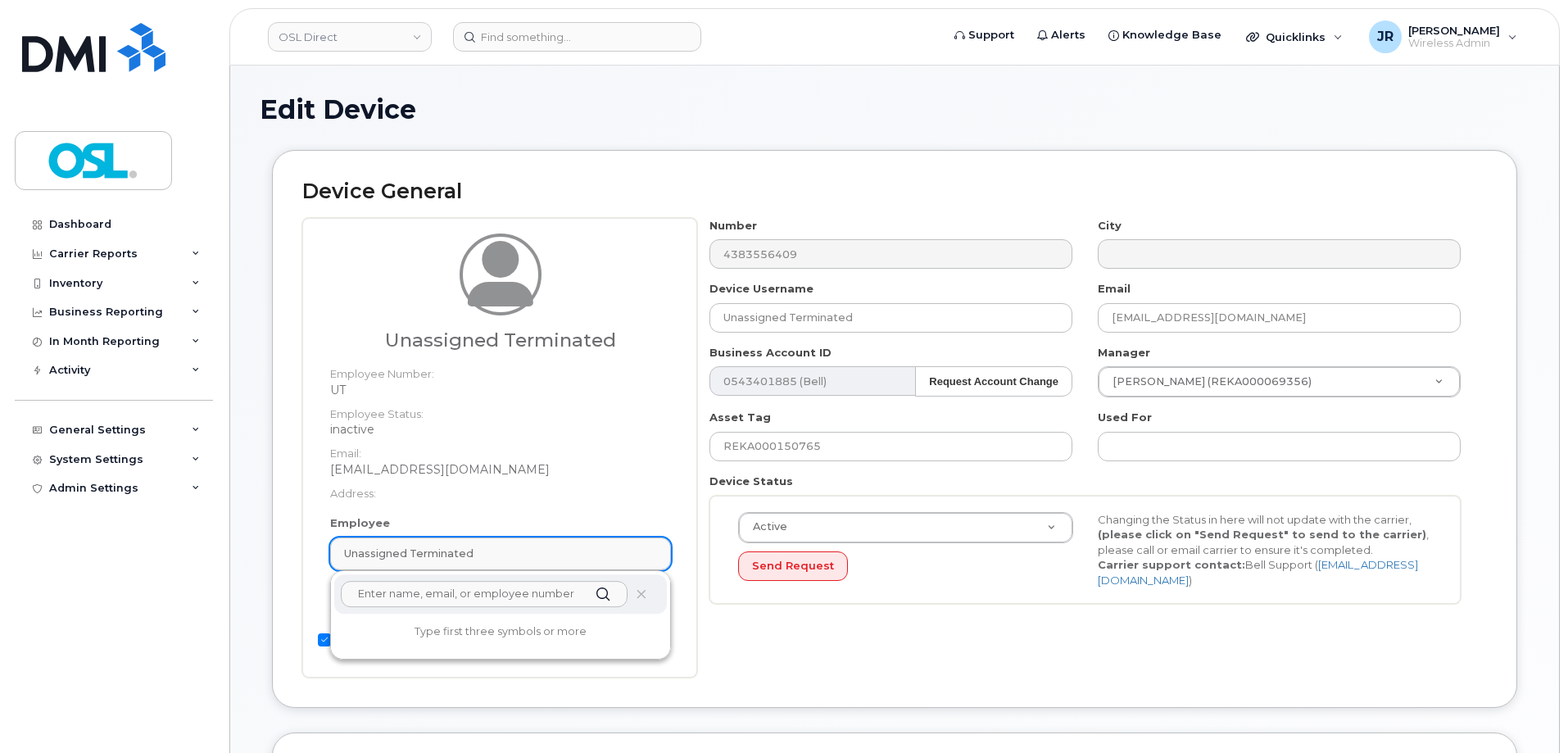
paste input "REKA000156464"
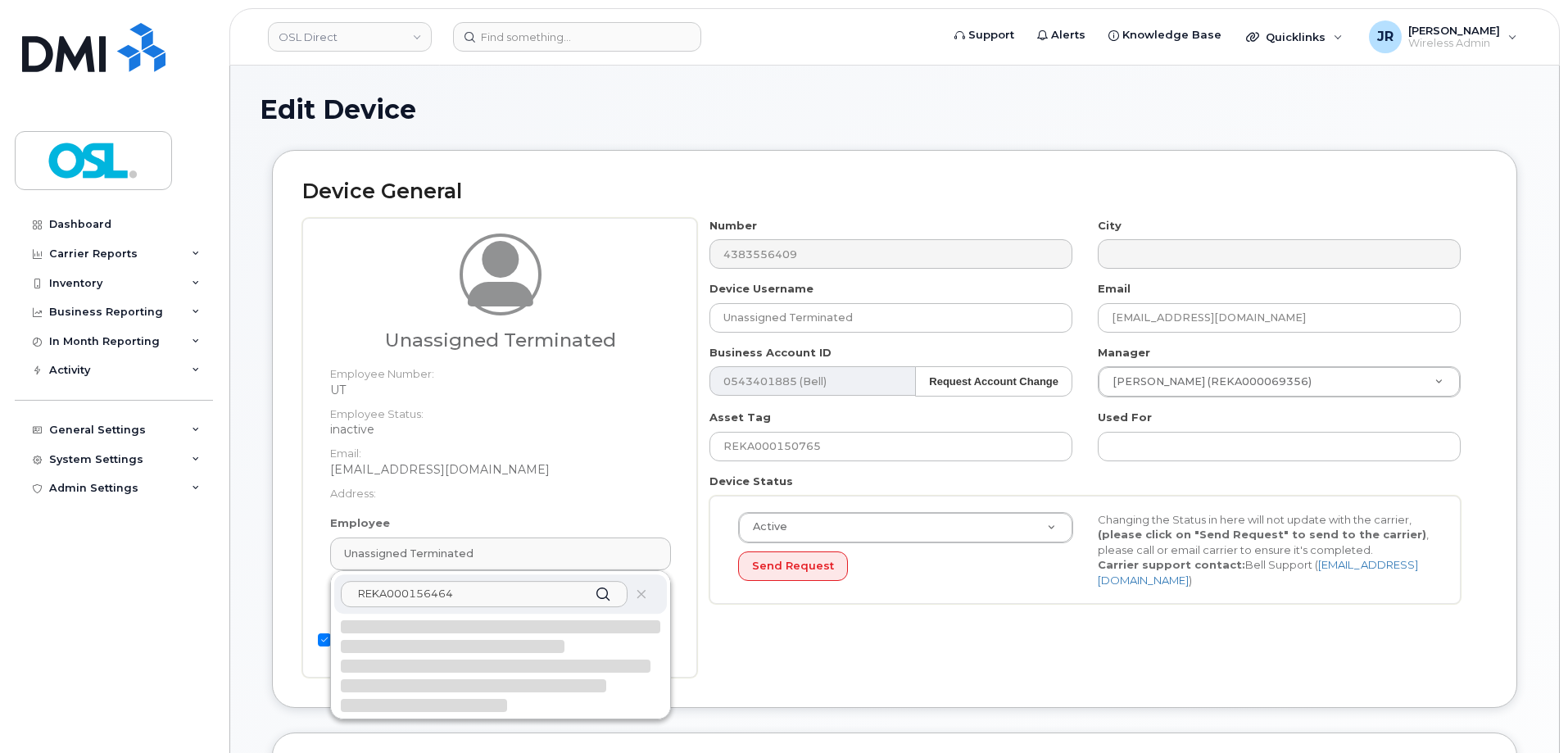
type input "REKA000156464"
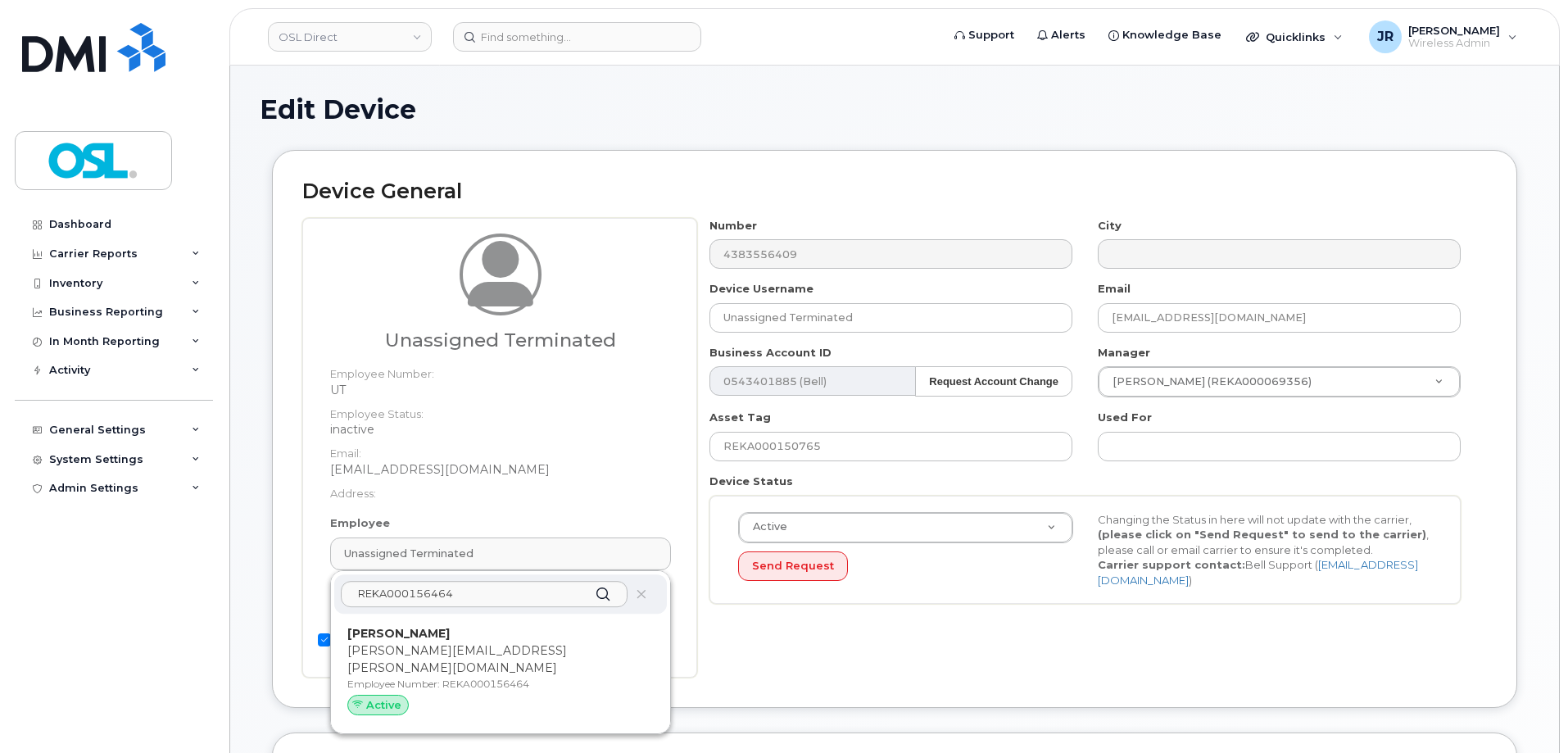
click at [455, 640] on p "[PERSON_NAME]" at bounding box center [501, 634] width 307 height 17
type input "REKA000156464"
type input "[PERSON_NAME]"
type input "[PERSON_NAME][EMAIL_ADDRESS][PERSON_NAME][DOMAIN_NAME]"
type input "4724261"
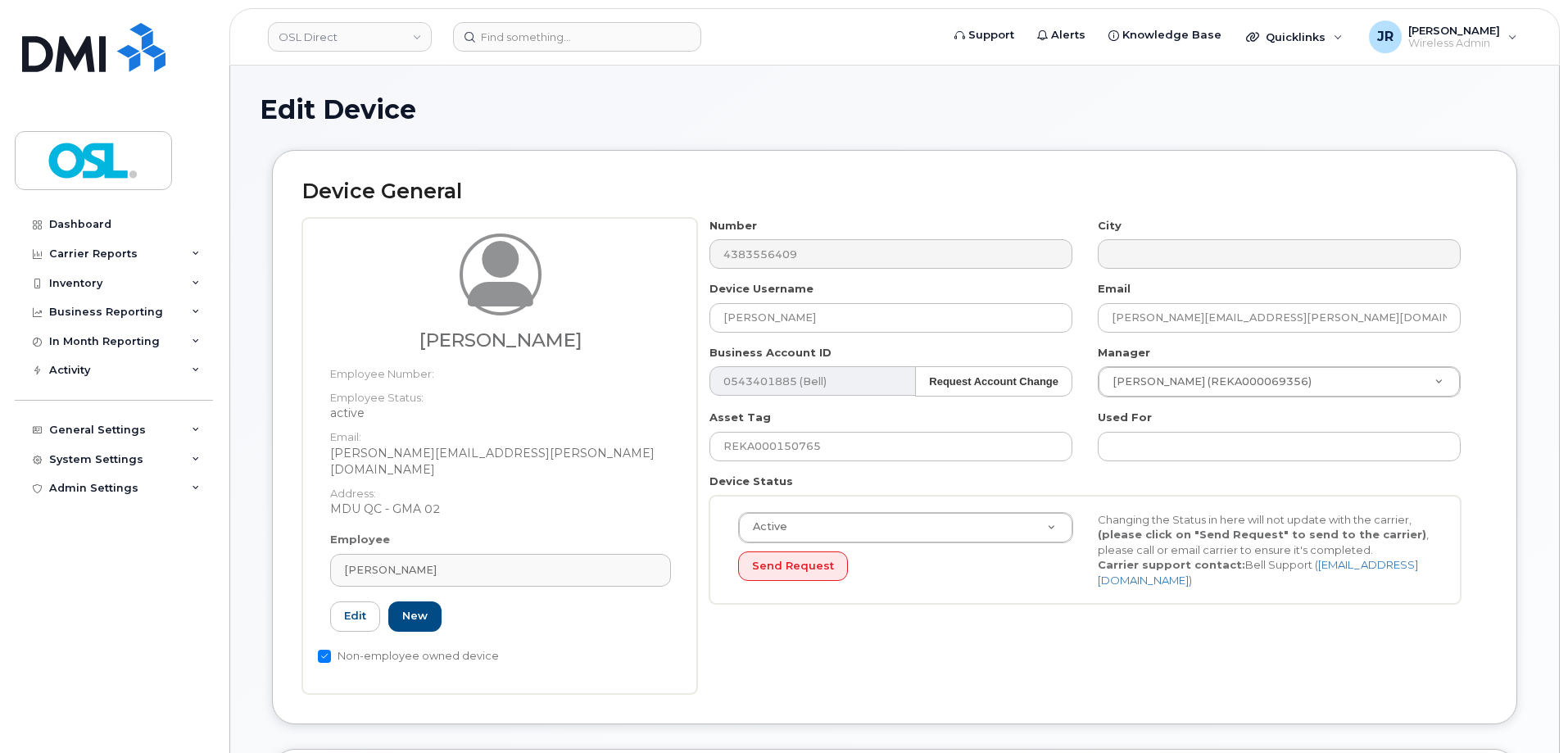
click at [764, 334] on div "Number 4383556409 City Device Username Maalaoui Seif Email maalaoui.seif@osldir…" at bounding box center [1085, 417] width 776 height 399
click at [770, 322] on input "[PERSON_NAME]" at bounding box center [891, 317] width 363 height 29
click at [774, 457] on input "REKA000150765" at bounding box center [891, 446] width 363 height 29
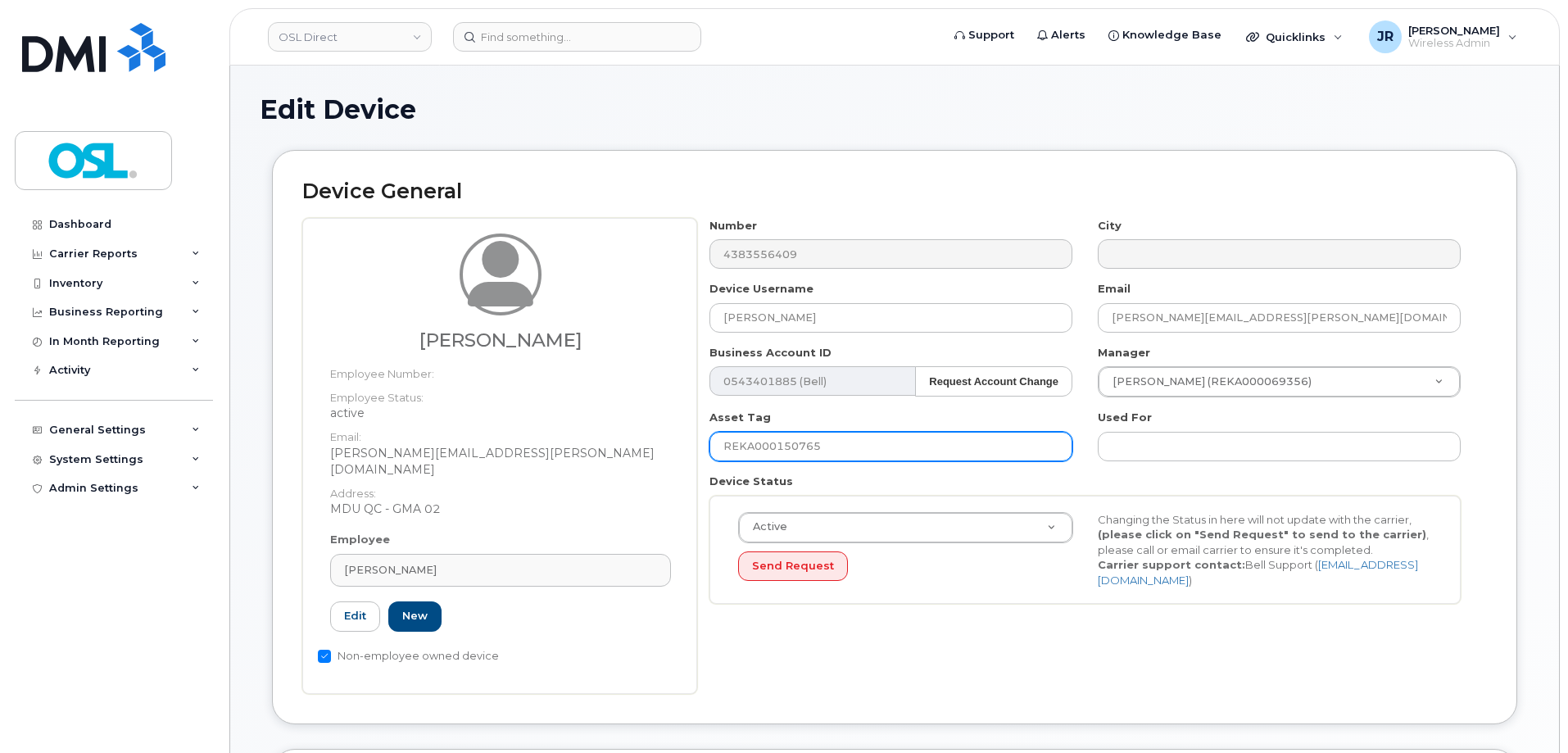
paste input "6464"
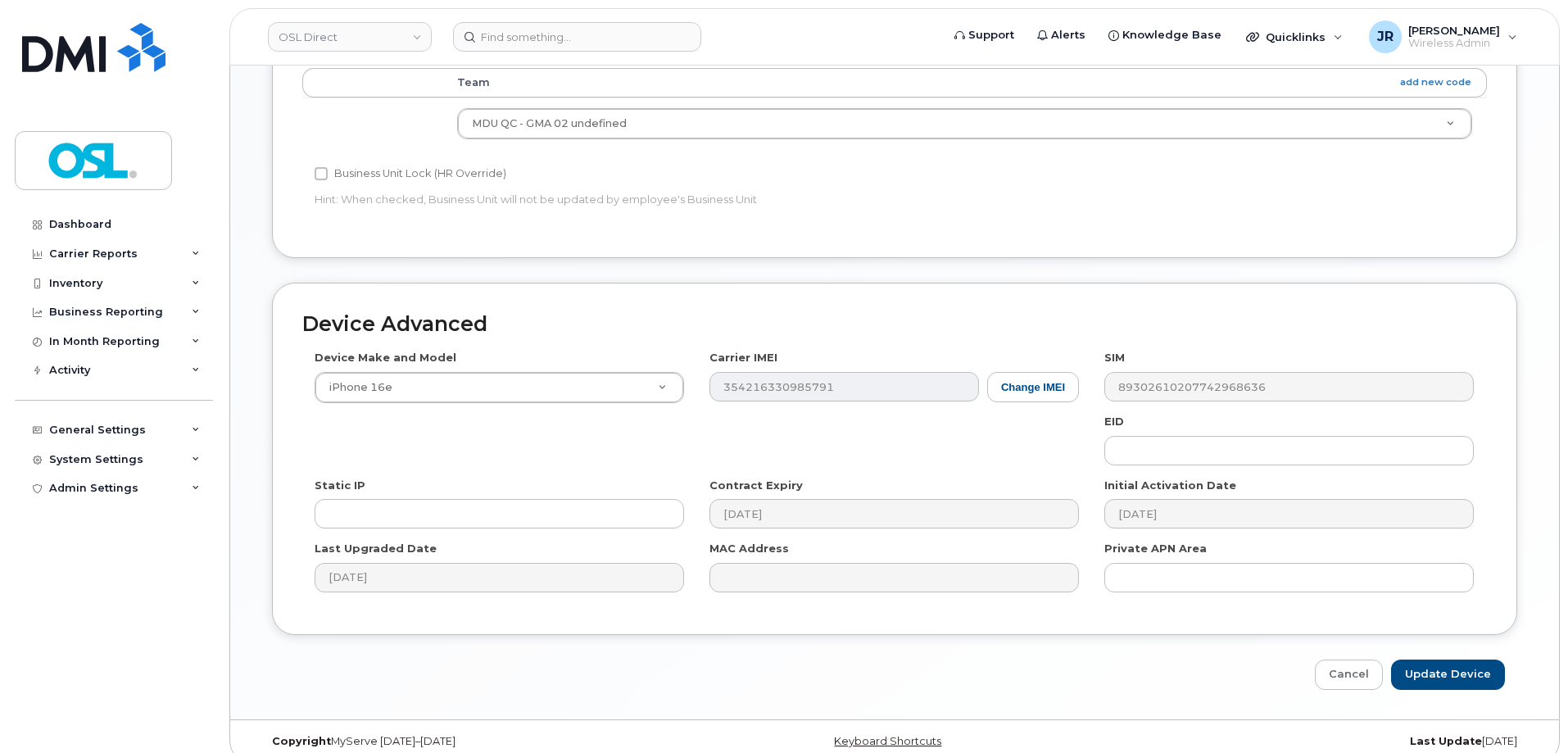
scroll to position [750, 0]
type input "REKA000156464"
click at [1467, 657] on input "Update Device" at bounding box center [1448, 671] width 114 height 30
type input "Saving..."
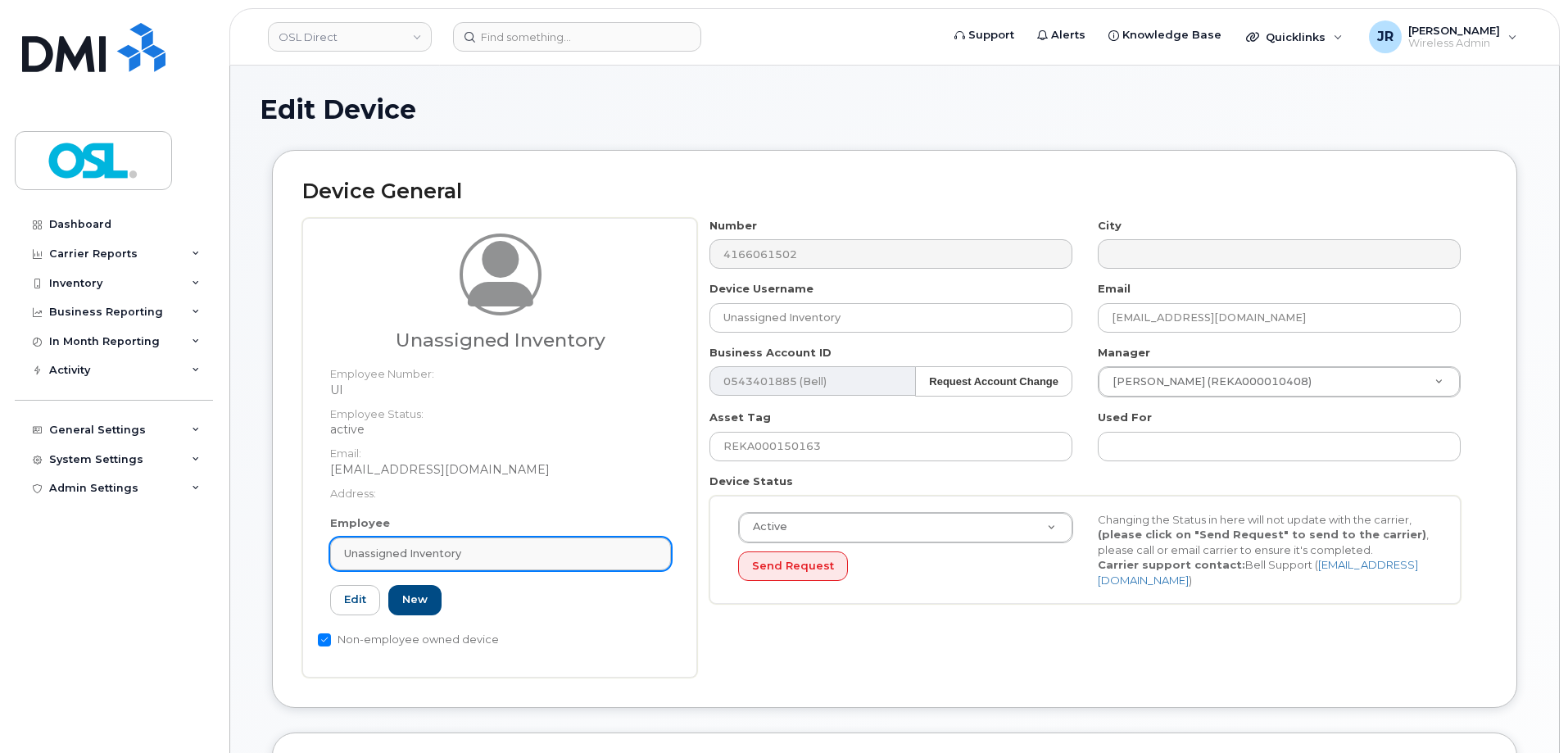
click at [565, 562] on link "Unassigned Inventory" at bounding box center [500, 554] width 341 height 33
paste input "REKA000156464"
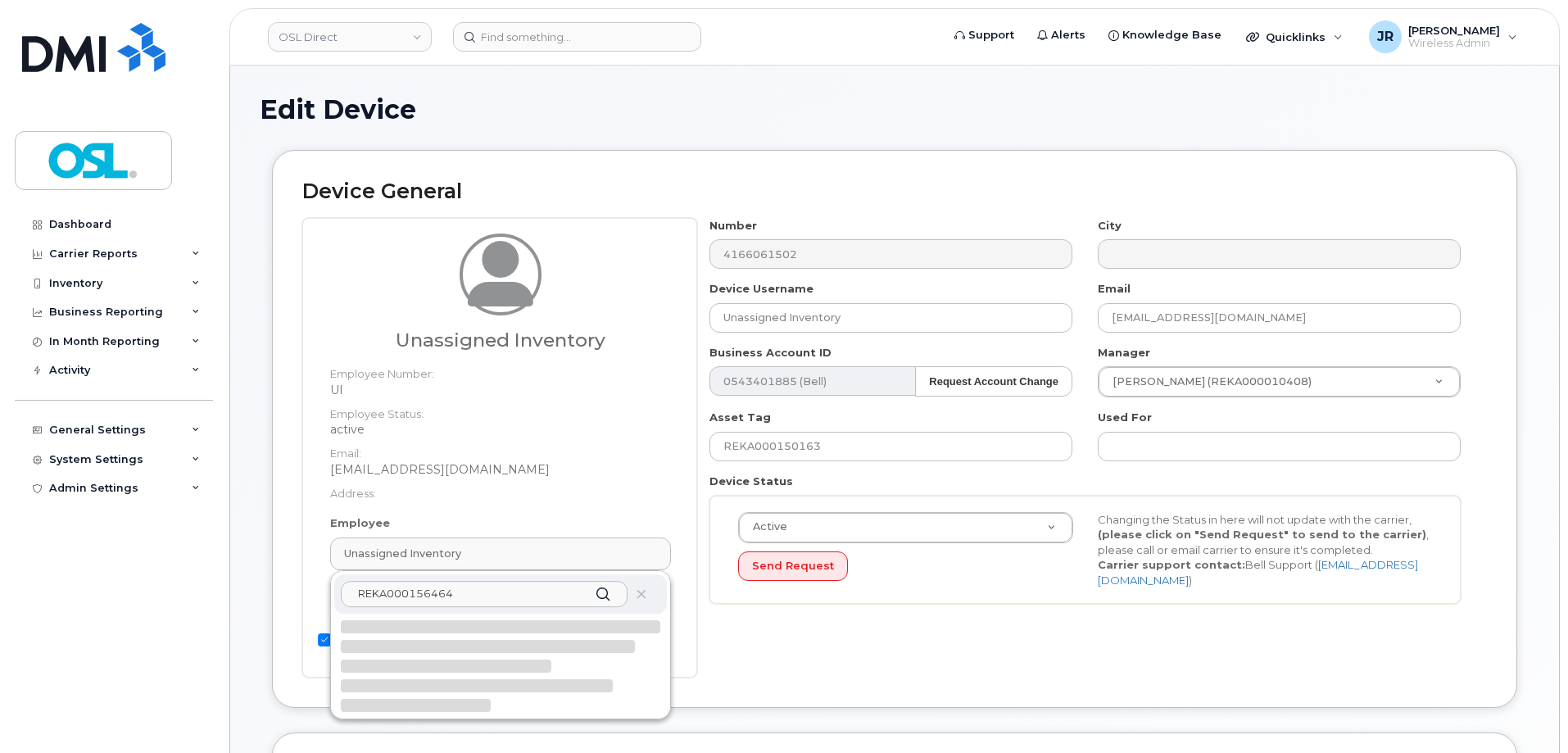
type input "REKA000156464"
click at [468, 649] on div at bounding box center [487, 646] width 294 height 14
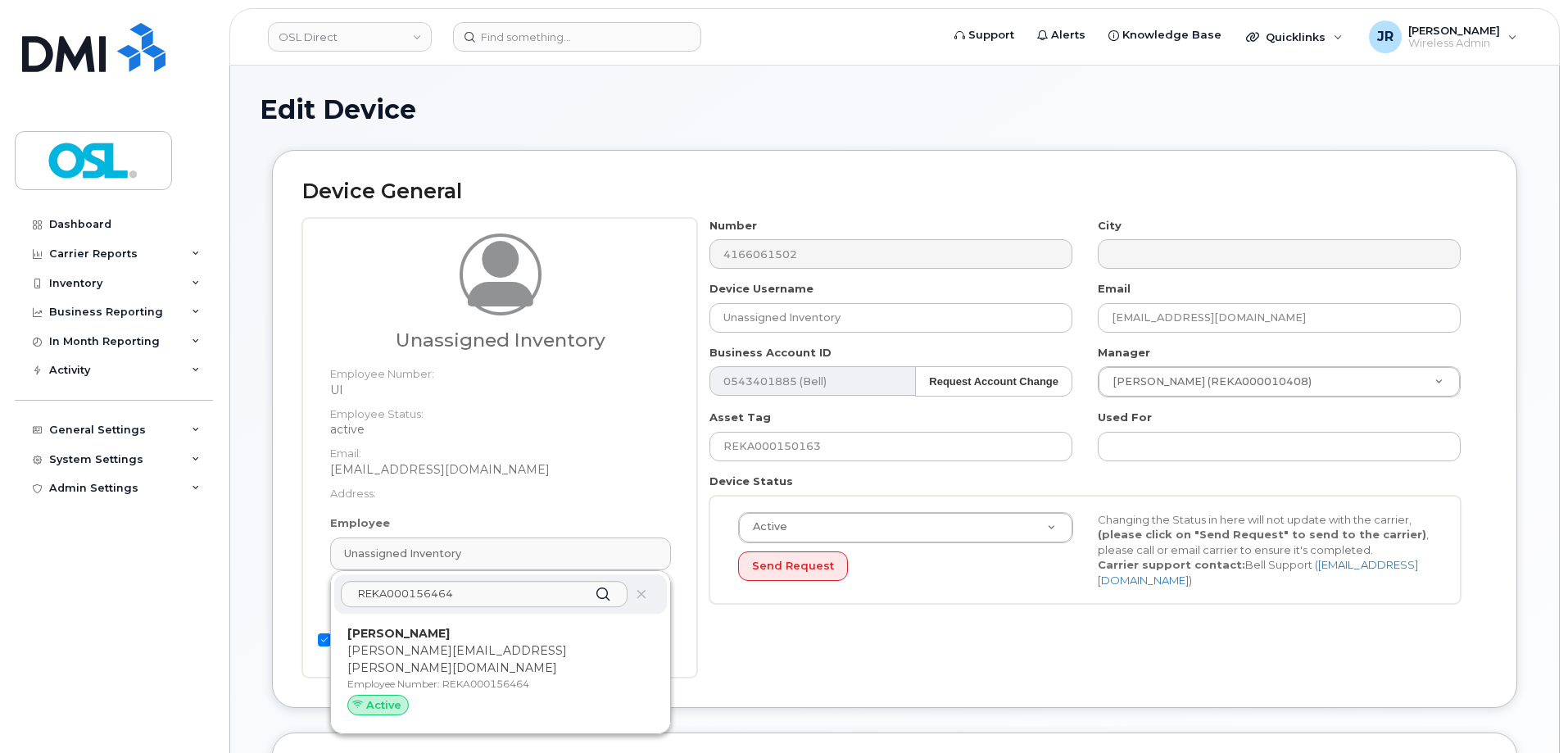
click at [468, 653] on p "[PERSON_NAME][EMAIL_ADDRESS][PERSON_NAME][DOMAIN_NAME]" at bounding box center [501, 659] width 307 height 34
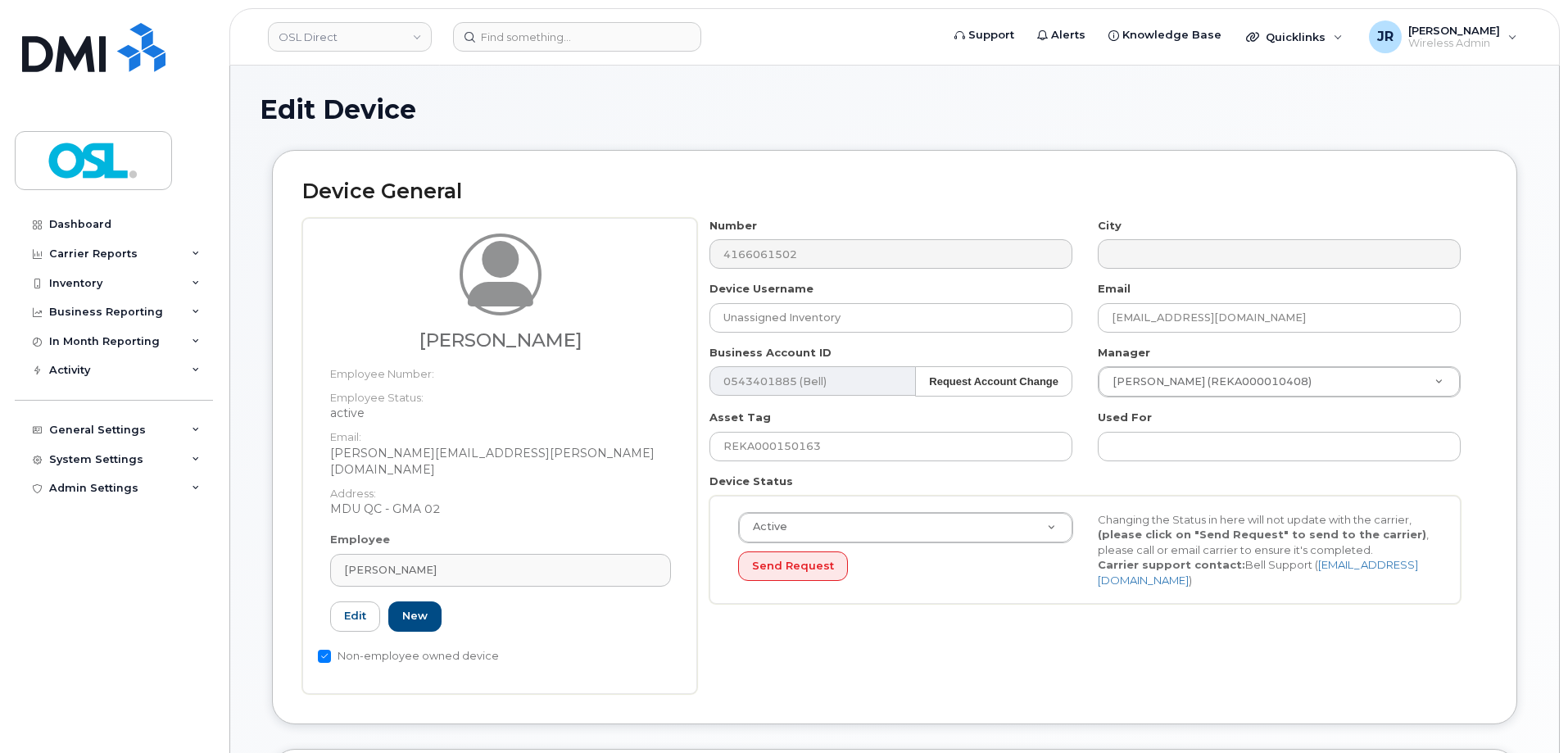
type input "REKA000156464"
type input "[PERSON_NAME]"
type input "[PERSON_NAME][EMAIL_ADDRESS][PERSON_NAME][DOMAIN_NAME]"
type input "4724261"
click at [766, 448] on input "REKA000150163" at bounding box center [891, 446] width 363 height 29
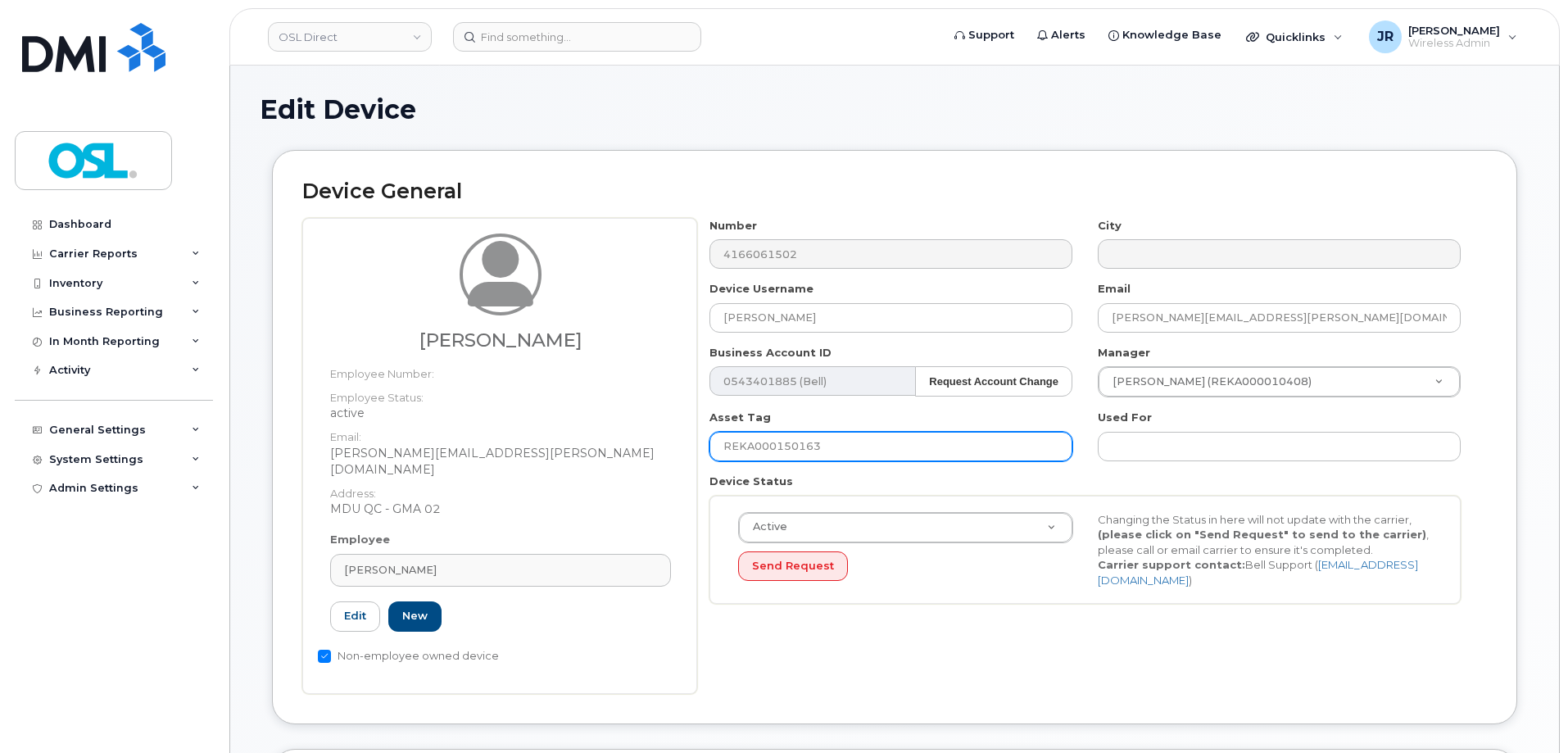
click at [766, 448] on input "REKA000150163" at bounding box center [891, 446] width 363 height 29
paste input "6464"
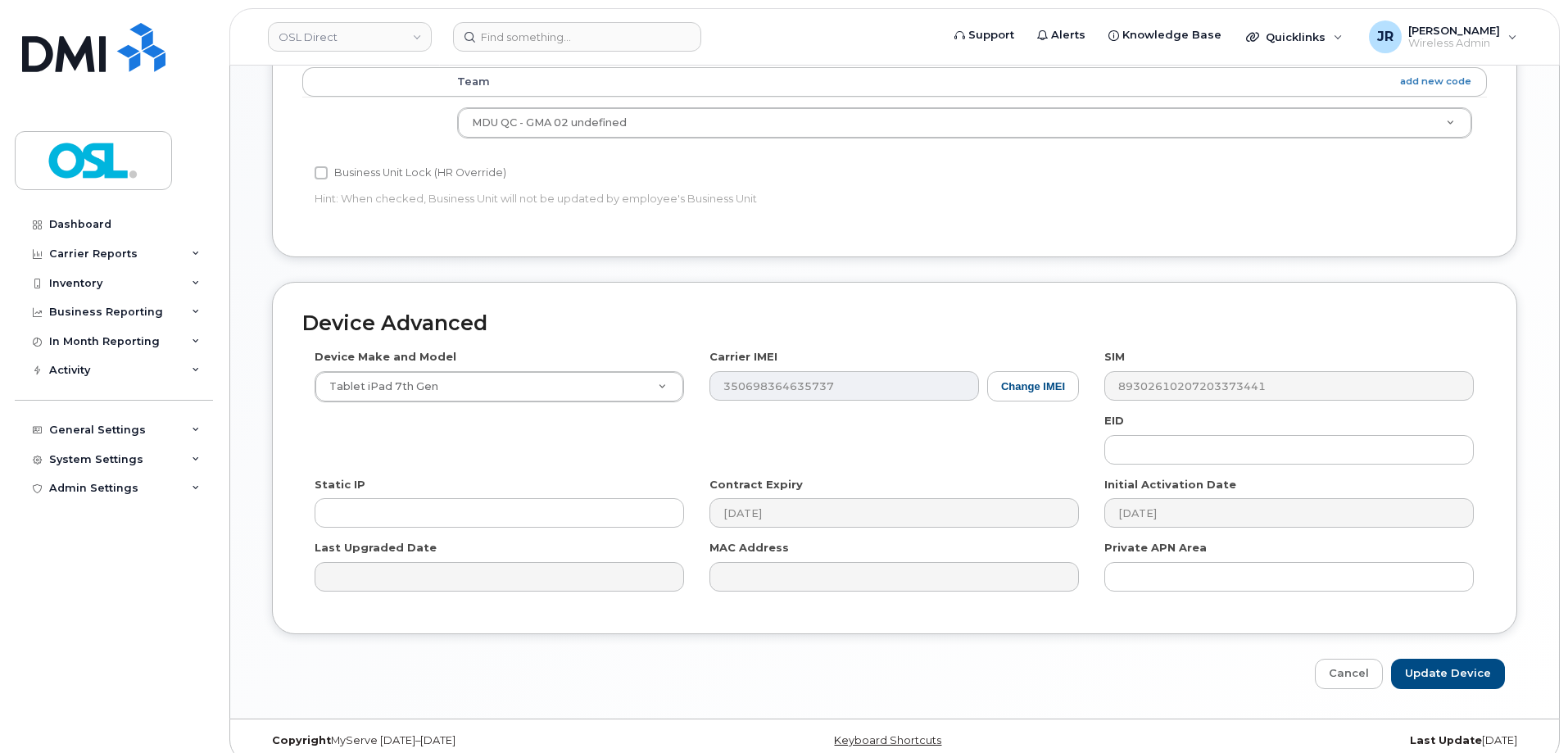
scroll to position [750, 0]
type input "REKA000156464"
click at [1467, 657] on input "Update Device" at bounding box center [1448, 671] width 114 height 30
type input "Saving..."
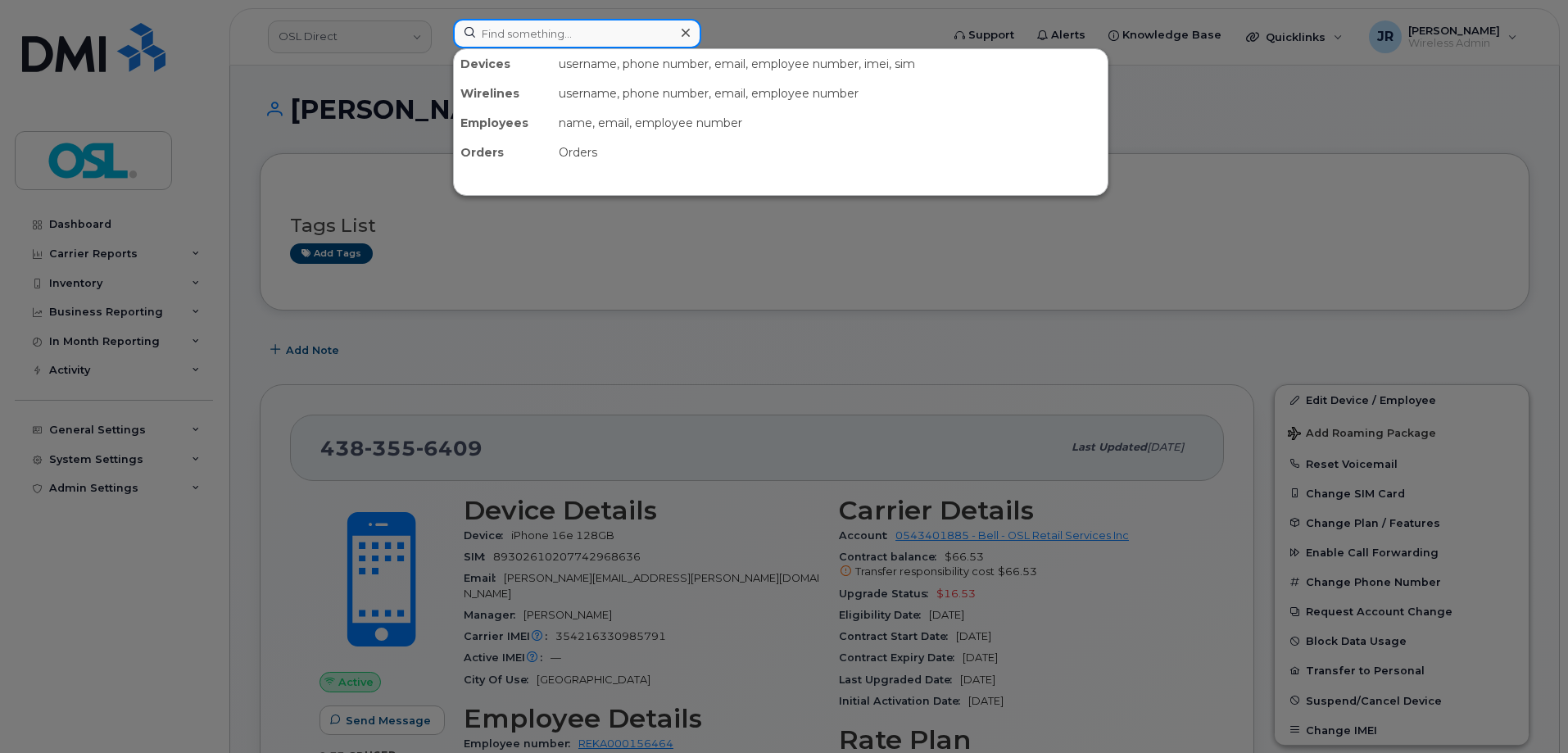
click at [550, 41] on input at bounding box center [577, 33] width 248 height 29
paste input "Retrieving data. Wait a few seconds and try to cut or copy again."
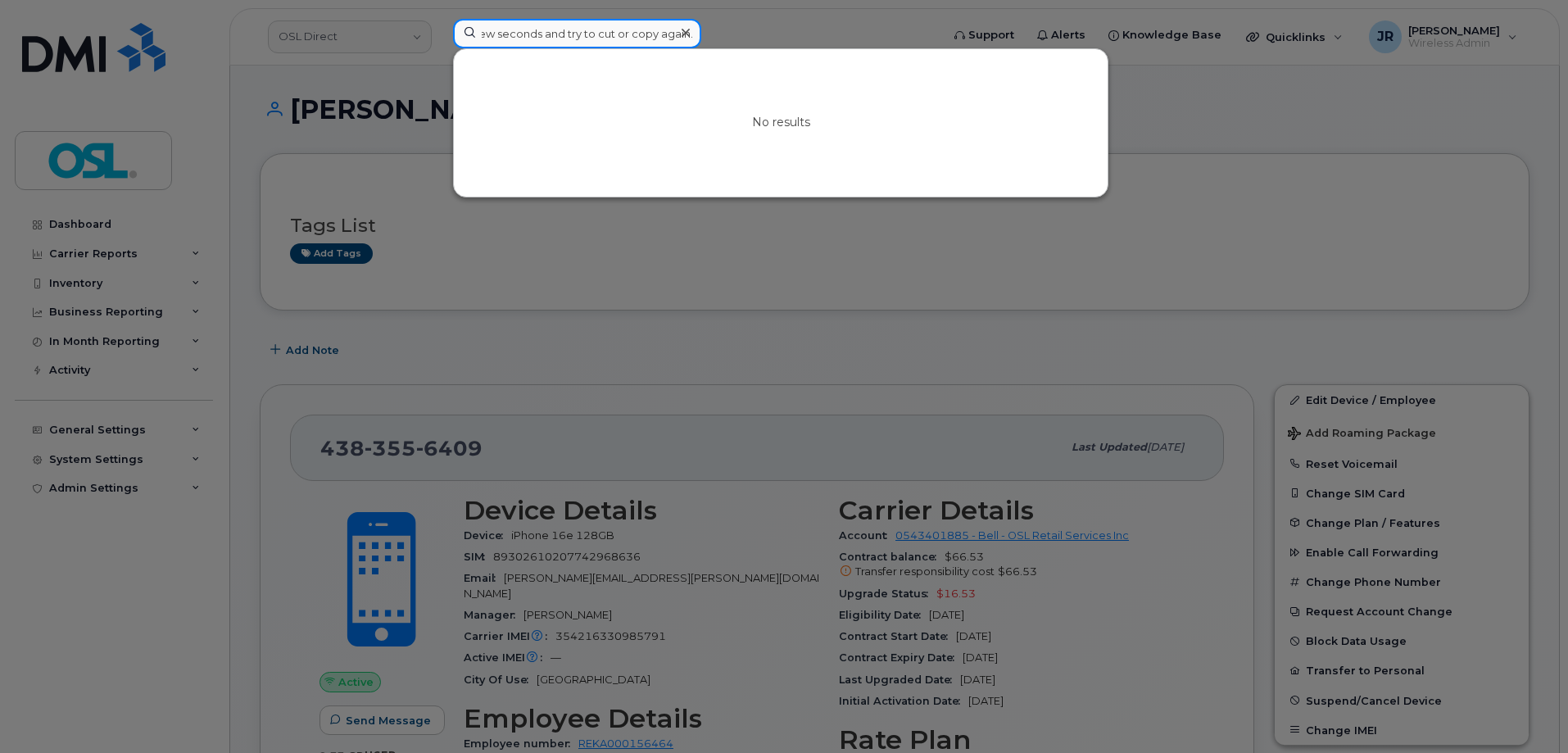
click at [580, 34] on input "Retrieving data. Wait a few seconds and try to cut or copy again." at bounding box center [577, 33] width 248 height 29
paste input
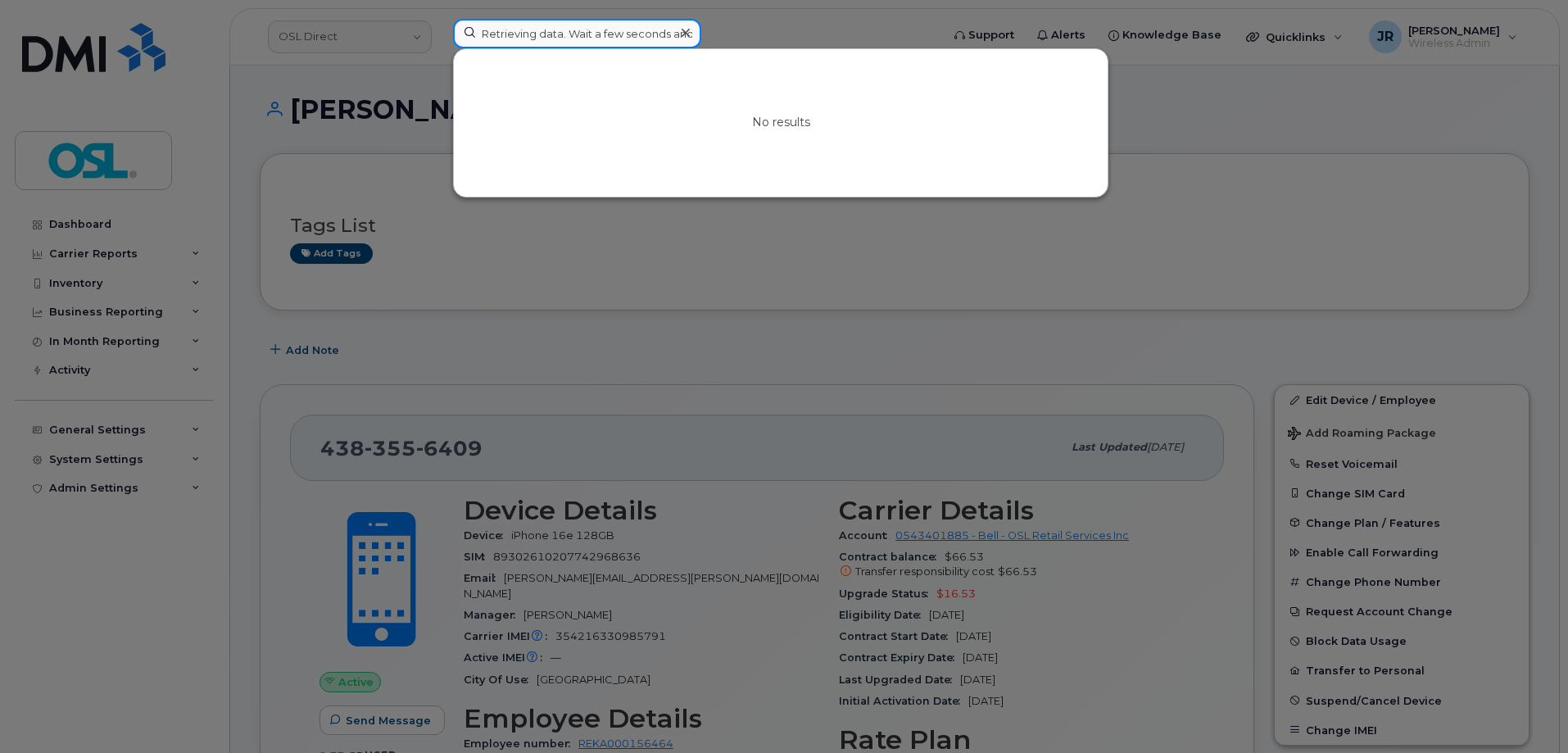
click at [524, 36] on input "Retrieving data. Wait a few seconds and try to cut or copy again." at bounding box center [577, 33] width 248 height 29
paste input "4383556417"
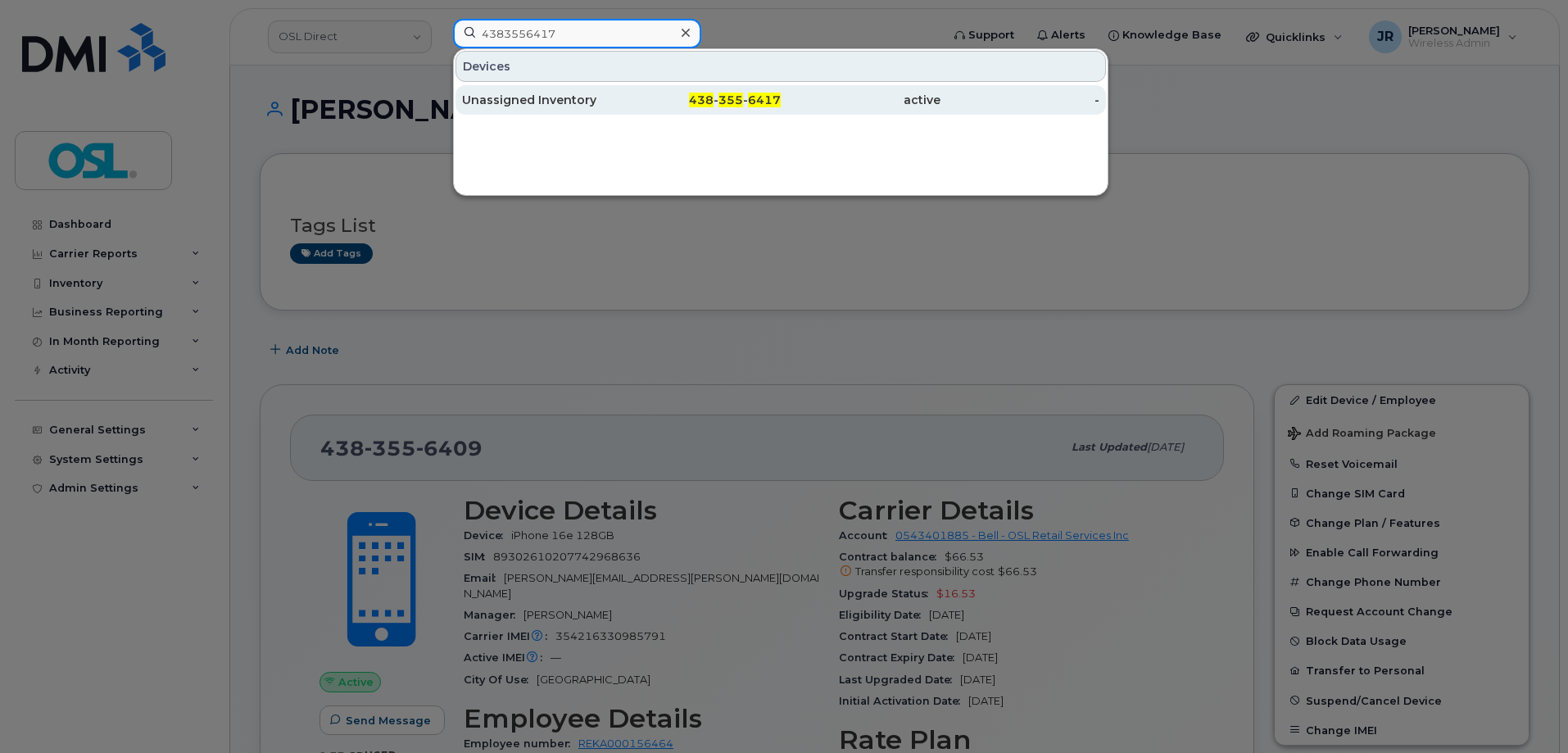
type input "4383556417"
click at [521, 92] on div "Unassigned Inventory" at bounding box center [541, 100] width 160 height 29
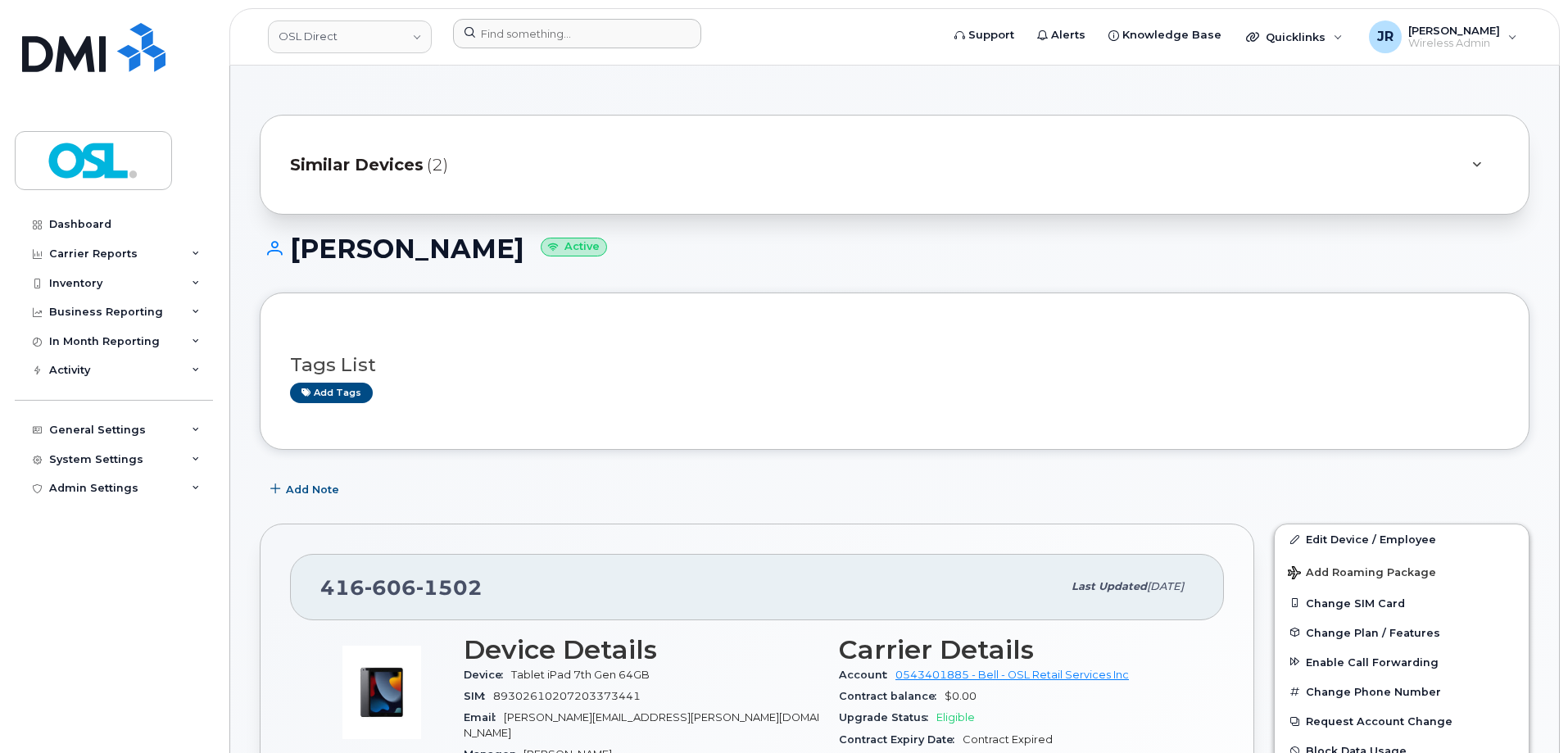
click at [590, 51] on div at bounding box center [691, 36] width 503 height 36
click at [587, 39] on input at bounding box center [577, 33] width 248 height 29
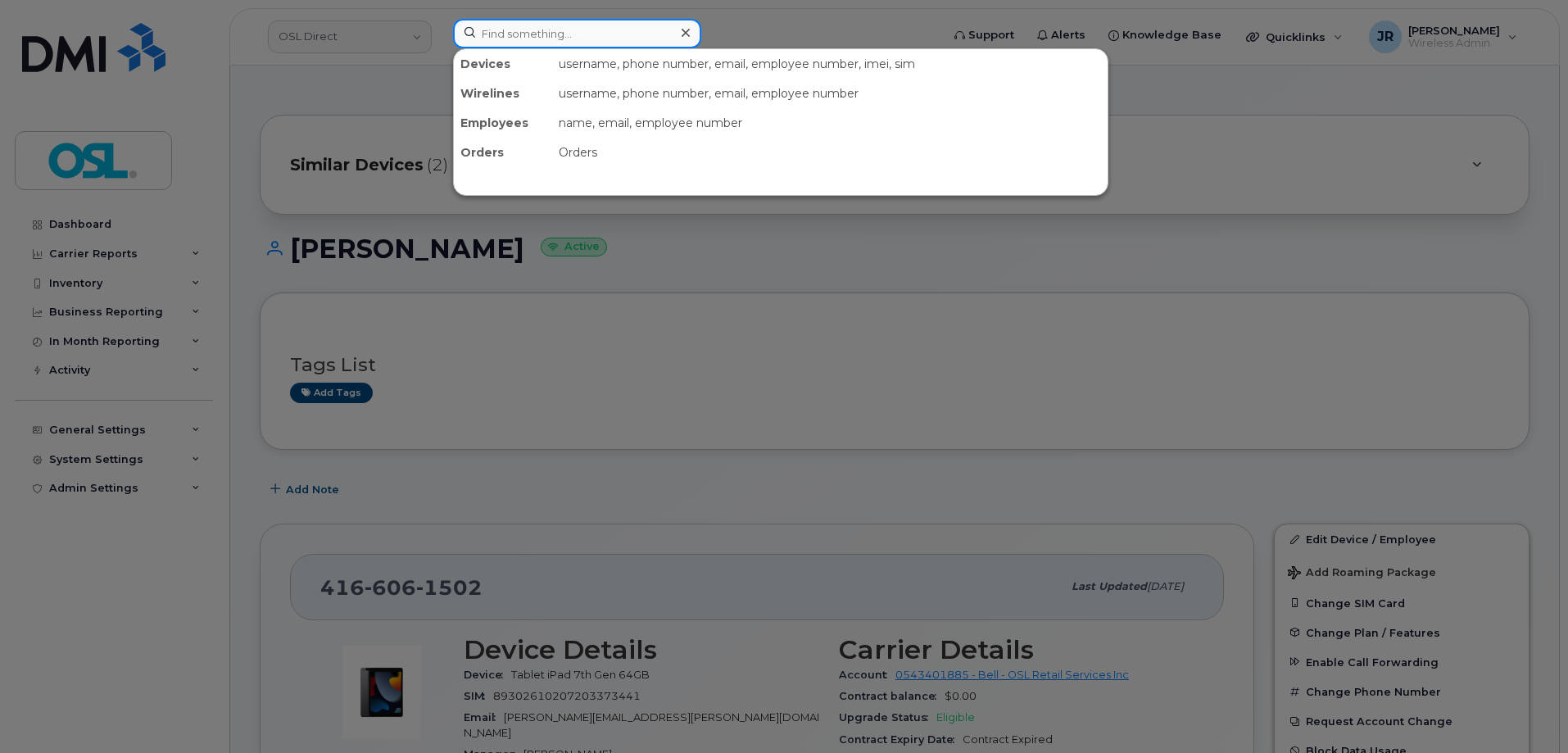
paste input "Retrieving data. Wait a few seconds and try to cut or copy again."
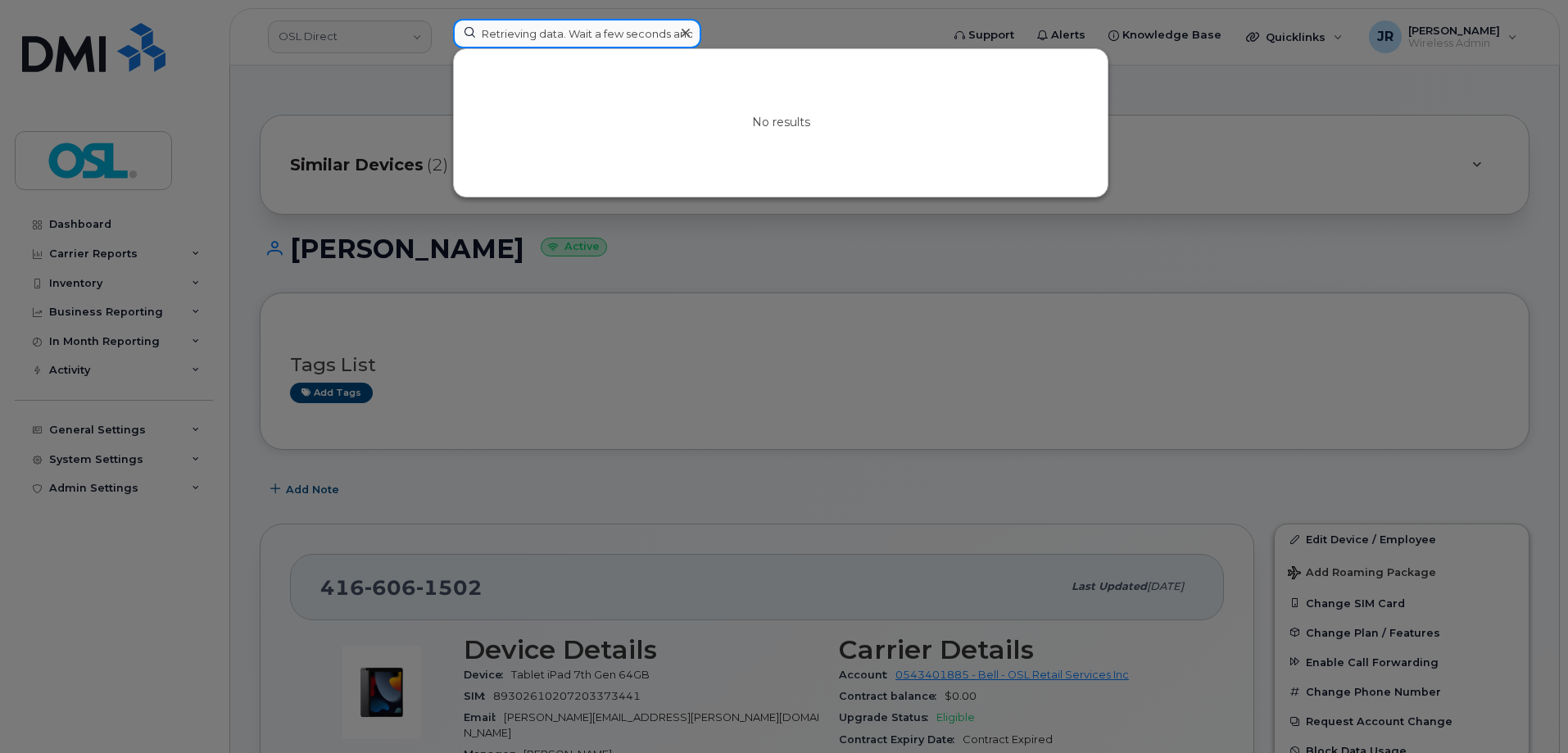
click at [506, 33] on input "Retrieving data. Wait a few seconds and try to cut or copy again." at bounding box center [577, 33] width 248 height 29
paste input "4164275035"
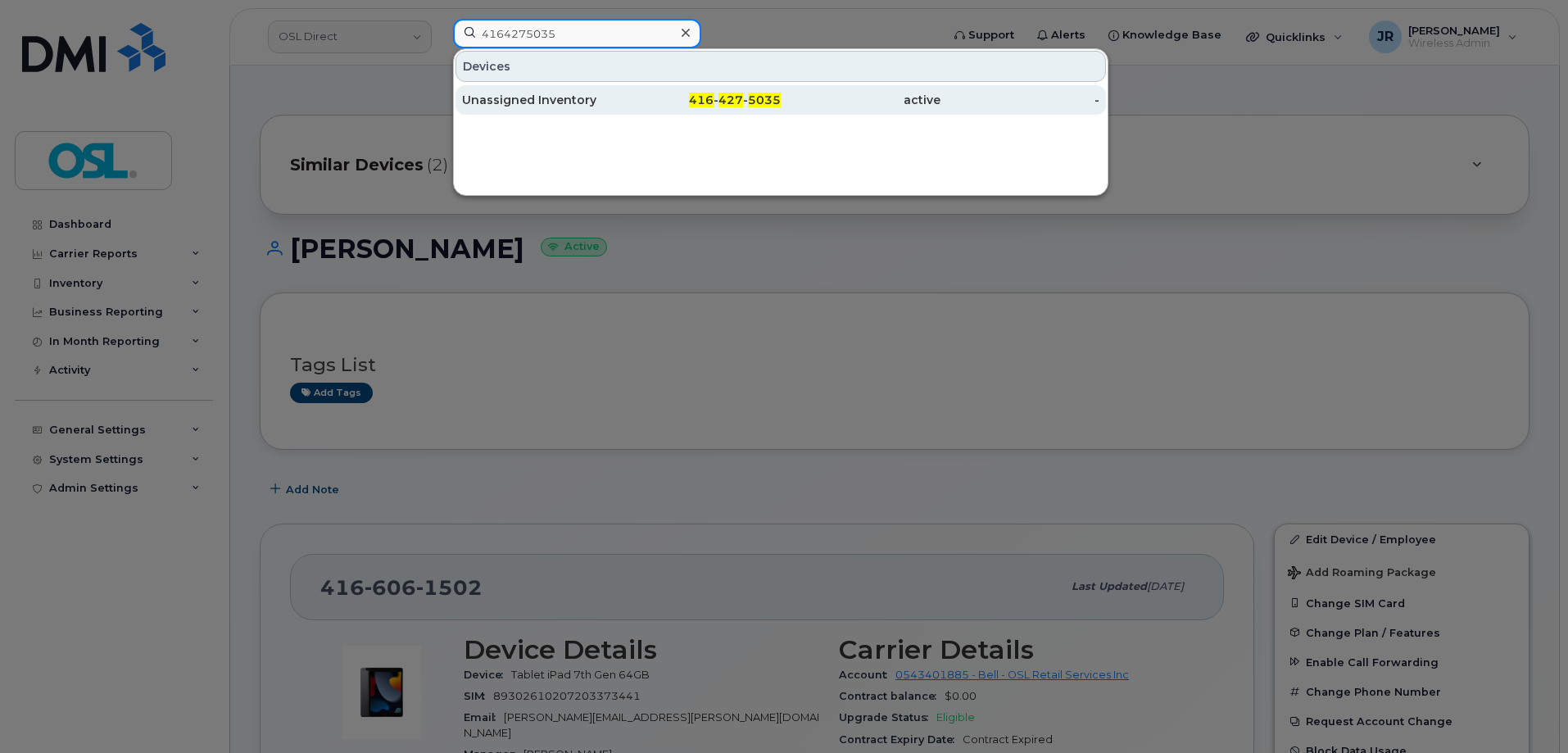
type input "4164275035"
click at [524, 97] on div "Unassigned Inventory" at bounding box center [541, 100] width 160 height 16
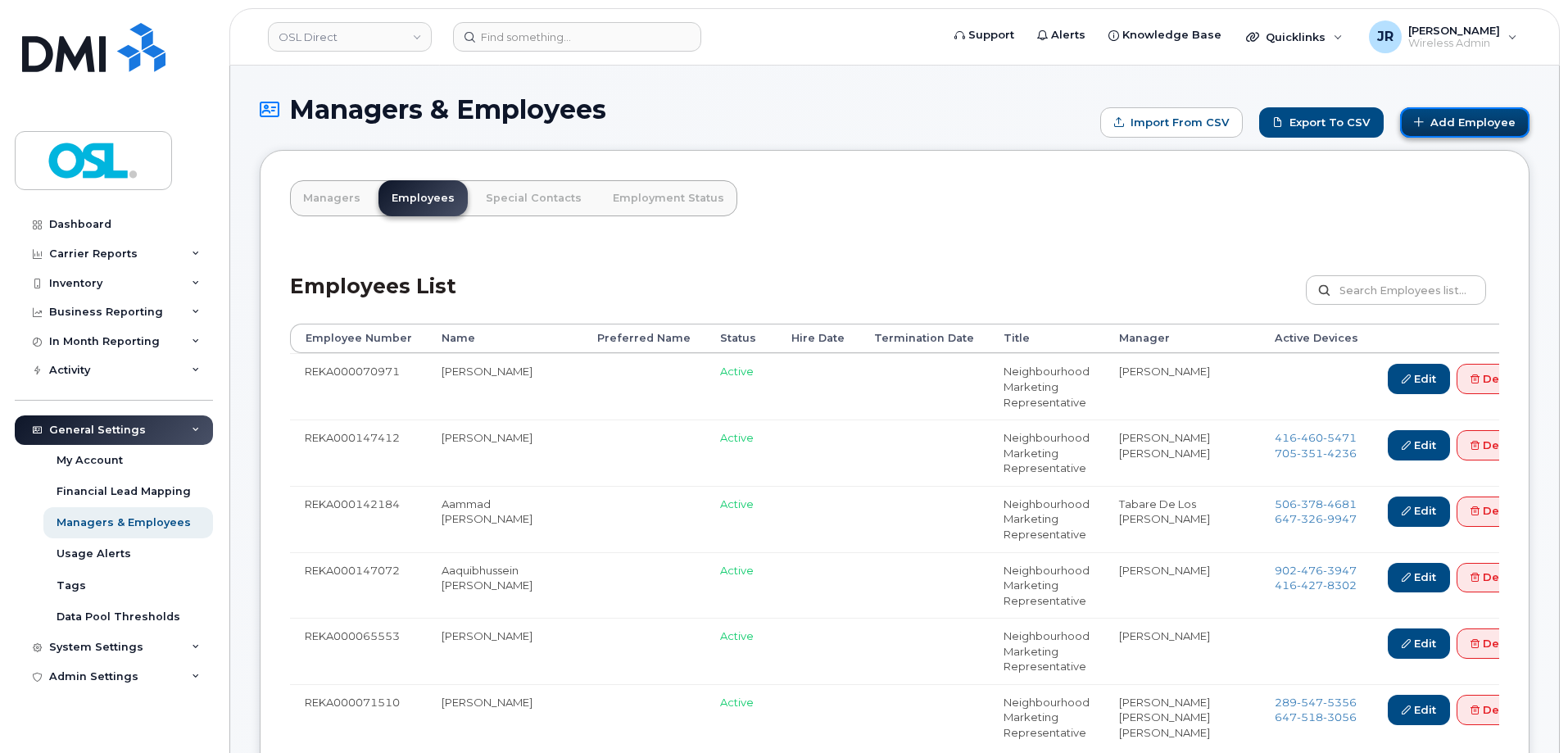
click at [1466, 118] on link "Add Employee" at bounding box center [1464, 122] width 129 height 30
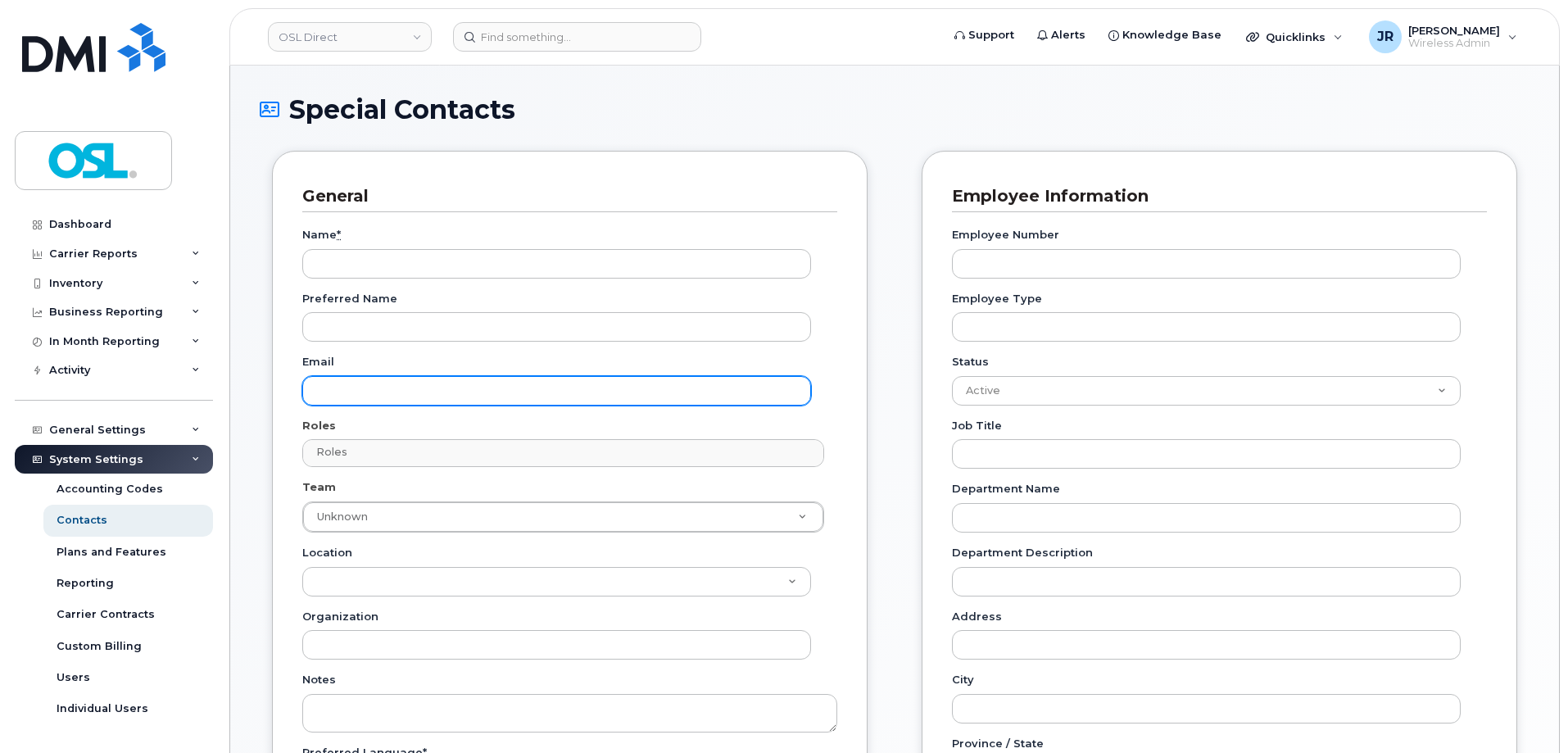
click at [395, 378] on input "Email" at bounding box center [557, 391] width 508 height 29
paste input "[PERSON_NAME][EMAIL_ADDRESS][PERSON_NAME][DOMAIN_NAME]"
type input "[PERSON_NAME][EMAIL_ADDRESS][PERSON_NAME][DOMAIN_NAME]"
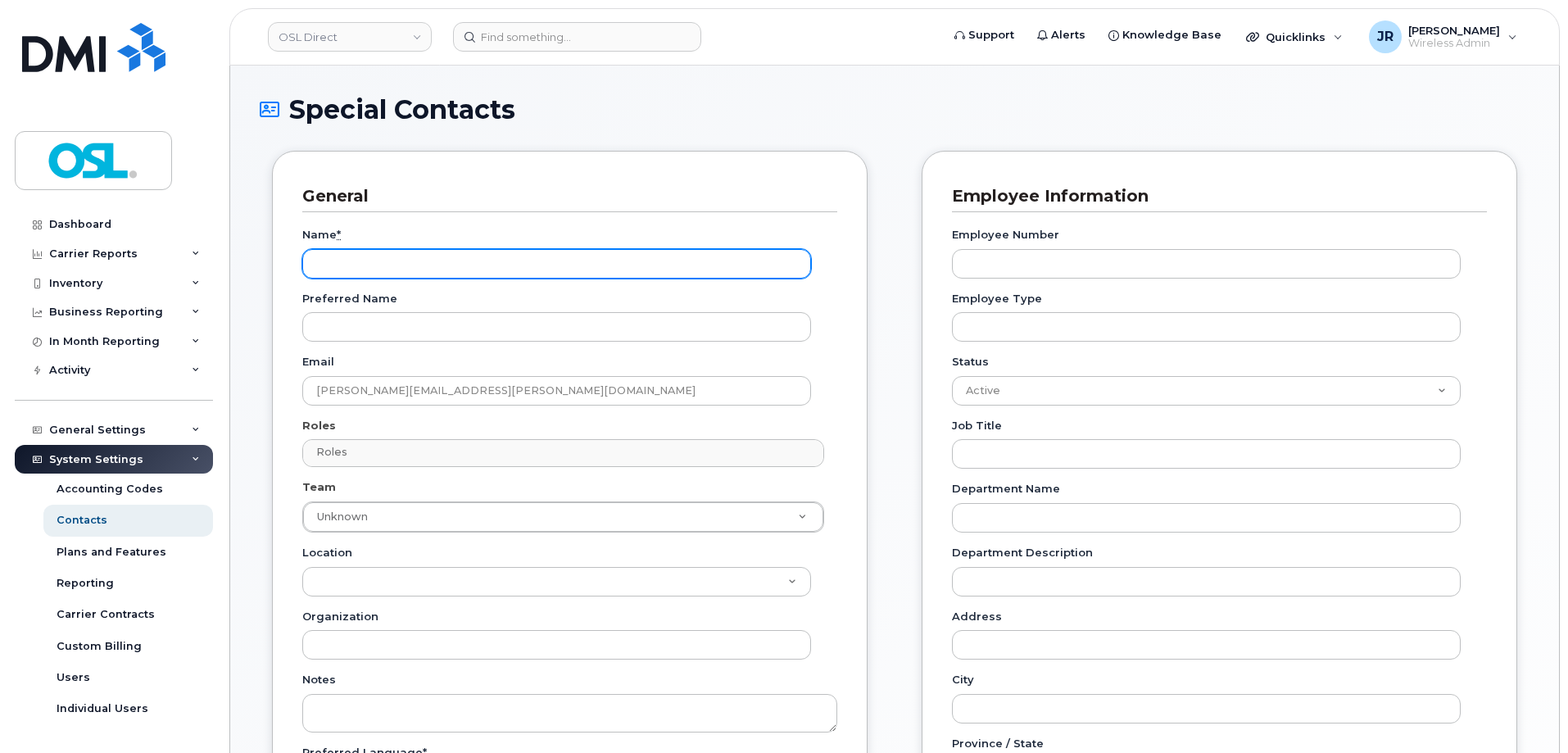
click at [365, 260] on input "Name *" at bounding box center [557, 264] width 508 height 29
paste input "[PERSON_NAME] [PERSON_NAME]"
click at [377, 265] on input "[PERSON_NAME] [PERSON_NAME]" at bounding box center [557, 264] width 508 height 29
type input "[PERSON_NAME] [PERSON_NAME]"
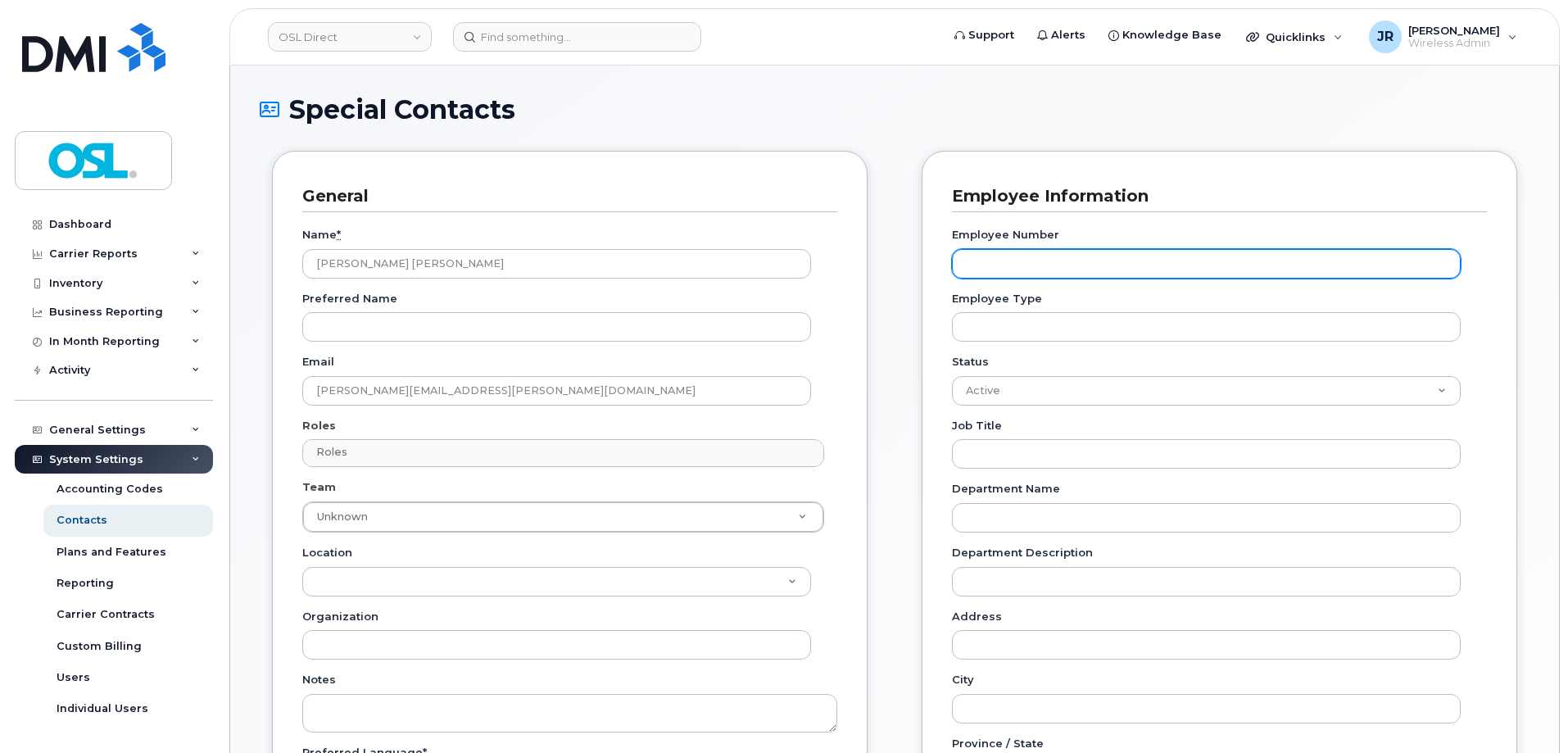
click at [1012, 265] on input "Employee Number" at bounding box center [1206, 264] width 508 height 29
paste input "REKA000151357"
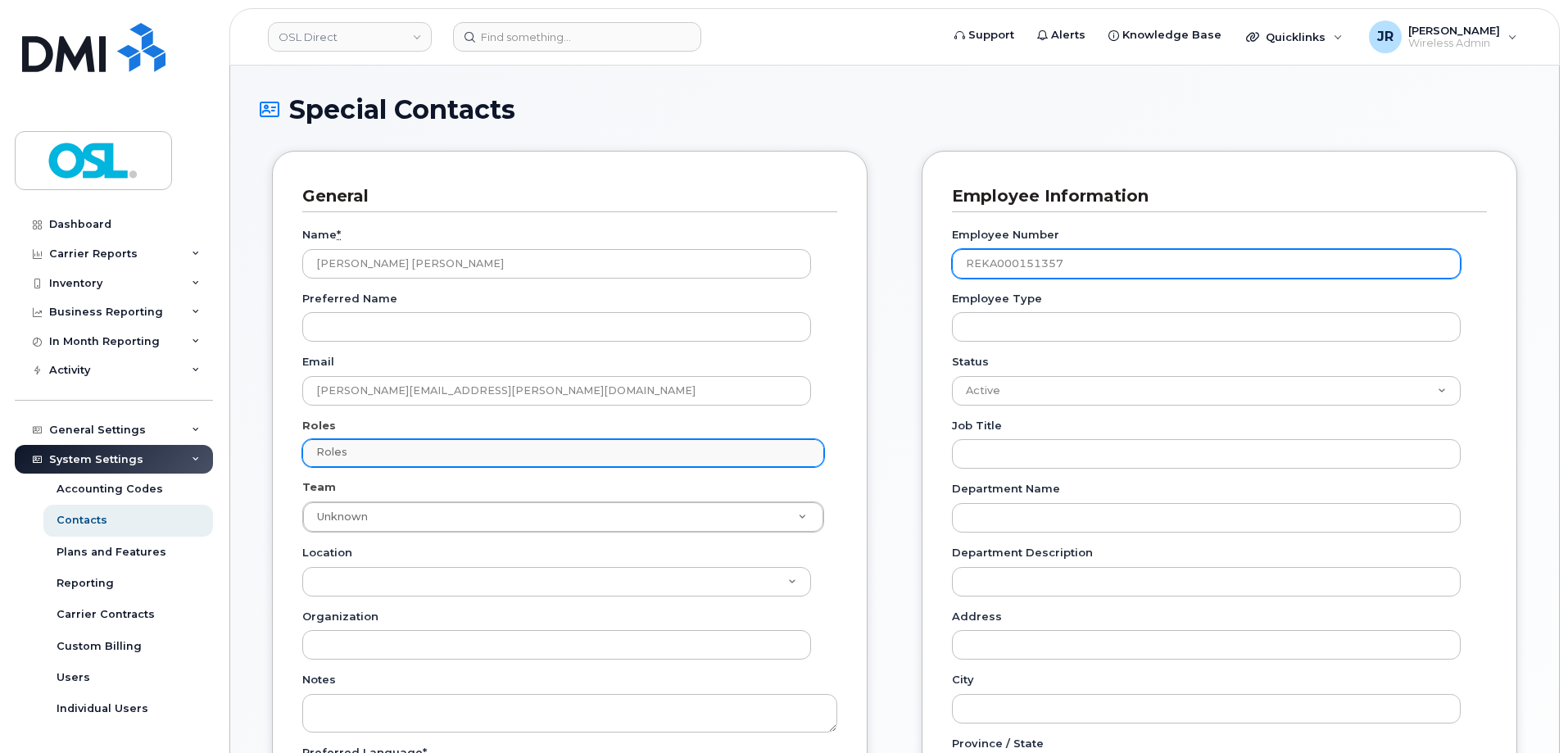
type input "REKA000151357"
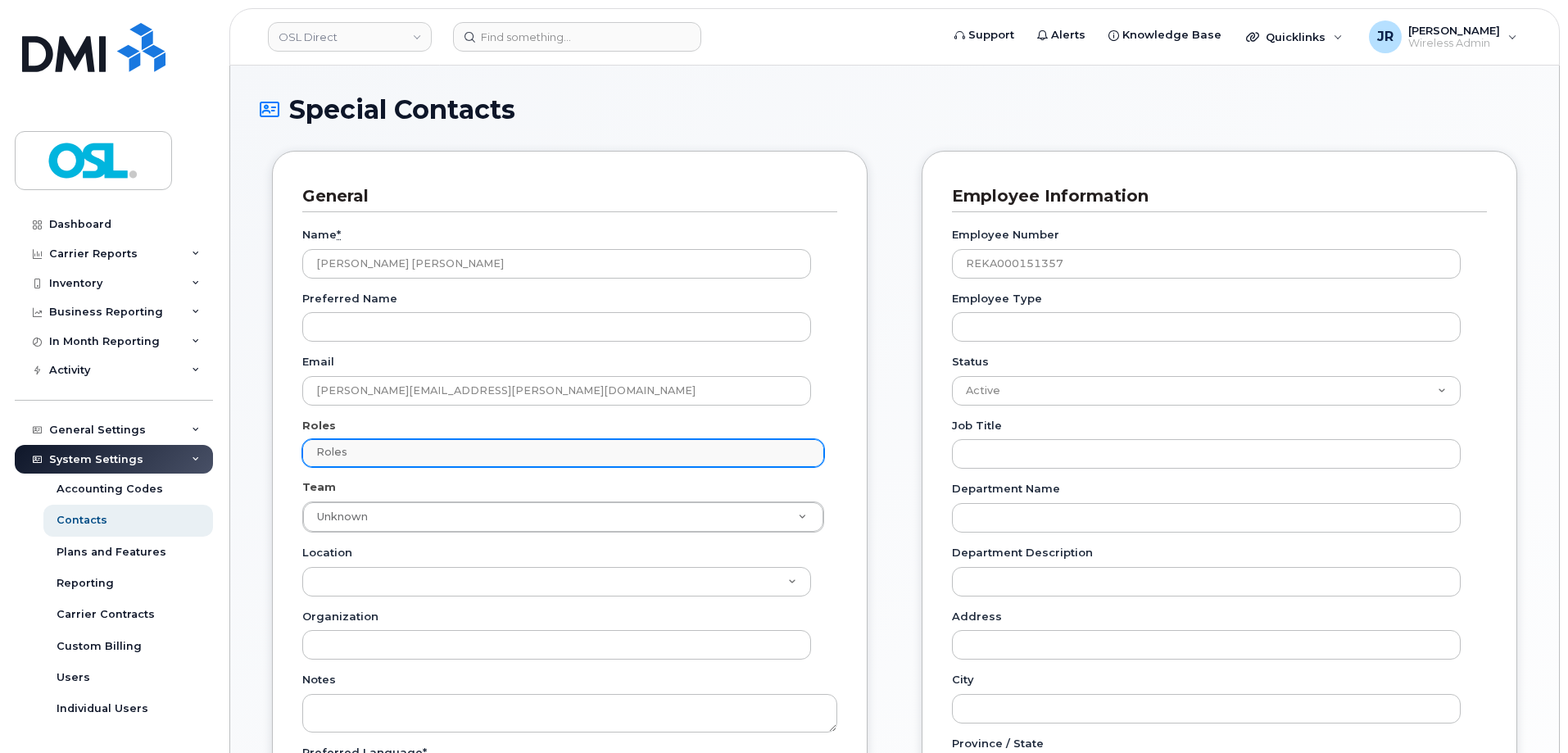
click at [567, 466] on ul "Roles" at bounding box center [563, 452] width 520 height 26
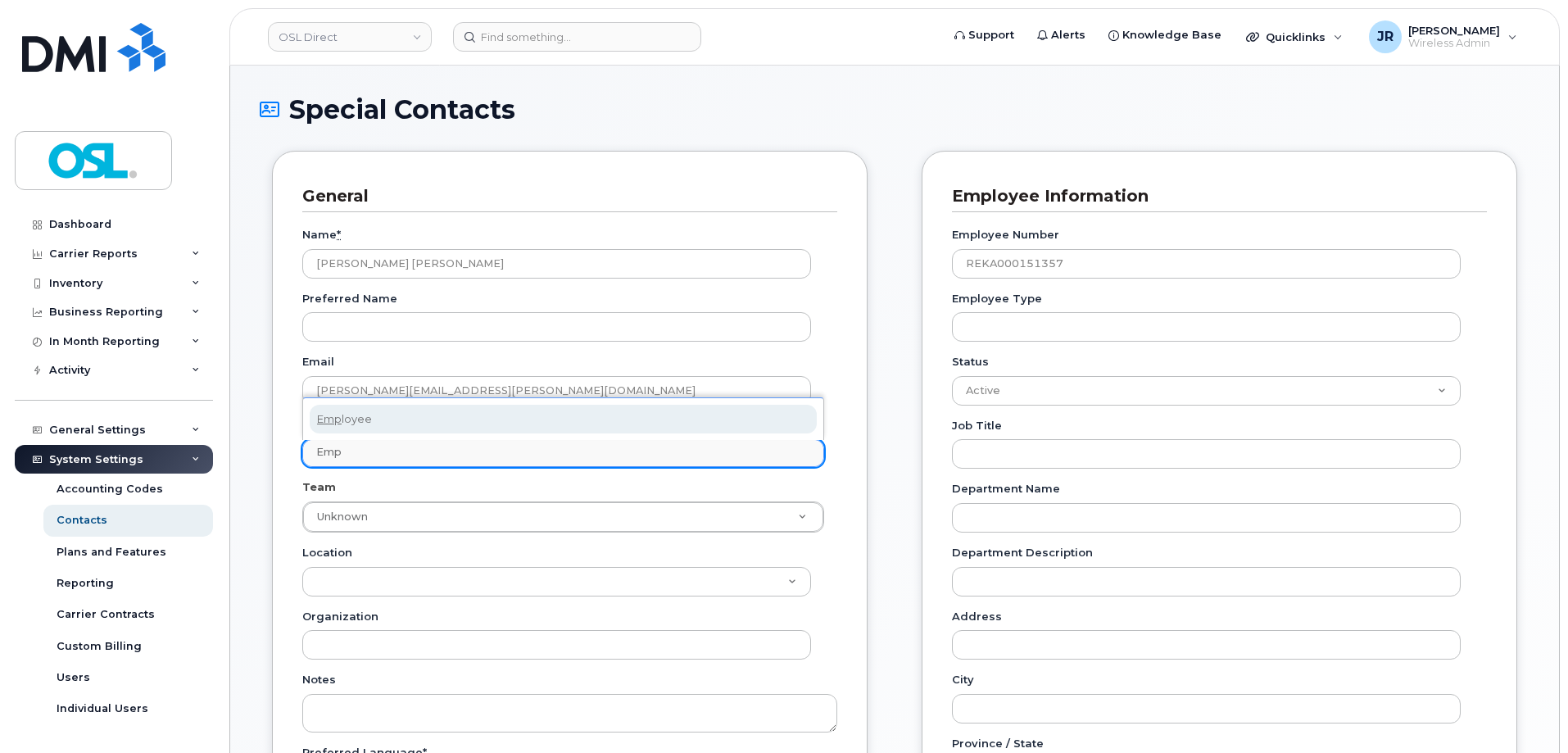
type input "Empl"
select select "16"
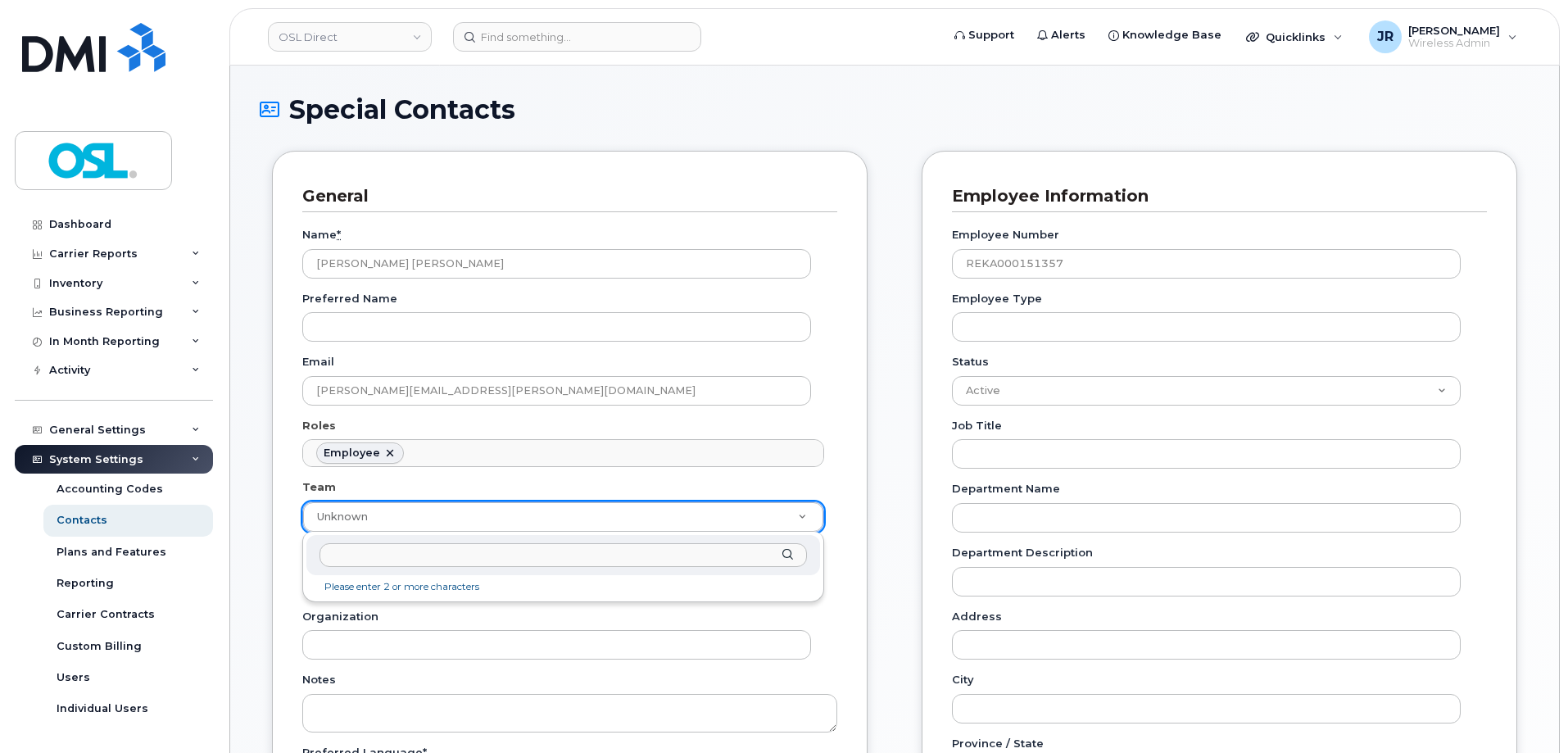
paste input "Retrieving data. Wait a few seconds and try to cut or copy again."
click at [693, 550] on input "Retrieving data. Wait a few seconds and try to cut or copy again." at bounding box center [563, 555] width 487 height 23
paste input "F2F QC 16"
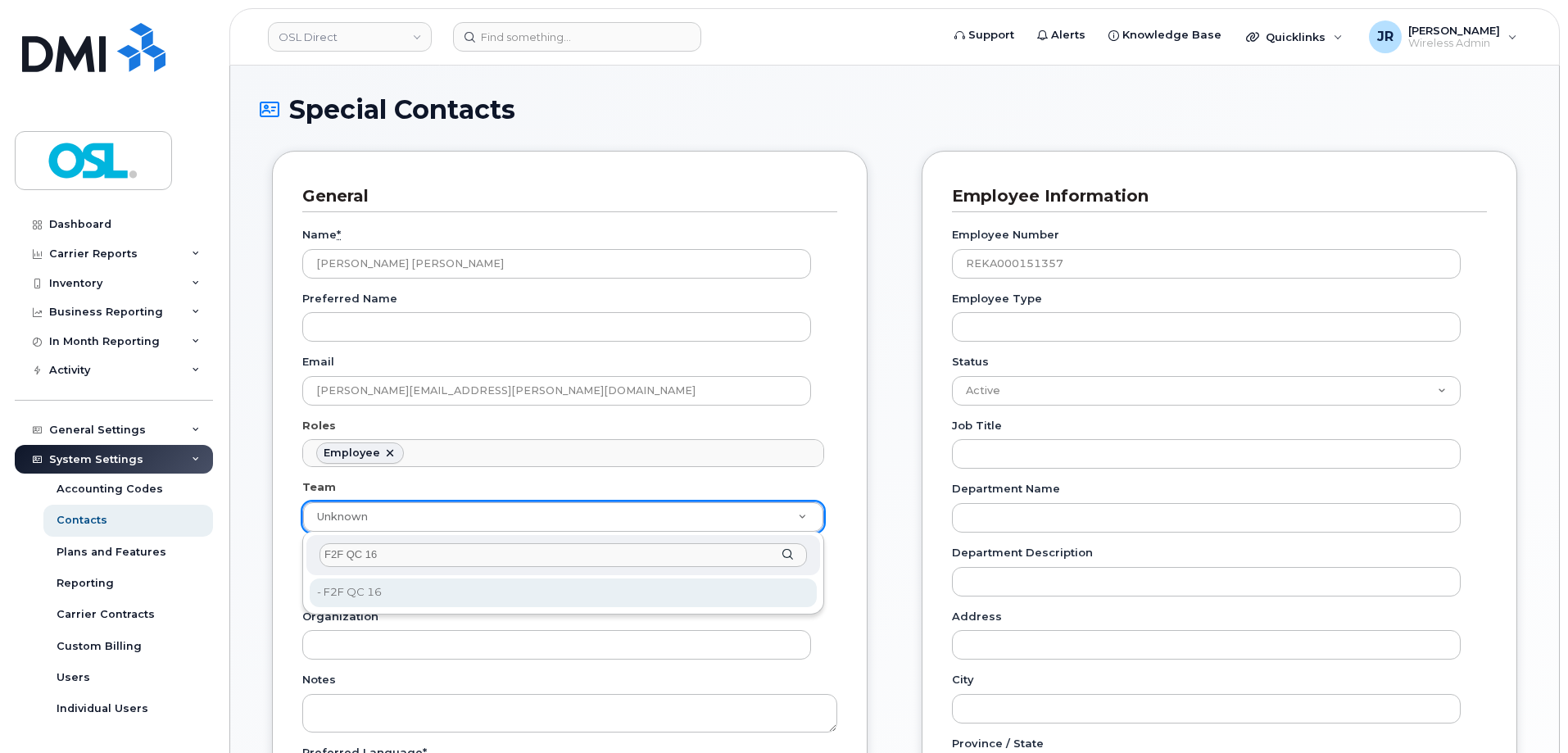
type input "F2F QC 16"
type input "3358008"
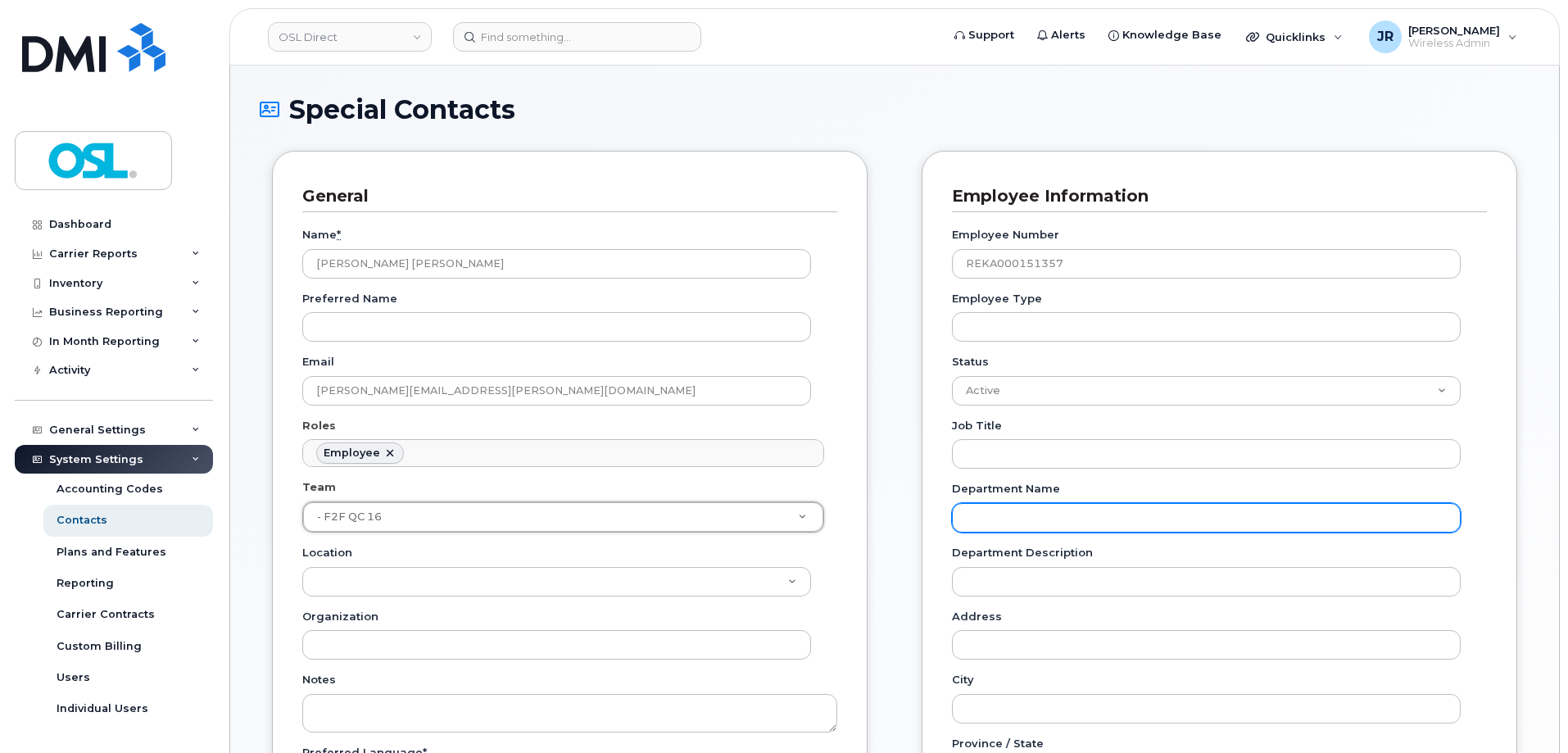
click at [1005, 507] on input "Department Name" at bounding box center [1206, 517] width 508 height 29
paste input "F2F QC 16"
type input "F2F QC 16"
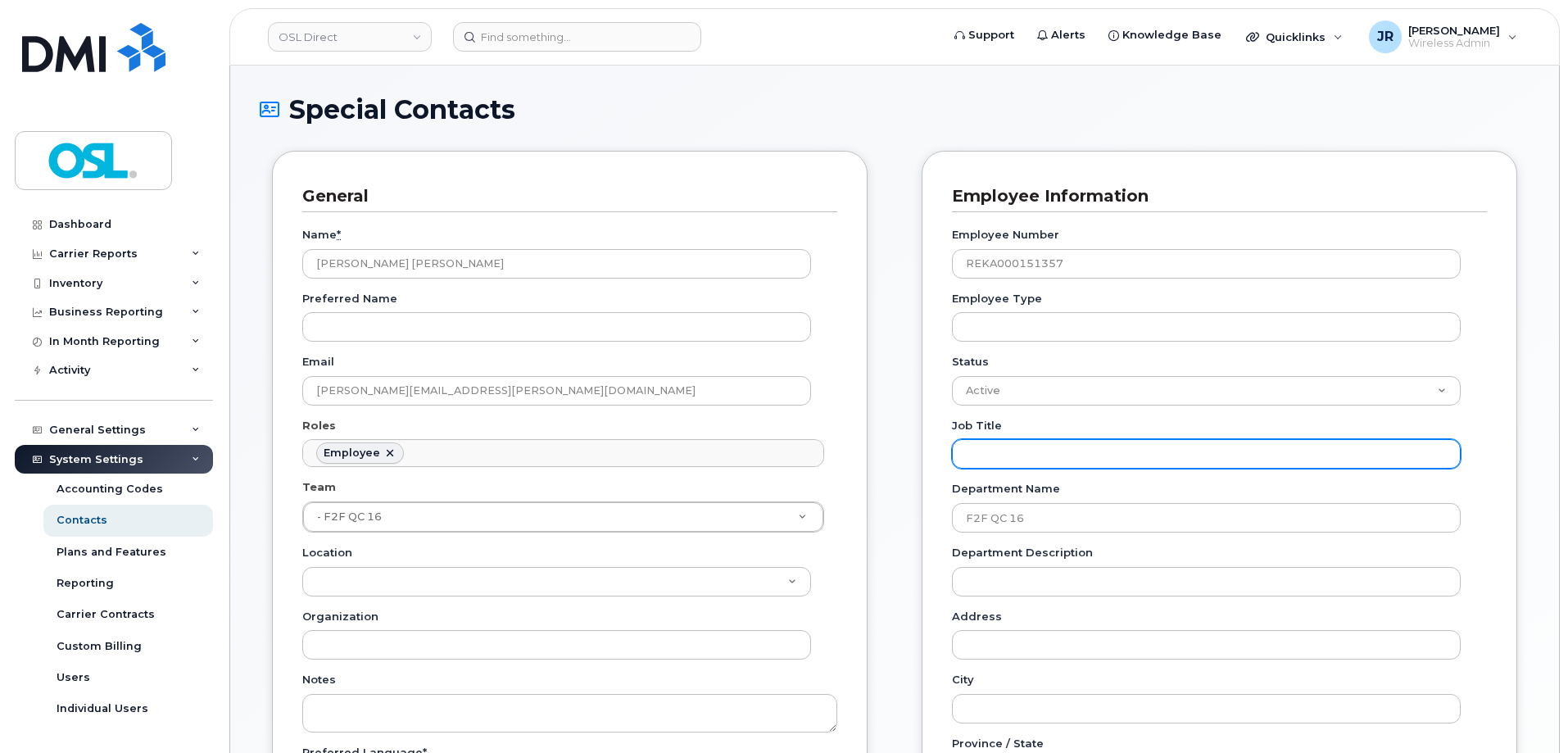
click at [996, 460] on input "Job Title" at bounding box center [1206, 454] width 508 height 29
paste input "Neighbourhood Marketing Representative"
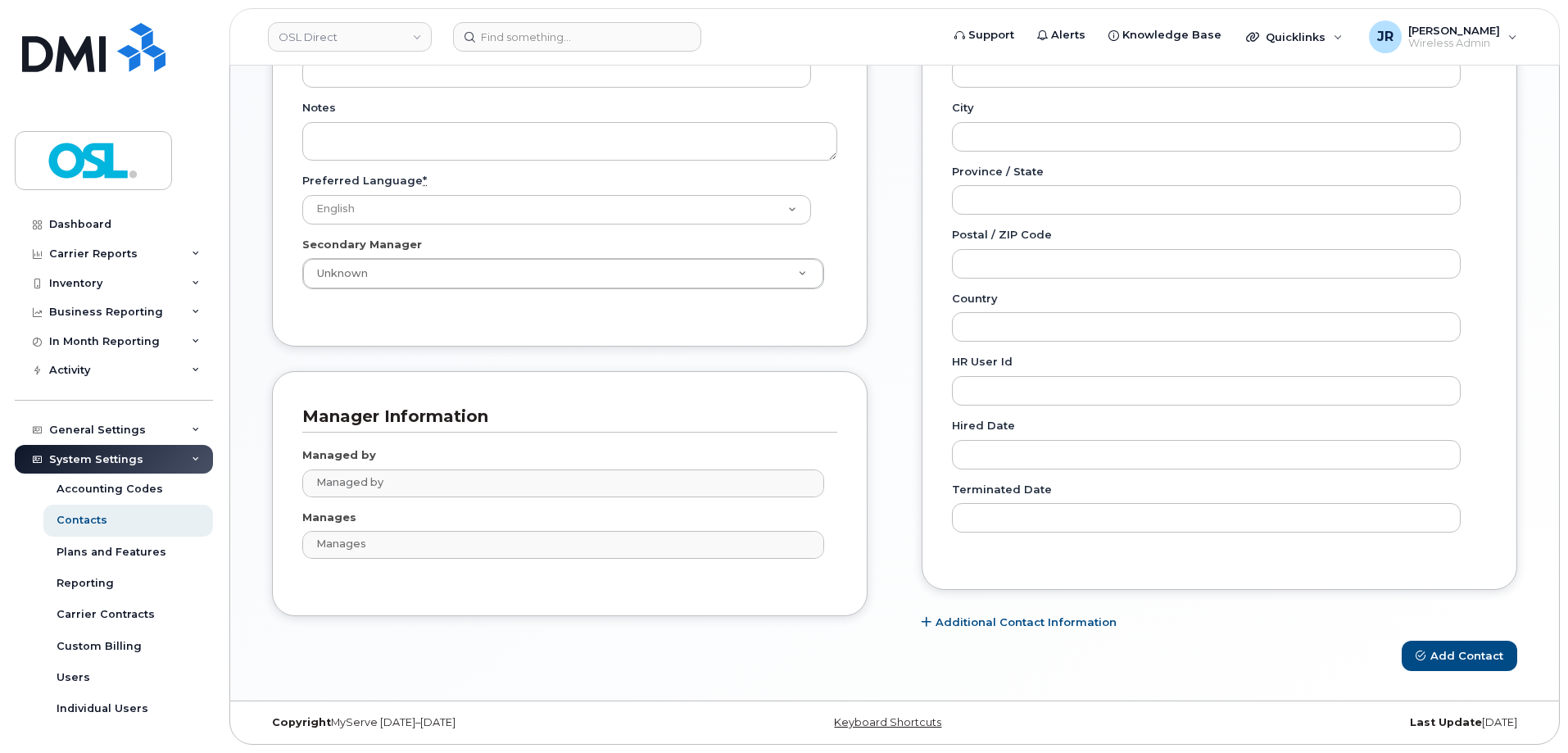
scroll to position [490, 0]
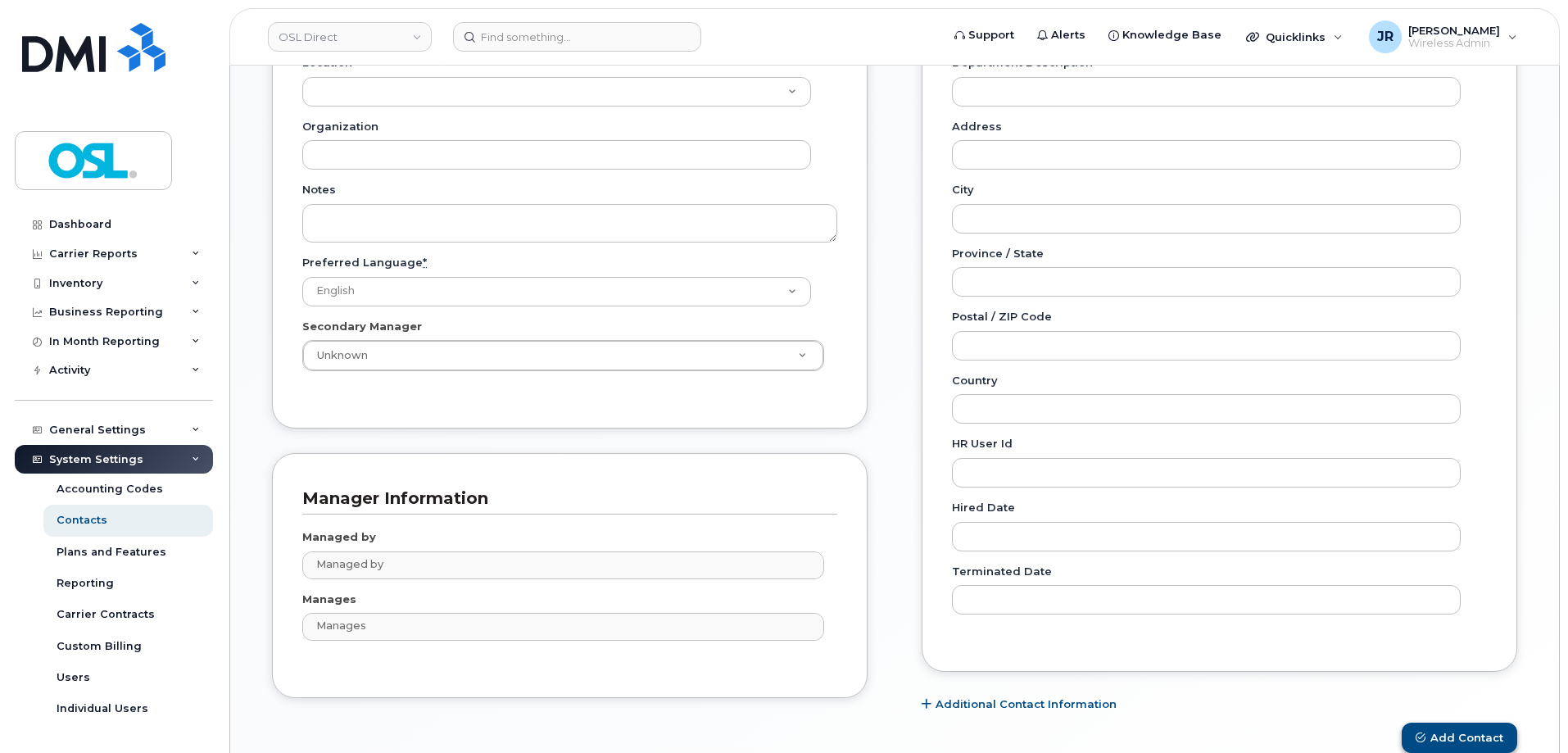
type input "Neighbourhood Marketing Representative"
click at [1470, 728] on button "Add Contact" at bounding box center [1459, 737] width 115 height 30
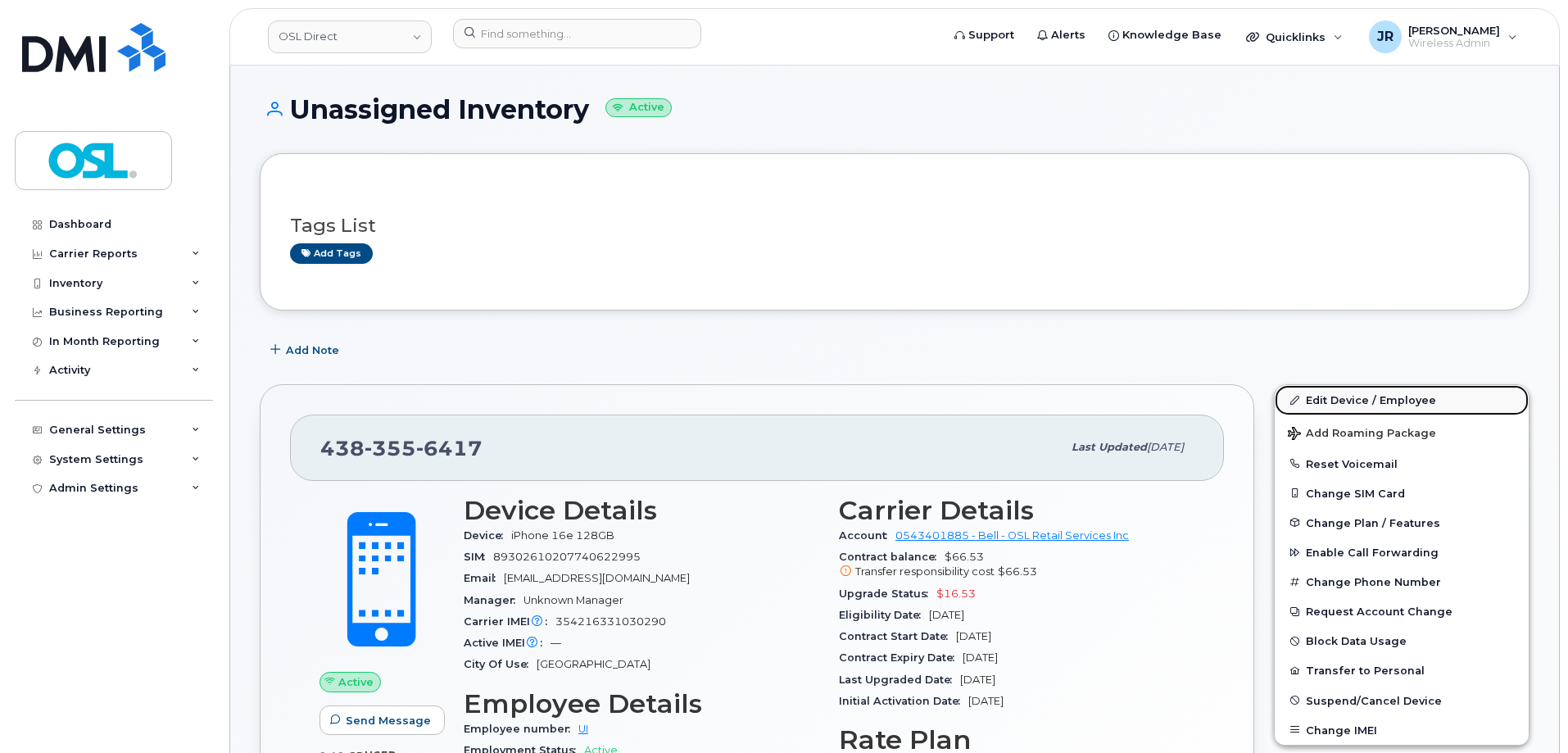
click at [1370, 401] on link "Edit Device / Employee" at bounding box center [1402, 400] width 254 height 29
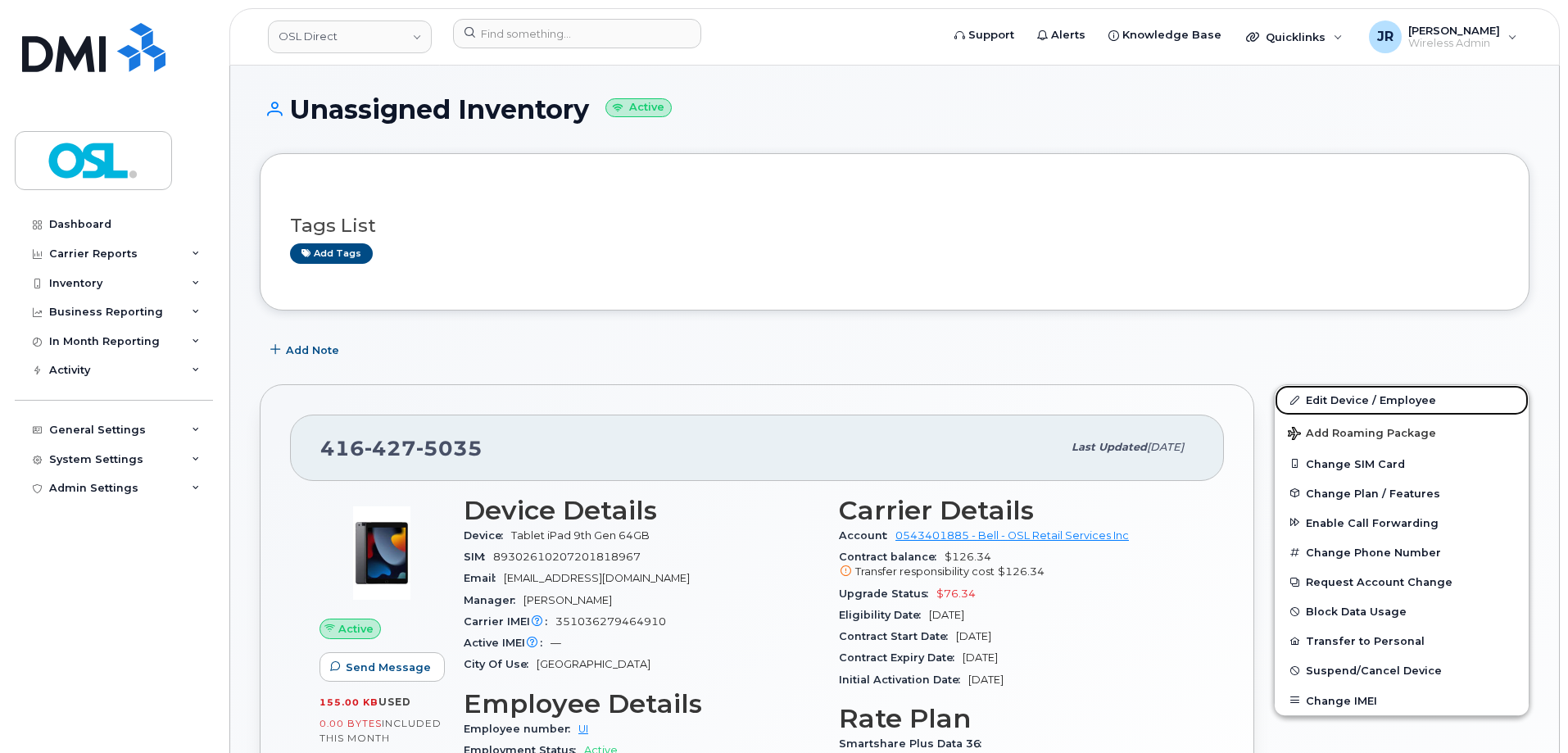
click at [1334, 399] on link "Edit Device / Employee" at bounding box center [1402, 400] width 254 height 29
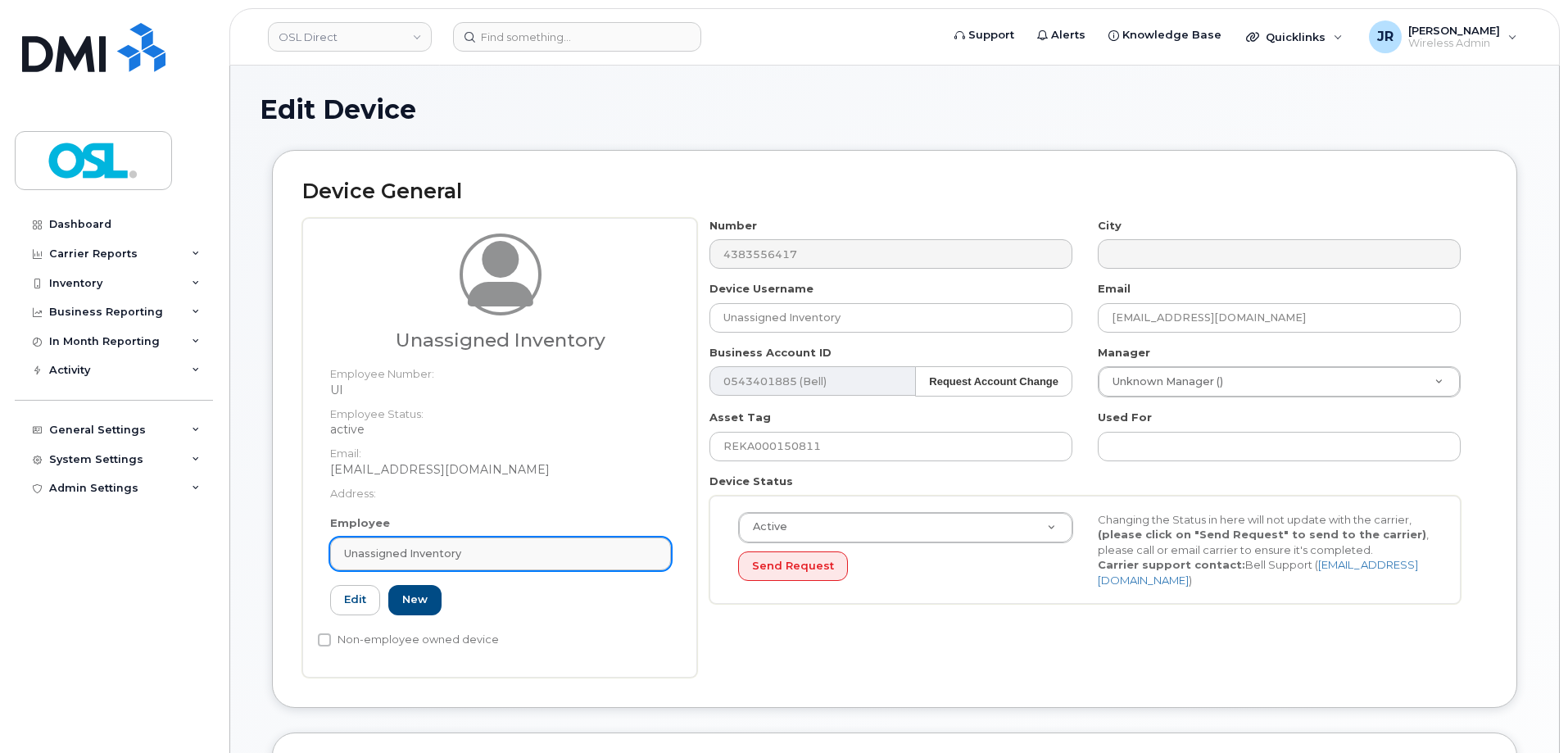
click at [434, 545] on span "Unassigned Inventory" at bounding box center [403, 553] width 117 height 16
paste input "REKA000151357"
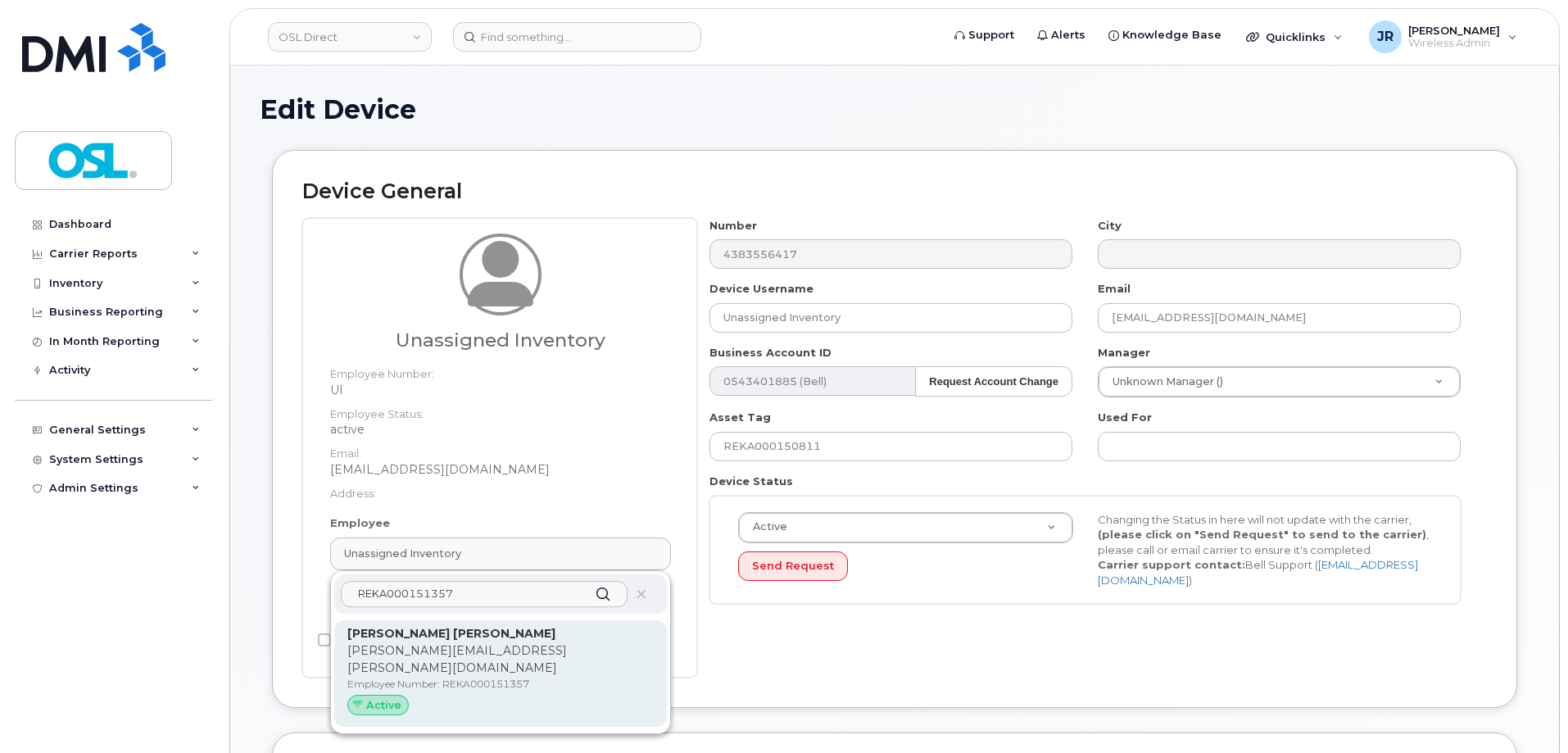
type input "REKA000151357"
click at [420, 646] on p "[PERSON_NAME][EMAIL_ADDRESS][PERSON_NAME][DOMAIN_NAME]" at bounding box center [501, 659] width 307 height 34
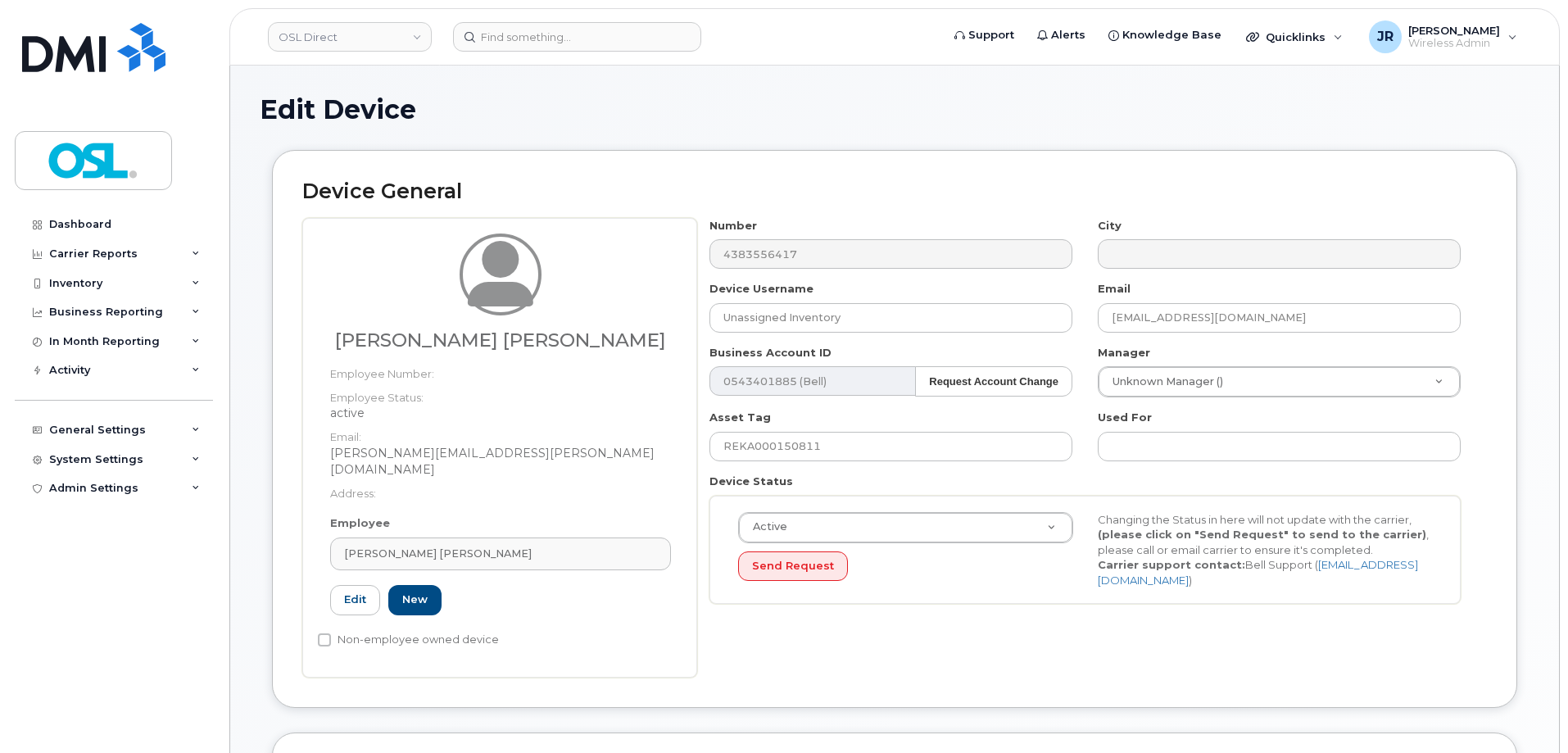
type input "REKA000151357"
type input "[PERSON_NAME] [PERSON_NAME]"
type input "[PERSON_NAME][EMAIL_ADDRESS][PERSON_NAME][DOMAIN_NAME]"
type input "3358008"
click at [784, 434] on input "REKA000150811" at bounding box center [891, 446] width 363 height 29
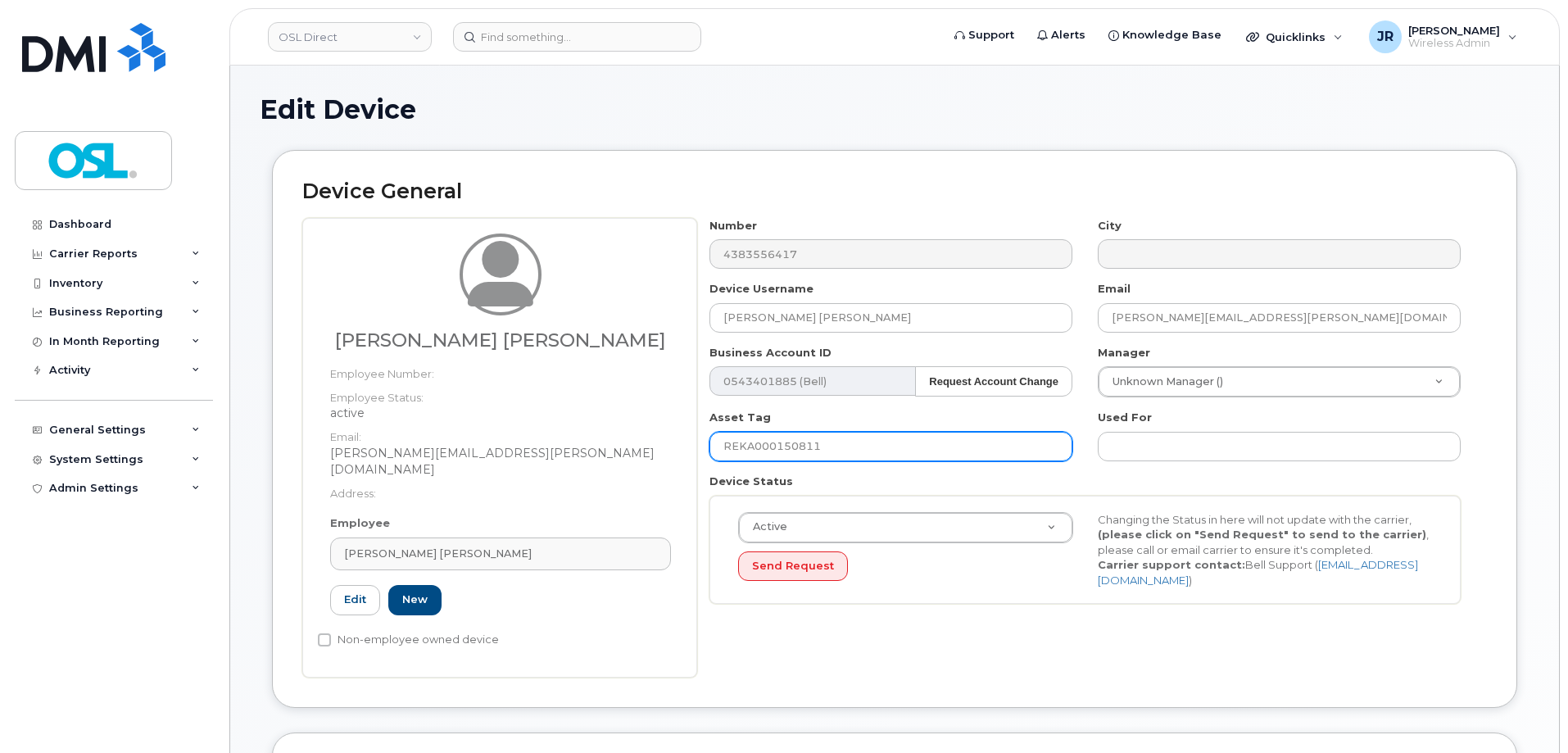
click at [784, 434] on input "REKA000150811" at bounding box center [891, 446] width 363 height 29
paste input "1357"
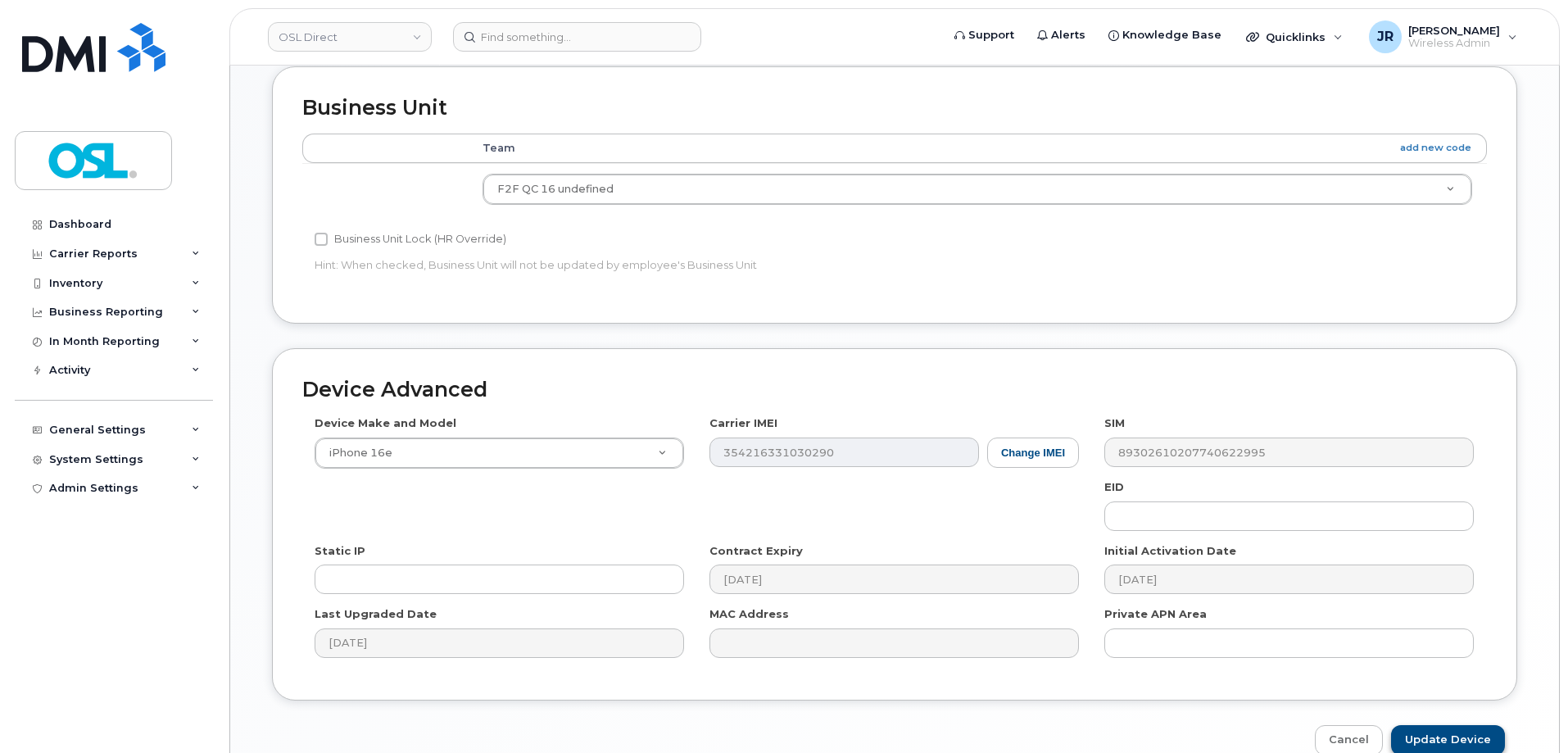
scroll to position [734, 0]
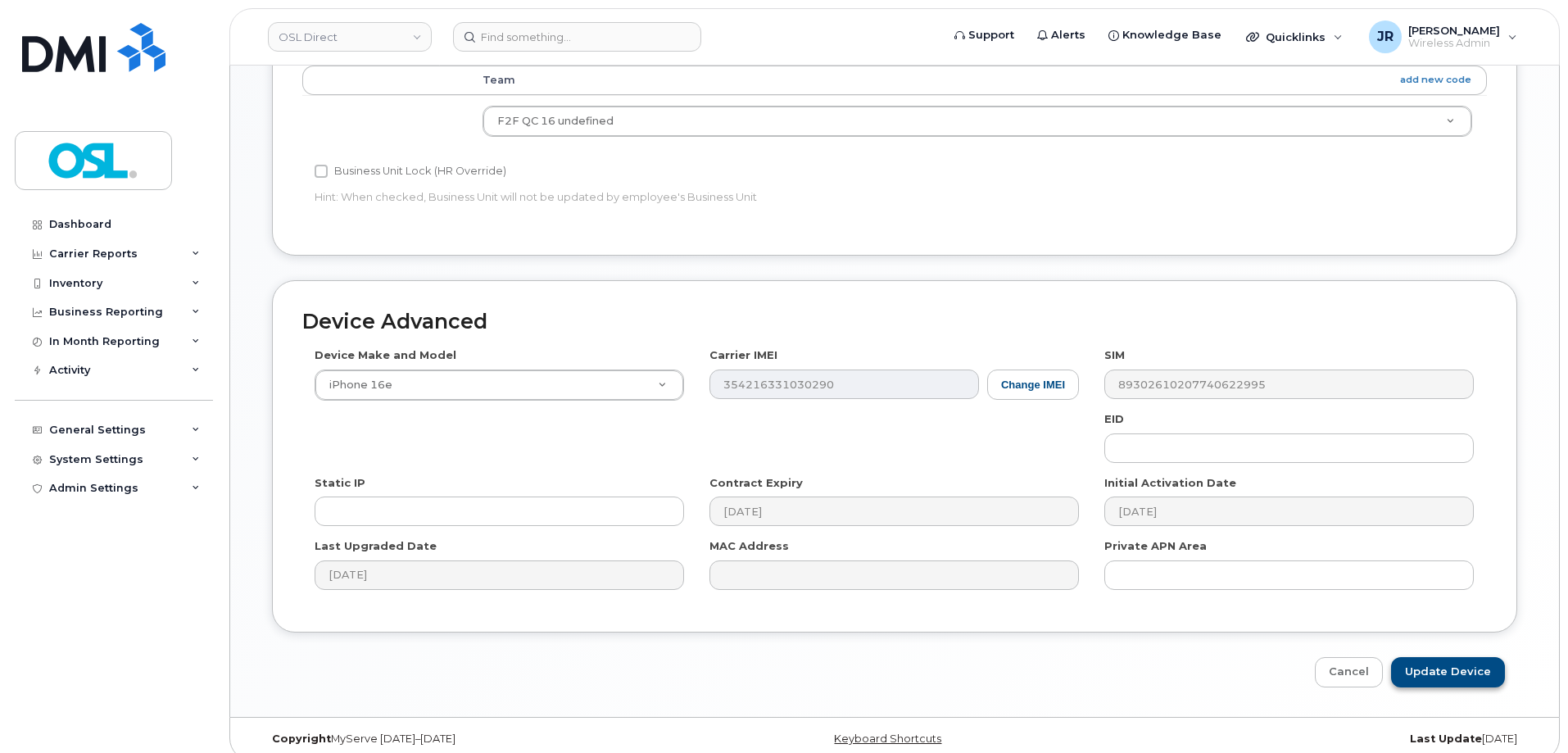
type input "REKA000151357"
click at [1459, 659] on input "Update Device" at bounding box center [1448, 671] width 114 height 30
type input "Saving..."
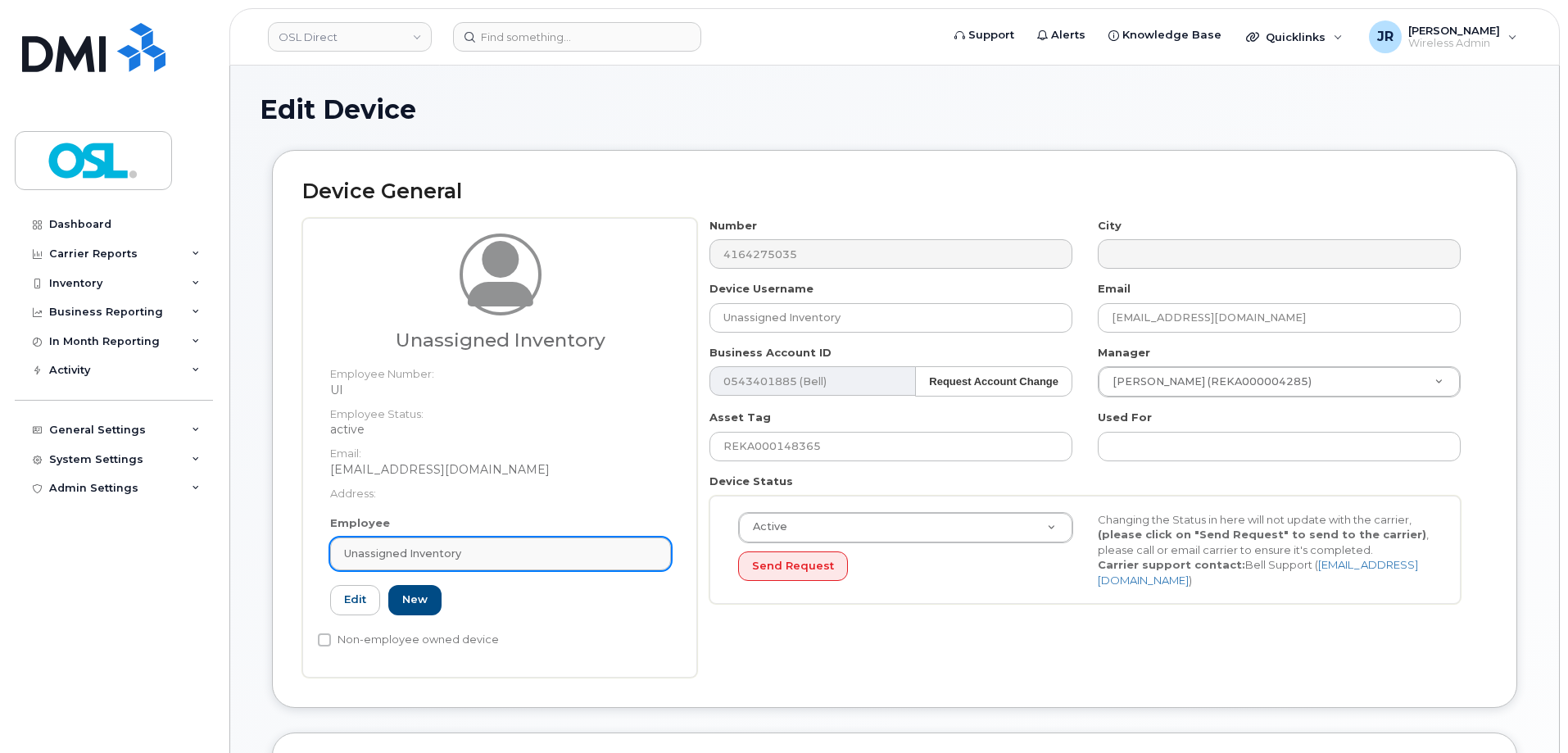
click at [483, 556] on div "Unassigned Inventory" at bounding box center [501, 553] width 313 height 16
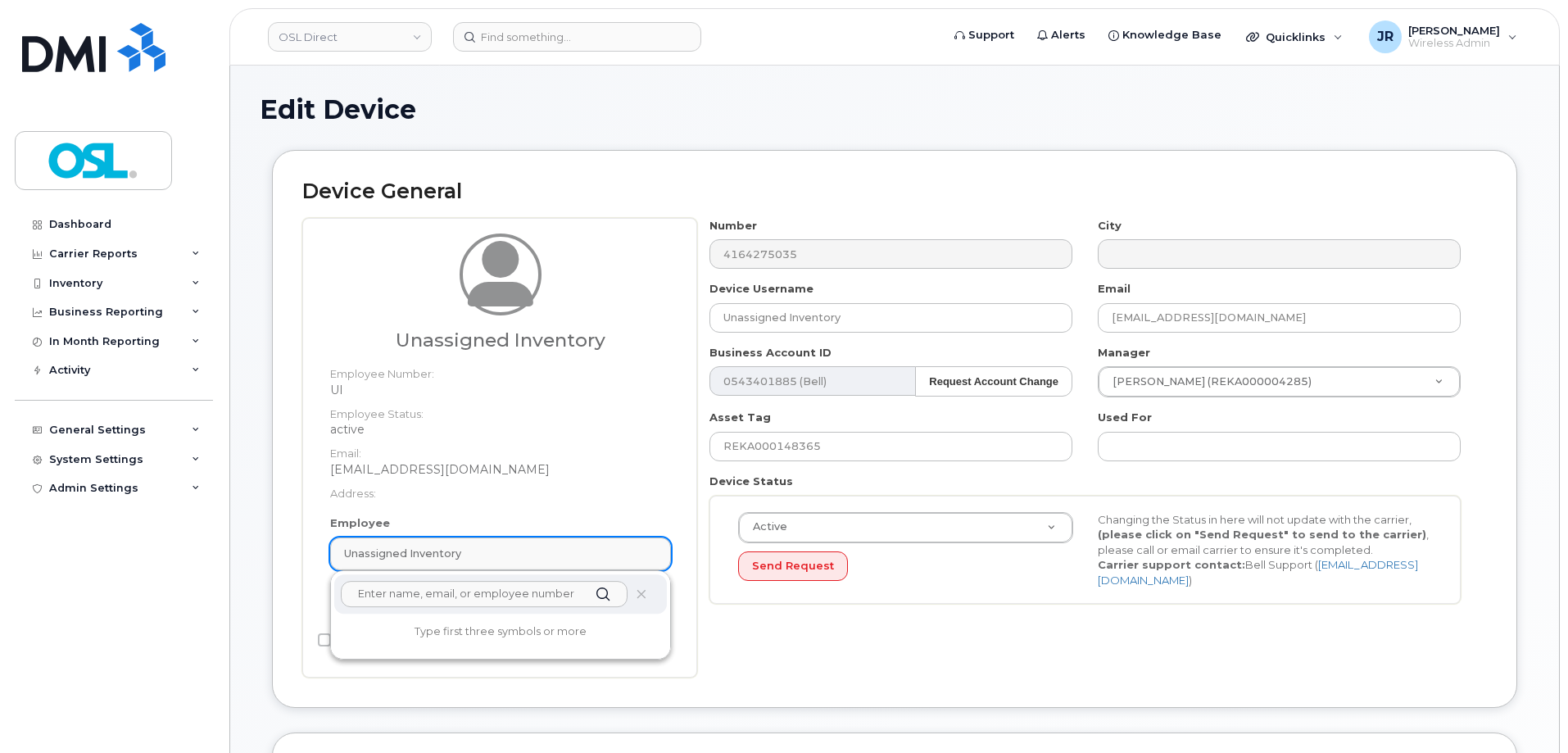
paste input "REKA000151357"
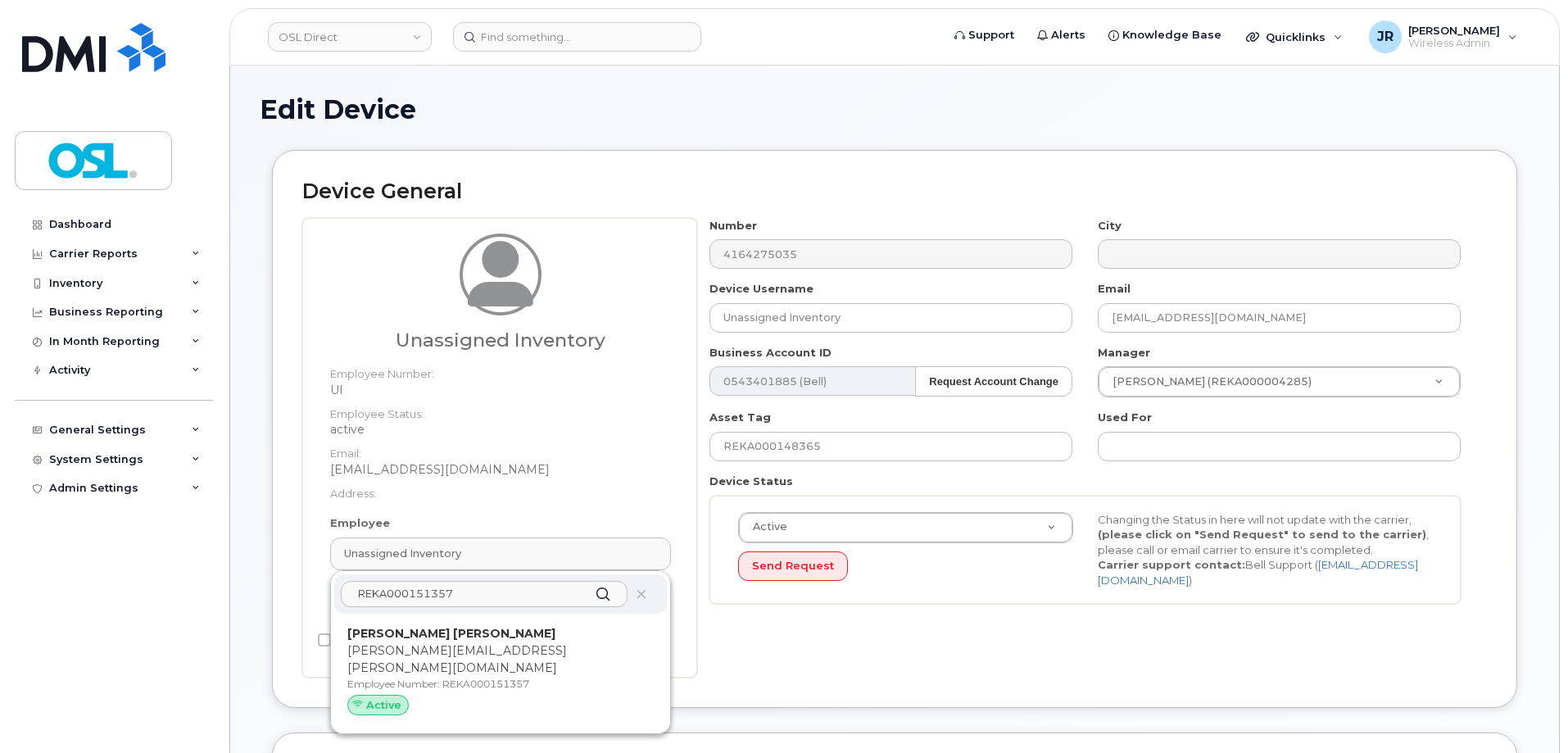
type input "REKA000151357"
drag, startPoint x: 451, startPoint y: 651, endPoint x: 861, endPoint y: 55, distance: 723.4
click at [452, 652] on p "[PERSON_NAME][EMAIL_ADDRESS][PERSON_NAME][DOMAIN_NAME]" at bounding box center [501, 659] width 307 height 34
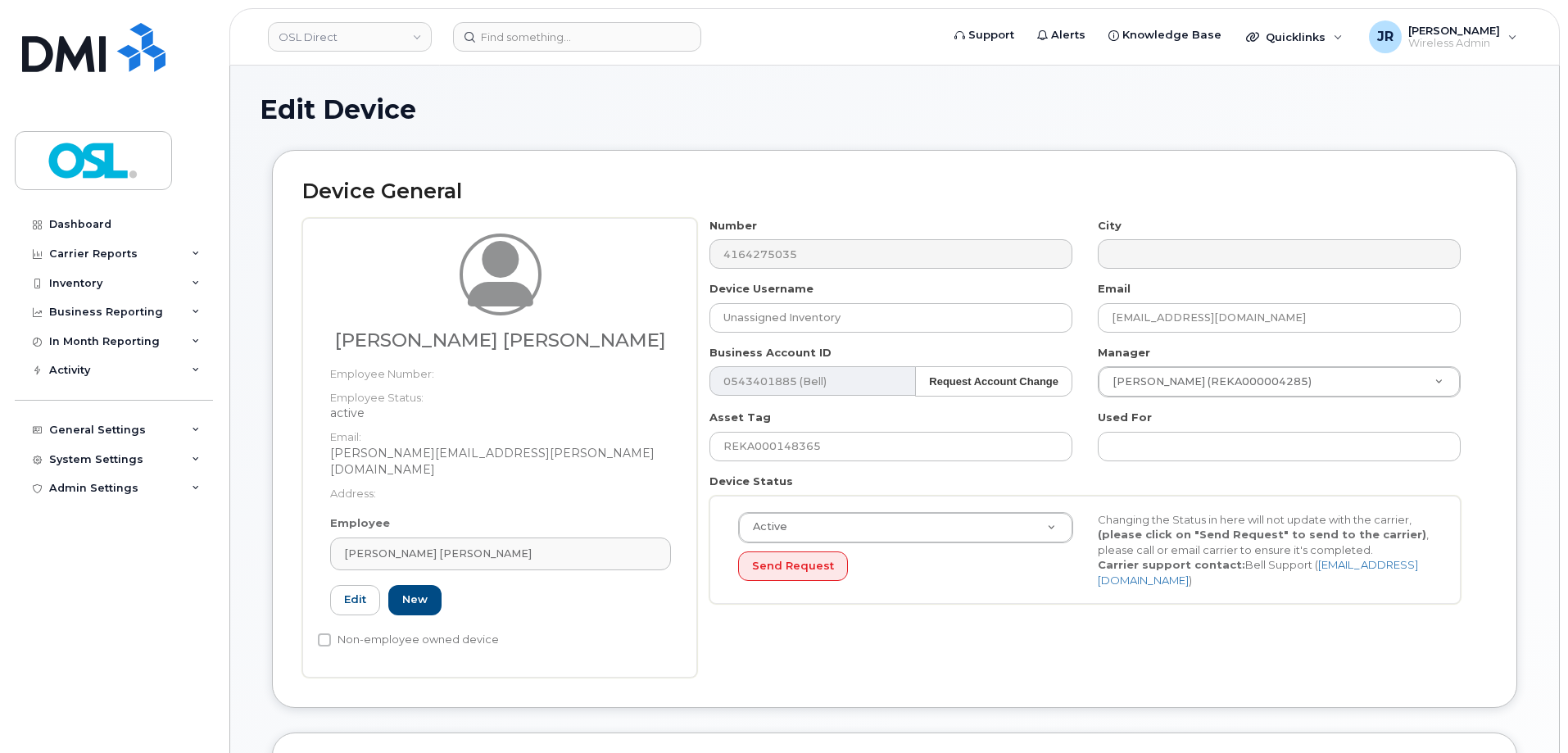
type input "REKA000151357"
type input "[PERSON_NAME] [PERSON_NAME]"
type input "[PERSON_NAME][EMAIL_ADDRESS][PERSON_NAME][DOMAIN_NAME]"
type input "3358008"
click at [761, 447] on input "REKA000148365" at bounding box center [891, 446] width 363 height 29
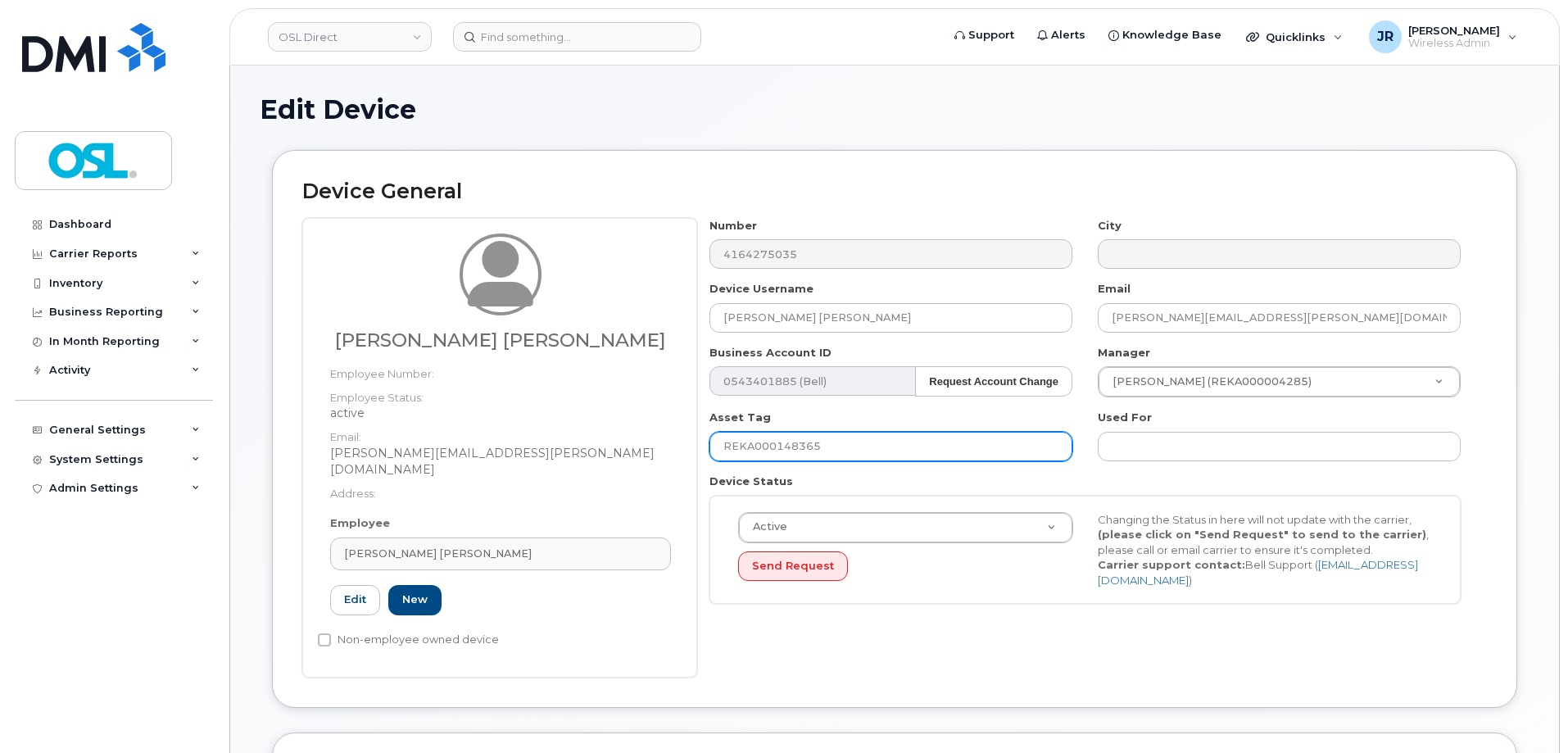
click at [761, 447] on input "REKA000148365" at bounding box center [891, 446] width 363 height 29
paste input "51357"
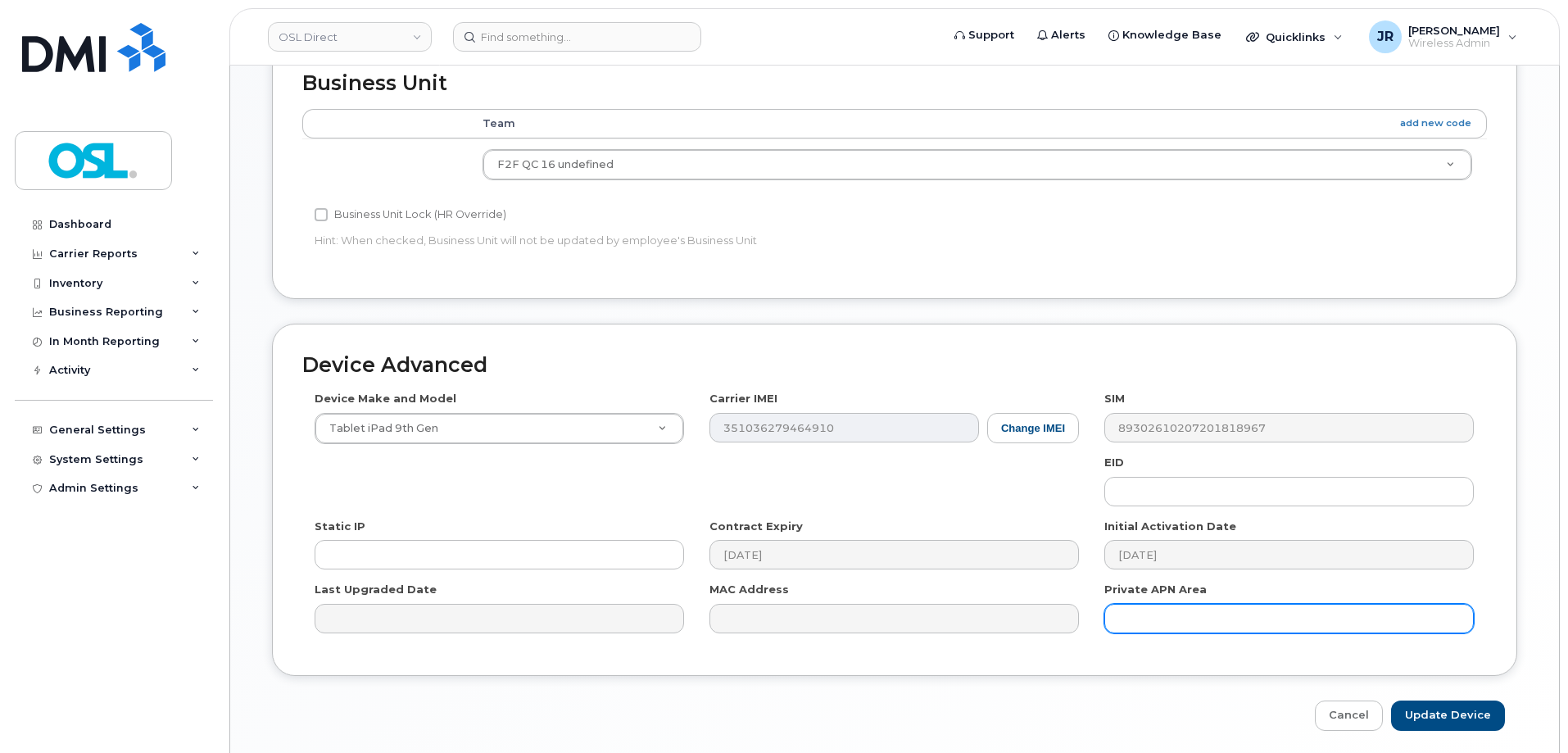
scroll to position [734, 0]
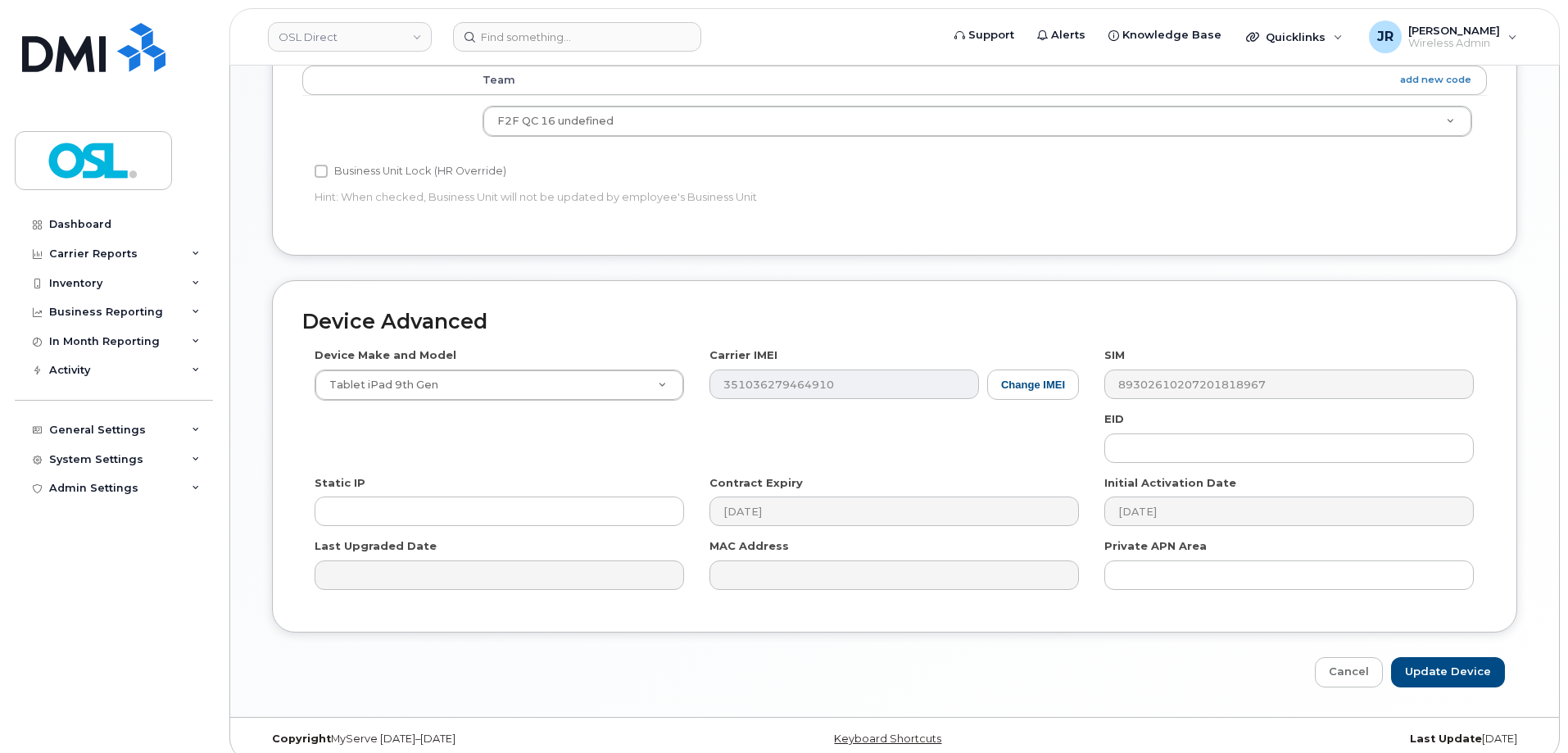
type input "REKA000151357"
drag, startPoint x: 1430, startPoint y: 631, endPoint x: 1436, endPoint y: 638, distance: 9.2
click at [1436, 638] on div "Device Advanced Device Make and Model Tablet iPad 9th Gen Android TCL 502 Watch…" at bounding box center [895, 484] width 1270 height 408
click at [1446, 657] on input "Update Device" at bounding box center [1448, 671] width 114 height 30
type input "Saving..."
